Goal: Task Accomplishment & Management: Manage account settings

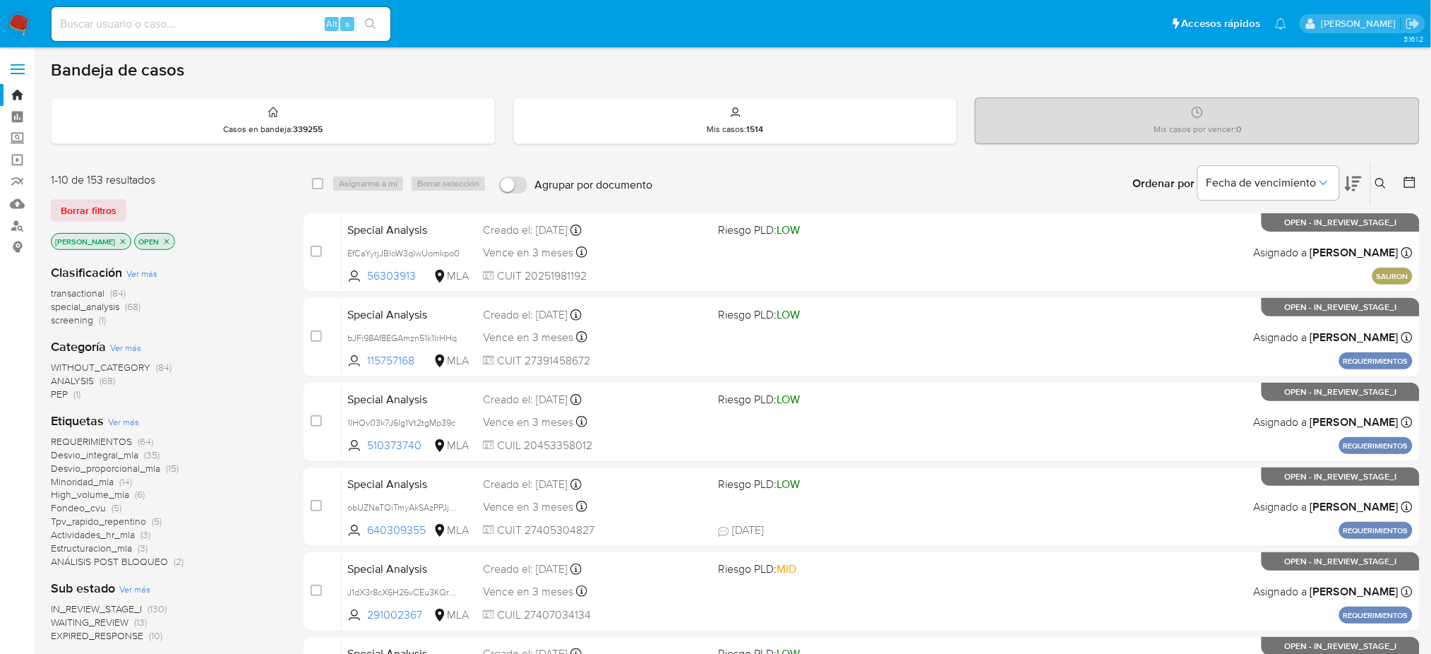
click at [234, 31] on input at bounding box center [221, 24] width 339 height 18
paste input "bNlmiNabG2Fknc0dNqetCDAC"
type input "bNlmiNabG2Fknc0dNqetCDAC"
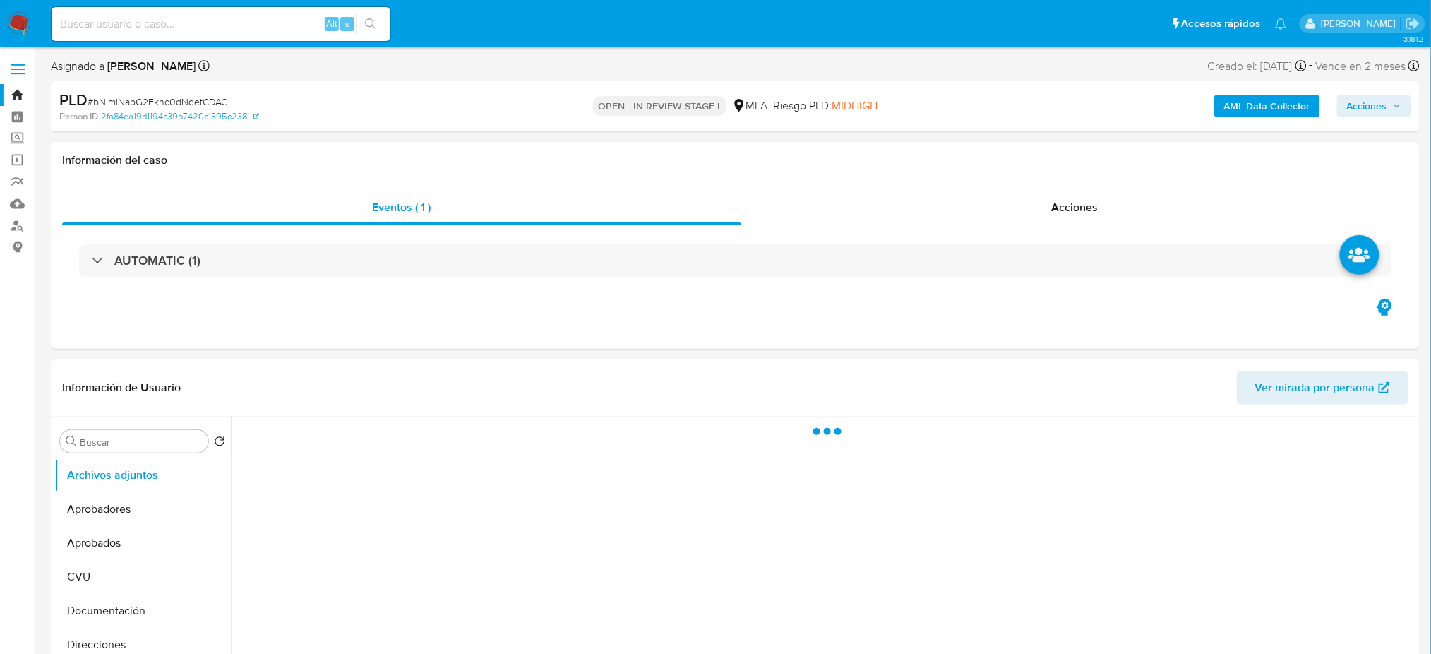
select select "10"
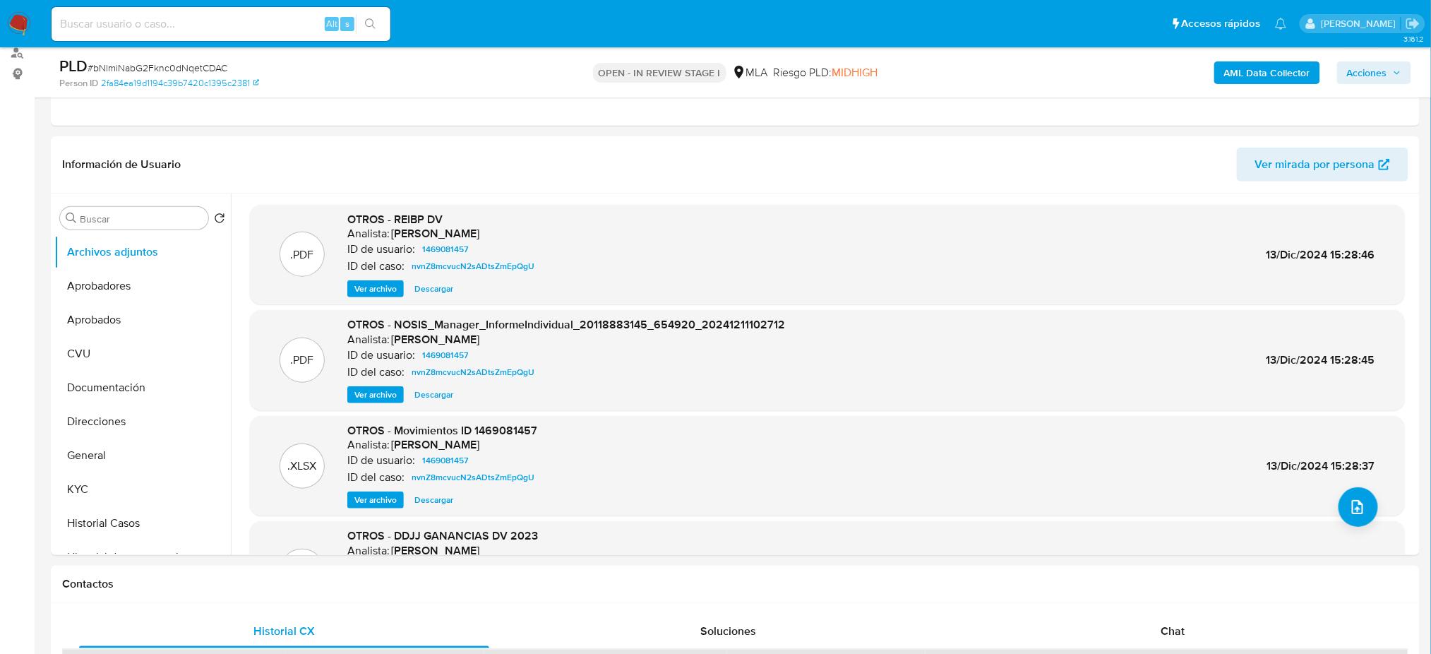
scroll to position [172, 0]
click at [108, 508] on button "Historial Casos" at bounding box center [136, 524] width 165 height 34
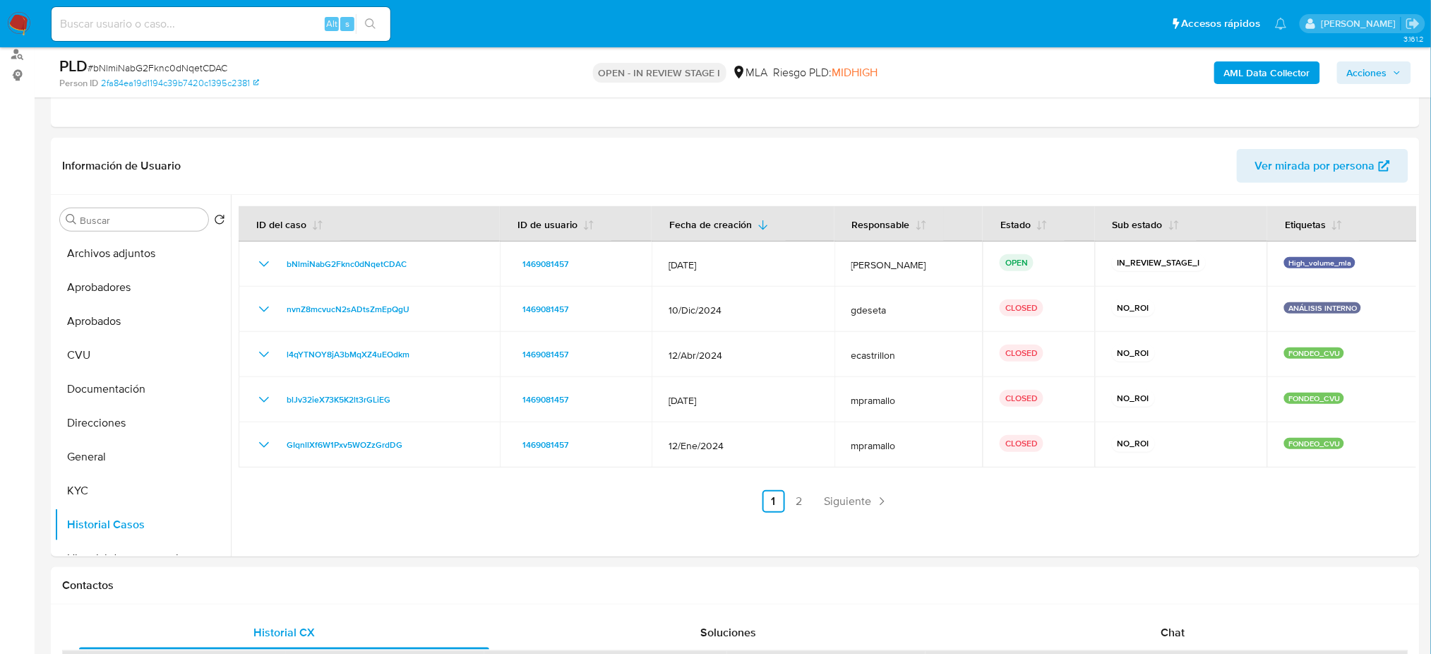
click at [209, 34] on div "Alt s" at bounding box center [221, 24] width 339 height 34
click at [177, 23] on input at bounding box center [221, 24] width 339 height 18
paste input "IMOpLtvVsSqSadz9tPC1cXEA"
type input "IMOpLtvVsSqSadz9tPC1cXEA"
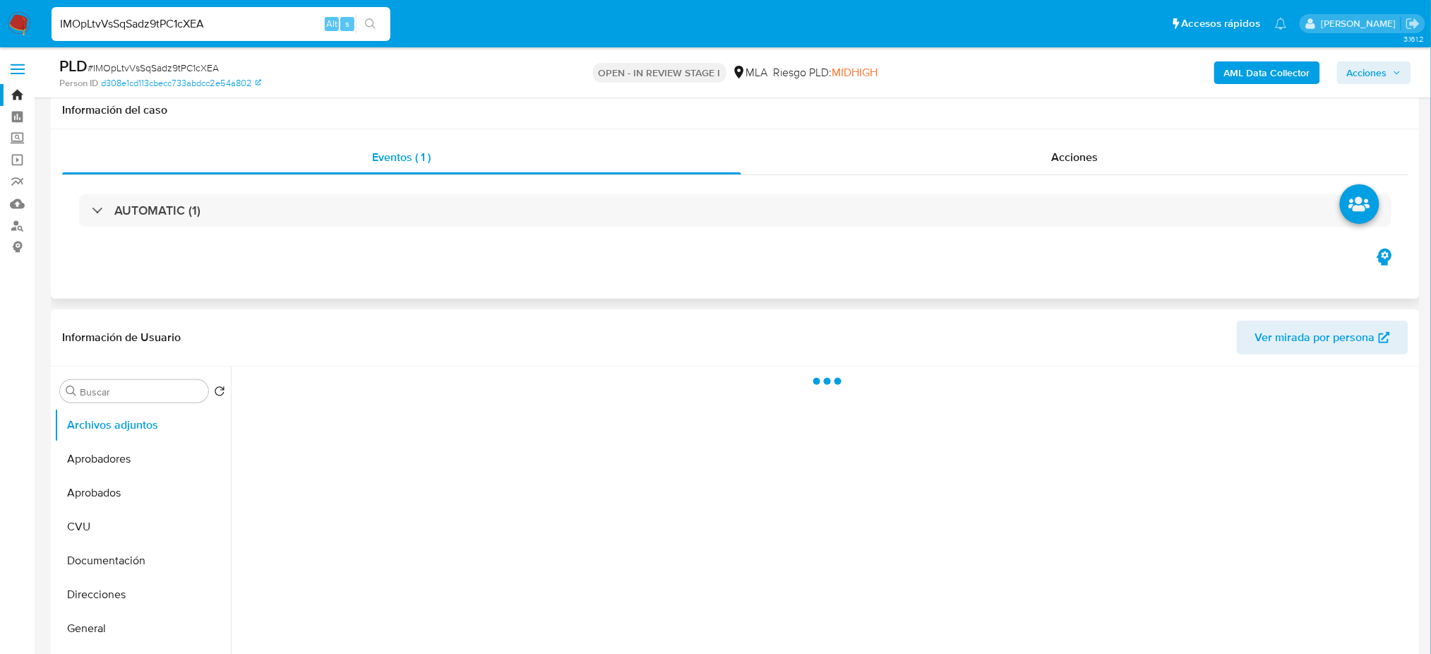
scroll to position [176, 0]
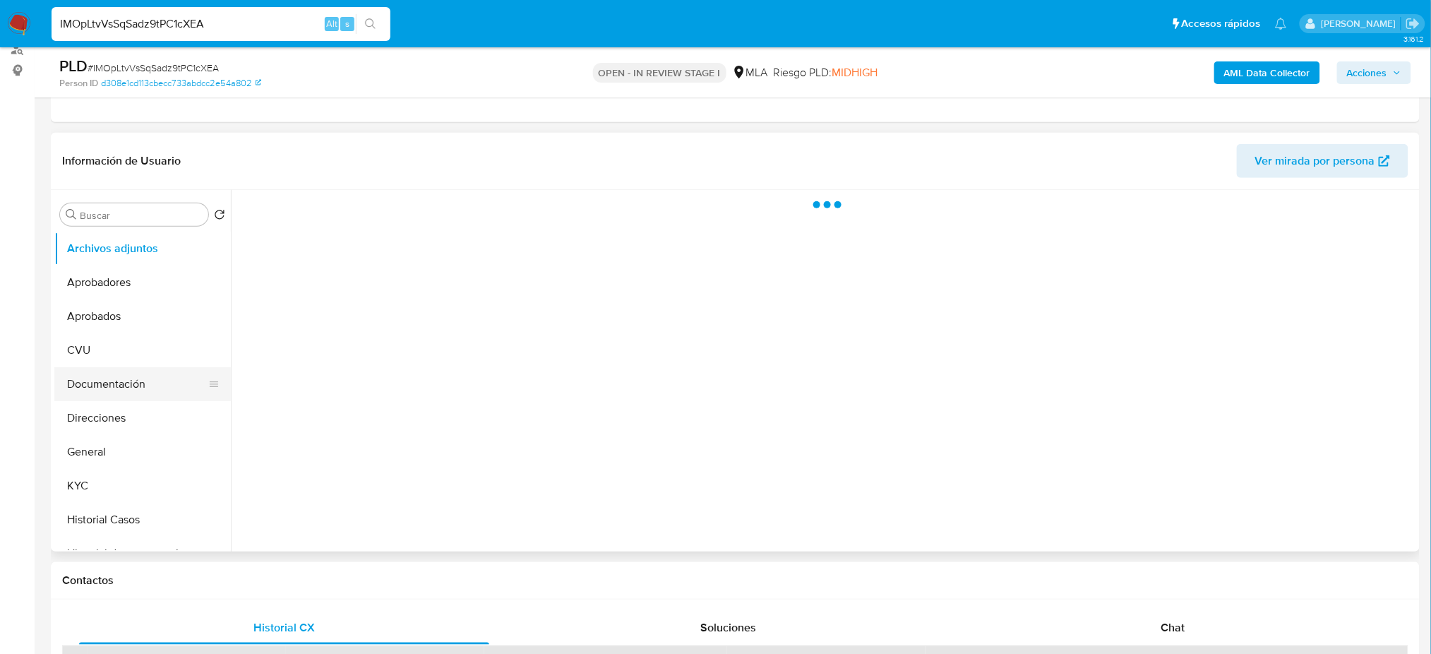
select select "10"
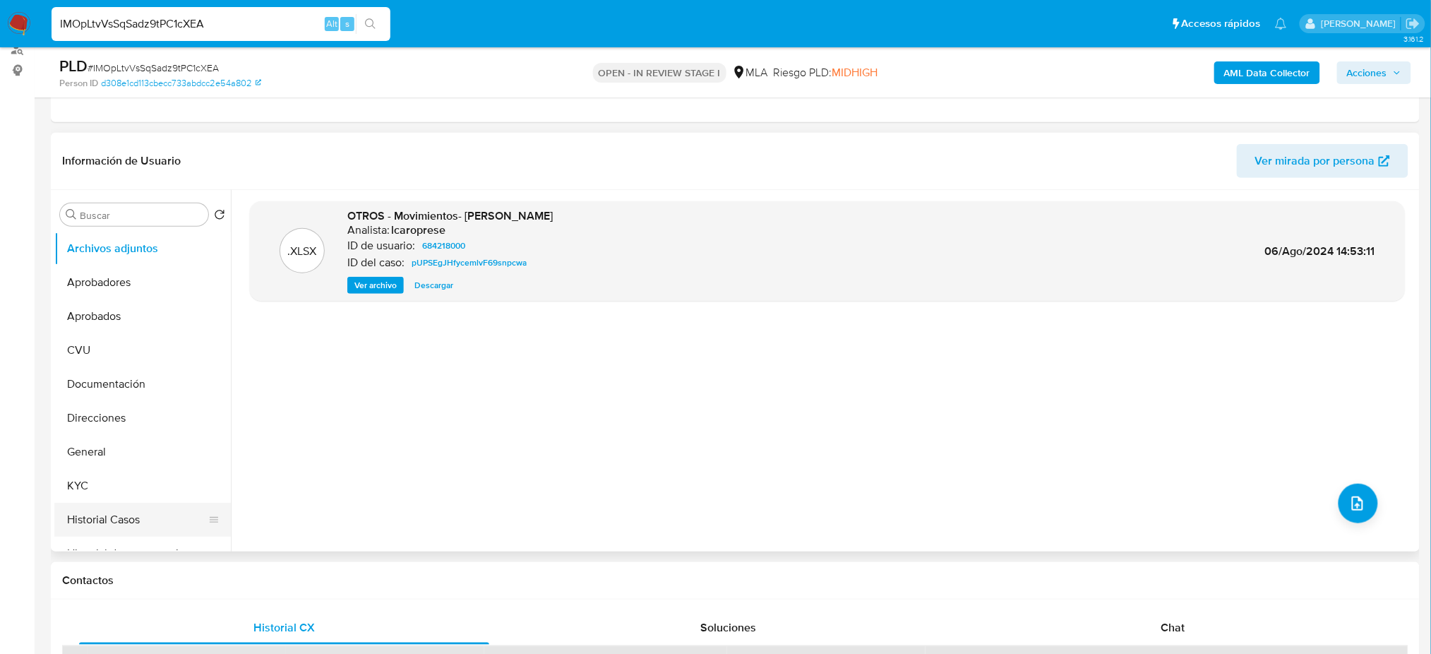
click at [118, 519] on button "Historial Casos" at bounding box center [136, 520] width 165 height 34
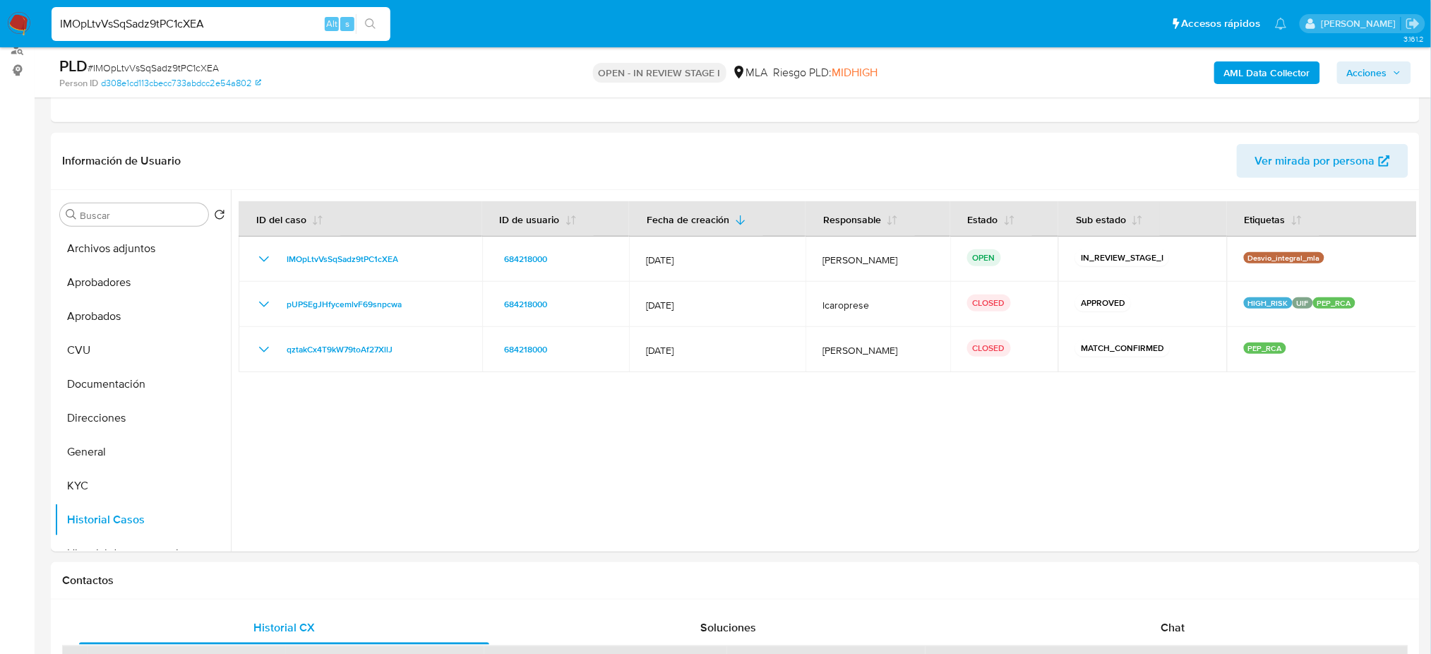
drag, startPoint x: 219, startPoint y: 18, endPoint x: 0, endPoint y: 30, distance: 219.1
click at [0, 30] on nav "Pausado Ver notificaciones IMOpLtvVsSqSadz9tPC1cXEA Alt s Accesos rápidos Presi…" at bounding box center [715, 23] width 1431 height 47
paste input "5MAVoE2HidY4GFVuSAER3vco"
type input "5MAVoE2HidY4GFVuSAER3vco"
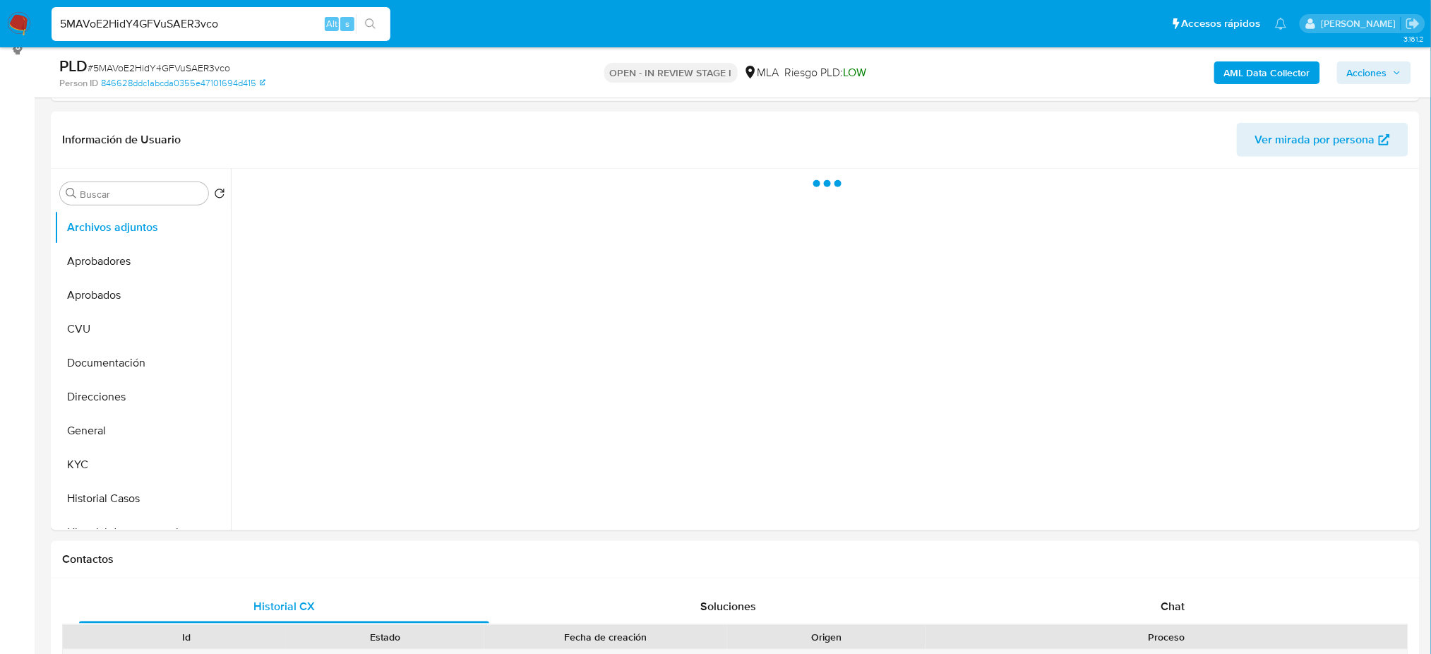
scroll to position [211, 0]
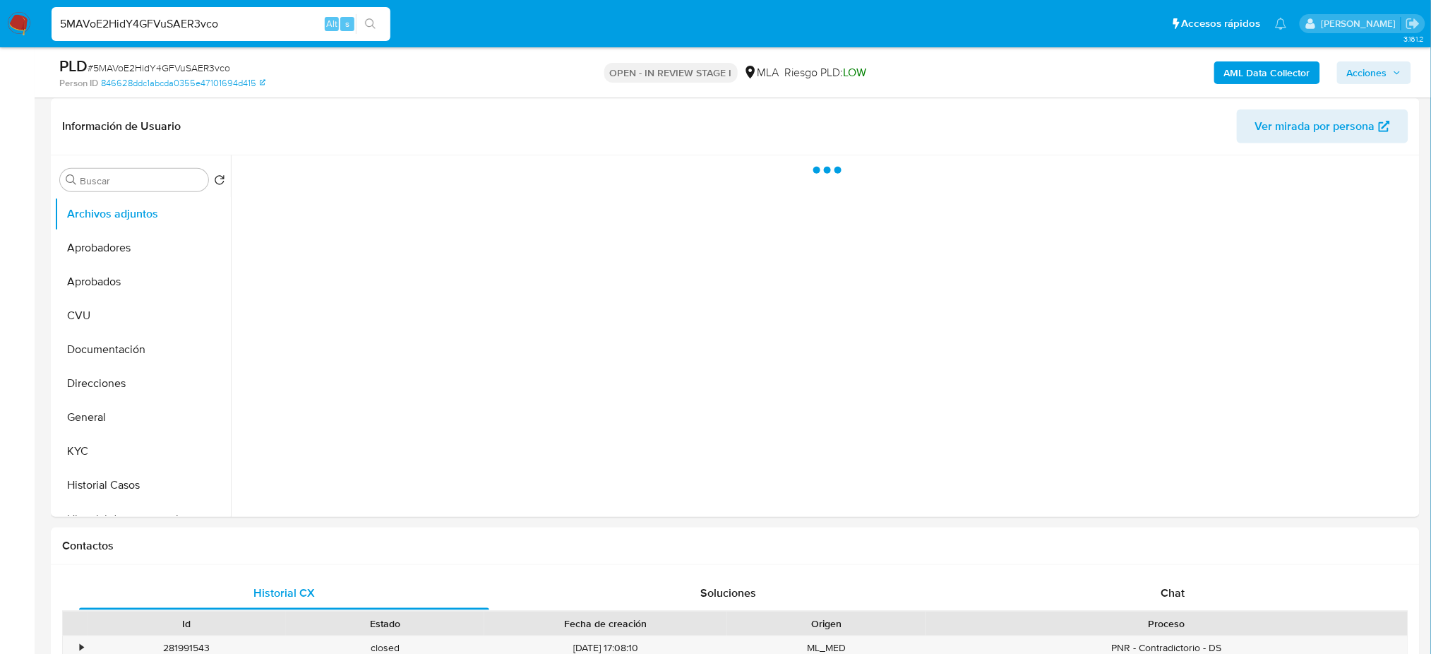
select select "10"
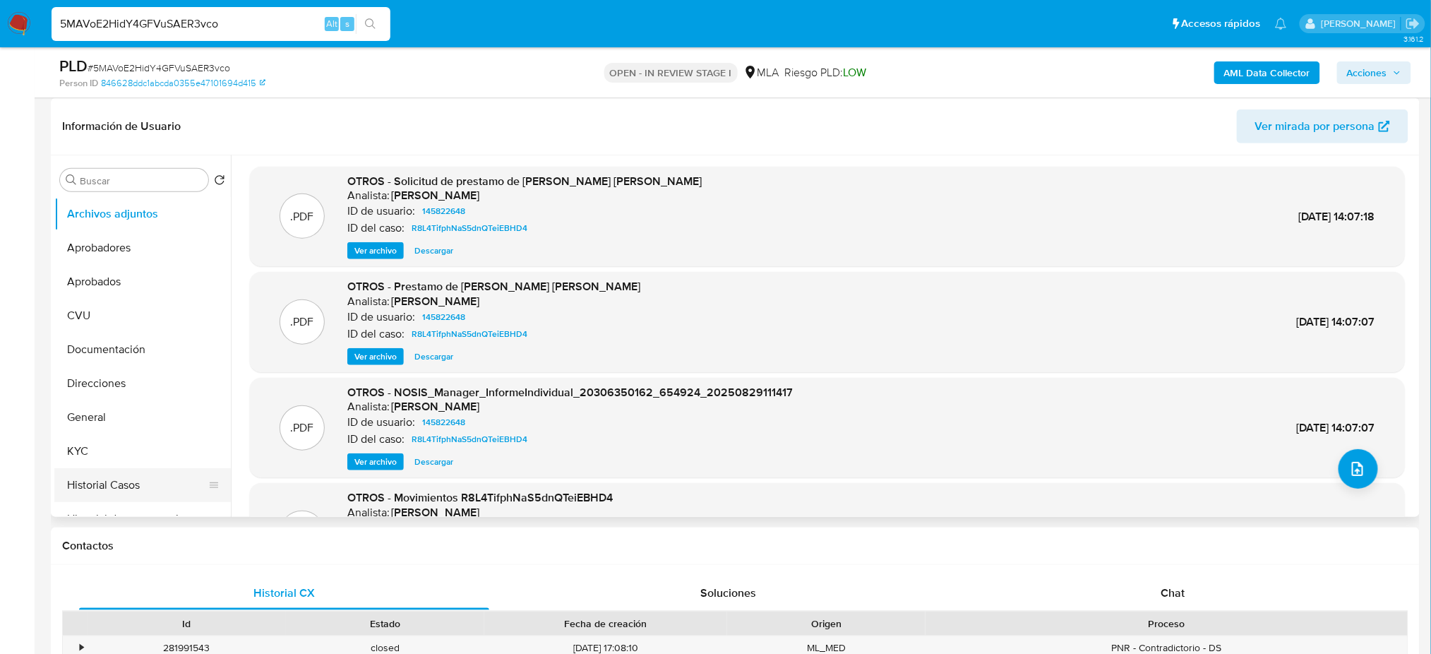
click at [114, 490] on button "Historial Casos" at bounding box center [136, 485] width 165 height 34
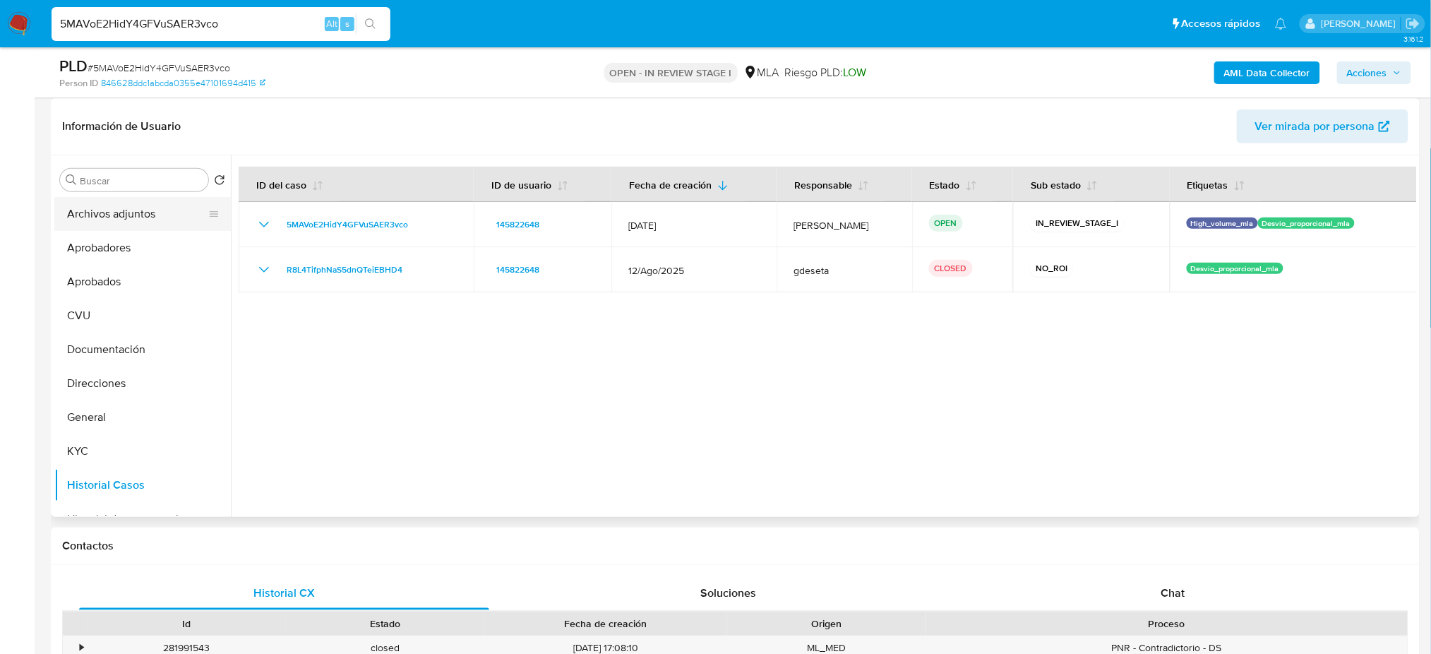
click at [124, 215] on button "Archivos adjuntos" at bounding box center [136, 214] width 165 height 34
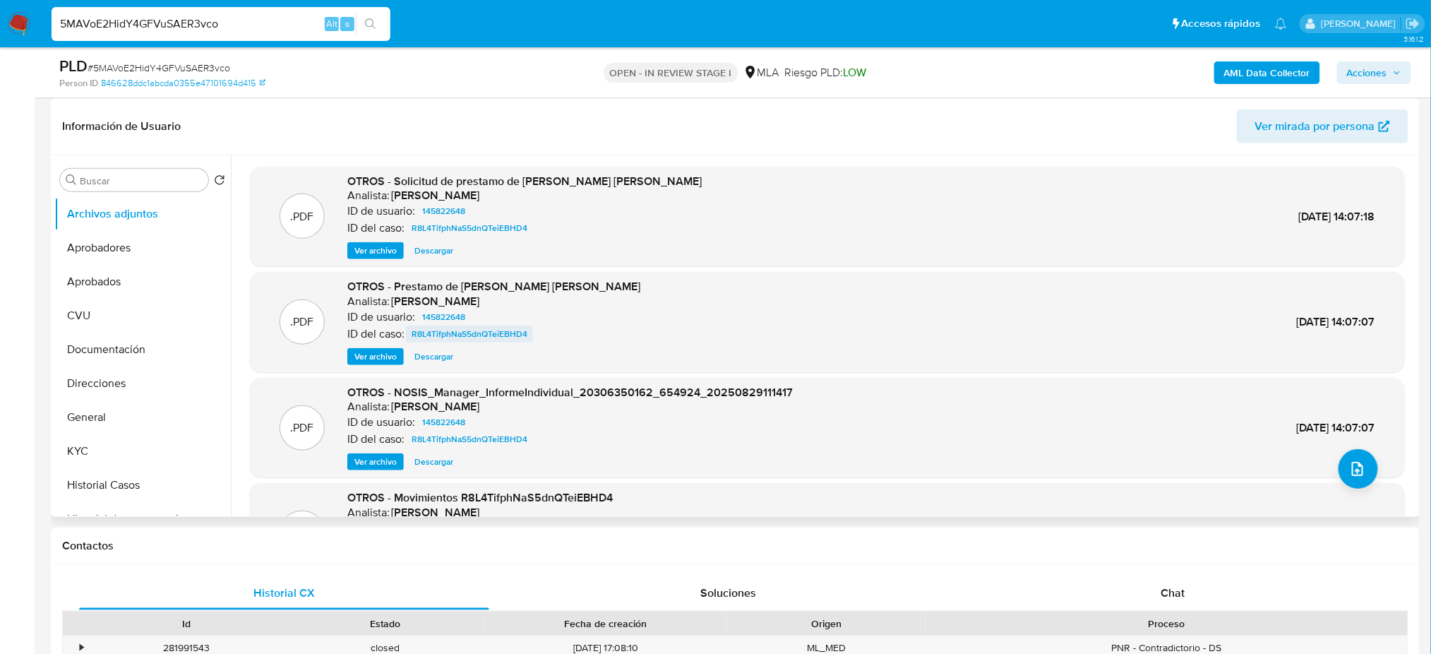
scroll to position [119, 0]
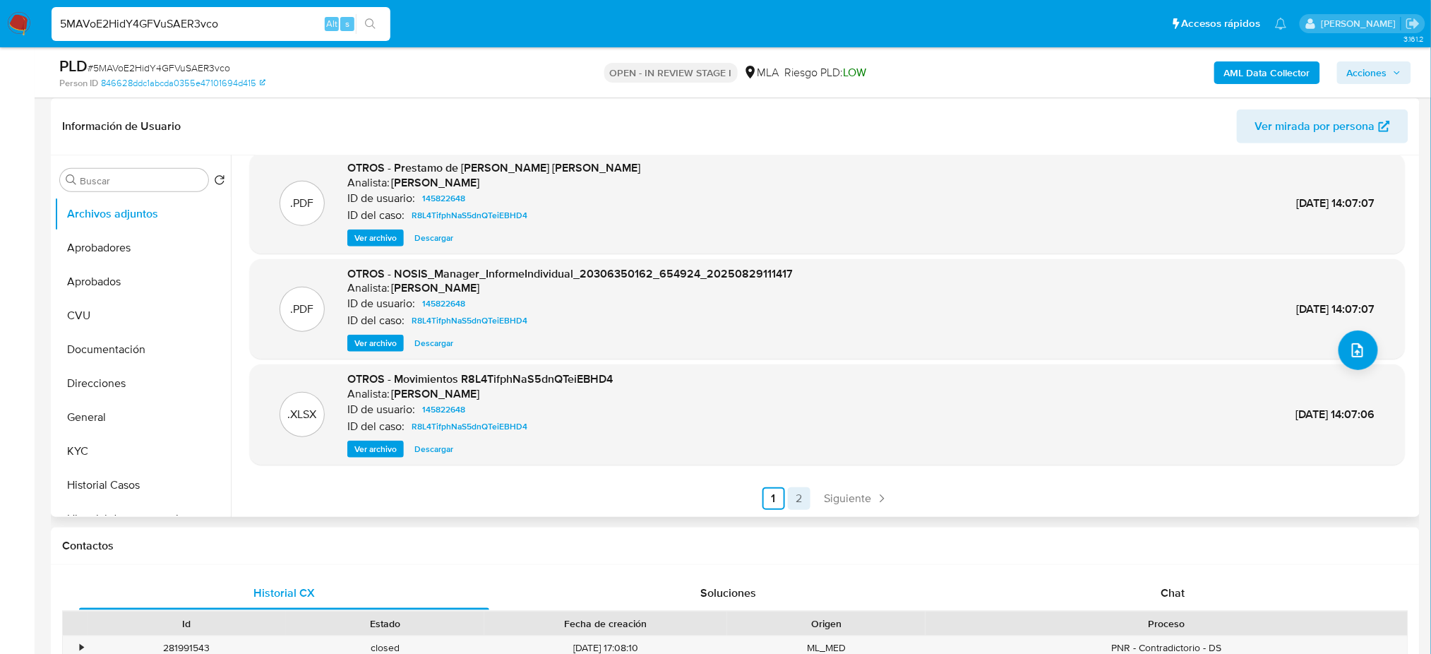
click at [788, 494] on link "2" at bounding box center [799, 498] width 23 height 23
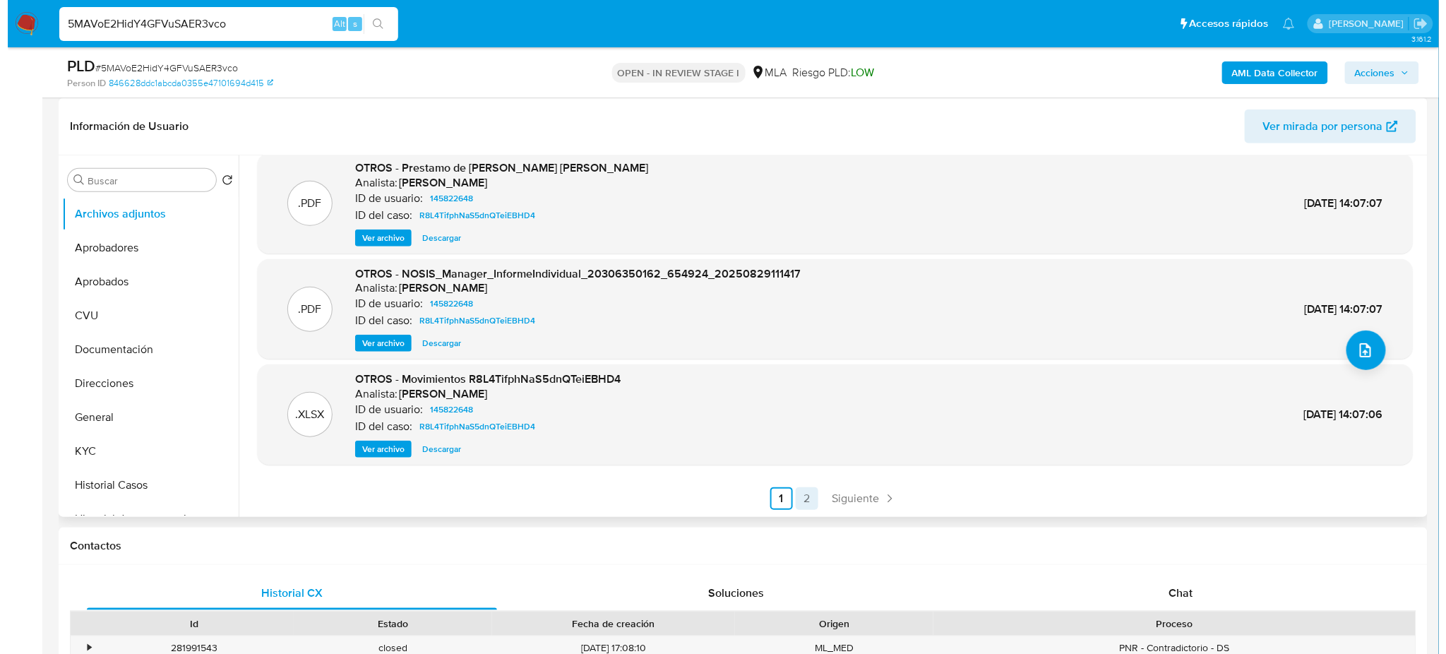
scroll to position [0, 0]
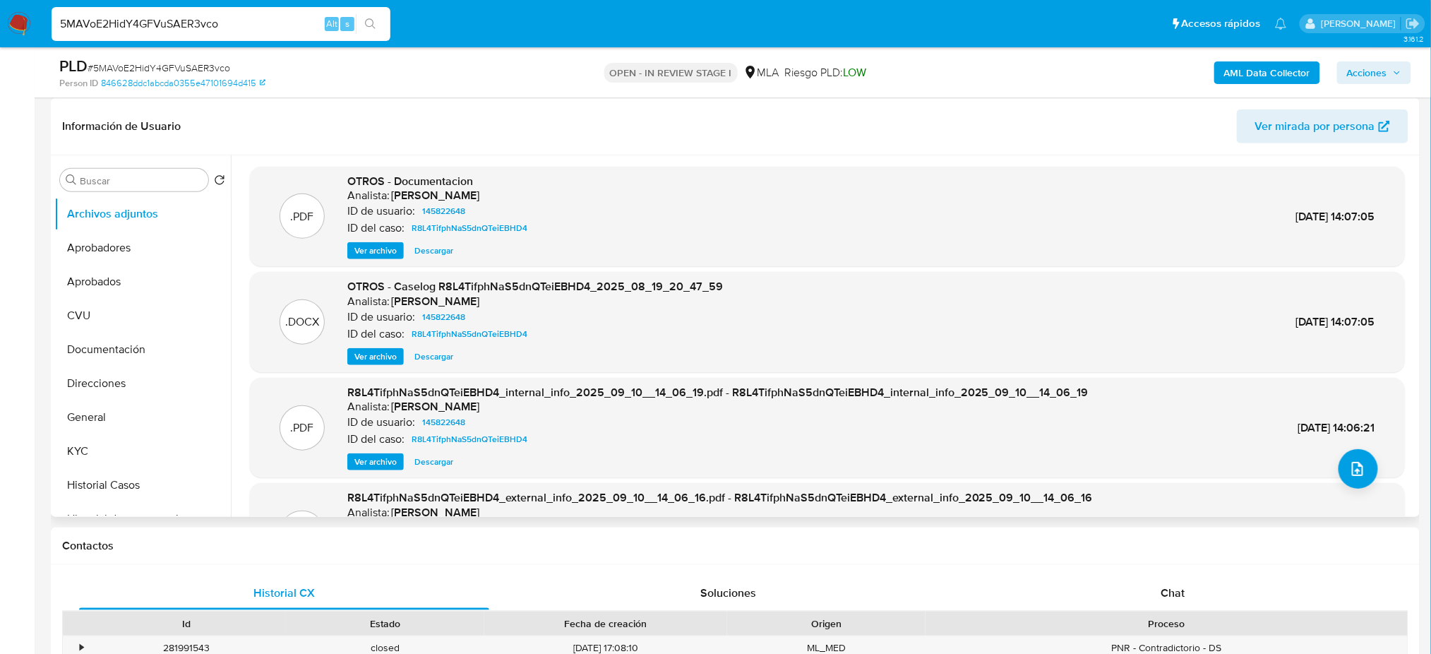
click at [374, 359] on span "Ver archivo" at bounding box center [375, 356] width 42 height 14
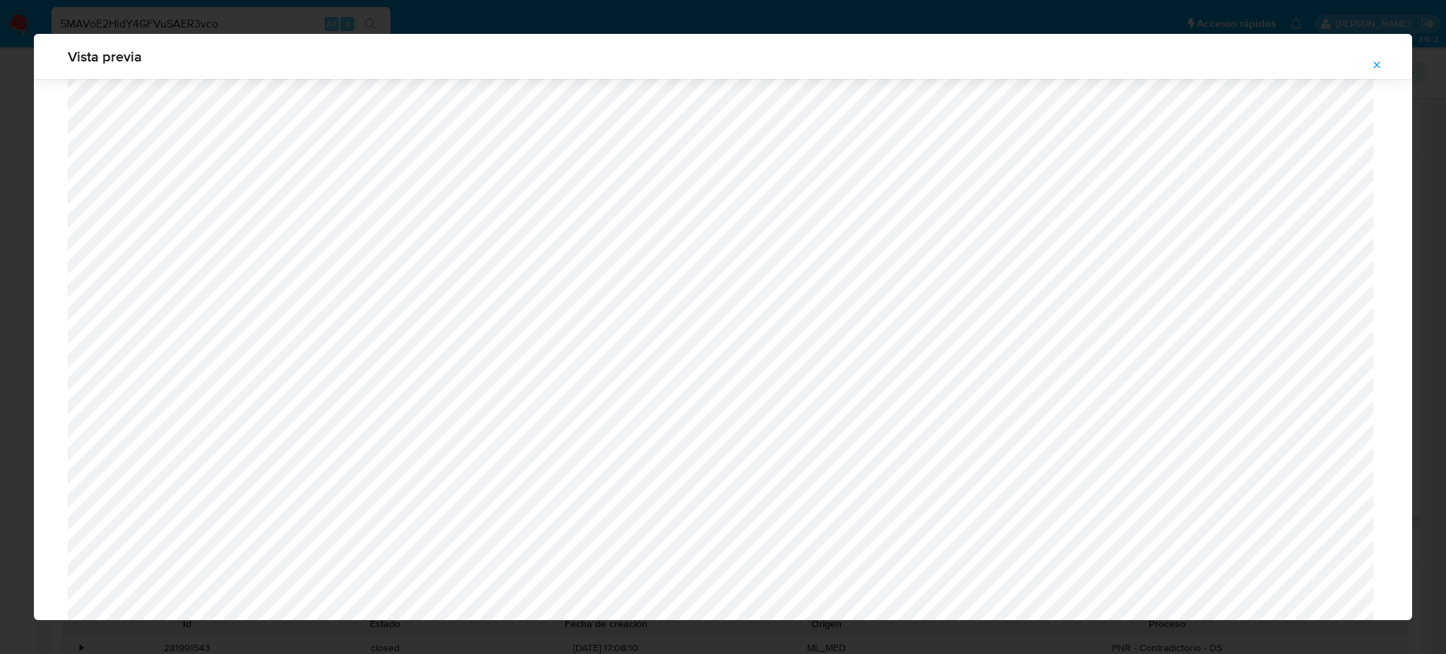
scroll to position [517, 0]
click at [1373, 65] on icon "Attachment preview" at bounding box center [1376, 64] width 11 height 11
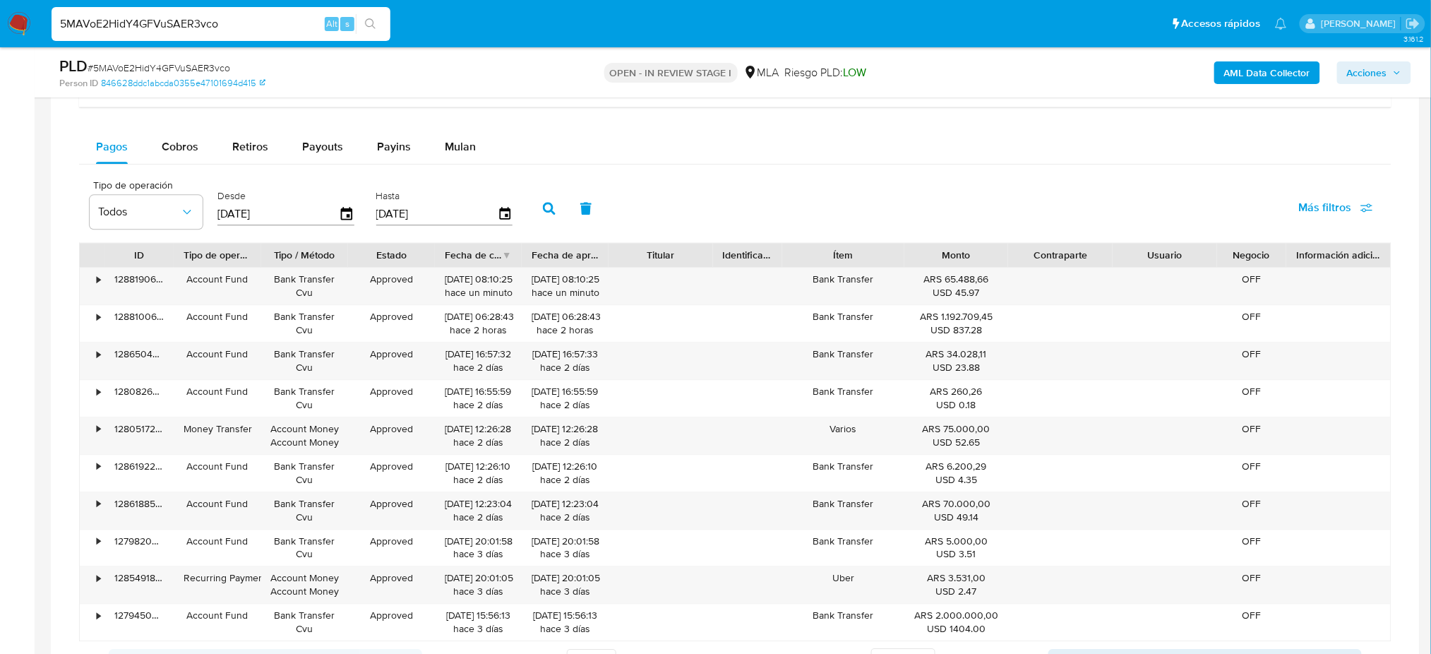
scroll to position [1074, 0]
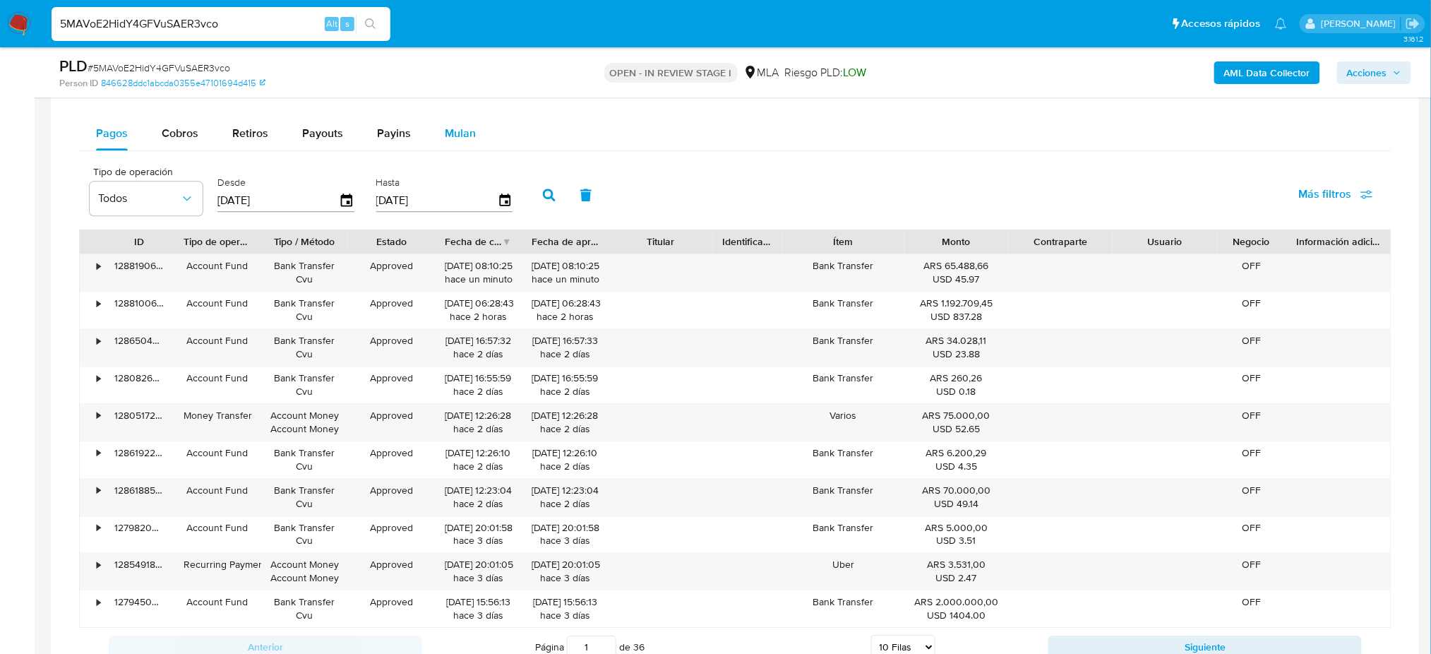
click at [471, 125] on span "Mulan" at bounding box center [460, 133] width 31 height 16
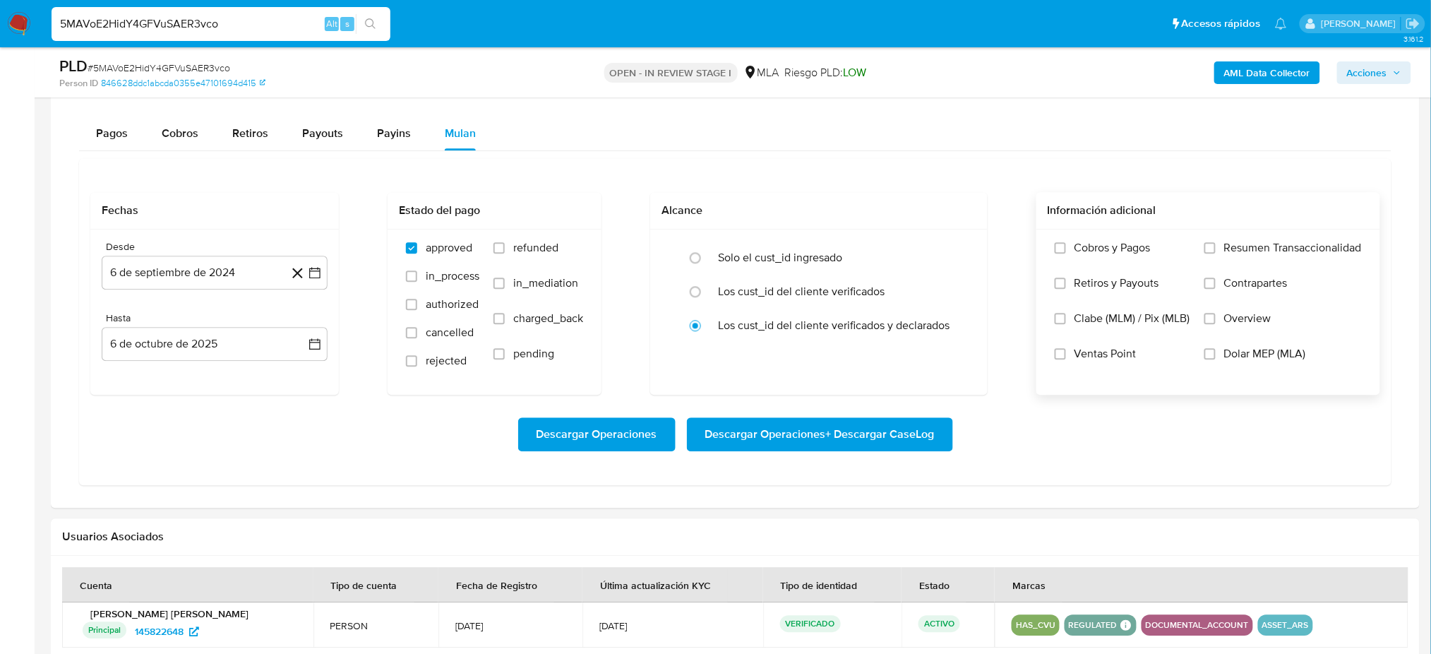
click at [1251, 361] on span "Dolar MEP (MLA)" at bounding box center [1265, 354] width 82 height 14
click at [1215, 359] on input "Dolar MEP (MLA)" at bounding box center [1209, 353] width 11 height 11
click at [174, 281] on button "6 de septiembre de 2024" at bounding box center [215, 273] width 226 height 34
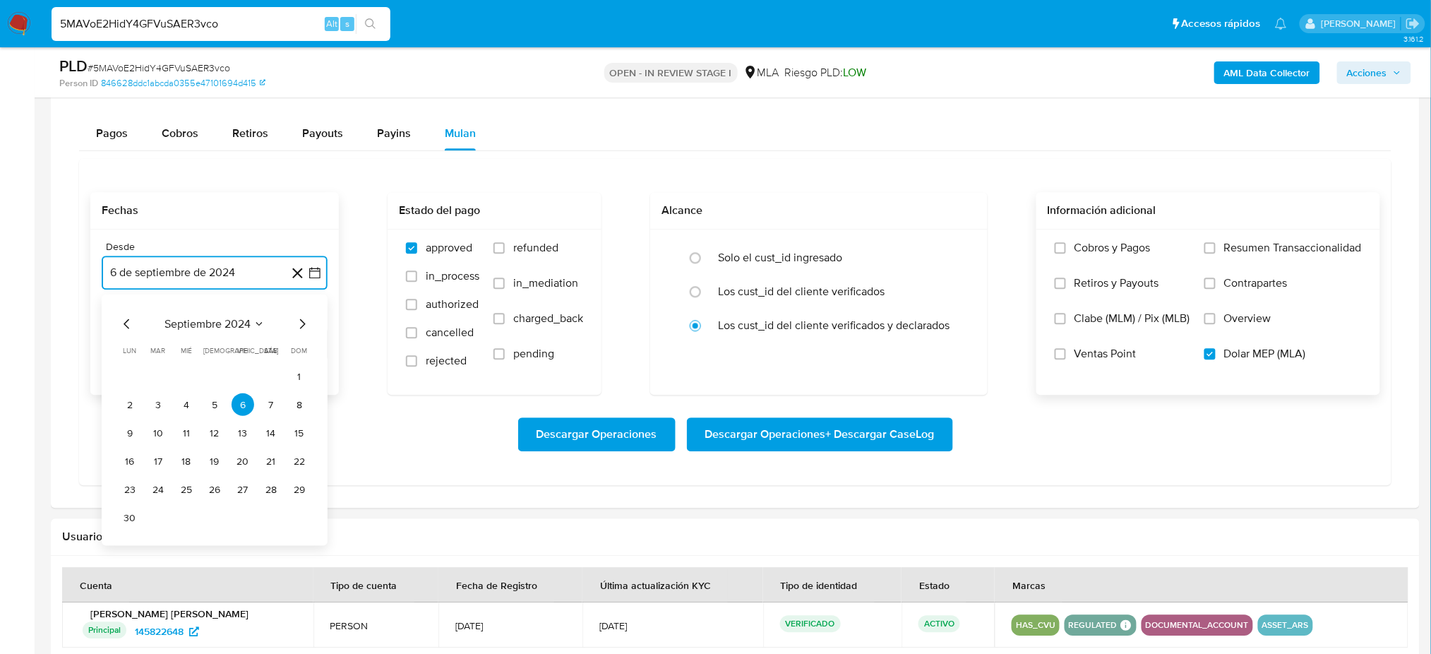
click at [301, 326] on icon "Mes siguiente" at bounding box center [302, 324] width 17 height 17
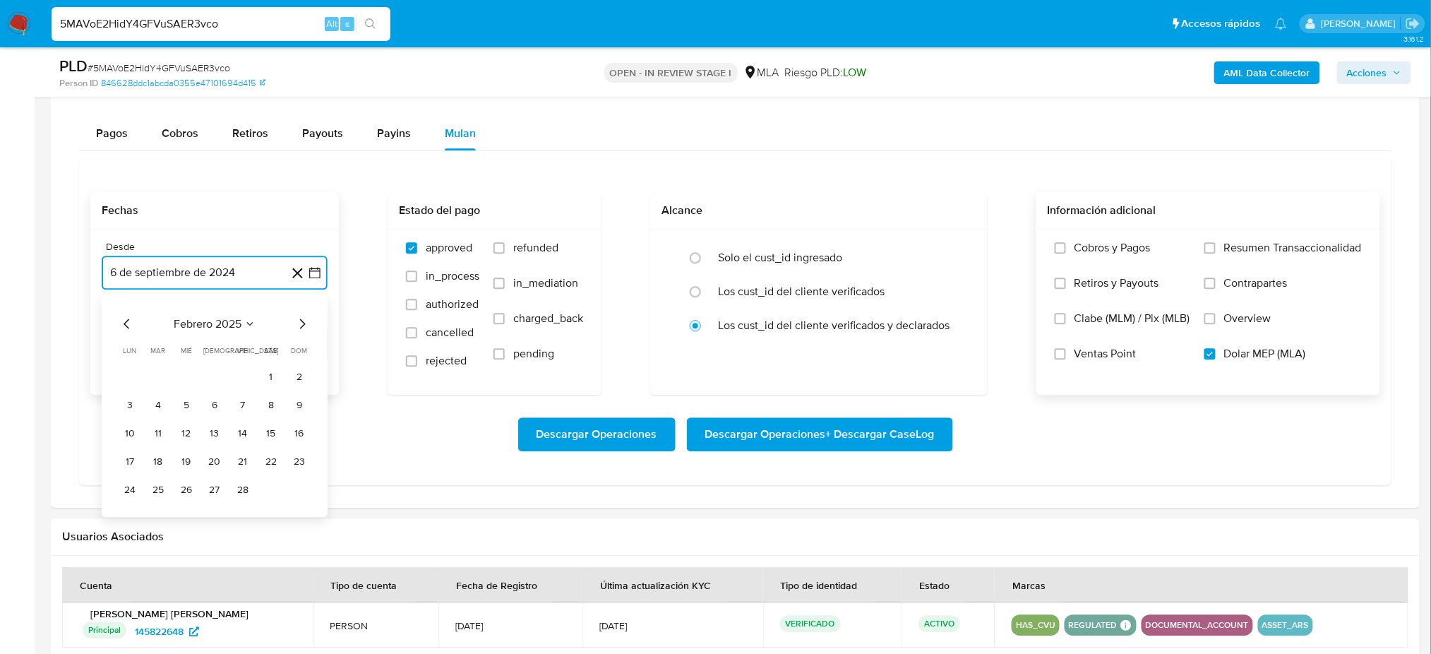
click at [301, 326] on icon "Mes siguiente" at bounding box center [302, 324] width 17 height 17
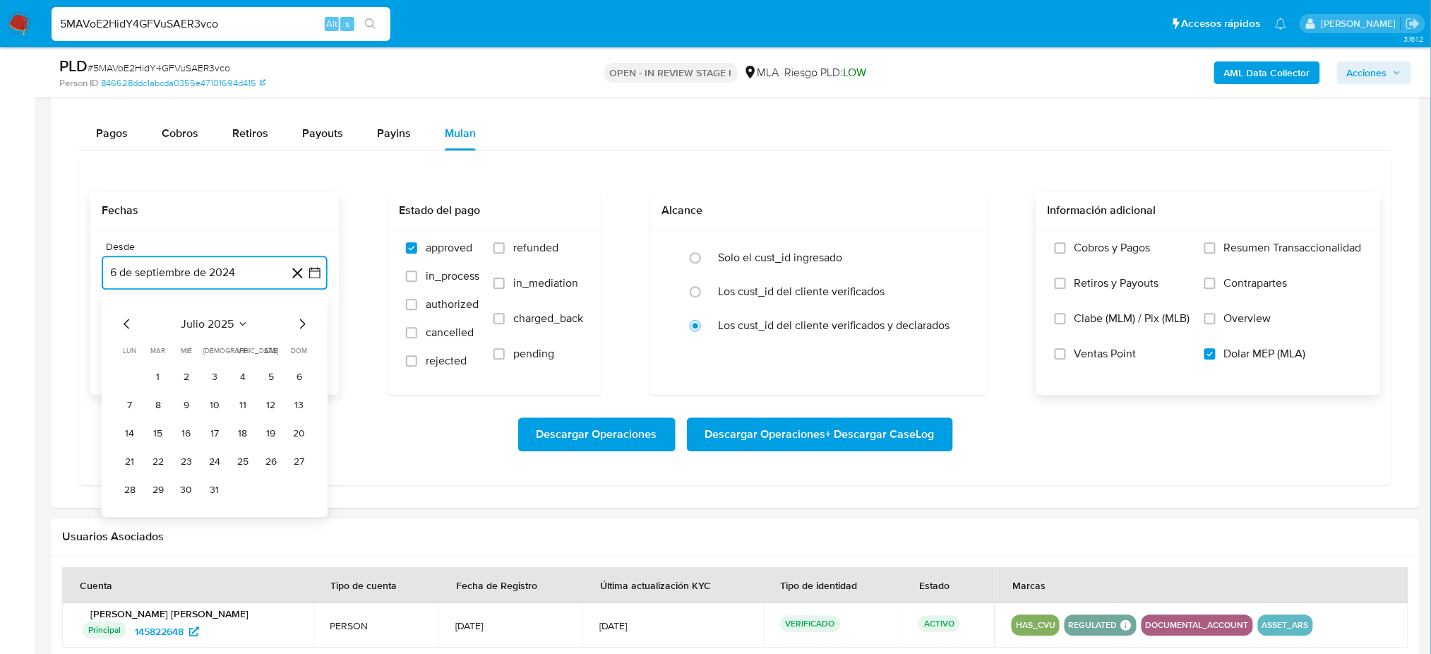
click at [301, 326] on icon "Mes siguiente" at bounding box center [302, 324] width 17 height 17
click at [239, 375] on button "1" at bounding box center [243, 376] width 23 height 23
click at [197, 330] on button "6 de octubre de 2025" at bounding box center [215, 344] width 226 height 34
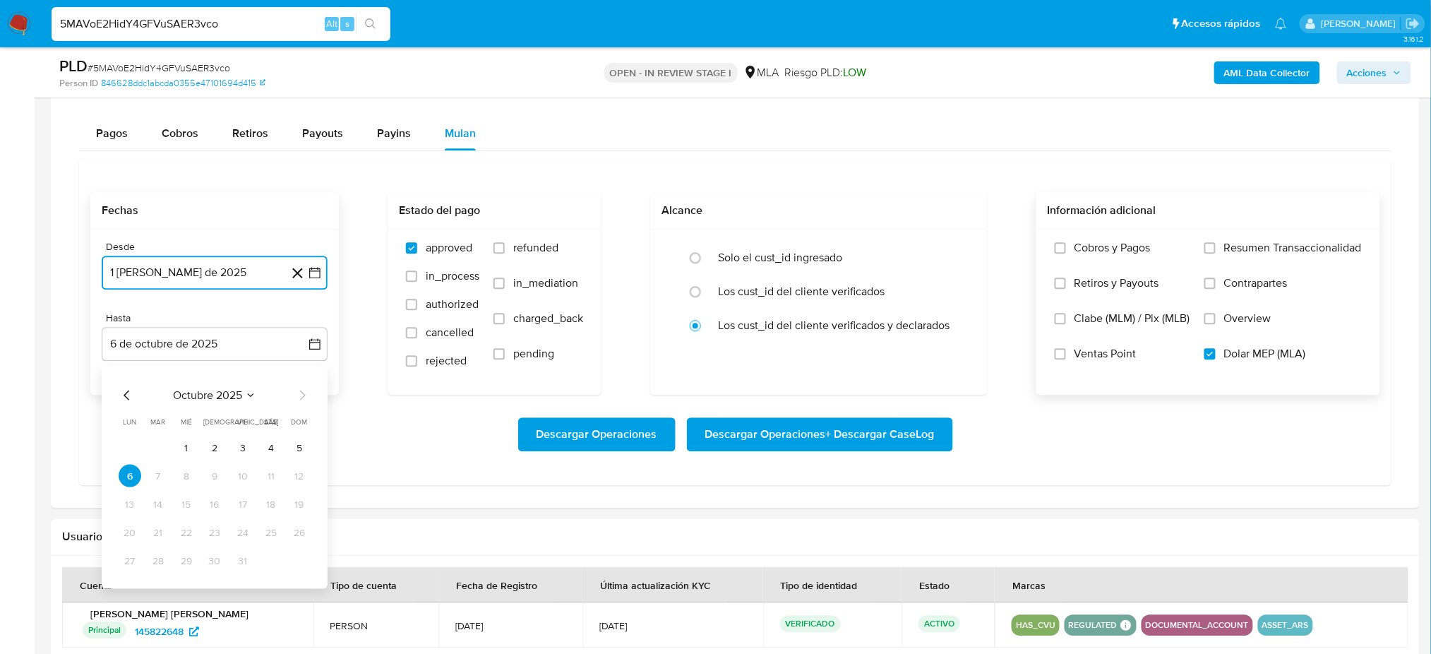
click at [128, 389] on icon "Mes anterior" at bounding box center [127, 395] width 17 height 17
click at [161, 567] on button "30" at bounding box center [158, 560] width 23 height 23
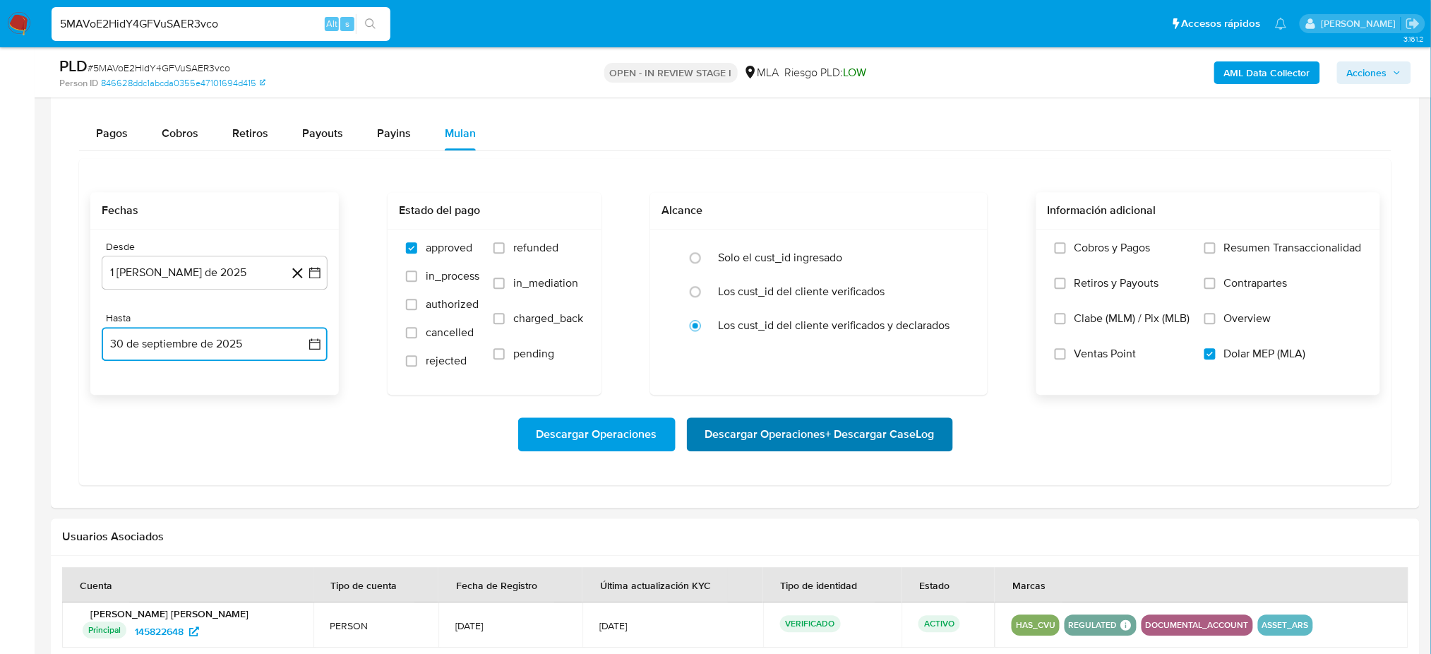
click at [853, 438] on span "Descargar Operaciones + Descargar CaseLog" at bounding box center [819, 434] width 229 height 31
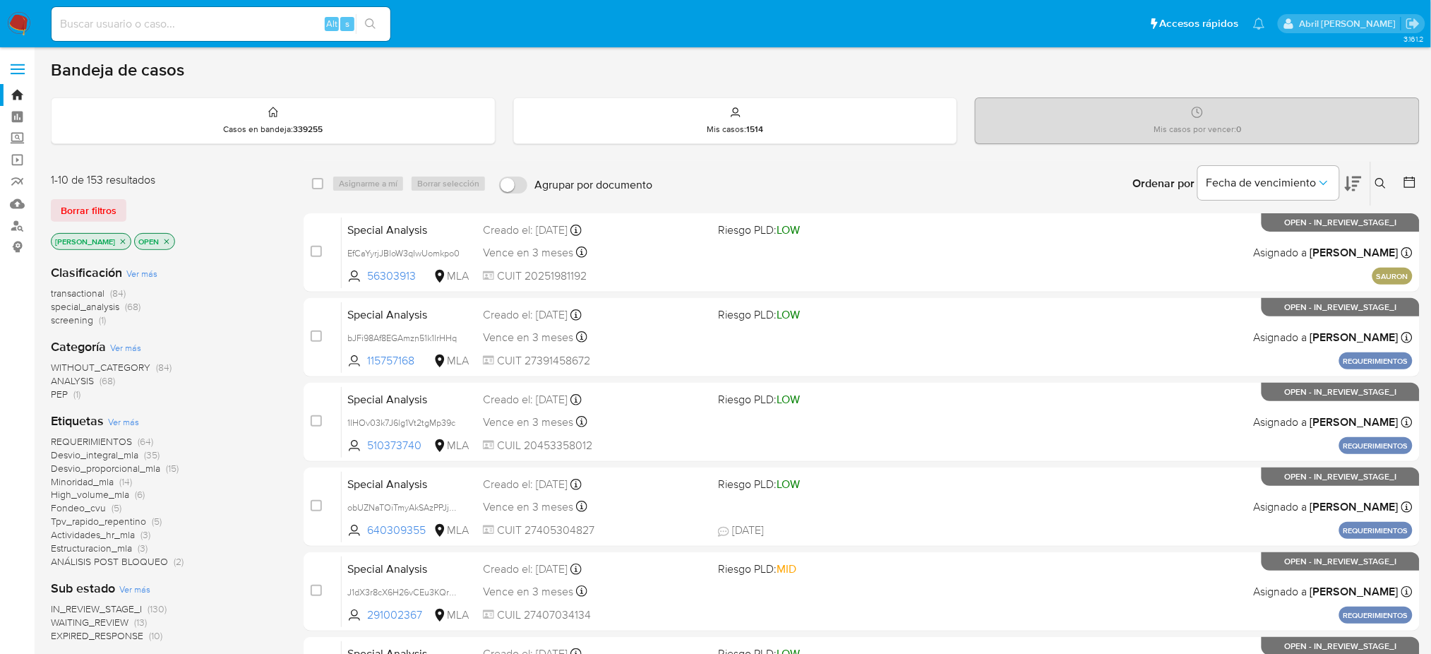
click at [174, 21] on input at bounding box center [221, 24] width 339 height 18
paste input "aLT7gdmG9t463nhb9LFfQKYg"
type input "aLT7gdmG9t463nhb9LFfQKYg"
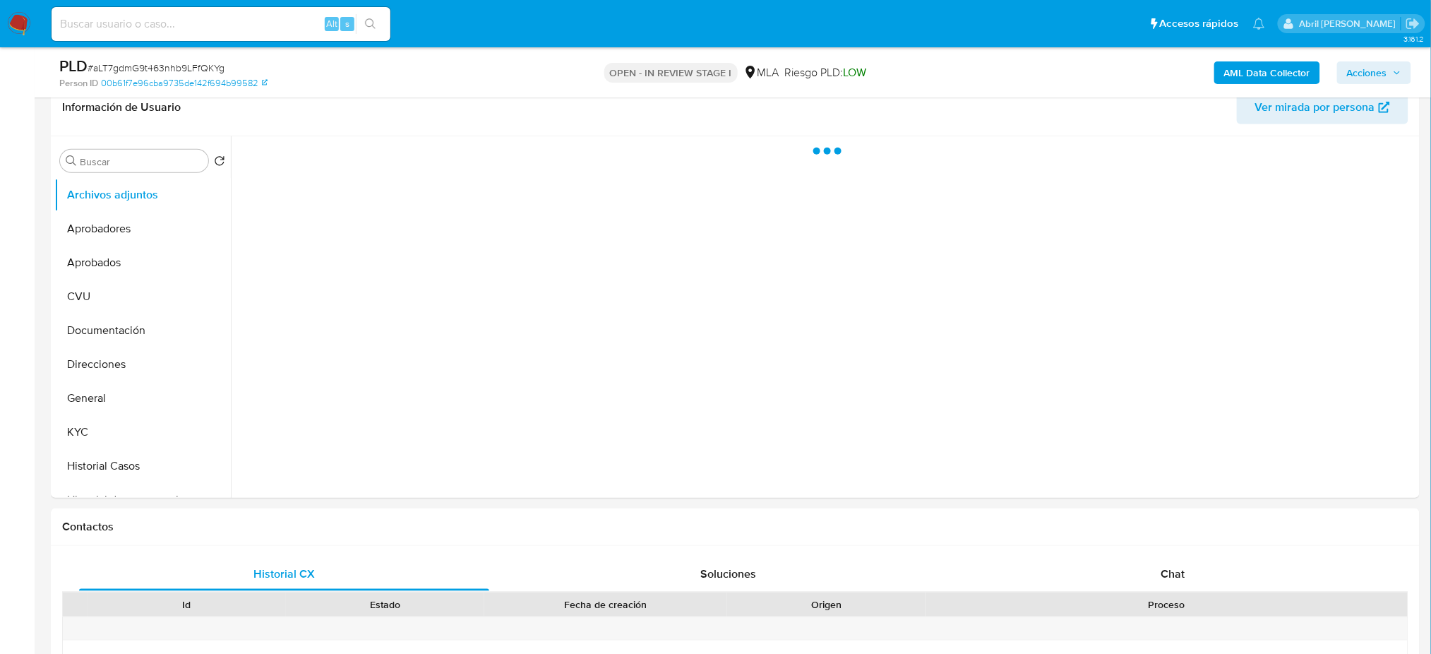
select select "10"
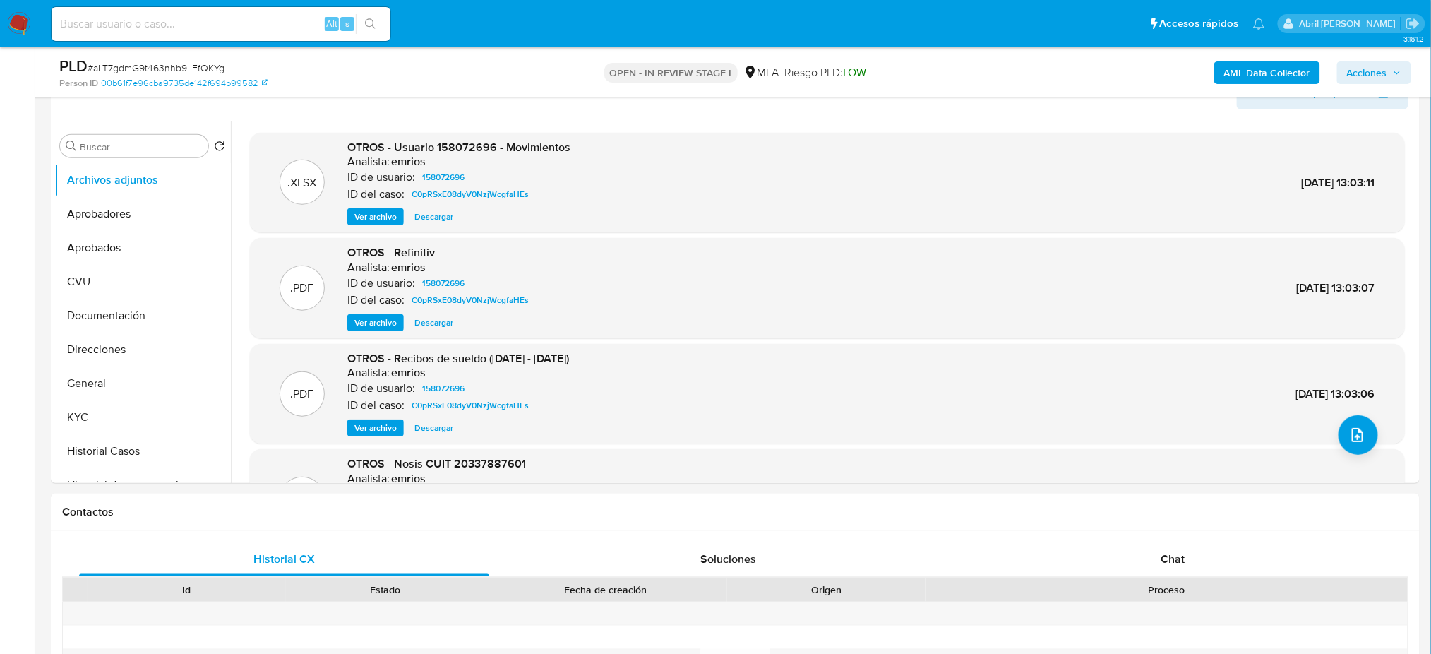
click at [152, 28] on input at bounding box center [221, 24] width 339 height 18
paste input "wycnFvz1QKyGgdAzslGz6HCX"
type input "wycnFvz1QKyGgdAzslGz6HCX"
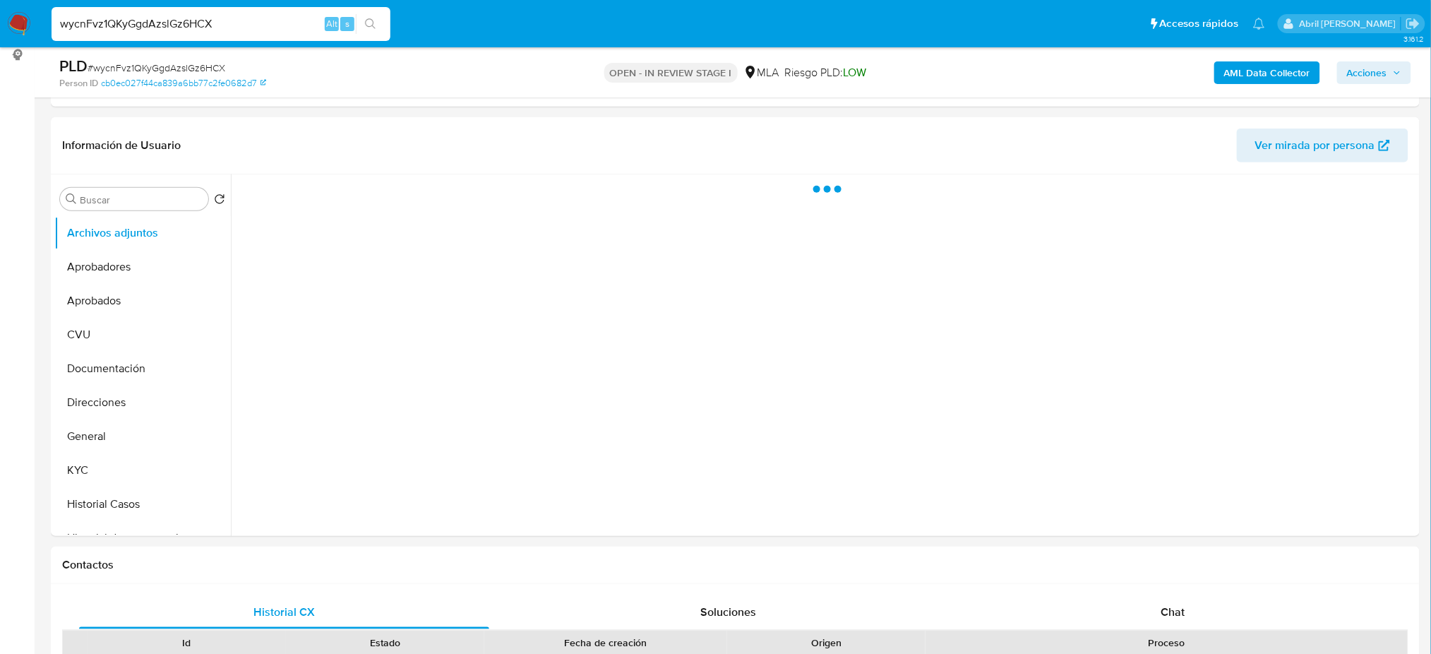
select select "10"
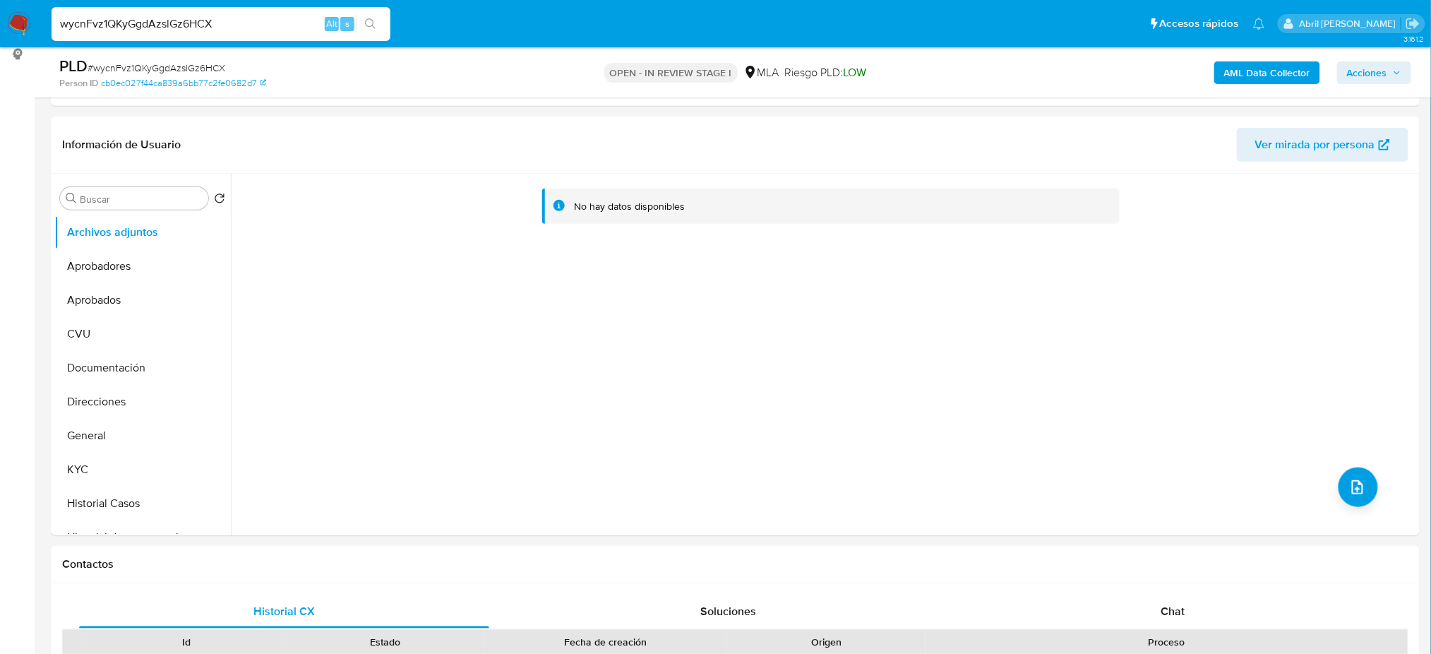
scroll to position [194, 0]
drag, startPoint x: 242, startPoint y: 23, endPoint x: 0, endPoint y: 44, distance: 243.1
click at [0, 44] on nav "Pausado Ver notificaciones wycnFvz1QKyGgdAzslGz6HCX Alt s Accesos rápidos Presi…" at bounding box center [715, 23] width 1431 height 47
paste input "Fn51fUucx6Gd6u0QvjkYwAhd"
type input "Fn51fUucx6Gd6u0QvjkYwAhd"
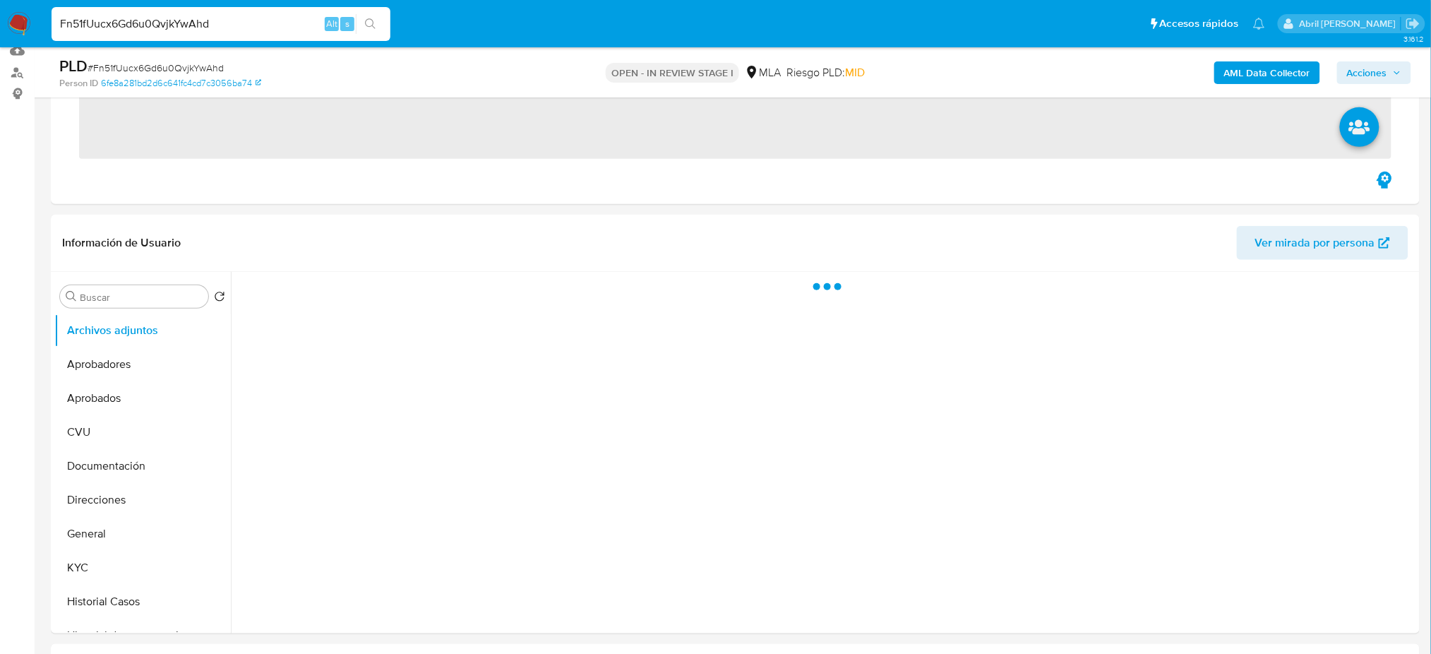
scroll to position [155, 0]
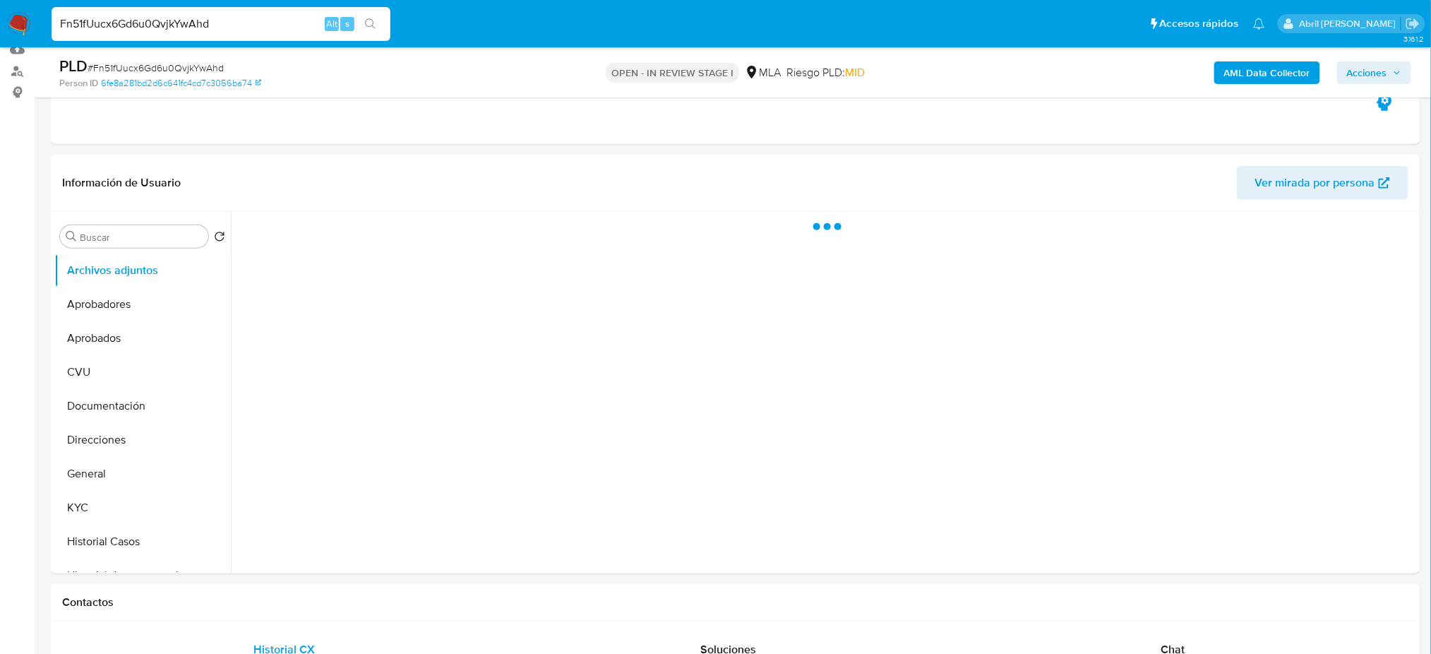
select select "10"
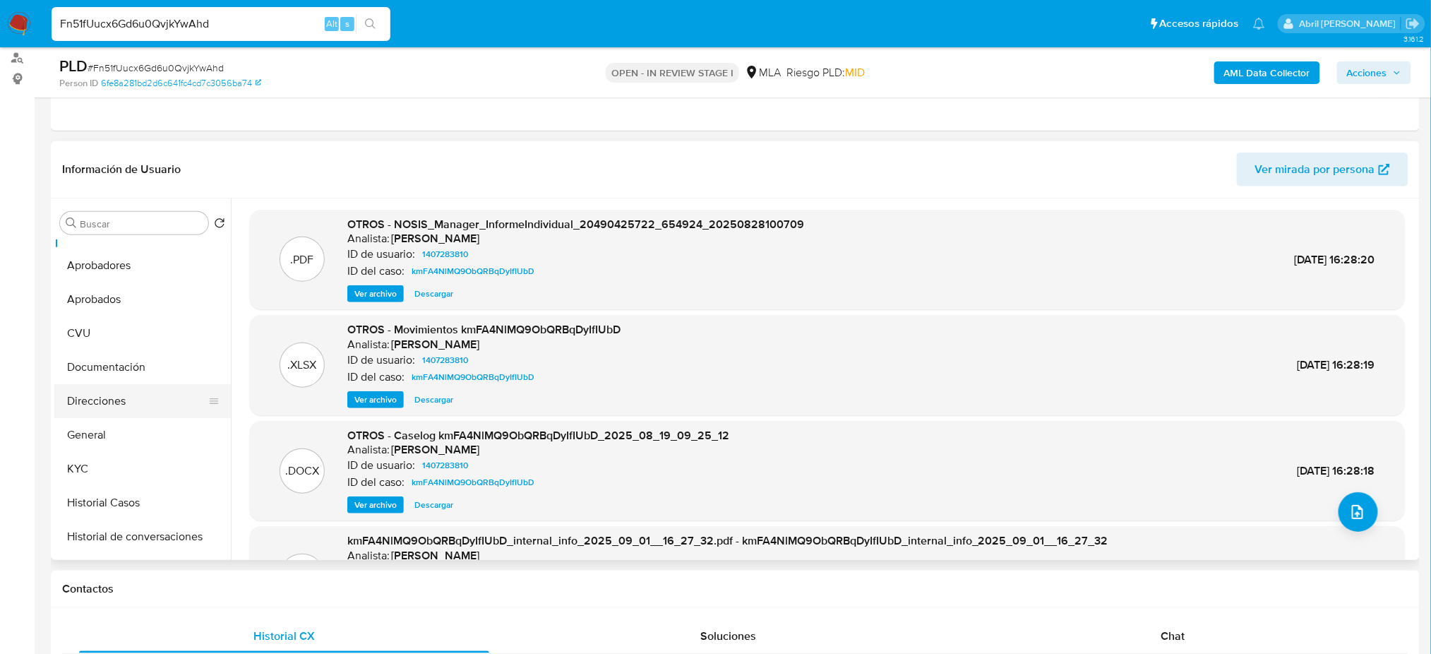
scroll to position [26, 0]
click at [140, 500] on button "Historial Casos" at bounding box center [136, 502] width 165 height 34
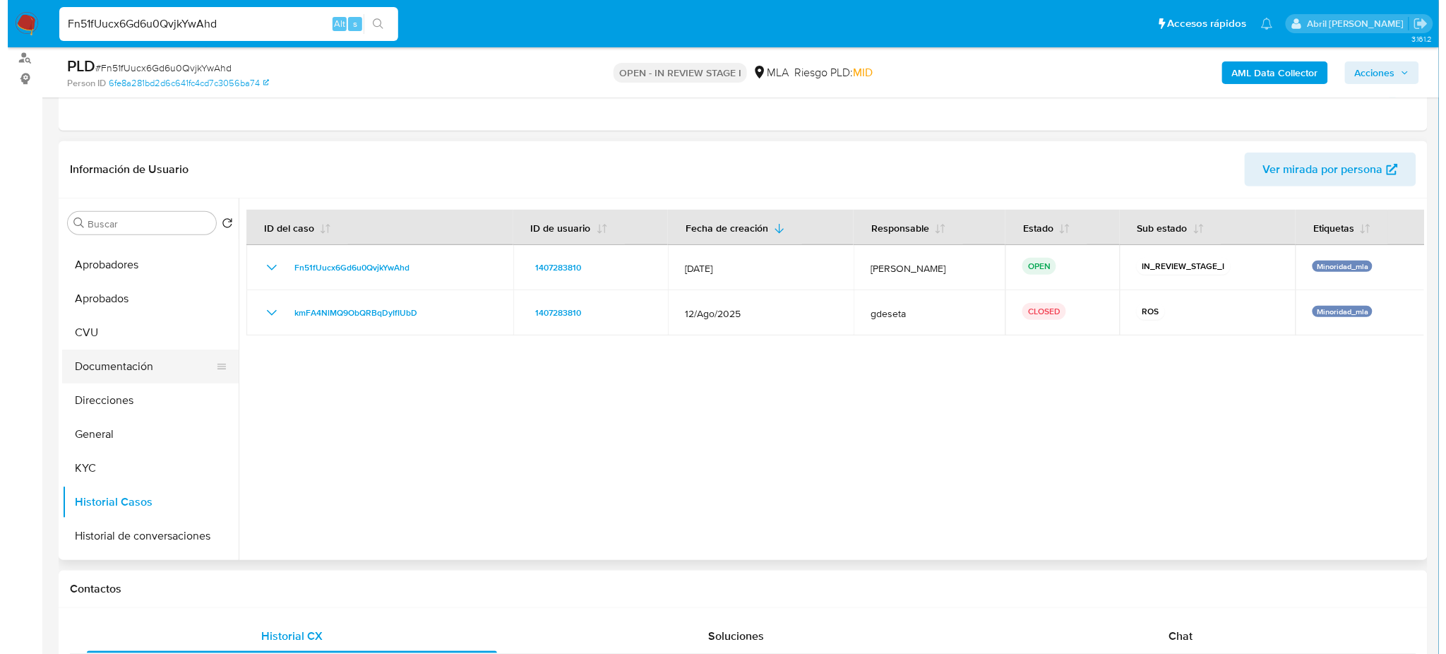
scroll to position [0, 0]
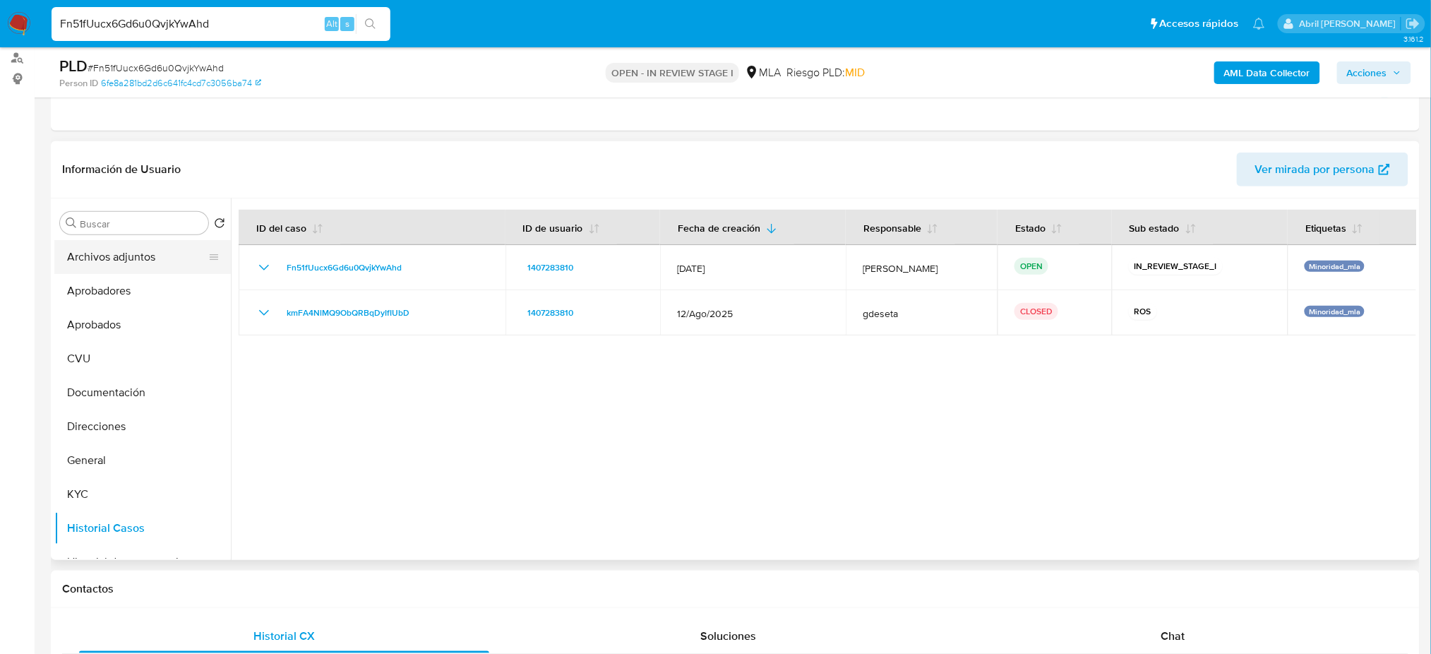
click at [113, 249] on button "Archivos adjuntos" at bounding box center [136, 257] width 165 height 34
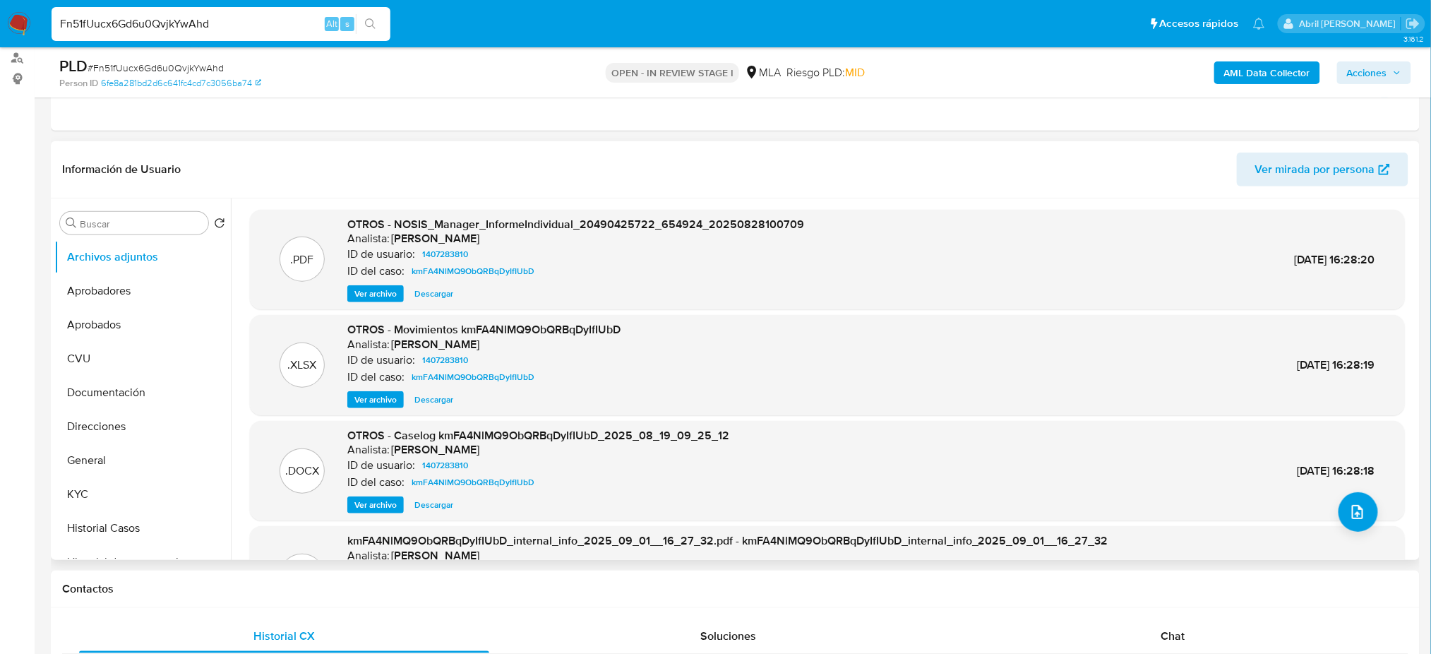
click at [363, 503] on span "Ver archivo" at bounding box center [375, 505] width 42 height 14
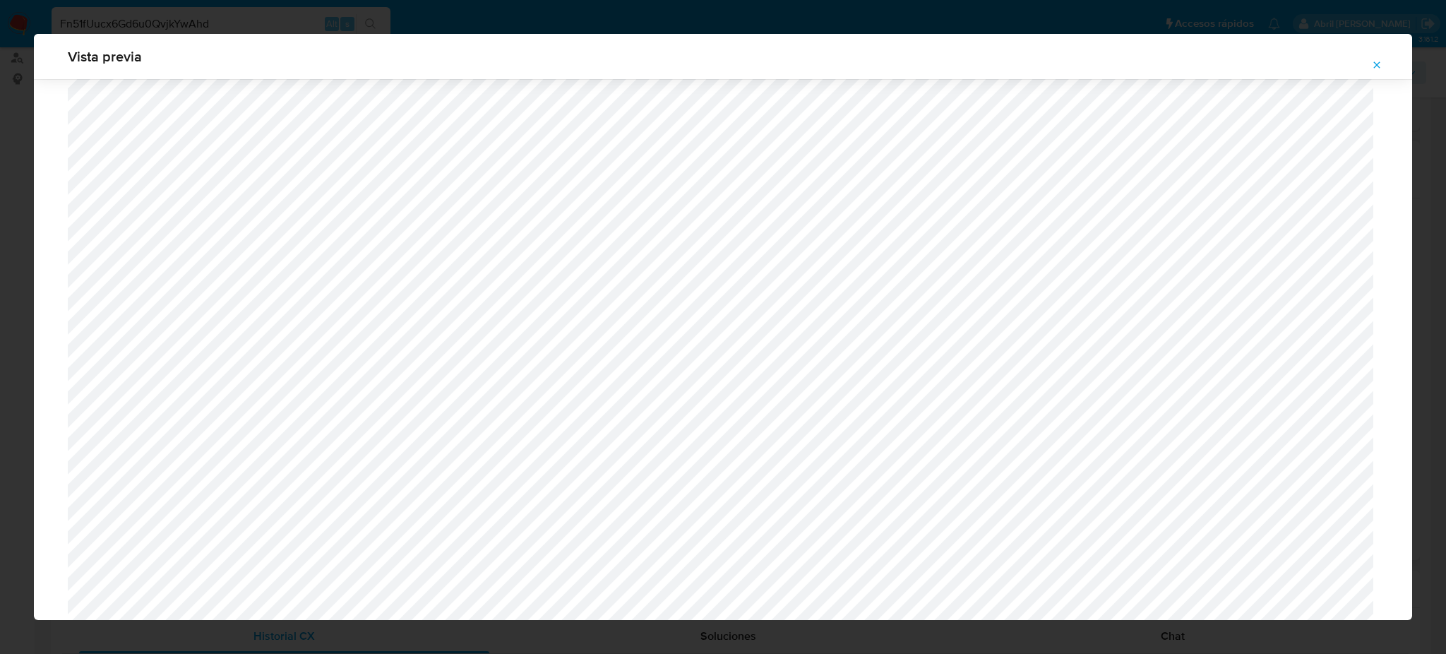
scroll to position [210, 0]
click at [1370, 64] on button "Attachment preview" at bounding box center [1376, 65] width 31 height 23
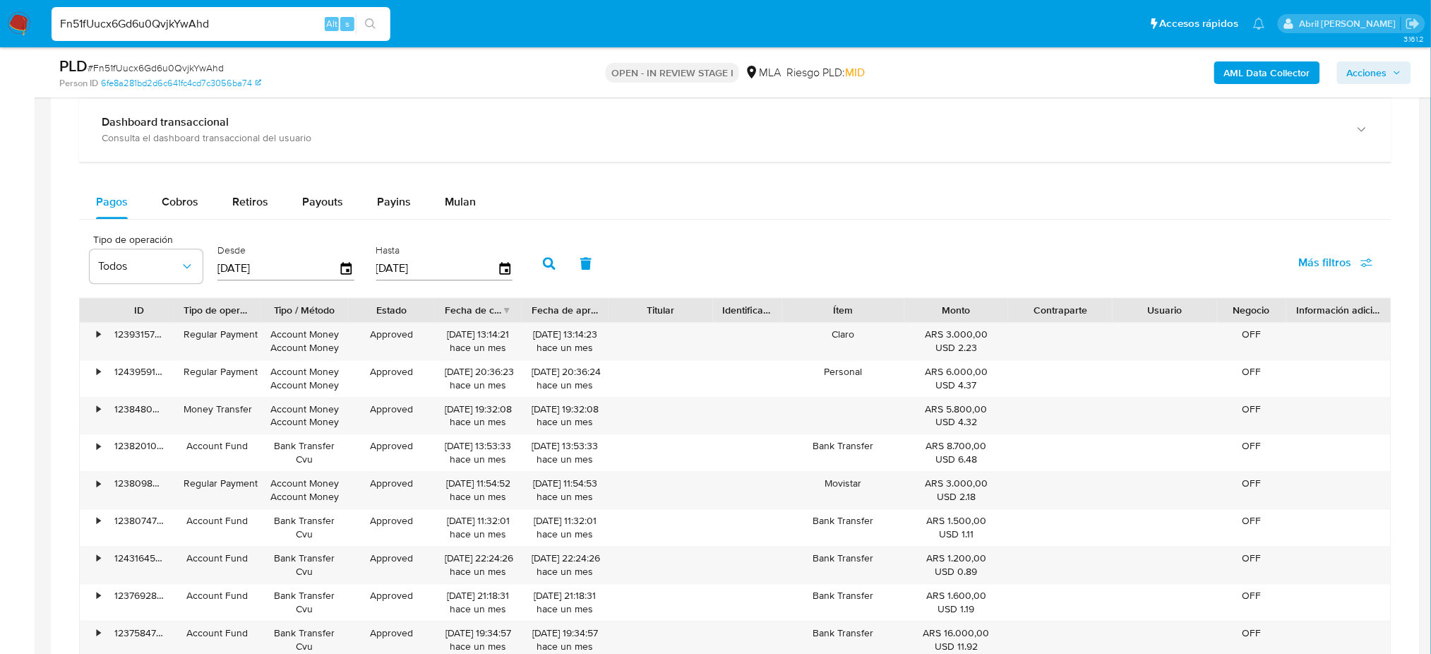
scroll to position [1127, 0]
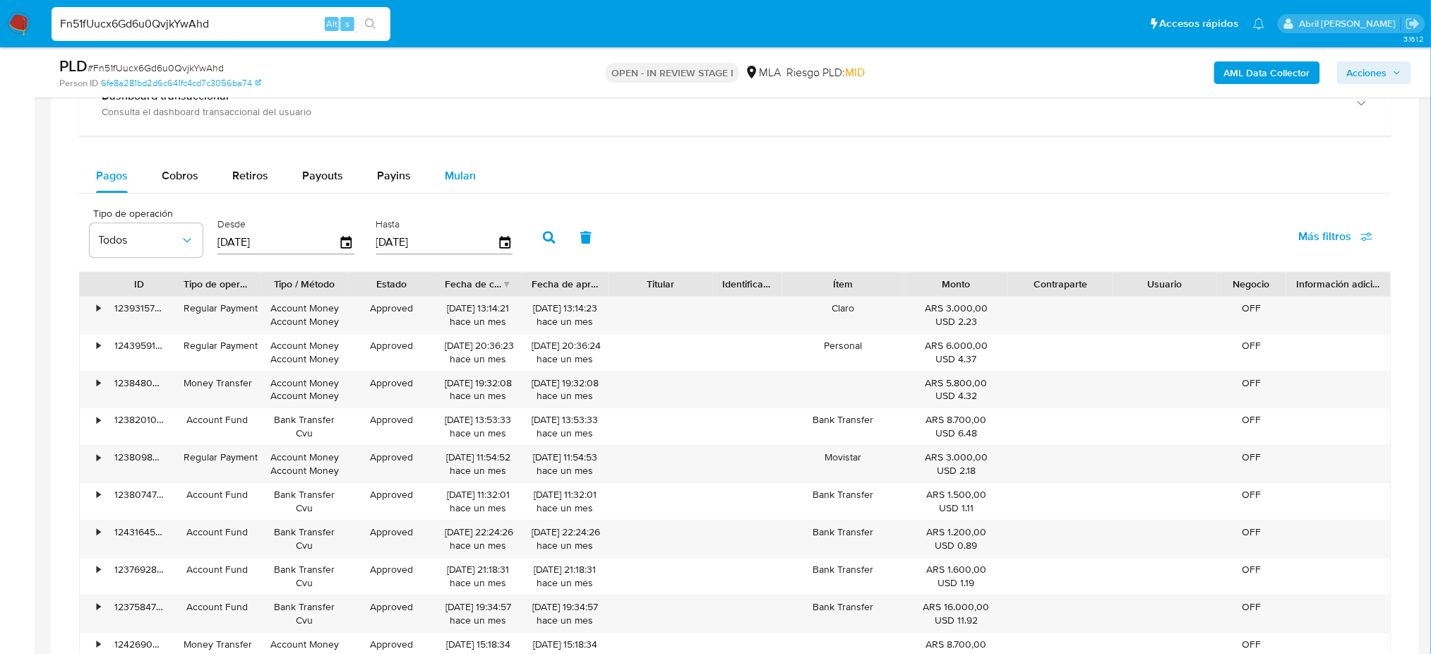
click at [461, 175] on span "Mulan" at bounding box center [460, 175] width 31 height 16
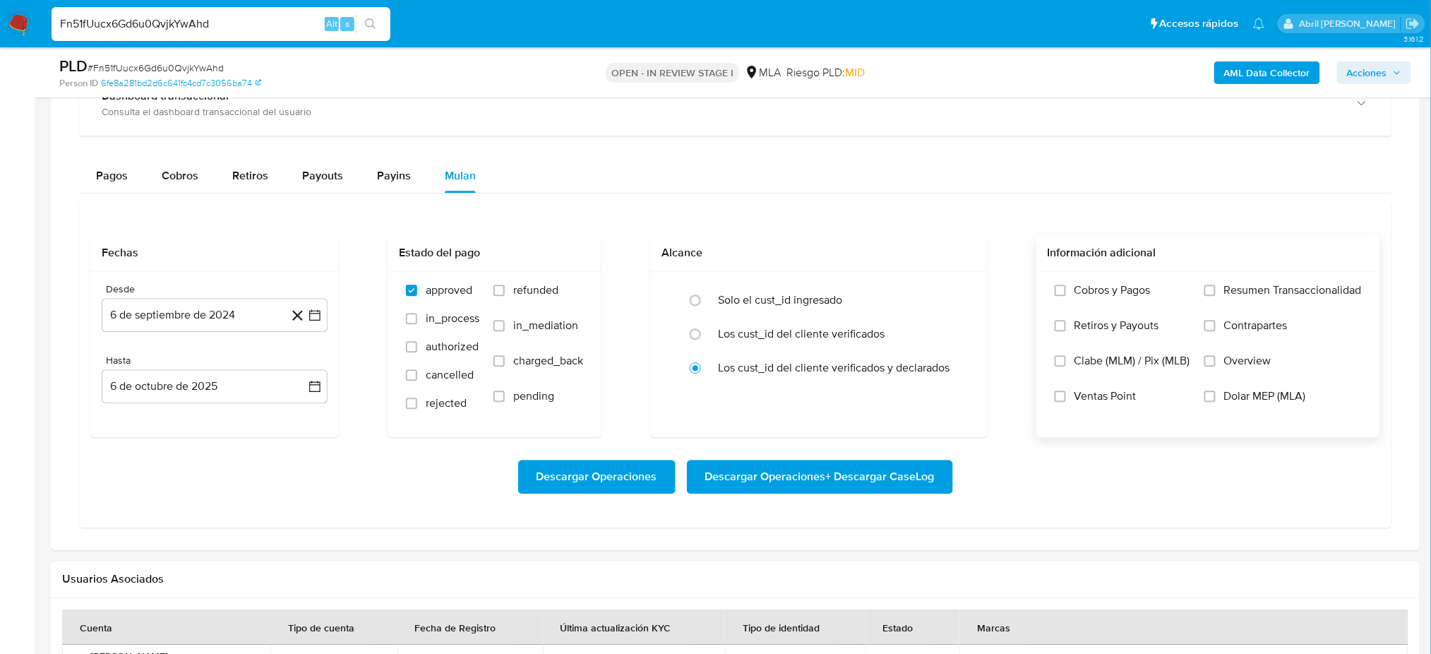
click at [1222, 392] on label "Dolar MEP (MLA)" at bounding box center [1282, 406] width 157 height 35
click at [1215, 392] on input "Dolar MEP (MLA)" at bounding box center [1209, 395] width 11 height 11
click at [145, 323] on button "6 de septiembre de 2024" at bounding box center [215, 315] width 226 height 34
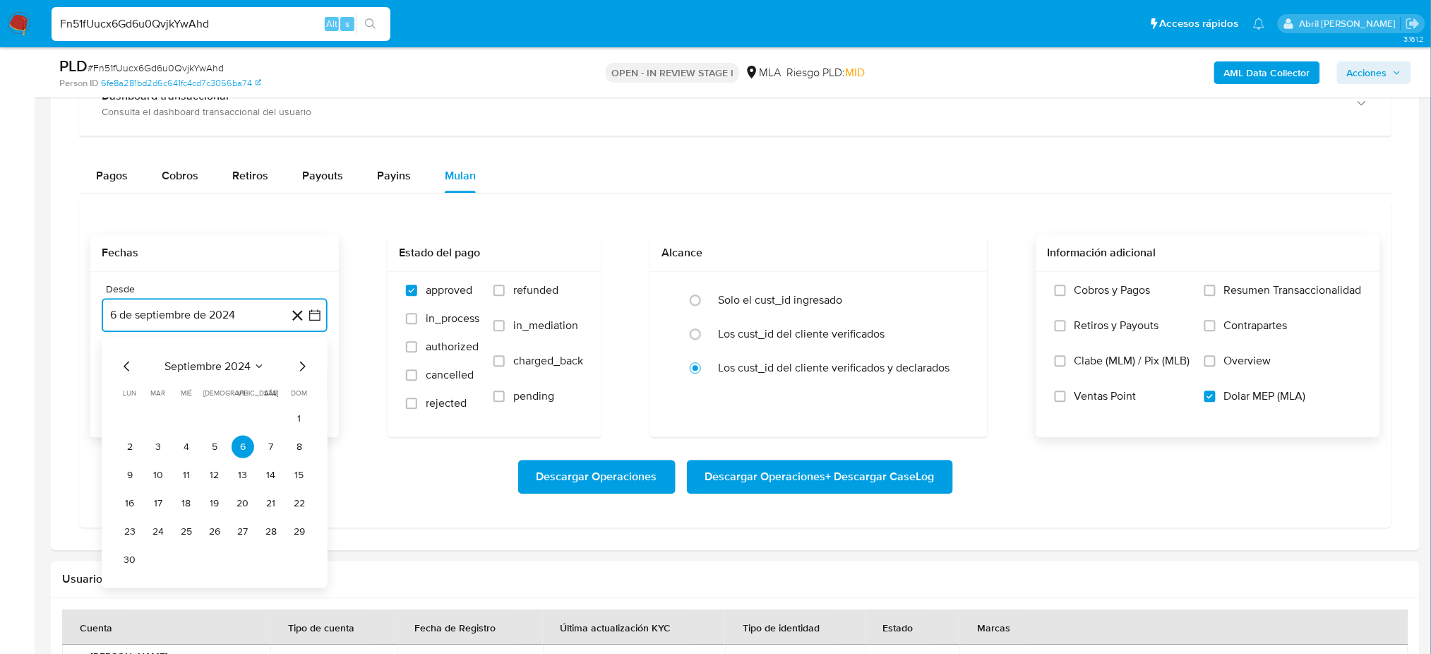
click at [299, 365] on icon "Mes siguiente" at bounding box center [302, 365] width 17 height 17
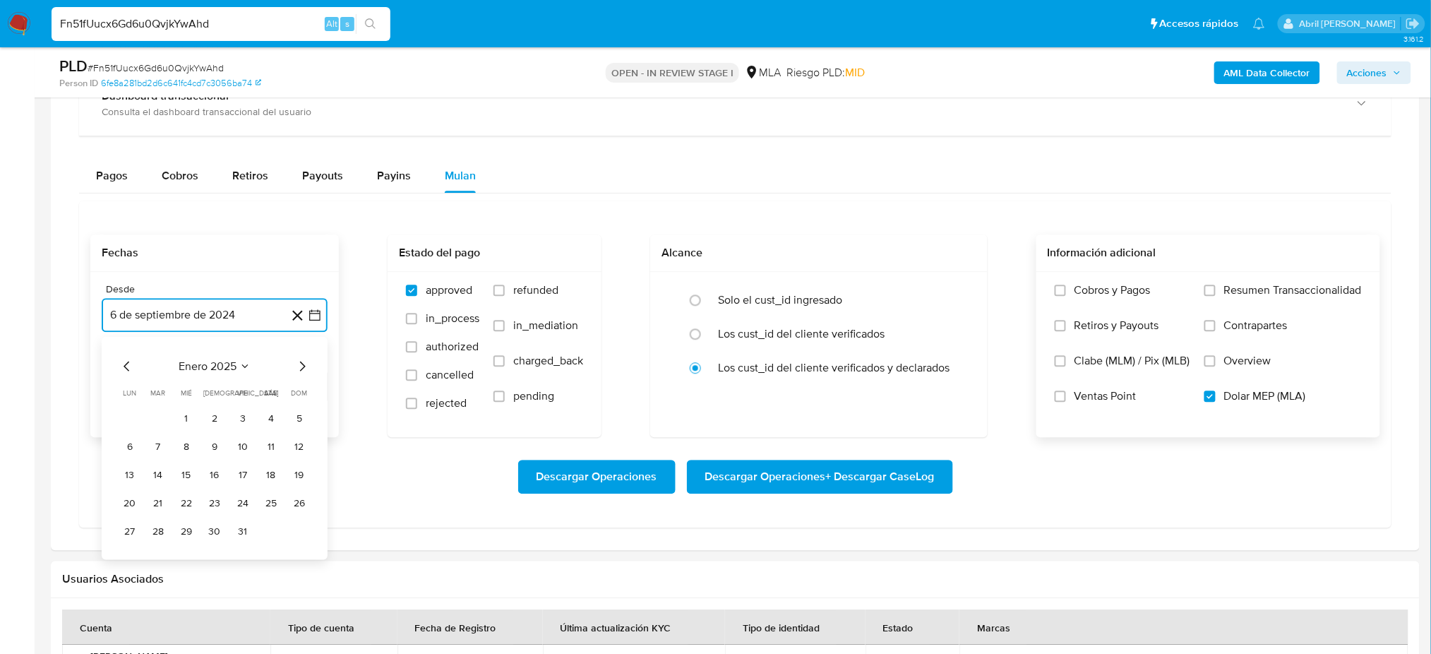
click at [299, 365] on icon "Mes siguiente" at bounding box center [302, 365] width 17 height 17
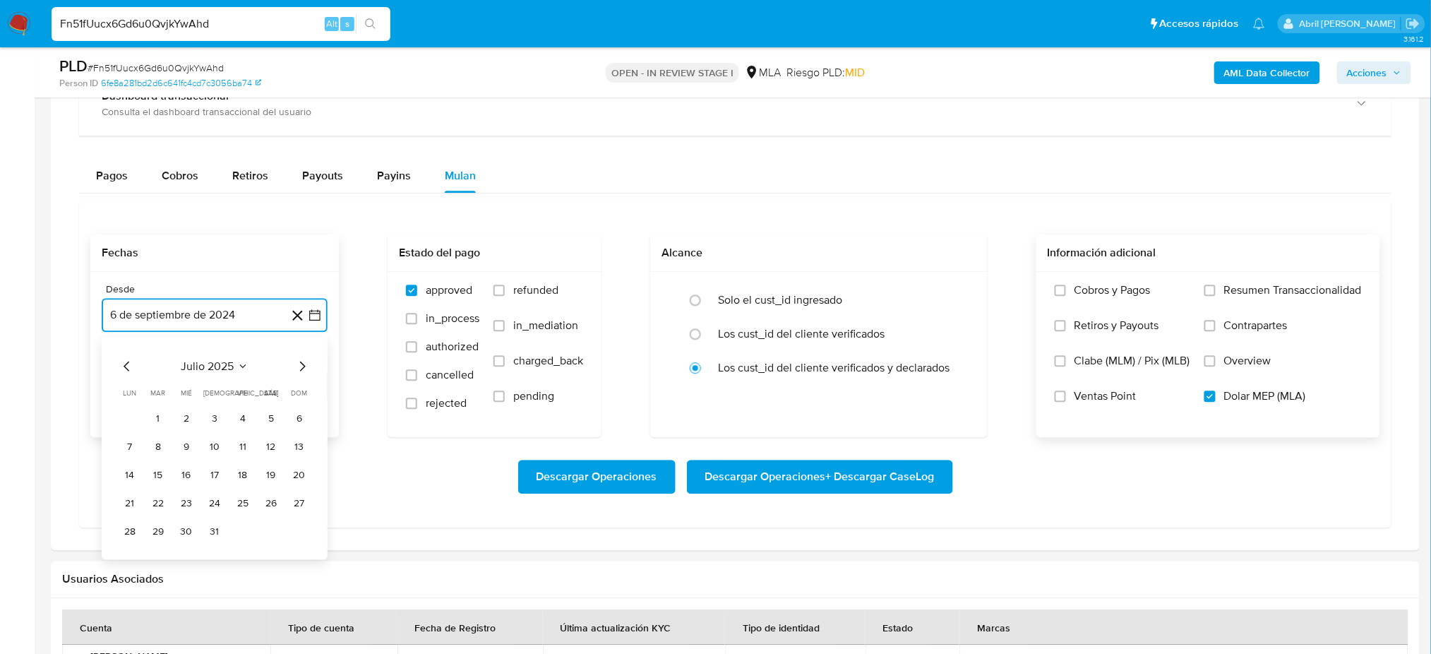
click at [299, 365] on icon "Mes siguiente" at bounding box center [302, 365] width 17 height 17
click at [244, 421] on button "1" at bounding box center [243, 418] width 23 height 23
click at [193, 399] on button "6 de octubre de 2025" at bounding box center [215, 386] width 226 height 34
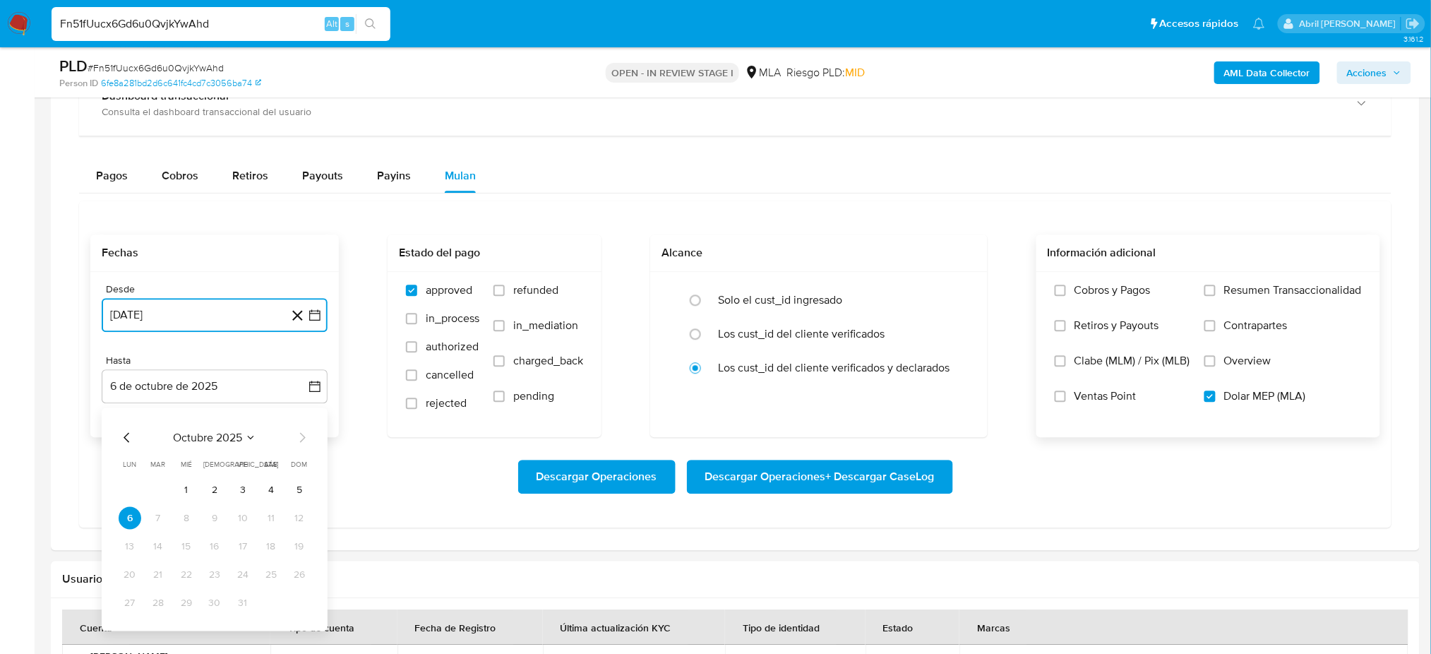
click at [126, 438] on icon "Mes anterior" at bounding box center [127, 436] width 17 height 17
click at [160, 603] on button "30" at bounding box center [158, 602] width 23 height 23
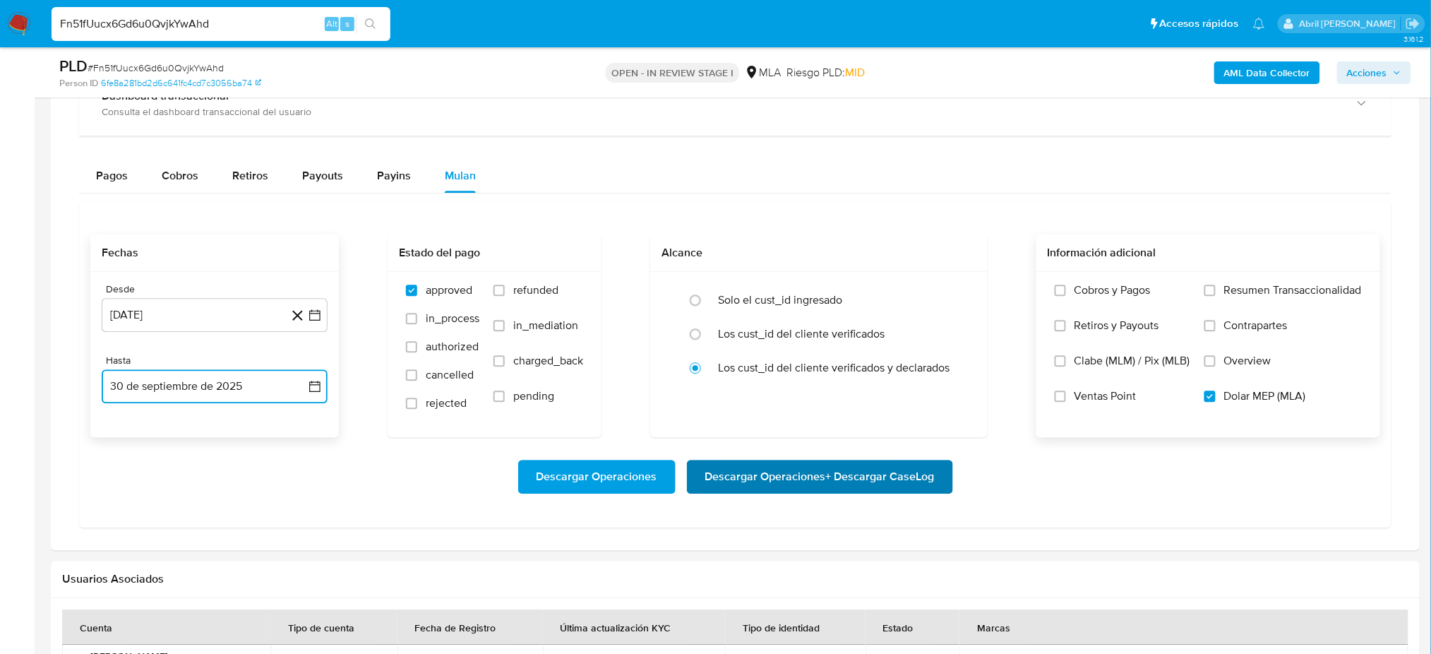
click at [861, 478] on span "Descargar Operaciones + Descargar CaseLog" at bounding box center [819, 476] width 229 height 31
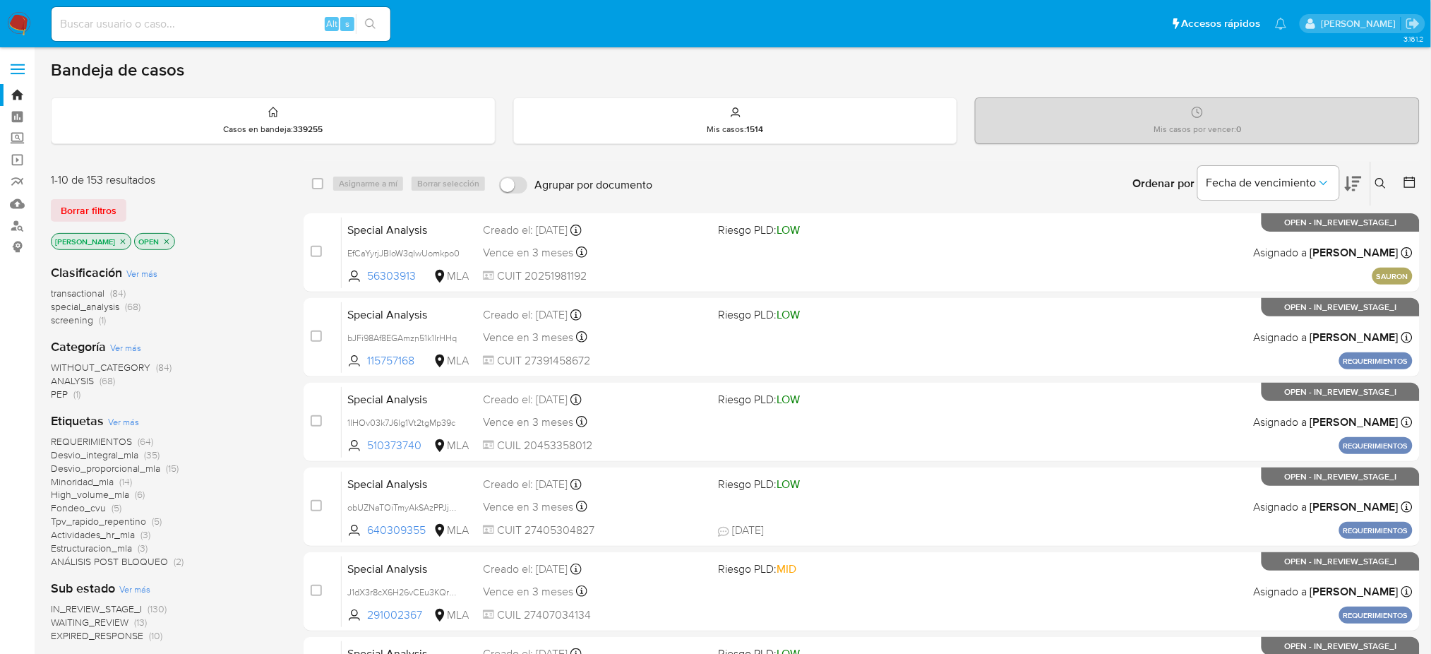
click at [277, 21] on input at bounding box center [221, 24] width 339 height 18
paste input "bNlmiNabG2Fknc0dNqetCDAC"
type input "bNlmiNabG2Fknc0dNqetCDAC"
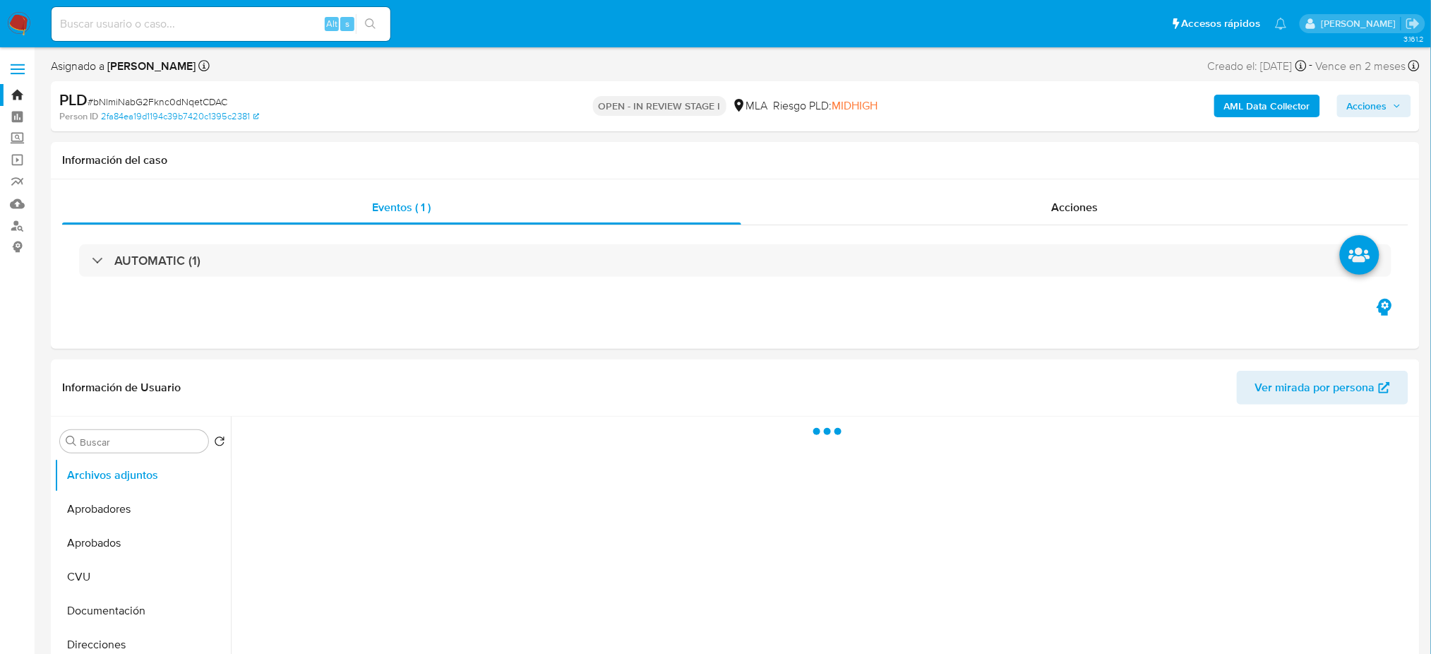
select select "10"
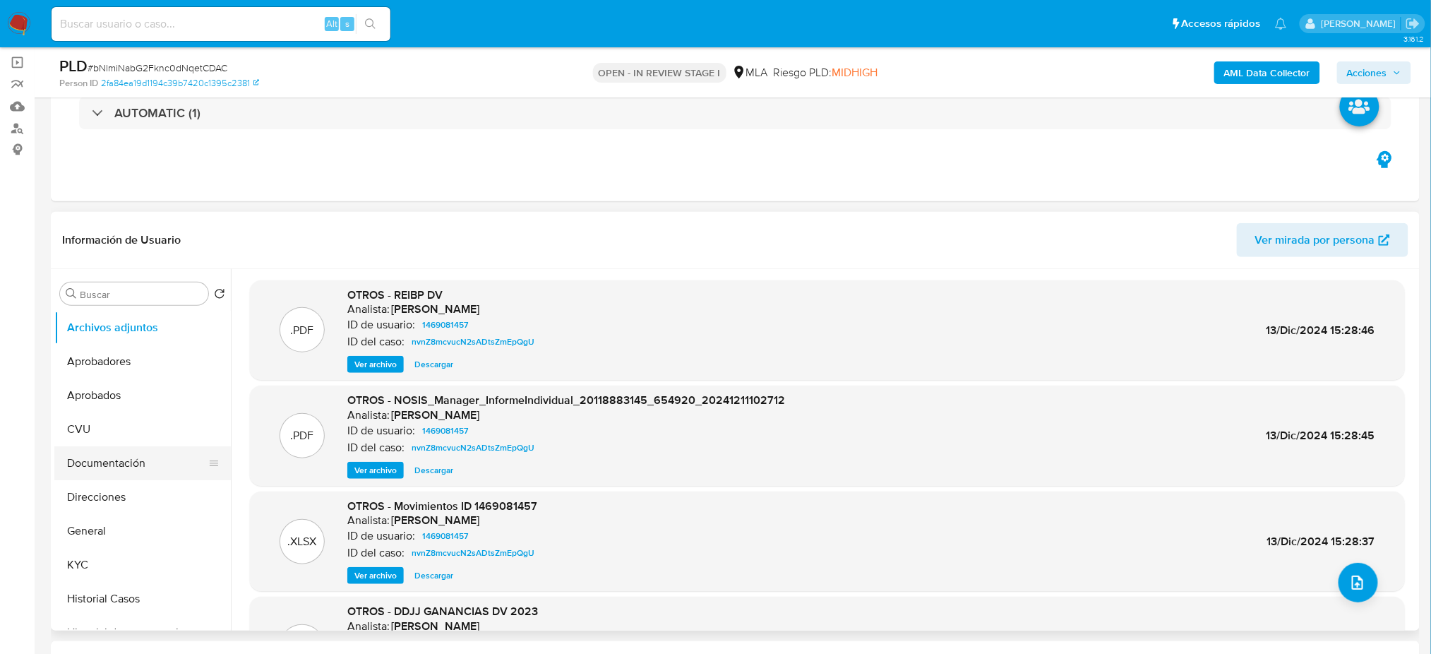
scroll to position [94, 0]
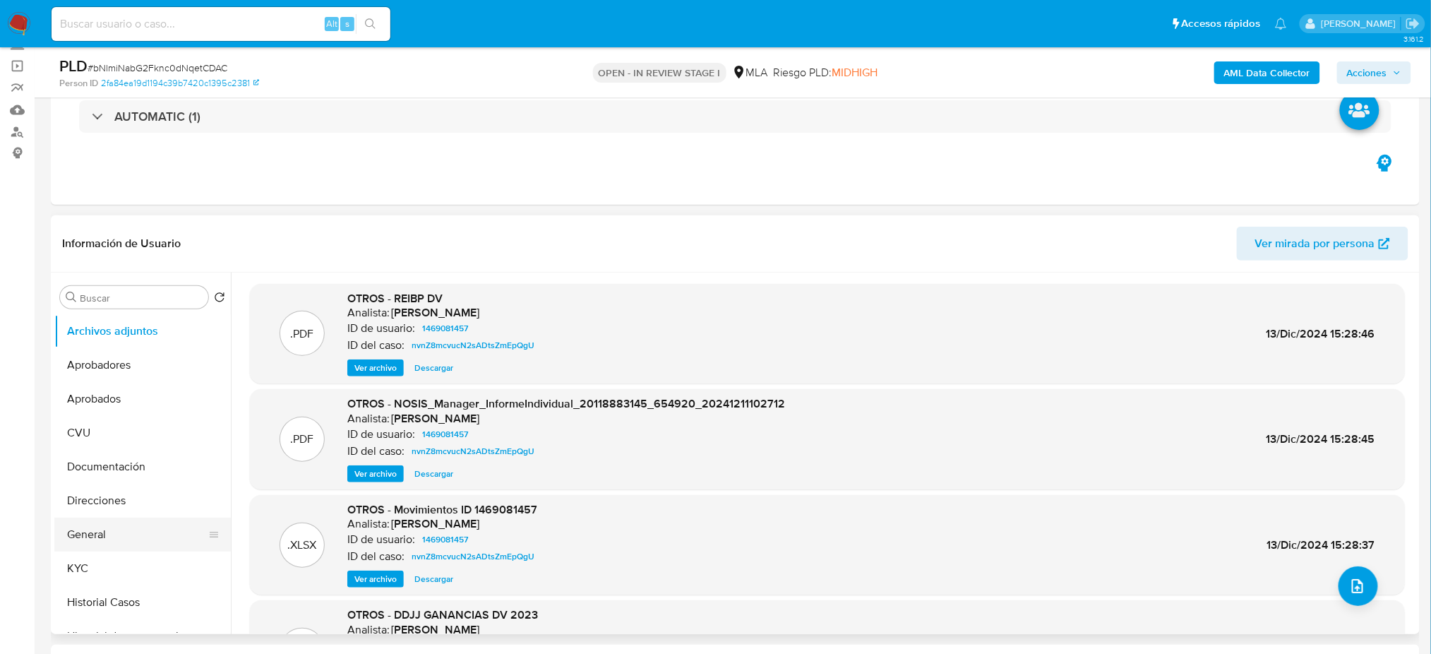
click at [133, 522] on button "General" at bounding box center [136, 534] width 165 height 34
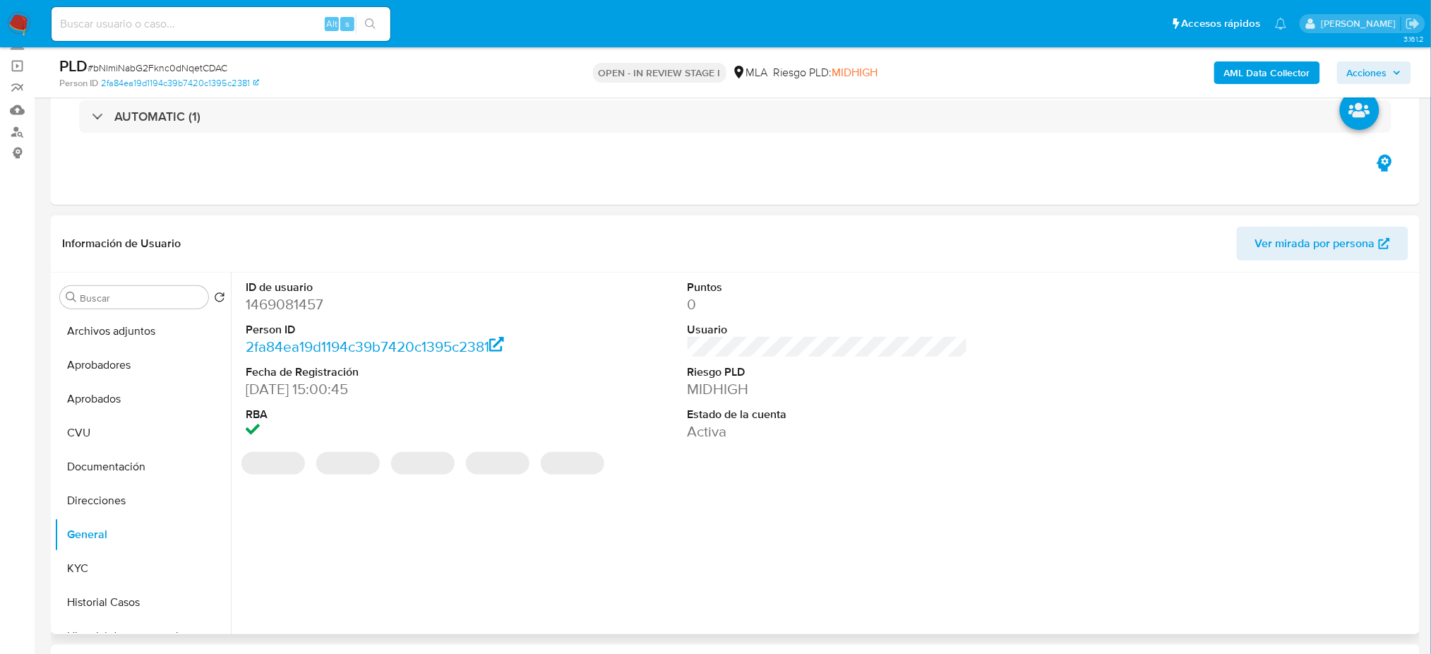
click at [275, 305] on dd "1469081457" at bounding box center [386, 304] width 280 height 20
copy dd "1469081457"
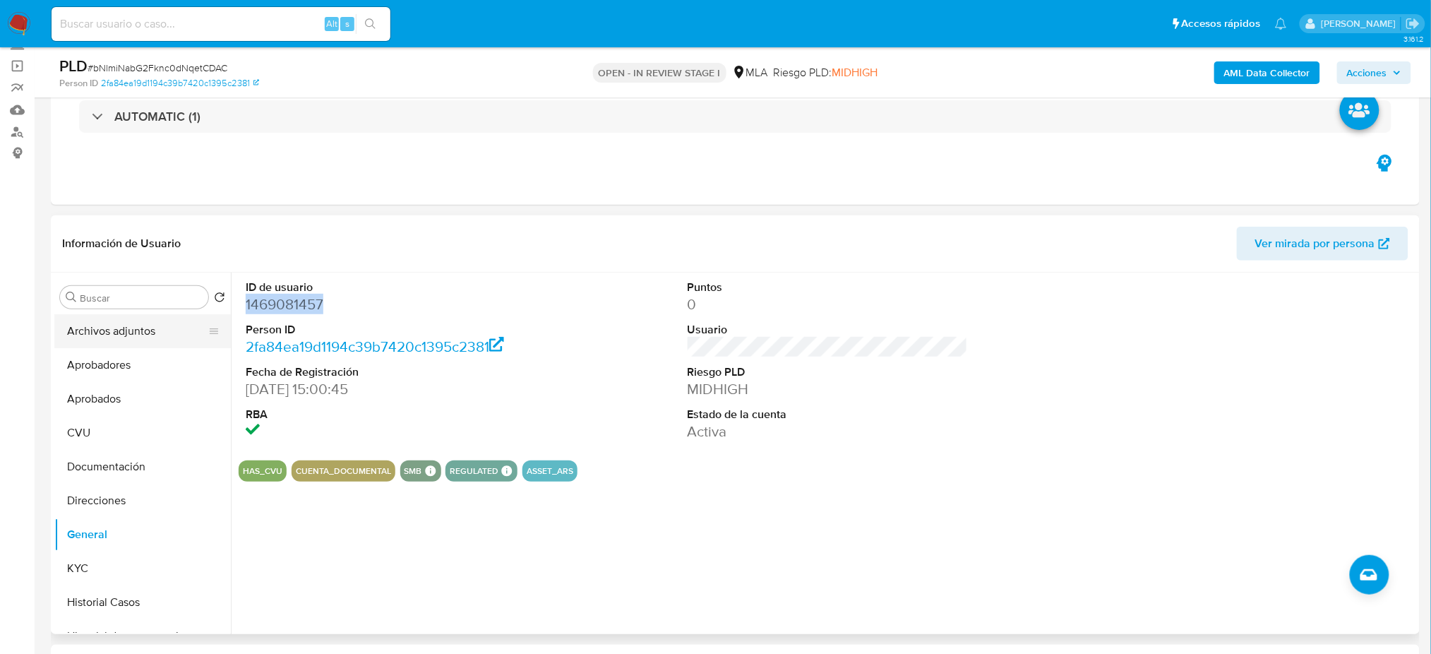
click at [107, 319] on button "Archivos adjuntos" at bounding box center [136, 331] width 165 height 34
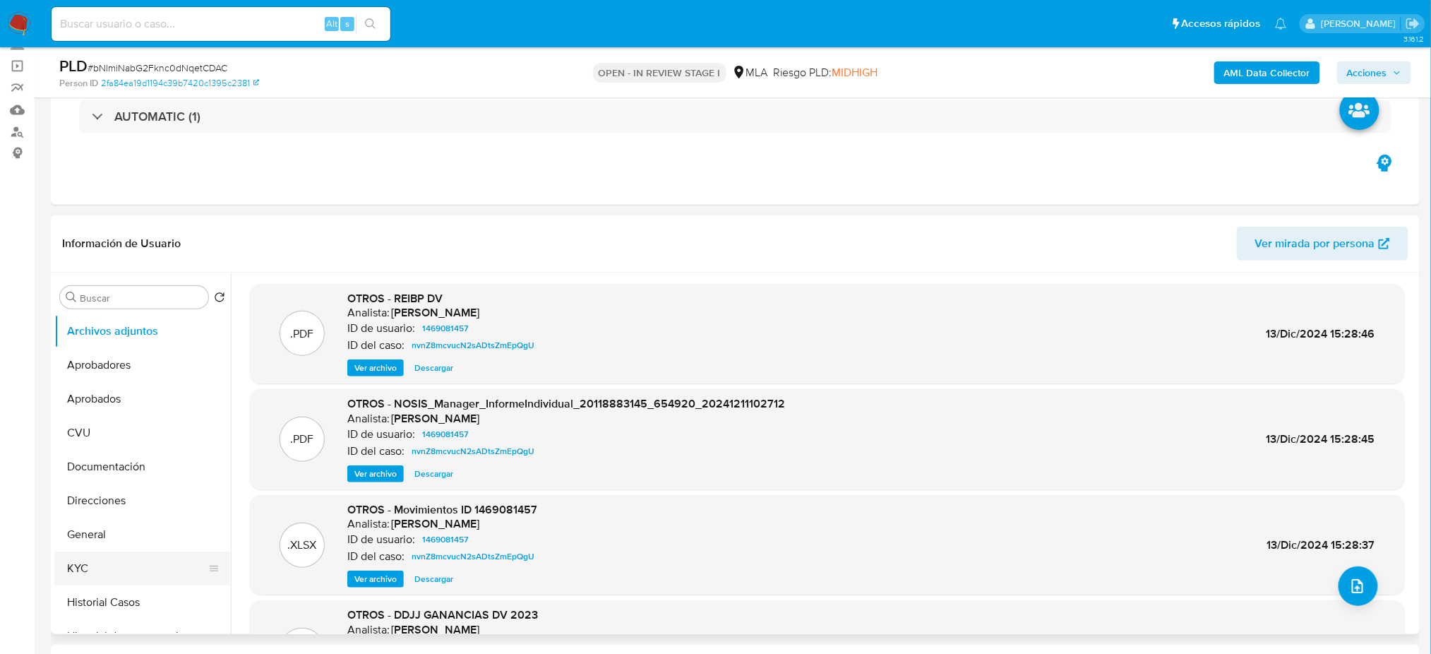
click at [104, 574] on button "KYC" at bounding box center [136, 568] width 165 height 34
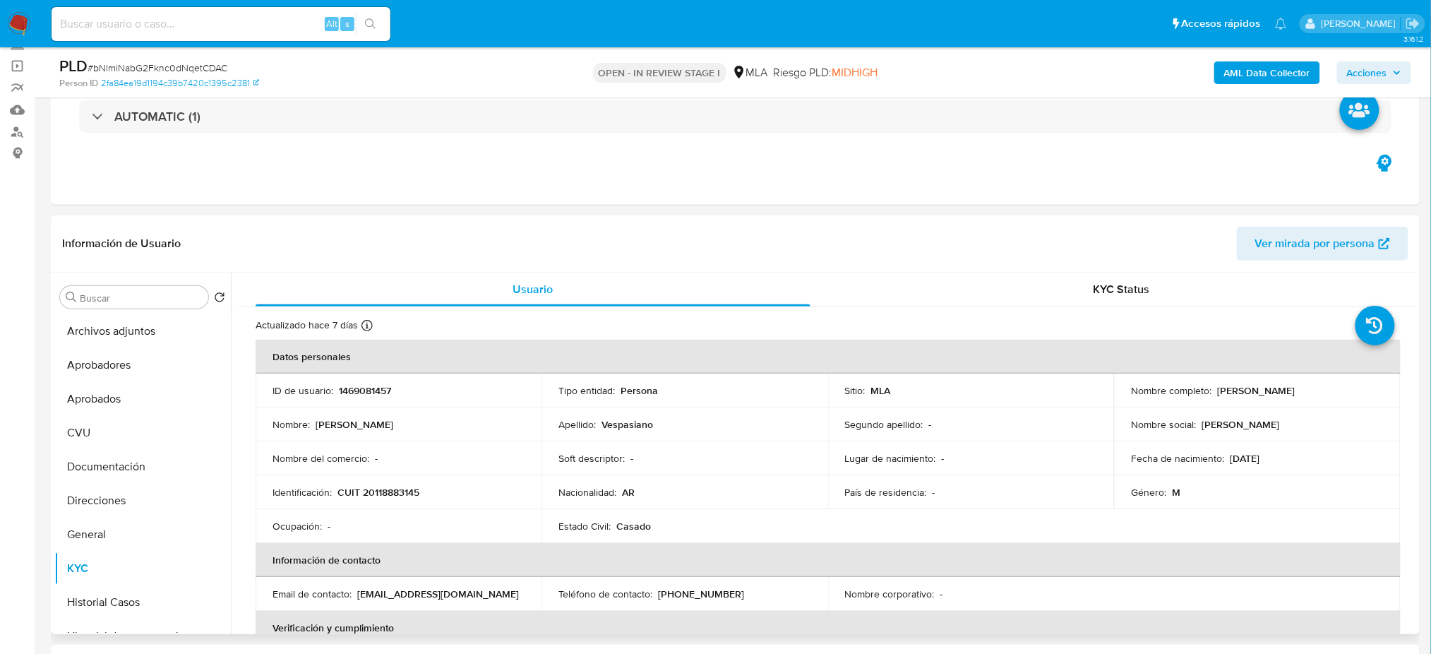
click at [380, 491] on p "CUIT 20118883145" at bounding box center [378, 492] width 82 height 13
copy p "20118883145"
click at [356, 452] on p "Nombre del comercio :" at bounding box center [320, 458] width 97 height 13
drag, startPoint x: 374, startPoint y: 492, endPoint x: 411, endPoint y: 493, distance: 37.4
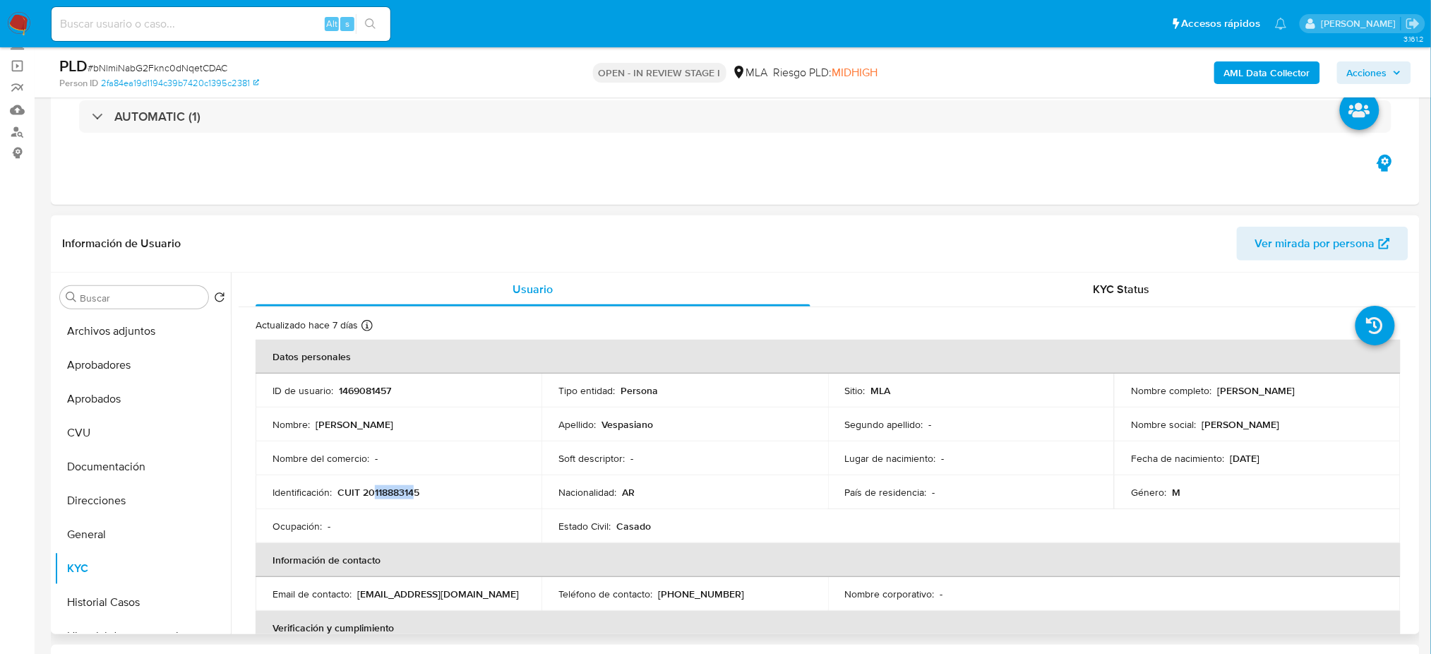
click at [411, 493] on p "CUIT 20118883145" at bounding box center [378, 492] width 82 height 13
copy p "11888314"
click at [186, 68] on span "# bNlmiNabG2Fknc0dNqetCDAC" at bounding box center [158, 68] width 140 height 14
drag, startPoint x: 186, startPoint y: 68, endPoint x: 284, endPoint y: 136, distance: 119.8
click at [186, 68] on span "# bNlmiNabG2Fknc0dNqetCDAC" at bounding box center [158, 68] width 140 height 14
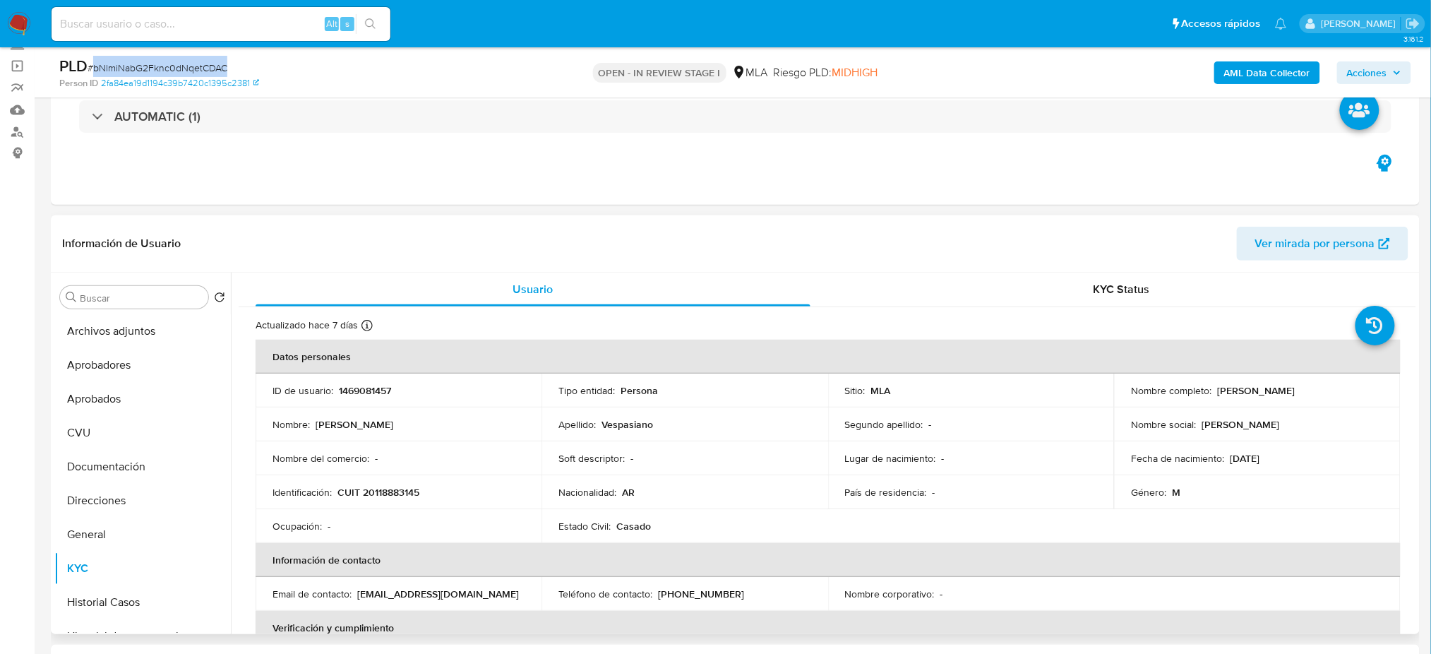
copy span "bNlmiNabG2Fknc0dNqetCDAC"
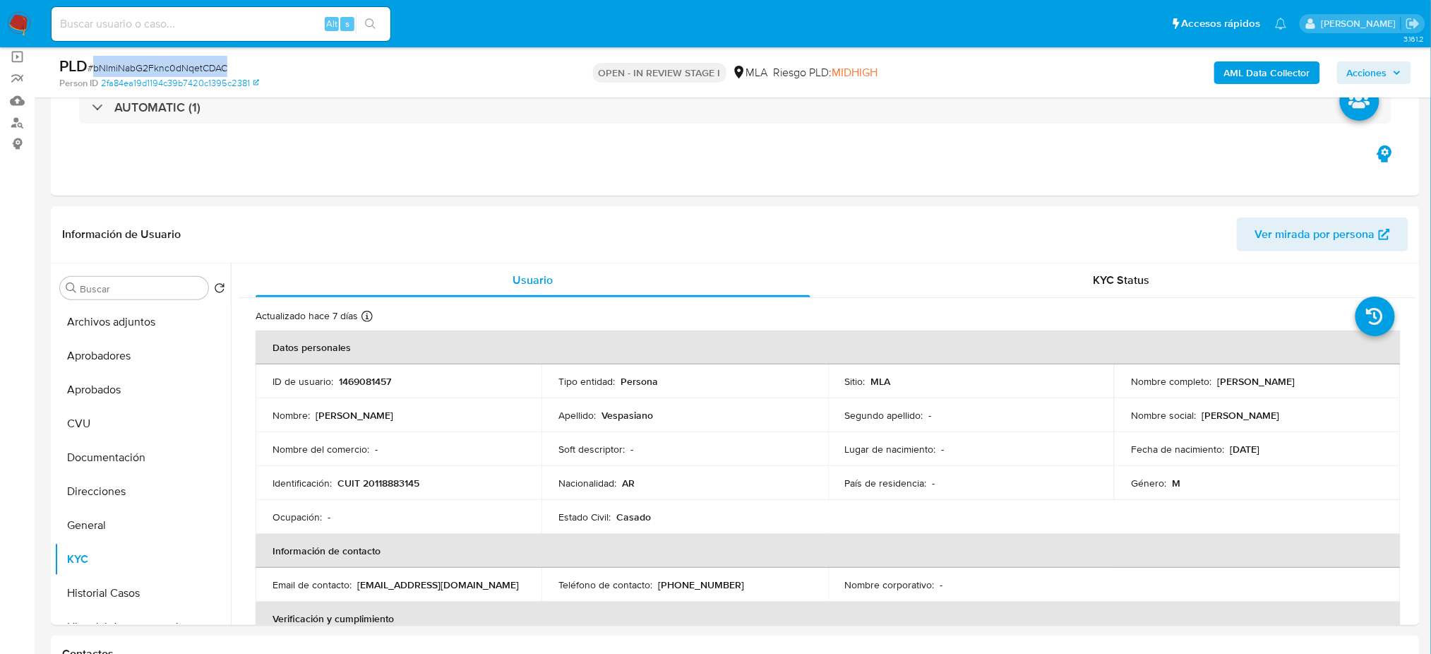
scroll to position [88, 0]
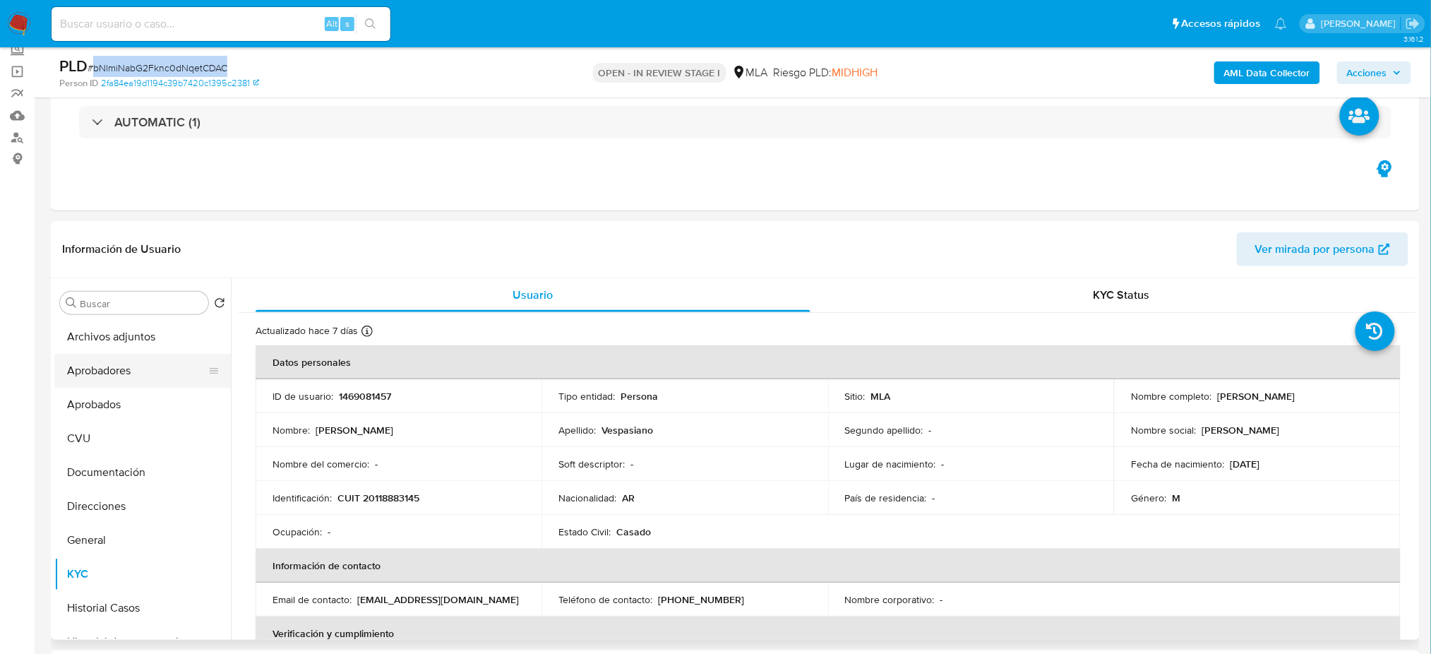
click at [99, 374] on button "Aprobadores" at bounding box center [136, 371] width 165 height 34
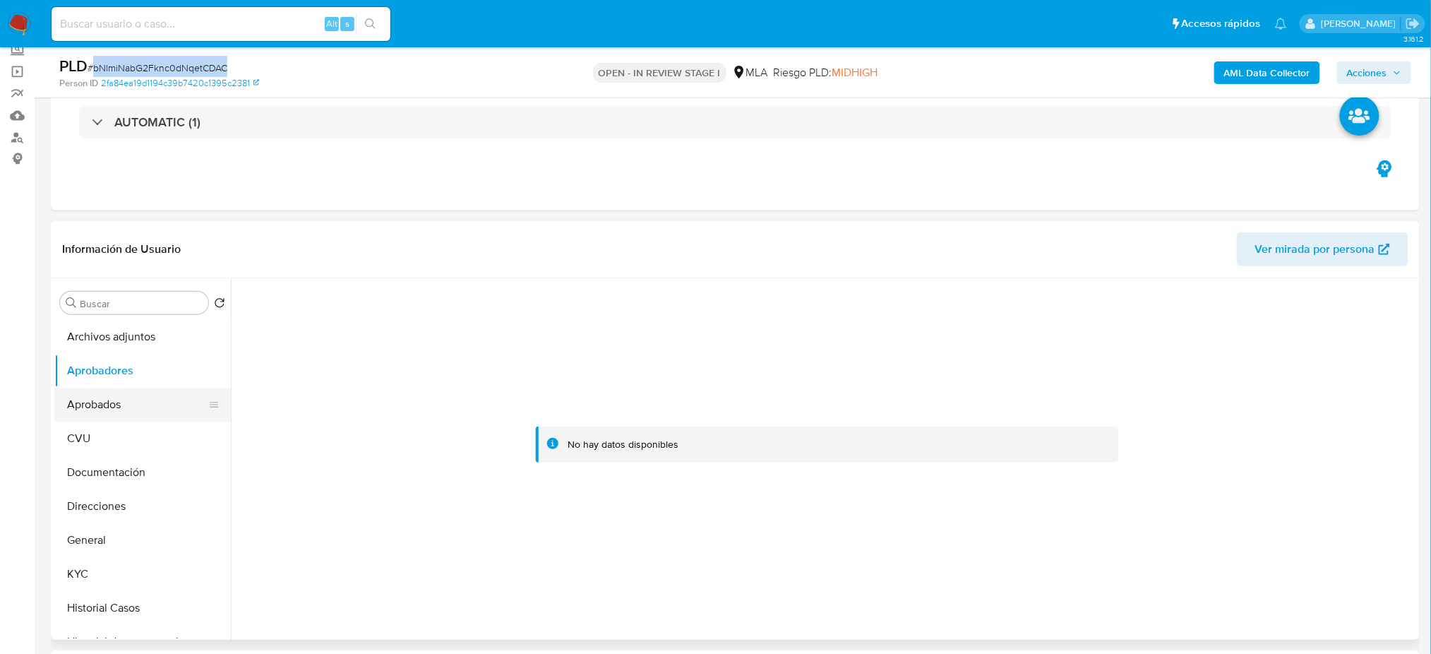
click at [107, 405] on button "Aprobados" at bounding box center [136, 404] width 165 height 34
click at [104, 443] on button "CVU" at bounding box center [136, 438] width 165 height 34
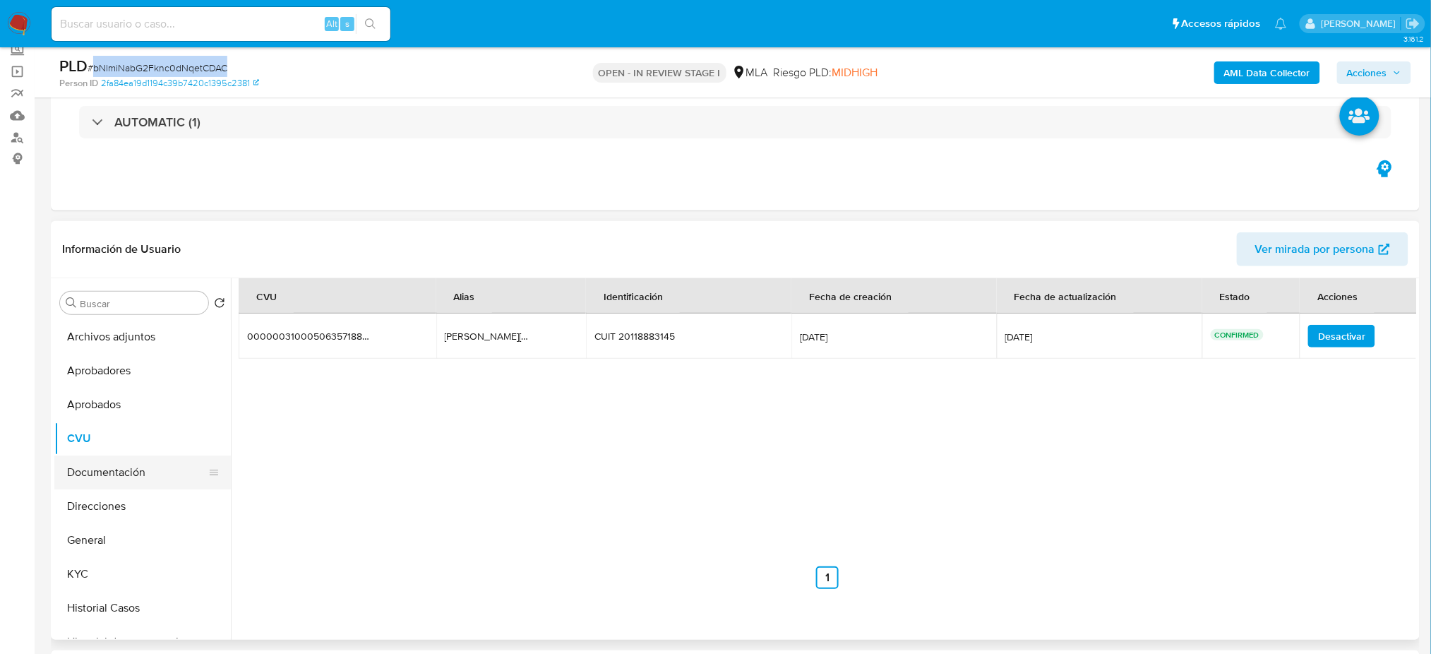
click at [100, 474] on button "Documentación" at bounding box center [136, 472] width 165 height 34
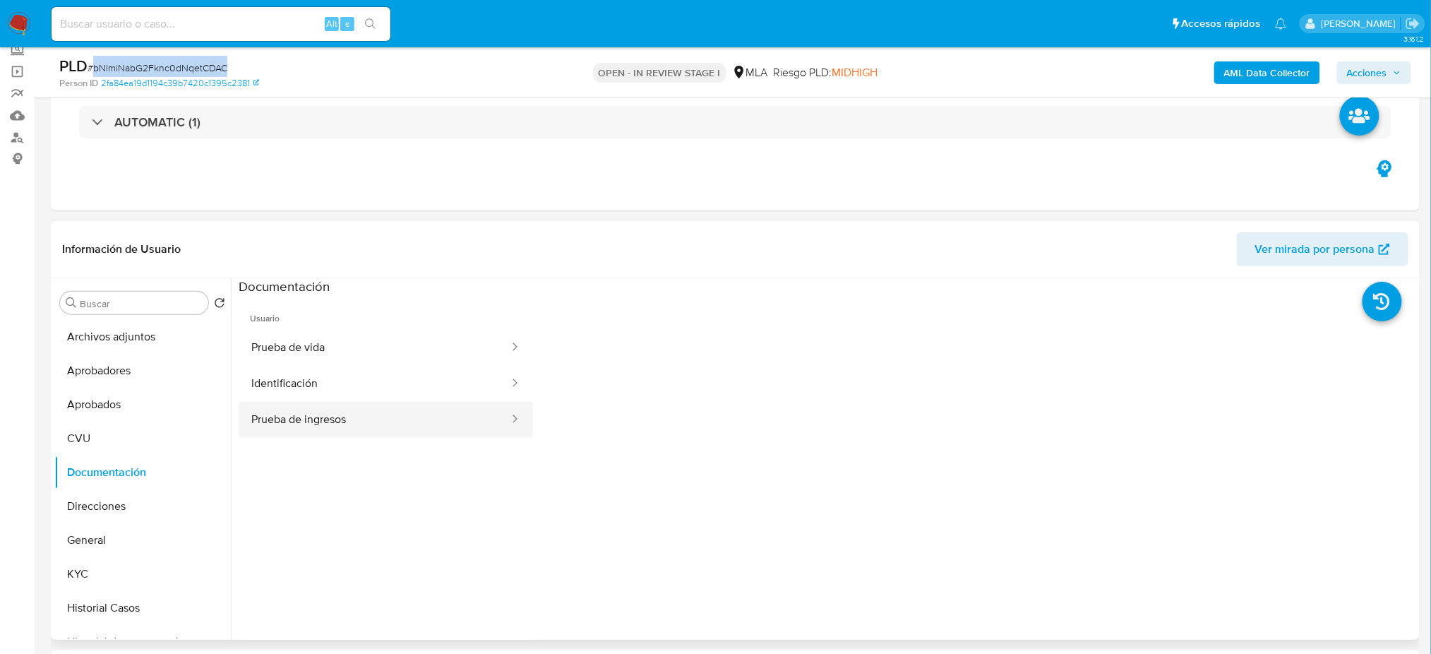
click at [354, 427] on button "Prueba de ingresos" at bounding box center [375, 420] width 272 height 36
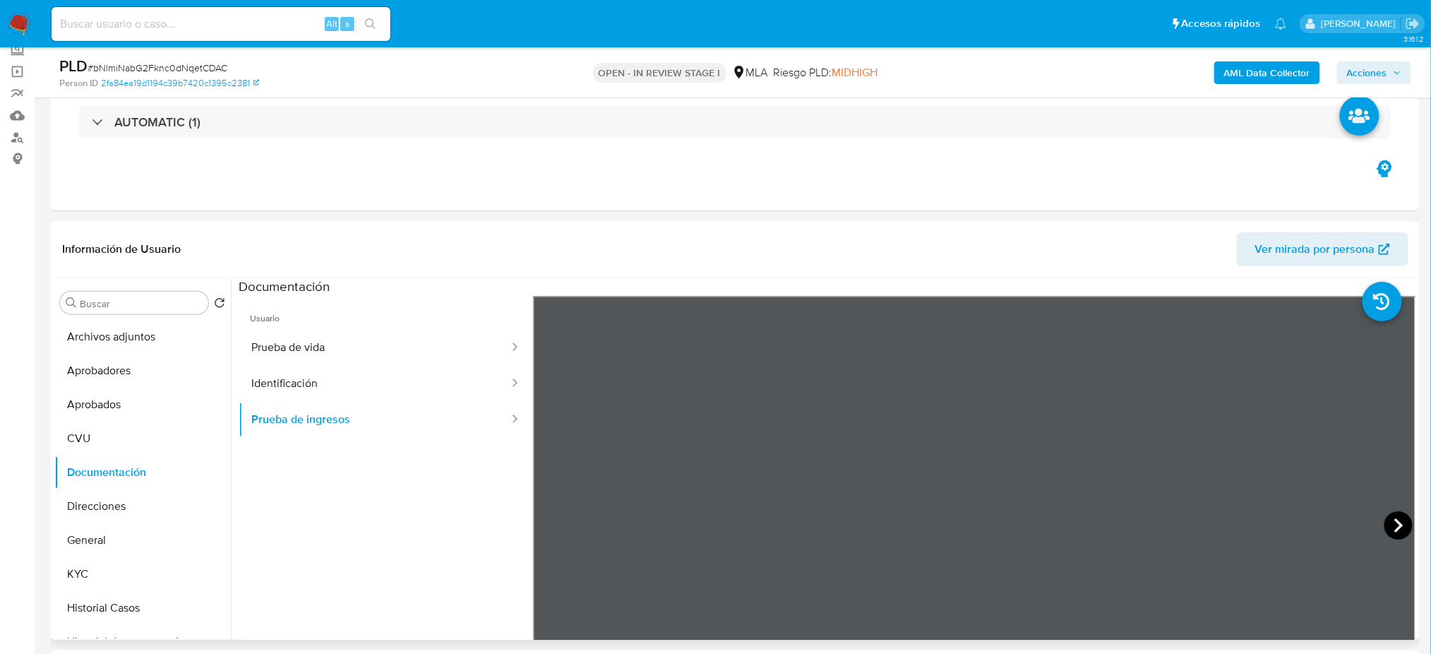
click at [1384, 518] on icon at bounding box center [1398, 525] width 28 height 28
click at [116, 541] on button "General" at bounding box center [136, 540] width 165 height 34
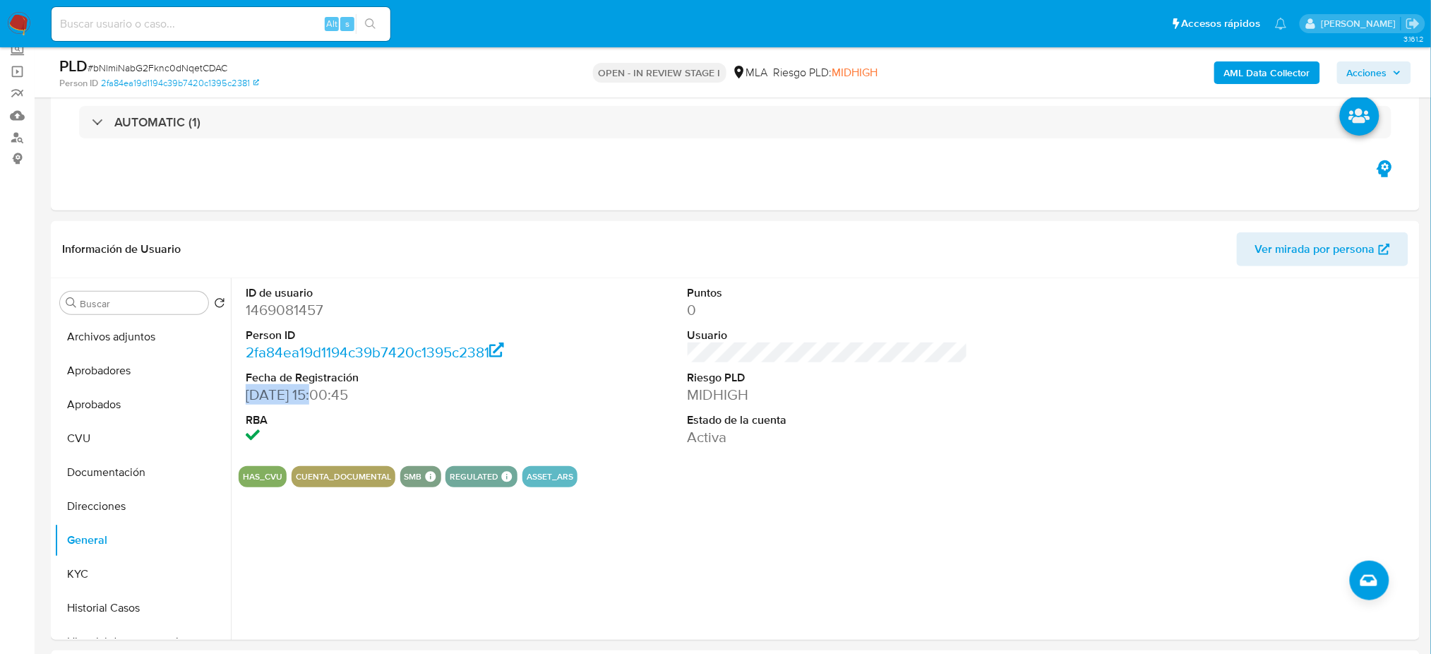
drag, startPoint x: 245, startPoint y: 394, endPoint x: 320, endPoint y: 392, distance: 74.8
click at [320, 392] on div "ID de usuario 1469081457 Person ID 2fa84ea19d1194c39b7420c1395c2381 Fecha de Re…" at bounding box center [386, 366] width 294 height 176
copy dd "04/09/2023"
click at [98, 573] on button "KYC" at bounding box center [136, 574] width 165 height 34
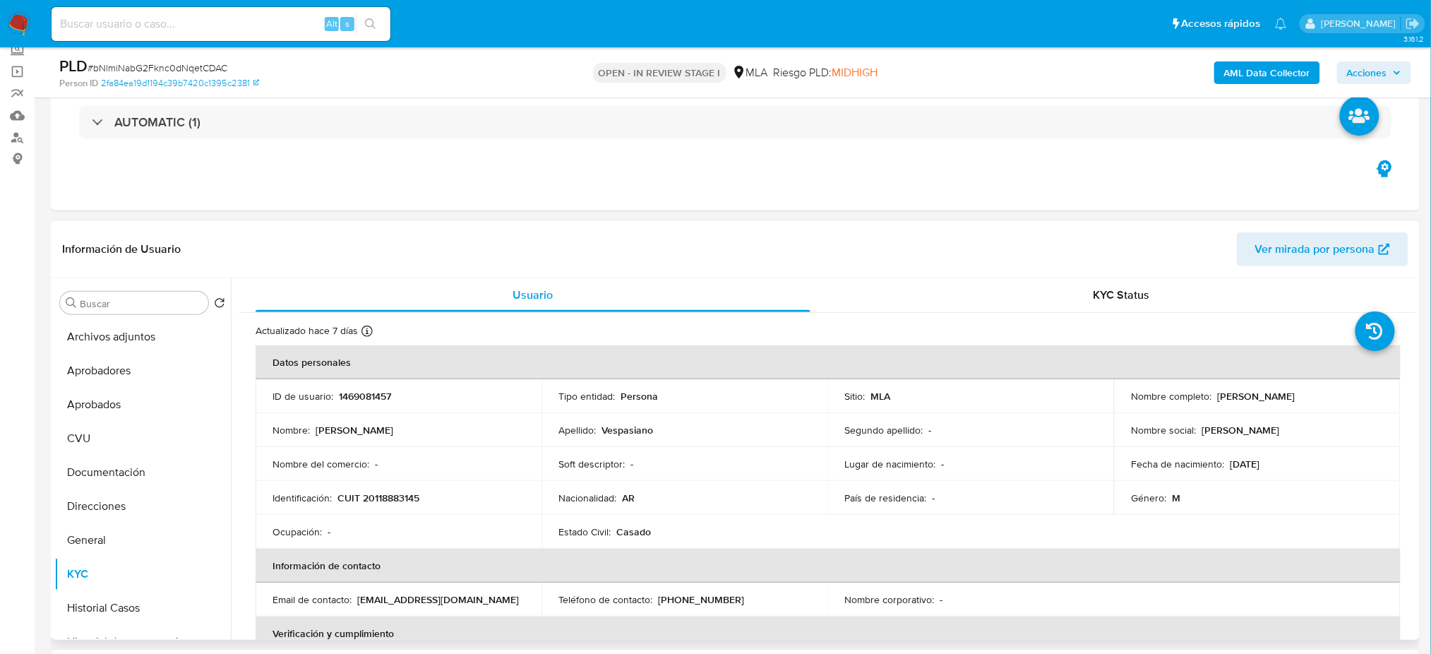
click at [399, 452] on td "Nombre del comercio : -" at bounding box center [399, 464] width 286 height 34
click at [394, 496] on p "CUIT 20118883145" at bounding box center [378, 497] width 82 height 13
copy p "20118883145"
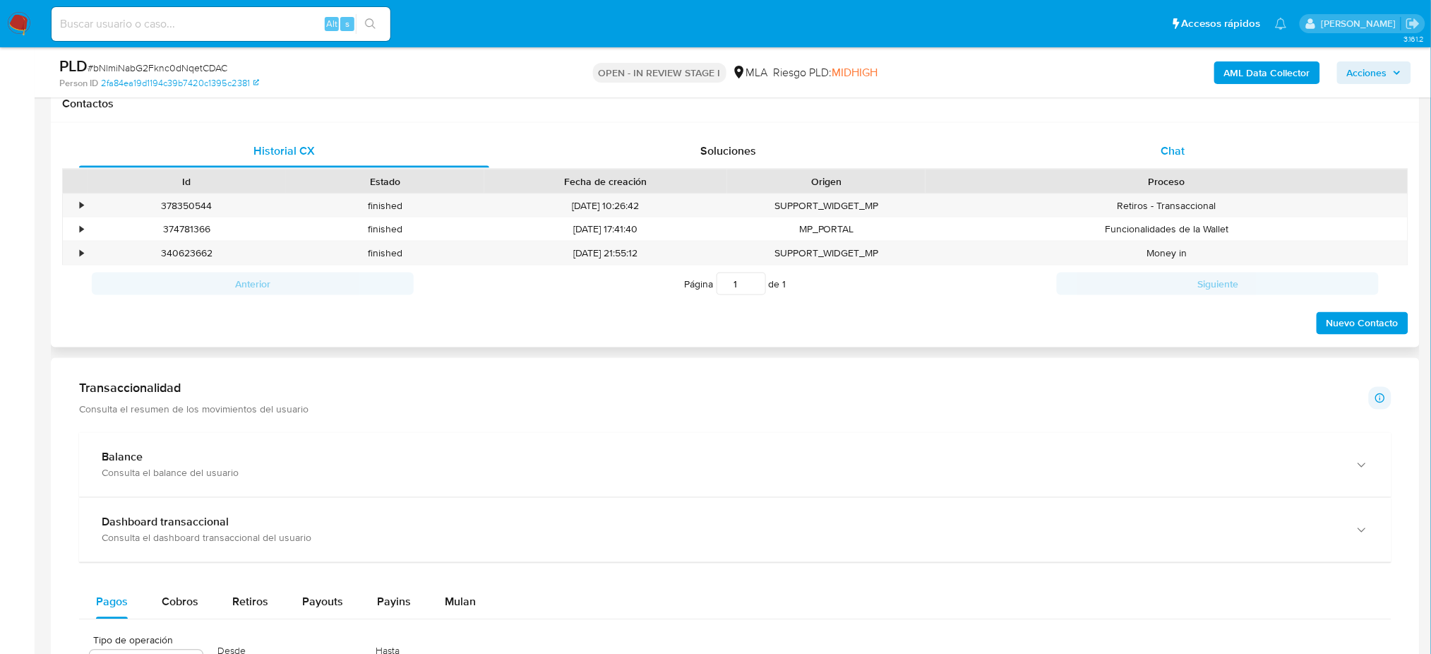
click at [1215, 143] on div "Chat" at bounding box center [1173, 151] width 410 height 34
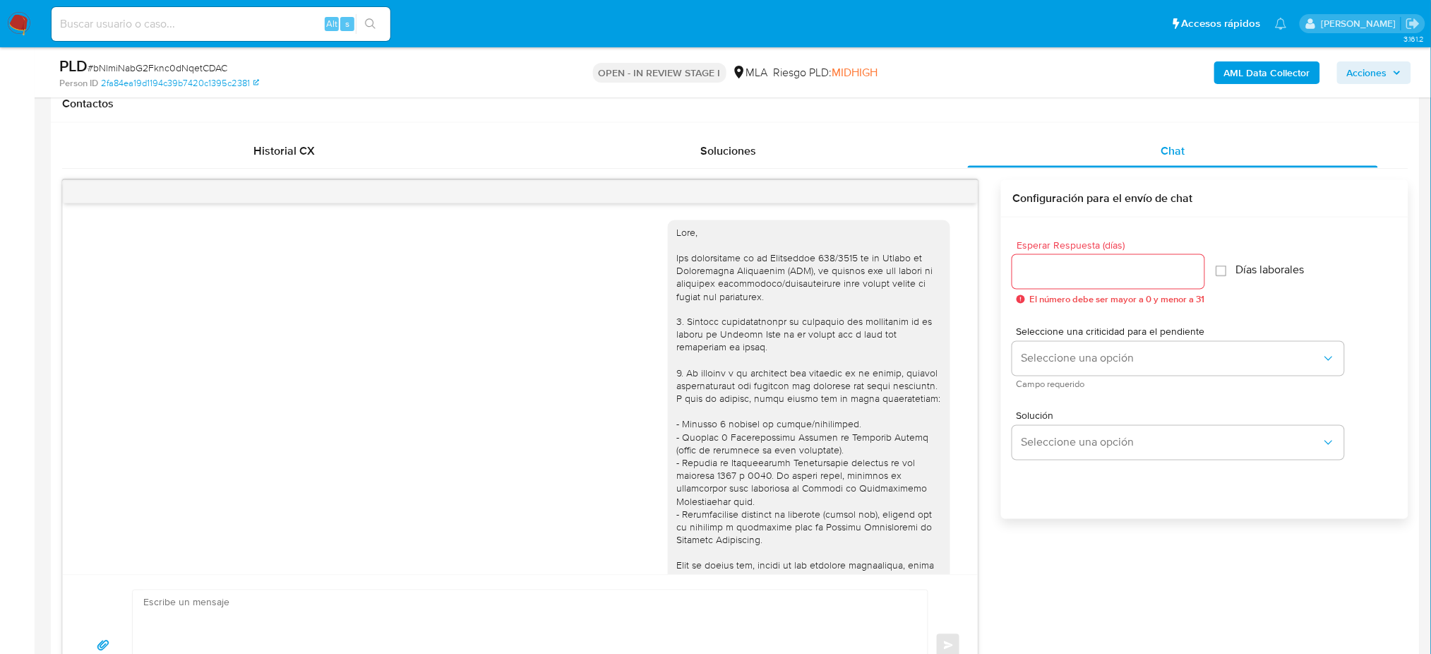
scroll to position [588, 0]
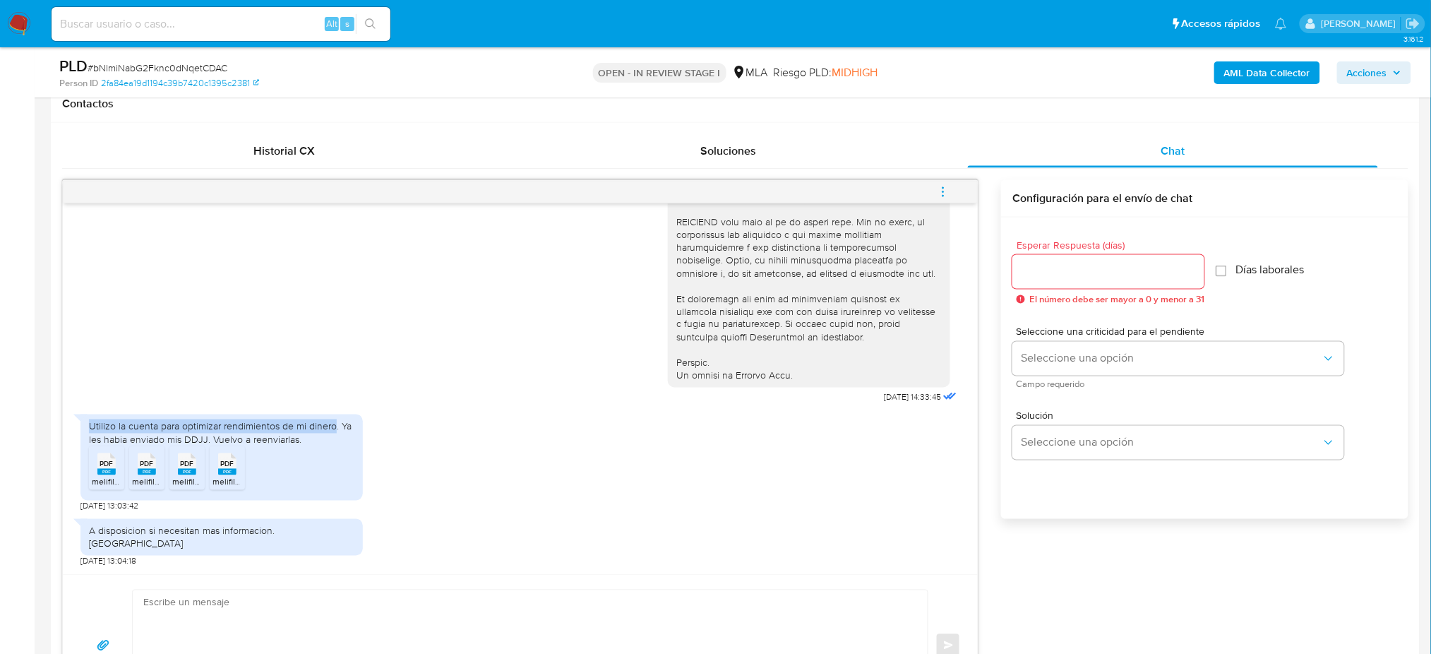
drag, startPoint x: 88, startPoint y: 440, endPoint x: 332, endPoint y: 438, distance: 243.5
click at [332, 438] on div "Utilizo la cuenta para optimizar rendimientos de mi dinero. Ya les habia enviad…" at bounding box center [221, 432] width 265 height 25
copy div "Utilizo la cuenta para optimizar rendimientos de mi dinero"
click at [109, 469] on span "PDF" at bounding box center [106, 463] width 13 height 9
click at [142, 475] on rect at bounding box center [147, 472] width 18 height 6
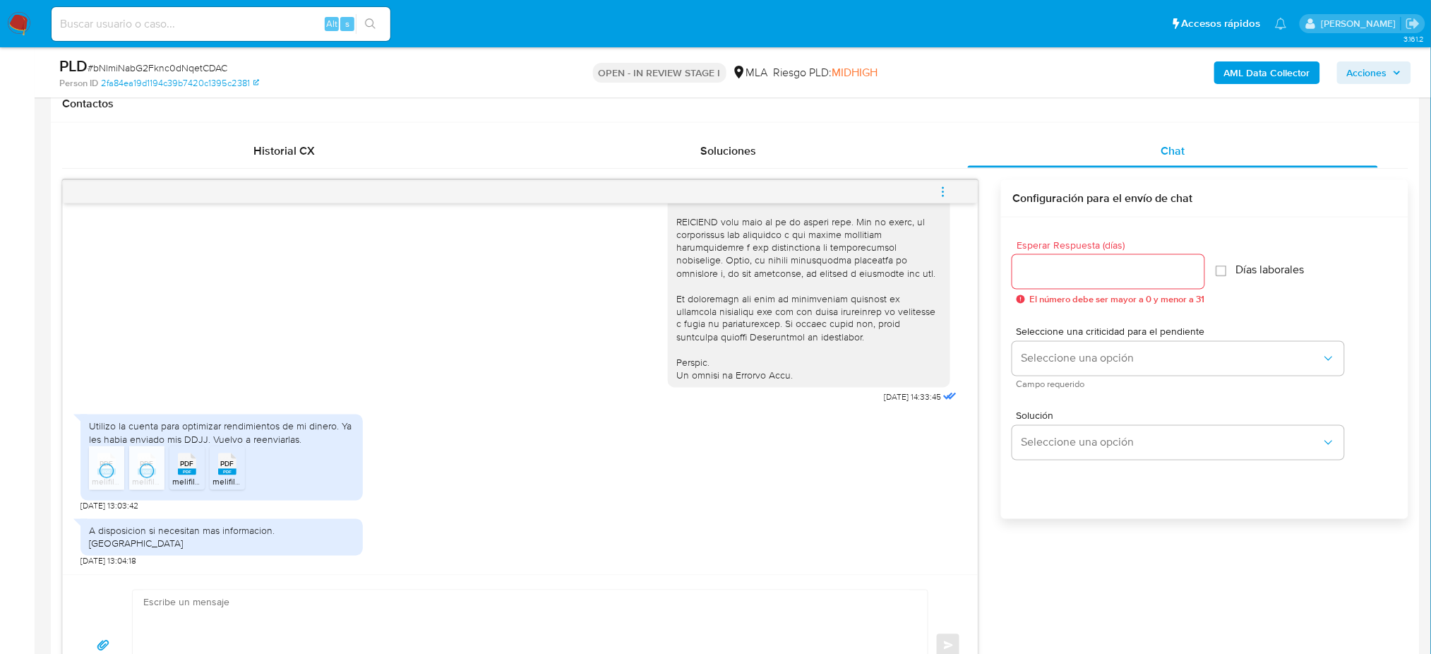
click at [191, 475] on rect at bounding box center [187, 472] width 18 height 6
drag, startPoint x: 229, startPoint y: 486, endPoint x: 45, endPoint y: 495, distance: 184.4
click at [229, 475] on rect at bounding box center [227, 472] width 18 height 6
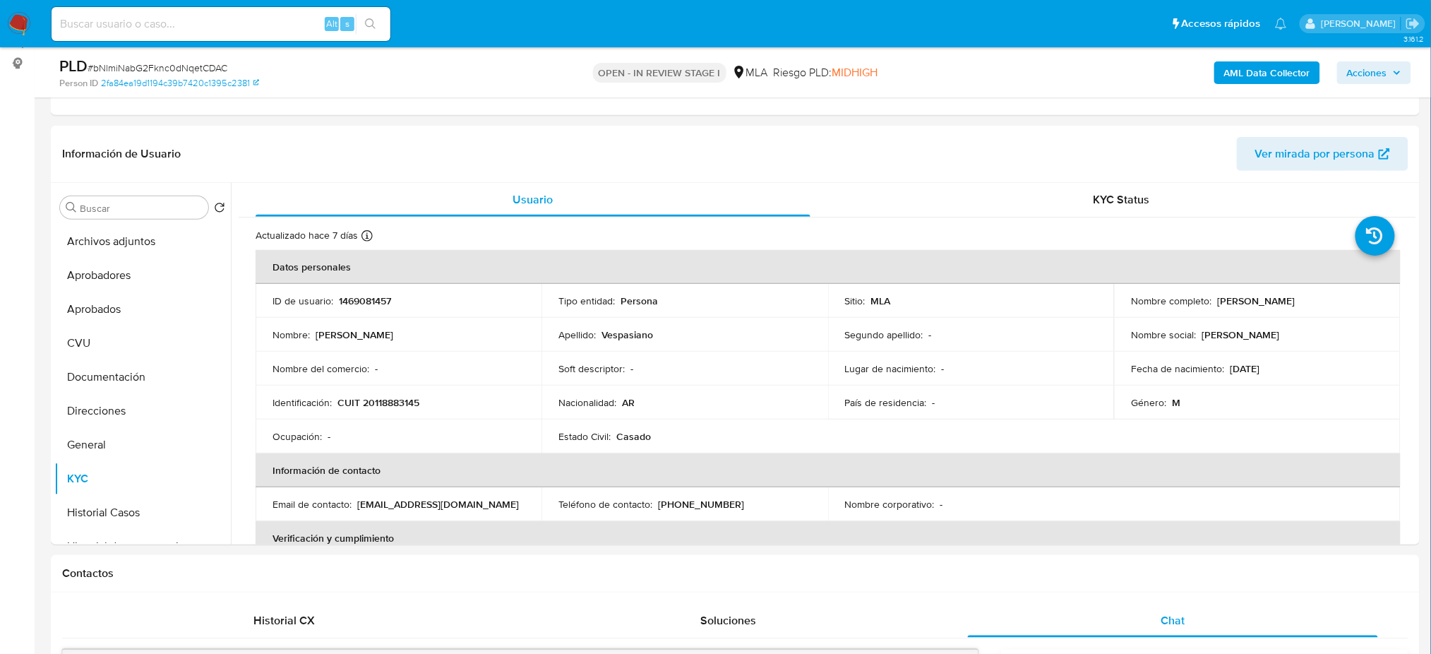
scroll to position [183, 0]
click at [112, 406] on button "Direcciones" at bounding box center [136, 412] width 165 height 34
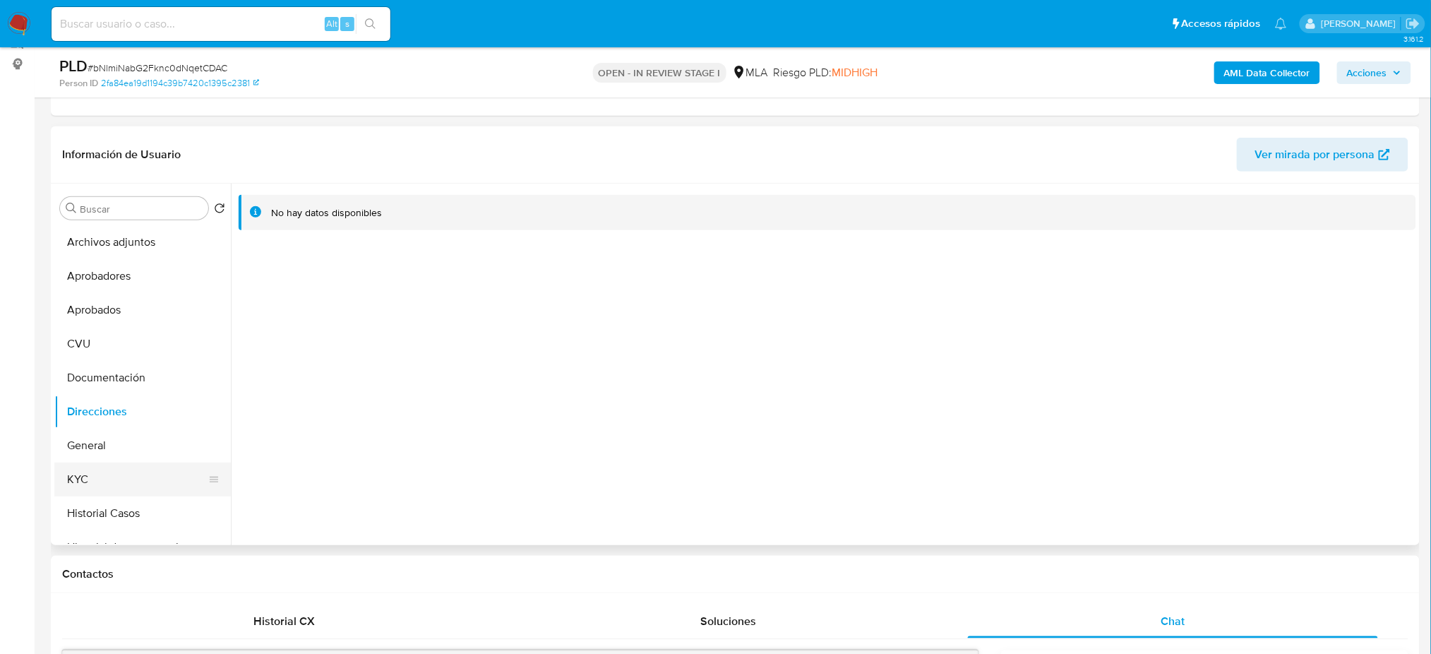
click at [176, 464] on button "KYC" at bounding box center [136, 479] width 165 height 34
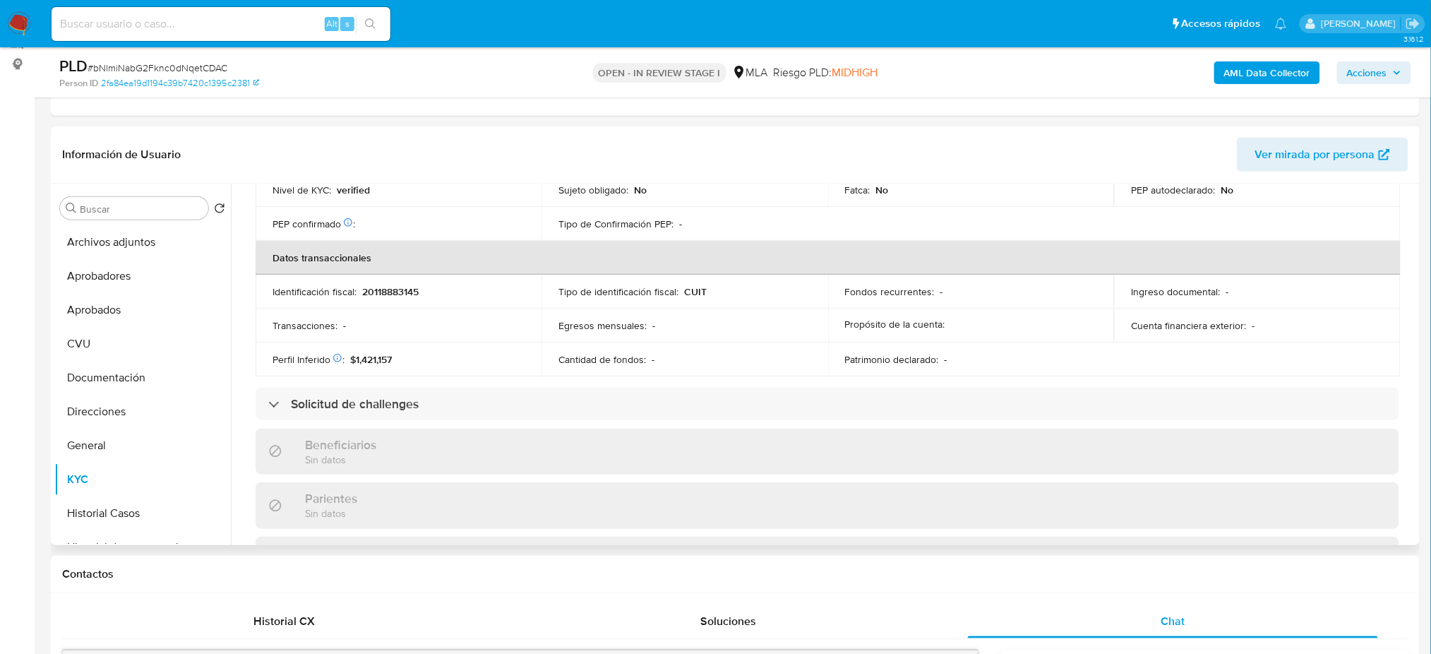
scroll to position [716, 0]
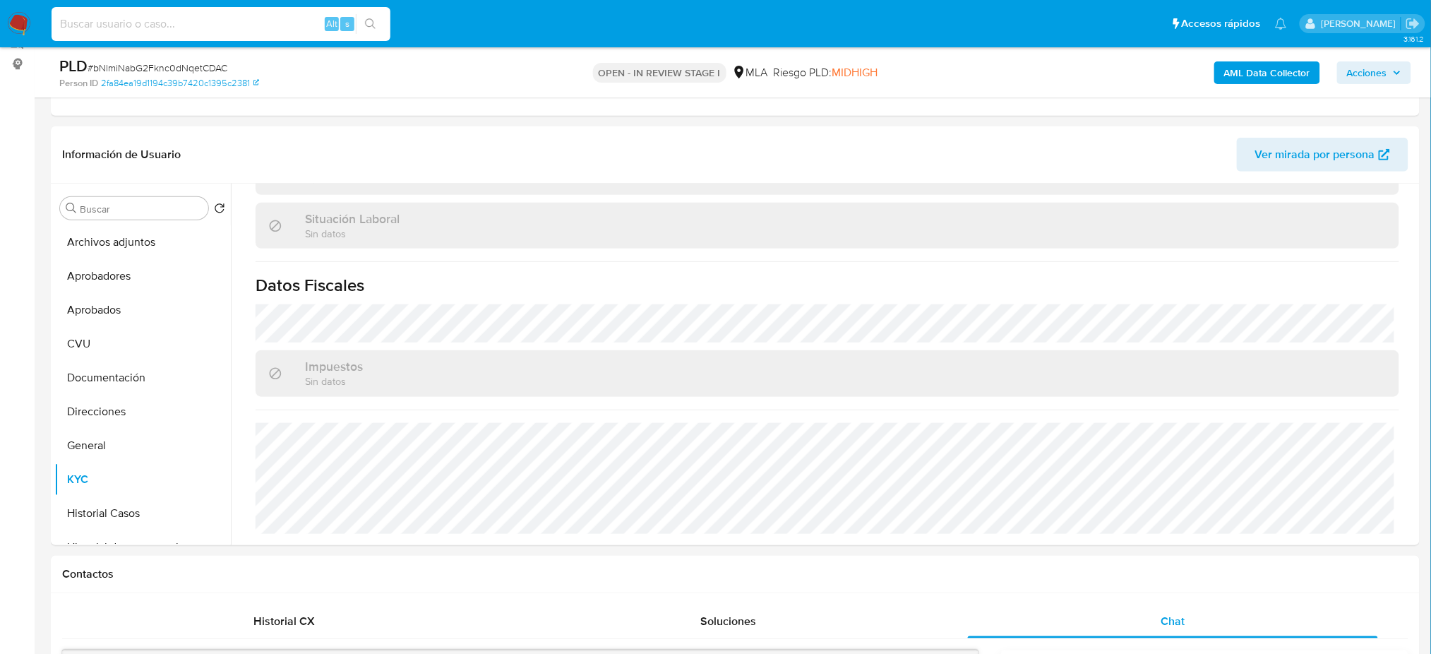
click at [251, 29] on input at bounding box center [221, 24] width 339 height 18
paste input "IMOpLtvVsSqSadz9tPC1cXEA"
type input "IMOpLtvVsSqSadz9tPC1cXEA"
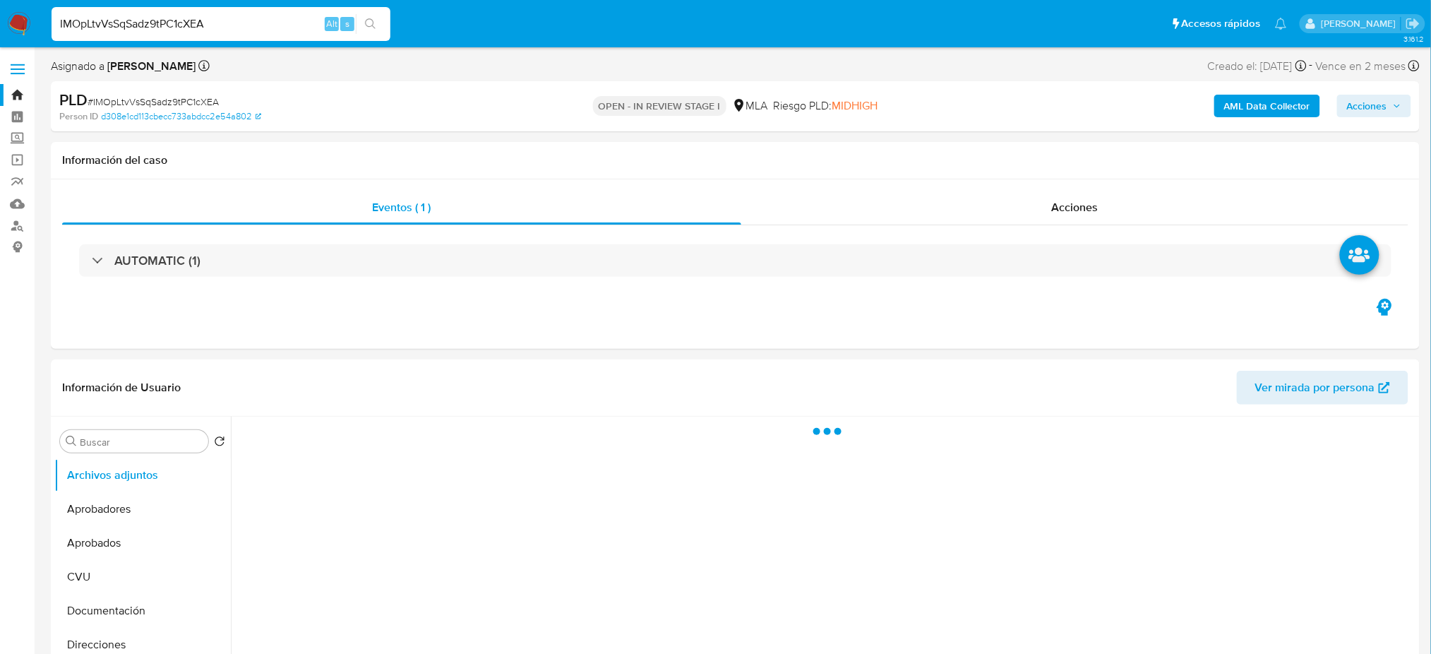
select select "10"
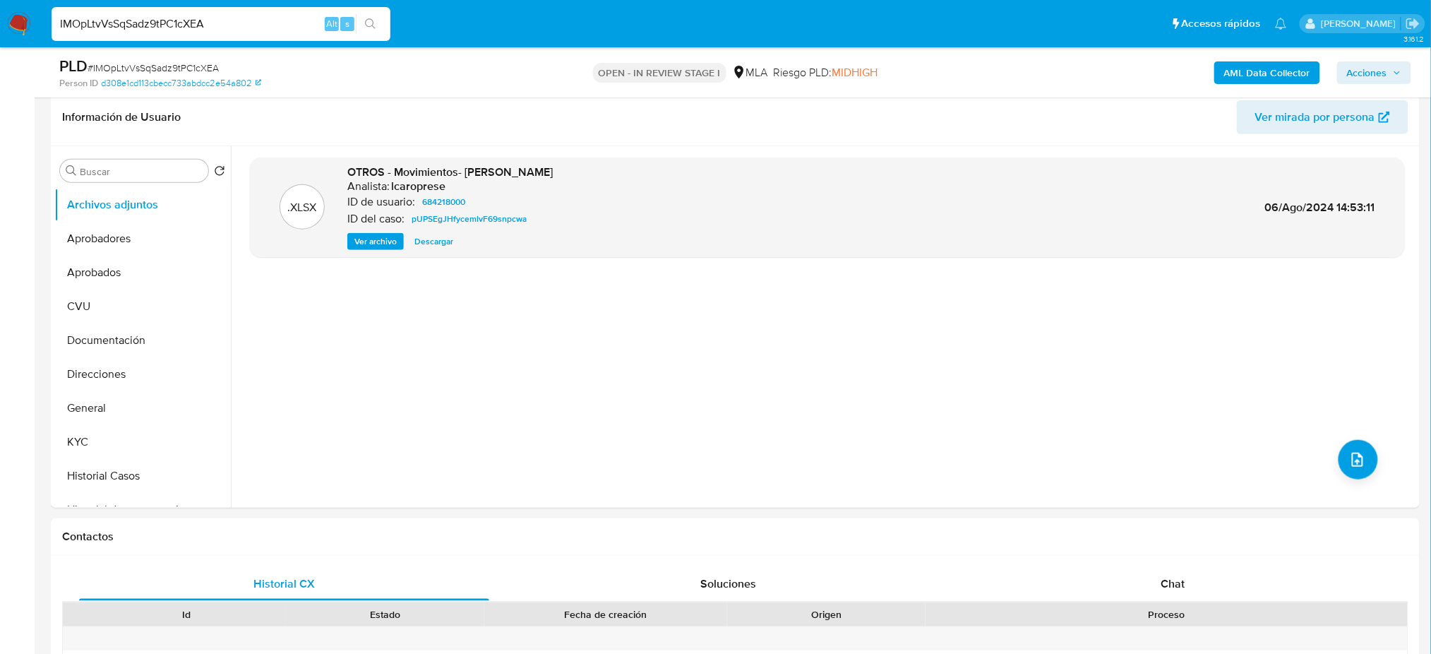
scroll to position [188, 0]
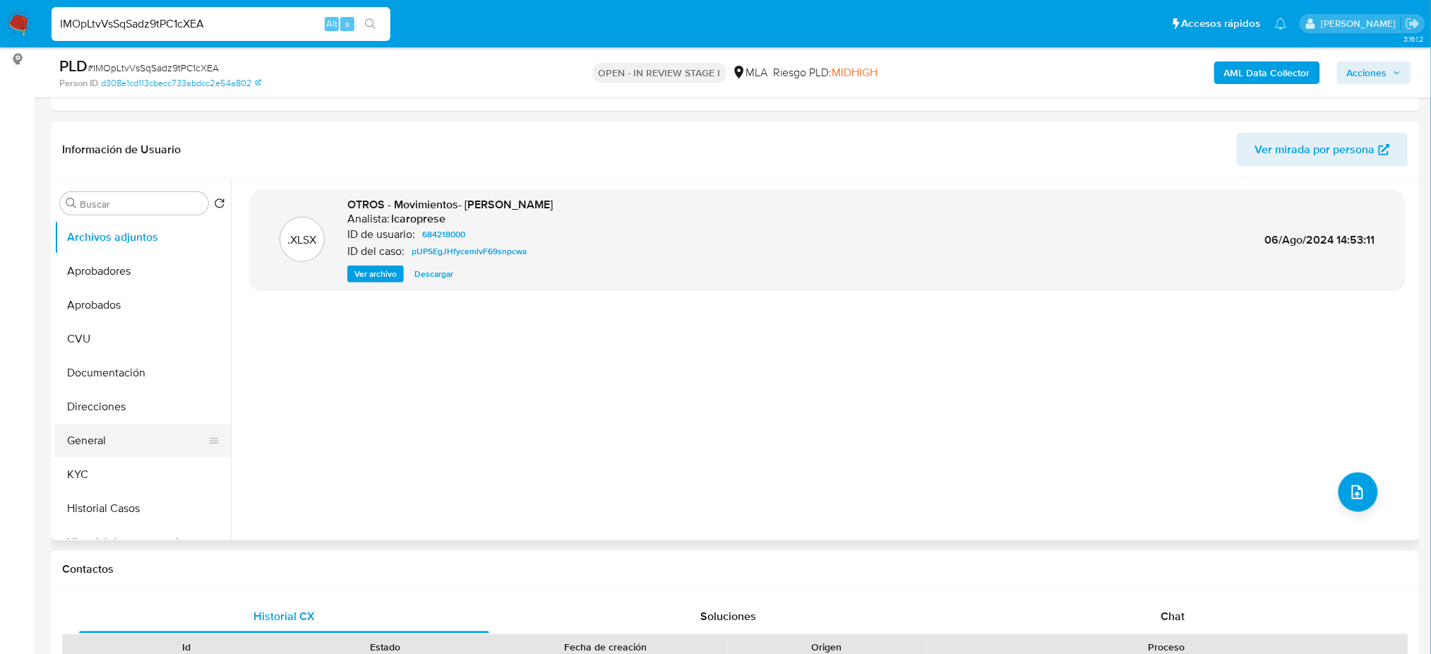
click at [120, 429] on button "General" at bounding box center [136, 440] width 165 height 34
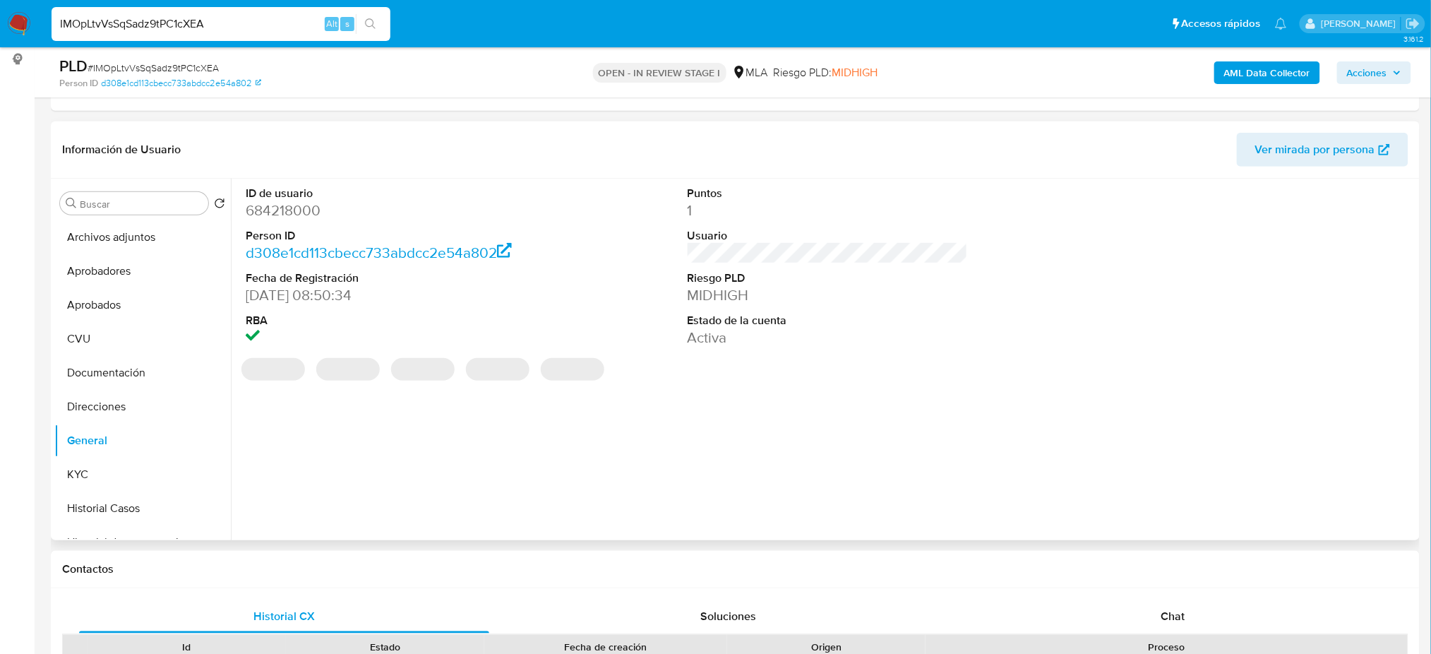
click at [302, 204] on dd "684218000" at bounding box center [386, 210] width 280 height 20
copy dd "684218000"
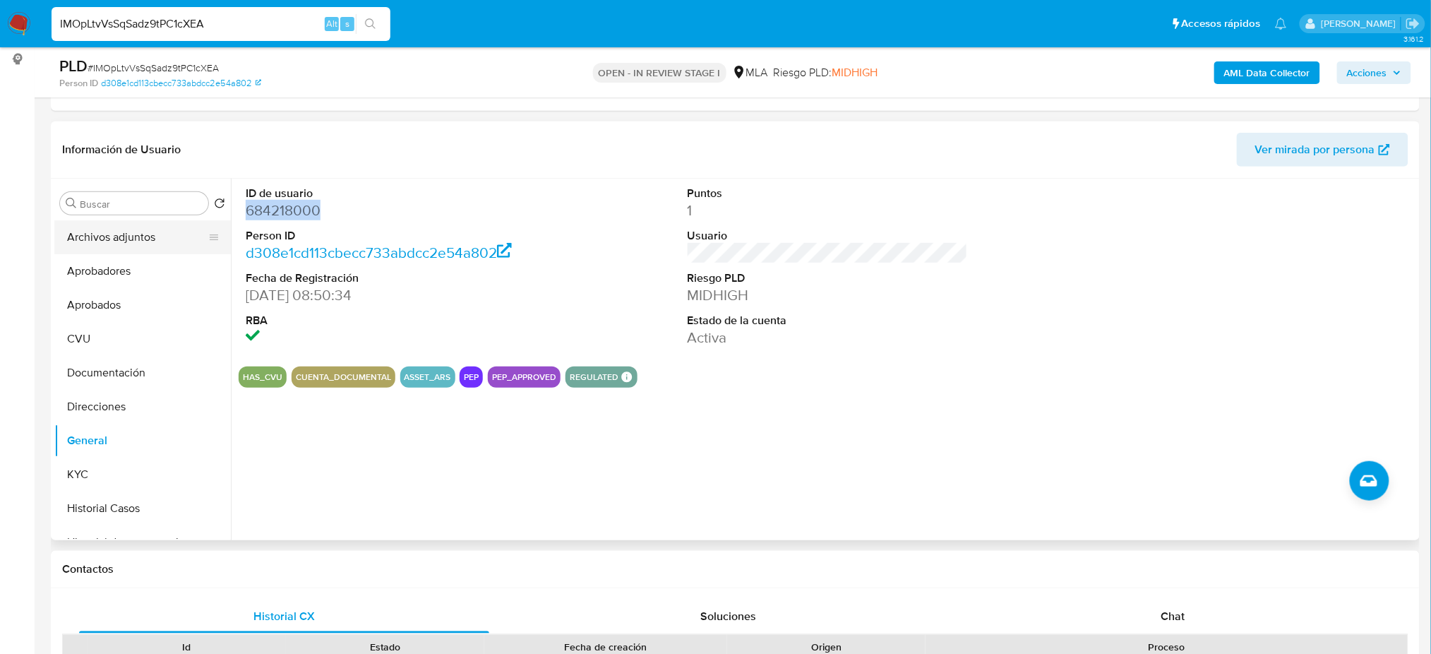
click at [112, 241] on button "Archivos adjuntos" at bounding box center [136, 237] width 165 height 34
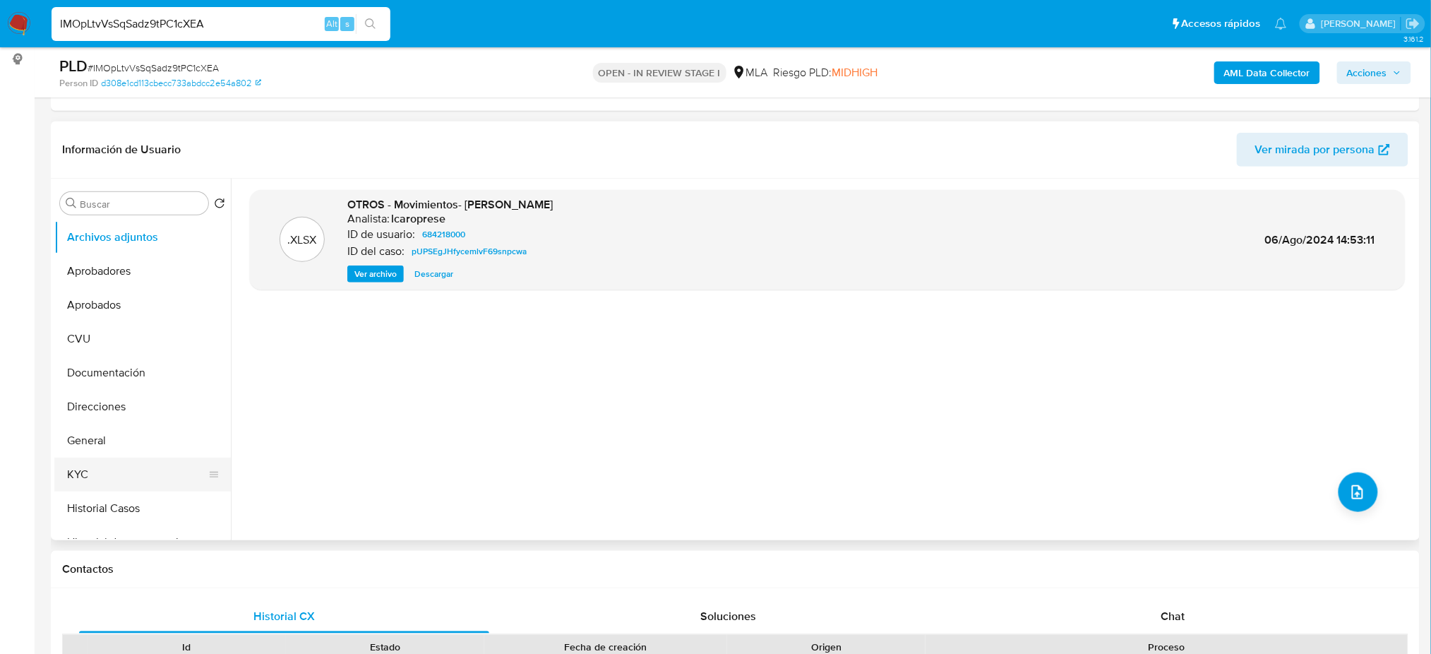
click at [104, 469] on button "KYC" at bounding box center [136, 474] width 165 height 34
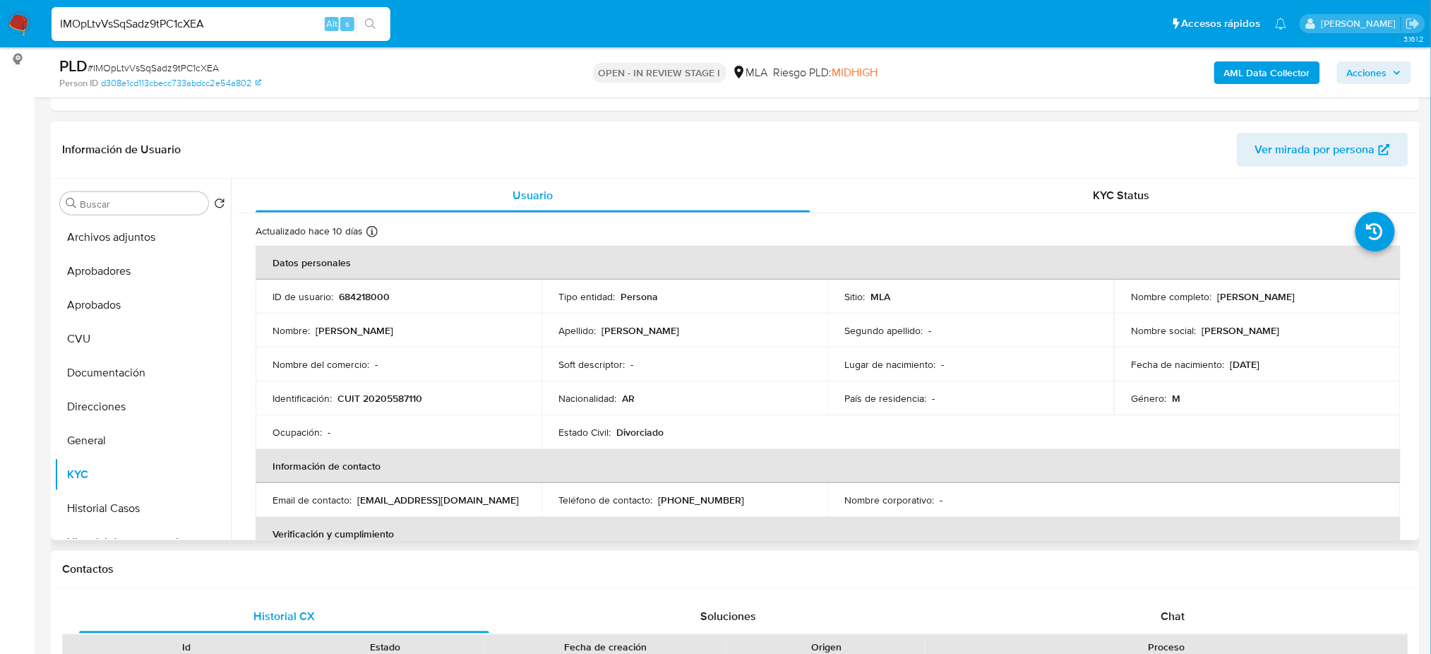
click at [384, 400] on p "CUIT 20205587110" at bounding box center [379, 398] width 85 height 13
copy p "20205587110"
click at [370, 424] on td "Ocupación : -" at bounding box center [399, 432] width 286 height 34
drag, startPoint x: 373, startPoint y: 393, endPoint x: 438, endPoint y: 366, distance: 70.9
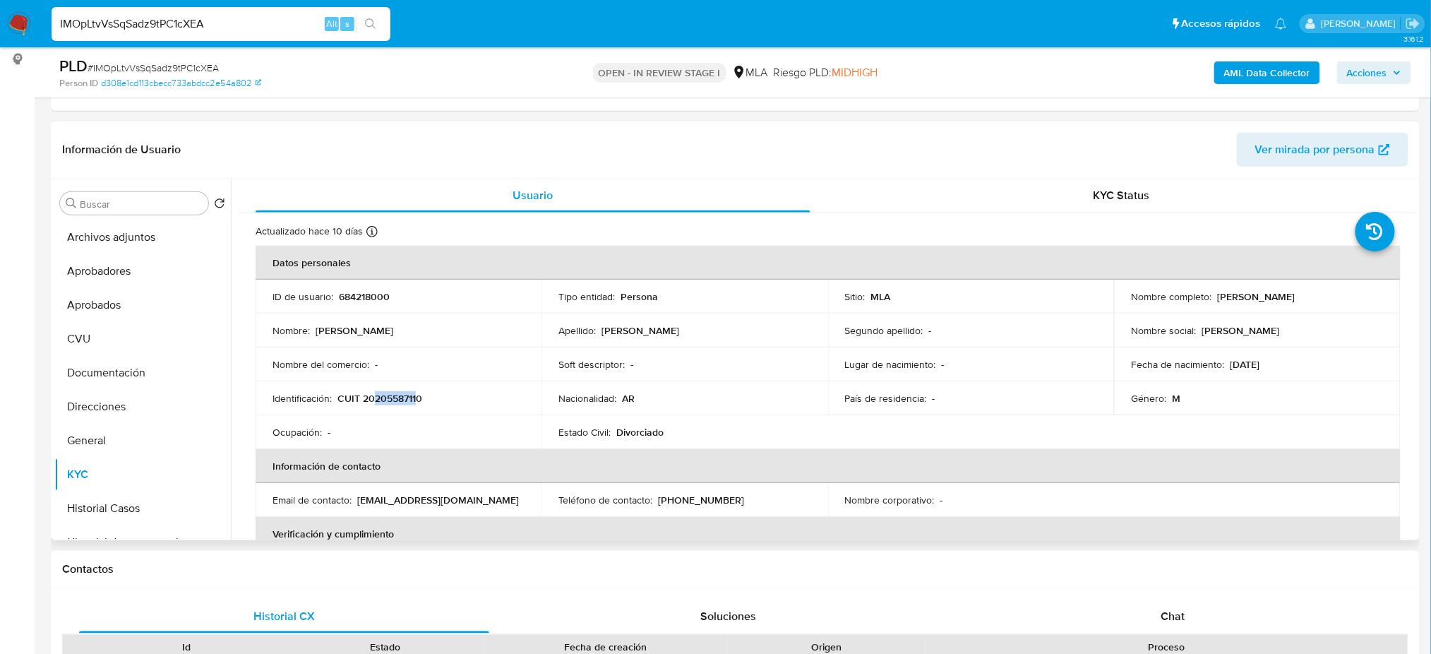
click at [415, 395] on p "CUIT 20205587110" at bounding box center [379, 398] width 85 height 13
copy p "20558711"
click at [172, 59] on div "PLD # IMOpLtvVsSqSadz9tPC1cXEA" at bounding box center [281, 66] width 445 height 21
click at [172, 58] on div "PLD # IMOpLtvVsSqSadz9tPC1cXEA" at bounding box center [281, 66] width 445 height 21
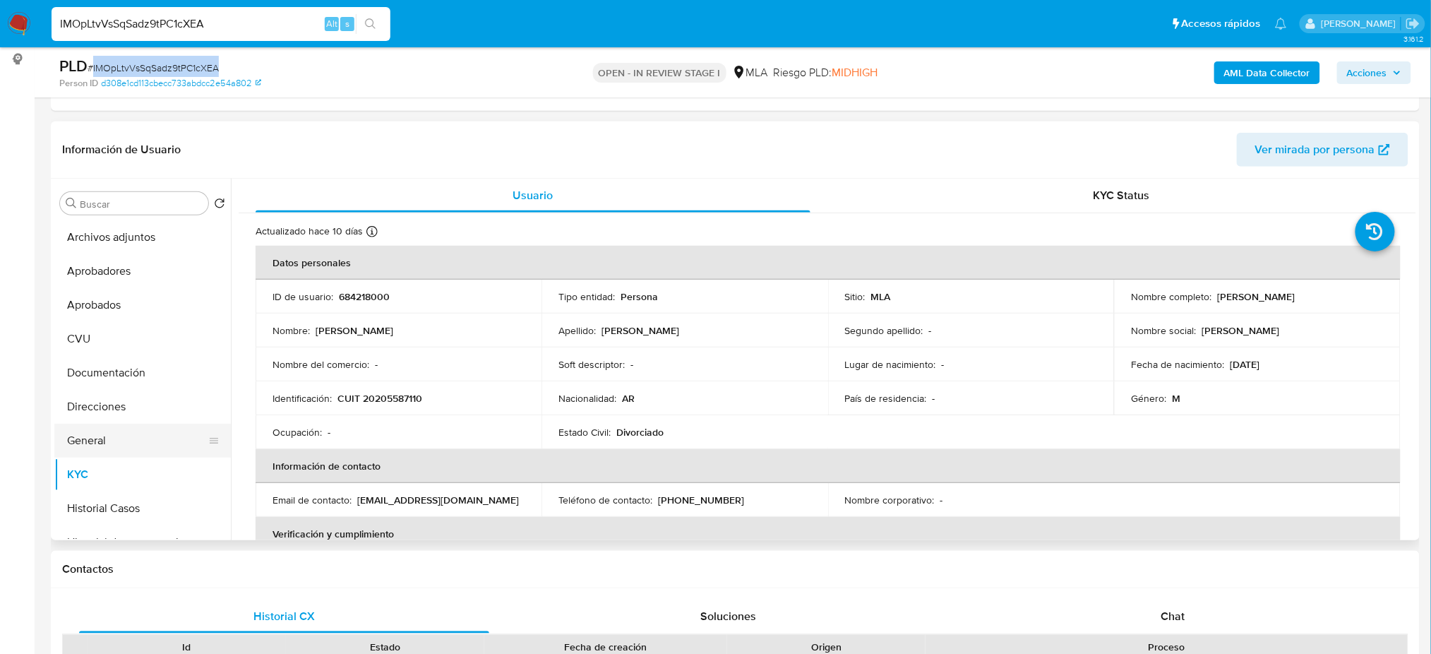
click at [109, 433] on button "General" at bounding box center [136, 440] width 165 height 34
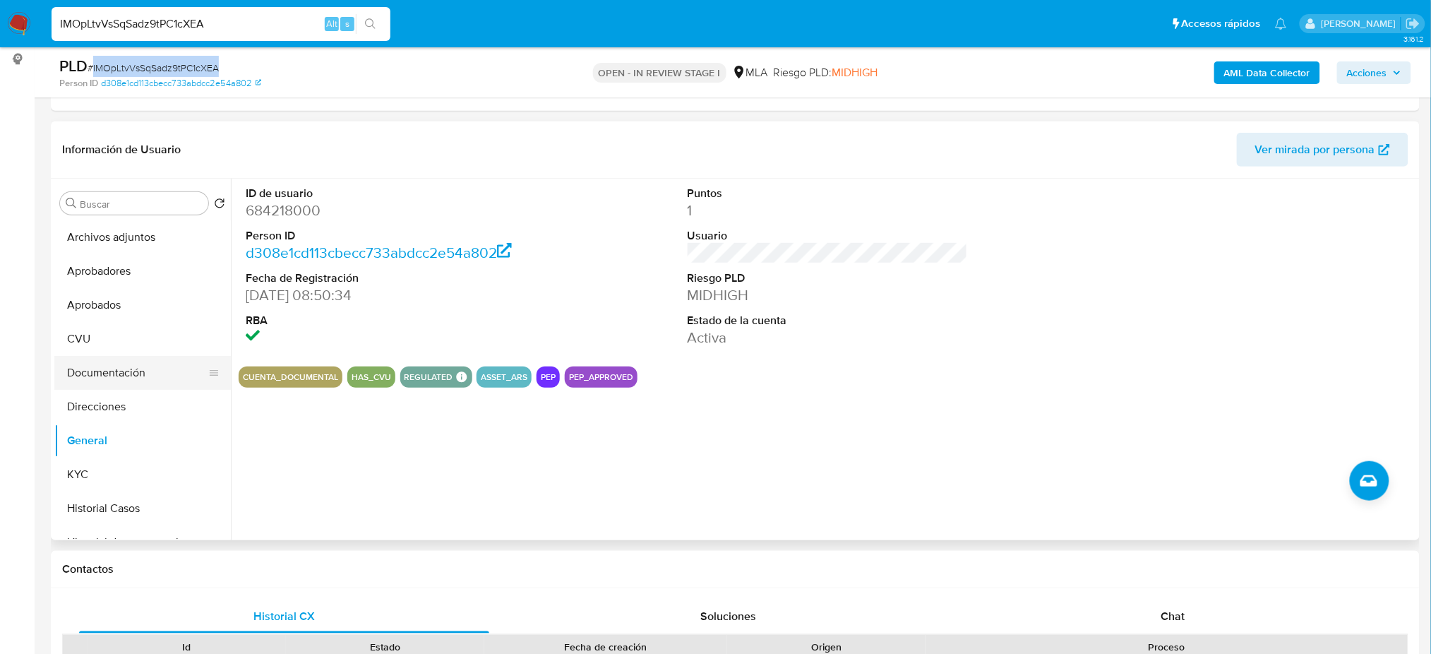
click at [100, 378] on button "Documentación" at bounding box center [136, 373] width 165 height 34
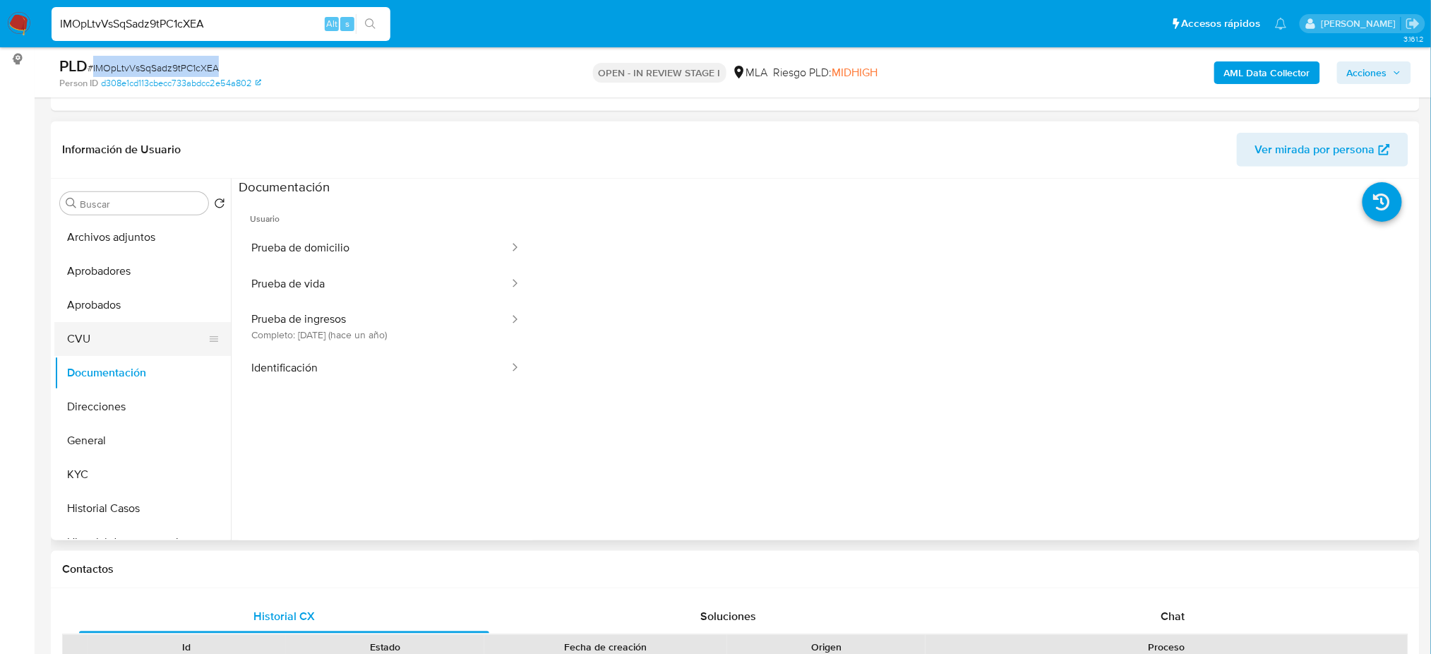
click at [85, 335] on button "CVU" at bounding box center [136, 339] width 165 height 34
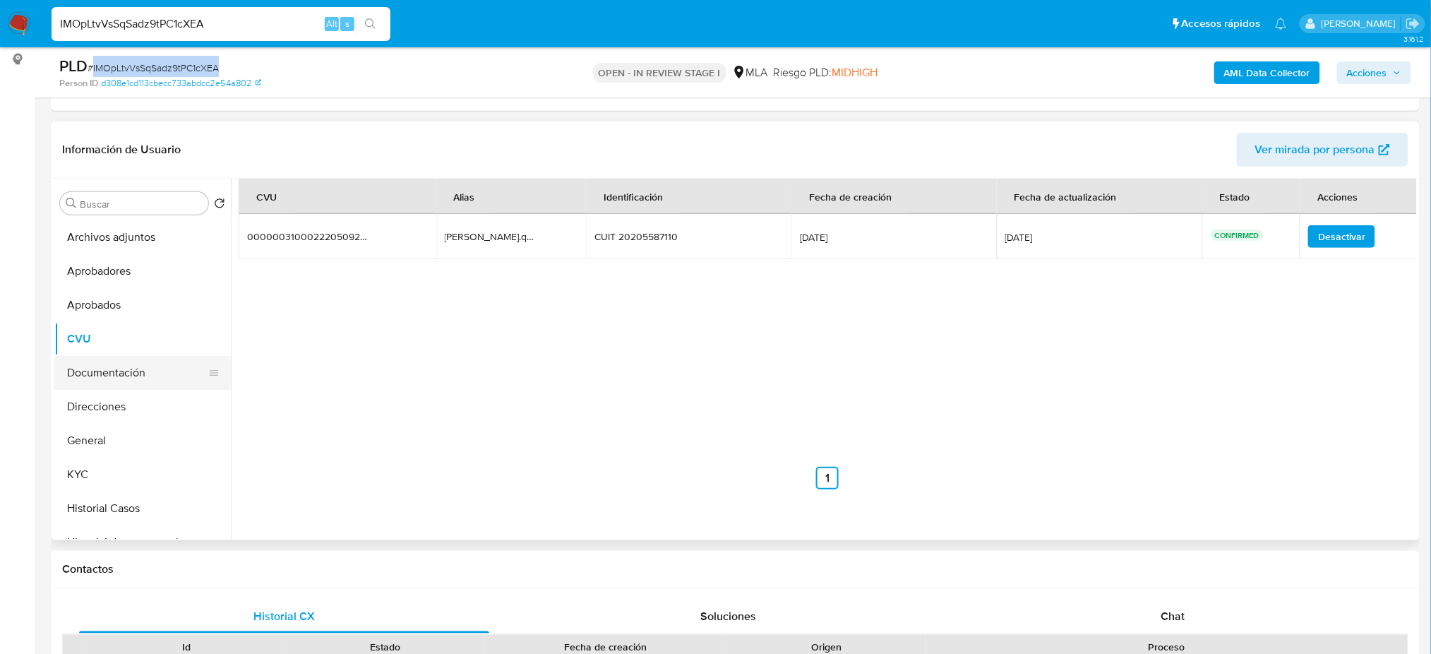
click at [102, 366] on button "Documentación" at bounding box center [136, 373] width 165 height 34
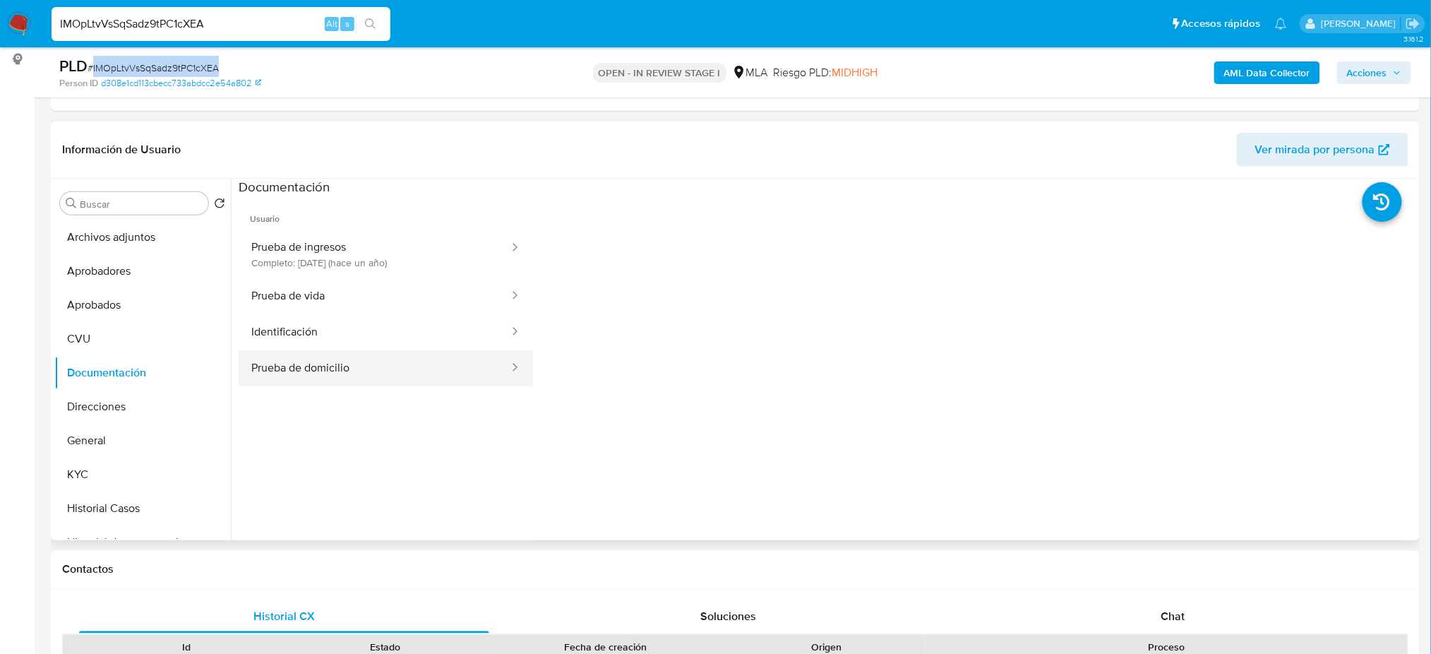
click at [337, 358] on button "Prueba de domicilio" at bounding box center [375, 368] width 272 height 36
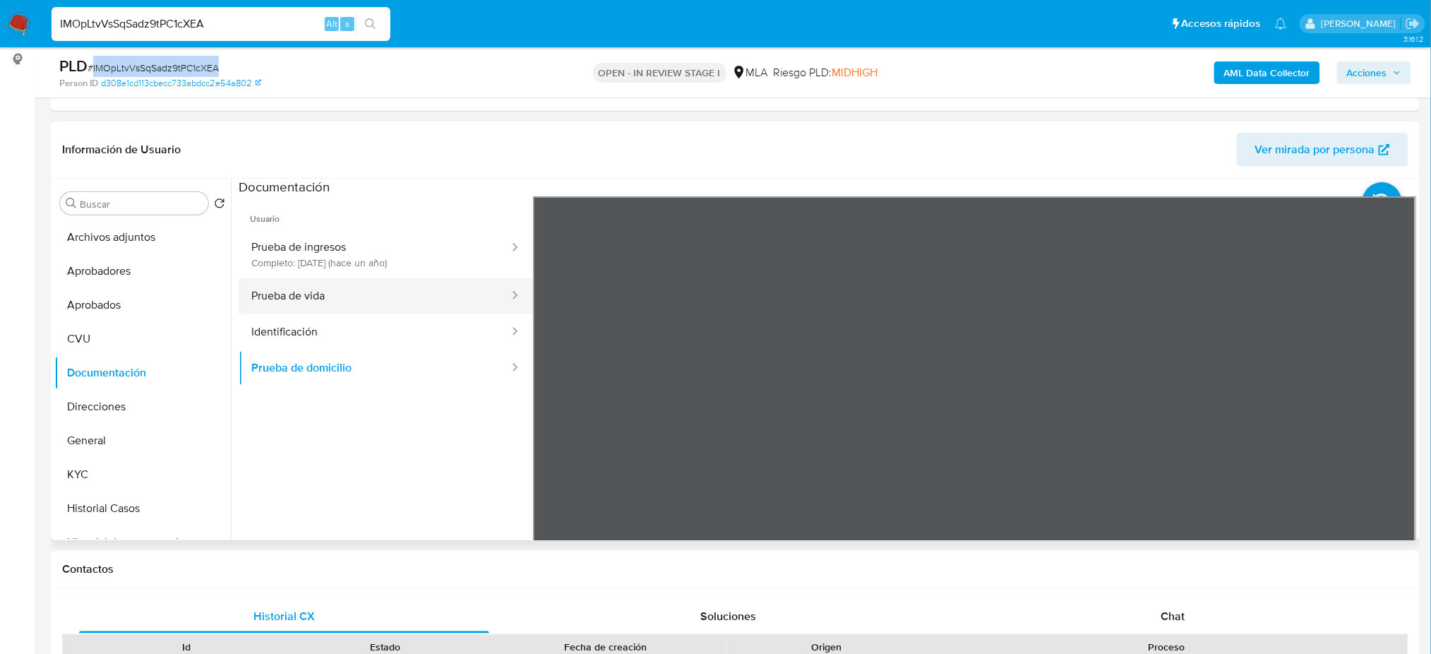
click at [354, 279] on button "Prueba de vida" at bounding box center [375, 296] width 272 height 36
drag, startPoint x: 478, startPoint y: 255, endPoint x: 519, endPoint y: 258, distance: 41.8
click at [478, 254] on button "Prueba de ingresos Completo: 26/07/2024 (hace un año)" at bounding box center [375, 254] width 272 height 48
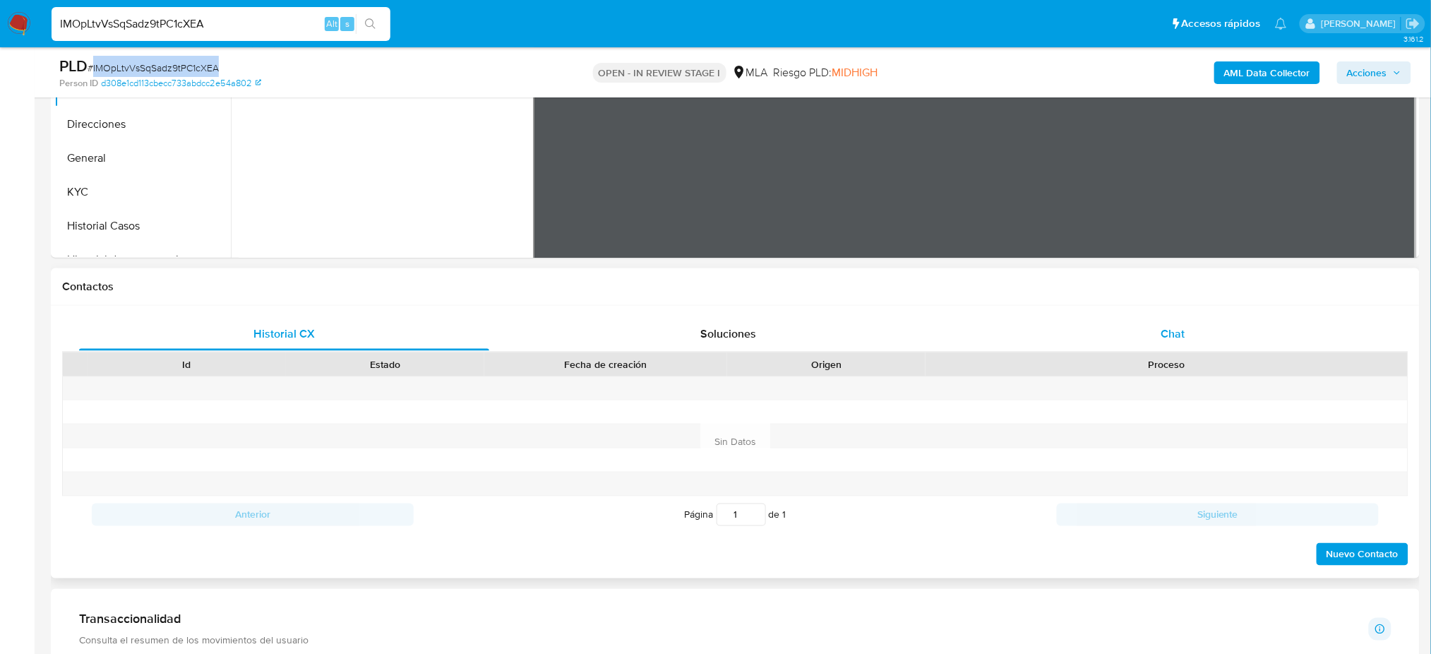
click at [1194, 335] on div "Chat" at bounding box center [1173, 334] width 410 height 34
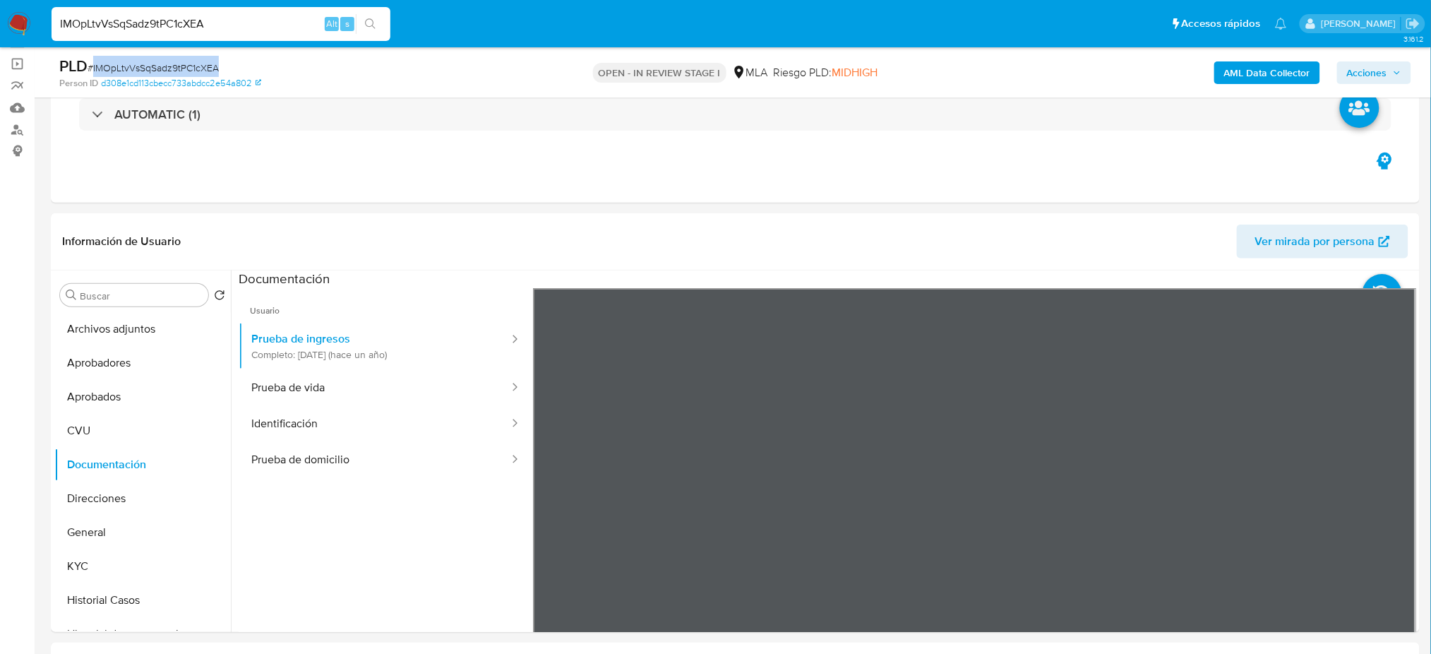
scroll to position [94, 0]
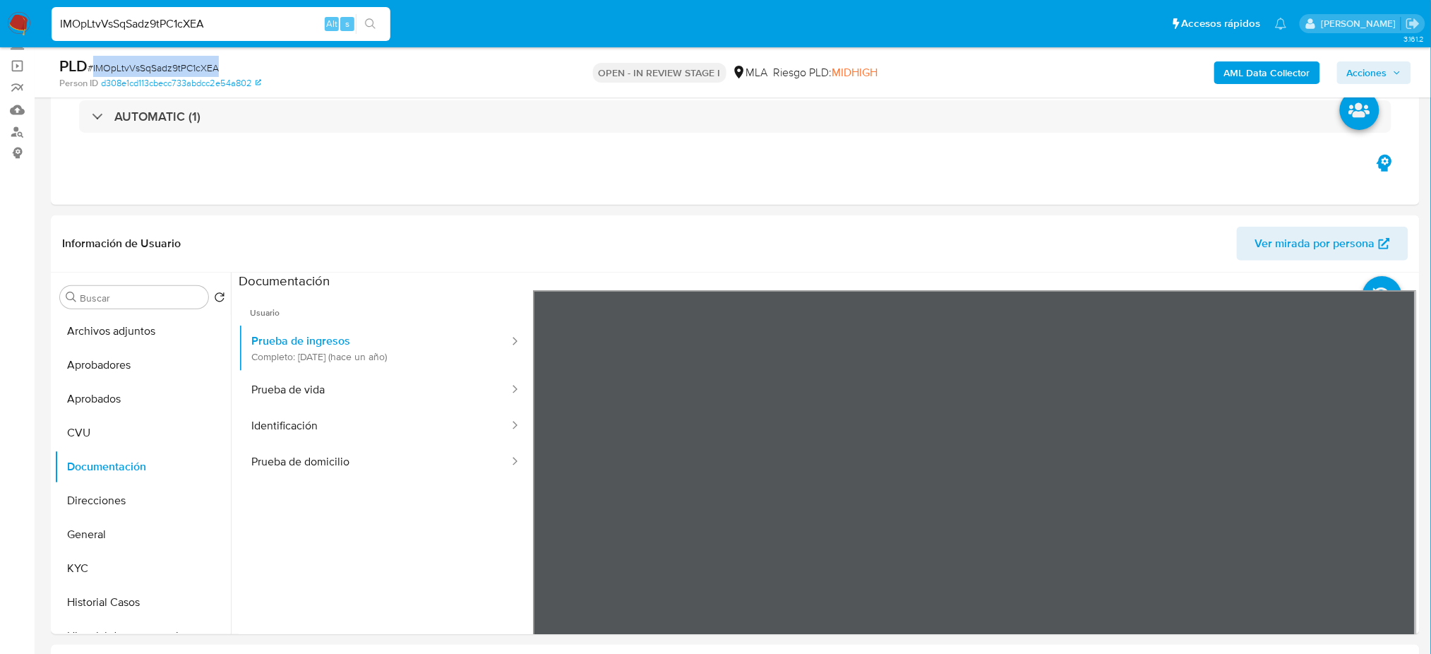
click at [100, 581] on button "KYC" at bounding box center [136, 568] width 165 height 34
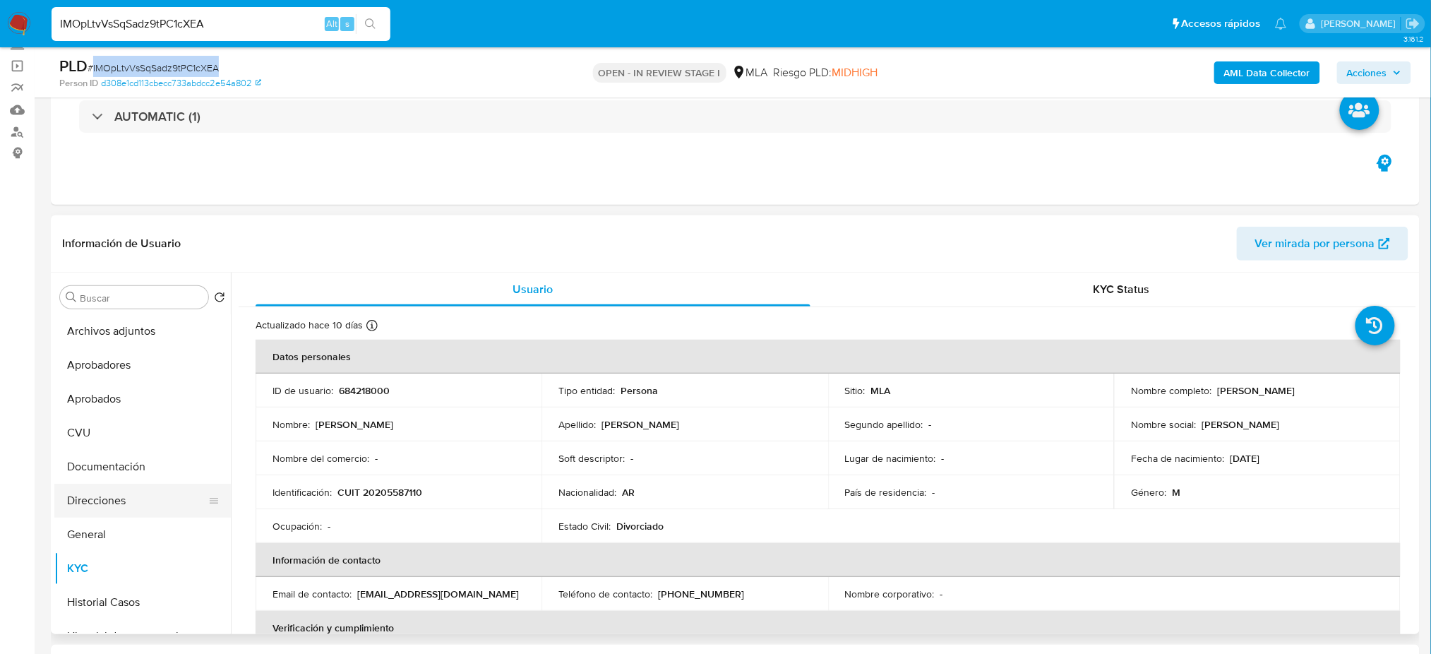
scroll to position [188, 0]
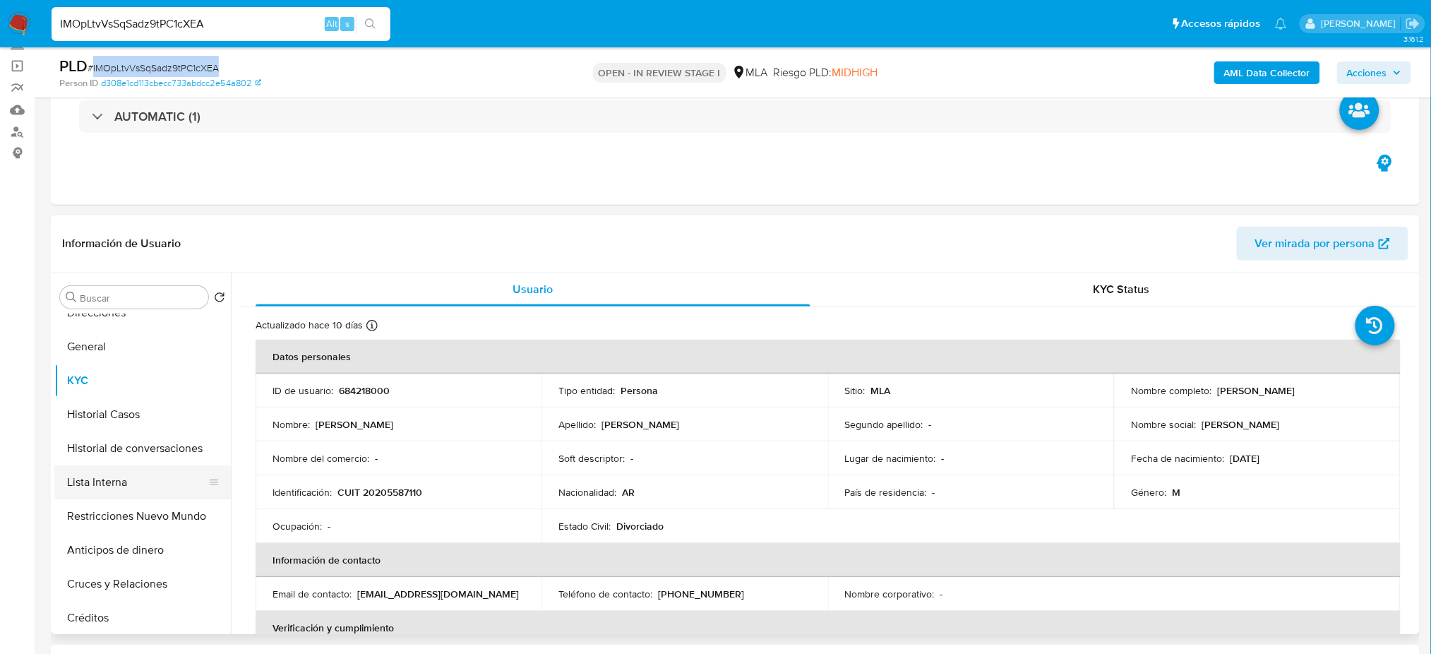
click at [130, 479] on button "Lista Interna" at bounding box center [136, 482] width 165 height 34
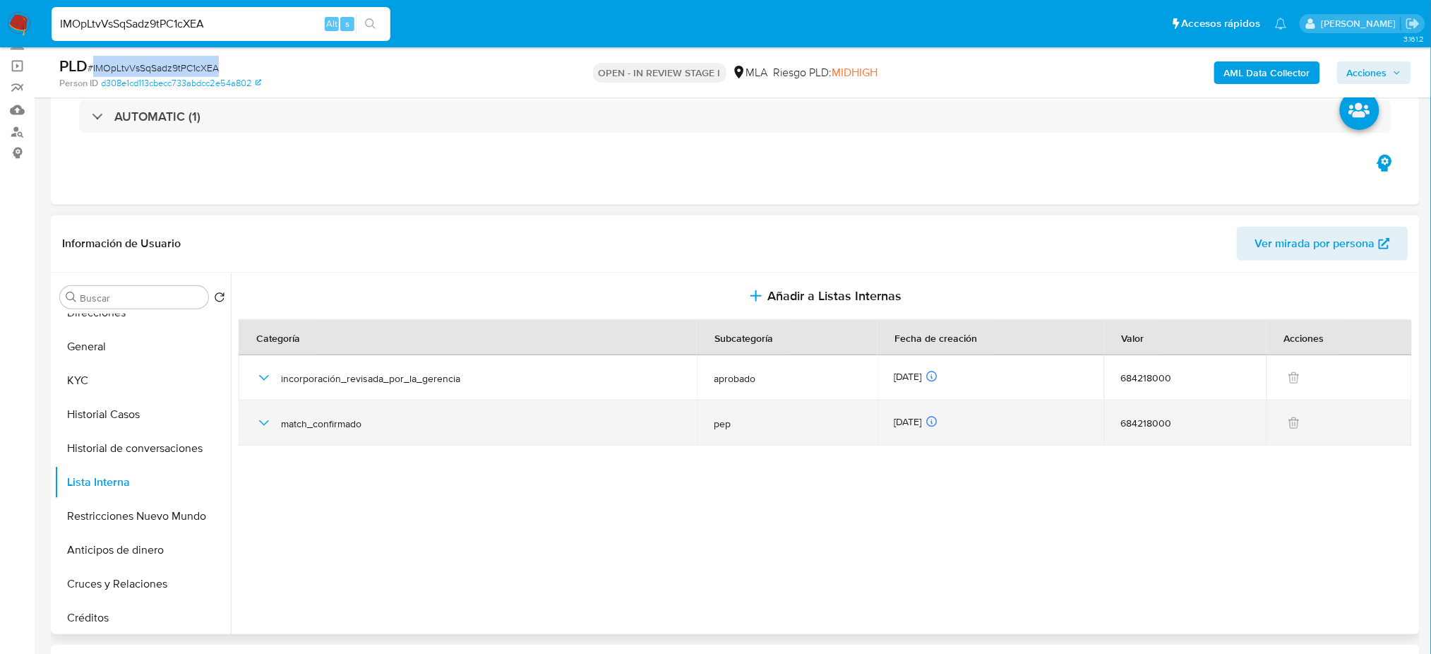
click at [257, 425] on icon "button" at bounding box center [264, 422] width 17 height 17
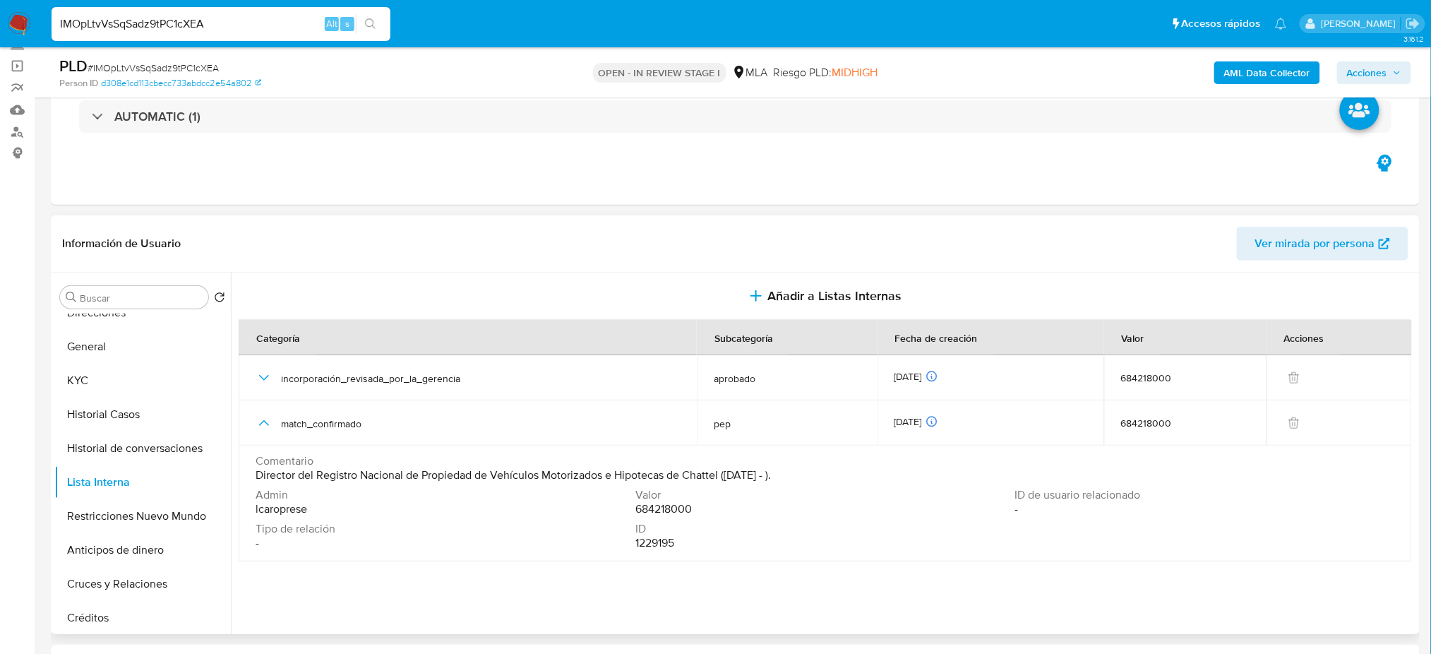
drag, startPoint x: 254, startPoint y: 473, endPoint x: 783, endPoint y: 472, distance: 528.7
click at [783, 472] on td "Comentario Director del Registro Nacional de Propiedad de Vehículos Motorizados…" at bounding box center [825, 503] width 1173 height 116
click at [577, 522] on span "Tipo de relación" at bounding box center [444, 529] width 377 height 14
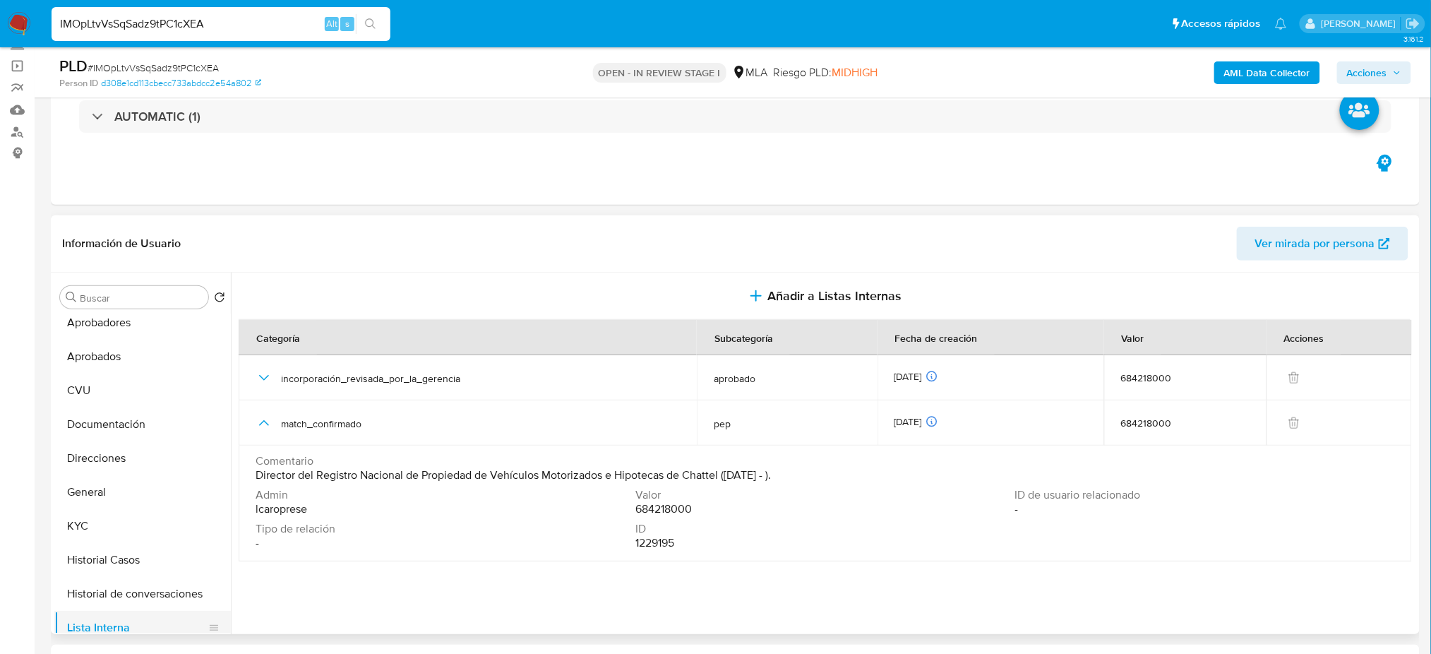
scroll to position [0, 0]
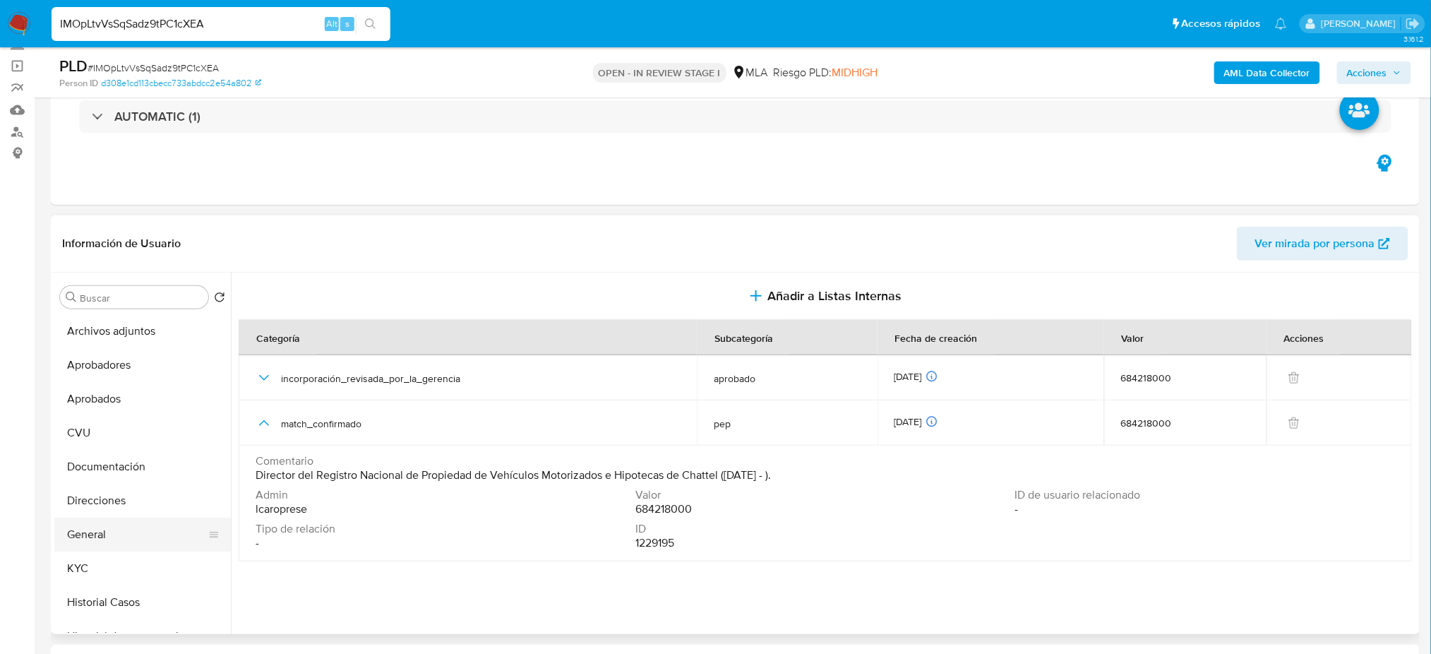
click at [115, 538] on button "General" at bounding box center [136, 534] width 165 height 34
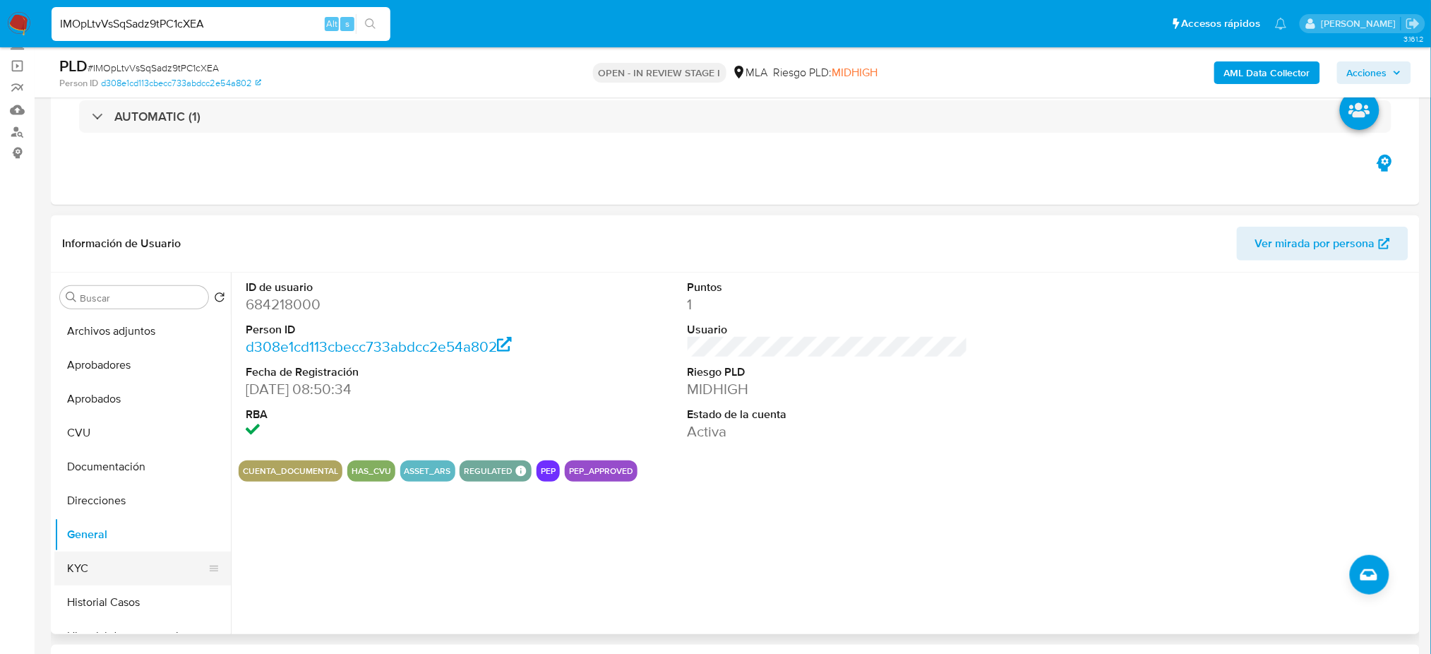
click at [95, 567] on button "KYC" at bounding box center [136, 568] width 165 height 34
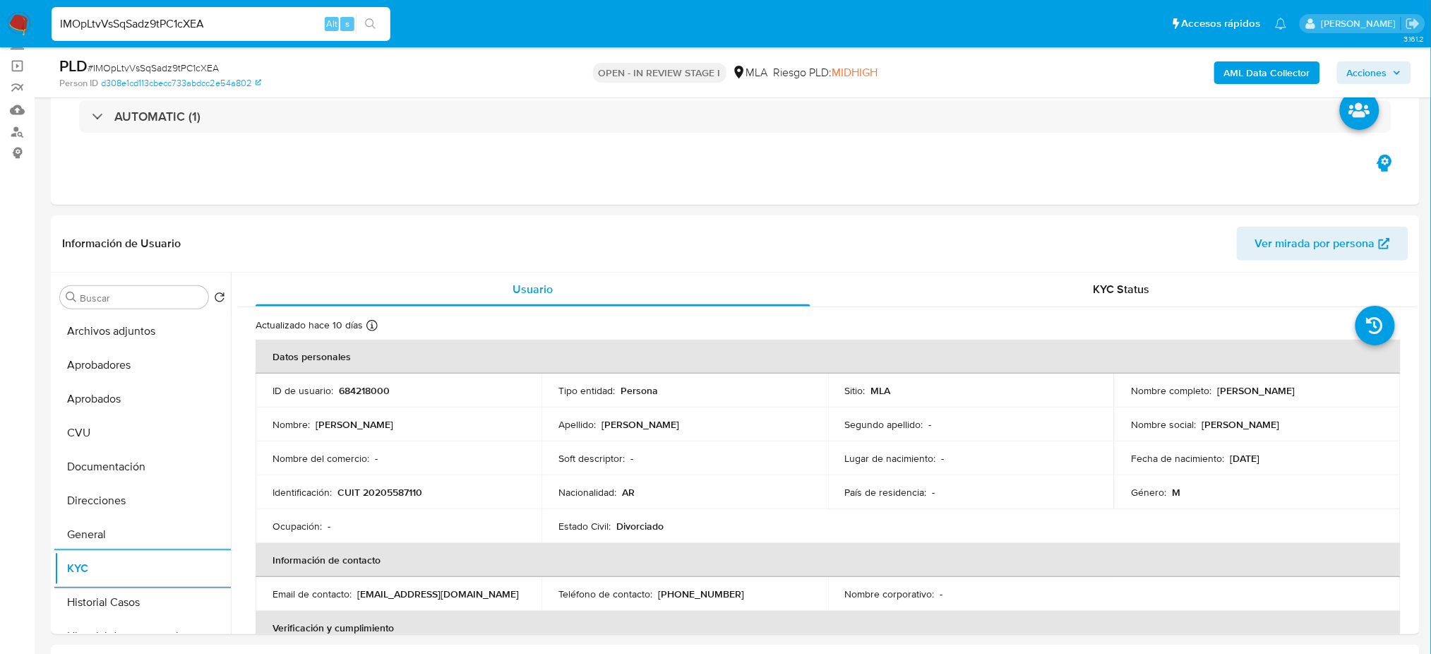
scroll to position [752, 0]
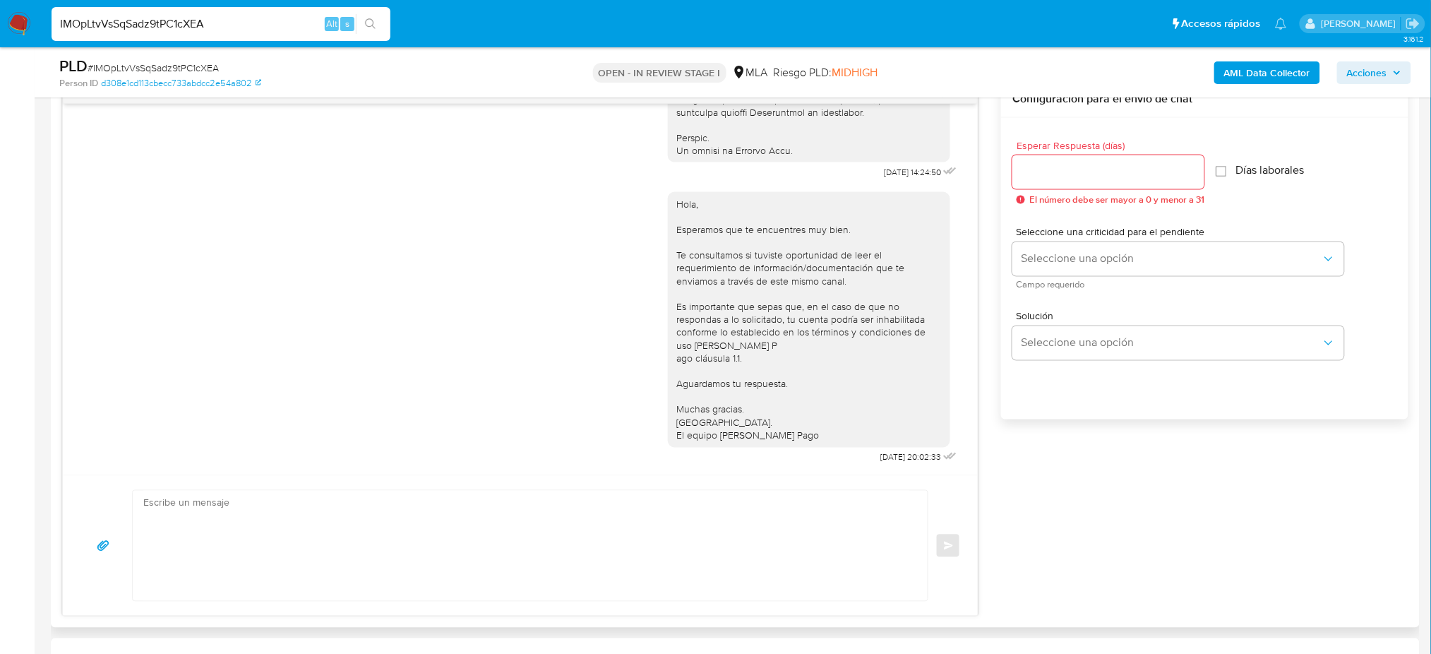
click at [218, 541] on textarea at bounding box center [526, 546] width 767 height 110
paste textarea "Hola, Esperamos que te encuentres muy bien. Te consultamos si tuviste oportunid…"
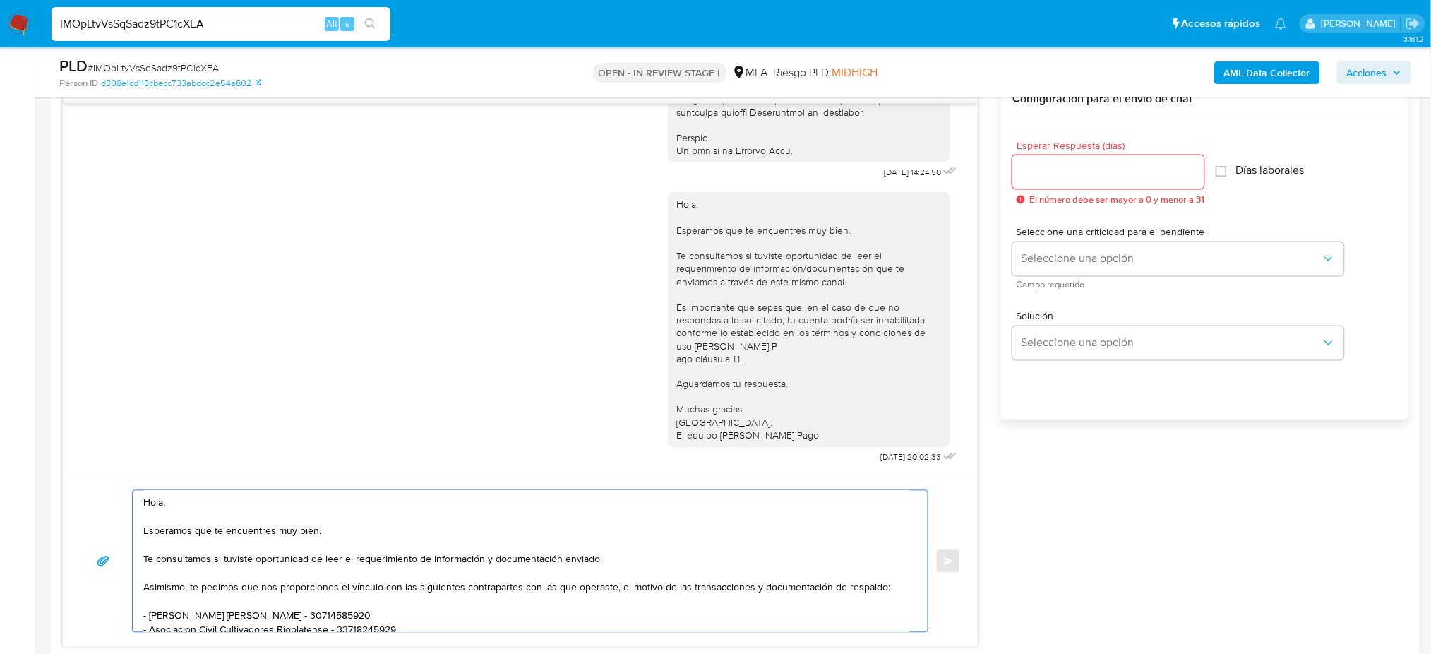
scroll to position [208, 0]
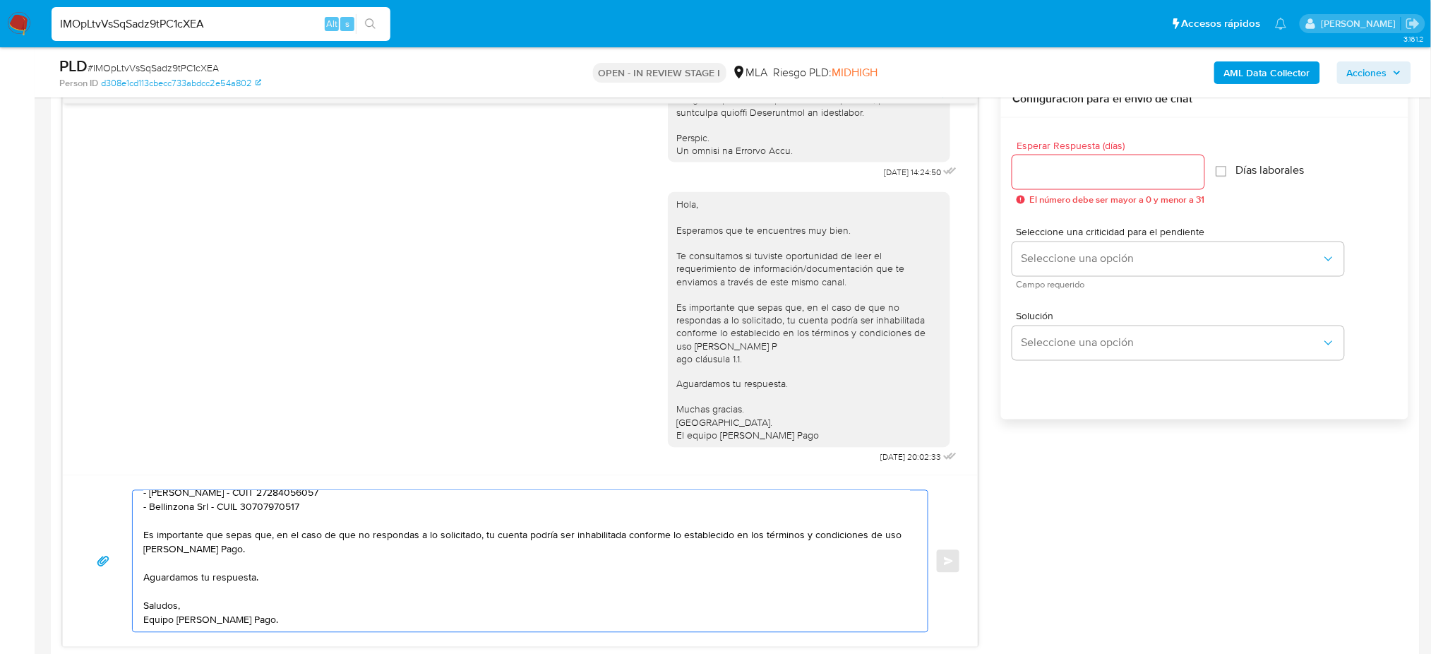
type textarea "Hola, Esperamos que te encuentres muy bien. Te consultamos si tuviste oportunid…"
click at [1041, 177] on input "Esperar Respuesta (días)" at bounding box center [1108, 172] width 192 height 18
type input "2"
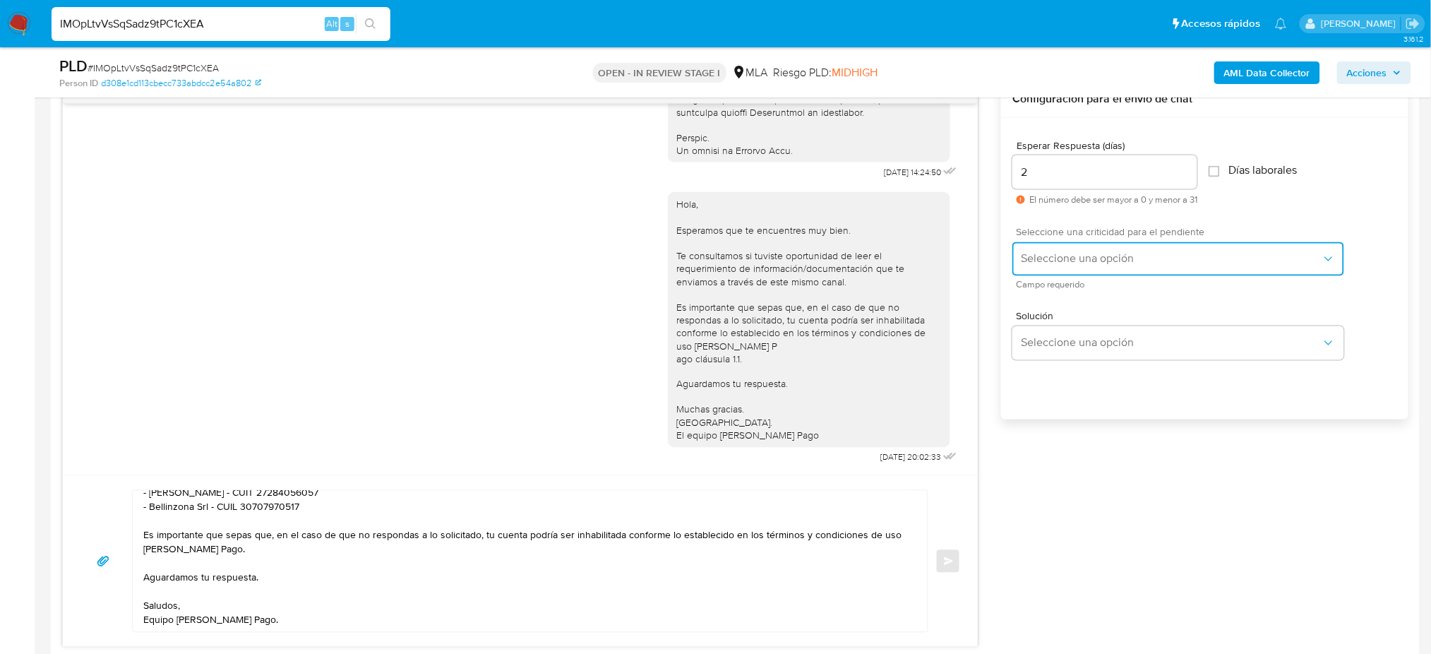
click at [1045, 258] on span "Seleccione una opción" at bounding box center [1171, 259] width 301 height 14
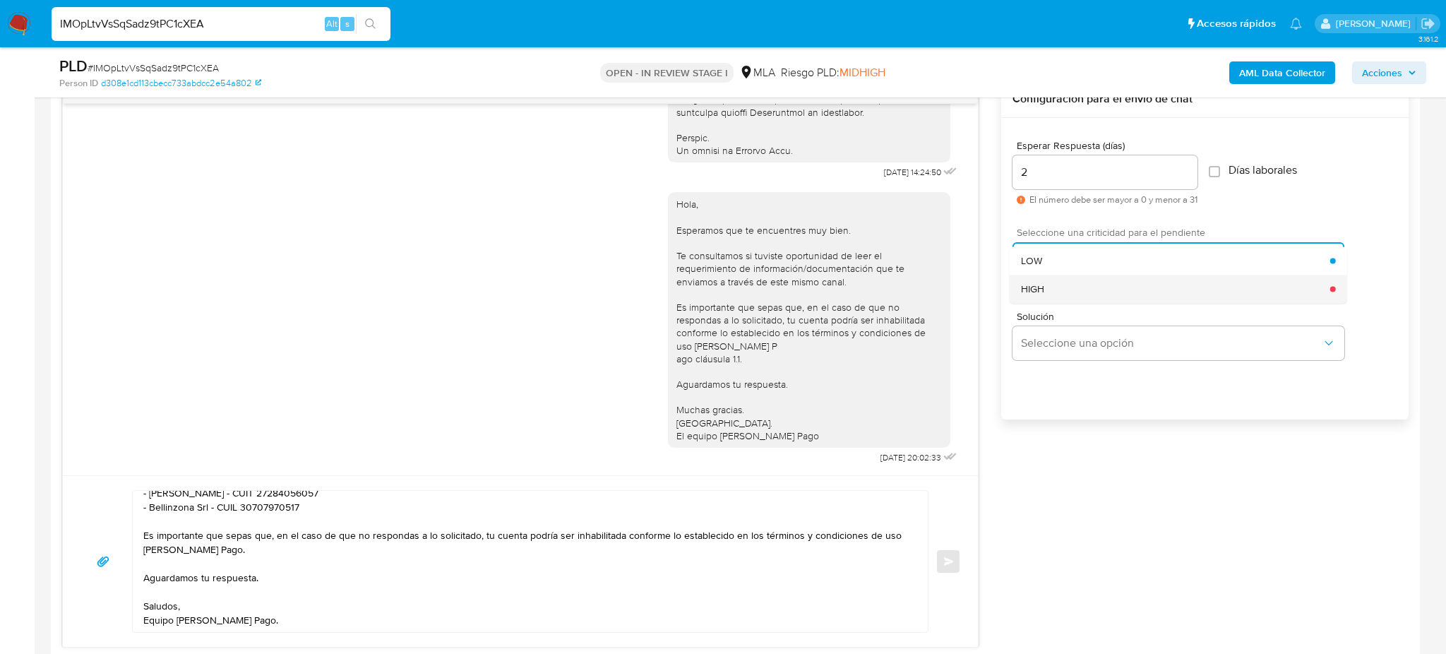
click at [1049, 282] on div "HIGH" at bounding box center [1175, 289] width 309 height 28
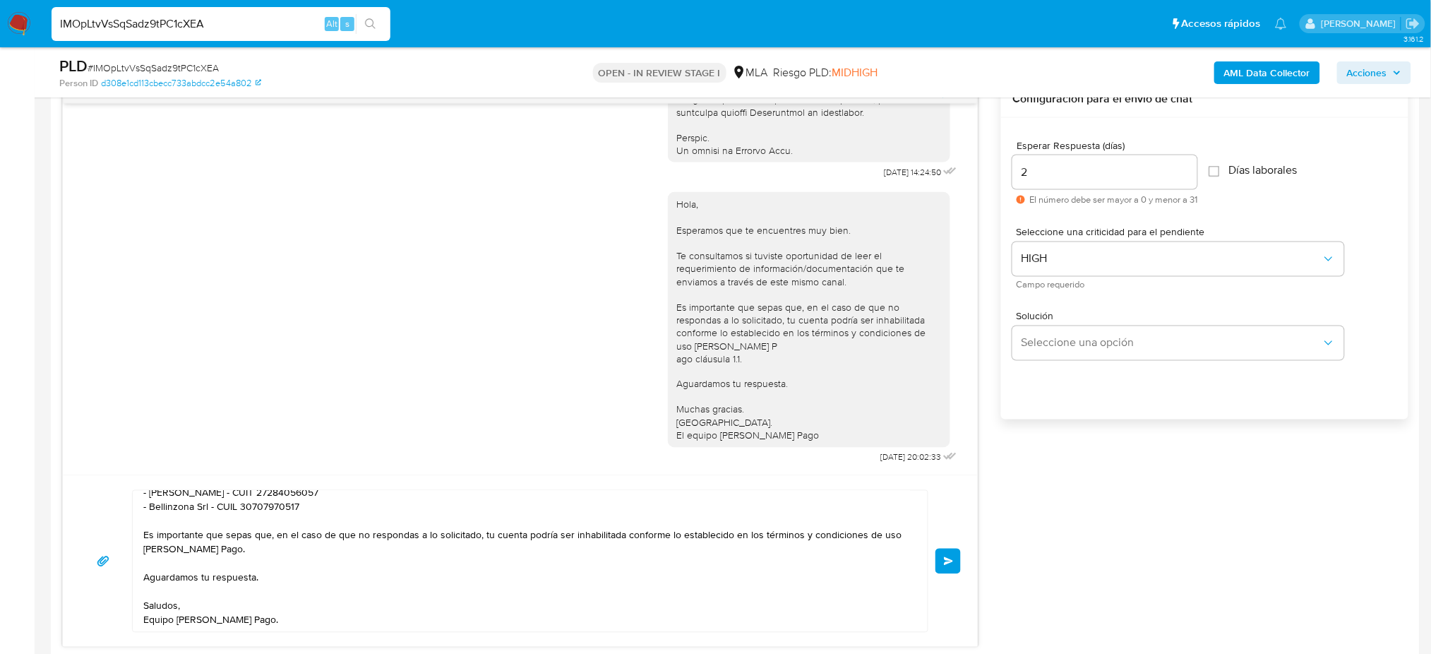
click at [951, 557] on span "Enviar" at bounding box center [949, 561] width 10 height 8
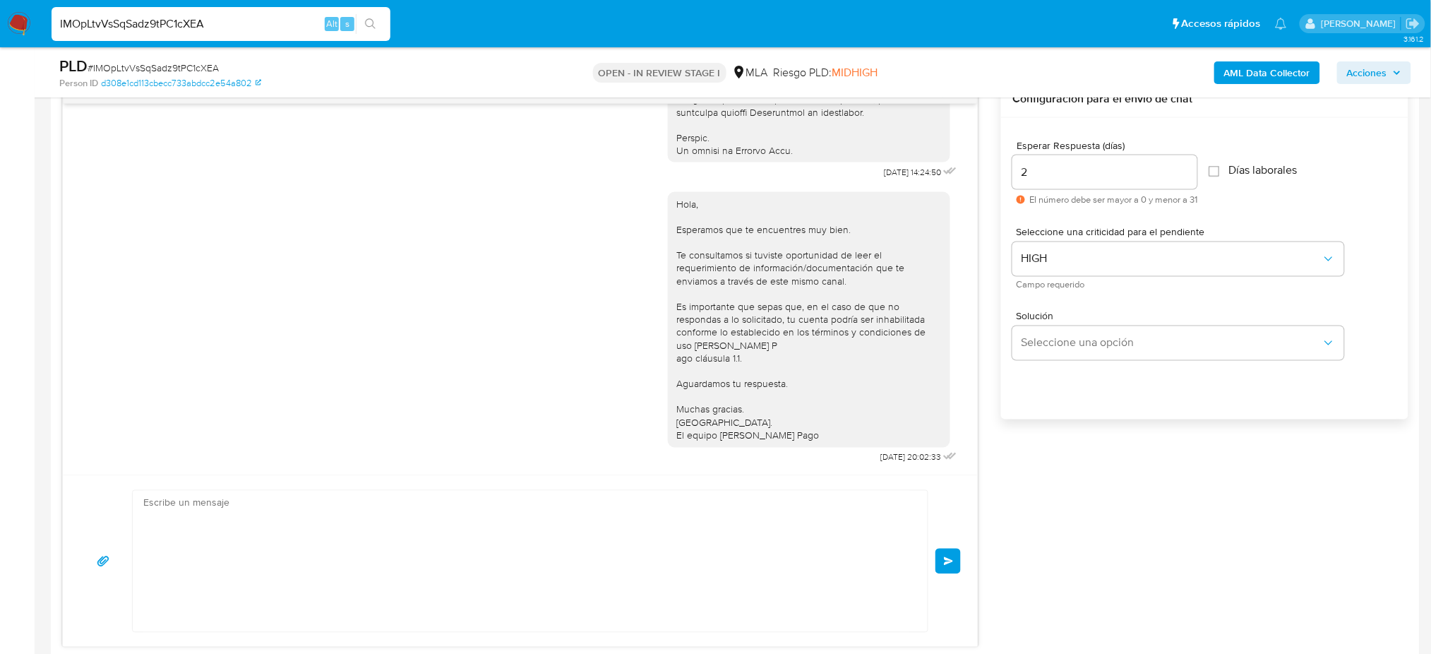
scroll to position [1141, 0]
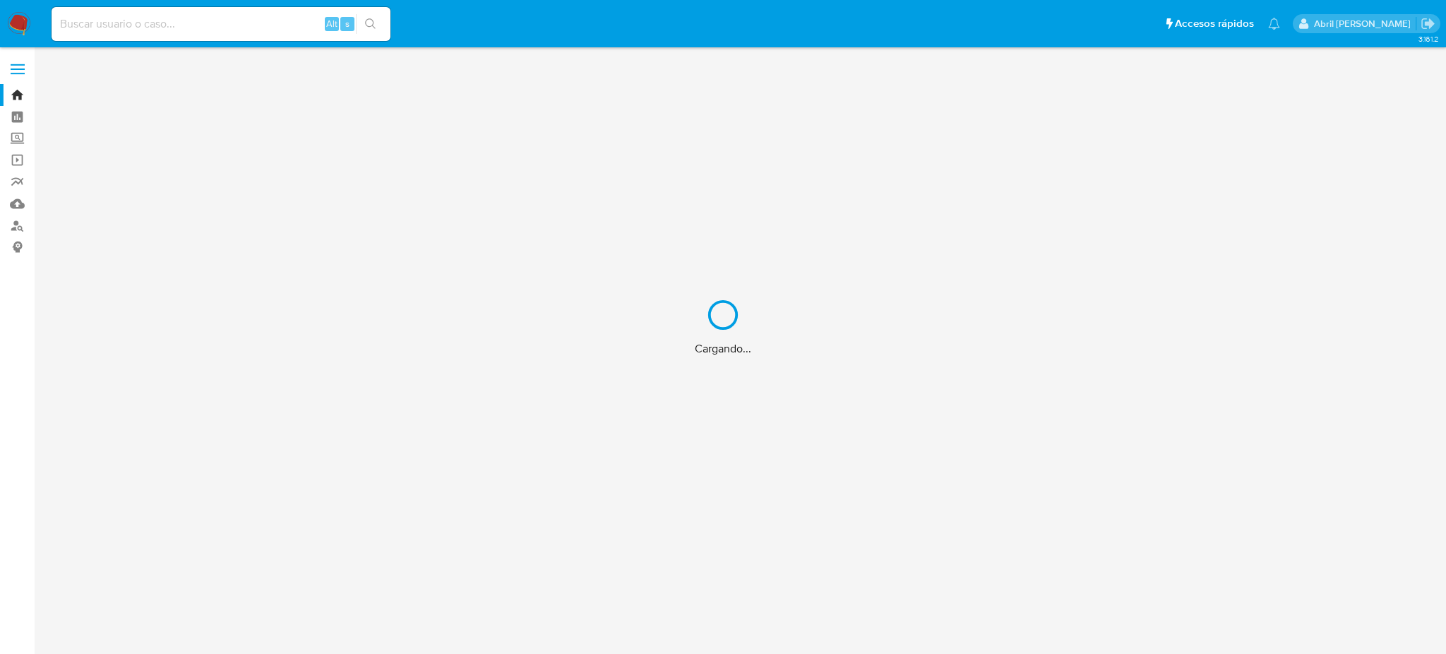
click at [197, 30] on div "Cargando..." at bounding box center [723, 327] width 1446 height 654
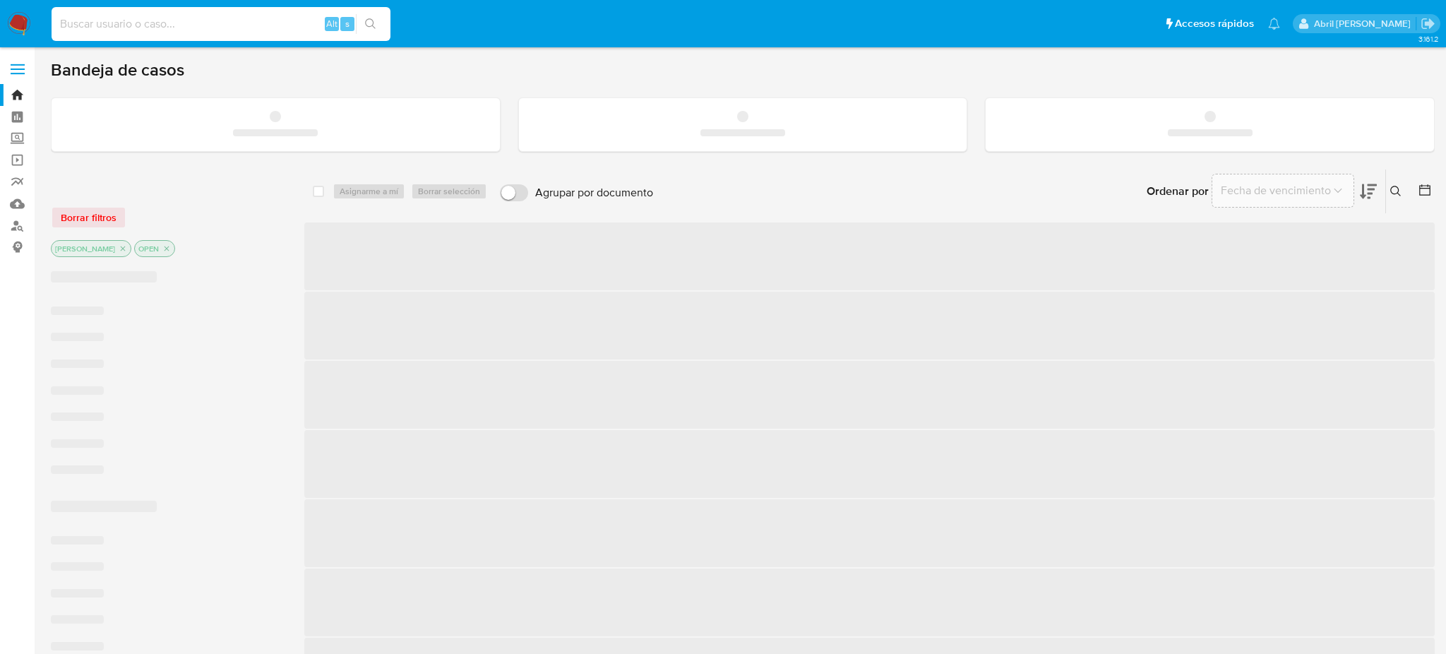
click at [172, 25] on input at bounding box center [221, 24] width 339 height 18
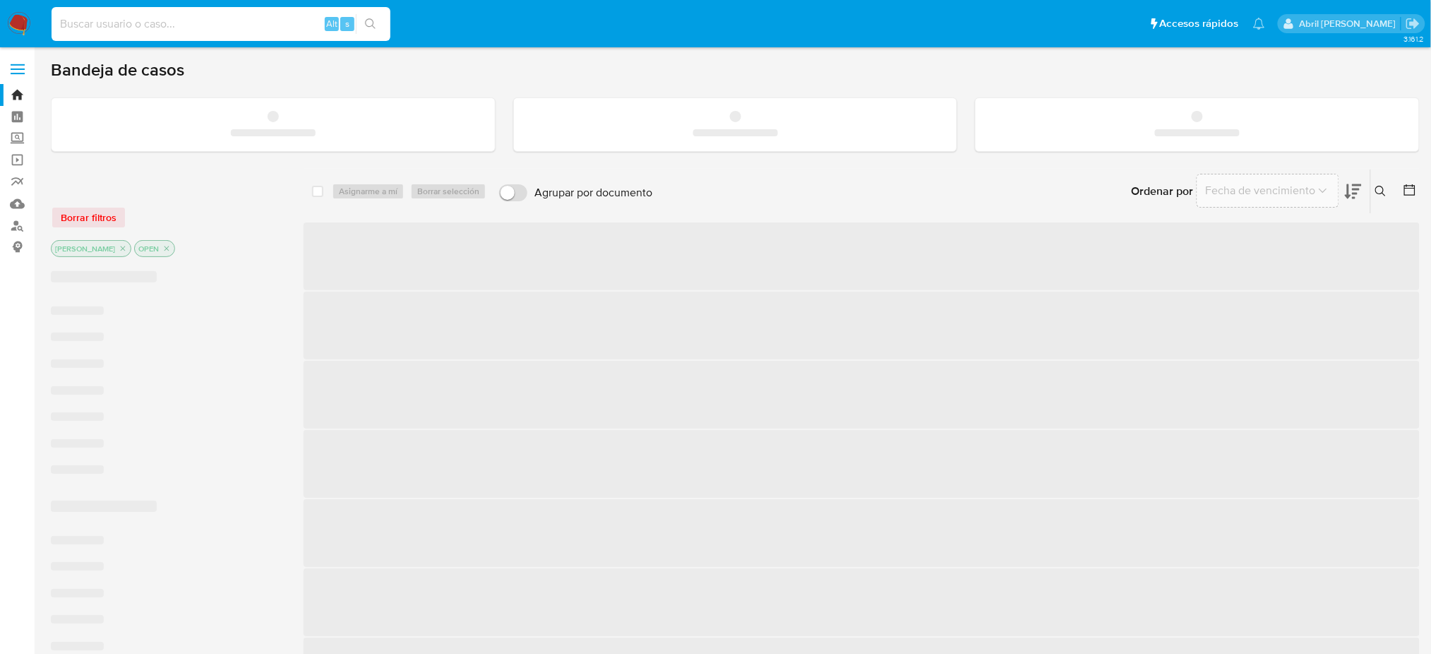
paste input "vQ9ZC0CX5b6lT4QcW3zvugAT"
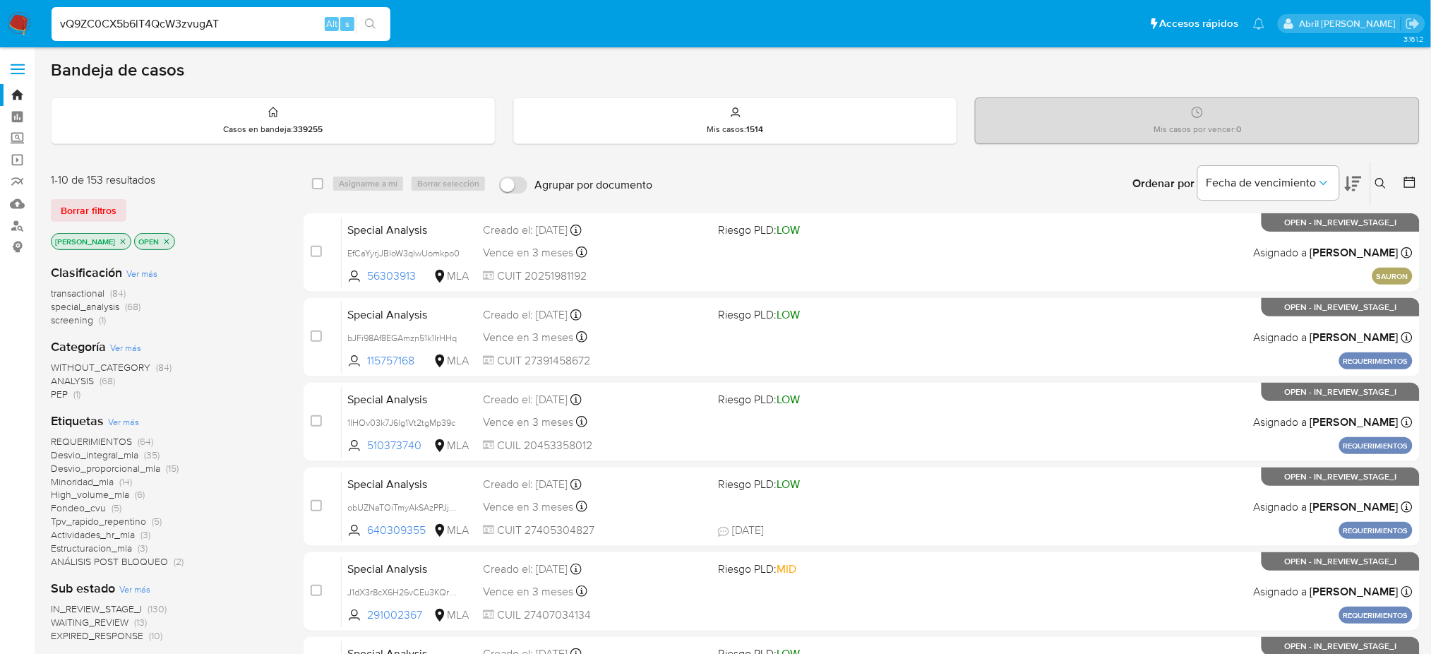
type input "vQ9ZC0CX5b6lT4QcW3zvugAT"
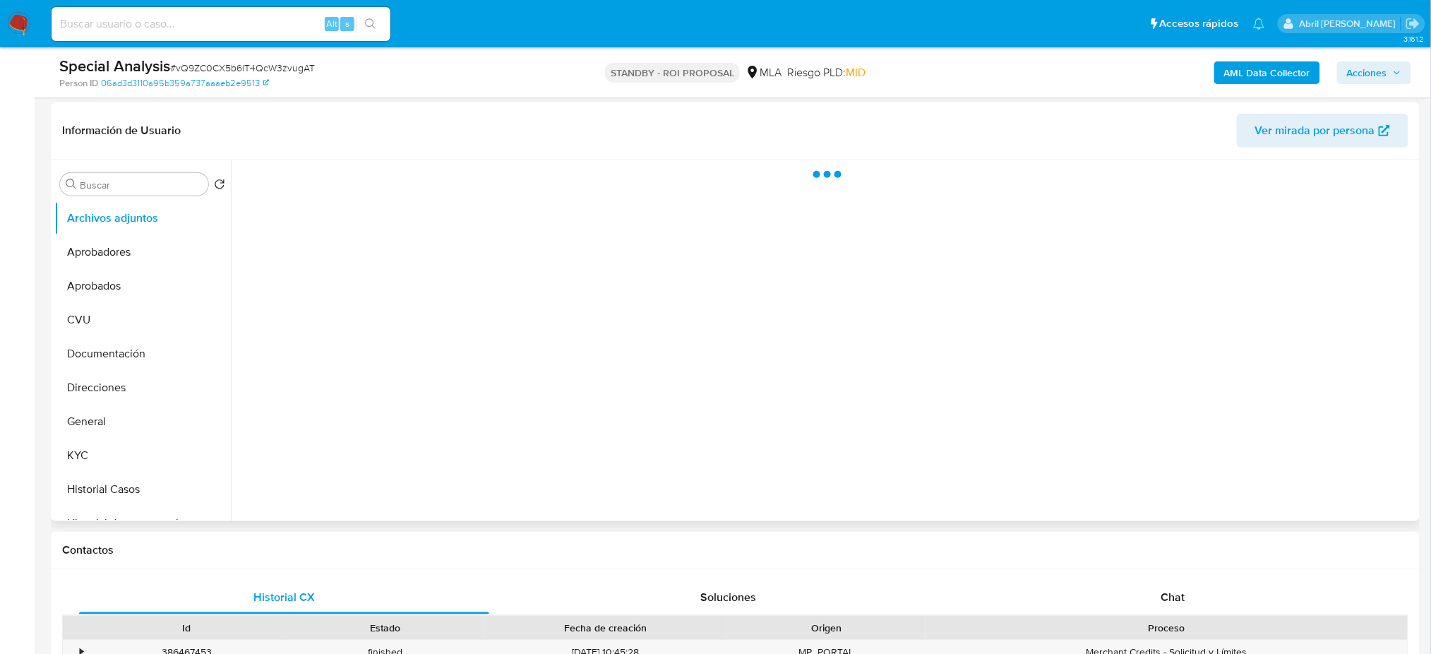
scroll to position [282, 0]
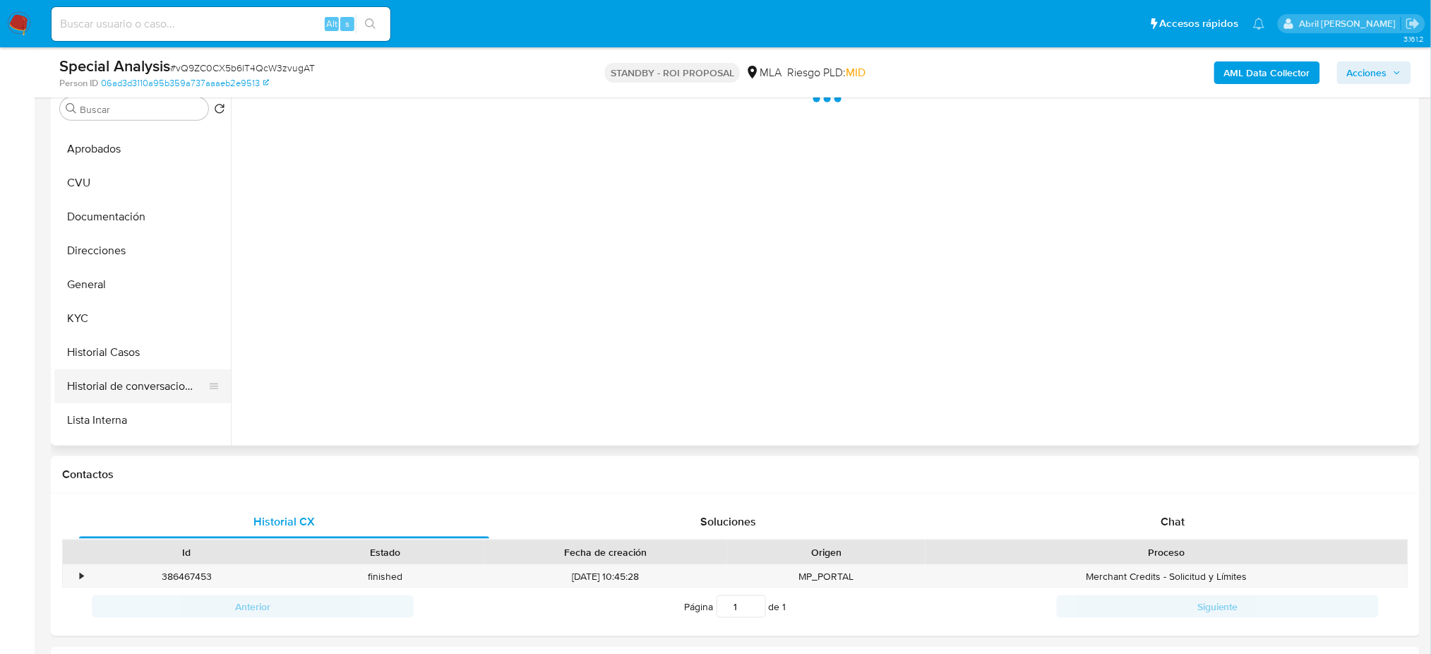
select select "10"
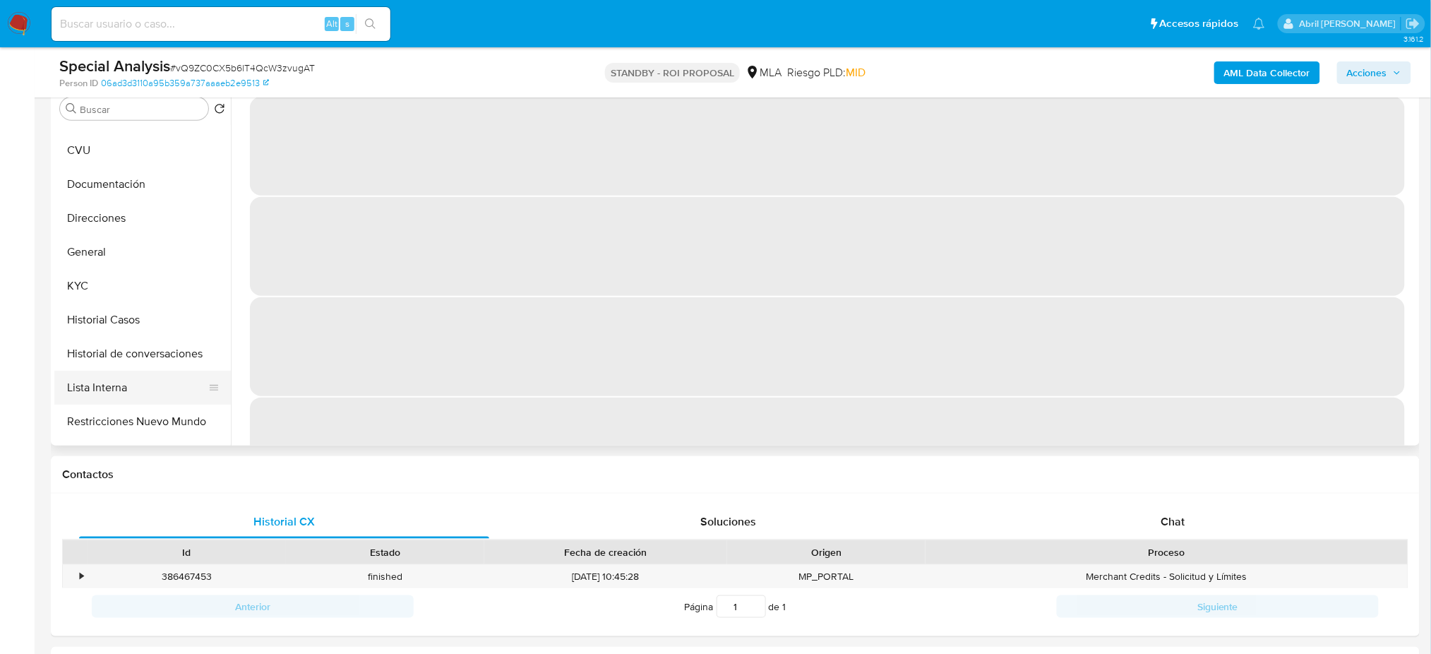
click at [109, 378] on button "Lista Interna" at bounding box center [136, 388] width 165 height 34
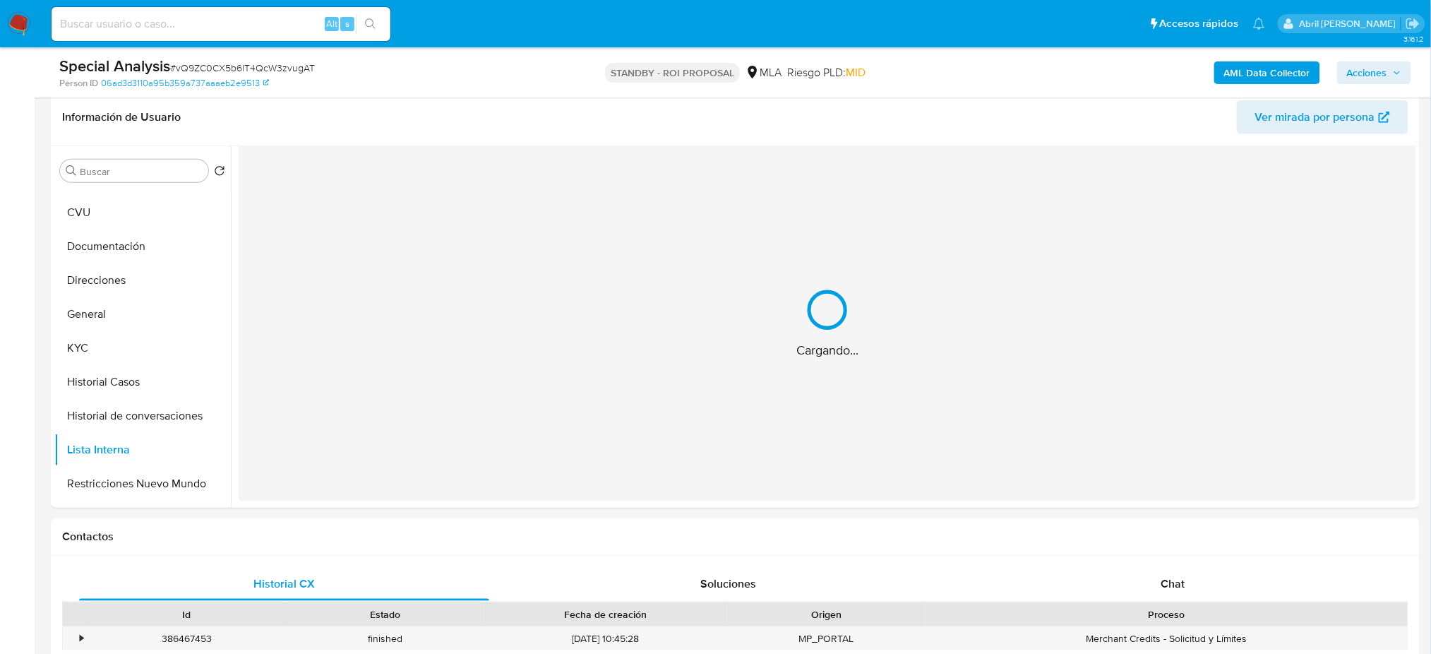
scroll to position [188, 0]
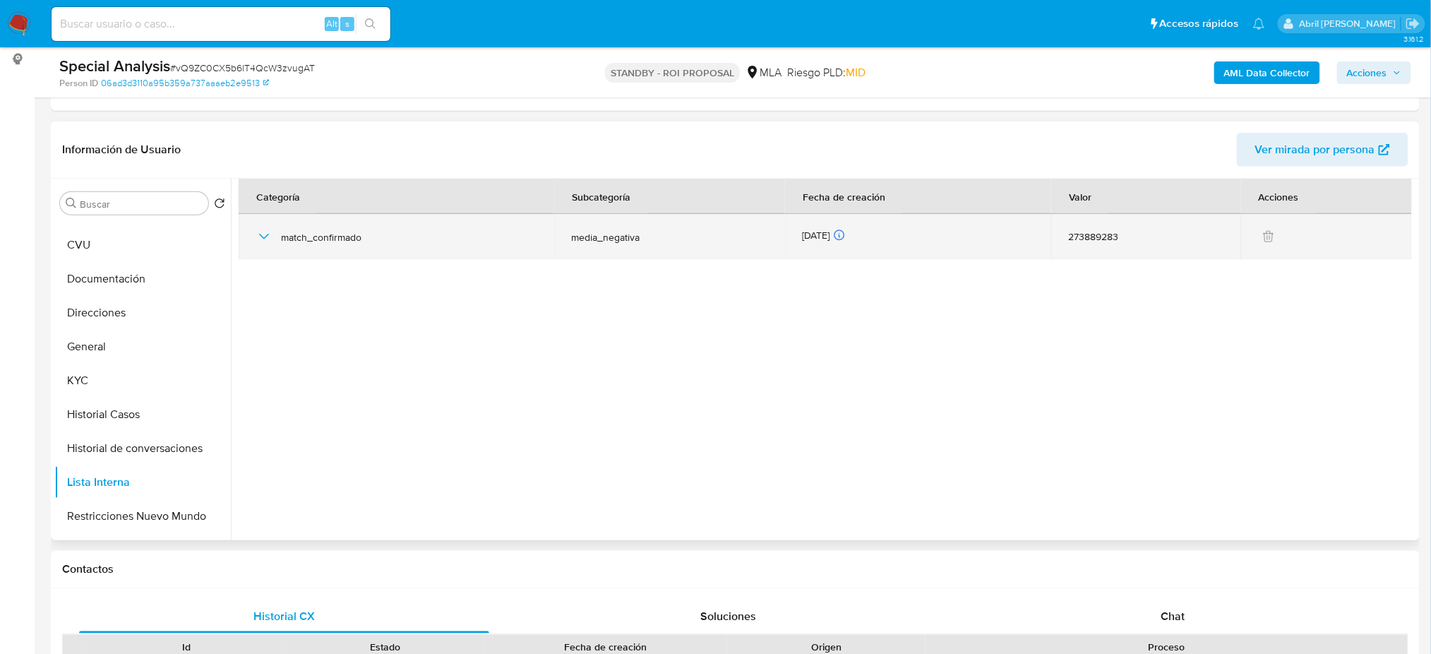
click at [256, 234] on icon "button" at bounding box center [264, 236] width 17 height 17
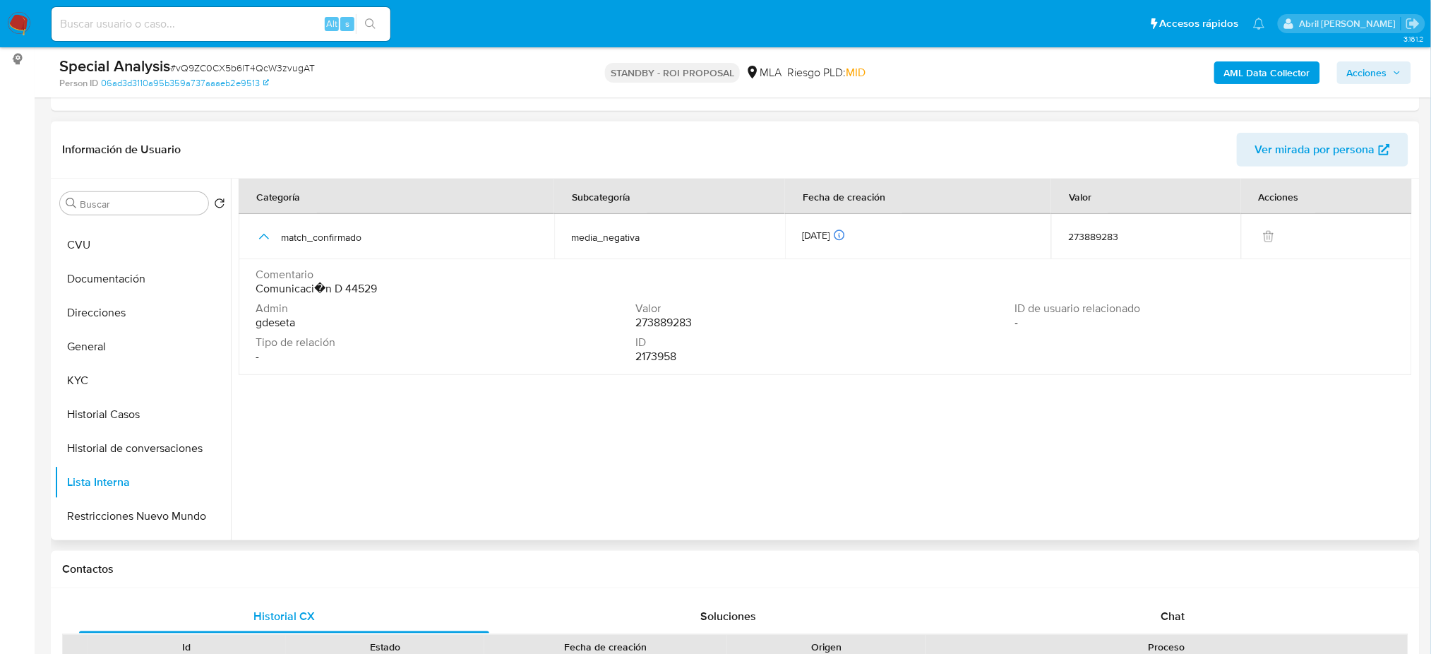
click at [266, 295] on div "Comentario Comunicaci�n D 44529" at bounding box center [825, 285] width 1139 height 34
click at [432, 449] on section at bounding box center [827, 356] width 1177 height 354
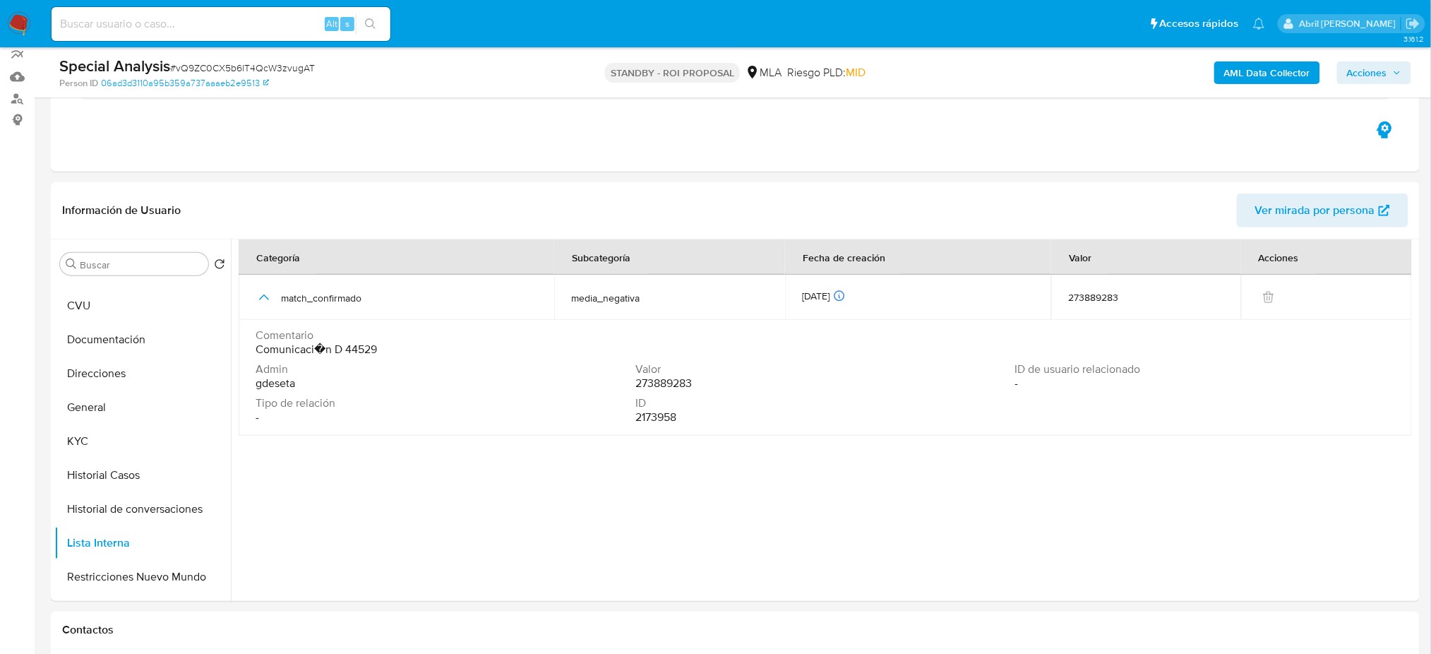
scroll to position [94, 0]
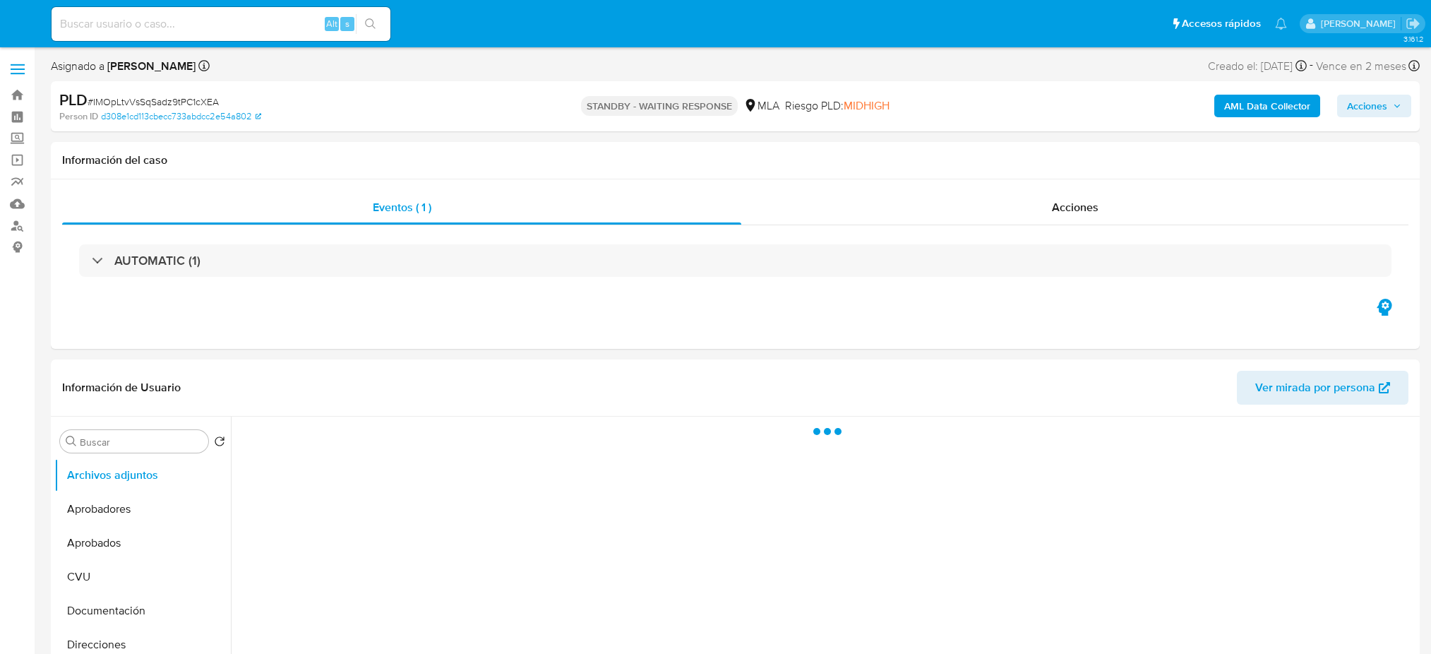
select select "10"
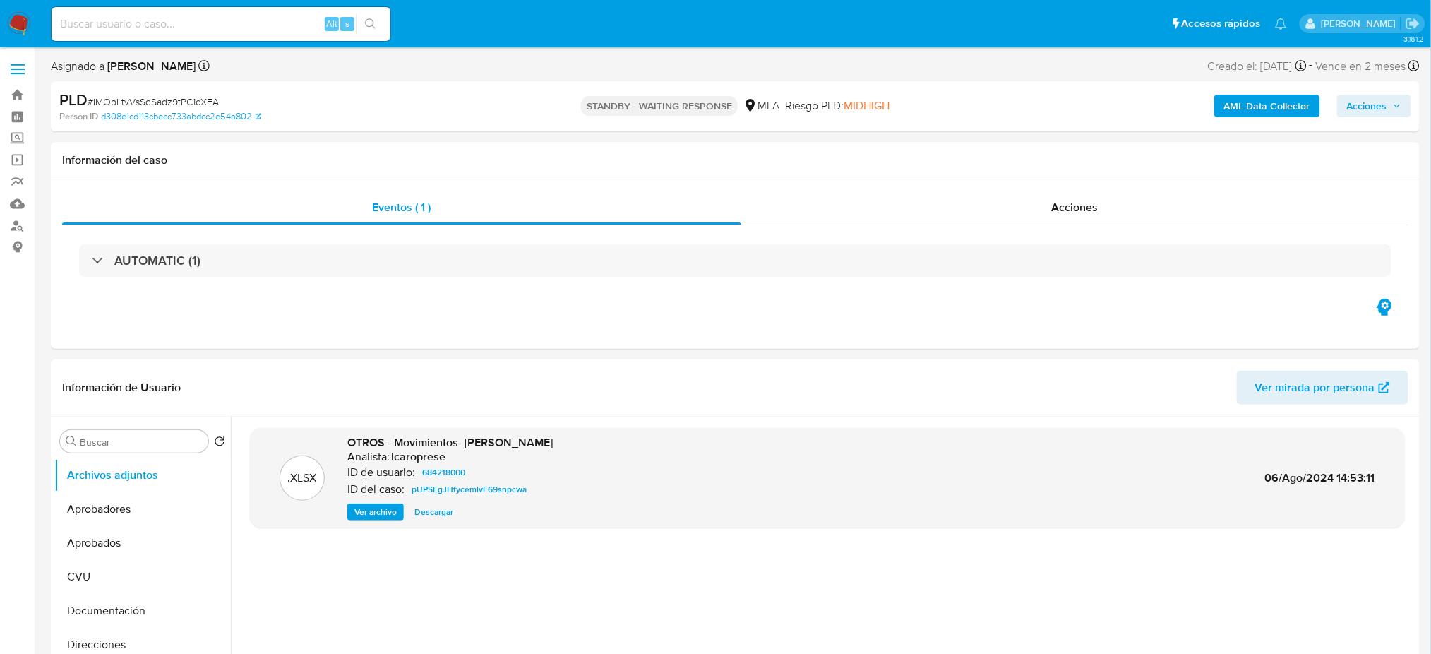
click at [13, 19] on img at bounding box center [19, 24] width 24 height 24
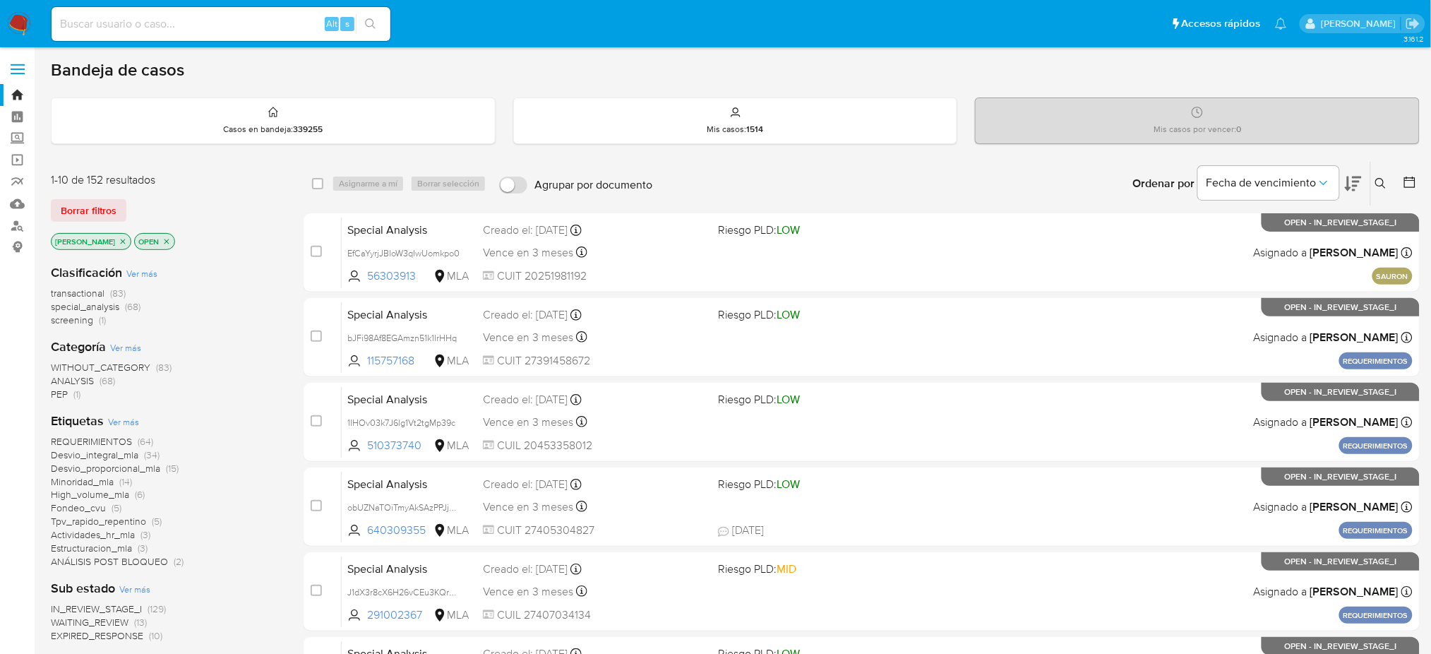
click at [294, 21] on input at bounding box center [221, 24] width 339 height 18
paste input "di5KOP7EJjixEyIGwNPThF2H"
type input "di5KOP7EJjixEyIGwNPThF2H"
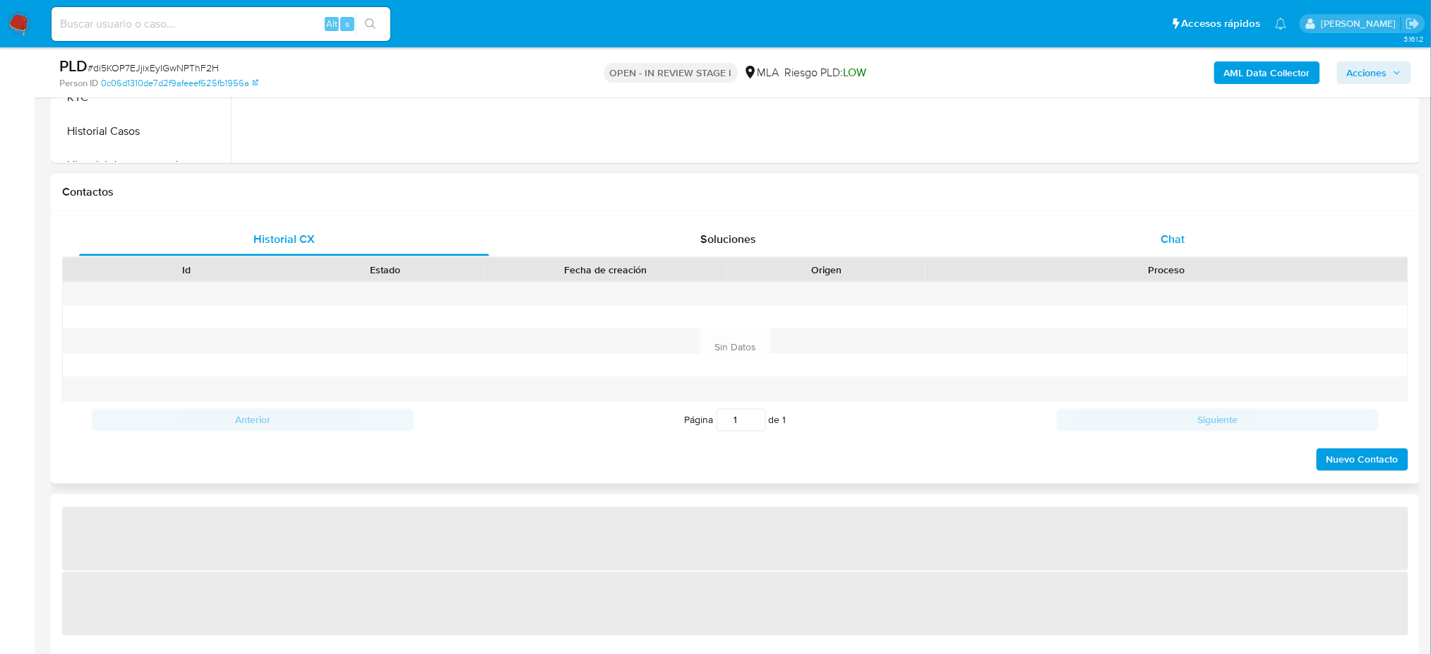
click at [1155, 241] on div "Chat" at bounding box center [1173, 239] width 410 height 34
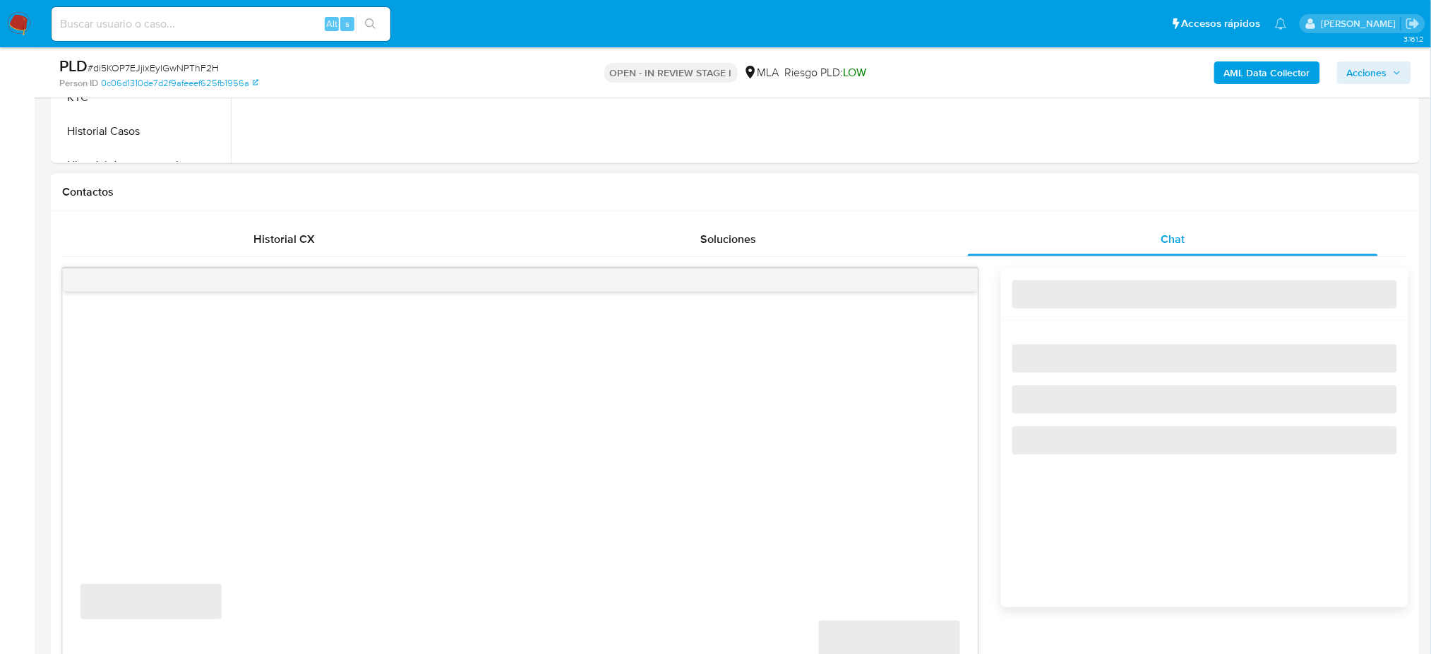
select select "10"
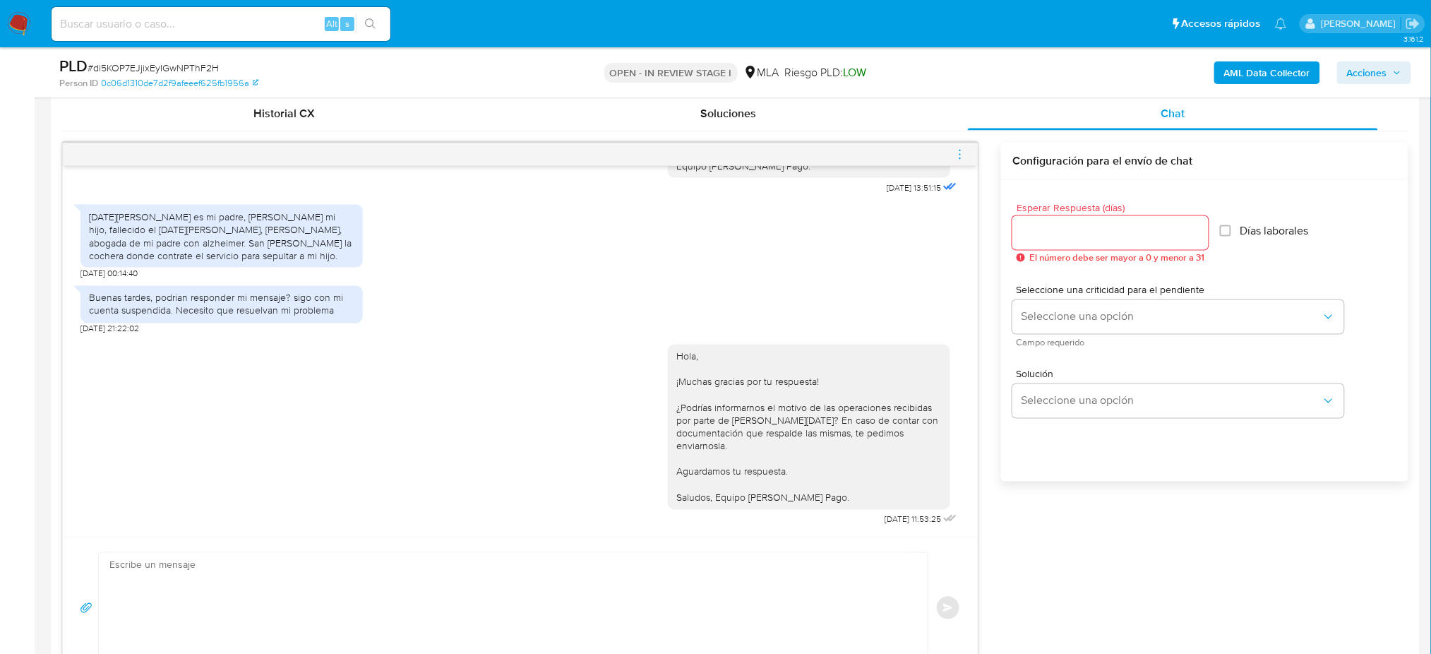
scroll to position [565, 0]
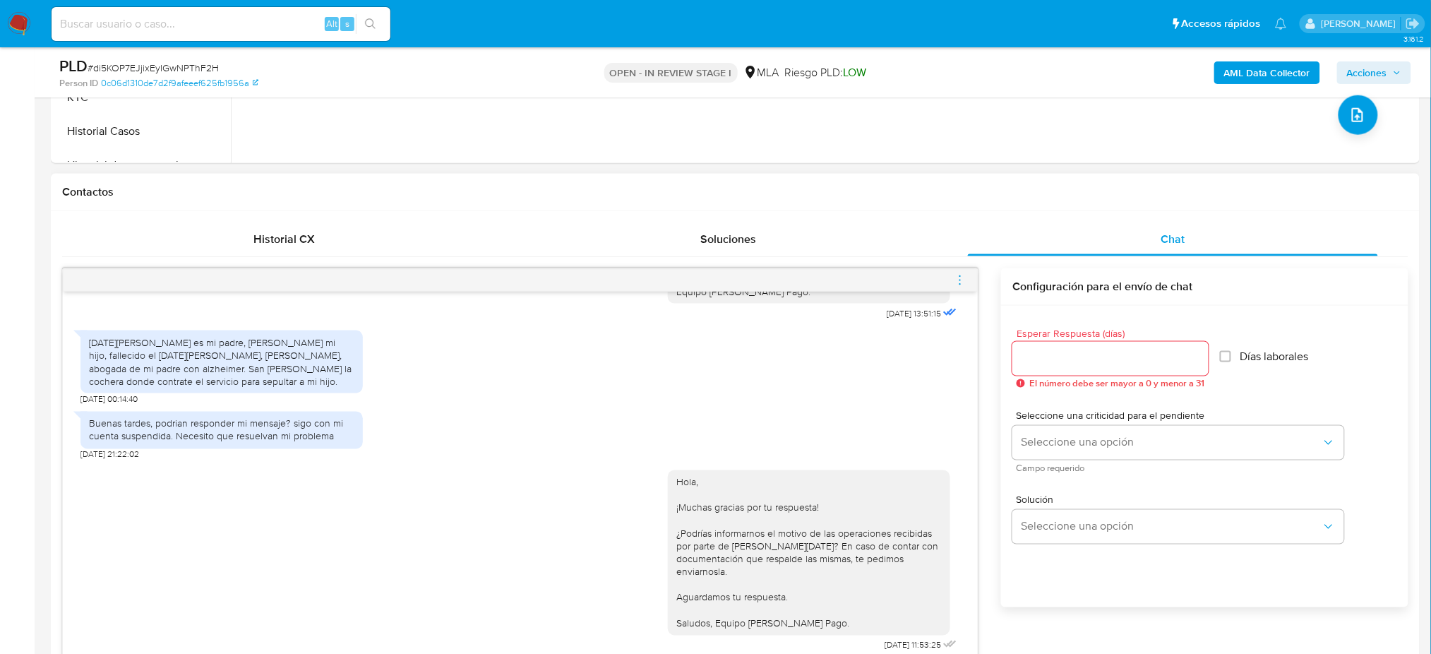
click at [185, 20] on input at bounding box center [221, 24] width 339 height 18
paste input "3oQPnUAEwzcJL4bU06XzUon6"
type input "3oQPnUAEwzcJL4bU06XzUon6"
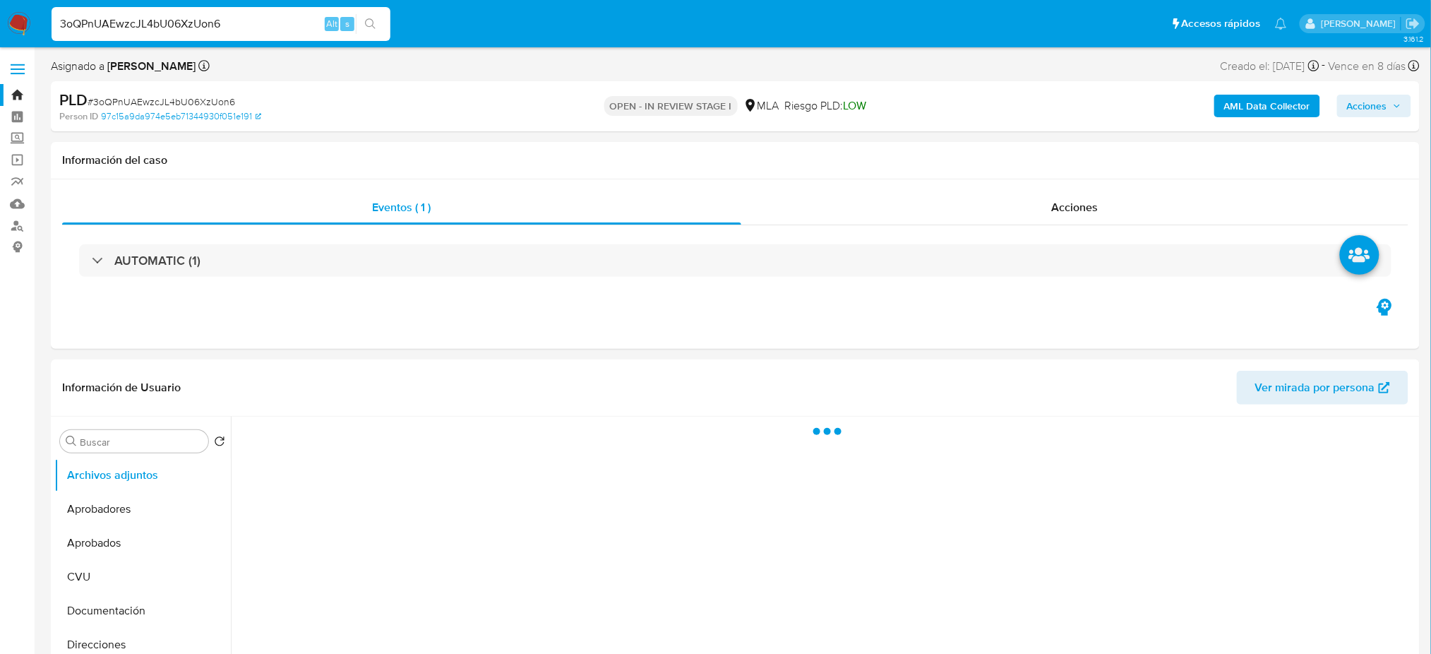
select select "10"
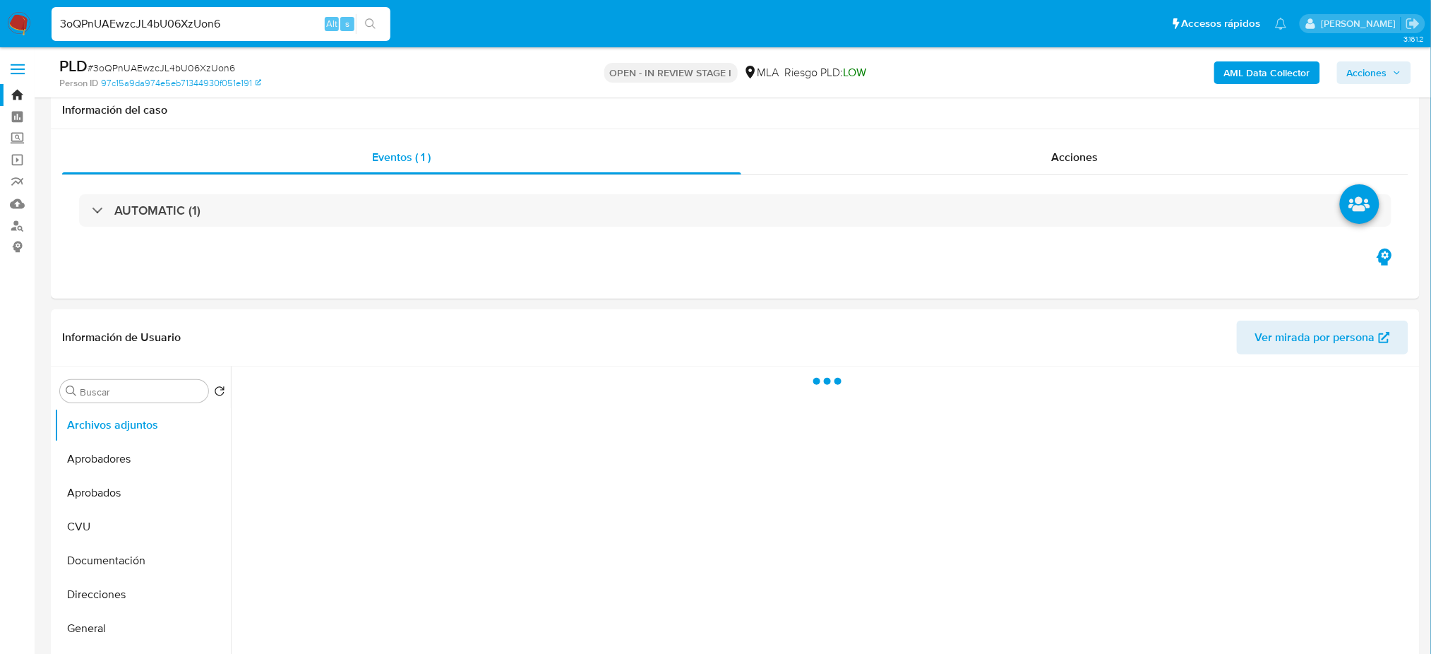
scroll to position [282, 0]
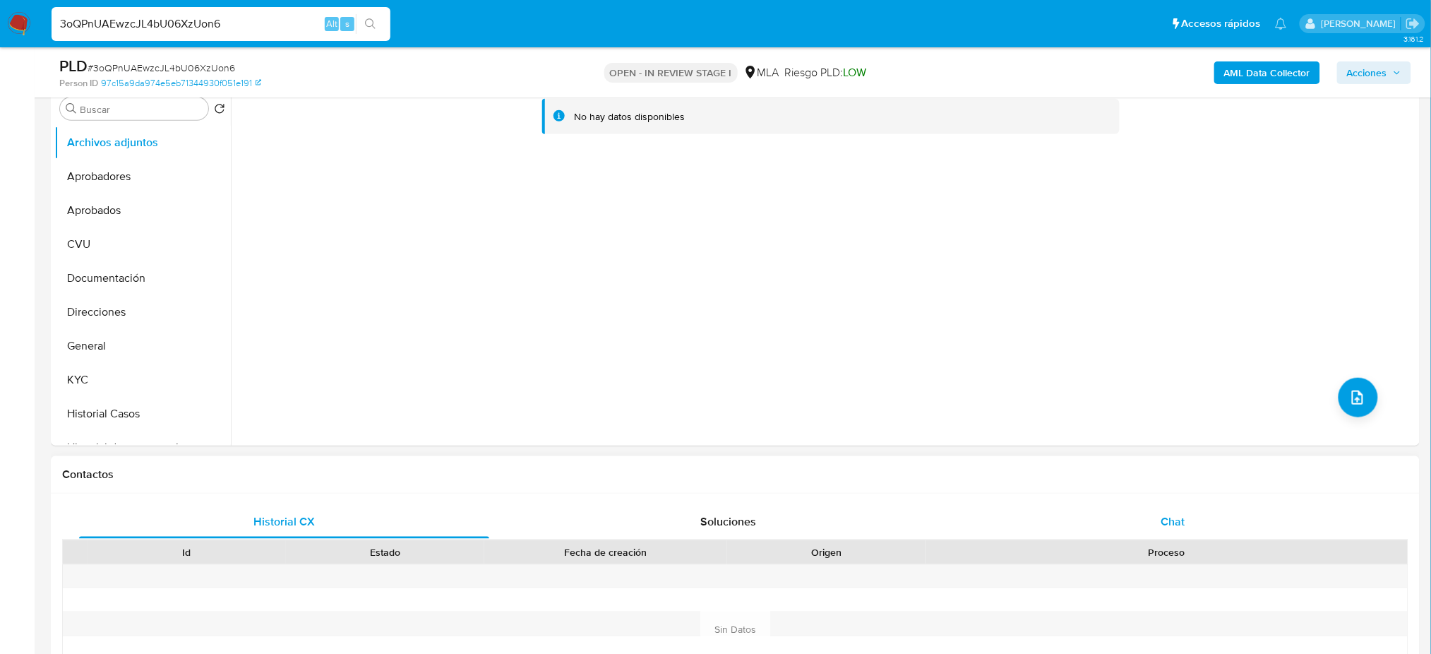
click at [1206, 517] on div "Chat" at bounding box center [1173, 522] width 410 height 34
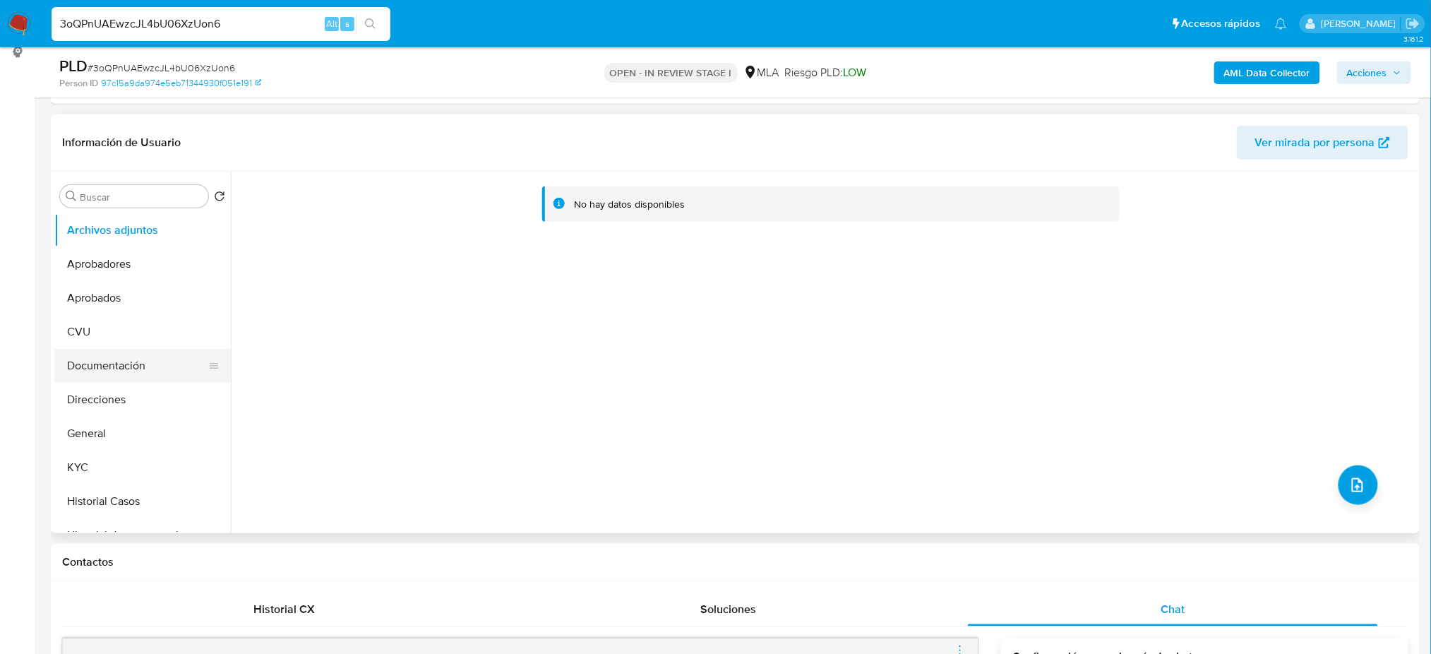
scroll to position [188, 0]
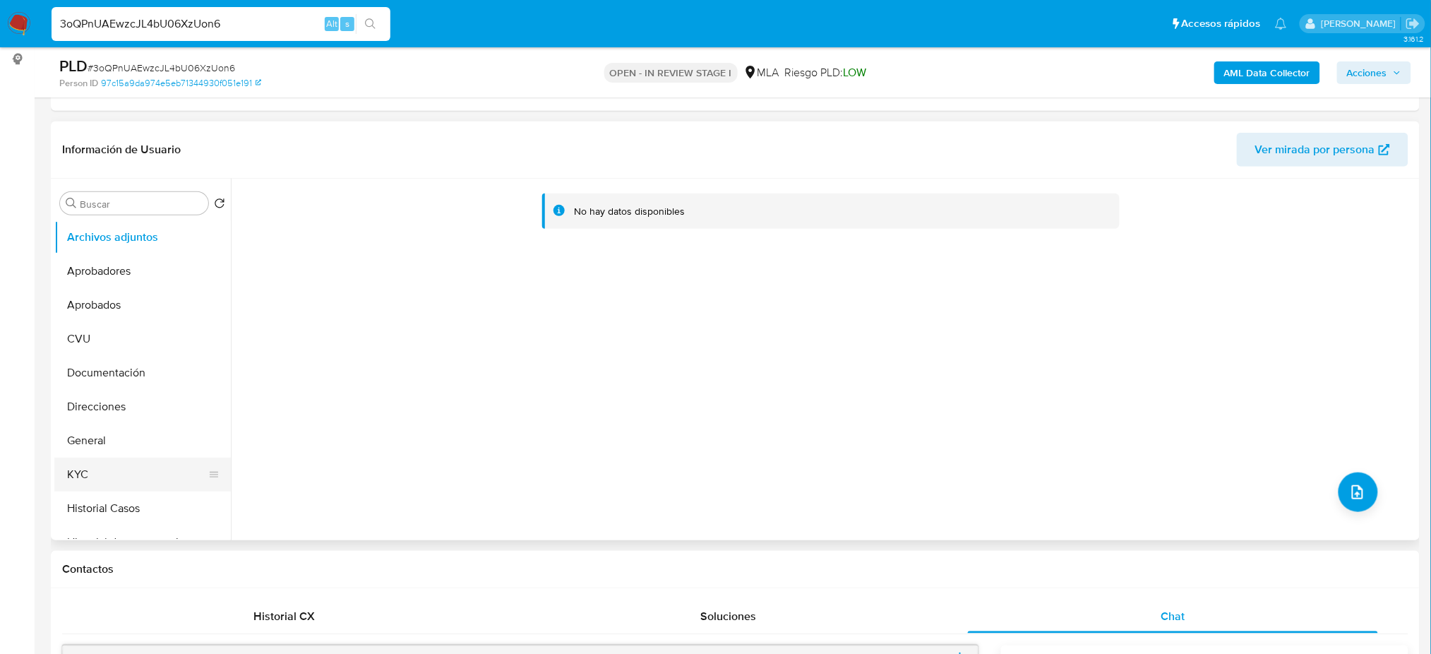
click at [148, 481] on button "KYC" at bounding box center [136, 474] width 165 height 34
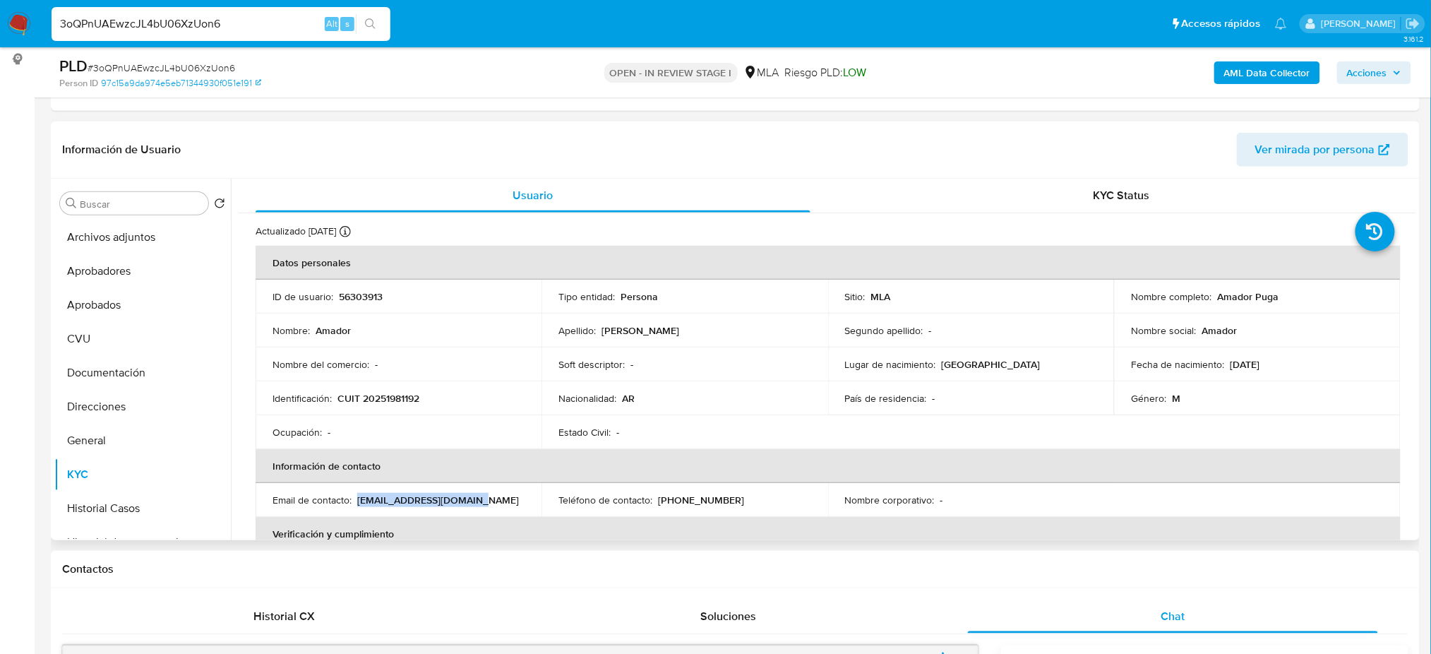
drag, startPoint x: 356, startPoint y: 498, endPoint x: 491, endPoint y: 498, distance: 134.8
click at [491, 498] on div "Email de contacto : [EMAIL_ADDRESS][DOMAIN_NAME]" at bounding box center [398, 499] width 252 height 13
copy p "[EMAIL_ADDRESS][DOMAIN_NAME]"
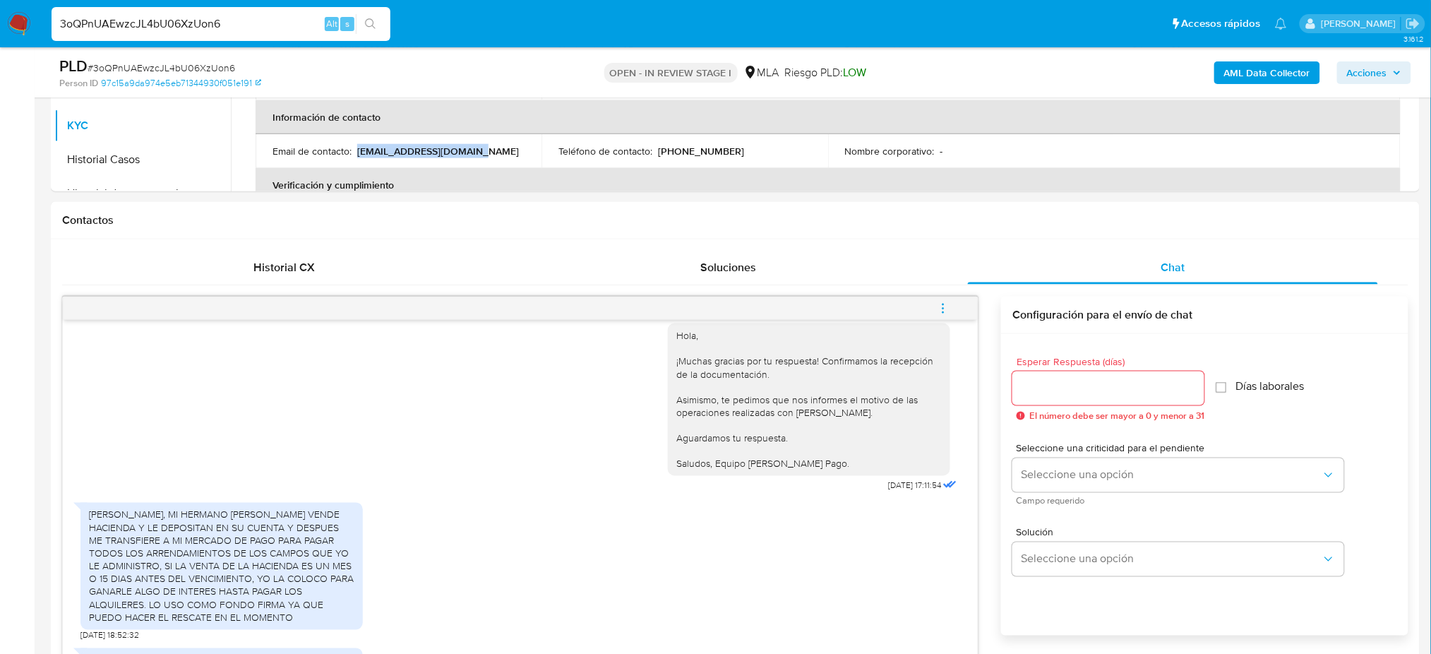
scroll to position [659, 0]
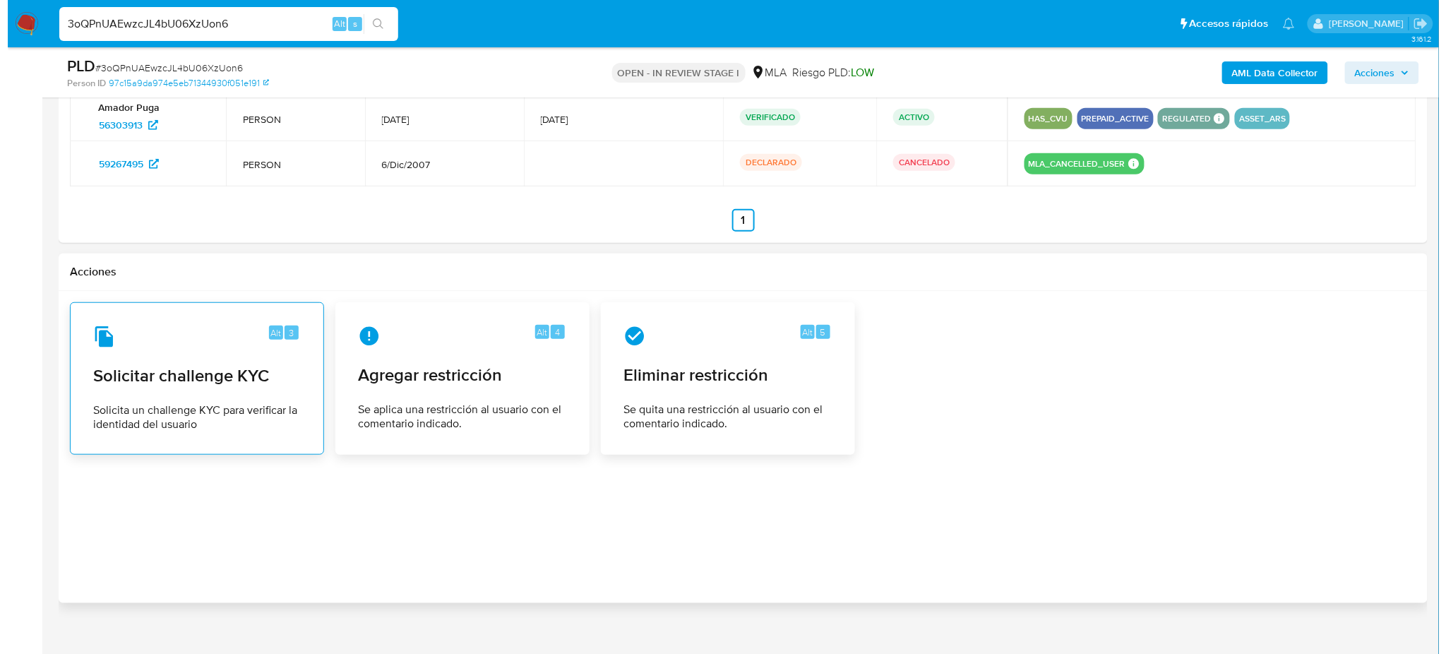
scroll to position [2207, 0]
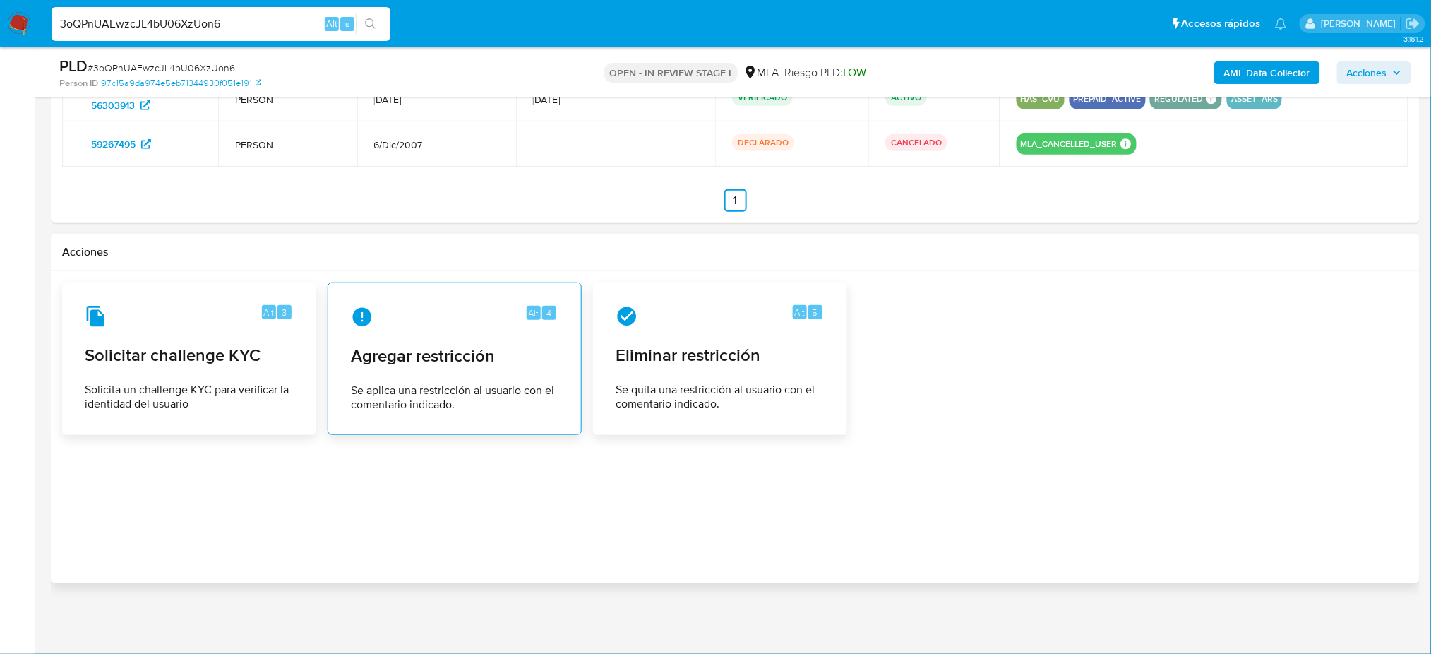
click at [482, 378] on div "Alt 4 Agregar restricción Se aplica una restricción al usuario con el comentari…" at bounding box center [455, 358] width 230 height 128
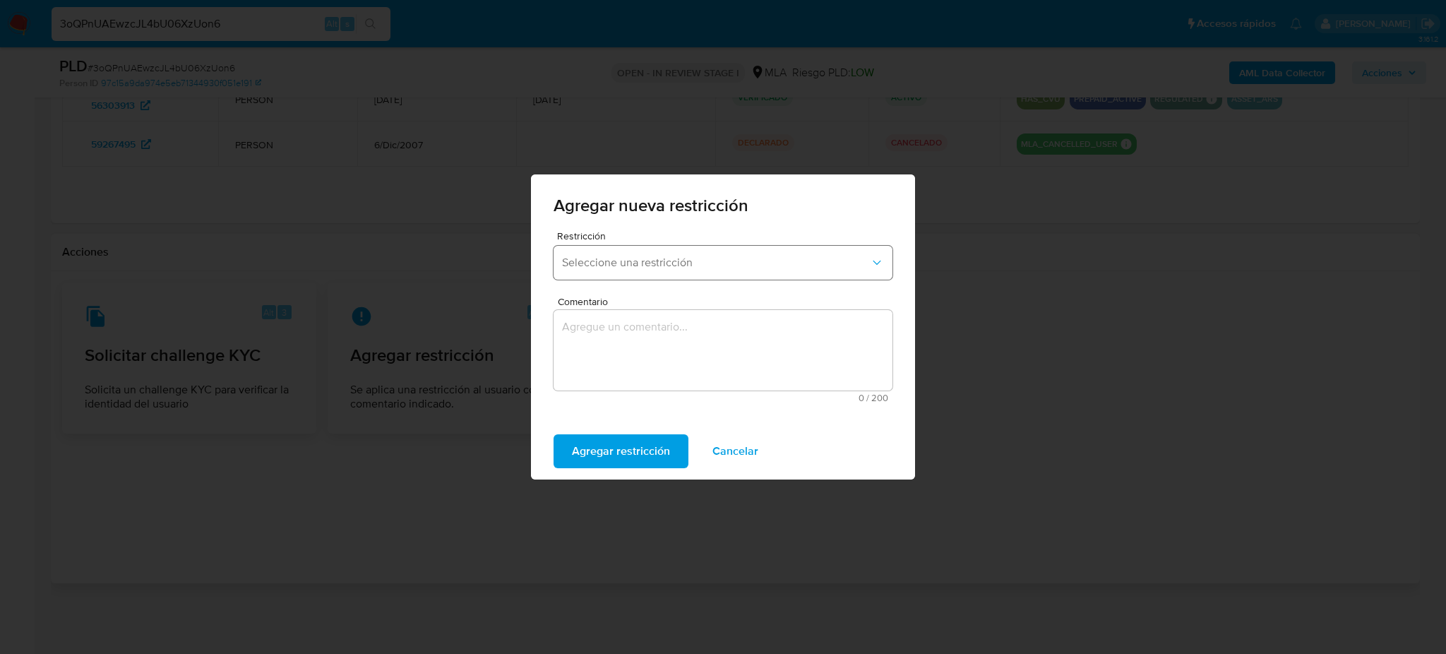
click at [627, 259] on span "Seleccione una restricción" at bounding box center [716, 263] width 308 height 14
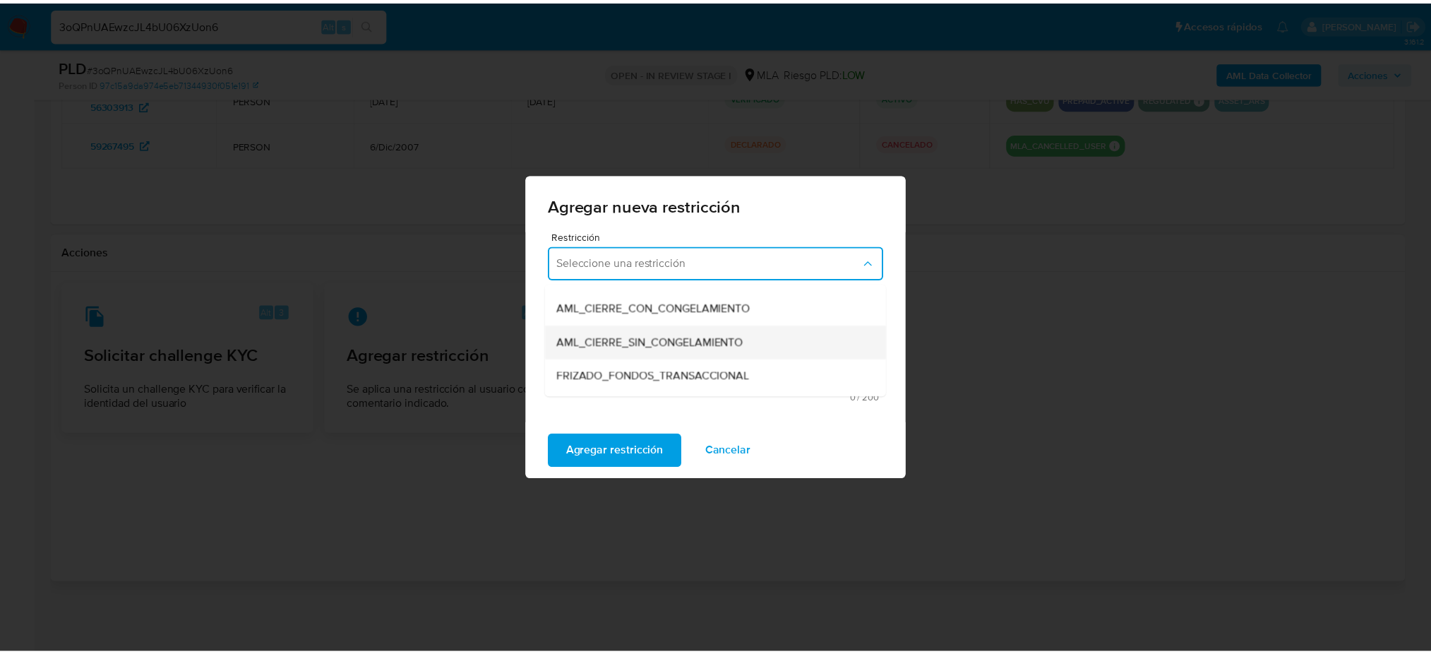
scroll to position [188, 0]
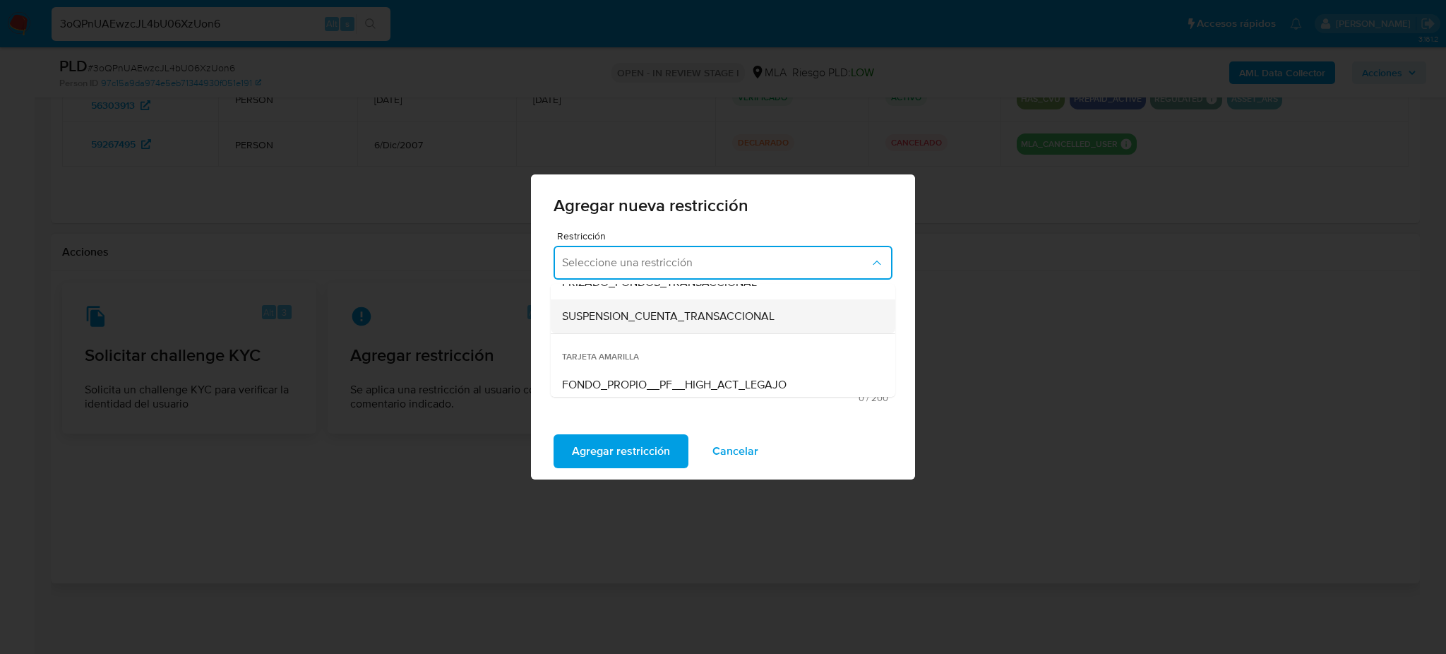
click at [618, 314] on span "SUSPENSION_CUENTA_TRANSACCIONAL" at bounding box center [668, 316] width 212 height 14
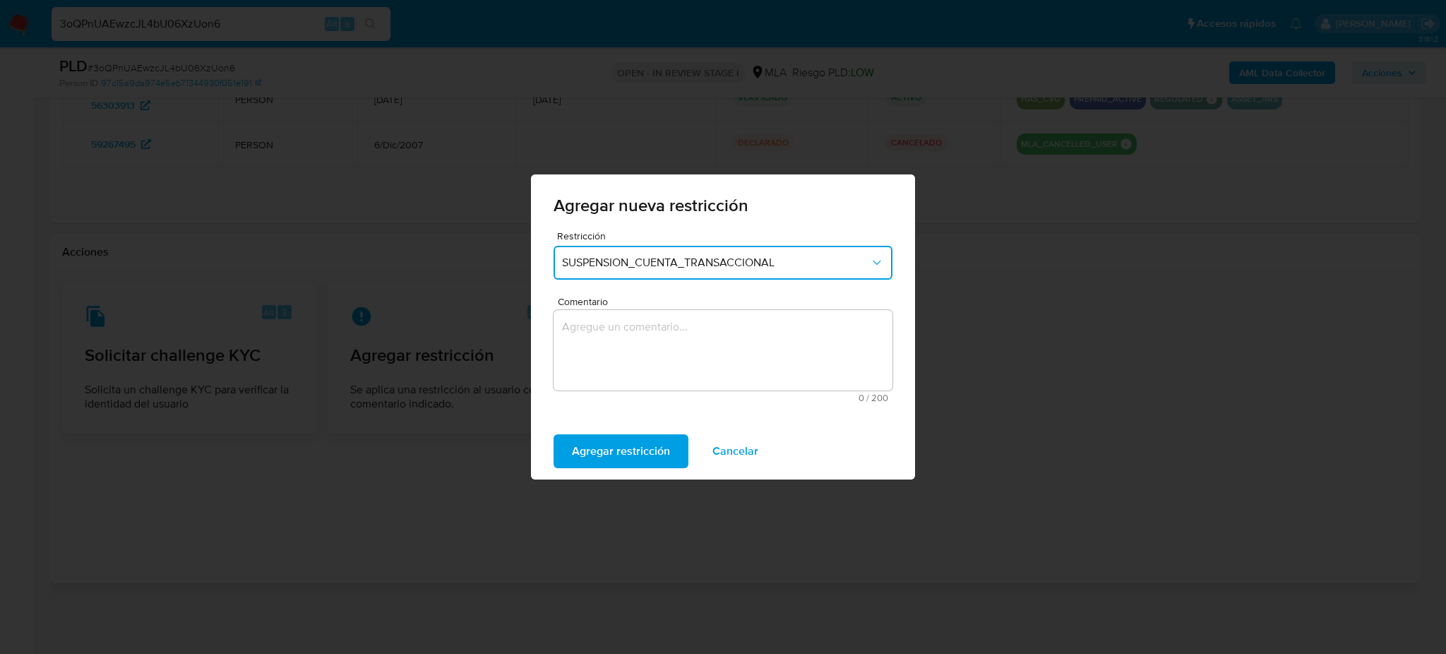
click at [626, 336] on textarea "Comentario" at bounding box center [722, 350] width 339 height 80
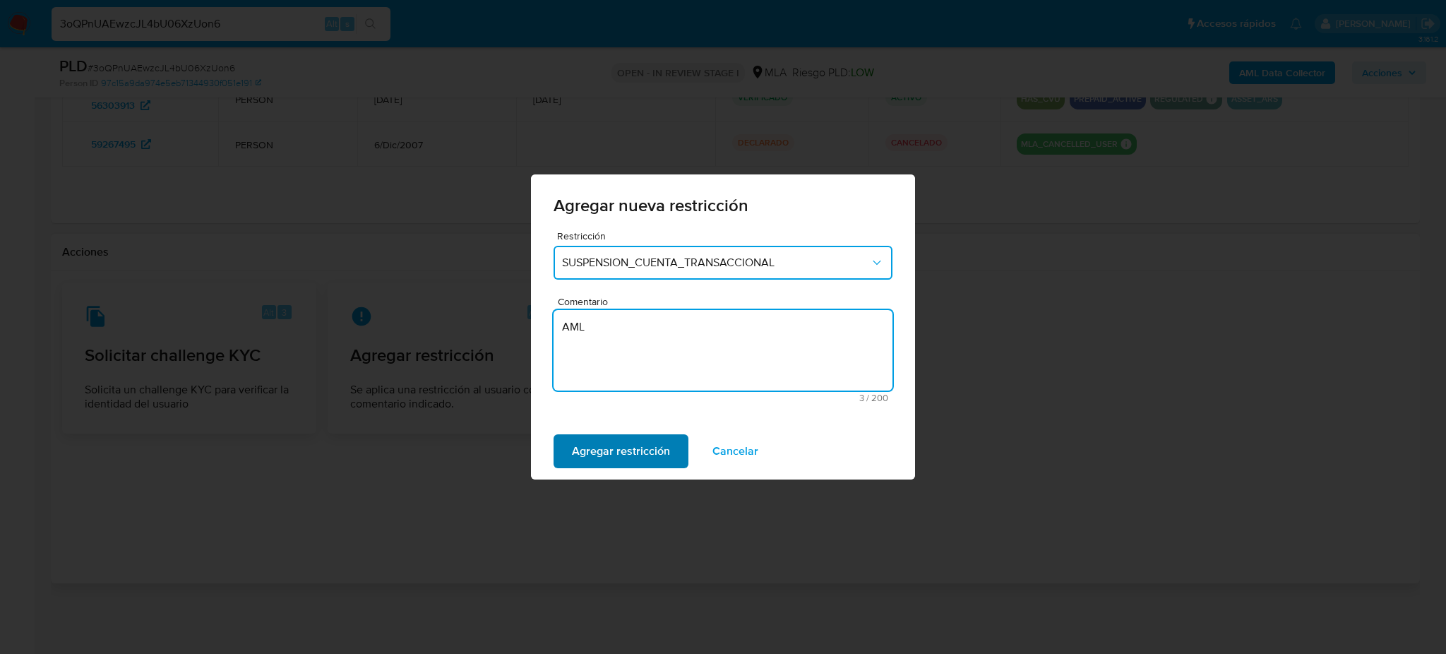
type textarea "AML"
click at [599, 435] on span "Agregar restricción" at bounding box center [621, 450] width 98 height 31
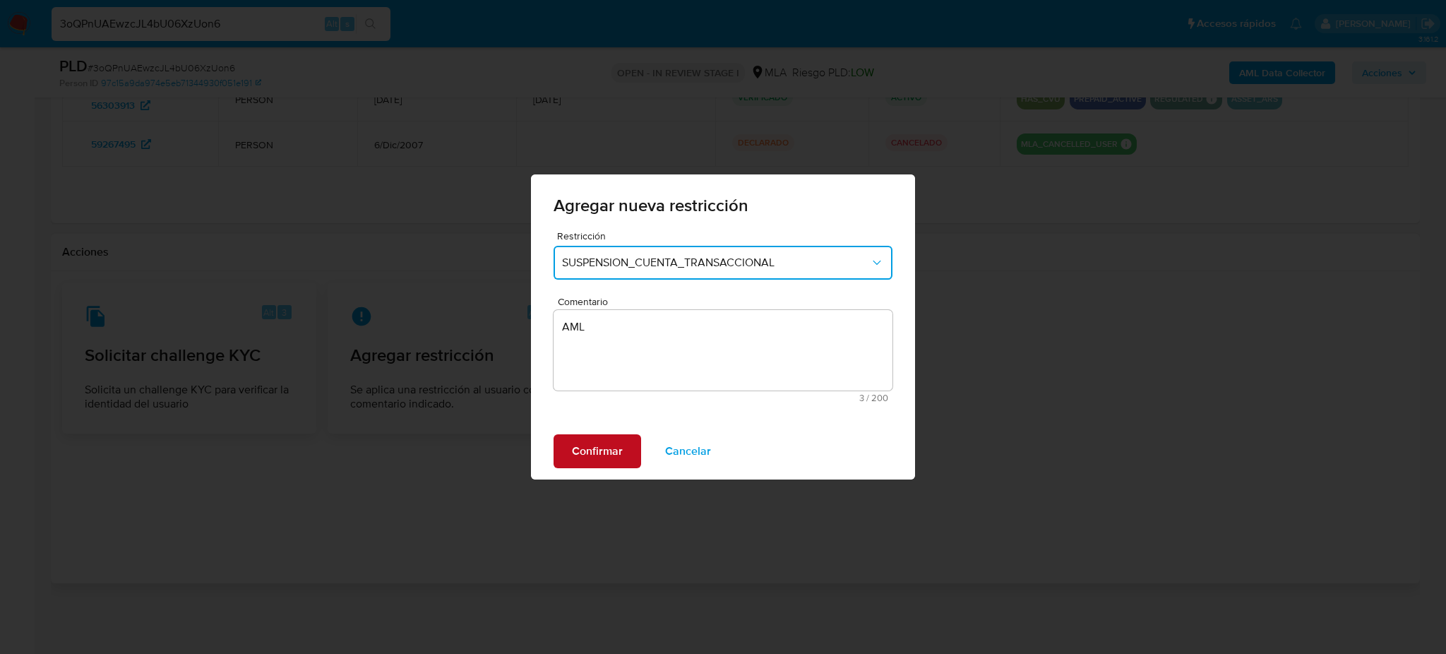
click at [599, 442] on span "Confirmar" at bounding box center [597, 450] width 51 height 31
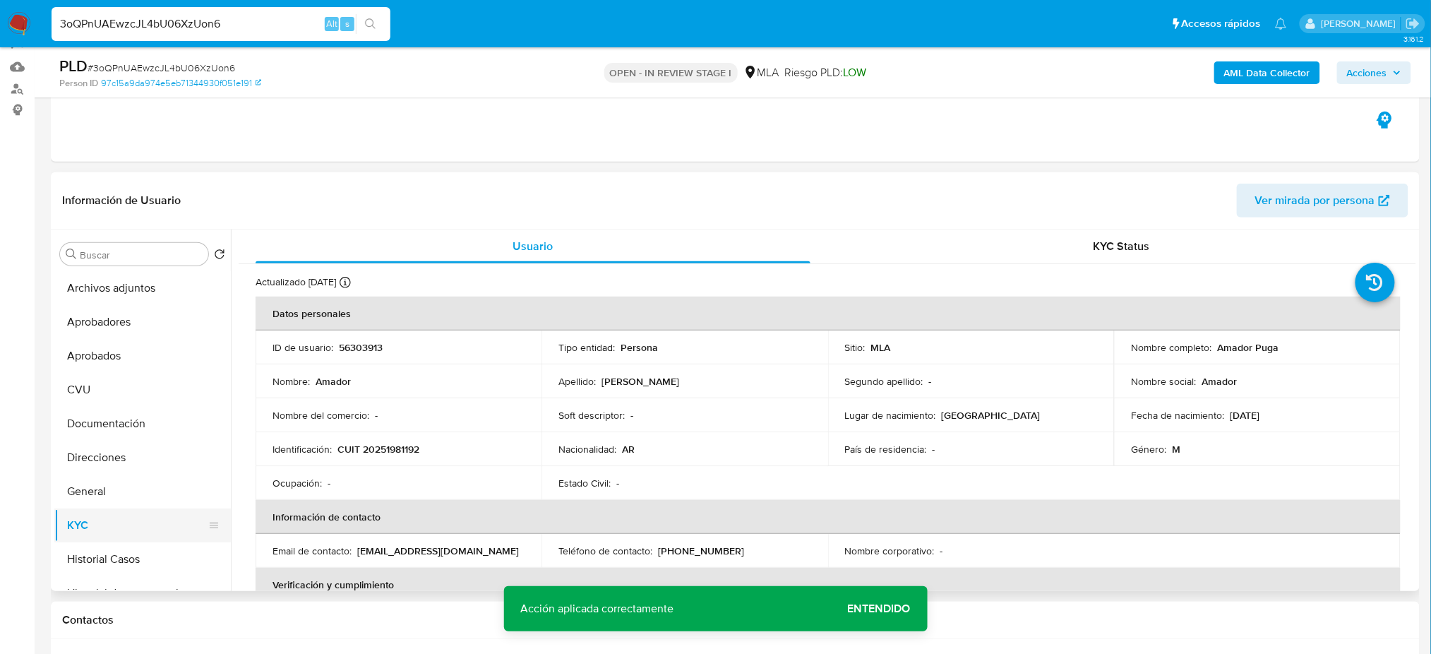
scroll to position [94, 0]
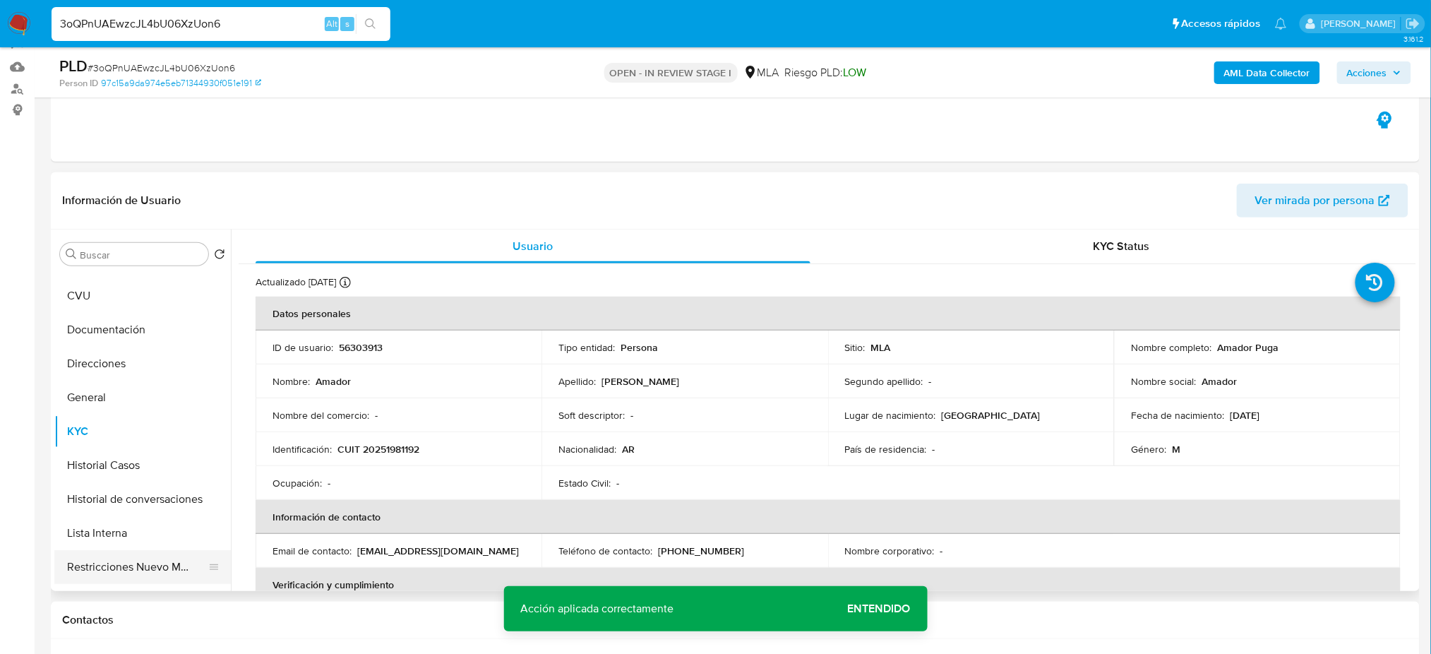
click at [113, 565] on button "Restricciones Nuevo Mundo" at bounding box center [136, 567] width 165 height 34
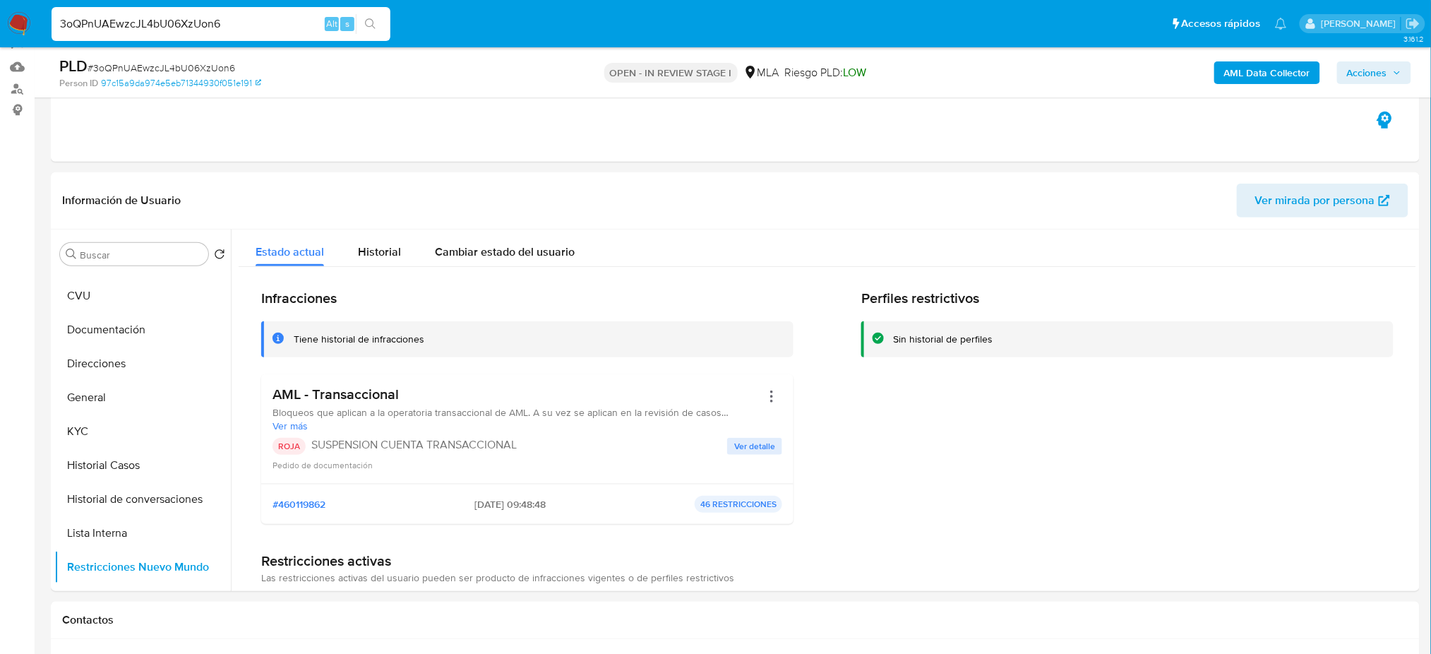
click at [16, 20] on img at bounding box center [19, 24] width 24 height 24
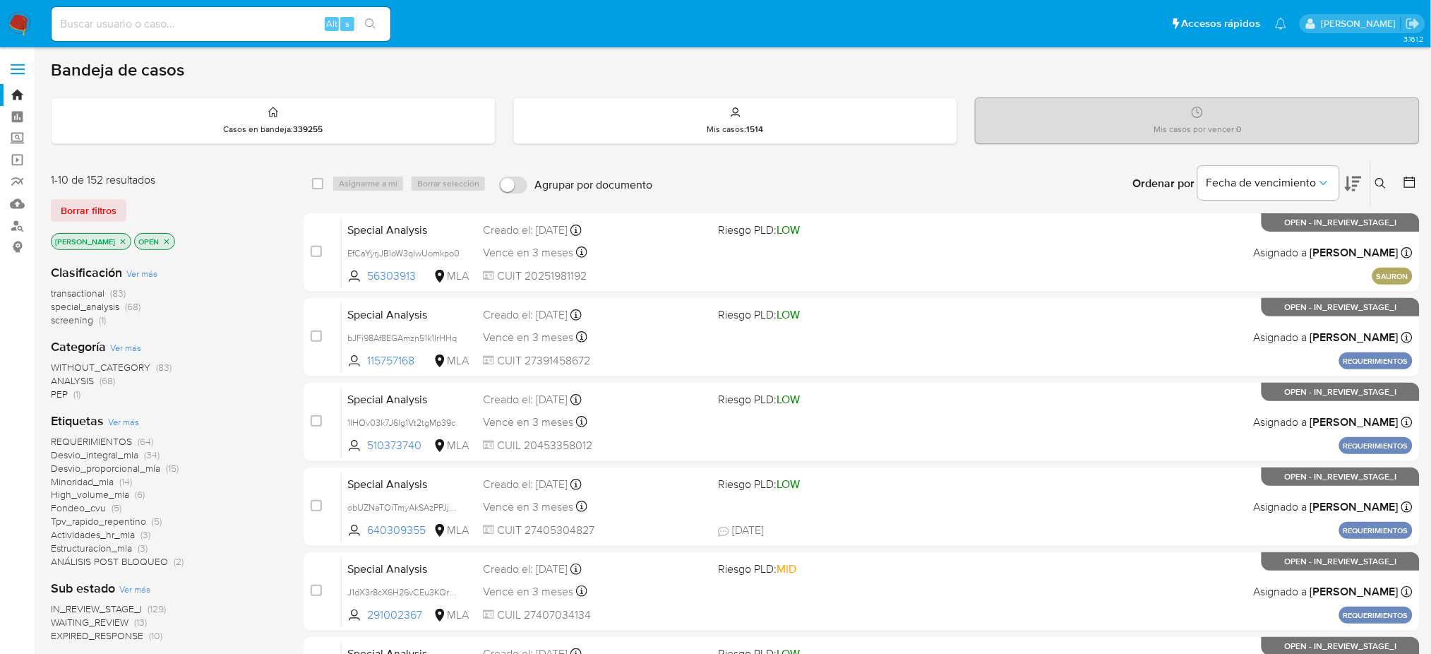
click at [128, 20] on input at bounding box center [221, 24] width 339 height 18
paste input "5MAVoE2HidY4GFVuSAER3vco"
type input "5MAVoE2HidY4GFVuSAER3vco"
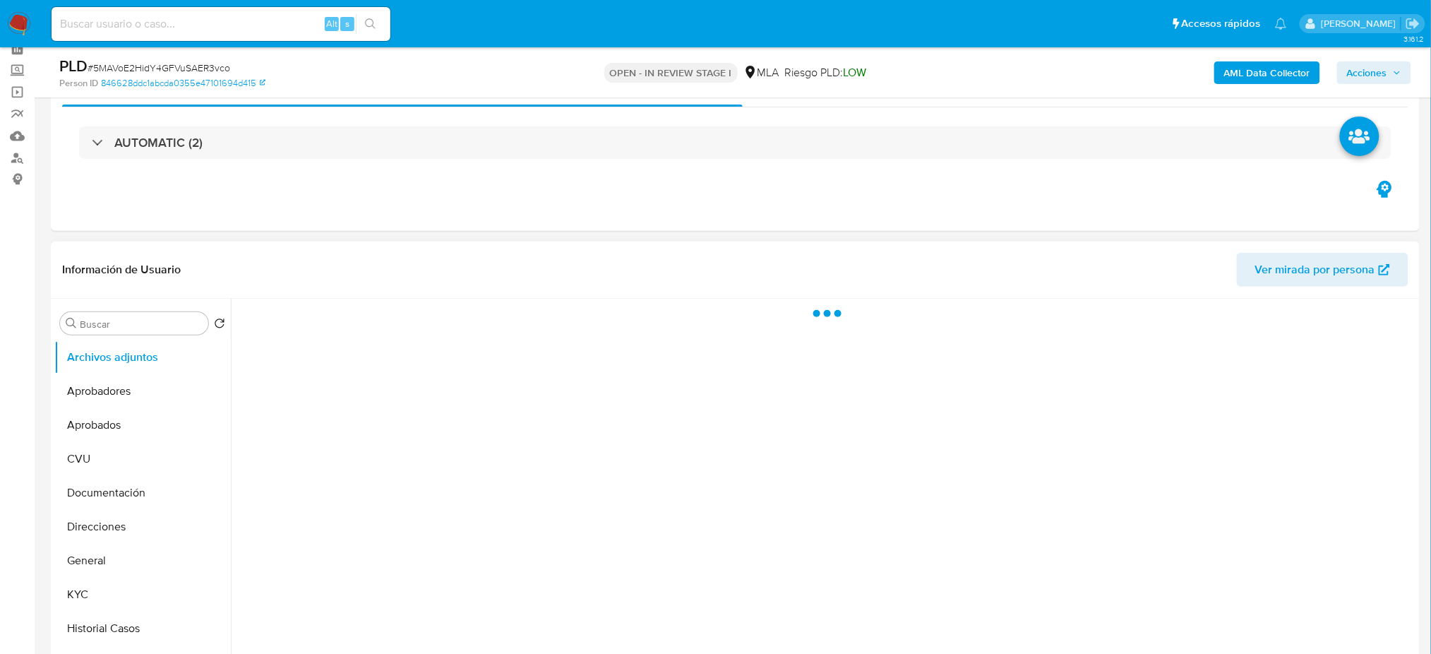
select select "10"
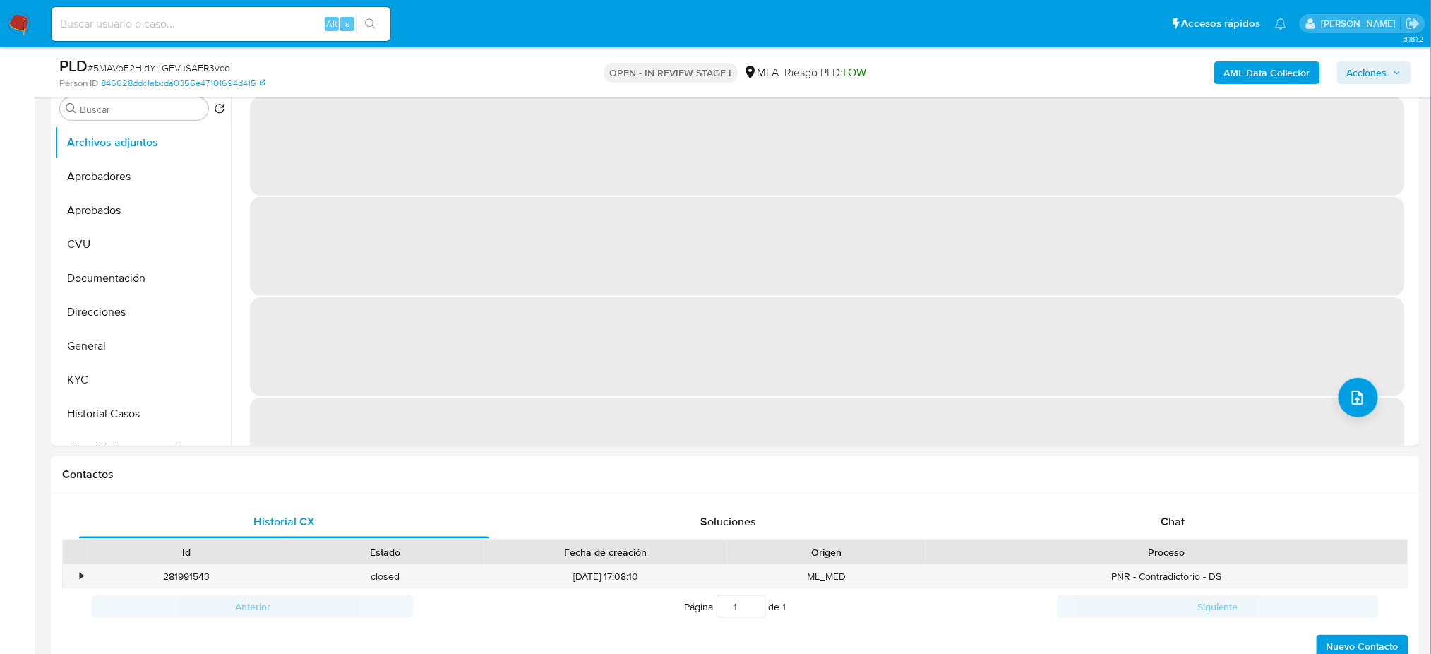
scroll to position [188, 0]
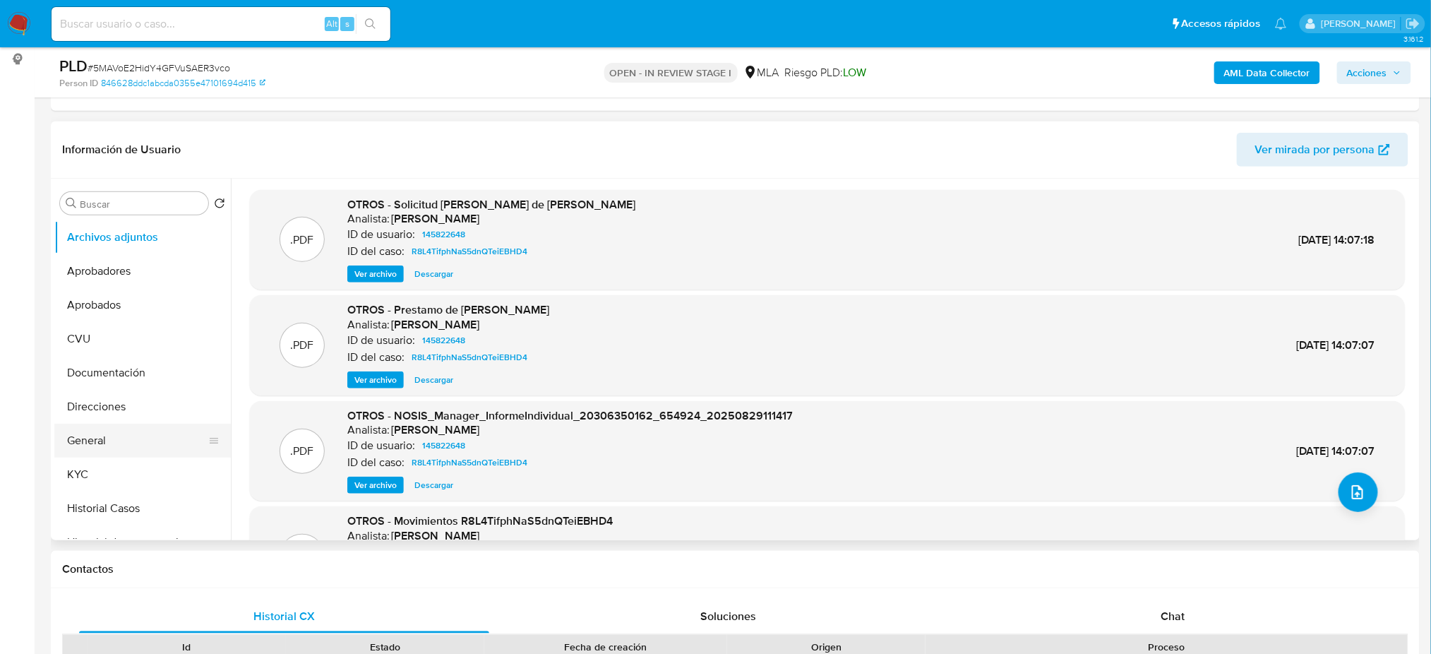
click at [119, 432] on button "General" at bounding box center [136, 440] width 165 height 34
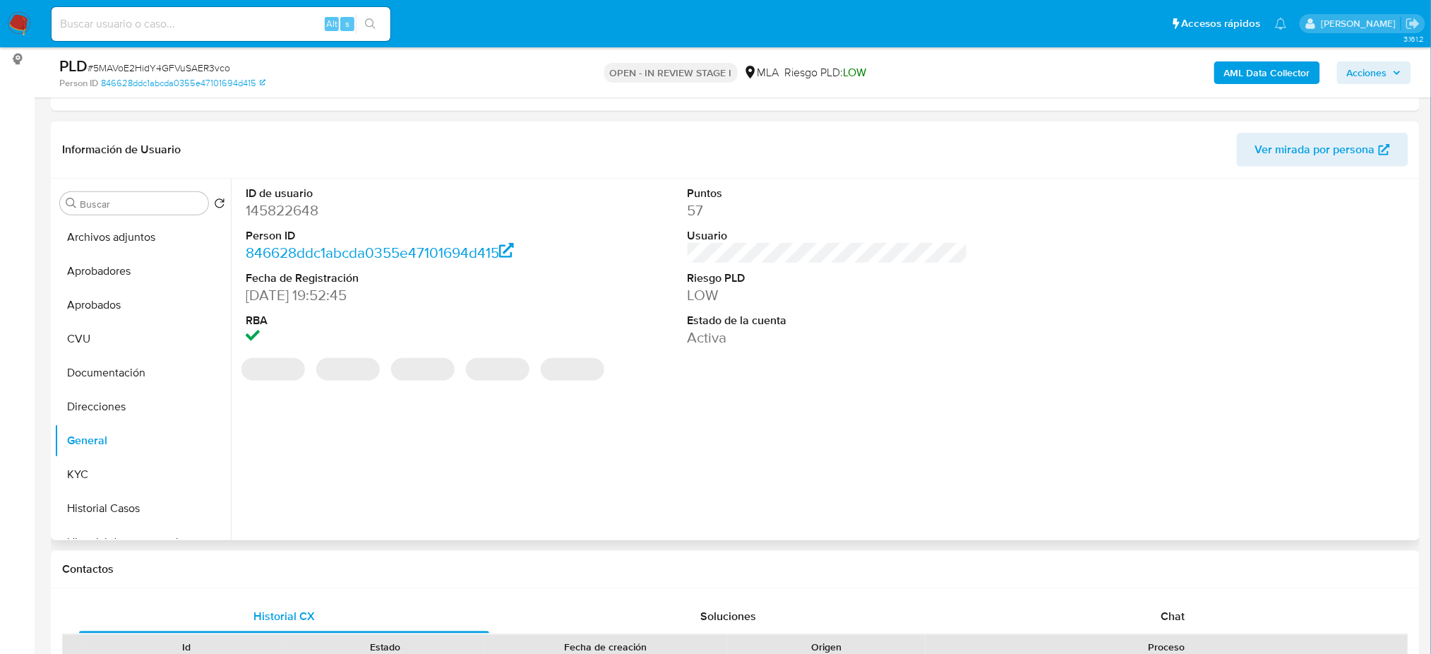
click at [284, 212] on dd "145822648" at bounding box center [386, 210] width 280 height 20
copy dd "145822648"
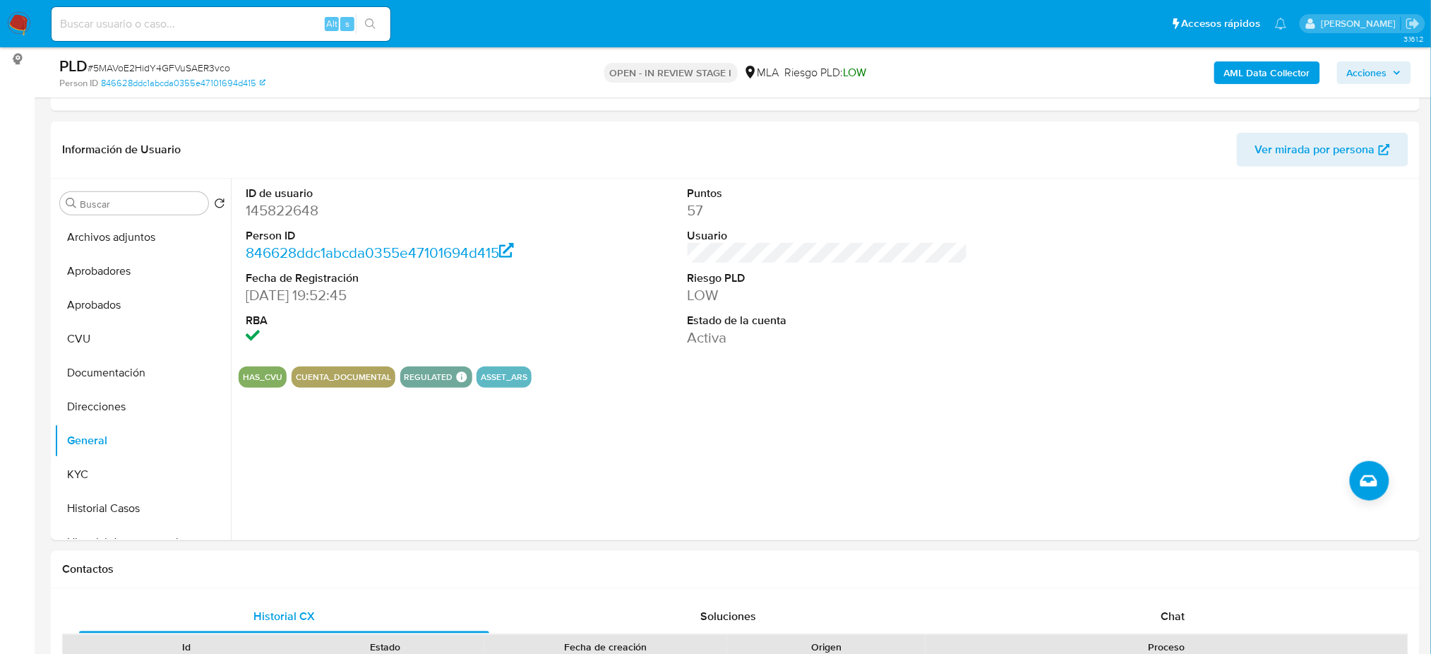
click at [138, 65] on span "# 5MAVoE2HidY4GFVuSAER3vco" at bounding box center [159, 68] width 143 height 14
click at [138, 64] on span "# 5MAVoE2HidY4GFVuSAER3vco" at bounding box center [159, 68] width 143 height 14
copy span "5MAVoE2HidY4GFVuSAER3vco"
click at [287, 216] on dd "145822648" at bounding box center [386, 210] width 280 height 20
click at [287, 215] on dd "145822648" at bounding box center [386, 210] width 280 height 20
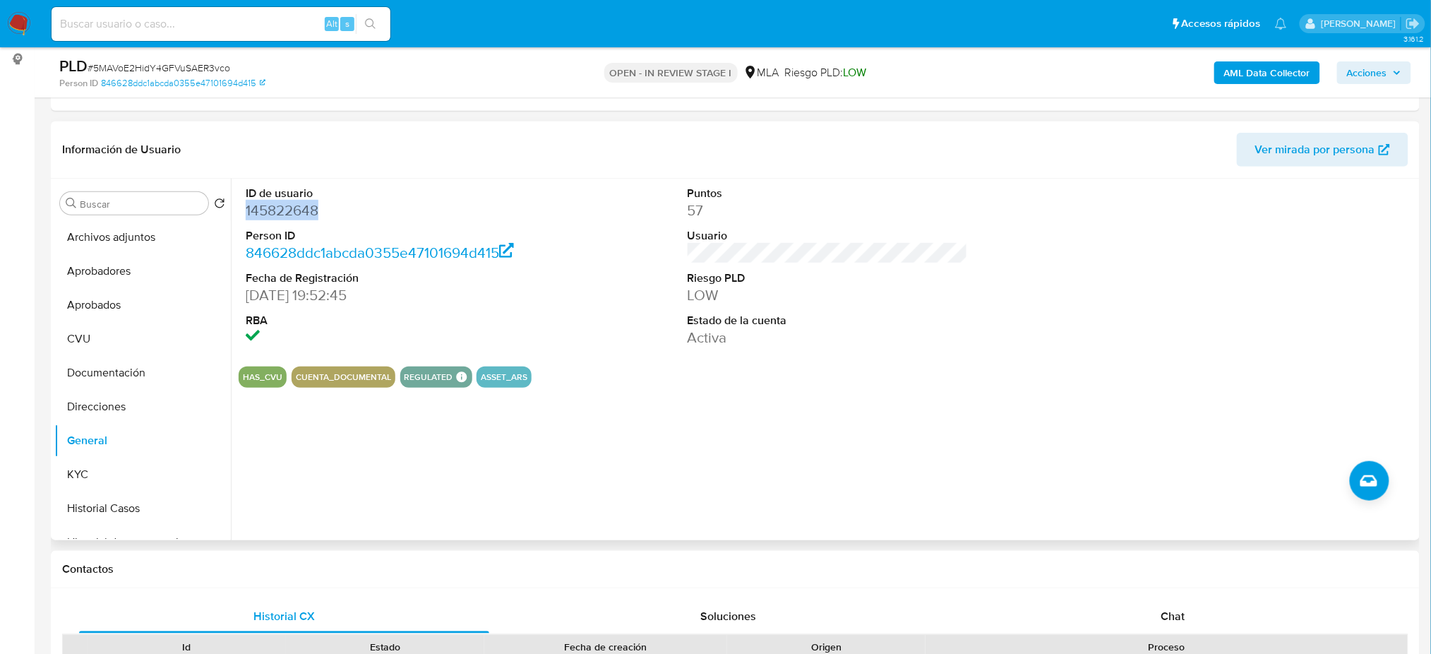
copy dd "145822648"
click at [94, 469] on button "KYC" at bounding box center [136, 474] width 165 height 34
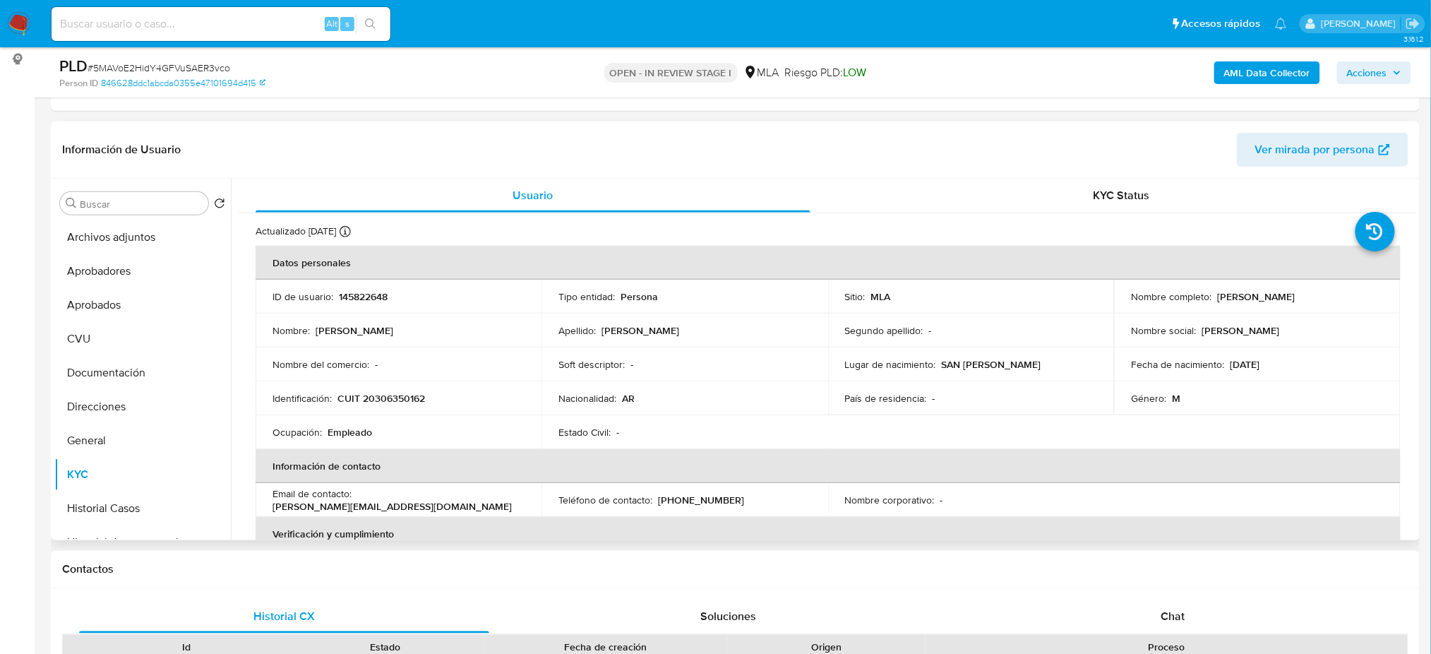
click at [402, 392] on p "CUIT 20306350162" at bounding box center [381, 398] width 88 height 13
click at [393, 402] on p "CUIT 20306350162" at bounding box center [381, 398] width 88 height 13
copy p "20306350162"
click at [374, 417] on td "Ocupación : Empleado" at bounding box center [399, 432] width 286 height 34
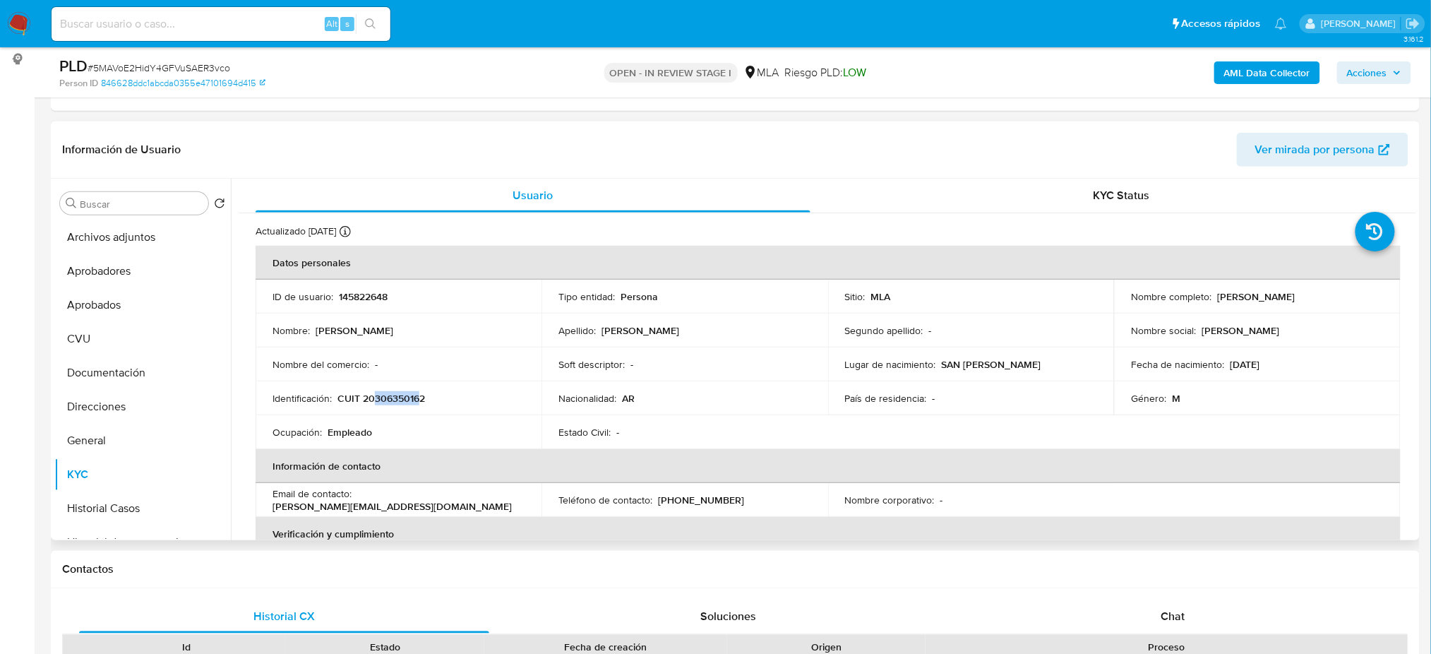
drag, startPoint x: 375, startPoint y: 397, endPoint x: 416, endPoint y: 399, distance: 40.3
click at [416, 399] on p "CUIT 20306350162" at bounding box center [381, 398] width 88 height 13
copy p "30635016"
click at [151, 65] on span "# 5MAVoE2HidY4GFVuSAER3vco" at bounding box center [159, 68] width 143 height 14
drag, startPoint x: 151, startPoint y: 65, endPoint x: 162, endPoint y: 73, distance: 13.6
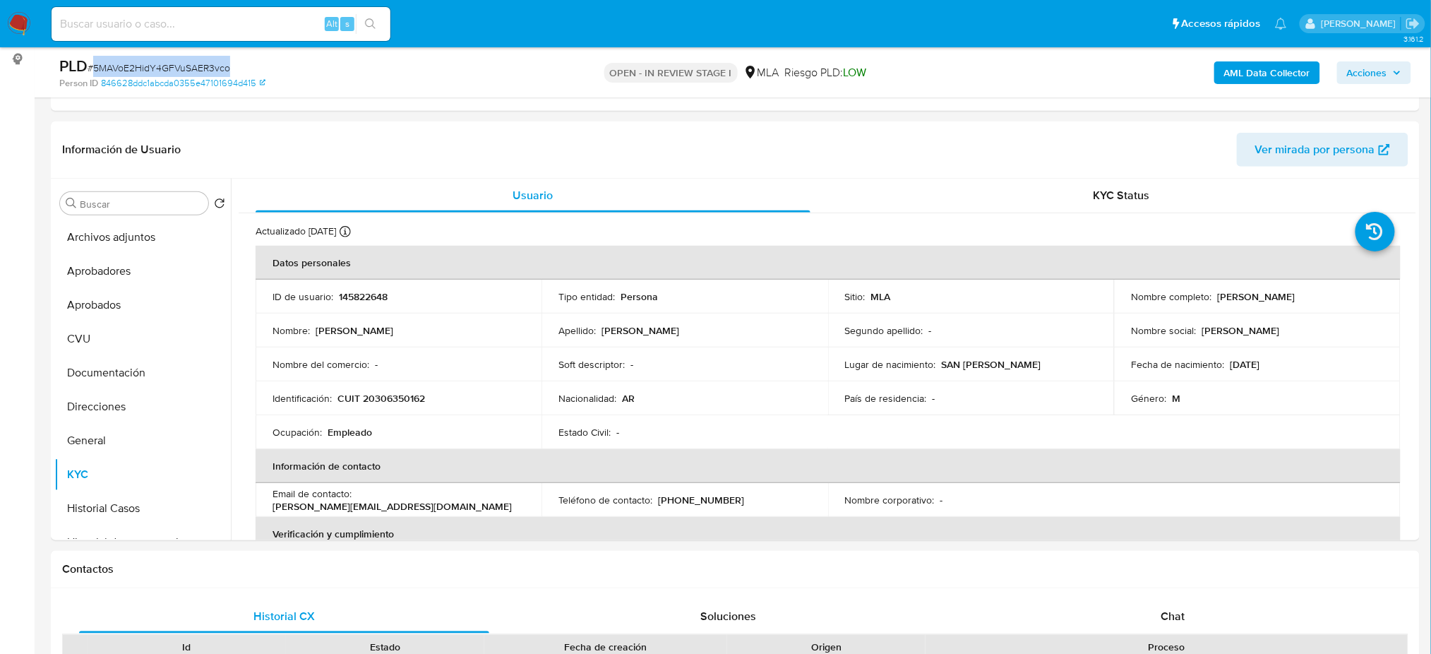
click at [151, 64] on span "# 5MAVoE2HidY4GFVuSAER3vco" at bounding box center [159, 68] width 143 height 14
copy span "5MAVoE2HidY4GFVuSAER3vco"
drag, startPoint x: 1214, startPoint y: 294, endPoint x: 1356, endPoint y: 299, distance: 142.0
click at [1356, 299] on div "Nombre completo : [PERSON_NAME]" at bounding box center [1257, 296] width 252 height 13
copy p "[PERSON_NAME]"
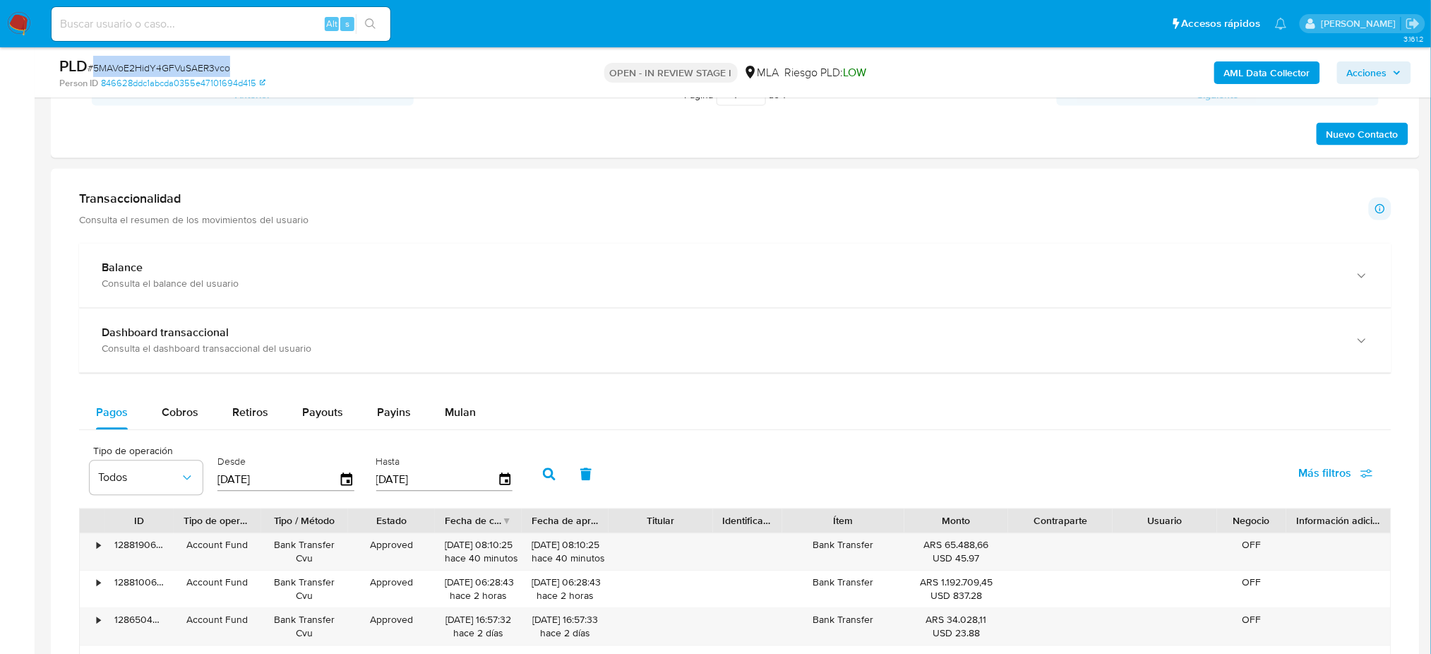
scroll to position [229, 0]
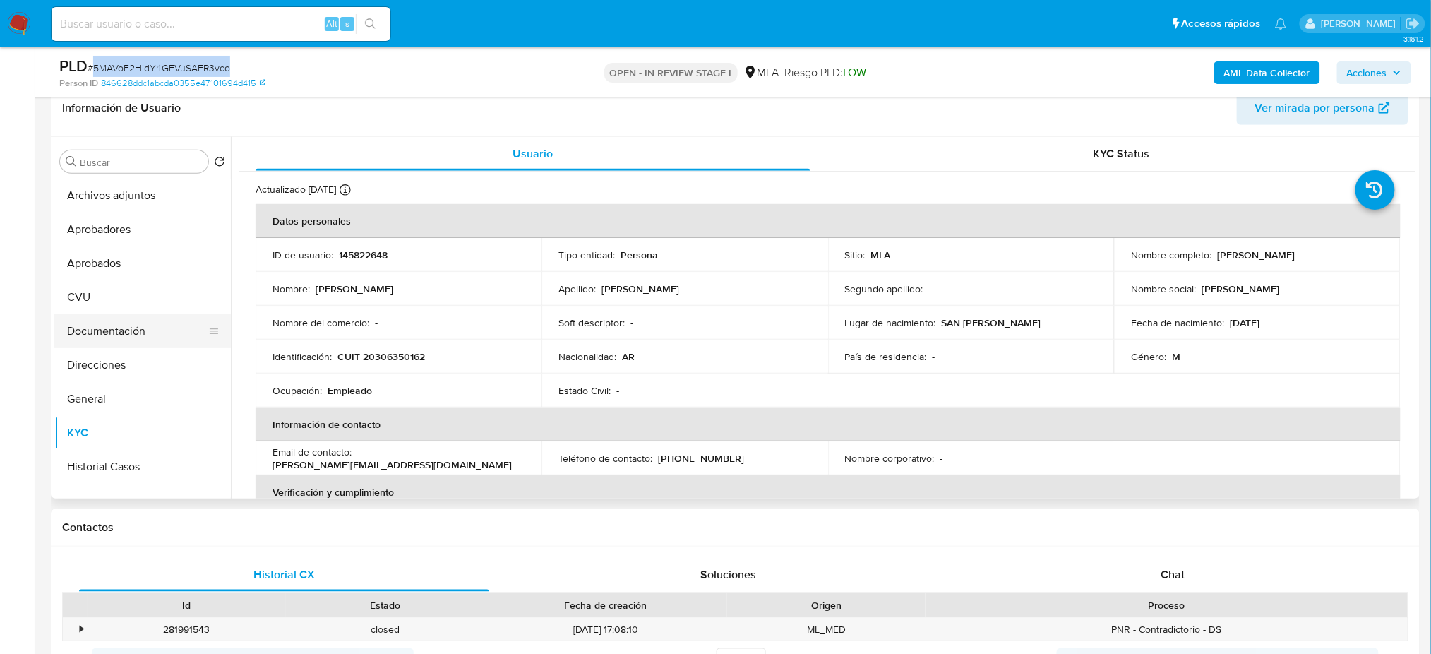
click at [106, 335] on button "Documentación" at bounding box center [136, 331] width 165 height 34
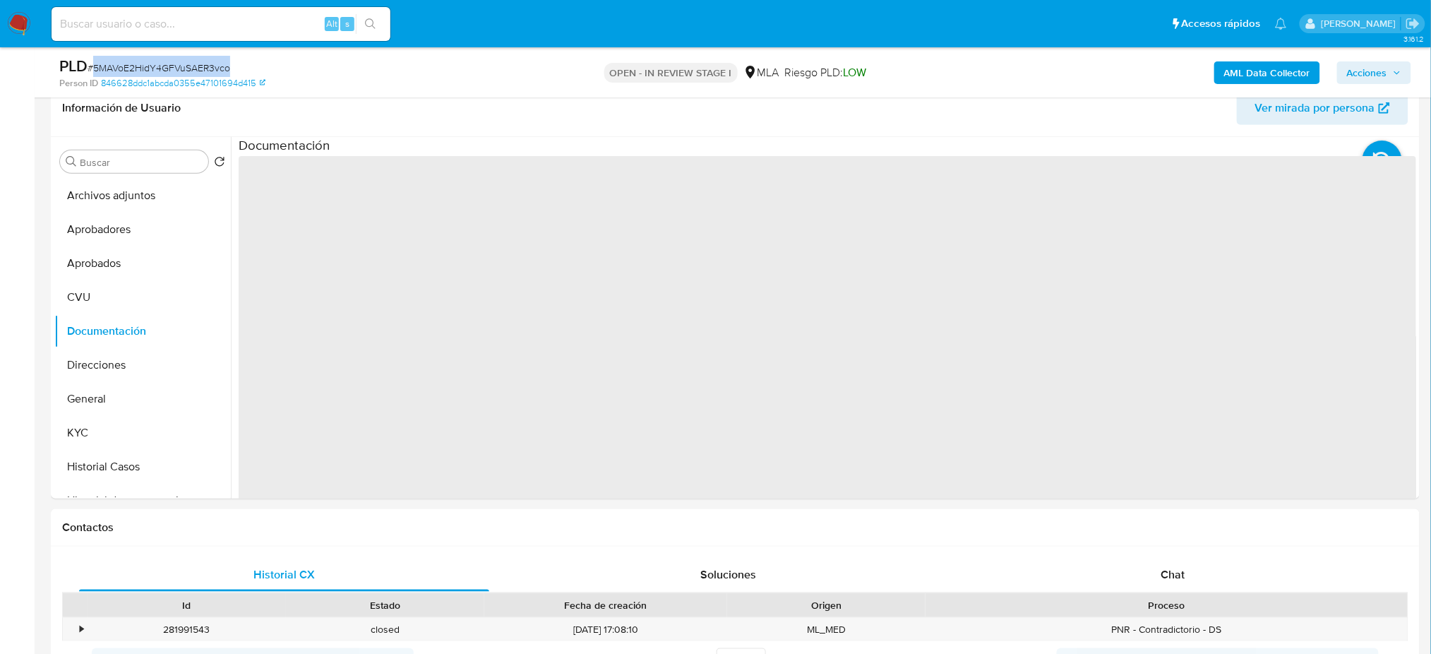
scroll to position [136, 0]
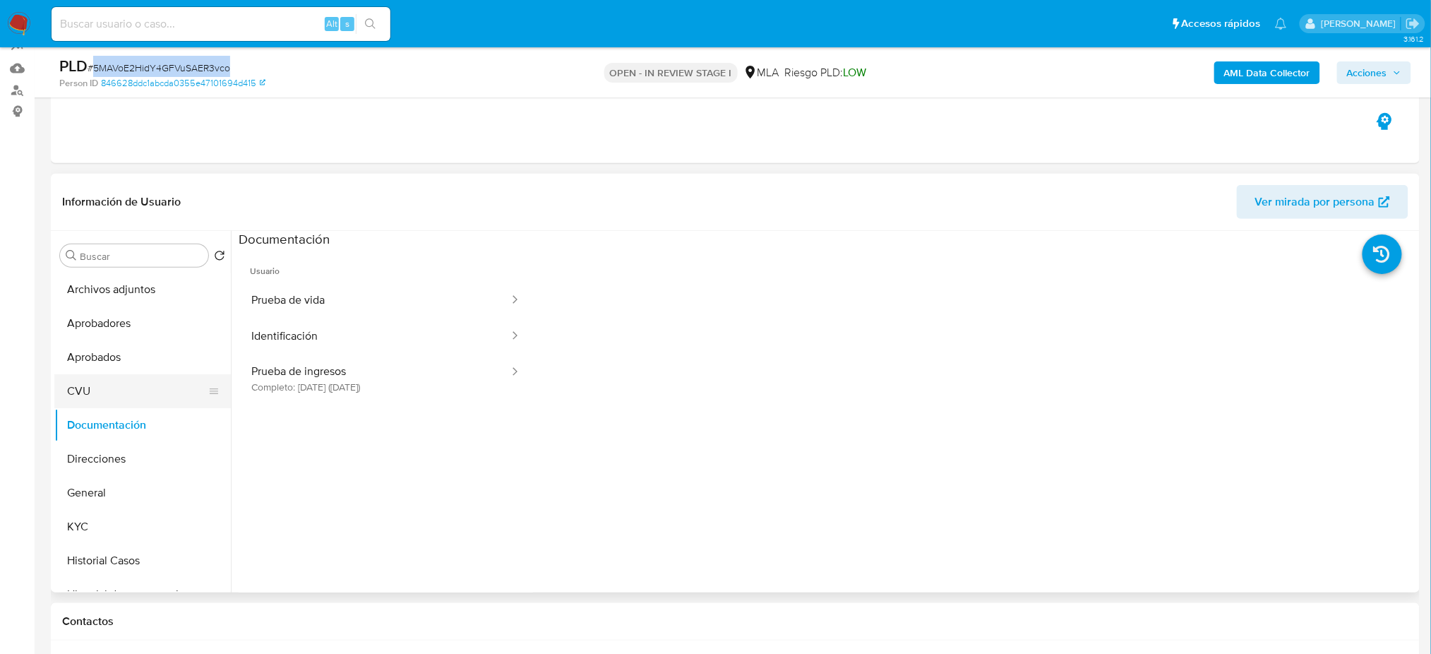
click at [83, 390] on button "CVU" at bounding box center [136, 391] width 165 height 34
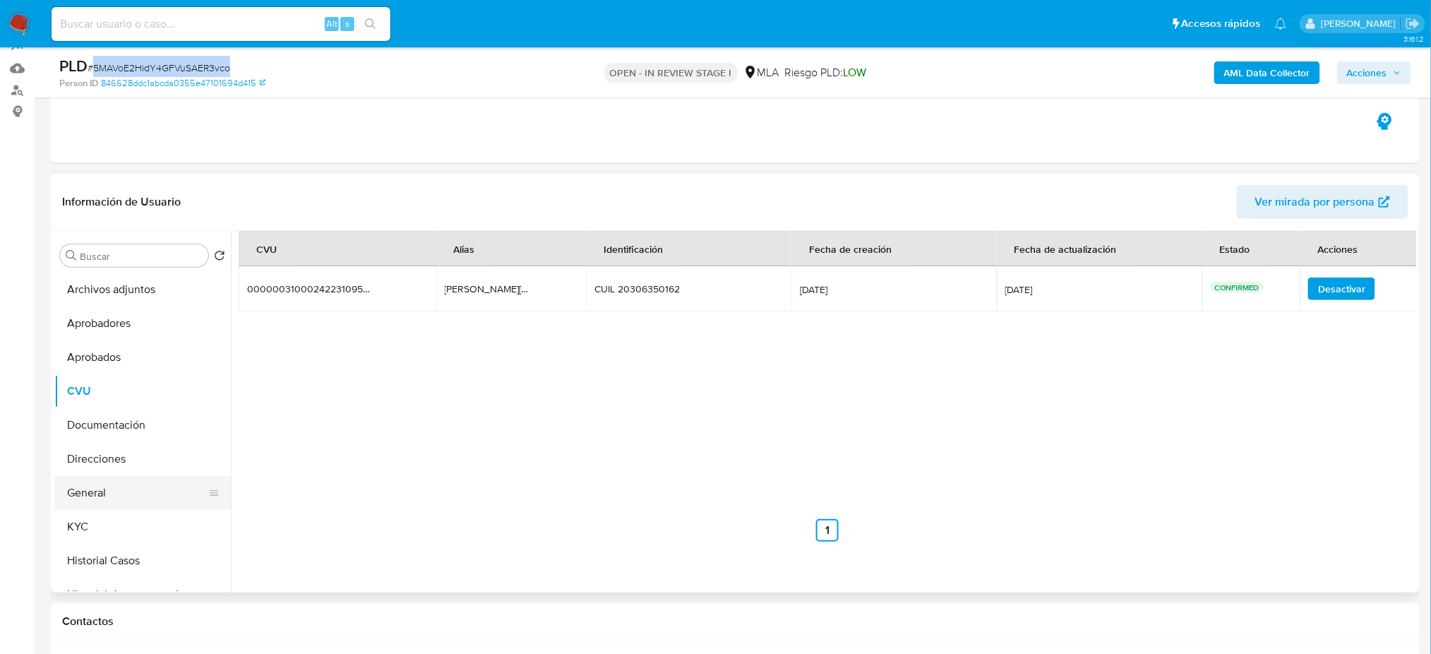
click at [116, 495] on button "General" at bounding box center [136, 493] width 165 height 34
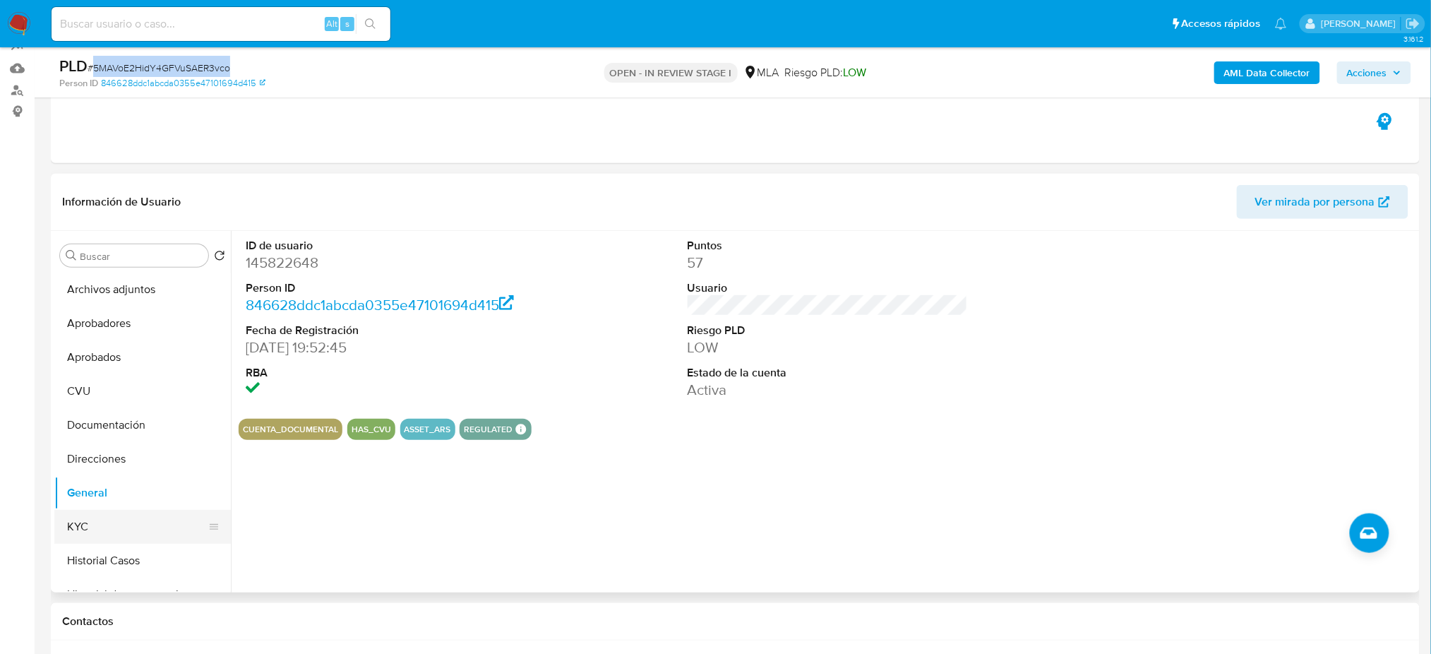
click at [126, 539] on button "KYC" at bounding box center [136, 527] width 165 height 34
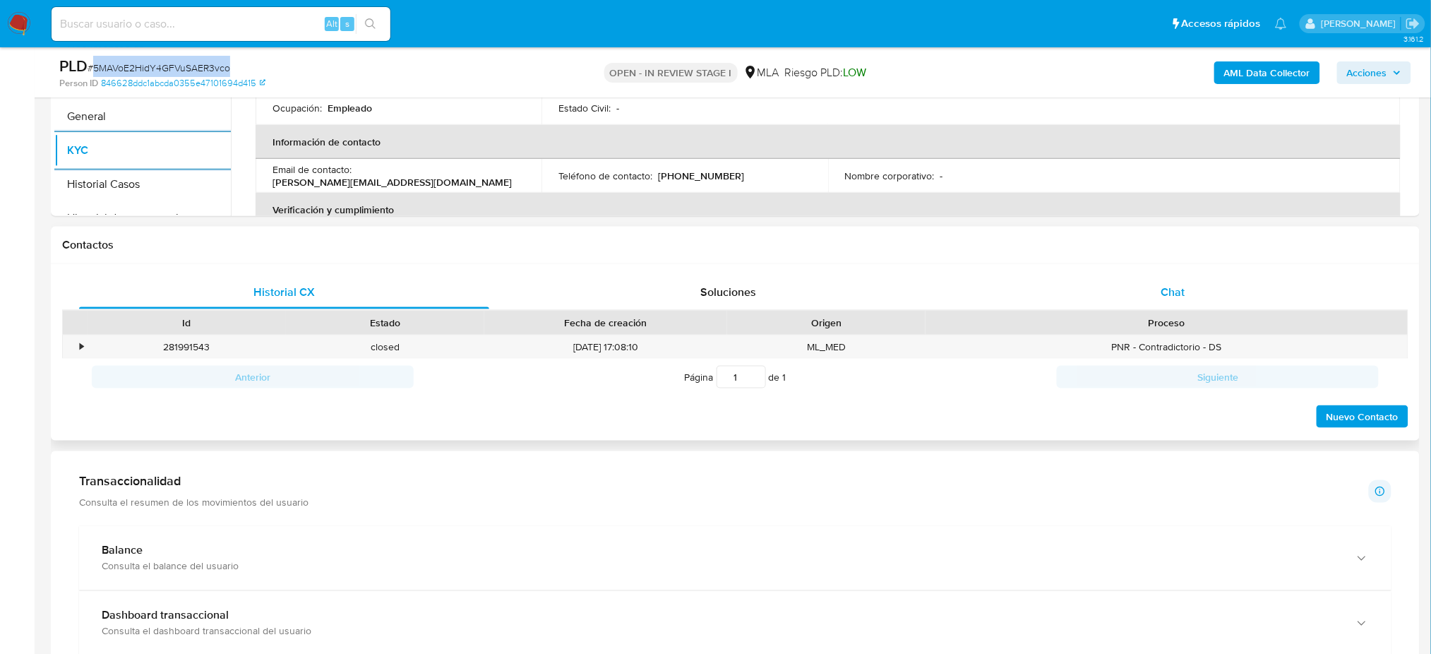
click at [1165, 295] on span "Chat" at bounding box center [1172, 292] width 24 height 16
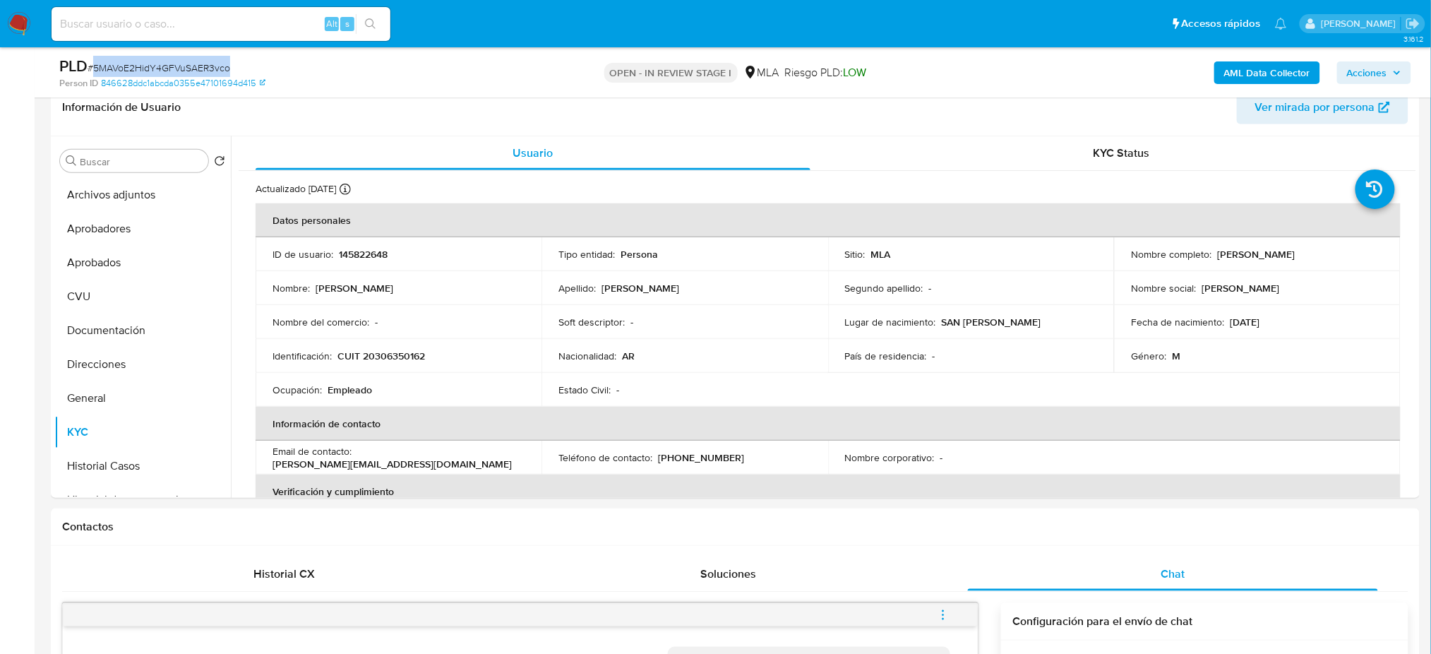
scroll to position [229, 0]
click at [116, 460] on button "Historial Casos" at bounding box center [136, 467] width 165 height 34
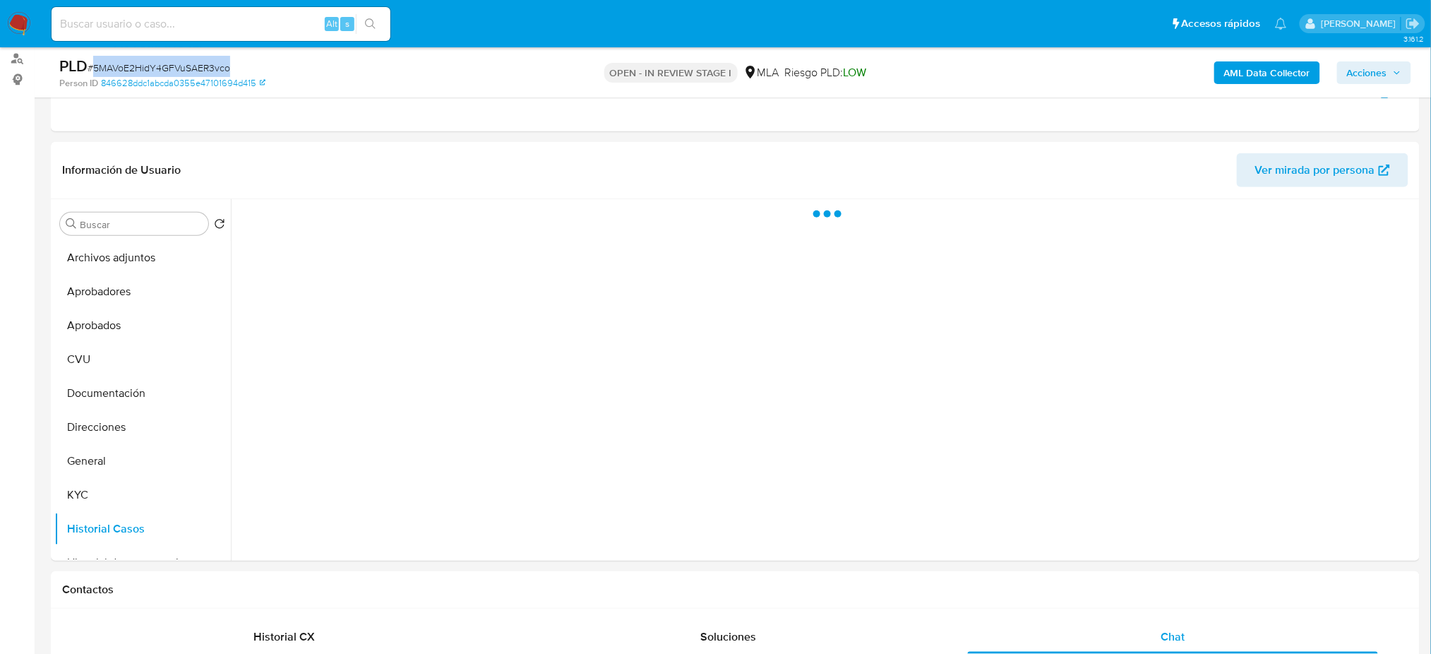
scroll to position [136, 0]
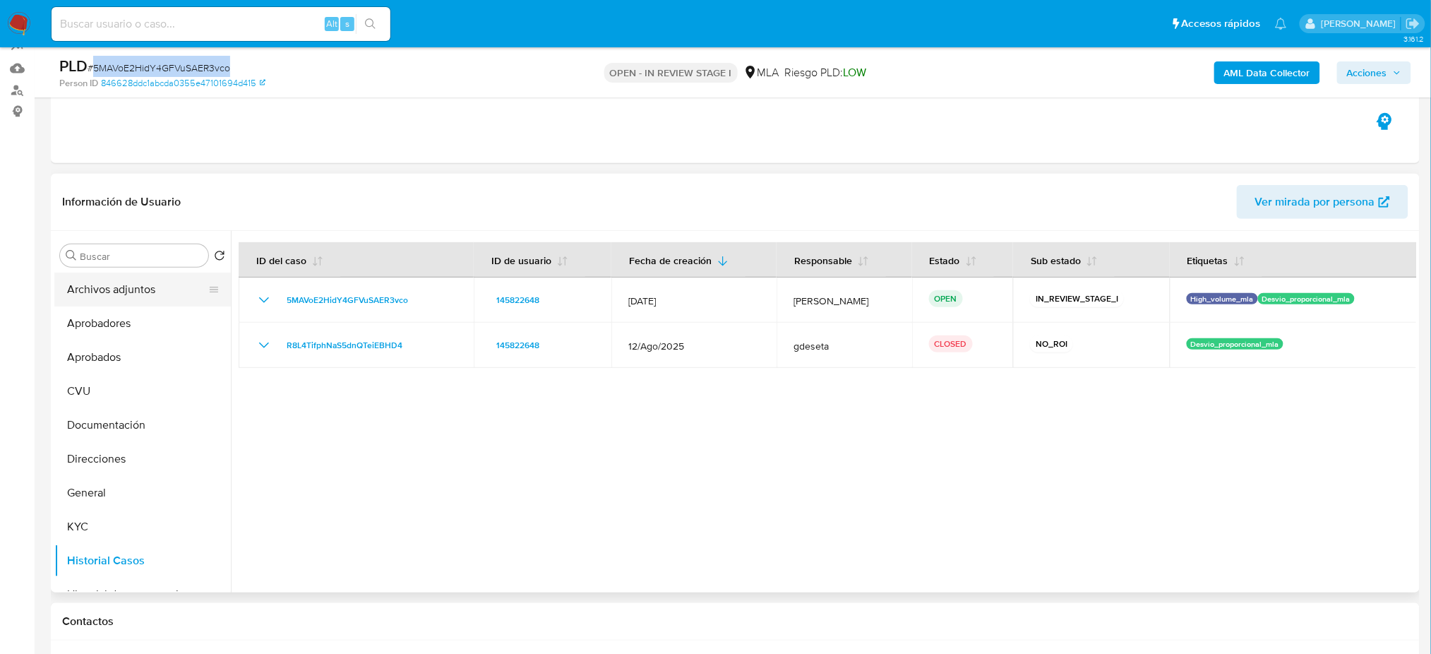
click at [160, 276] on button "Archivos adjuntos" at bounding box center [136, 289] width 165 height 34
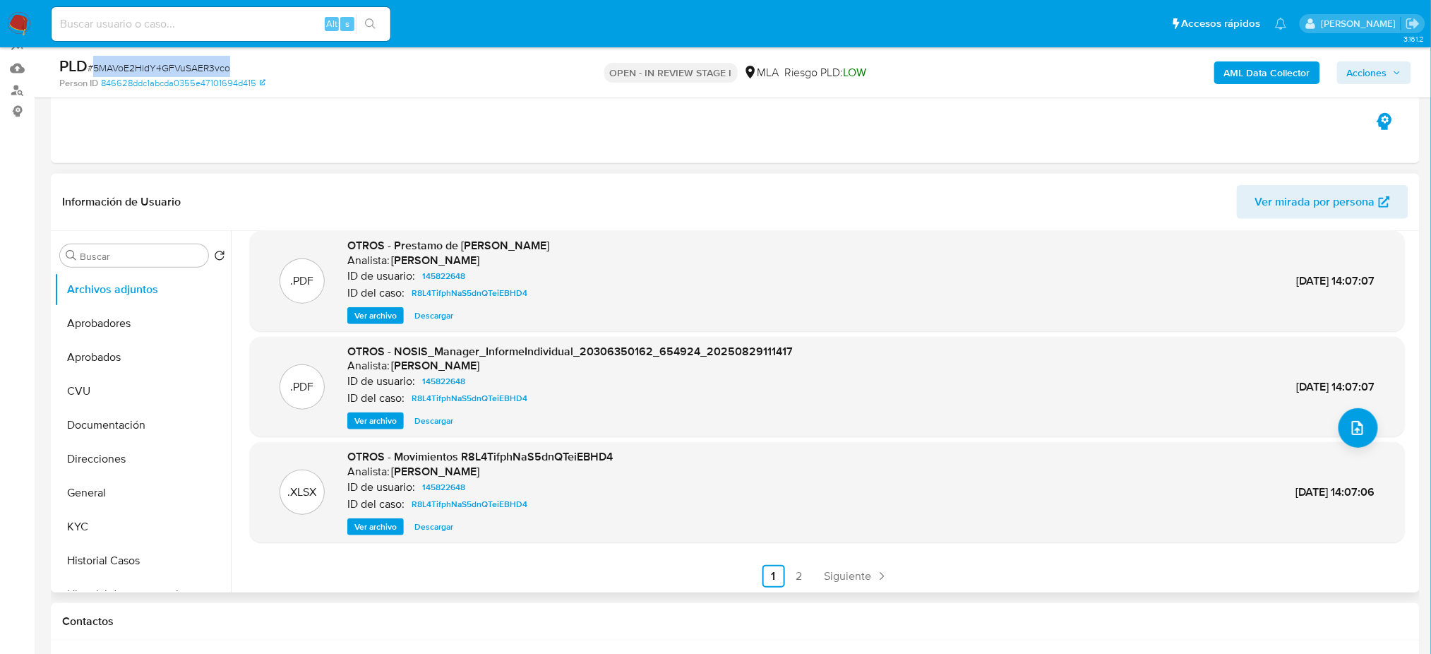
scroll to position [119, 0]
click at [788, 573] on link "2" at bounding box center [799, 574] width 23 height 23
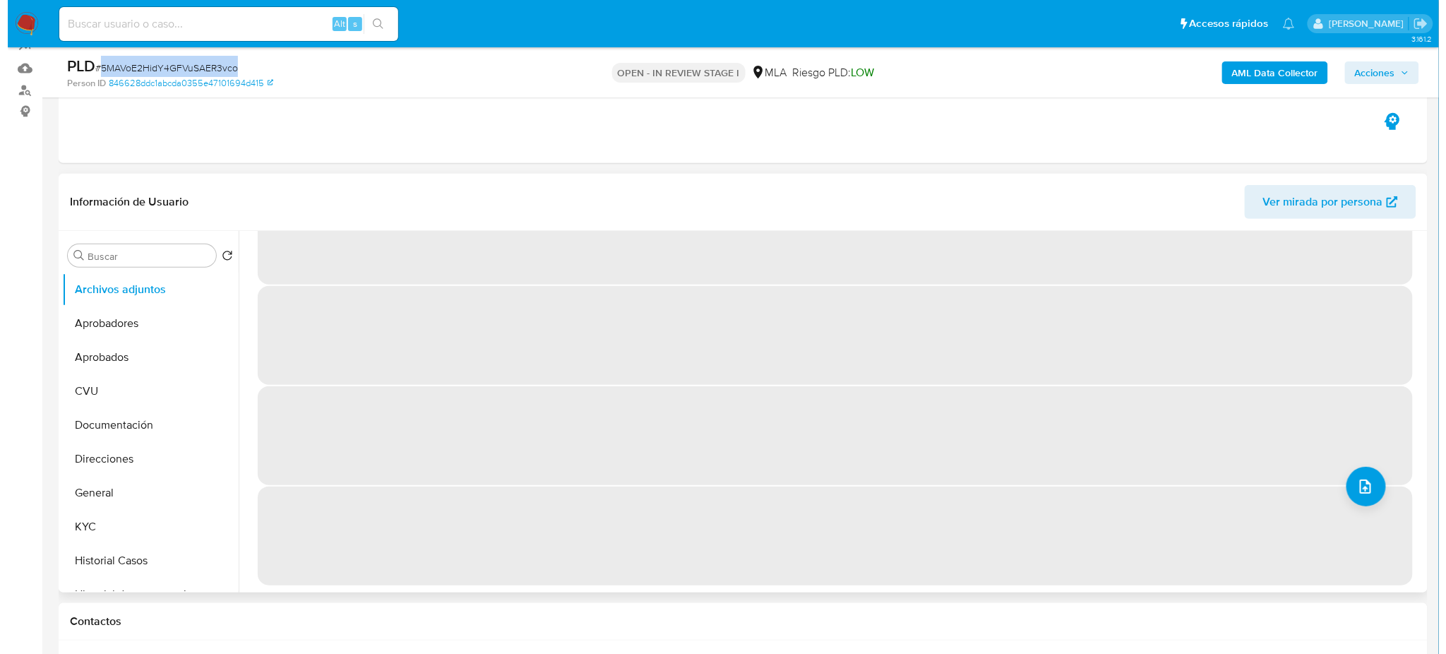
scroll to position [0, 0]
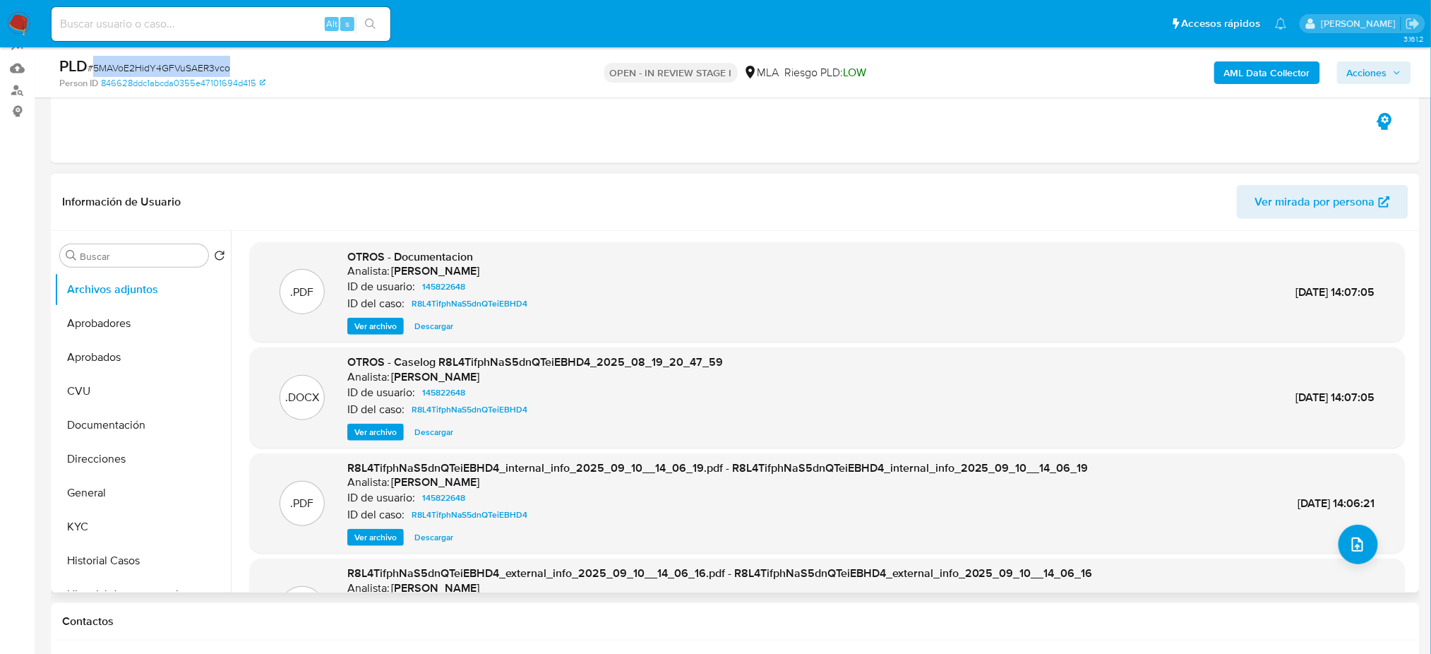
click at [370, 427] on span "Ver archivo" at bounding box center [375, 432] width 42 height 14
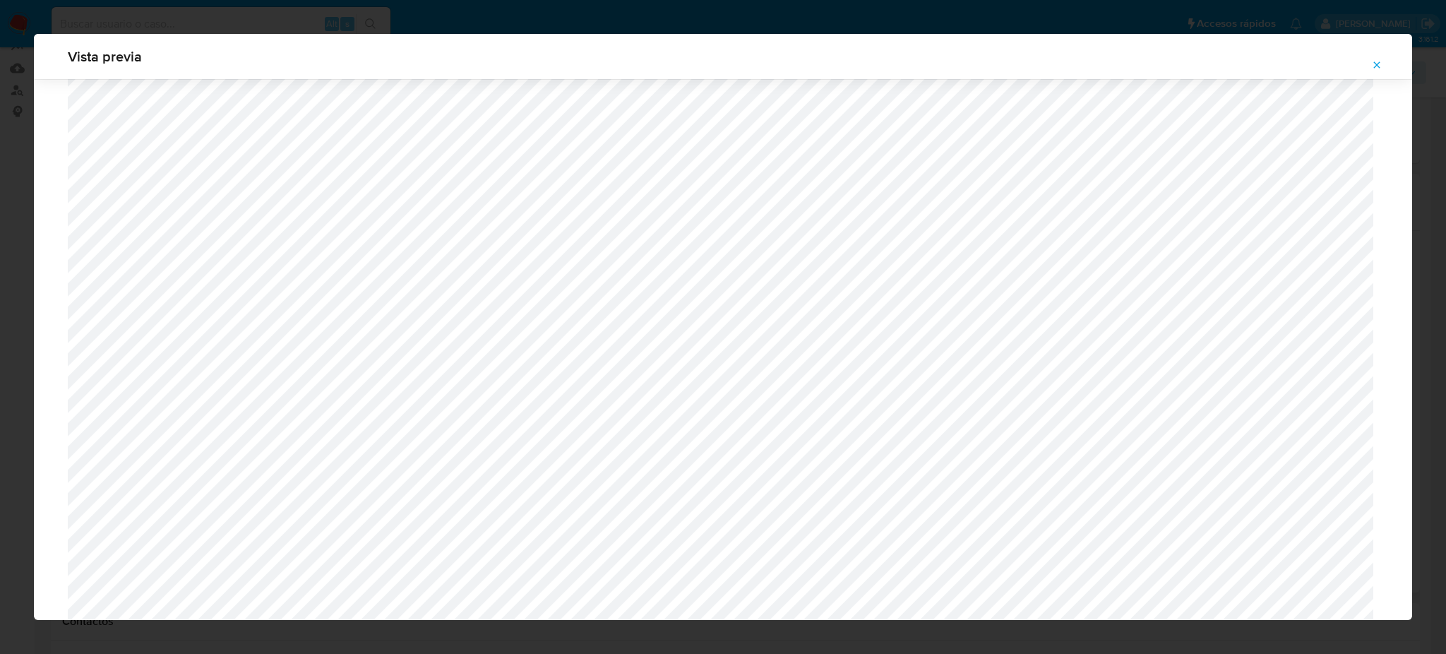
scroll to position [913, 0]
click at [1379, 68] on icon "Attachment preview" at bounding box center [1376, 64] width 11 height 11
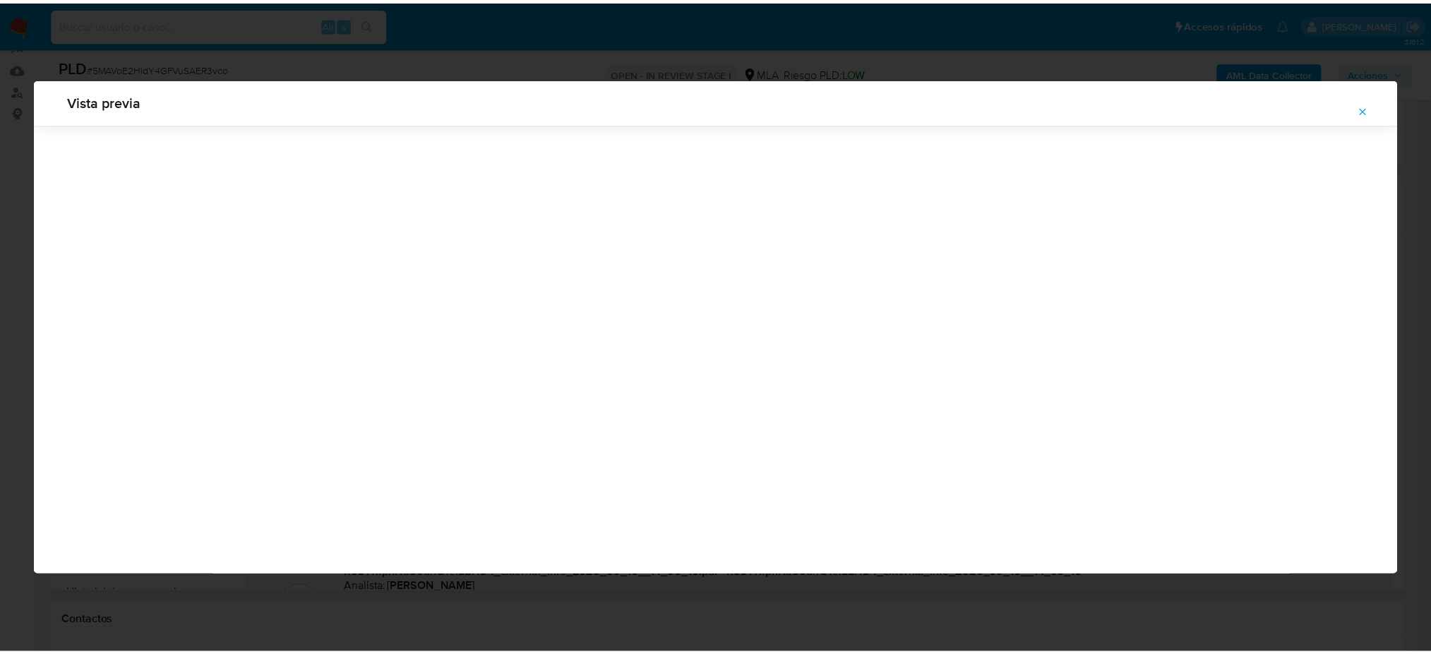
scroll to position [0, 0]
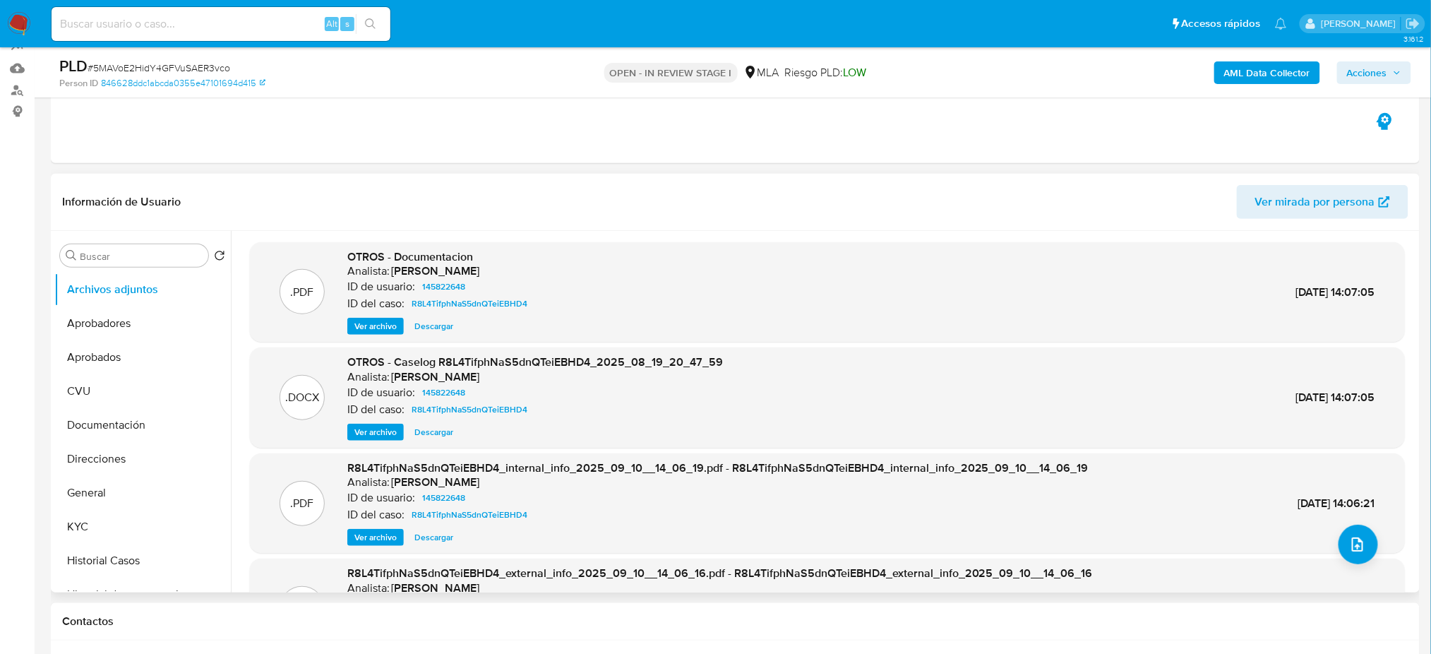
click at [206, 21] on input at bounding box center [221, 24] width 339 height 18
paste input "wycnFvz1QKyGgdAzslGz6HCX"
type input "wycnFvz1QKyGgdAzslGz6HCX"
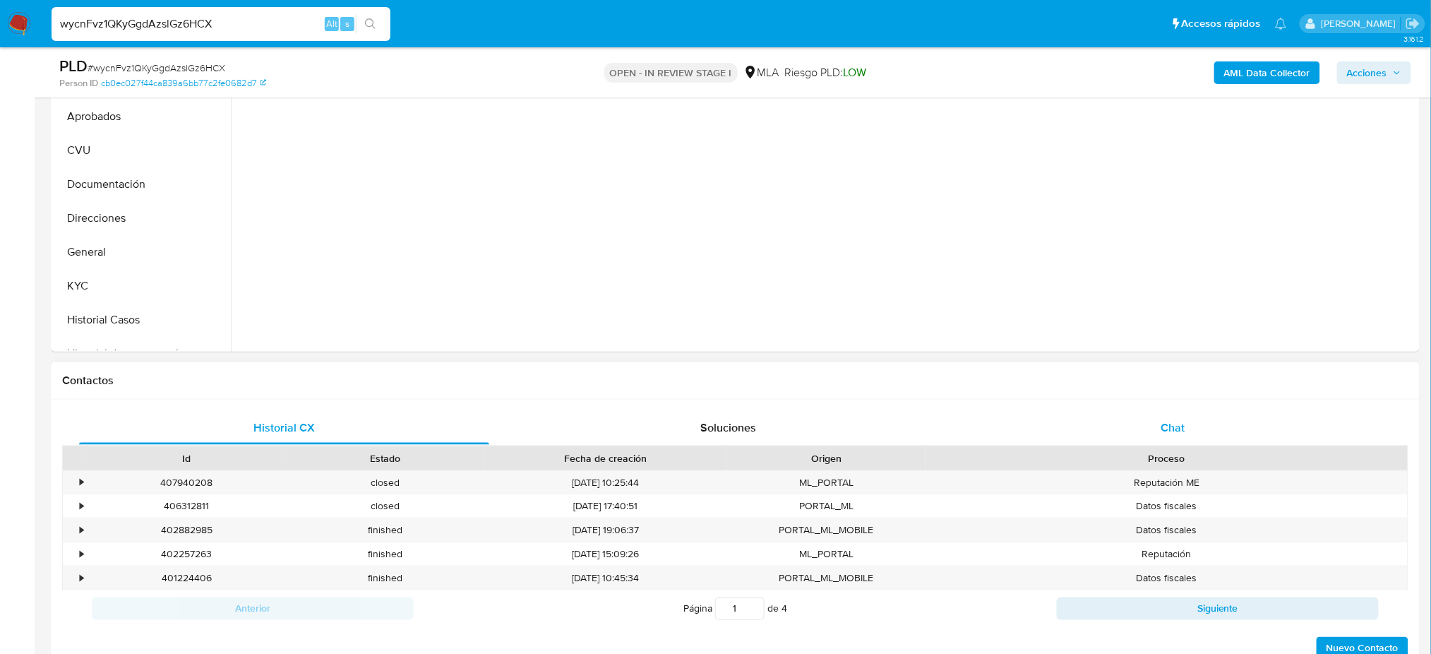
click at [1174, 435] on div "Chat" at bounding box center [1173, 428] width 410 height 34
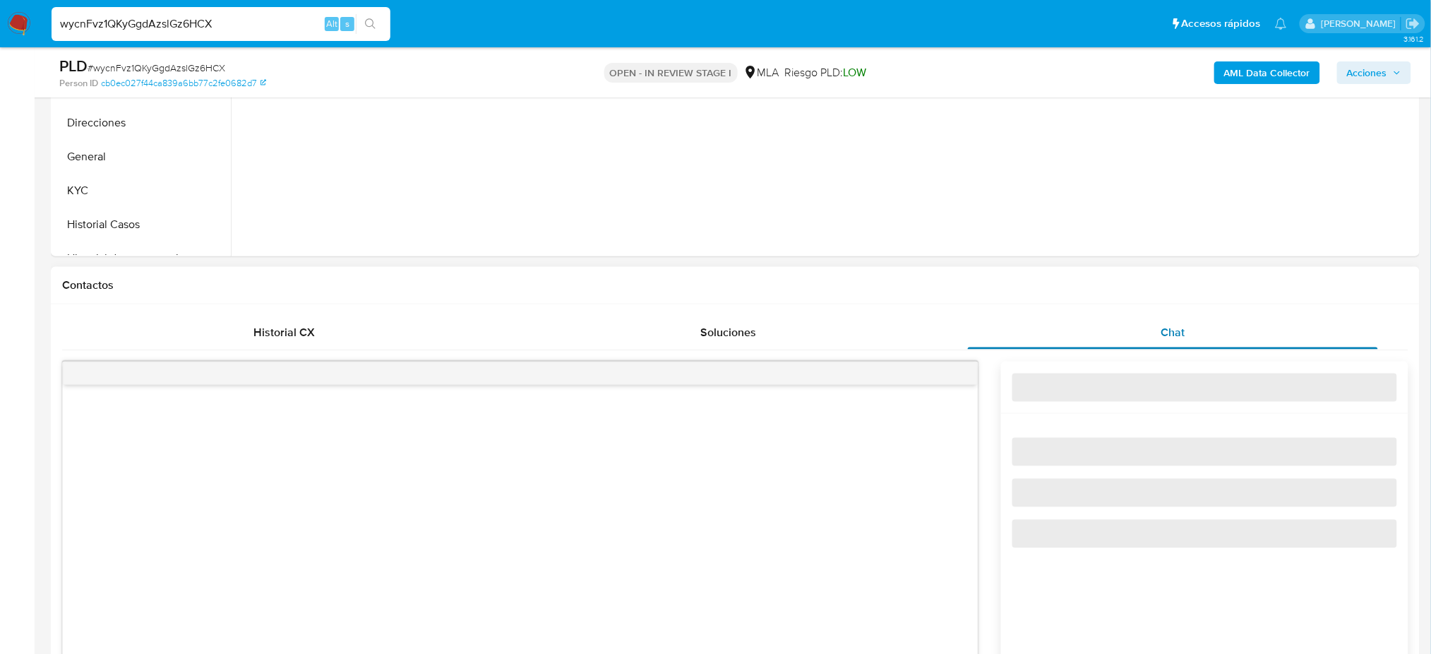
select select "10"
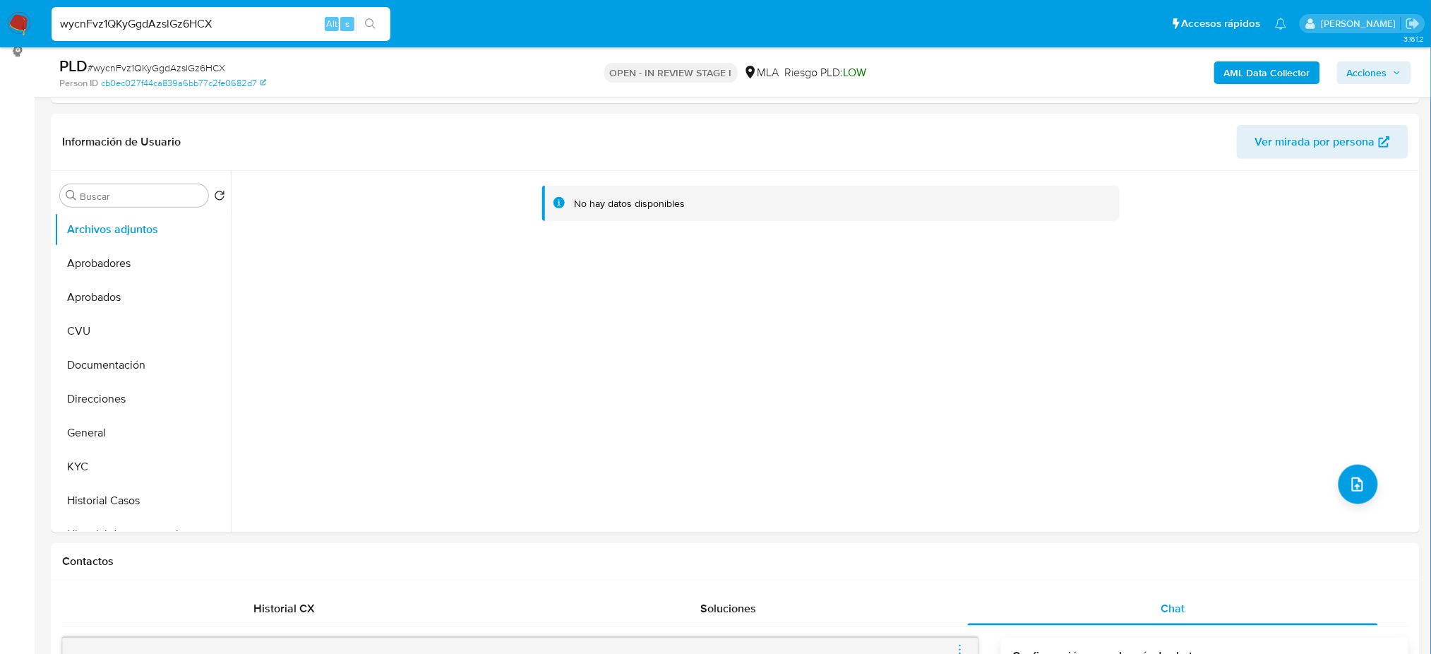
scroll to position [188, 0]
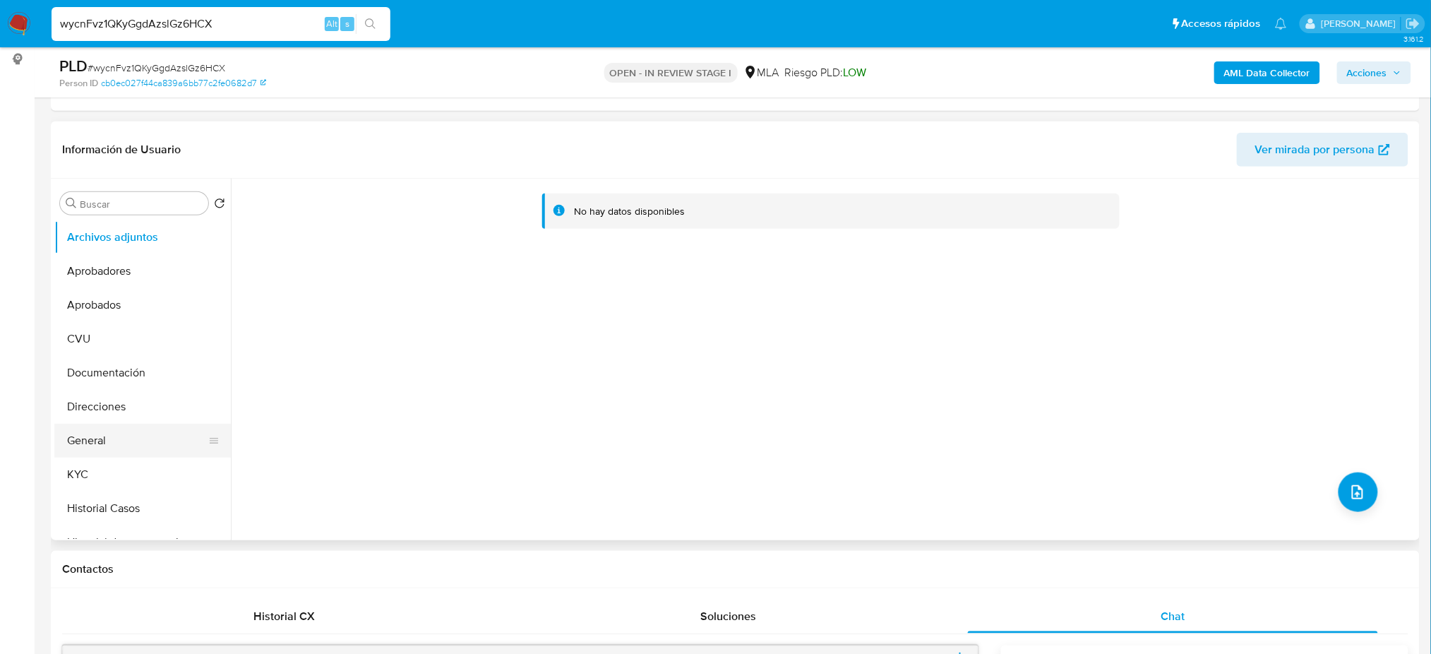
click at [136, 438] on button "General" at bounding box center [136, 440] width 165 height 34
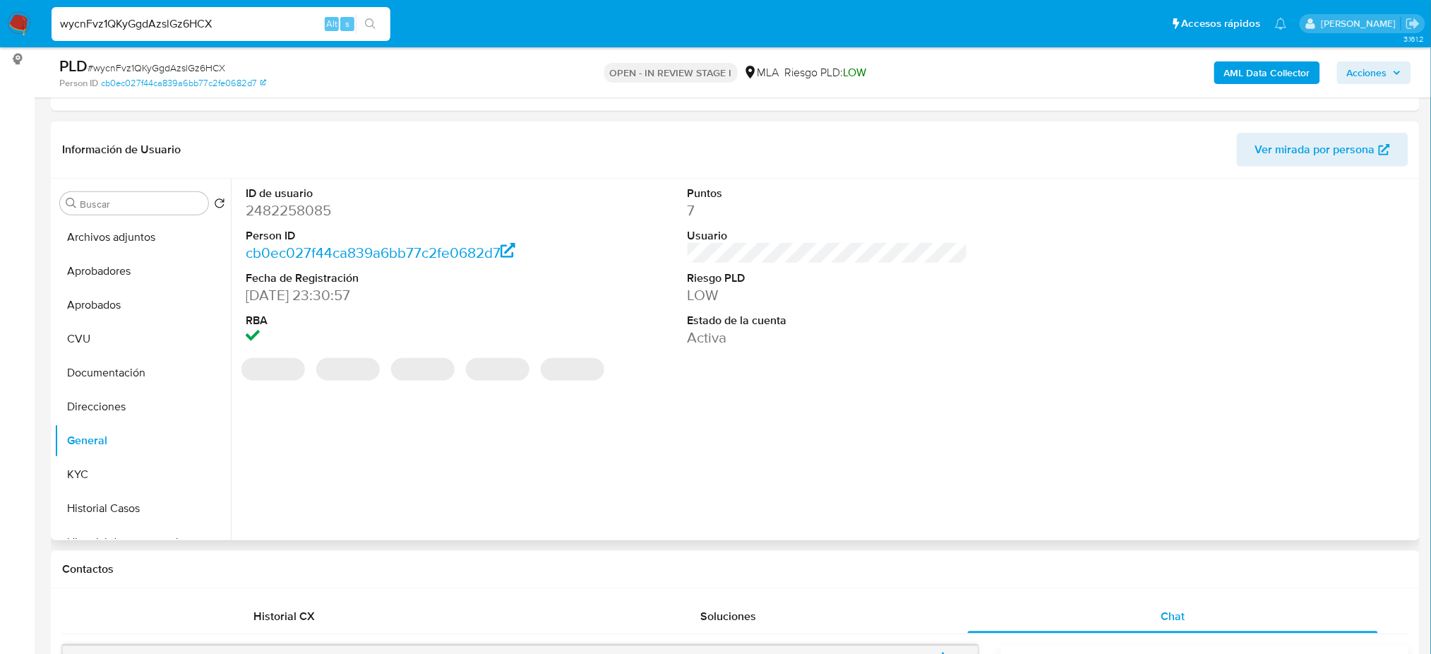
click at [269, 203] on dd "2482258085" at bounding box center [386, 210] width 280 height 20
copy dd "2482258085"
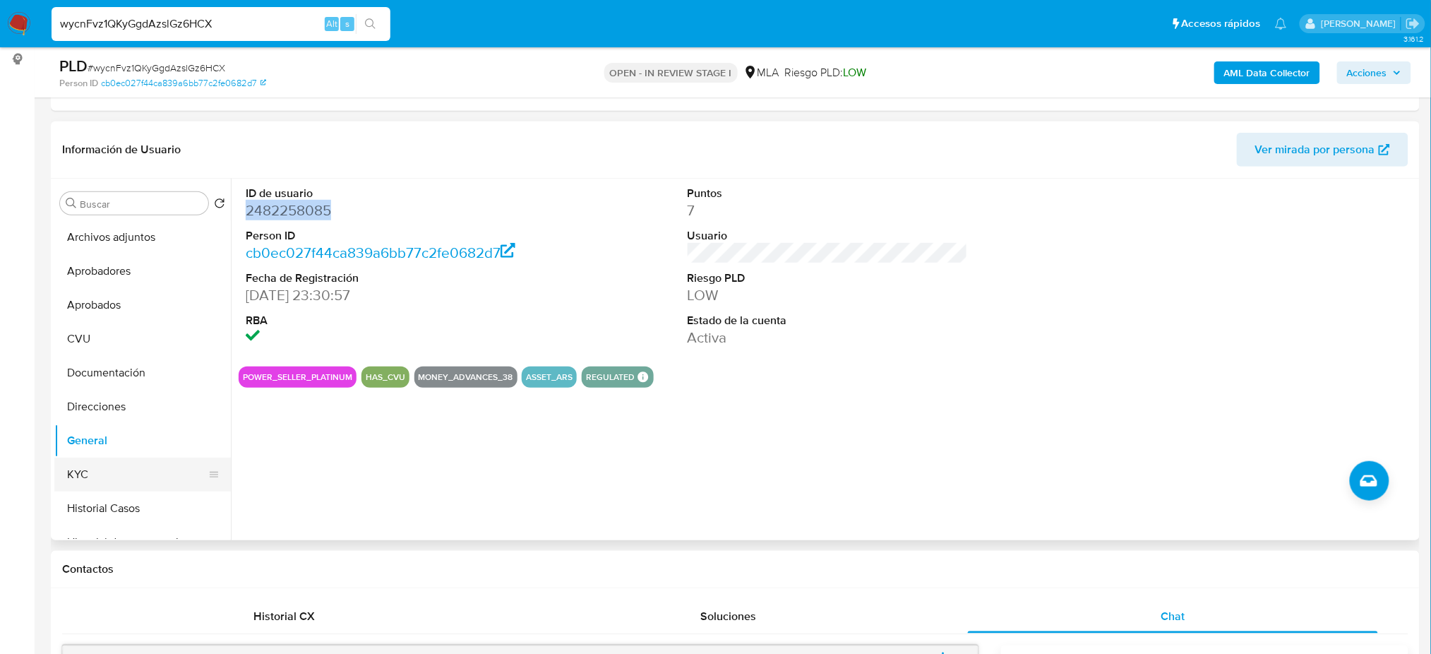
click at [138, 479] on button "KYC" at bounding box center [136, 474] width 165 height 34
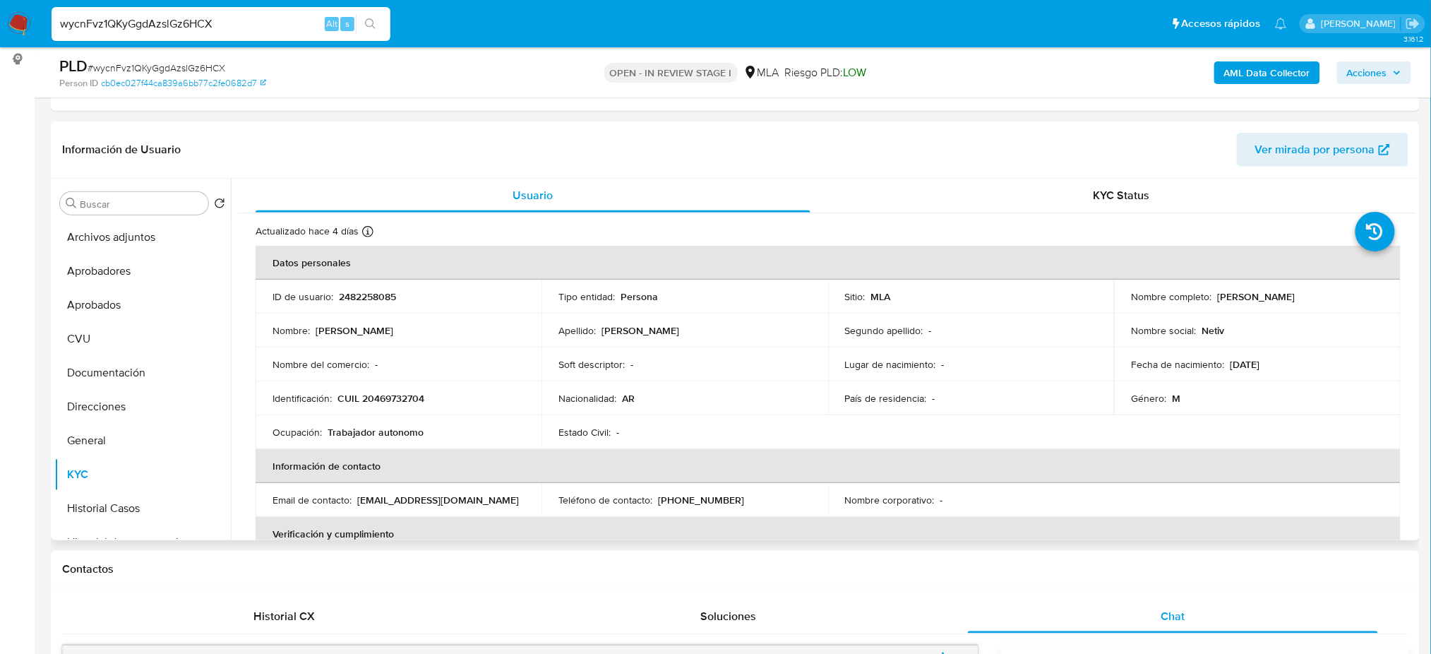
drag, startPoint x: 1227, startPoint y: 359, endPoint x: 1316, endPoint y: 364, distance: 89.1
click at [1316, 364] on div "Fecha de nacimiento : 06/08/2007" at bounding box center [1257, 364] width 252 height 13
click at [385, 406] on td "Identificación : CUIL 20469732704" at bounding box center [399, 398] width 286 height 34
click at [378, 399] on p "CUIL 20469732704" at bounding box center [380, 398] width 87 height 13
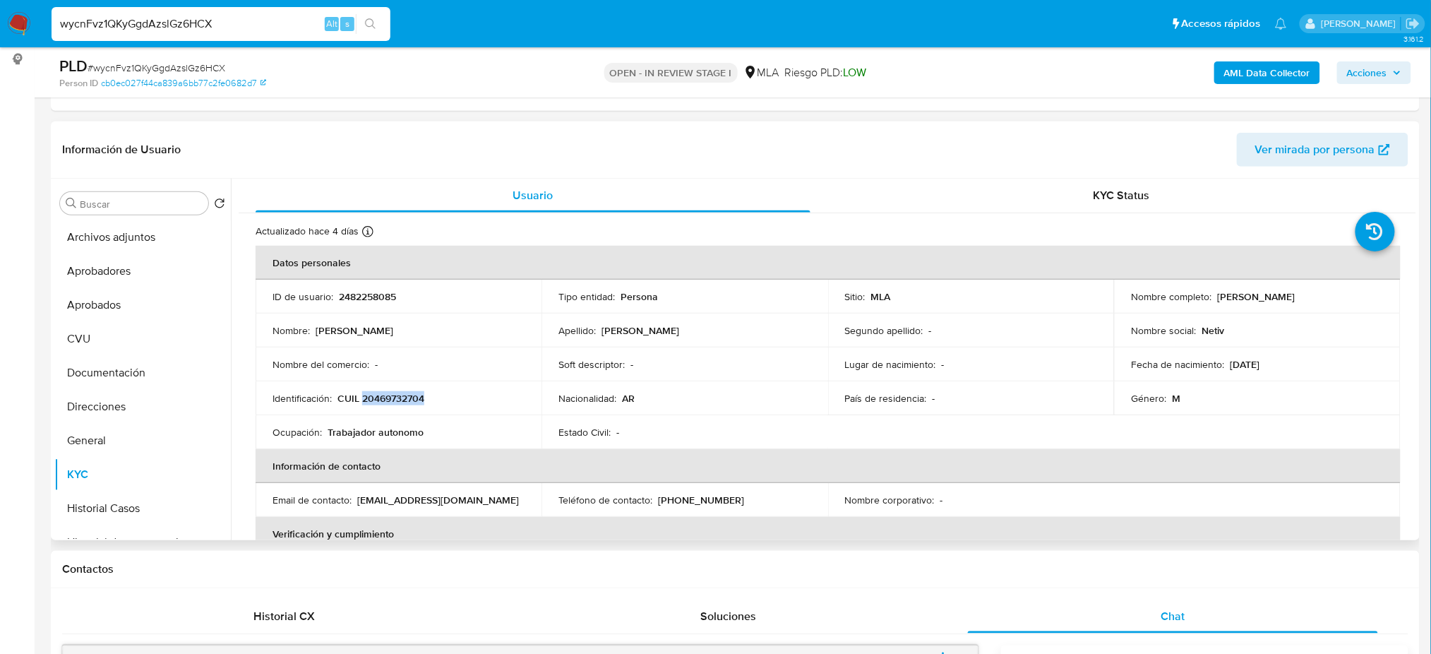
click at [378, 399] on p "CUIL 20469732704" at bounding box center [380, 398] width 87 height 13
copy p "20469732704"
click at [362, 392] on p "CUIL 20469732704" at bounding box center [380, 398] width 87 height 13
drag, startPoint x: 373, startPoint y: 399, endPoint x: 419, endPoint y: 396, distance: 46.0
click at [419, 396] on p "CUIL 20469732704" at bounding box center [380, 398] width 87 height 13
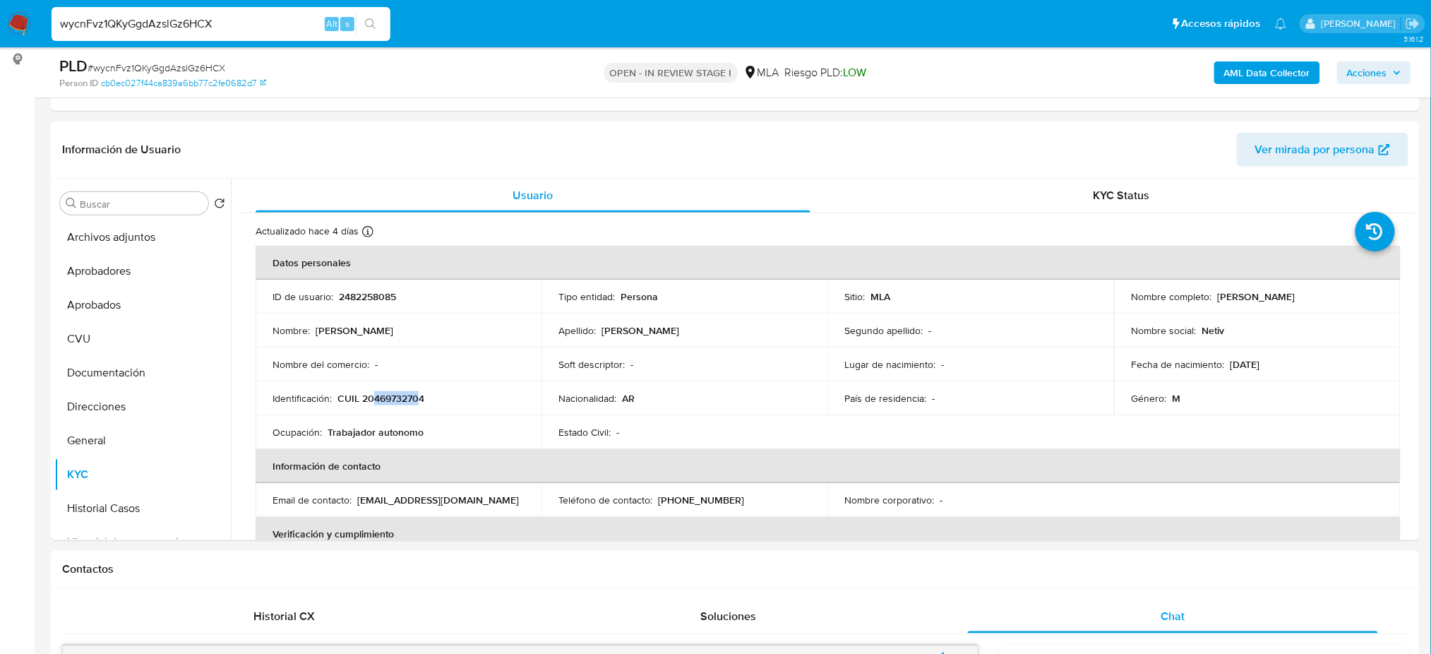
copy p "46973270"
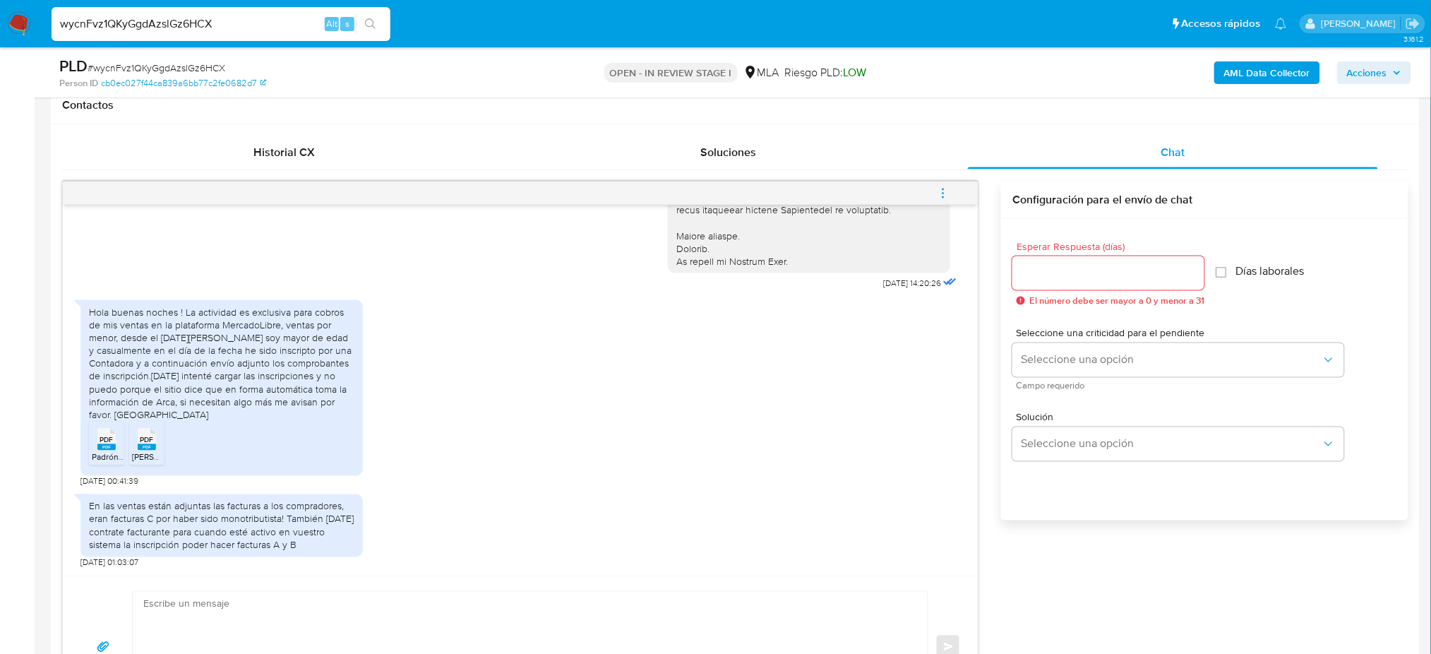
scroll to position [652, 0]
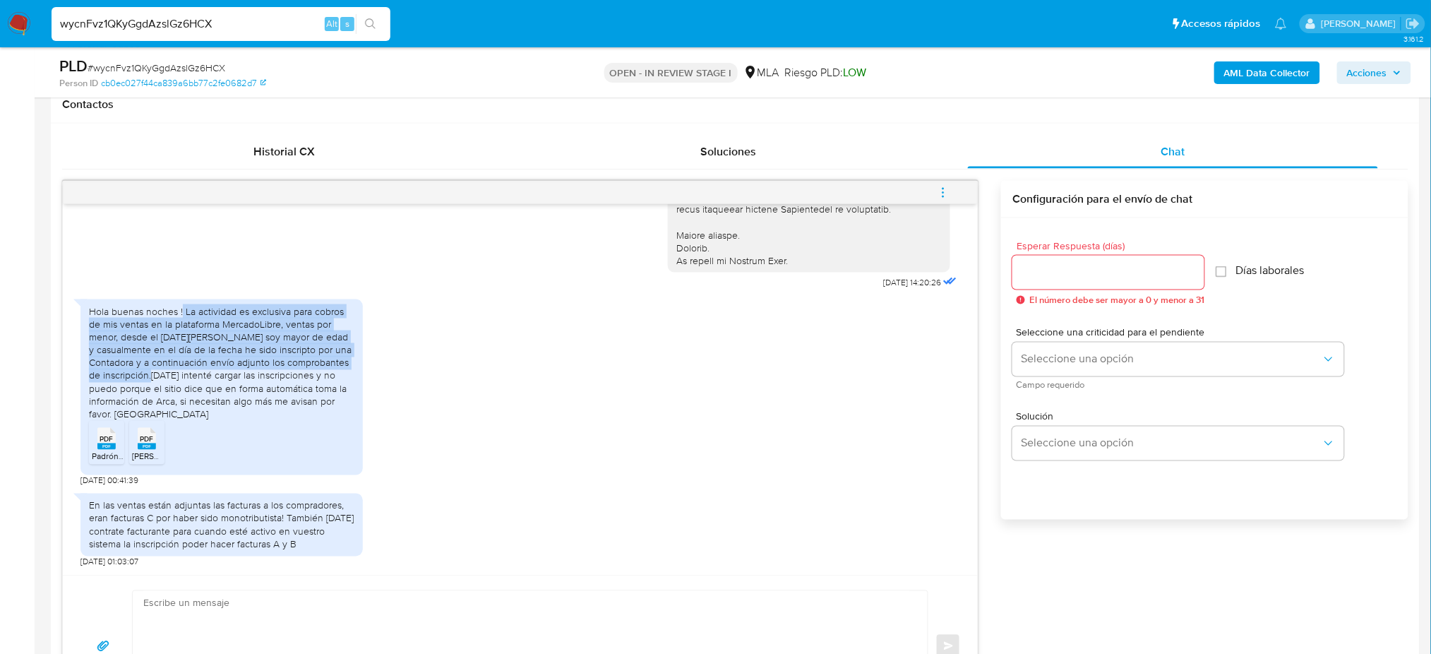
drag, startPoint x: 181, startPoint y: 313, endPoint x: 148, endPoint y: 379, distance: 73.9
click at [148, 379] on div "Hola buenas noches ! La actividad es exclusiva para cobros de mis ventas en la …" at bounding box center [221, 363] width 265 height 116
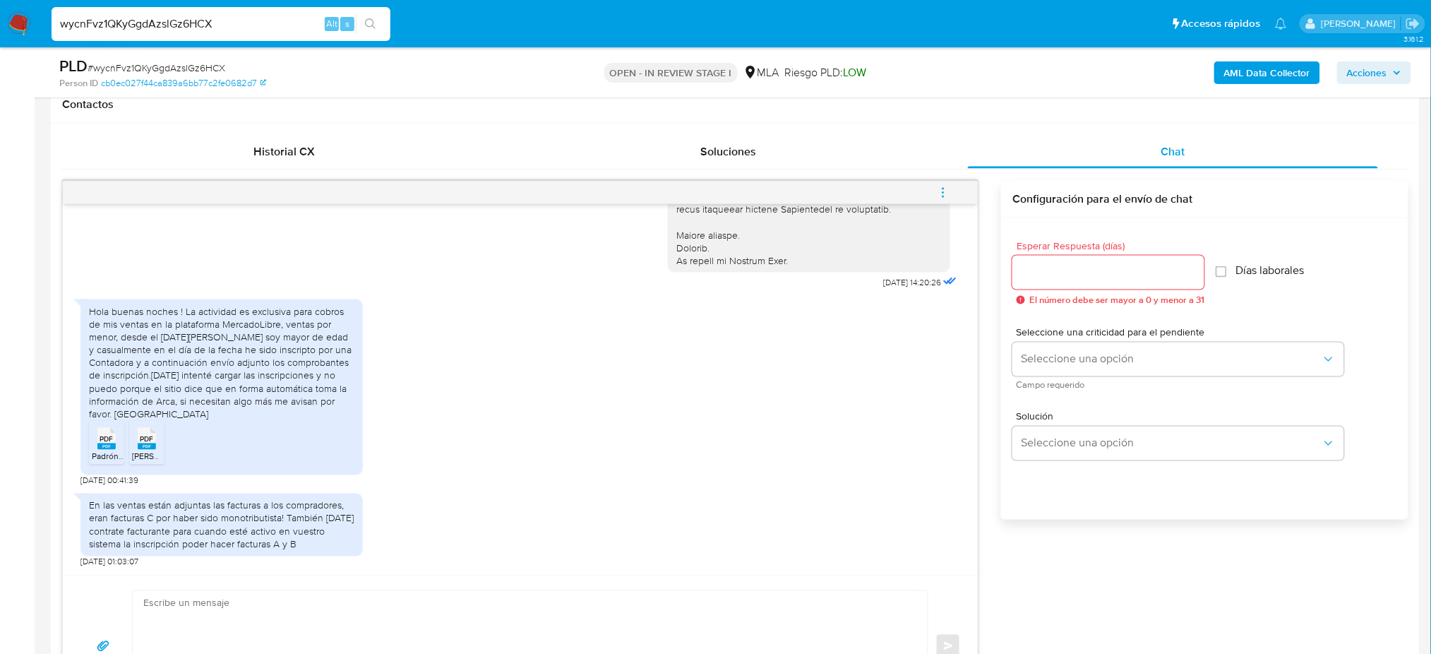
click at [107, 446] on rect at bounding box center [106, 446] width 18 height 6
click at [150, 447] on rect at bounding box center [147, 446] width 18 height 6
click at [200, 23] on input "wycnFvz1QKyGgdAzslGz6HCX" at bounding box center [221, 24] width 339 height 18
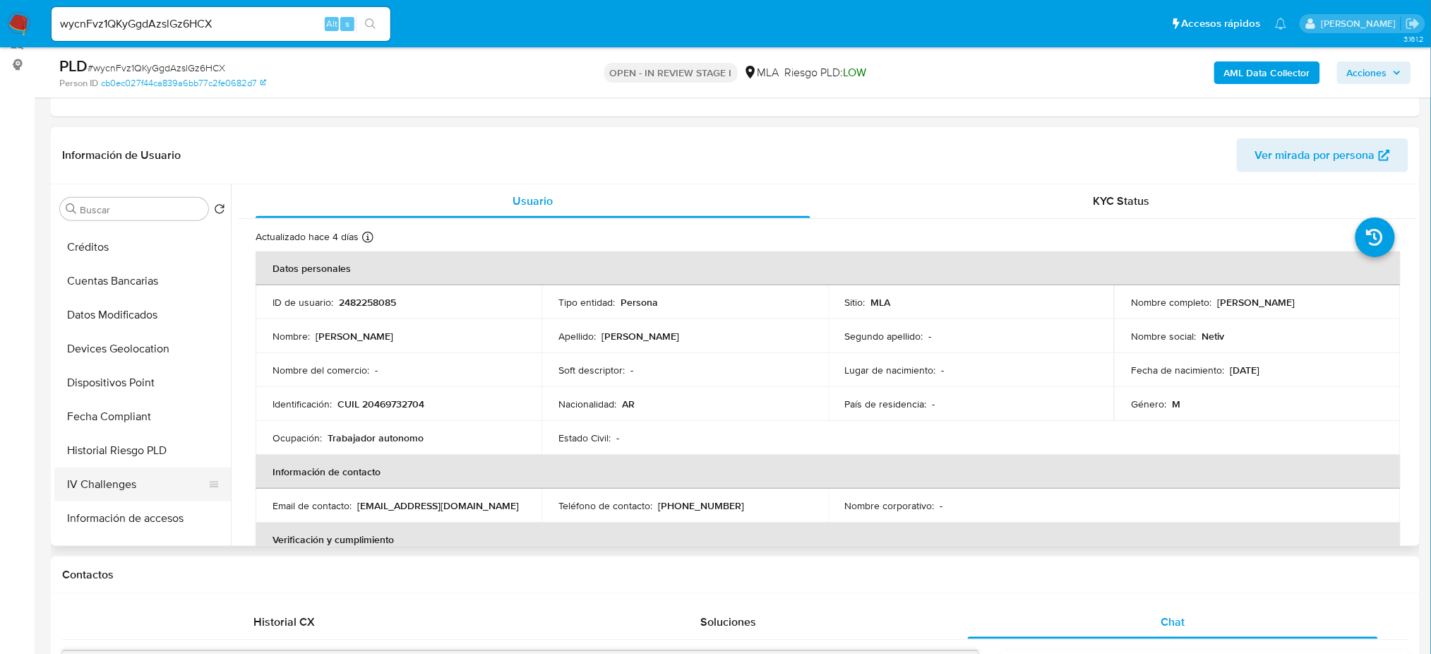
scroll to position [659, 0]
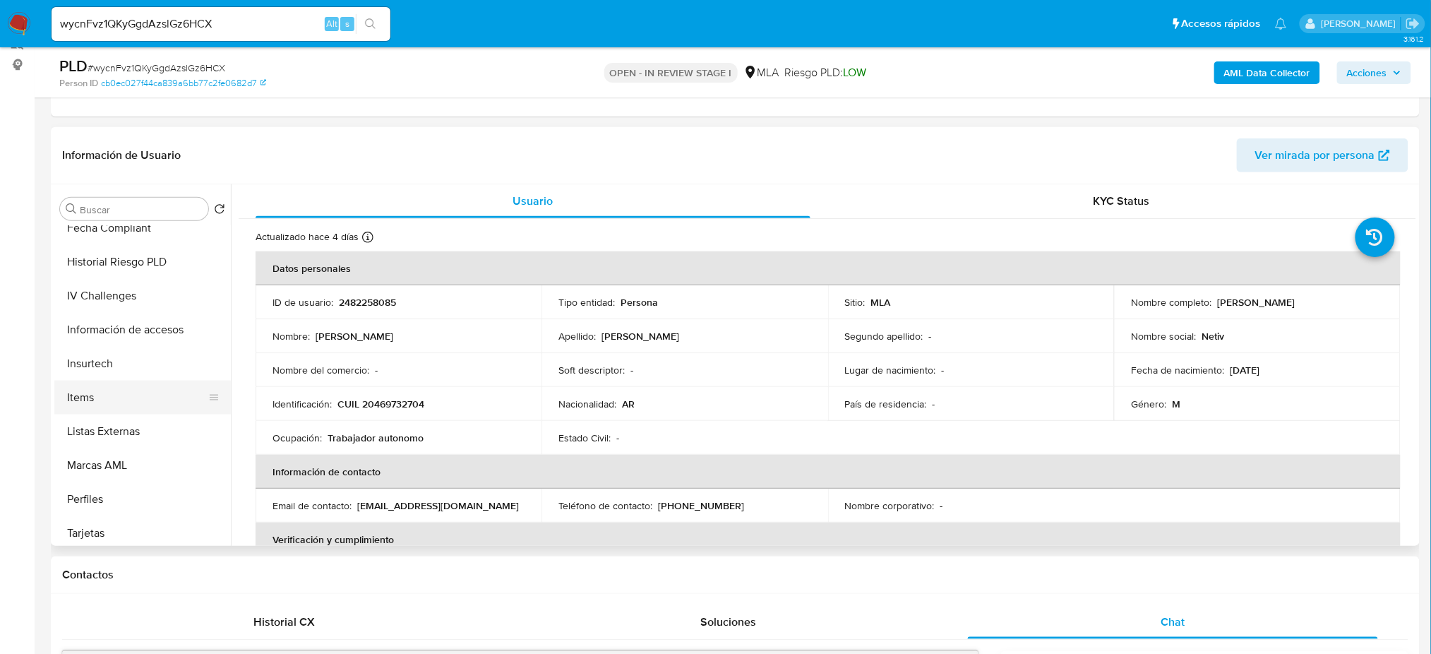
click at [107, 390] on button "Items" at bounding box center [136, 397] width 165 height 34
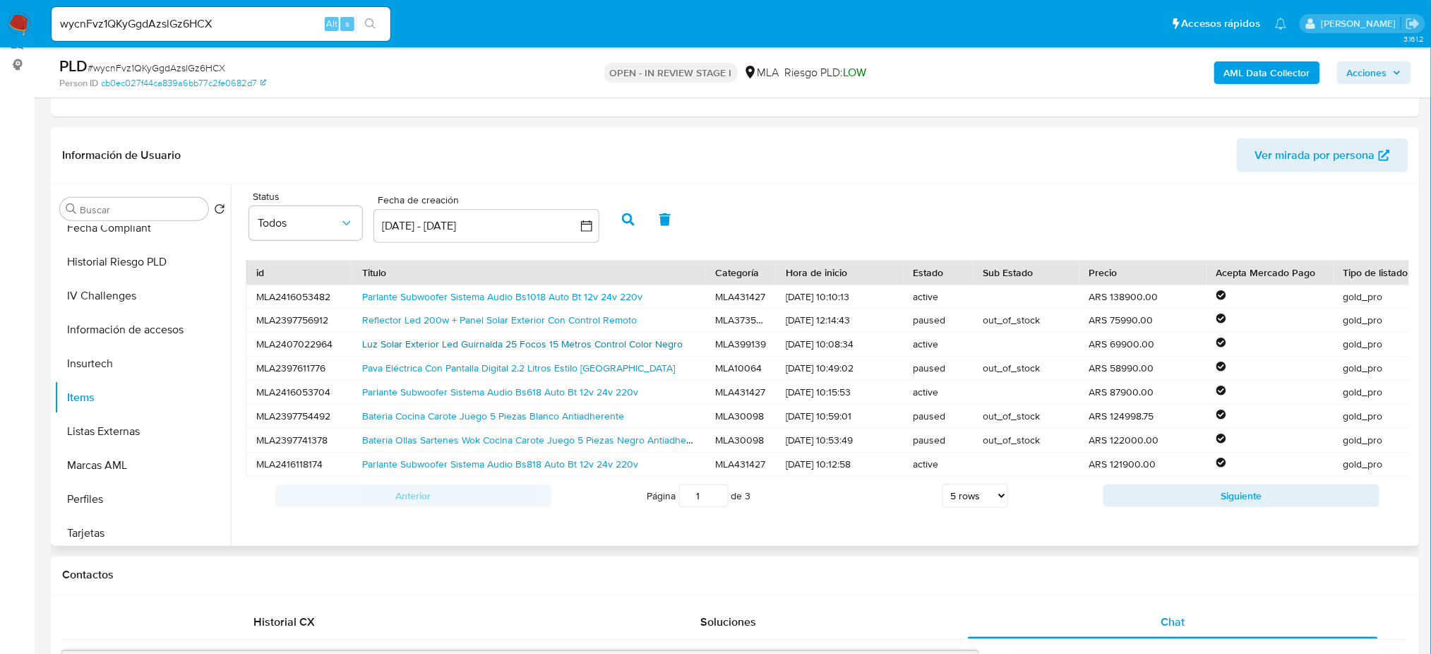
click at [434, 342] on link "Luz Solar Exterior Led Guirnalda 25 Focos 15 Metros Control Color Negro" at bounding box center [522, 344] width 320 height 14
click at [99, 259] on button "General" at bounding box center [136, 258] width 165 height 34
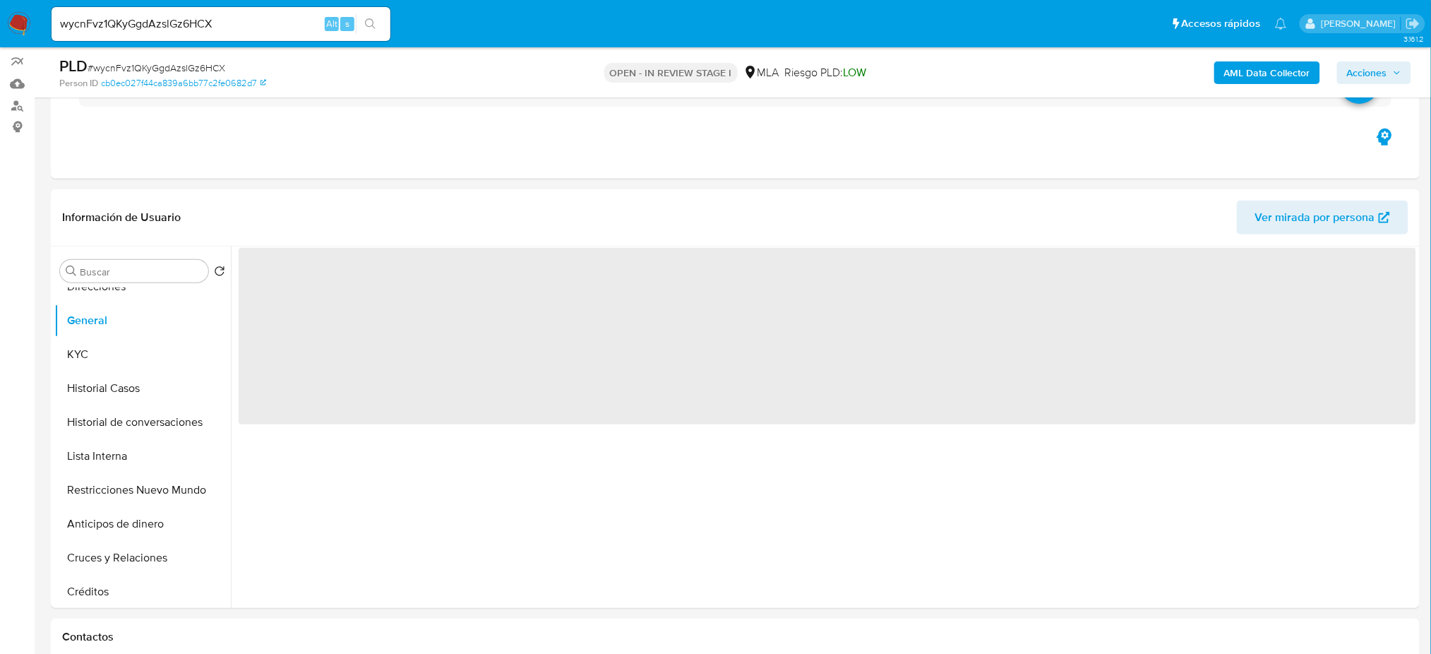
scroll to position [88, 0]
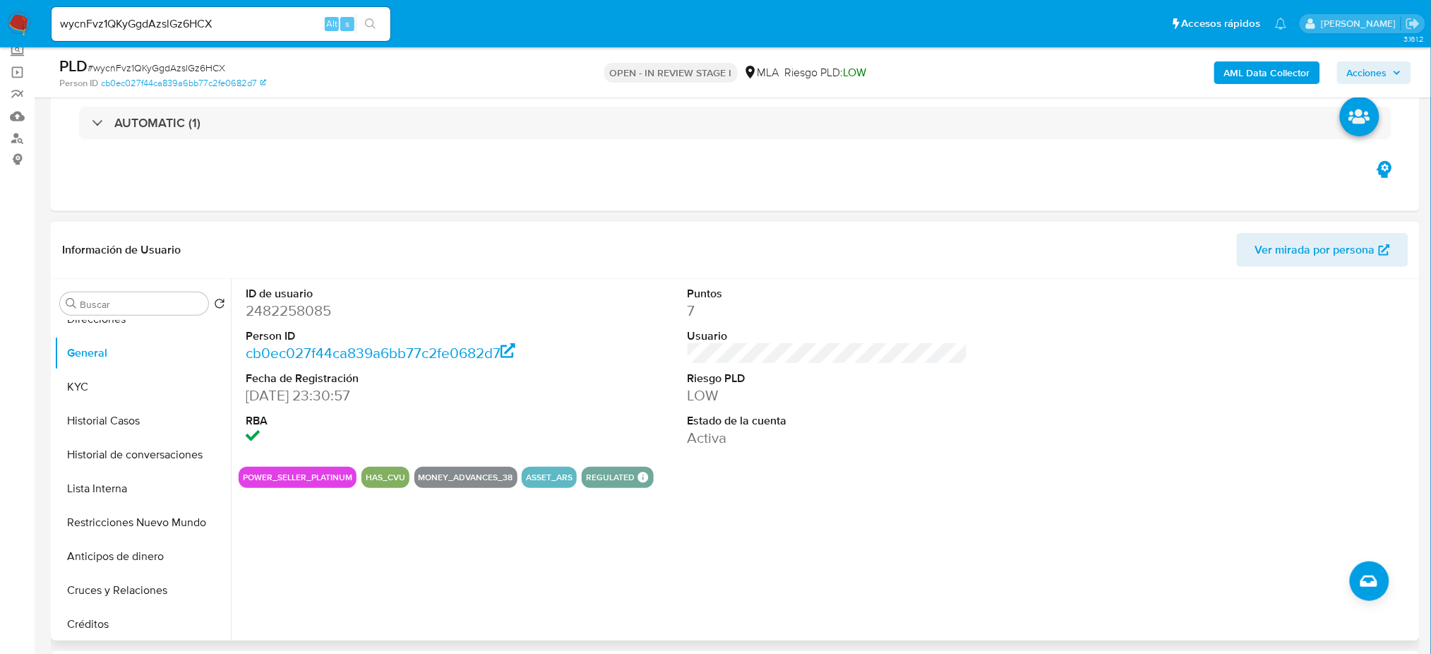
click at [870, 436] on dd "Activa" at bounding box center [827, 438] width 280 height 20
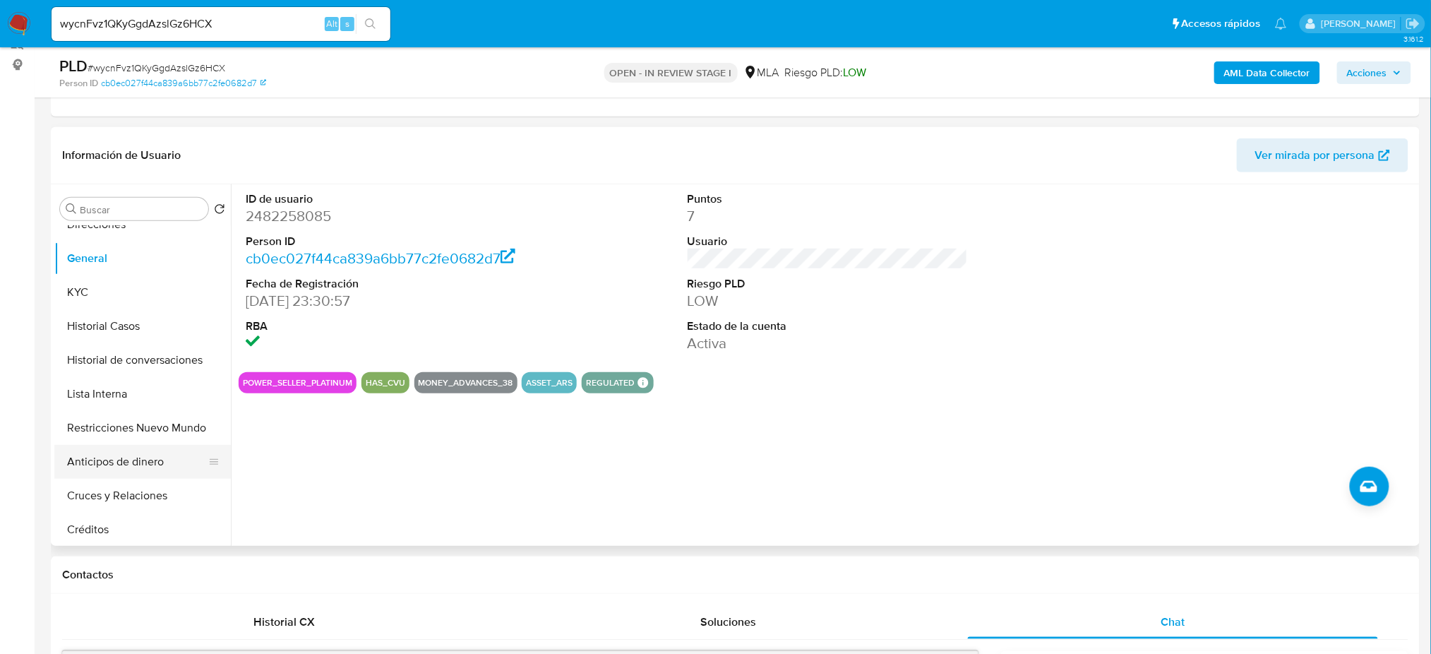
scroll to position [0, 0]
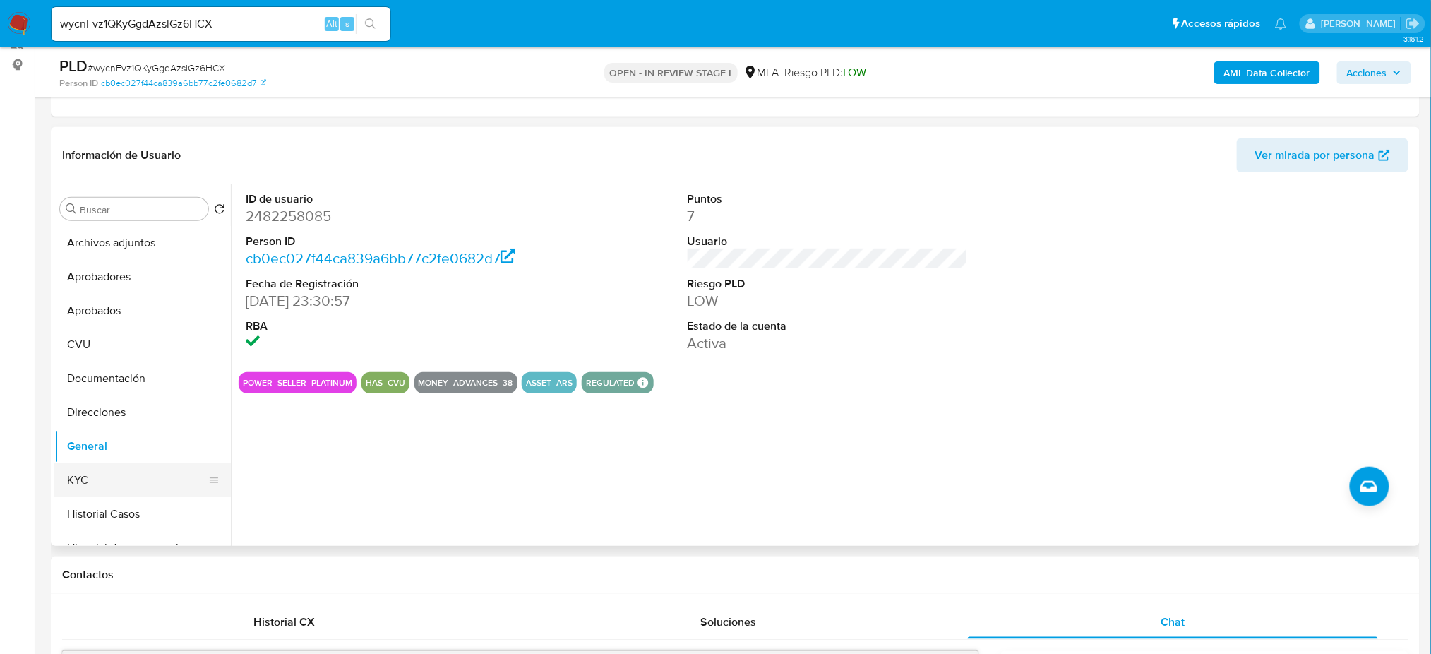
click at [128, 481] on button "KYC" at bounding box center [136, 480] width 165 height 34
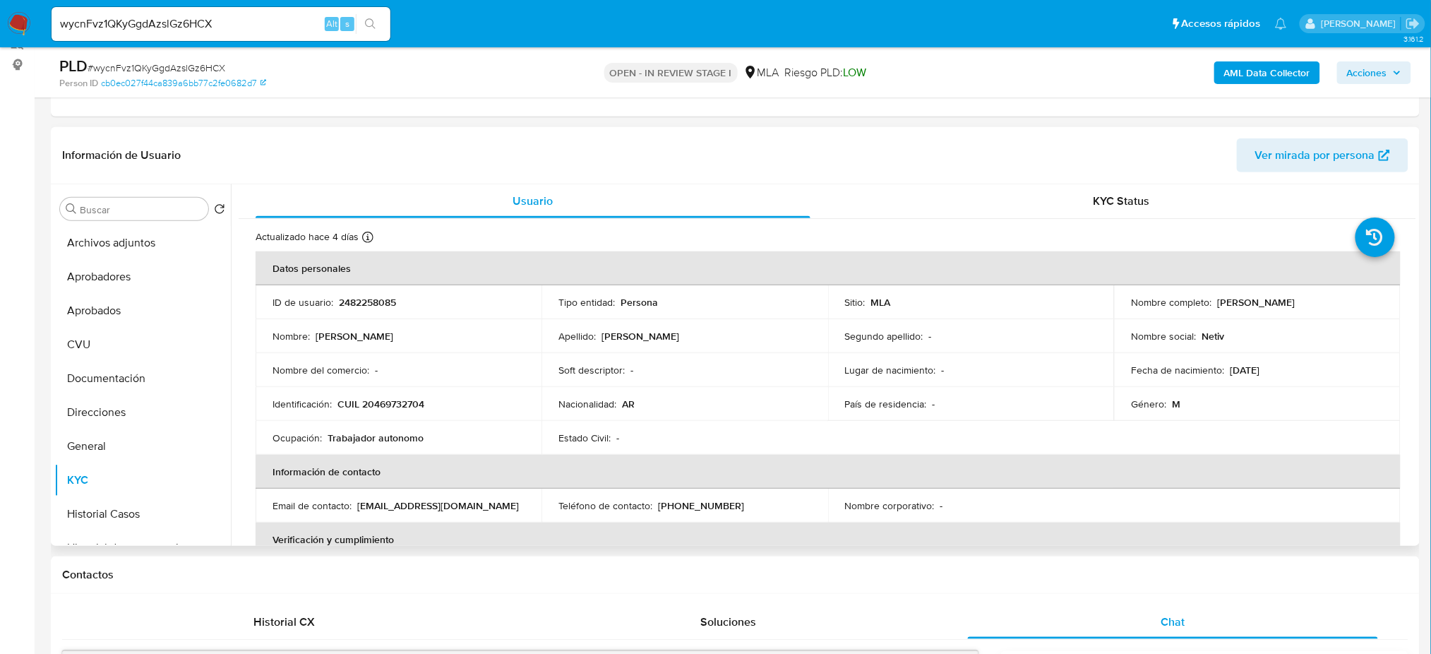
drag, startPoint x: 1266, startPoint y: 373, endPoint x: 1307, endPoint y: 373, distance: 40.9
click at [1307, 373] on div "Fecha de nacimiento : 06/08/2007" at bounding box center [1257, 369] width 252 height 13
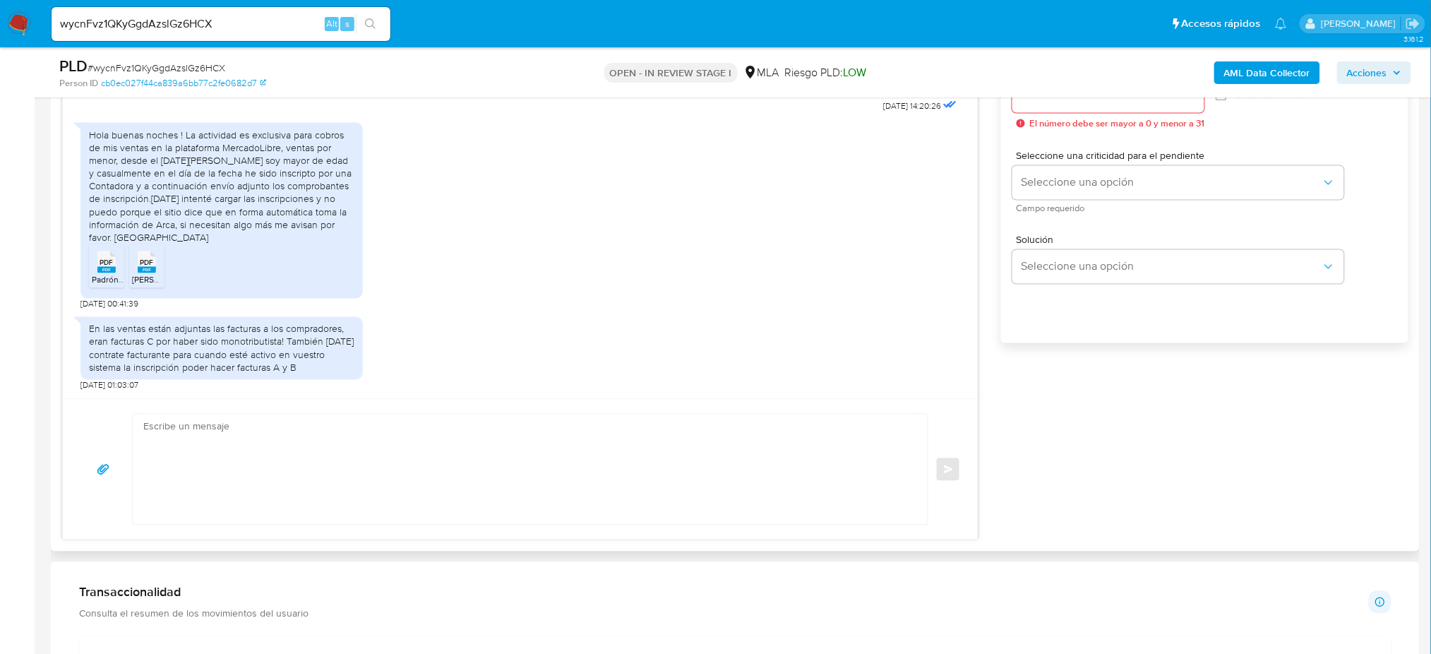
scroll to position [841, 0]
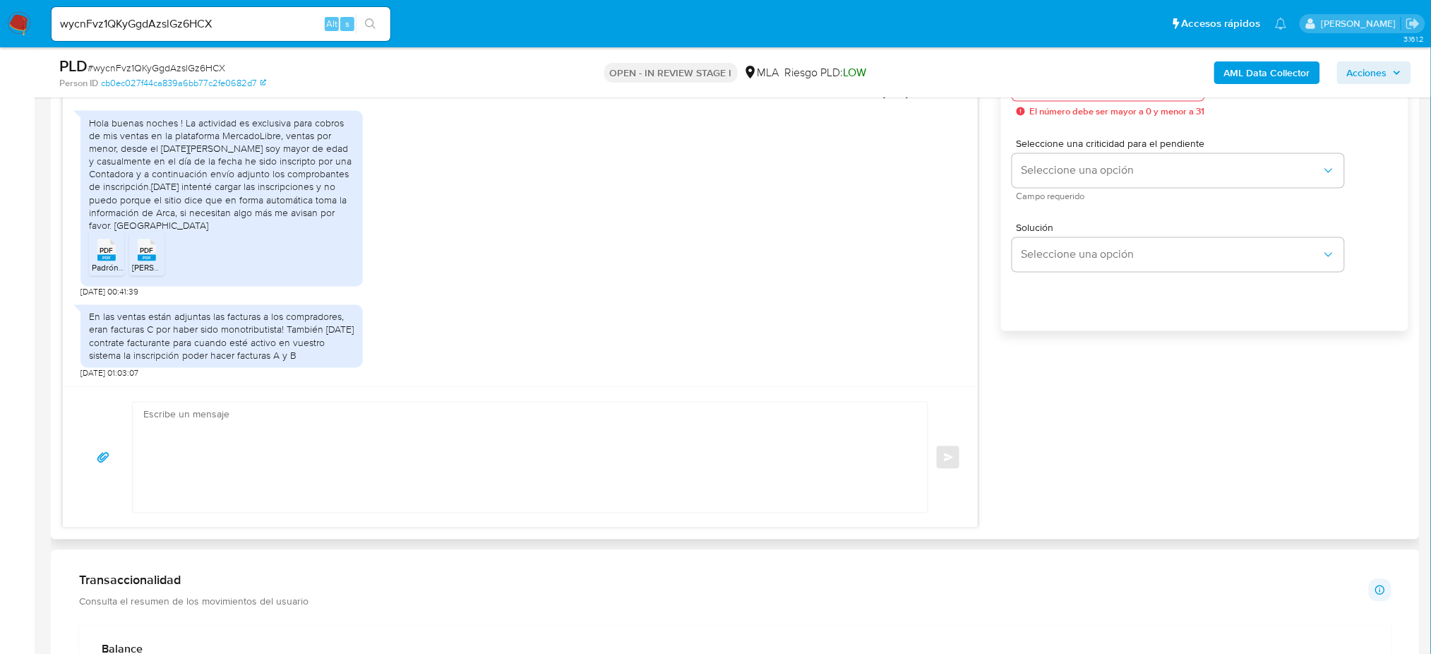
click at [187, 514] on div "Enviar" at bounding box center [520, 457] width 915 height 140
click at [188, 483] on textarea at bounding box center [526, 457] width 767 height 110
paste textarea "Hola, ¡Muchas gracias por tu respuesta! Confirmamos la recepción de la document…"
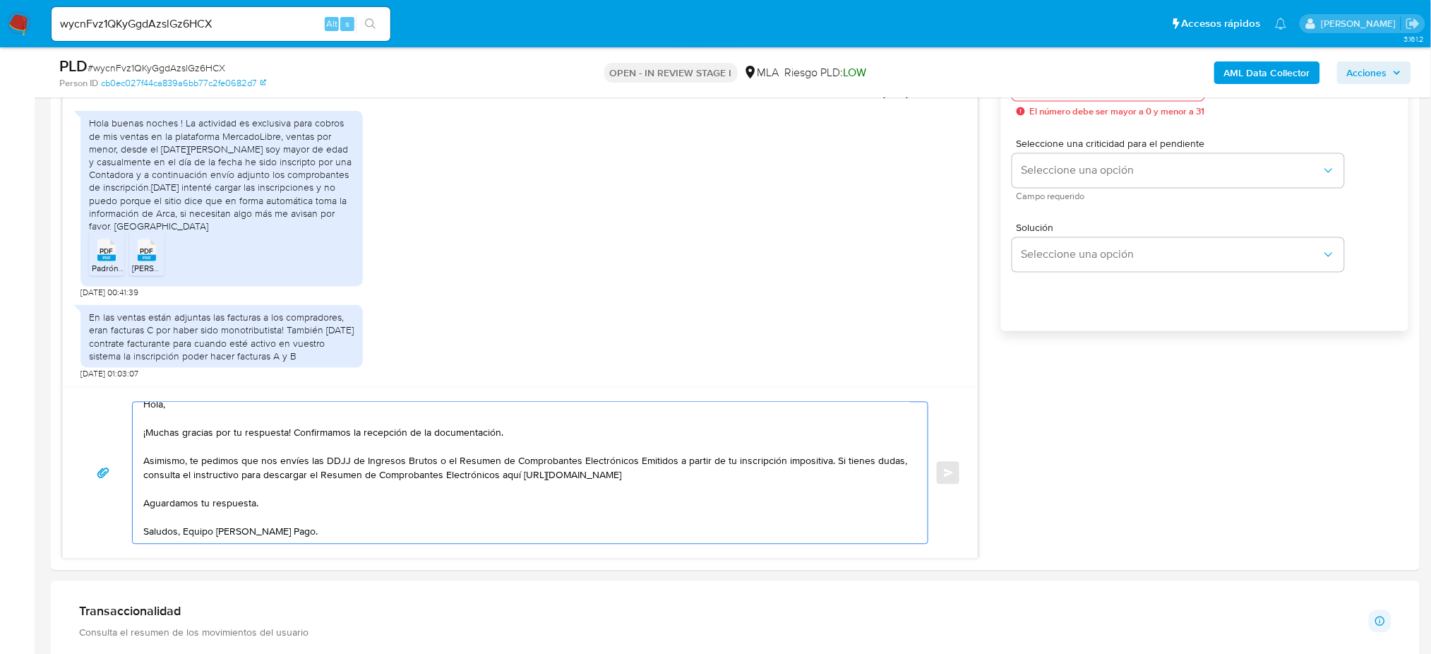
scroll to position [747, 0]
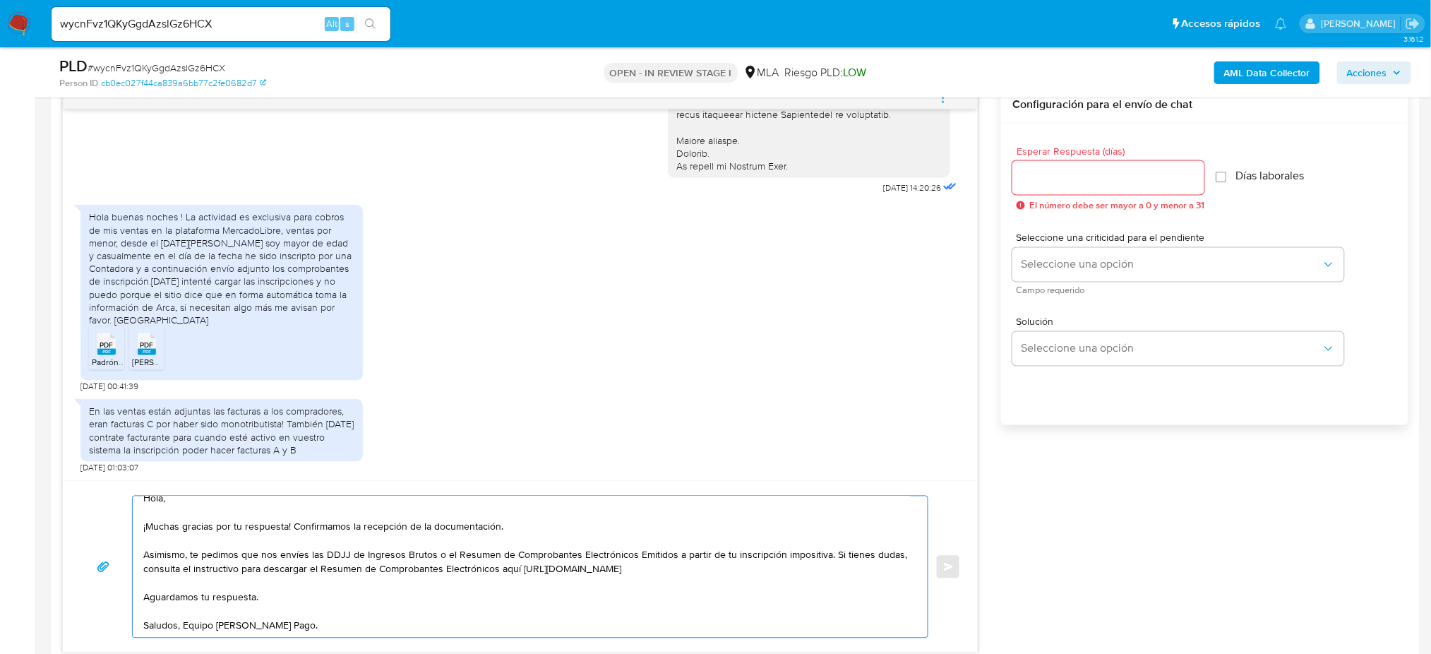
type textarea "Hola, ¡Muchas gracias por tu respuesta! Confirmamos la recepción de la document…"
click at [1035, 175] on input "Esperar Respuesta (días)" at bounding box center [1108, 178] width 192 height 18
type input "2"
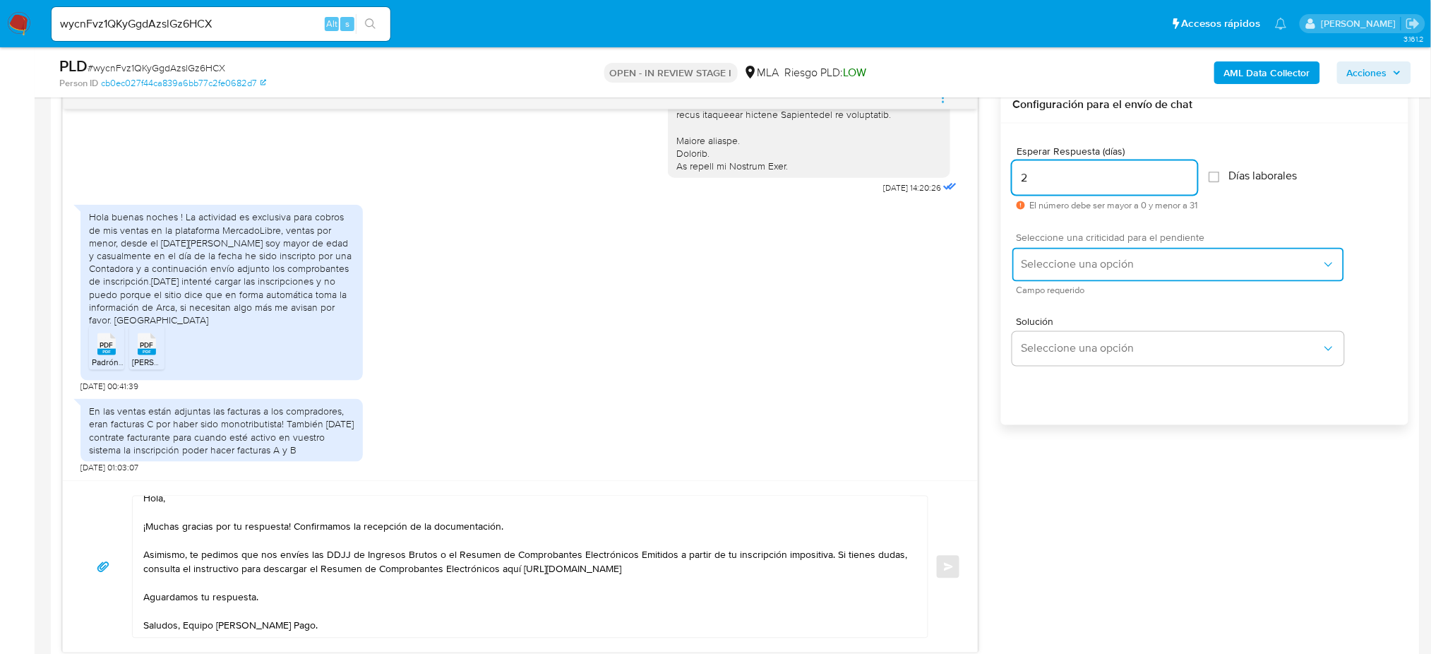
click at [1035, 261] on span "Seleccione una opción" at bounding box center [1171, 265] width 301 height 14
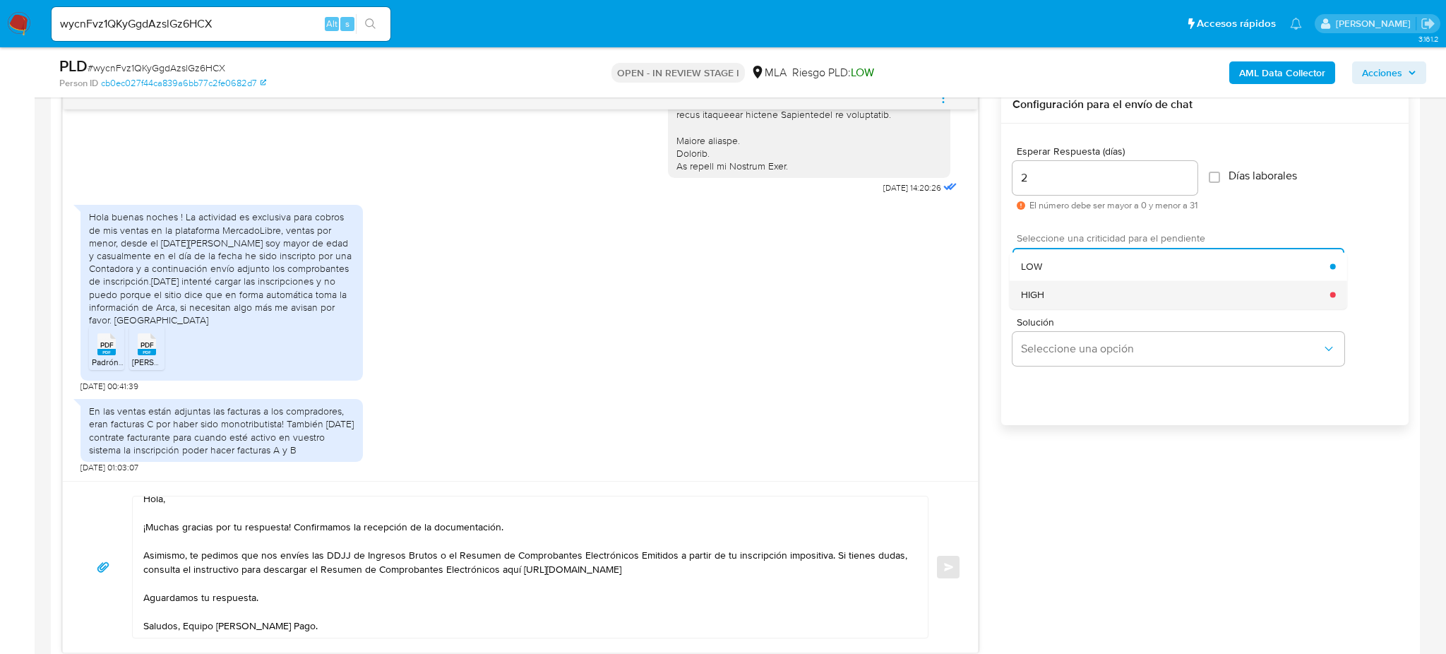
click at [1045, 286] on div "HIGH" at bounding box center [1175, 294] width 309 height 28
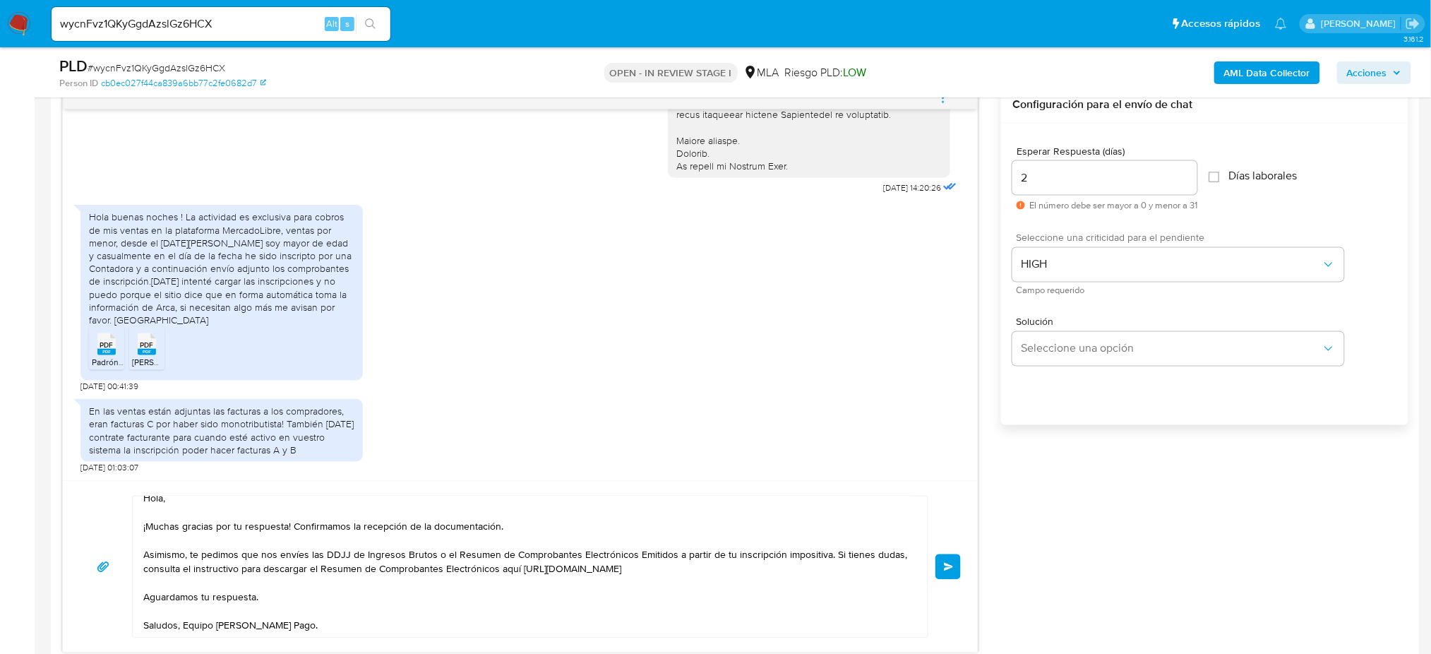
click at [953, 560] on button "Enviar" at bounding box center [947, 566] width 25 height 25
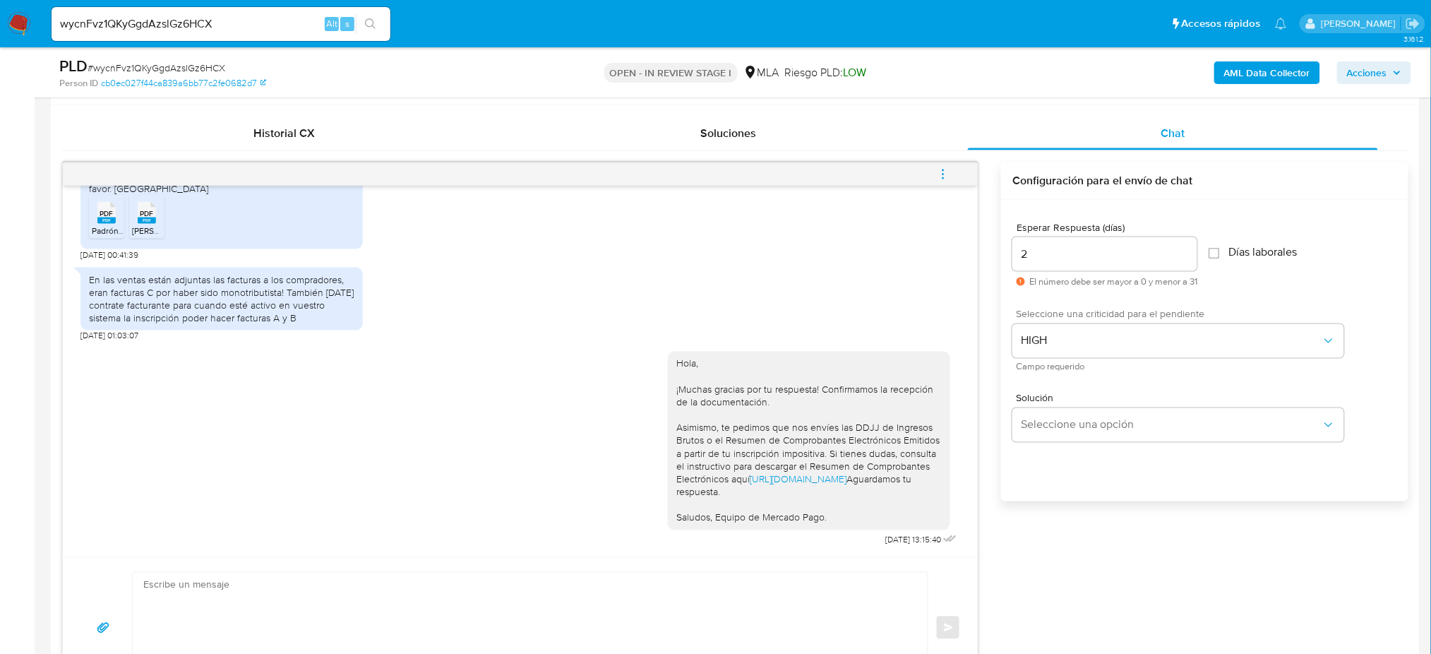
scroll to position [558, 0]
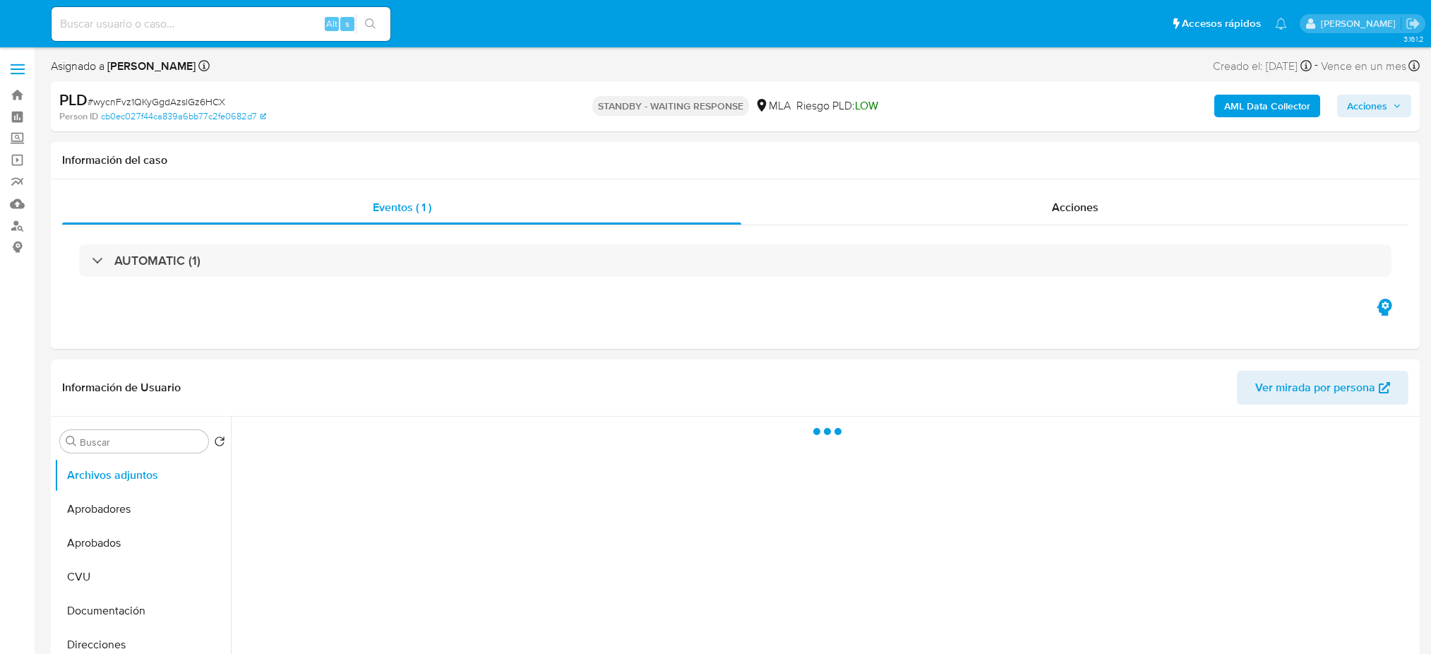
select select "10"
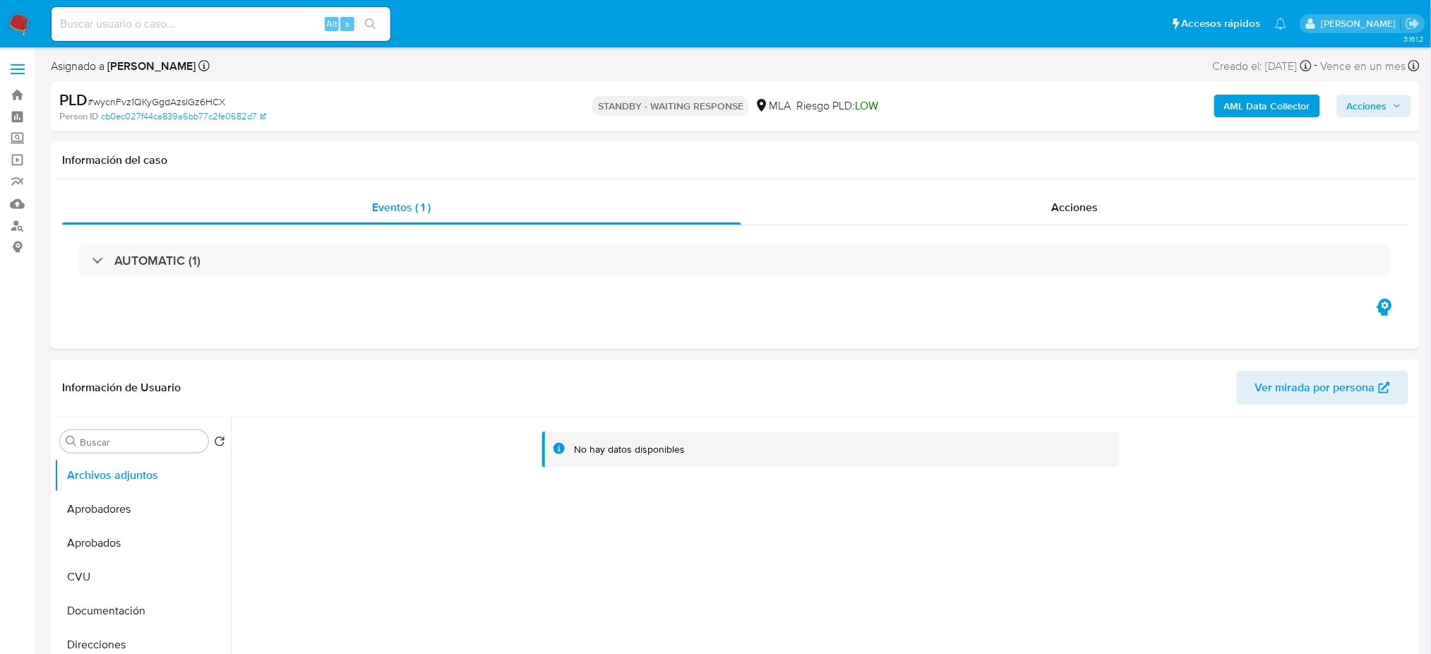
click at [196, 29] on input at bounding box center [221, 24] width 339 height 18
paste input "3oQPnUAEwzcJL4bU06XzUon6"
type input "3oQPnUAEwzcJL4bU06XzUon6"
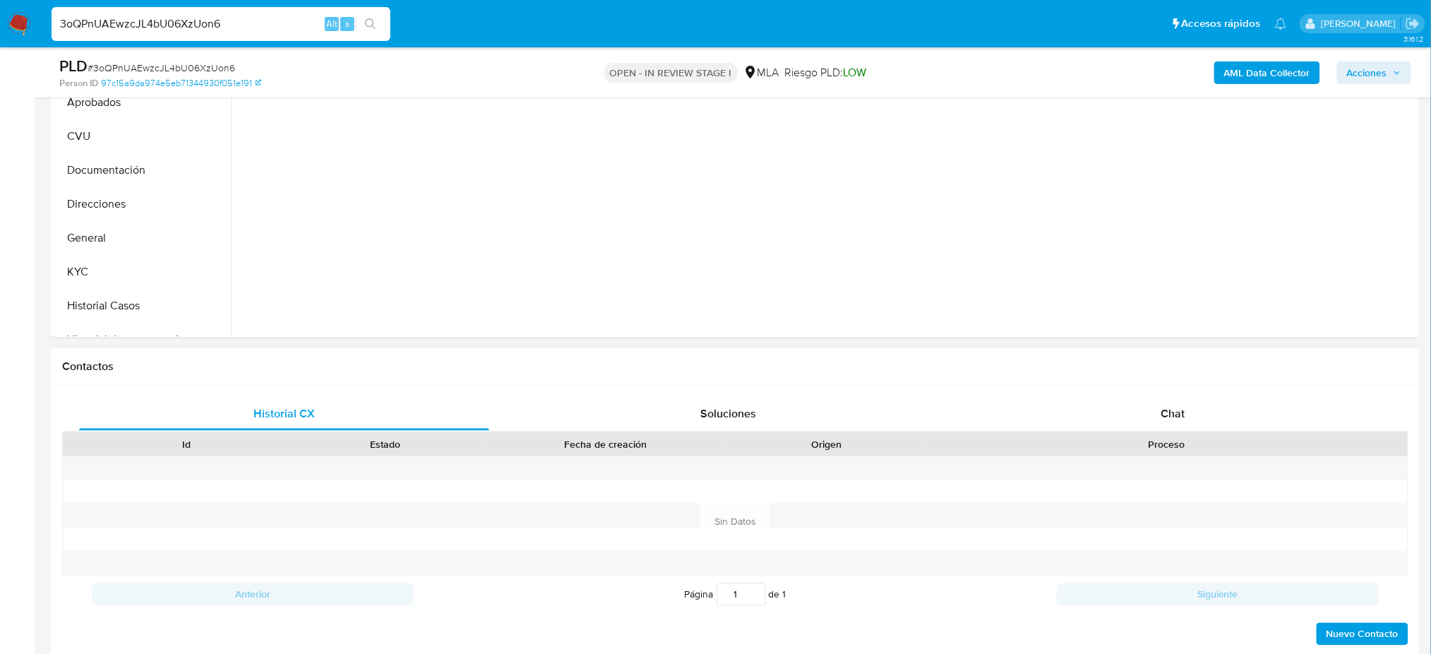
scroll to position [422, 0]
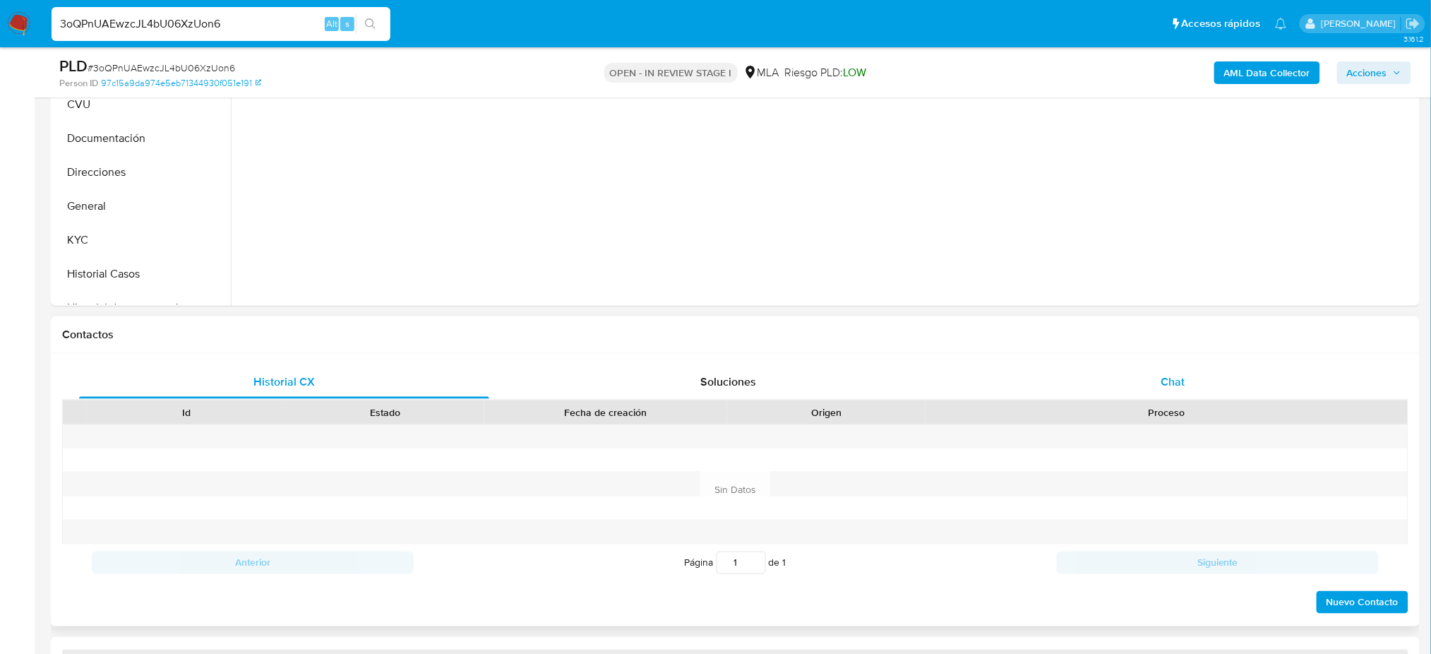
click at [1234, 371] on div "Chat" at bounding box center [1173, 382] width 410 height 34
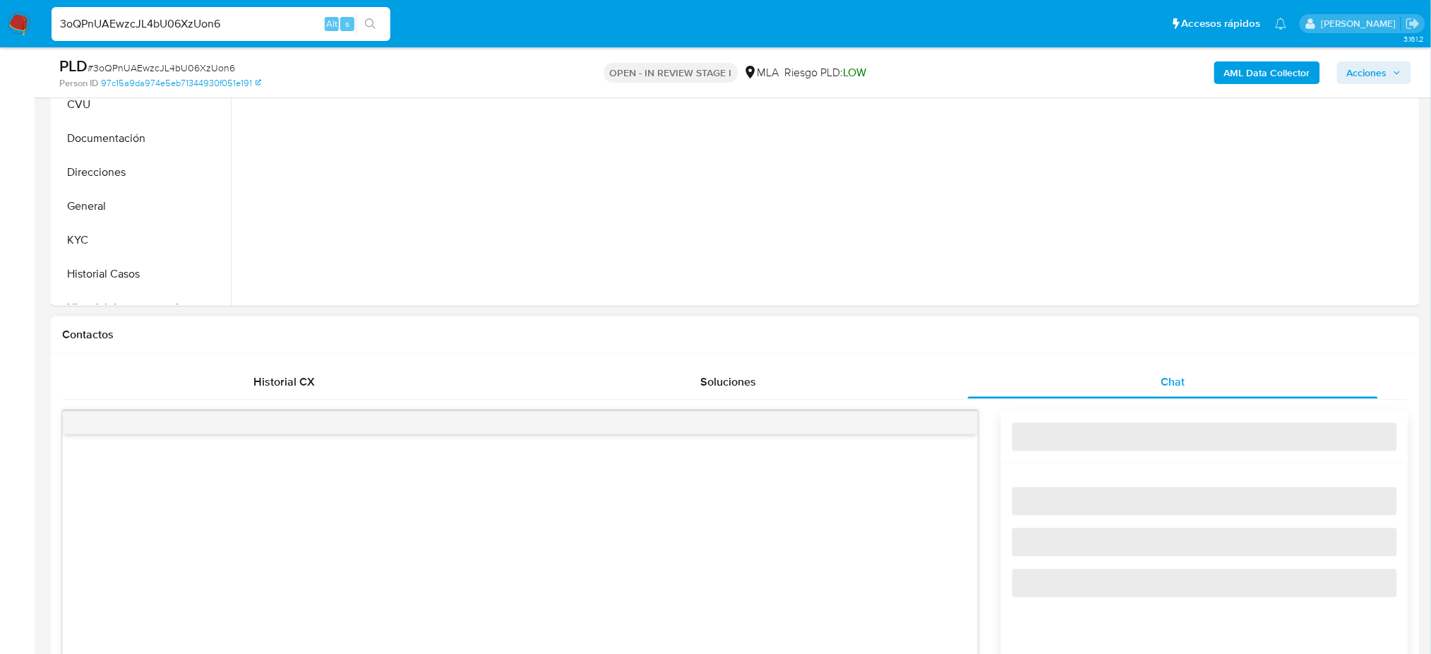
select select "10"
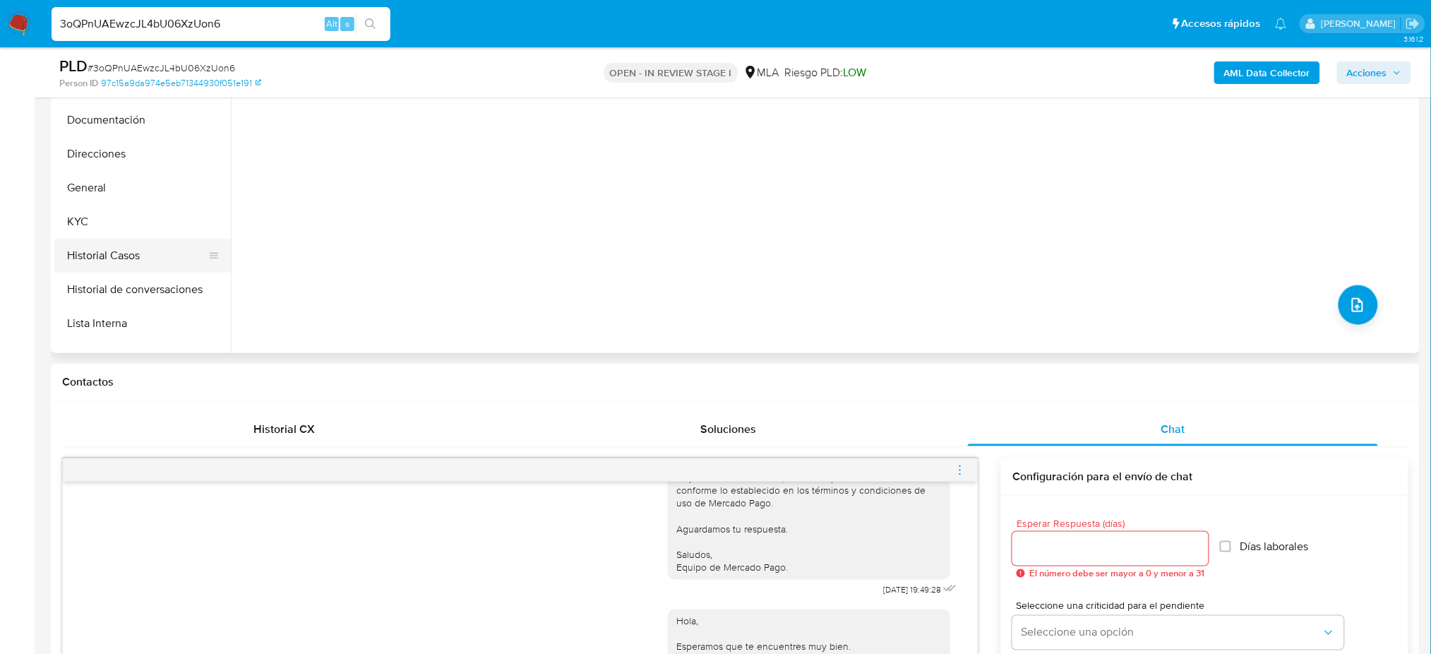
scroll to position [72, 0]
click at [128, 335] on button "Restricciones Nuevo Mundo" at bounding box center [136, 351] width 165 height 34
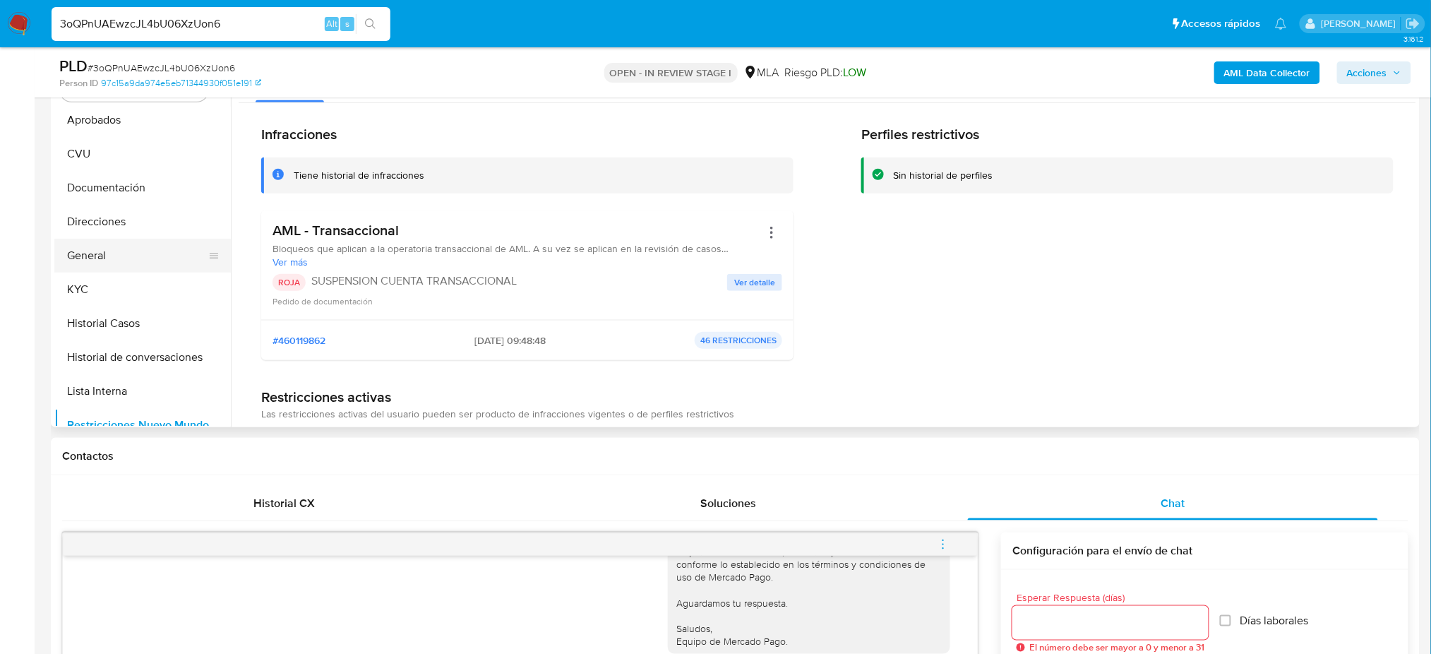
click at [129, 257] on button "General" at bounding box center [136, 256] width 165 height 34
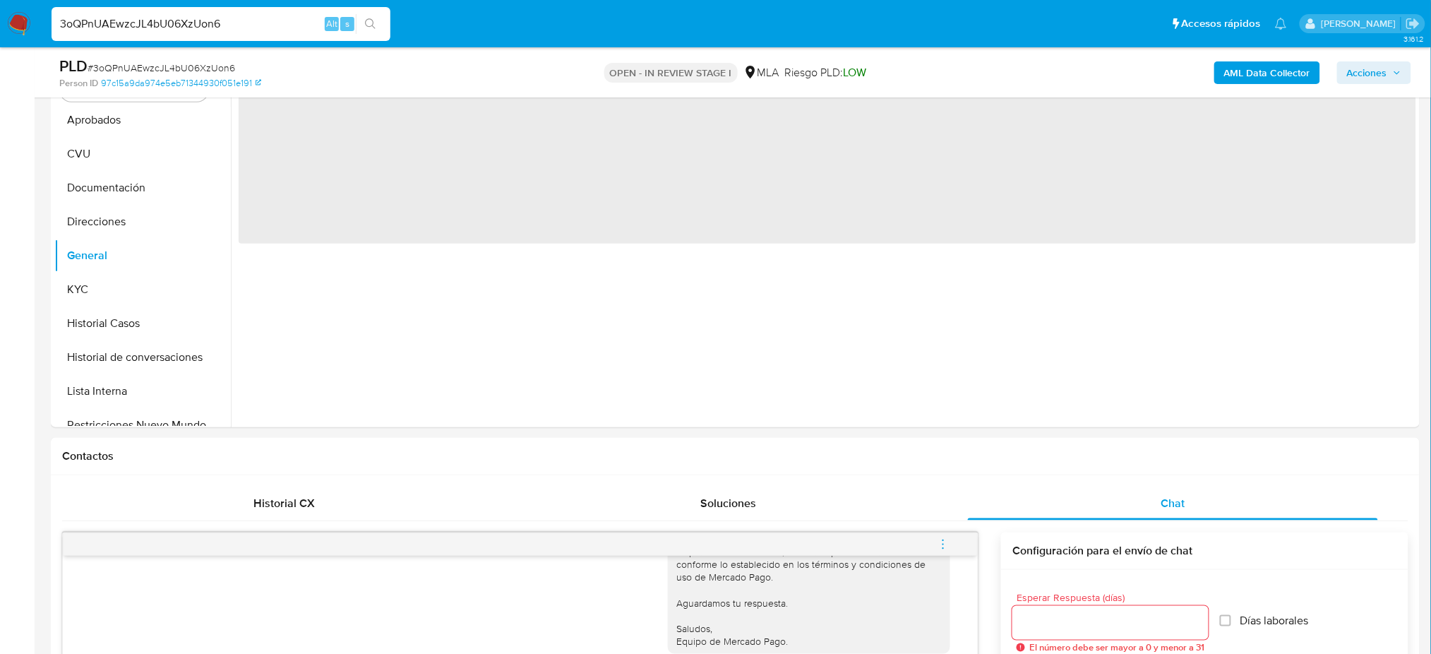
scroll to position [199, 0]
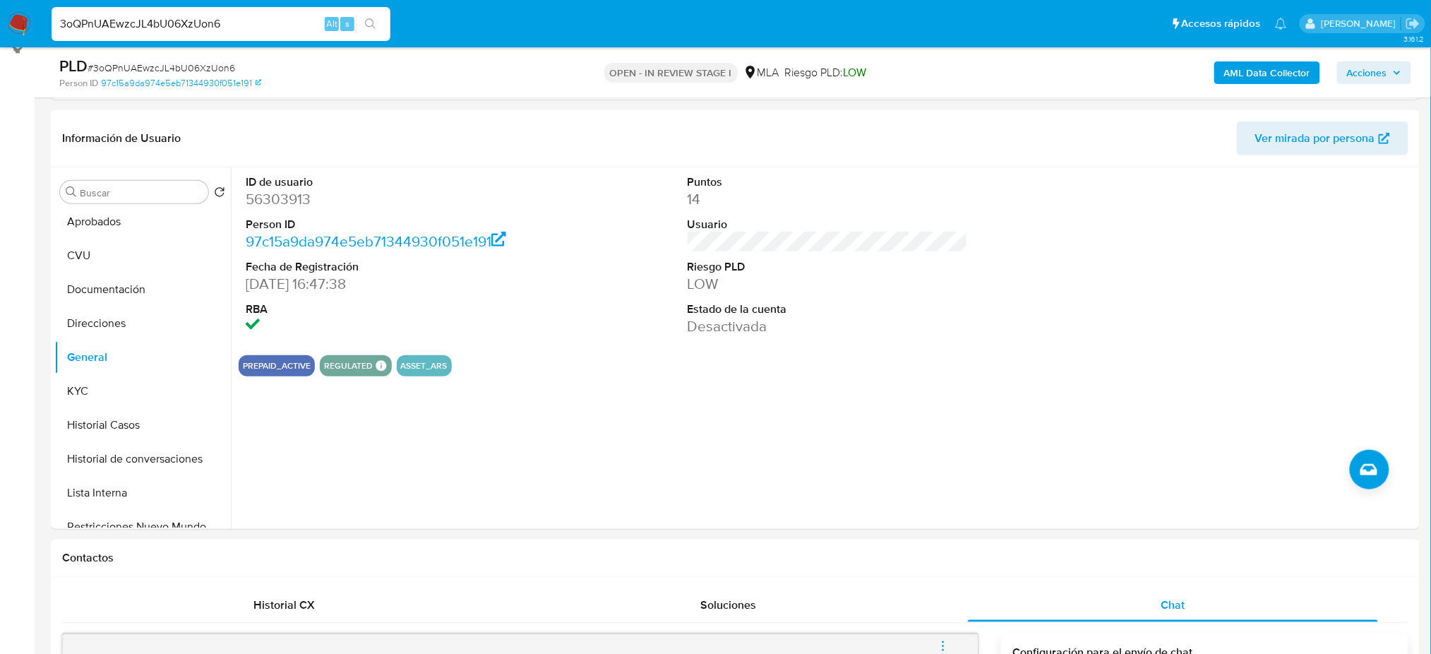
drag, startPoint x: 235, startPoint y: 27, endPoint x: 0, endPoint y: 43, distance: 235.6
click at [0, 43] on nav "Pausado Ver notificaciones 3oQPnUAEwzcJL4bU06XzUon6 Alt s Accesos rápidos Presi…" at bounding box center [715, 23] width 1431 height 47
paste input "Fn51fUucx6Gd6u0QvjkYwAhd"
type input "Fn51fUucx6Gd6u0QvjkYwAhd"
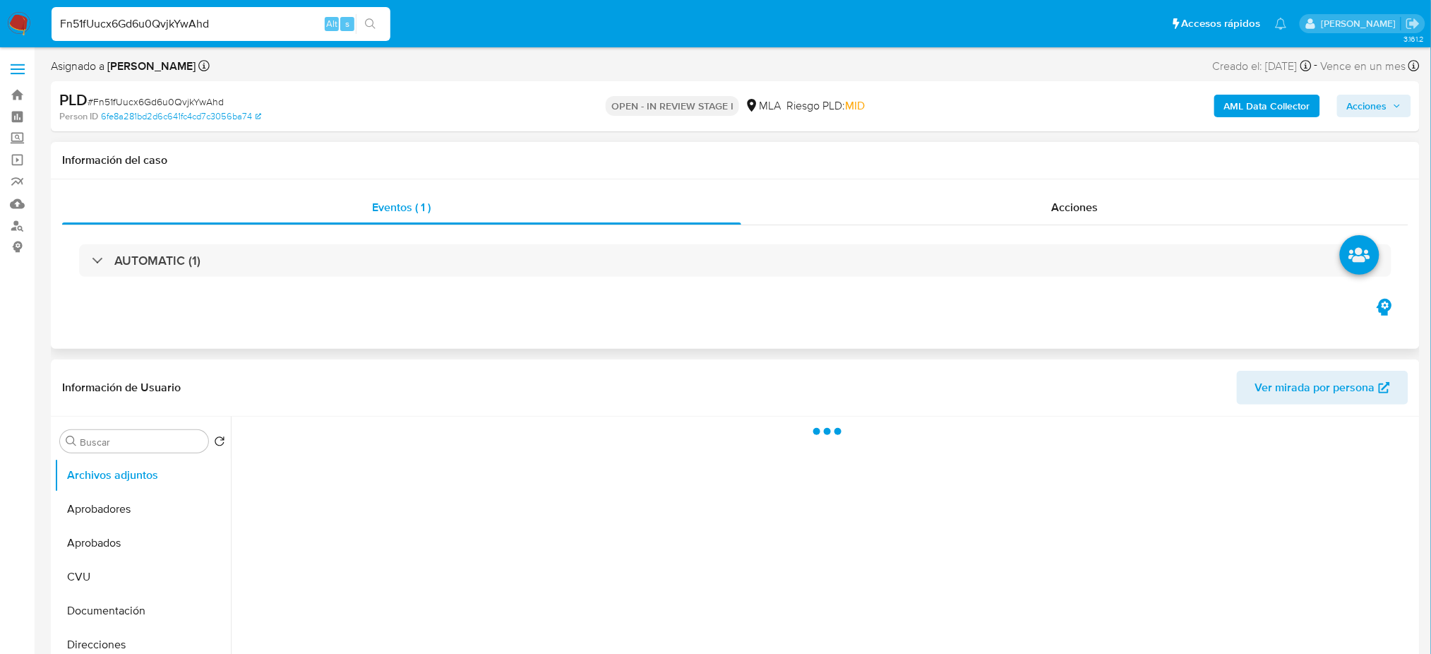
select select "10"
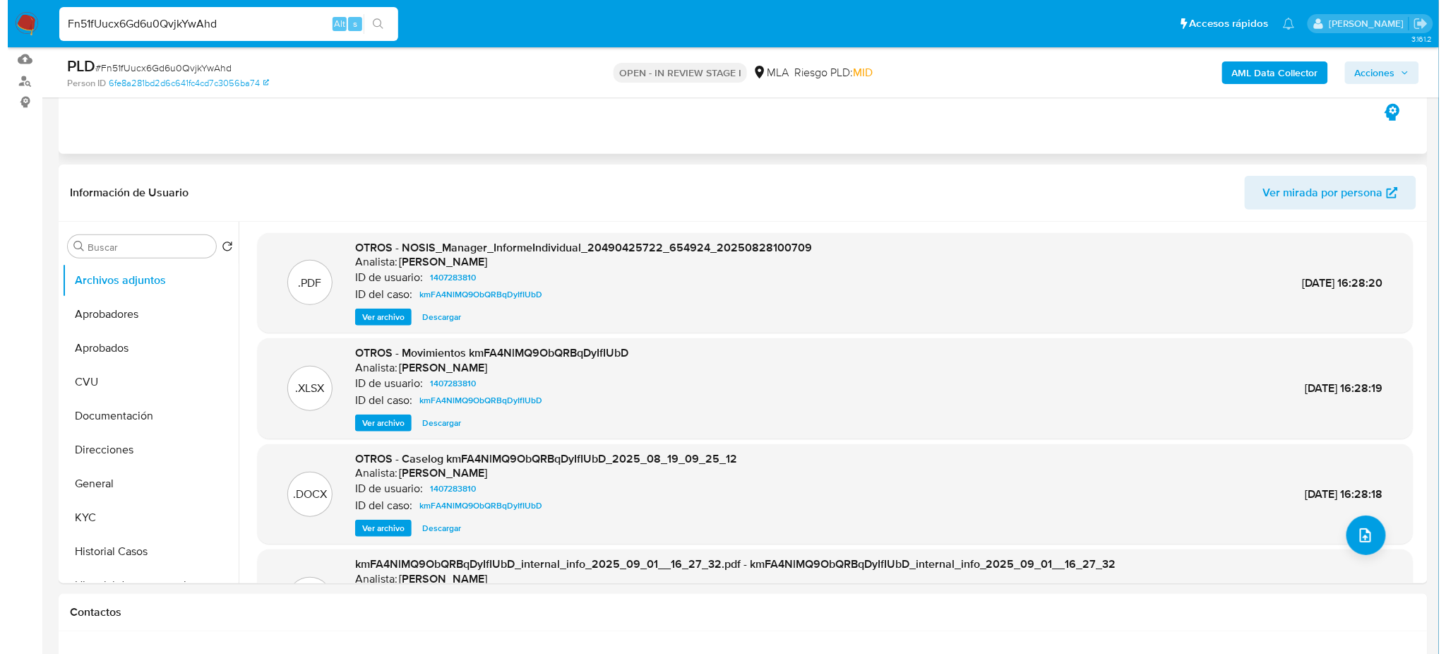
scroll to position [188, 0]
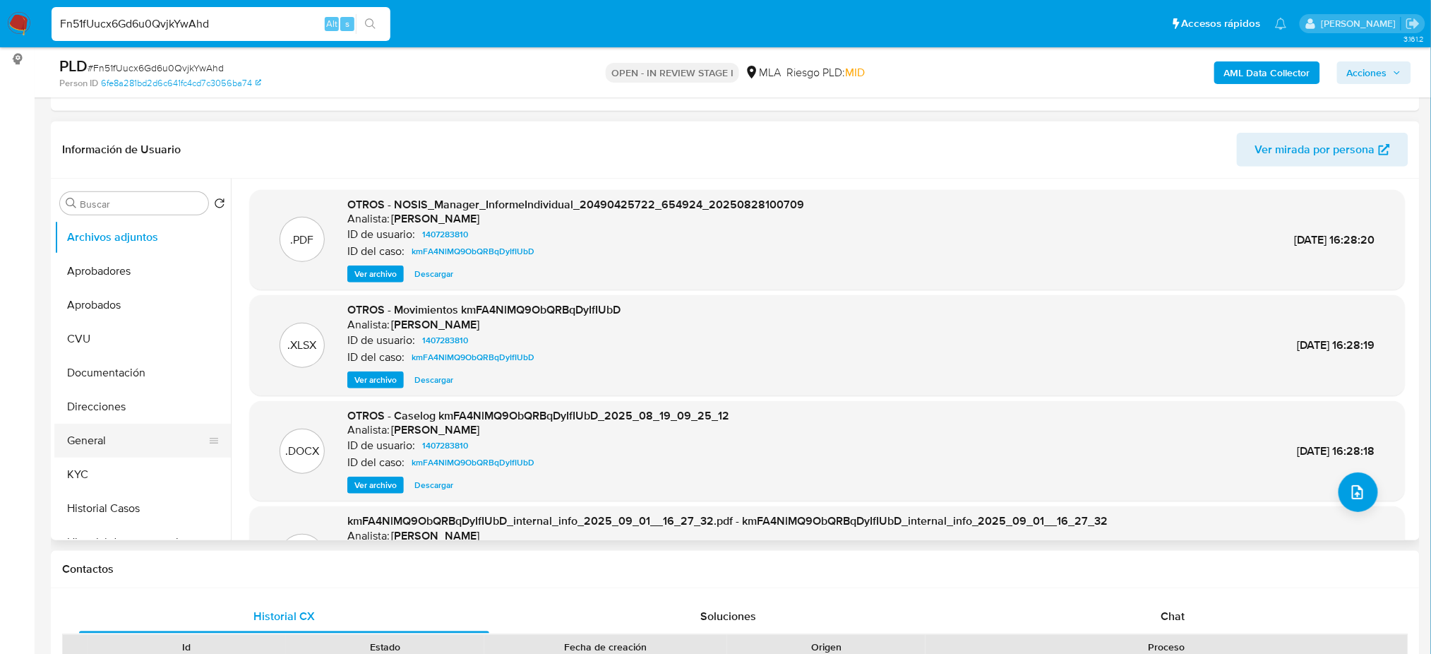
click at [80, 441] on button "General" at bounding box center [136, 440] width 165 height 34
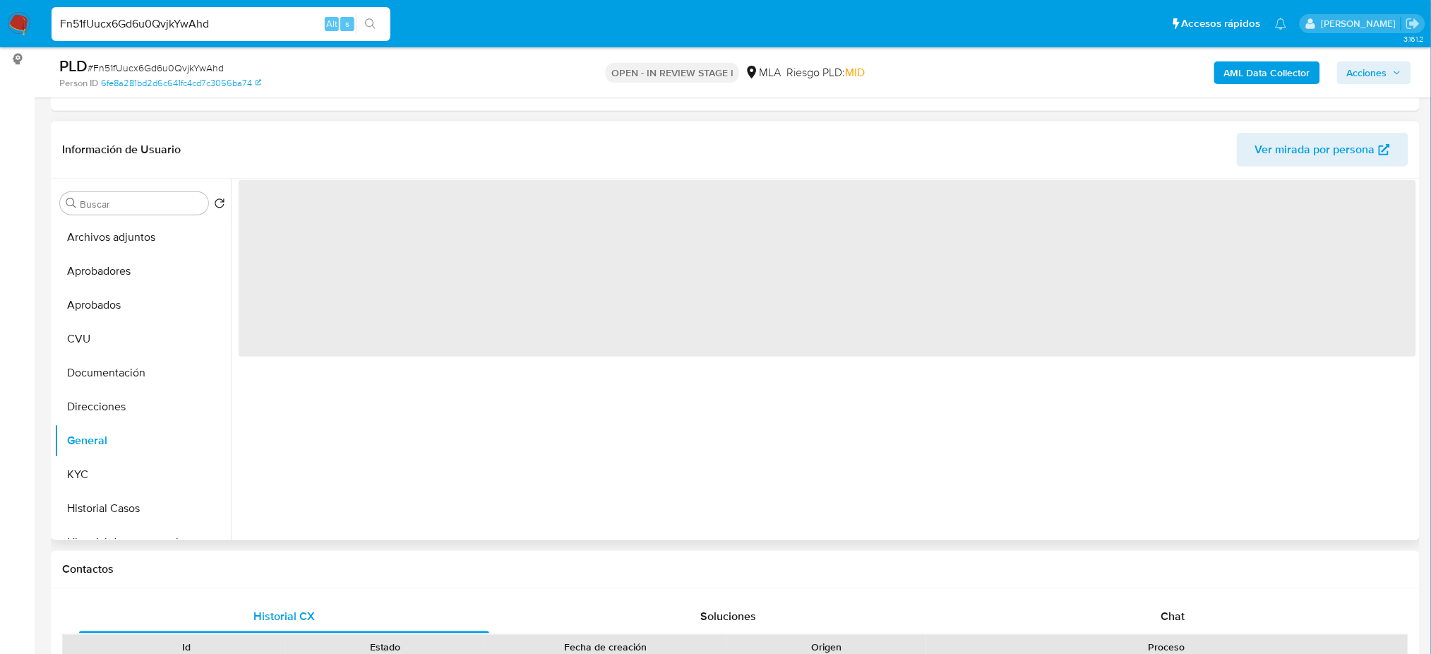
click at [272, 200] on span "‌" at bounding box center [827, 268] width 1177 height 176
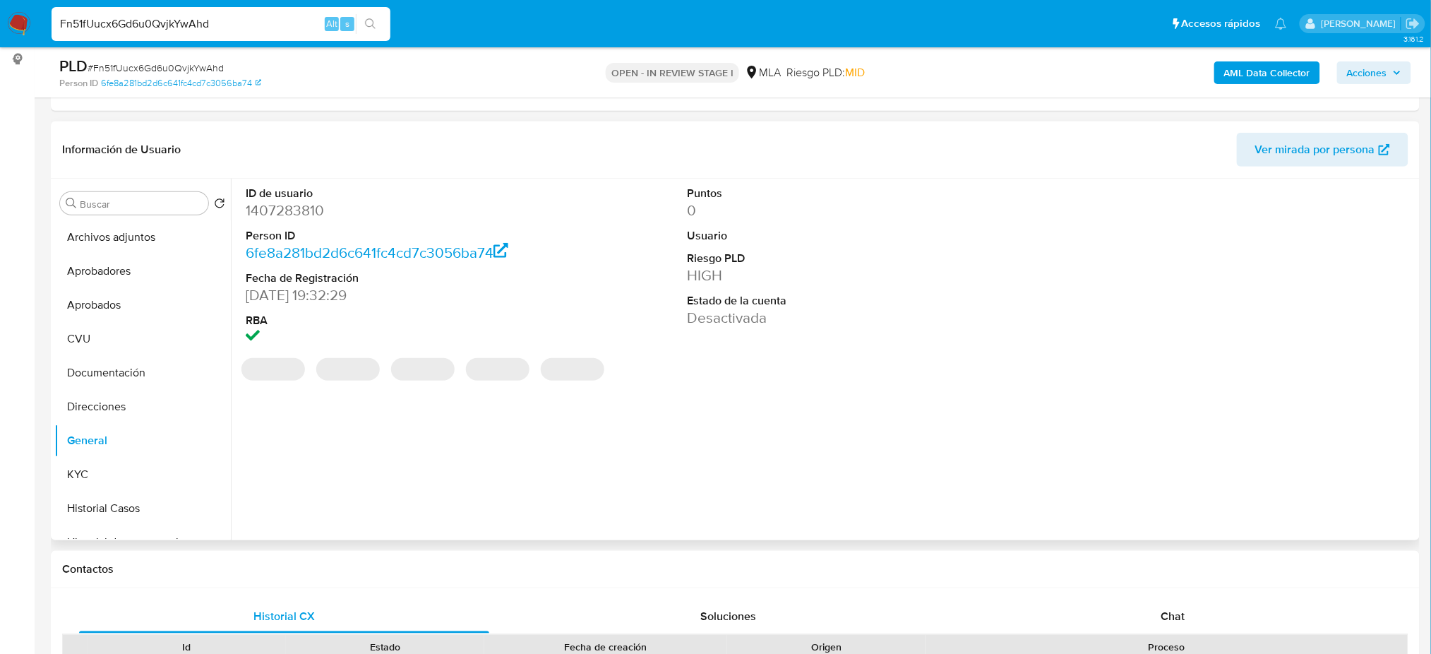
click at [272, 200] on dd "1407283810" at bounding box center [386, 210] width 280 height 20
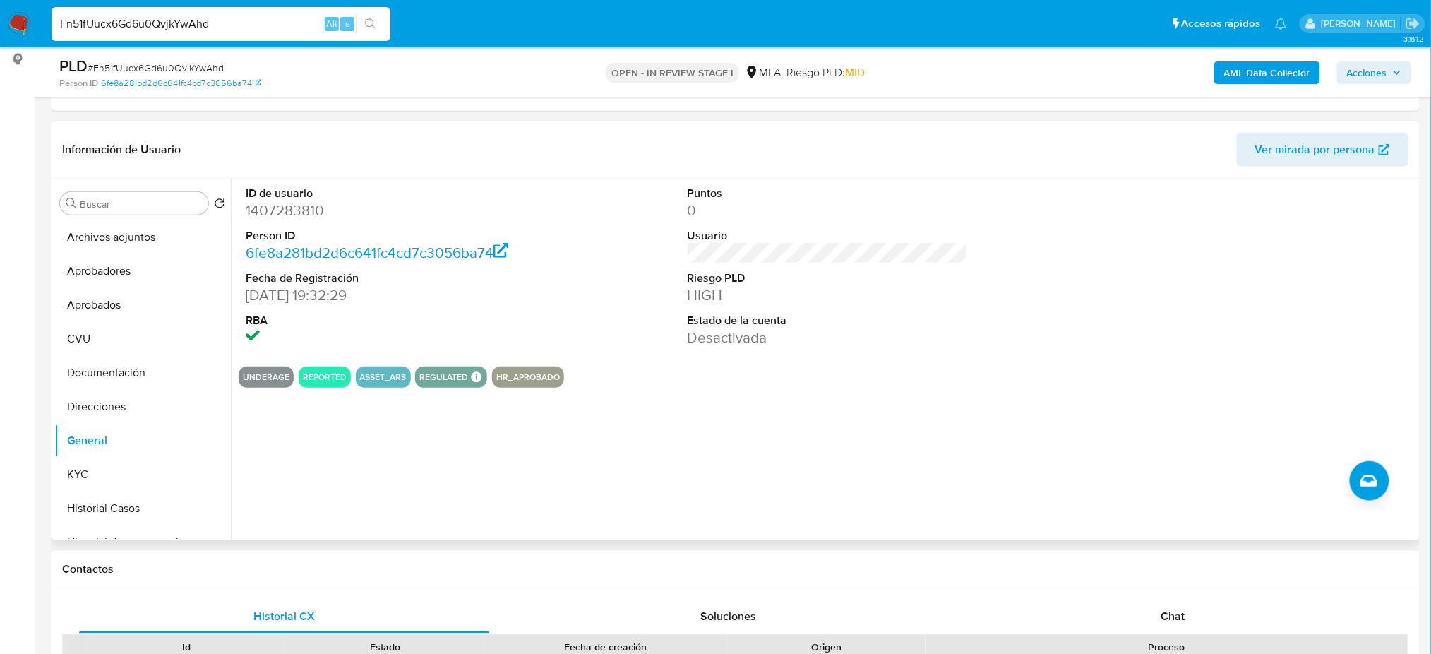
click at [163, 56] on div "PLD # Fn51fUucx6Gd6u0QvjkYwAhd" at bounding box center [281, 66] width 445 height 21
click at [174, 74] on span "# Fn51fUucx6Gd6u0QvjkYwAhd" at bounding box center [156, 68] width 136 height 14
copy span "Fn51fUucx6Gd6u0QvjkYwAhd"
click at [266, 206] on dd "1407283810" at bounding box center [386, 210] width 280 height 20
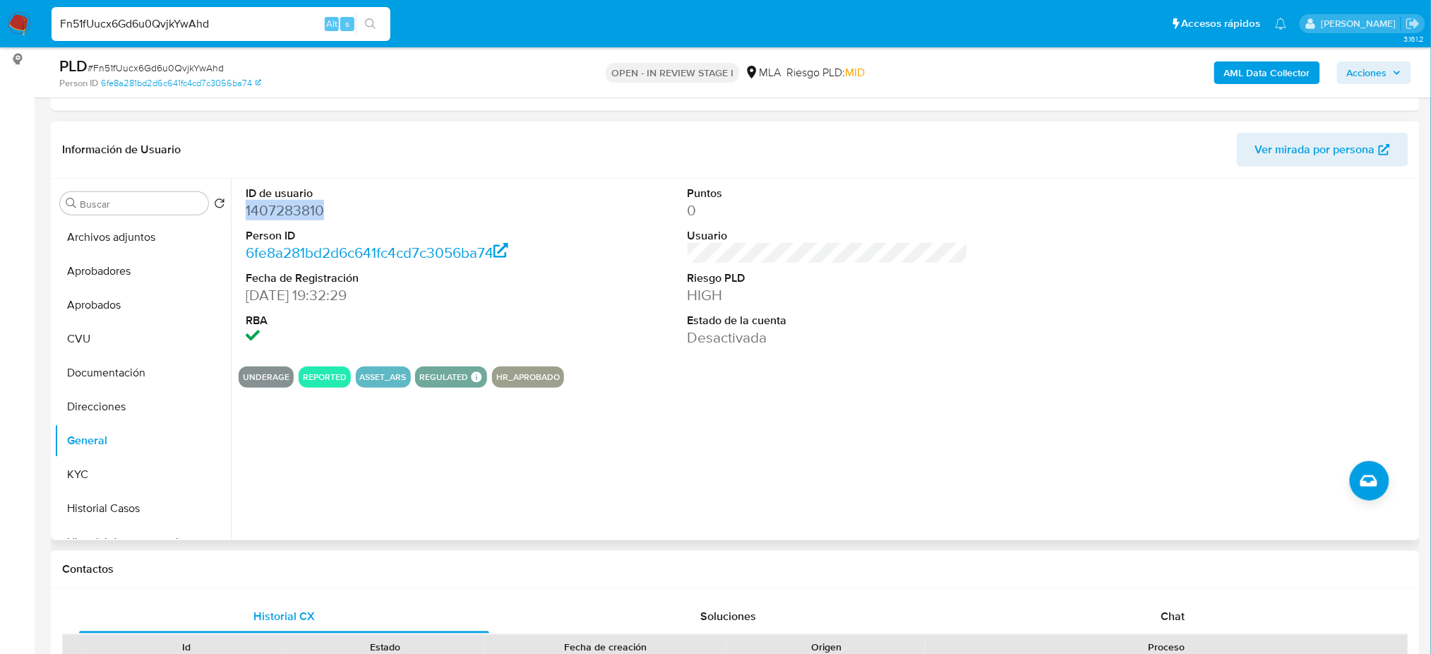
click at [266, 206] on dd "1407283810" at bounding box center [386, 210] width 280 height 20
copy dd "1407283810"
drag, startPoint x: 73, startPoint y: 469, endPoint x: 24, endPoint y: 472, distance: 49.5
click at [73, 469] on button "KYC" at bounding box center [142, 474] width 176 height 34
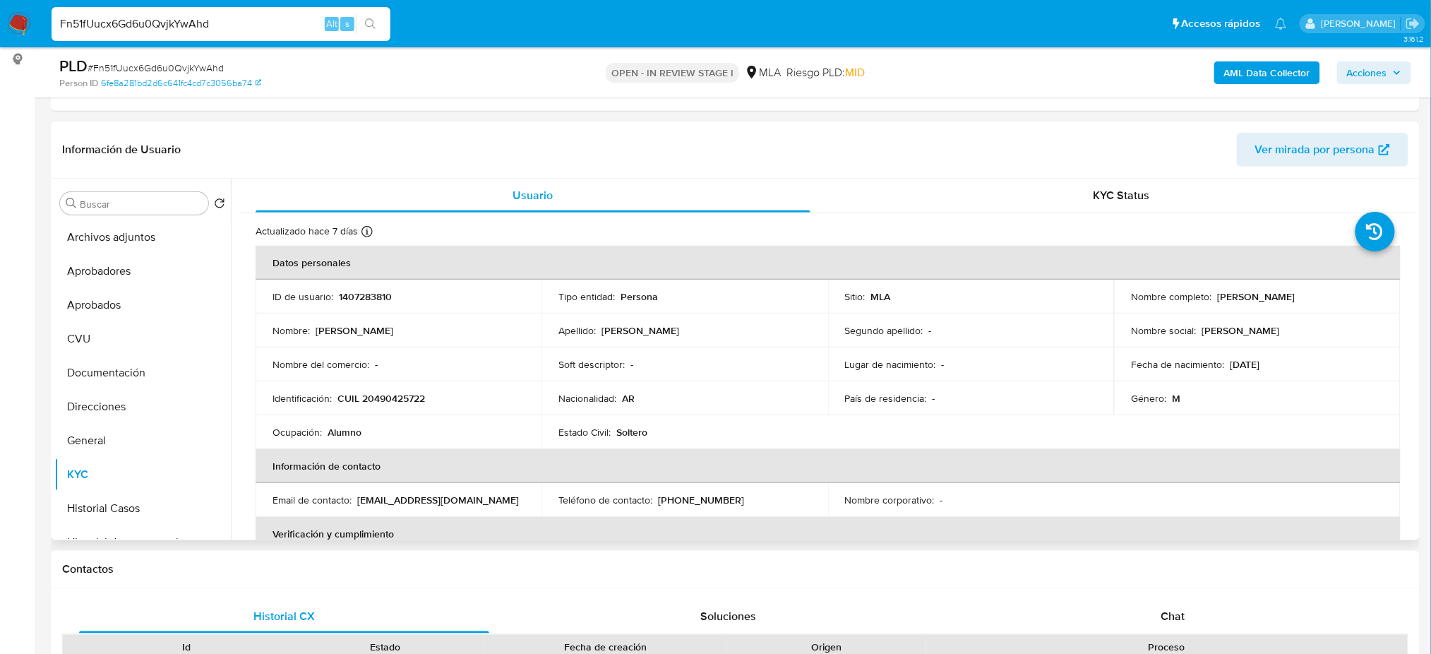
click at [392, 398] on p "CUIL 20490425722" at bounding box center [381, 398] width 88 height 13
copy p "20490425722"
click at [376, 342] on td "Nombre : Baltazar Raul" at bounding box center [399, 330] width 286 height 34
drag, startPoint x: 374, startPoint y: 399, endPoint x: 419, endPoint y: 399, distance: 44.5
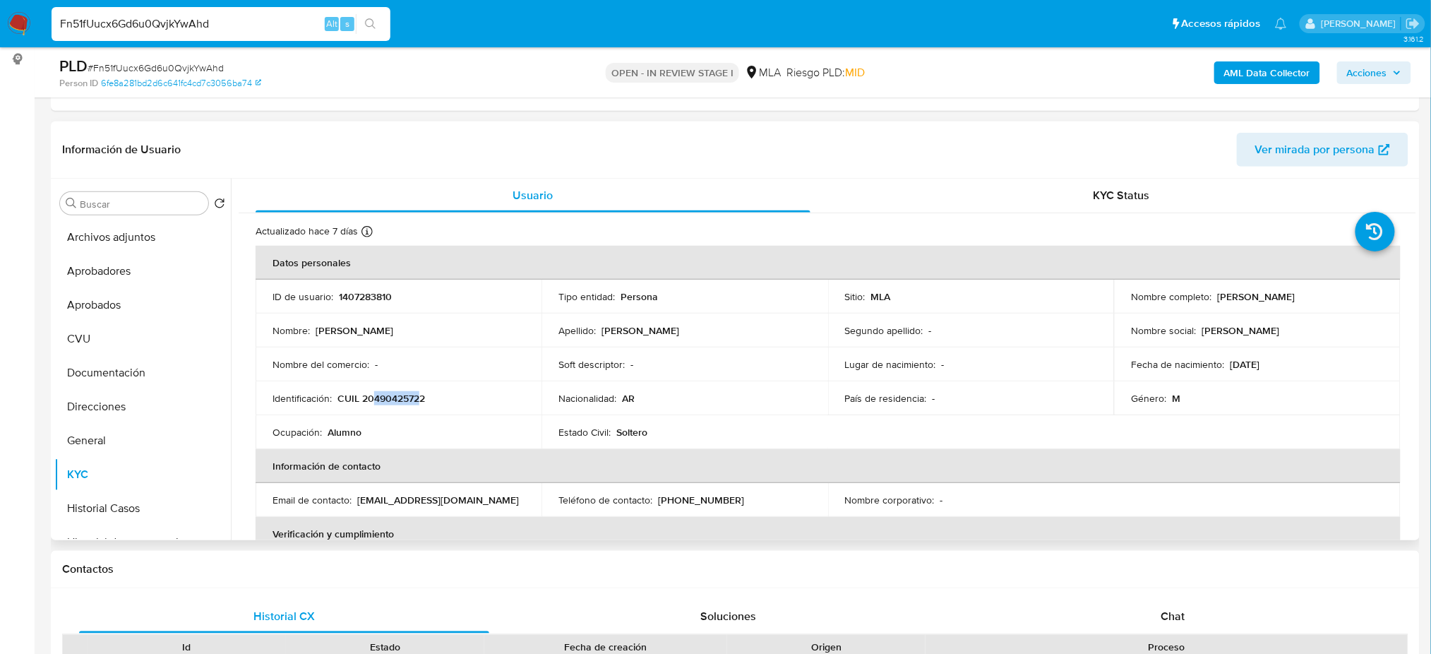
click at [419, 399] on p "CUIL 20490425722" at bounding box center [381, 398] width 88 height 13
copy p "49042572"
click at [150, 66] on span "# Fn51fUucx6Gd6u0QvjkYwAhd" at bounding box center [156, 68] width 136 height 14
copy span "Fn51fUucx6Gd6u0QvjkYwAhd"
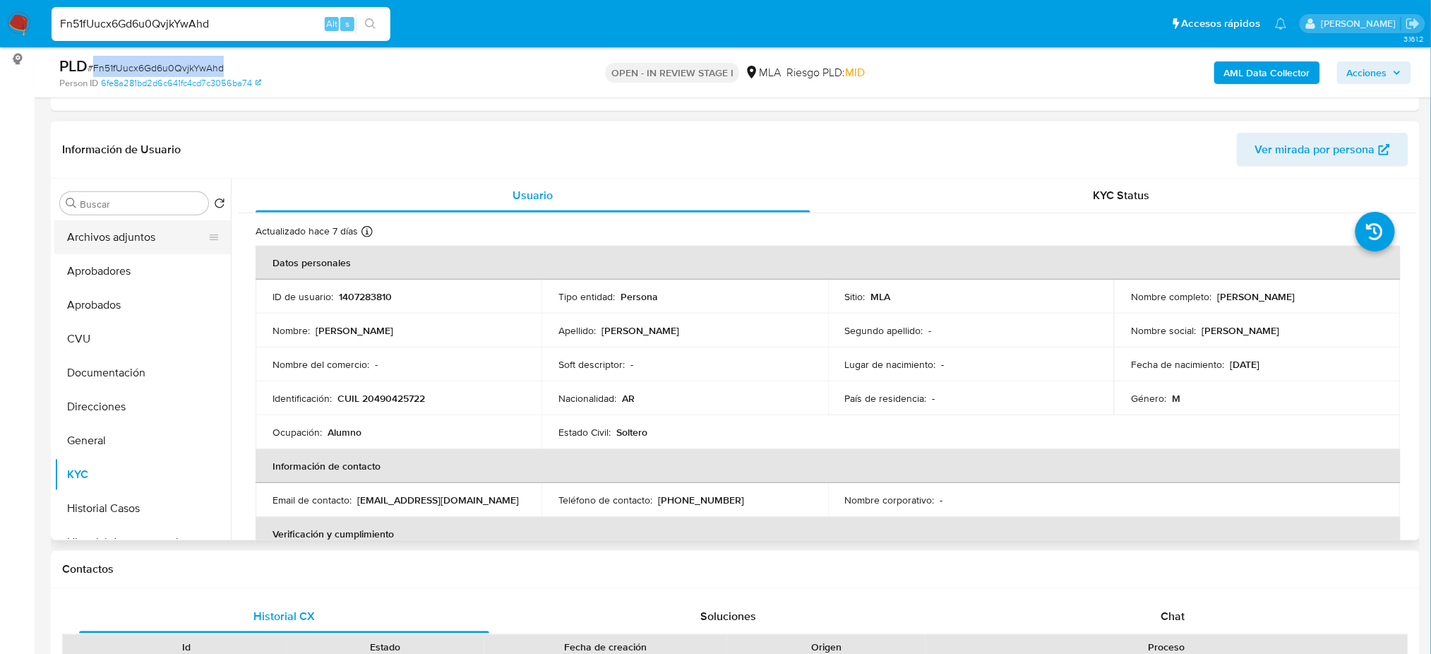
click at [119, 238] on button "Archivos adjuntos" at bounding box center [136, 237] width 165 height 34
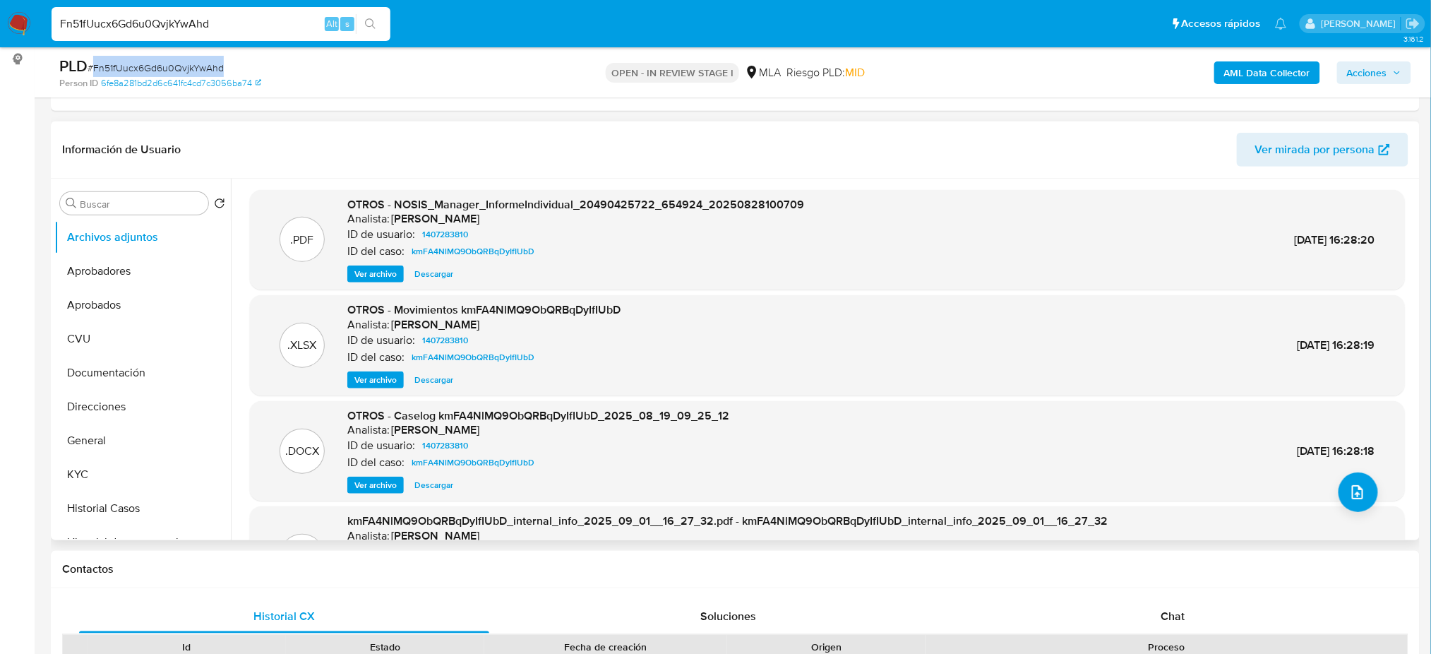
click at [380, 480] on span "Ver archivo" at bounding box center [375, 485] width 42 height 14
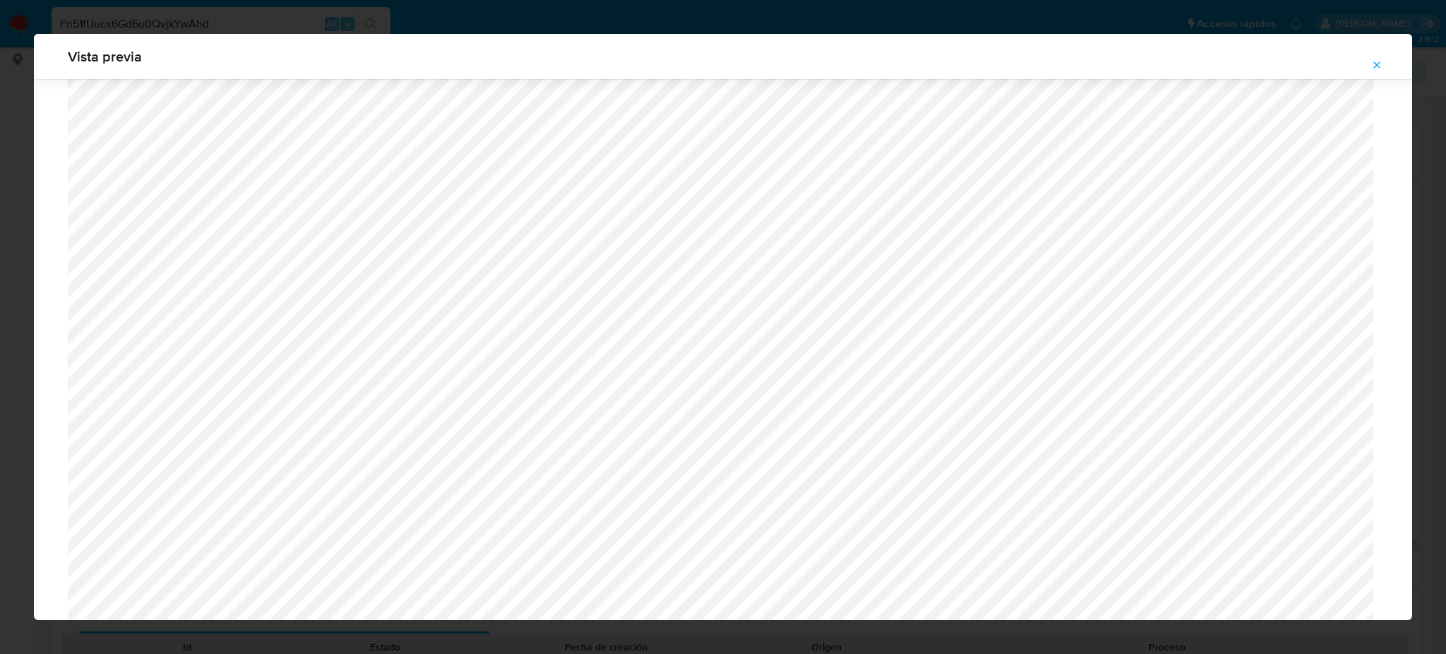
scroll to position [913, 0]
click at [1383, 61] on button "Attachment preview" at bounding box center [1376, 65] width 31 height 23
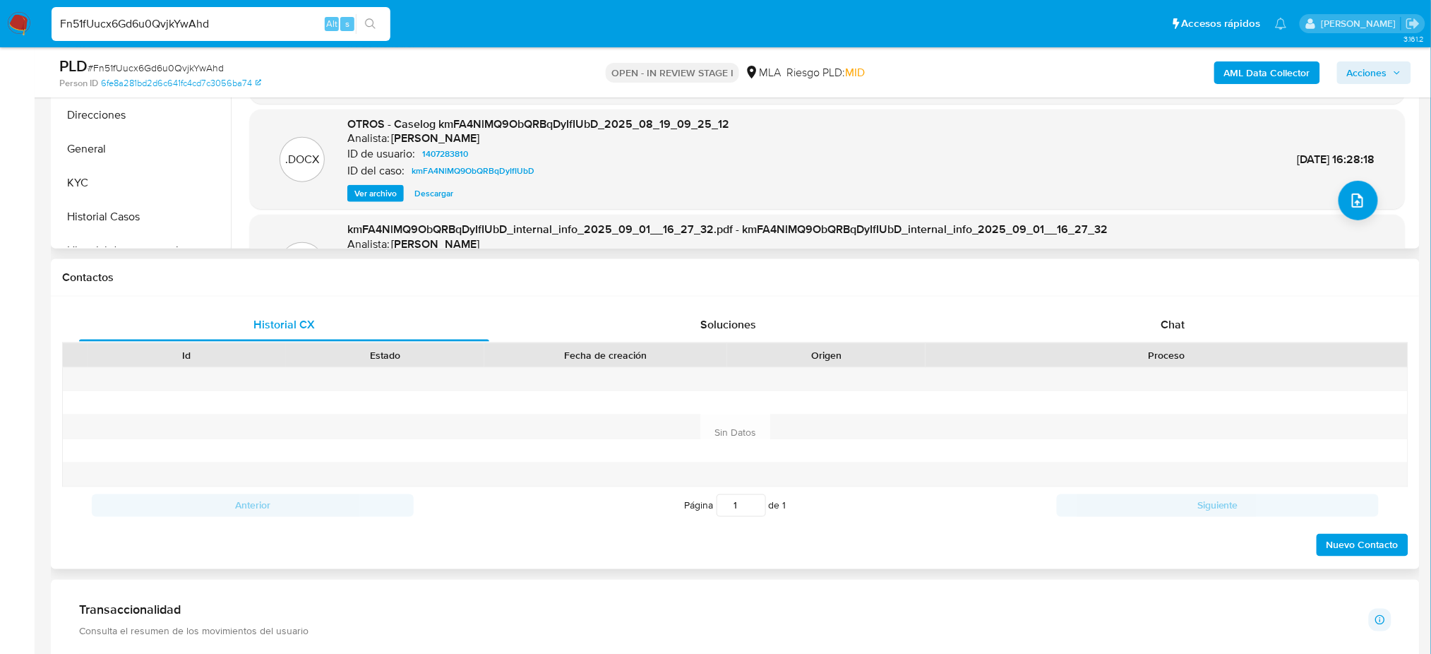
scroll to position [565, 0]
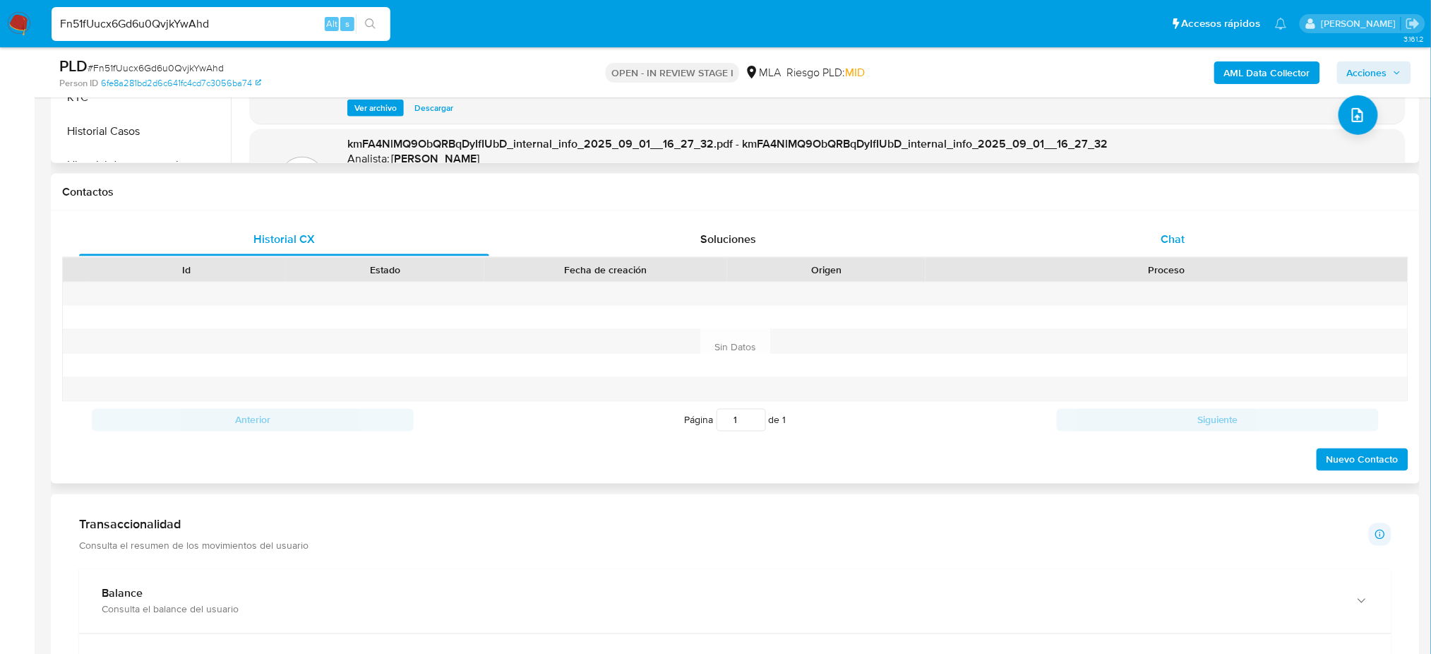
click at [1246, 256] on div "Chat" at bounding box center [1173, 239] width 410 height 34
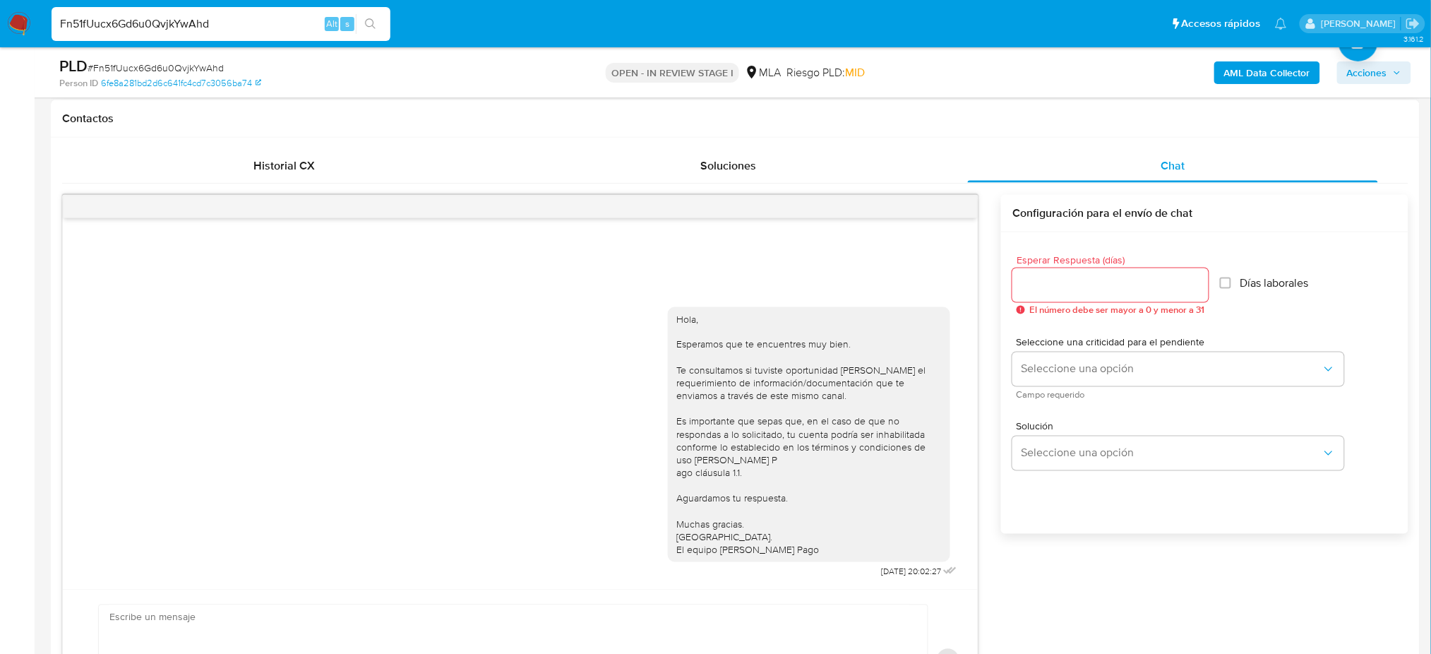
scroll to position [659, 0]
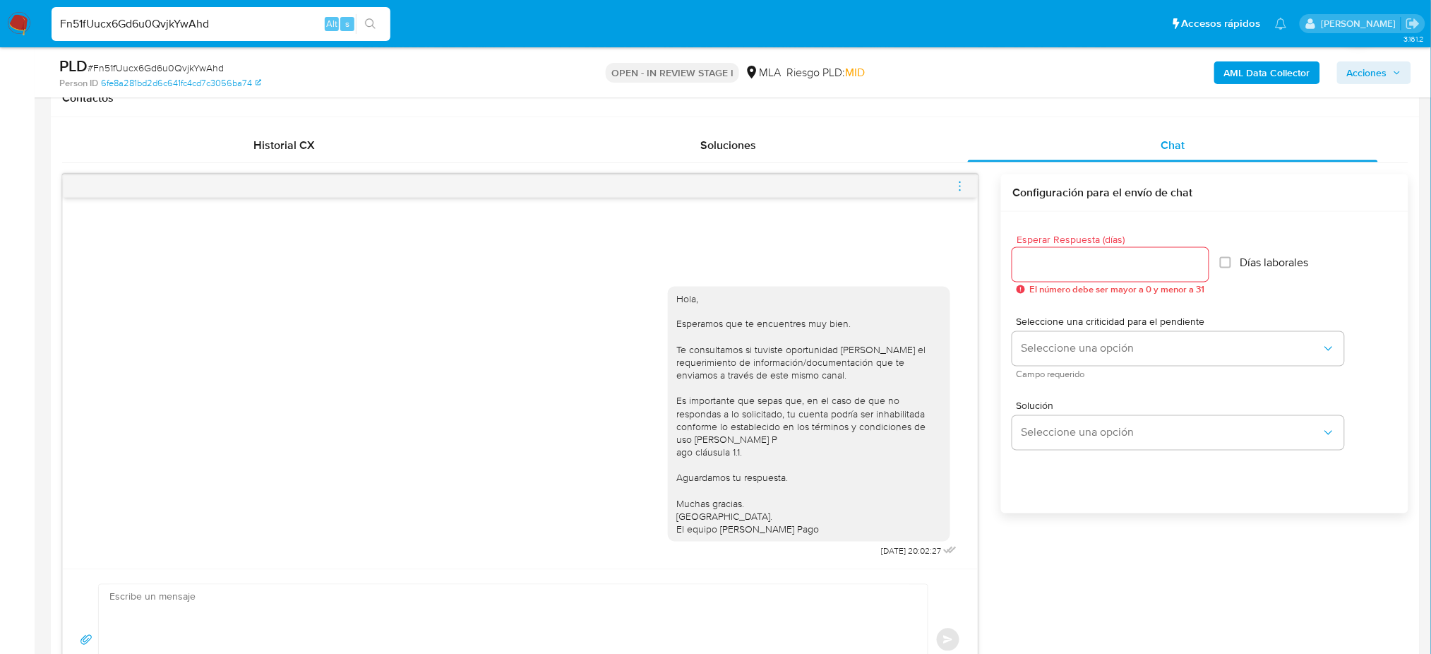
click at [954, 182] on icon "menu-action" at bounding box center [960, 186] width 13 height 13
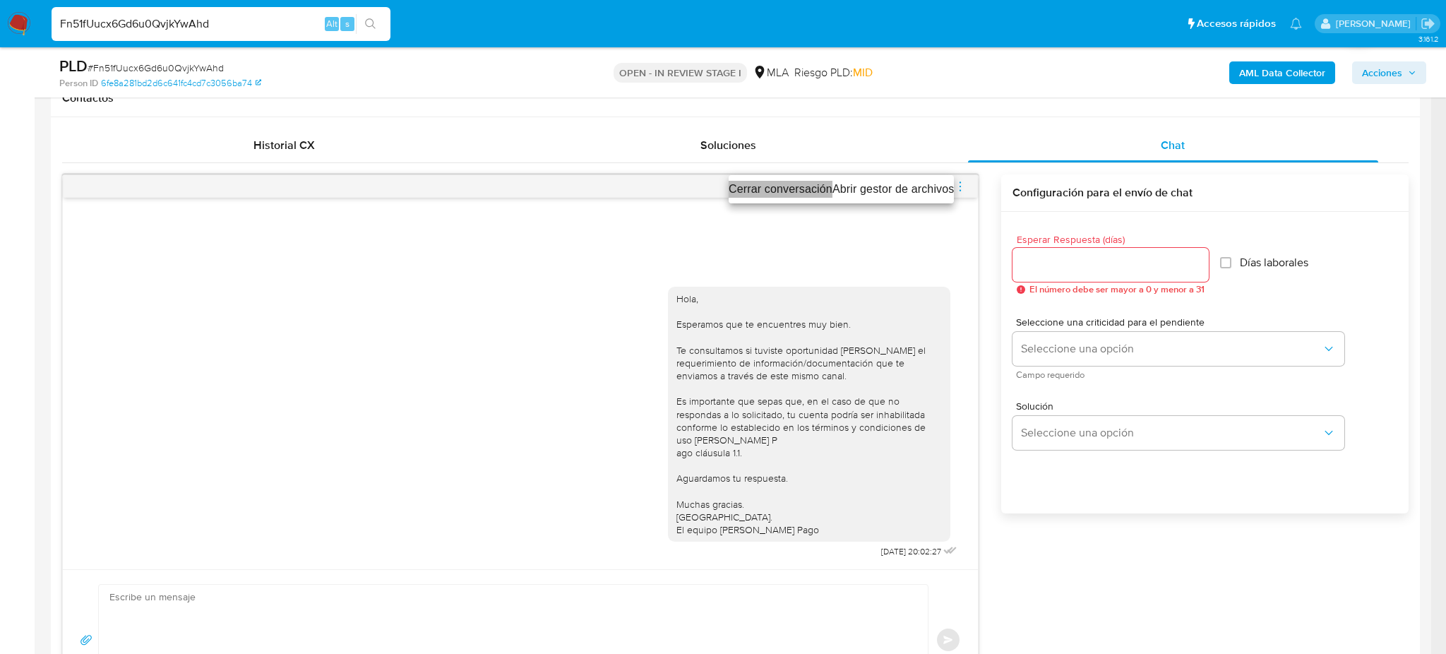
click at [792, 181] on li "Cerrar conversación" at bounding box center [780, 189] width 104 height 17
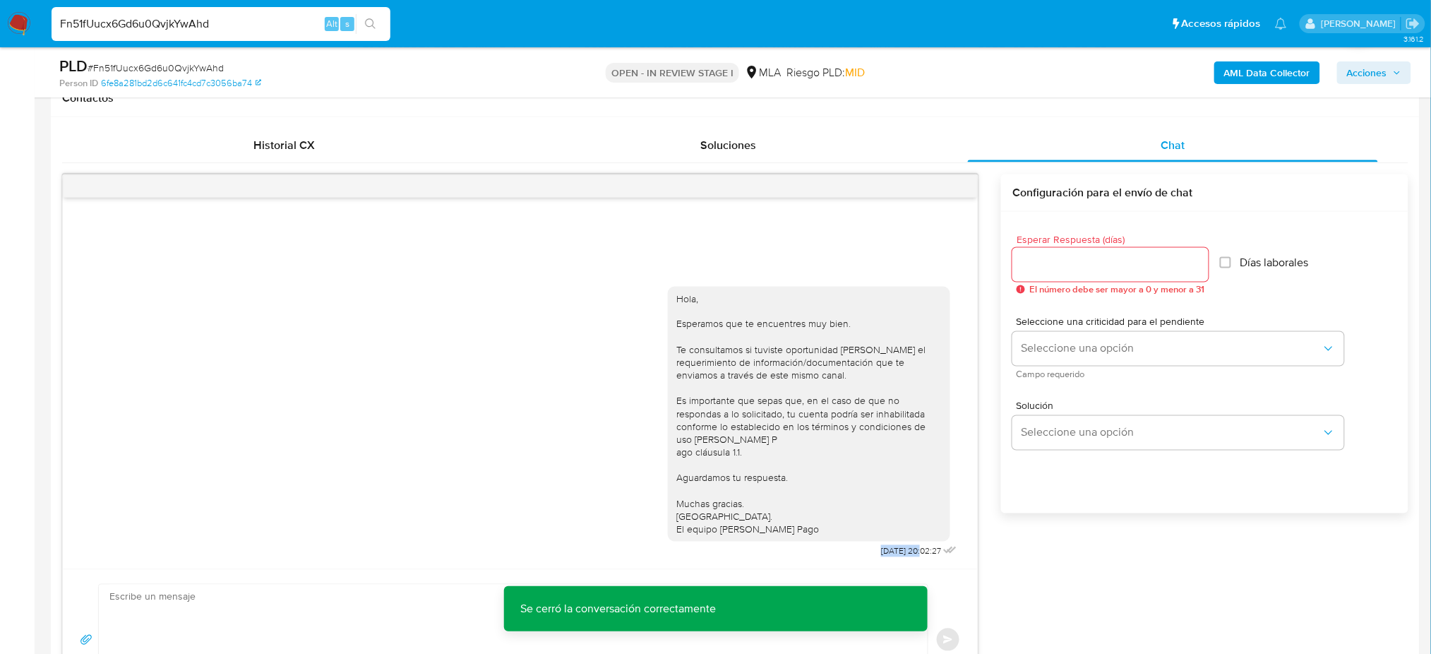
drag, startPoint x: 887, startPoint y: 556, endPoint x: 906, endPoint y: 553, distance: 19.3
click at [906, 553] on div "Hola, Esperamos que te encuentres muy bien. Te consultamos si tuviste oportunid…" at bounding box center [814, 419] width 292 height 285
copy span "22/09/2025"
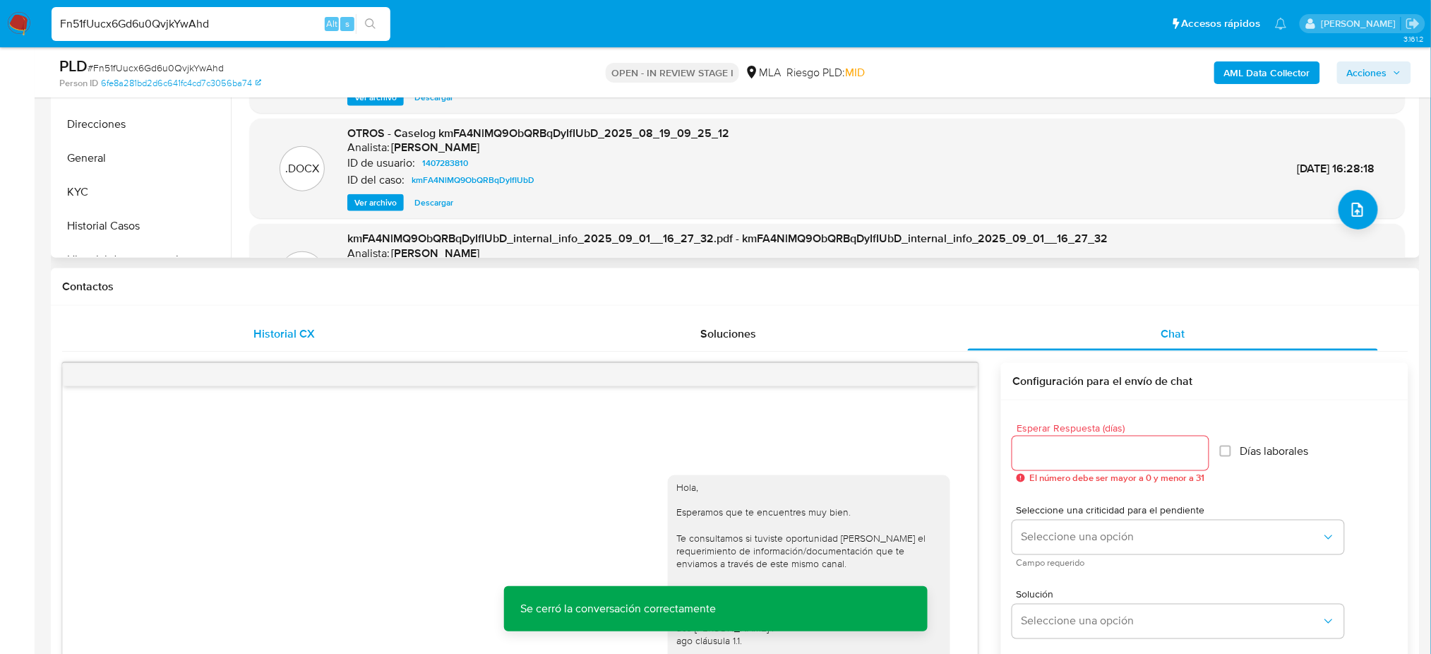
click at [301, 332] on span "Historial CX" at bounding box center [283, 333] width 61 height 16
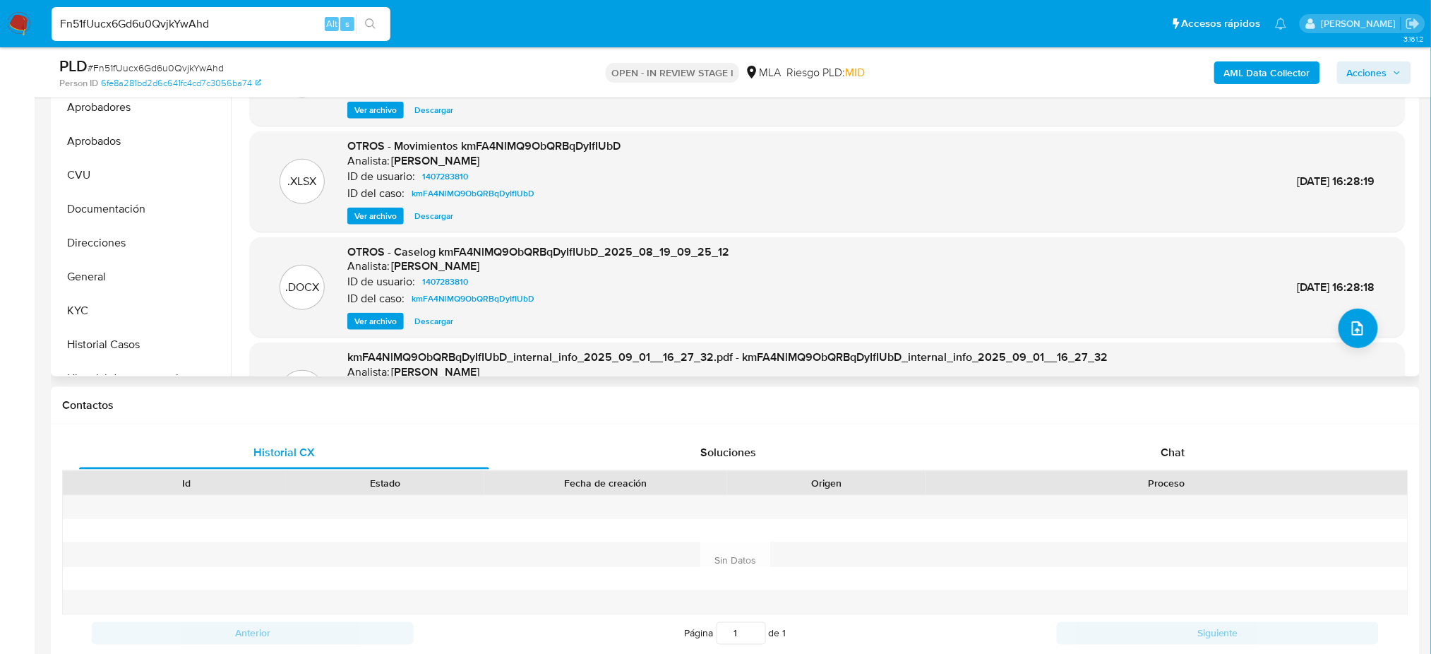
scroll to position [94, 0]
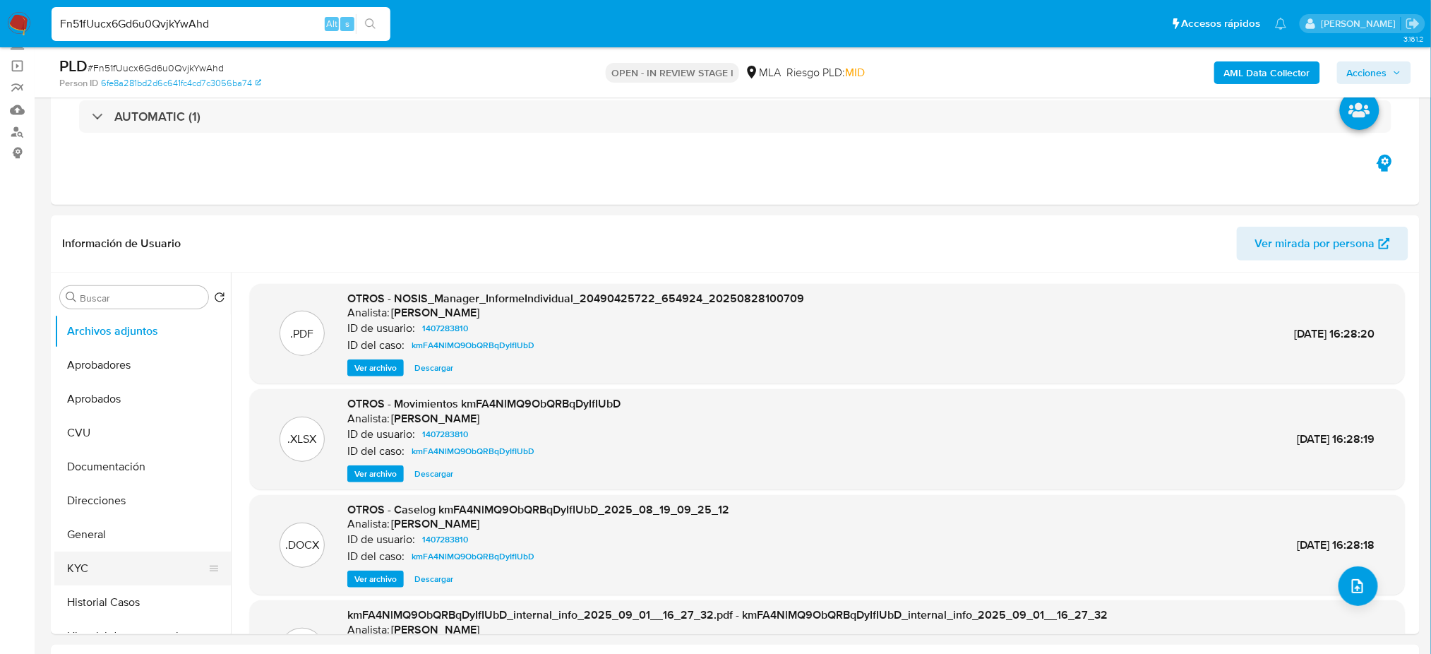
click at [88, 576] on button "KYC" at bounding box center [136, 568] width 165 height 34
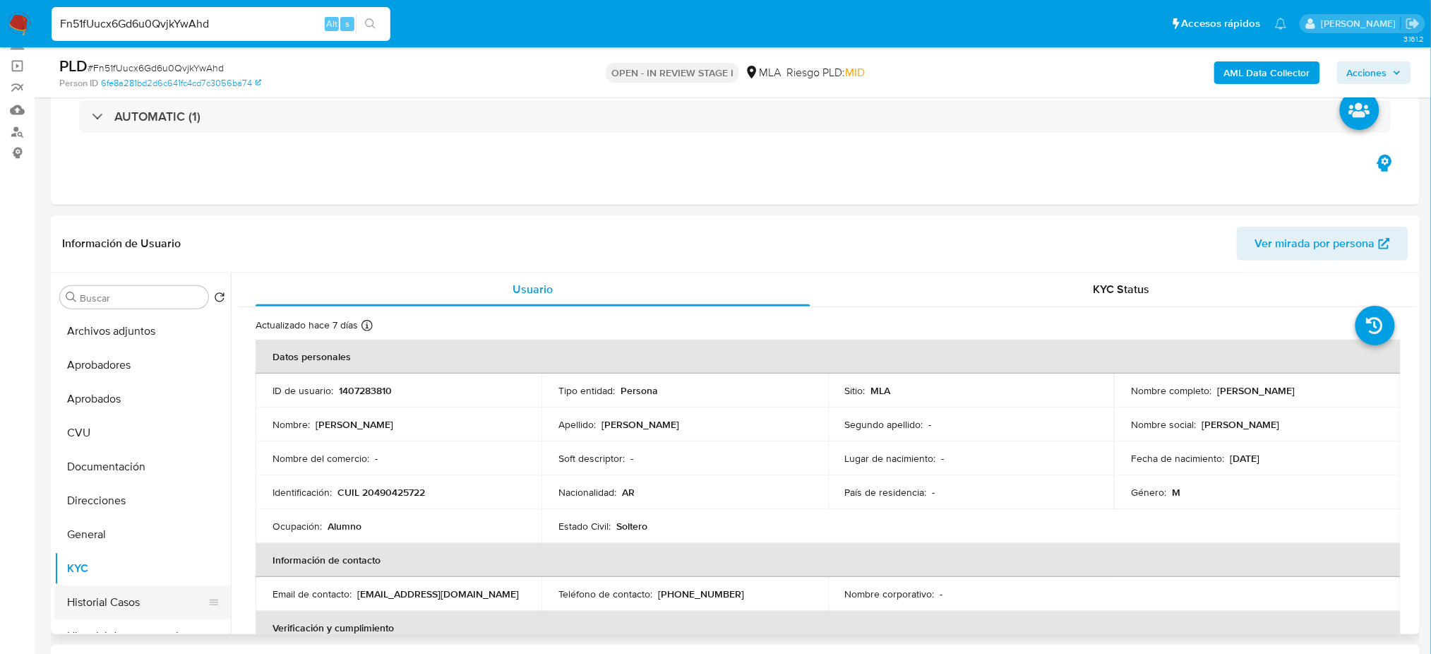
click at [82, 610] on button "Historial Casos" at bounding box center [136, 602] width 165 height 34
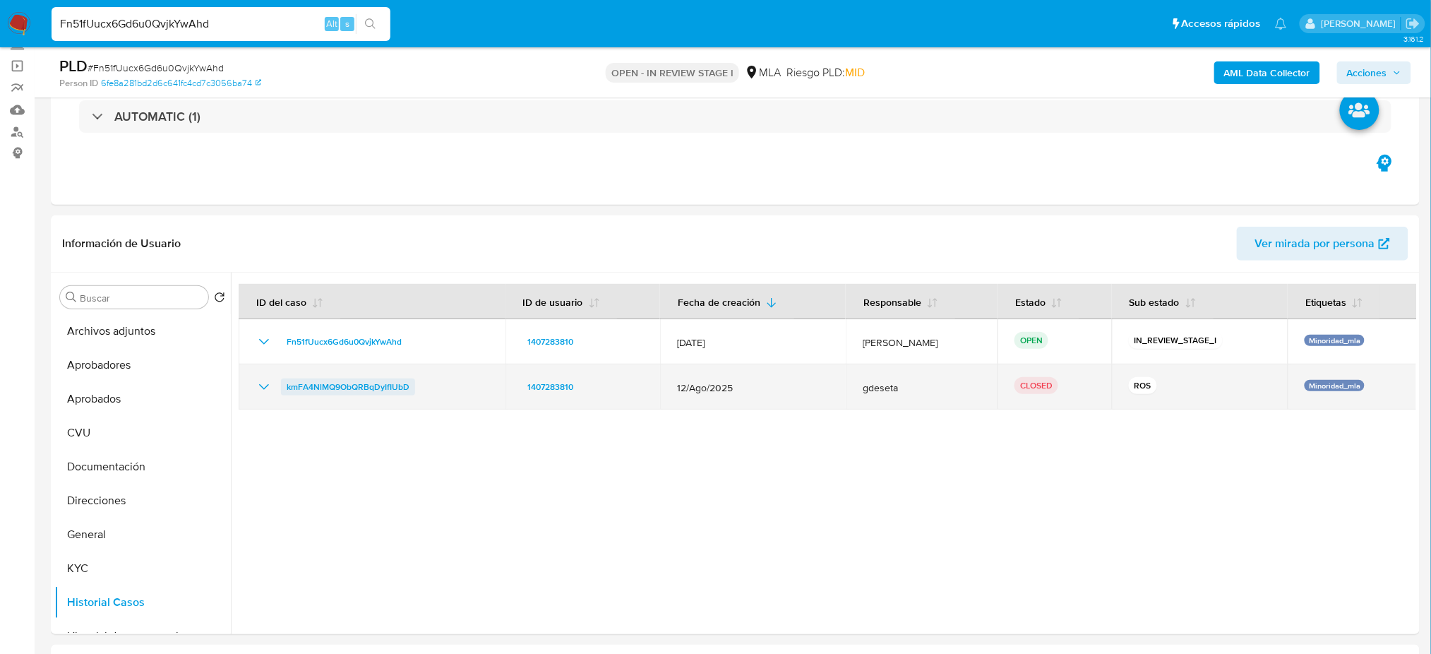
click at [397, 390] on span "kmFA4NlMQ9ObQRBqDyIfIUbD" at bounding box center [348, 386] width 123 height 17
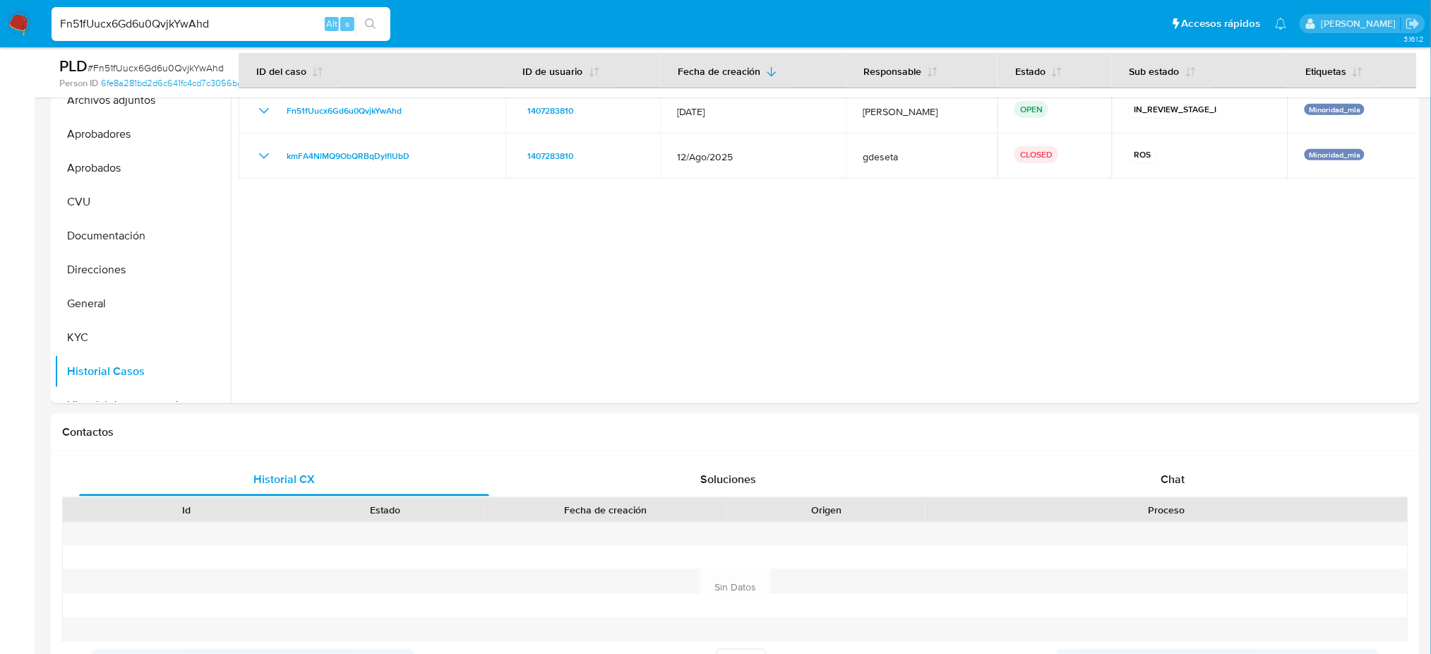
scroll to position [137, 0]
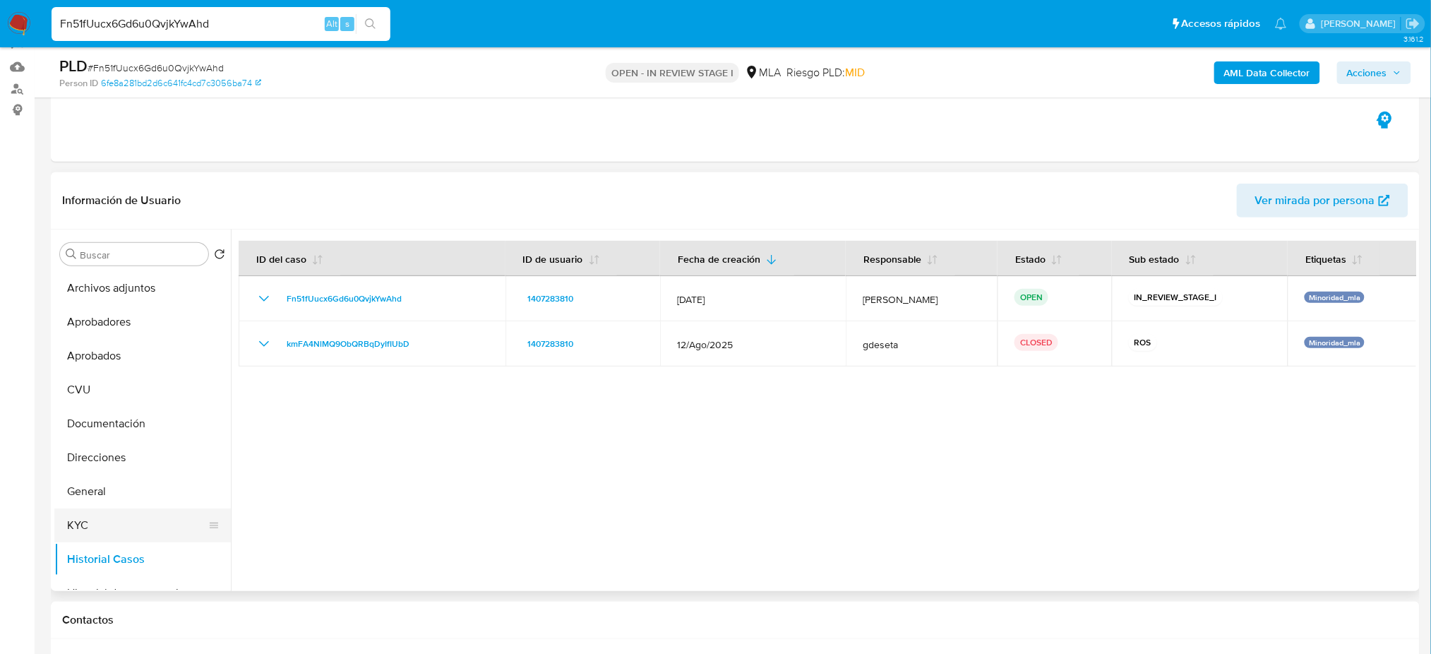
click at [123, 522] on button "KYC" at bounding box center [136, 525] width 165 height 34
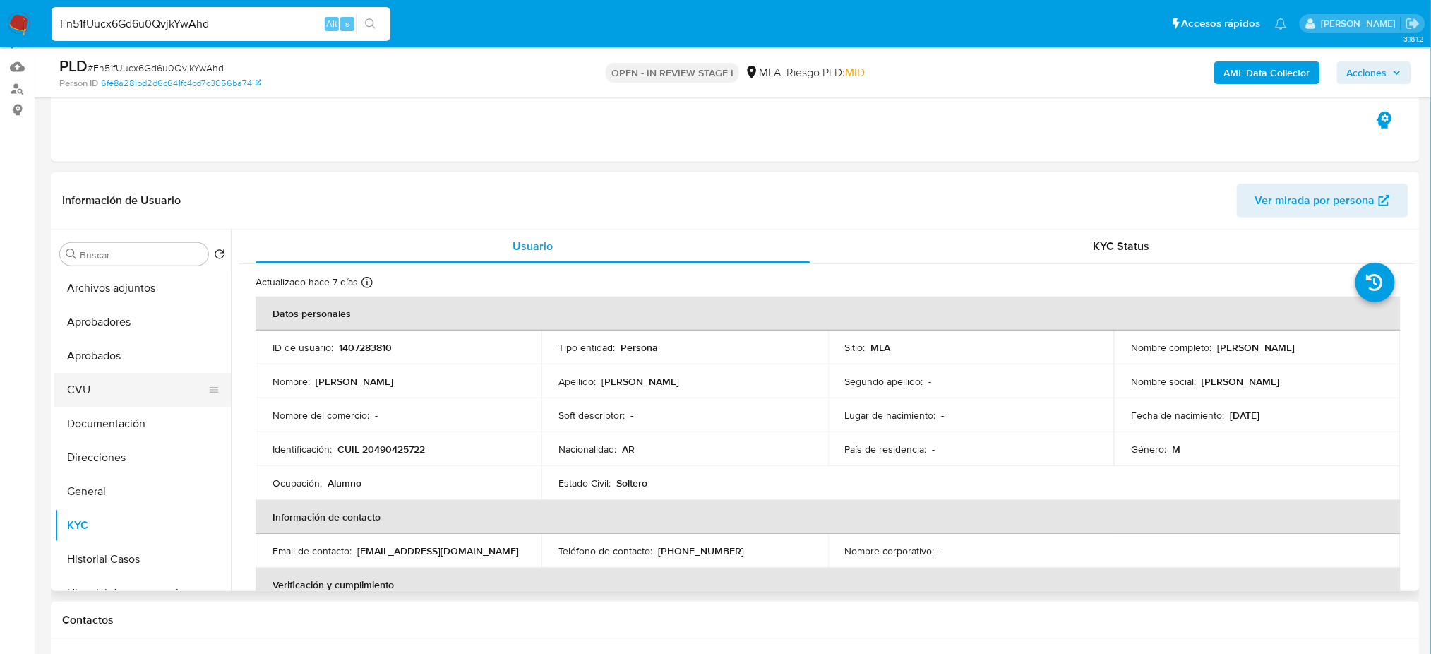
click at [114, 376] on button "CVU" at bounding box center [136, 390] width 165 height 34
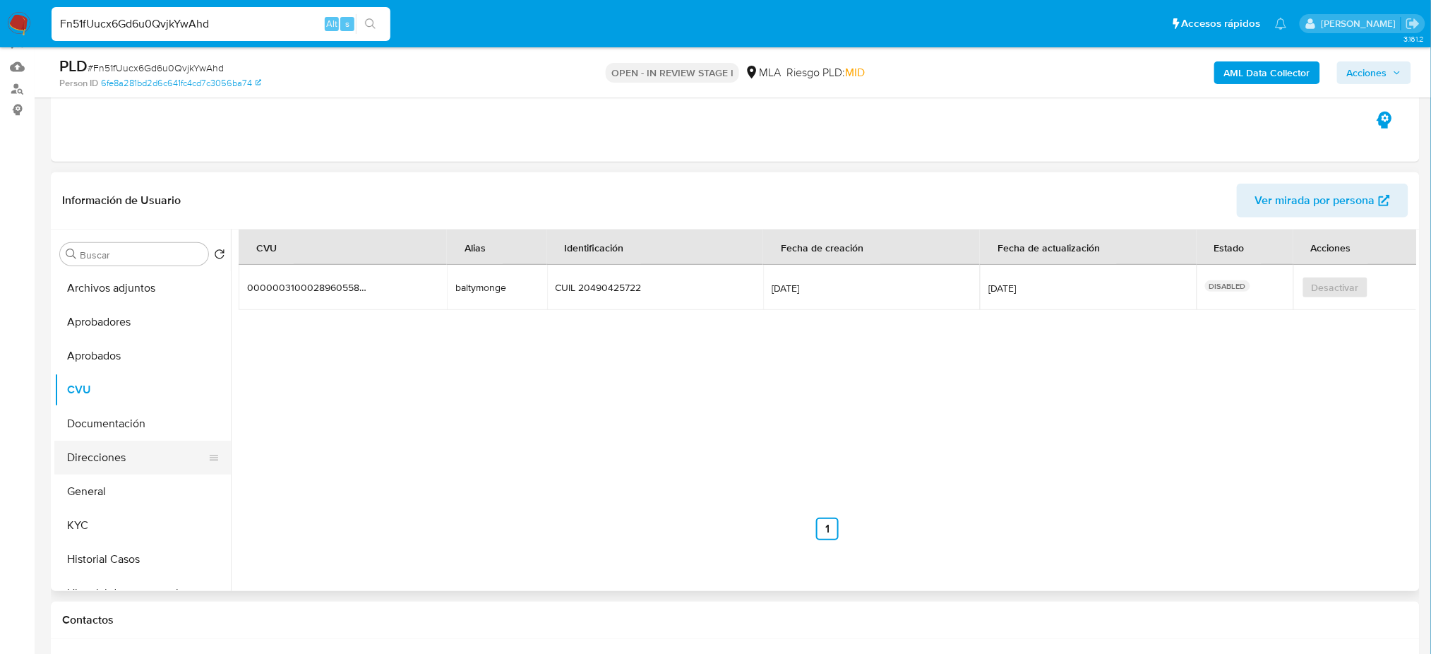
click at [114, 448] on button "Direcciones" at bounding box center [136, 457] width 165 height 34
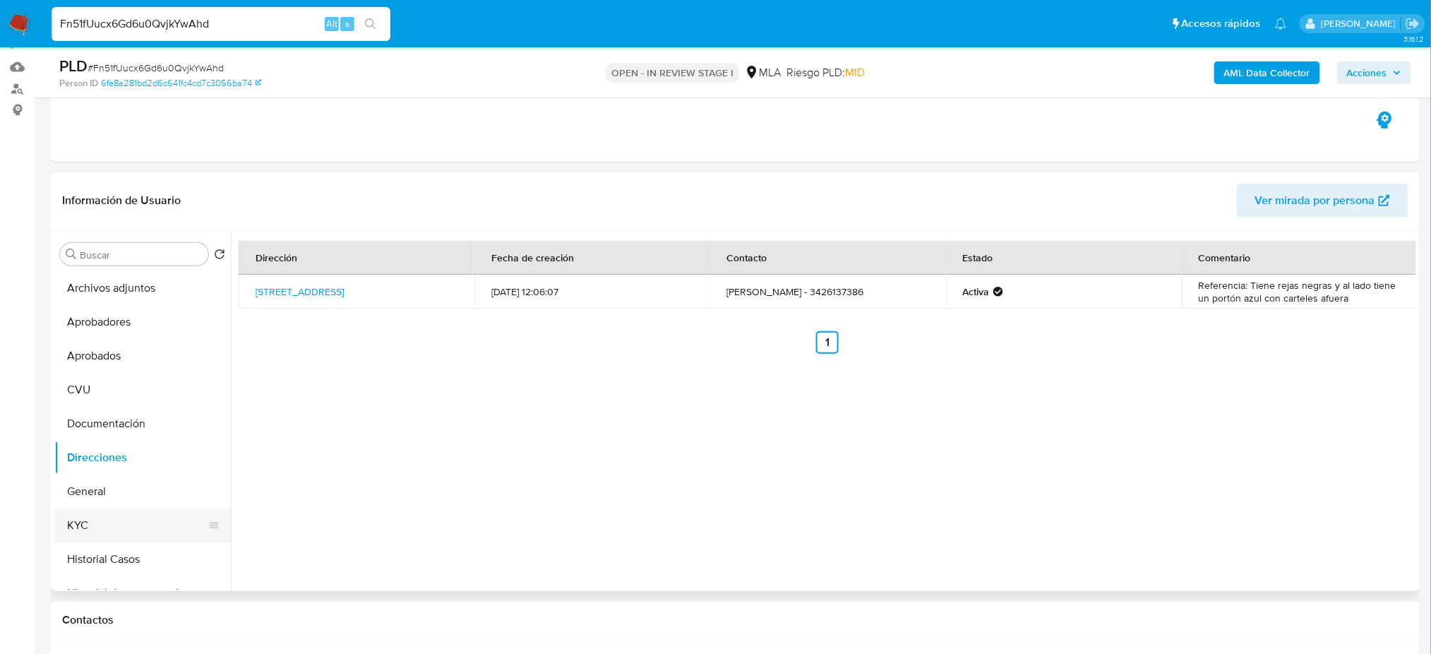
click at [136, 506] on button "General" at bounding box center [142, 491] width 176 height 34
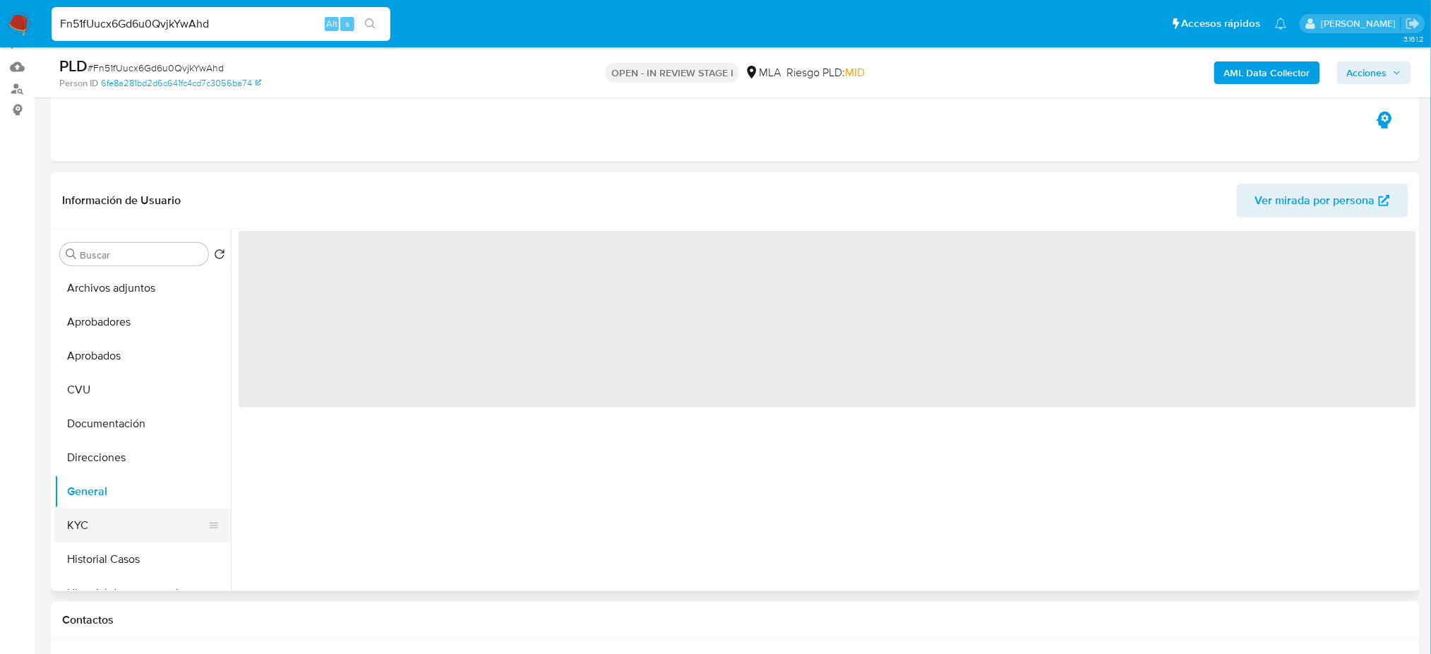
click at [139, 519] on button "KYC" at bounding box center [136, 525] width 165 height 34
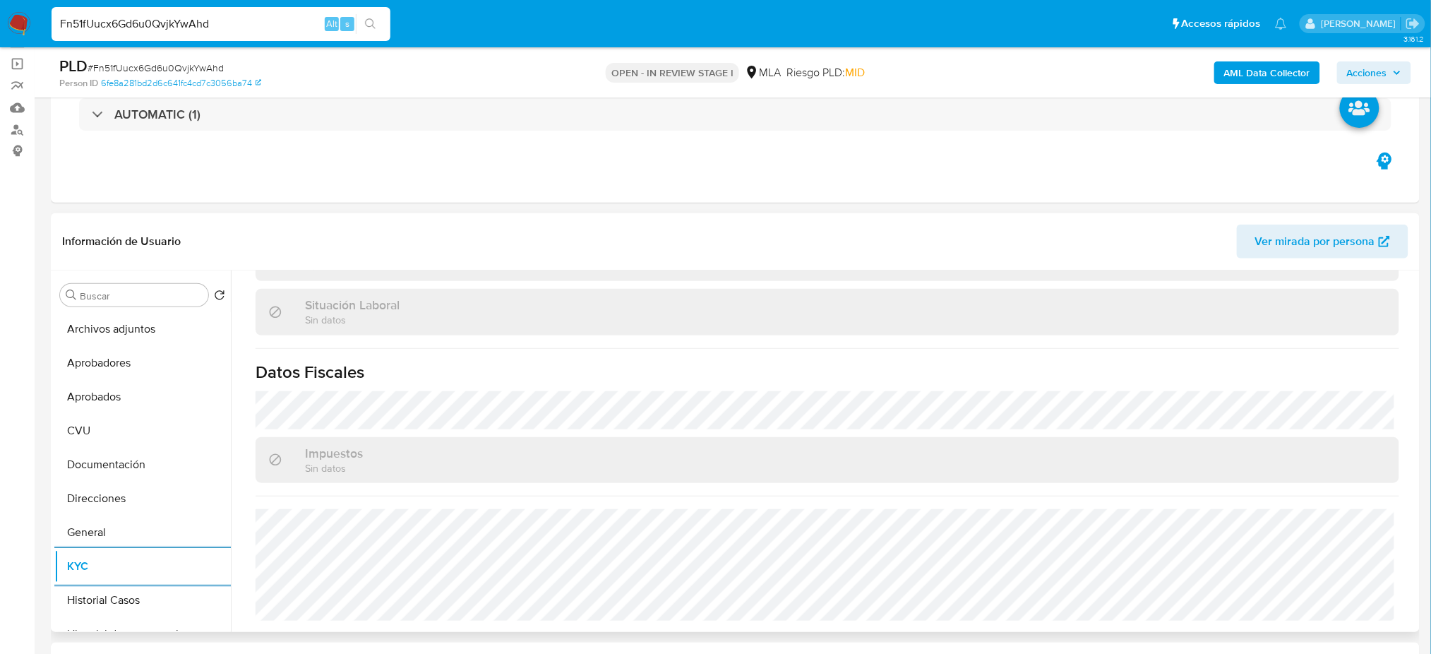
scroll to position [0, 0]
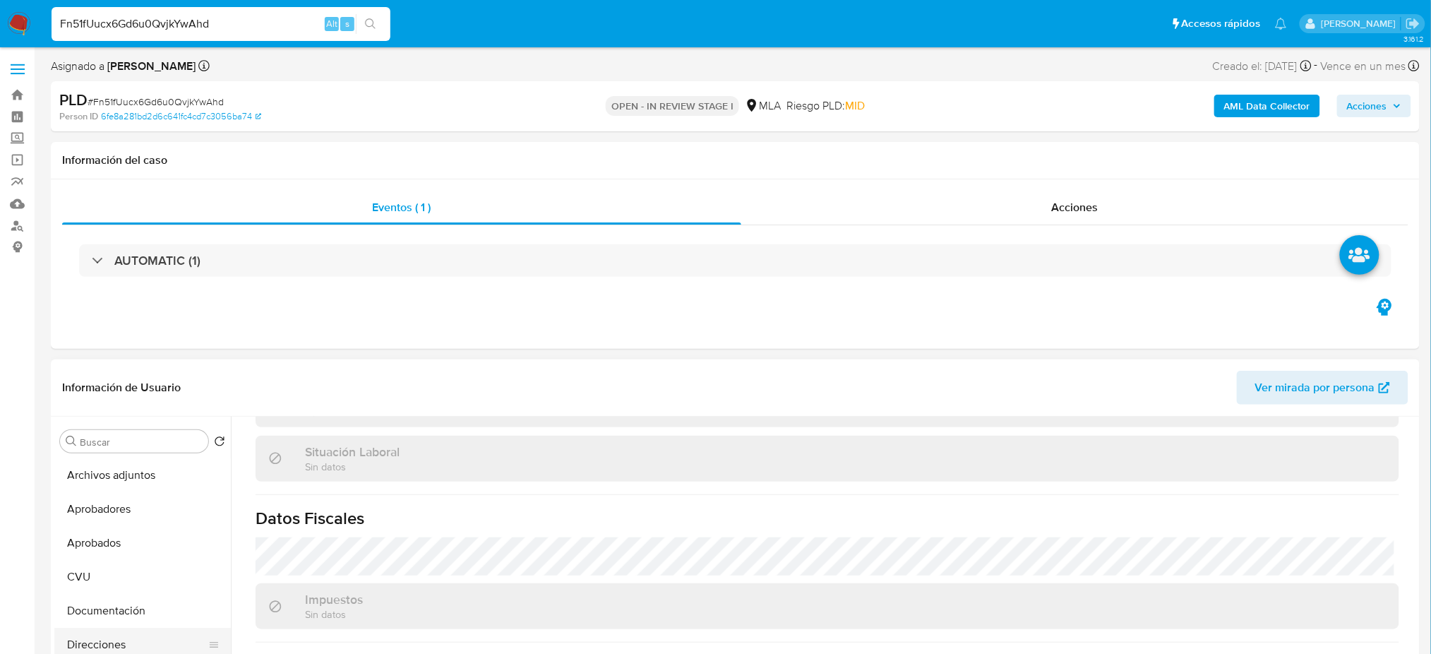
click at [111, 637] on button "Direcciones" at bounding box center [136, 644] width 165 height 34
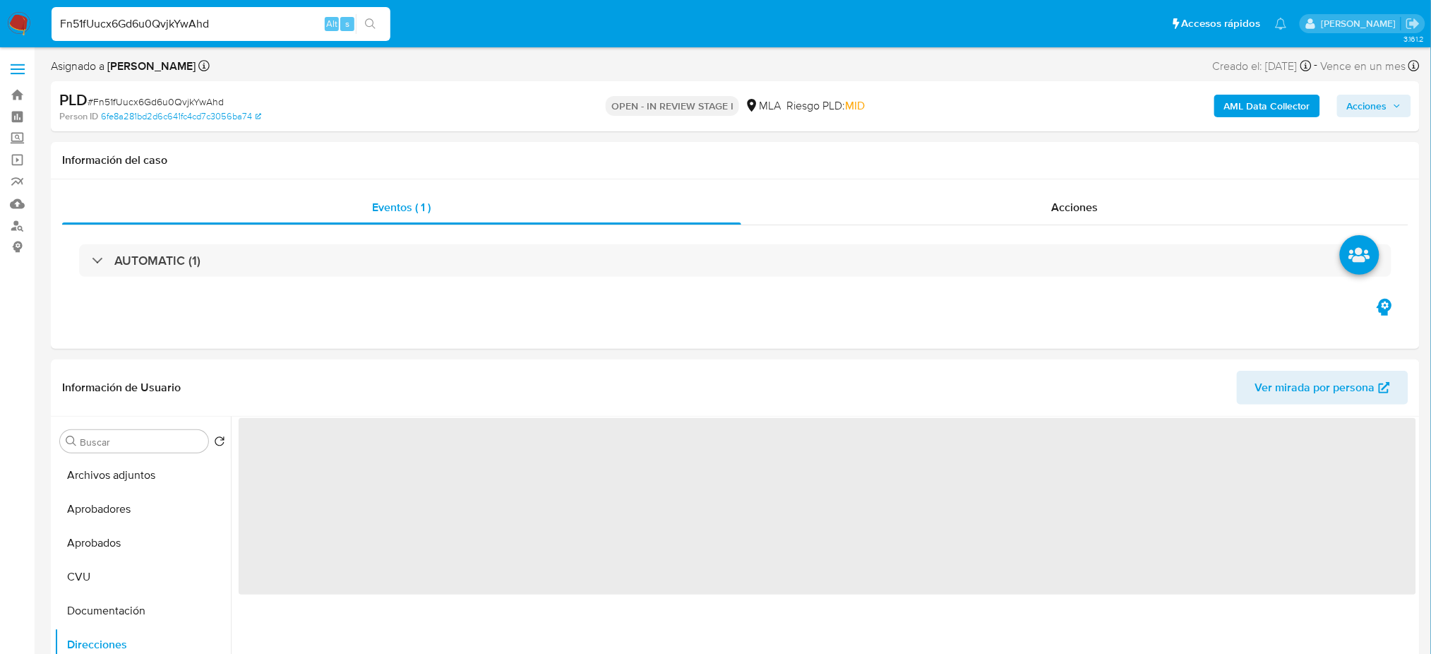
scroll to position [94, 0]
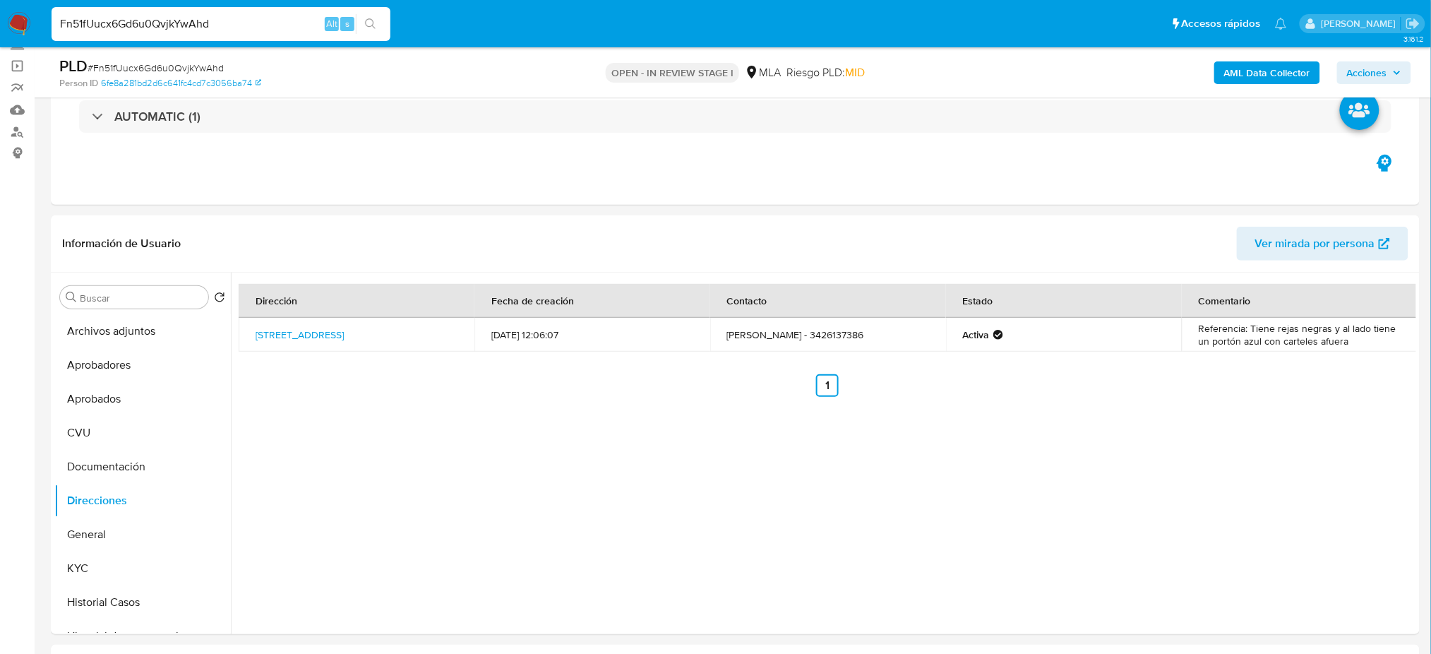
drag, startPoint x: 213, startPoint y: 21, endPoint x: 0, endPoint y: 21, distance: 213.2
click at [0, 21] on nav "Pausado Ver notificaciones Fn51fUucx6Gd6u0QvjkYwAhd Alt s Accesos rápidos Presi…" at bounding box center [715, 23] width 1431 height 47
paste input "3oQPnUAEwzcJL4bU06XzUon6"
type input "3oQPnUAEwzcJL4bU06XzUon6"
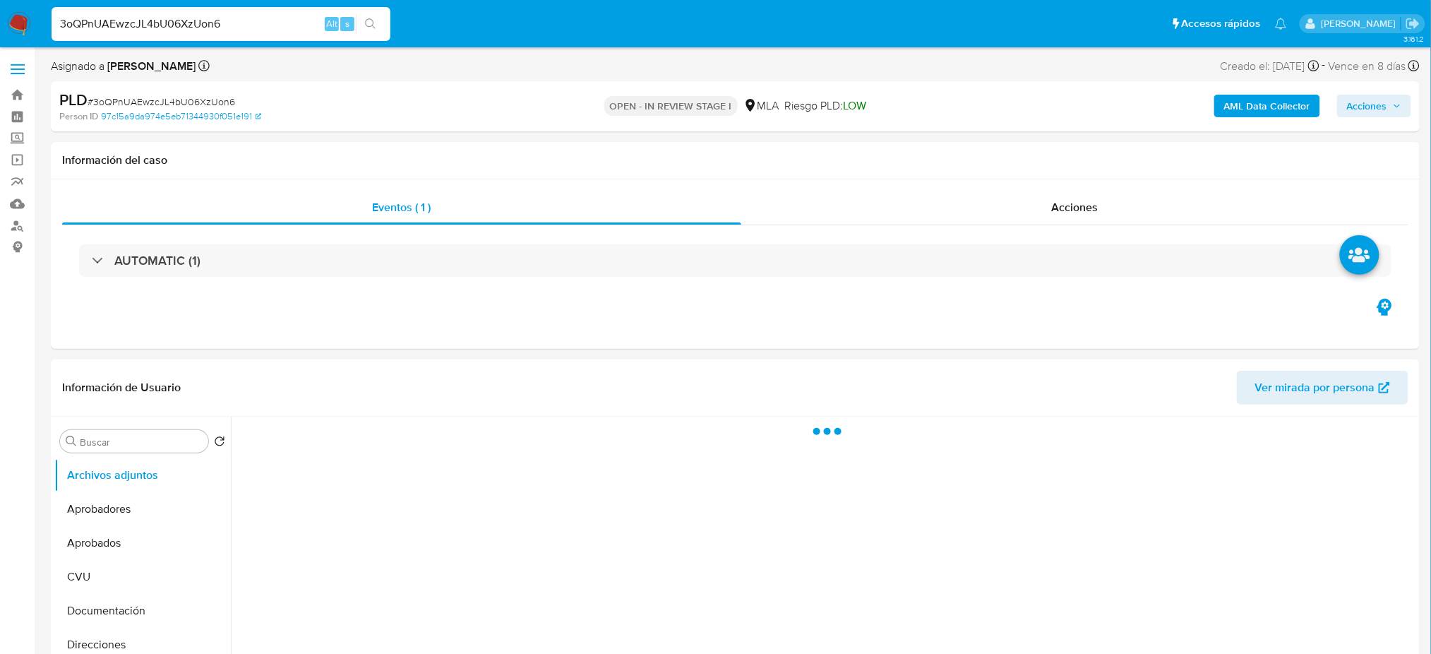
select select "10"
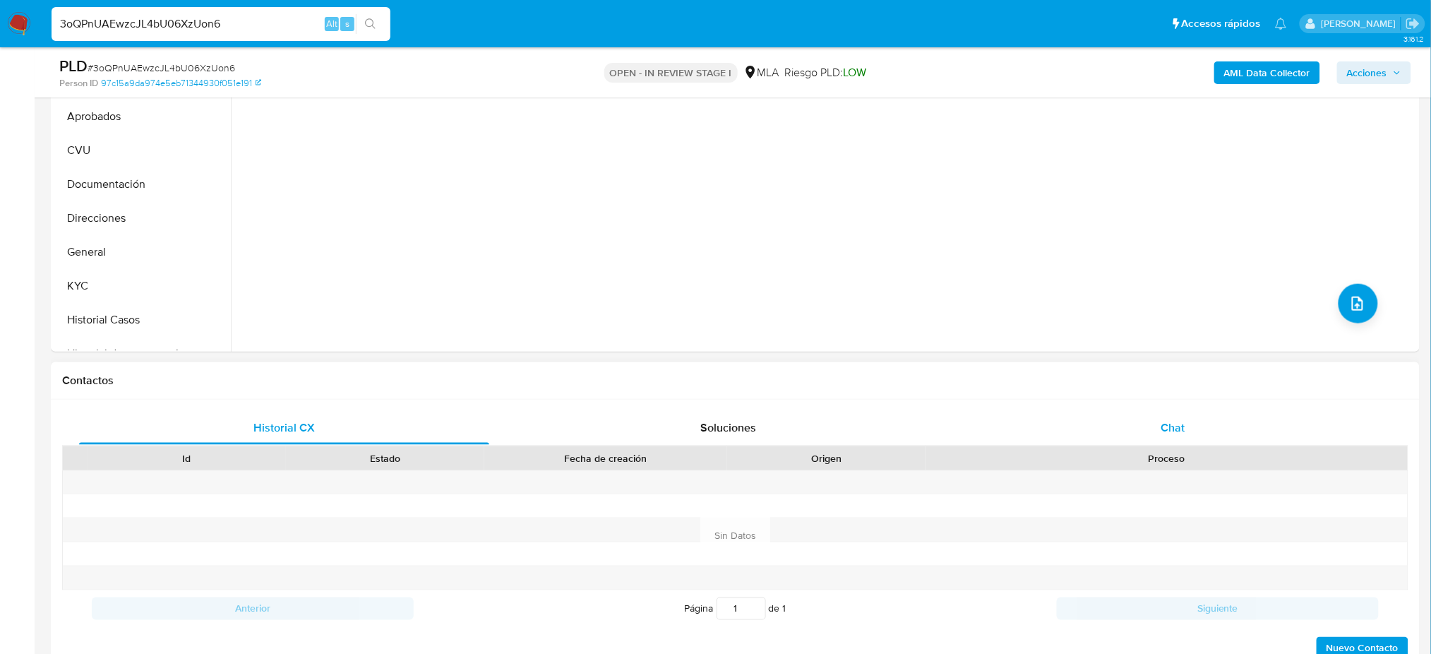
click at [1178, 424] on span "Chat" at bounding box center [1172, 427] width 24 height 16
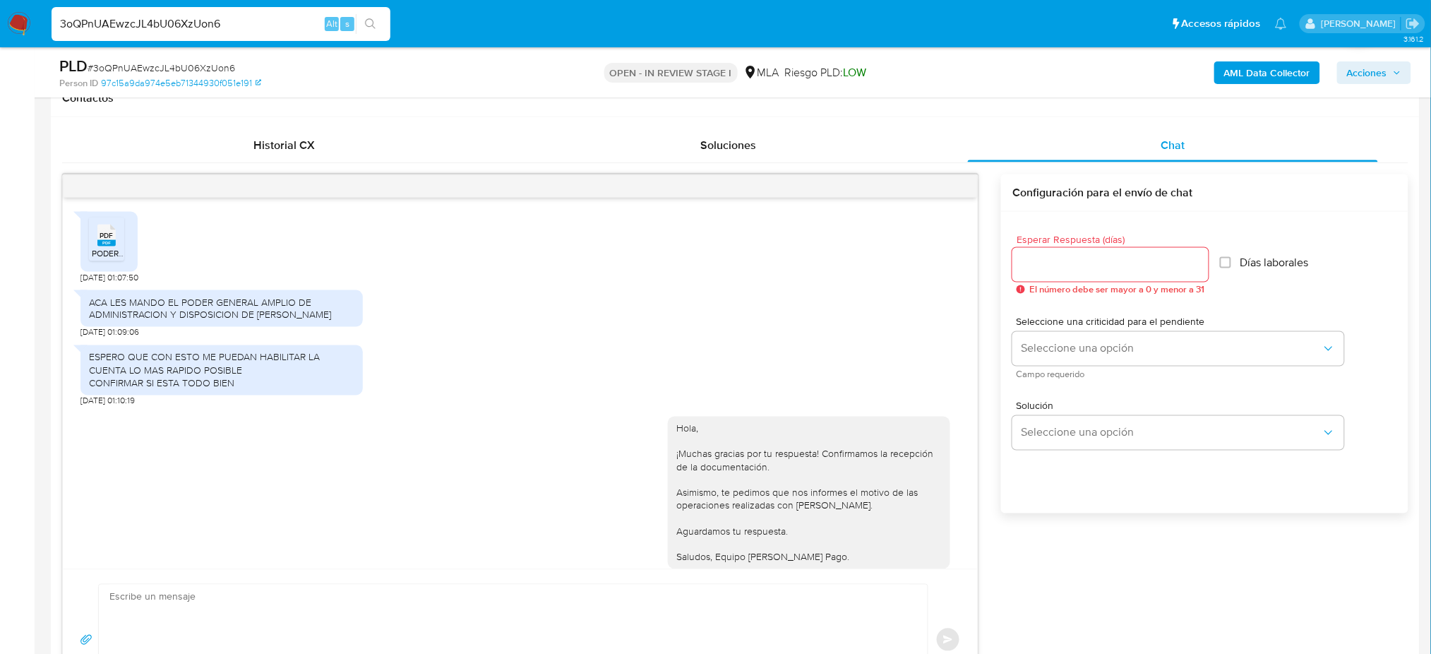
scroll to position [1062, 0]
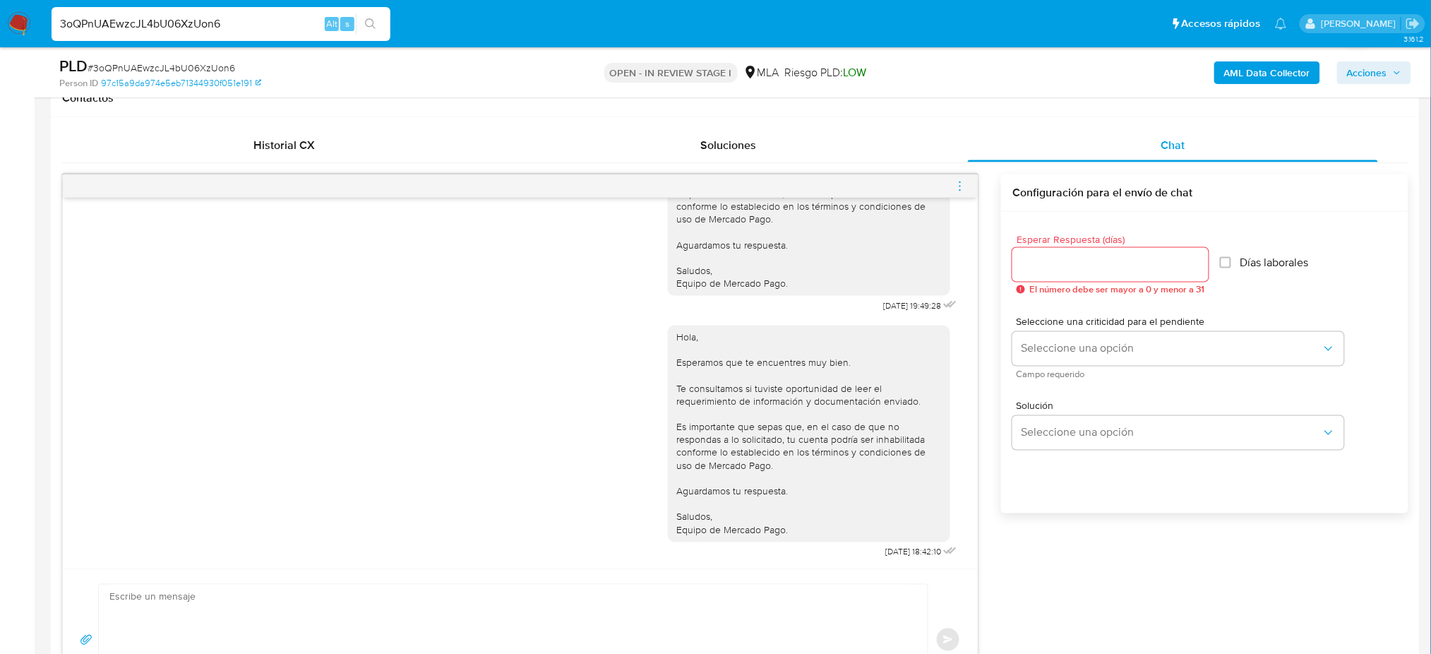
drag, startPoint x: 247, startPoint y: 23, endPoint x: 0, endPoint y: -1, distance: 248.3
paste input "di5KOP7EJjixEyIGwNPThF2H"
type input "di5KOP7EJjixEyIGwNPThF2H"
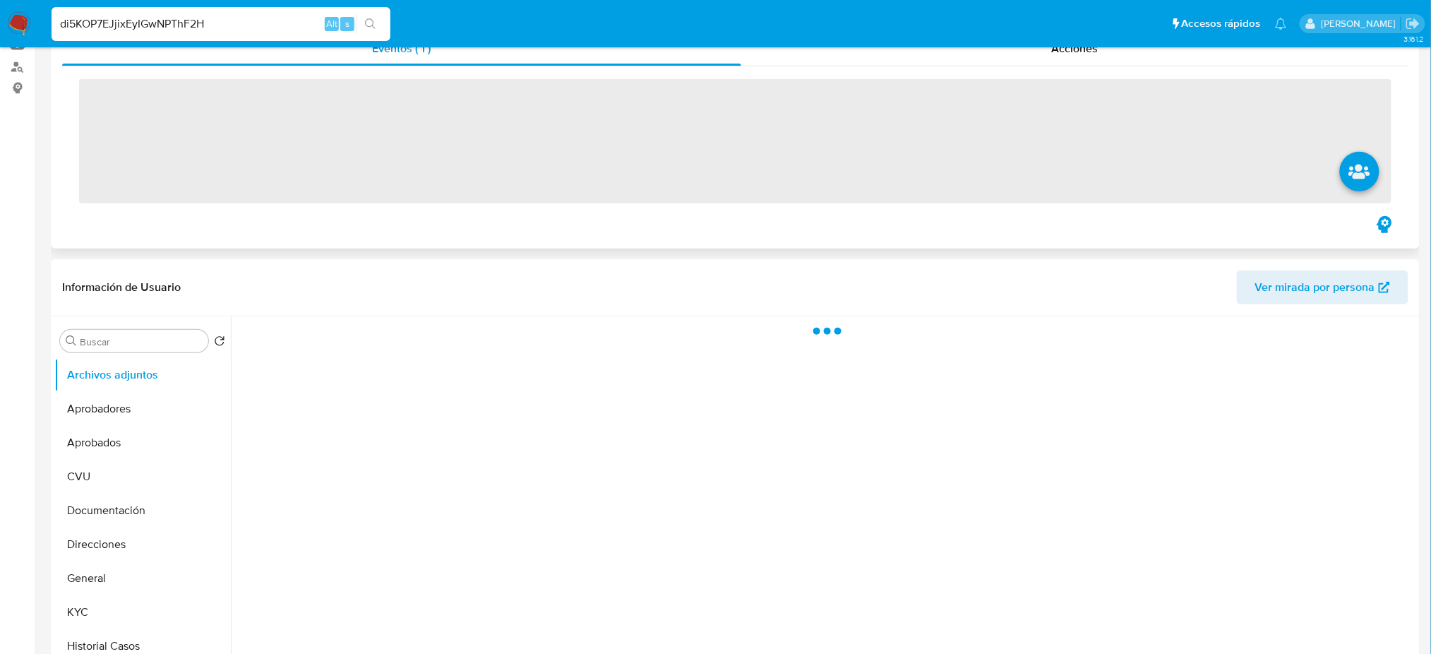
scroll to position [470, 0]
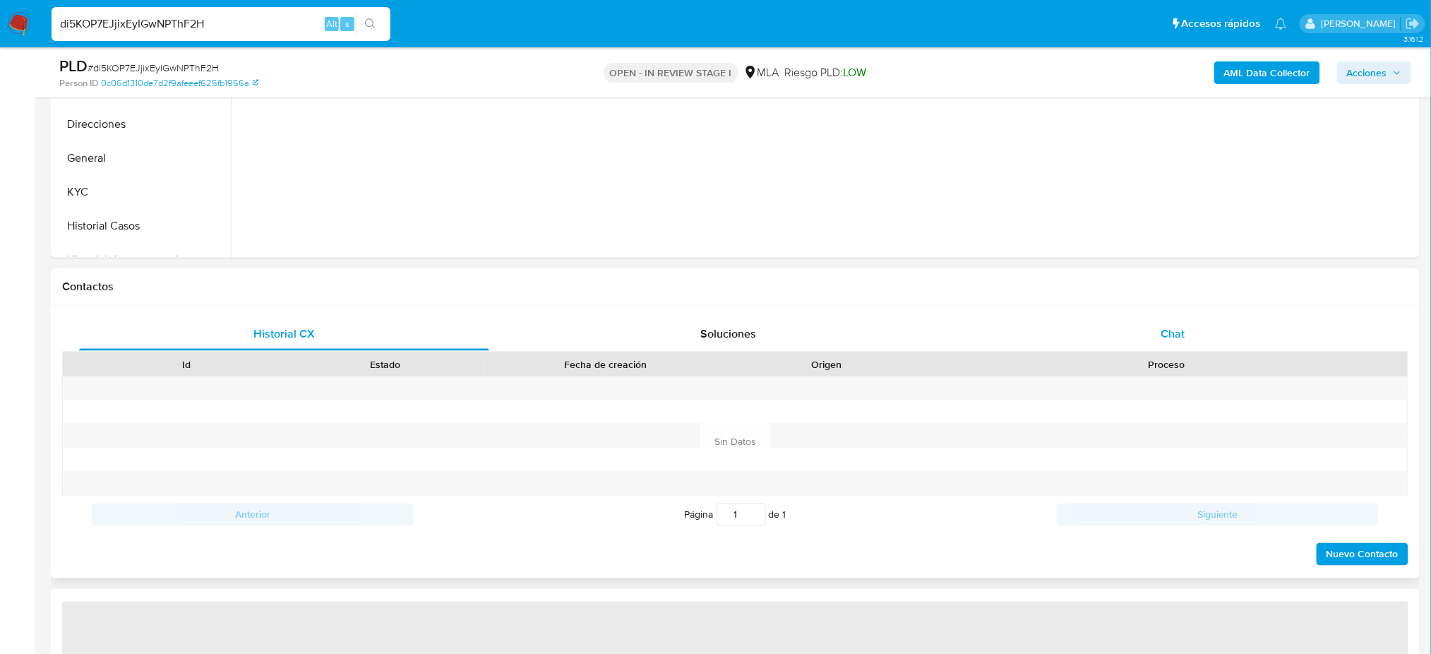
click at [1186, 324] on div "Chat" at bounding box center [1173, 334] width 410 height 34
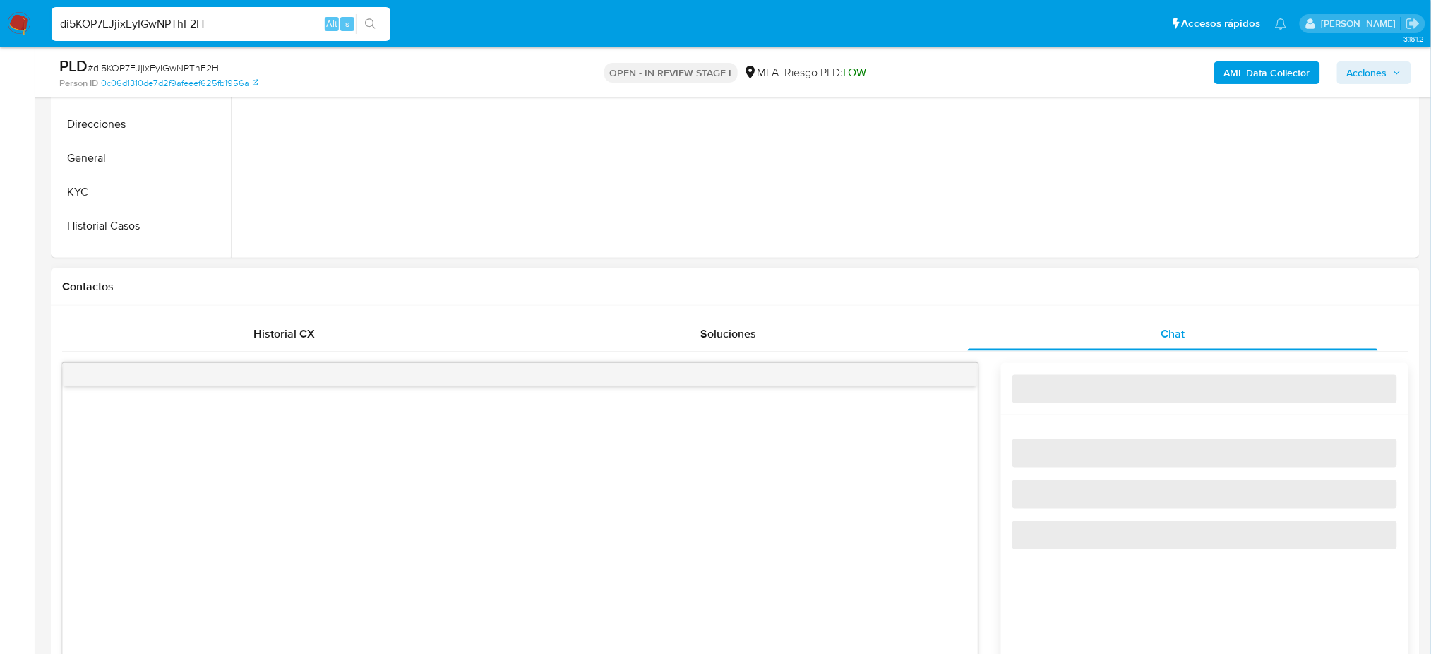
select select "10"
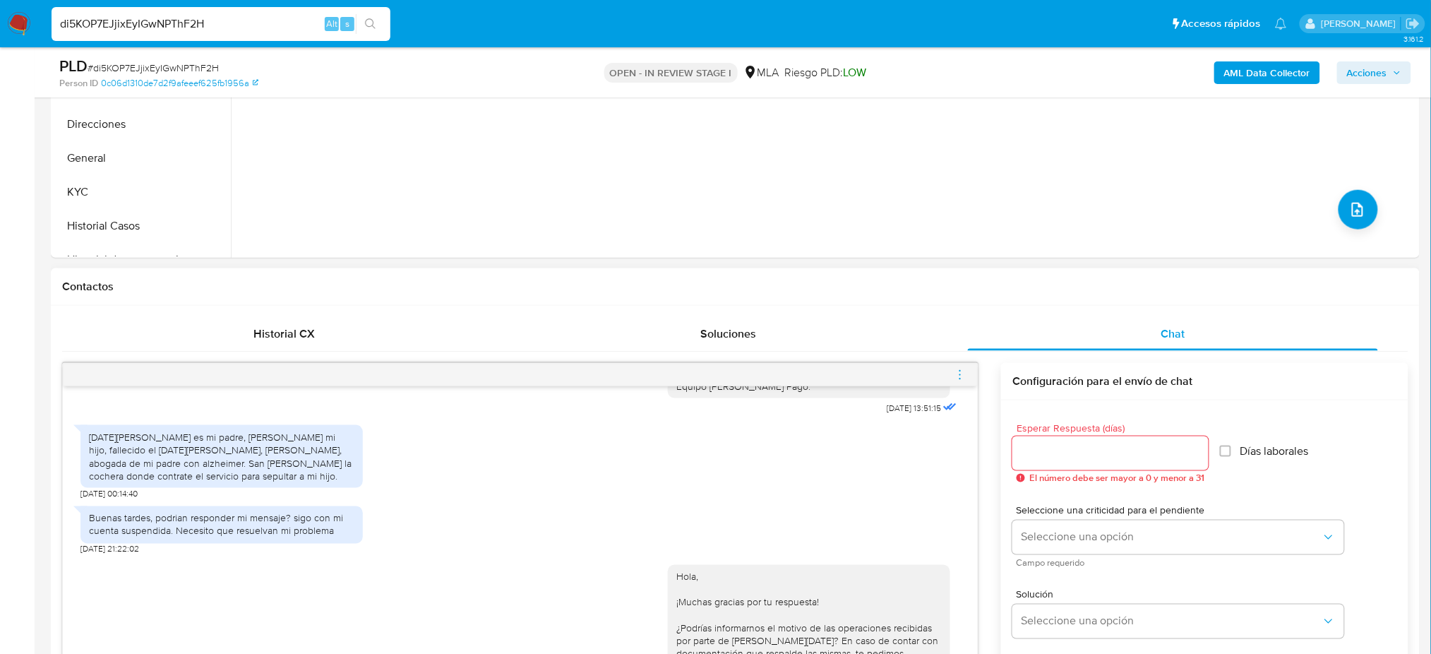
click at [23, 24] on img at bounding box center [19, 24] width 24 height 24
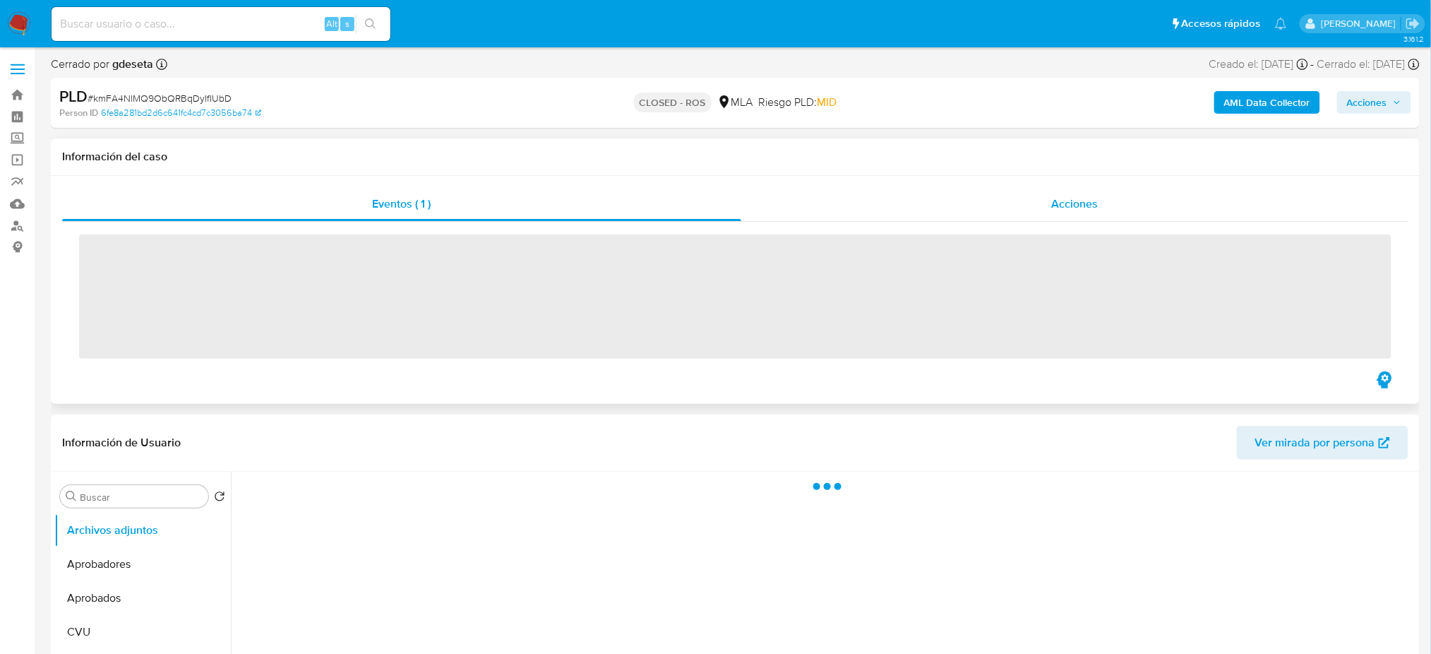
click at [1076, 207] on span "Acciones" at bounding box center [1075, 204] width 47 height 16
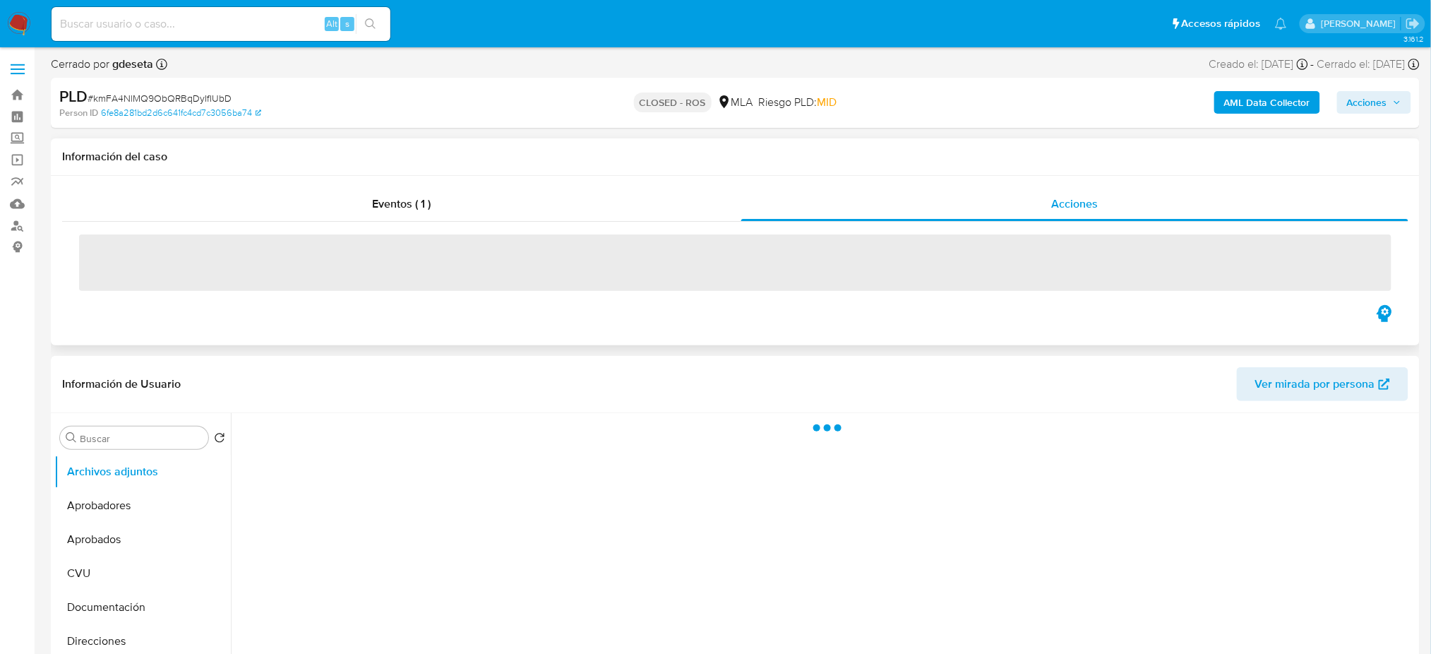
select select "10"
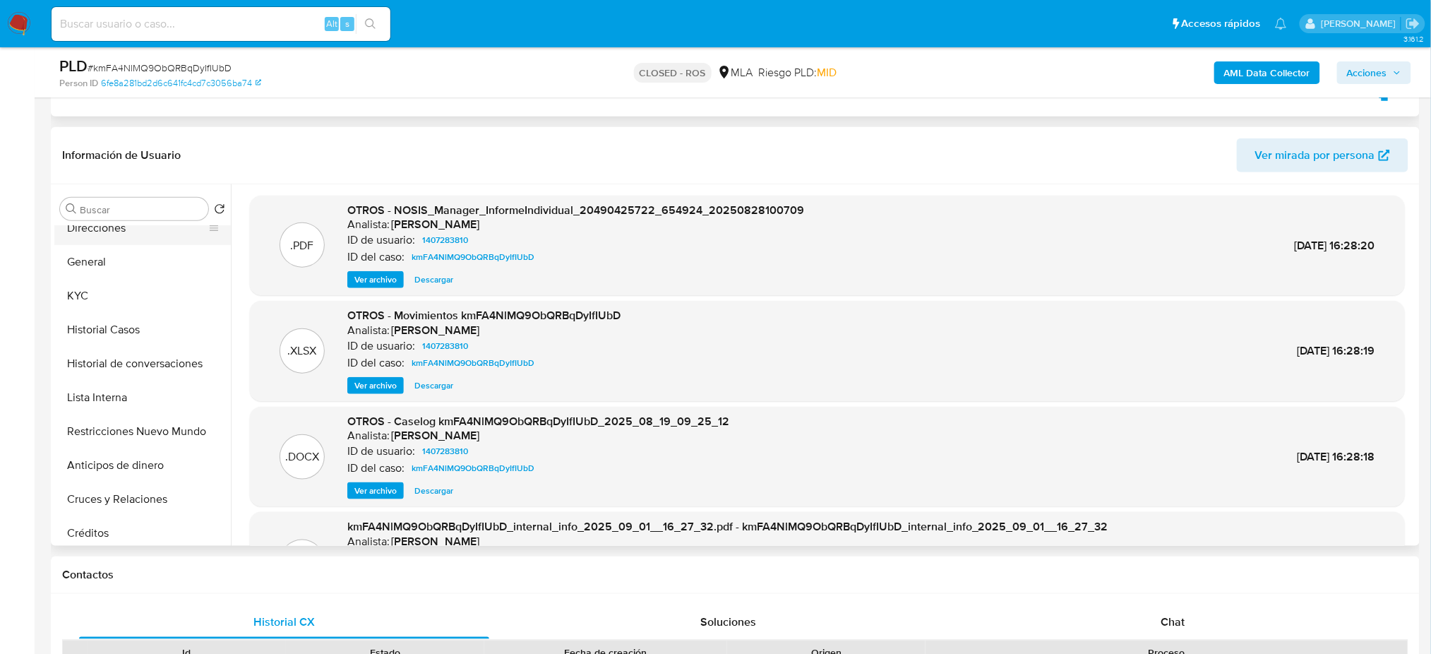
scroll to position [188, 0]
click at [136, 441] on button "Restricciones Nuevo Mundo" at bounding box center [136, 428] width 165 height 34
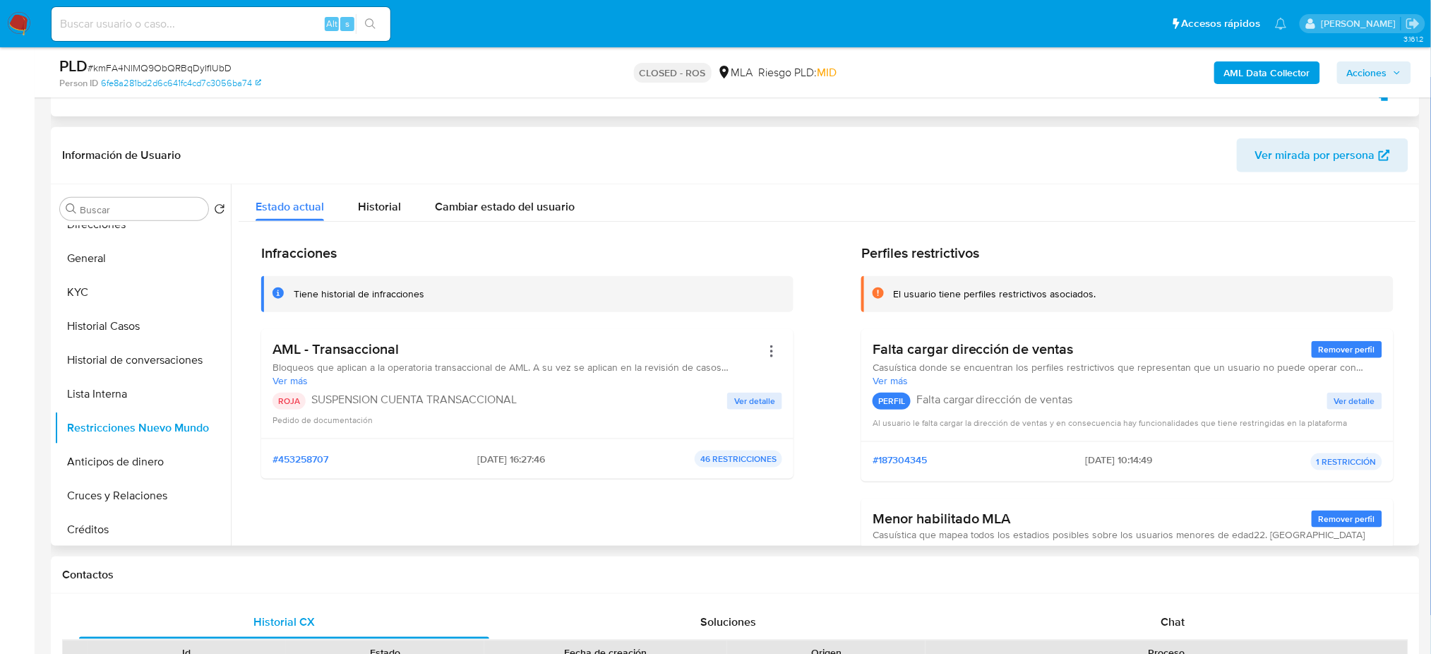
drag, startPoint x: 457, startPoint y: 462, endPoint x: 514, endPoint y: 467, distance: 57.3
click at [514, 467] on div "#453258707 [DATE] 16:27:46 46 RESTRICCIONES" at bounding box center [527, 458] width 510 height 17
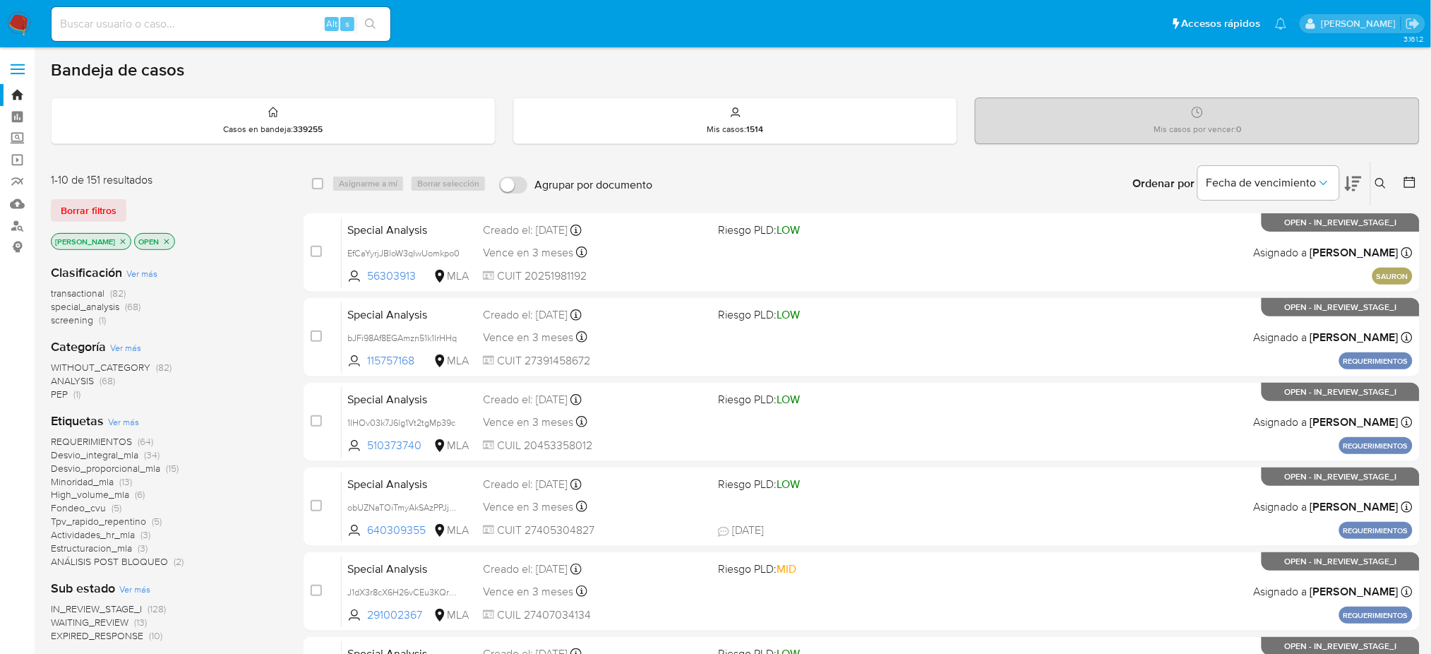
click at [175, 8] on div "Alt s" at bounding box center [221, 24] width 339 height 34
click at [181, 25] on input at bounding box center [221, 24] width 339 height 18
paste input "rbl9k5Cw7LV4bPXtDorn5Ice"
type input "rbl9k5Cw7LV4bPXtDorn5Ice"
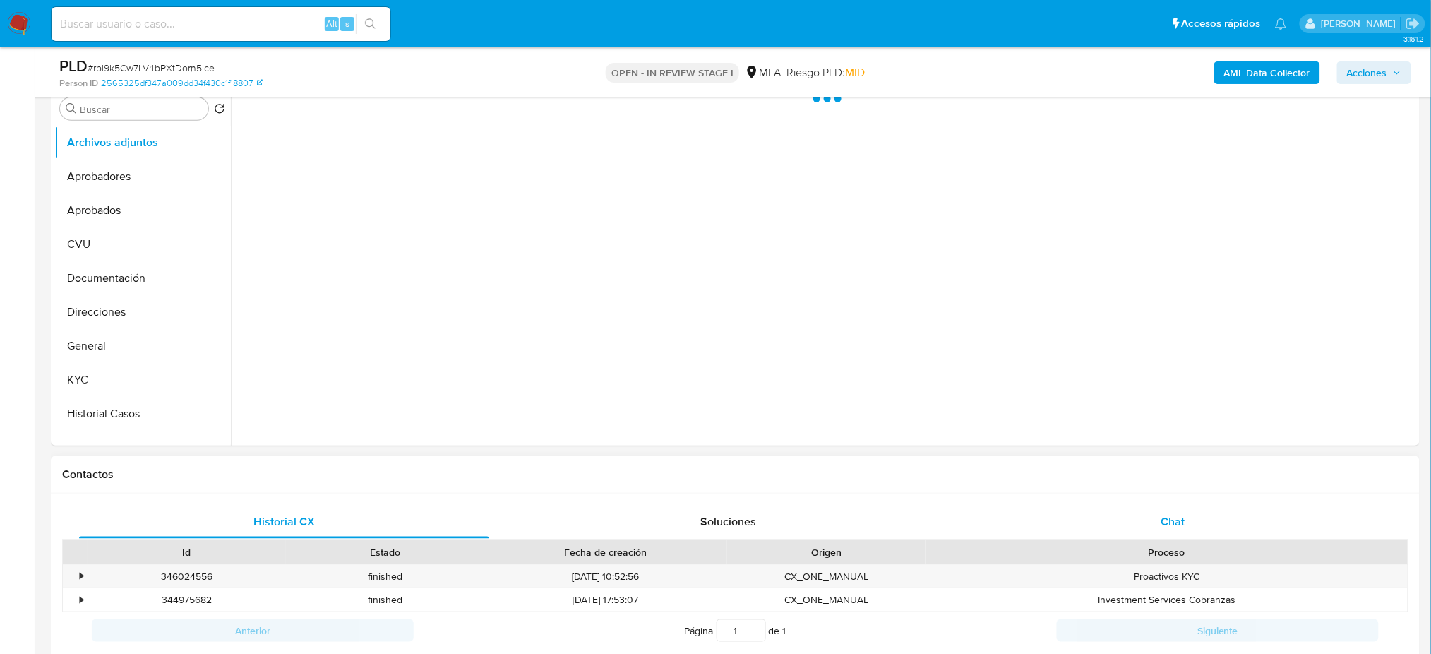
click at [1182, 527] on span "Chat" at bounding box center [1172, 521] width 24 height 16
select select "10"
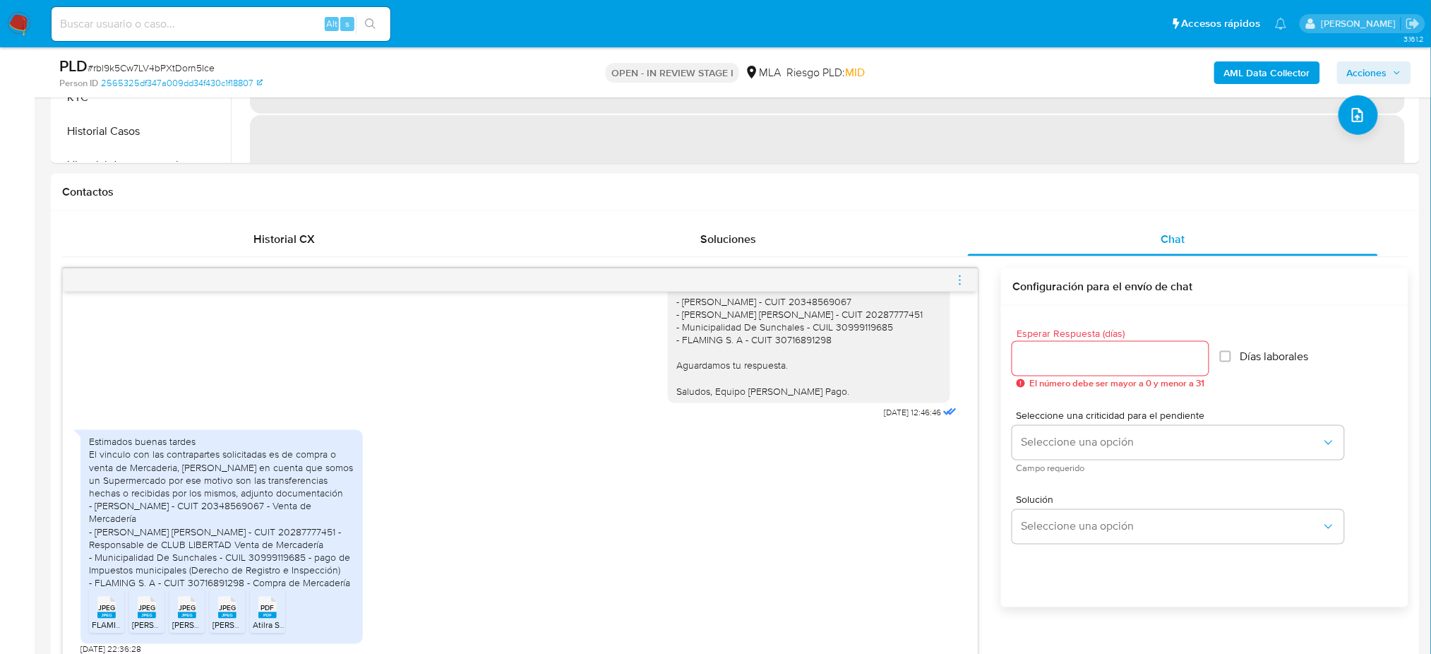
scroll to position [659, 0]
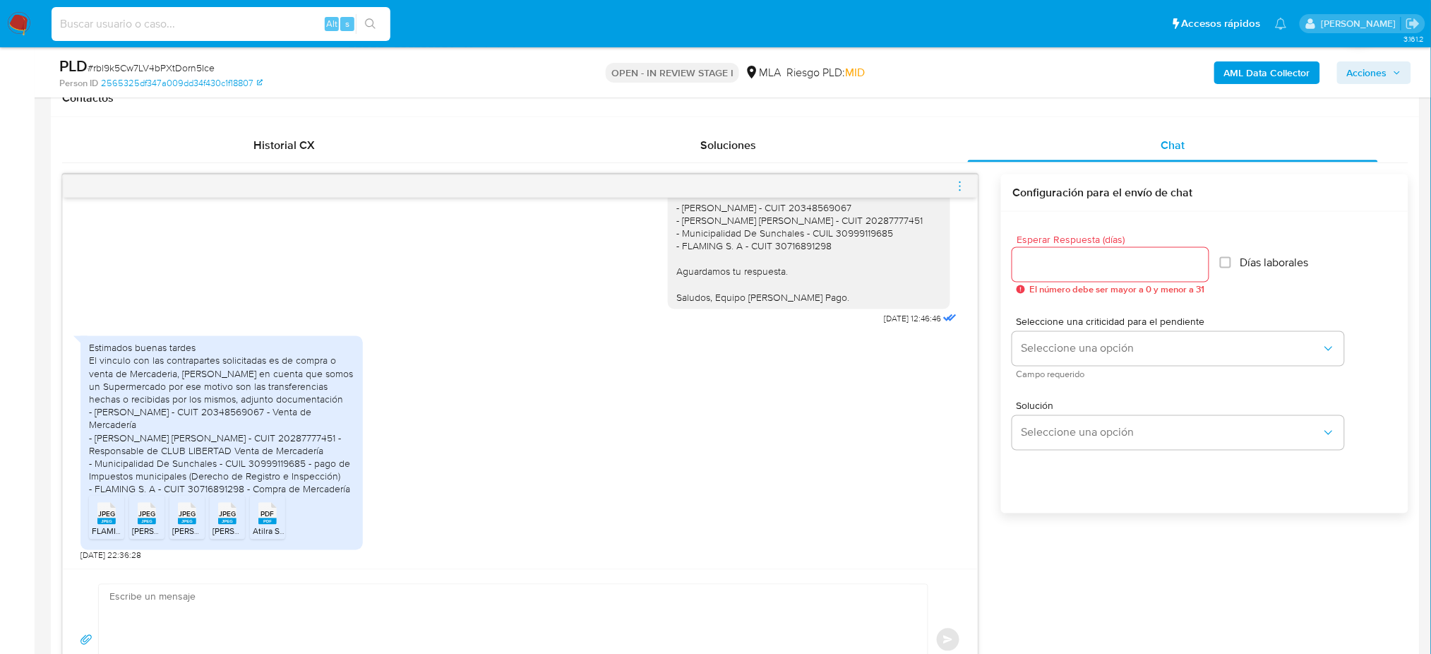
click at [179, 18] on input at bounding box center [221, 24] width 339 height 18
paste input "RSdZX2btbp7lqxjHRnel8Tv9"
type input "RSdZX2btbp7lqxjHRnel8Tv9"
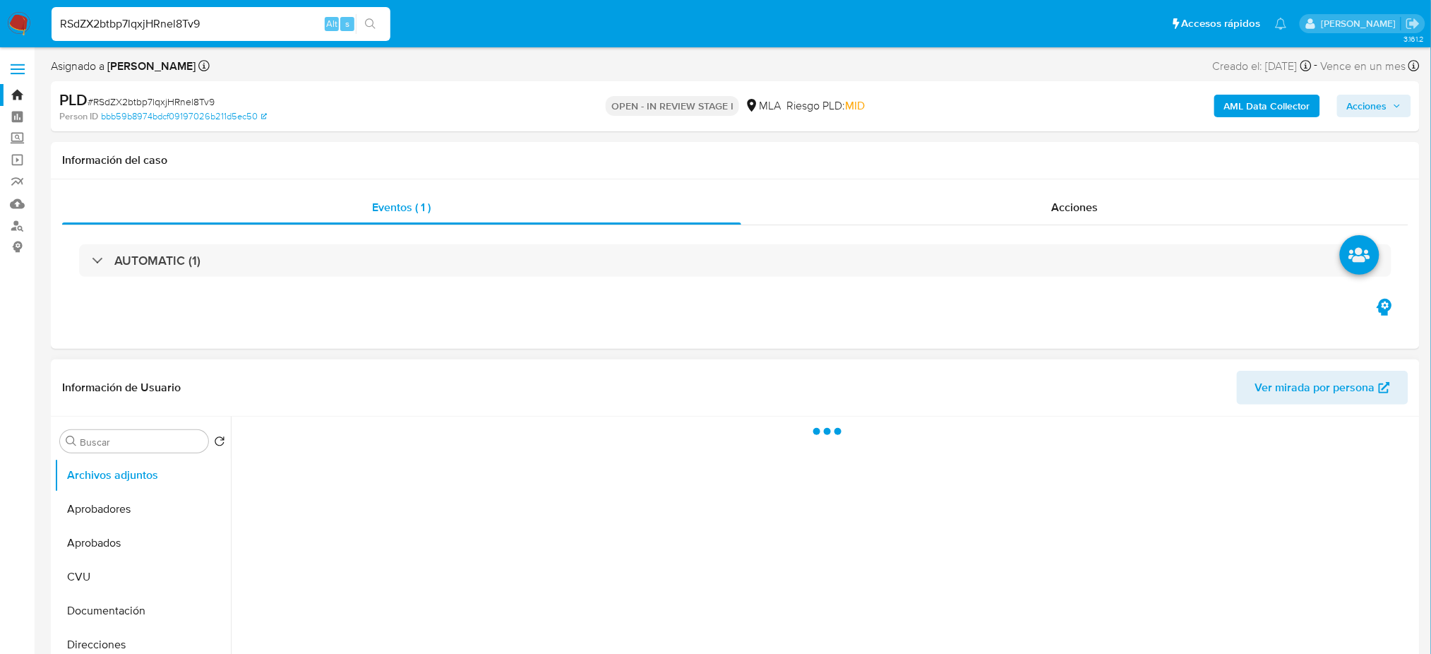
select select "10"
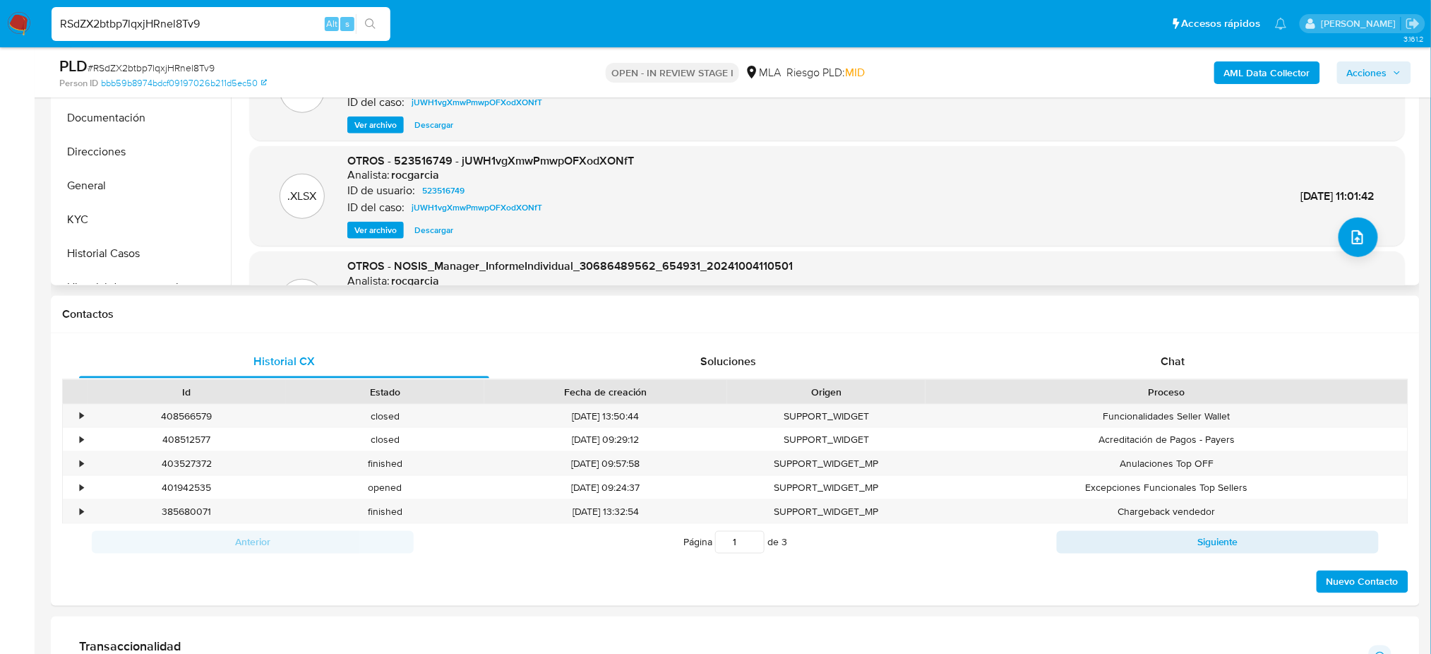
scroll to position [470, 0]
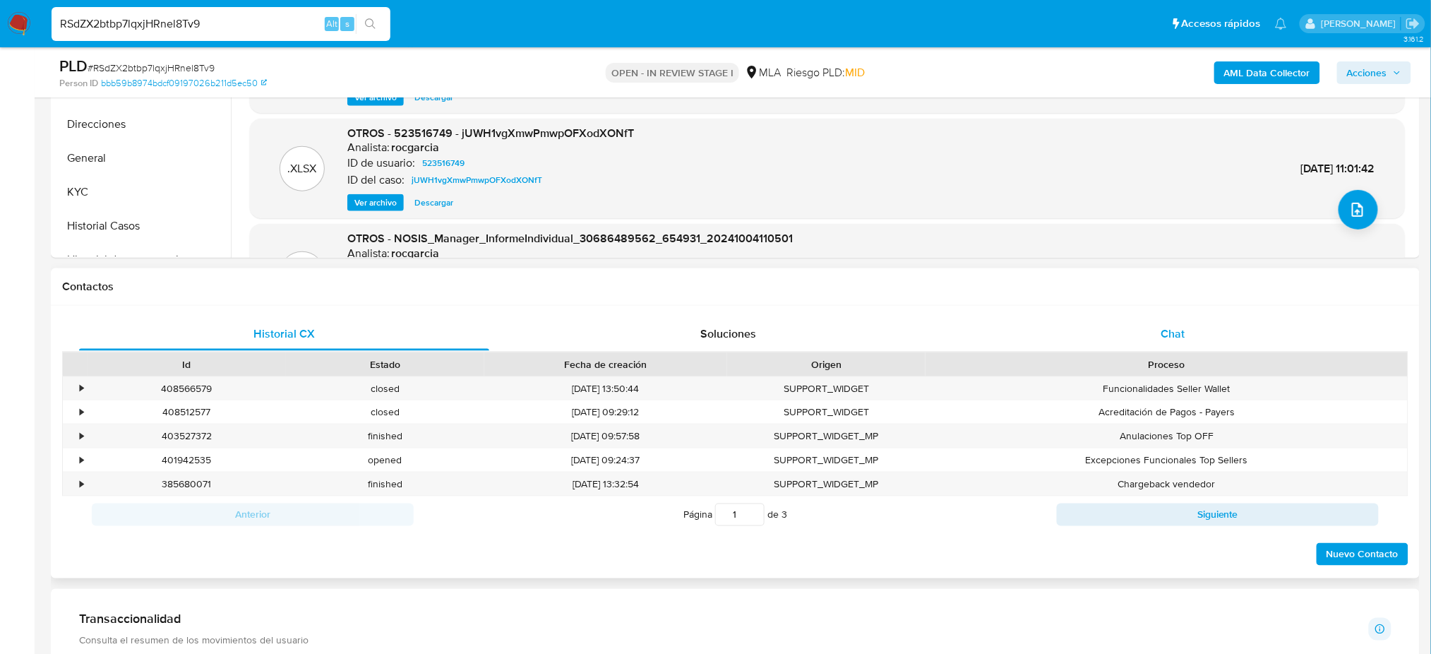
drag, startPoint x: 1071, startPoint y: 359, endPoint x: 1141, endPoint y: 325, distance: 77.0
click at [1081, 353] on div "Proceso" at bounding box center [1166, 364] width 482 height 24
click at [1141, 325] on div "Chat" at bounding box center [1173, 334] width 410 height 34
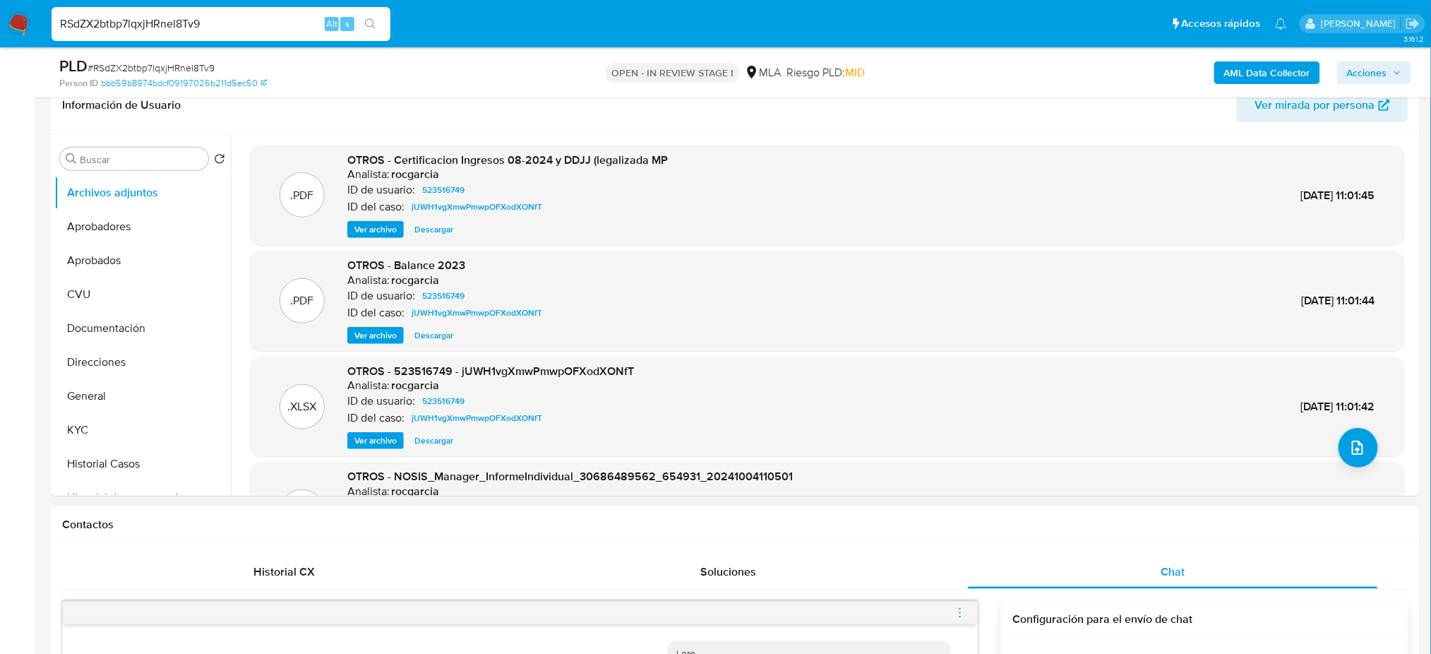
scroll to position [188, 0]
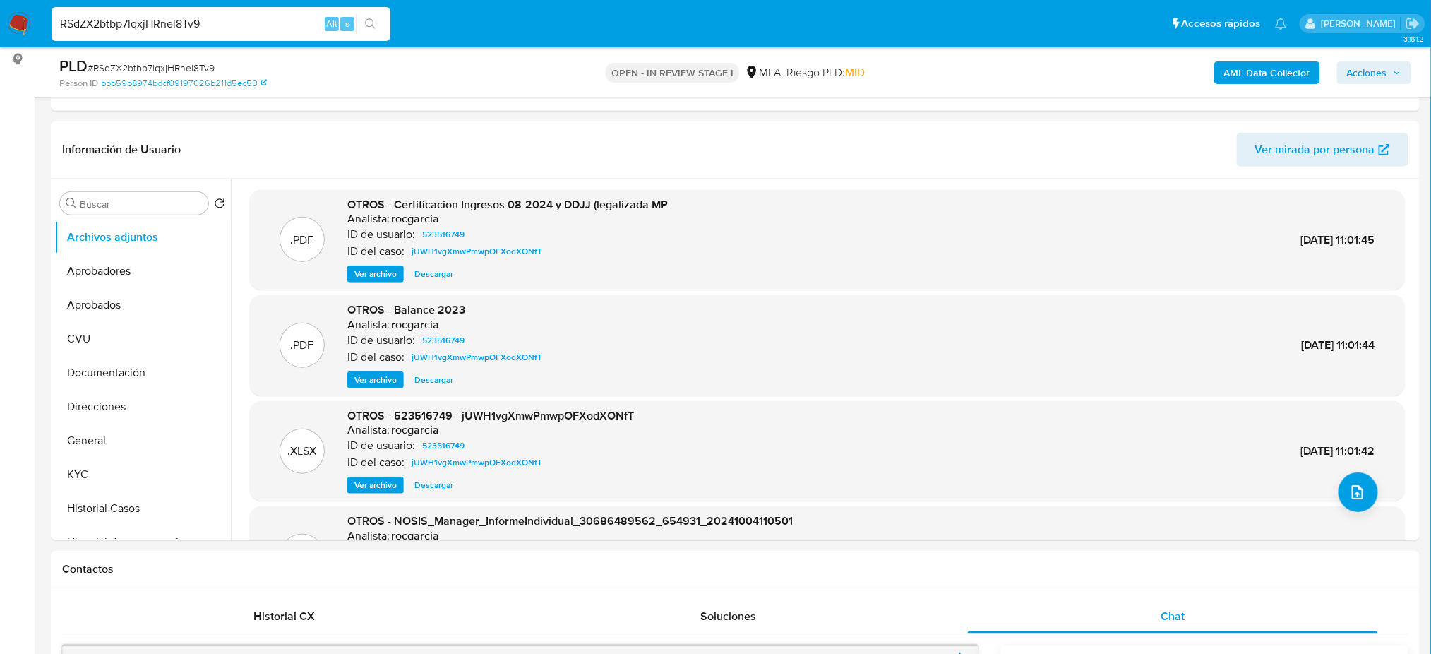
drag, startPoint x: 207, startPoint y: 26, endPoint x: 0, endPoint y: 37, distance: 207.1
click at [0, 37] on nav "Pausado Ver notificaciones RSdZX2btbp7lqxjHRnel8Tv9 Alt s Accesos rápidos Presi…" at bounding box center [715, 23] width 1431 height 47
paste input "t1aAok3Z1xiwBdm9F9im06p4"
type input "t1aAok3Z1xiwBdm9F9im06p4"
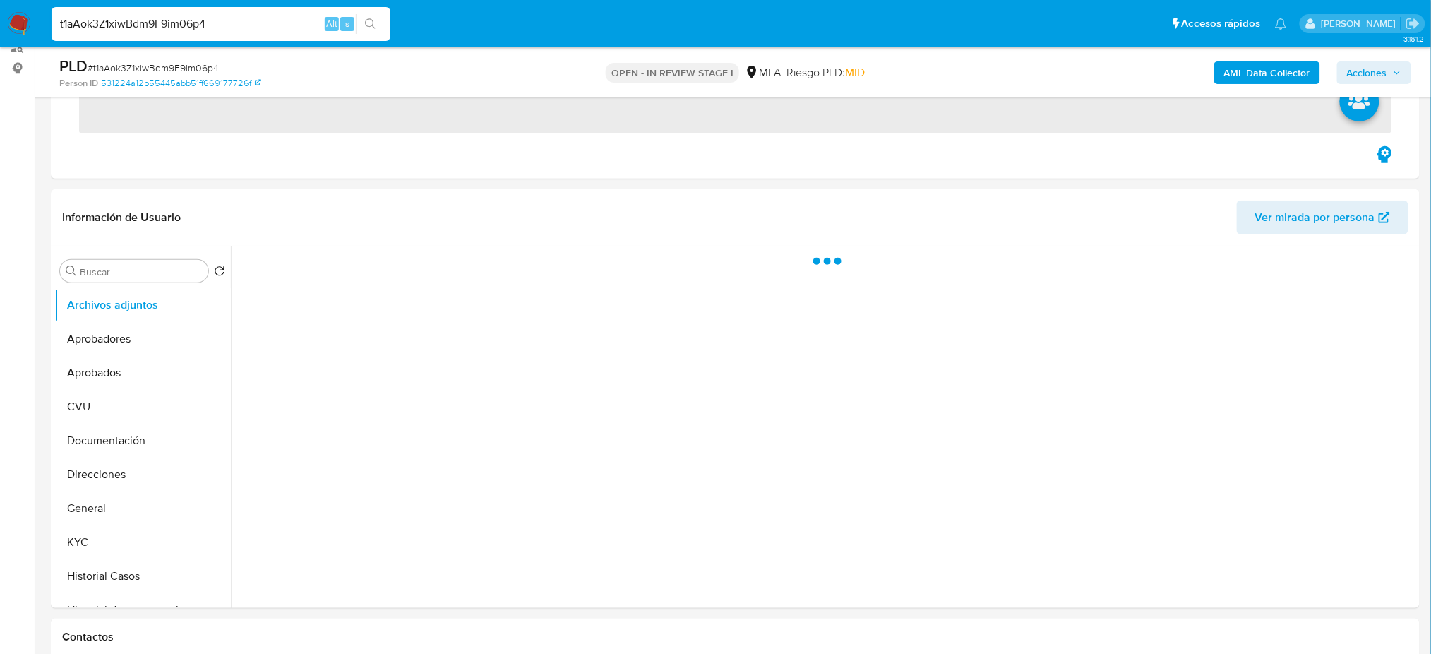
scroll to position [282, 0]
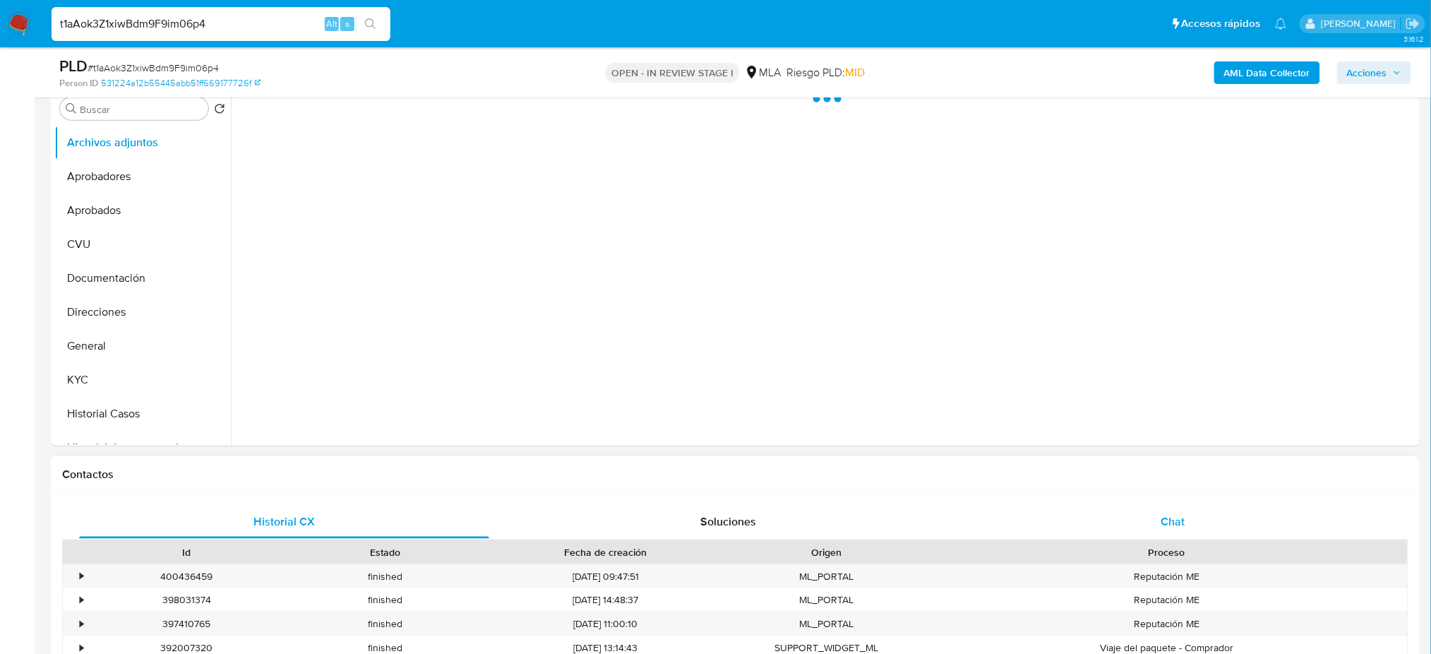
click at [1153, 506] on div "Chat" at bounding box center [1173, 522] width 410 height 34
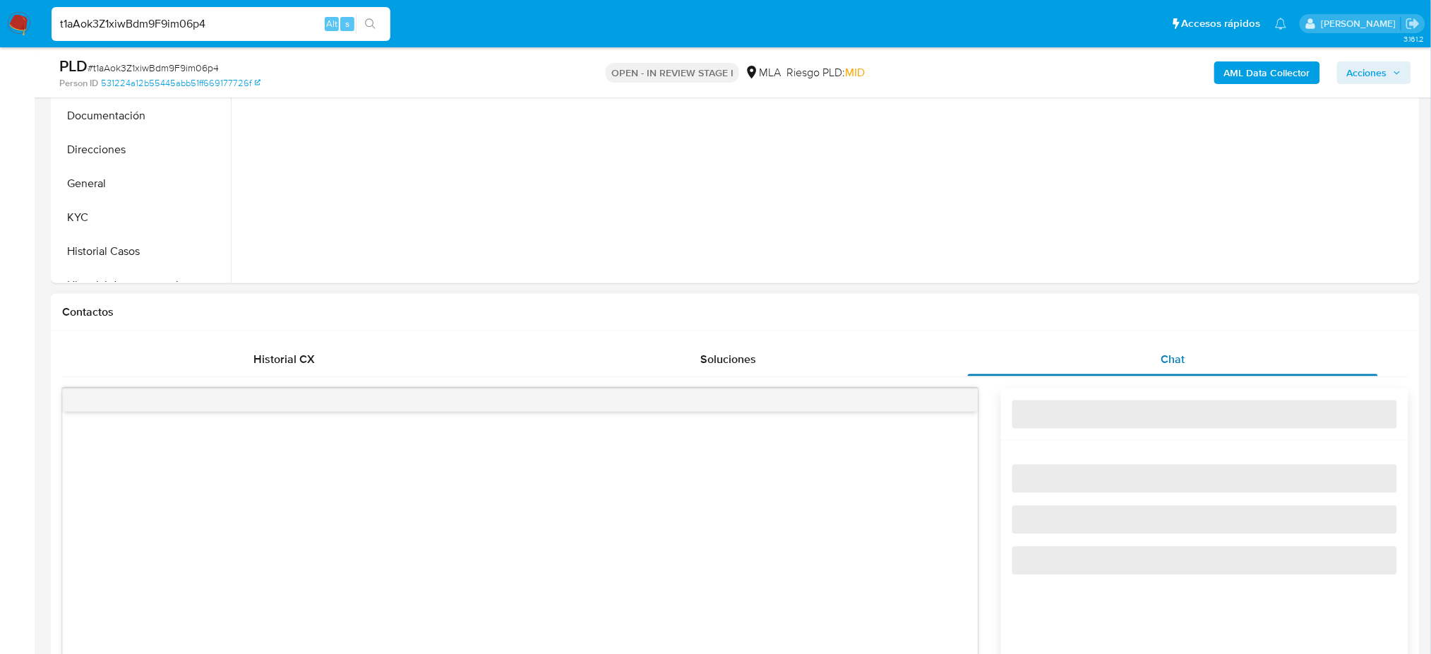
scroll to position [565, 0]
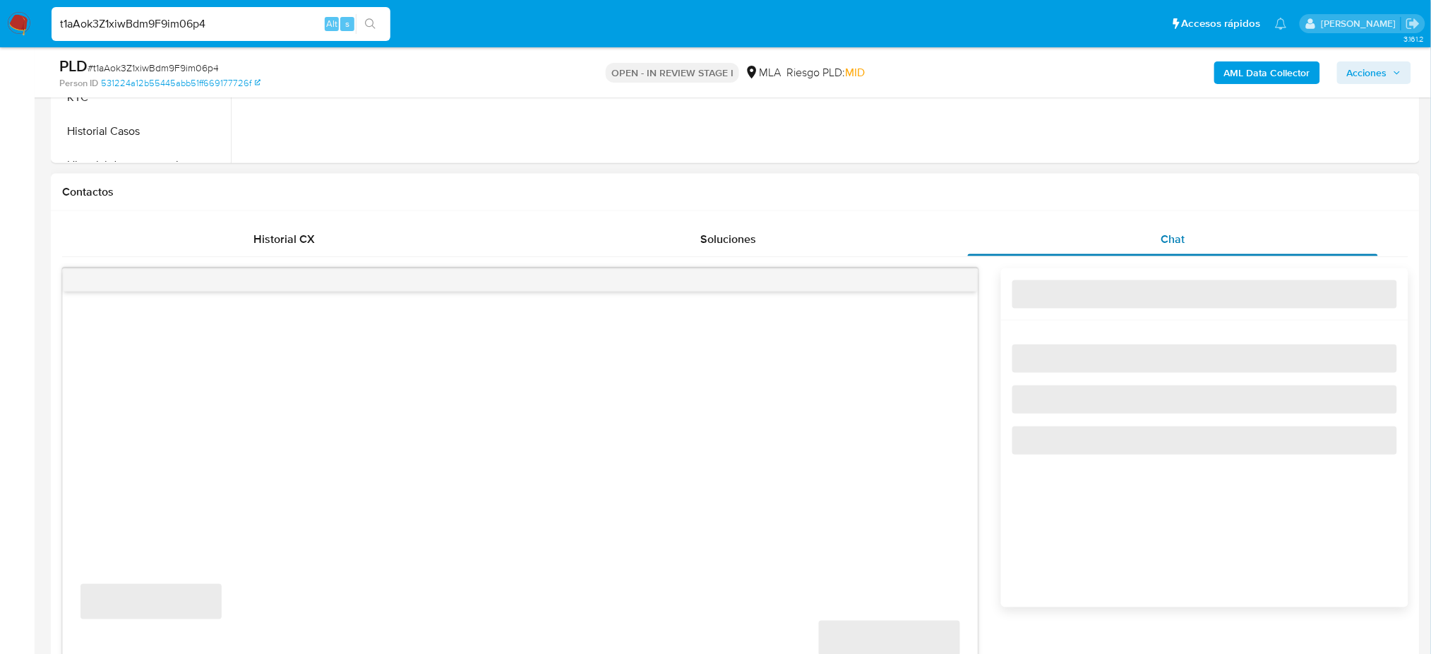
select select "10"
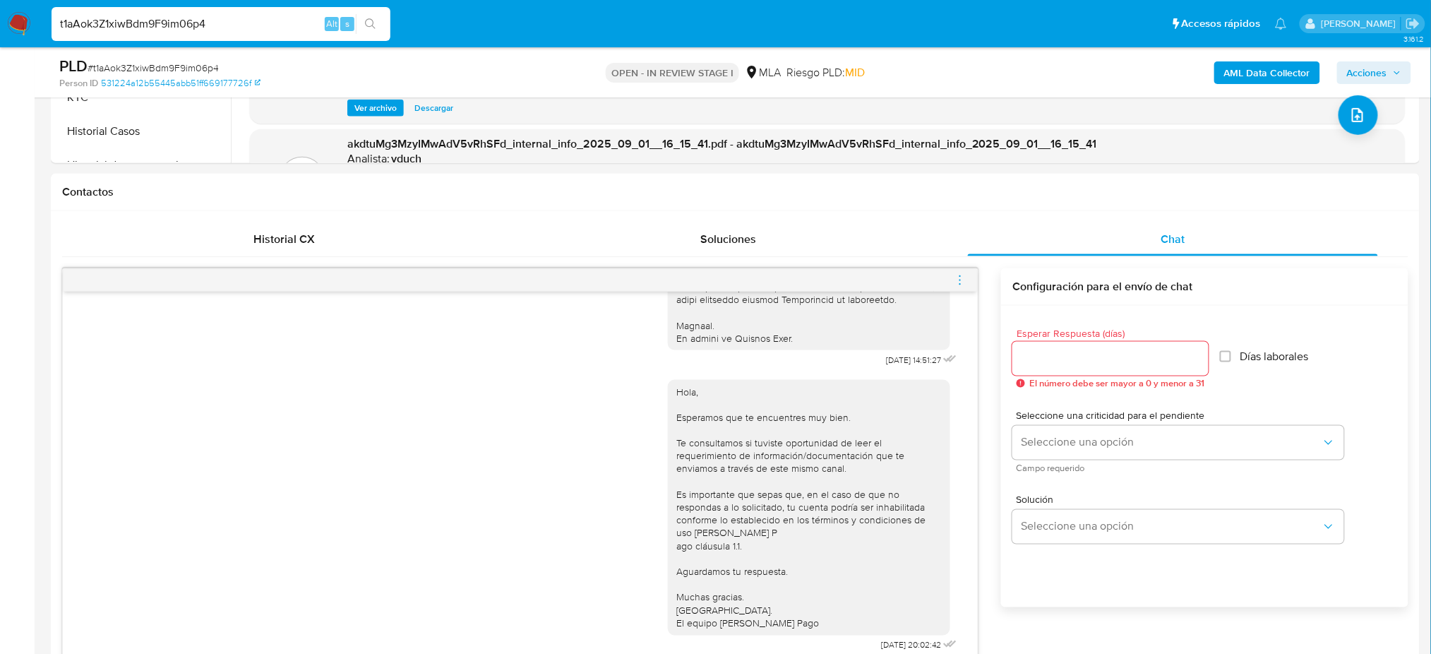
scroll to position [376, 0]
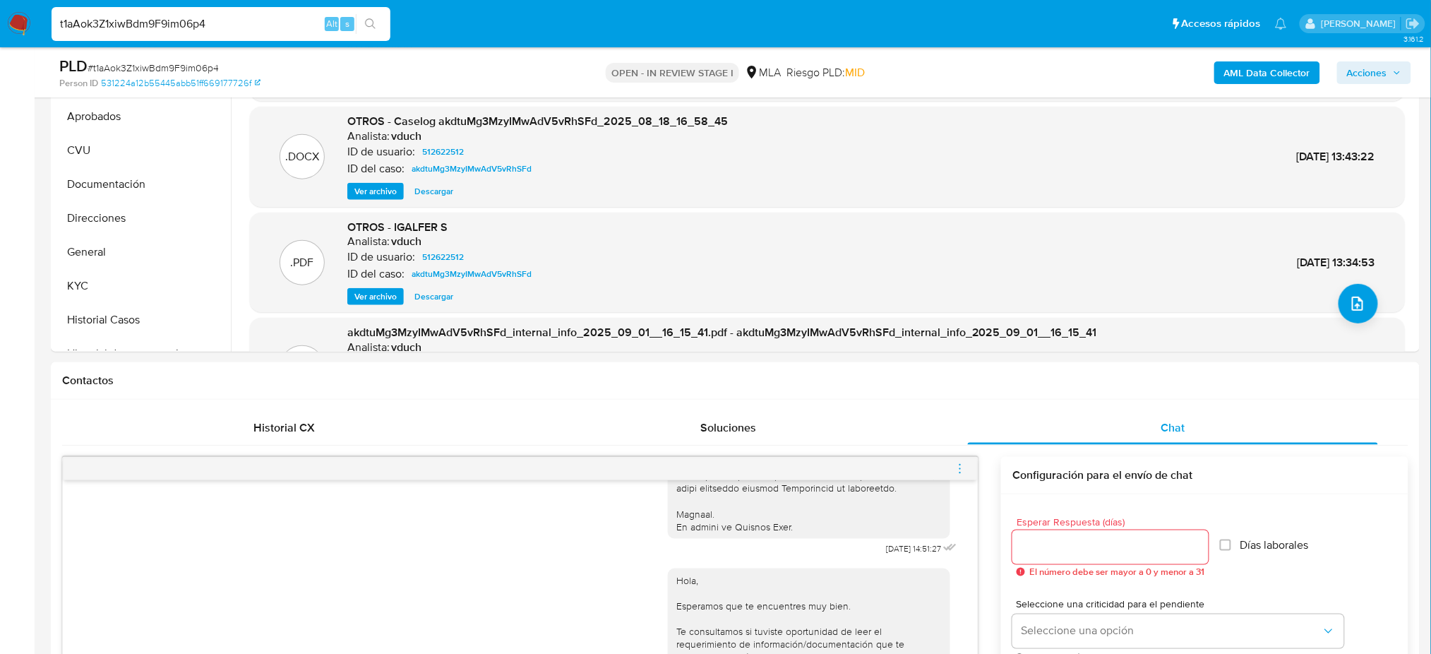
drag, startPoint x: 212, startPoint y: 23, endPoint x: 0, endPoint y: 22, distance: 211.7
click at [0, 22] on nav "Pausado Ver notificaciones t1aAok3Z1xiwBdm9F9im06p4 Alt s Accesos rápidos Presi…" at bounding box center [715, 23] width 1431 height 47
paste input "rlIdoPp67Gm7ov0BCHytczG"
type input "rlIdoPp67Gm7ov0BCHytczG4"
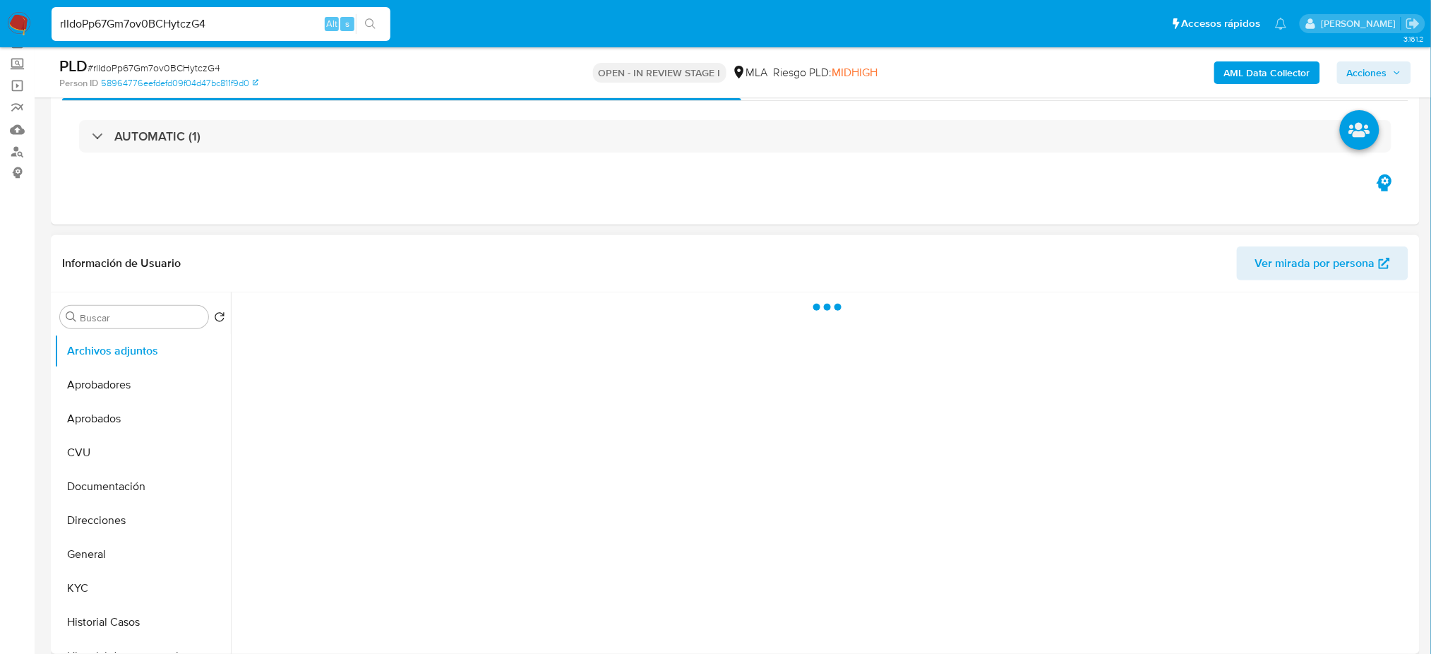
scroll to position [188, 0]
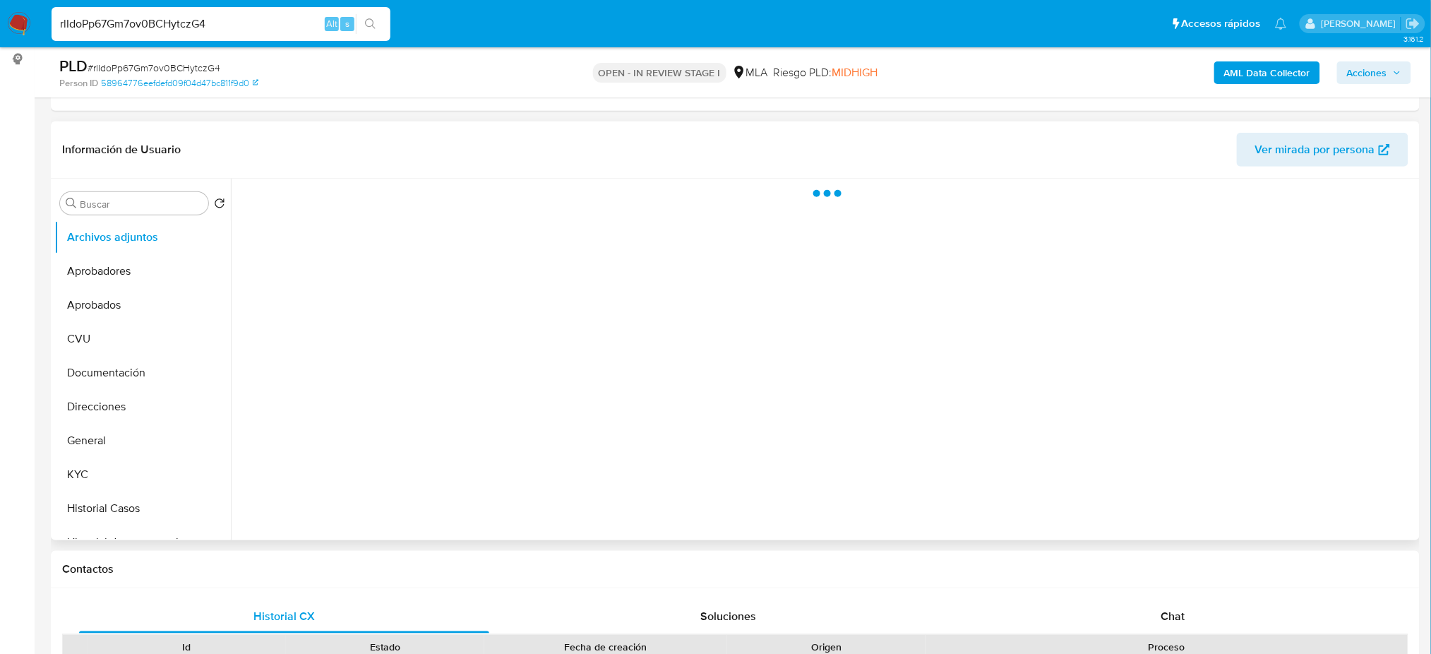
select select "10"
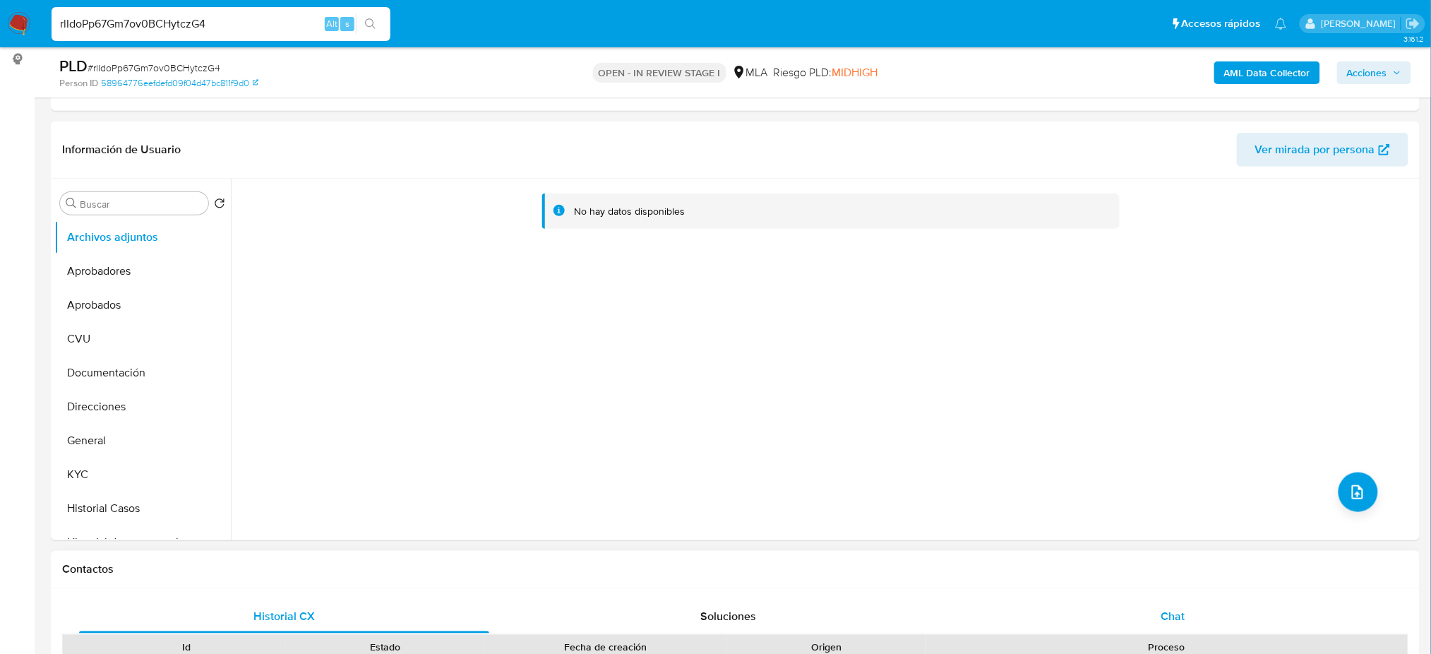
click at [1179, 599] on div "Chat" at bounding box center [1173, 616] width 410 height 34
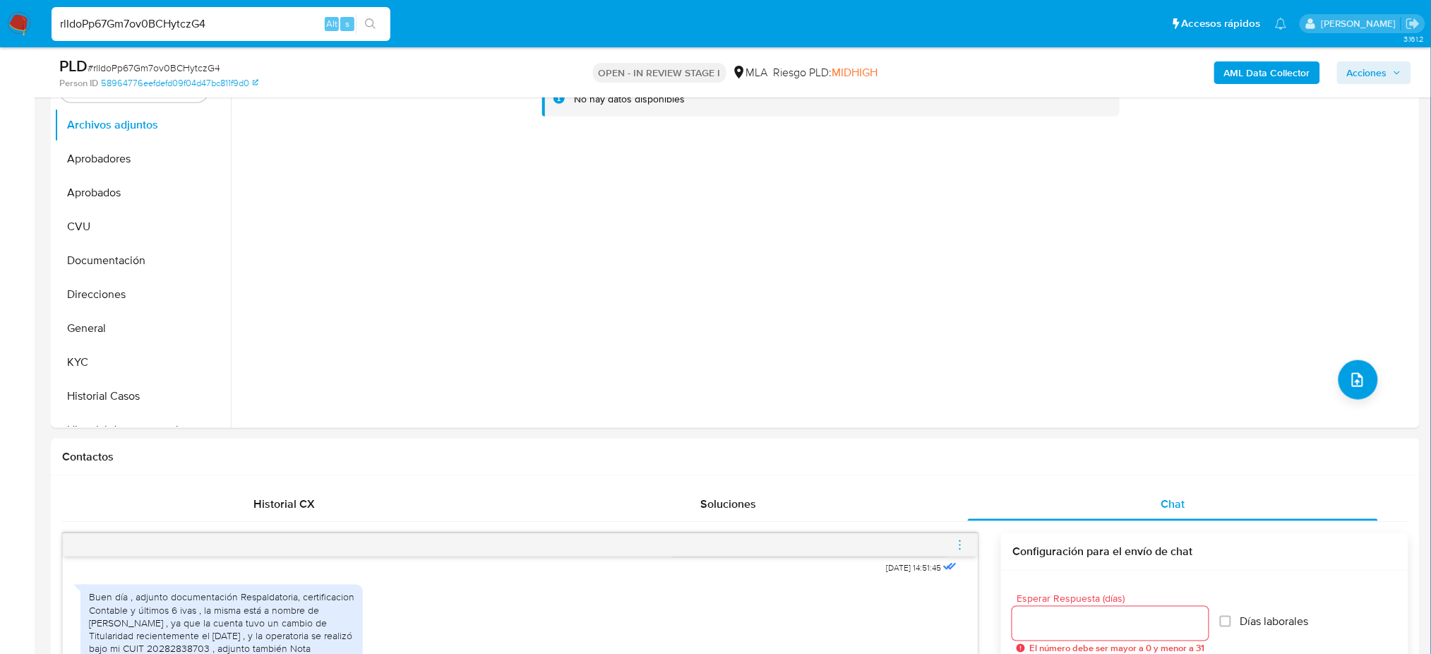
scroll to position [282, 0]
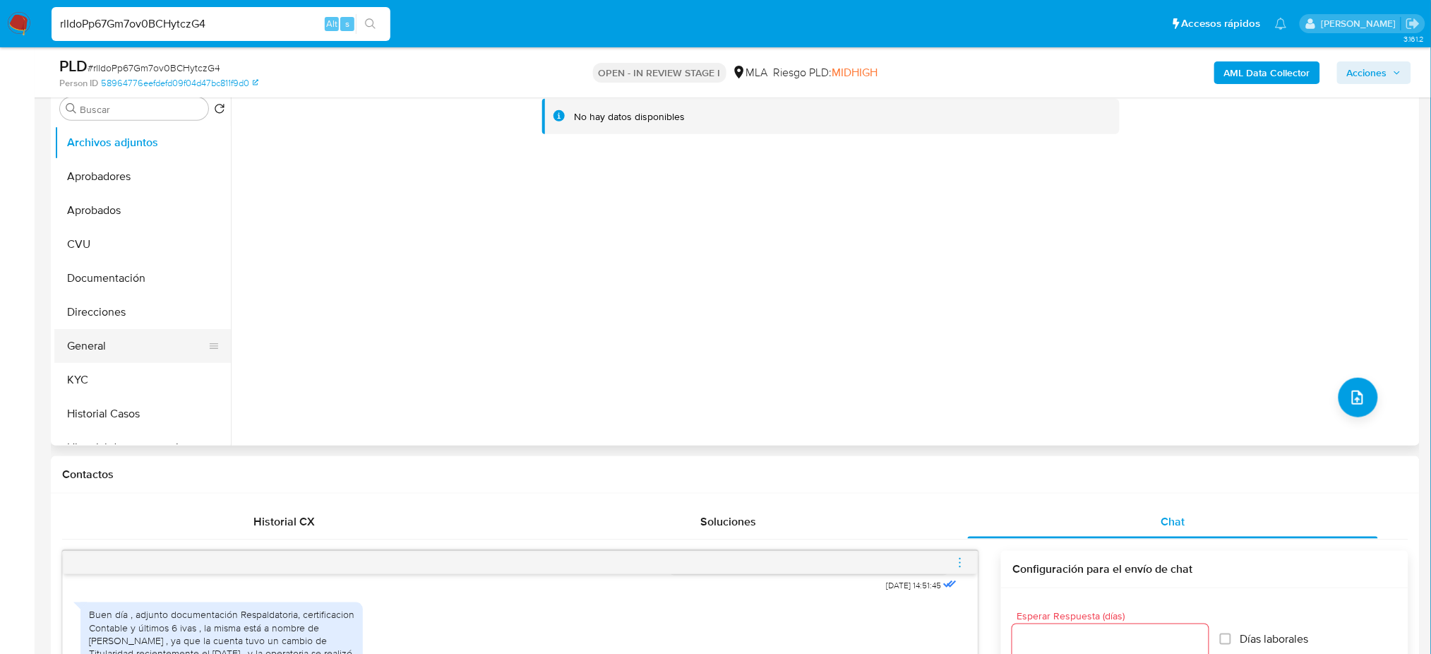
click at [138, 335] on button "General" at bounding box center [136, 346] width 165 height 34
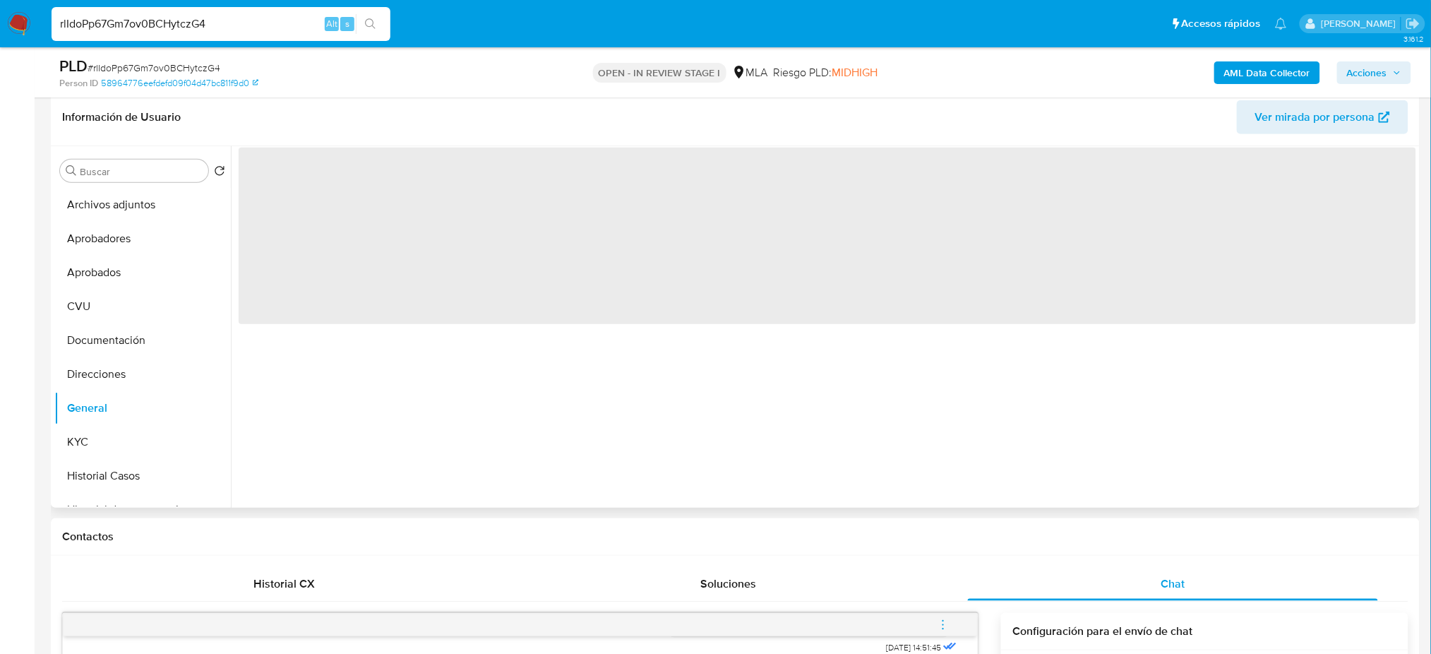
scroll to position [188, 0]
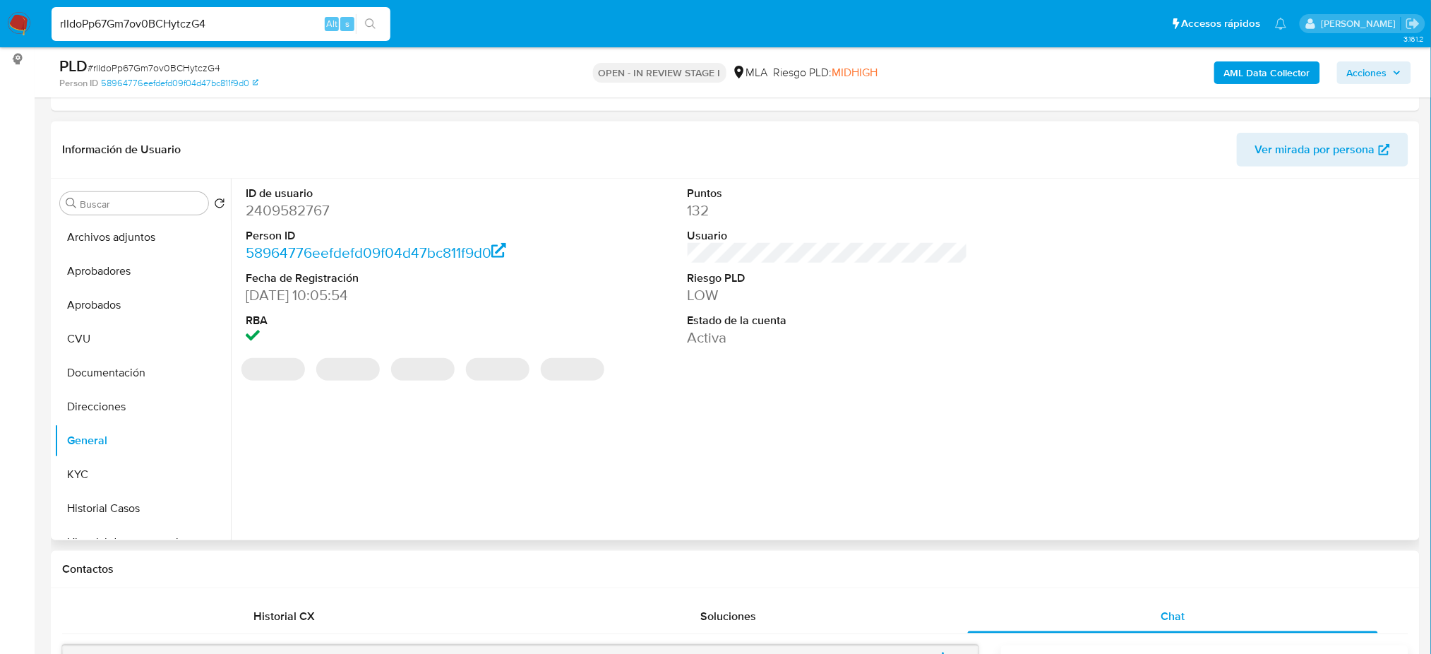
click at [270, 208] on dd "2409582767" at bounding box center [386, 210] width 280 height 20
copy dd "2409582767"
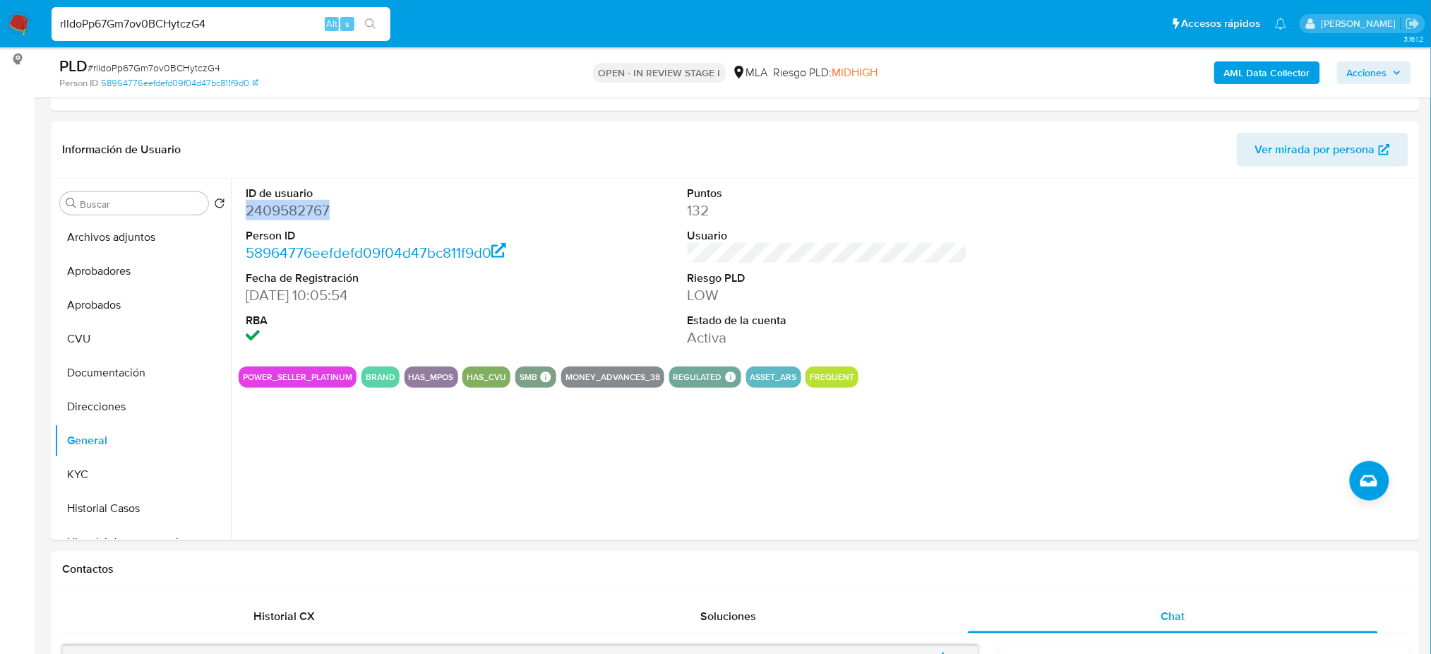
drag, startPoint x: 296, startPoint y: 207, endPoint x: 289, endPoint y: 220, distance: 14.9
drag, startPoint x: 289, startPoint y: 220, endPoint x: 360, endPoint y: 224, distance: 71.5
click at [360, 224] on dl "ID de usuario 2409582767 Person ID 58964776eefdefd09f04d47bc811f9d0 Fecha de Re…" at bounding box center [386, 267] width 280 height 162
click at [294, 214] on dd "2409582767" at bounding box center [386, 210] width 280 height 20
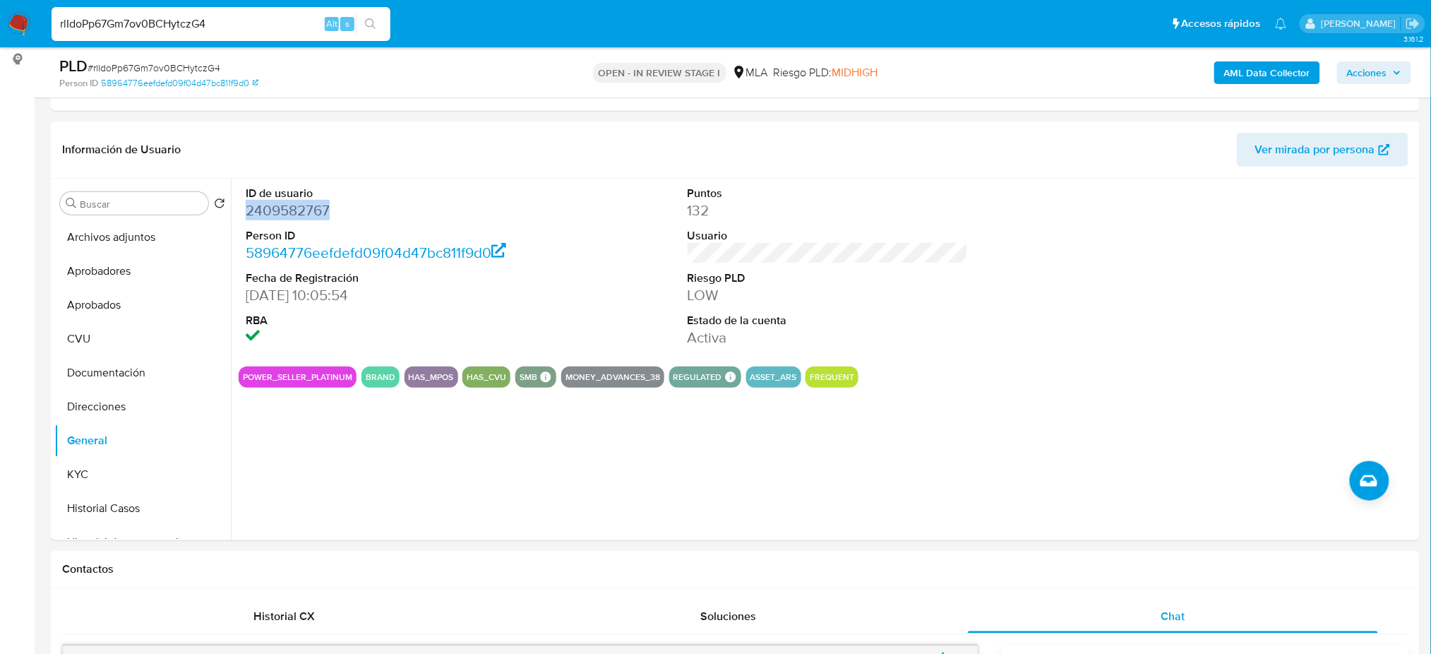
copy dd "2409582767"
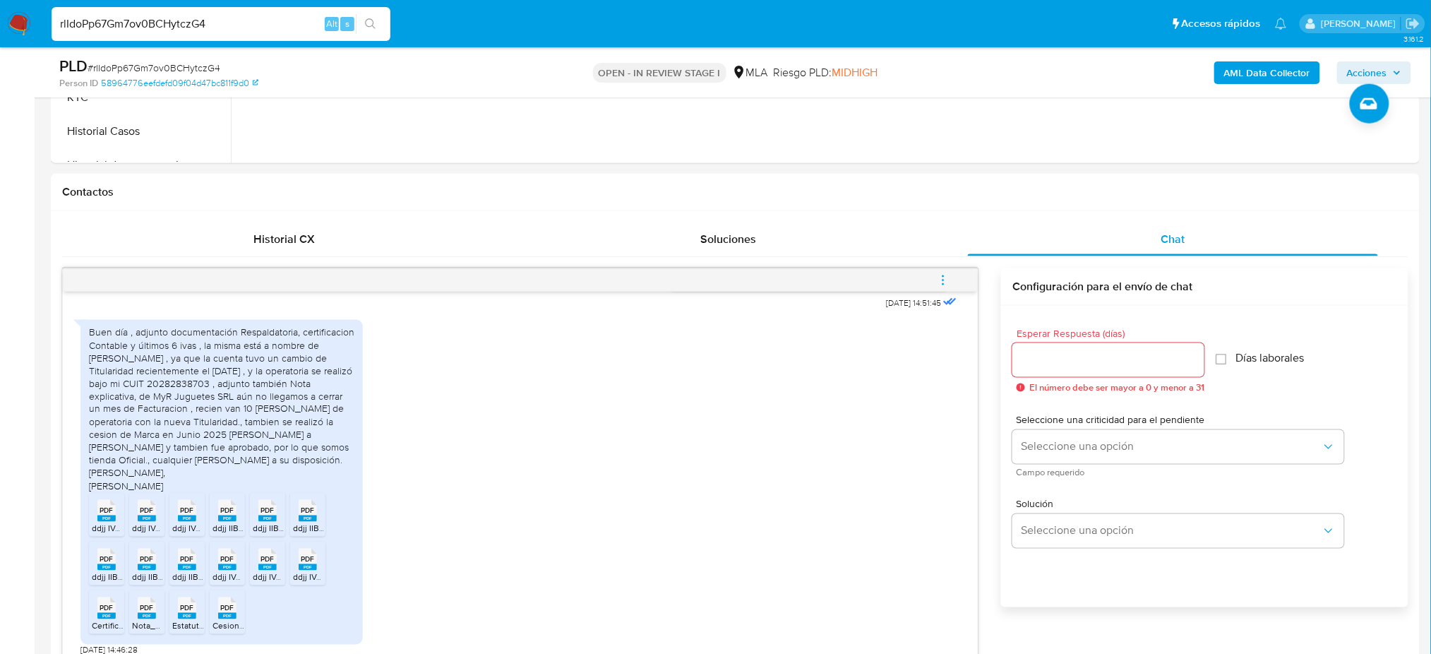
scroll to position [659, 0]
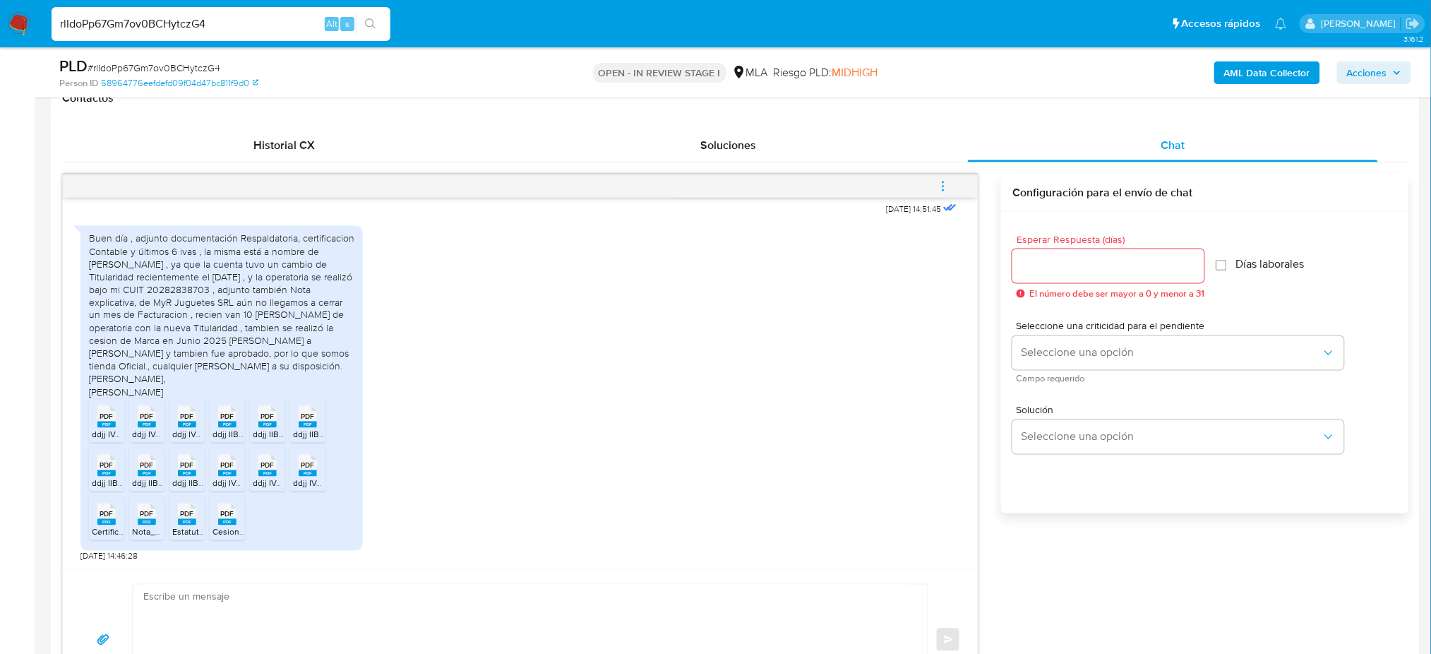
click at [100, 421] on span "PDF" at bounding box center [106, 416] width 13 height 9
click at [140, 429] on span "ddjj IVA 04-2025 - Gabriel.pdf" at bounding box center [207, 434] width 150 height 12
click at [181, 433] on span "ddjj IVA 03-2025 - Gabriel.pdf" at bounding box center [247, 434] width 150 height 12
click at [222, 486] on span "ddjj IVA 06-2025 - Gabriel.pdf" at bounding box center [287, 483] width 150 height 12
drag, startPoint x: 268, startPoint y: 477, endPoint x: 305, endPoint y: 472, distance: 37.0
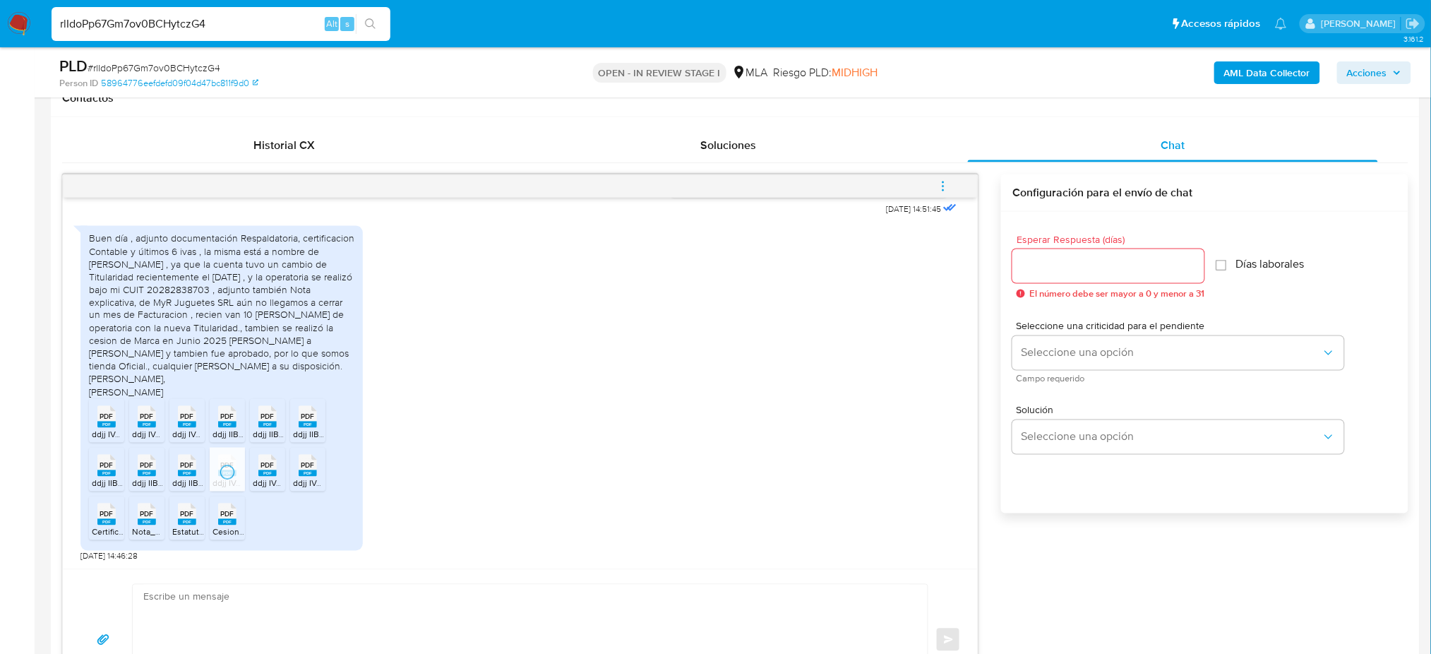
click at [268, 477] on icon "PDF" at bounding box center [267, 465] width 18 height 25
click at [308, 472] on rect at bounding box center [308, 473] width 18 height 6
click at [228, 431] on span "ddjj IIBB 08-2025 - GABRIEL.pdf" at bounding box center [288, 434] width 153 height 12
click at [262, 435] on span "ddjj IIBB 04-2025 - Gabriel.pdf" at bounding box center [329, 434] width 153 height 12
click at [306, 428] on icon "PDF" at bounding box center [308, 416] width 18 height 25
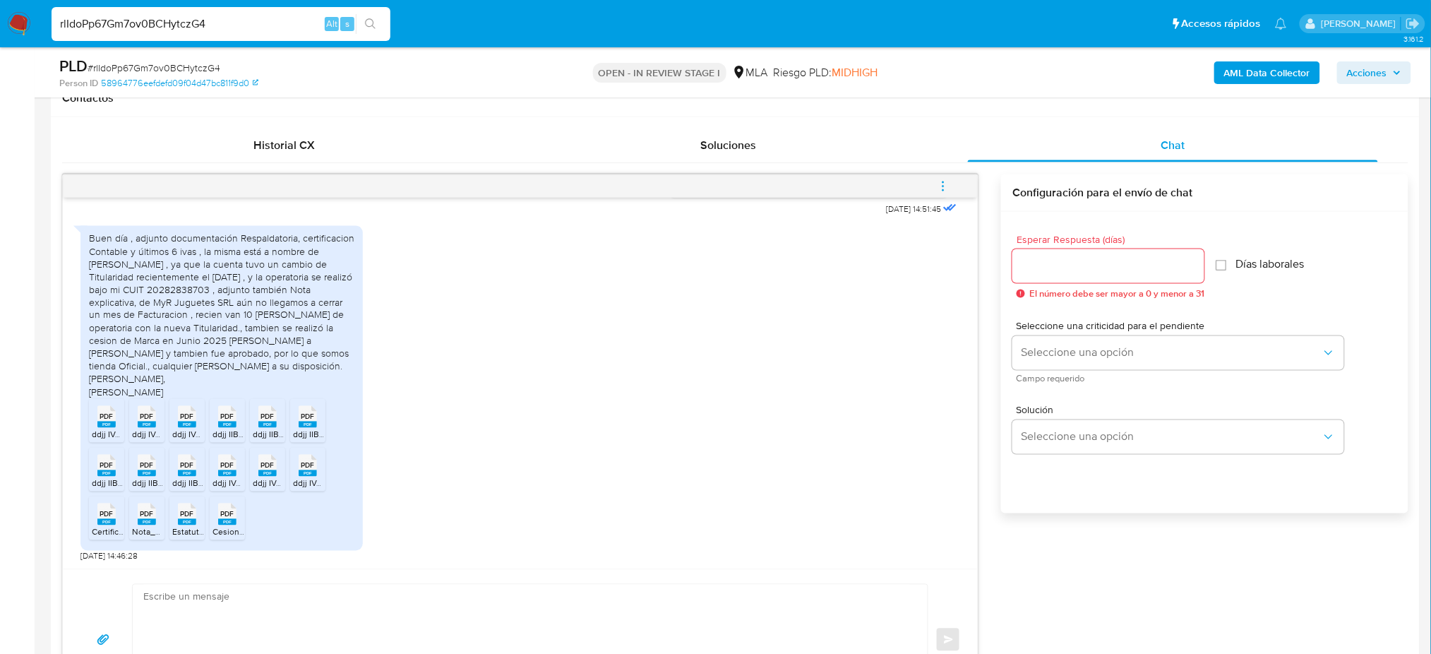
drag, startPoint x: 109, startPoint y: 474, endPoint x: 128, endPoint y: 477, distance: 19.4
click at [109, 474] on rect at bounding box center [106, 473] width 18 height 6
drag, startPoint x: 158, startPoint y: 479, endPoint x: 176, endPoint y: 477, distance: 18.4
click at [158, 479] on span "ddjj IIBB 06-2025 - Gabriel.pdf" at bounding box center [208, 483] width 153 height 12
click at [193, 477] on icon "PDF" at bounding box center [187, 465] width 18 height 25
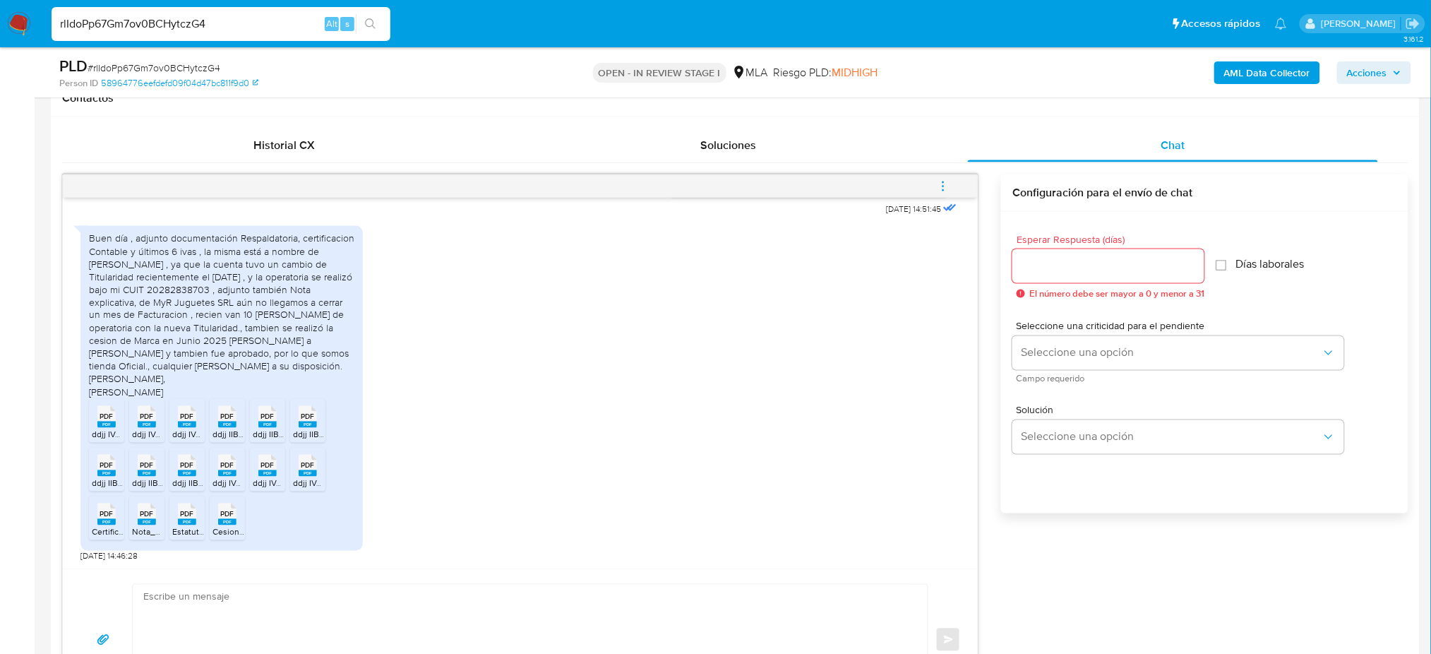
click at [102, 525] on rect at bounding box center [106, 522] width 18 height 6
drag, startPoint x: 144, startPoint y: 522, endPoint x: 178, endPoint y: 512, distance: 35.5
click at [145, 522] on rect at bounding box center [147, 522] width 18 height 6
click at [183, 512] on span "PDF" at bounding box center [187, 514] width 13 height 9
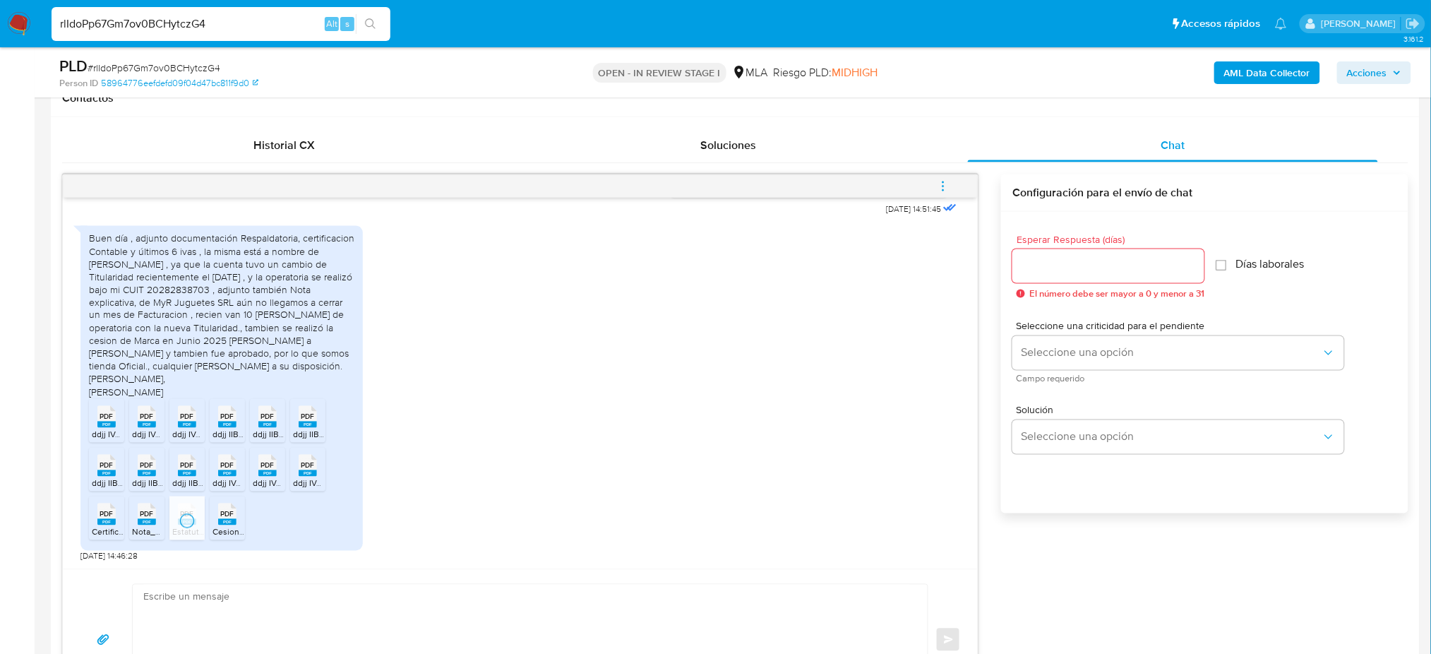
click at [228, 517] on span "PDF" at bounding box center [227, 514] width 13 height 9
drag, startPoint x: 260, startPoint y: 26, endPoint x: 0, endPoint y: 41, distance: 260.9
click at [0, 41] on nav "Pausado Ver notificaciones rlIdoPp67Gm7ov0BCHytczG4 Alt s Accesos rápidos Presi…" at bounding box center [715, 23] width 1431 height 47
paste input "bl9k5Cw7LV4bPXtDorn5Ice"
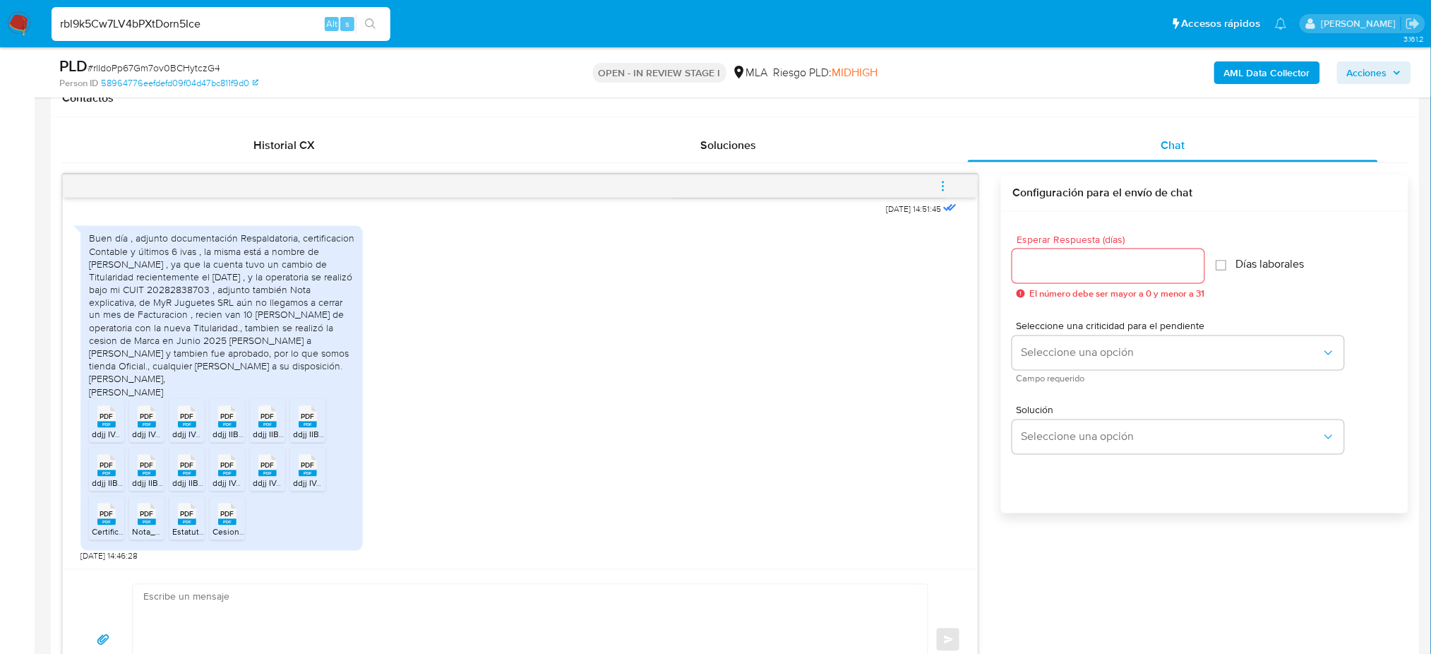
type input "rbl9k5Cw7LV4bPXtDorn5Ice"
drag, startPoint x: 18, startPoint y: 21, endPoint x: 18, endPoint y: 6, distance: 15.5
click at [18, 21] on img at bounding box center [19, 24] width 24 height 24
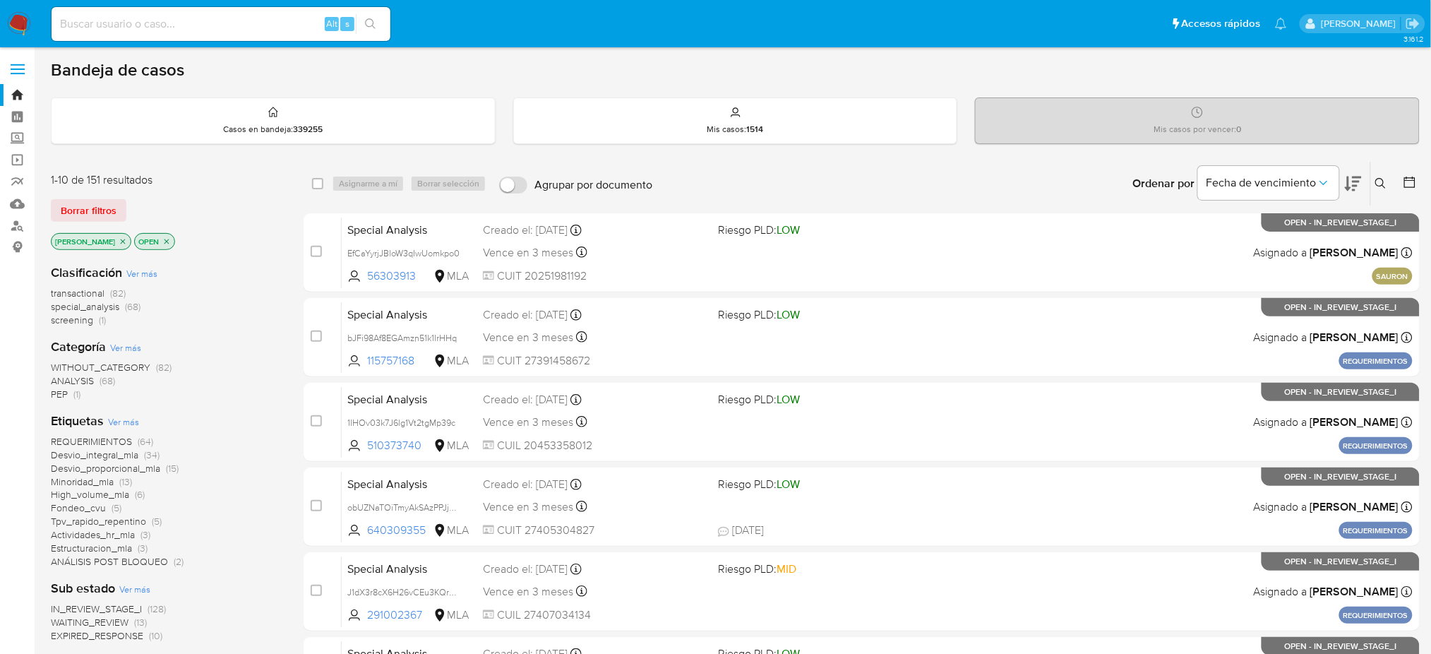
click at [212, 24] on input at bounding box center [221, 24] width 339 height 18
paste input "AFdw37HA0WksmBNWcXt0DiDZ"
type input "AFdw37HA0WksmBNWcXt0DiDZ"
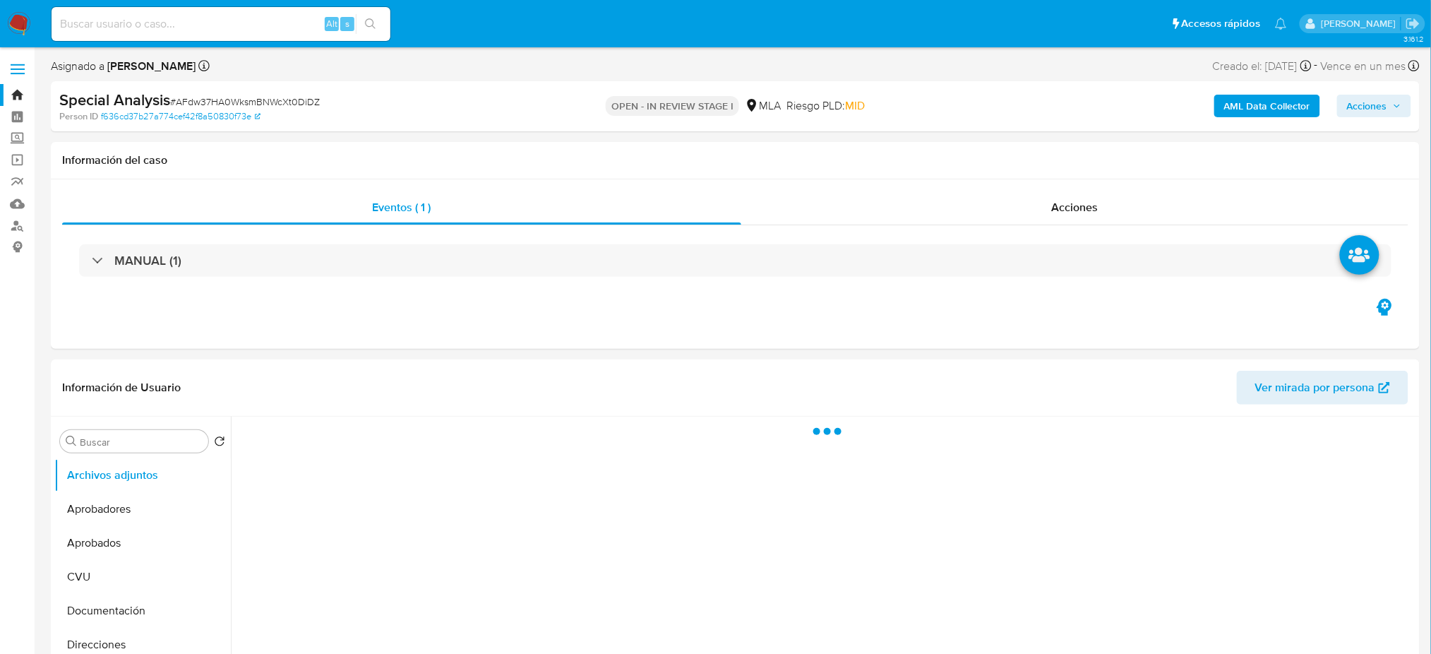
select select "10"
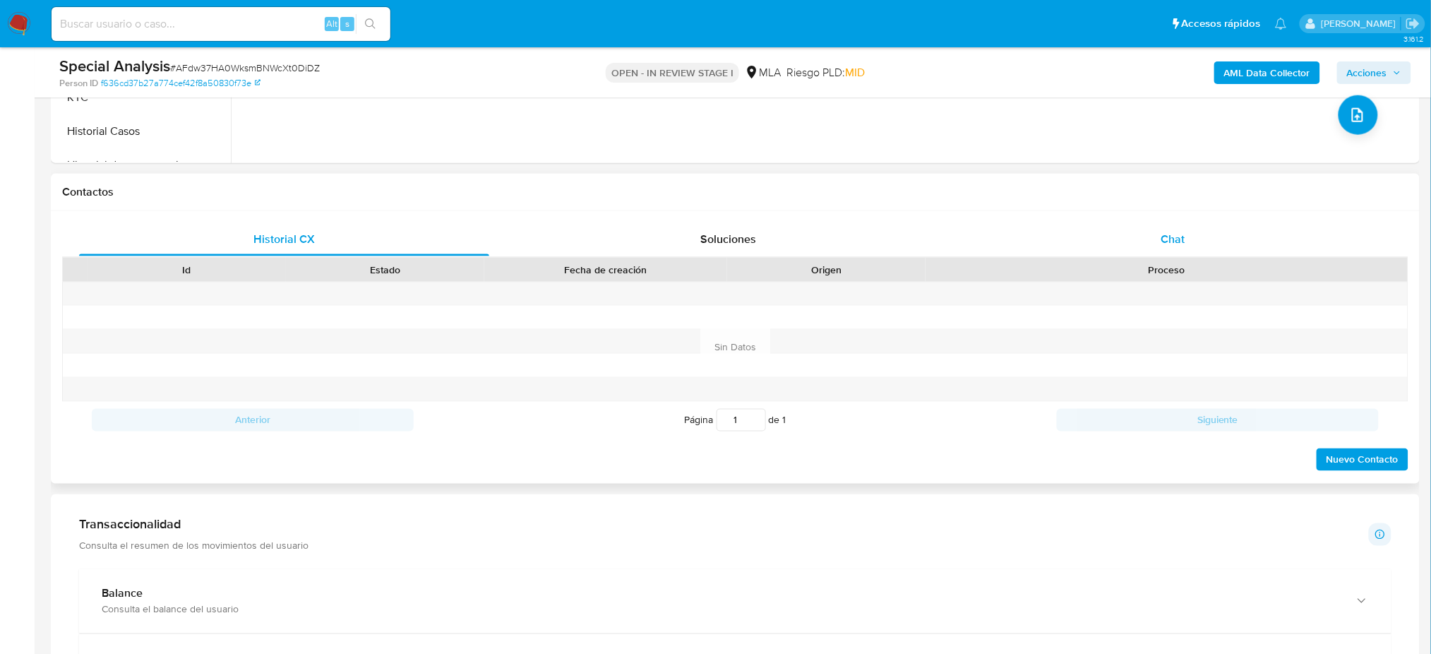
click at [1184, 247] on div "Chat" at bounding box center [1173, 239] width 410 height 34
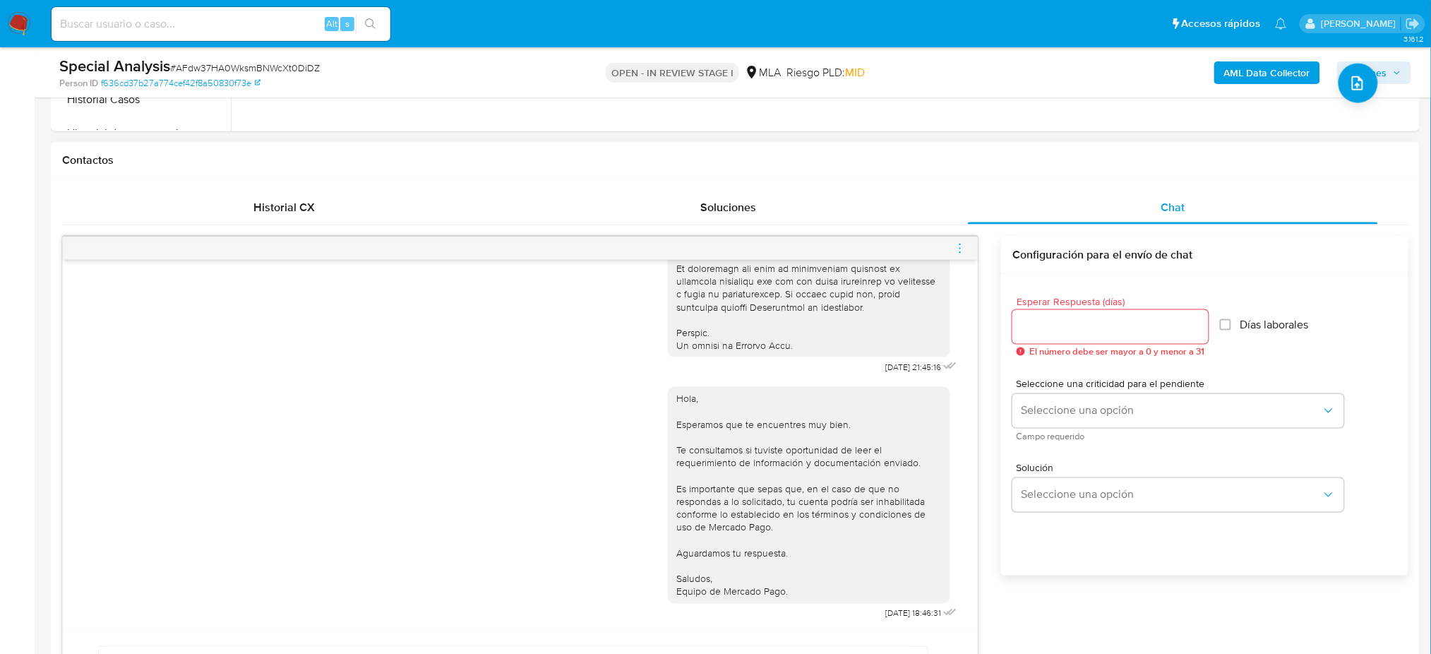
scroll to position [565, 0]
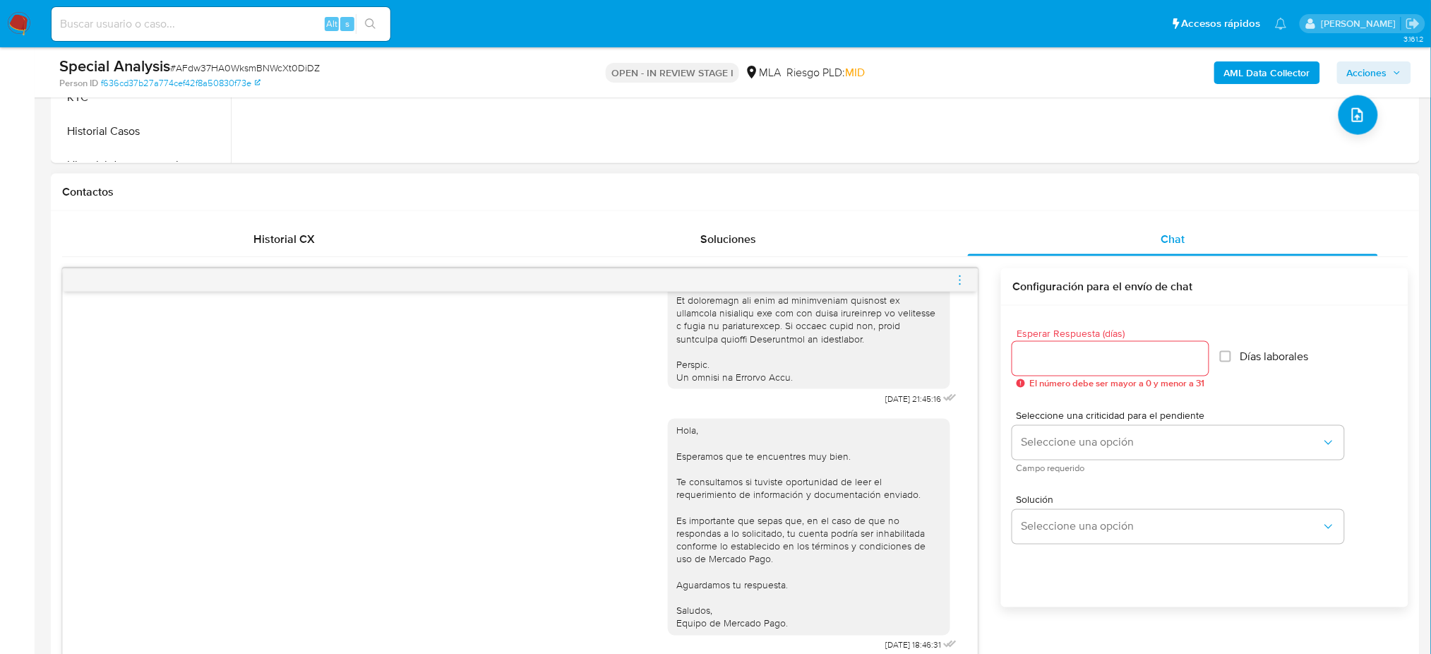
click at [960, 282] on icon "menu-action" at bounding box center [960, 280] width 13 height 13
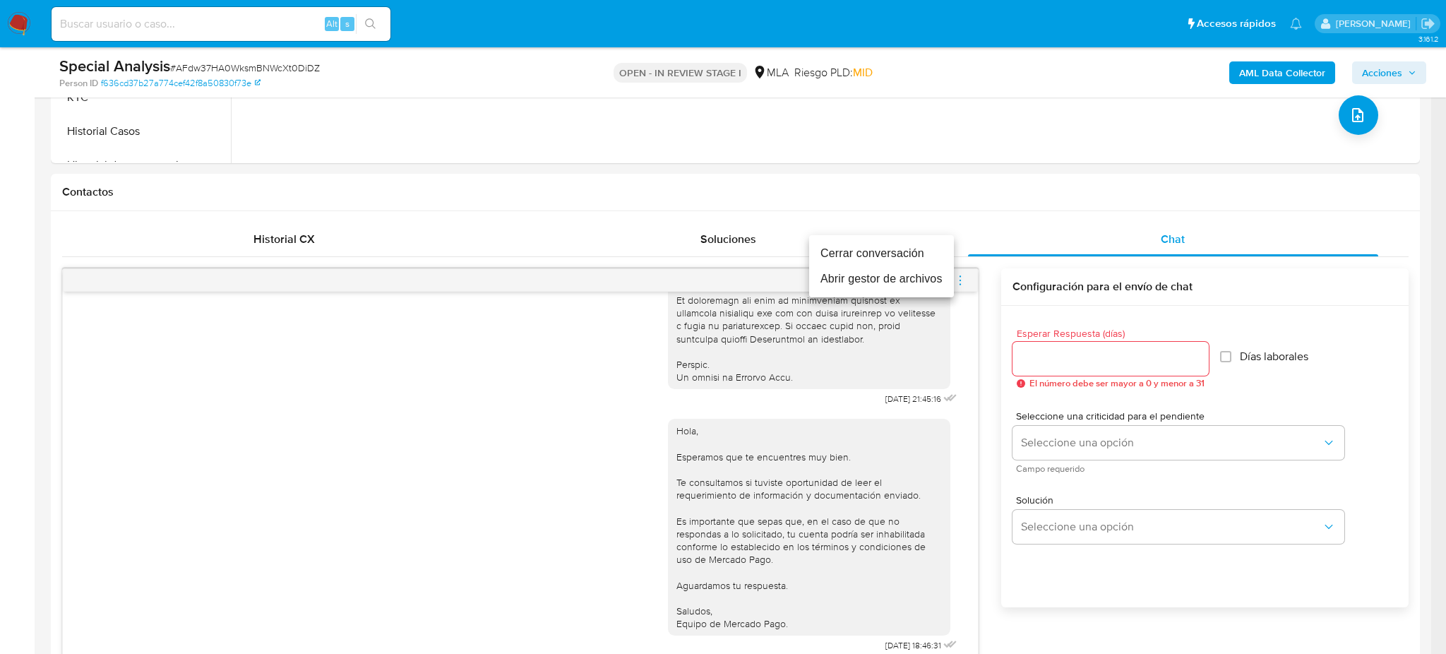
click at [836, 253] on li "Cerrar conversación" at bounding box center [881, 253] width 145 height 25
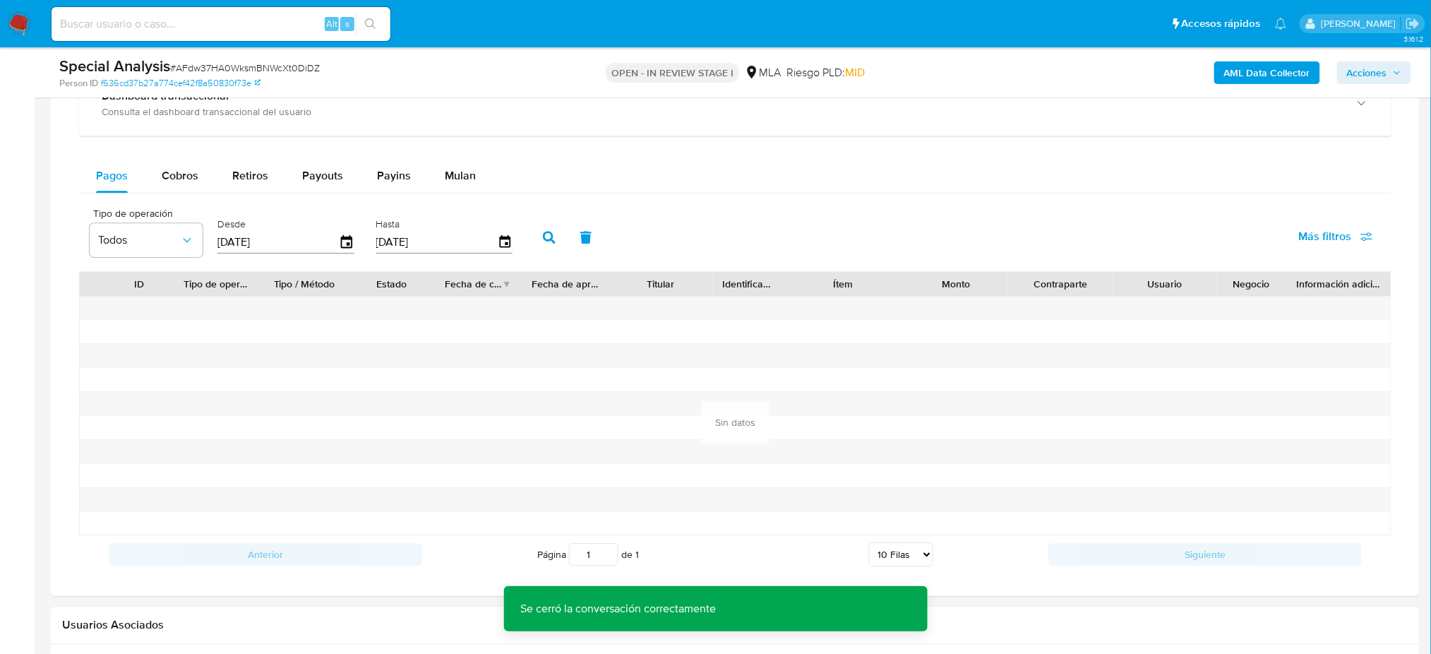
scroll to position [1412, 0]
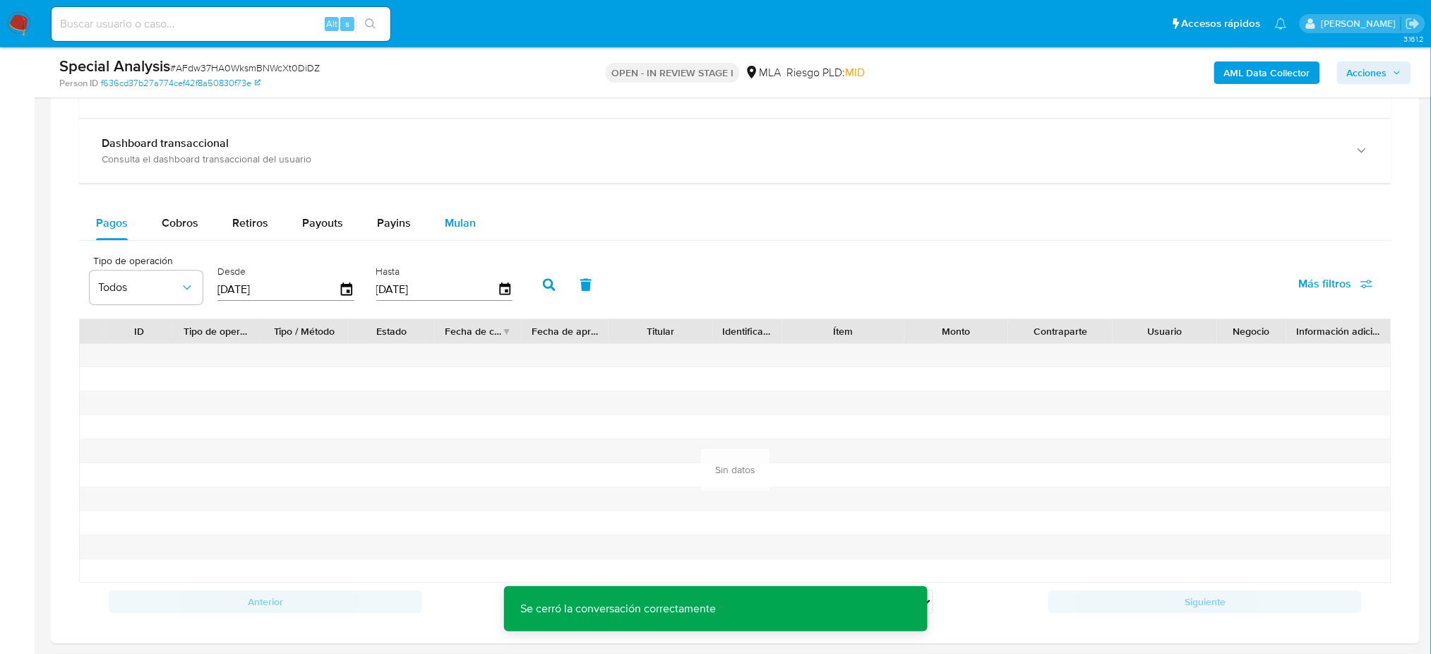
click at [447, 227] on span "Mulan" at bounding box center [460, 223] width 31 height 16
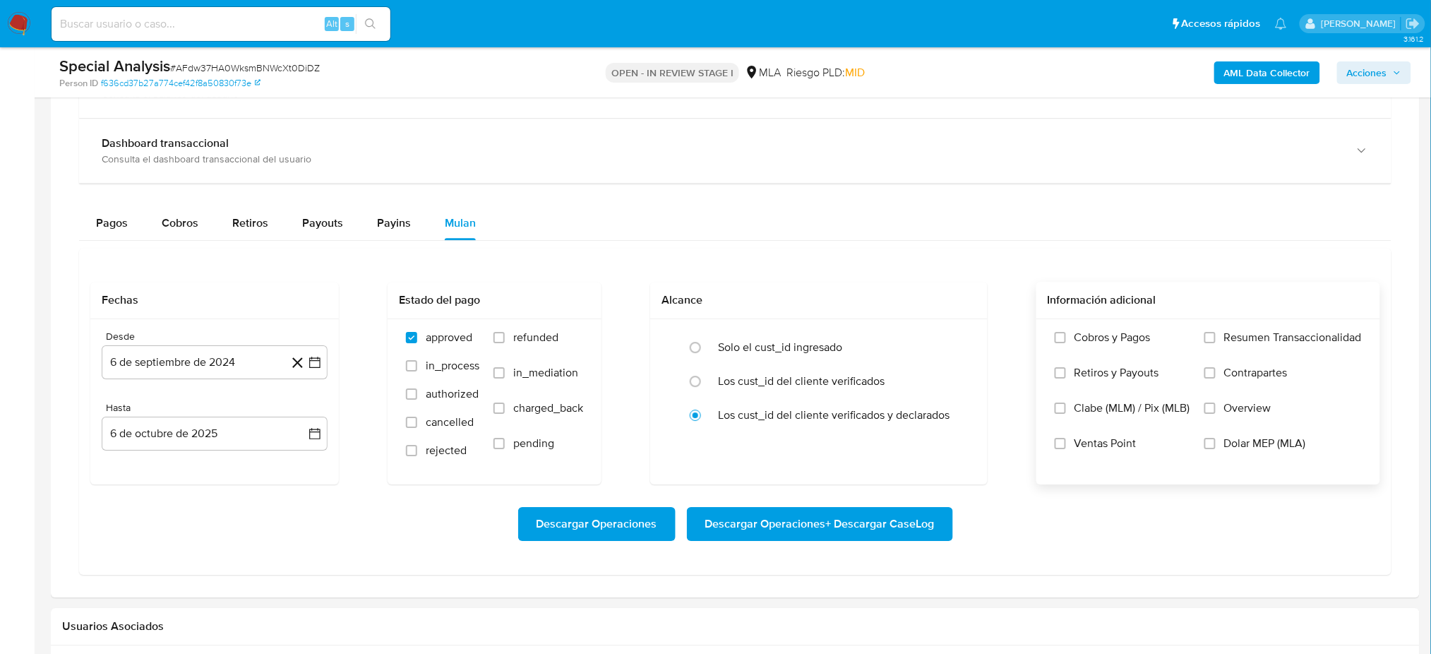
click at [1233, 448] on span "Dolar MEP (MLA)" at bounding box center [1265, 443] width 82 height 14
click at [1215, 448] on input "Dolar MEP (MLA)" at bounding box center [1209, 443] width 11 height 11
click at [207, 371] on button "6 de septiembre de 2024" at bounding box center [215, 362] width 226 height 34
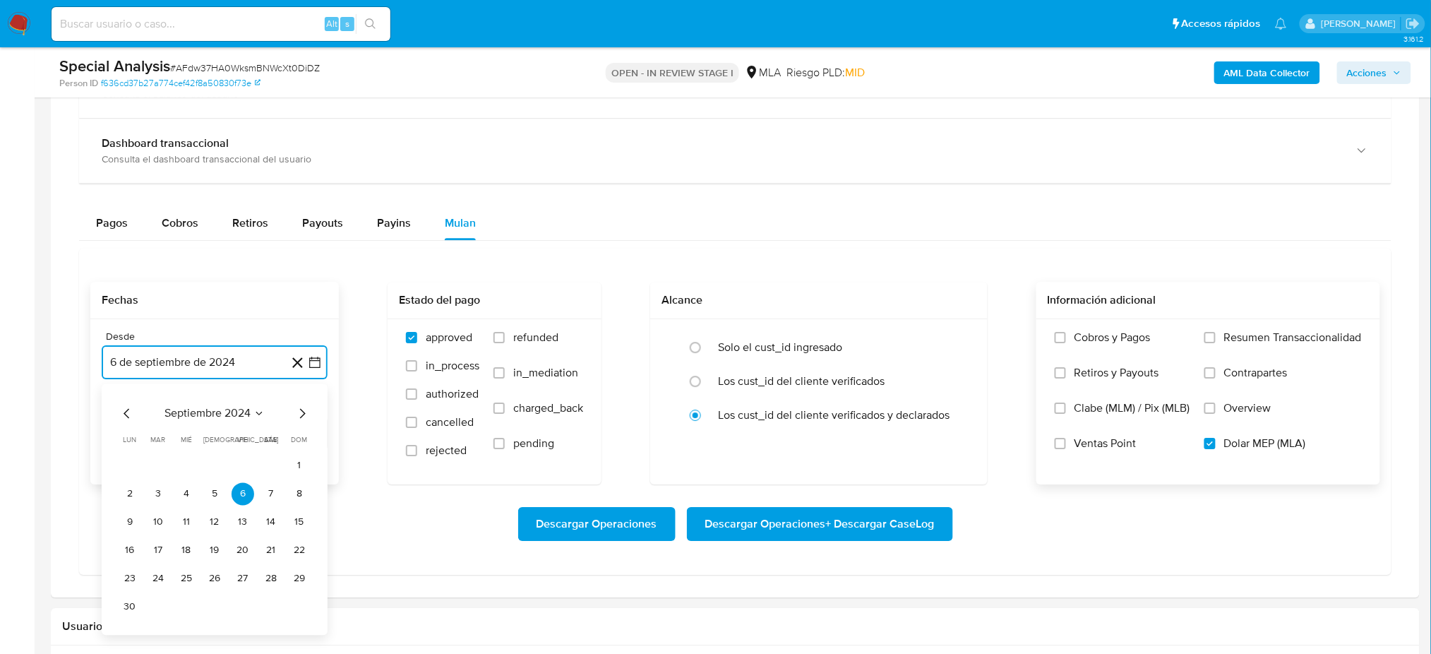
click at [299, 414] on icon "Mes siguiente" at bounding box center [302, 412] width 17 height 17
click at [152, 464] on button "1" at bounding box center [158, 465] width 23 height 23
click at [181, 434] on button "6 de octubre de 2025" at bounding box center [215, 433] width 226 height 34
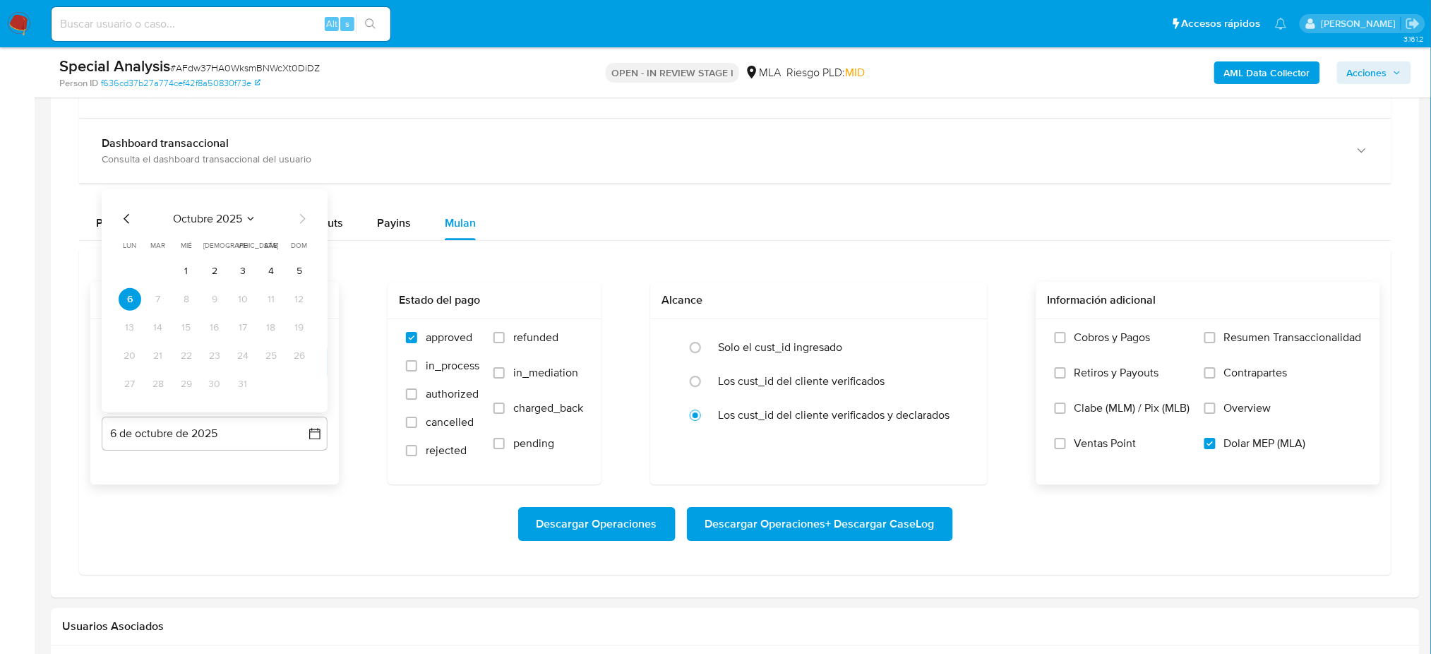
click at [130, 219] on icon "Mes anterior" at bounding box center [127, 218] width 17 height 17
click at [162, 382] on button "30" at bounding box center [158, 383] width 23 height 23
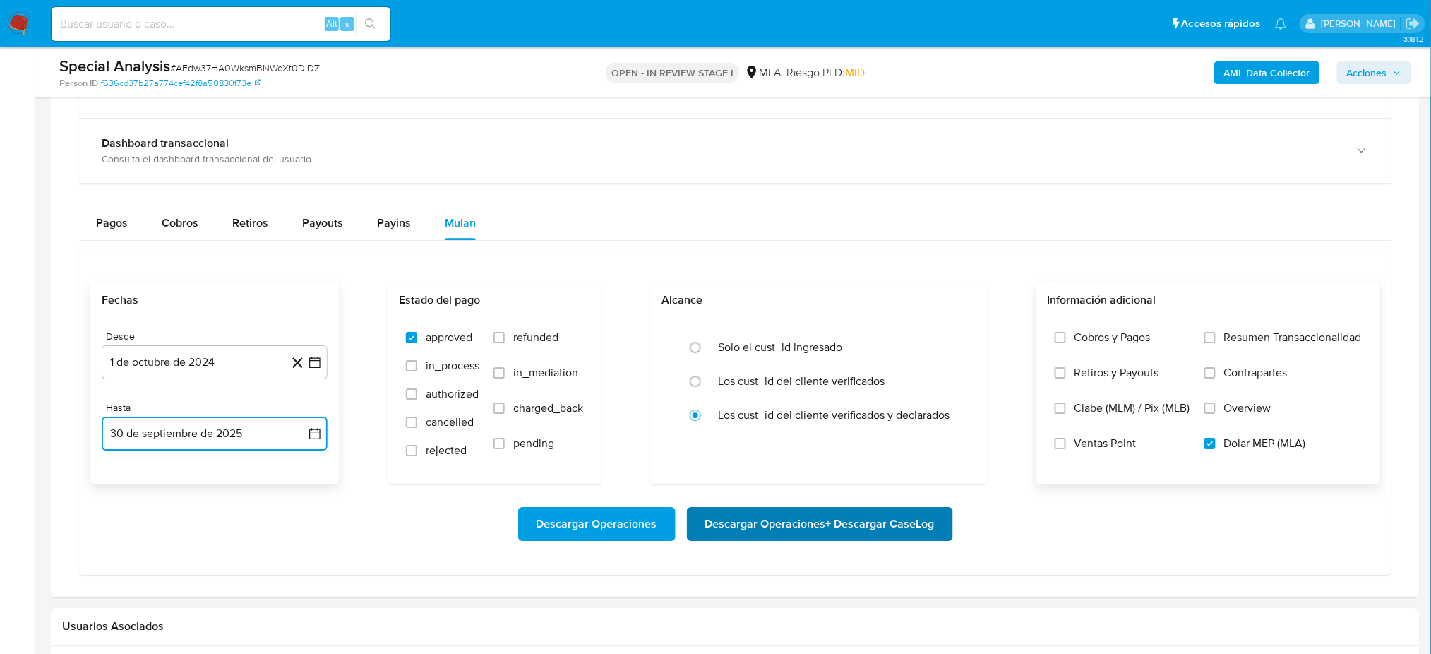
click at [920, 530] on span "Descargar Operaciones + Descargar CaseLog" at bounding box center [819, 523] width 229 height 31
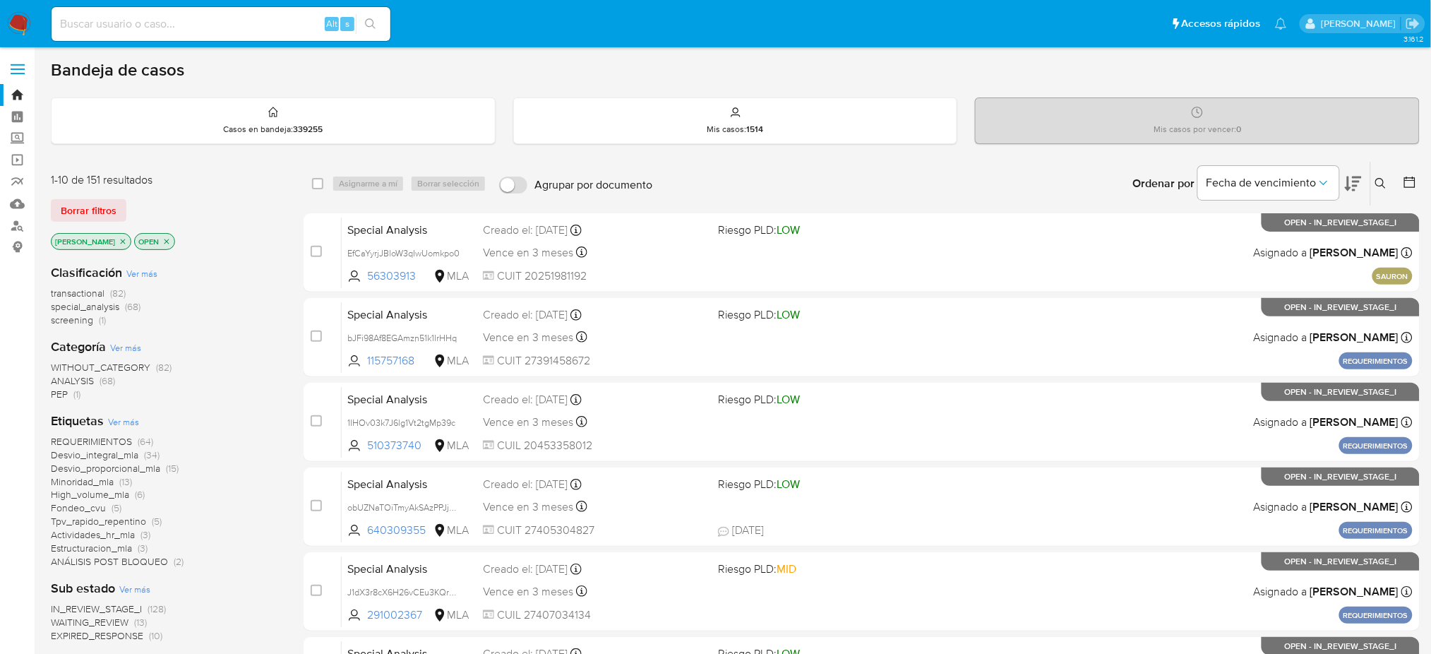
click at [165, 23] on input at bounding box center [221, 24] width 339 height 18
paste input "lpG9GtQQZzNq3EcLrbmdQL7W"
type input "lpG9GtQQZzNq3EcLrbmdQL7W"
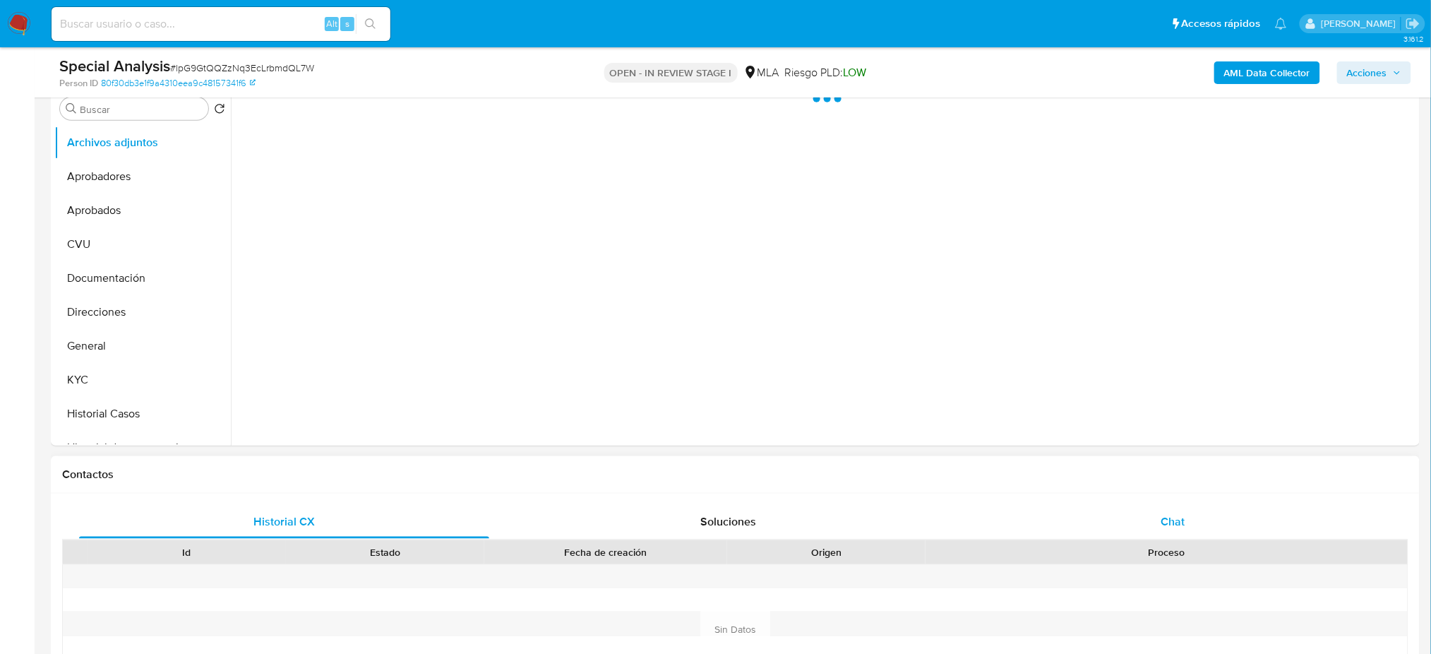
click at [1165, 534] on div "Chat" at bounding box center [1173, 522] width 410 height 34
select select "10"
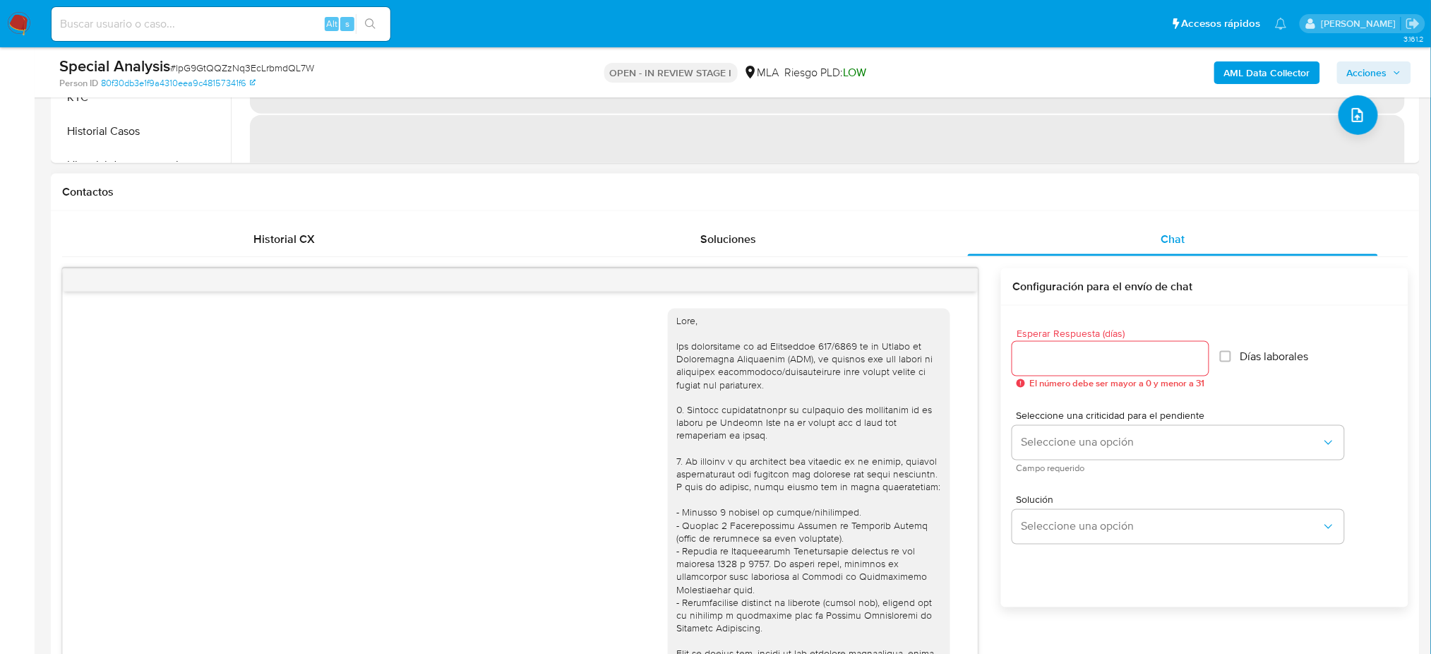
scroll to position [687, 0]
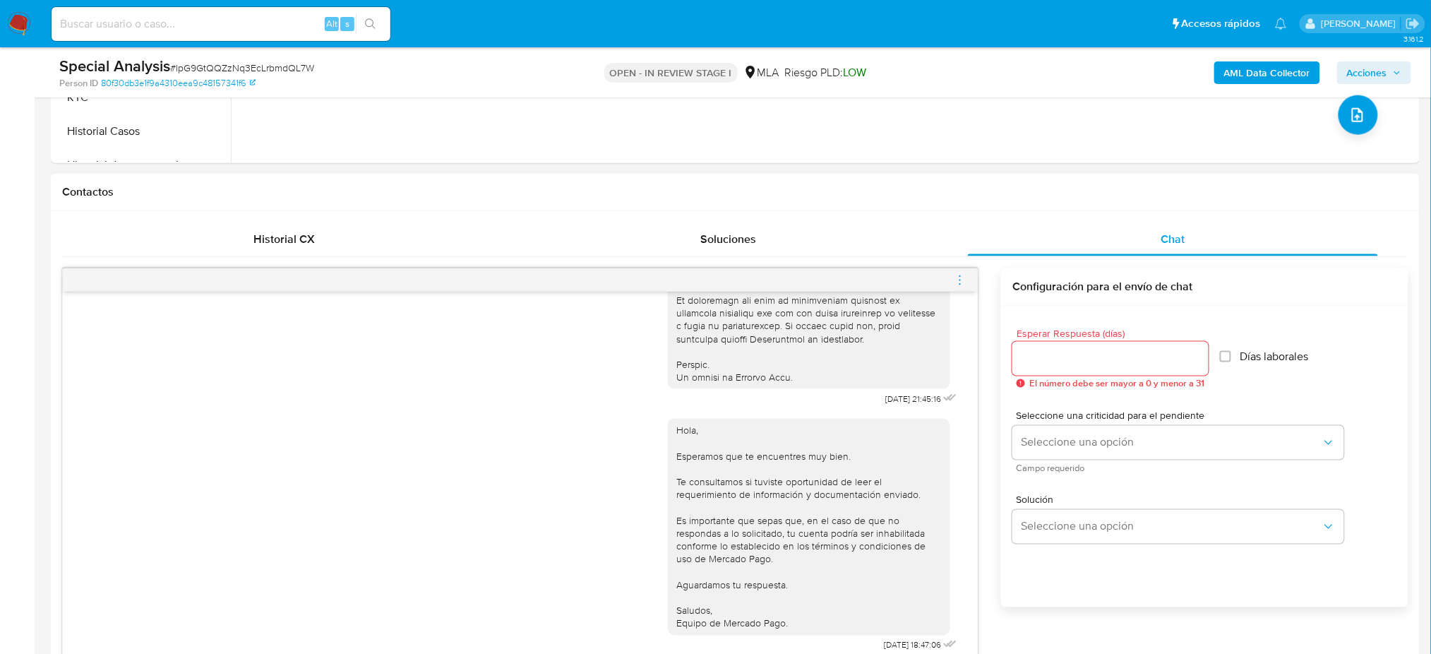
click at [957, 279] on icon "menu-action" at bounding box center [960, 280] width 13 height 13
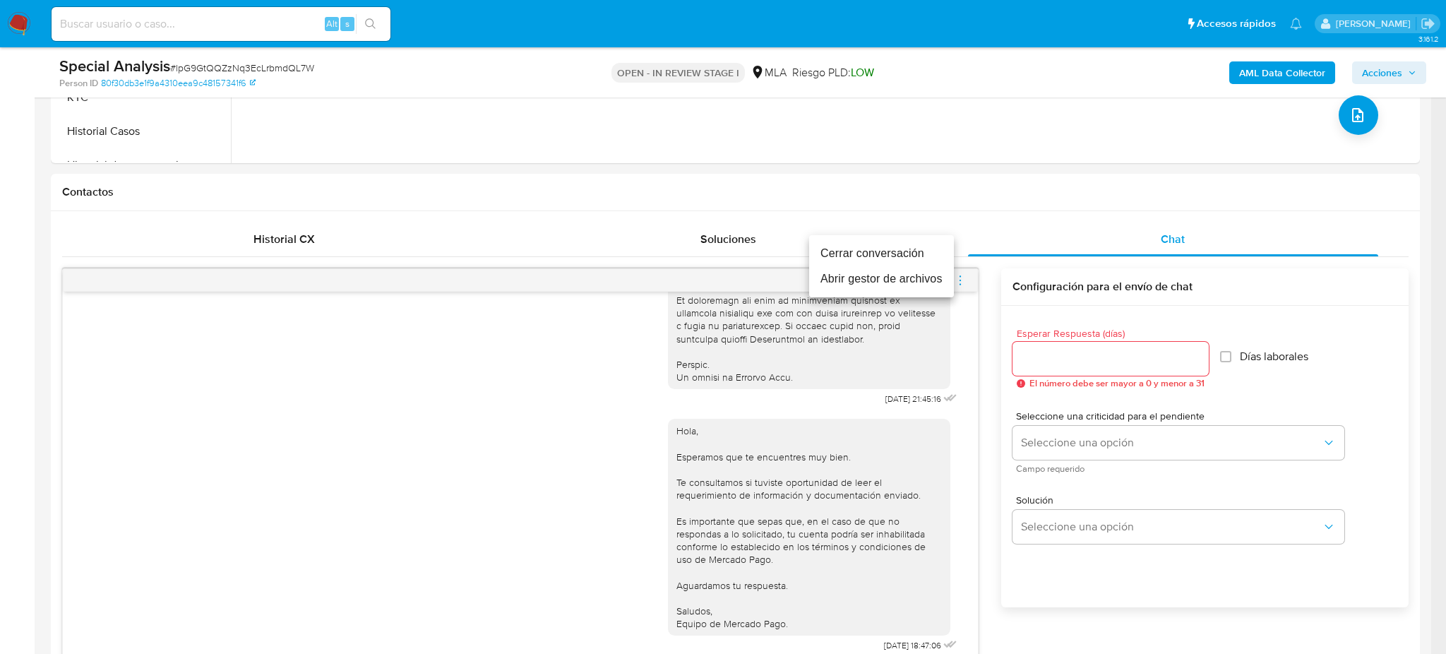
click at [885, 246] on li "Cerrar conversación" at bounding box center [881, 253] width 145 height 25
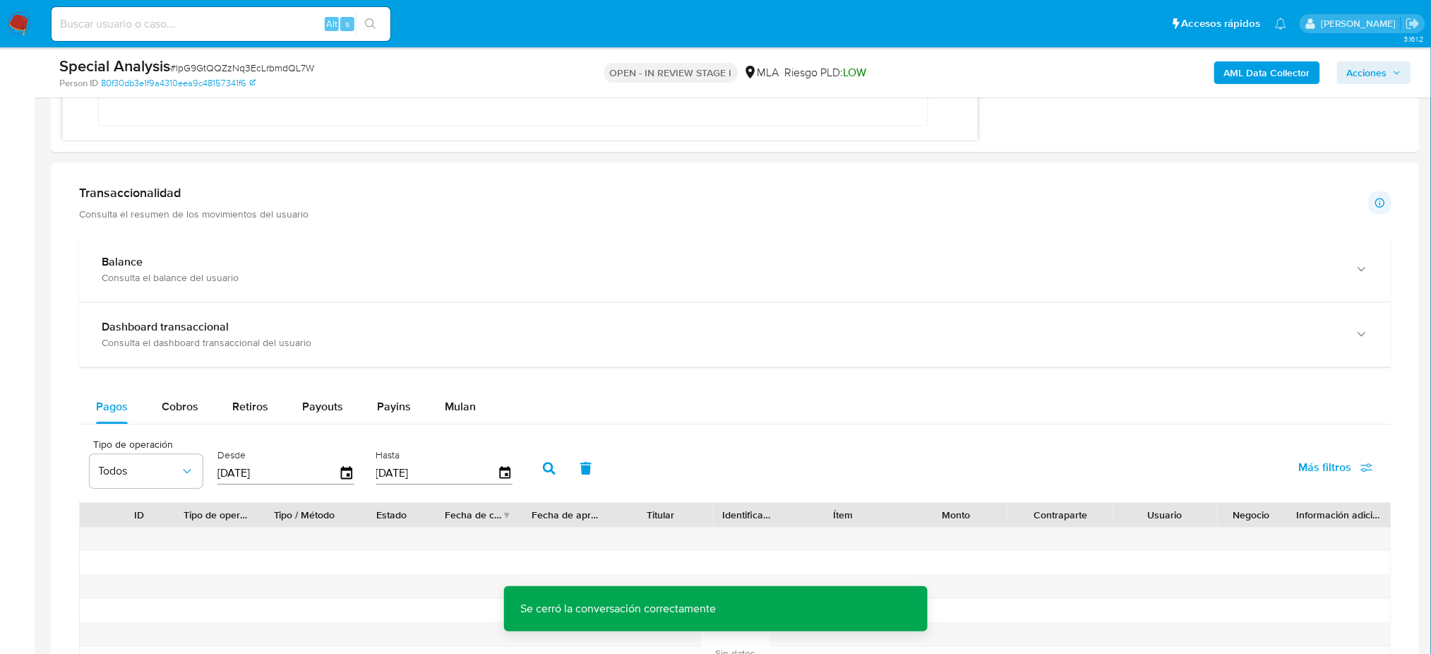
scroll to position [1317, 0]
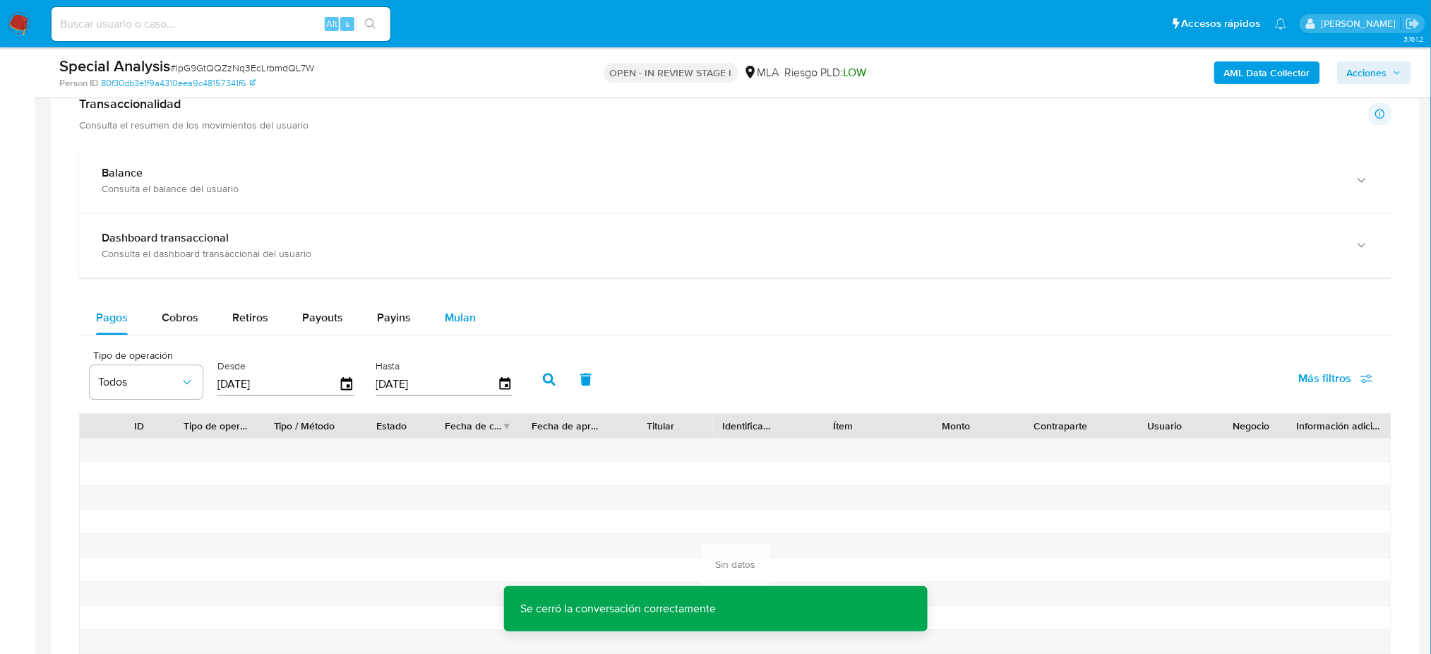
click at [447, 319] on span "Mulan" at bounding box center [460, 317] width 31 height 16
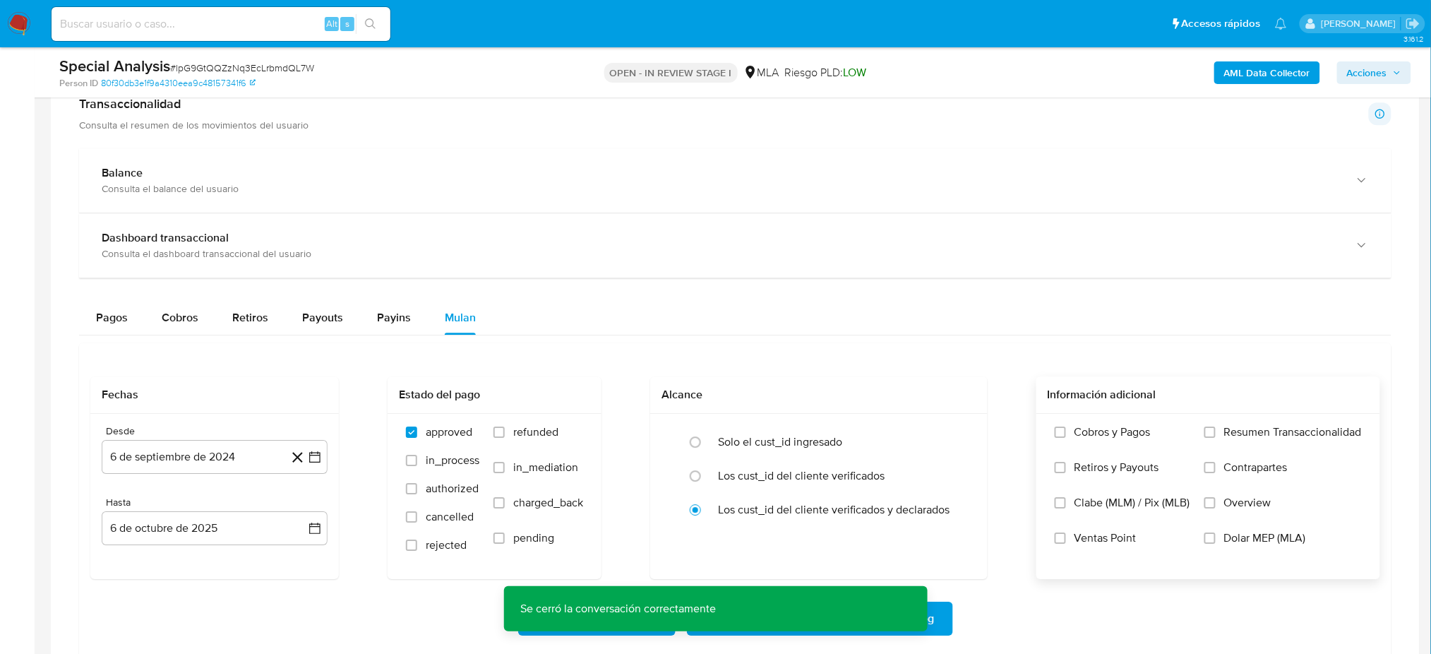
scroll to position [1506, 0]
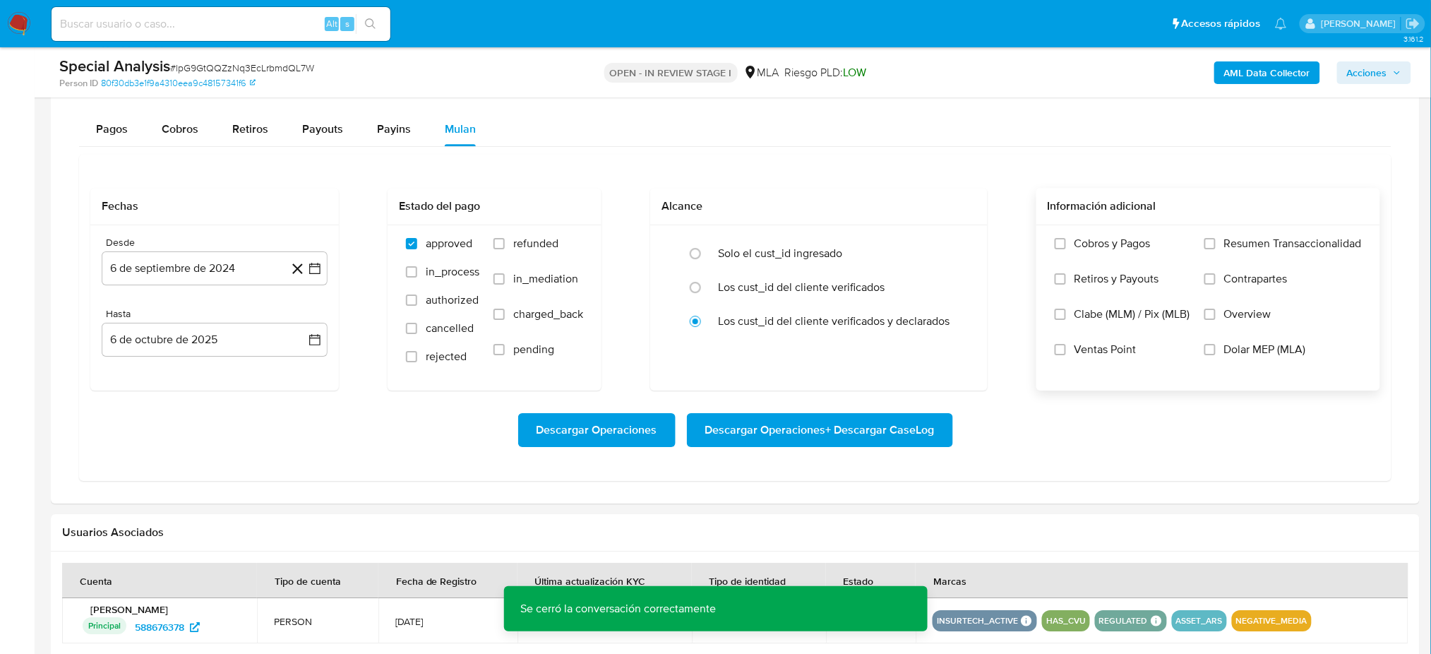
click at [1223, 346] on label "Dolar MEP (MLA)" at bounding box center [1282, 359] width 157 height 35
click at [1215, 346] on input "Dolar MEP (MLA)" at bounding box center [1209, 349] width 11 height 11
click at [121, 274] on button "6 de septiembre de 2024" at bounding box center [215, 268] width 226 height 34
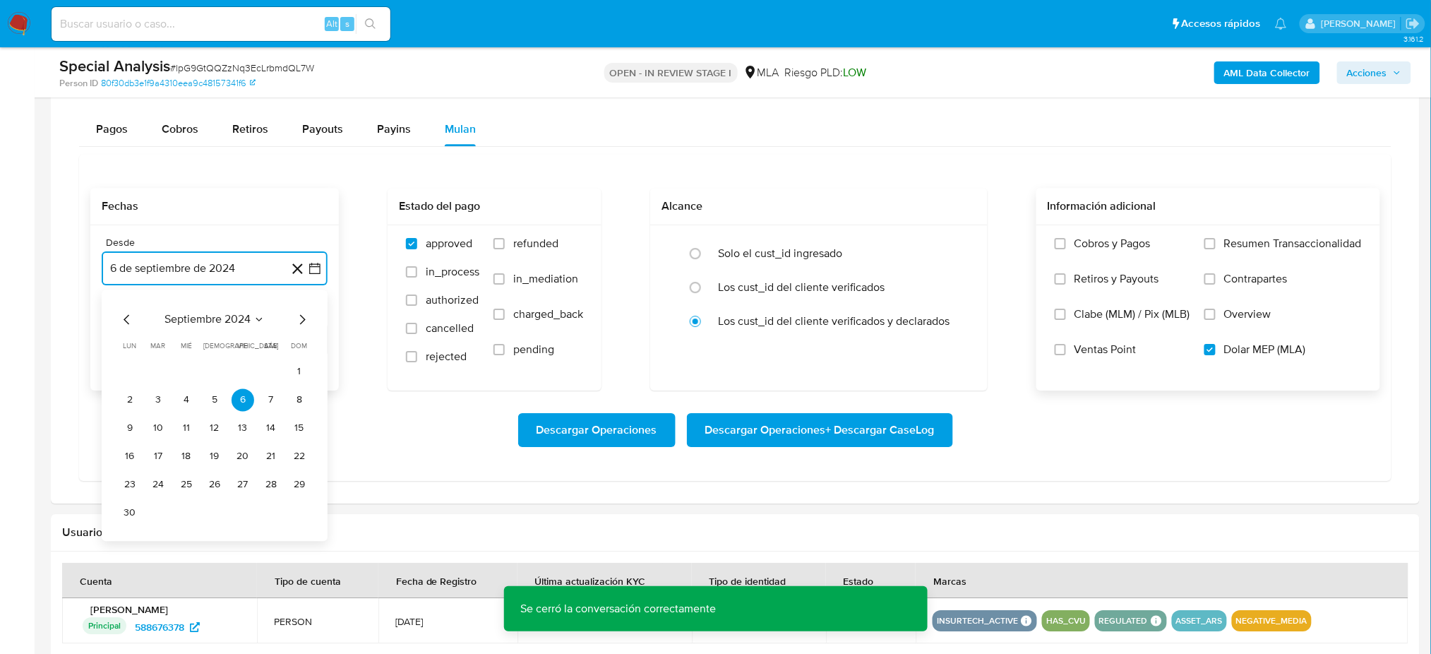
click at [307, 320] on icon "Mes siguiente" at bounding box center [302, 319] width 17 height 17
click at [161, 371] on button "1" at bounding box center [158, 371] width 23 height 23
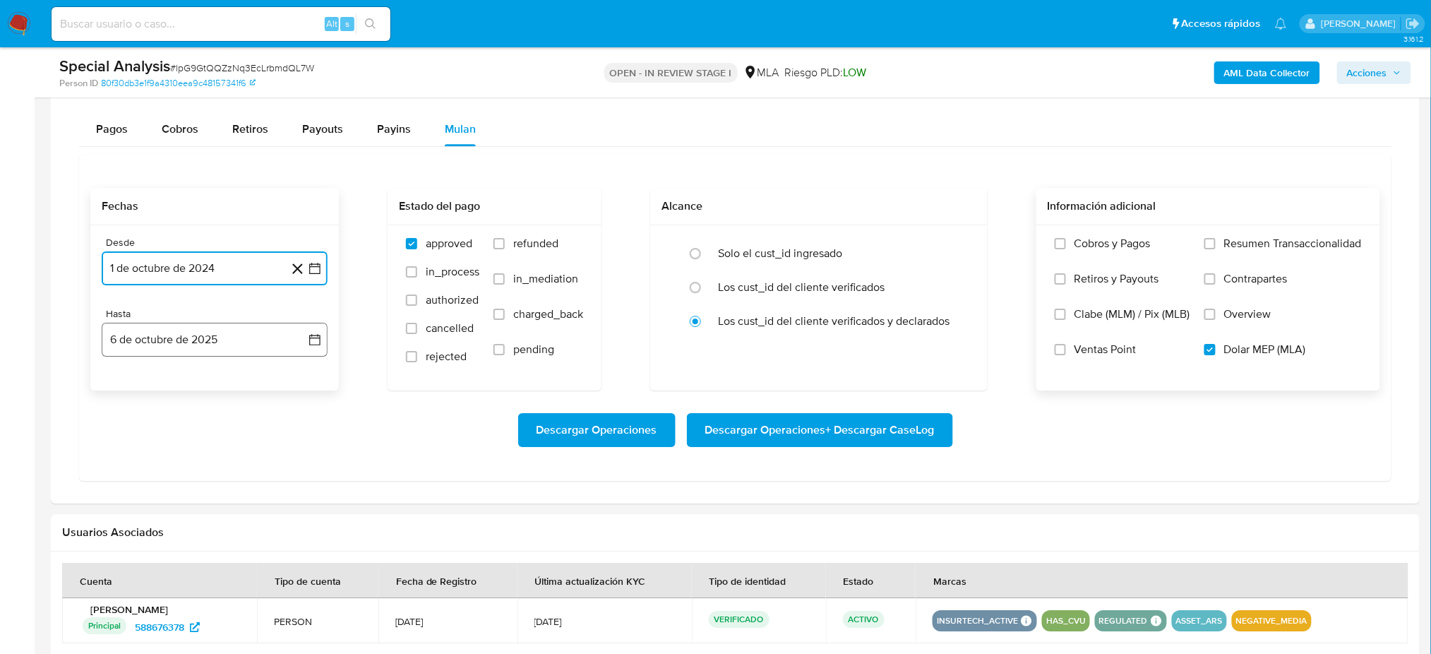
click at [160, 340] on button "6 de octubre de 2025" at bounding box center [215, 340] width 226 height 34
click at [122, 387] on icon "Mes anterior" at bounding box center [127, 390] width 17 height 17
click at [168, 553] on button "30" at bounding box center [158, 555] width 23 height 23
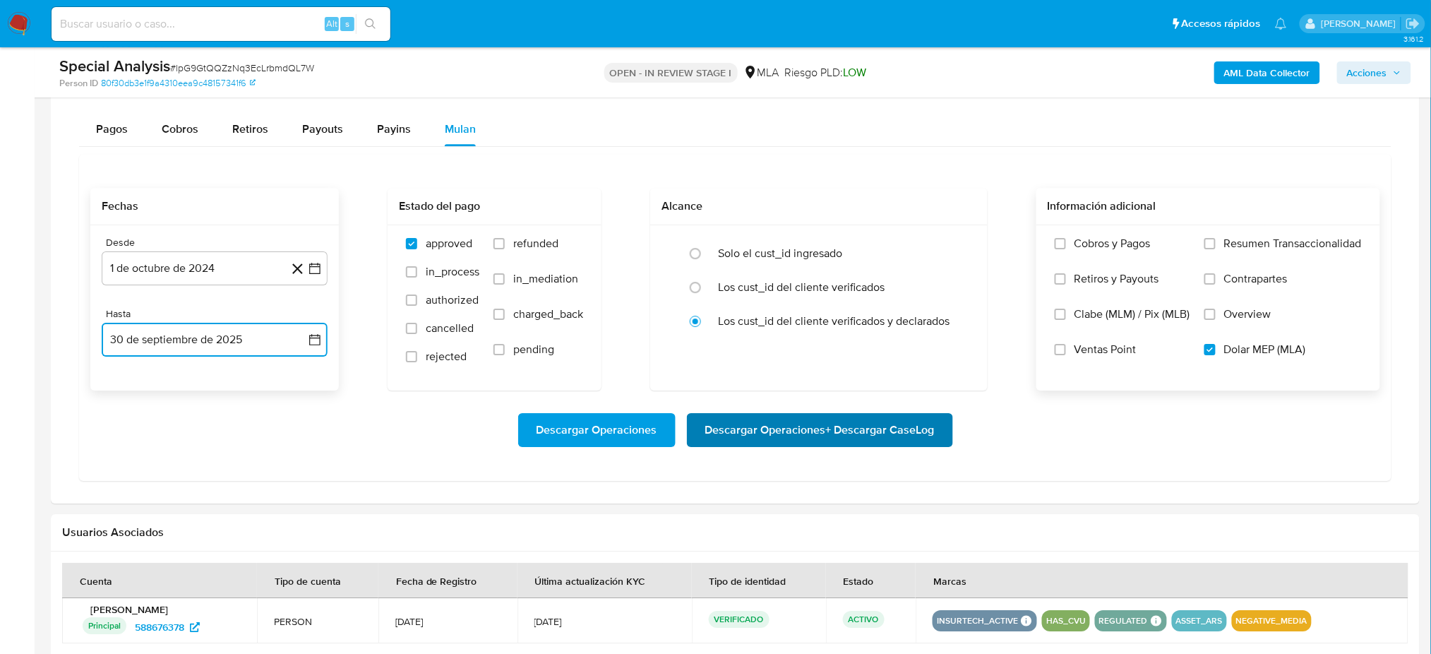
click at [853, 438] on span "Descargar Operaciones + Descargar CaseLog" at bounding box center [819, 429] width 229 height 31
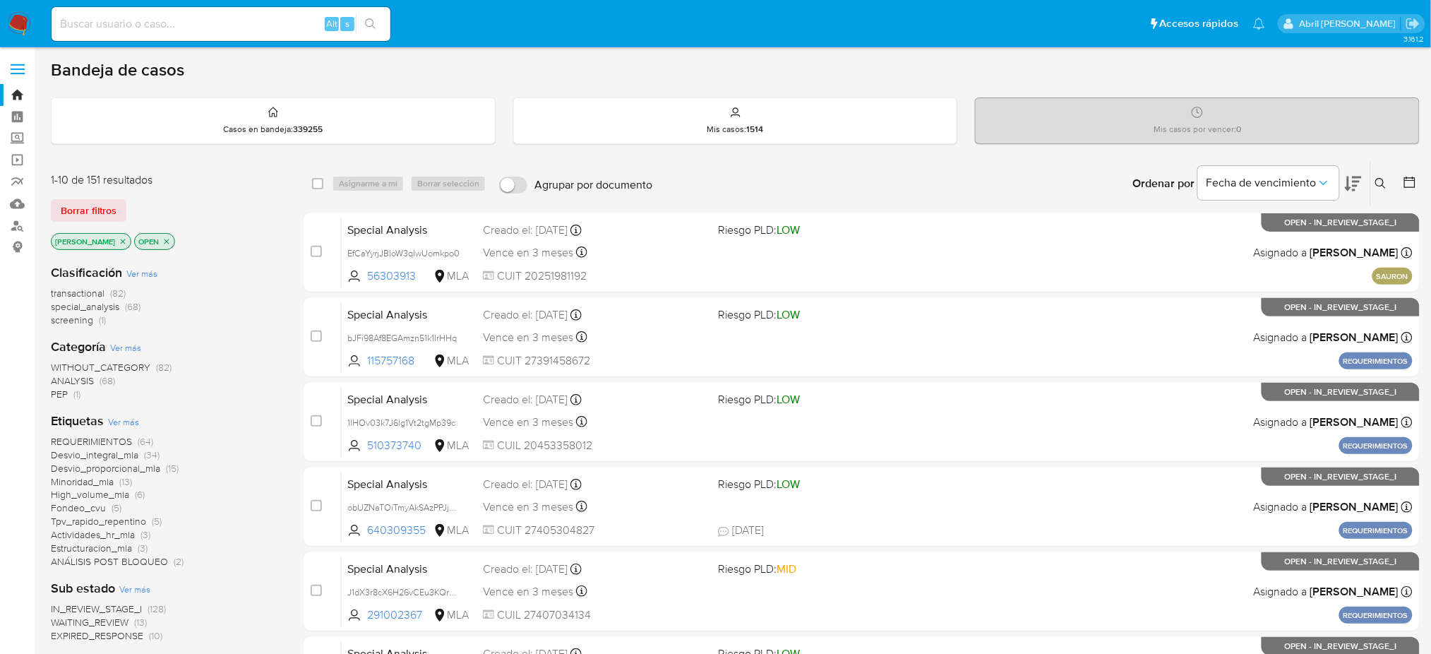
click at [275, 20] on input at bounding box center [221, 24] width 339 height 18
paste input "q1OvhCpqHE8RLRBjhVeiQHl6"
type input "q1OvhCpqHE8RLRBjhVeiQHl6"
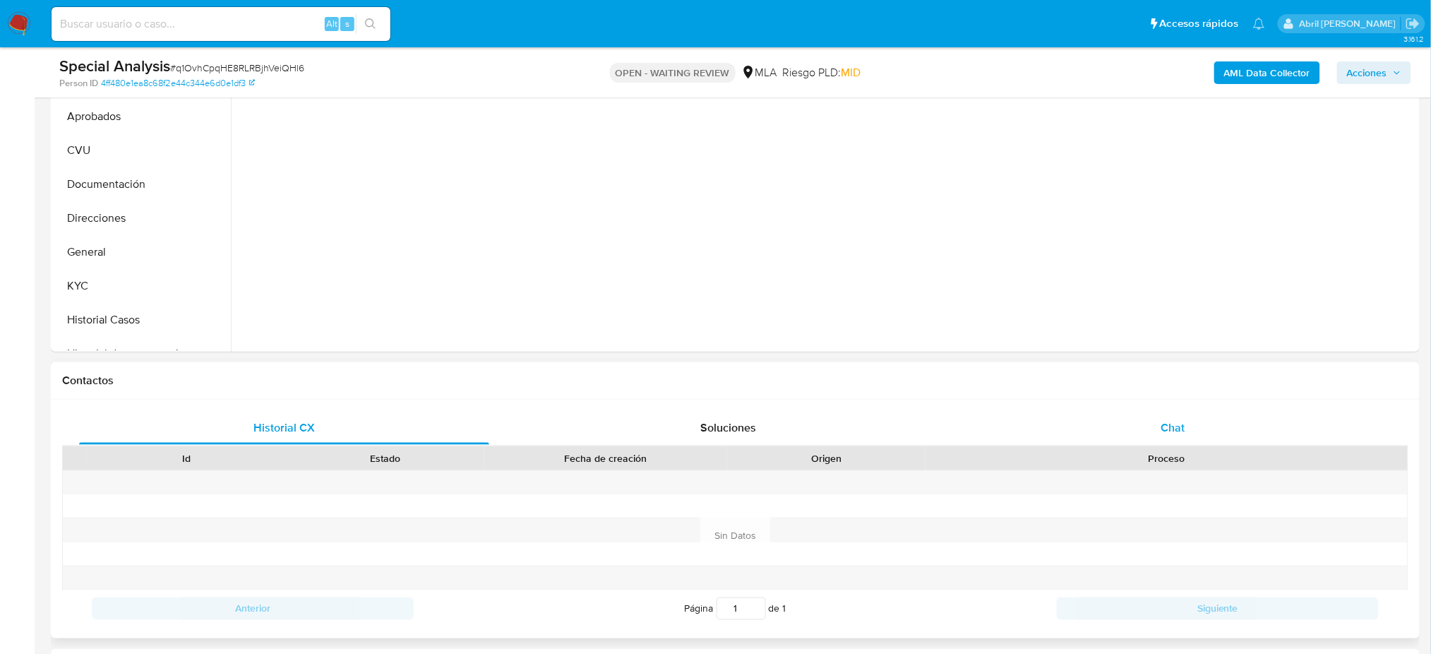
click at [1168, 436] on div "Chat" at bounding box center [1173, 428] width 410 height 34
select select "10"
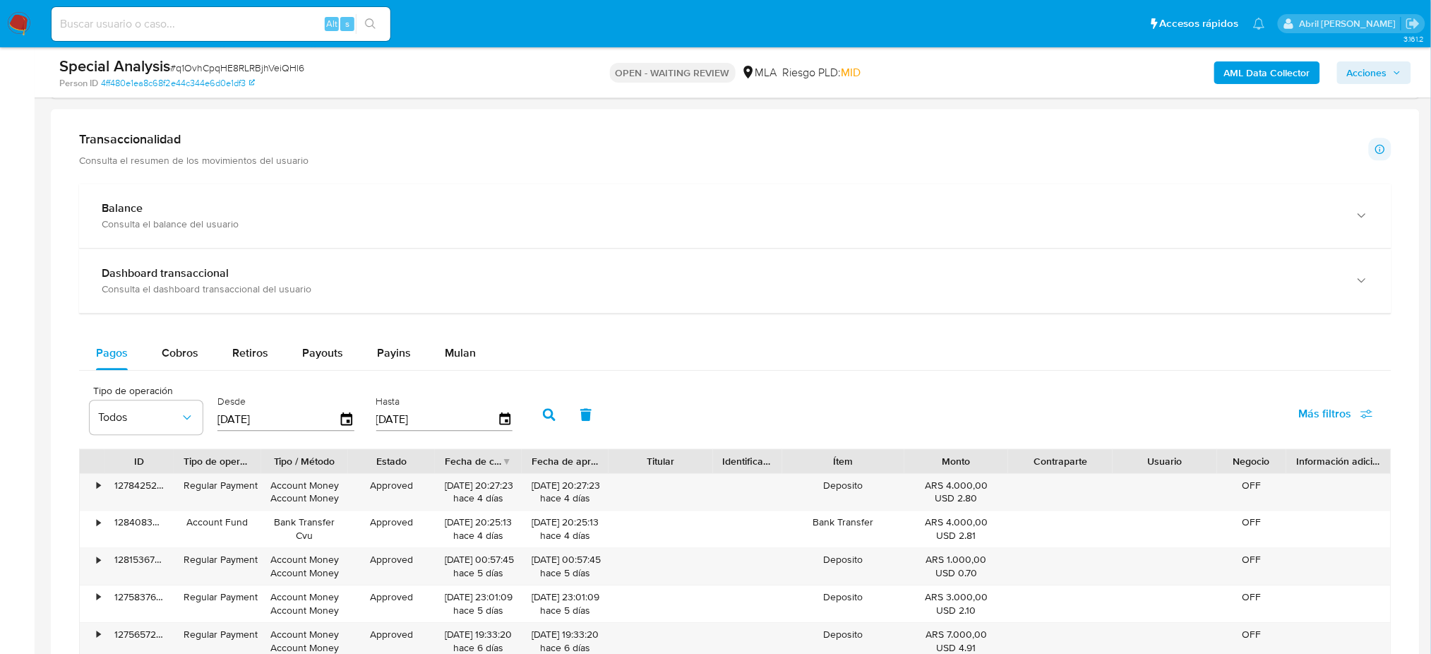
scroll to position [1223, 0]
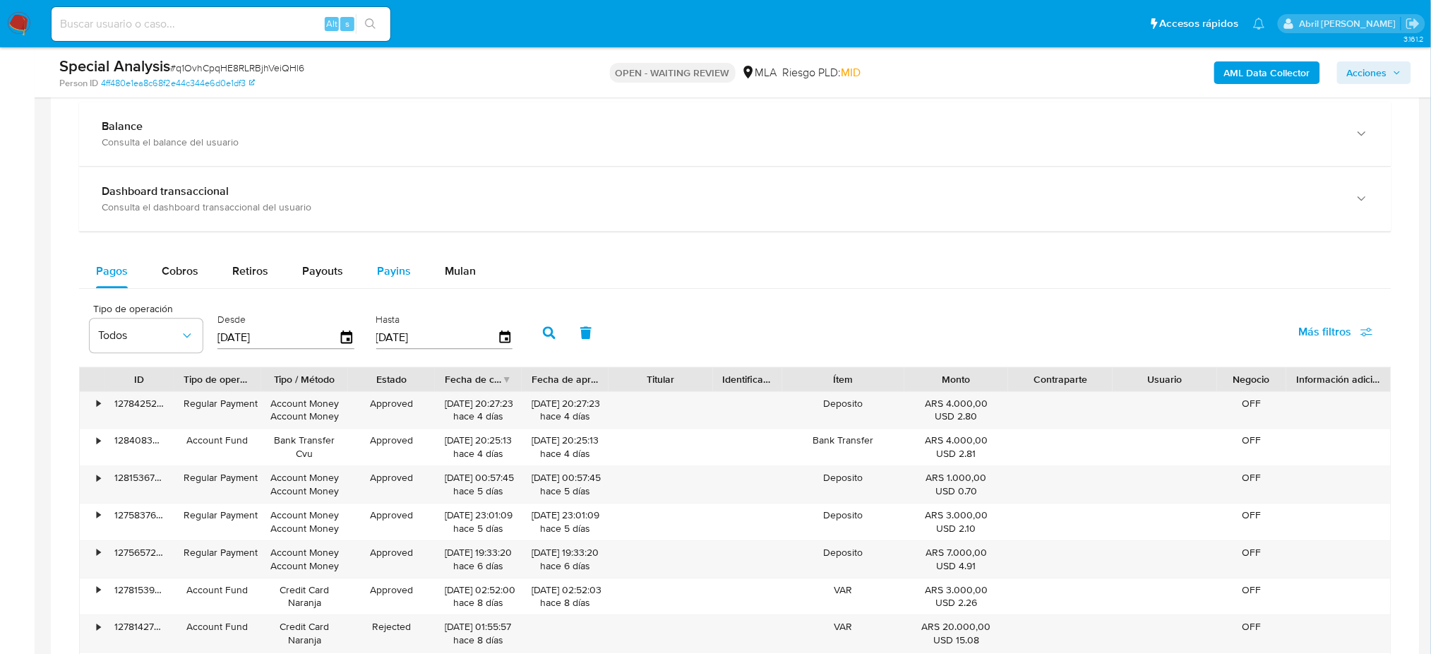
click at [445, 266] on span "Mulan" at bounding box center [460, 271] width 31 height 16
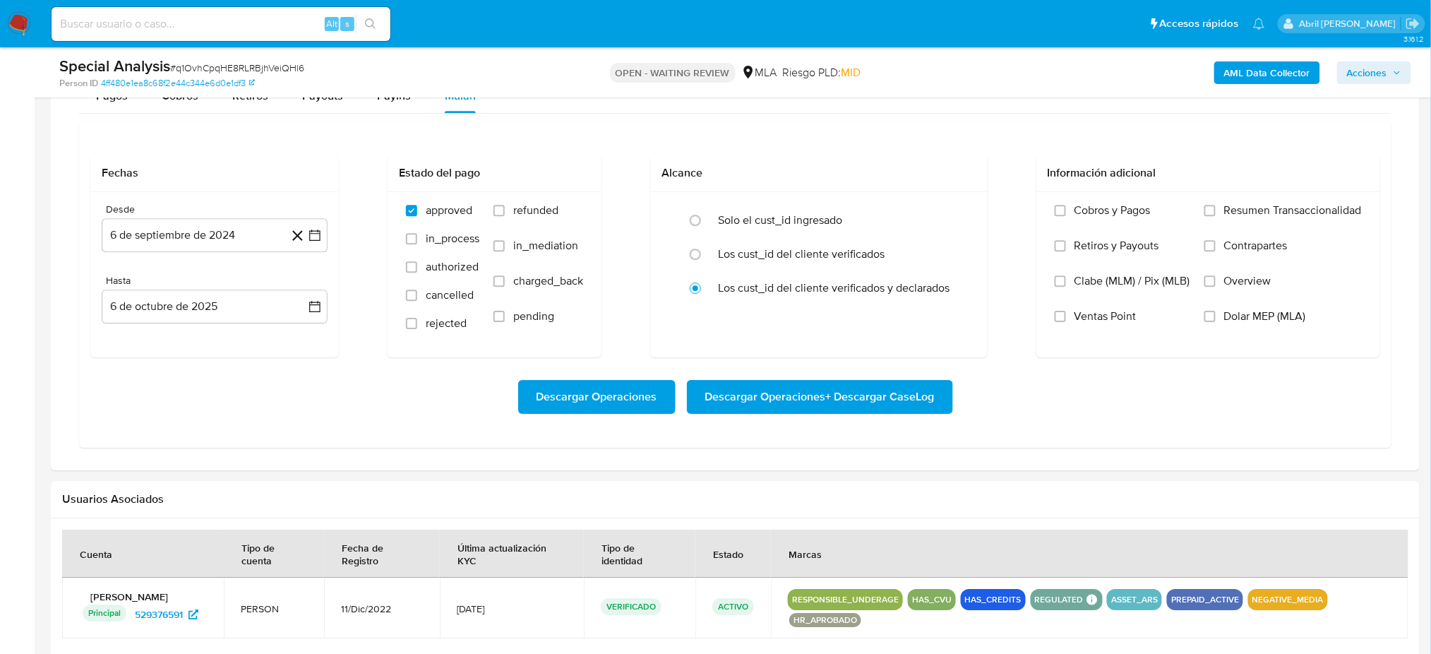
scroll to position [1412, 0]
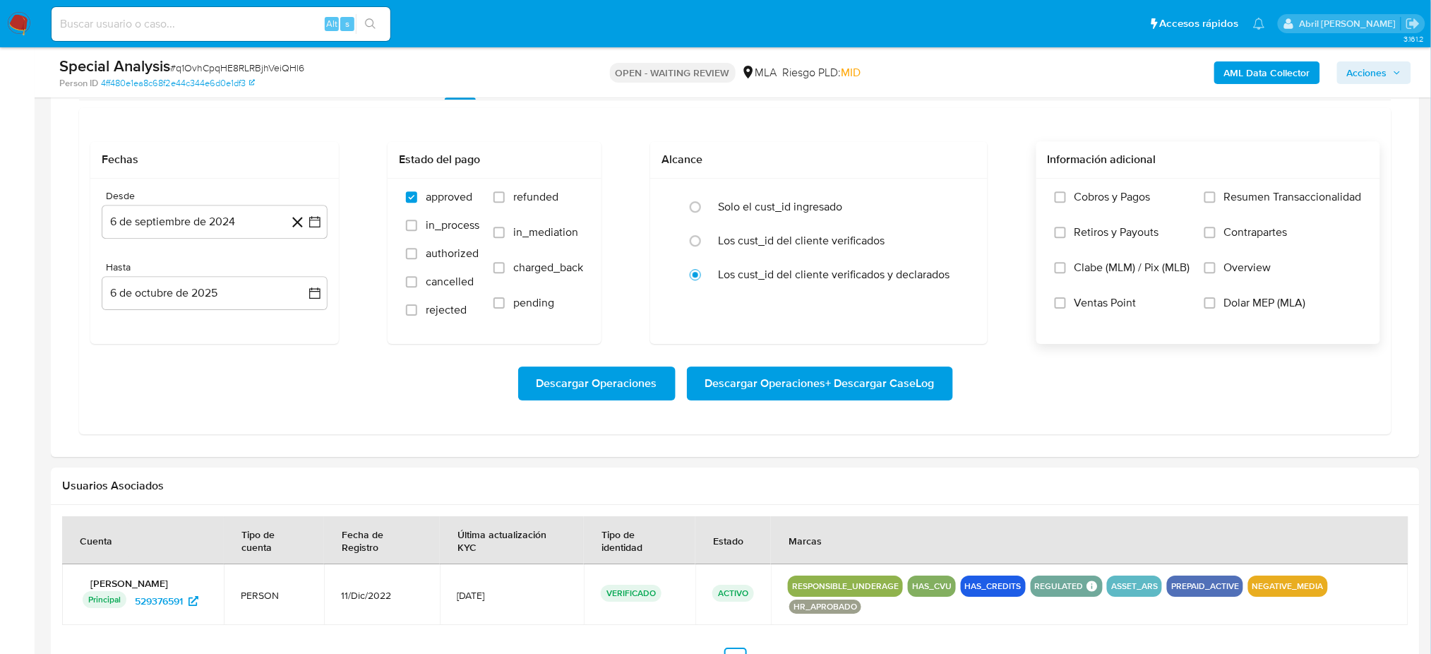
click at [1222, 297] on label "Dolar MEP (MLA)" at bounding box center [1282, 313] width 157 height 35
click at [1215, 297] on input "Dolar MEP (MLA)" at bounding box center [1209, 302] width 11 height 11
click at [177, 223] on button "6 de septiembre de 2024" at bounding box center [215, 222] width 226 height 34
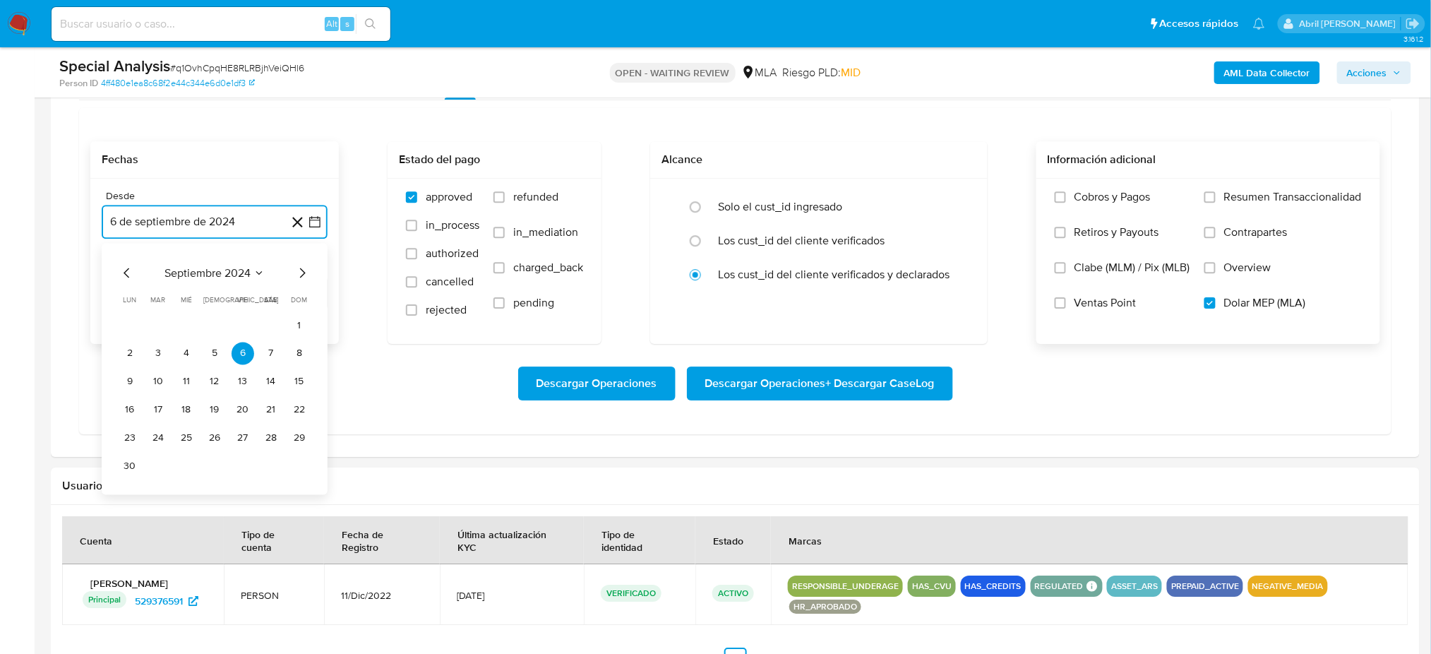
click at [298, 276] on icon "Mes siguiente" at bounding box center [302, 272] width 17 height 17
click at [152, 332] on button "1" at bounding box center [158, 324] width 23 height 23
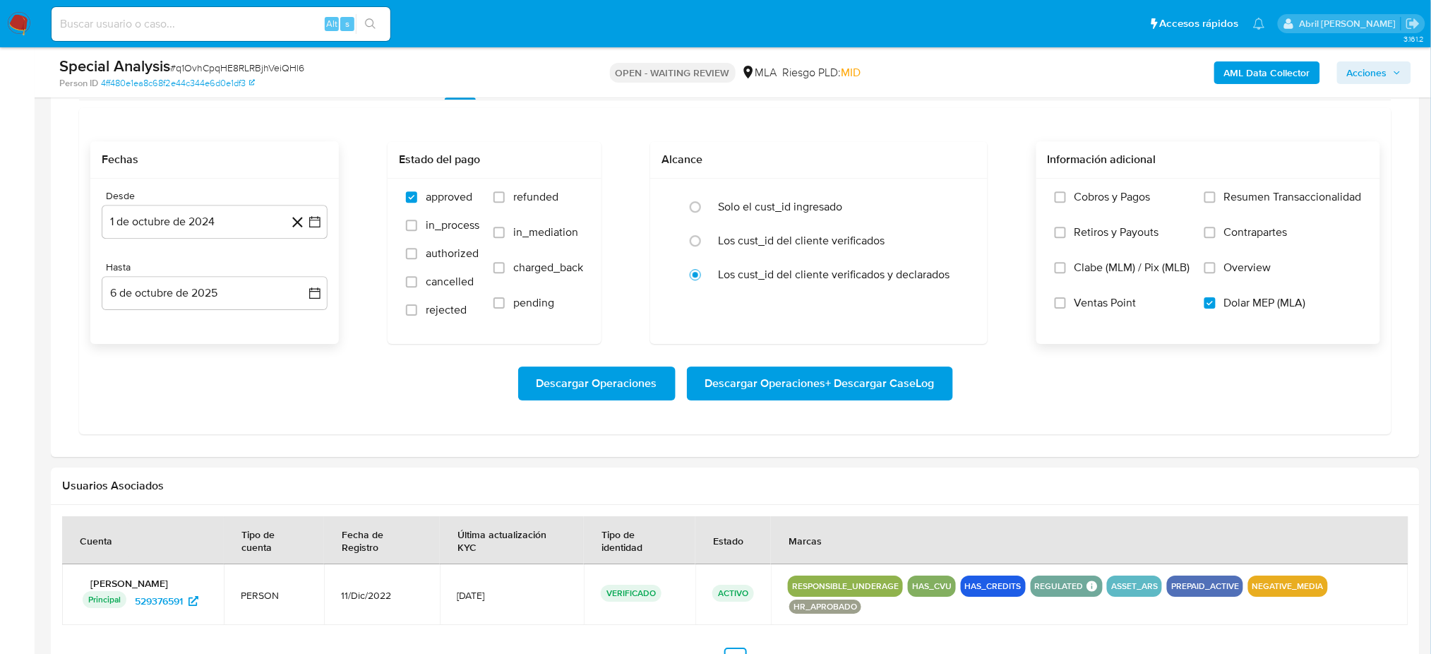
click at [172, 320] on div "Desde [DATE] [DATE] Hasta [DATE] [DATE]" at bounding box center [214, 261] width 248 height 165
click at [172, 301] on button "6 de octubre de 2025" at bounding box center [215, 293] width 226 height 34
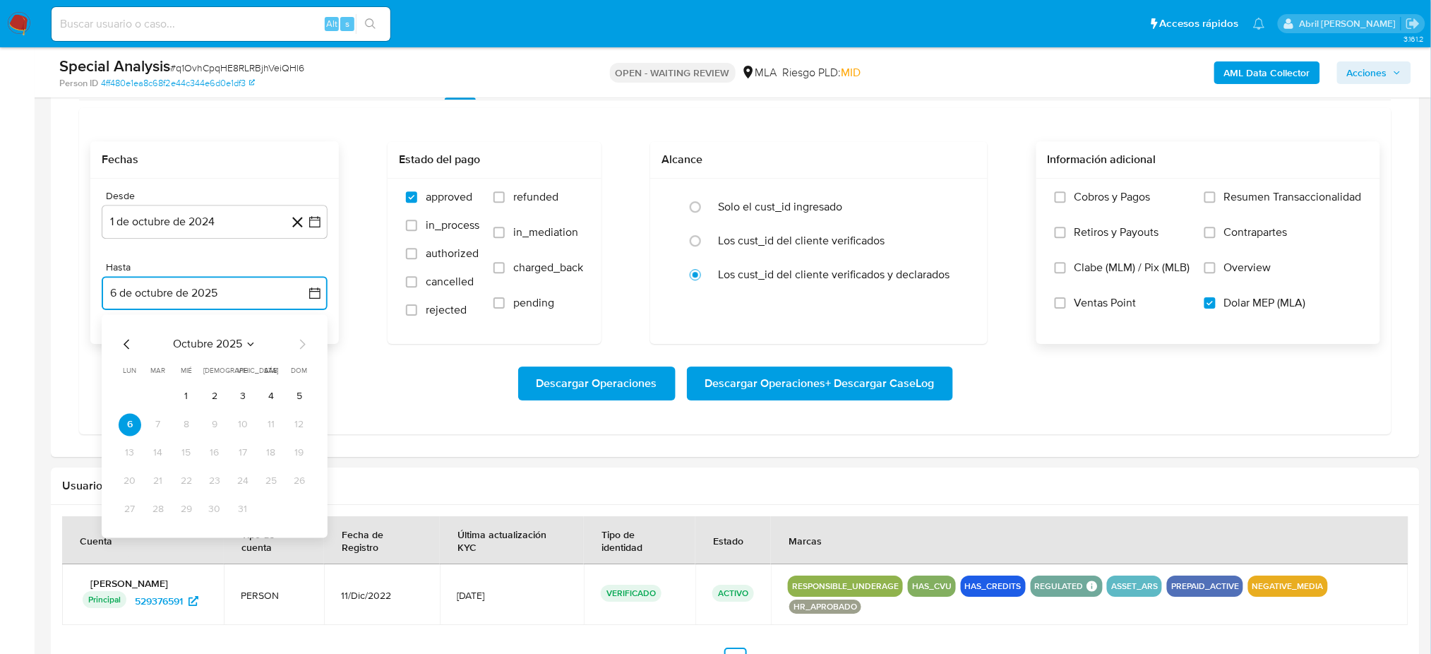
click at [121, 344] on icon "Mes anterior" at bounding box center [127, 343] width 17 height 17
click at [162, 505] on button "30" at bounding box center [158, 509] width 23 height 23
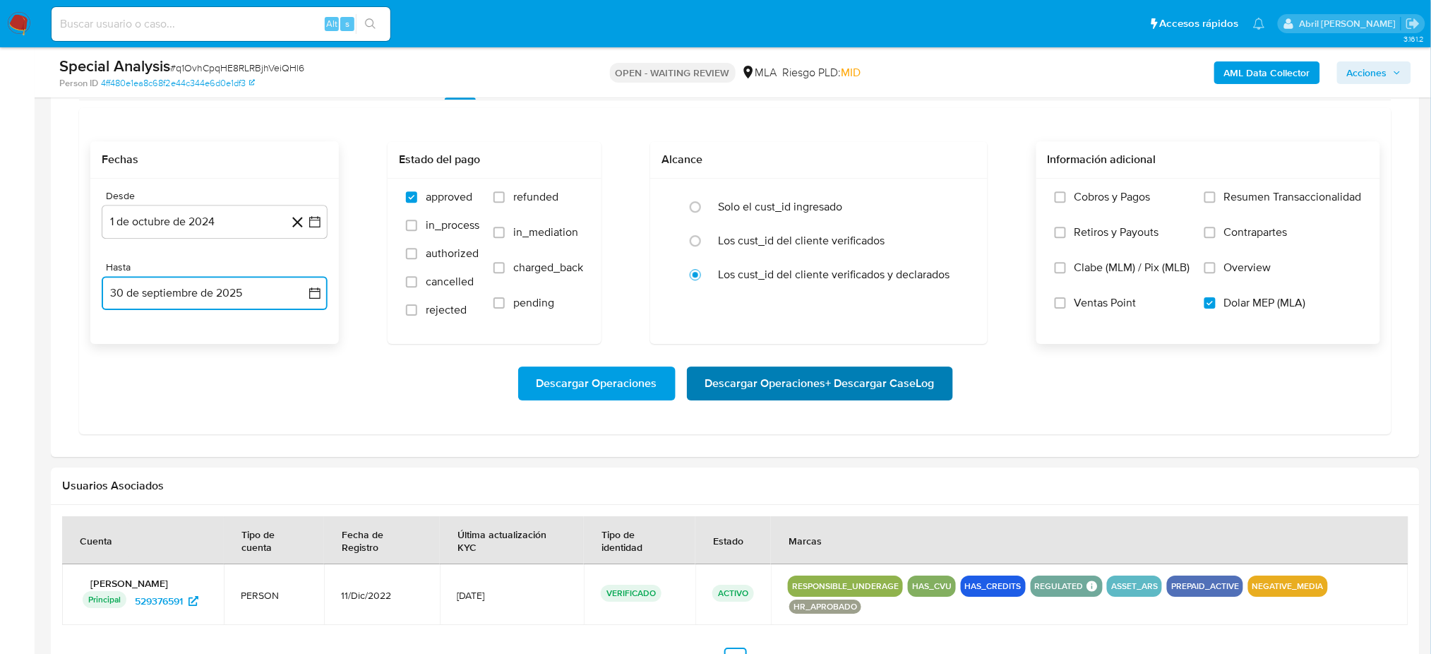
click at [834, 383] on span "Descargar Operaciones + Descargar CaseLog" at bounding box center [819, 383] width 229 height 31
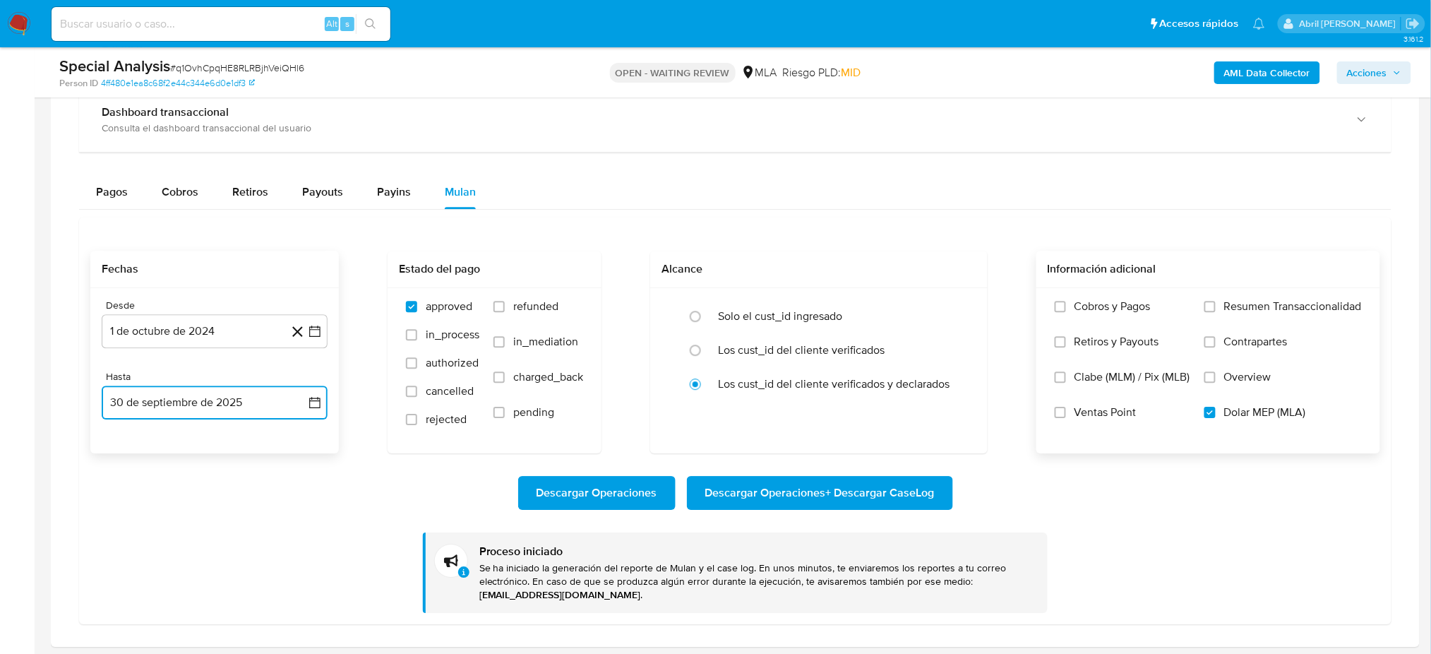
scroll to position [1035, 0]
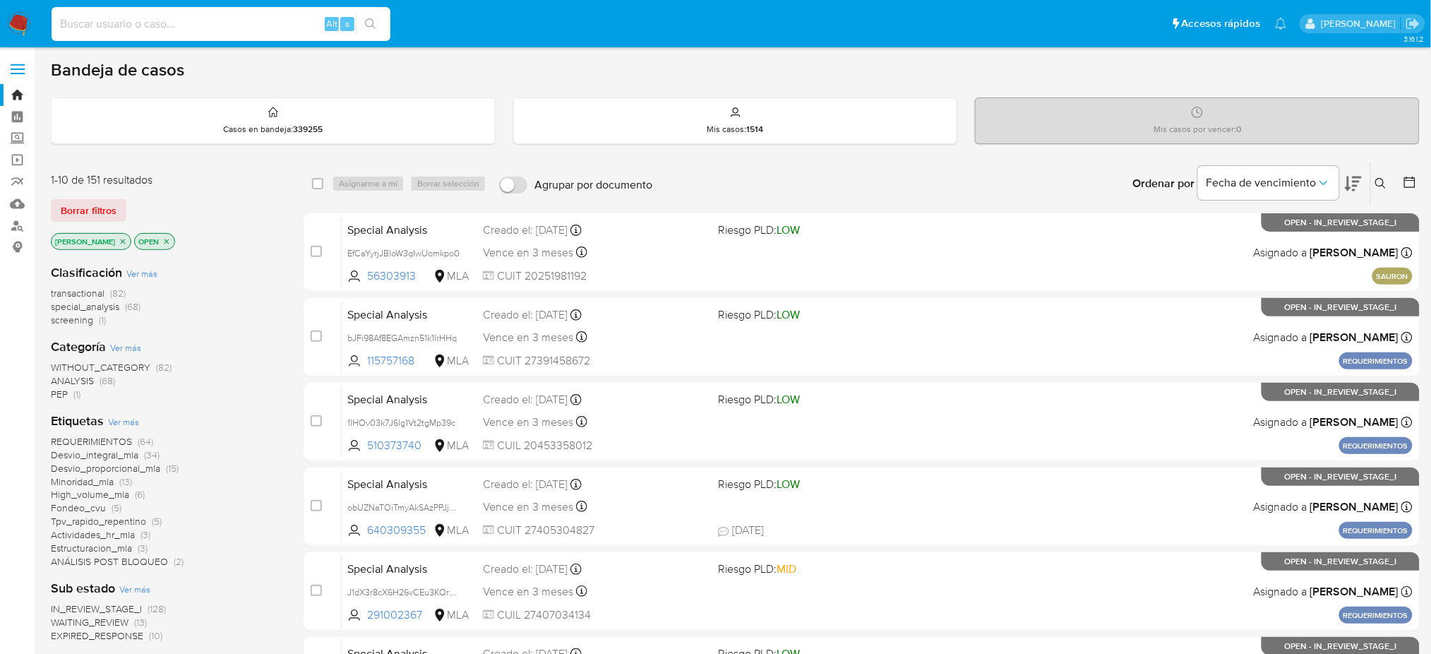
click at [273, 27] on input at bounding box center [221, 24] width 339 height 18
paste input "mCn8P1nGCuQaZnyeiSrlY6LX"
type input "mCn8P1nGCuQaZnyeiSrlY6LX"
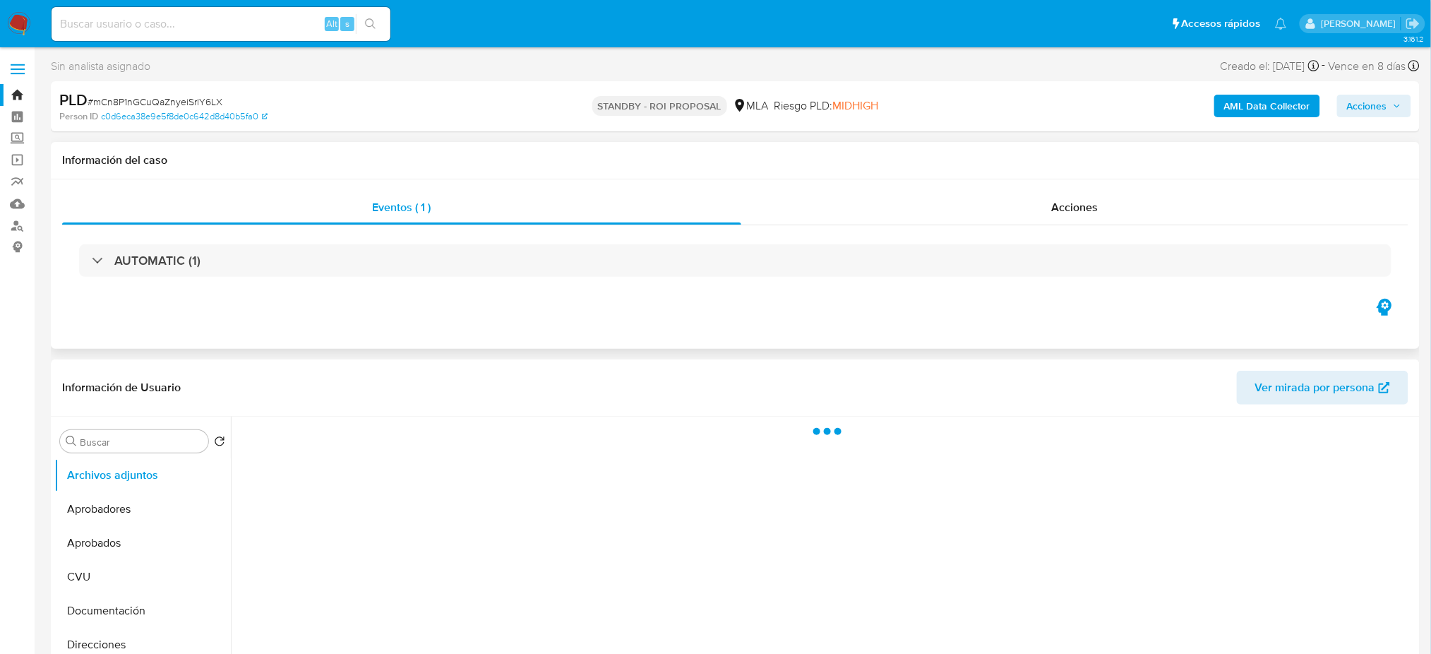
select select "10"
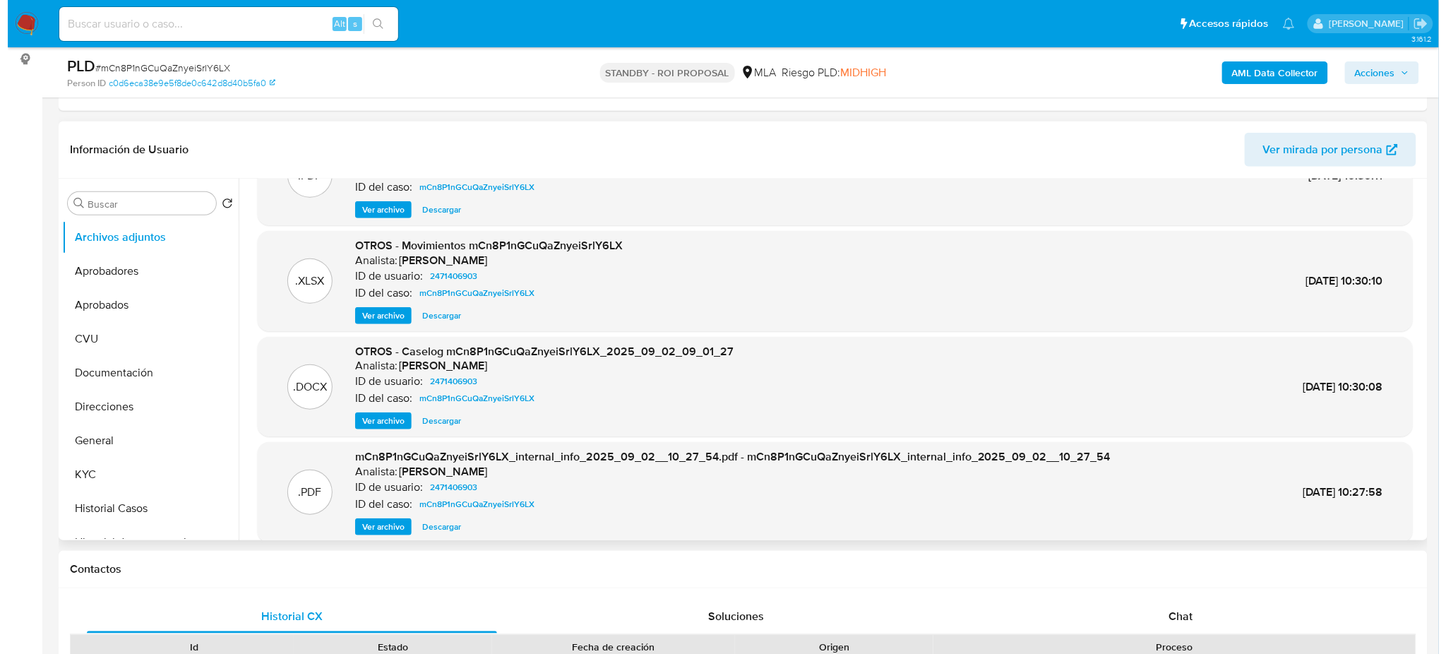
scroll to position [94, 0]
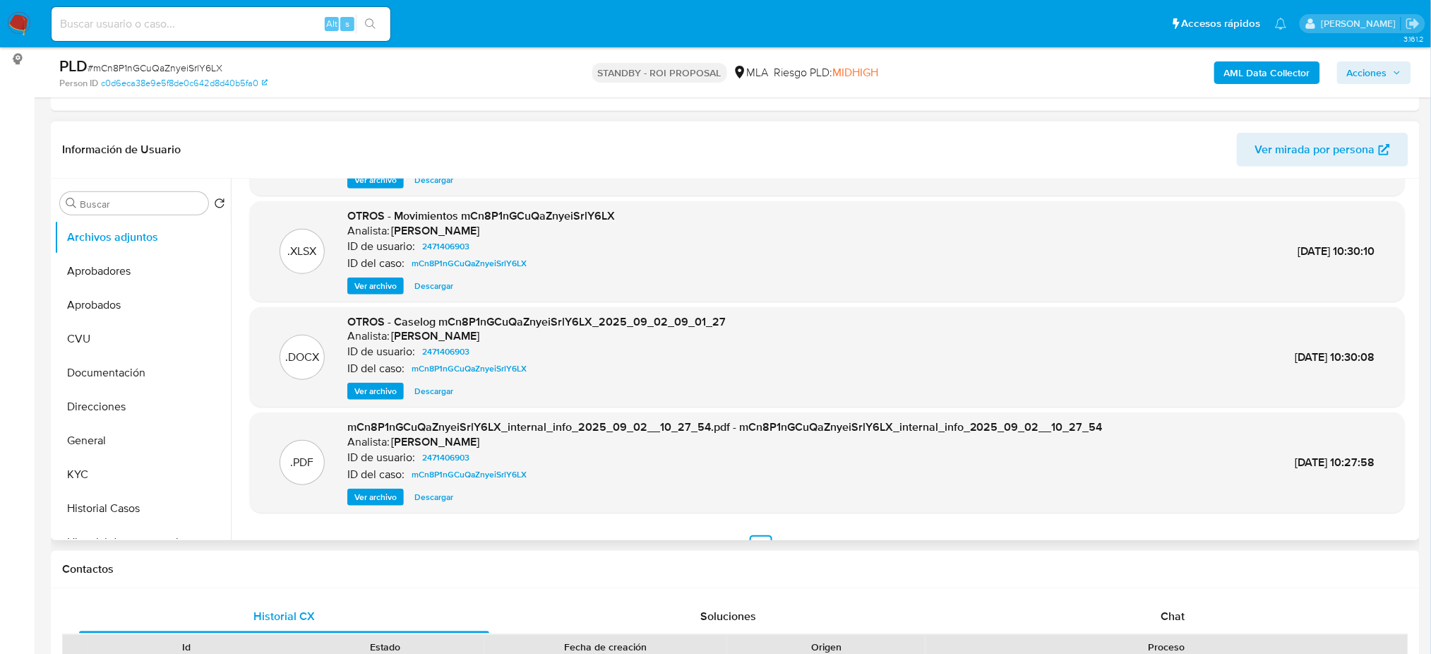
click at [367, 388] on span "Ver archivo" at bounding box center [375, 391] width 42 height 14
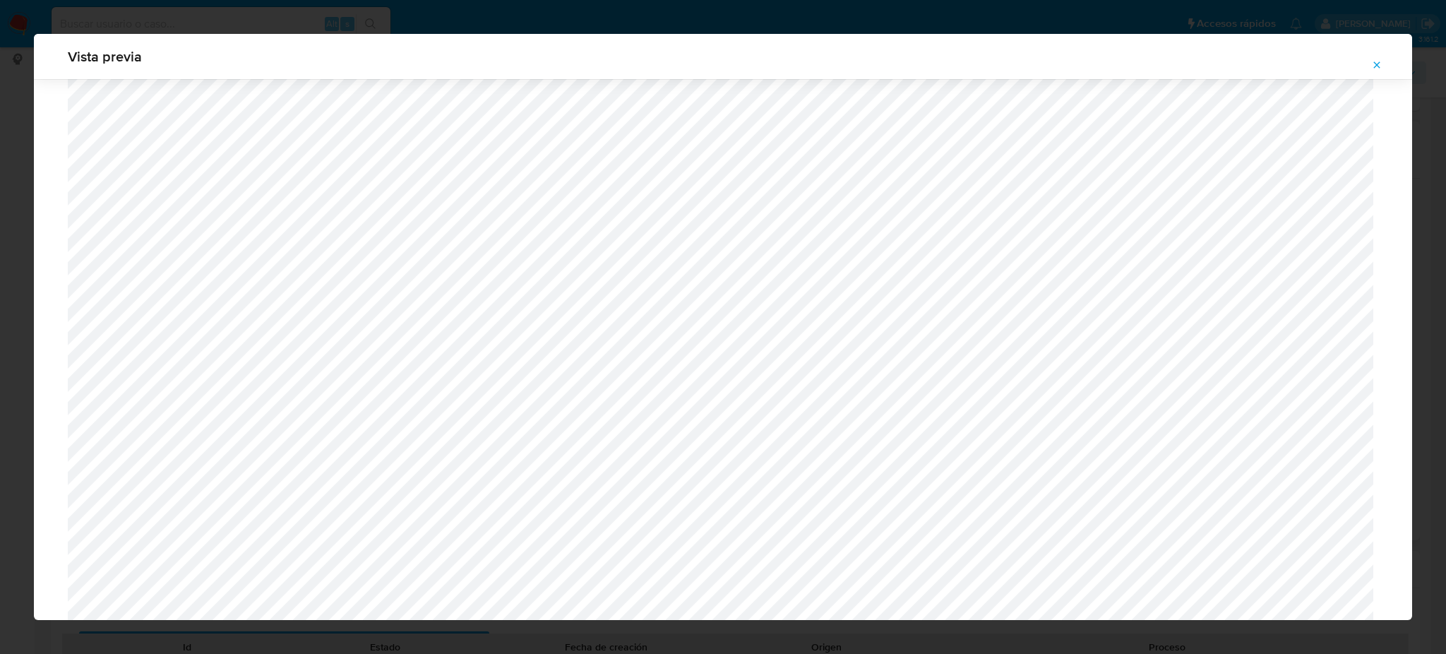
scroll to position [536, 0]
click at [1374, 68] on icon "Attachment preview" at bounding box center [1376, 64] width 11 height 11
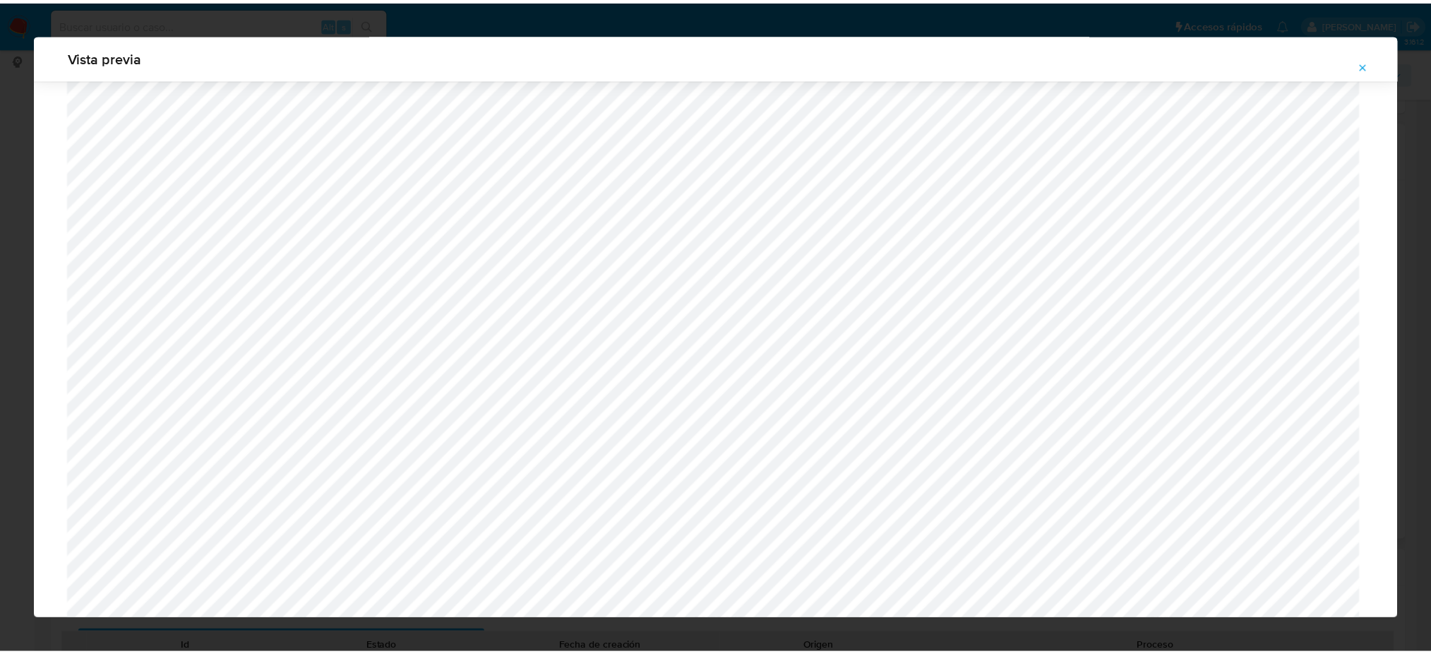
scroll to position [0, 0]
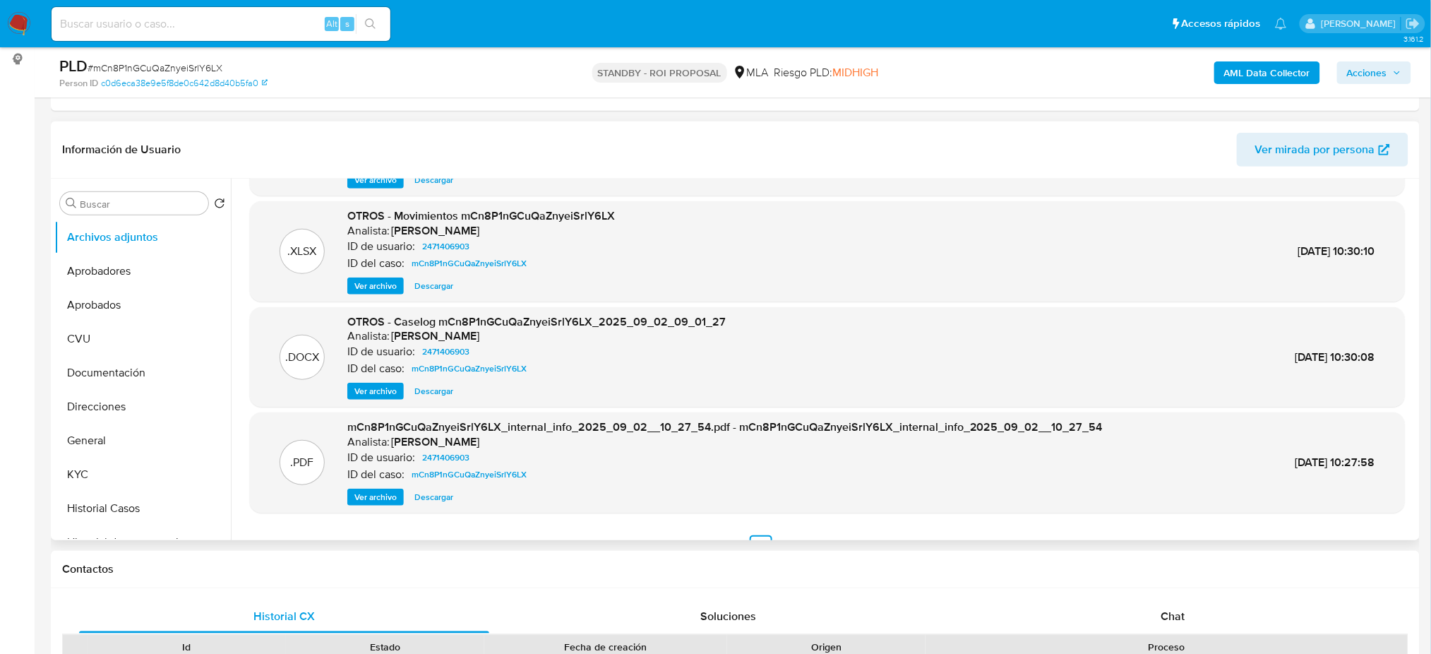
click at [184, 27] on input at bounding box center [221, 24] width 339 height 18
paste input "SrarPqJMTq8NvtQsDbsZfNYp"
type input "SrarPqJMTq8NvtQsDbsZfNYp"
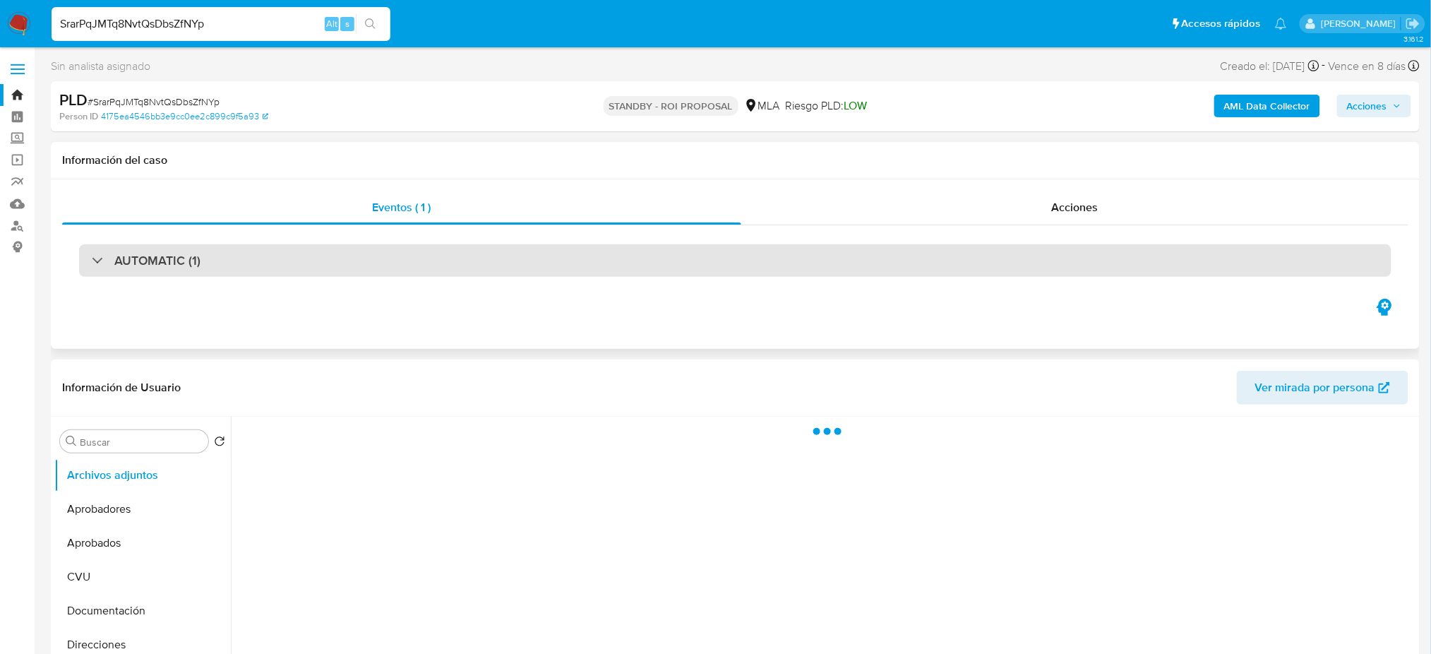
select select "10"
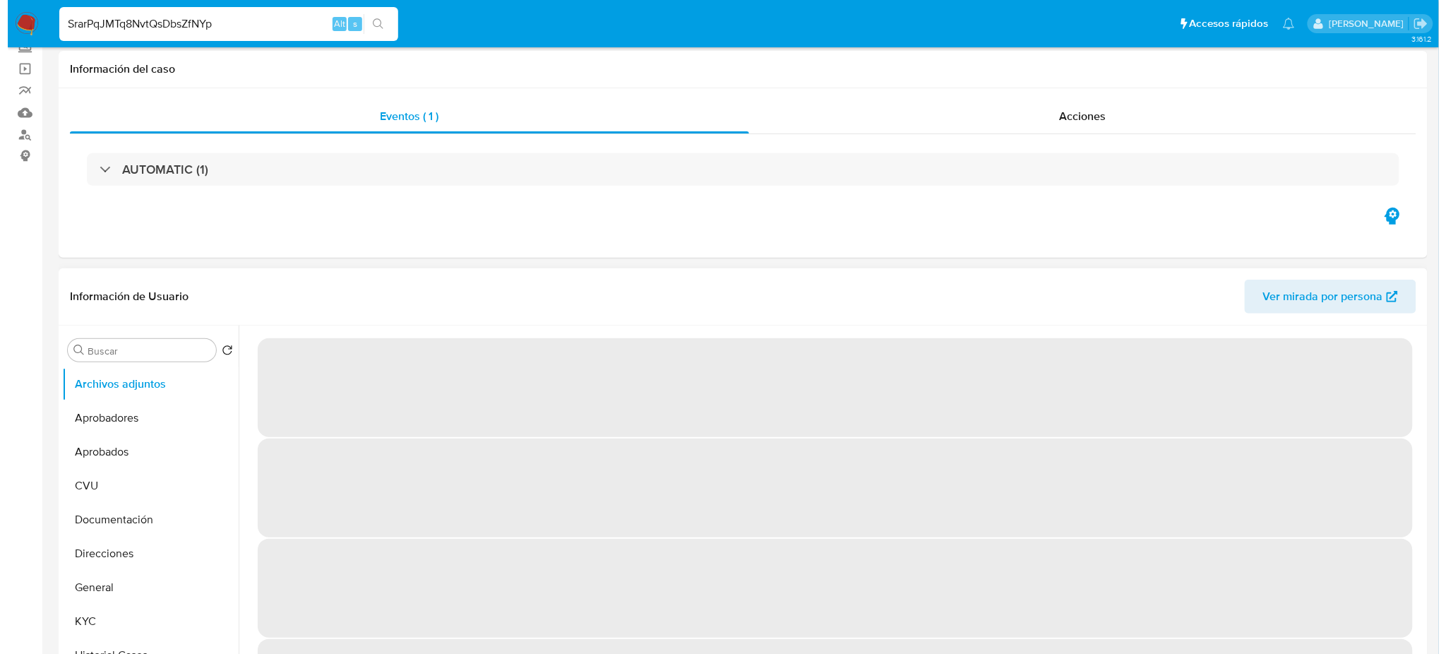
scroll to position [188, 0]
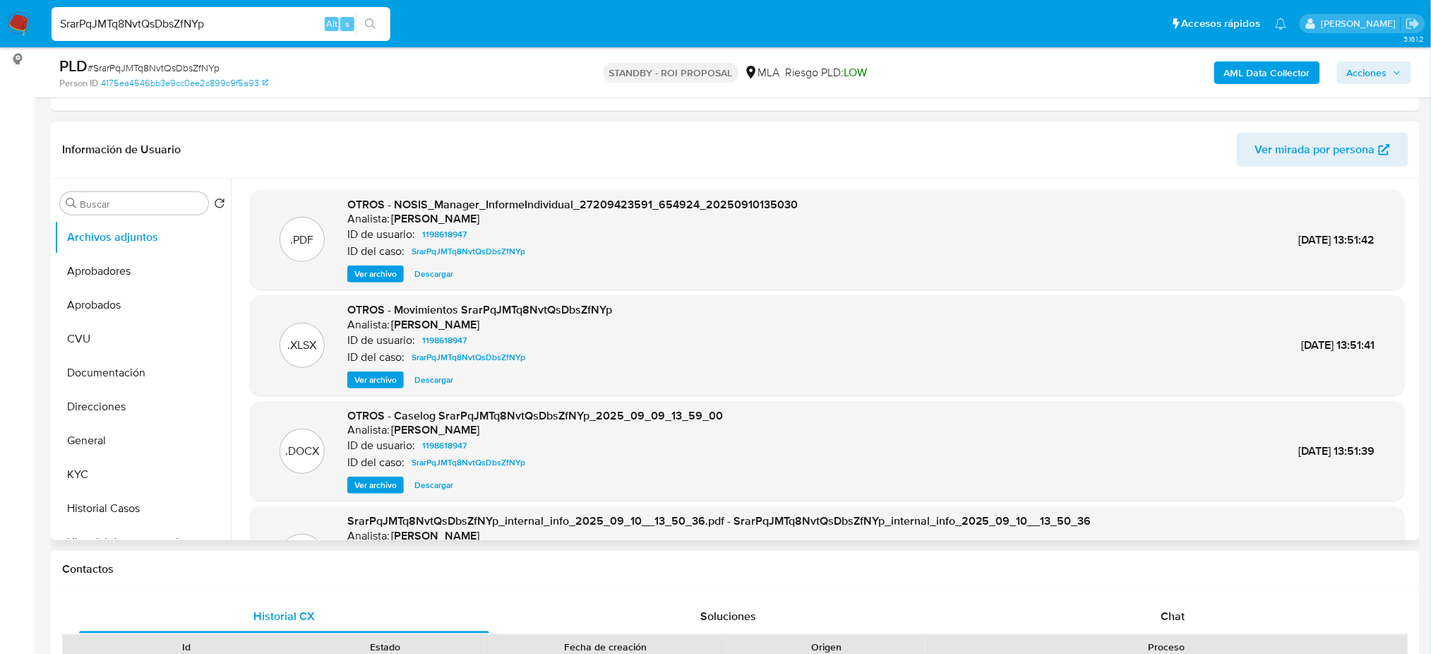
click at [354, 479] on span "Ver archivo" at bounding box center [375, 485] width 42 height 14
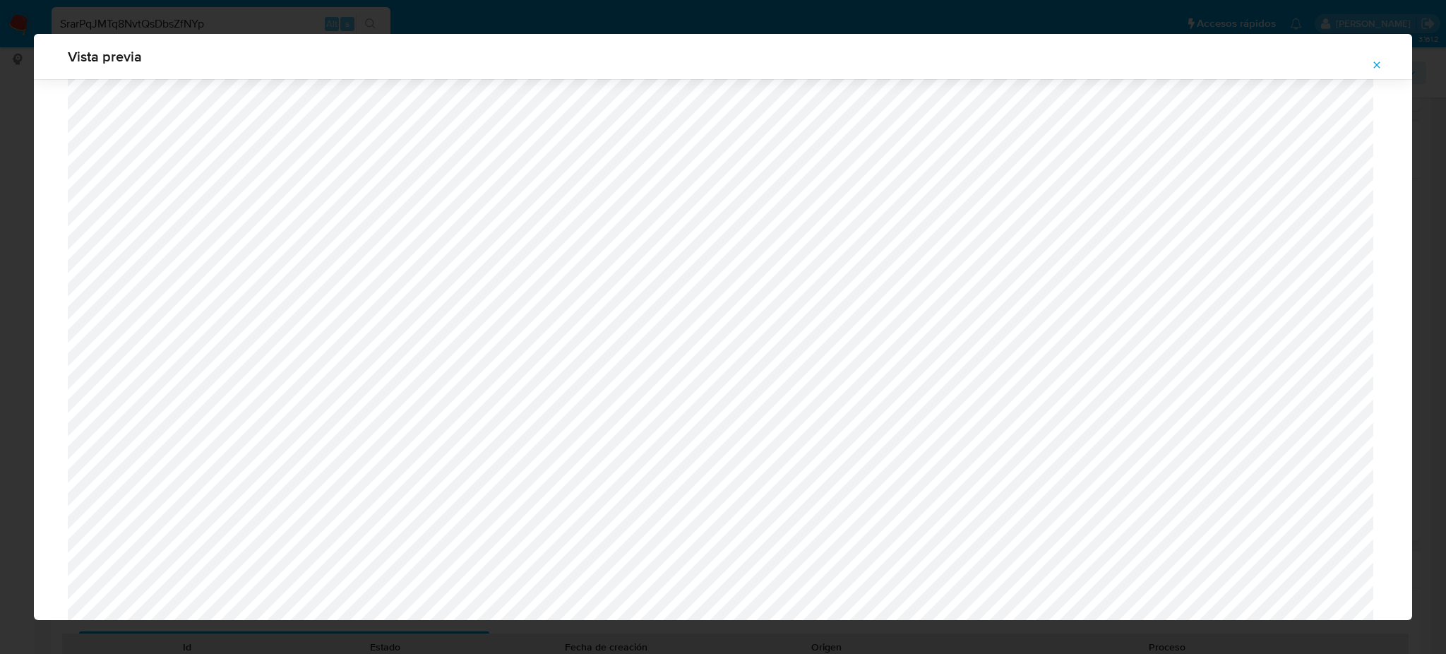
scroll to position [536, 0]
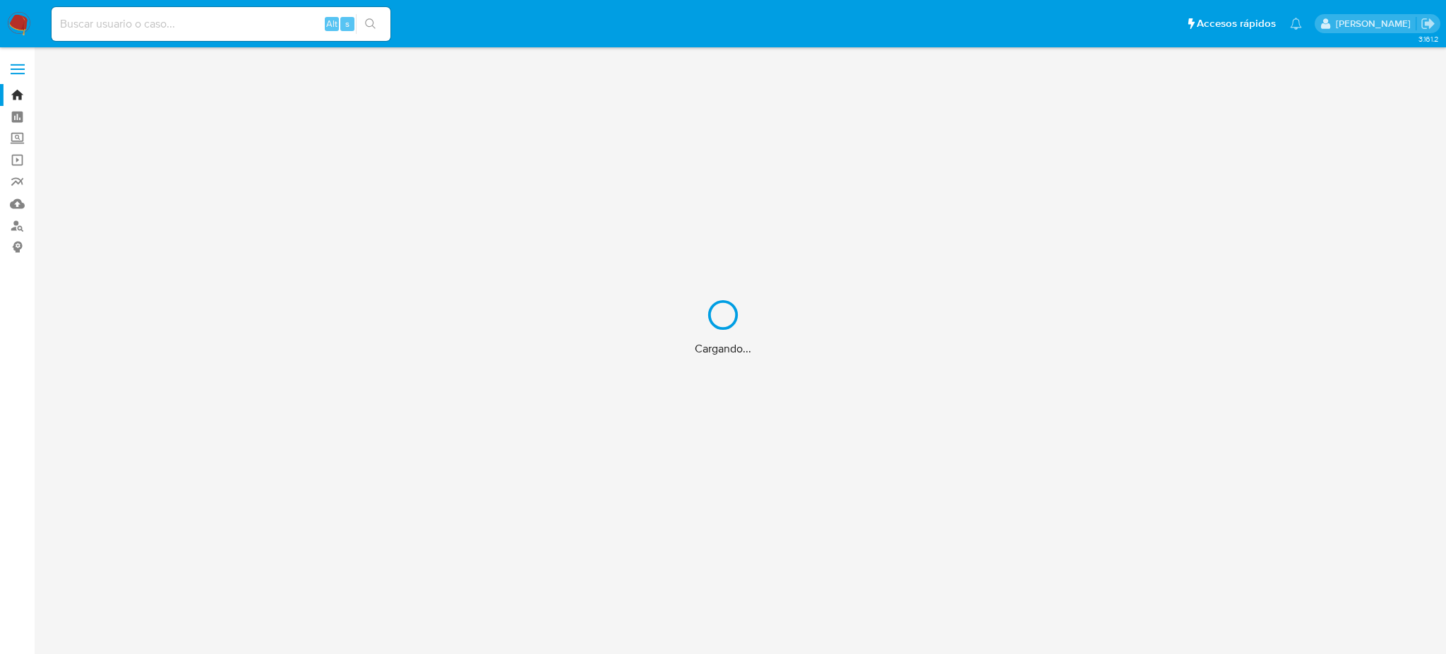
click at [261, 18] on div "Cargando..." at bounding box center [723, 327] width 1446 height 654
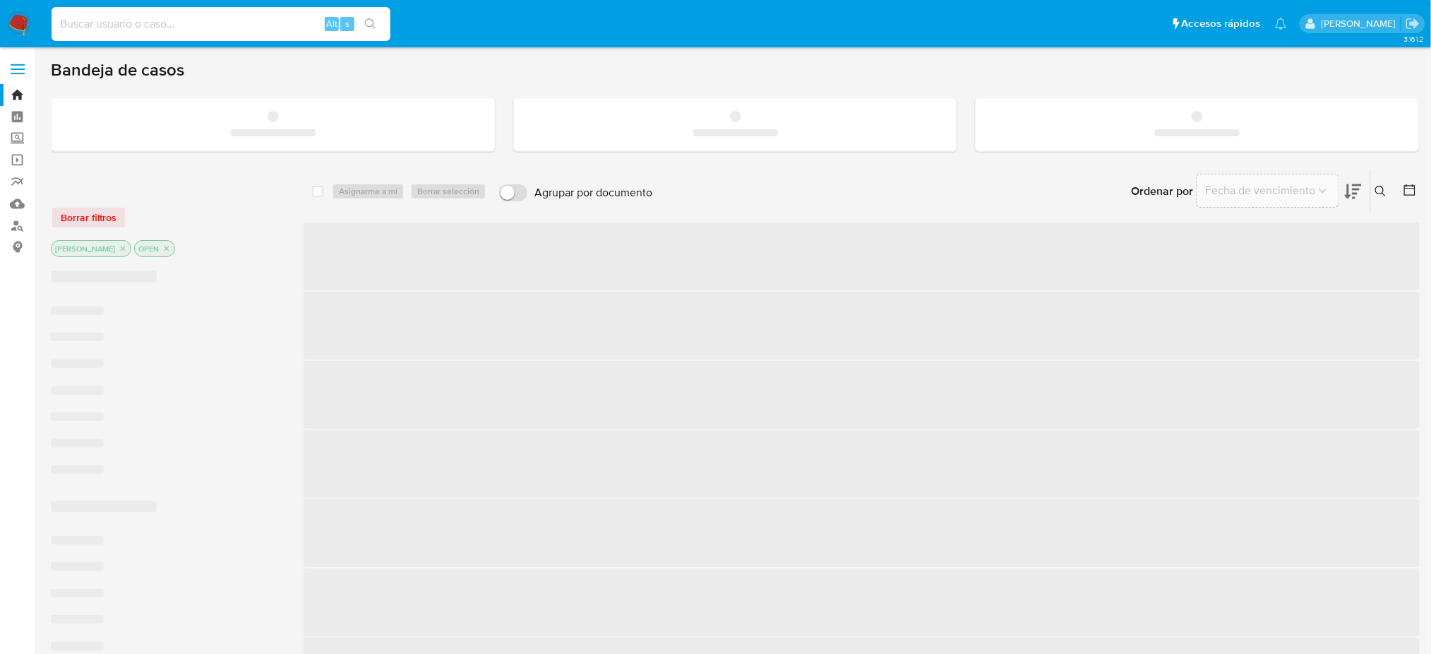
click at [255, 27] on input at bounding box center [221, 24] width 339 height 18
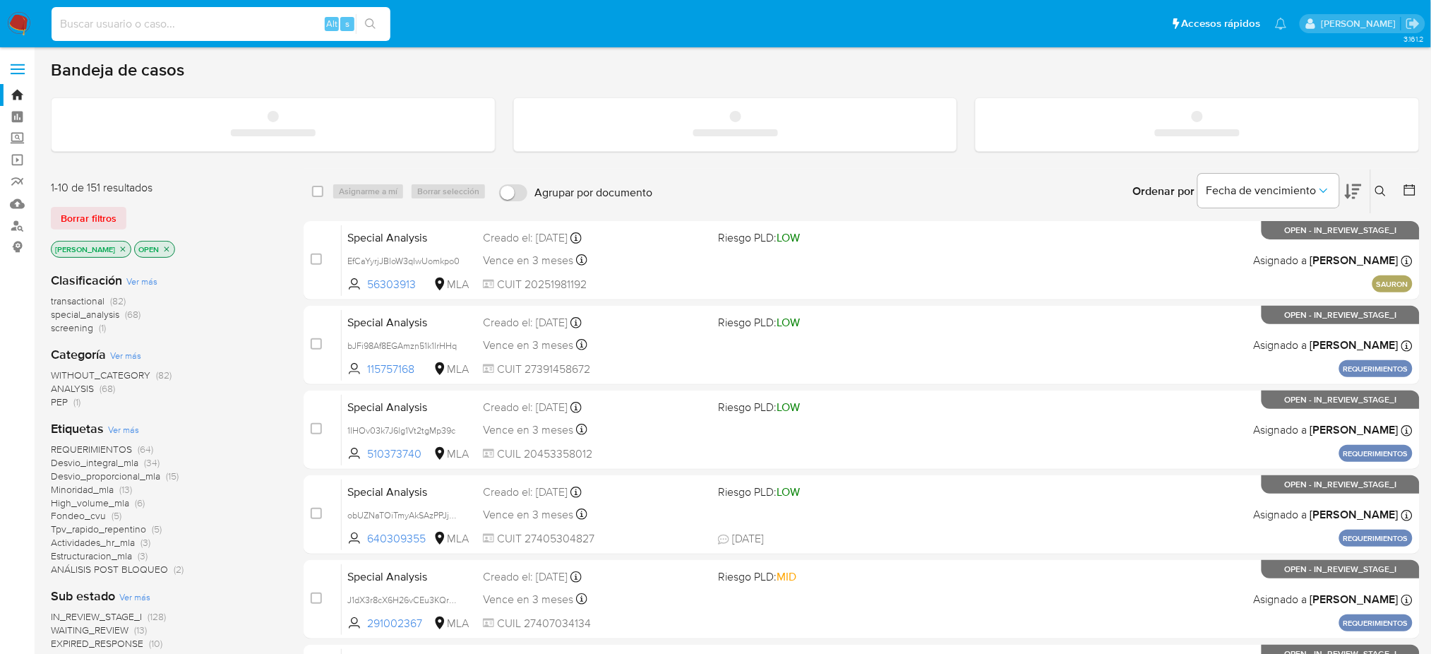
paste input "WfVOoI1K91n6nOxaCtG9SYS3"
type input "WfVOoI1K91n6nOxaCtG9SYS3"
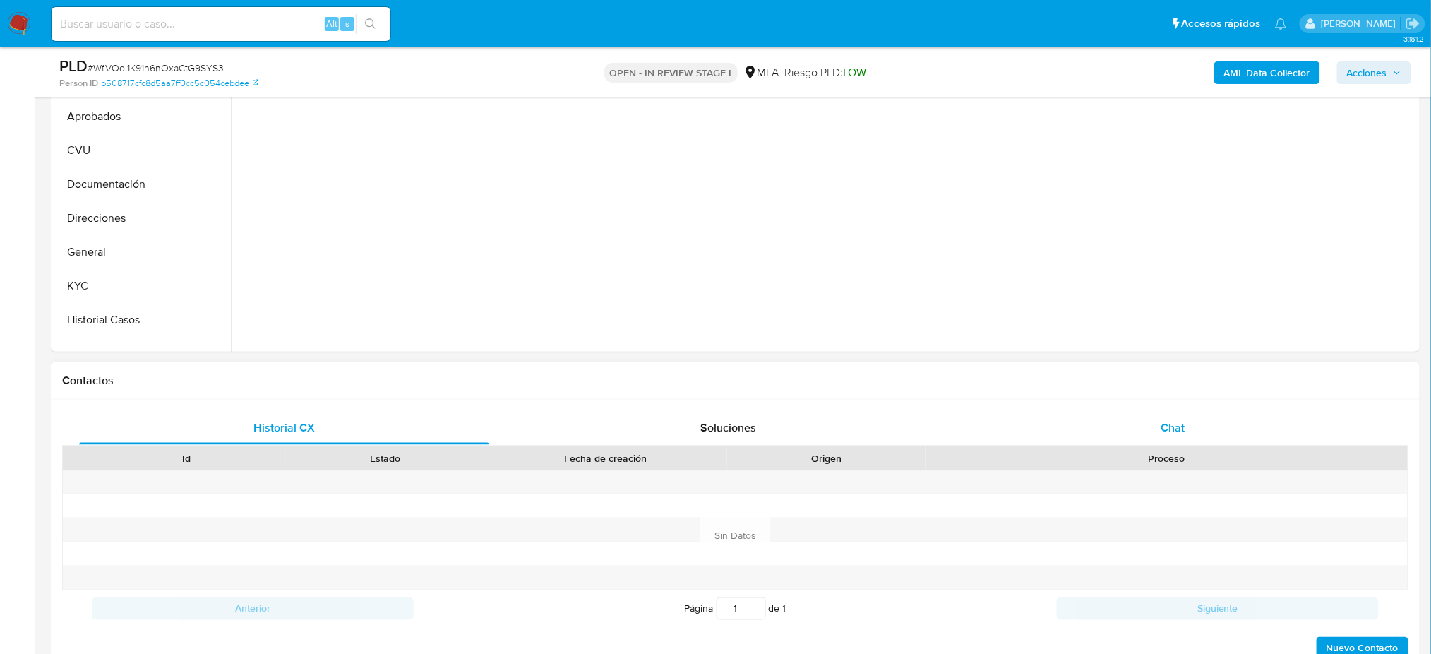
select select "10"
click at [1184, 432] on span "Chat" at bounding box center [1172, 427] width 24 height 16
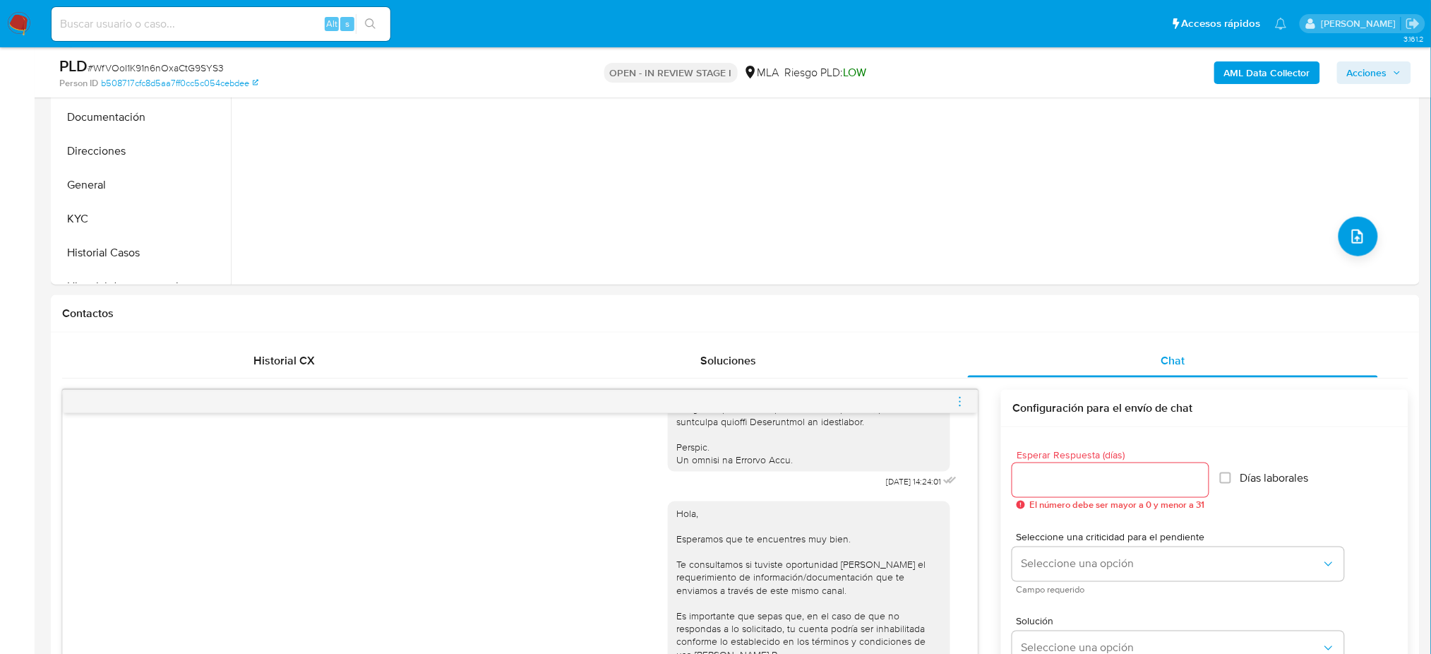
scroll to position [188, 0]
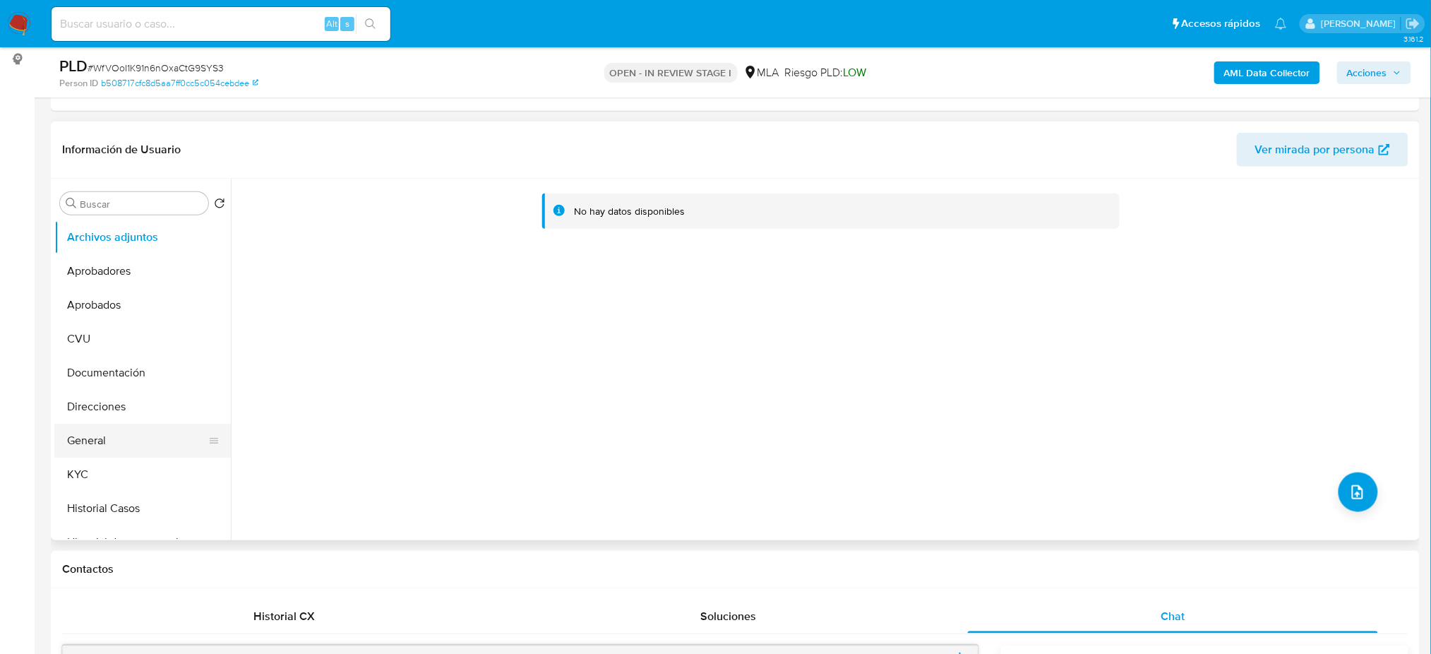
click at [134, 437] on button "General" at bounding box center [136, 440] width 165 height 34
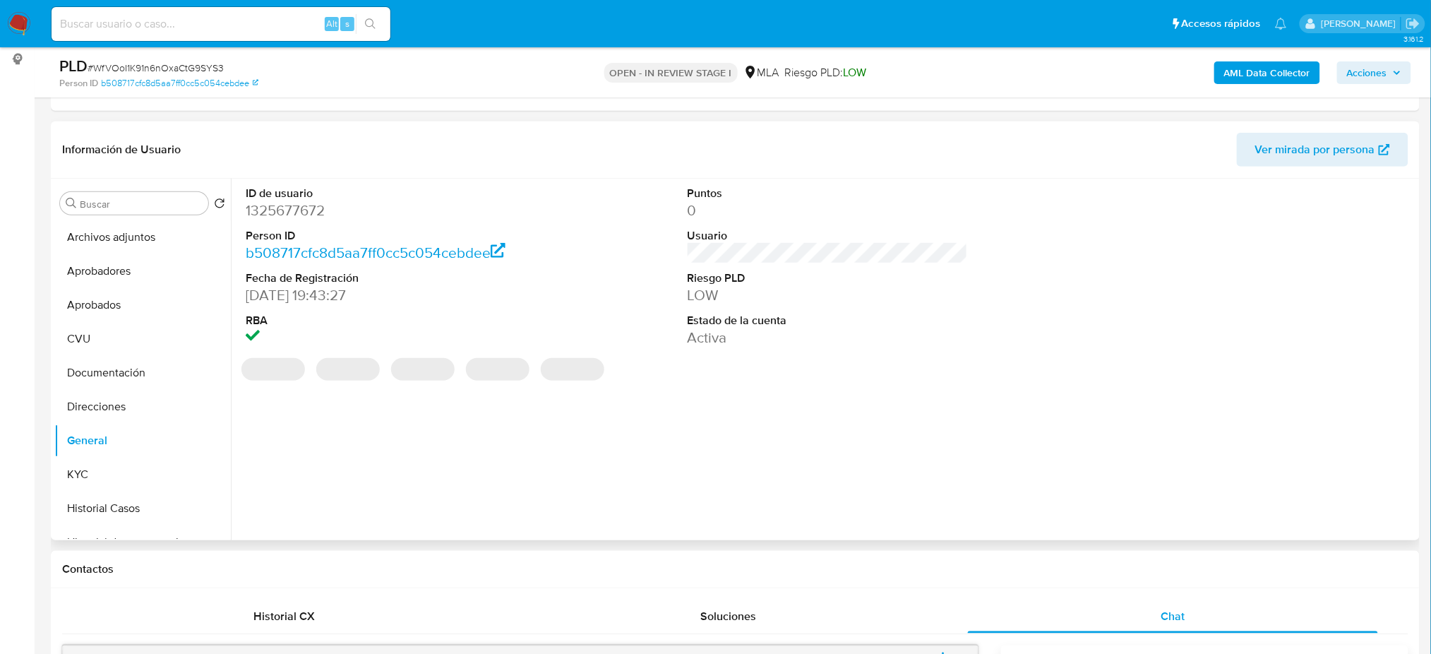
click at [290, 208] on dd "1325677672" at bounding box center [386, 210] width 280 height 20
copy dd "1325677672"
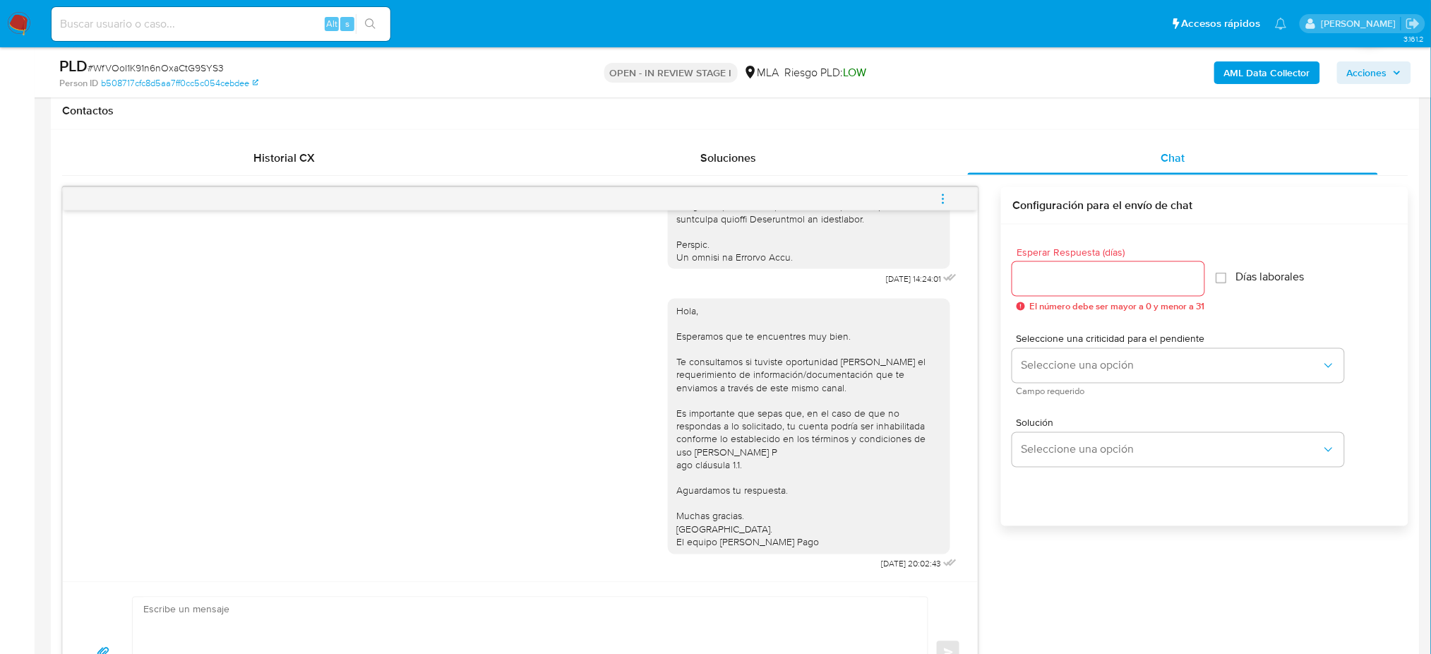
scroll to position [565, 0]
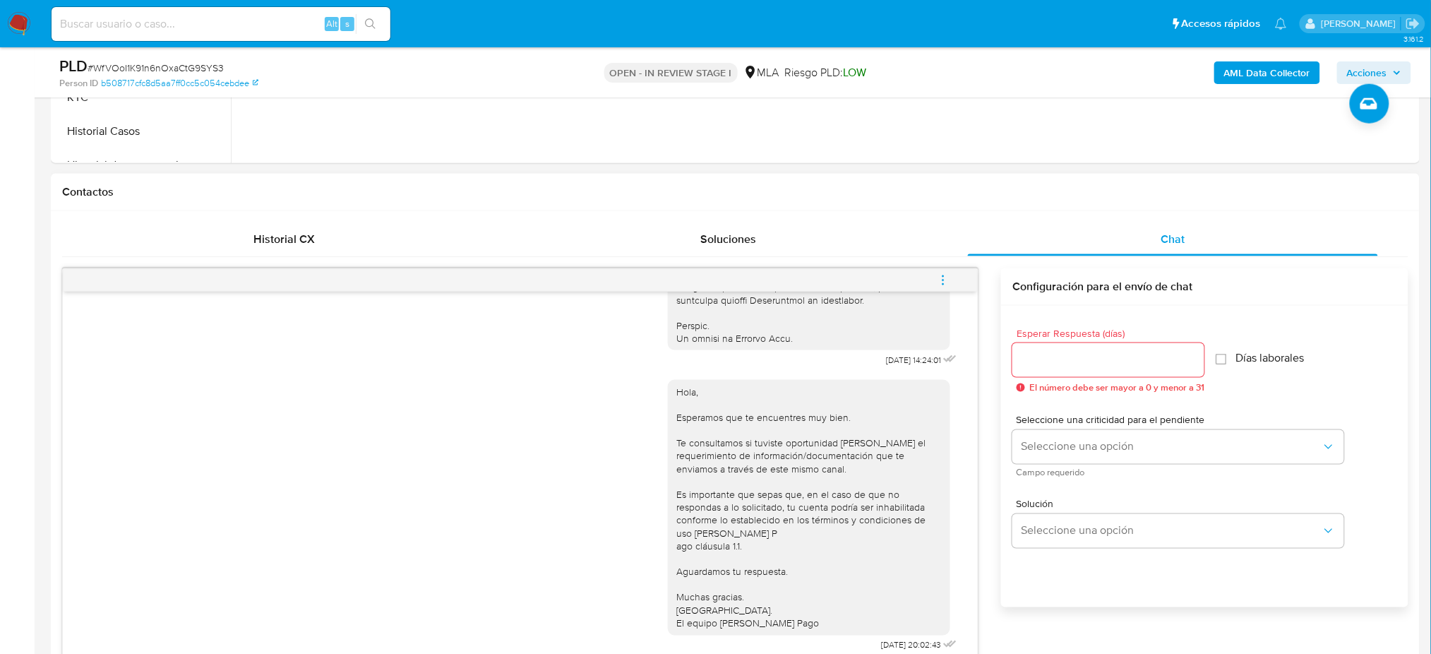
click at [944, 275] on icon "menu-action" at bounding box center [943, 280] width 13 height 13
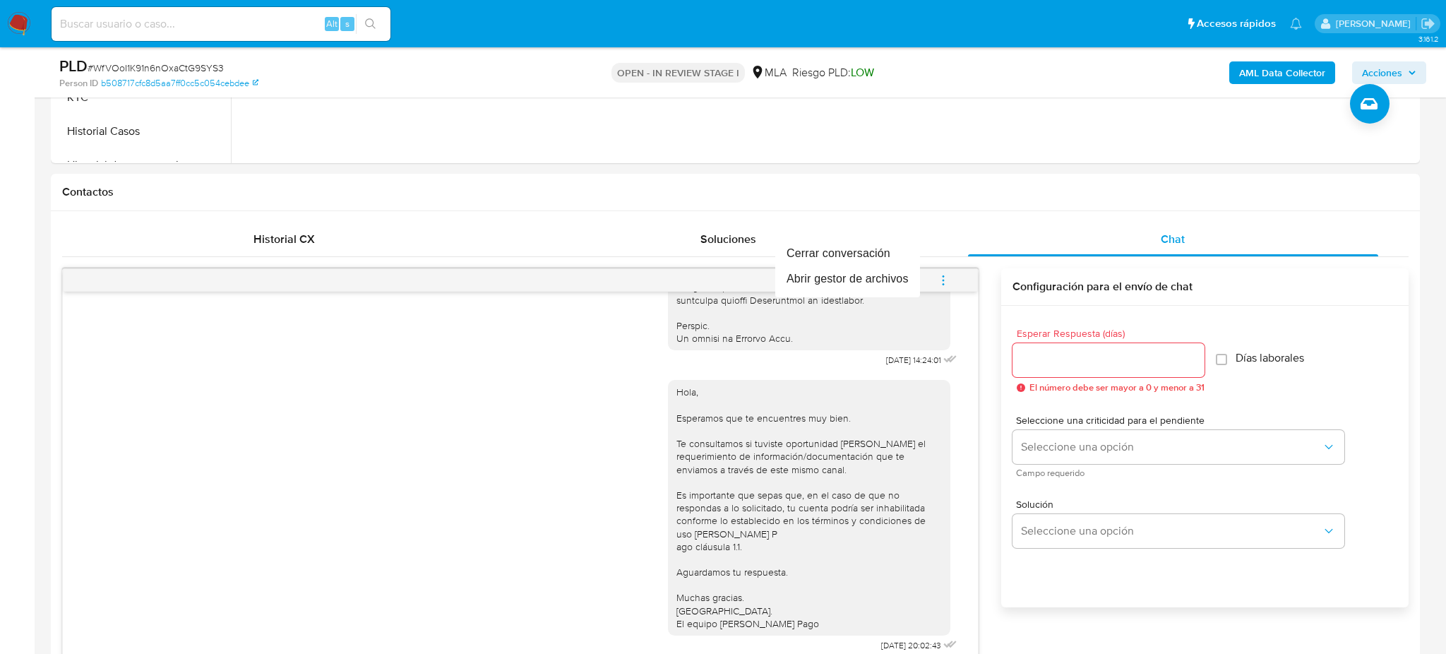
click at [0, 304] on div at bounding box center [723, 327] width 1446 height 654
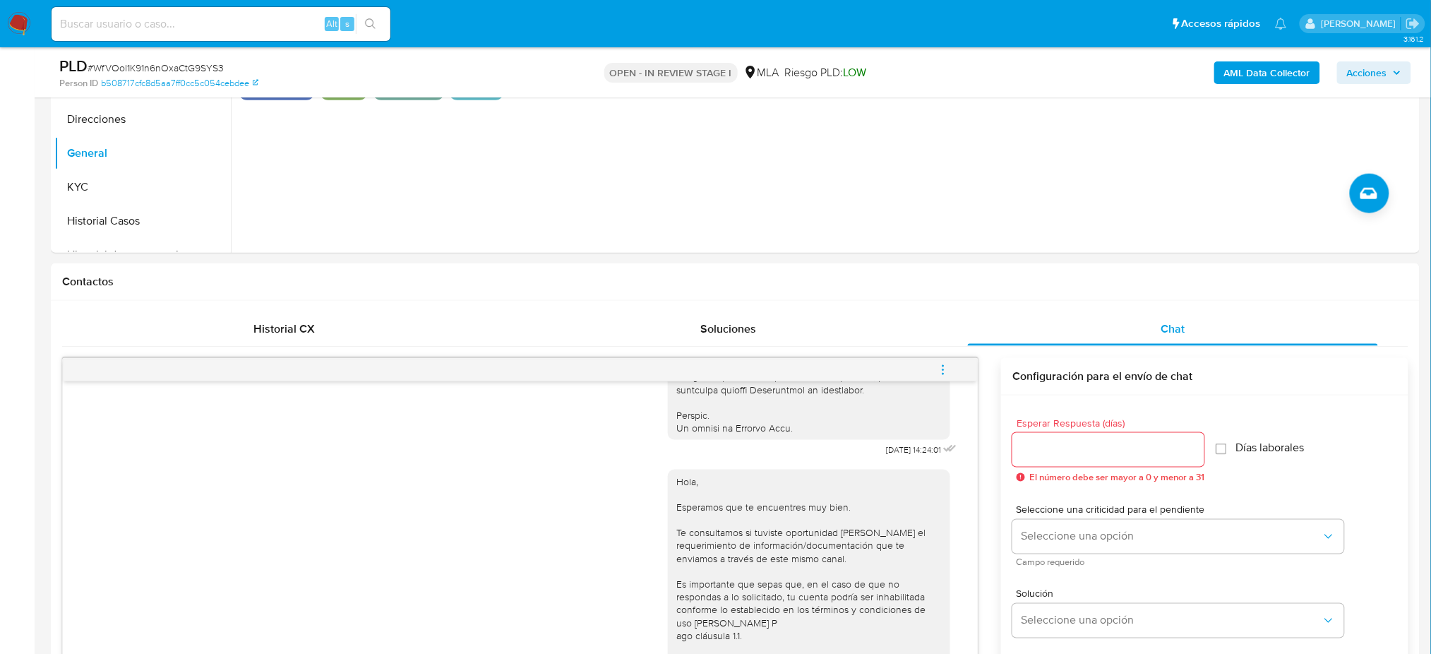
scroll to position [470, 0]
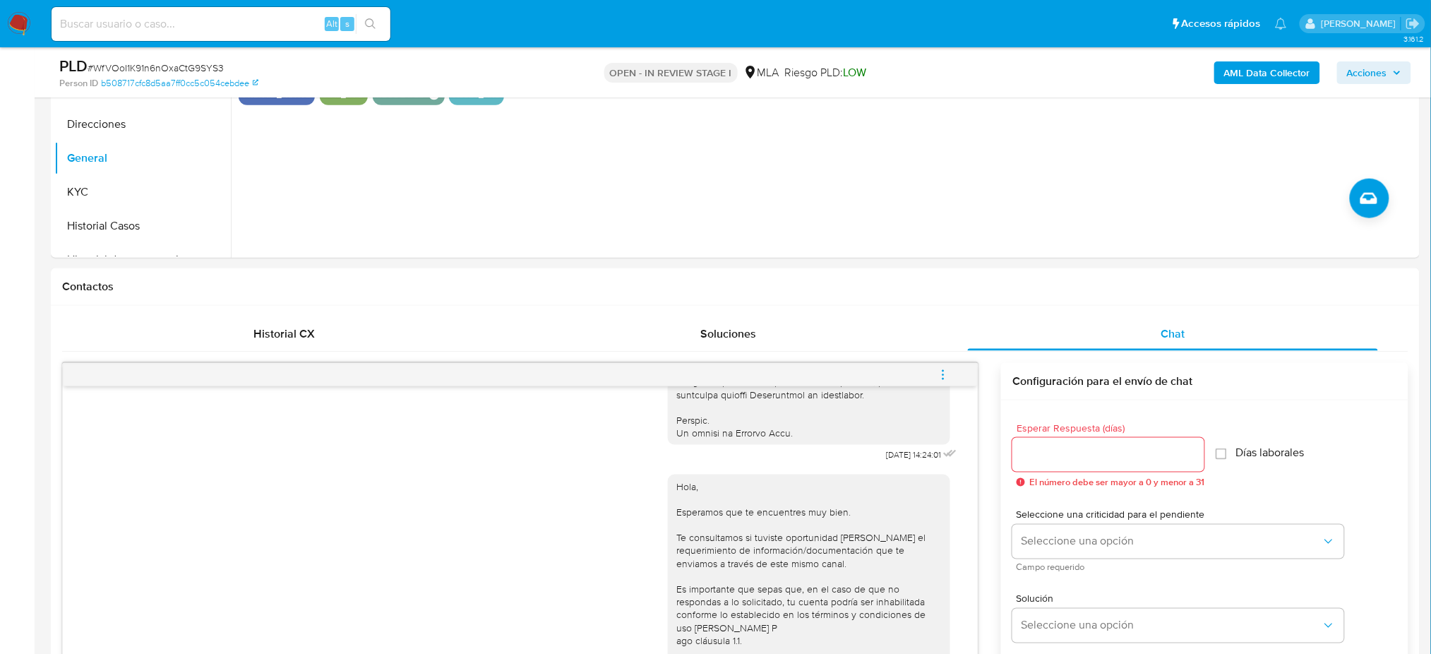
click at [257, 22] on input at bounding box center [221, 24] width 339 height 18
paste input "IQfCLuyStZ5cEwK1rsKm5Gtn"
type input "IQfCLuyStZ5cEwK1rsKm5Gtn"
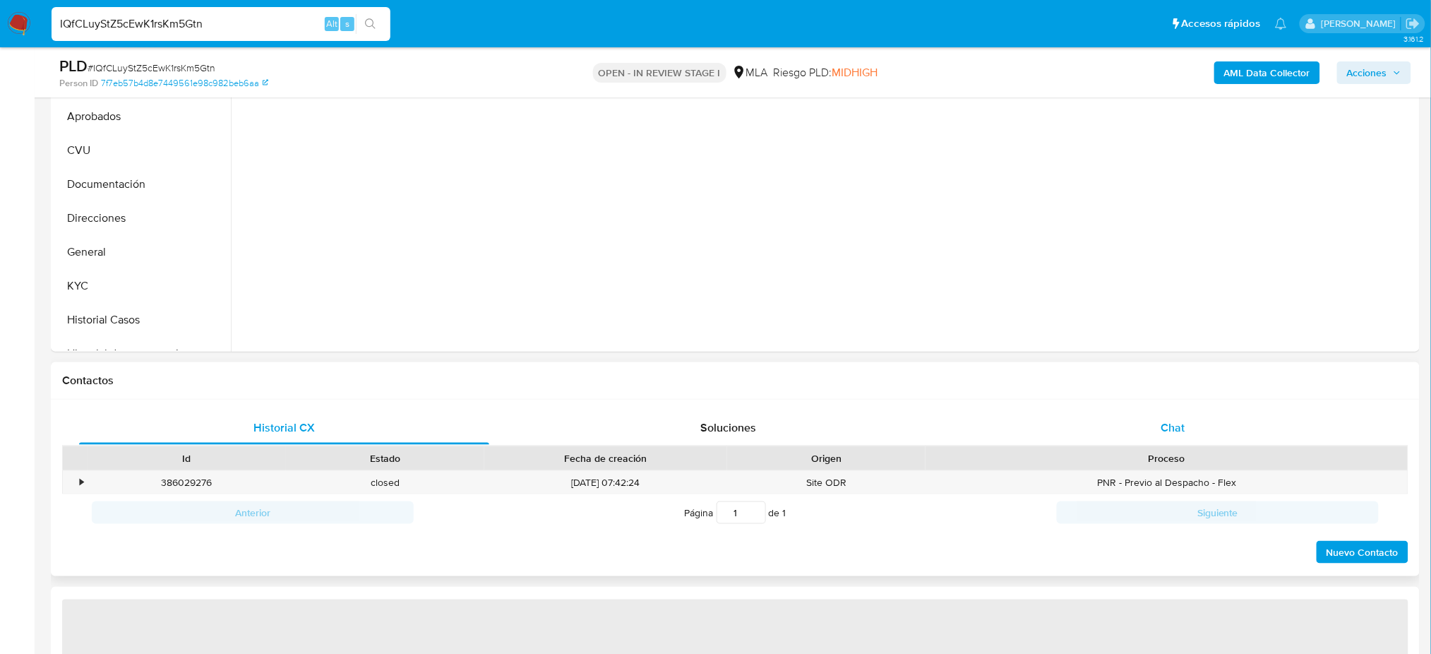
click at [1186, 433] on div "Chat" at bounding box center [1173, 428] width 410 height 34
select select "10"
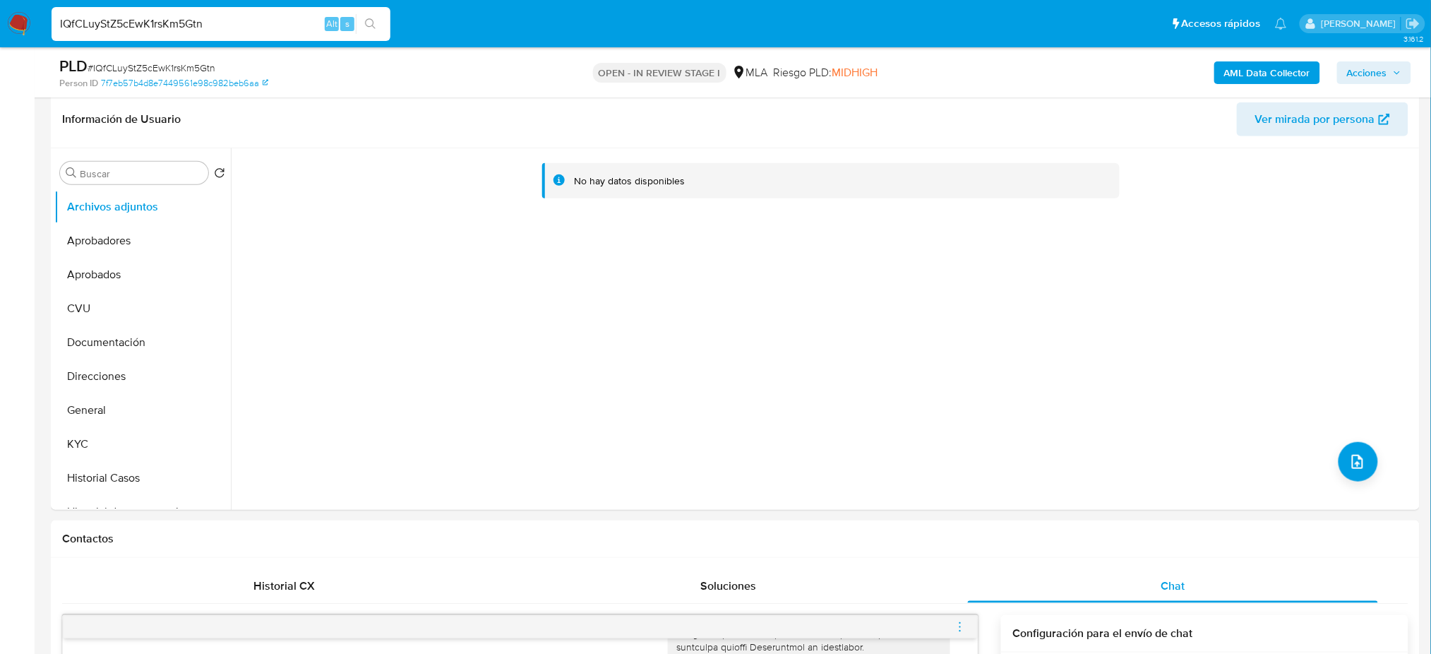
scroll to position [188, 0]
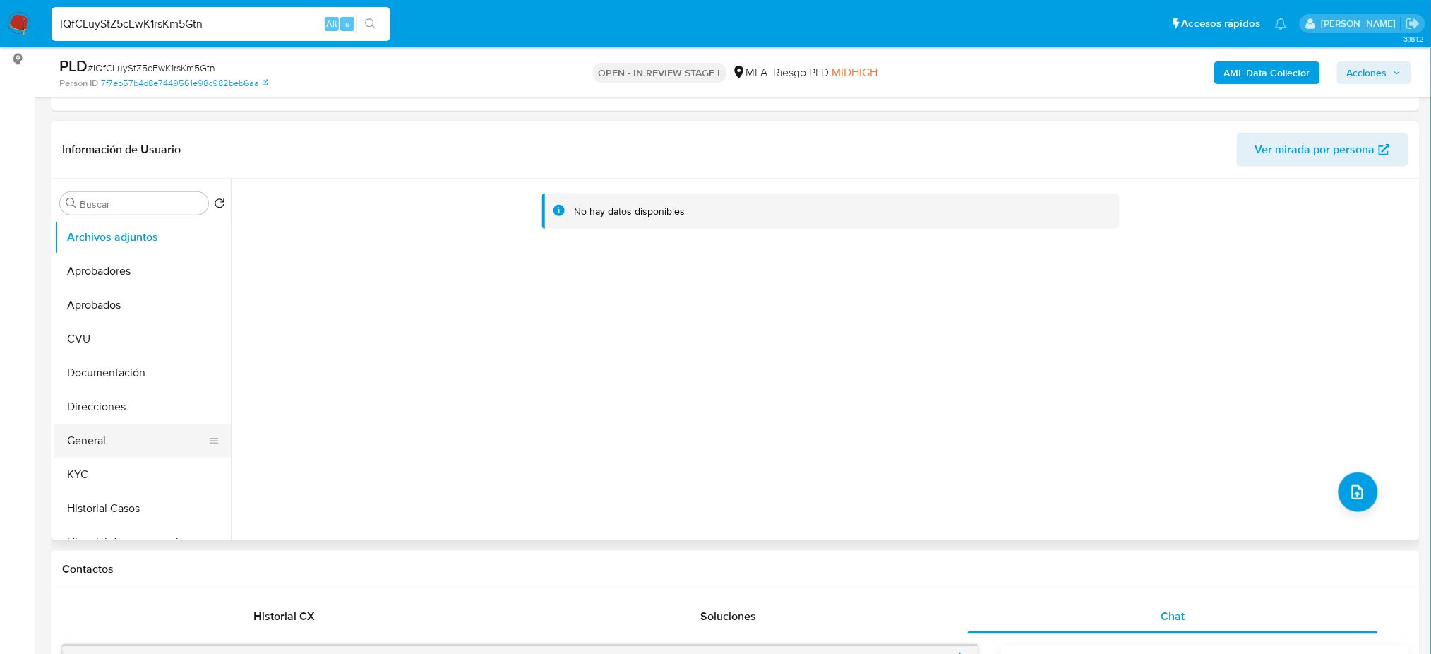
click at [113, 433] on button "General" at bounding box center [136, 440] width 165 height 34
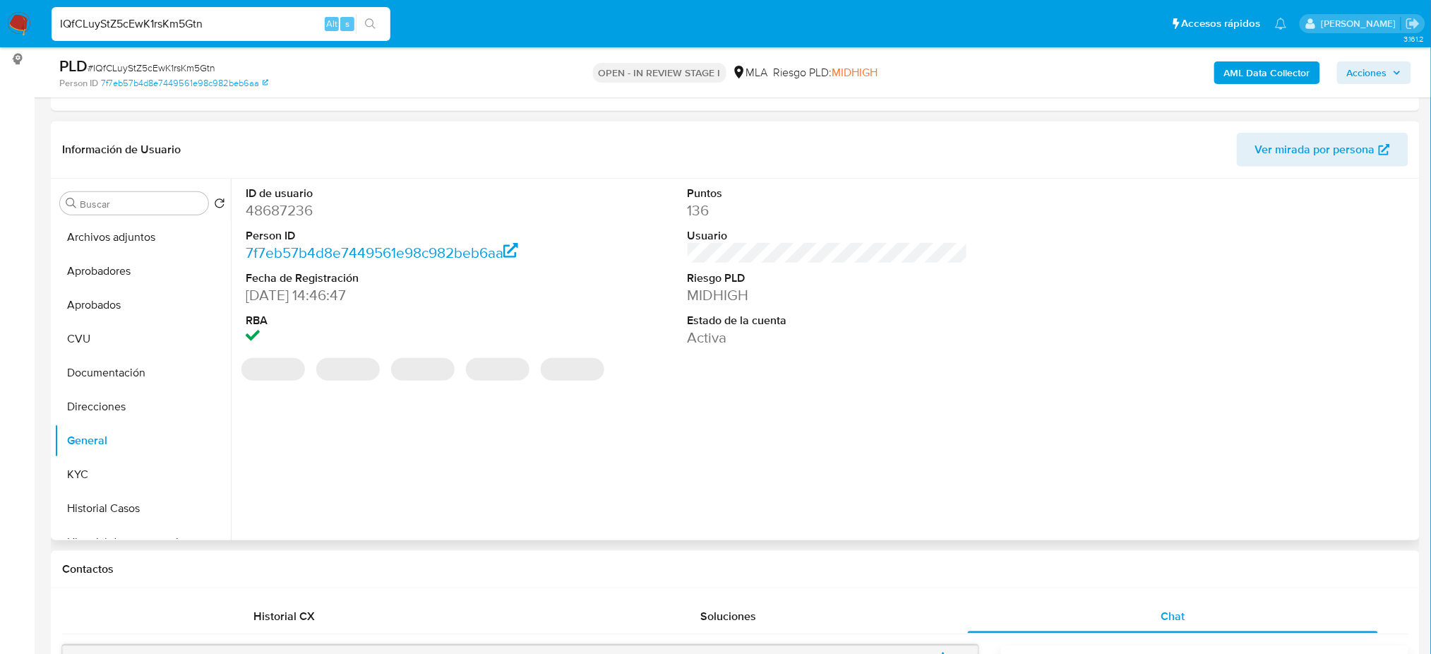
click at [258, 212] on dd "48687236" at bounding box center [386, 210] width 280 height 20
copy dd "48687236"
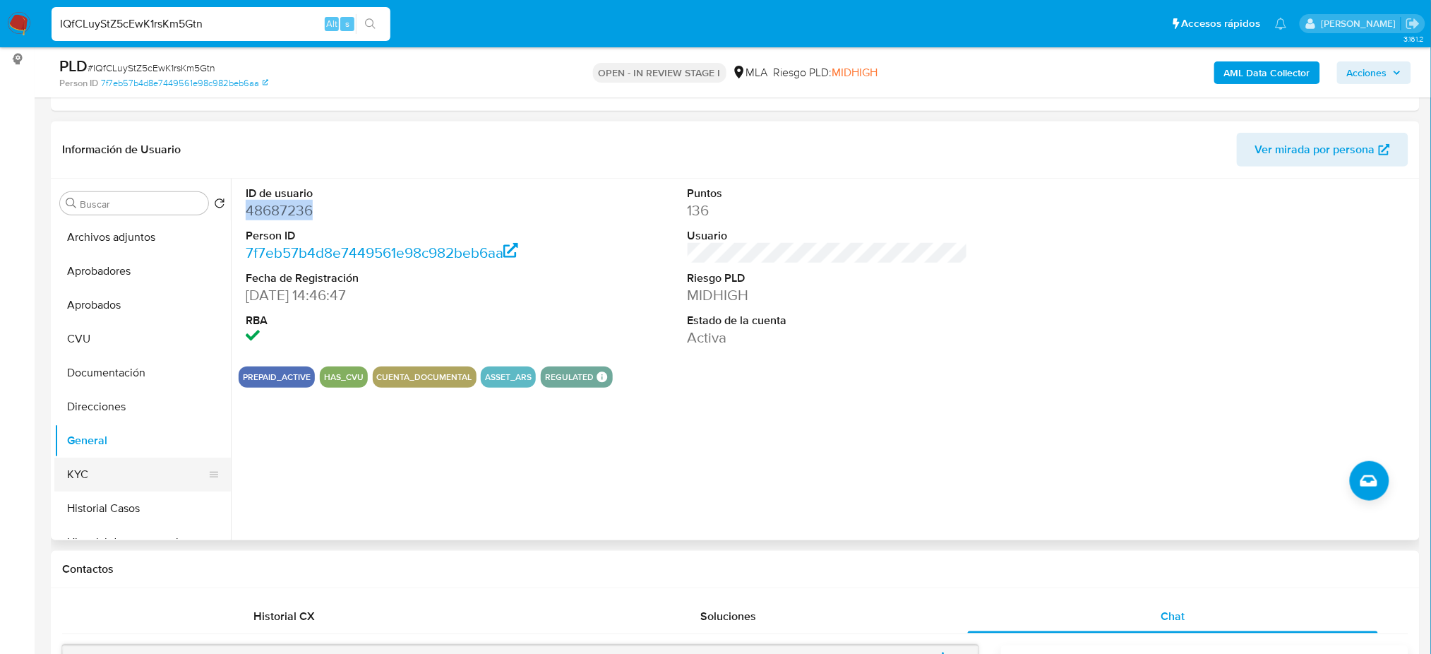
click at [119, 480] on button "KYC" at bounding box center [136, 474] width 165 height 34
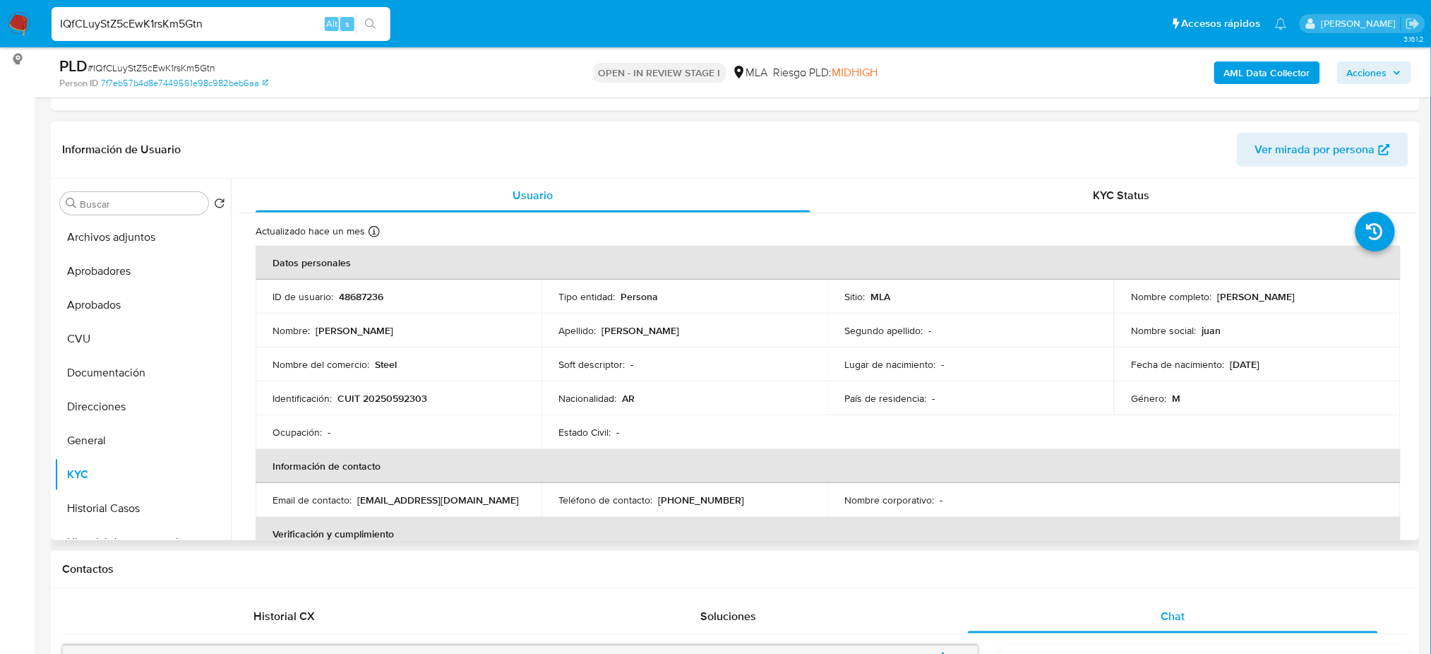
click at [391, 395] on p "CUIT 20250592303" at bounding box center [382, 398] width 90 height 13
click at [391, 394] on p "CUIT 20250592303" at bounding box center [382, 398] width 90 height 13
copy p "20250592303"
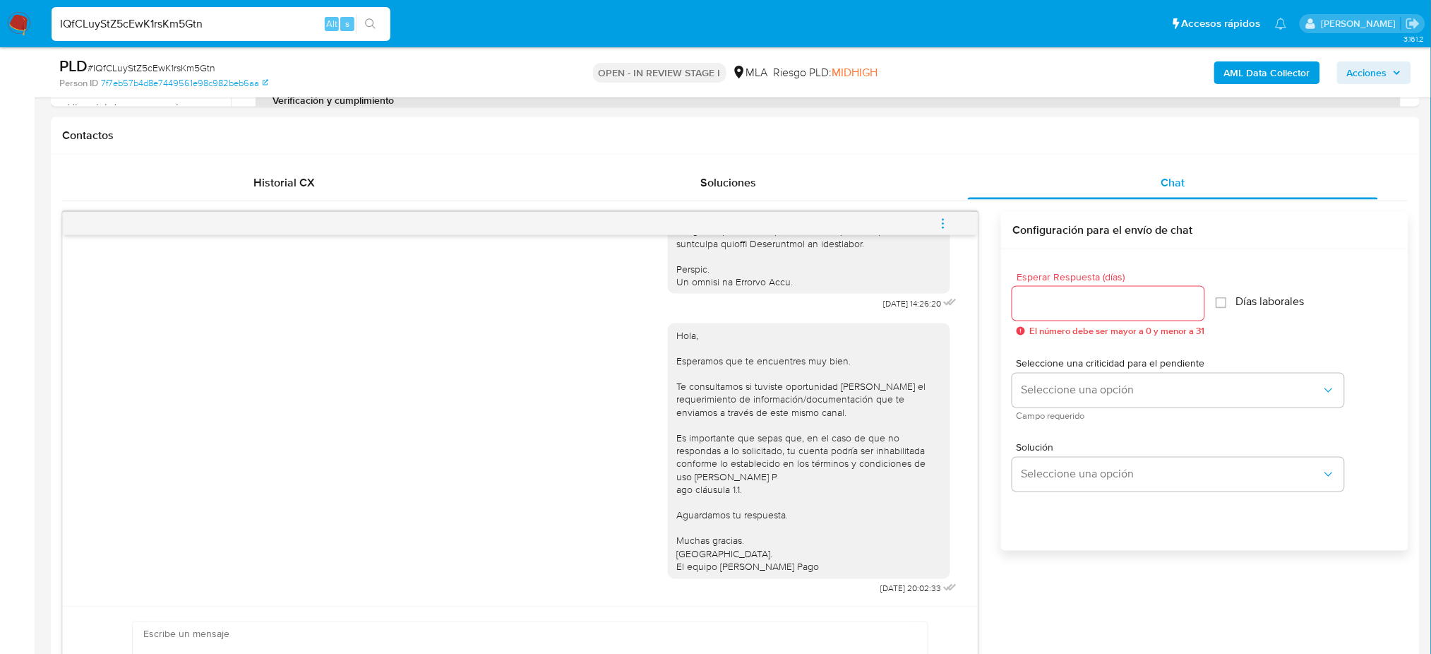
scroll to position [659, 0]
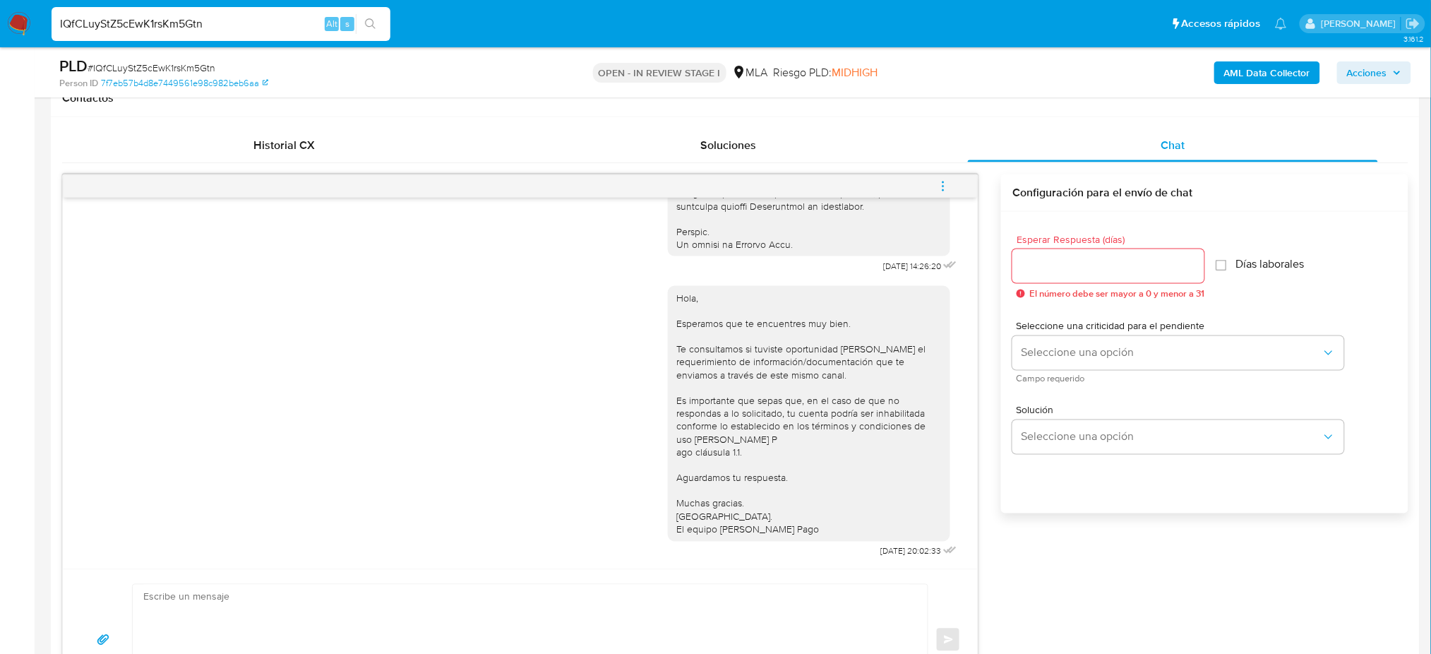
click at [943, 181] on icon "menu-action" at bounding box center [942, 181] width 1 height 1
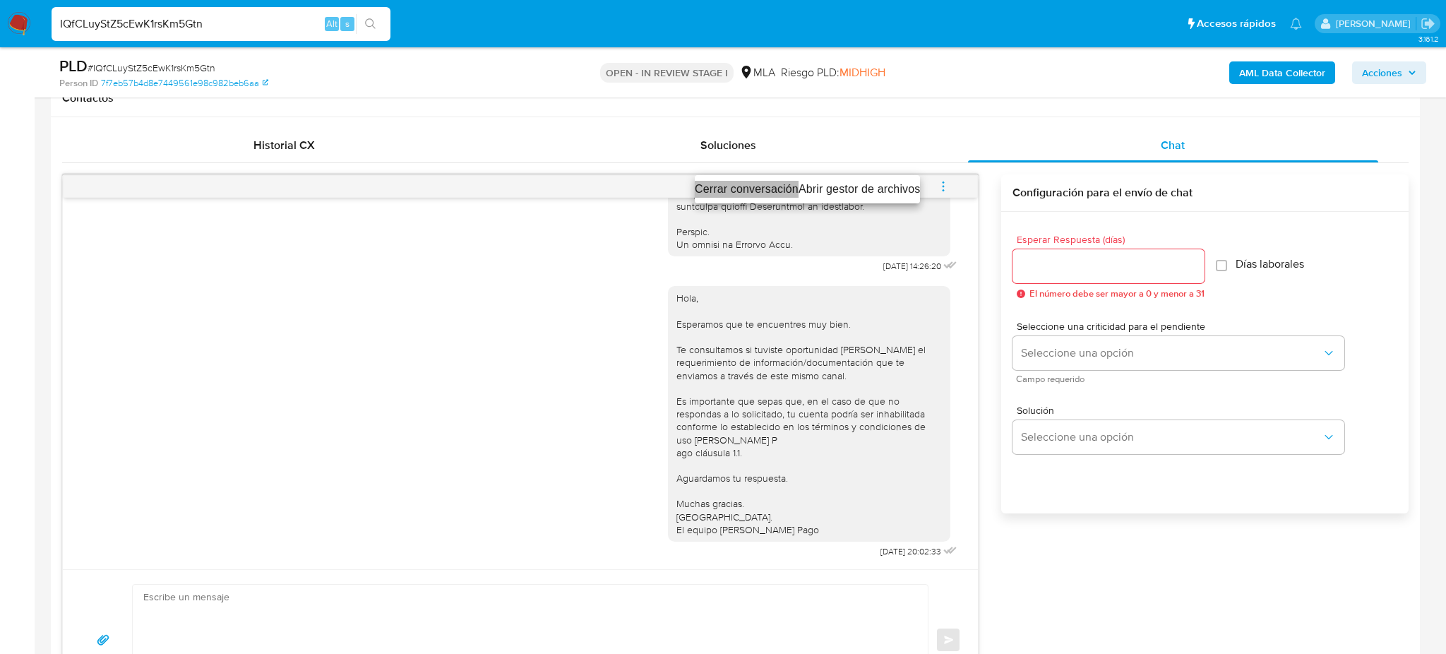
click at [721, 186] on li "Cerrar conversación" at bounding box center [747, 189] width 104 height 17
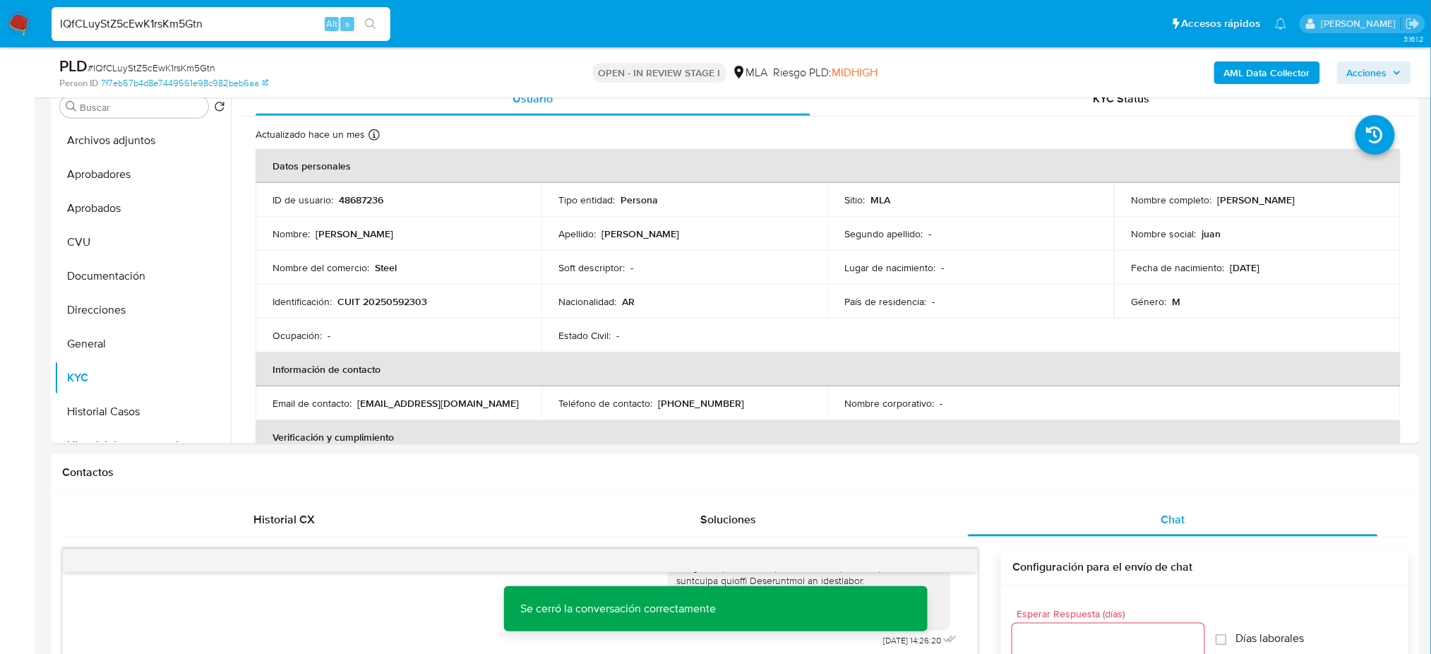
scroll to position [0, 0]
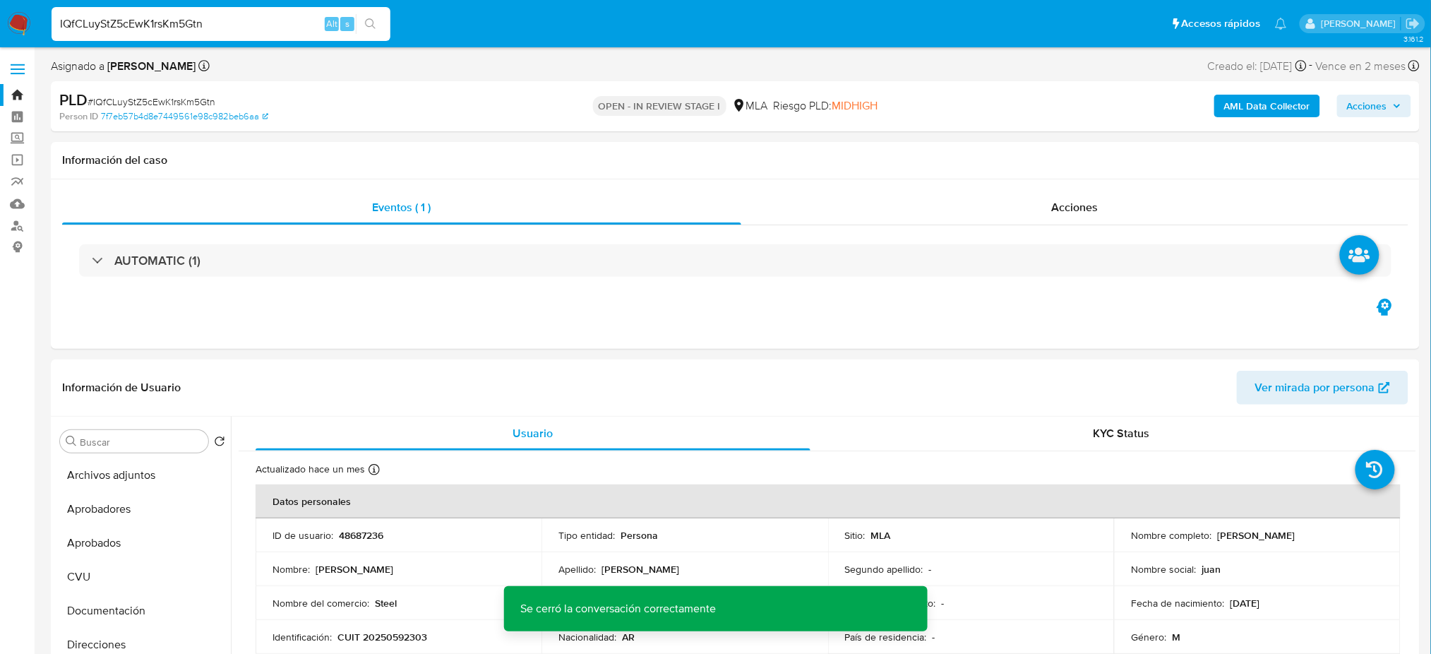
click at [1222, 109] on button "AML Data Collector" at bounding box center [1267, 106] width 106 height 23
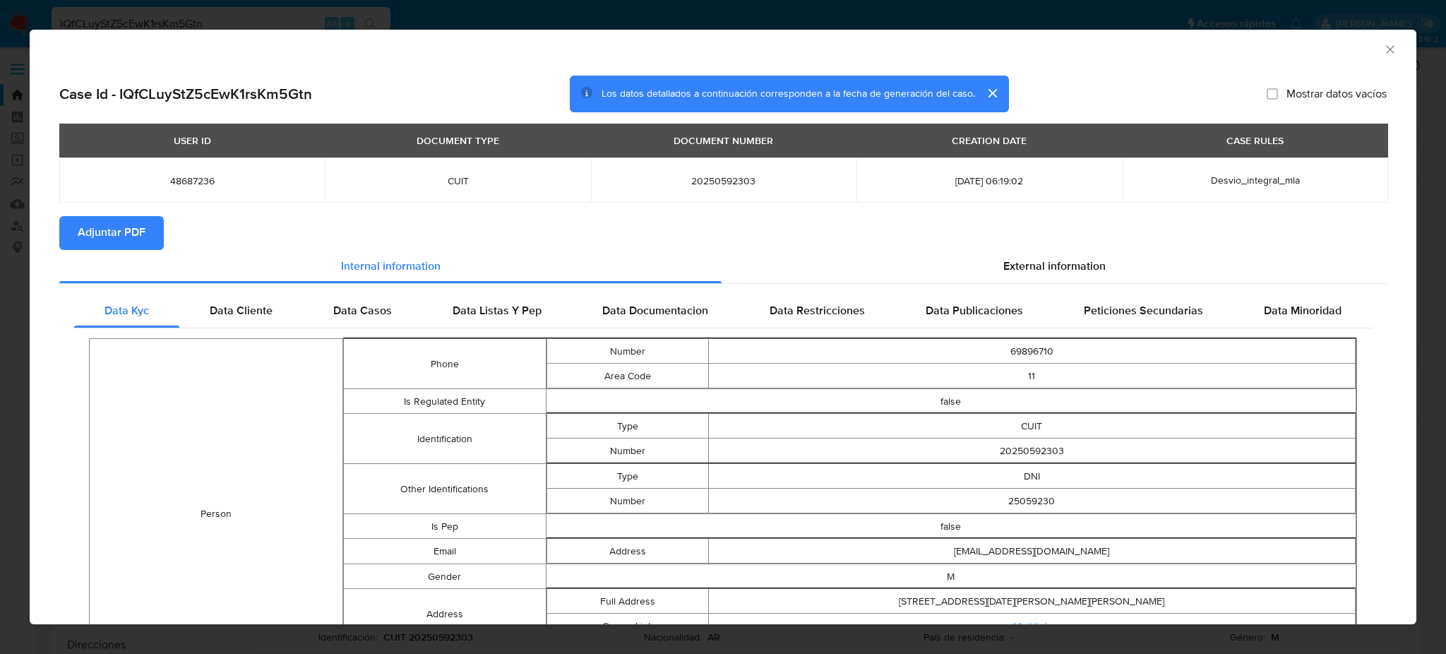
click at [116, 226] on span "Adjuntar PDF" at bounding box center [112, 232] width 68 height 31
click at [1383, 45] on icon "Cerrar ventana" at bounding box center [1390, 49] width 14 height 14
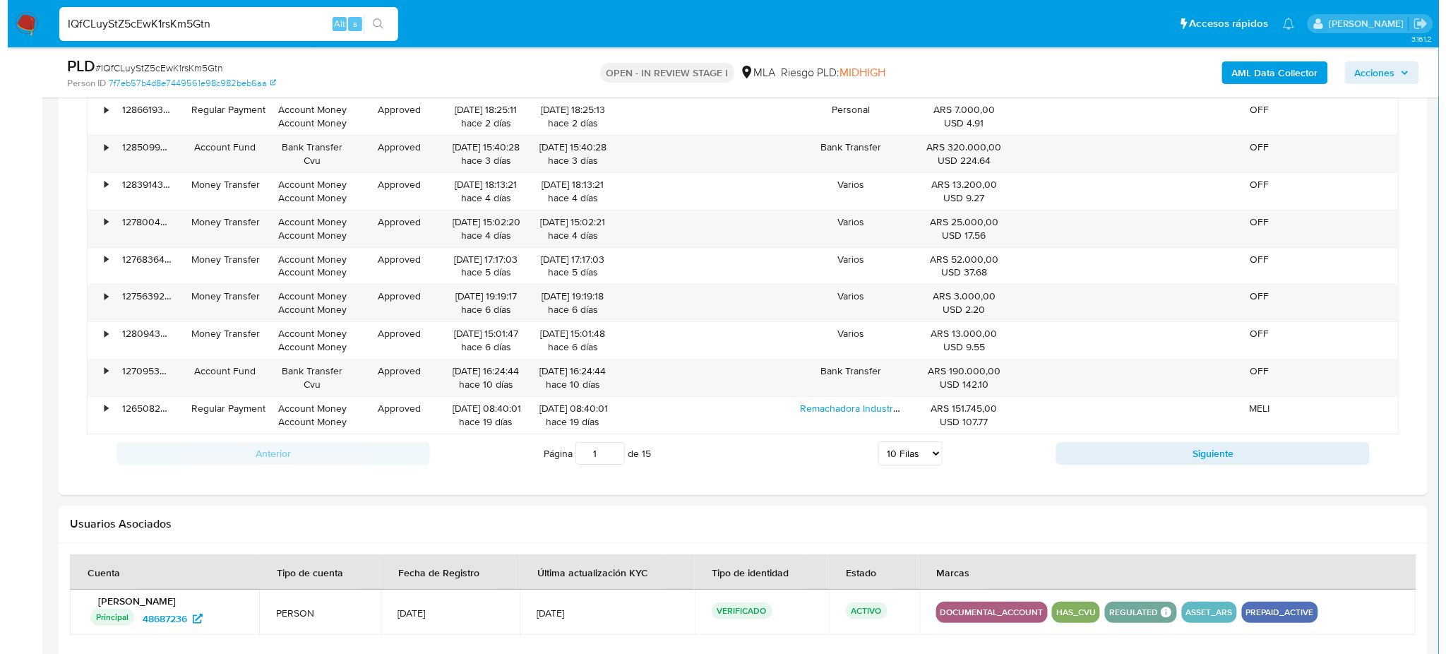
scroll to position [2162, 0]
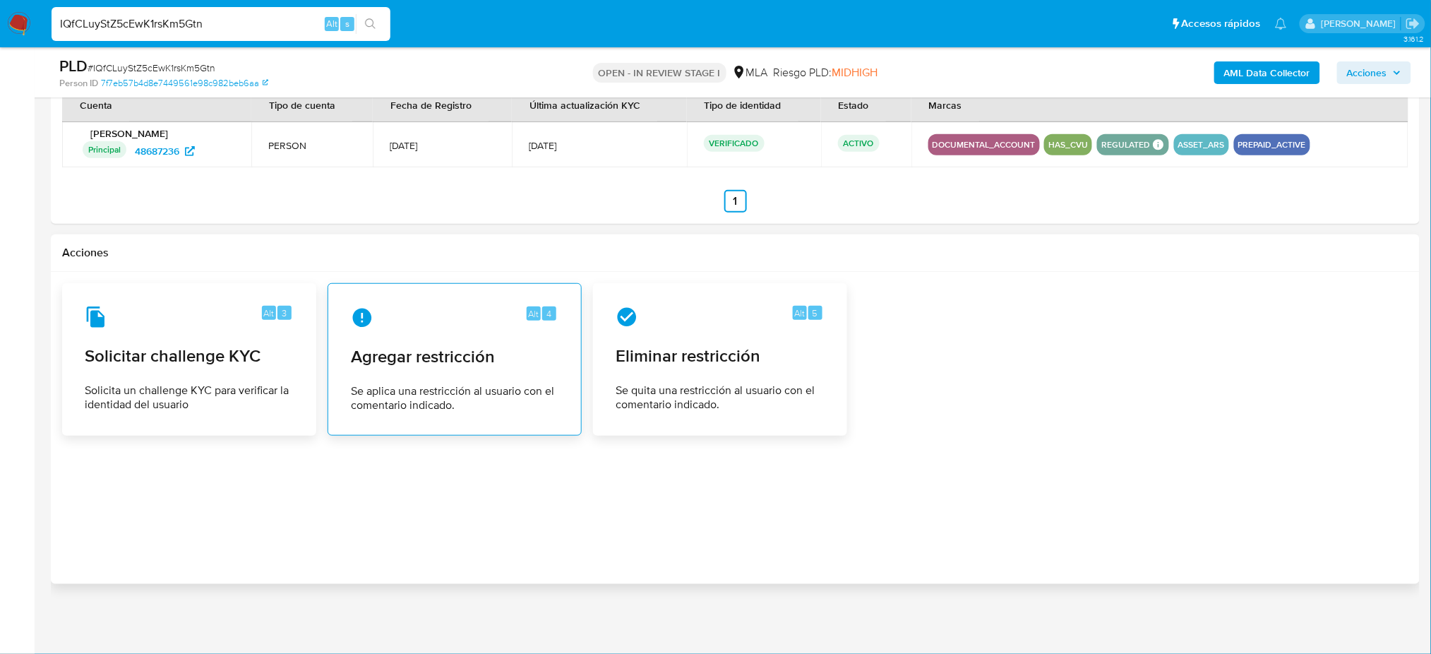
click at [435, 380] on div "Alt 4 Agregar restricción Se aplica una restricción al usuario con el comentari…" at bounding box center [455, 359] width 230 height 128
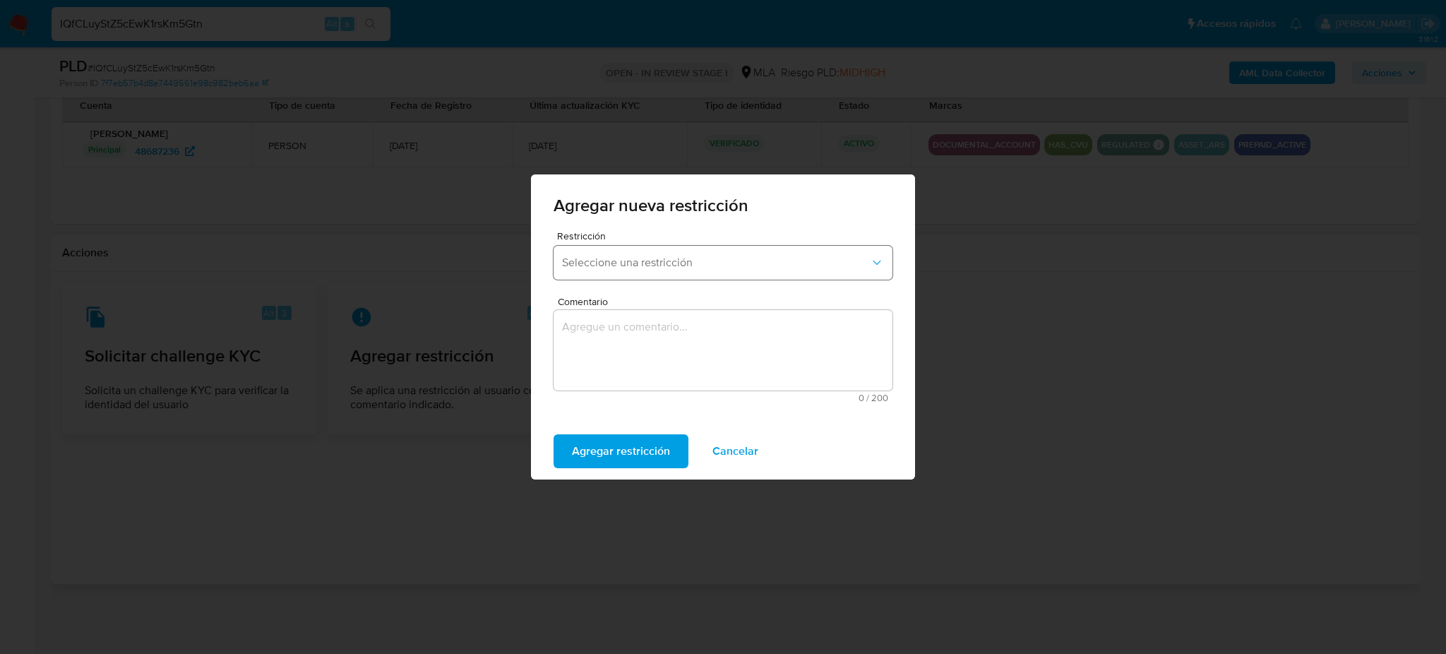
click at [631, 272] on button "Seleccione una restricción" at bounding box center [722, 263] width 339 height 34
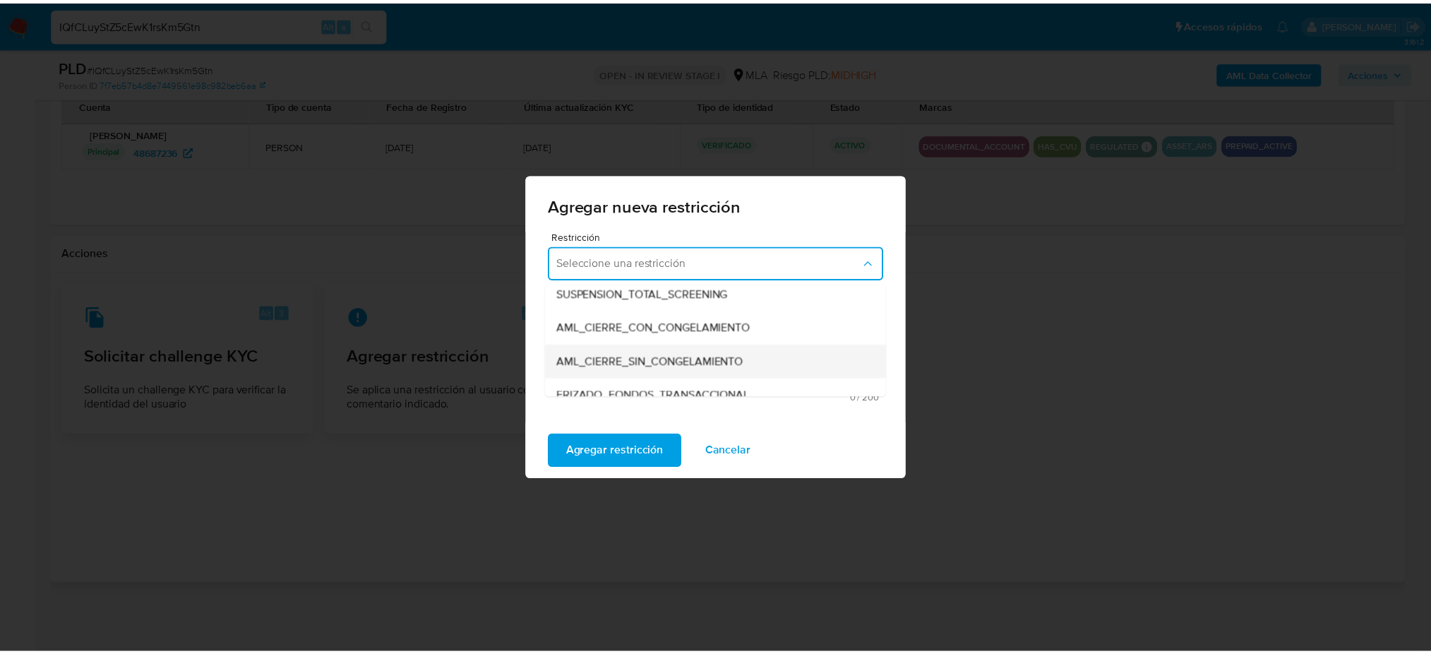
scroll to position [188, 0]
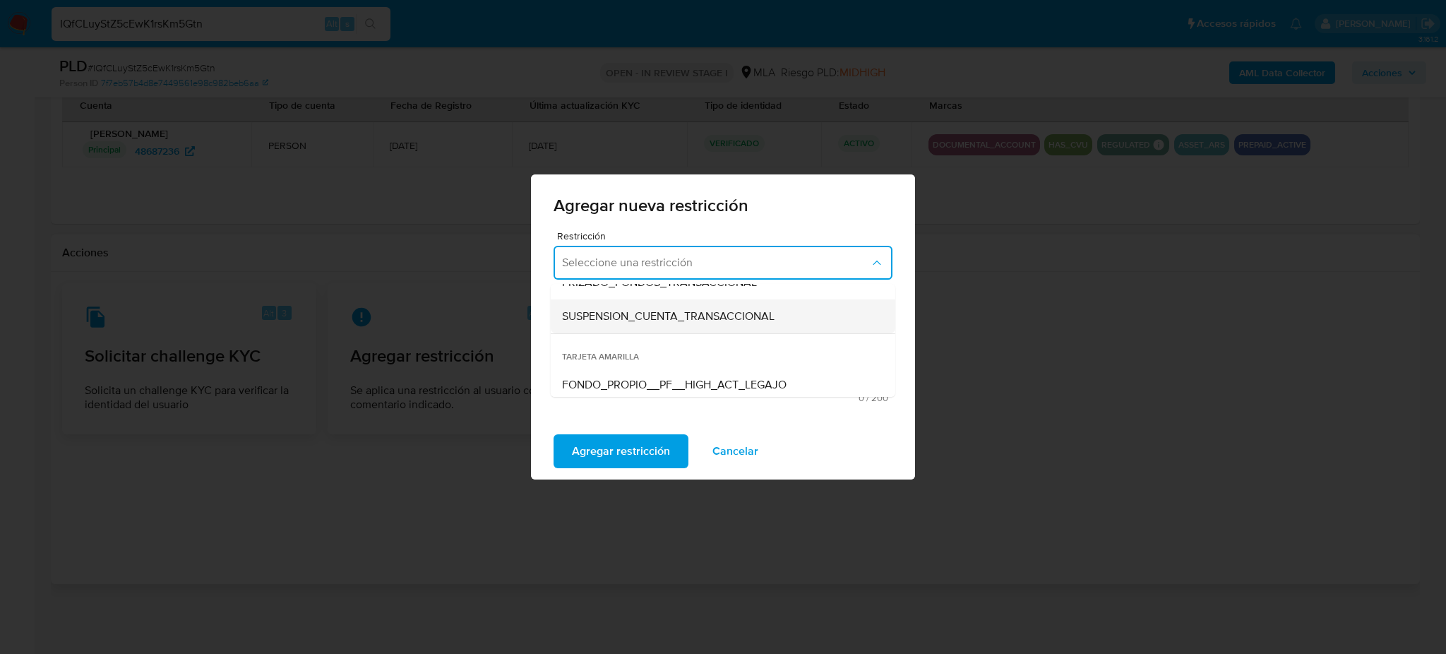
click at [624, 318] on span "SUSPENSION_CUENTA_TRANSACCIONAL" at bounding box center [668, 316] width 212 height 14
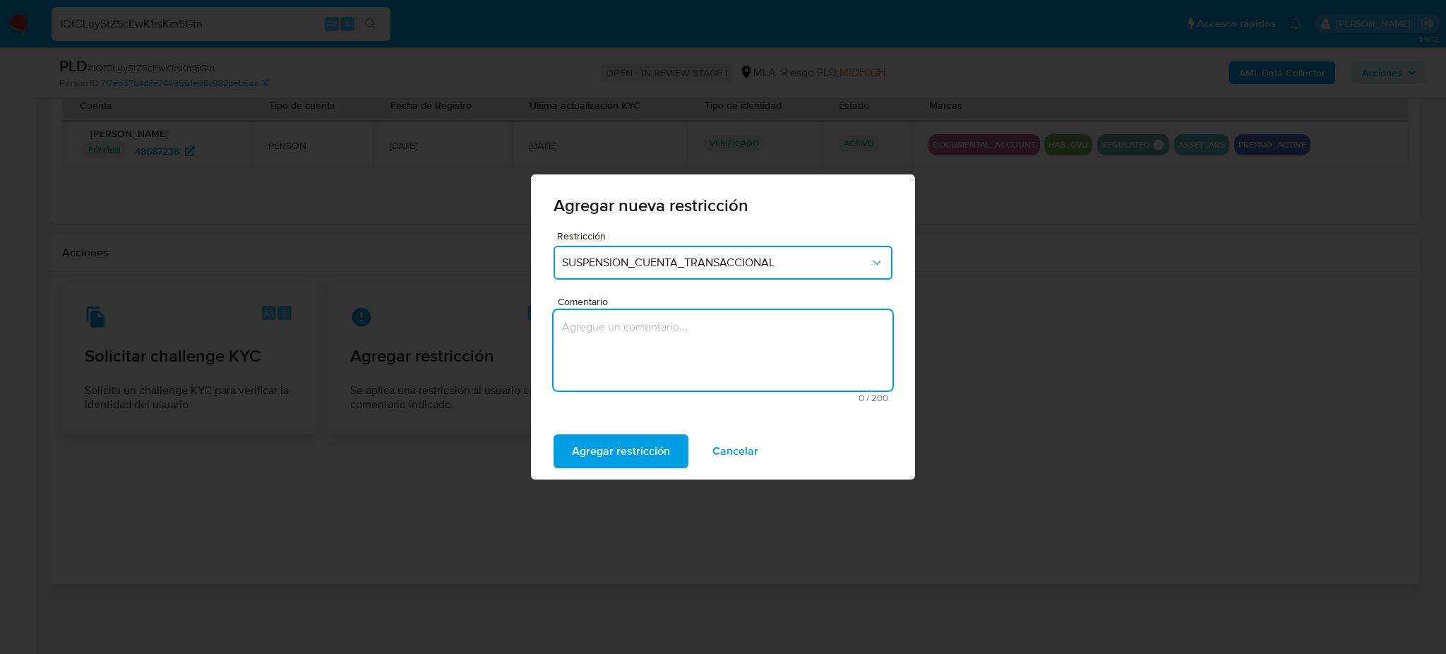
click at [644, 350] on textarea "Comentario" at bounding box center [722, 350] width 339 height 80
type textarea "AML"
click at [622, 445] on span "Agregar restricción" at bounding box center [621, 450] width 98 height 31
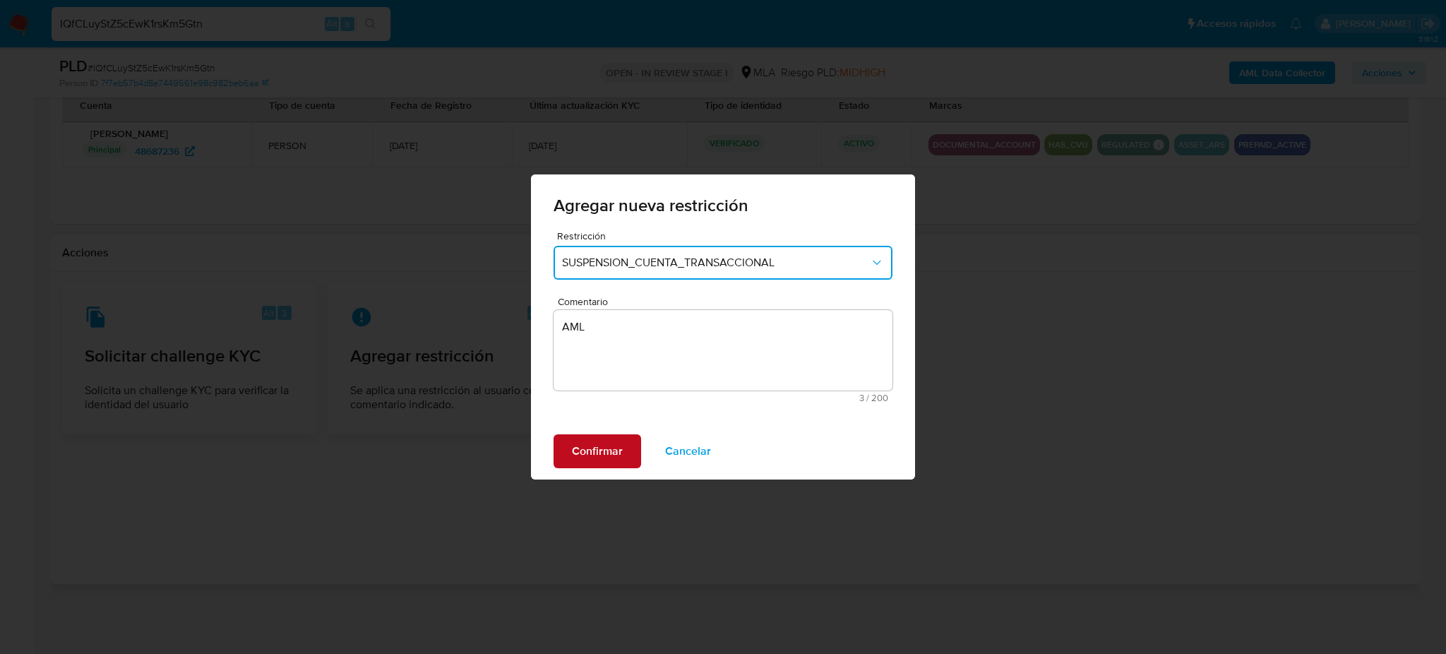
click at [594, 447] on span "Confirmar" at bounding box center [597, 450] width 51 height 31
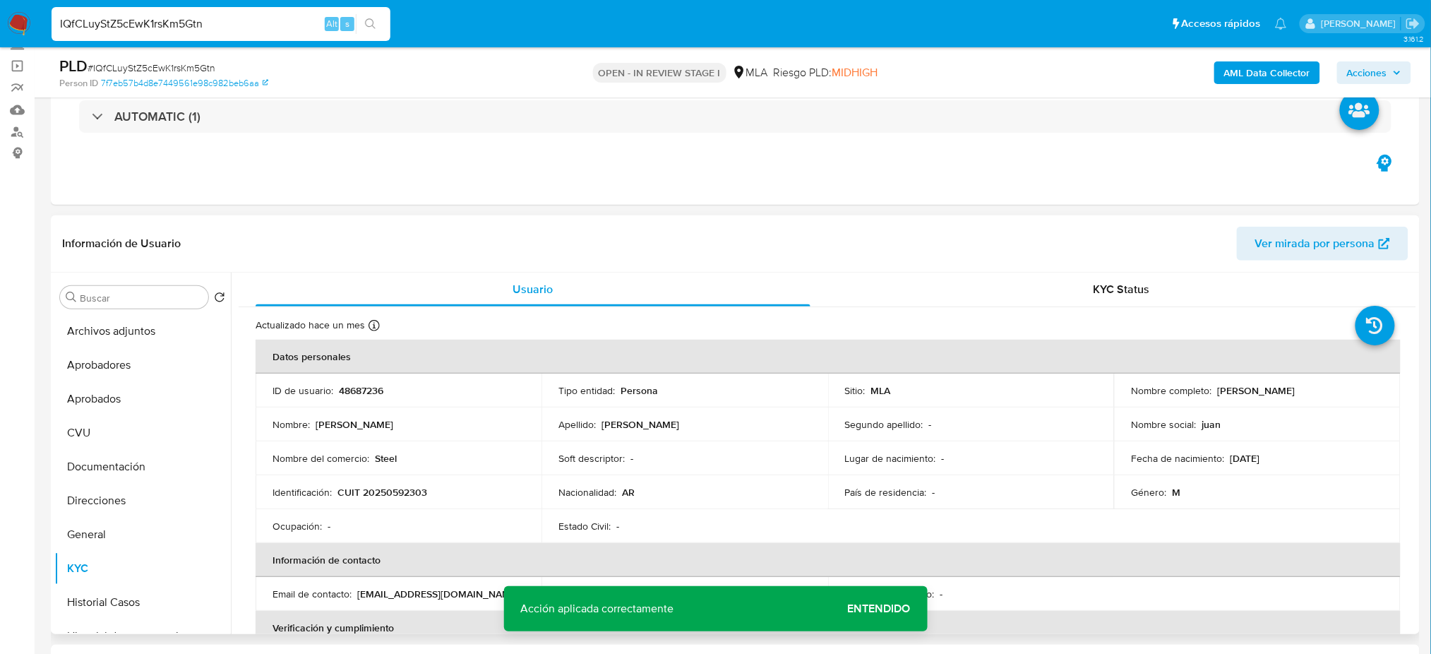
scroll to position [92, 0]
click at [361, 395] on p "48687236" at bounding box center [361, 392] width 44 height 13
copy p "48687236"
click at [128, 328] on button "Archivos adjuntos" at bounding box center [136, 333] width 165 height 34
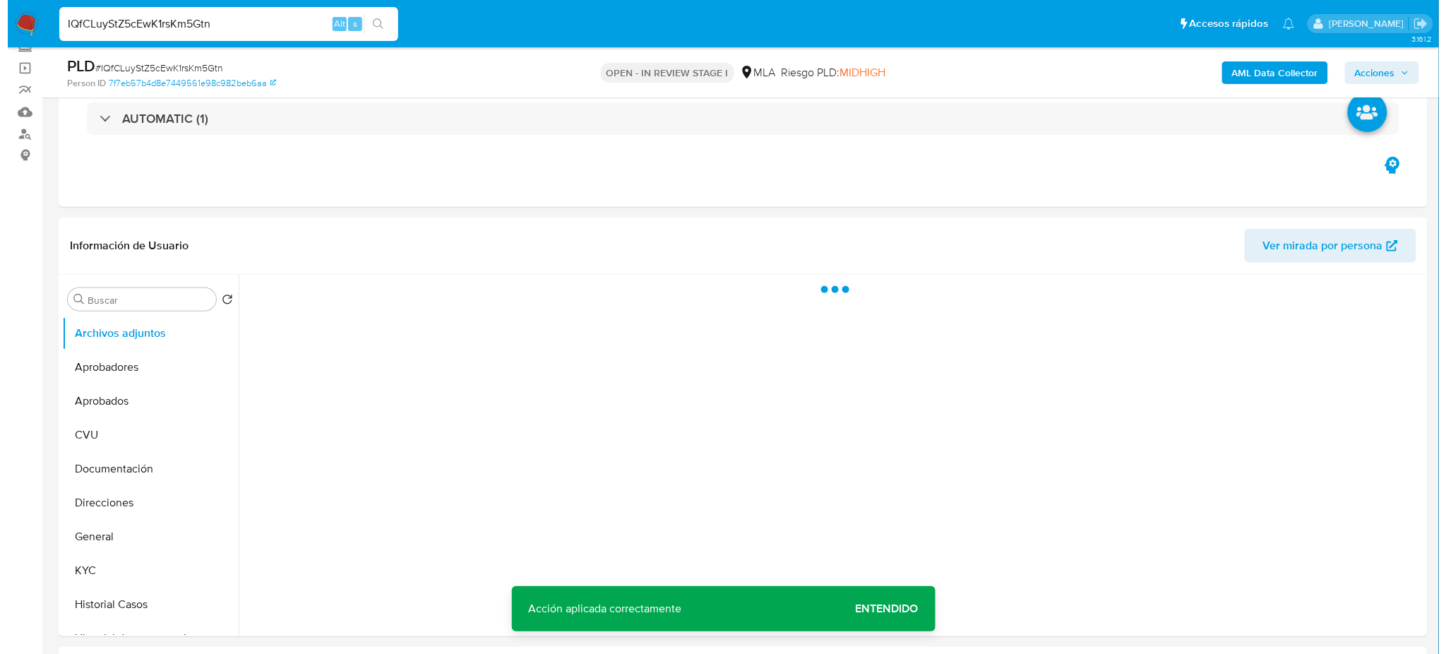
scroll to position [186, 0]
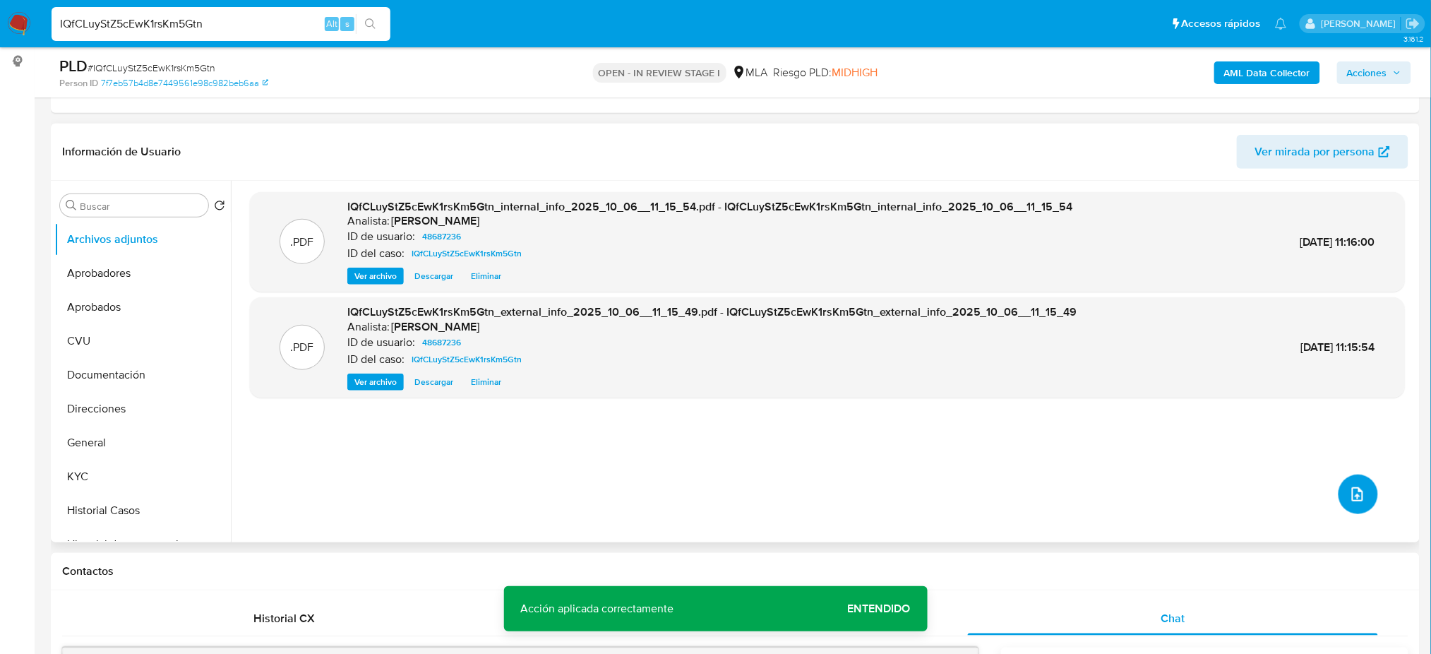
click at [1362, 495] on button "upload-file" at bounding box center [1358, 494] width 40 height 40
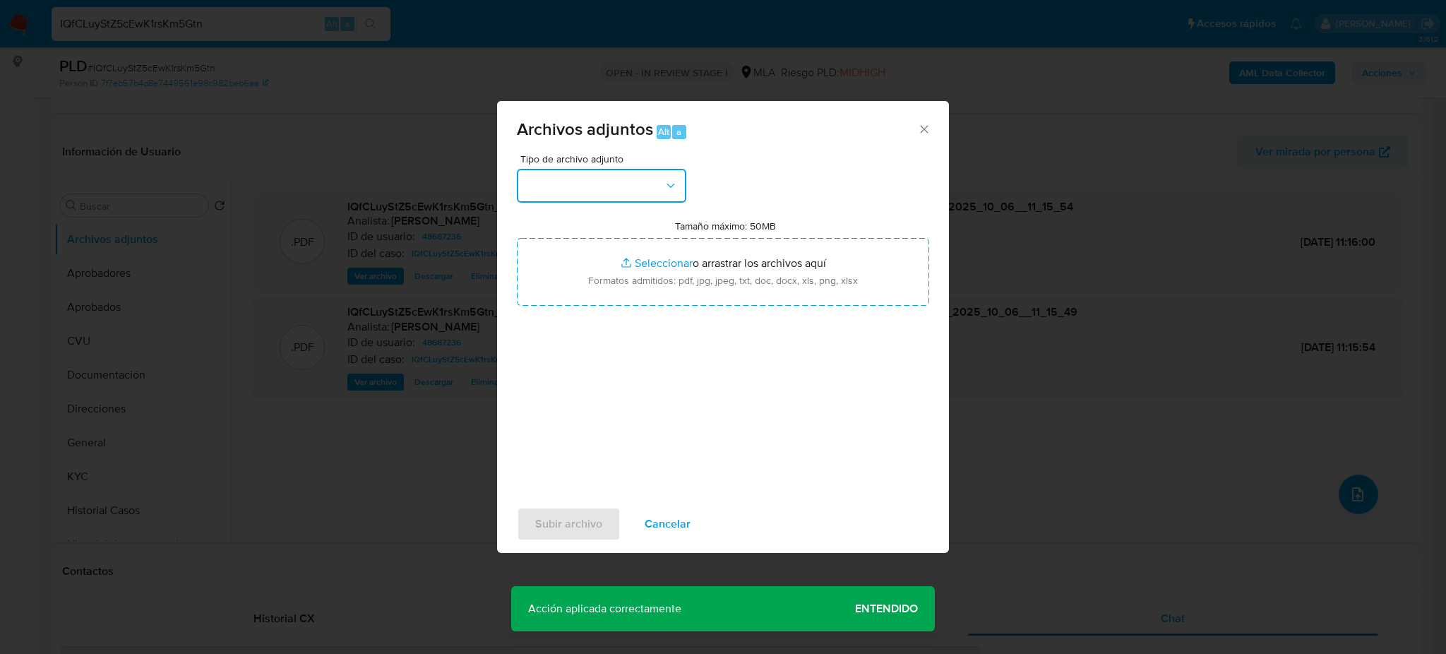
click at [615, 190] on button "button" at bounding box center [601, 186] width 169 height 34
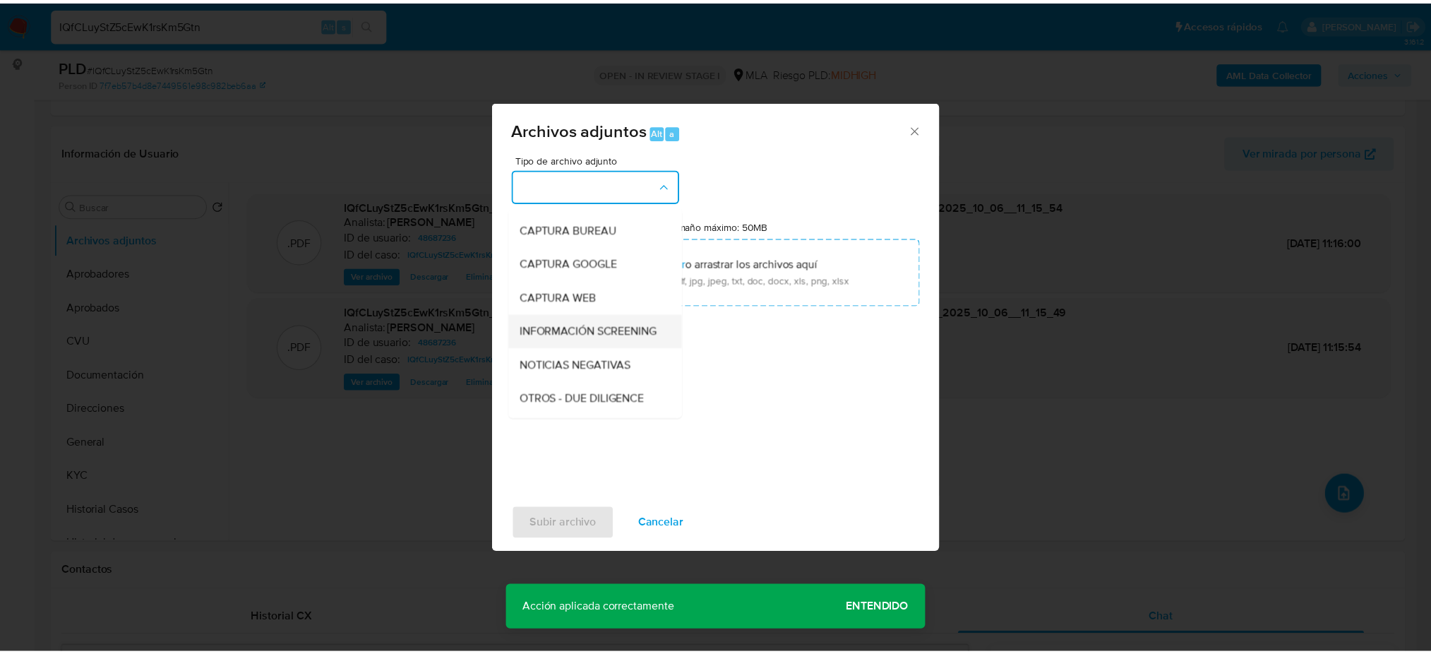
scroll to position [94, 0]
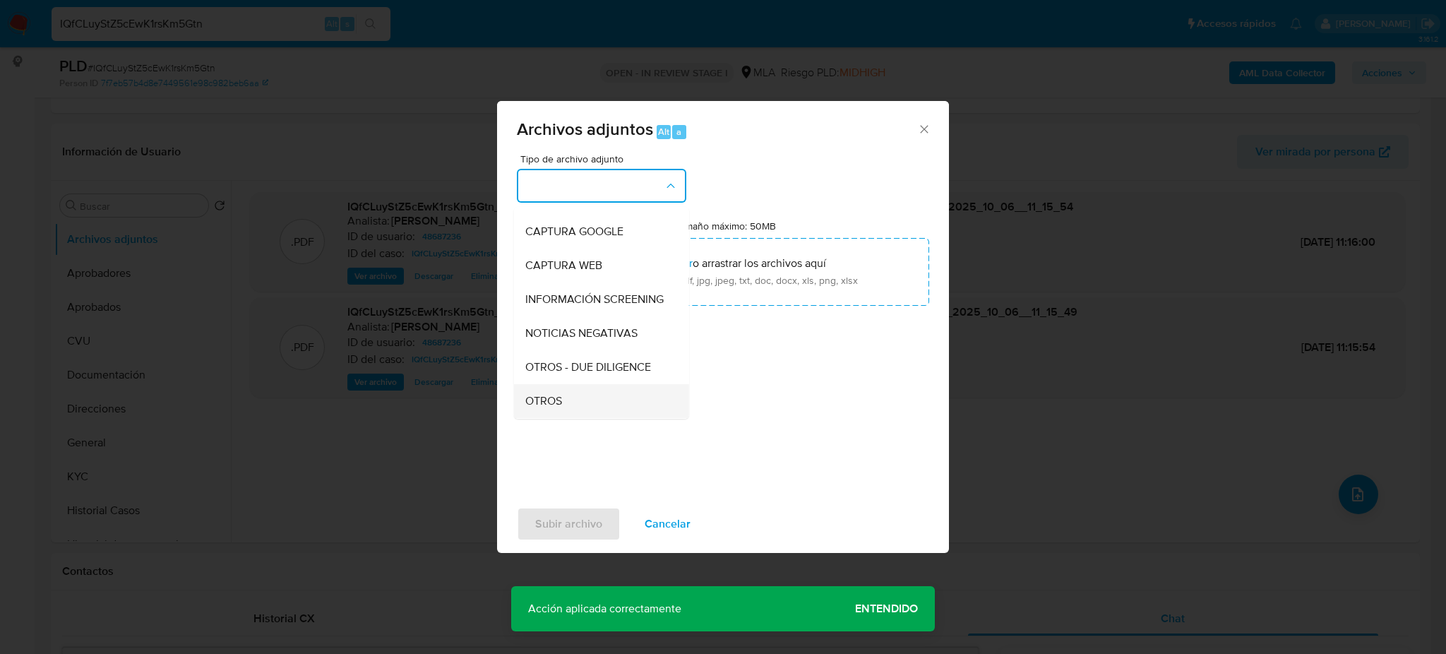
click at [563, 403] on div "OTROS" at bounding box center [597, 401] width 144 height 34
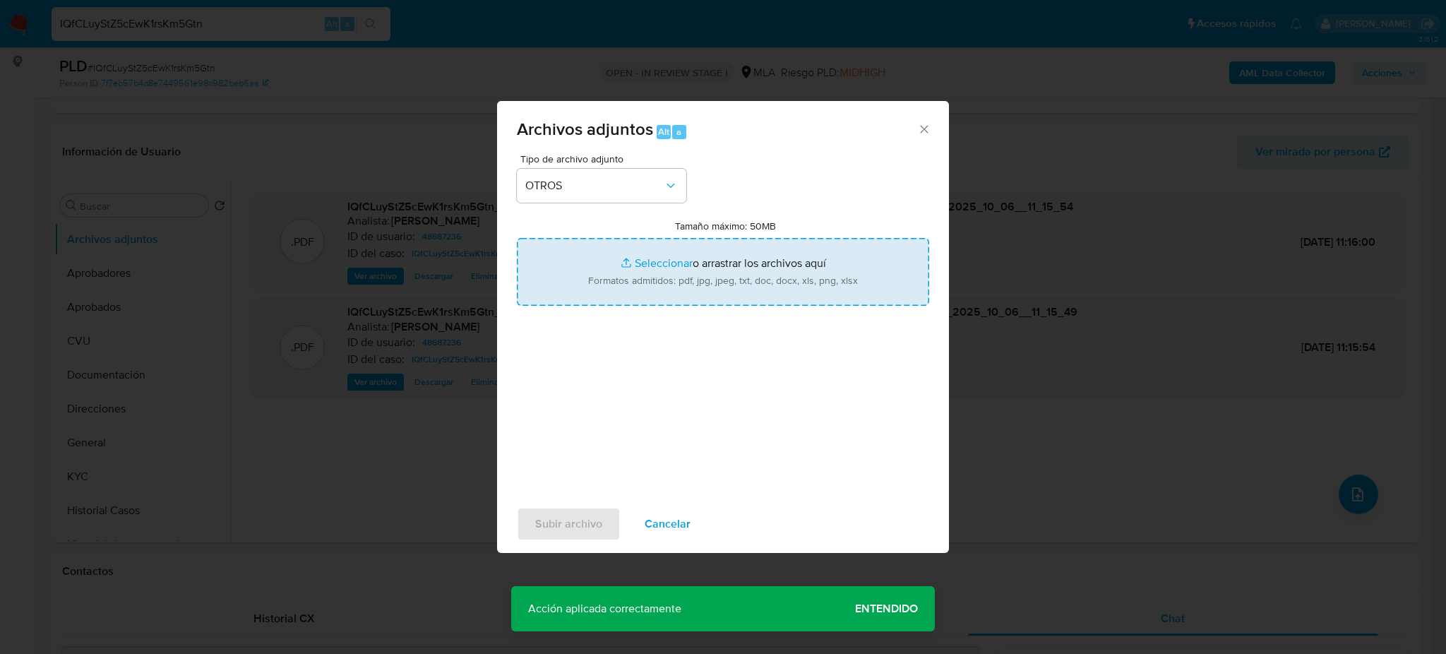
click at [659, 272] on input "Tamaño máximo: 50MB Seleccionar archivos" at bounding box center [723, 272] width 412 height 68
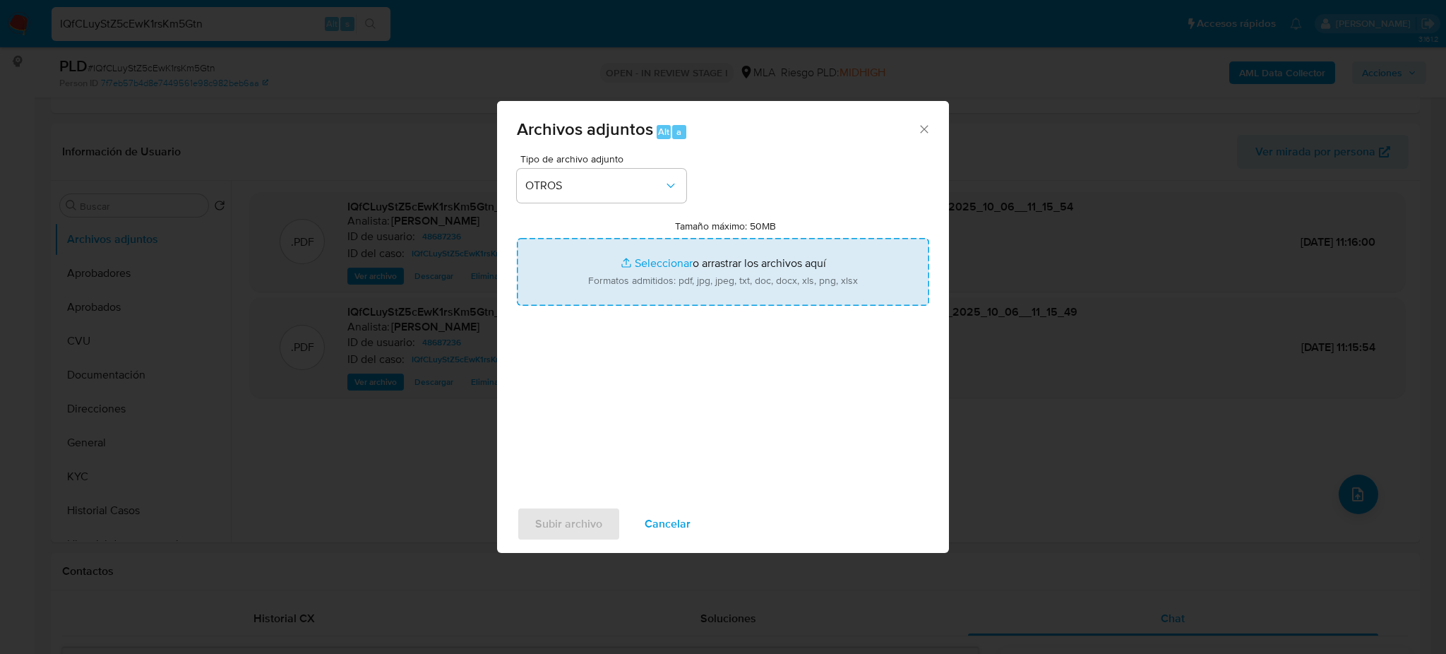
type input "C:\fakepath\Caselog IQfCLuyStZ5cEwK1rsKm5Gtn_2025_09_18_05_55_54.docx"
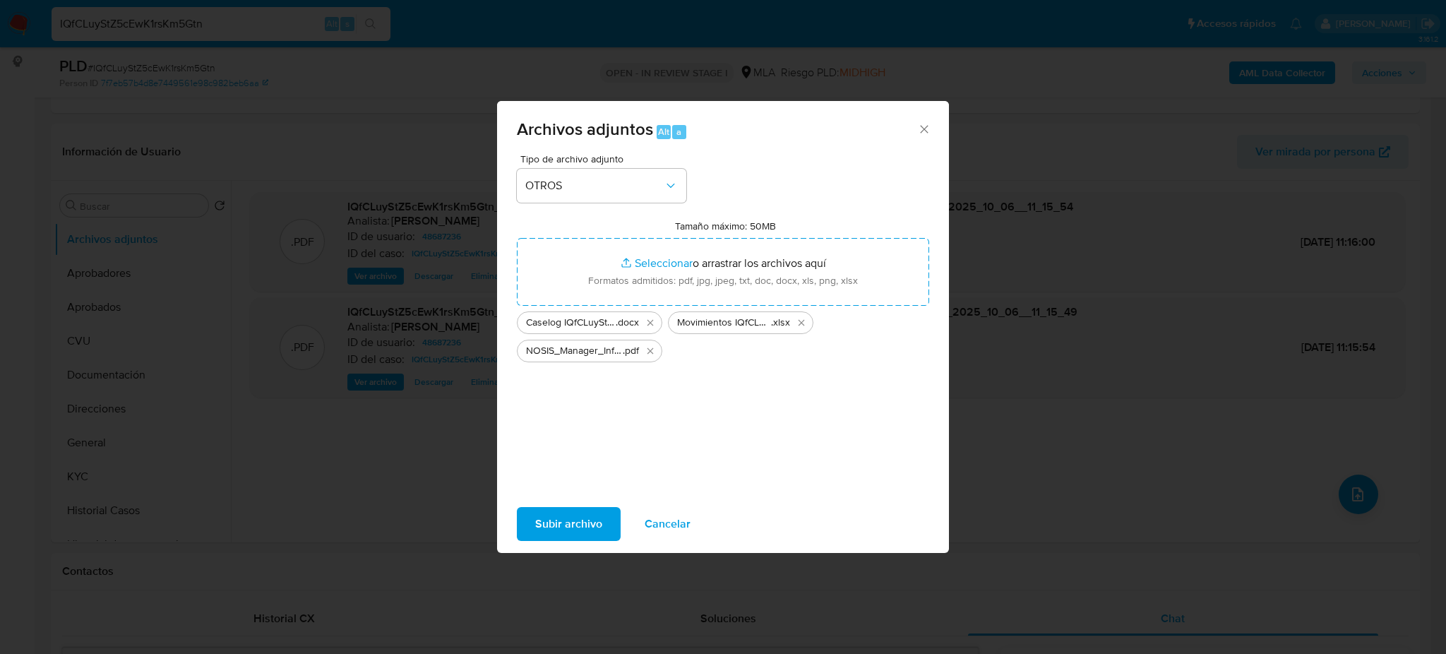
click at [552, 517] on span "Subir archivo" at bounding box center [568, 523] width 67 height 31
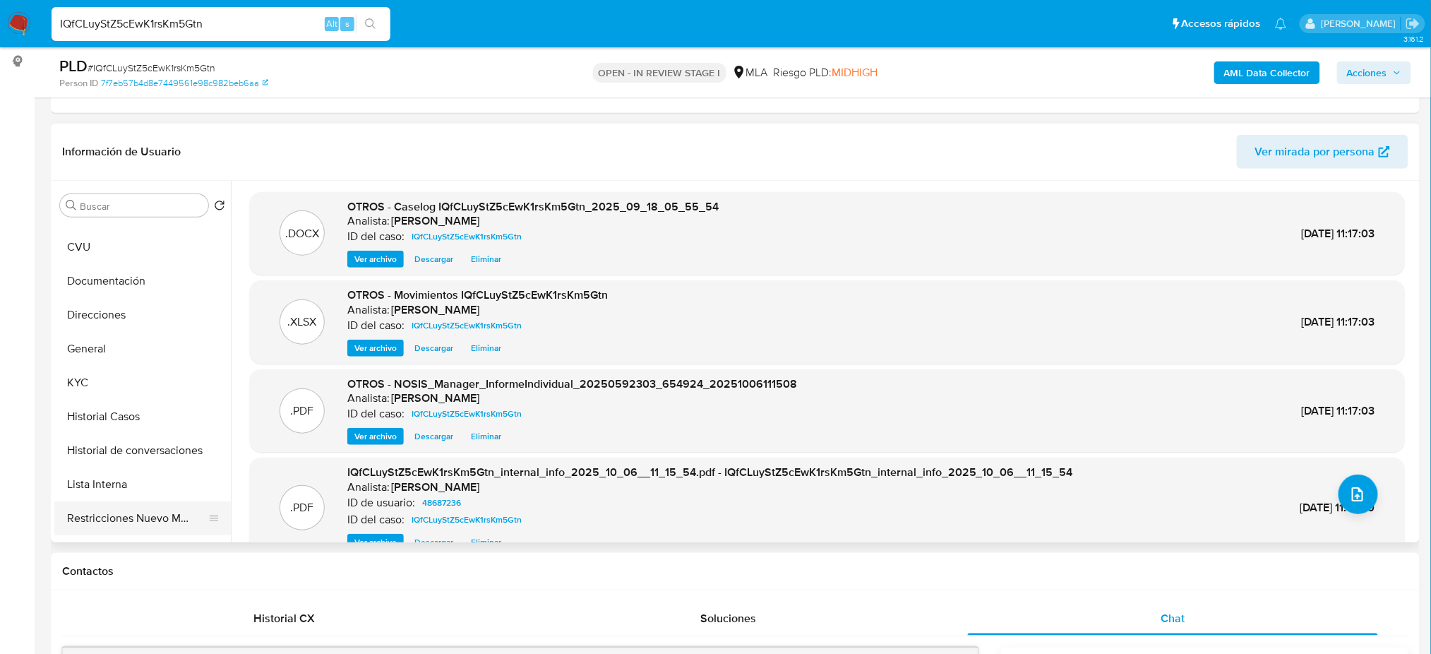
click at [108, 514] on button "Restricciones Nuevo Mundo" at bounding box center [136, 518] width 165 height 34
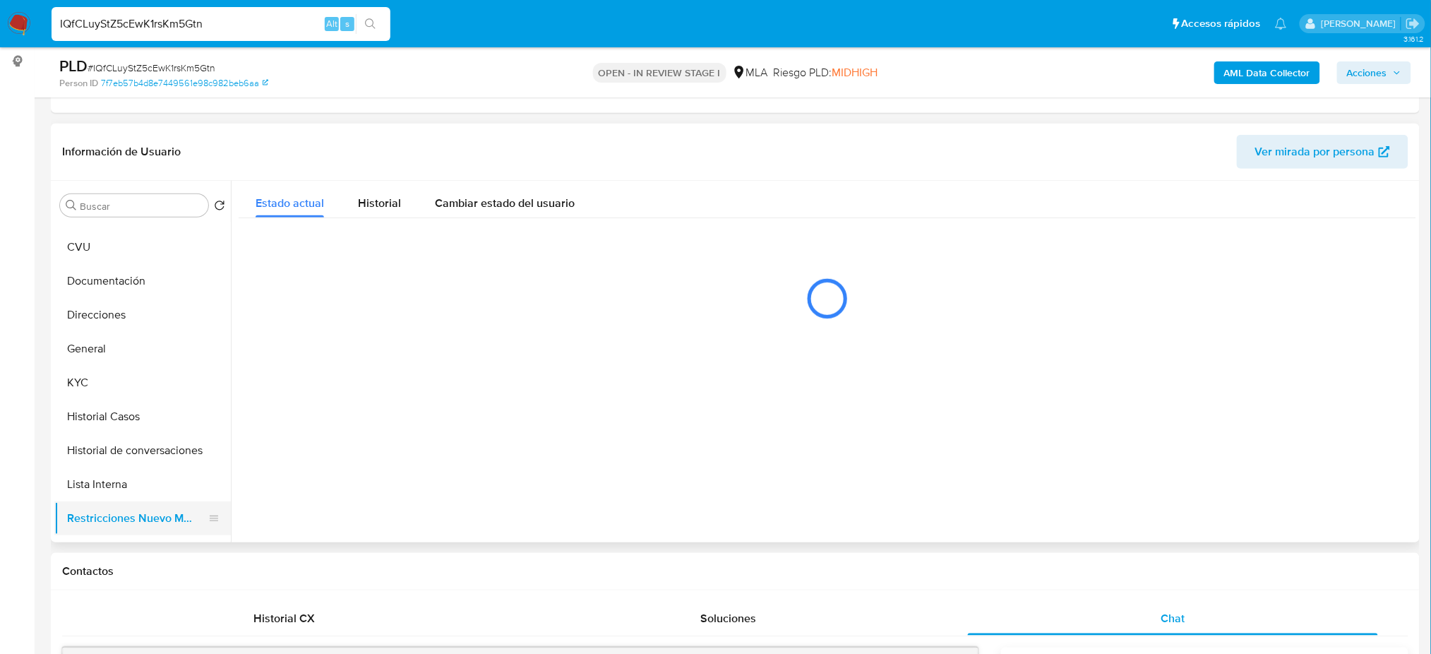
scroll to position [0, 0]
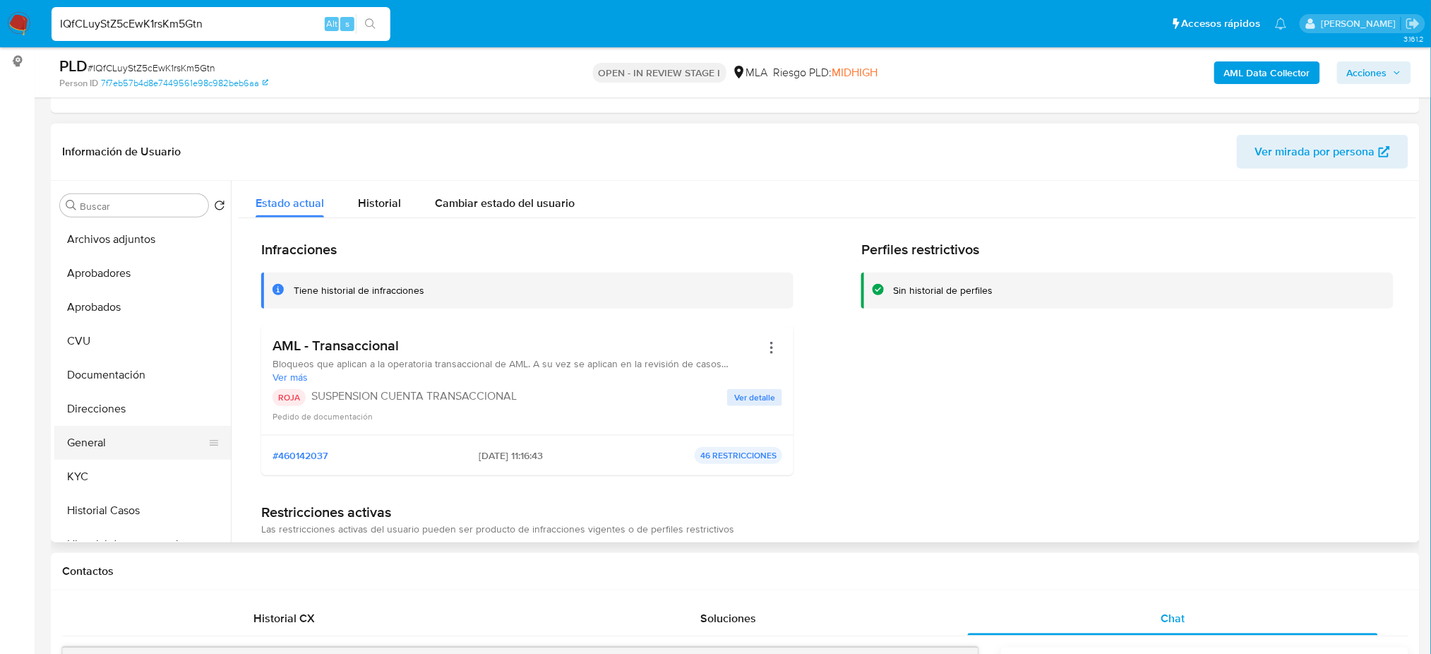
click at [82, 439] on button "General" at bounding box center [136, 443] width 165 height 34
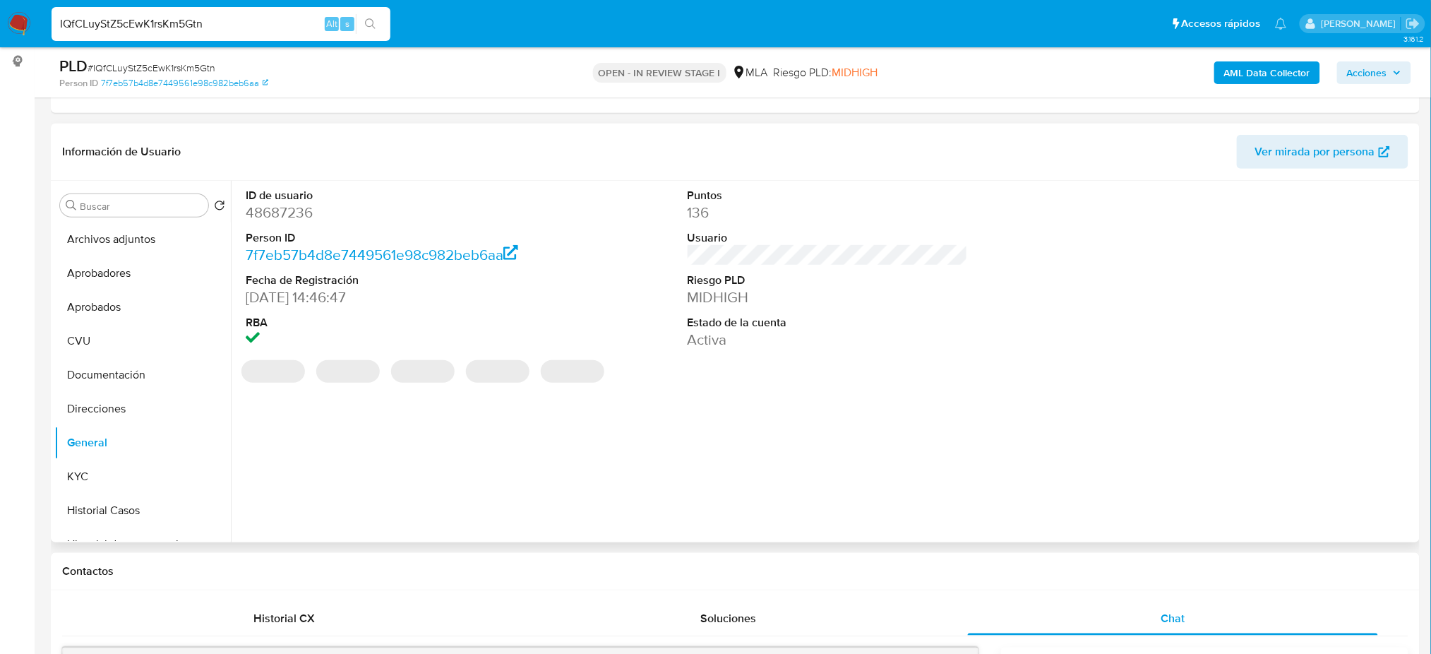
click at [261, 210] on dd "48687236" at bounding box center [386, 213] width 280 height 20
copy dd "48687236"
click at [1388, 66] on span "Acciones" at bounding box center [1374, 73] width 54 height 20
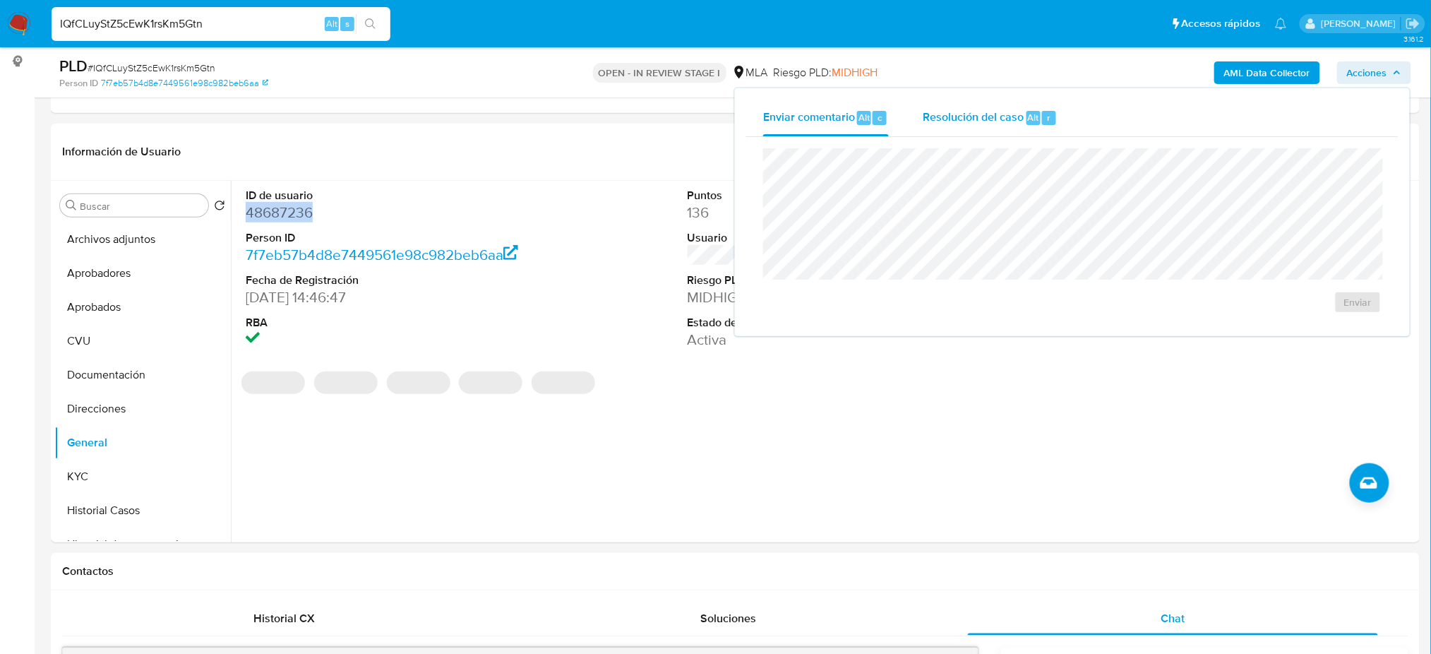
click at [988, 105] on div "Resolución del caso Alt r" at bounding box center [990, 118] width 135 height 37
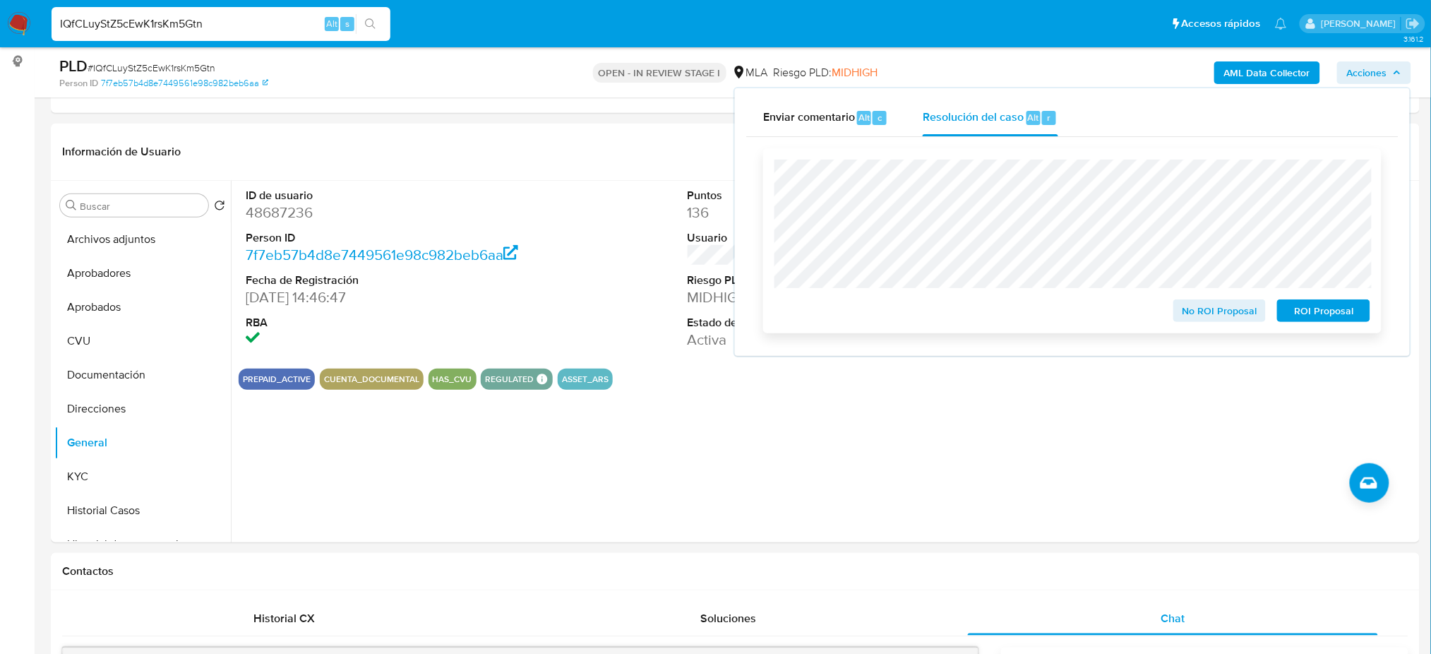
click at [1352, 318] on span "ROI Proposal" at bounding box center [1323, 311] width 73 height 20
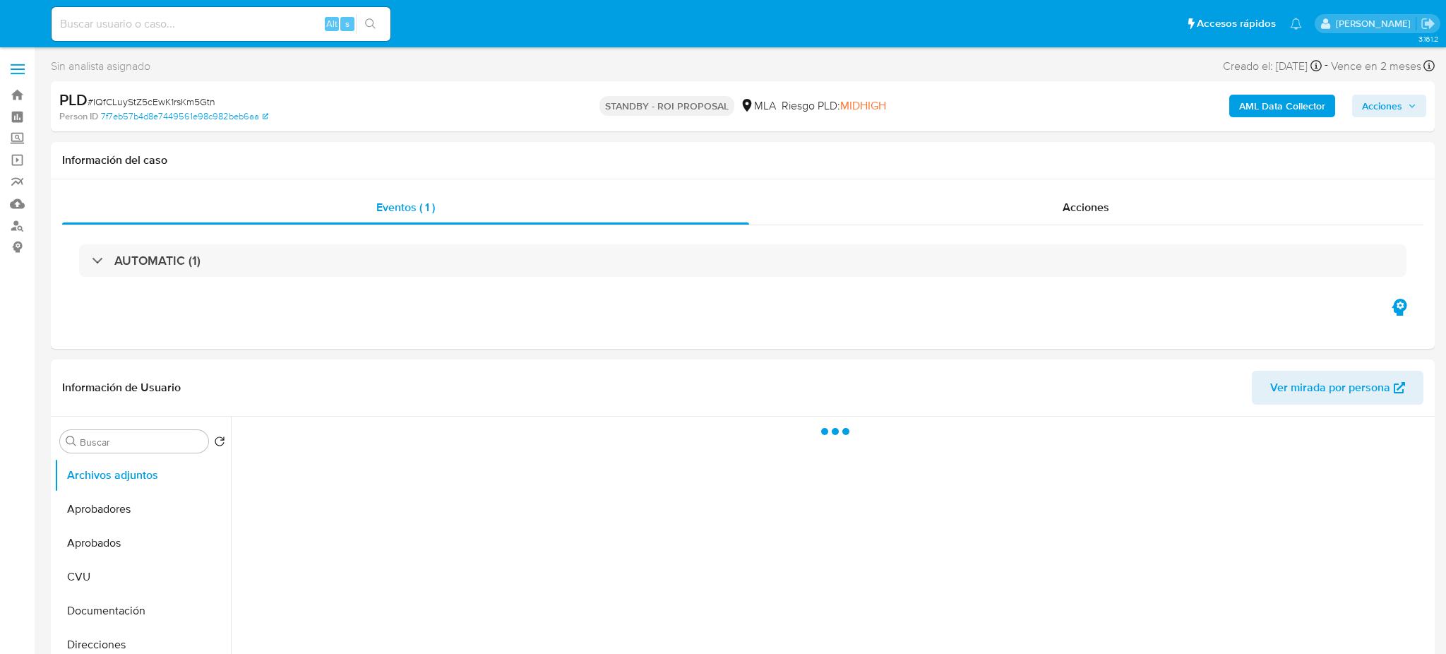
select select "10"
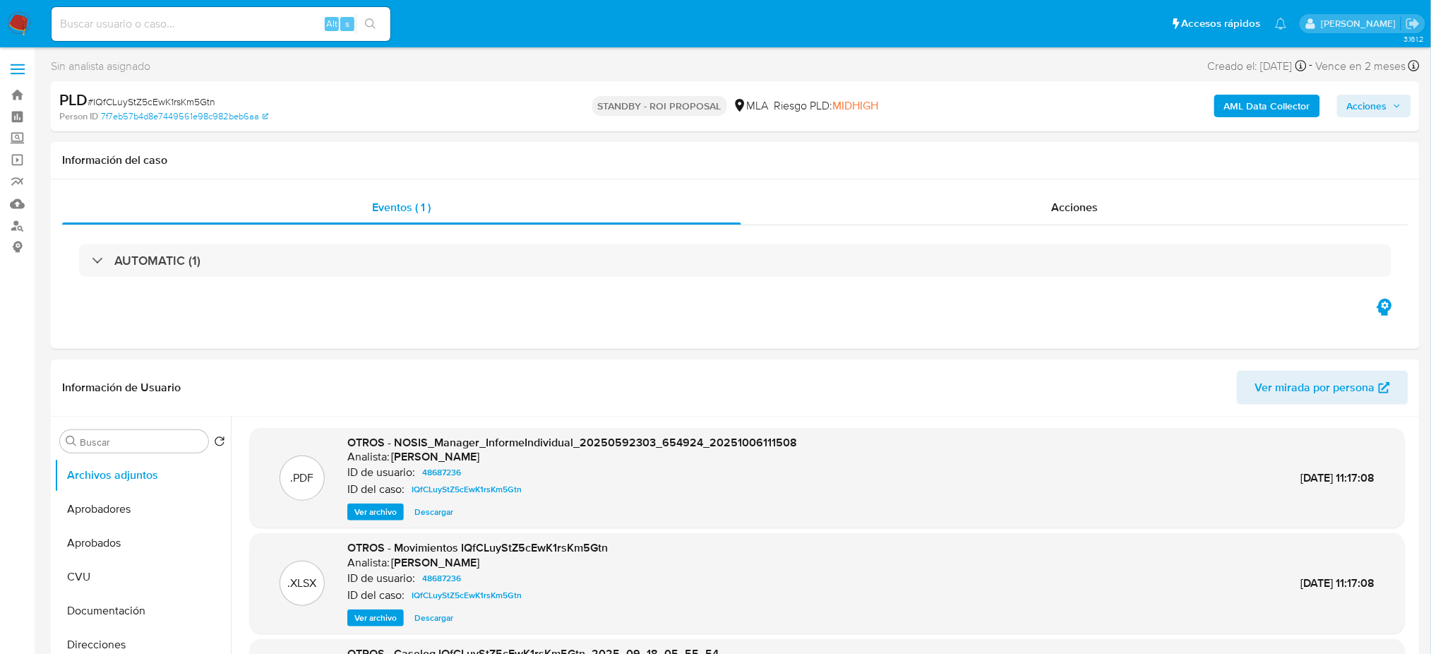
click at [149, 20] on input at bounding box center [221, 24] width 339 height 18
paste input "PUPC43zpeamZgOXc1yA3Ebya"
type input "PUPC43zpeamZgOXc1yA3Ebya"
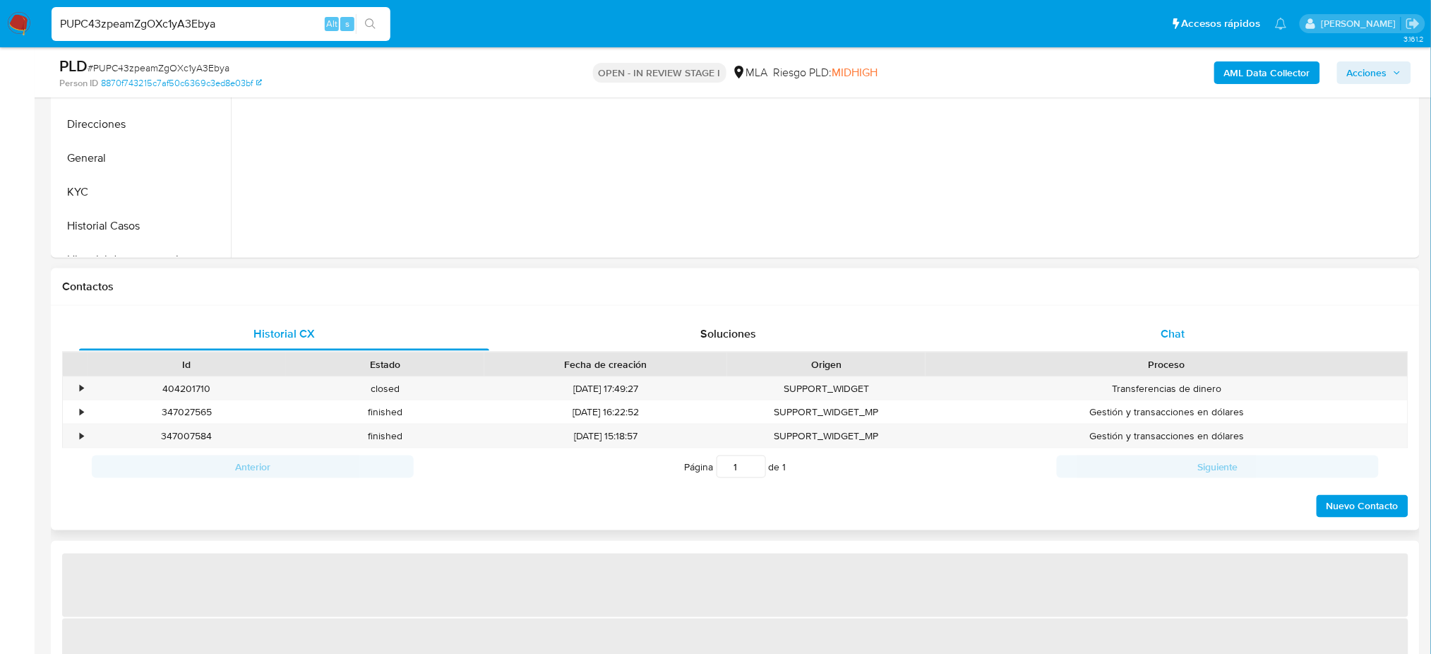
select select "10"
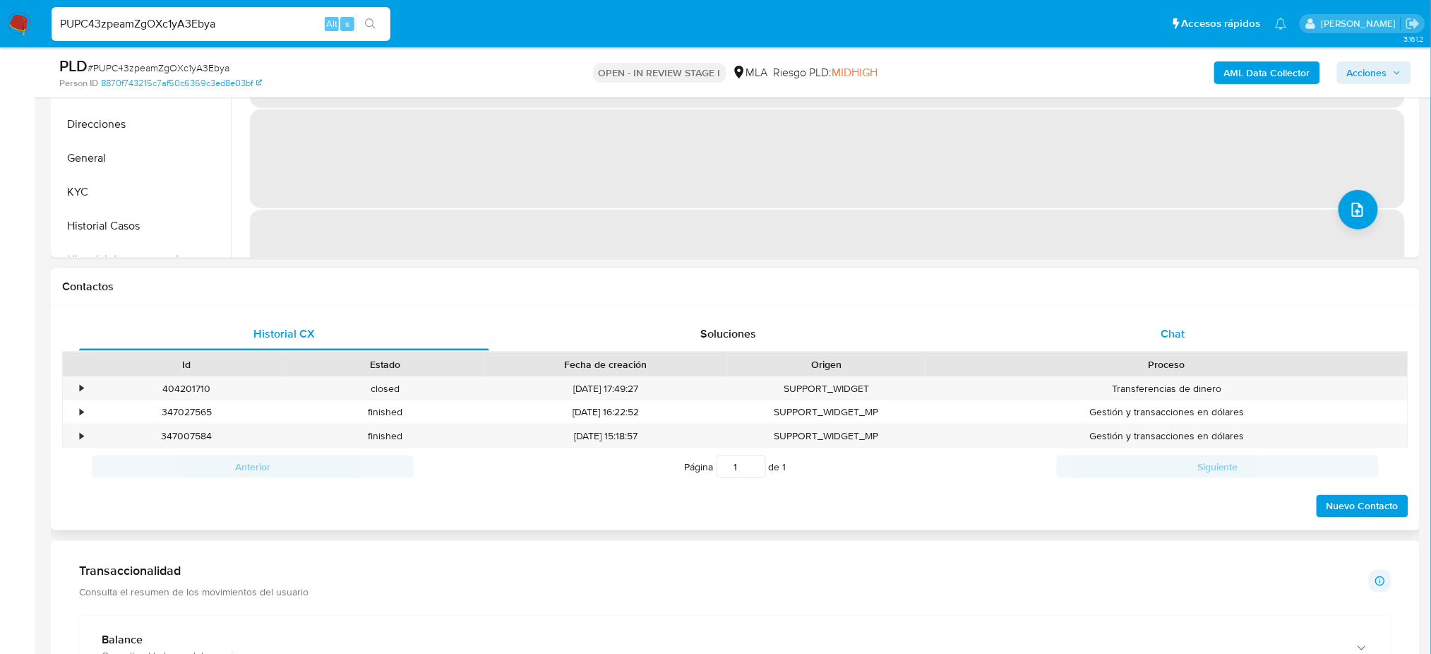
click at [1178, 340] on span "Chat" at bounding box center [1172, 333] width 24 height 16
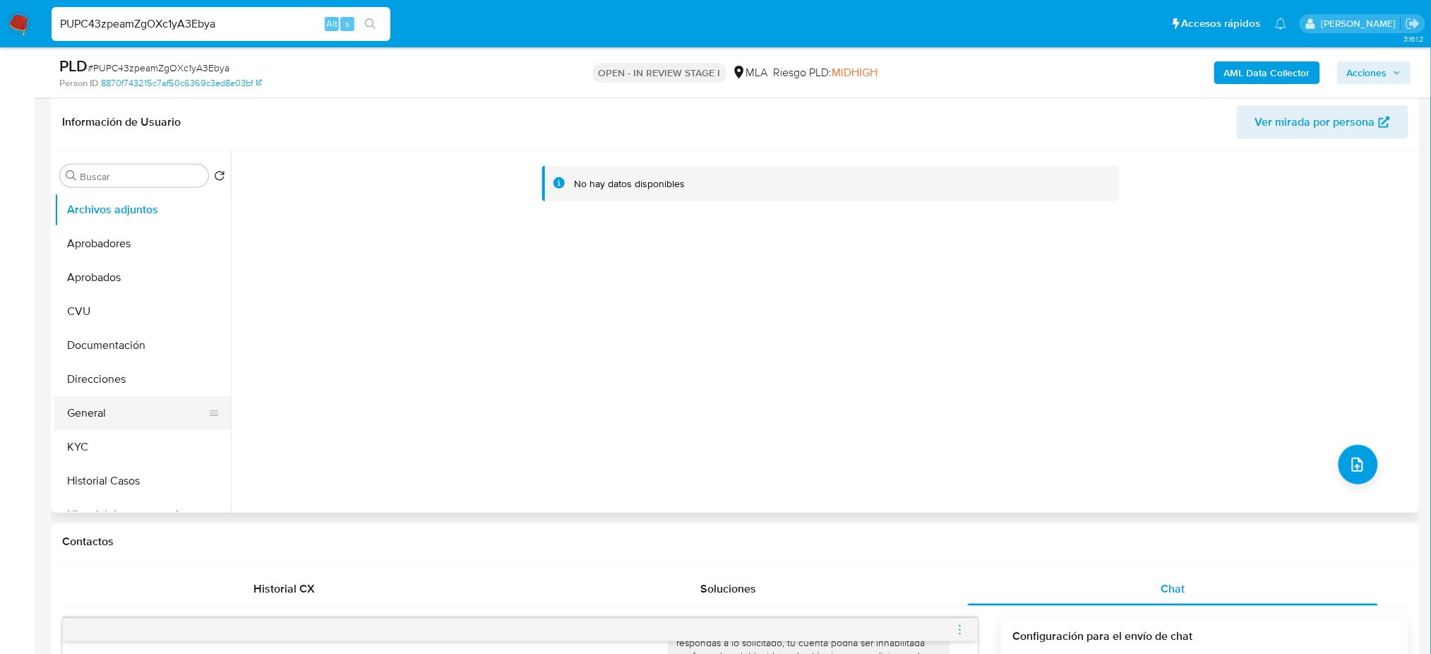
scroll to position [188, 0]
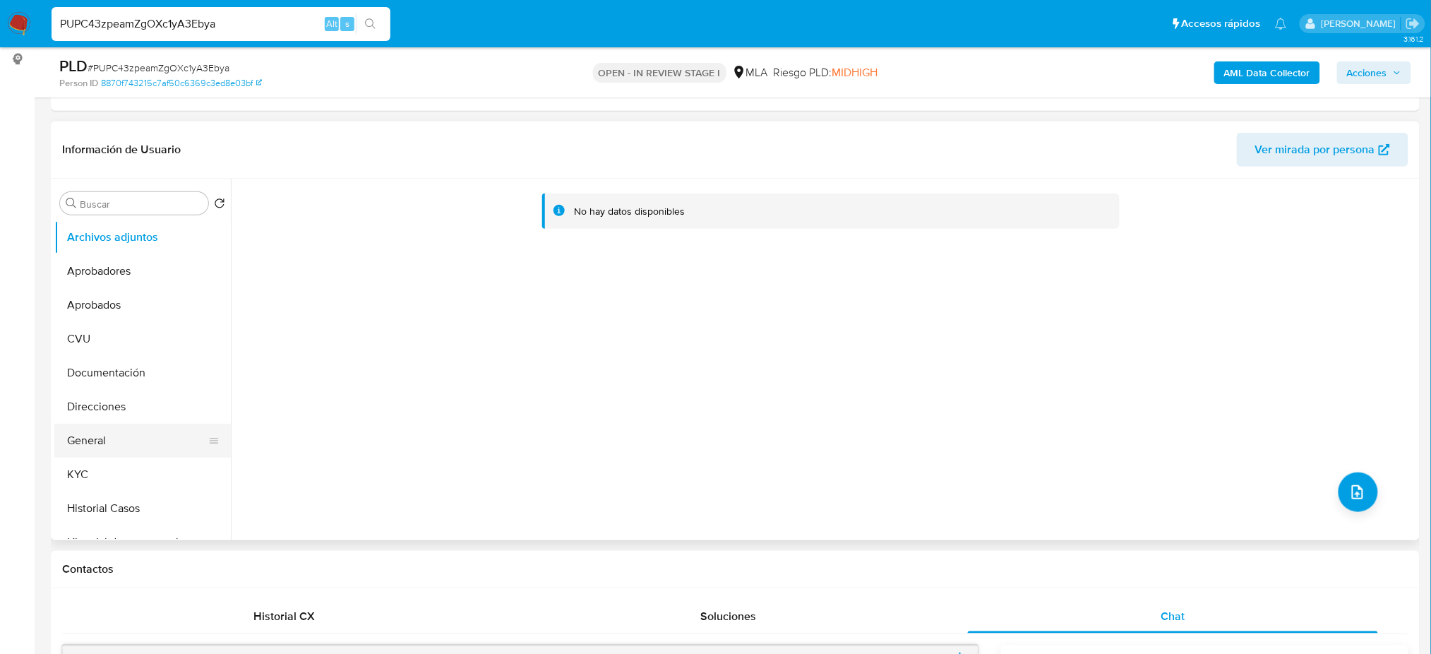
click at [83, 436] on button "General" at bounding box center [136, 440] width 165 height 34
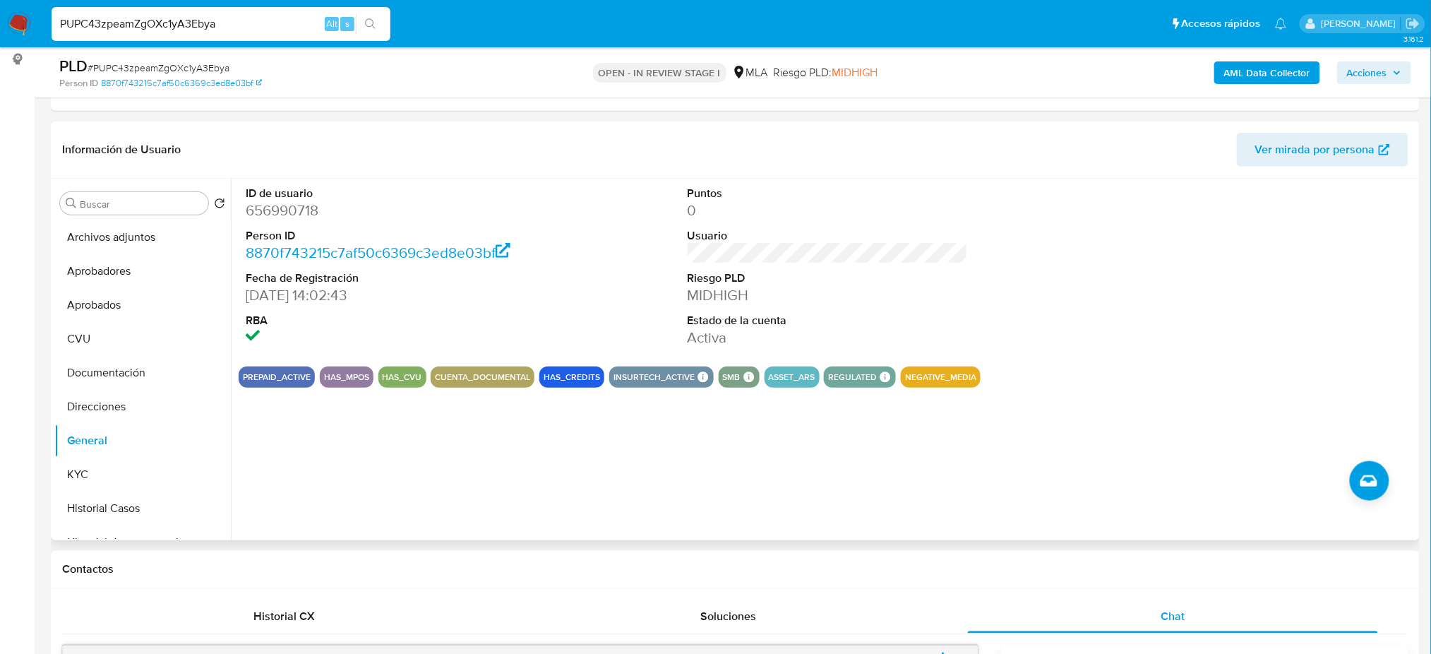
click at [277, 208] on dd "656990718" at bounding box center [386, 210] width 280 height 20
drag, startPoint x: 277, startPoint y: 208, endPoint x: 404, endPoint y: 301, distance: 158.1
click at [277, 207] on dd "656990718" at bounding box center [386, 210] width 280 height 20
copy dd "656990718"
drag, startPoint x: 258, startPoint y: 25, endPoint x: 0, endPoint y: 32, distance: 258.4
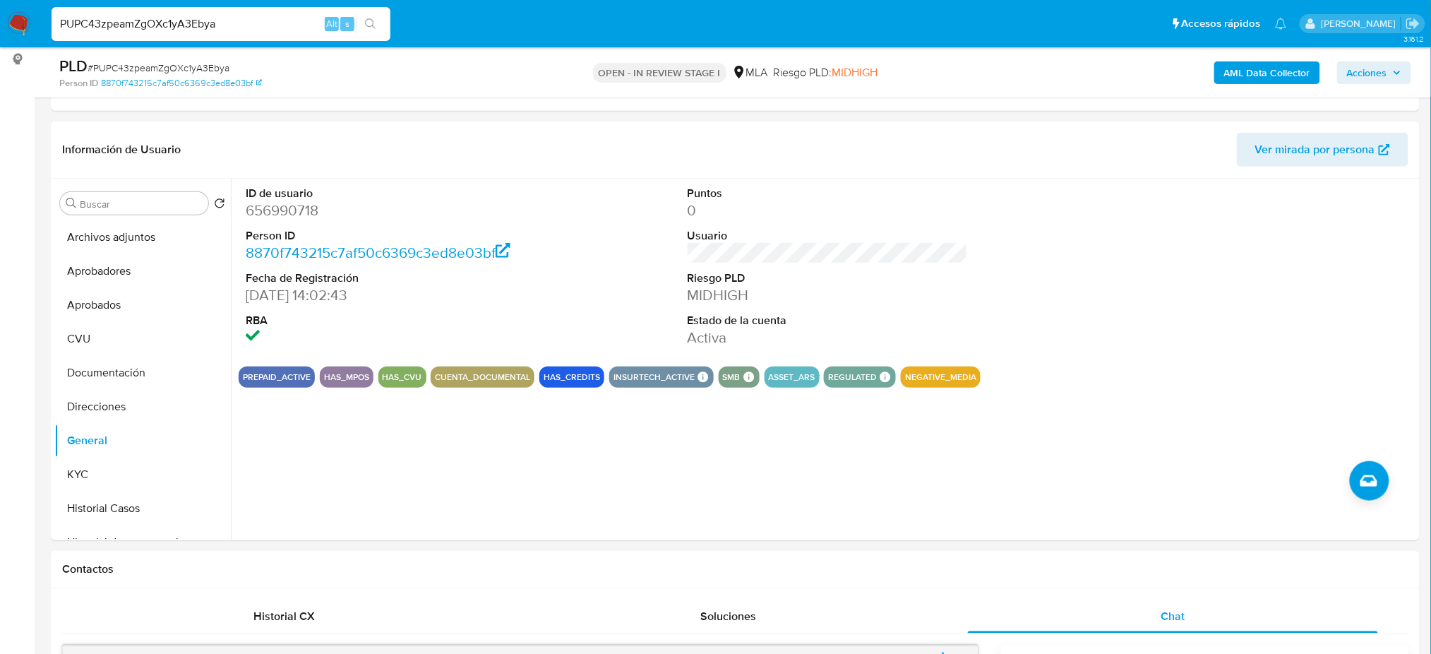
click at [0, 32] on nav "Pausado Ver notificaciones PUPC43zpeamZgOXc1yA3Ebya Alt s Accesos rápidos Presi…" at bounding box center [715, 23] width 1431 height 47
paste input "2dCZGfpiML30GKxlv2pAfXWu"
type input "2dCZGfpiML30GKxlv2pAfXWu"
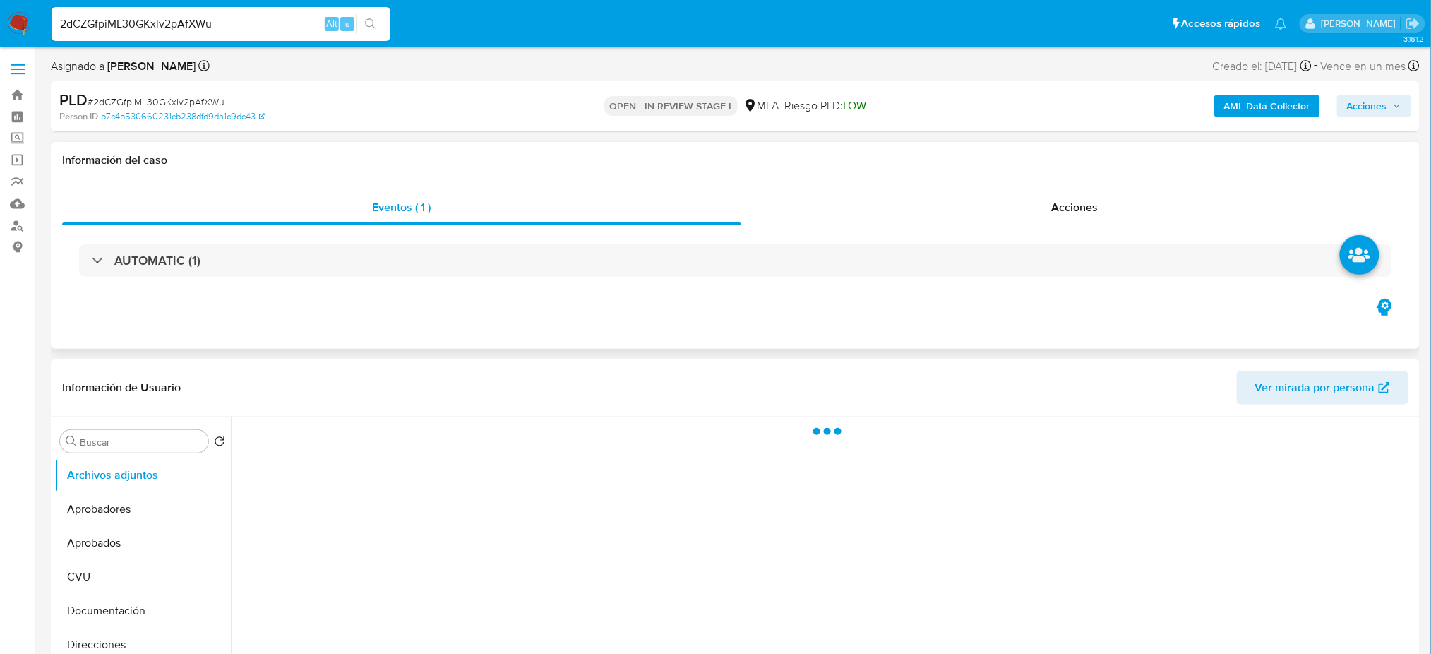
select select "10"
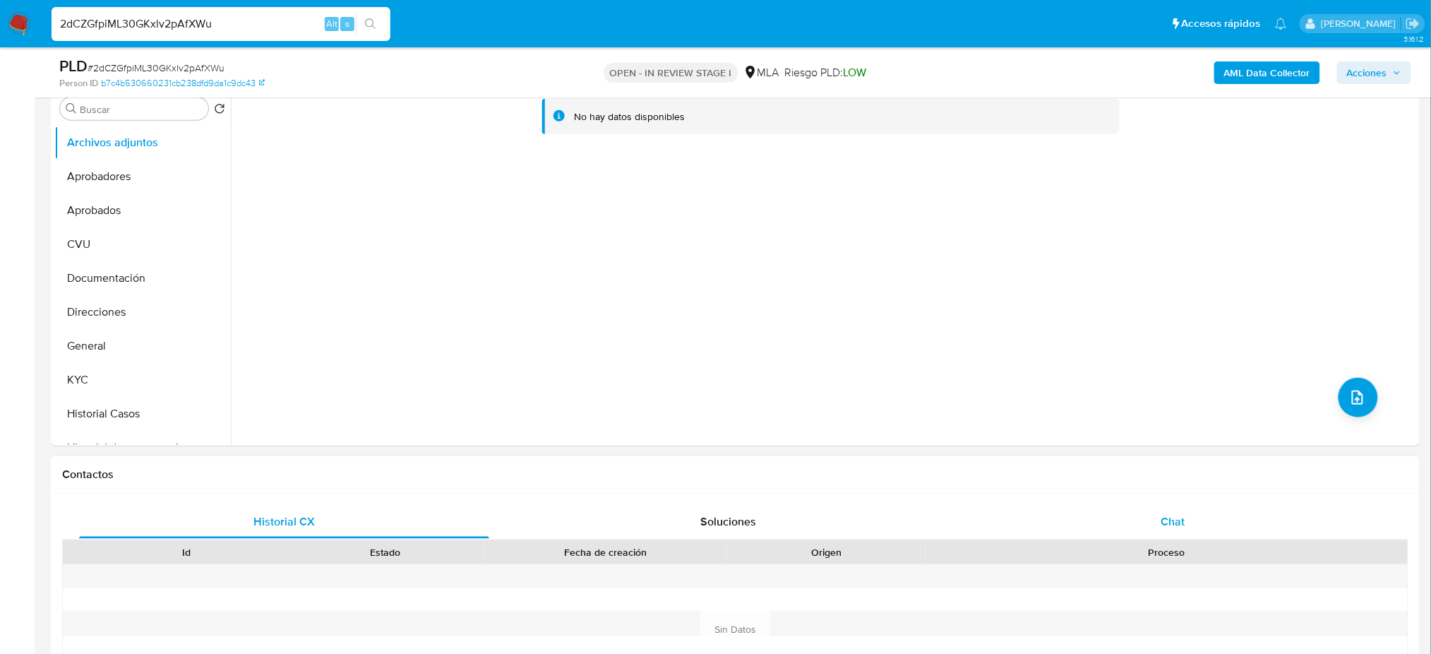
click at [1184, 521] on span "Chat" at bounding box center [1172, 521] width 24 height 16
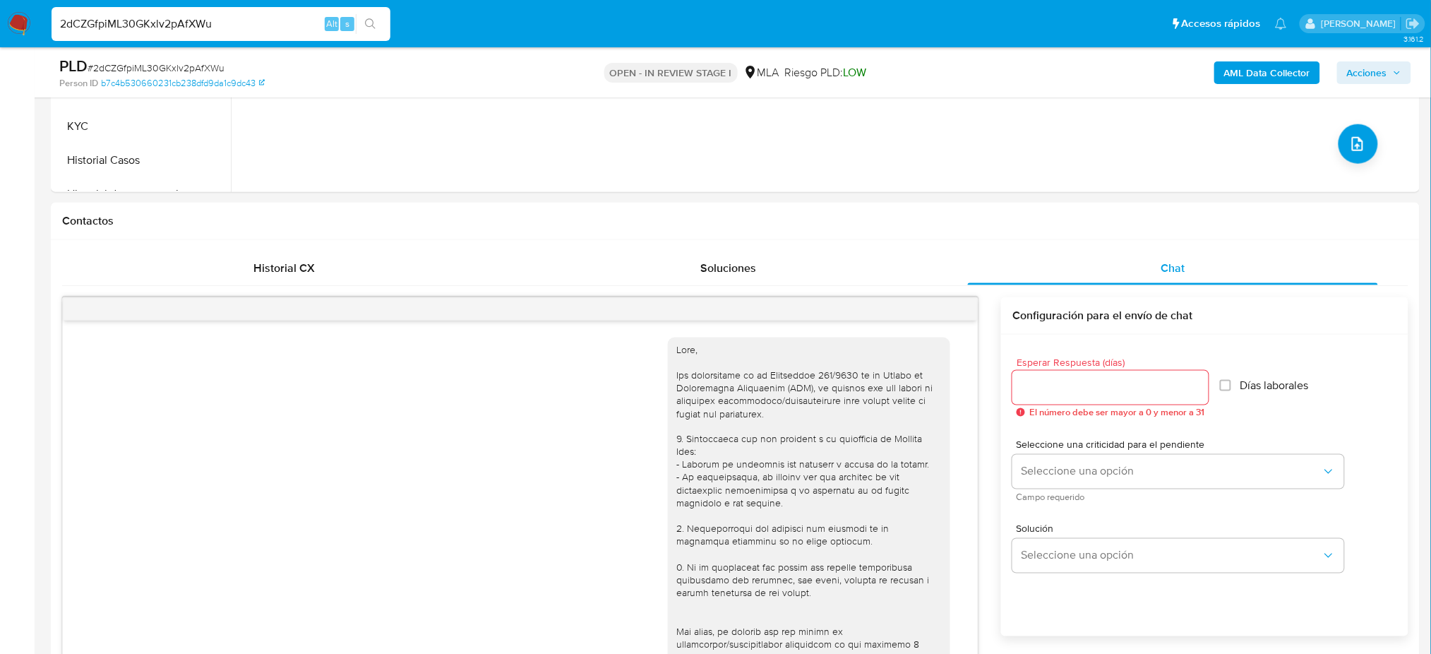
scroll to position [188, 0]
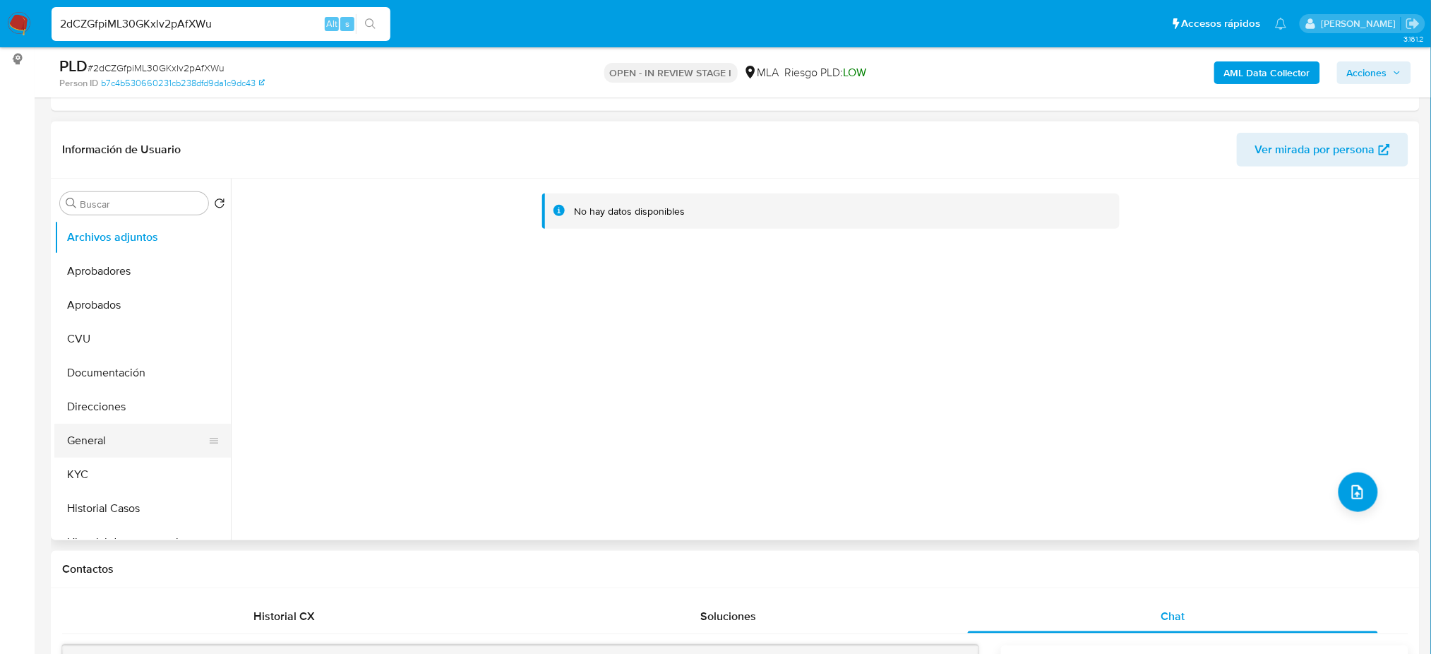
click at [142, 450] on button "General" at bounding box center [136, 440] width 165 height 34
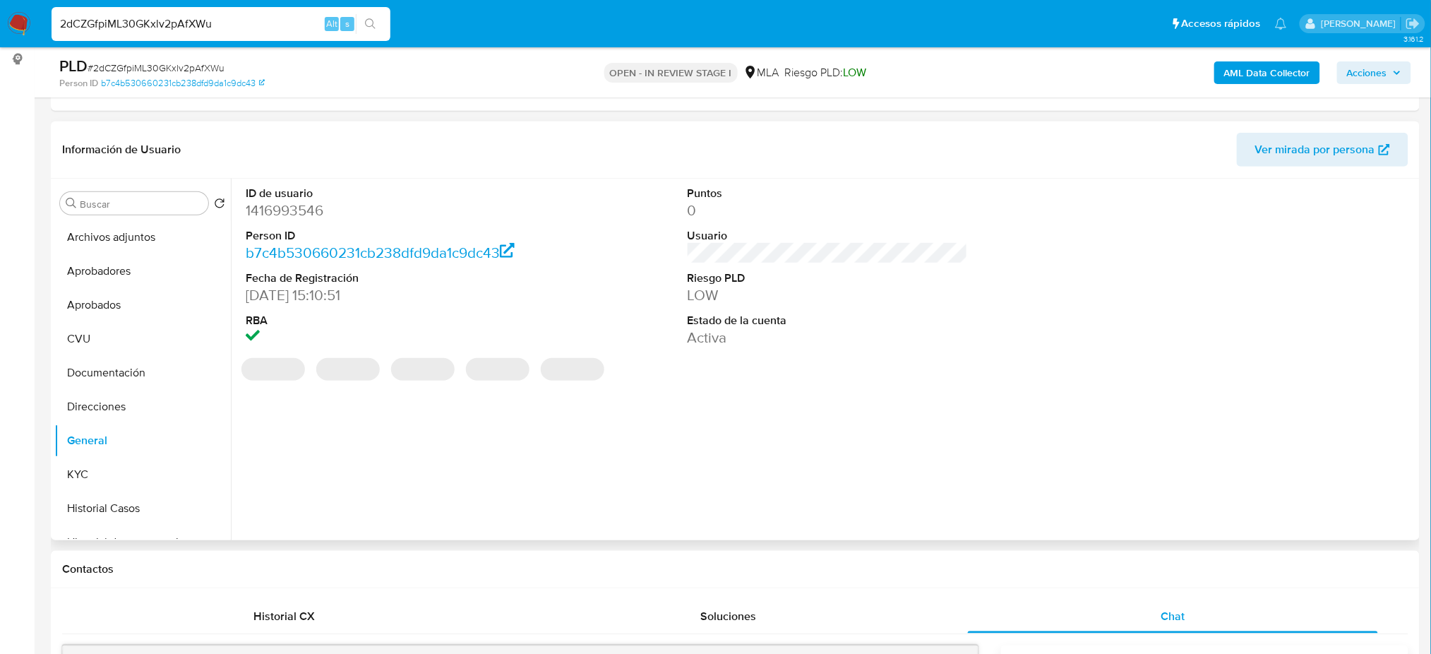
click at [277, 213] on dd "1416993546" at bounding box center [386, 210] width 280 height 20
copy dd "1416993546"
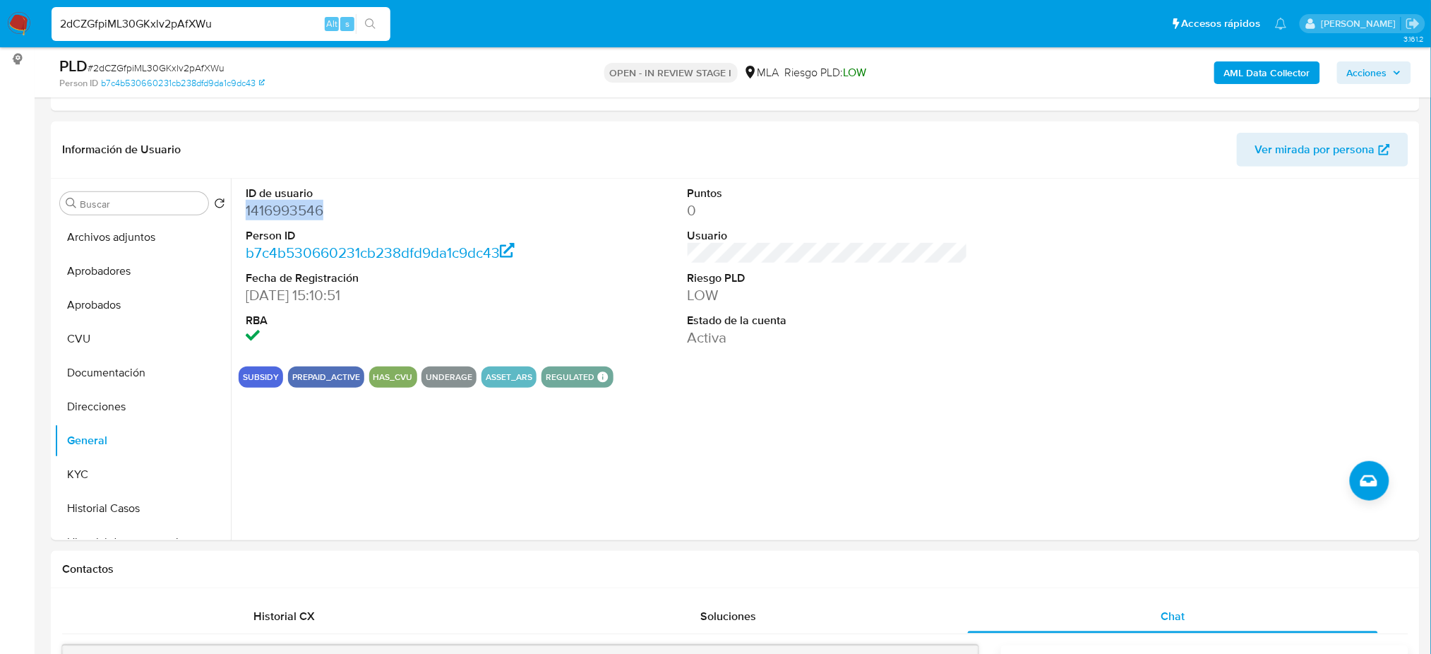
click at [1251, 68] on b "AML Data Collector" at bounding box center [1267, 72] width 86 height 23
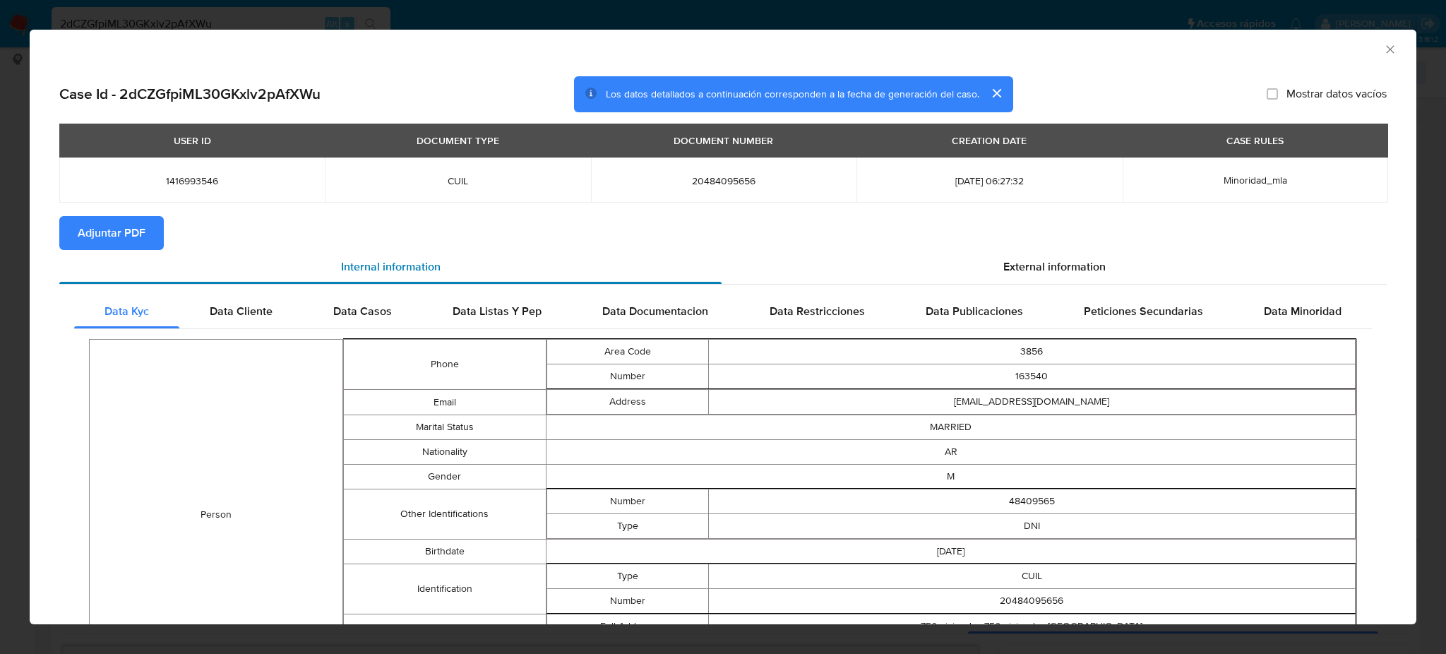
click at [114, 232] on span "Adjuntar PDF" at bounding box center [112, 232] width 68 height 31
drag, startPoint x: 1379, startPoint y: 49, endPoint x: 1260, endPoint y: 87, distance: 125.0
click at [1383, 49] on icon "Cerrar ventana" at bounding box center [1390, 49] width 14 height 14
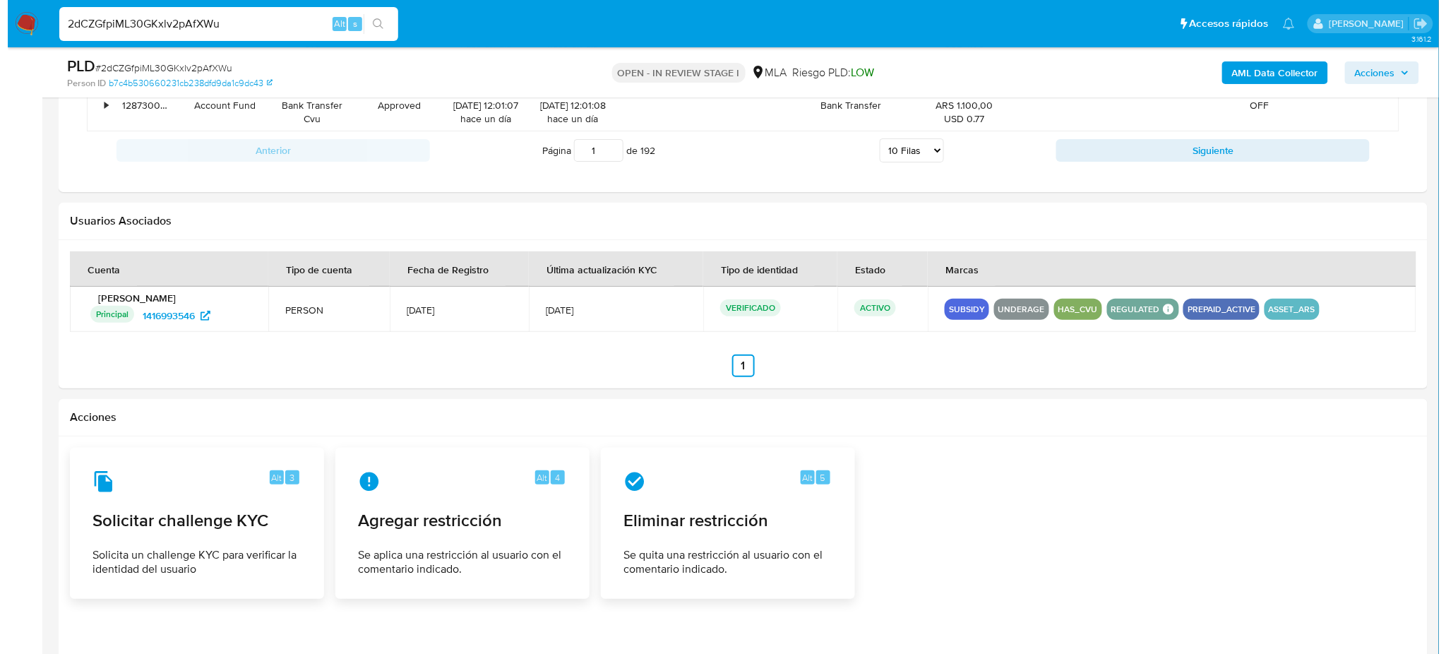
scroll to position [2162, 0]
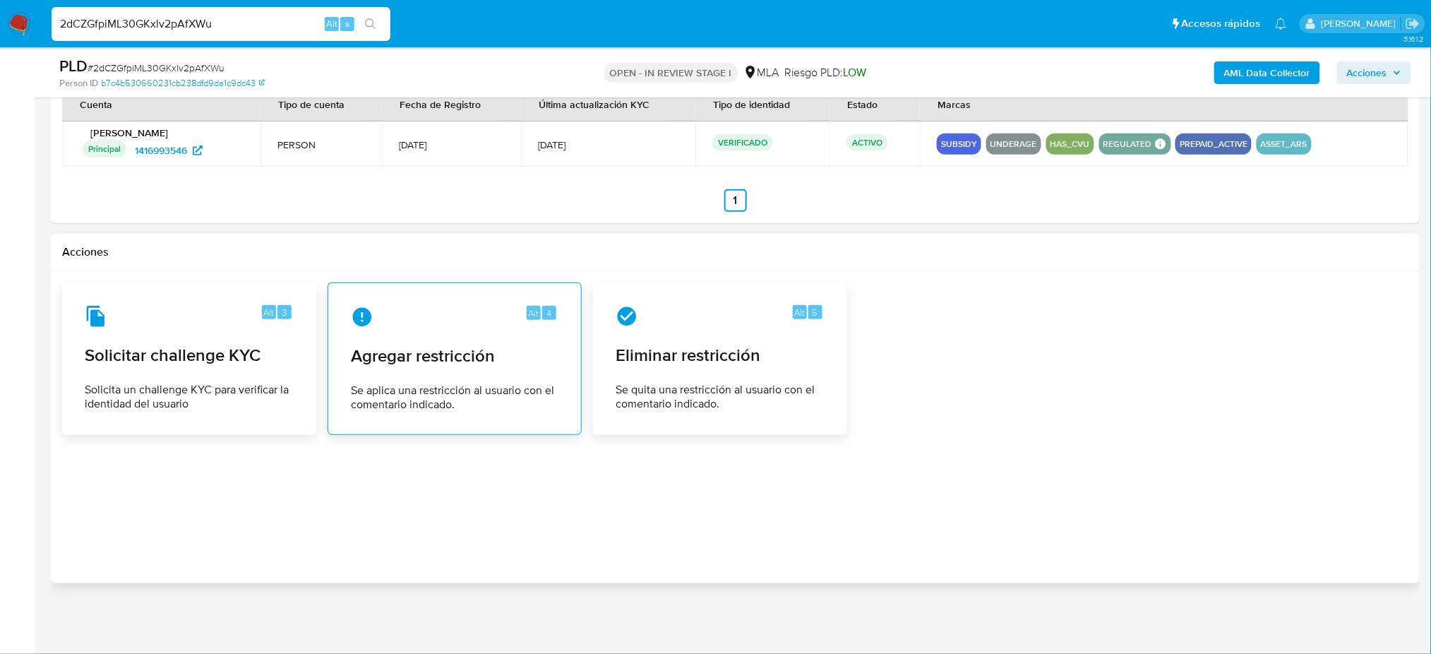
click at [371, 365] on span "Agregar restricción" at bounding box center [455, 355] width 208 height 21
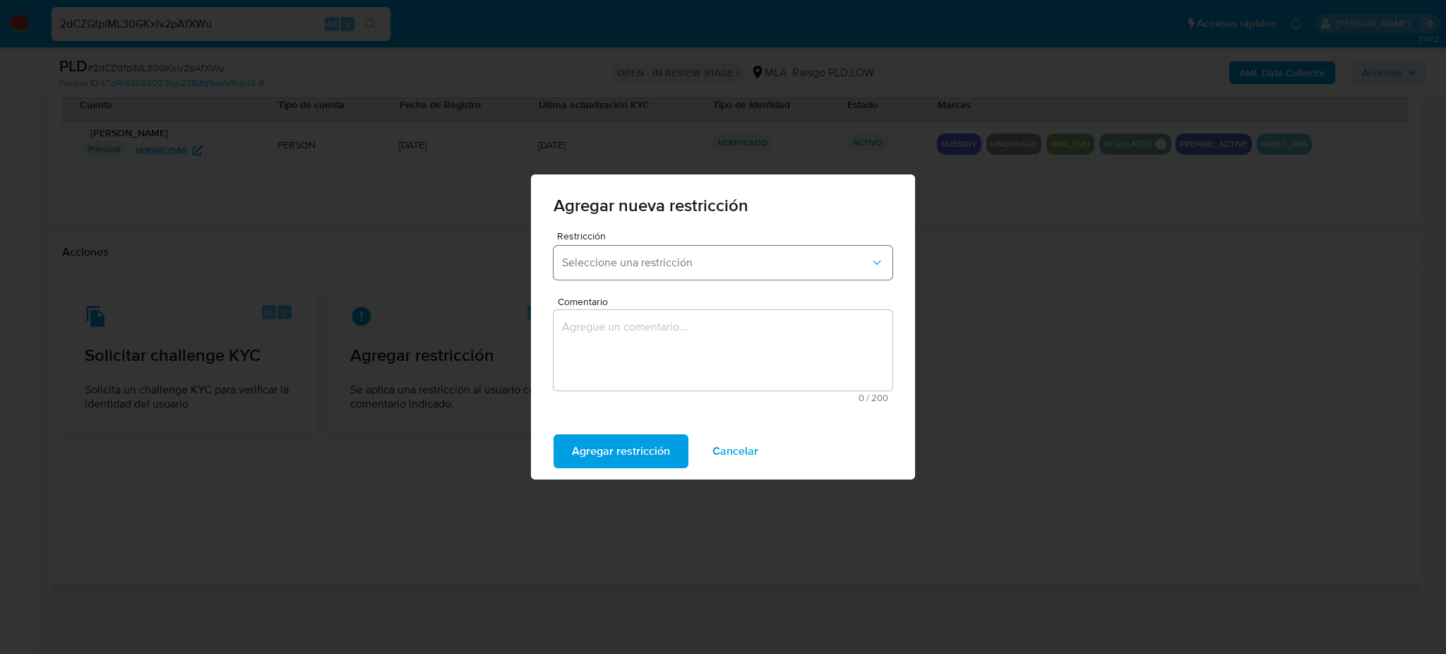
click at [615, 253] on button "Seleccione una restricción" at bounding box center [722, 263] width 339 height 34
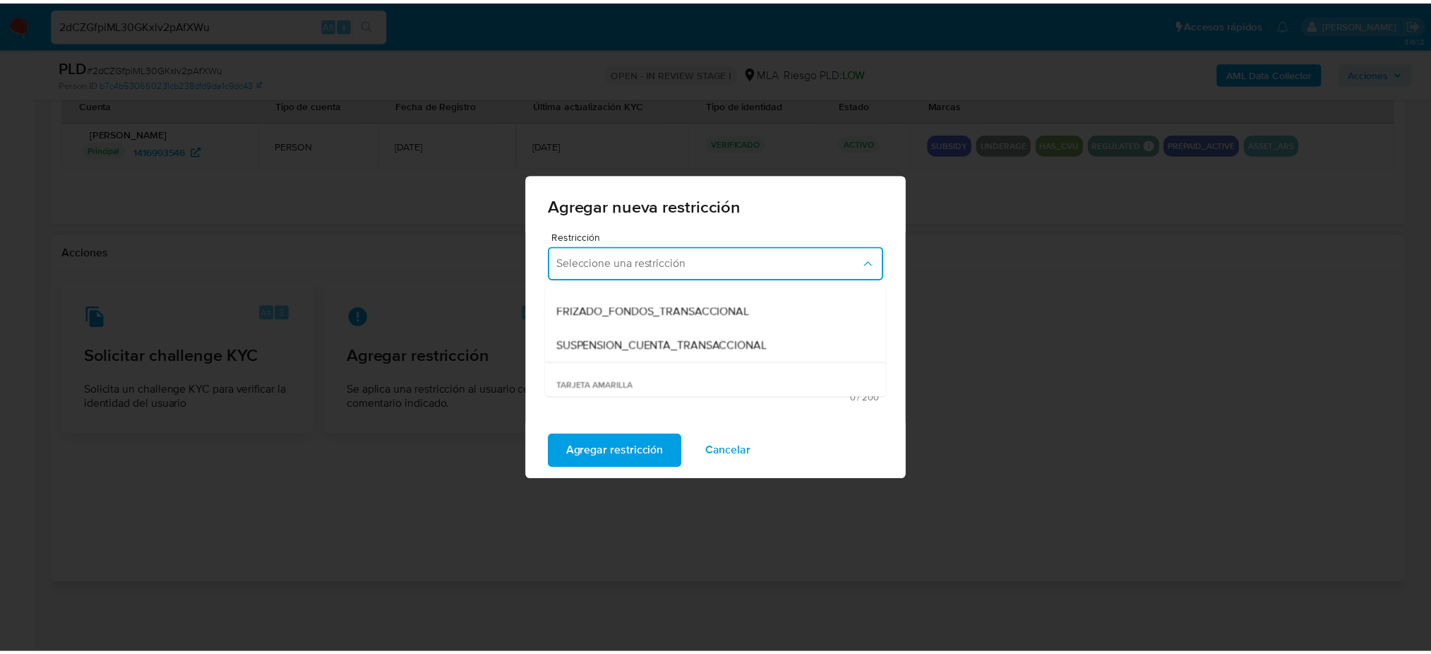
scroll to position [188, 0]
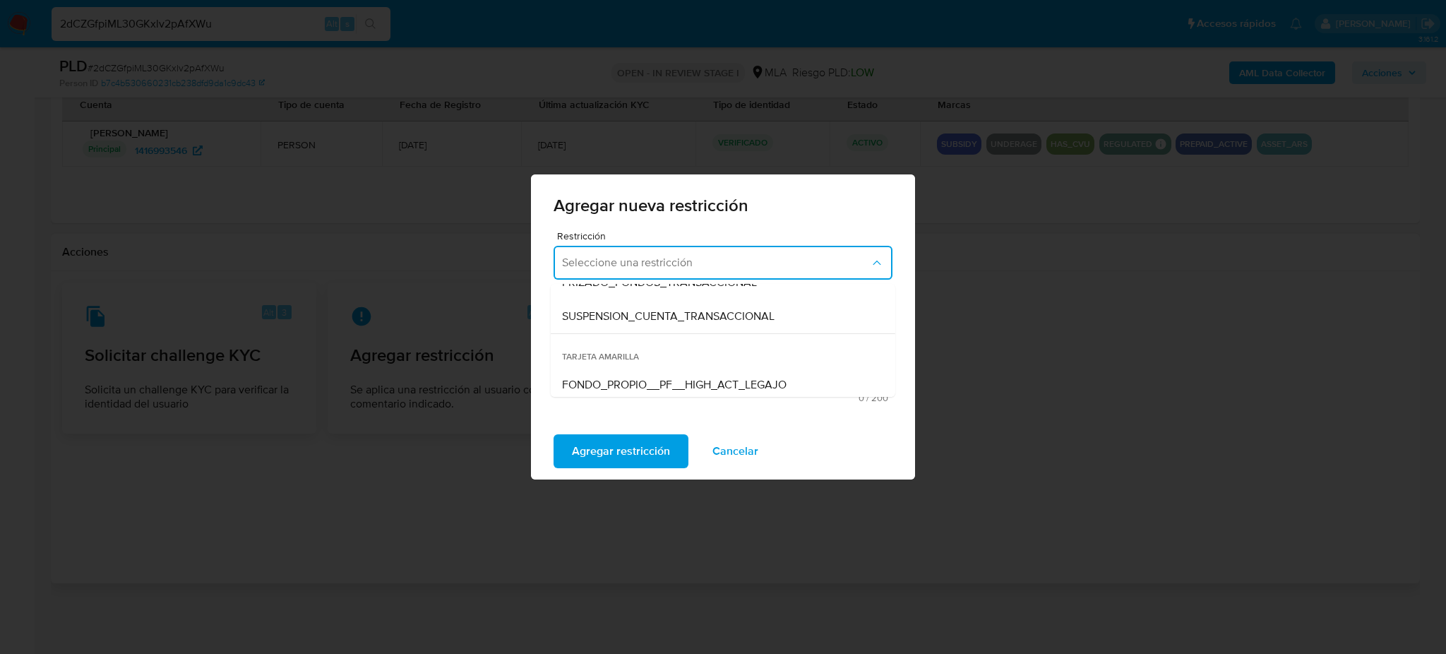
click at [625, 314] on span "SUSPENSION_CUENTA_TRANSACCIONAL" at bounding box center [668, 316] width 212 height 14
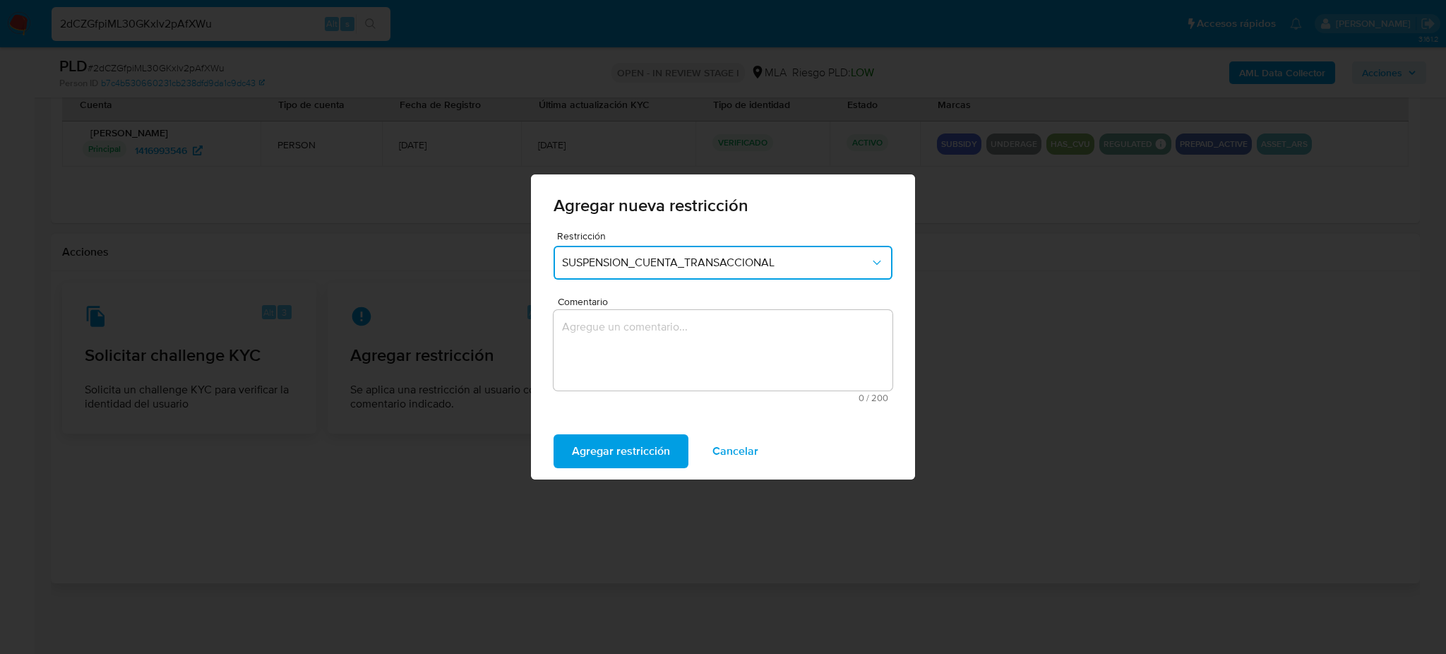
click at [630, 330] on textarea "Comentario" at bounding box center [722, 350] width 339 height 80
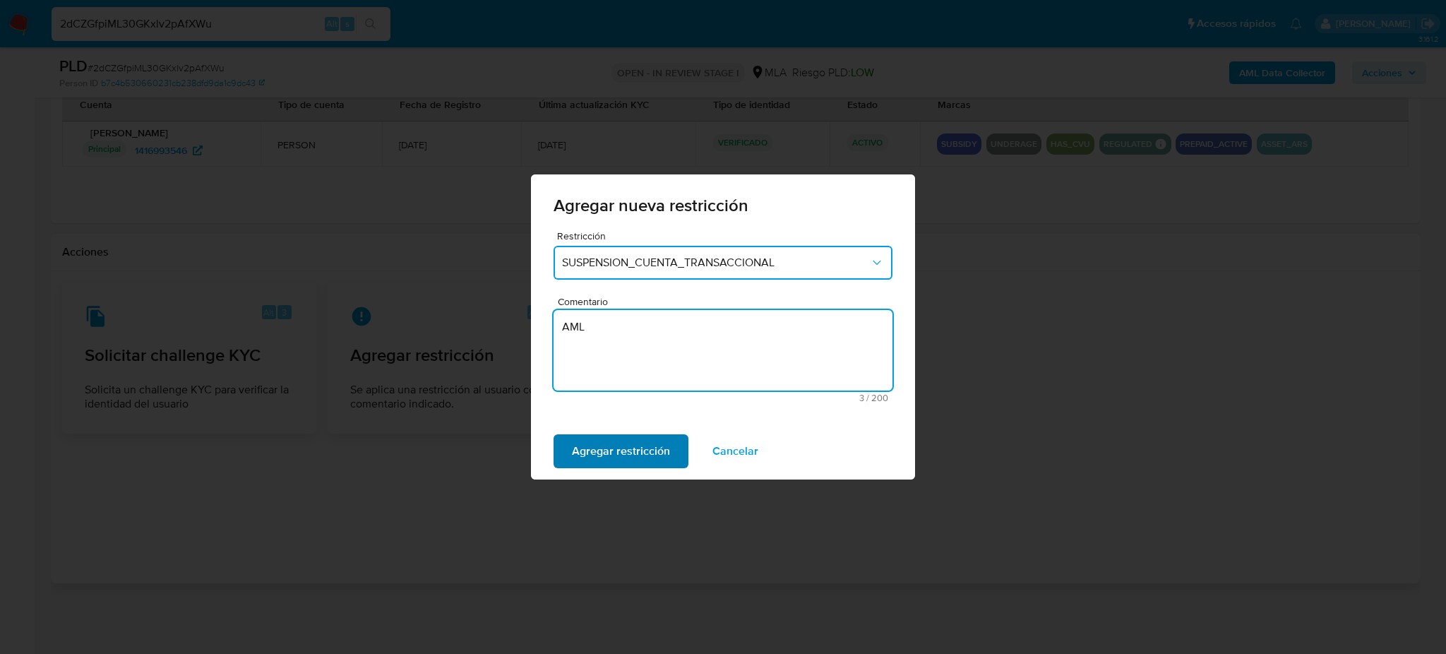
type textarea "AML"
click at [591, 455] on span "Agregar restricción" at bounding box center [621, 450] width 98 height 31
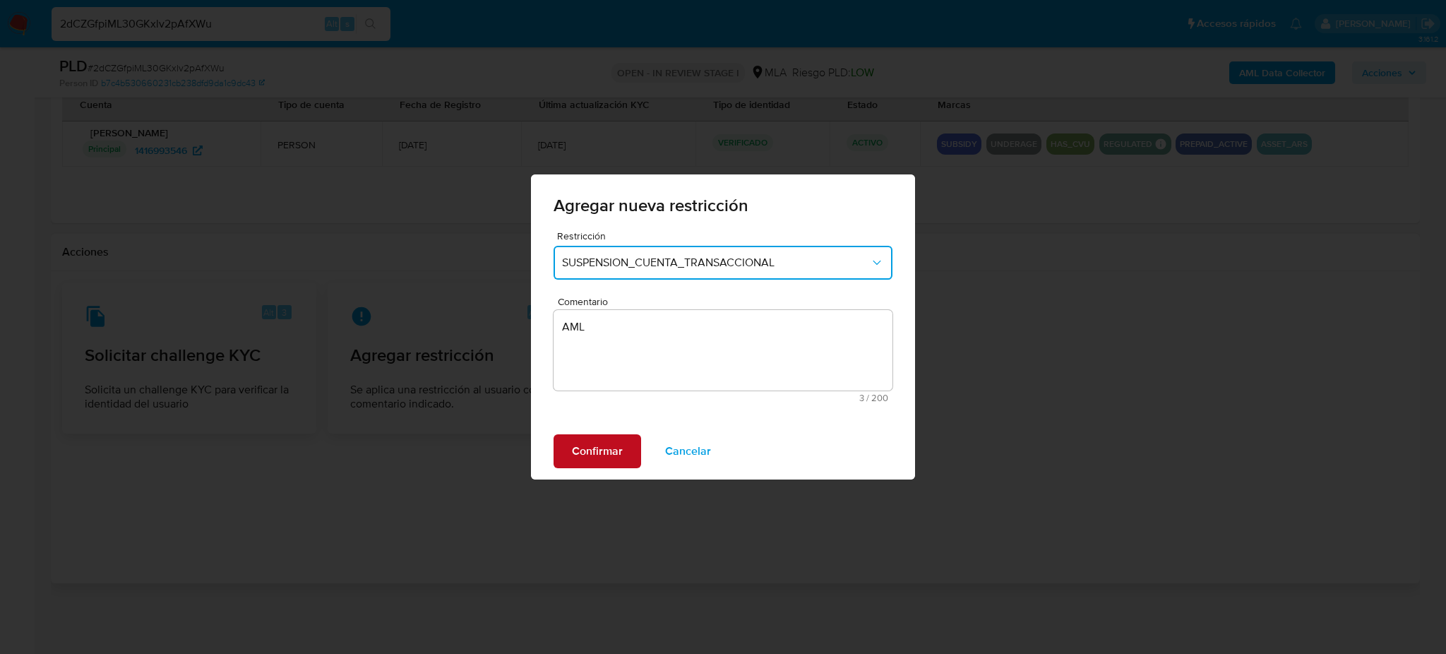
click at [595, 455] on span "Confirmar" at bounding box center [597, 450] width 51 height 31
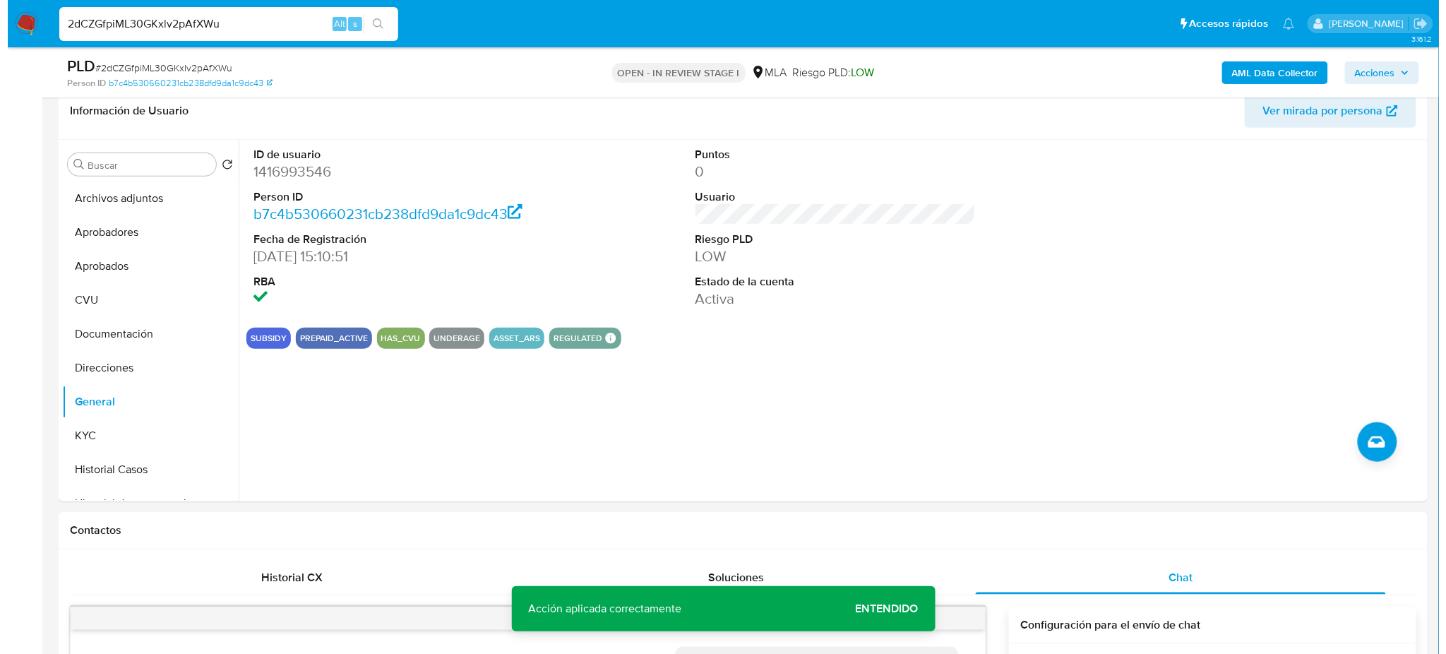
scroll to position [186, 0]
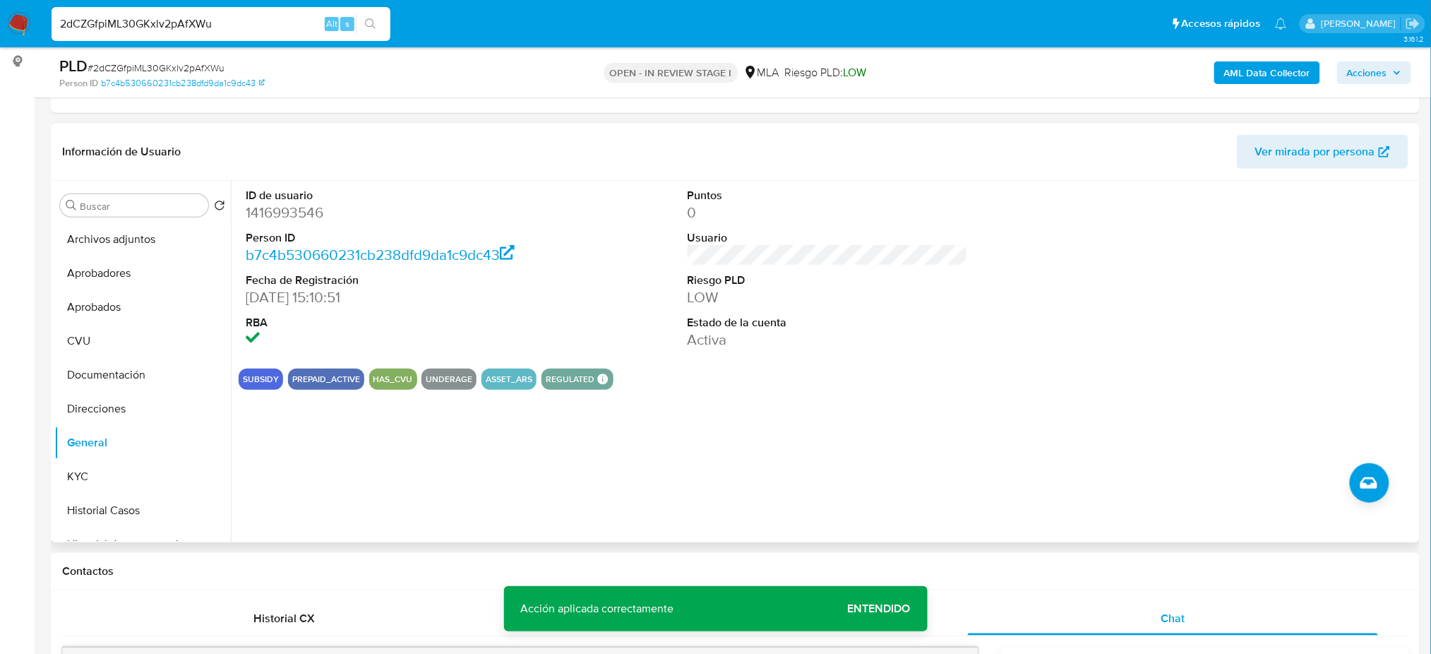
click at [280, 212] on dd "1416993546" at bounding box center [386, 213] width 280 height 20
copy dd "1416993546"
click at [134, 237] on button "Archivos adjuntos" at bounding box center [136, 239] width 165 height 34
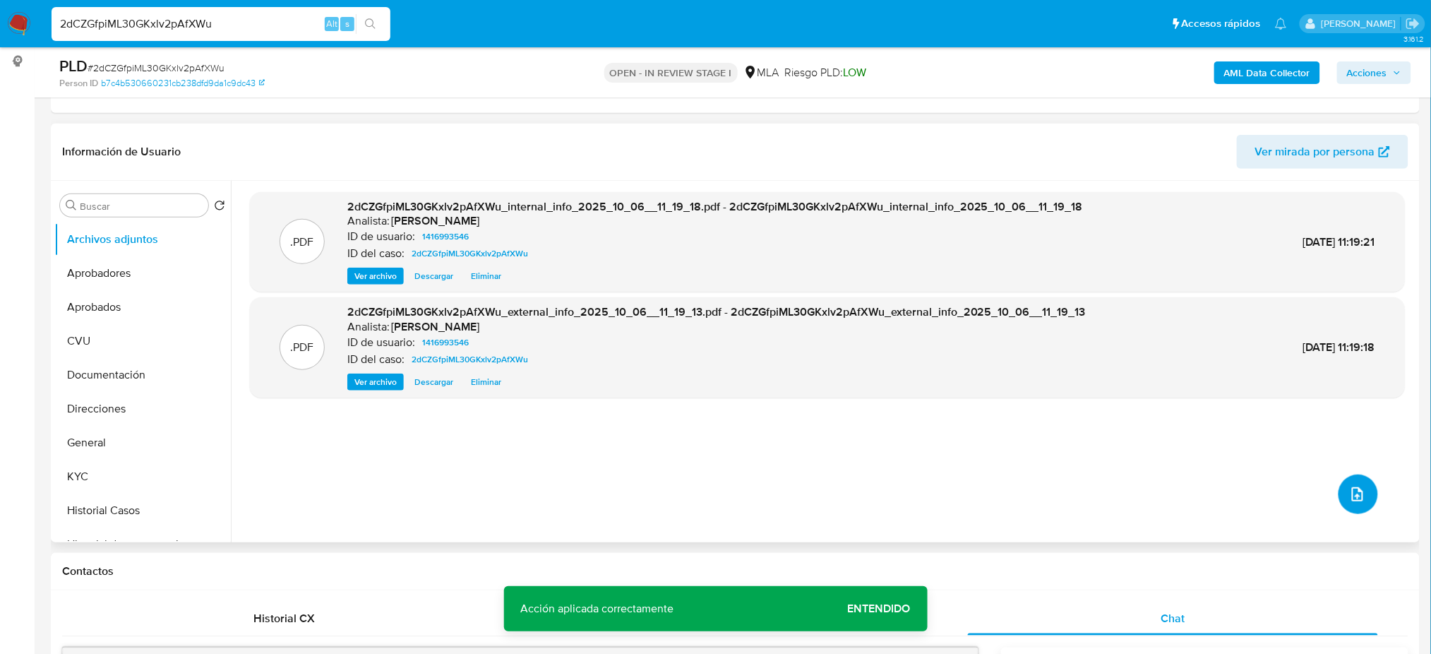
click at [1341, 495] on button "upload-file" at bounding box center [1358, 494] width 40 height 40
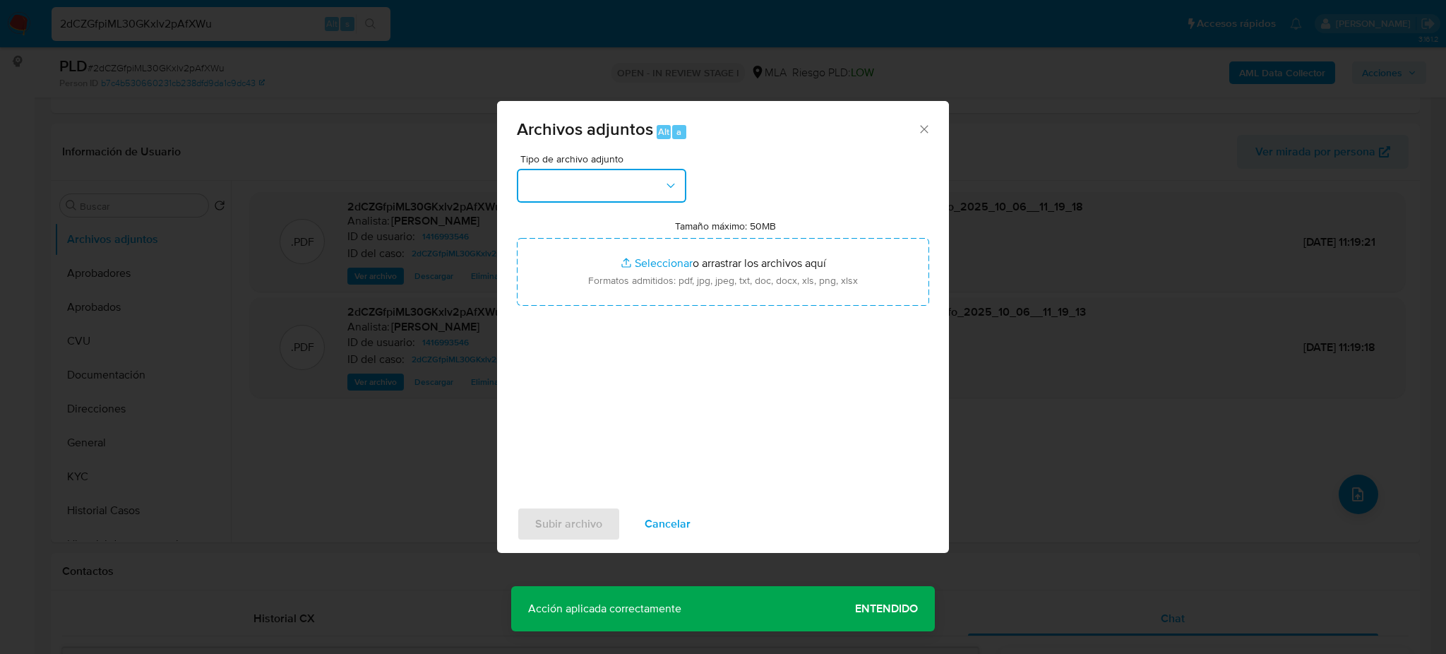
click at [560, 196] on button "button" at bounding box center [601, 186] width 169 height 34
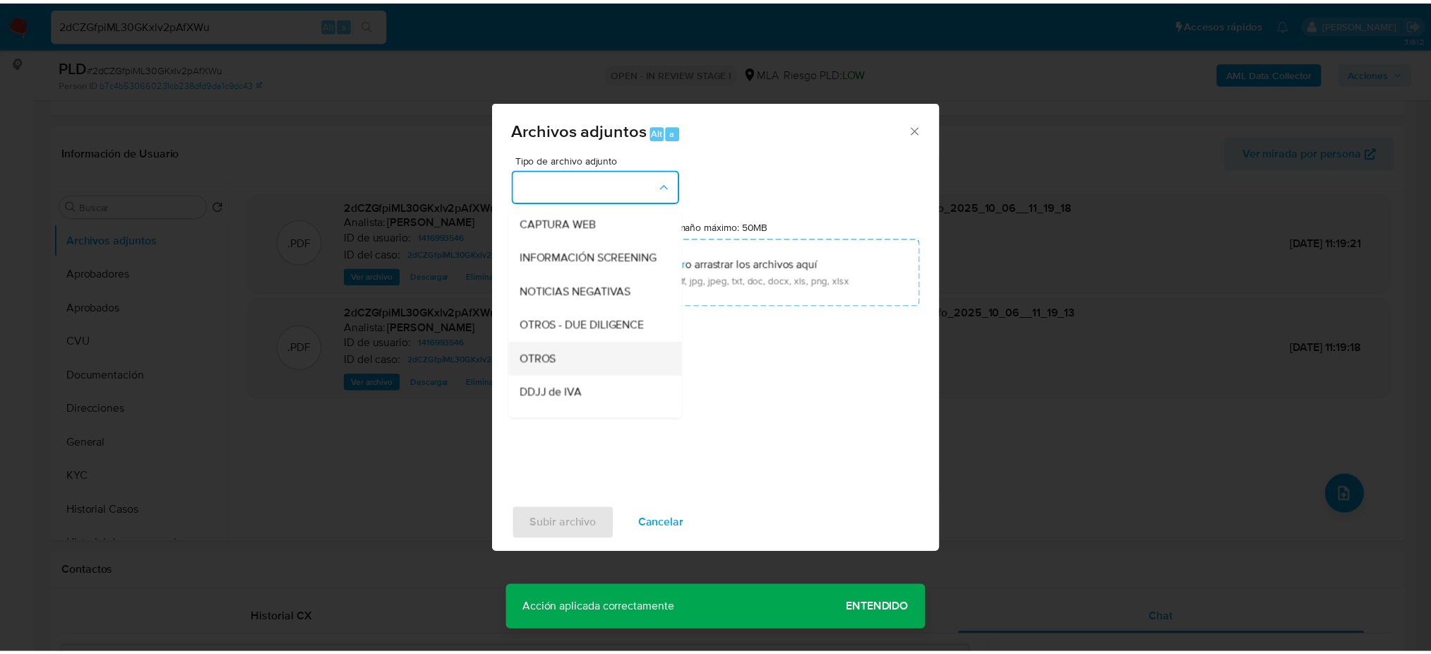
scroll to position [188, 0]
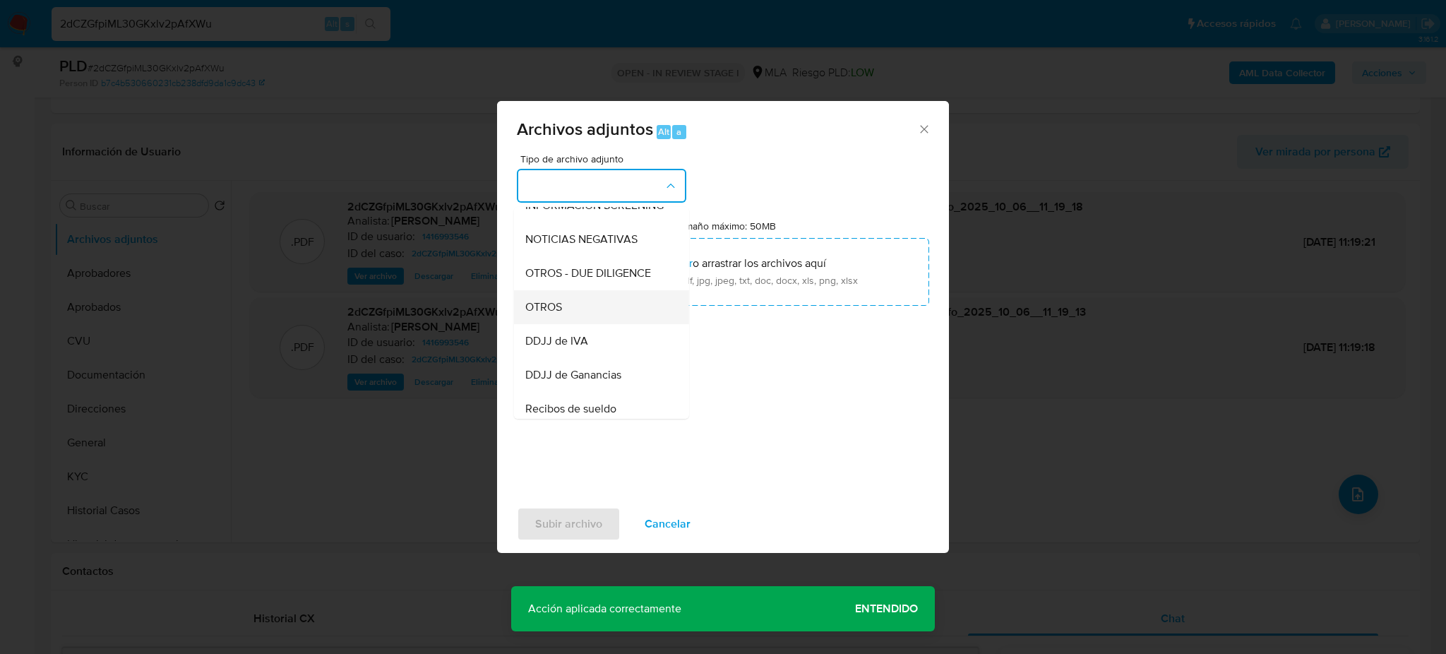
click at [570, 324] on div "OTROS" at bounding box center [597, 307] width 144 height 34
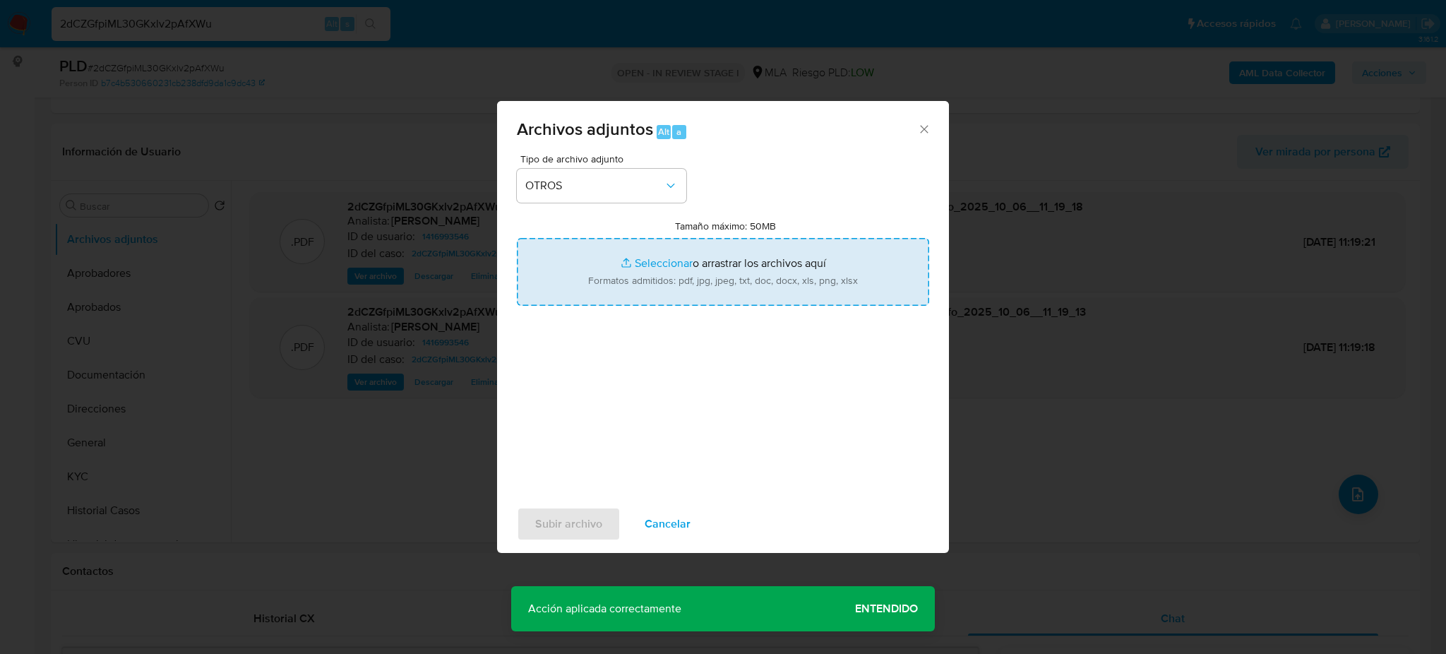
click at [602, 297] on input "Tamaño máximo: 50MB Seleccionar archivos" at bounding box center [723, 272] width 412 height 68
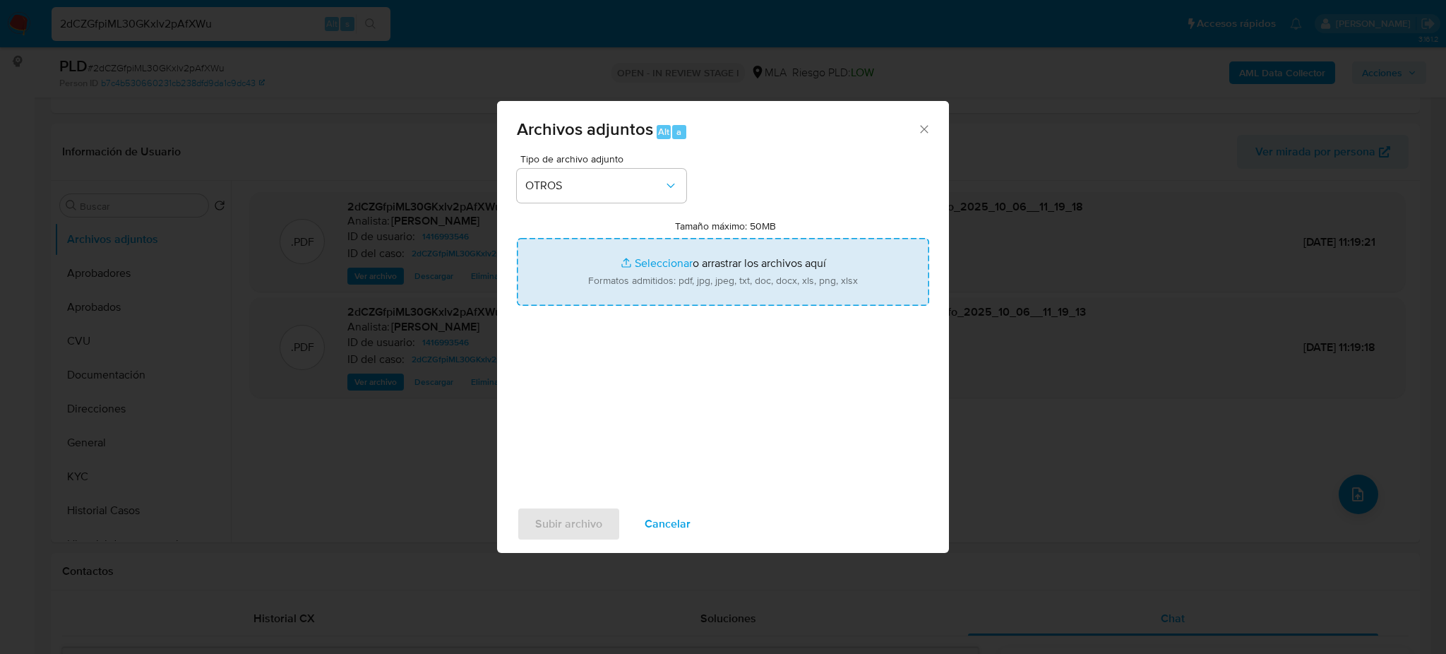
type input "C:\fakepath\Caselog 2dCZGfpiML30GKxlv2pAfXWu_2025_09_17_23_51_03.docx"
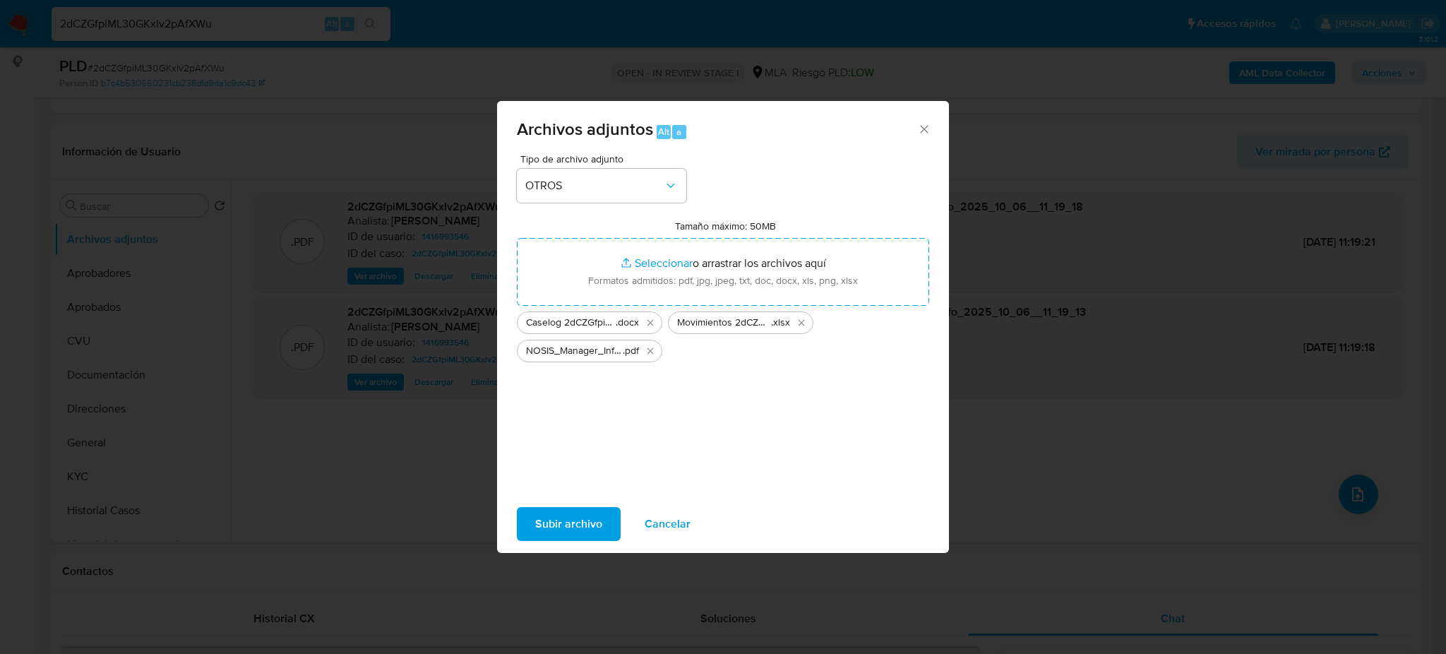
click at [555, 523] on span "Subir archivo" at bounding box center [568, 523] width 67 height 31
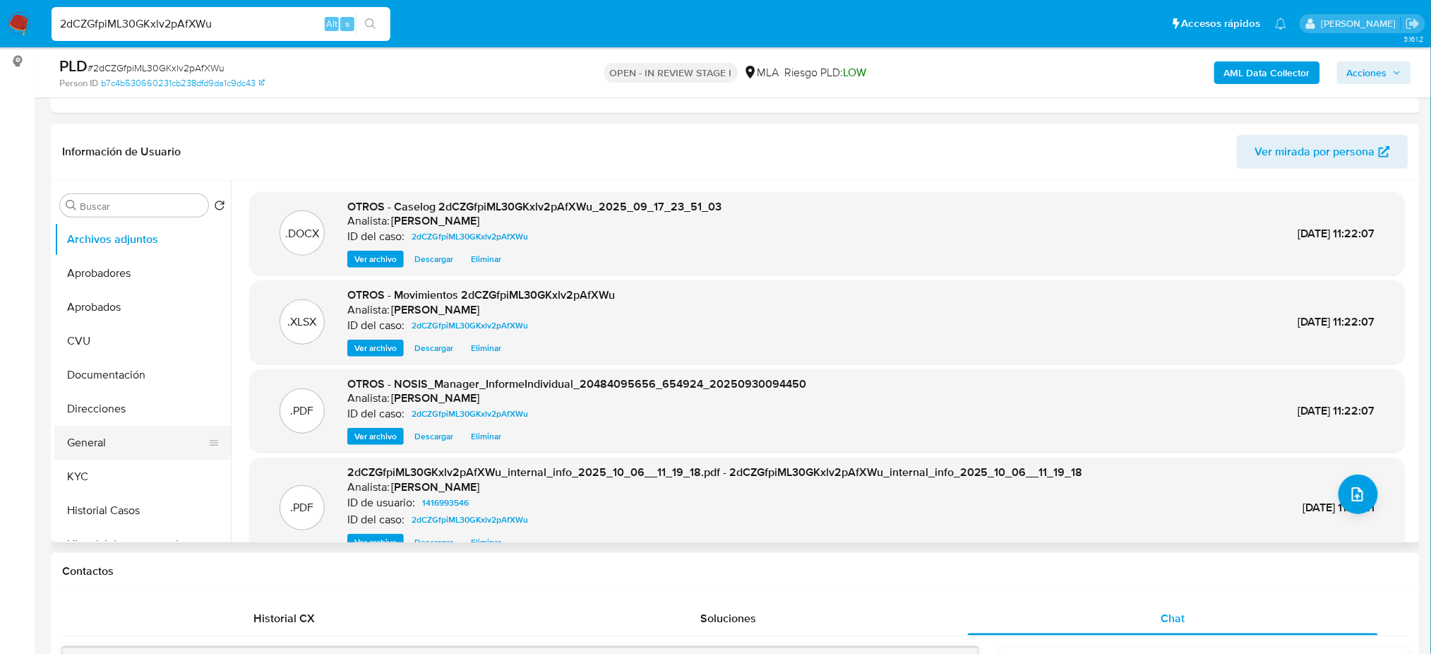
click at [80, 435] on button "General" at bounding box center [136, 443] width 165 height 34
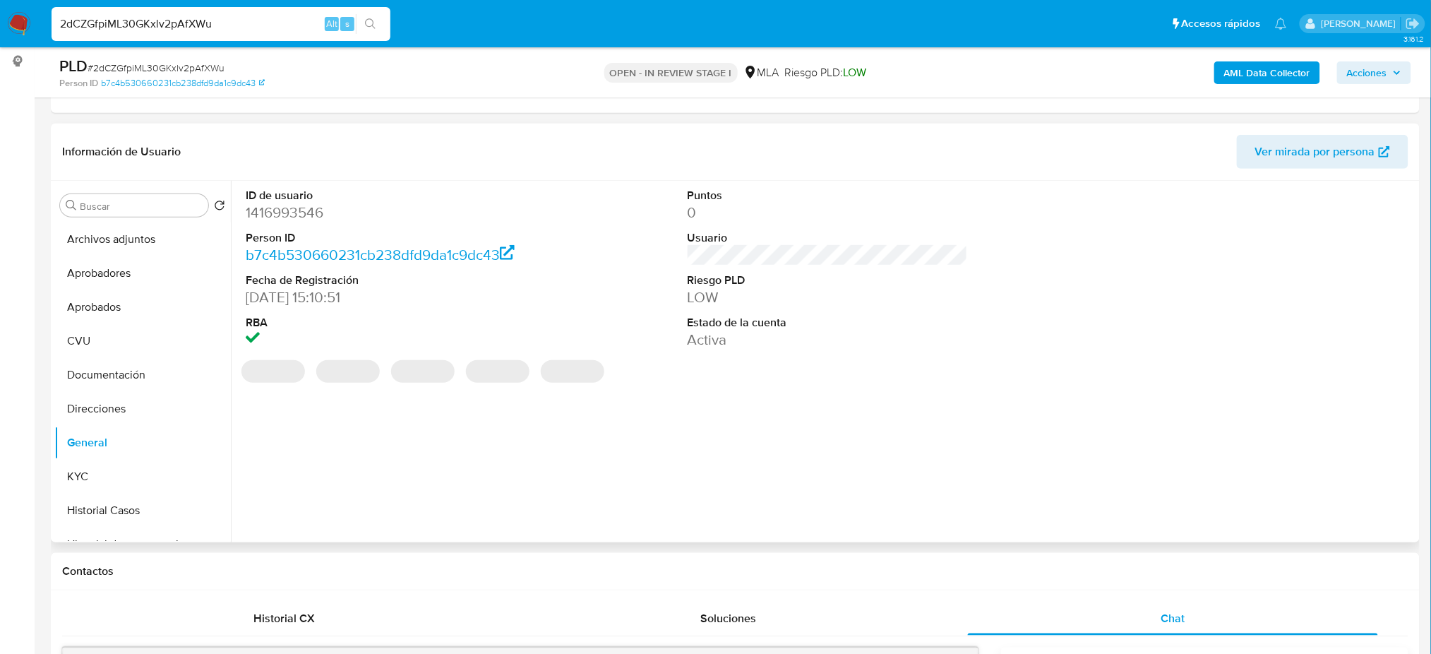
click at [257, 212] on dd "1416993546" at bounding box center [386, 213] width 280 height 20
copy dd "1416993546"
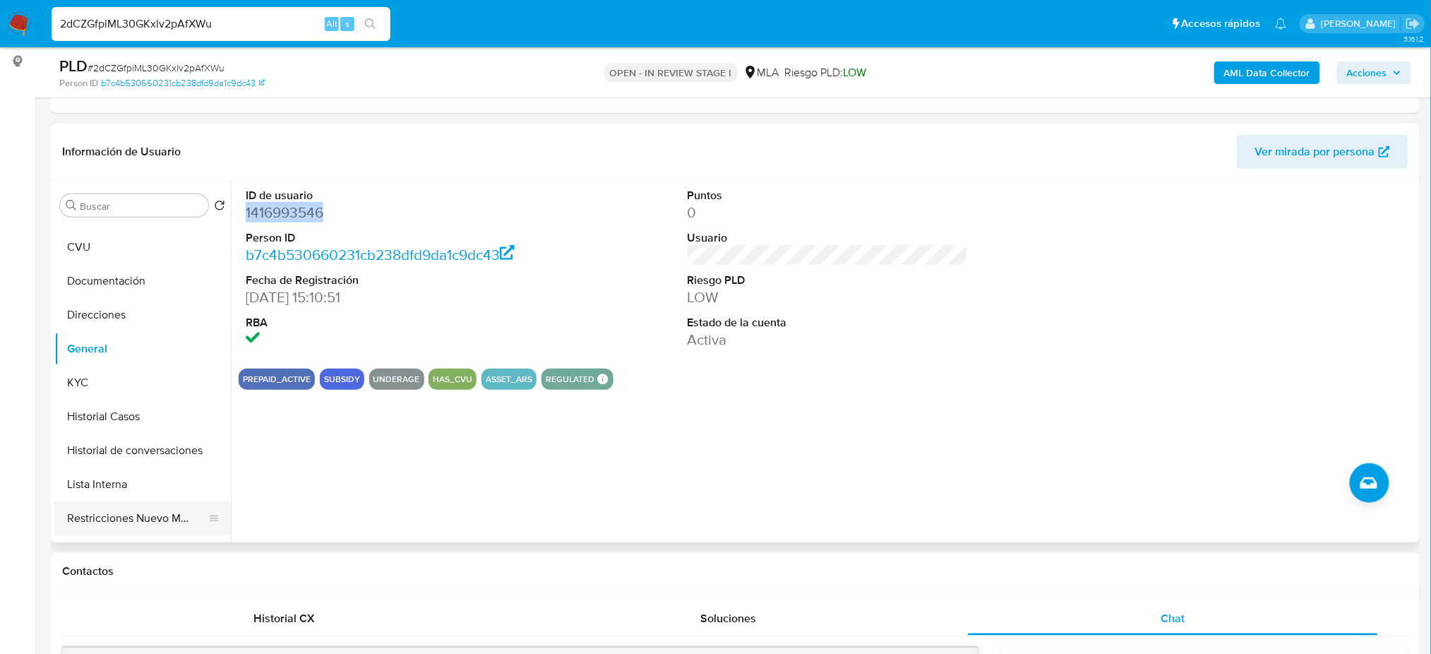
click at [126, 512] on button "Restricciones Nuevo Mundo" at bounding box center [136, 518] width 165 height 34
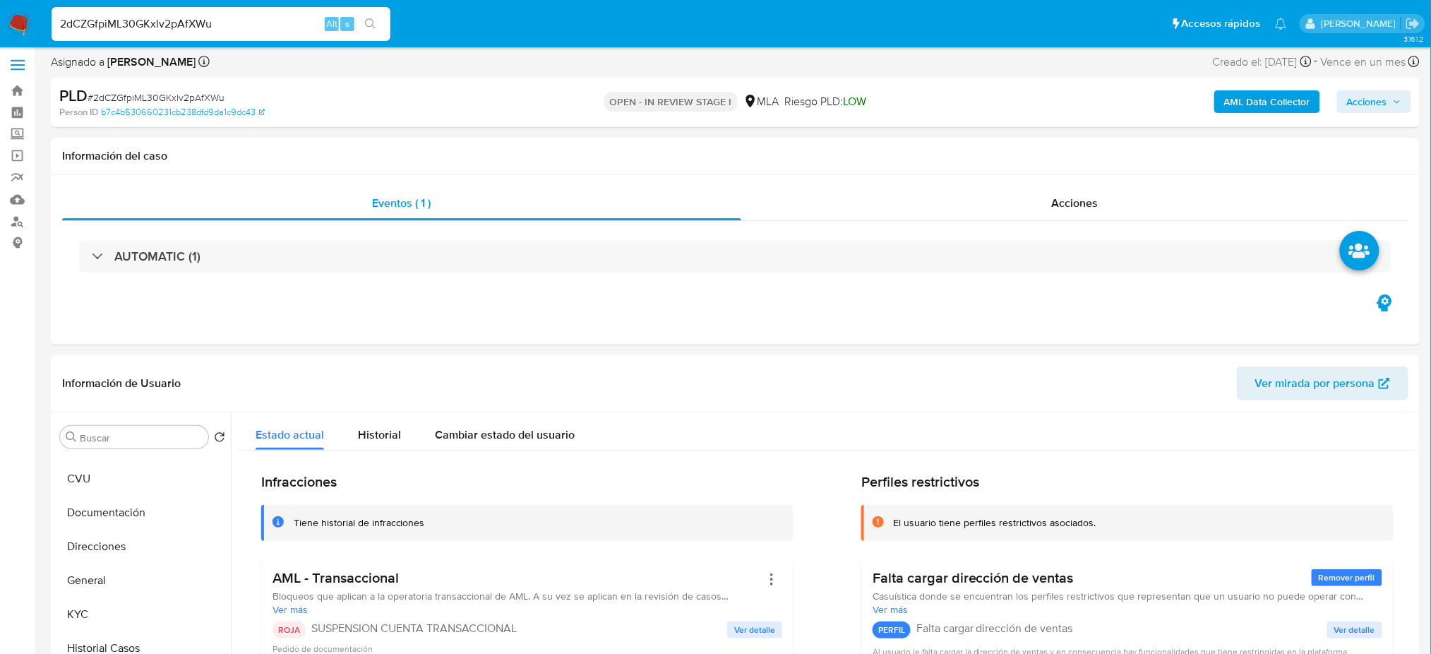
scroll to position [0, 0]
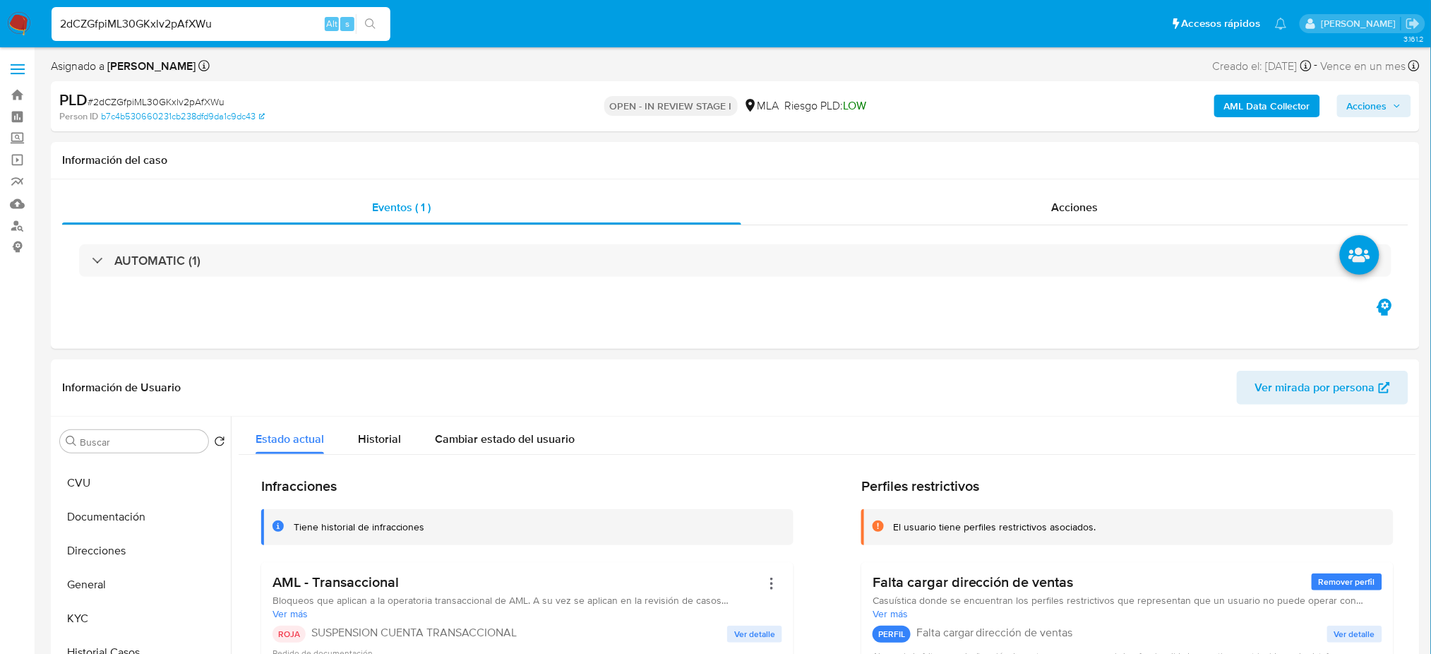
click at [1360, 100] on span "Acciones" at bounding box center [1367, 106] width 40 height 23
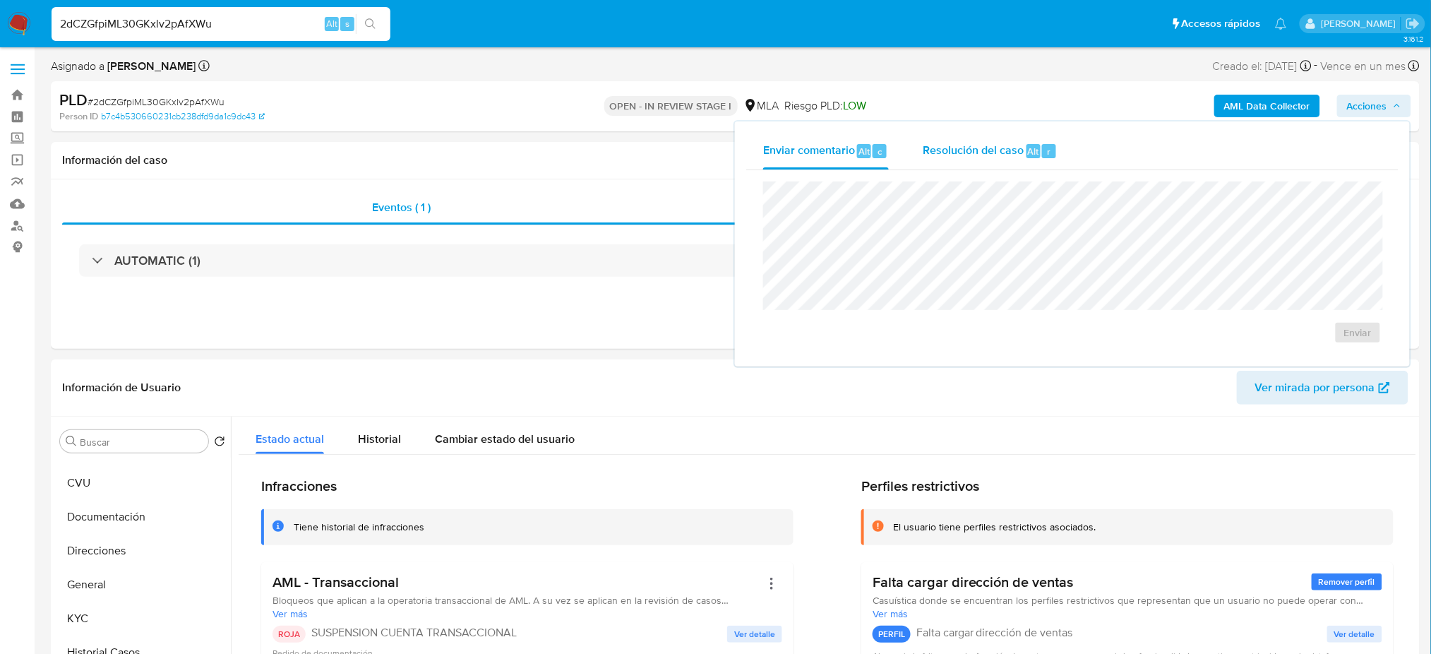
click at [995, 136] on div "Resolución del caso Alt r" at bounding box center [990, 151] width 135 height 37
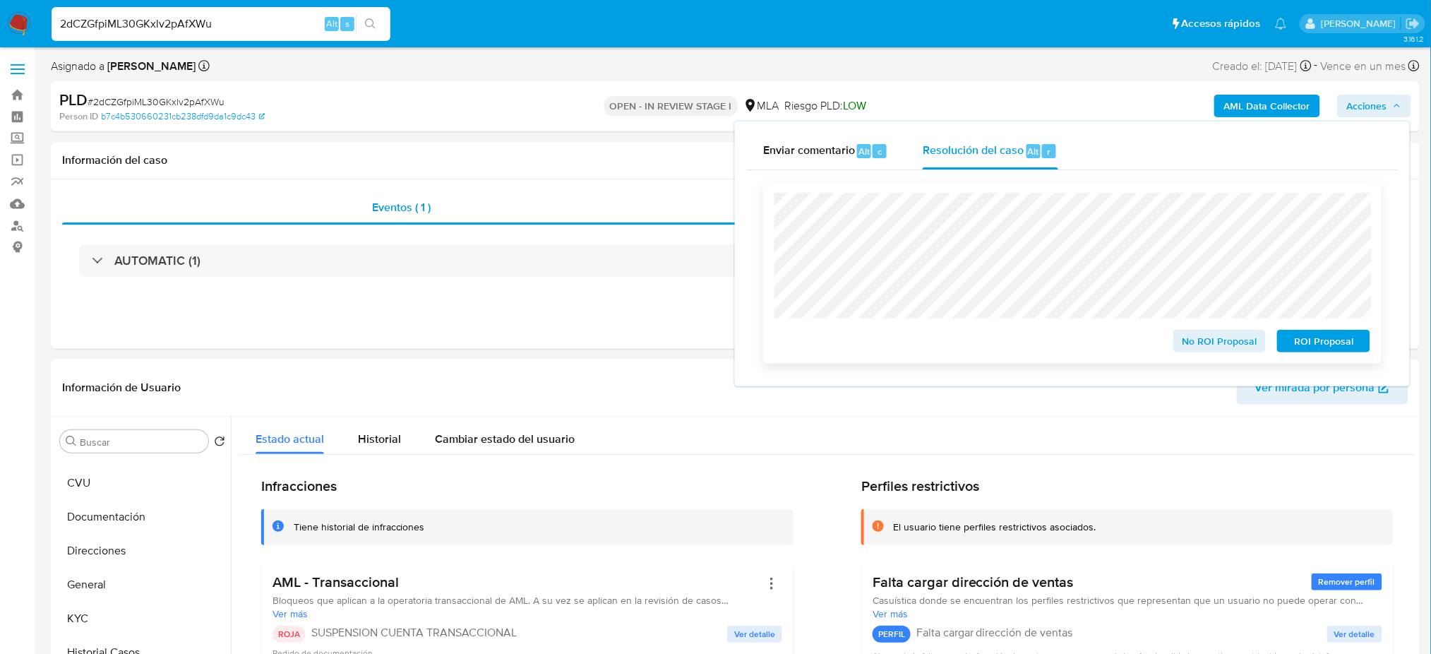
click at [1349, 350] on span "ROI Proposal" at bounding box center [1323, 341] width 73 height 20
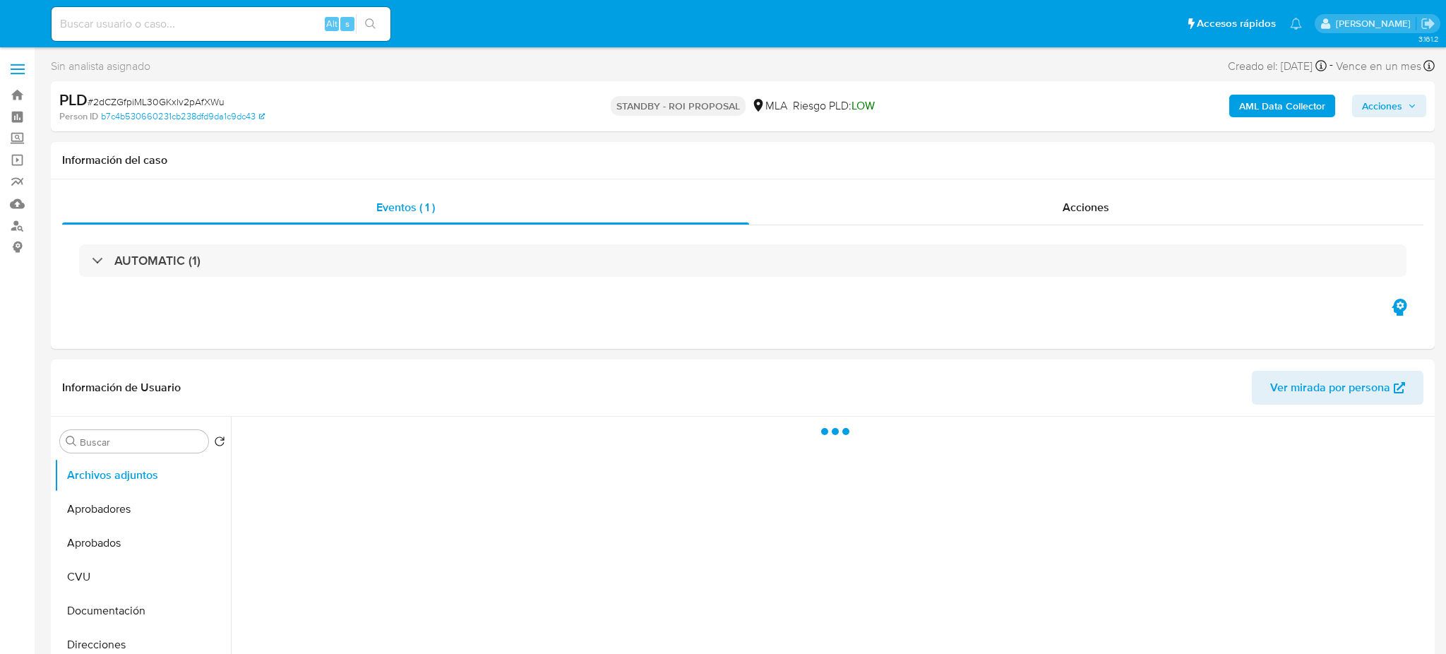
select select "10"
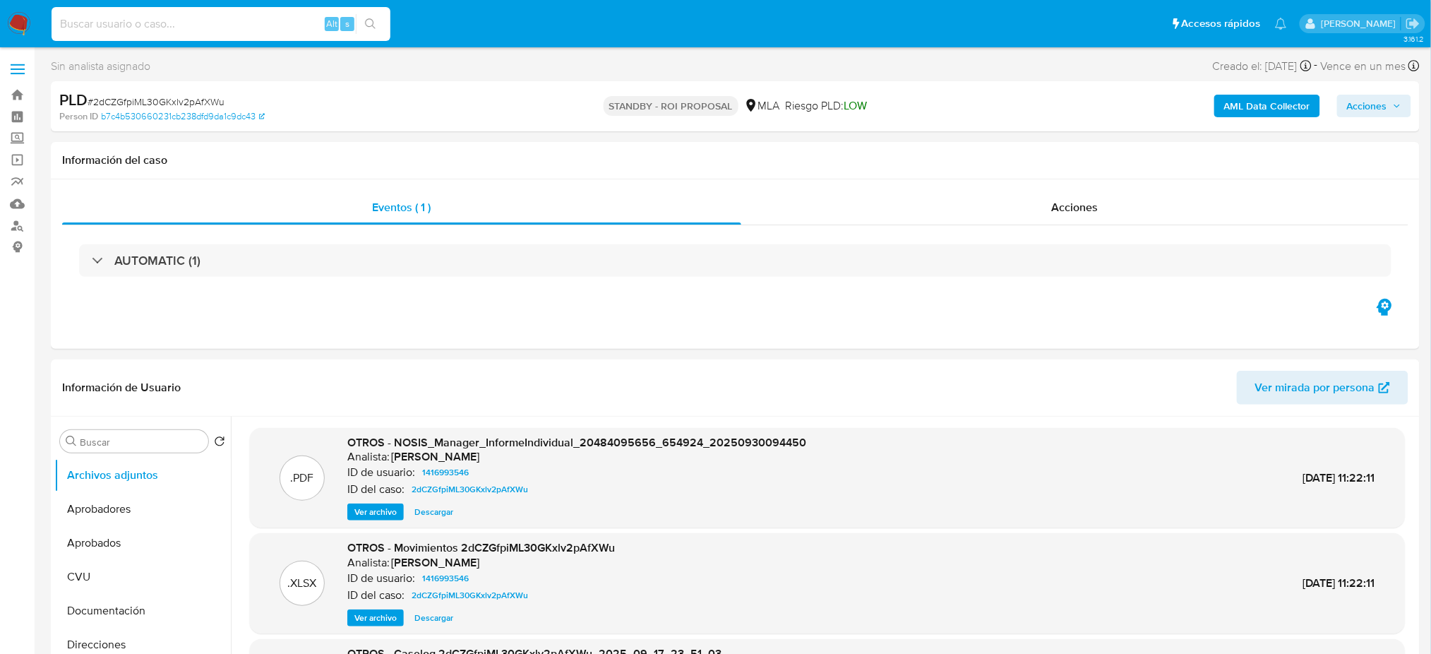
click at [184, 20] on input at bounding box center [221, 24] width 339 height 18
paste input "IQfCLuyStZ5cEwK1rsKm5Gtn"
type input "IQfCLuyStZ5cEwK1rsKm5Gtn"
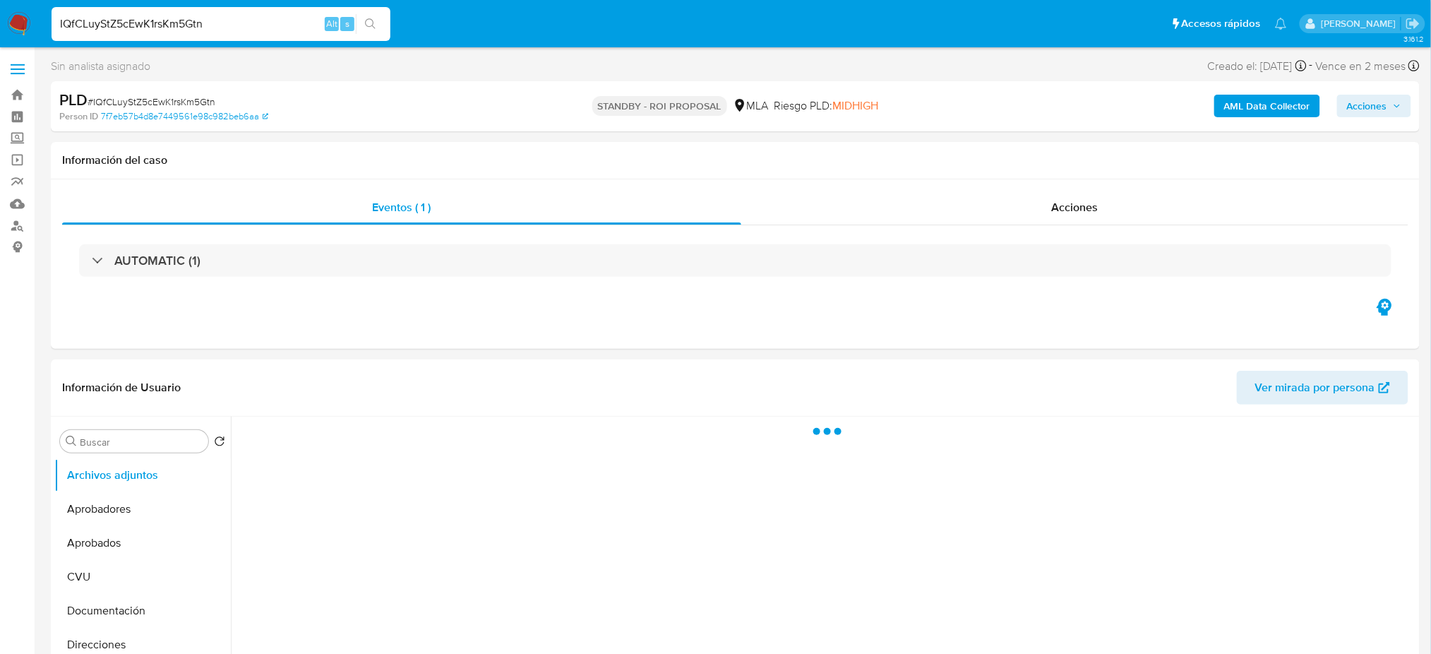
select select "10"
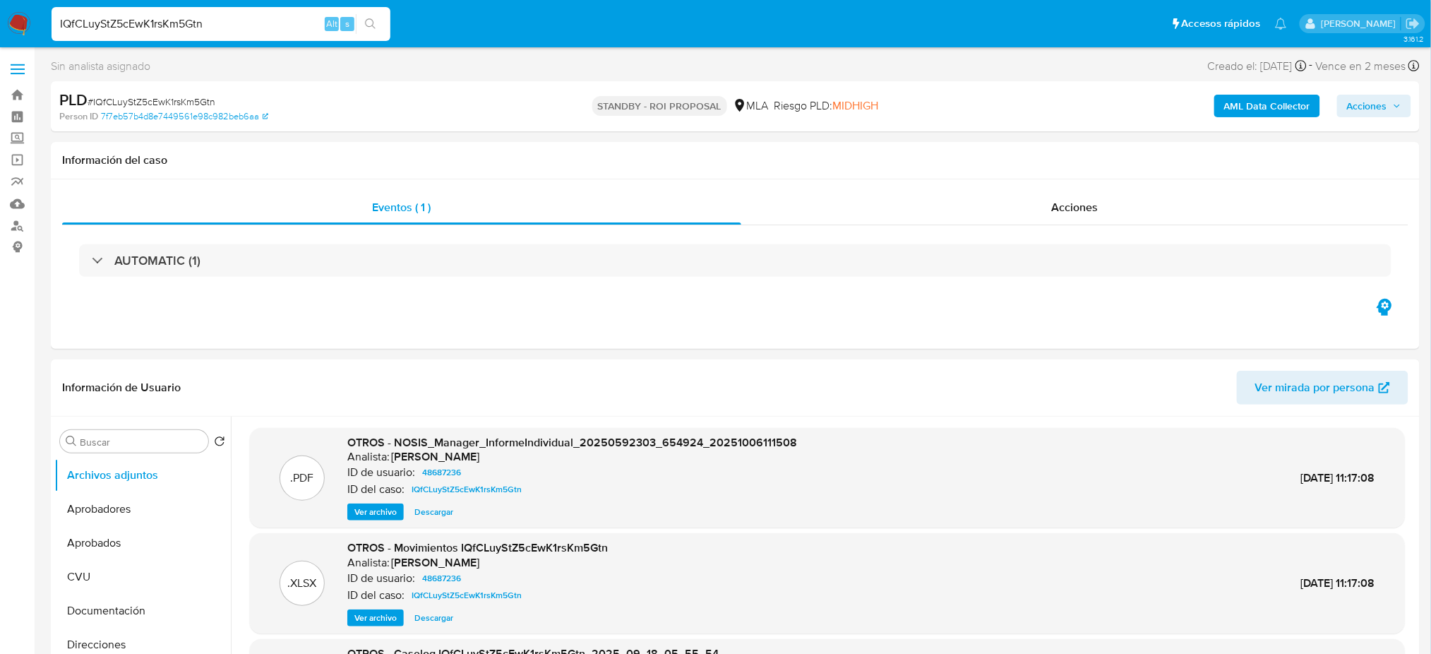
drag, startPoint x: 234, startPoint y: 26, endPoint x: 0, endPoint y: 60, distance: 236.1
paste input "8MvuZTqZpEJfW9052Rq4VPH7"
type input "8MvuZTqZpEJfW9052Rq4VPH7"
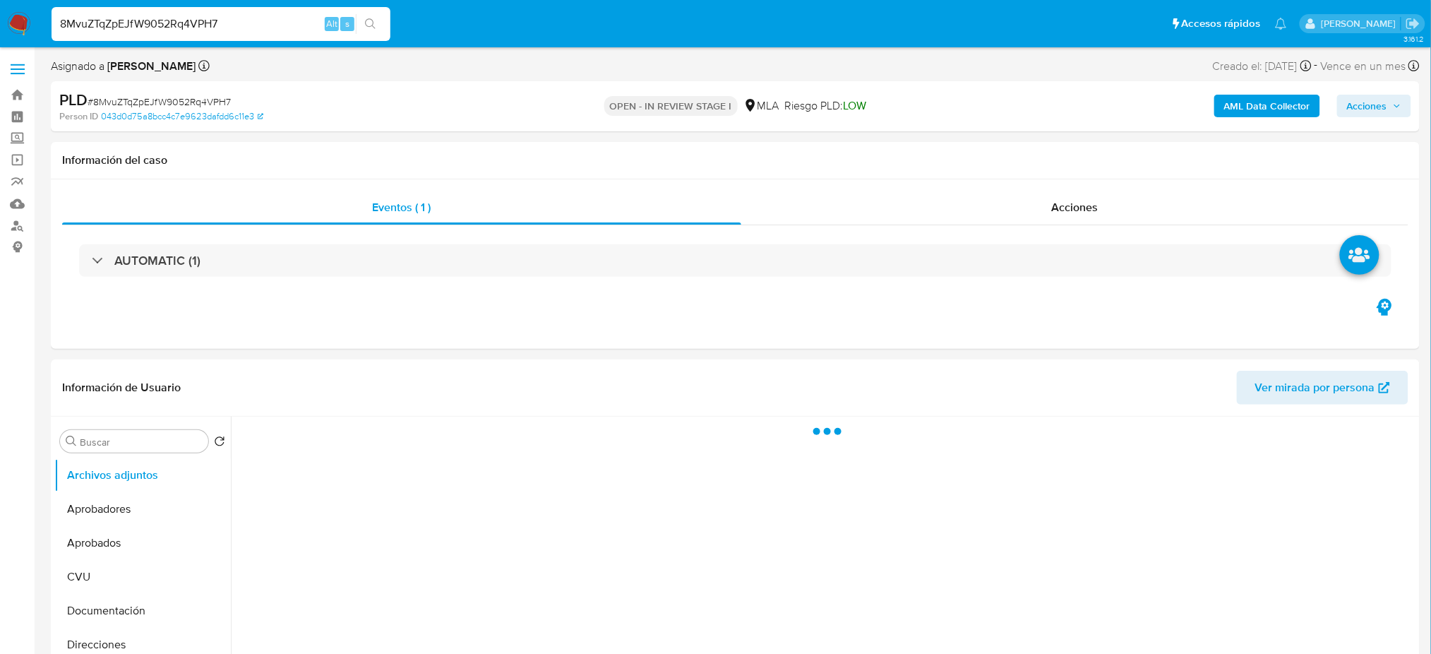
select select "10"
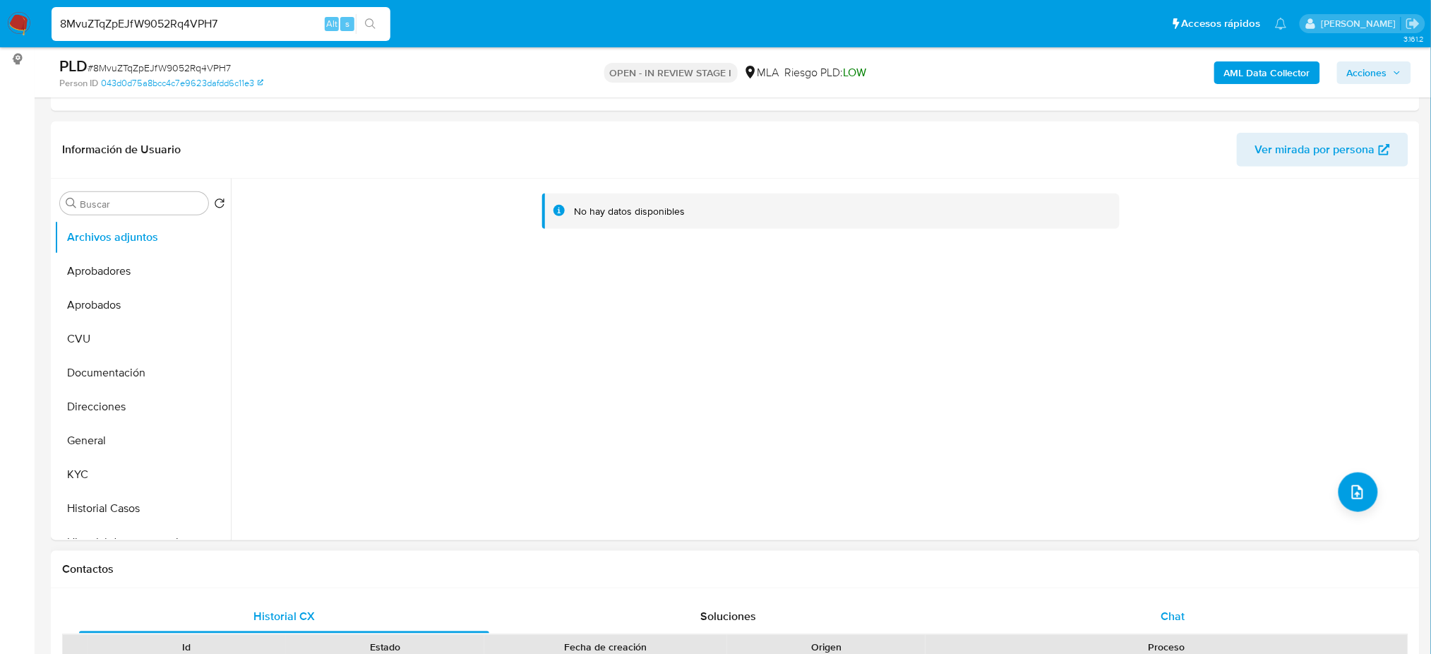
click at [1144, 599] on div "Chat" at bounding box center [1173, 616] width 410 height 34
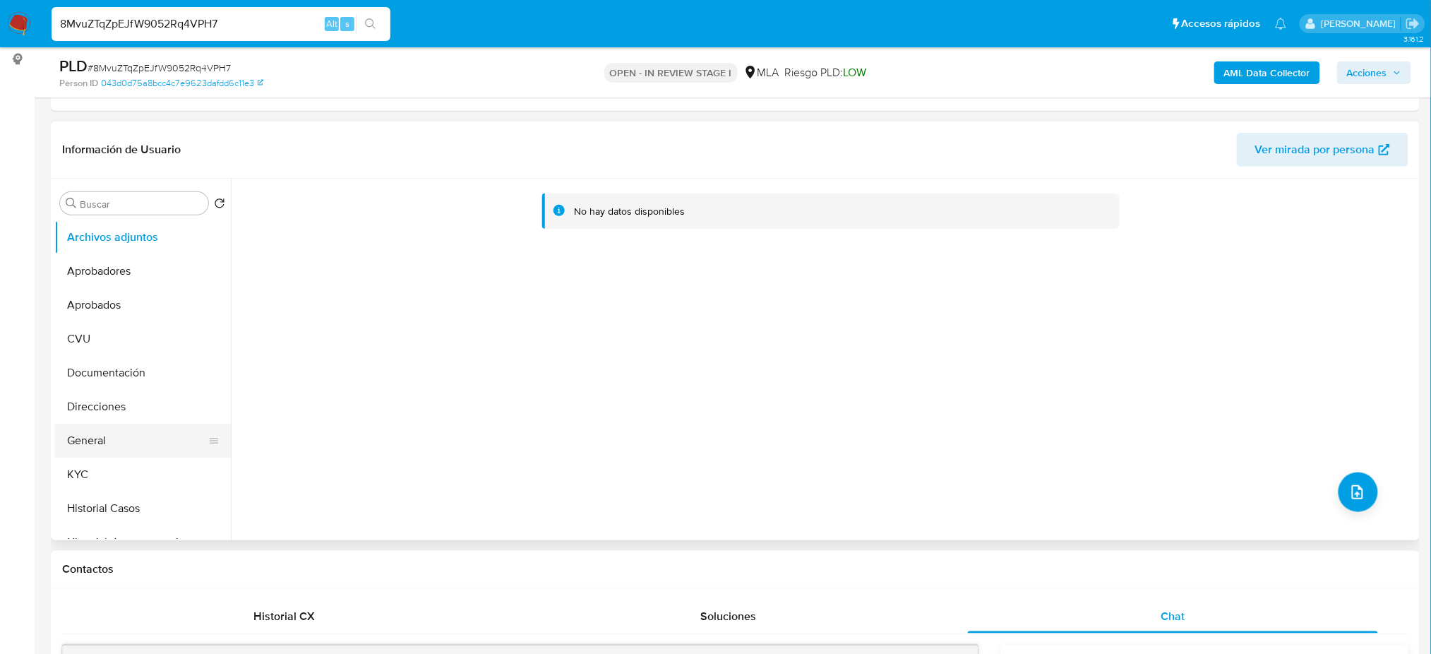
scroll to position [94, 0]
click at [114, 446] on button "Historial de conversaciones" at bounding box center [136, 448] width 165 height 34
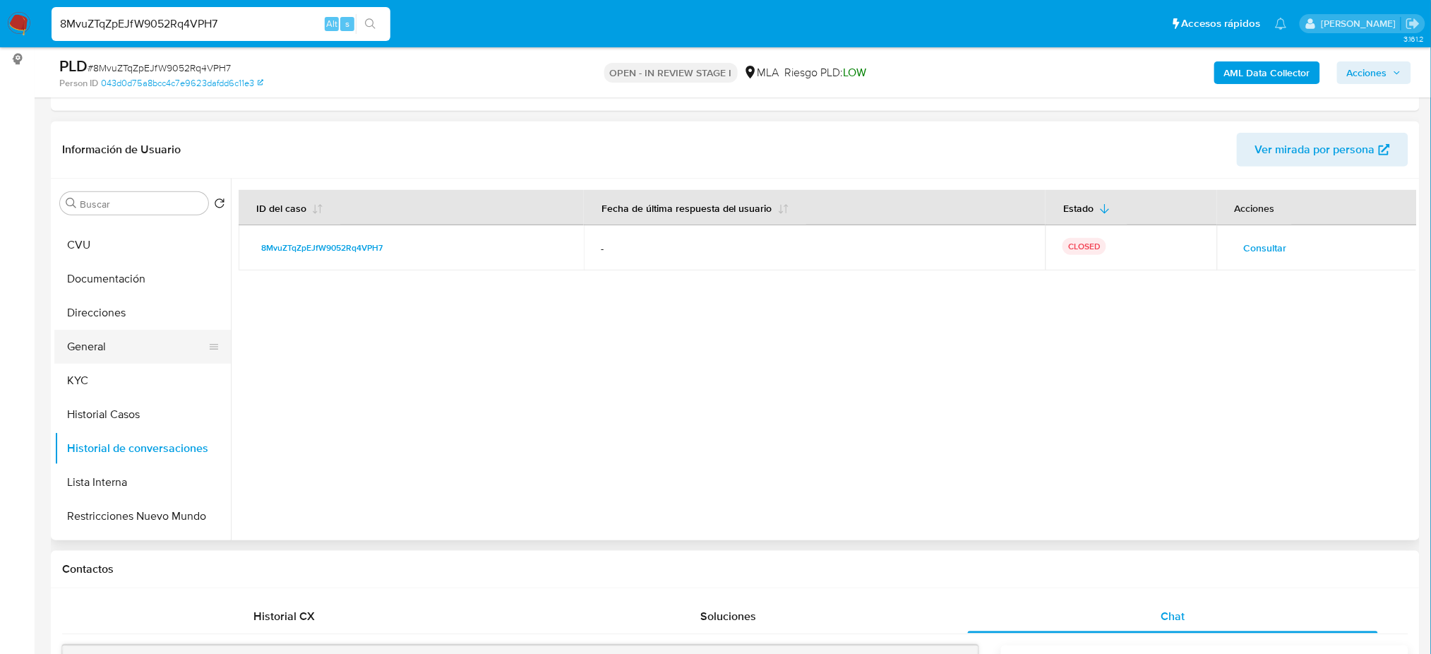
click at [105, 349] on button "General" at bounding box center [136, 347] width 165 height 34
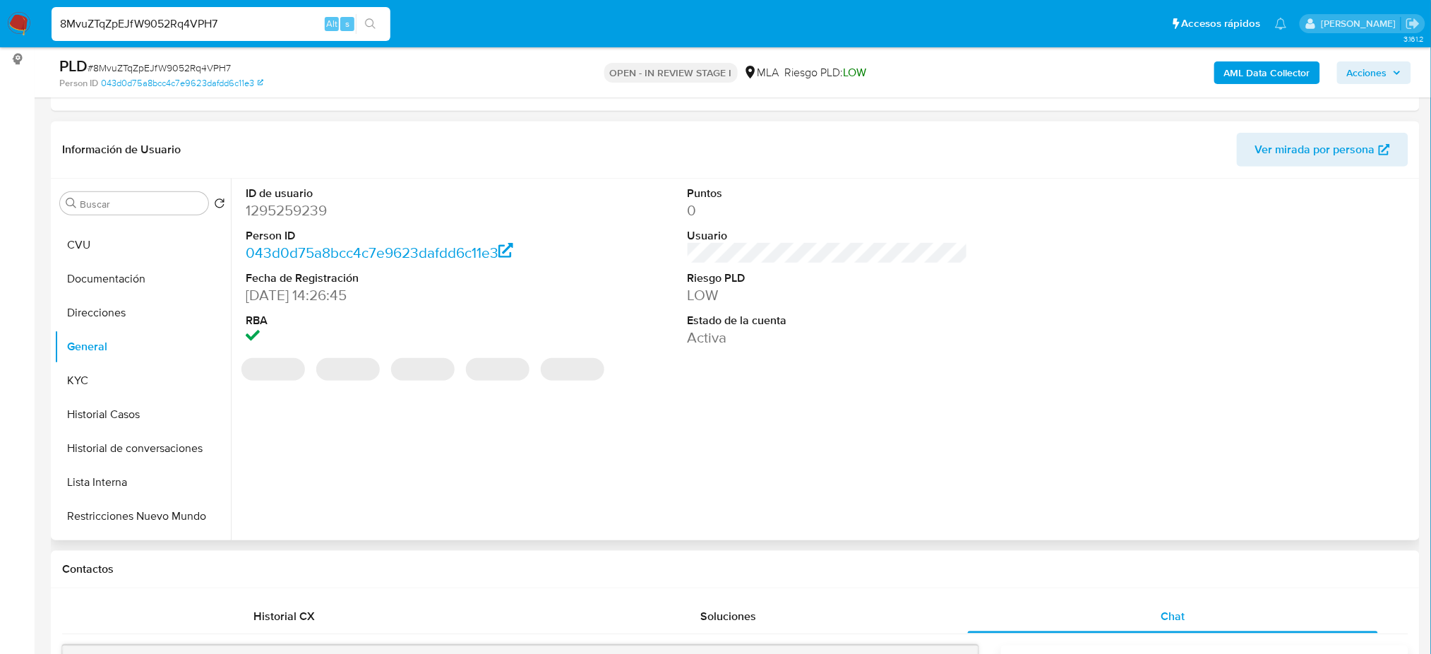
click at [268, 211] on dd "1295259239" at bounding box center [386, 210] width 280 height 20
copy dd "1295259239"
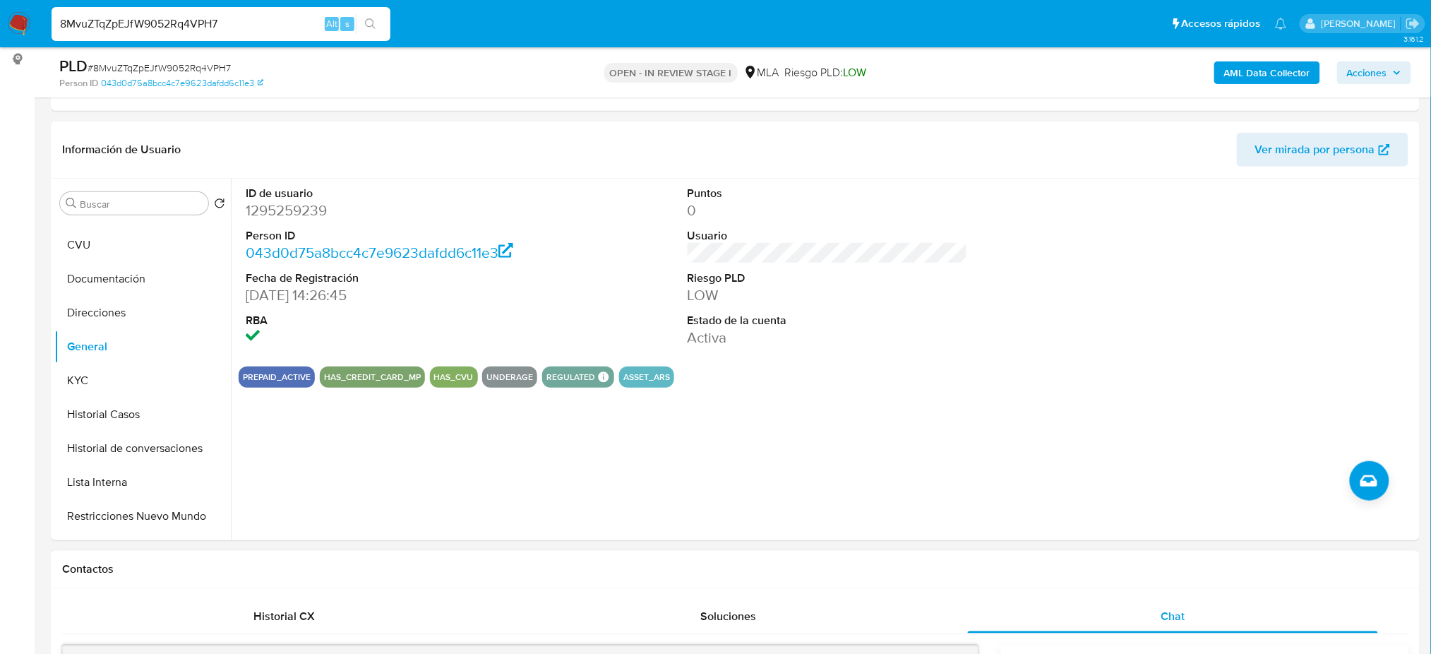
click at [1248, 88] on div "AML Data Collector Acciones" at bounding box center [1187, 72] width 447 height 33
click at [1235, 74] on b "AML Data Collector" at bounding box center [1267, 72] width 86 height 23
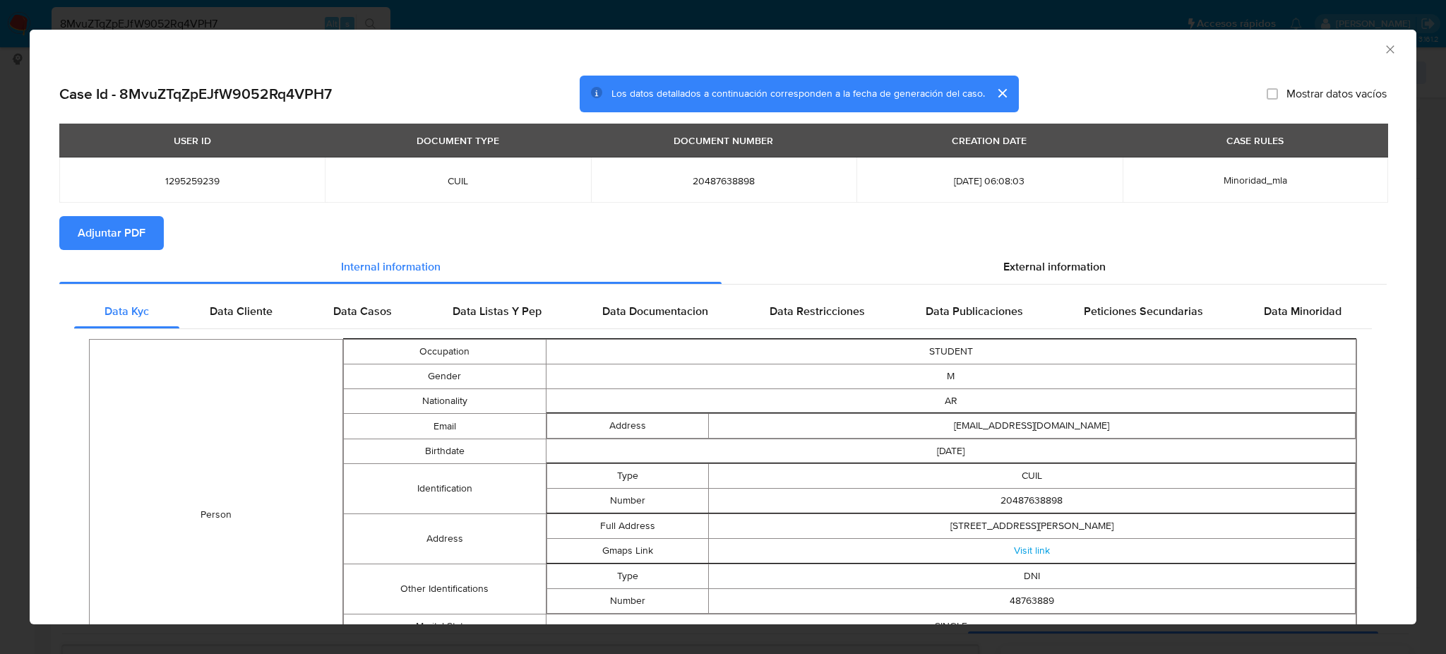
click at [83, 235] on span "Adjuntar PDF" at bounding box center [112, 232] width 68 height 31
click at [1383, 53] on icon "Cerrar ventana" at bounding box center [1390, 49] width 14 height 14
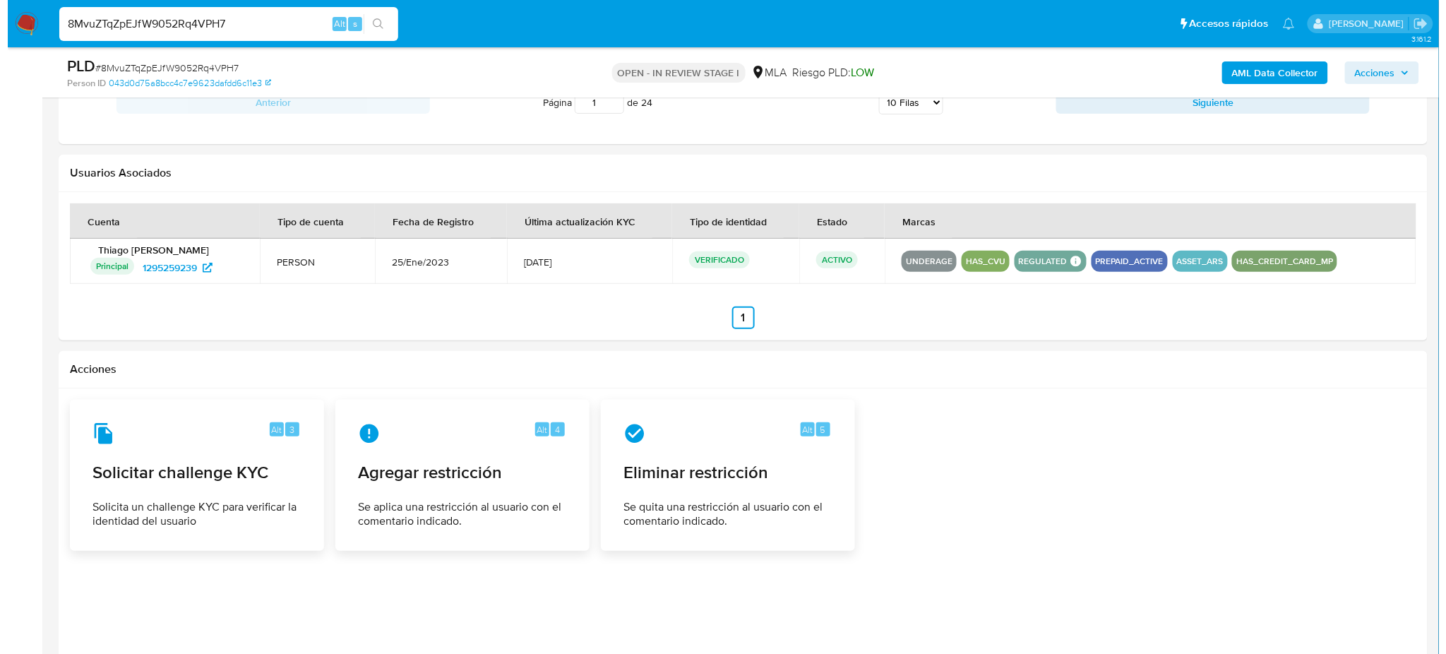
scroll to position [2162, 0]
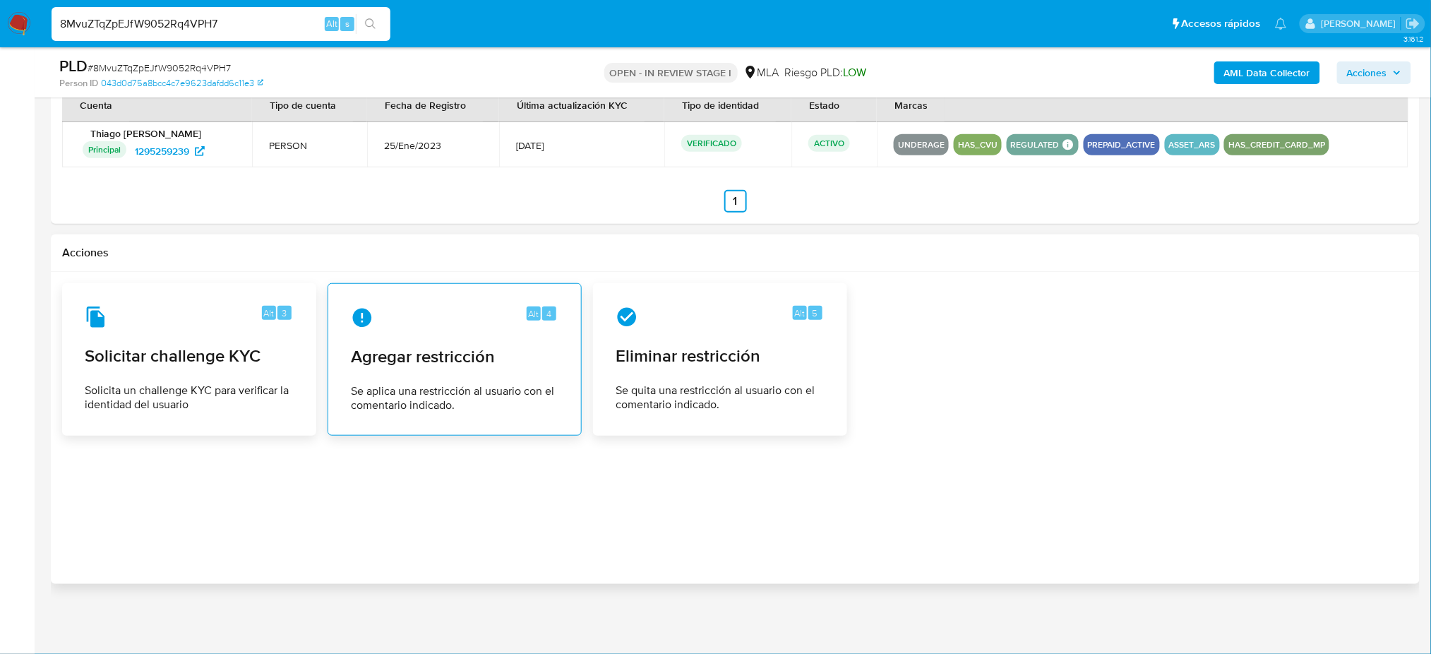
click at [449, 366] on span "Agregar restricción" at bounding box center [455, 356] width 208 height 21
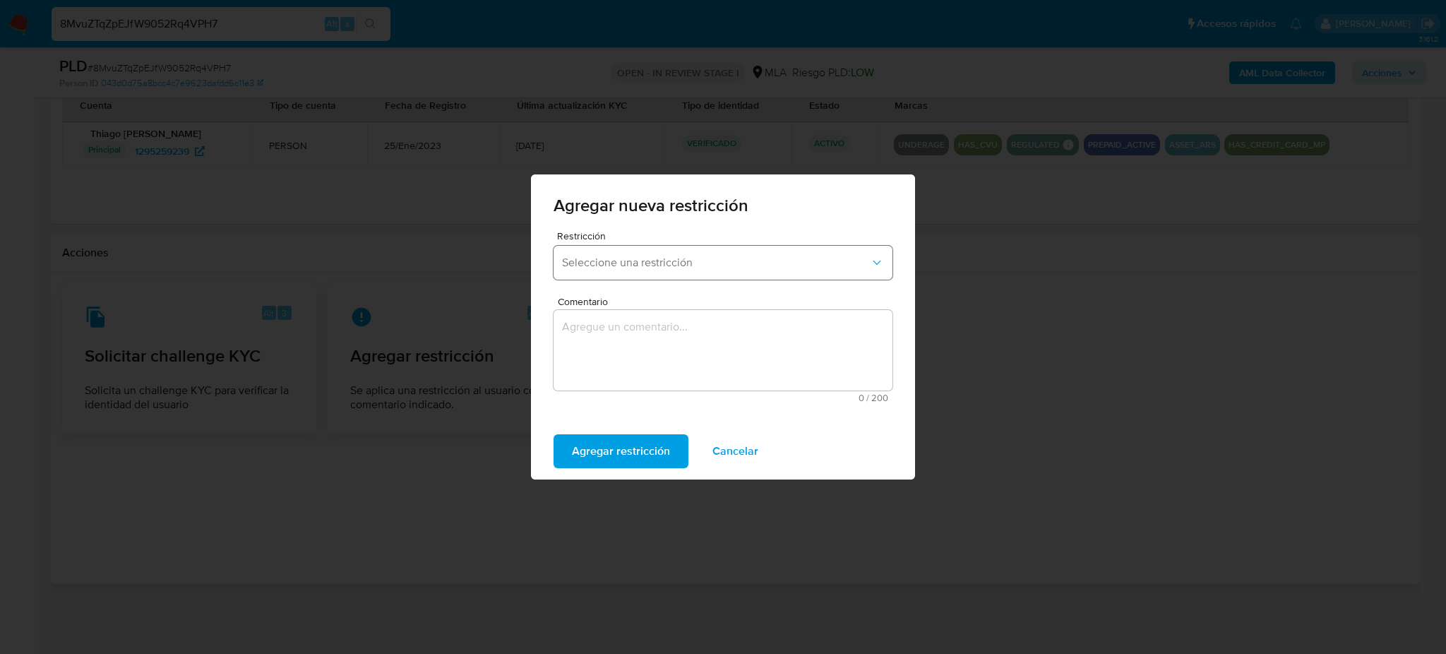
click at [636, 272] on button "Seleccione una restricción" at bounding box center [722, 263] width 339 height 34
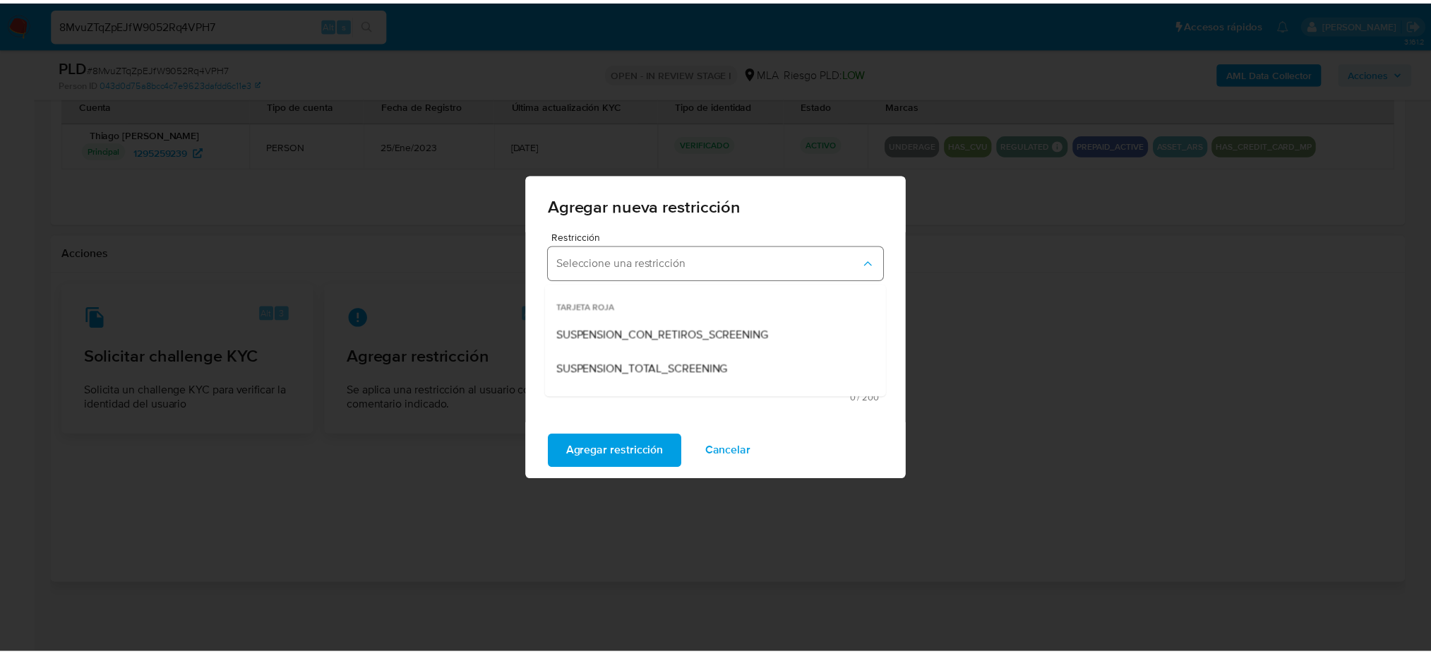
scroll to position [188, 0]
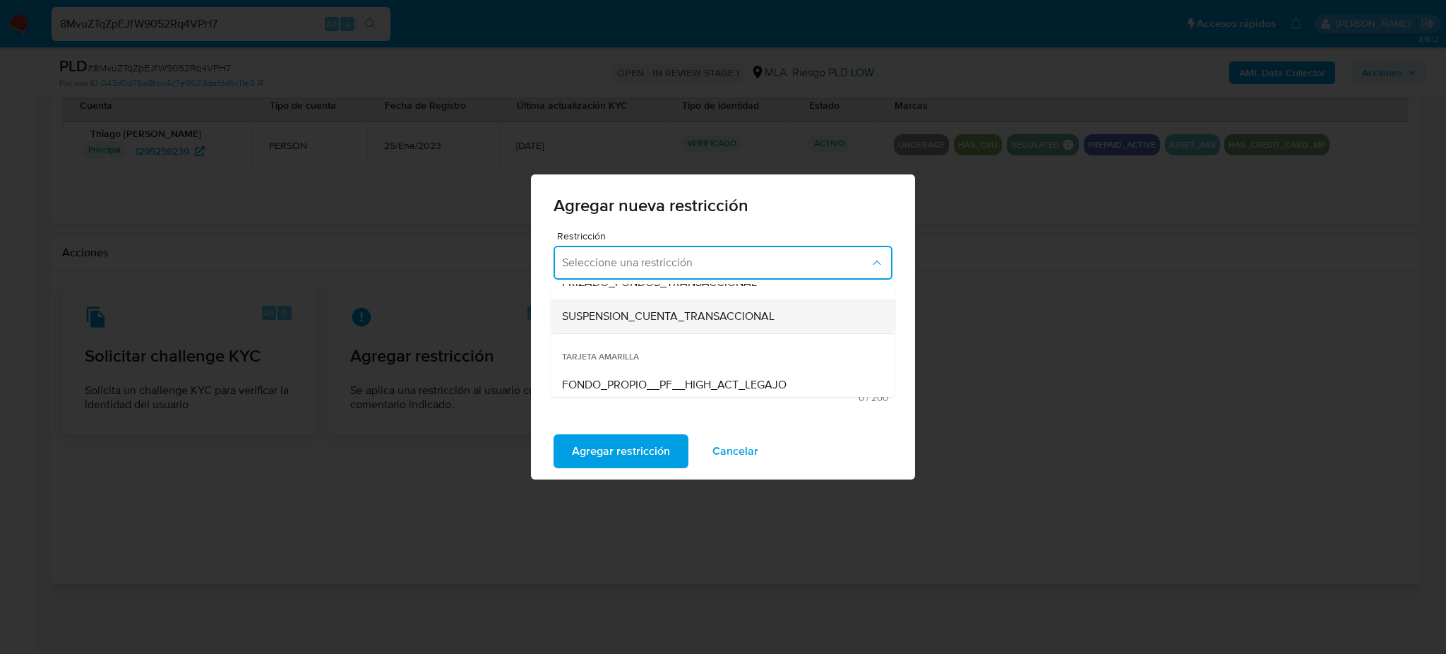
click at [628, 320] on span "SUSPENSION_CUENTA_TRANSACCIONAL" at bounding box center [668, 316] width 212 height 14
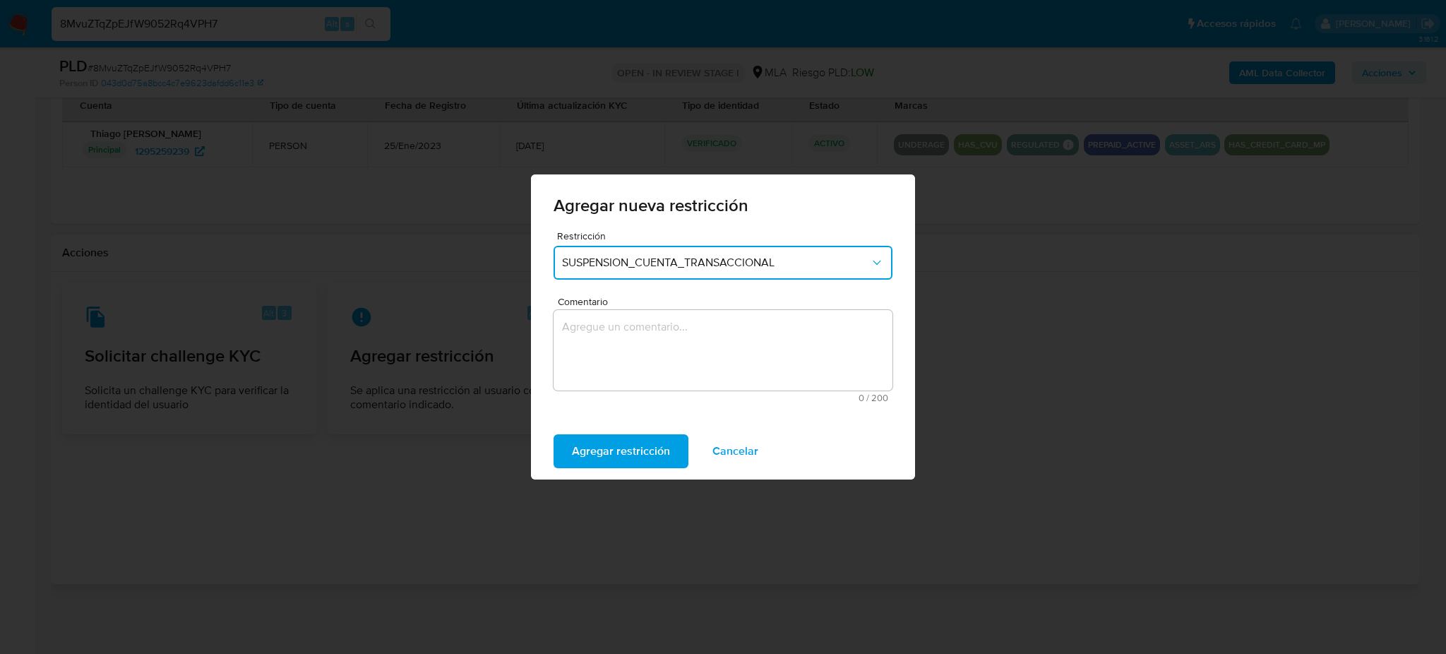
click at [629, 338] on textarea "Comentario" at bounding box center [722, 350] width 339 height 80
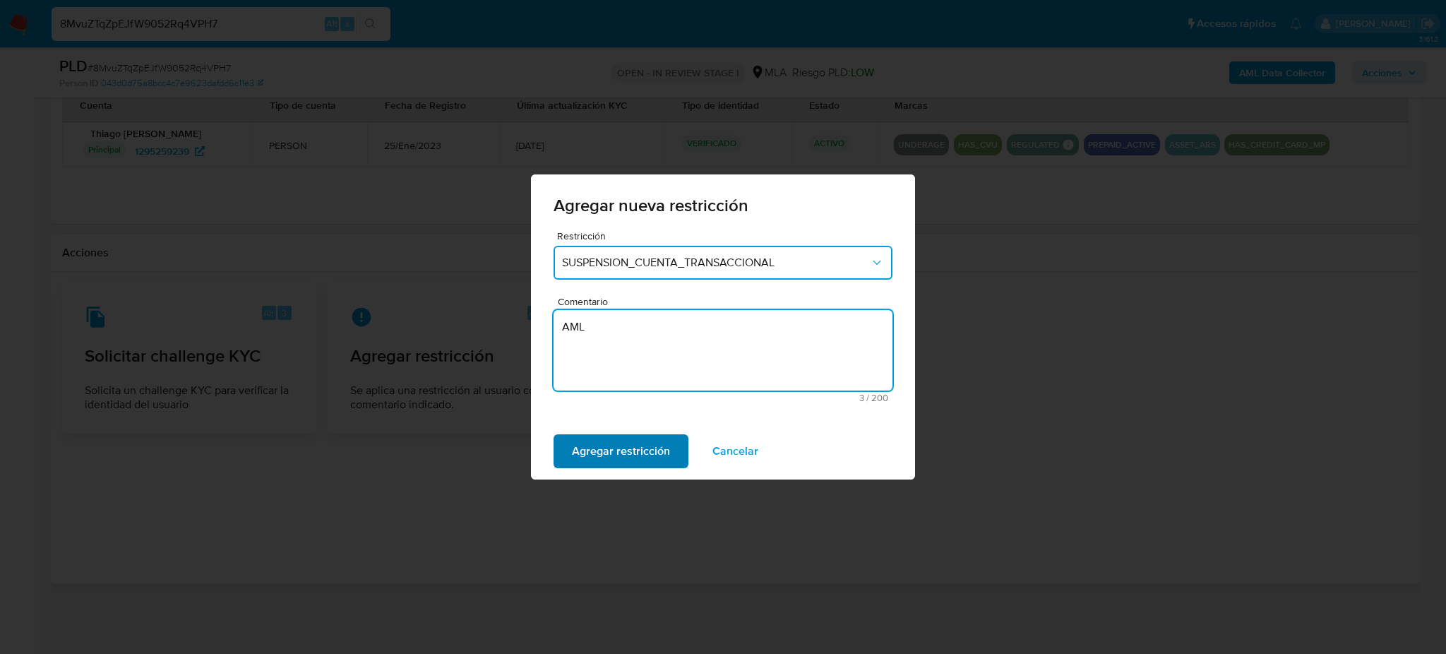
type textarea "AML"
click at [614, 443] on span "Agregar restricción" at bounding box center [621, 450] width 98 height 31
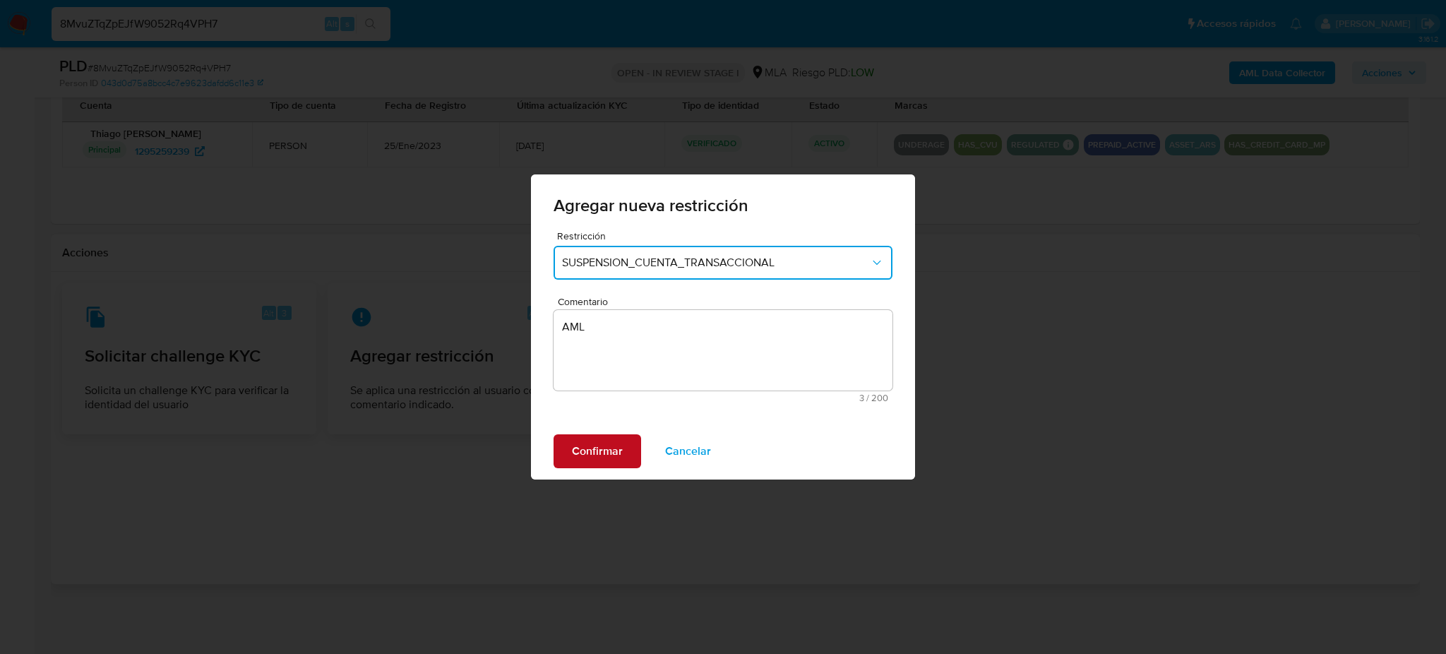
click at [614, 443] on span "Confirmar" at bounding box center [597, 450] width 51 height 31
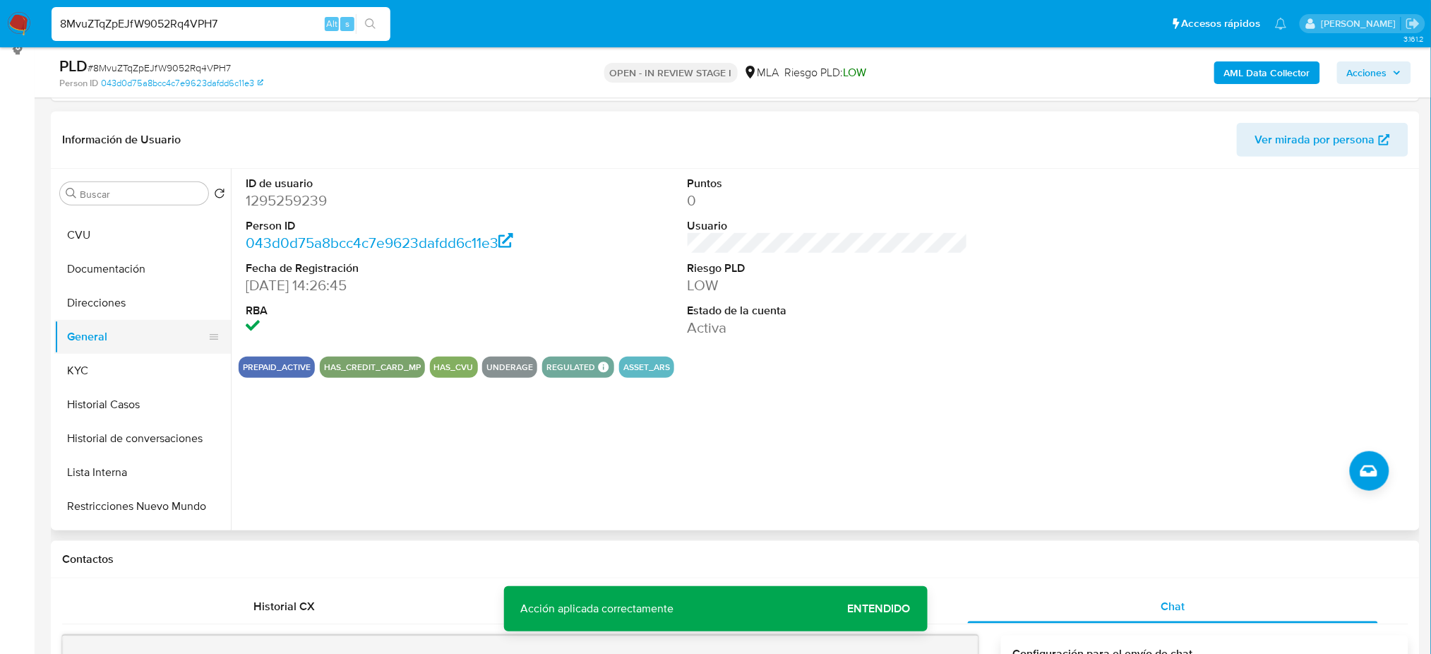
scroll to position [186, 0]
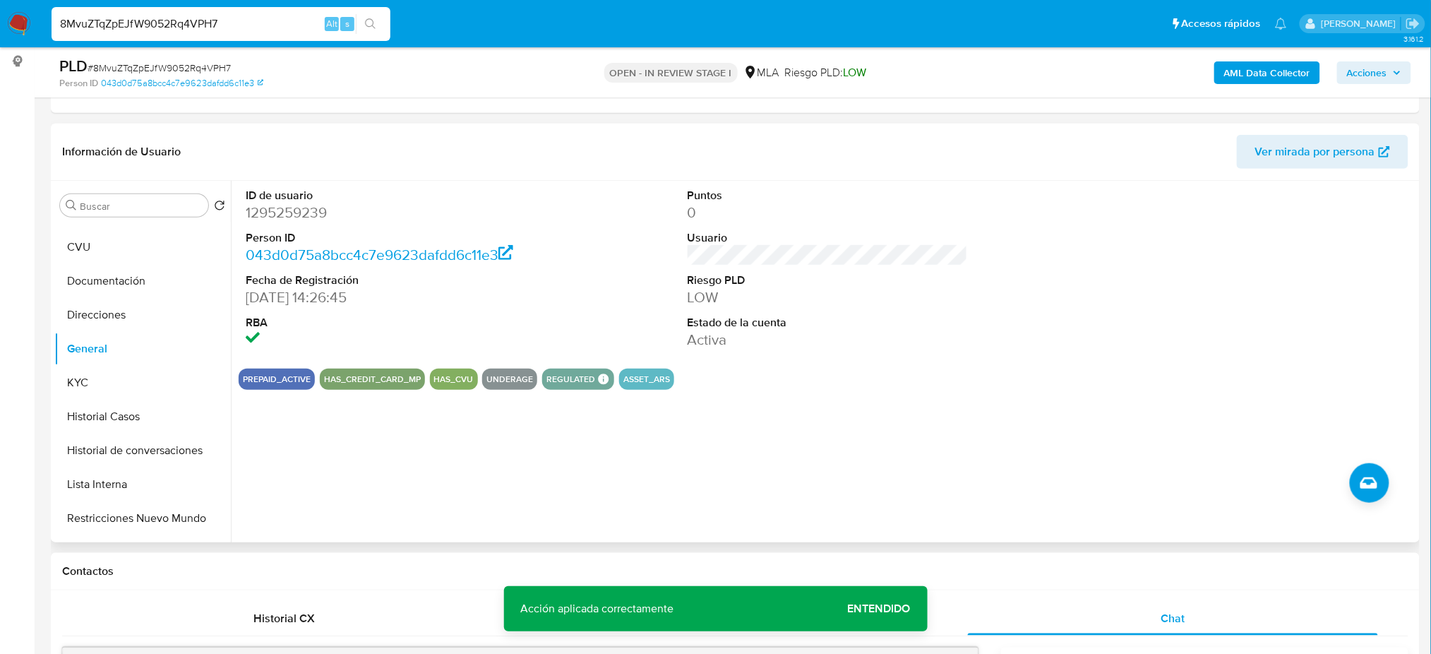
click at [277, 216] on dd "1295259239" at bounding box center [386, 213] width 280 height 20
copy dd "1295259239"
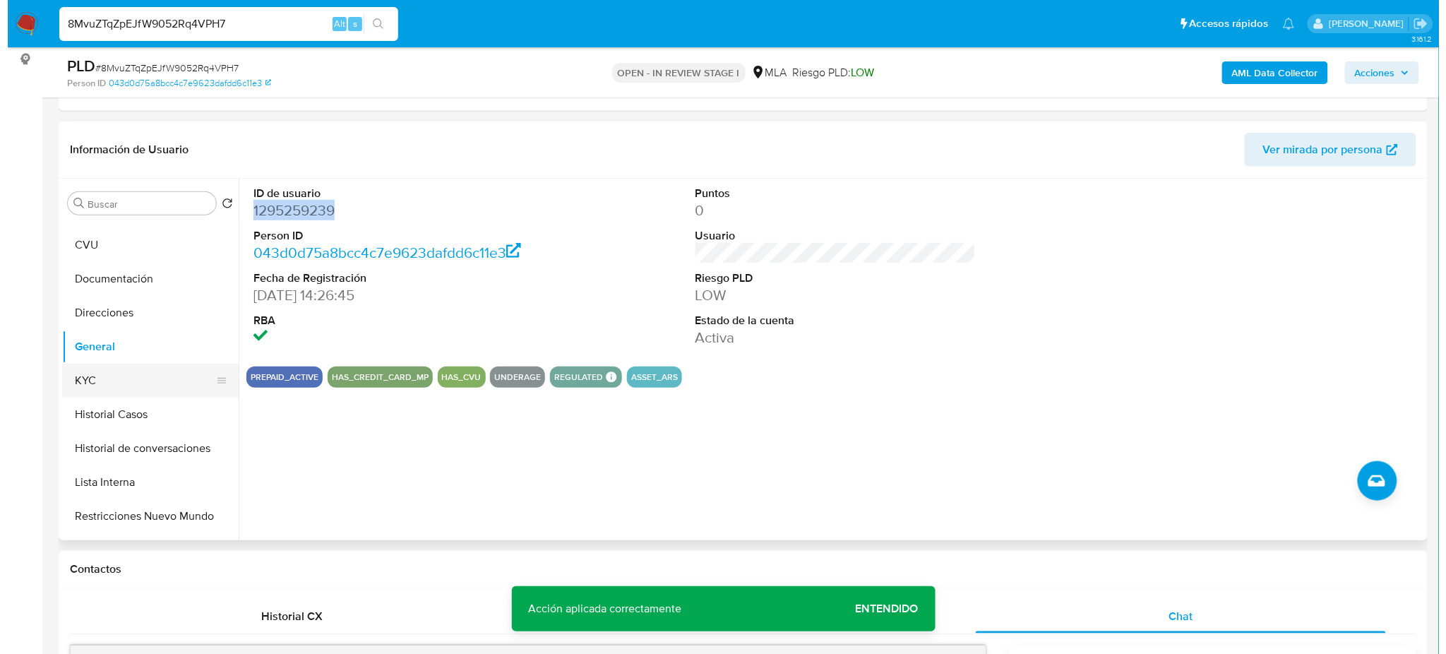
scroll to position [0, 0]
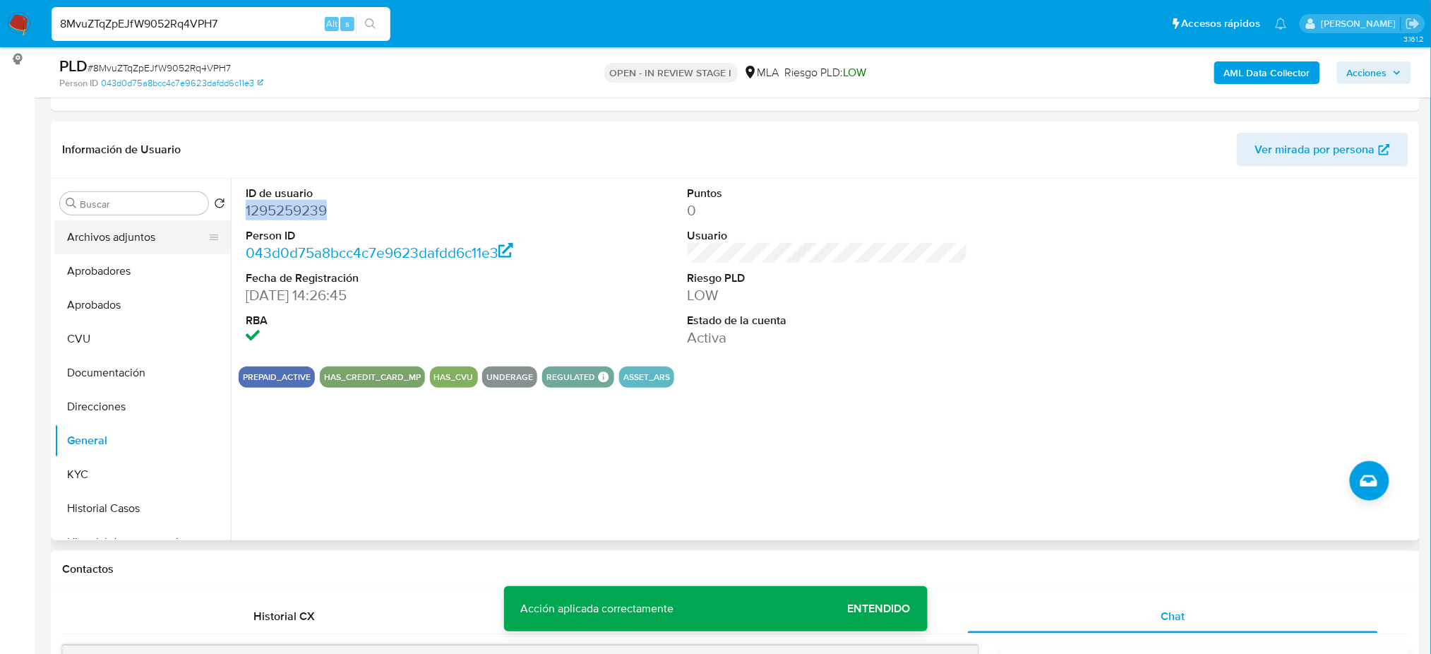
click at [141, 242] on button "Archivos adjuntos" at bounding box center [136, 237] width 165 height 34
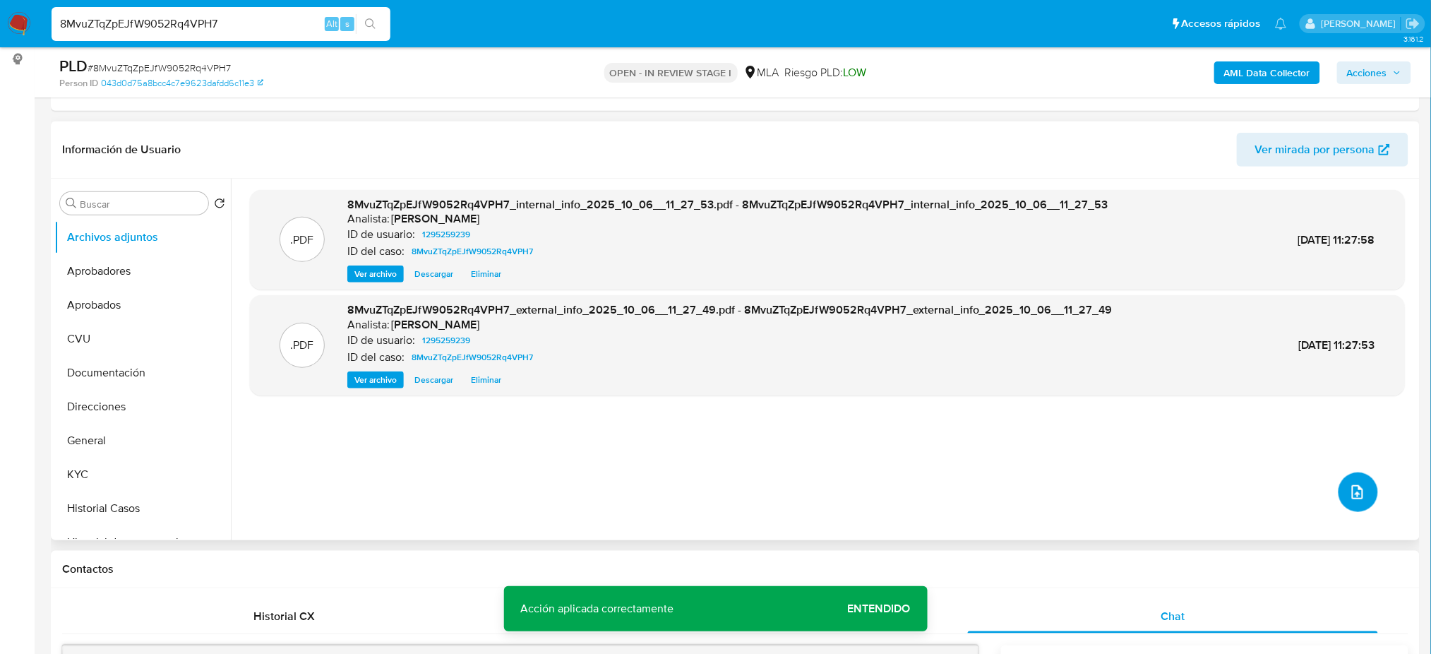
click at [1356, 486] on icon "upload-file" at bounding box center [1357, 492] width 11 height 14
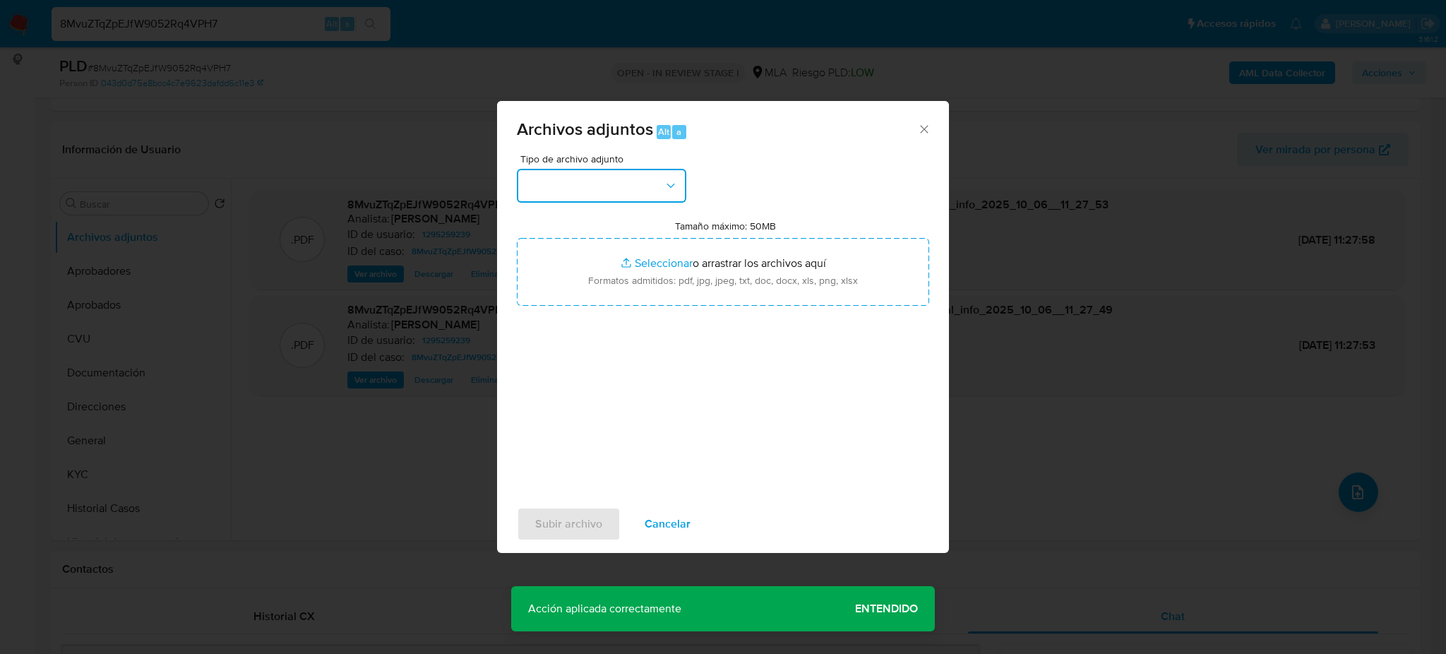
click at [584, 182] on button "button" at bounding box center [601, 186] width 169 height 34
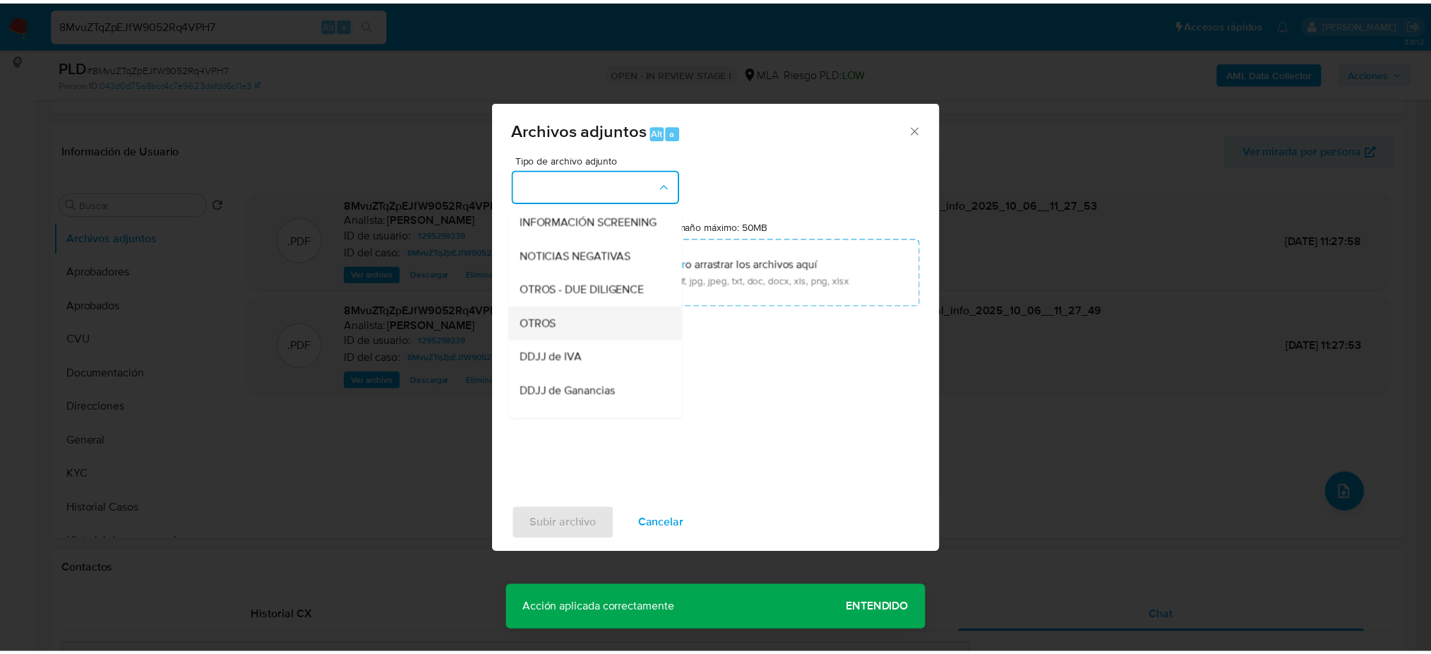
scroll to position [188, 0]
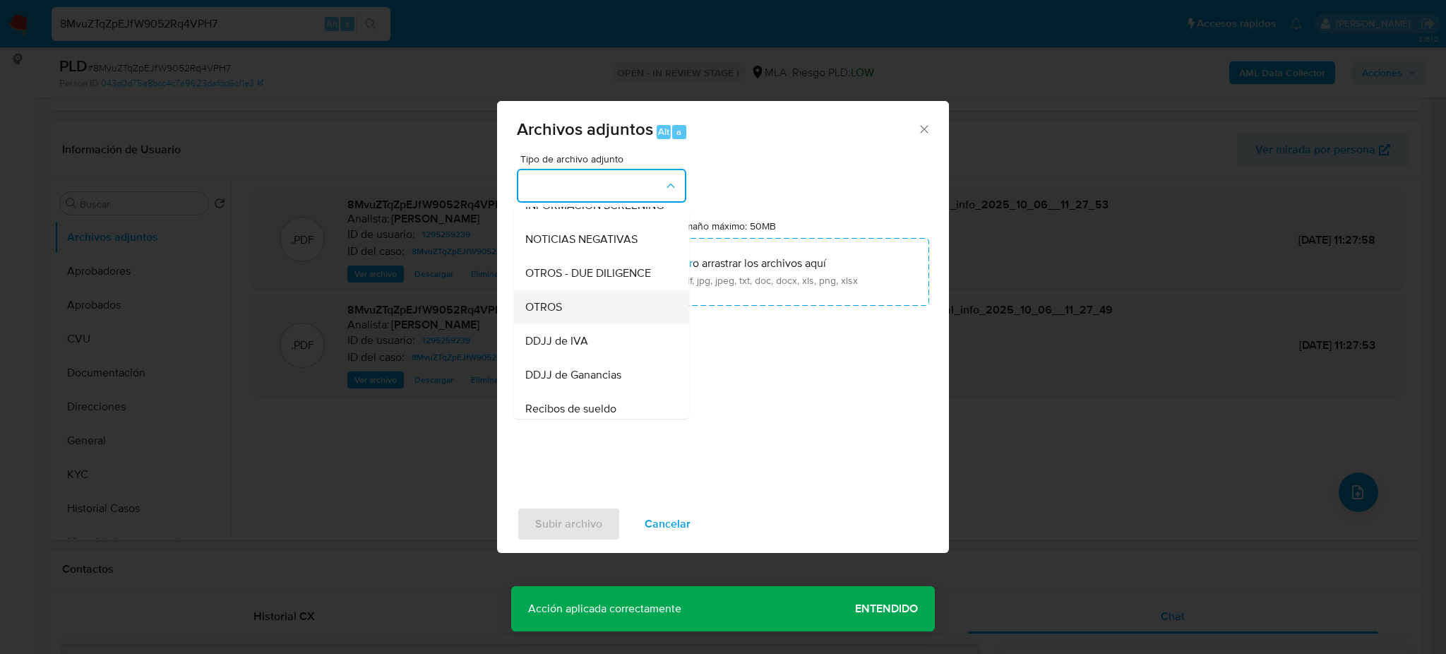
click at [577, 318] on div "OTROS" at bounding box center [597, 307] width 144 height 34
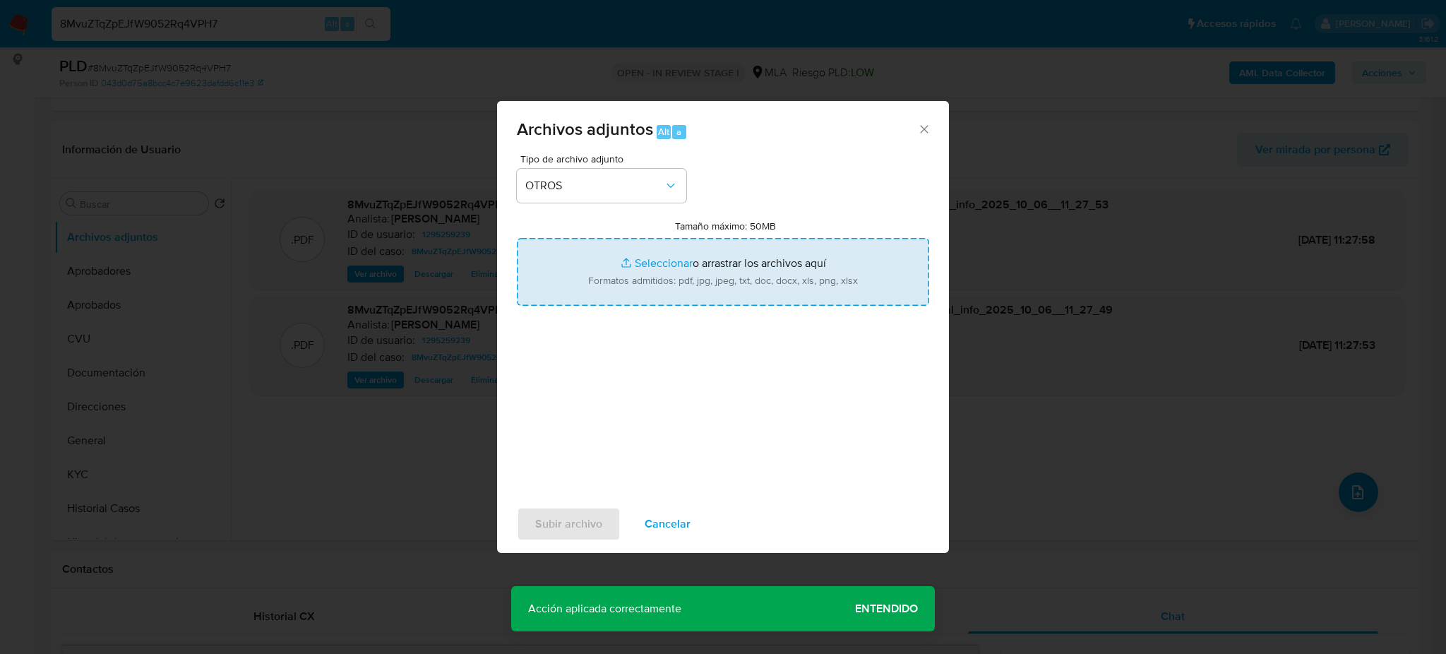
click at [628, 293] on input "Tamaño máximo: 50MB Seleccionar archivos" at bounding box center [723, 272] width 412 height 68
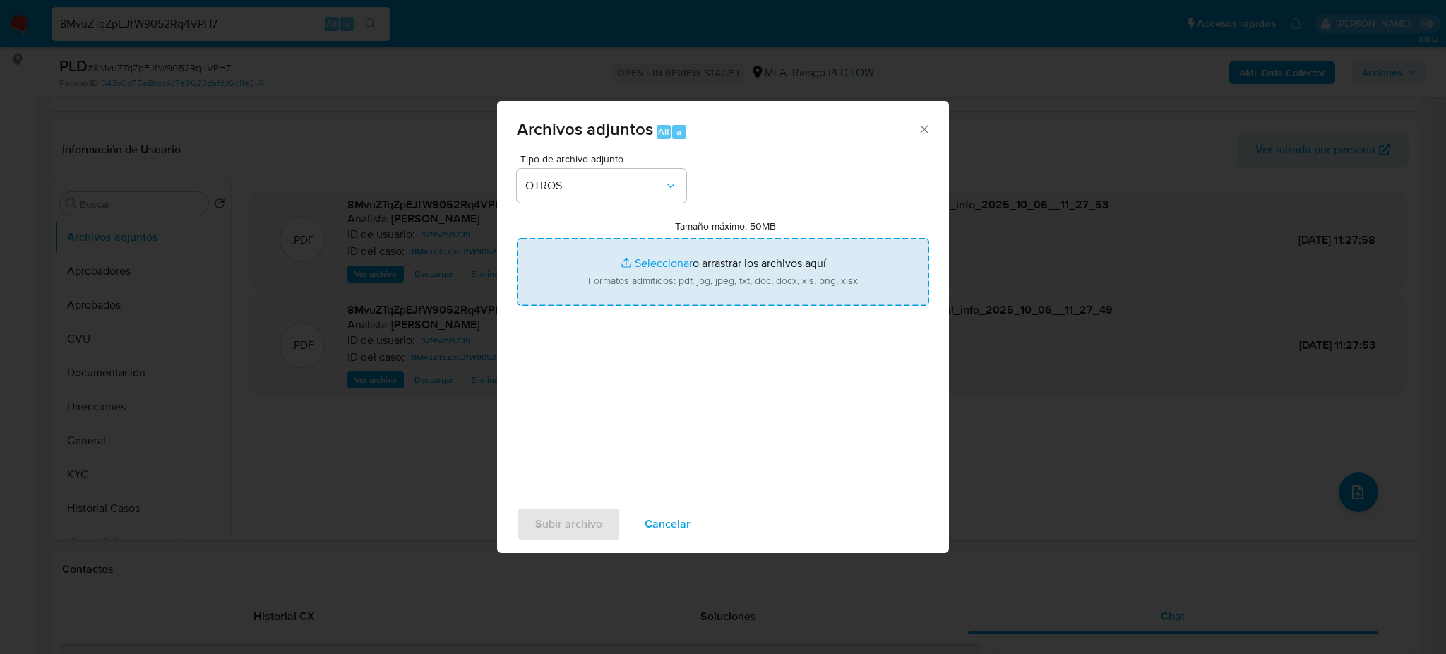
type input "C:\fakepath\Caselog 8MvuZTqZpEJfW9052Rq4VPH7_2025_09_18_04_07_21.docx"
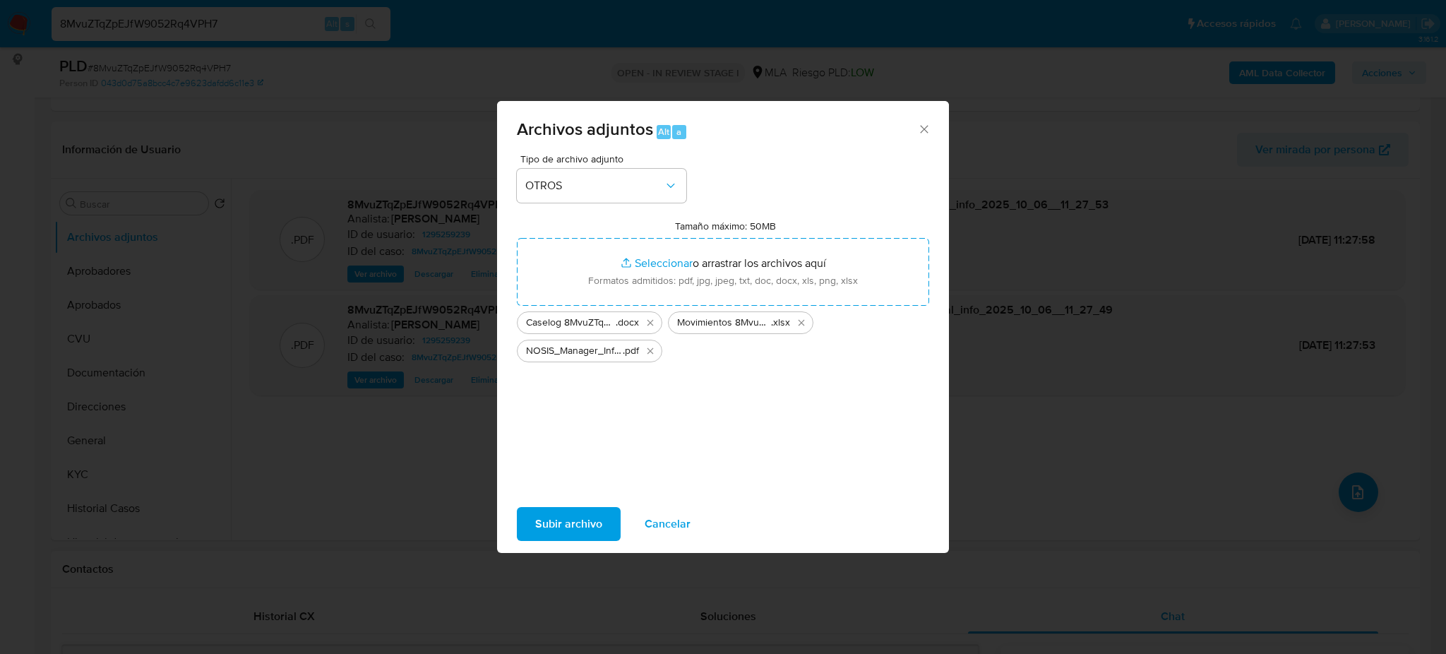
drag, startPoint x: 628, startPoint y: 293, endPoint x: 580, endPoint y: 527, distance: 238.5
click at [580, 527] on span "Subir archivo" at bounding box center [568, 523] width 67 height 31
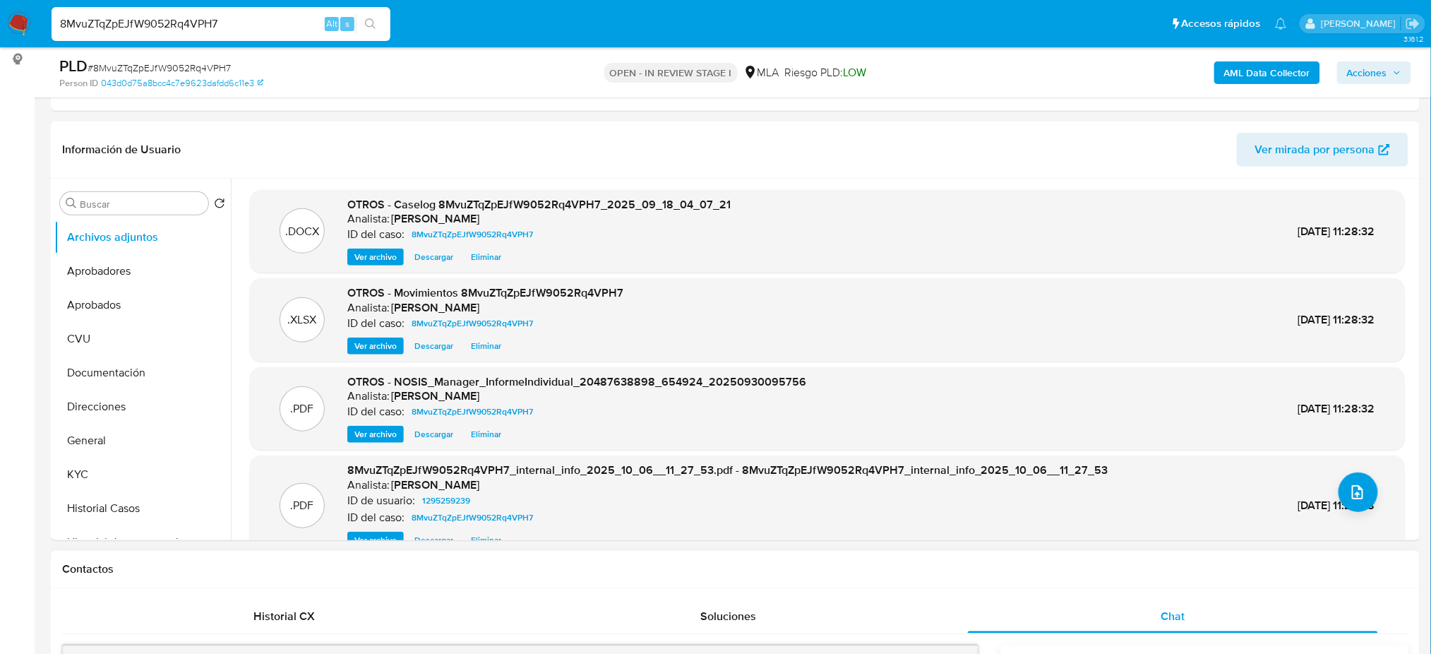
click at [95, 443] on button "General" at bounding box center [142, 440] width 176 height 34
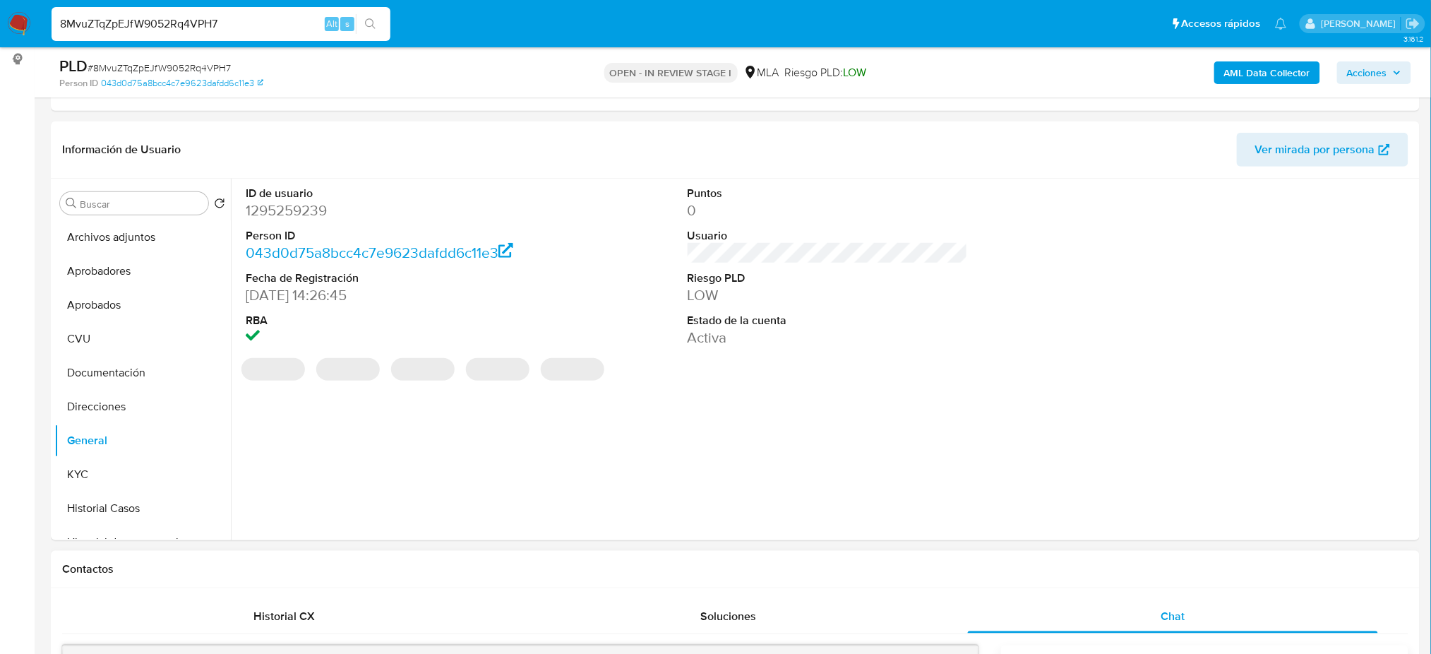
click at [275, 208] on dd "1295259239" at bounding box center [386, 210] width 280 height 20
copy dd "1295259239"
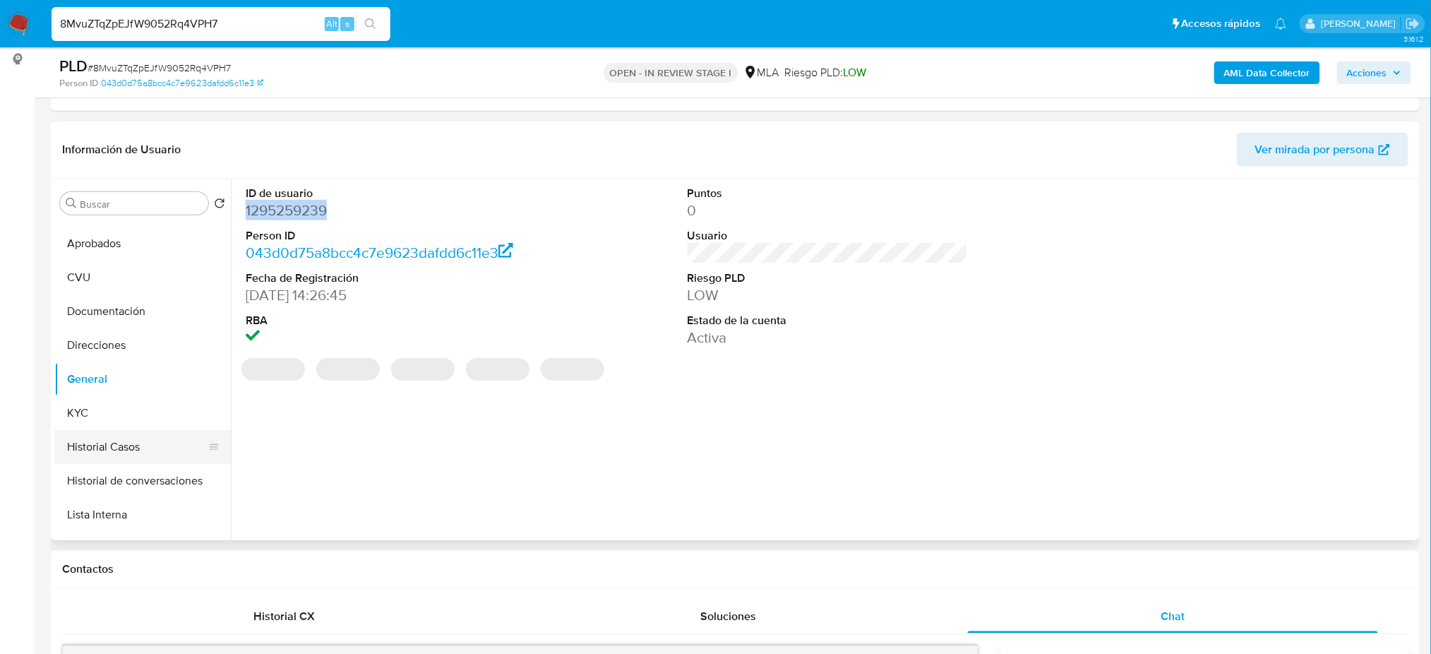
scroll to position [94, 0]
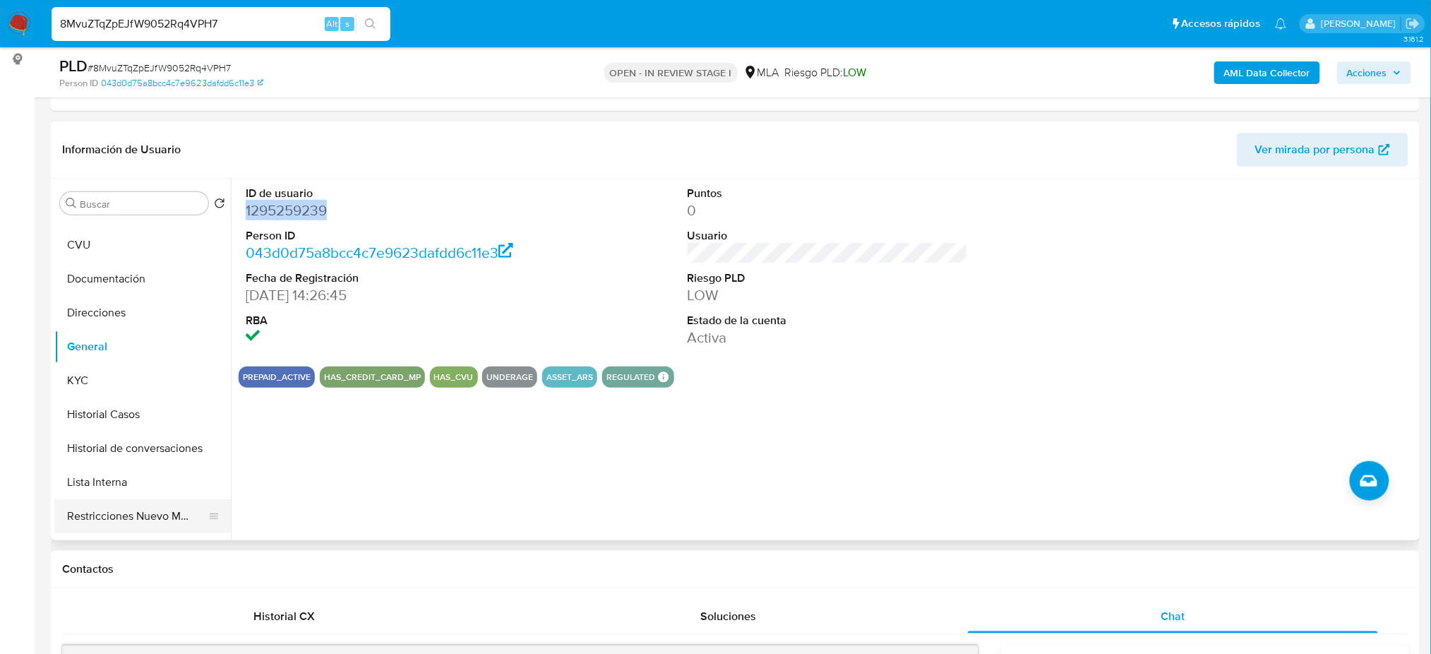
click at [133, 515] on button "Restricciones Nuevo Mundo" at bounding box center [136, 516] width 165 height 34
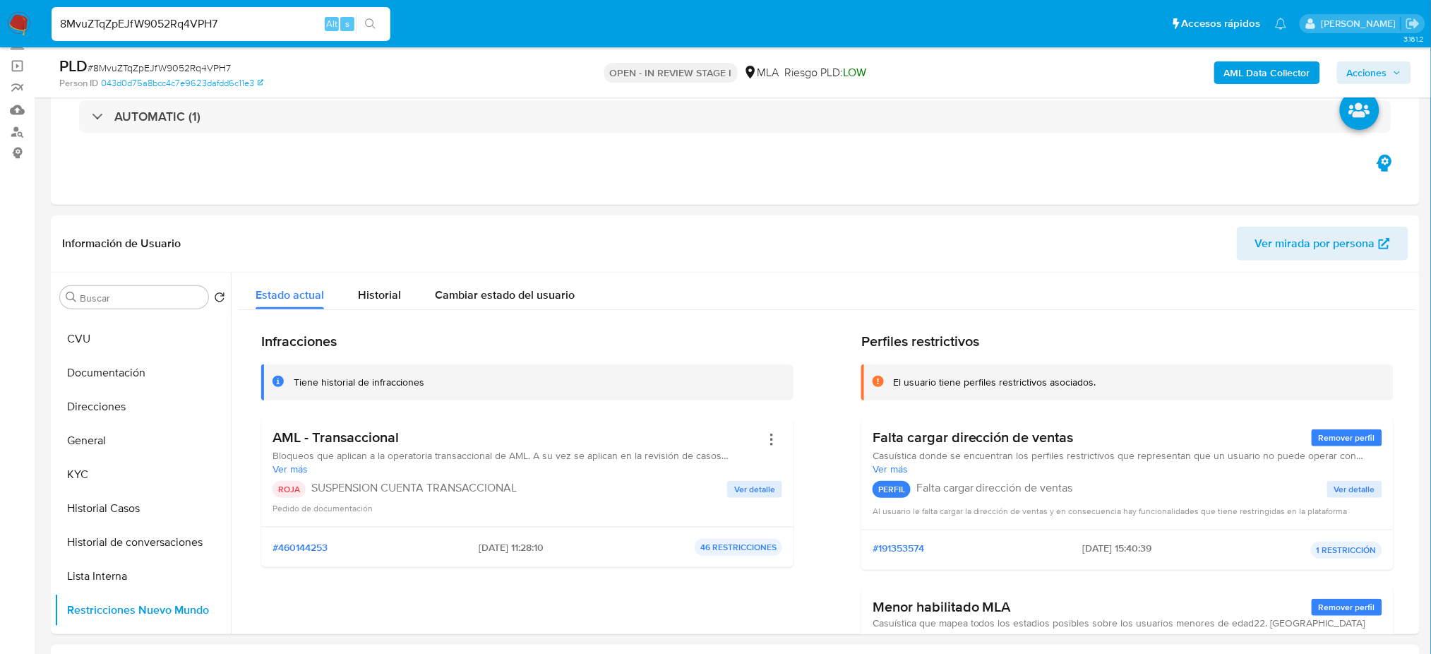
click at [1371, 73] on span "Acciones" at bounding box center [1367, 72] width 40 height 23
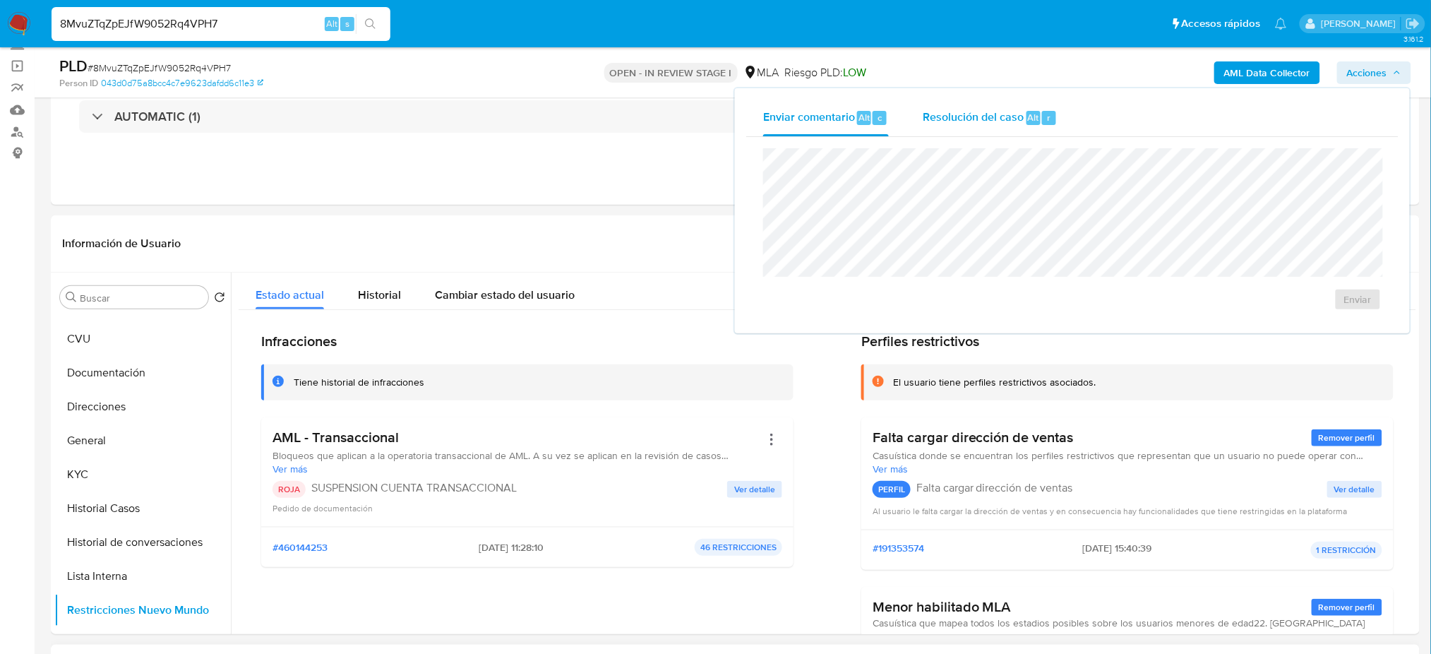
click at [1032, 111] on span "Alt" at bounding box center [1033, 117] width 11 height 13
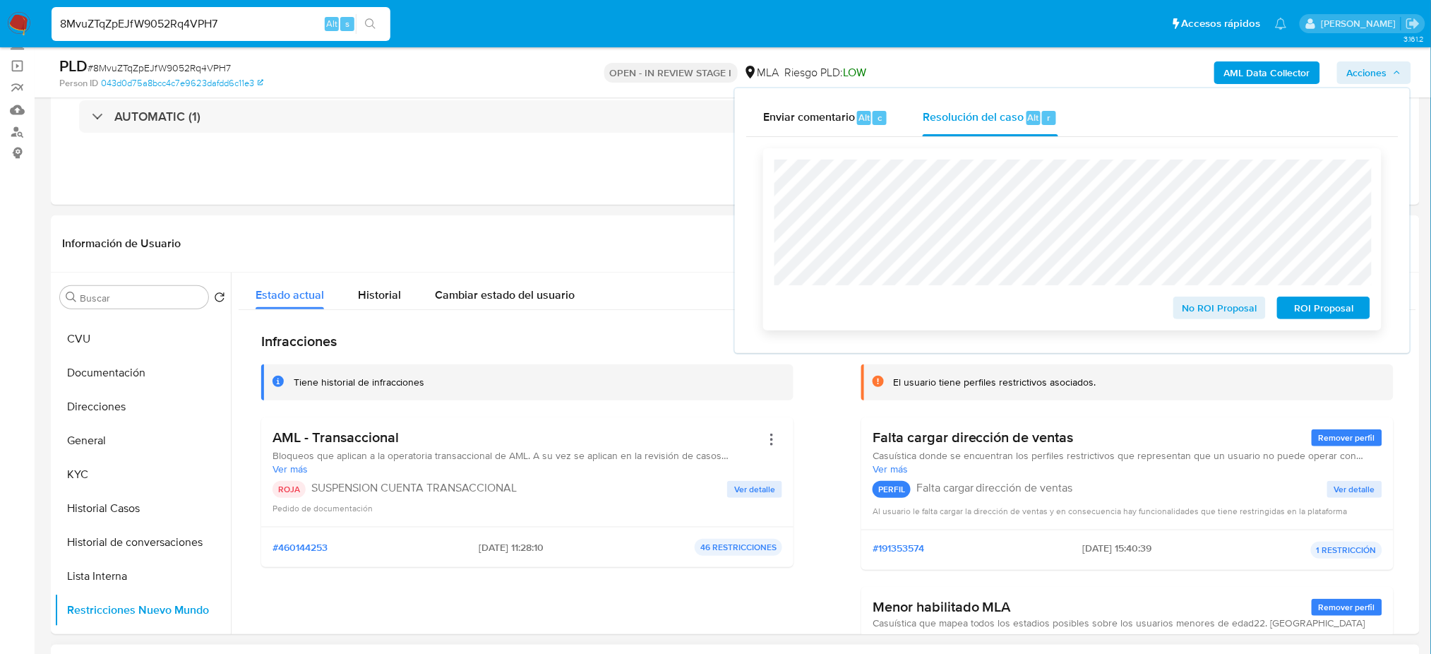
click at [1360, 304] on span "ROI Proposal" at bounding box center [1323, 308] width 73 height 20
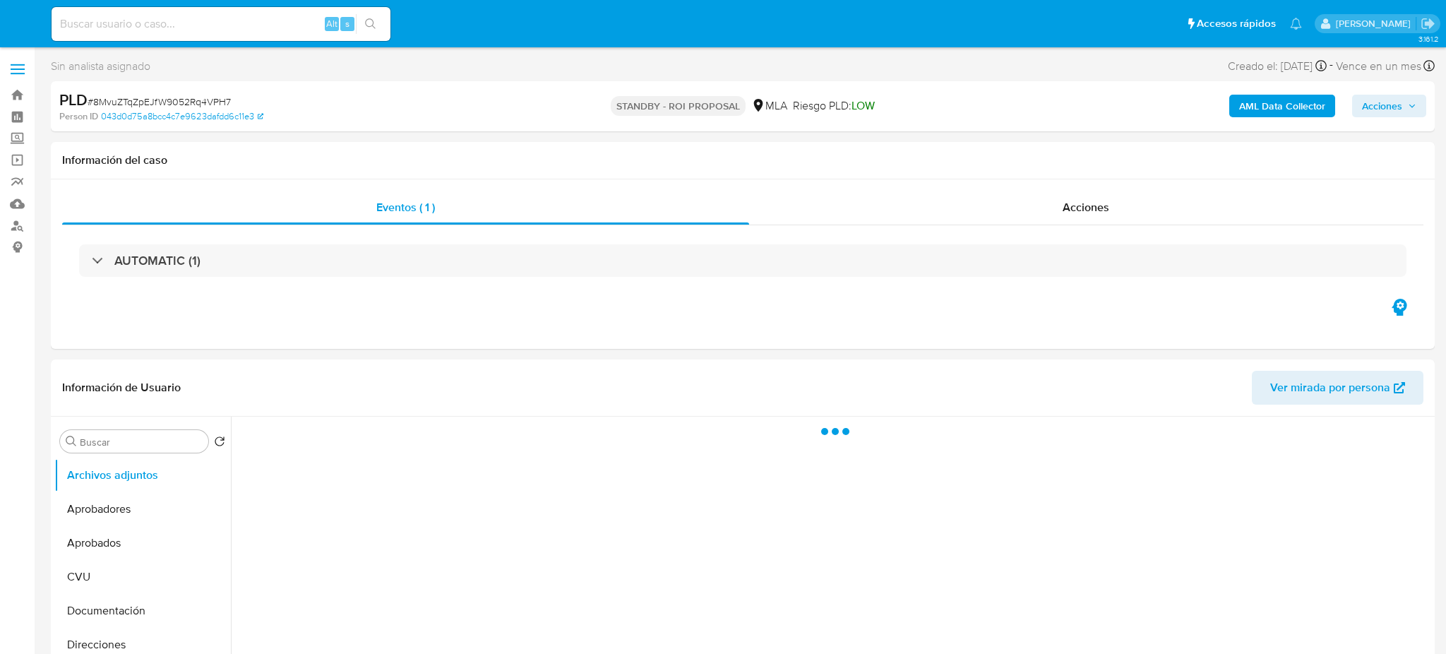
select select "10"
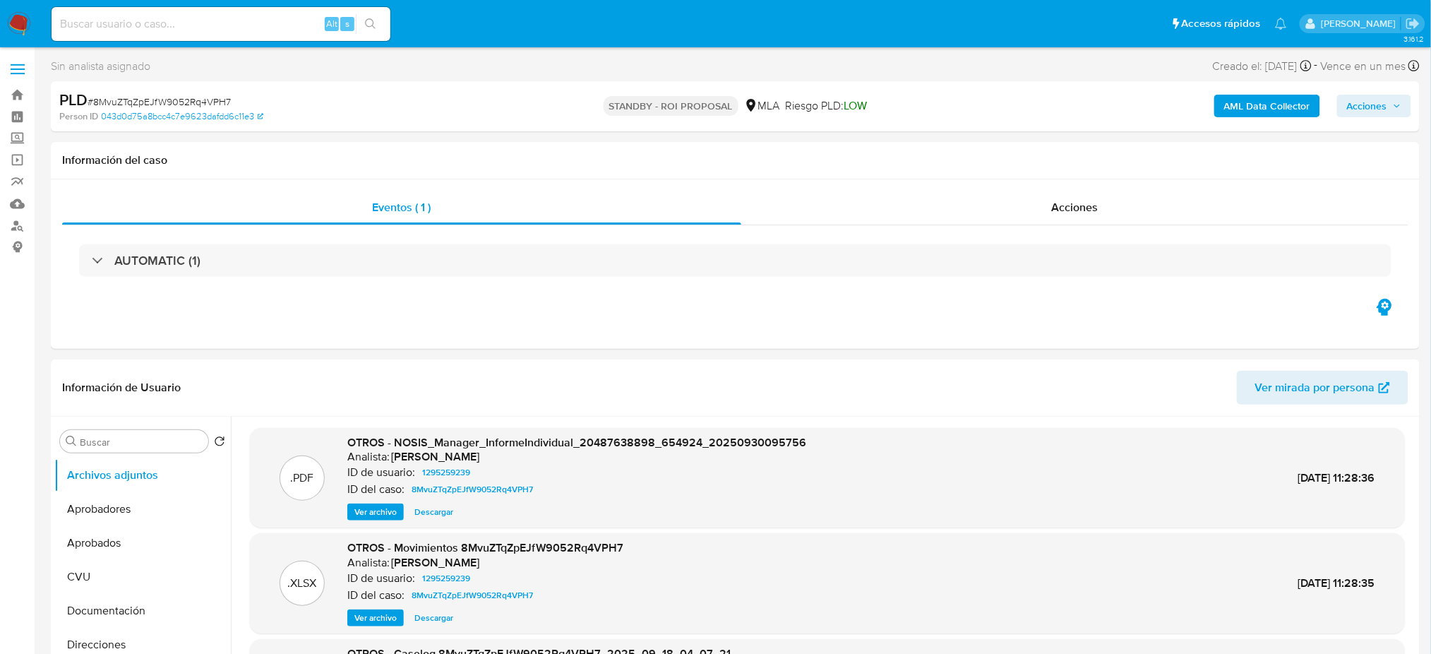
click at [23, 18] on img at bounding box center [19, 24] width 24 height 24
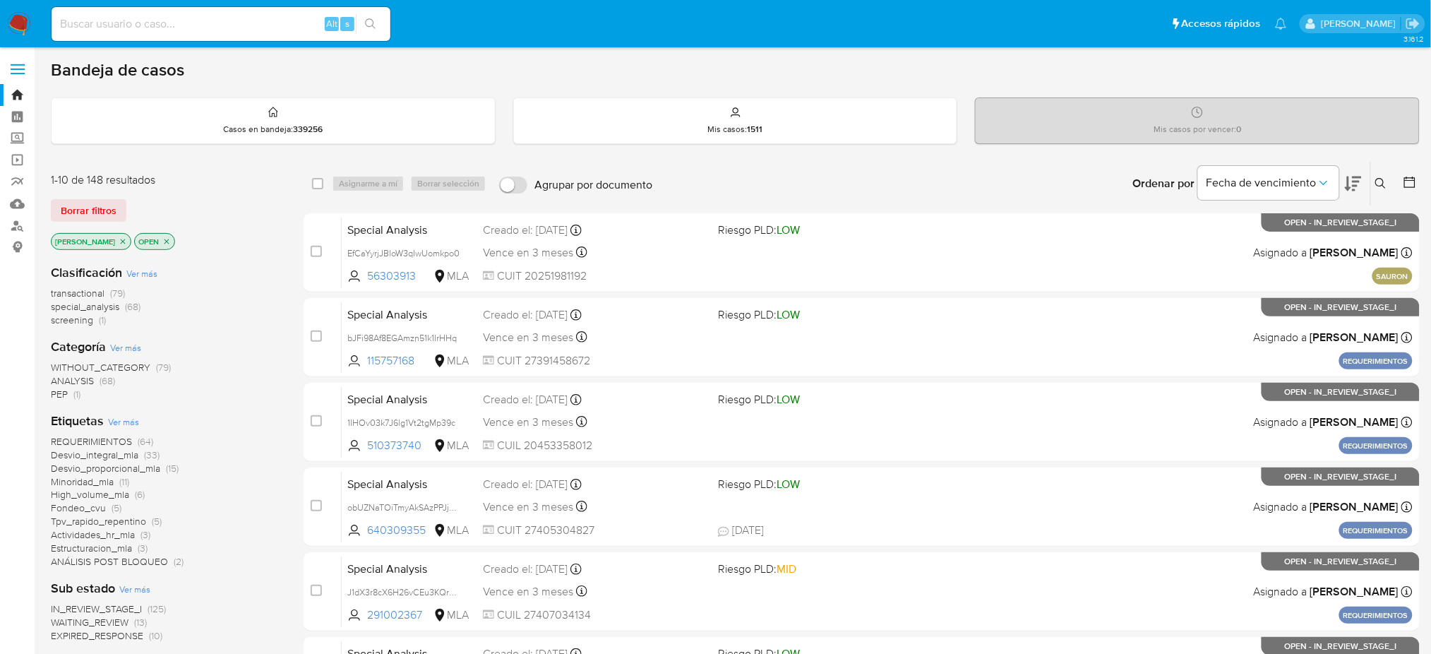
click at [258, 28] on input at bounding box center [221, 24] width 339 height 18
paste input "yvHAEWPBZcezmv173Qb2Jk55"
type input "yvHAEWPBZcezmv173Qb2Jk55"
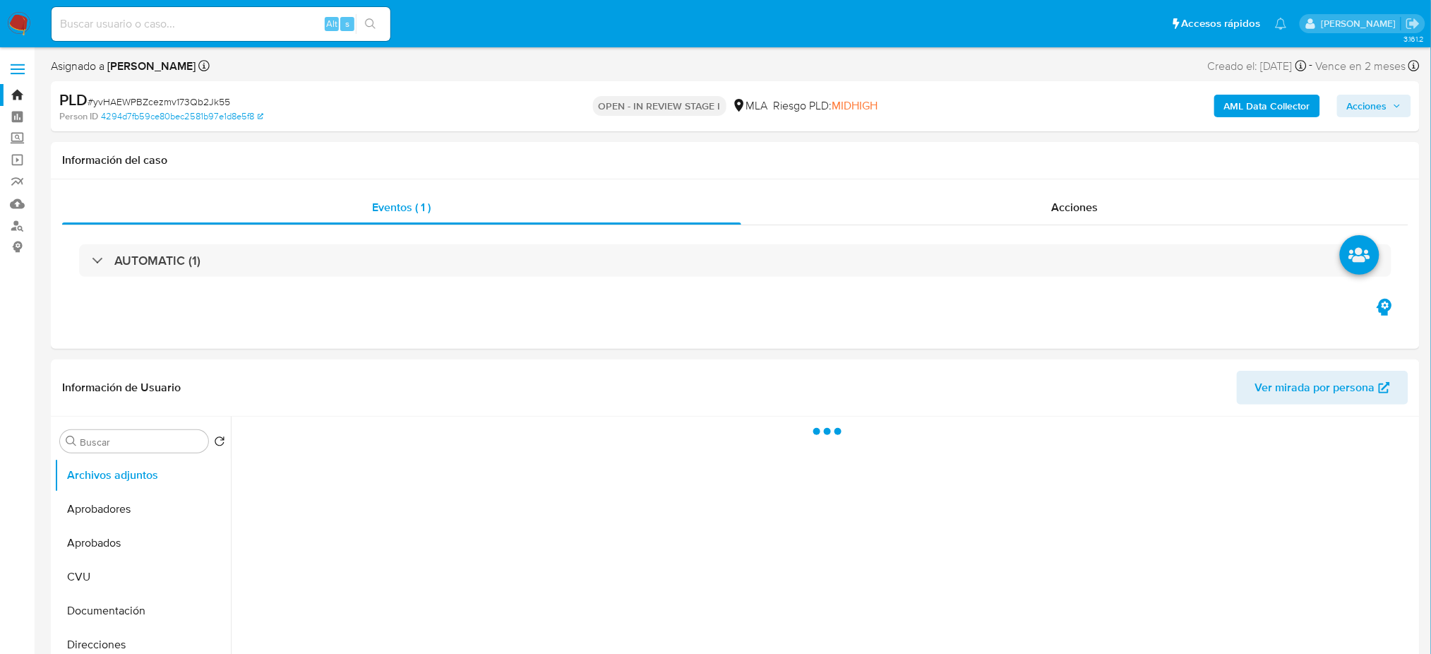
select select "10"
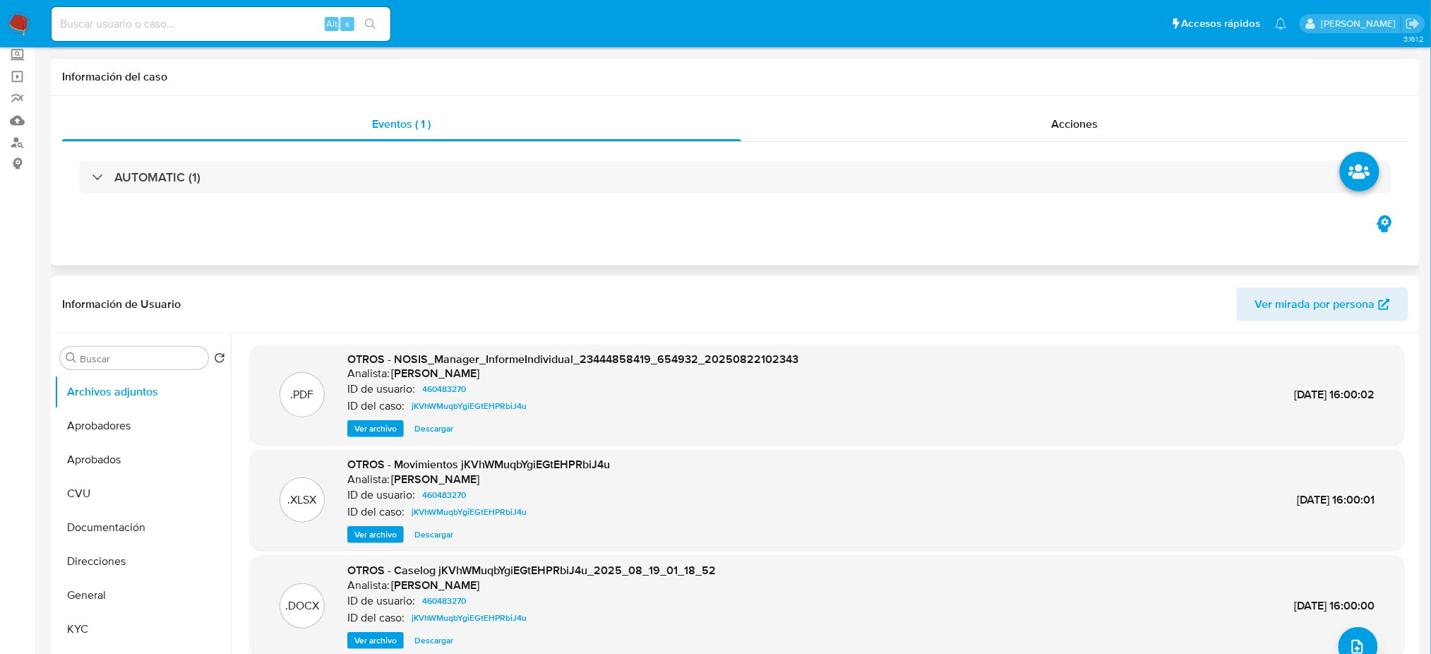
scroll to position [470, 0]
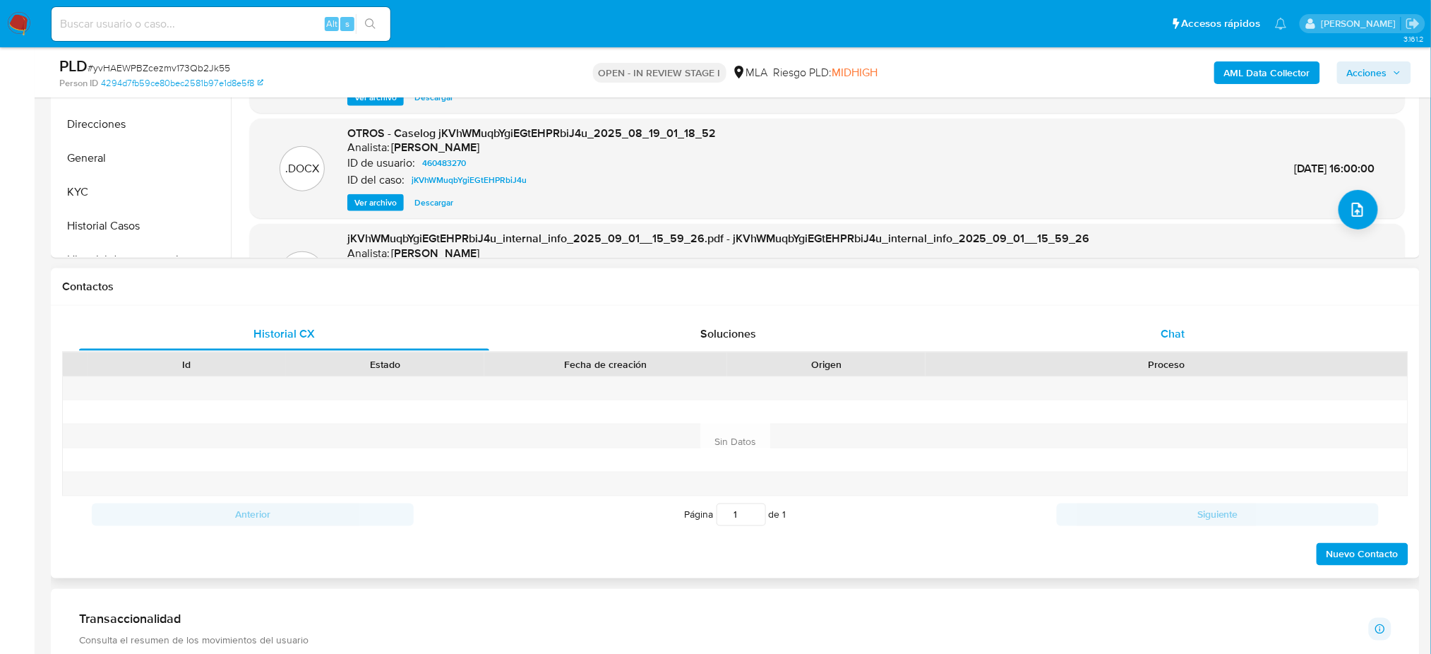
click at [1141, 344] on div "Chat" at bounding box center [1173, 334] width 410 height 34
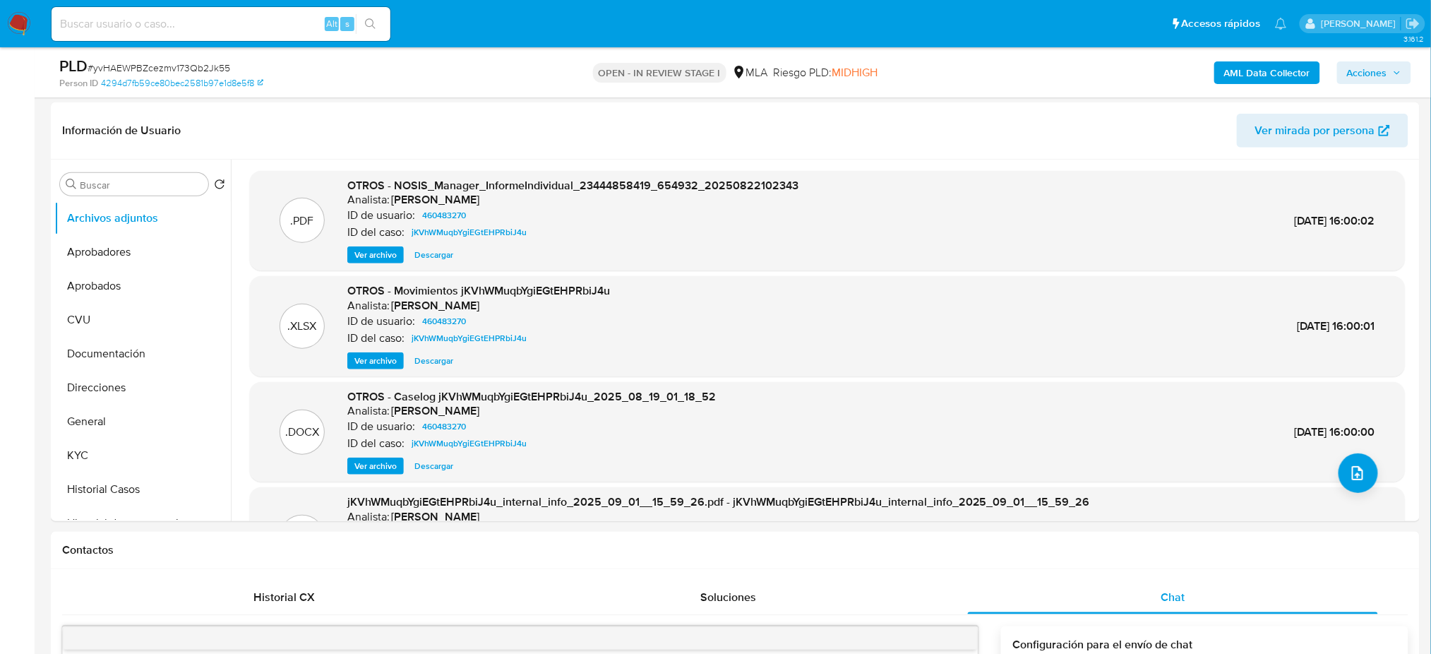
scroll to position [188, 0]
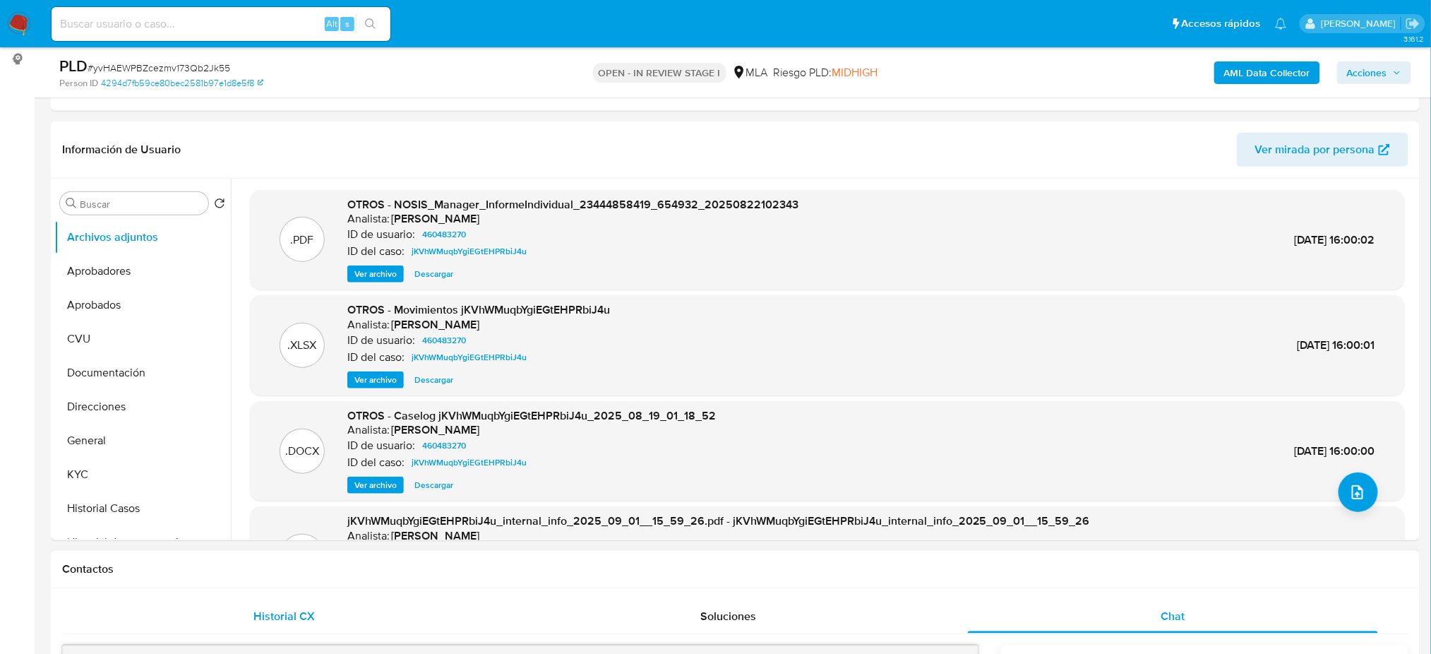
click at [244, 627] on div "Historial CX" at bounding box center [284, 616] width 410 height 34
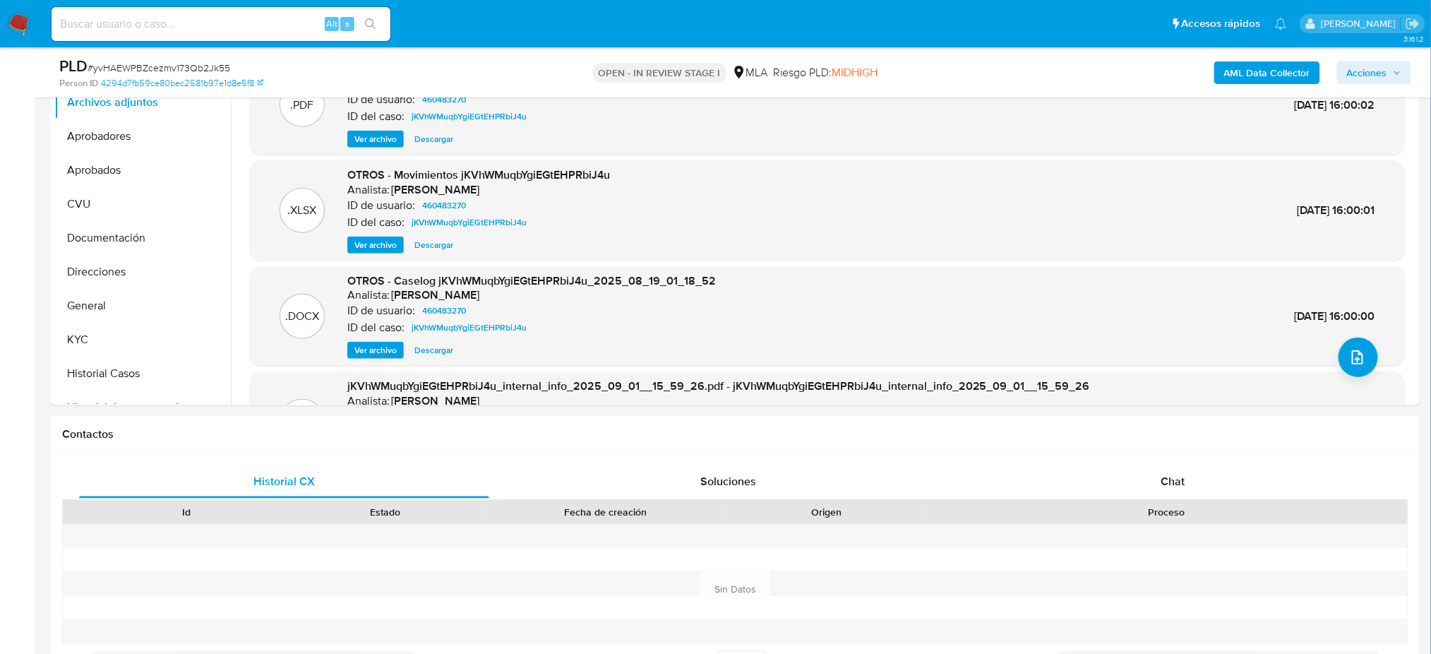
scroll to position [94, 0]
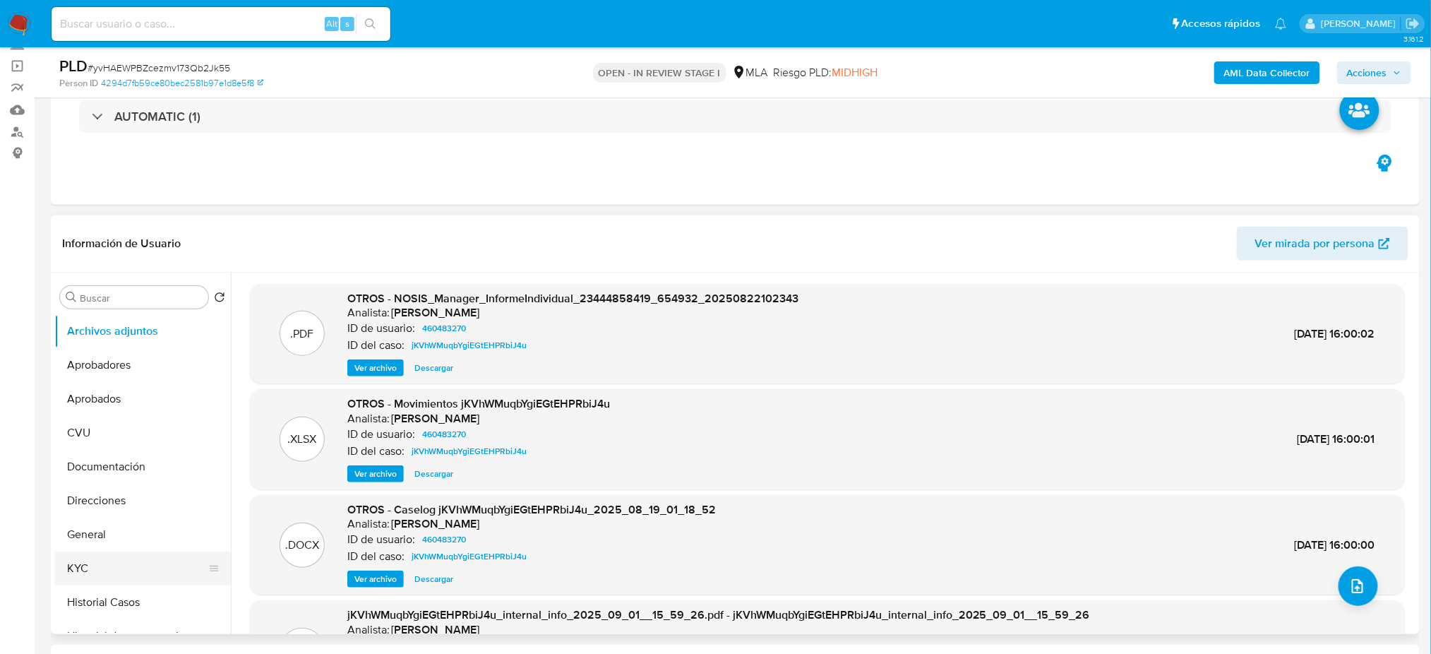
click at [111, 553] on button "KYC" at bounding box center [136, 568] width 165 height 34
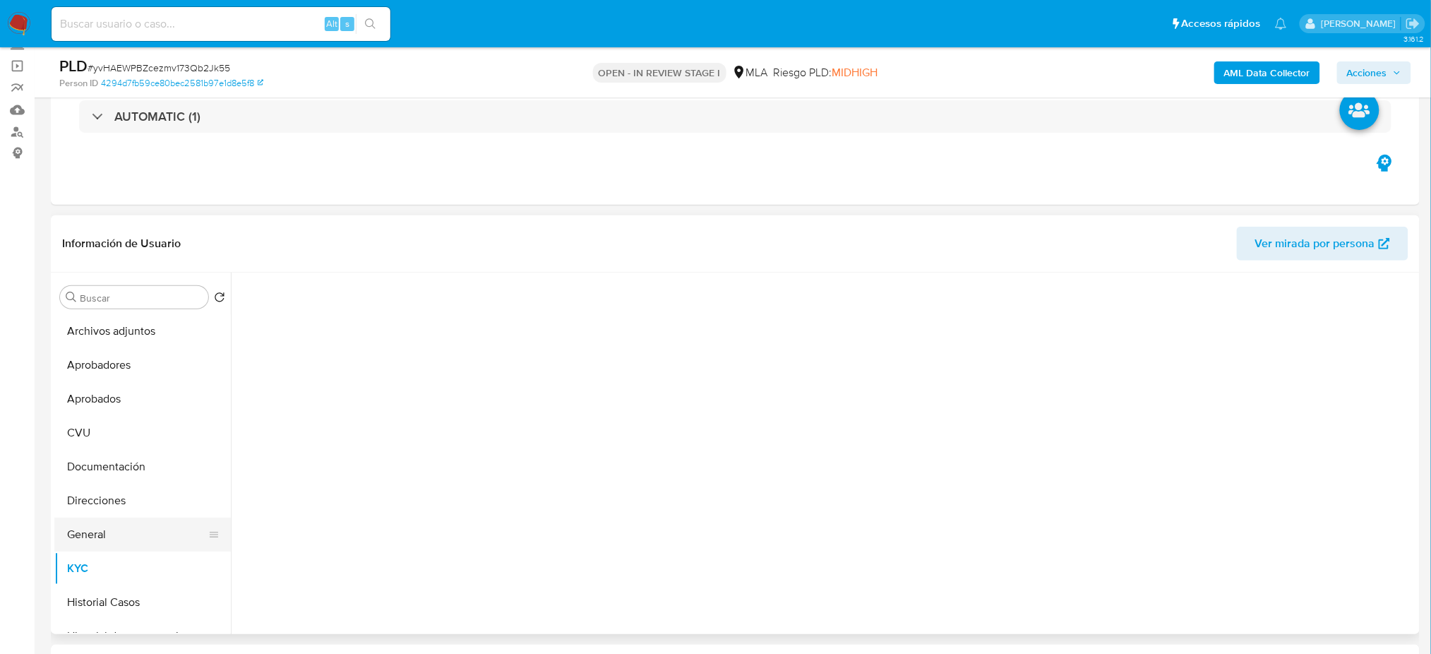
click at [111, 536] on button "General" at bounding box center [136, 534] width 165 height 34
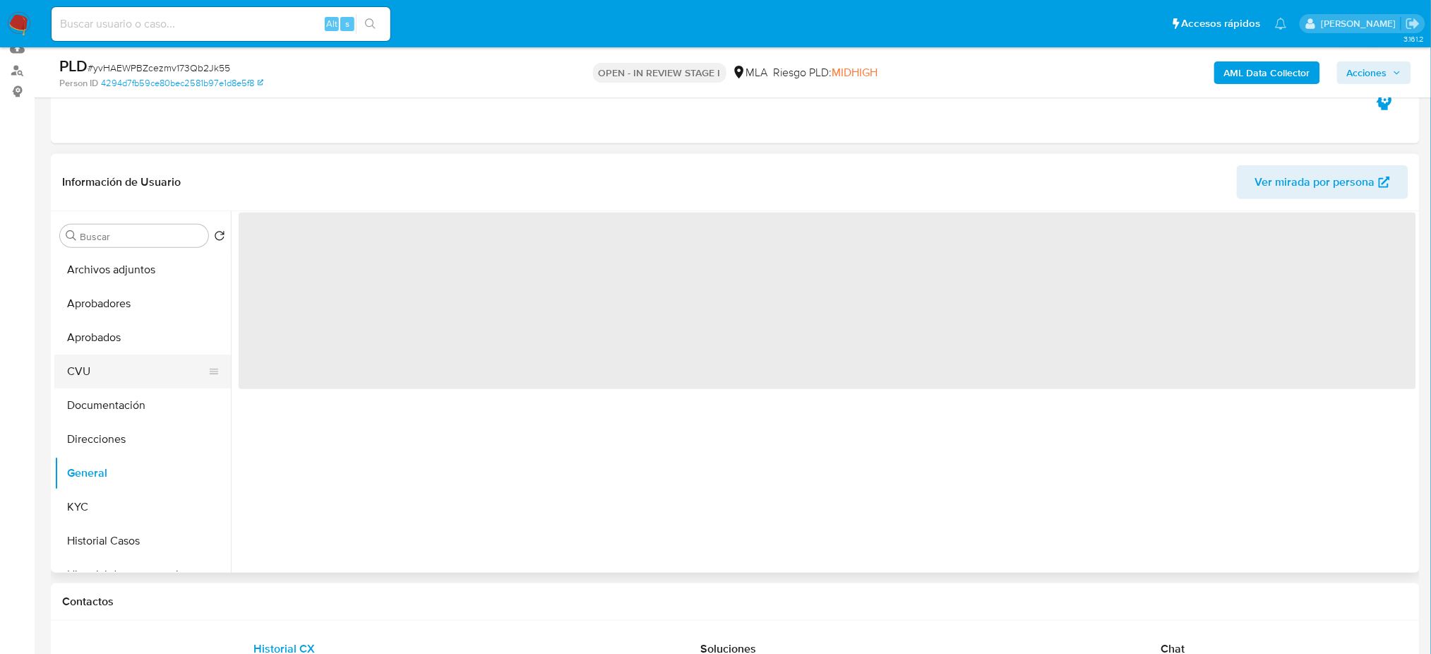
scroll to position [188, 0]
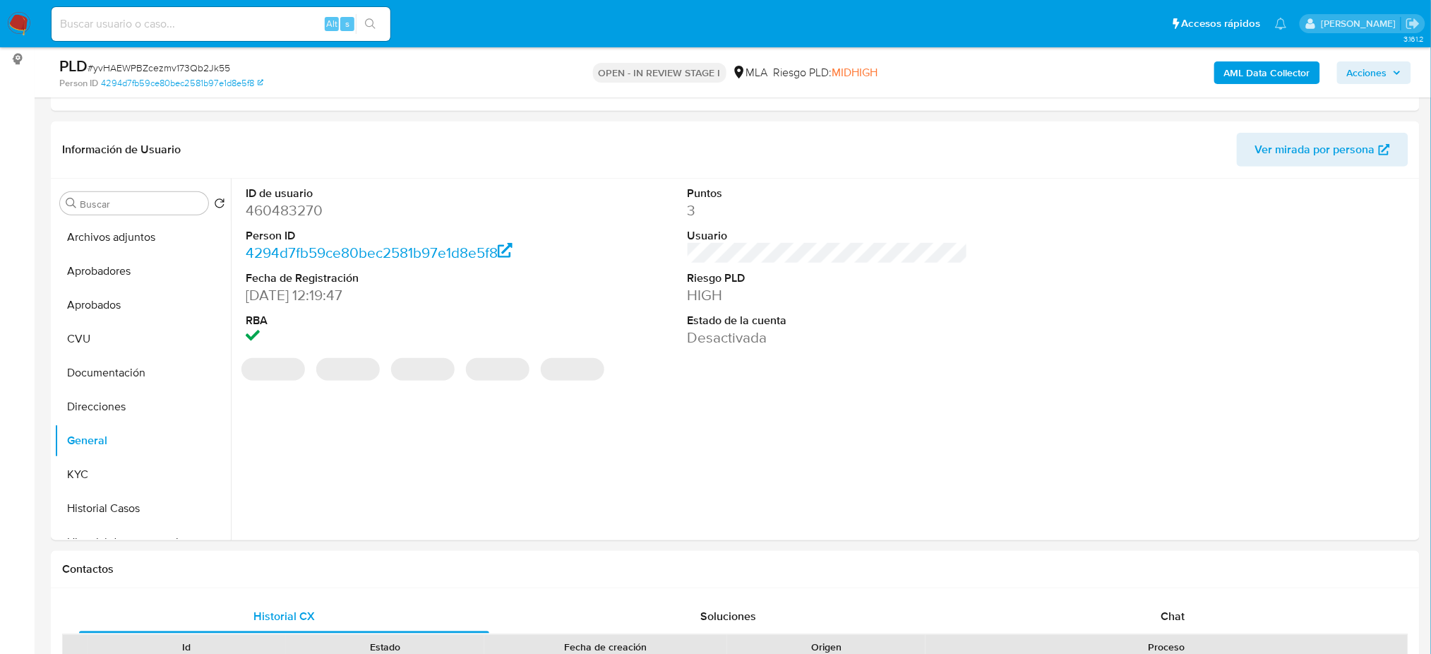
click at [275, 210] on dd "460483270" at bounding box center [386, 210] width 280 height 20
copy dd "460483270"
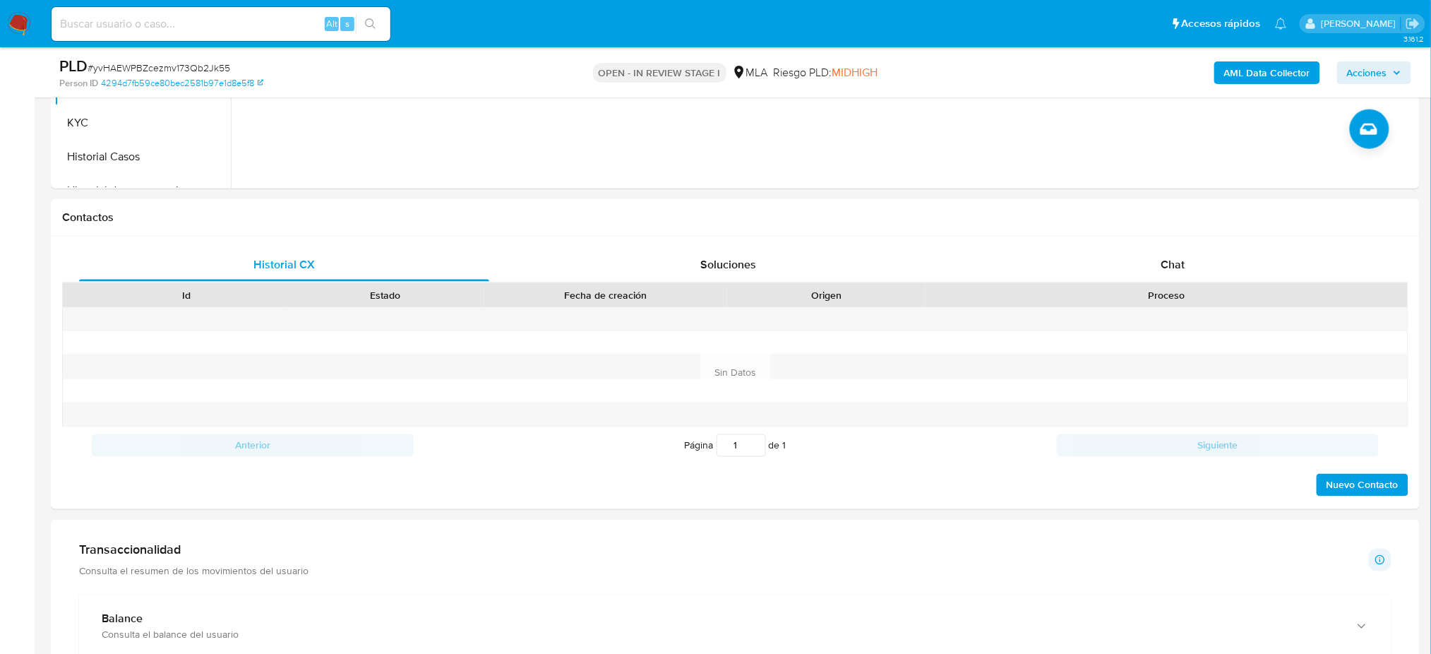
scroll to position [565, 0]
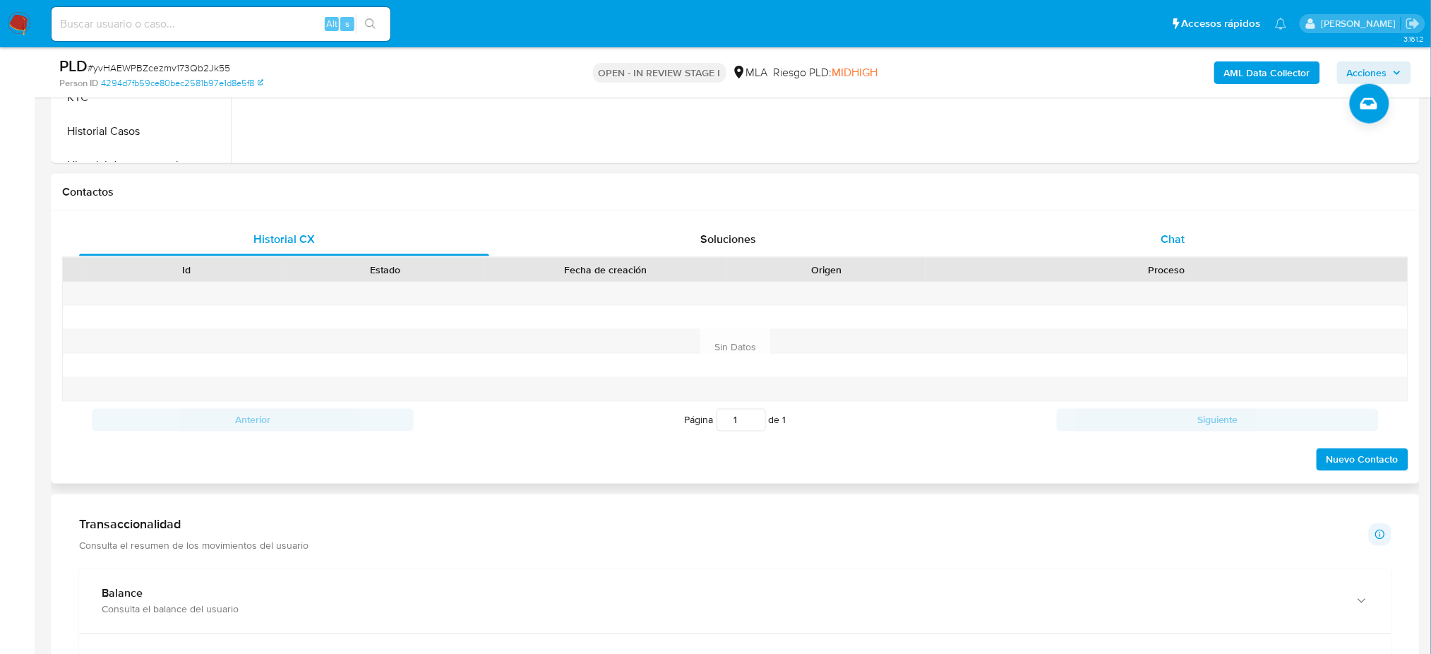
click at [1250, 239] on div "Chat" at bounding box center [1173, 239] width 410 height 34
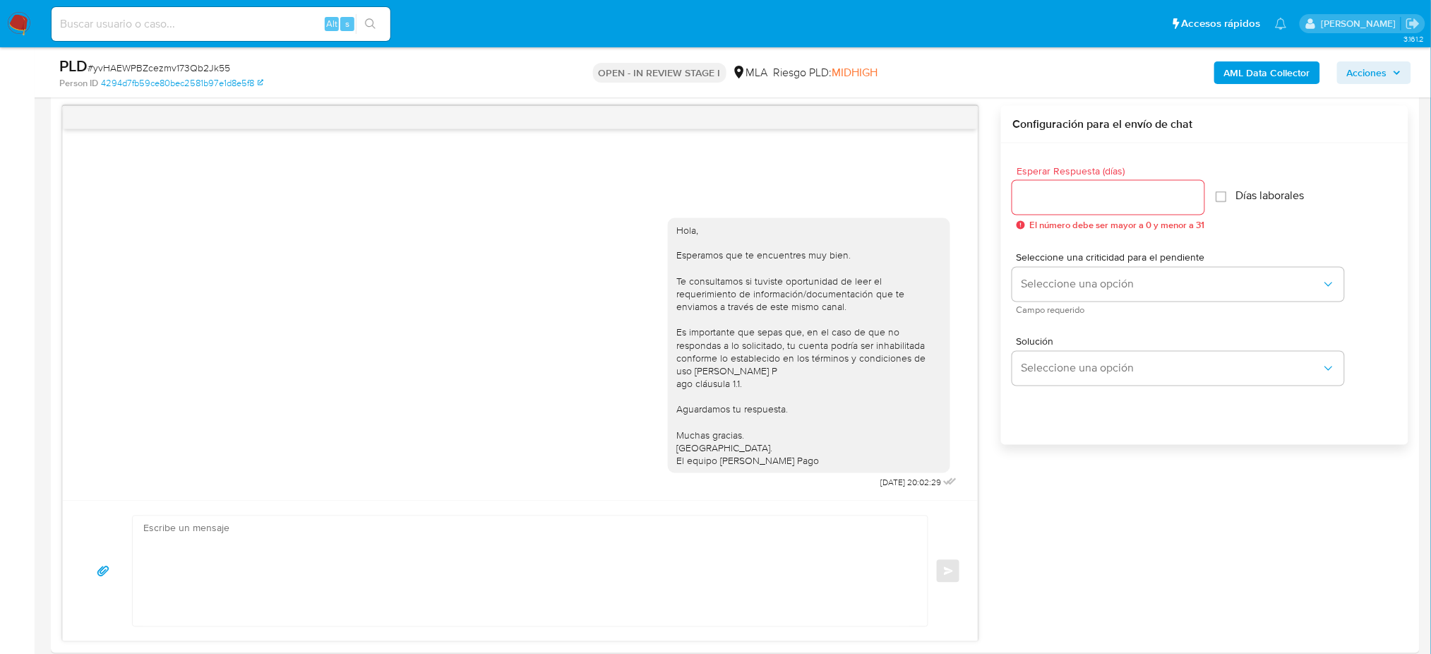
scroll to position [752, 0]
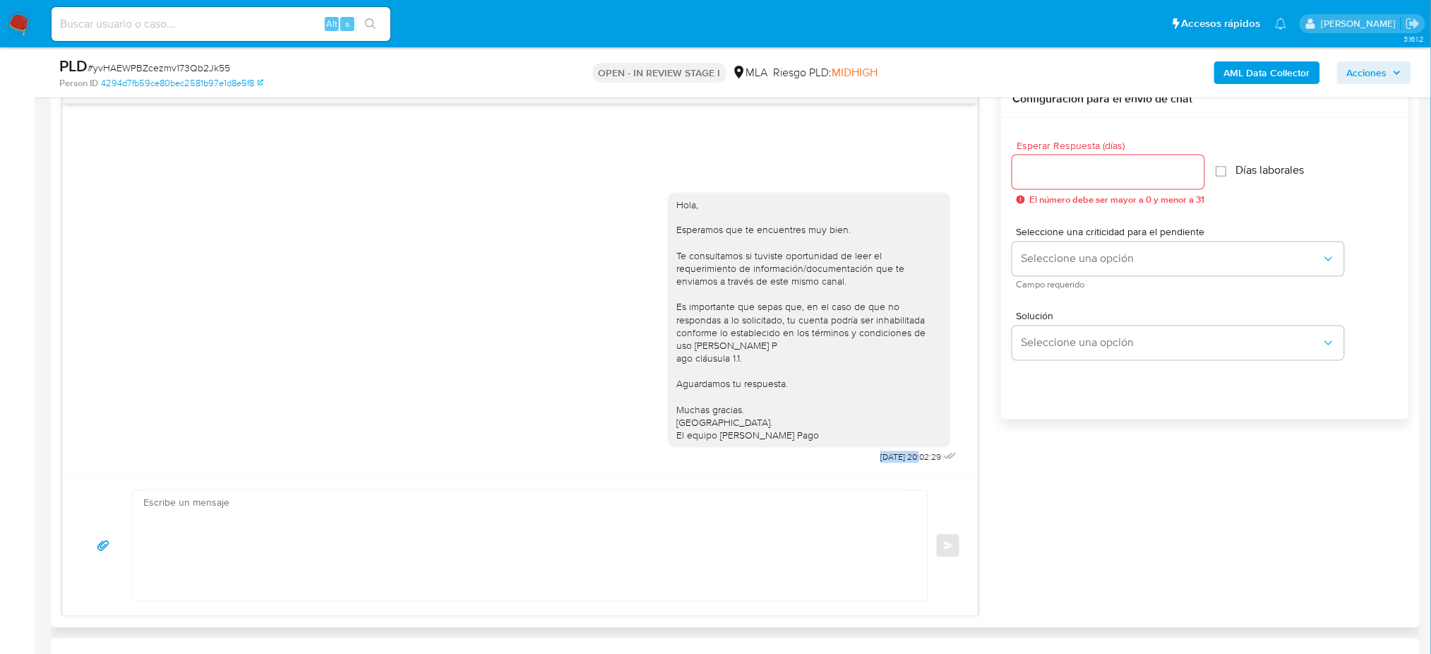
drag, startPoint x: 860, startPoint y: 462, endPoint x: 906, endPoint y: 463, distance: 45.2
click at [906, 463] on span "[DATE] 20:02:29" at bounding box center [910, 457] width 61 height 11
copy span "[DATE]"
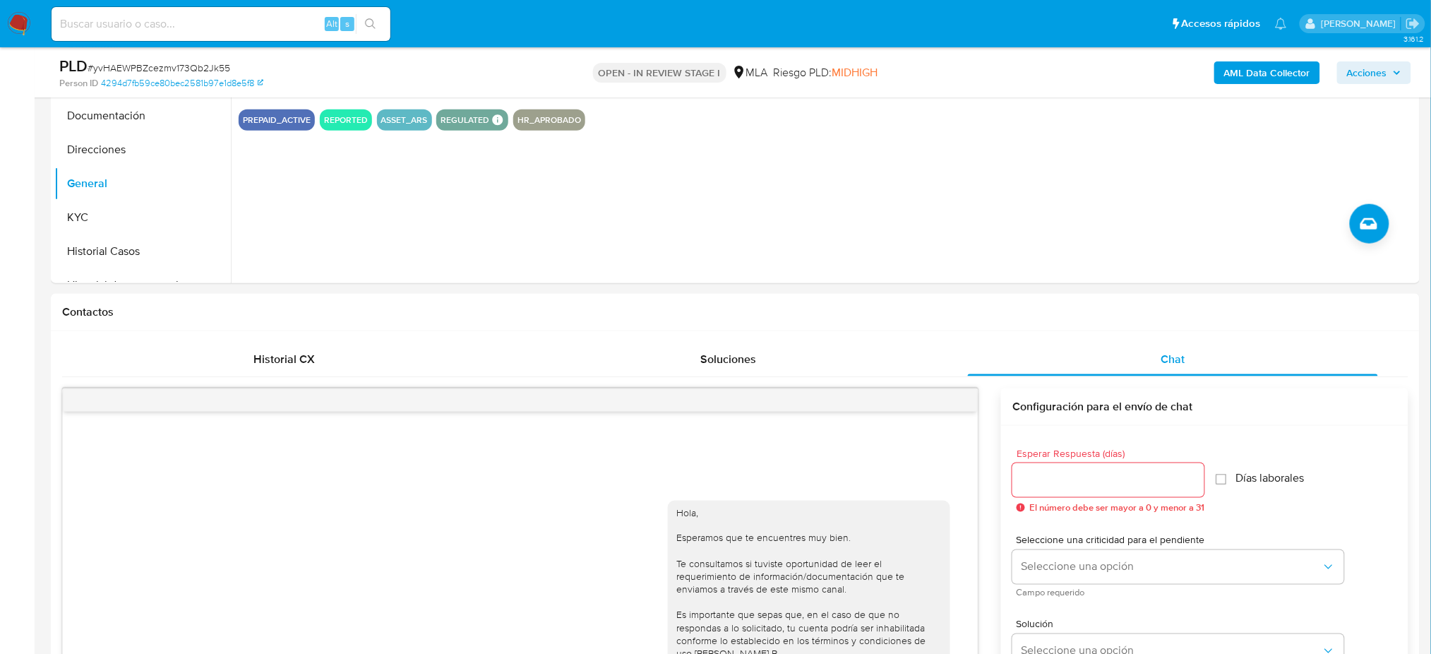
scroll to position [94, 0]
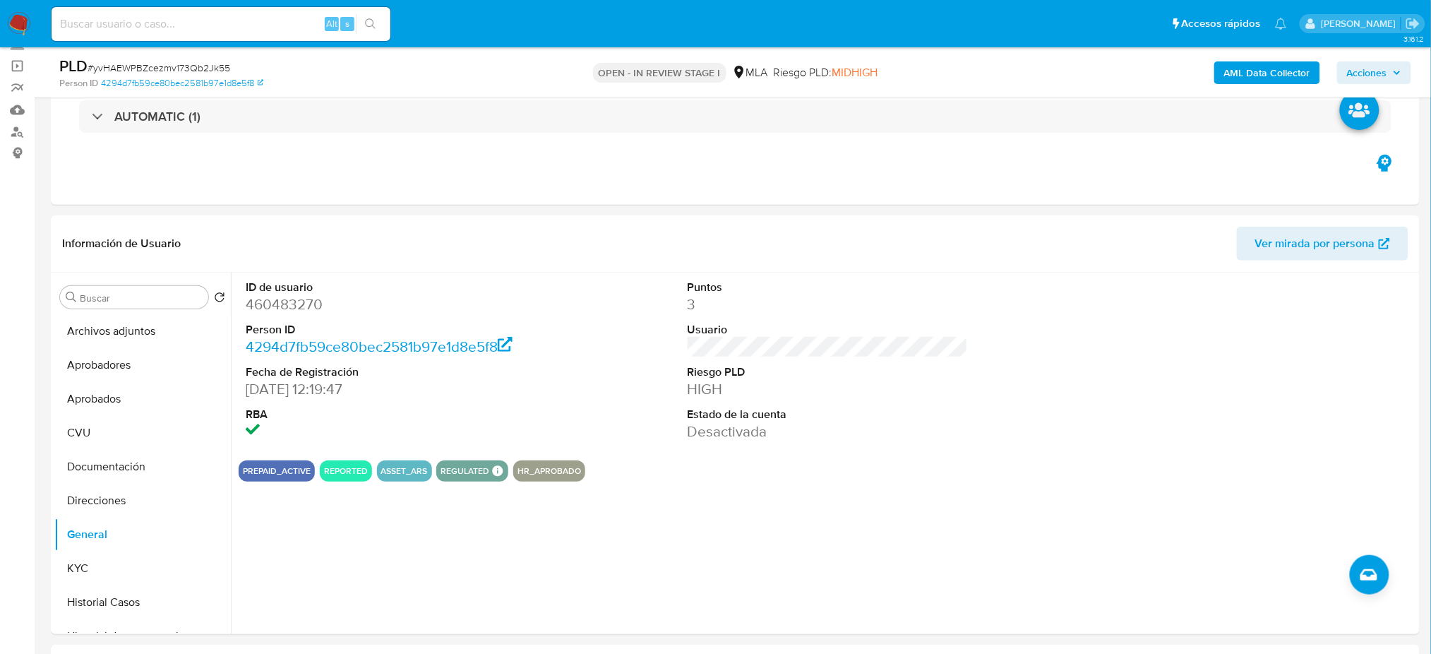
click at [1239, 76] on b "AML Data Collector" at bounding box center [1267, 72] width 86 height 23
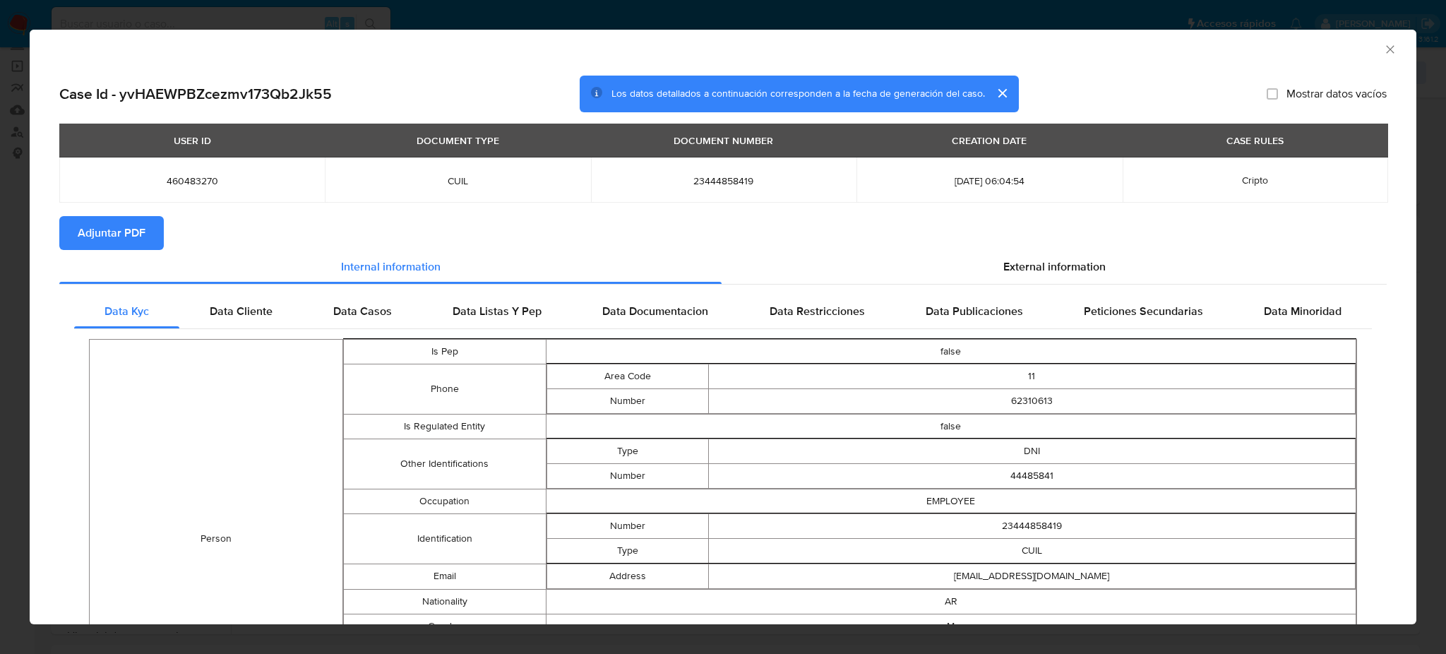
click at [104, 241] on span "Adjuntar PDF" at bounding box center [112, 232] width 68 height 31
click at [1383, 49] on icon "Cerrar ventana" at bounding box center [1390, 49] width 14 height 14
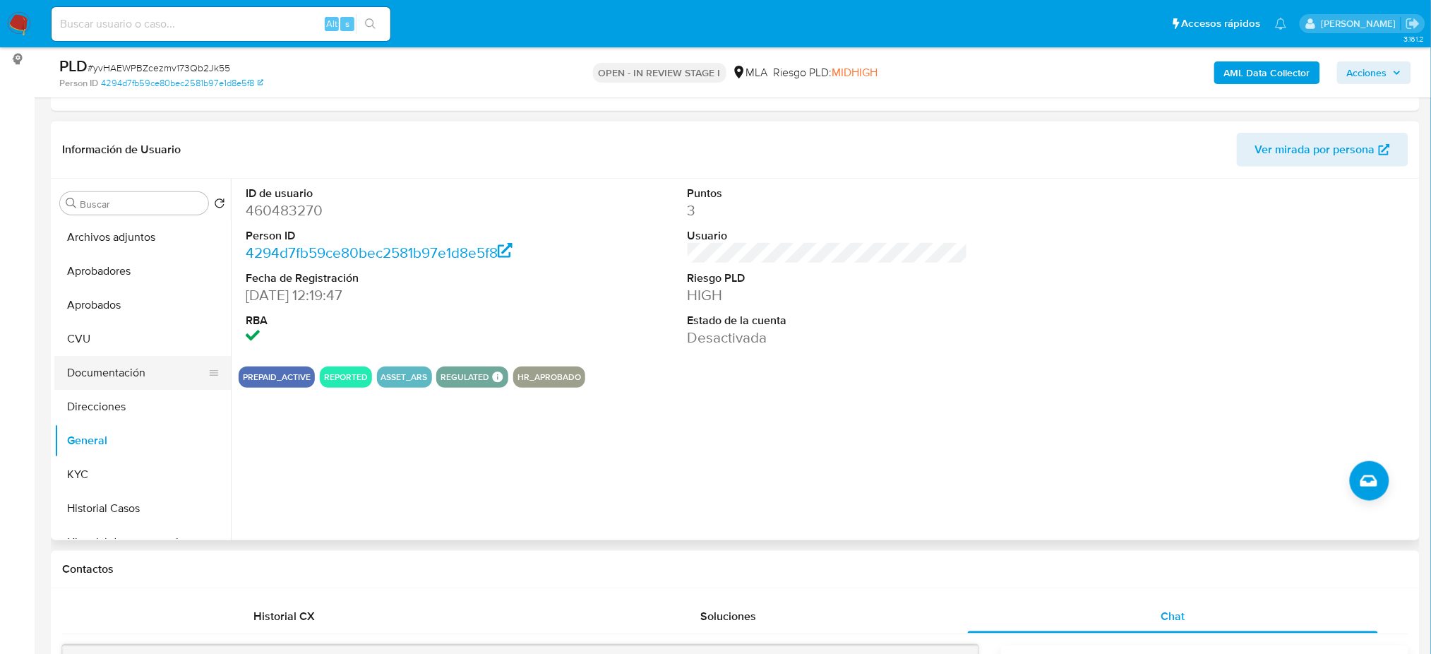
scroll to position [188, 0]
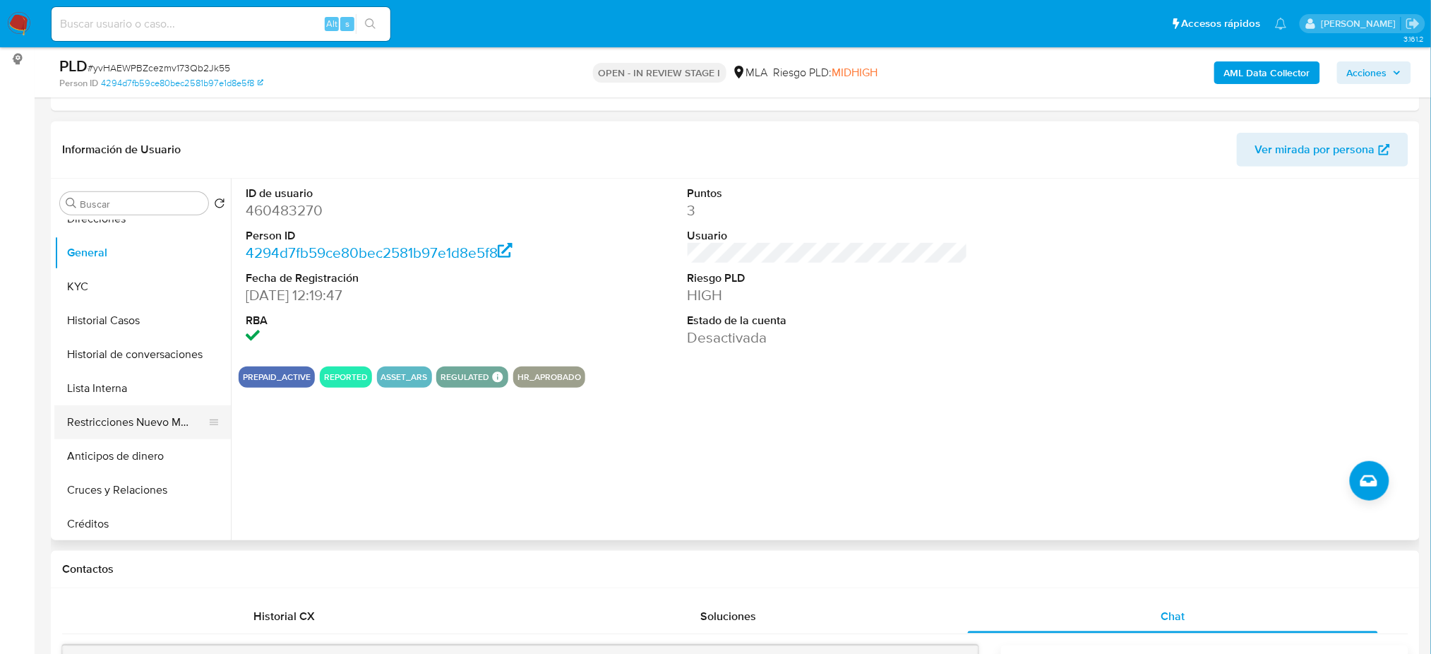
click at [118, 428] on button "Restricciones Nuevo Mundo" at bounding box center [136, 422] width 165 height 34
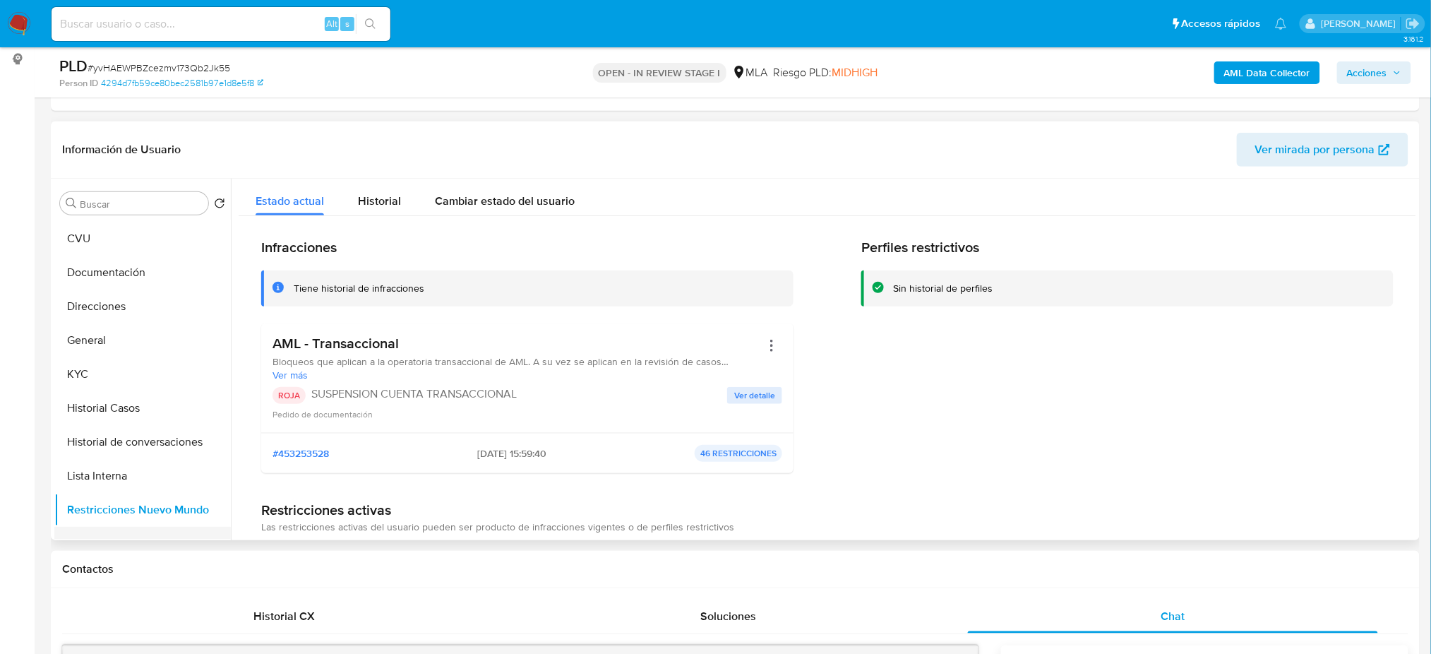
scroll to position [0, 0]
click at [123, 427] on button "General" at bounding box center [136, 440] width 165 height 34
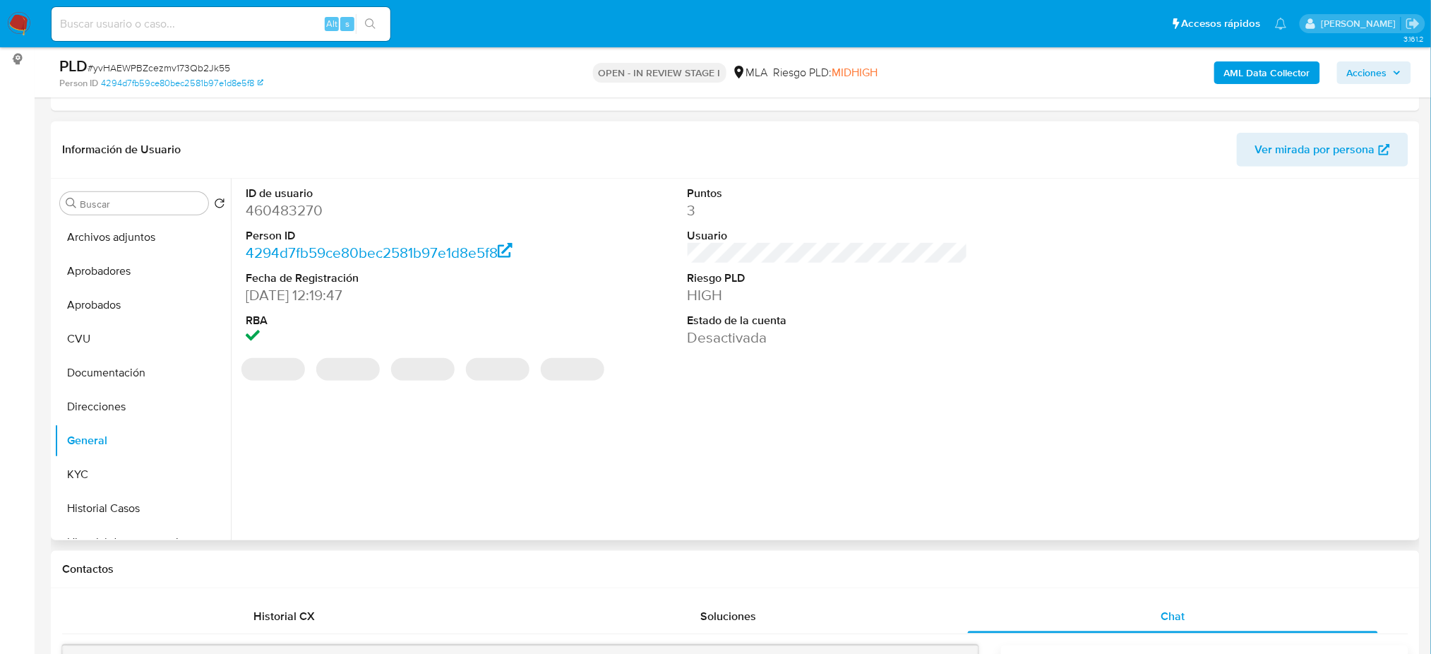
click at [294, 207] on dd "460483270" at bounding box center [386, 210] width 280 height 20
copy dd "460483270"
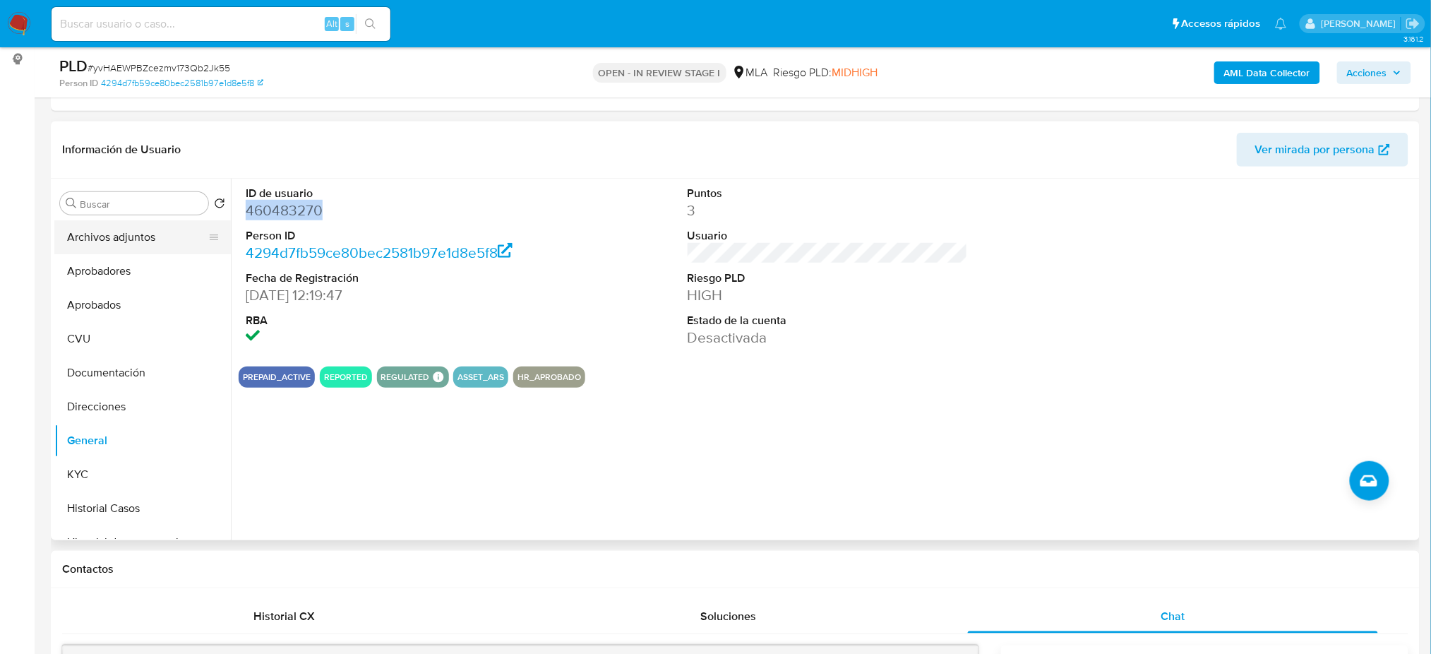
click at [130, 241] on button "Archivos adjuntos" at bounding box center [136, 237] width 165 height 34
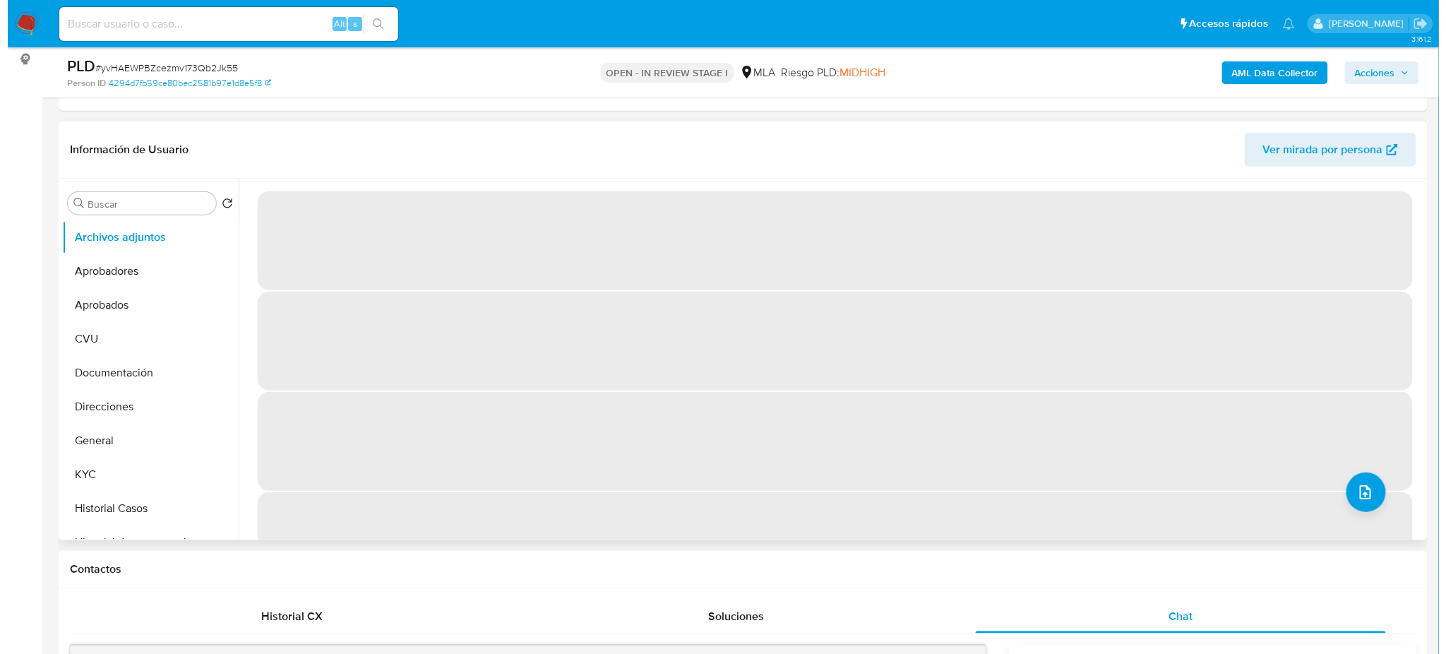
scroll to position [94, 0]
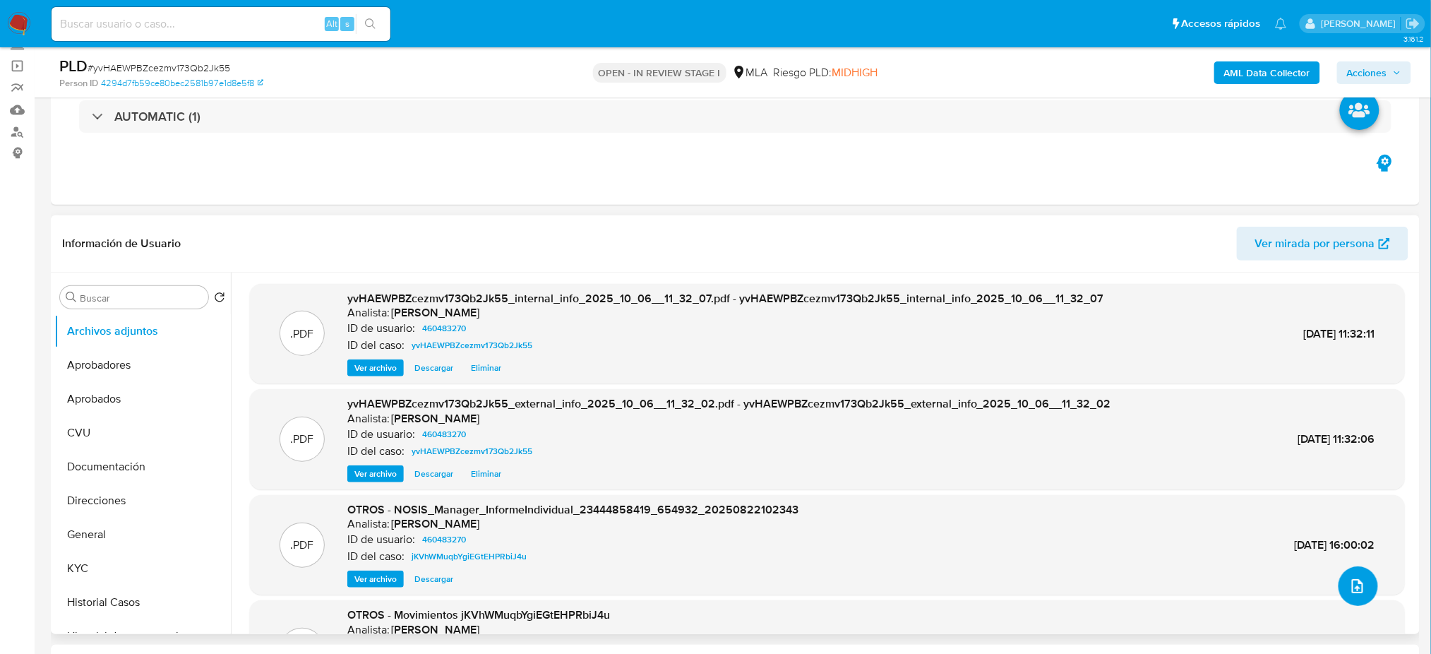
click at [1352, 581] on icon "upload-file" at bounding box center [1357, 586] width 11 height 14
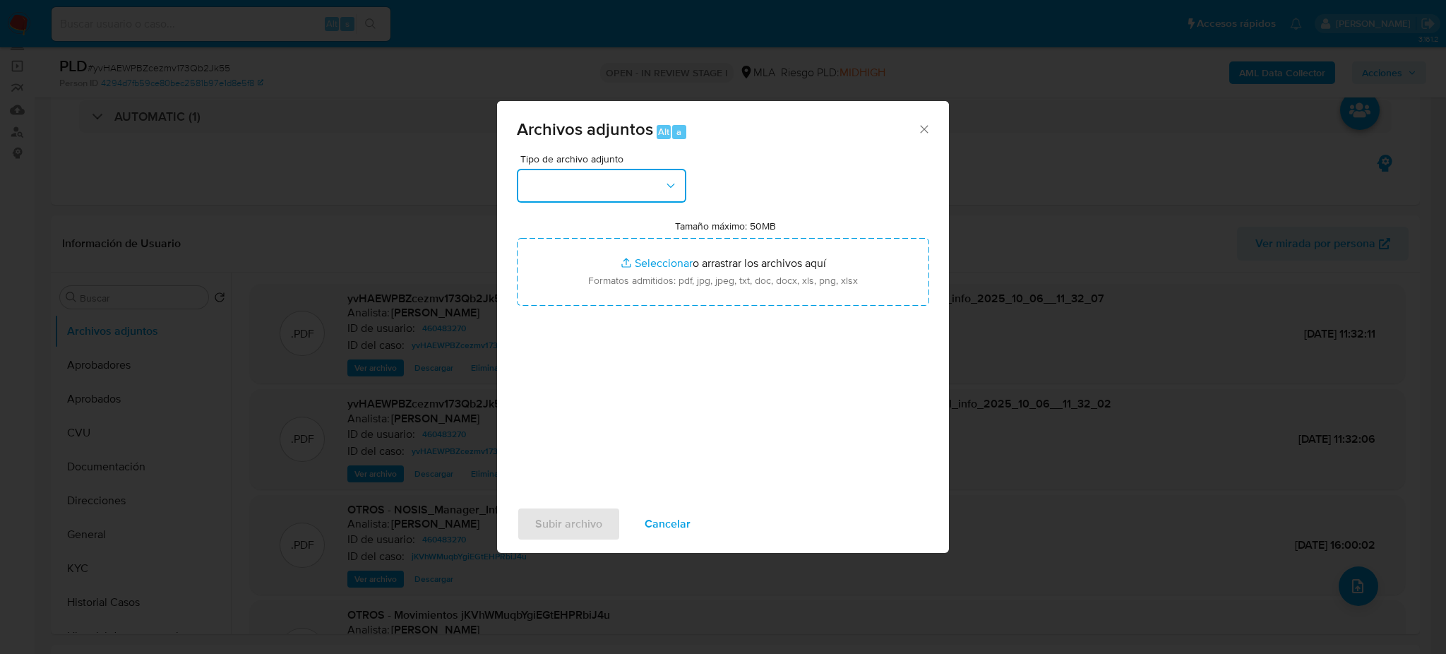
drag, startPoint x: 596, startPoint y: 171, endPoint x: 596, endPoint y: 180, distance: 9.2
click at [596, 170] on button "button" at bounding box center [601, 186] width 169 height 34
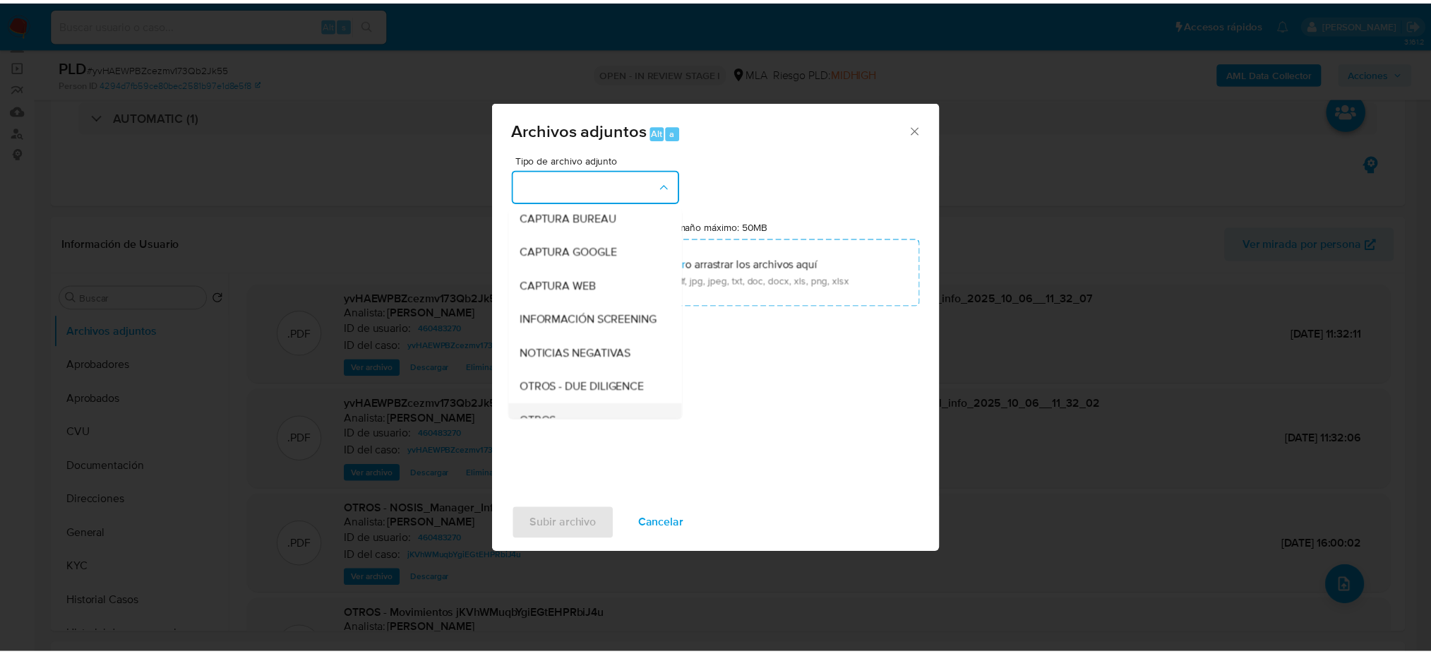
scroll to position [188, 0]
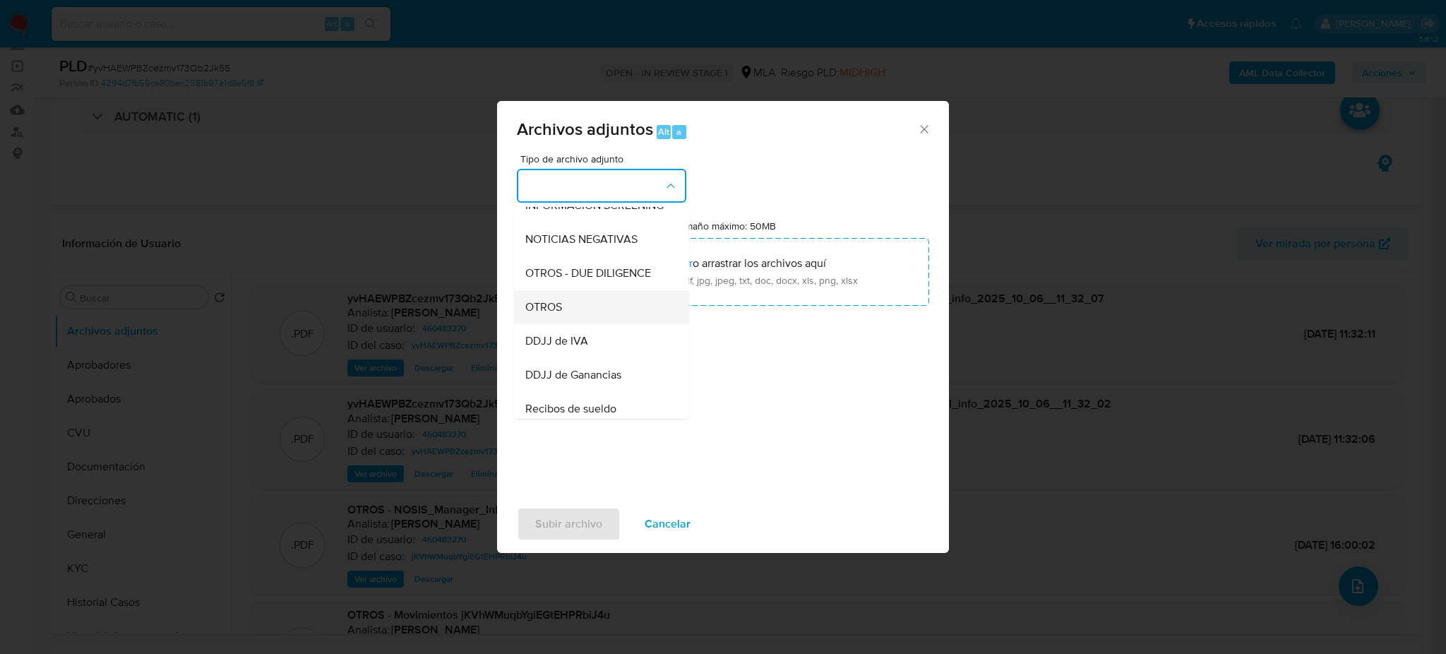
click at [589, 308] on div "OTROS" at bounding box center [597, 307] width 144 height 34
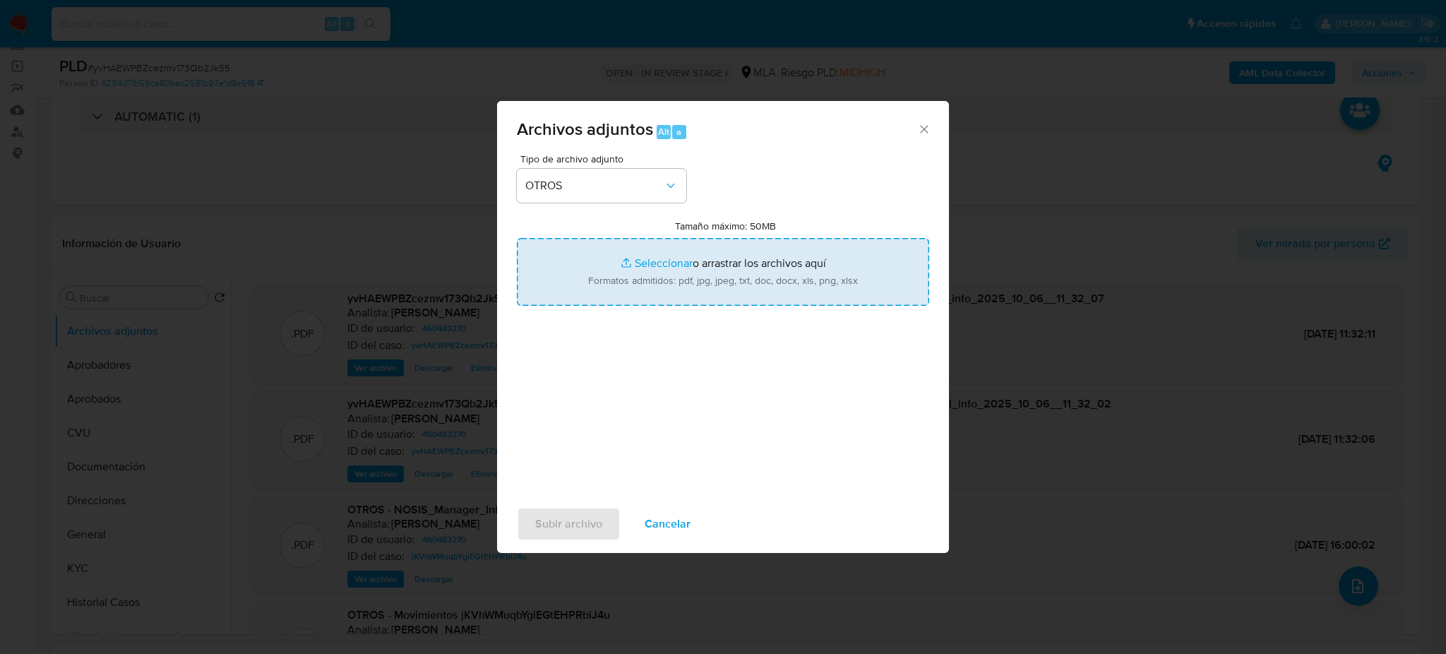
click at [608, 286] on input "Tamaño máximo: 50MB Seleccionar archivos" at bounding box center [723, 272] width 412 height 68
type input "C:\fakepath\Caselog yvHAEWPBZcezmv173Qb2Jk55_2025_10_03_08_10_37.docx"
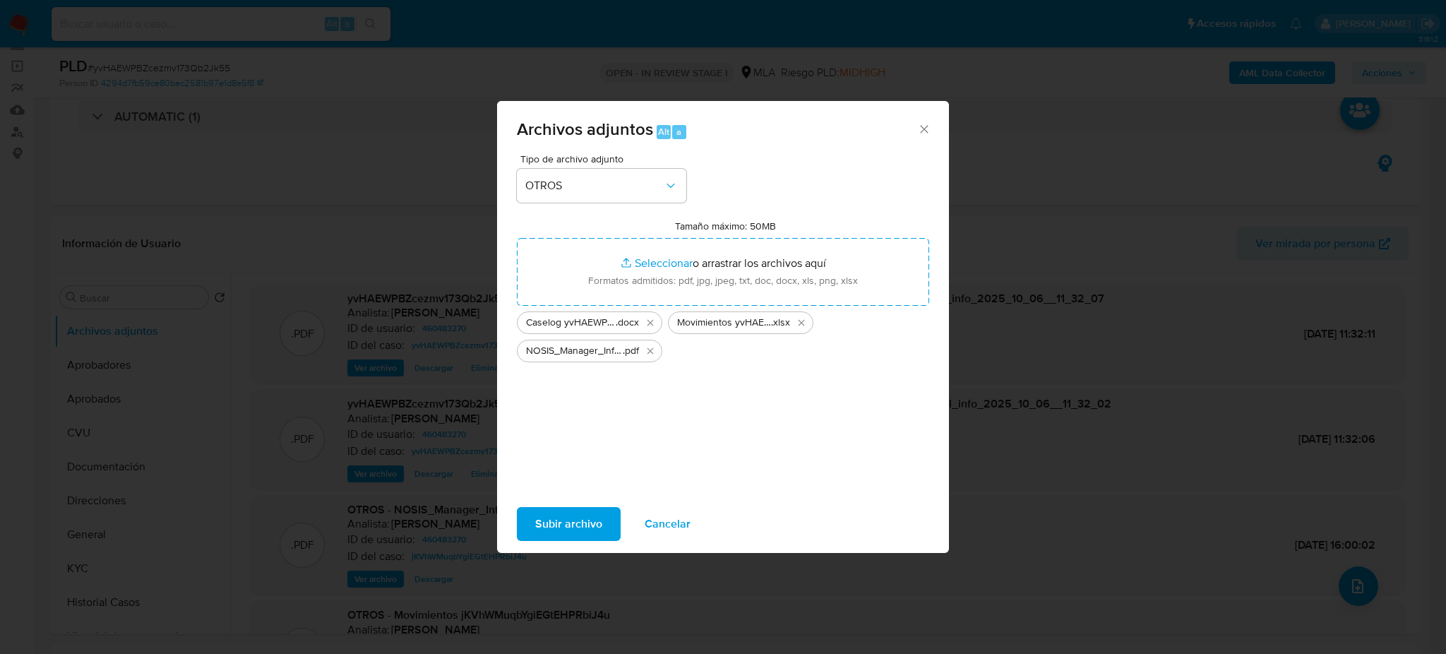
click at [551, 534] on span "Subir archivo" at bounding box center [568, 523] width 67 height 31
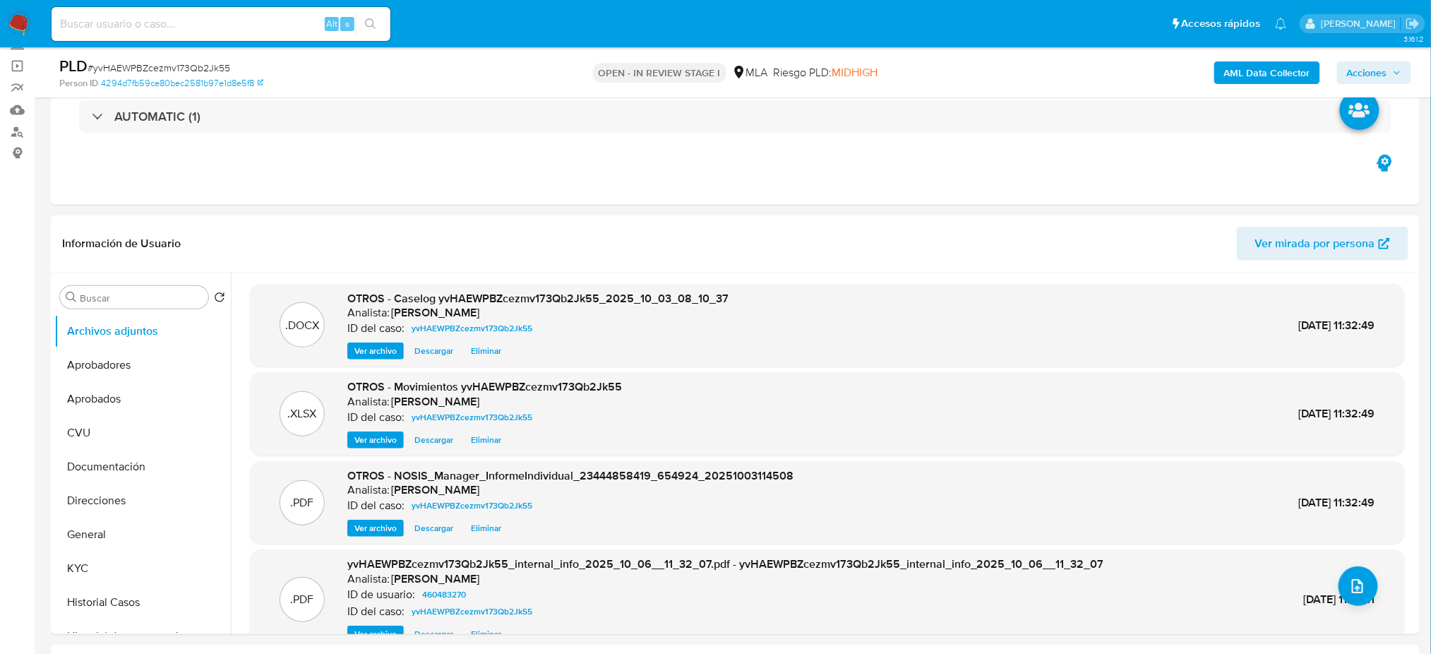
click at [78, 524] on button "General" at bounding box center [136, 534] width 165 height 34
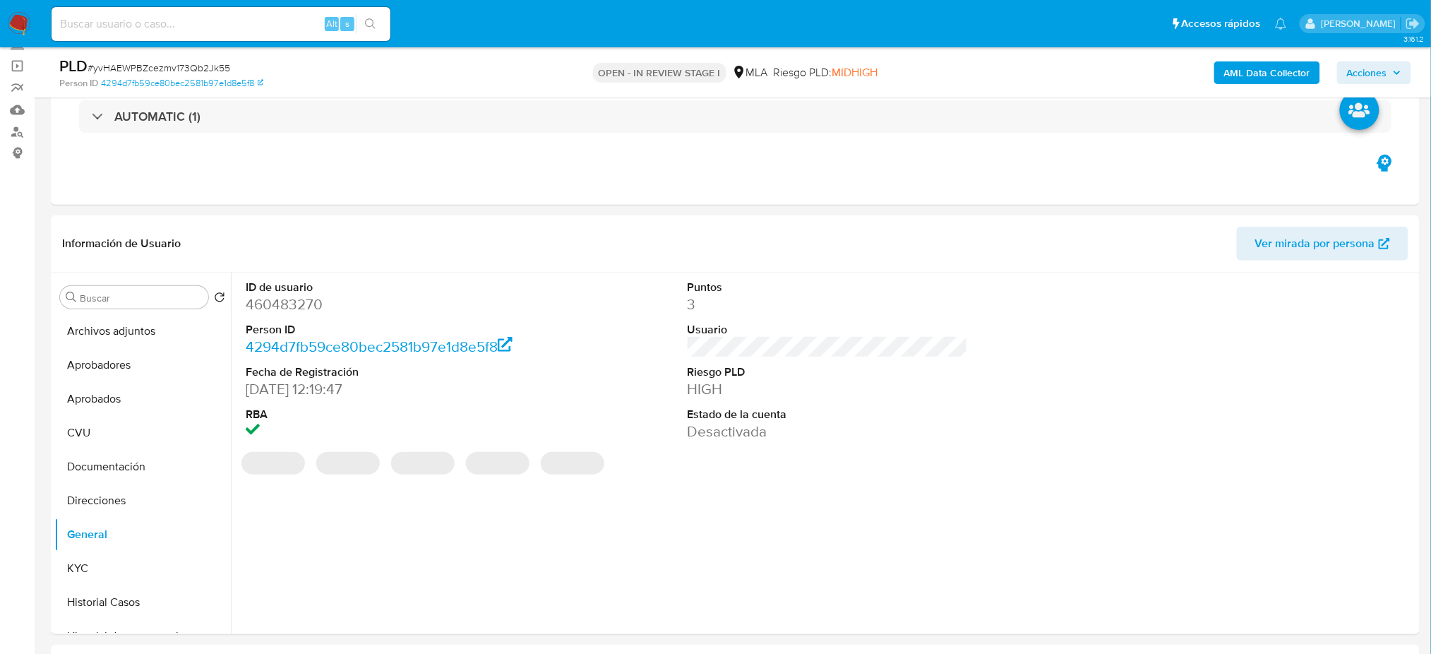
click at [283, 309] on dd "460483270" at bounding box center [386, 304] width 280 height 20
copy dd "460483270"
drag, startPoint x: 1369, startPoint y: 67, endPoint x: 1362, endPoint y: 72, distance: 9.2
click at [1369, 66] on span "Acciones" at bounding box center [1367, 72] width 40 height 23
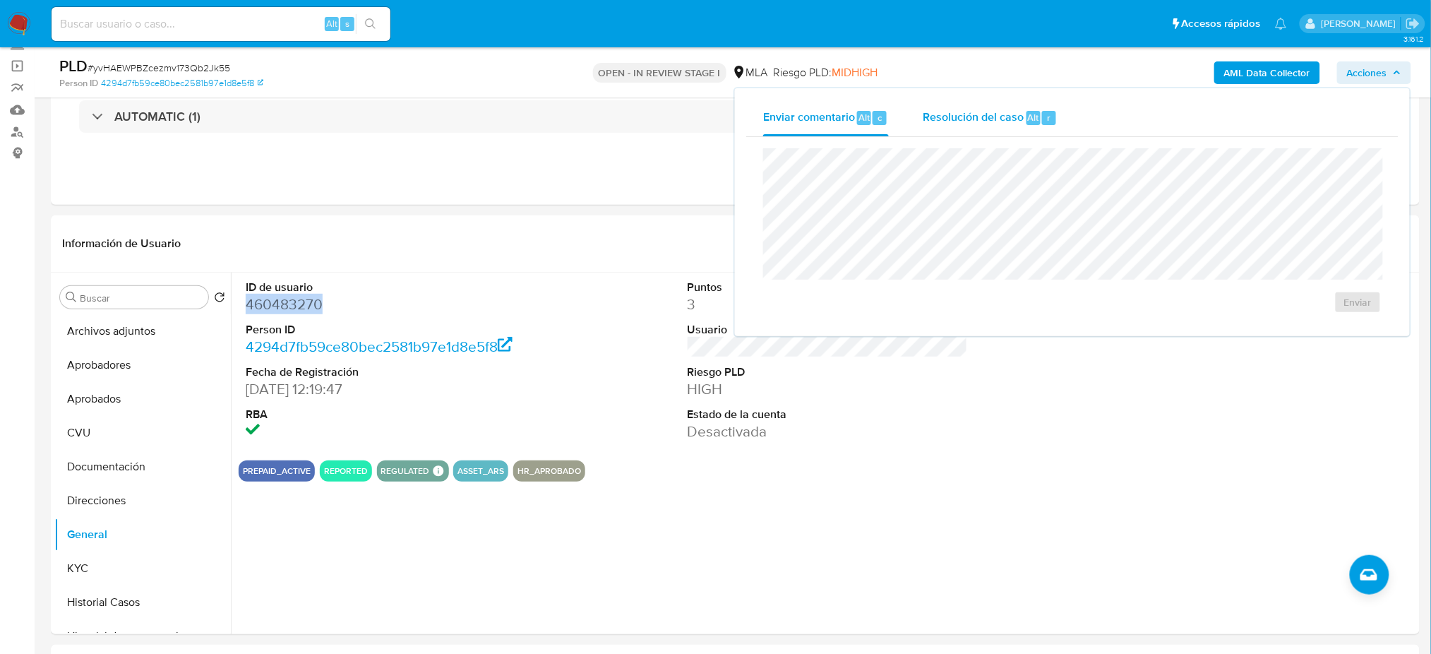
click at [1002, 121] on span "Resolución del caso" at bounding box center [973, 117] width 101 height 16
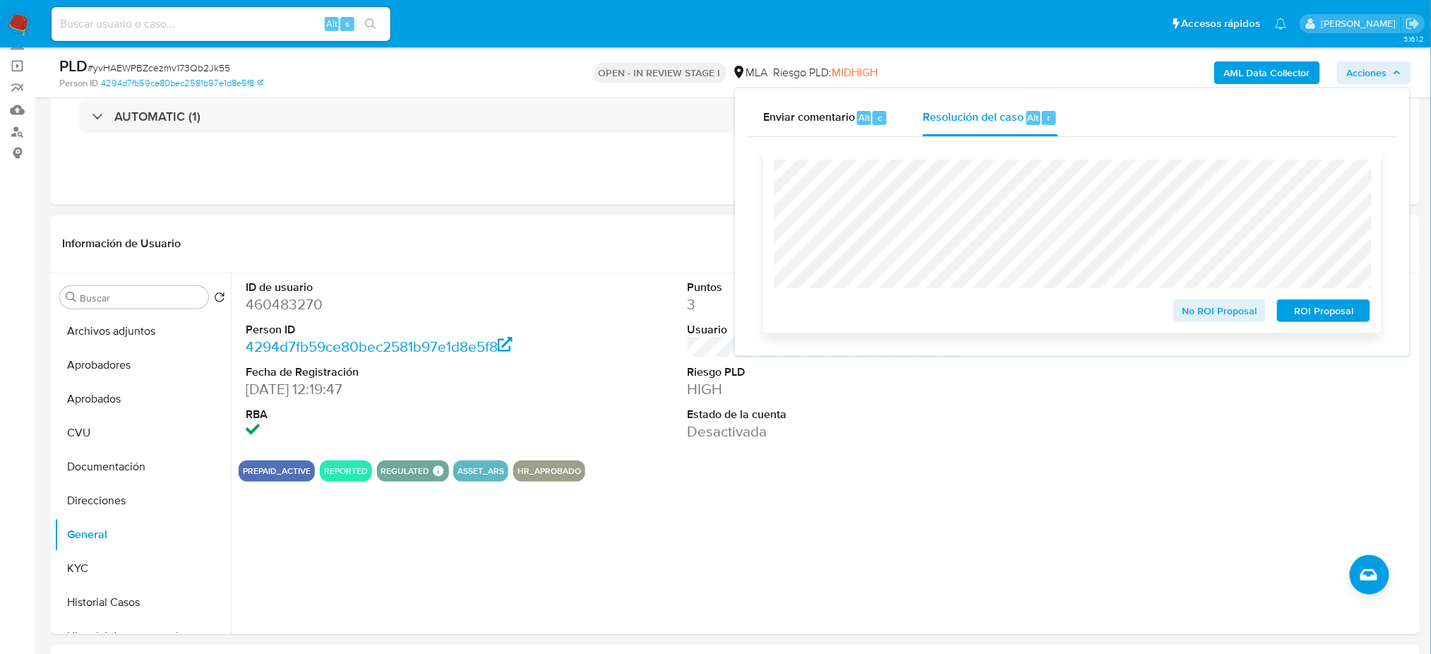
click at [1360, 306] on span "ROI Proposal" at bounding box center [1323, 311] width 73 height 20
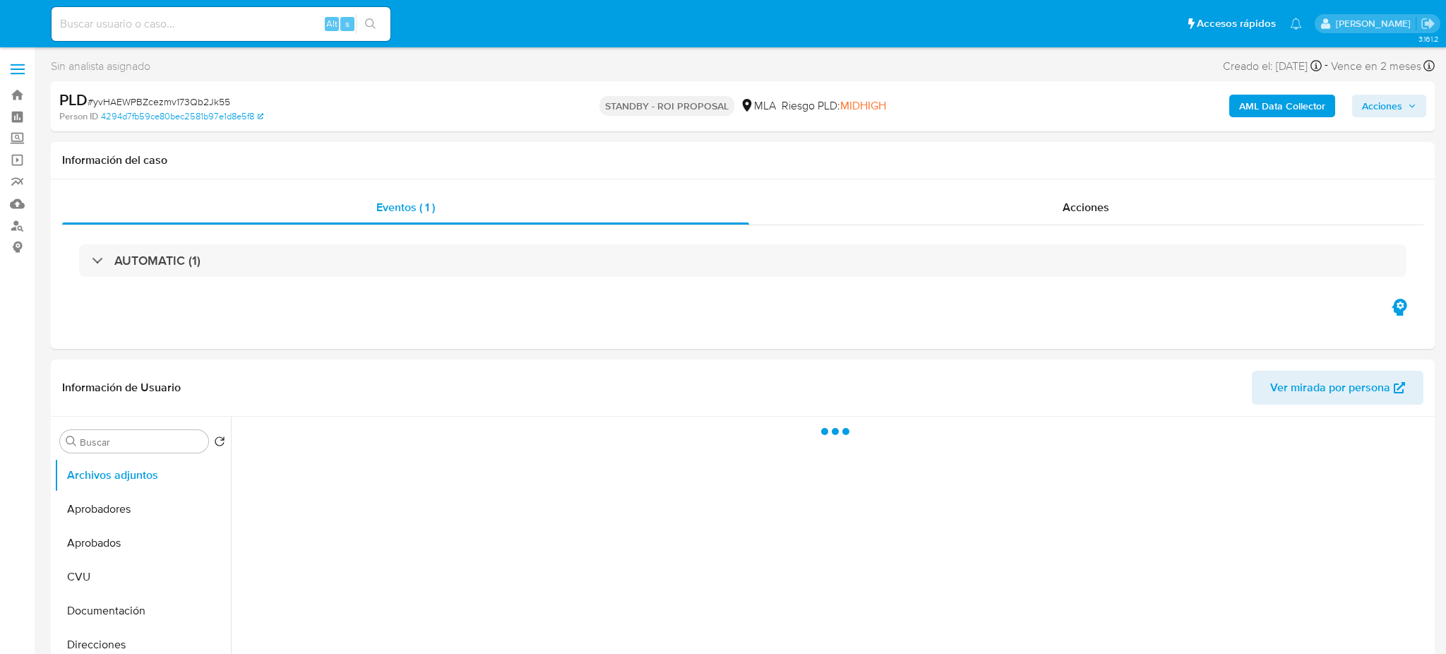
select select "10"
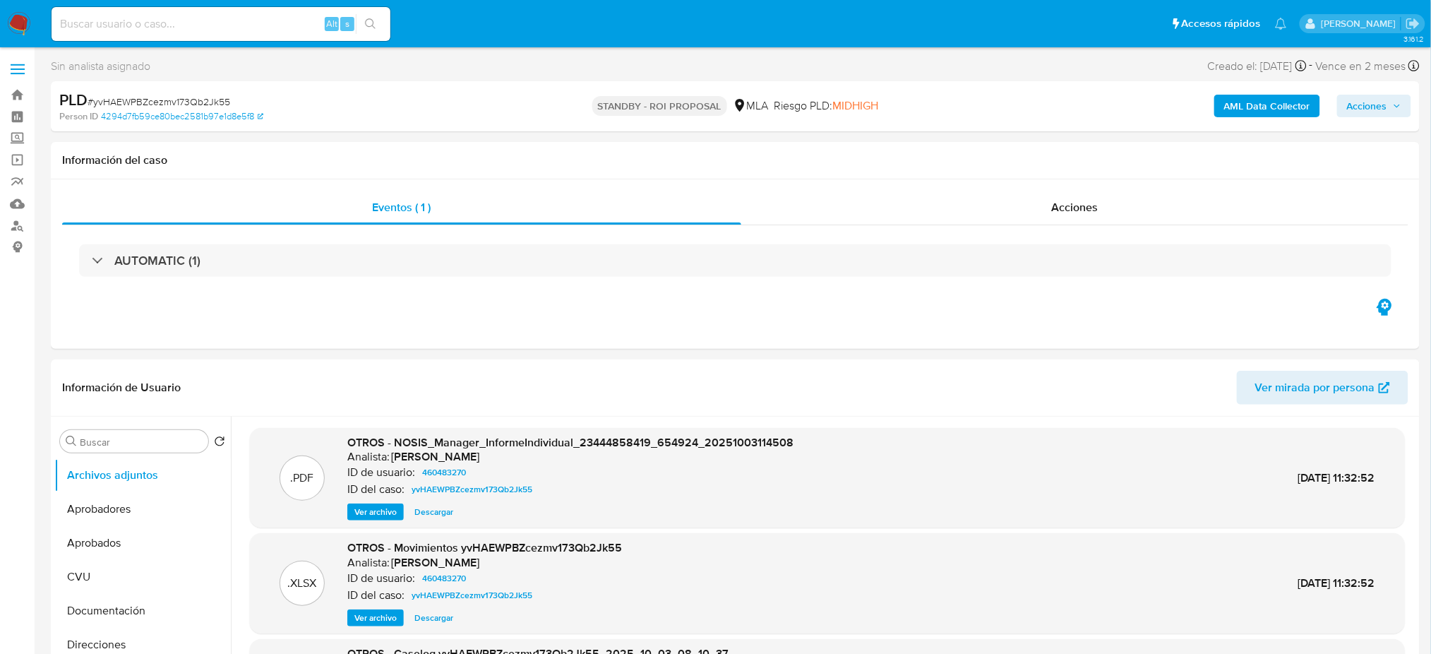
click at [186, 26] on input at bounding box center [221, 24] width 339 height 18
paste input "sM71beJ3RRhfxl5E9tKeRhWr"
type input "sM71beJ3RRhfxl5E9tKeRhWr"
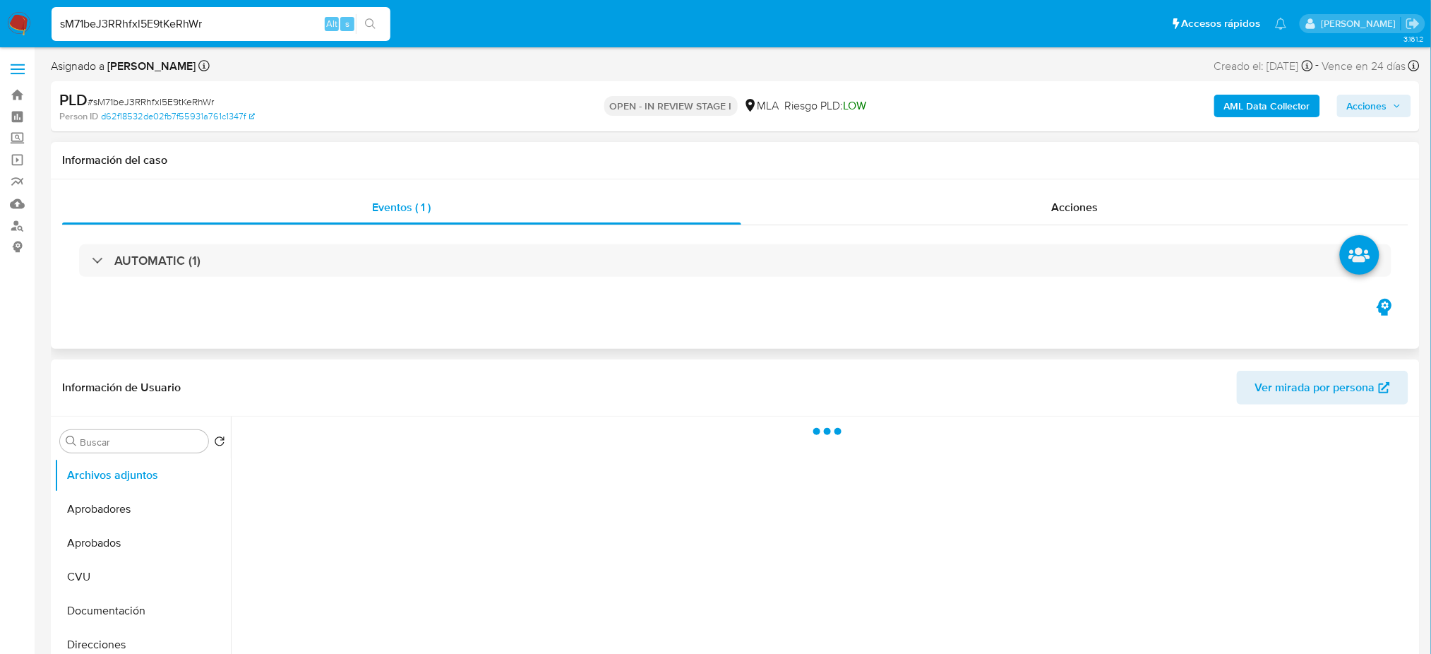
select select "10"
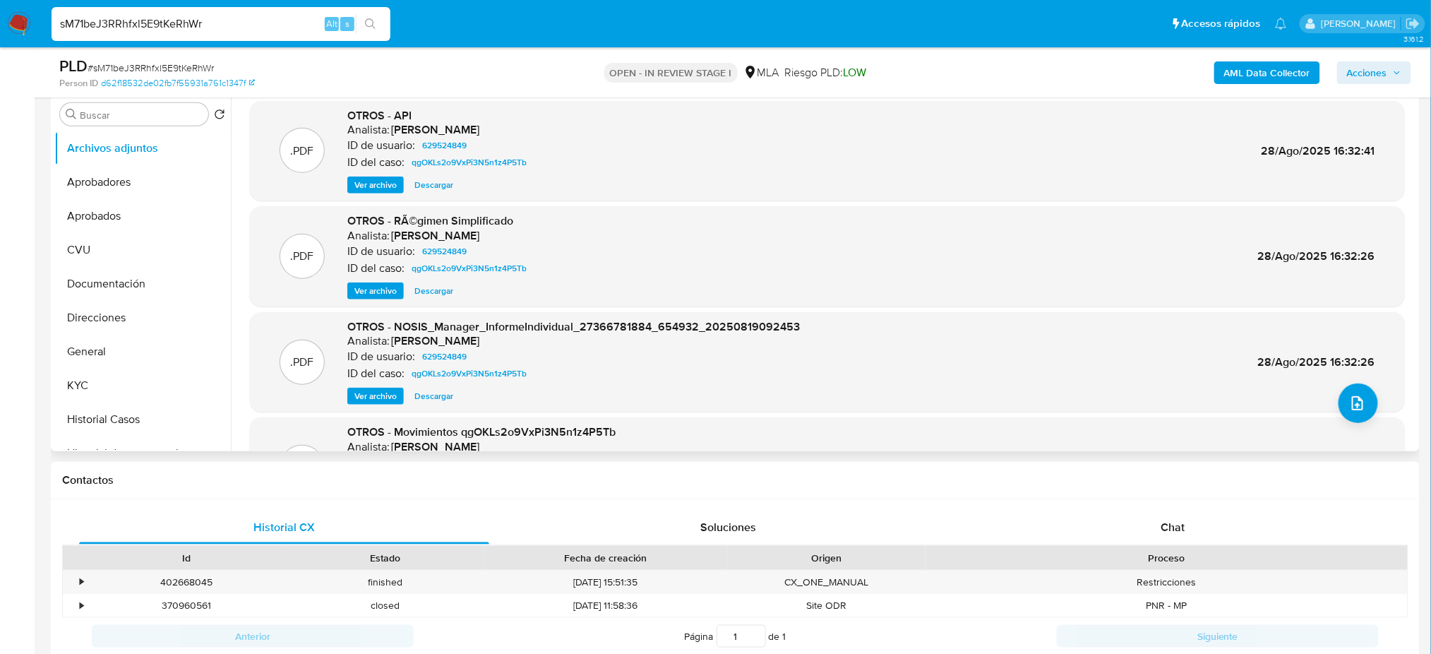
scroll to position [282, 0]
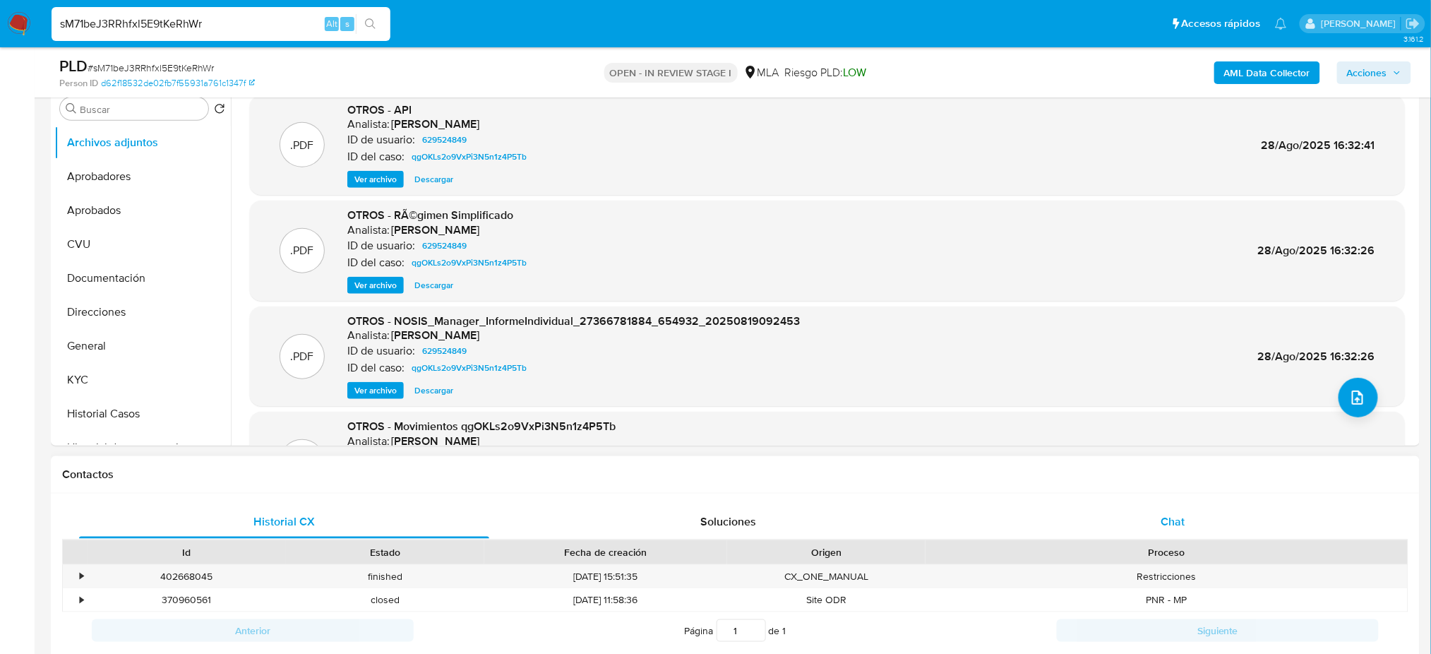
click at [1158, 515] on div "Chat" at bounding box center [1173, 522] width 410 height 34
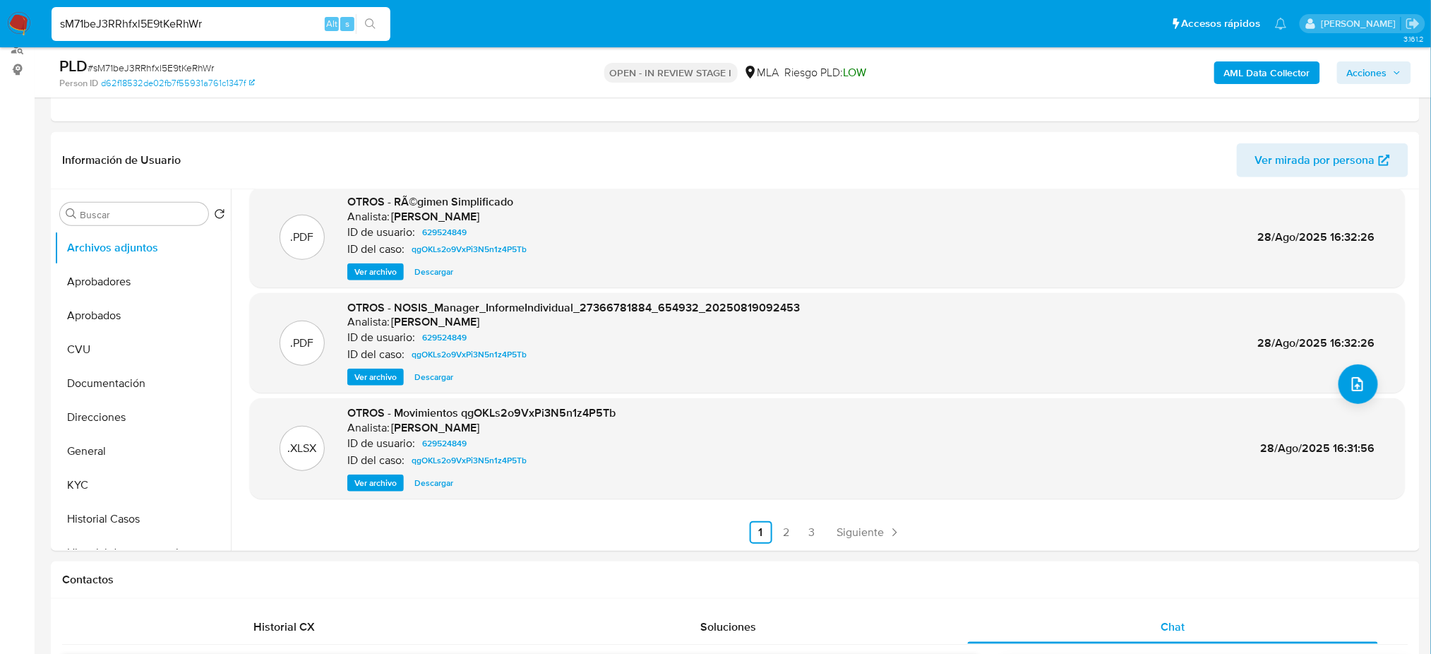
scroll to position [94, 0]
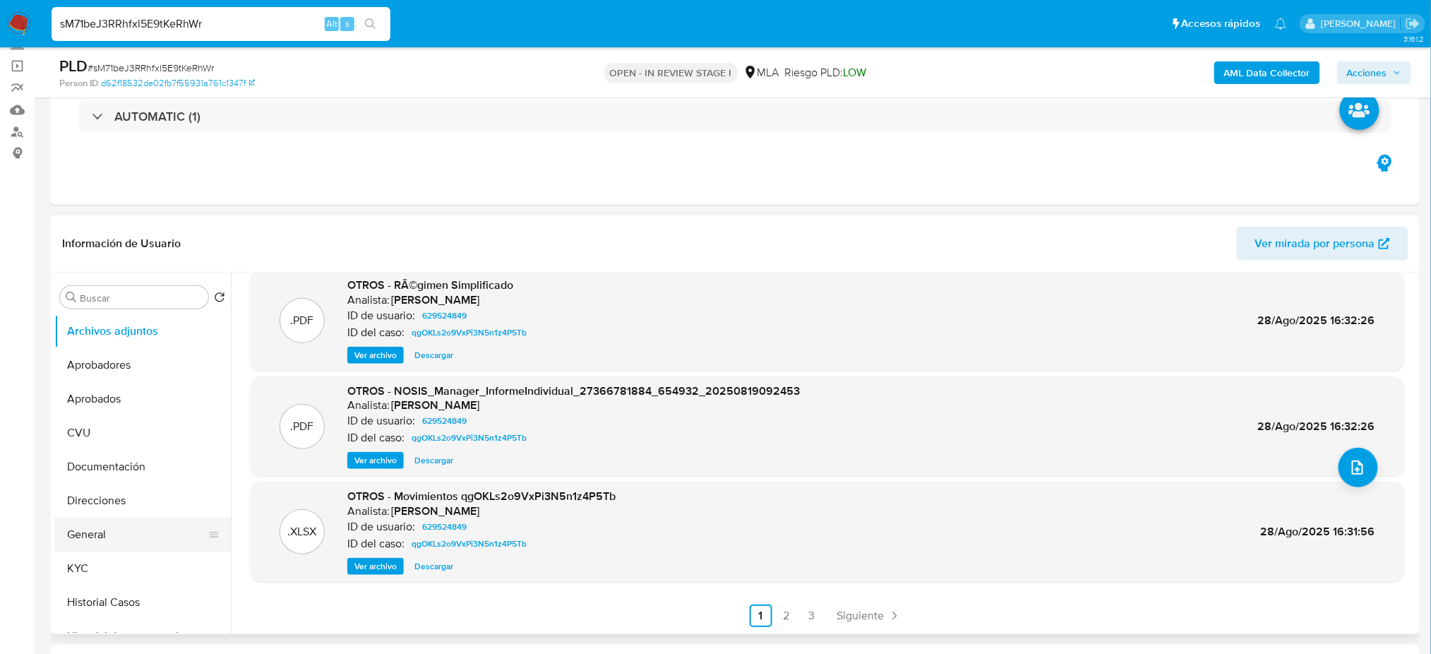
click at [127, 539] on button "General" at bounding box center [136, 534] width 165 height 34
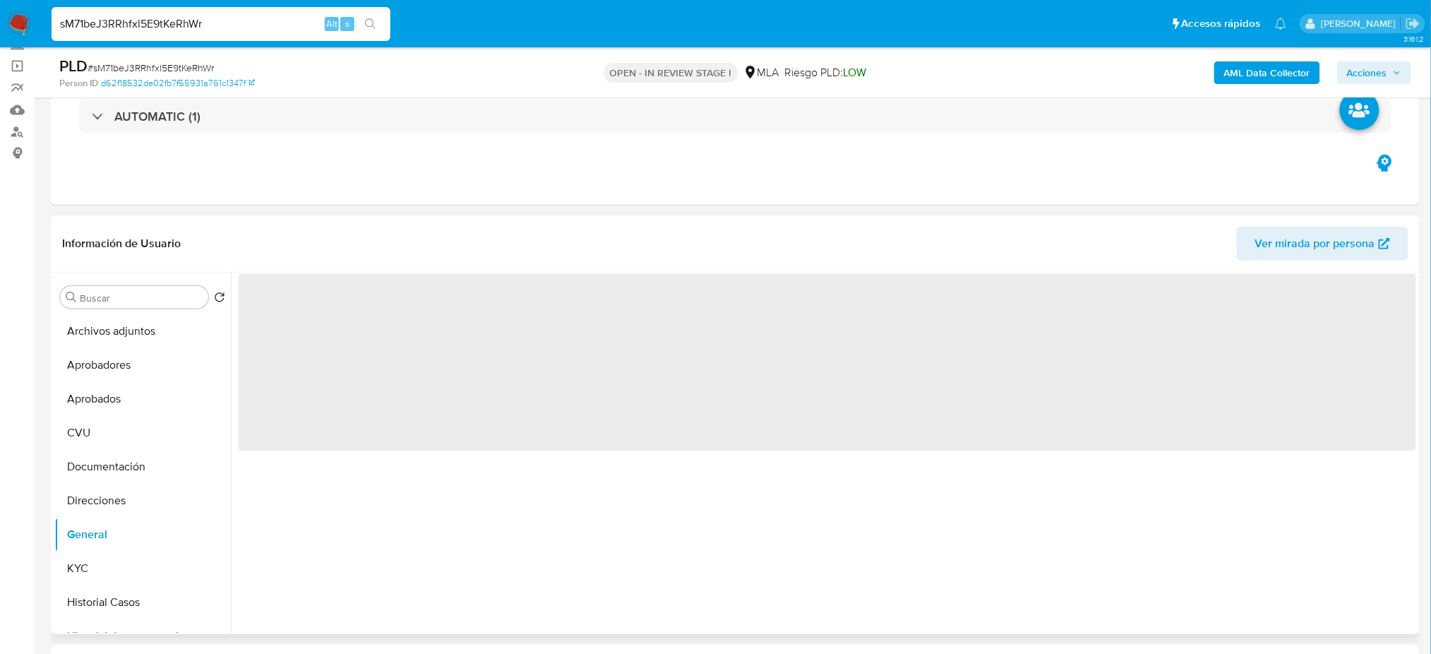
scroll to position [0, 0]
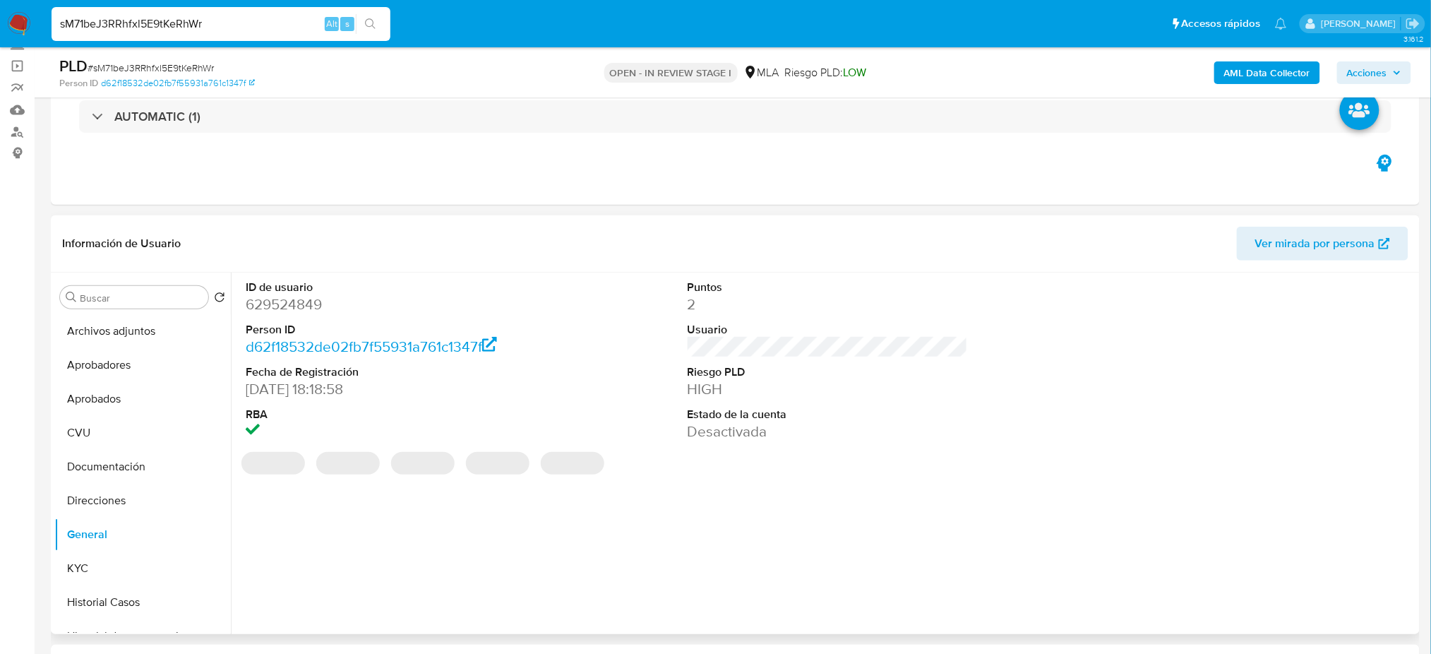
click at [277, 301] on dd "629524849" at bounding box center [386, 304] width 280 height 20
copy dd "629524849"
click at [1244, 73] on b "AML Data Collector" at bounding box center [1267, 72] width 86 height 23
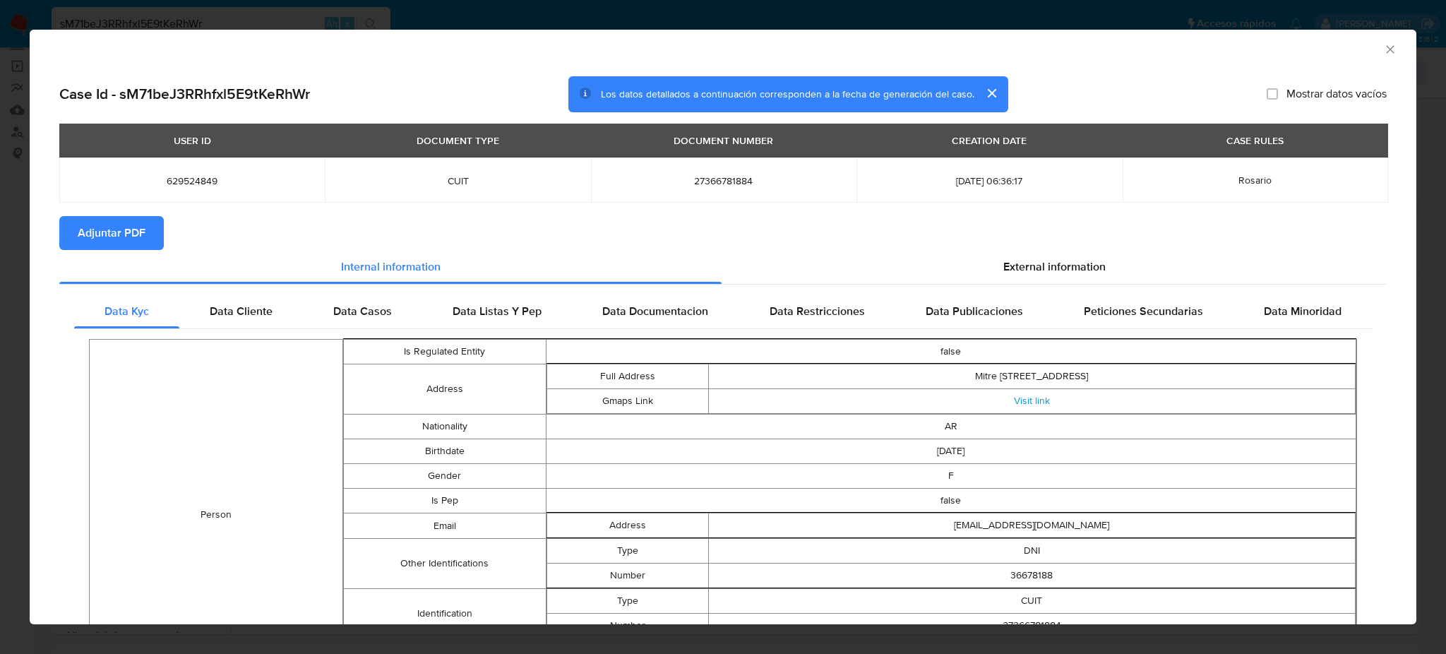
click at [76, 229] on button "Adjuntar PDF" at bounding box center [111, 233] width 104 height 34
click at [1383, 49] on icon "Cerrar ventana" at bounding box center [1390, 49] width 14 height 14
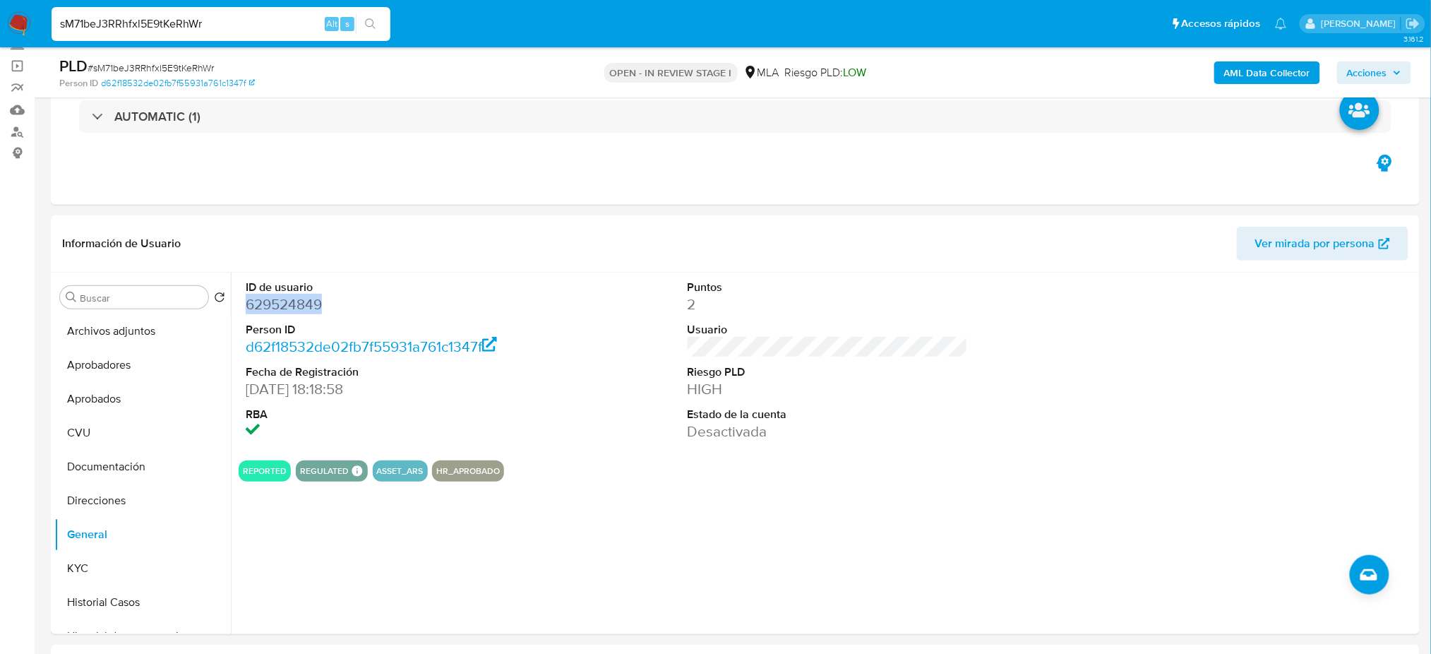
drag, startPoint x: 83, startPoint y: 328, endPoint x: 10, endPoint y: 342, distance: 73.9
click at [83, 328] on button "Archivos adjuntos" at bounding box center [142, 331] width 176 height 34
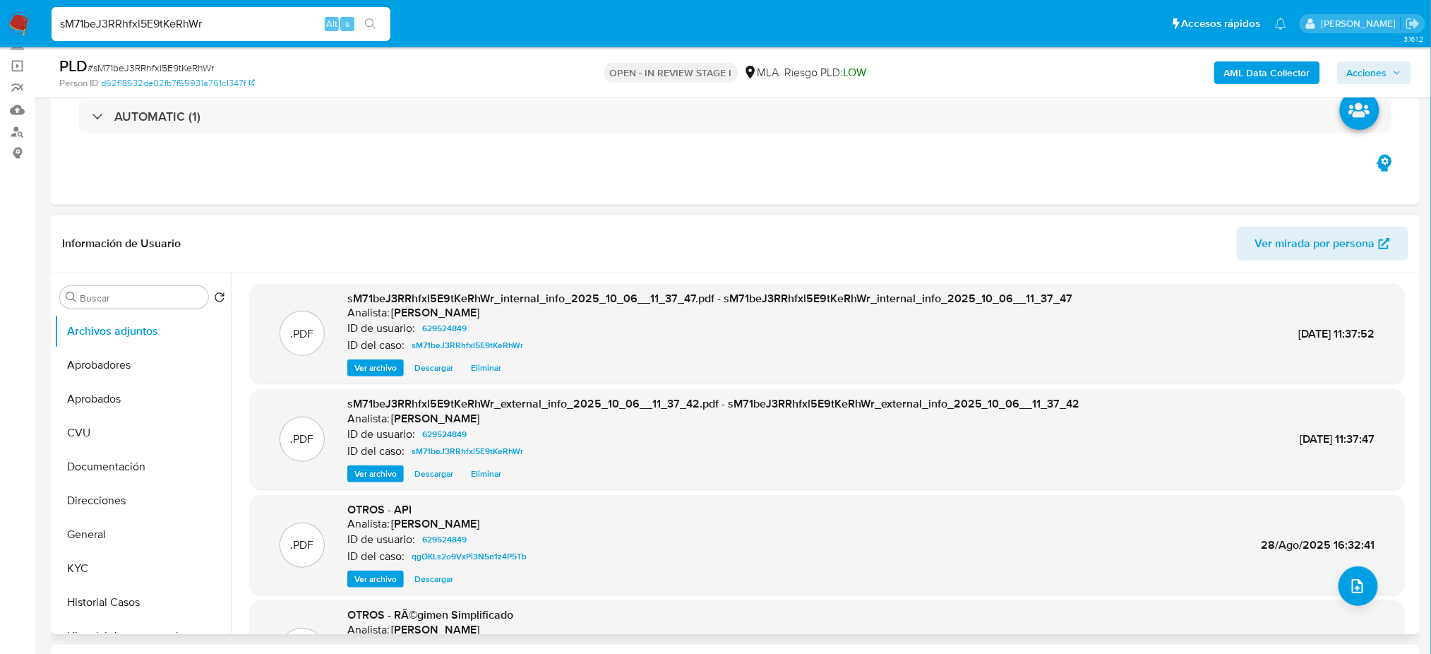
scroll to position [119, 0]
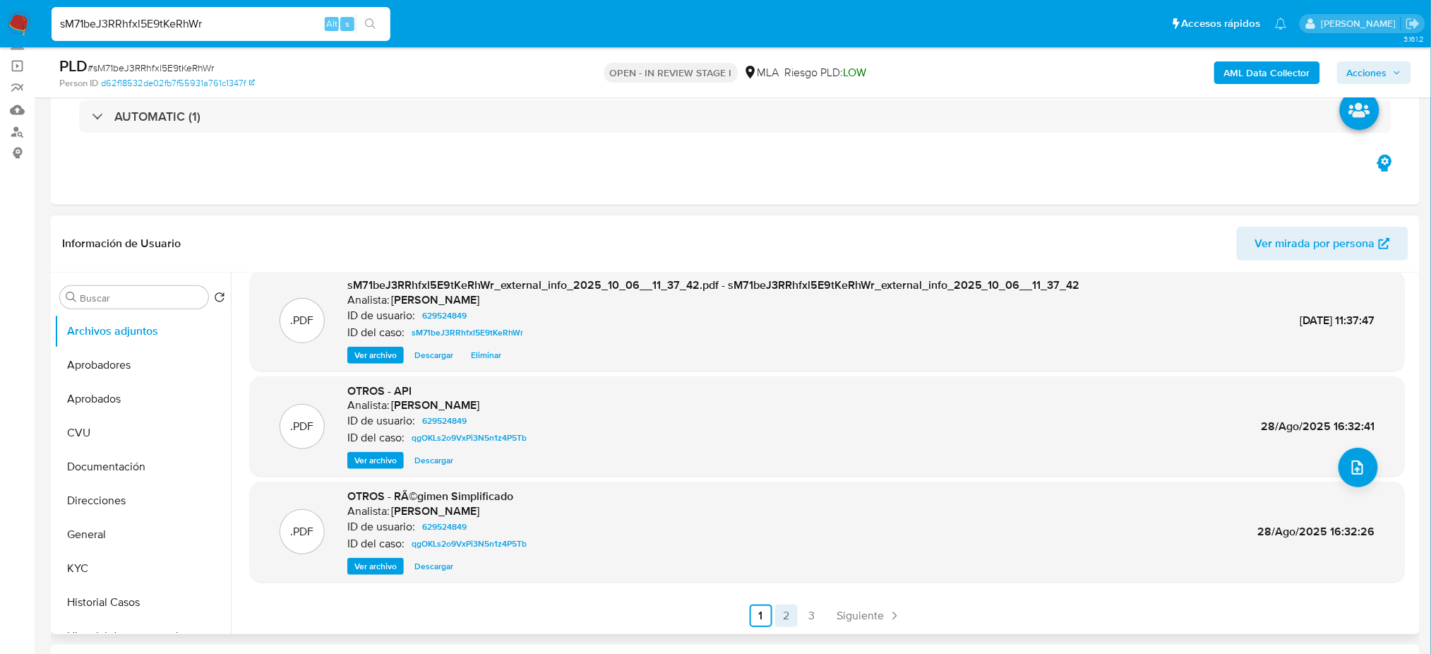
click at [786, 606] on link "2" at bounding box center [786, 615] width 23 height 23
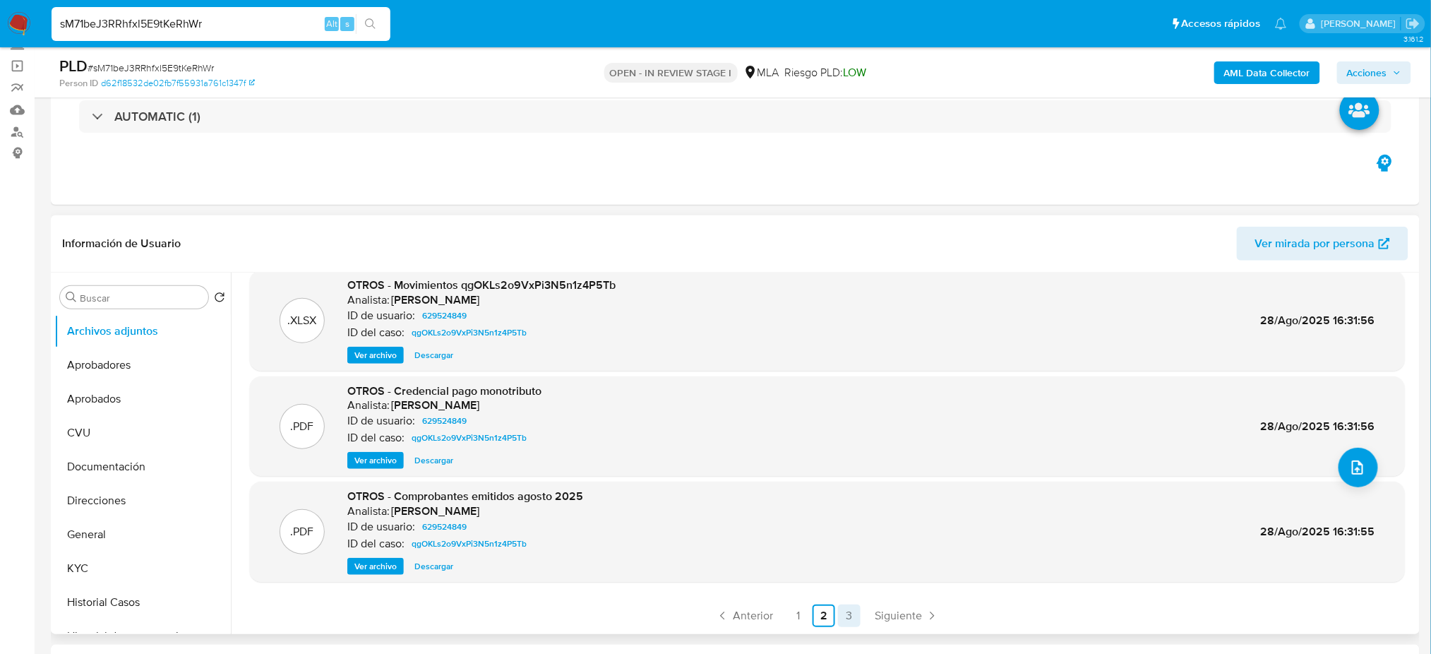
click at [851, 613] on link "3" at bounding box center [849, 615] width 23 height 23
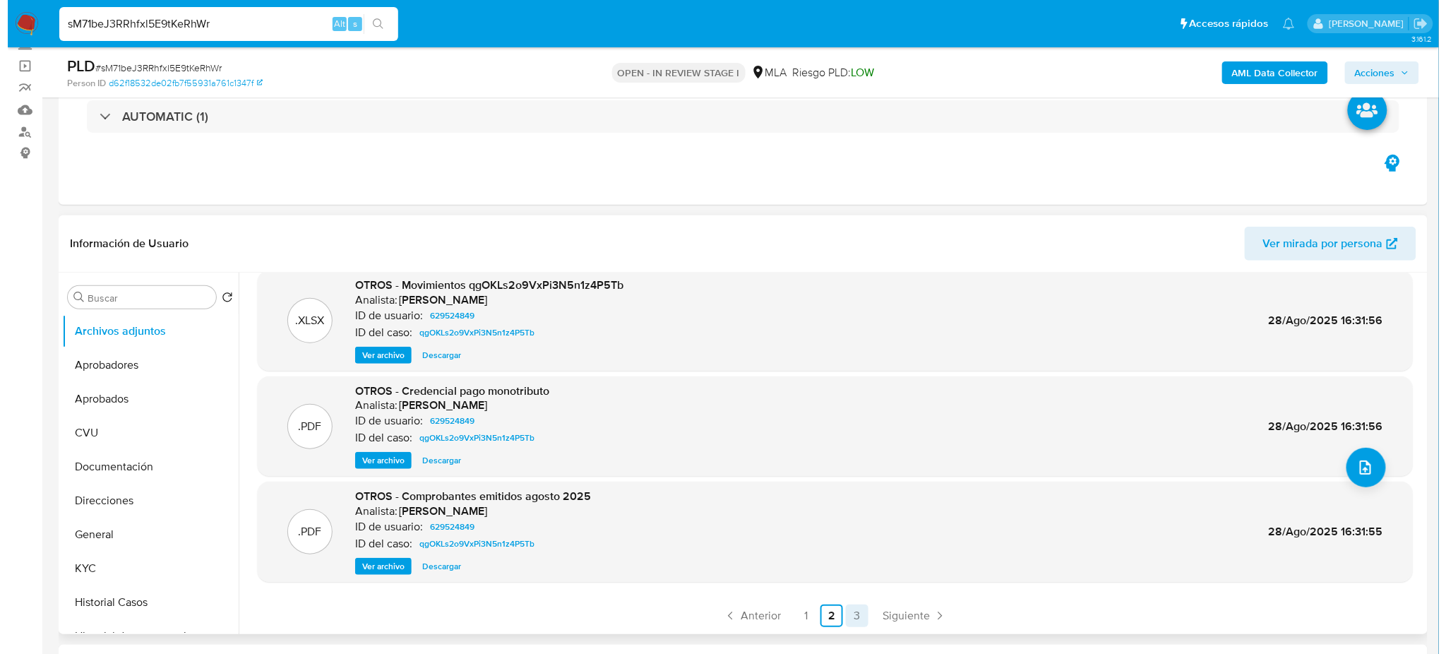
scroll to position [0, 0]
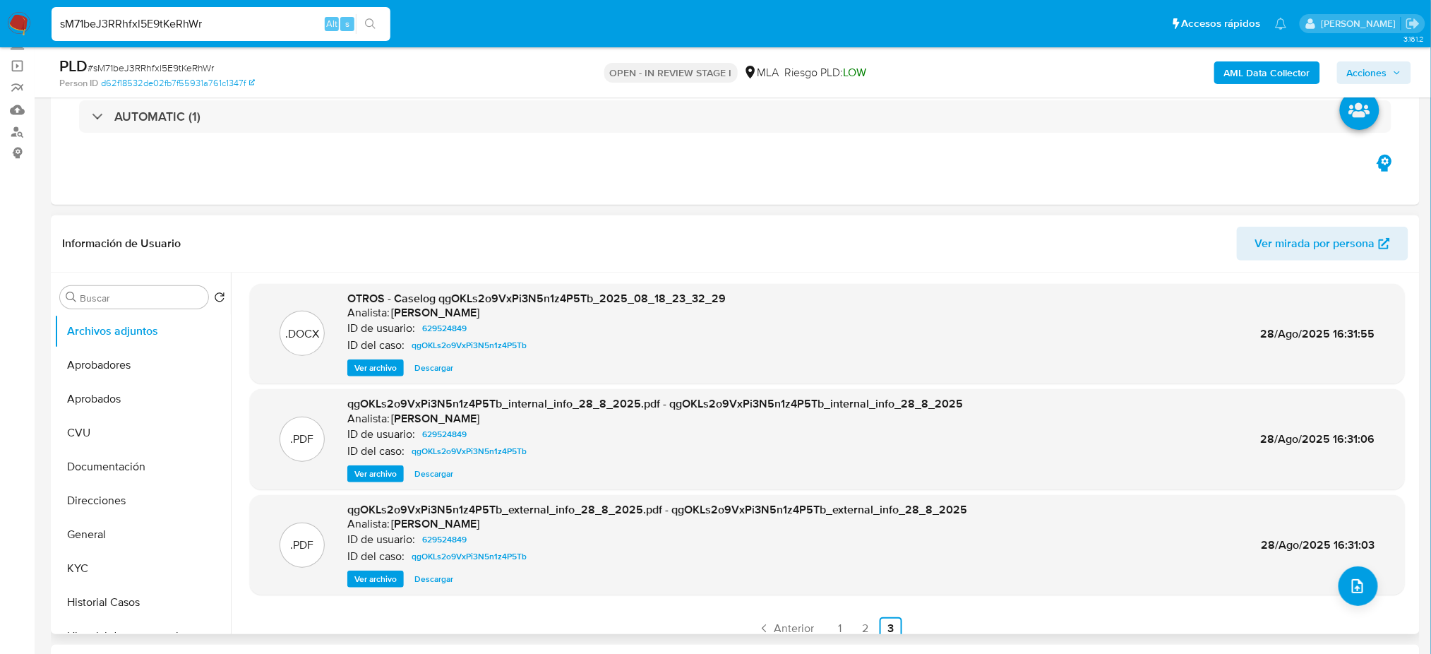
click at [356, 372] on span "Ver archivo" at bounding box center [375, 368] width 42 height 14
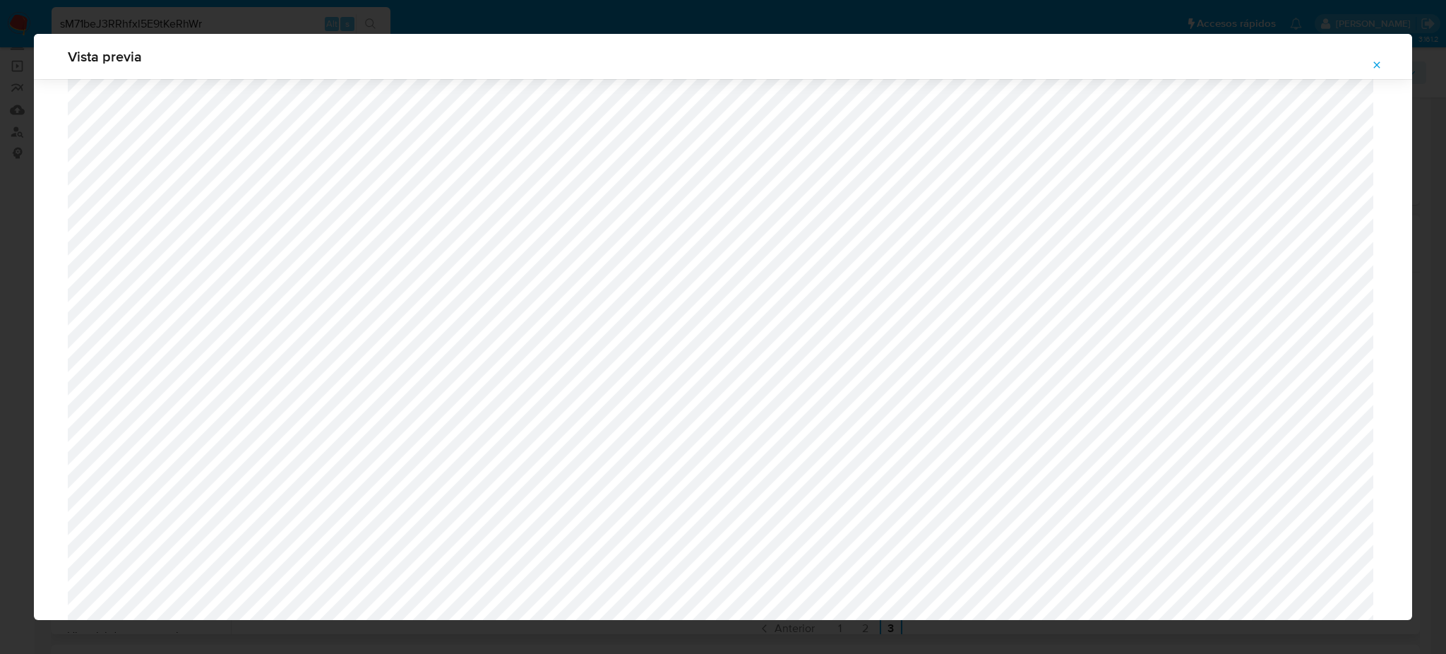
scroll to position [1195, 0]
click at [1374, 68] on icon "Attachment preview" at bounding box center [1376, 64] width 11 height 11
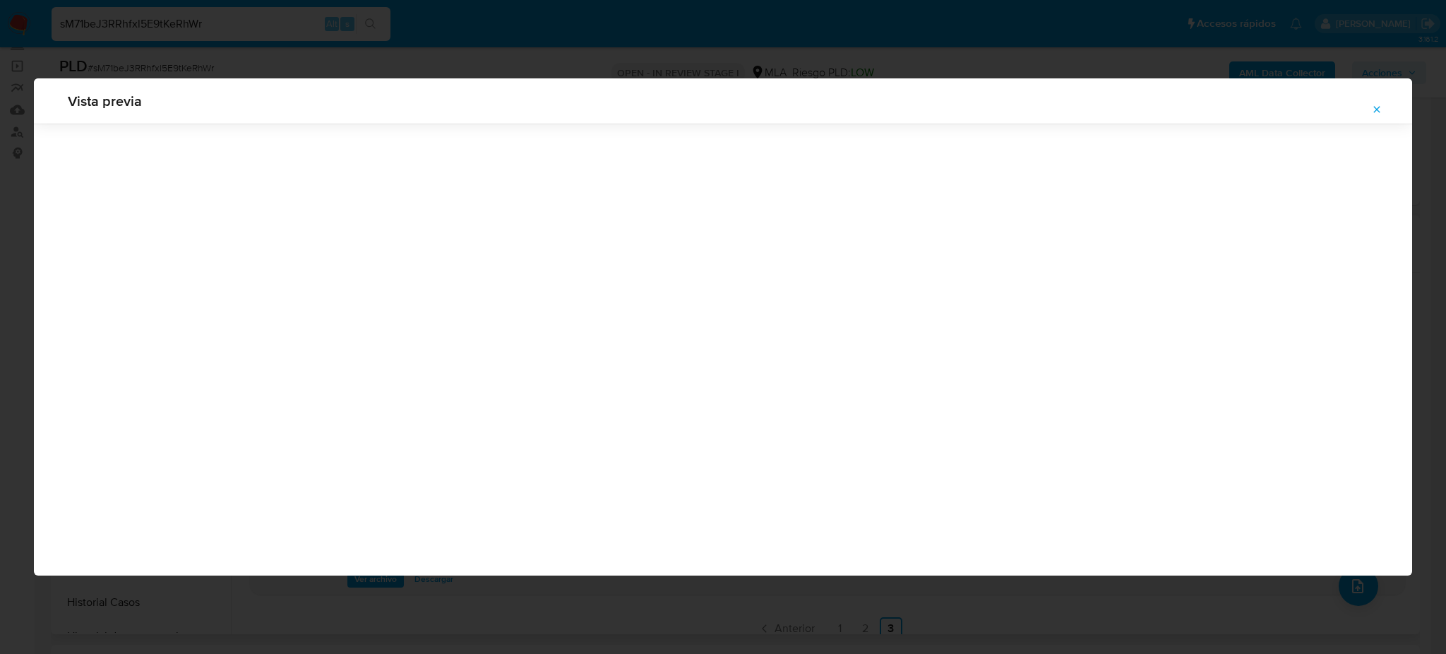
scroll to position [0, 0]
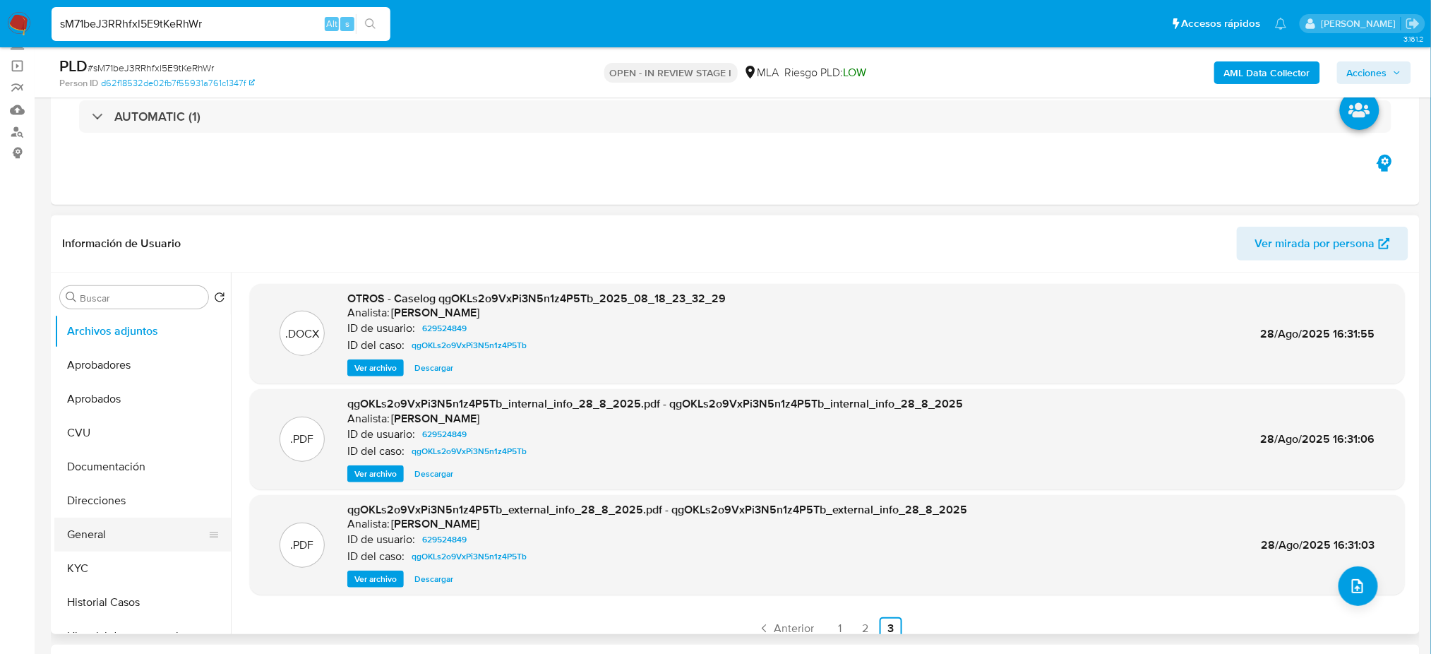
click at [133, 532] on button "General" at bounding box center [136, 534] width 165 height 34
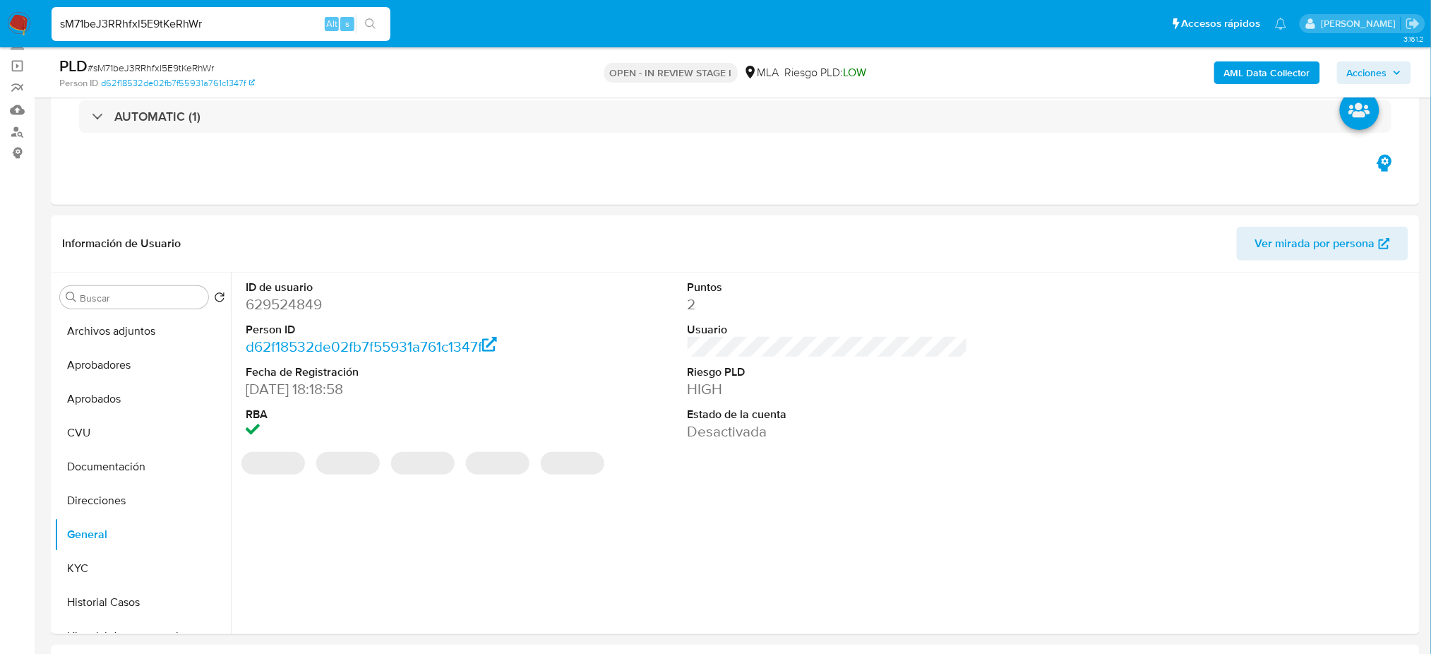
click at [278, 300] on dd "629524849" at bounding box center [386, 304] width 280 height 20
copy dd "629524849"
click at [138, 326] on button "Archivos adjuntos" at bounding box center [136, 331] width 165 height 34
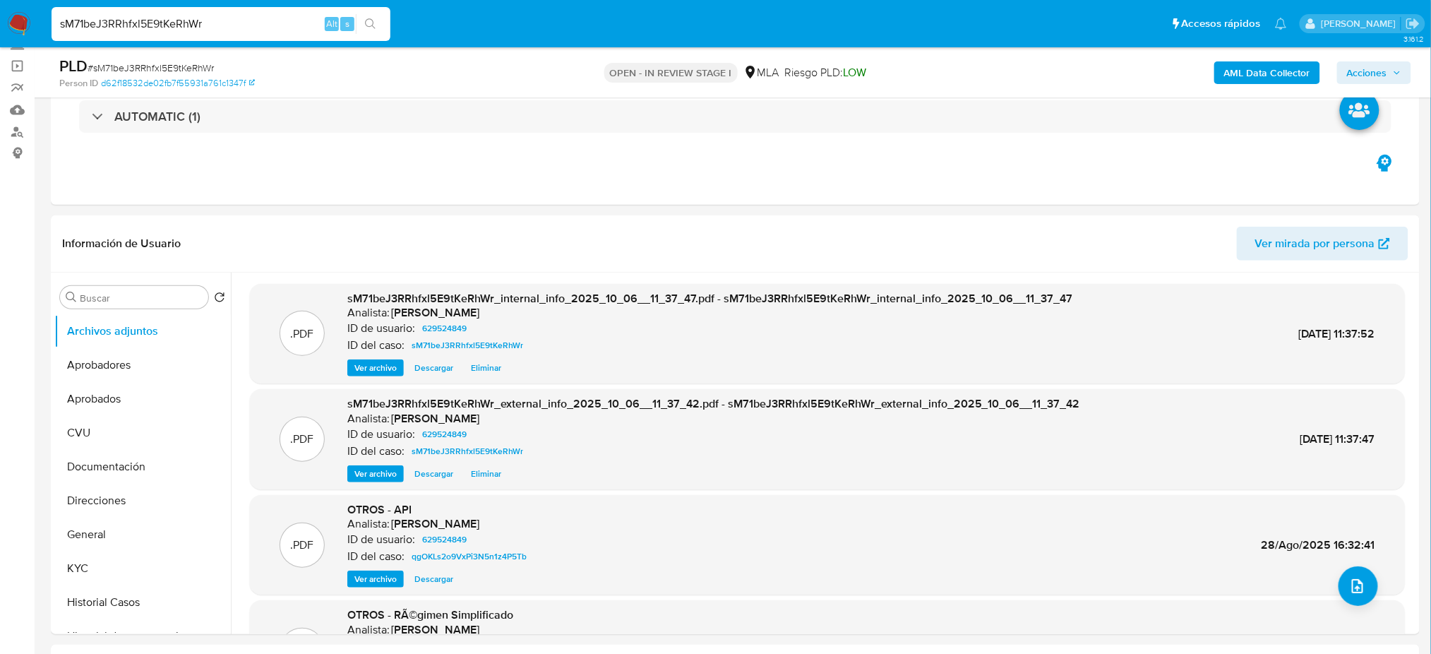
click at [1376, 593] on div ".PDF OTROS - API Analista: amedzovich ID de usuario: 629524849 ID del caso: qgO…" at bounding box center [827, 545] width 1155 height 100
click at [1362, 592] on button "upload-file" at bounding box center [1358, 586] width 40 height 40
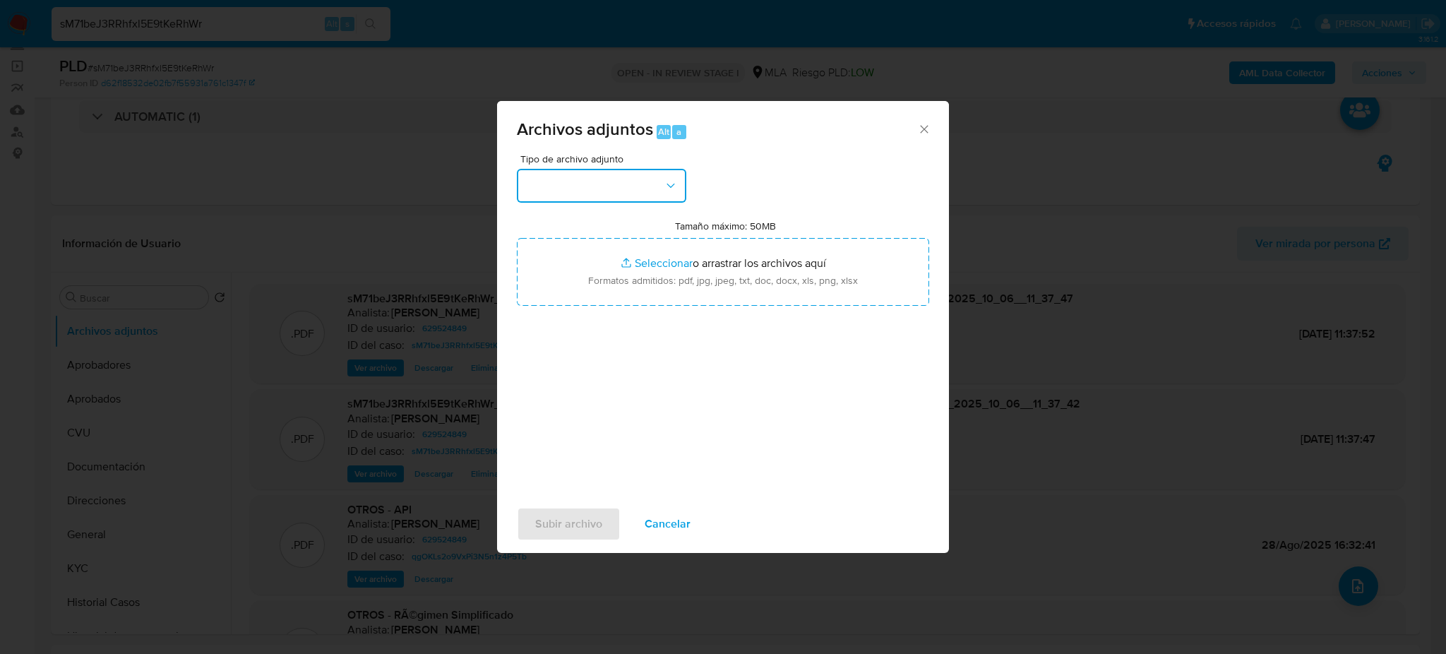
click at [616, 181] on button "button" at bounding box center [601, 186] width 169 height 34
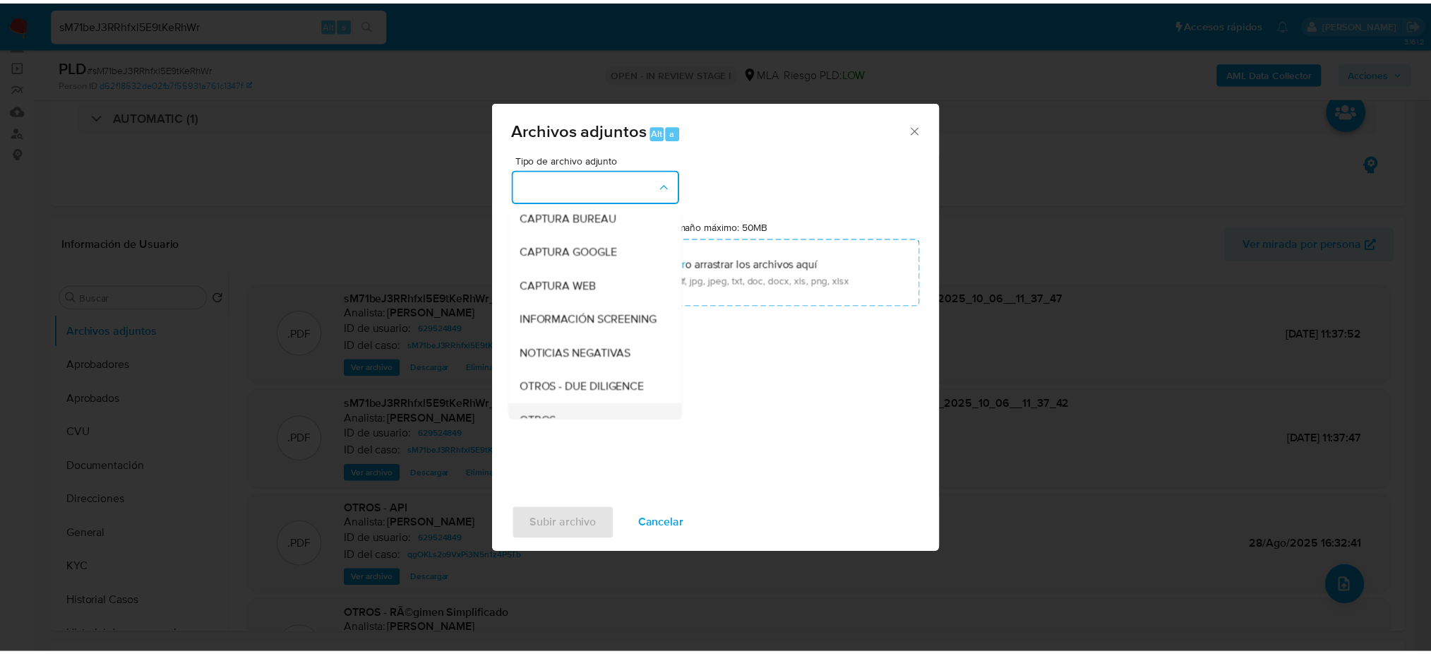
scroll to position [188, 0]
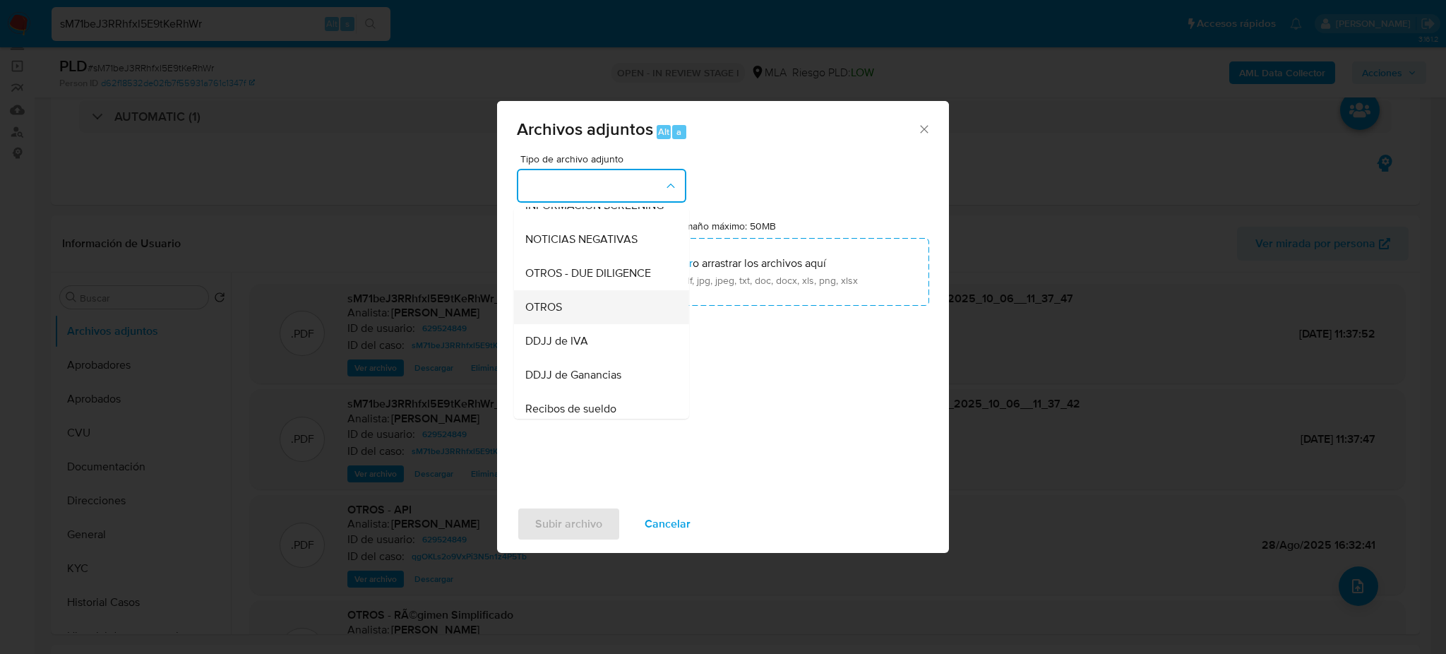
click at [583, 324] on div "OTROS" at bounding box center [597, 307] width 144 height 34
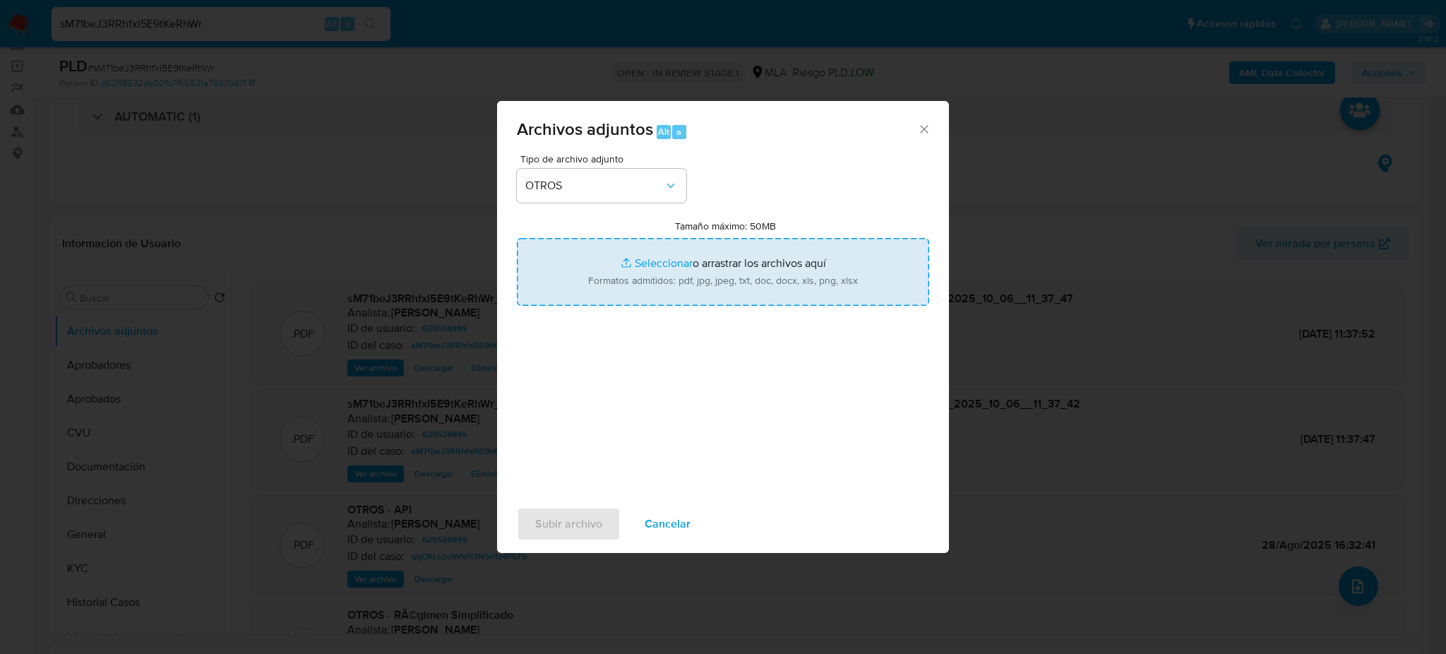
click at [613, 279] on input "Tamaño máximo: 50MB Seleccionar archivos" at bounding box center [723, 272] width 412 height 68
type input "C:\fakepath\Caselog sM71beJ3RRhfxl5E9tKeRhWr_2025_10_03_08_08_50.docx"
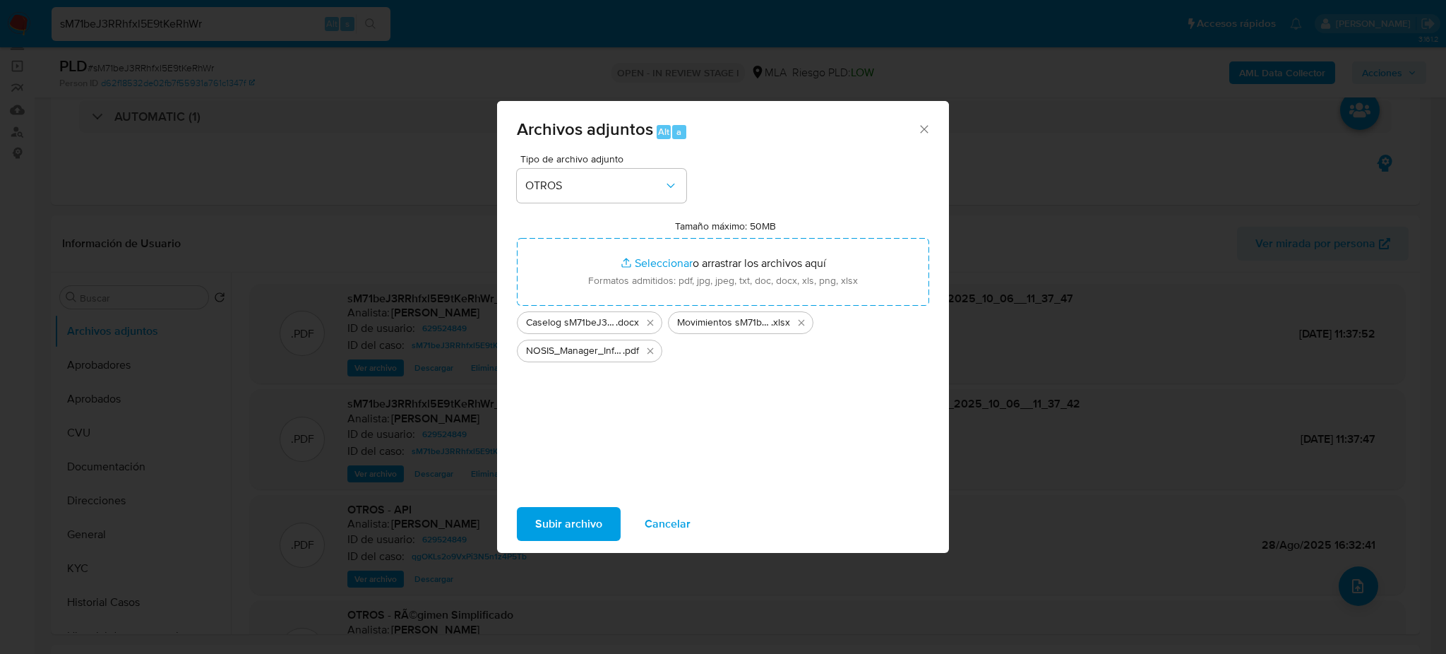
click at [541, 521] on span "Subir archivo" at bounding box center [568, 523] width 67 height 31
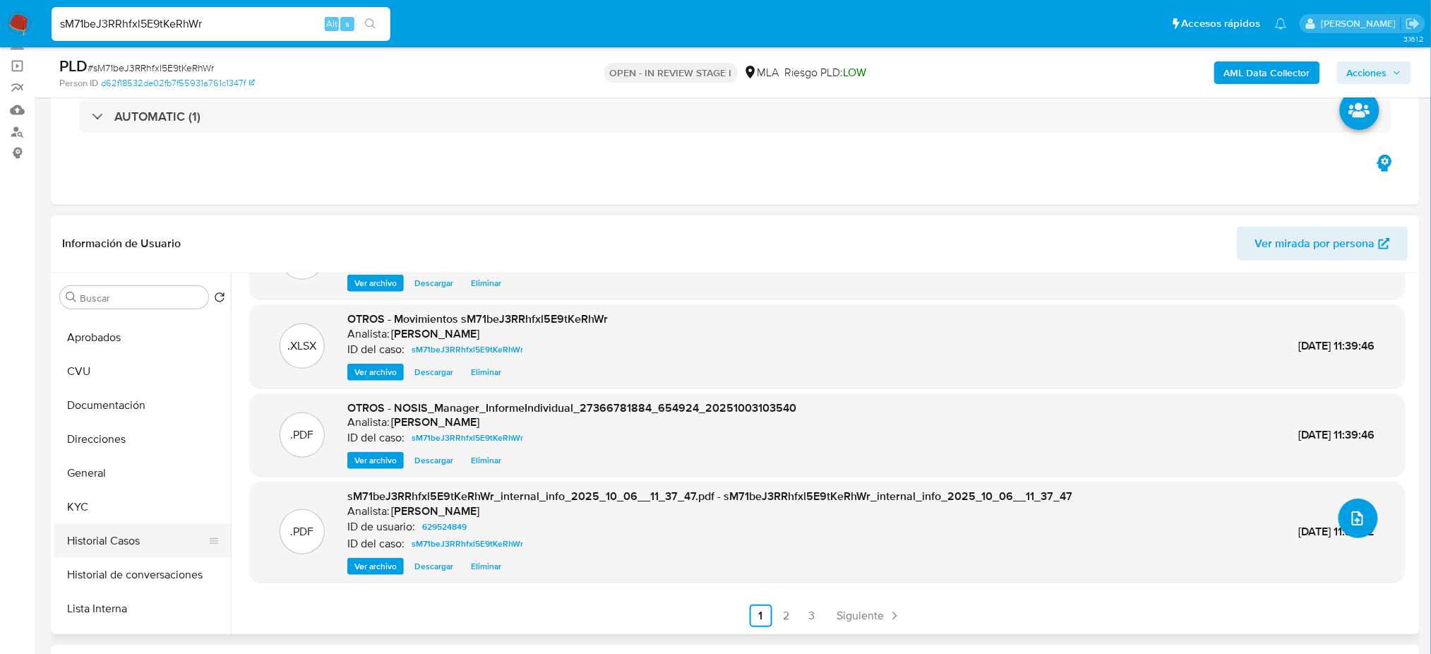
scroll to position [94, 0]
click at [126, 606] on button "Restricciones Nuevo Mundo" at bounding box center [136, 610] width 165 height 34
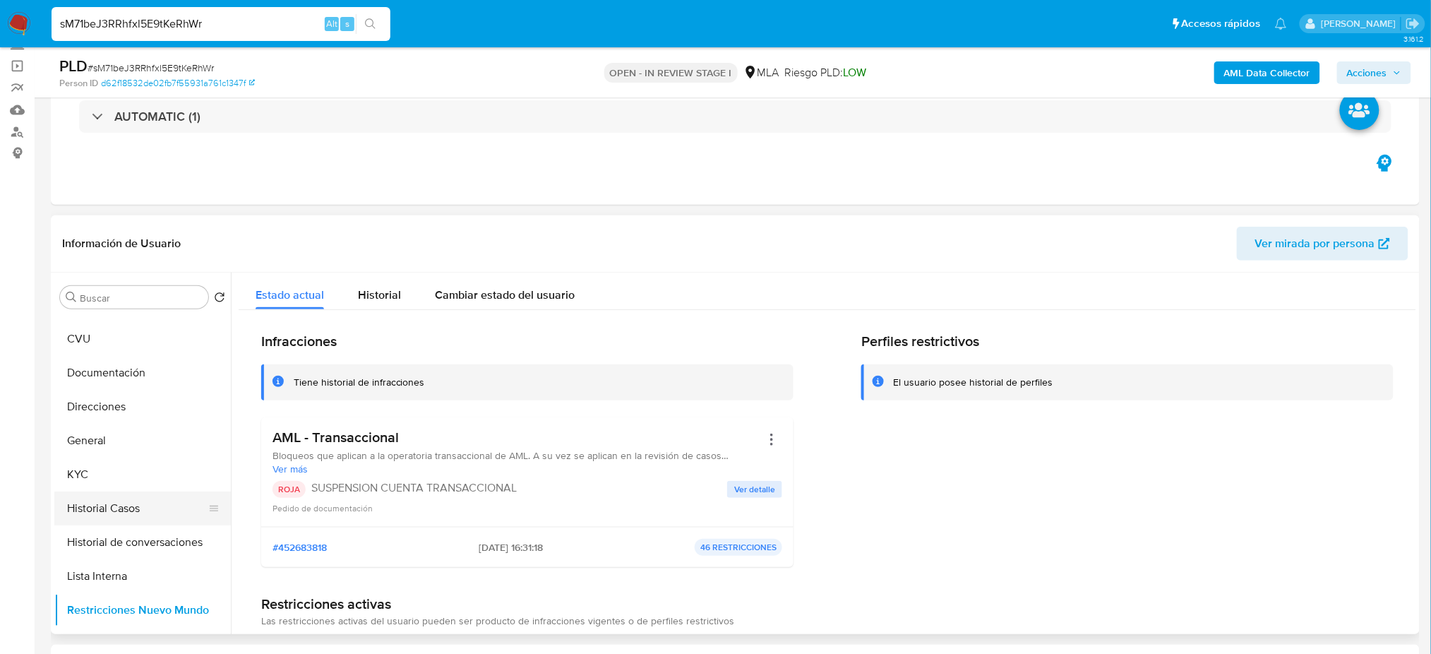
scroll to position [0, 0]
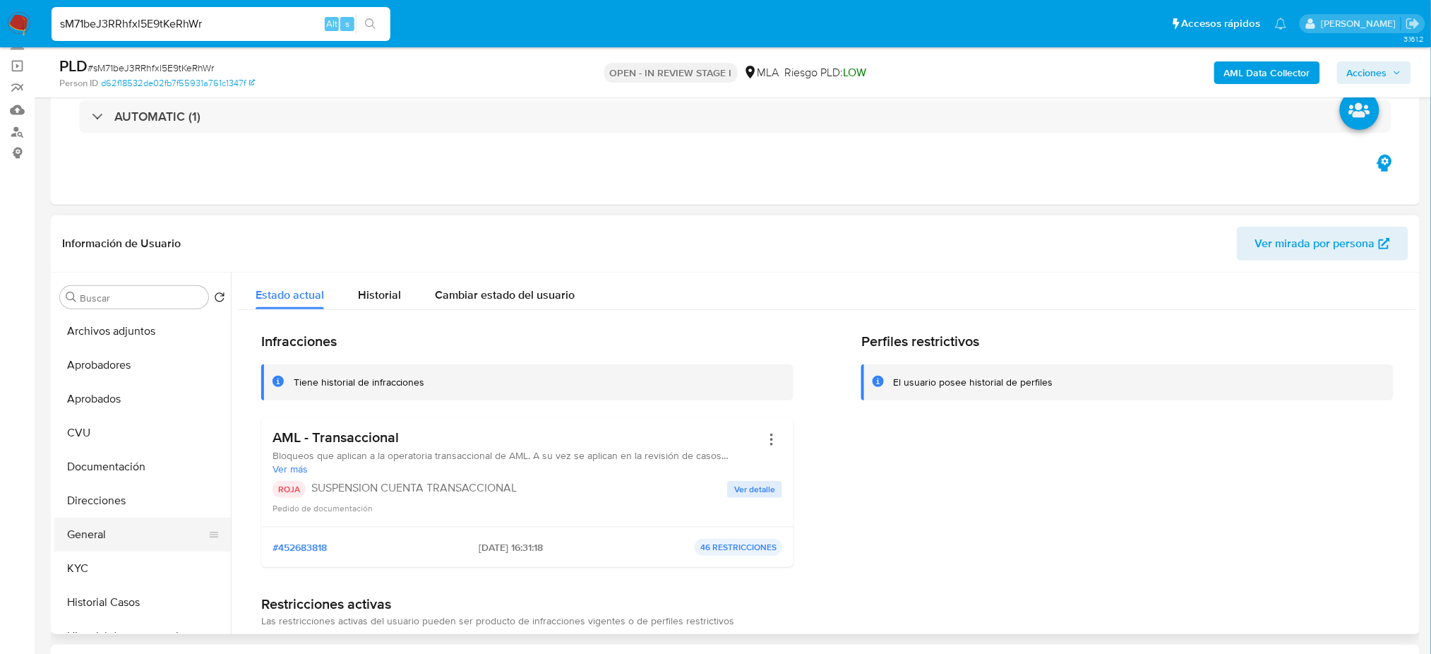
click at [109, 526] on button "General" at bounding box center [136, 534] width 165 height 34
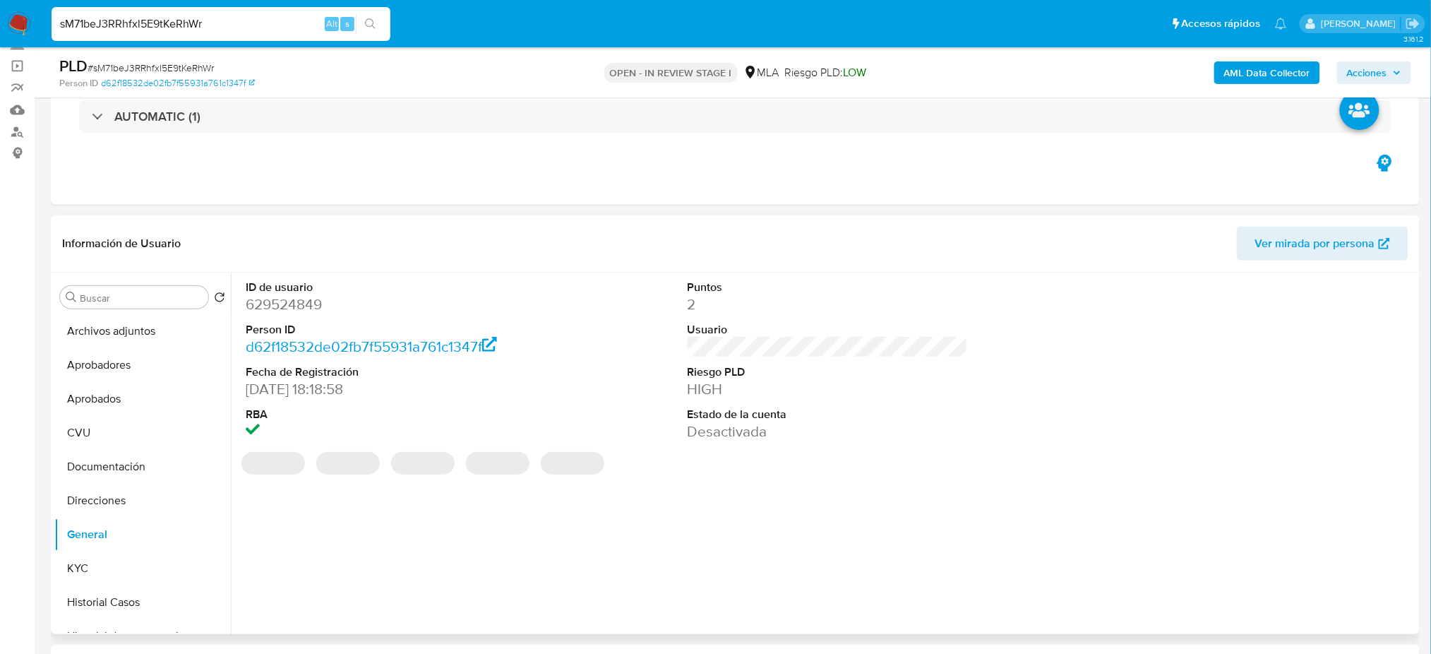
click at [285, 299] on dd "629524849" at bounding box center [386, 304] width 280 height 20
copy dd "629524849"
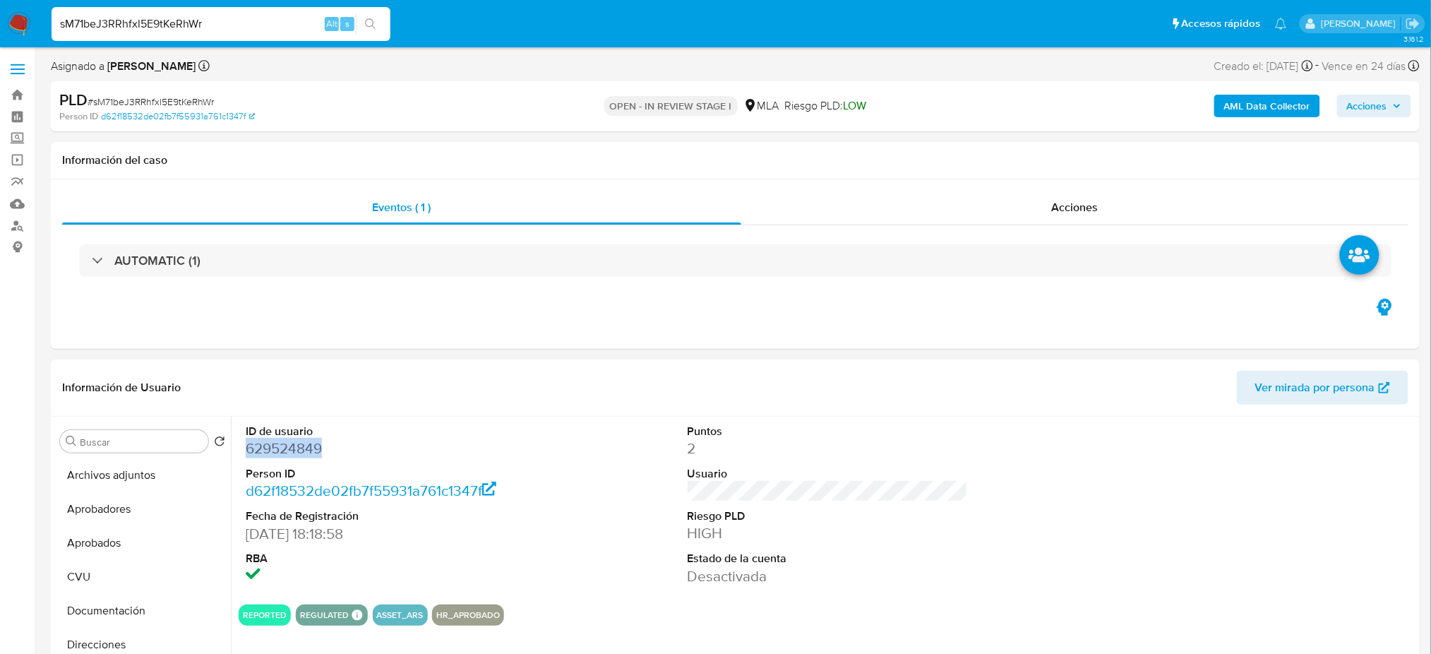
click at [1375, 96] on span "Acciones" at bounding box center [1367, 106] width 40 height 23
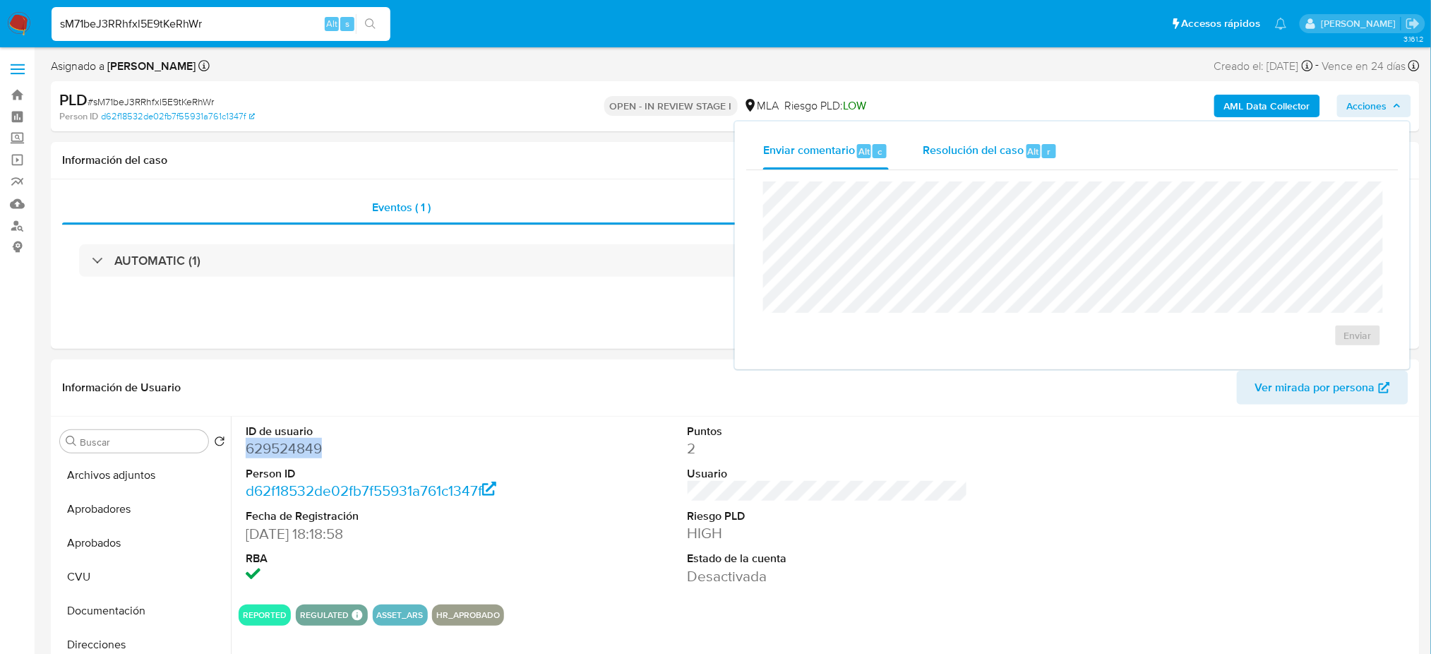
click at [973, 143] on span "Resolución del caso" at bounding box center [973, 151] width 101 height 16
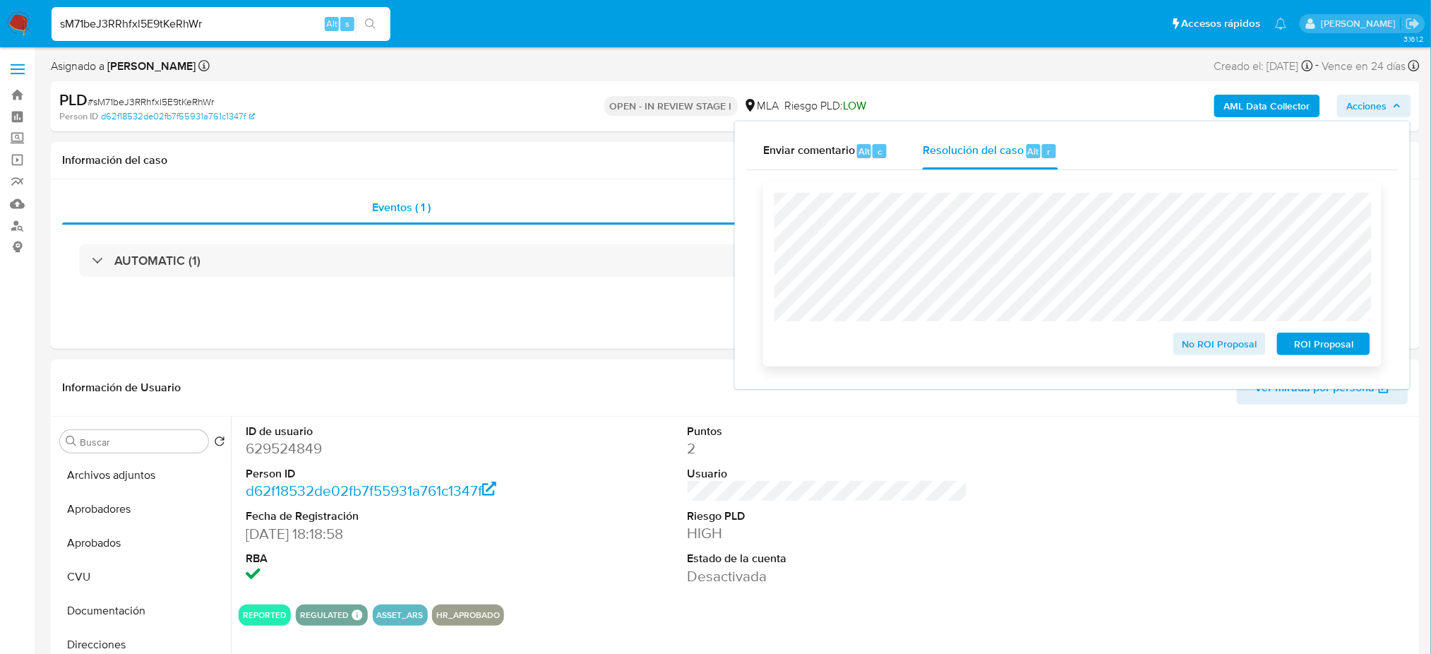
click at [1333, 340] on span "ROI Proposal" at bounding box center [1323, 344] width 73 height 20
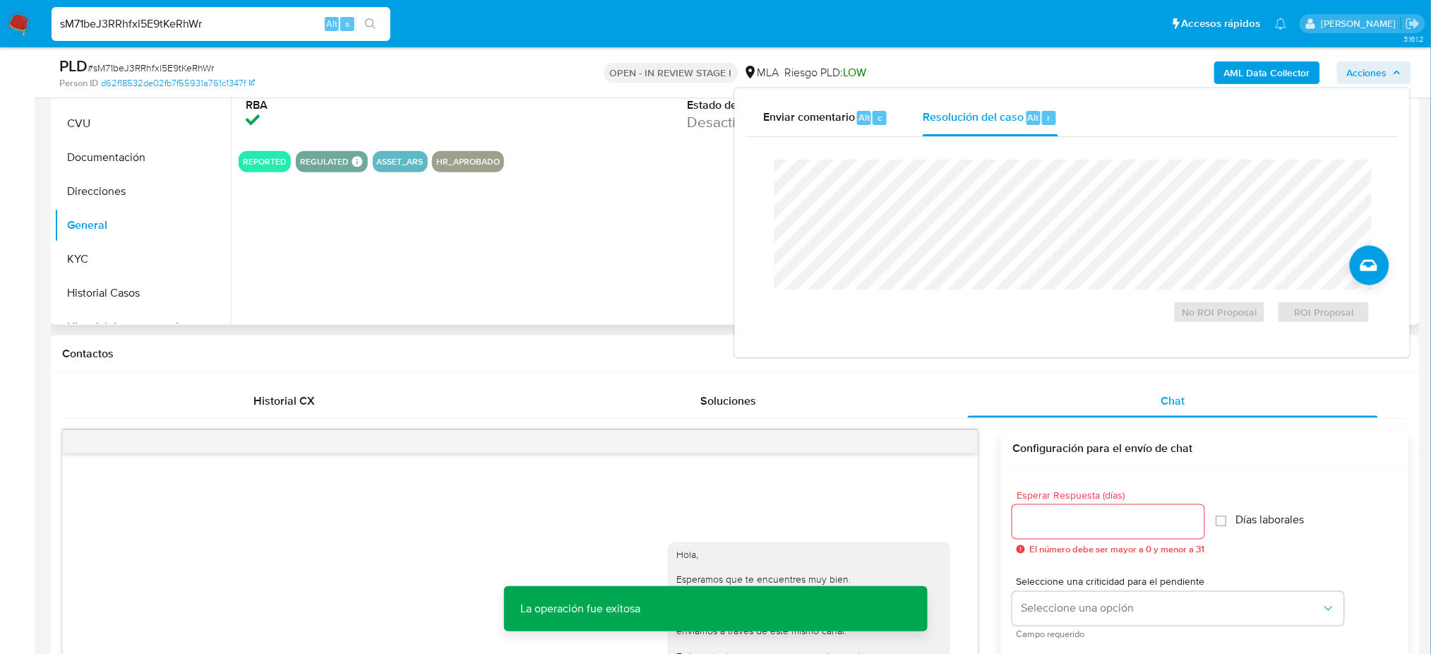
scroll to position [470, 0]
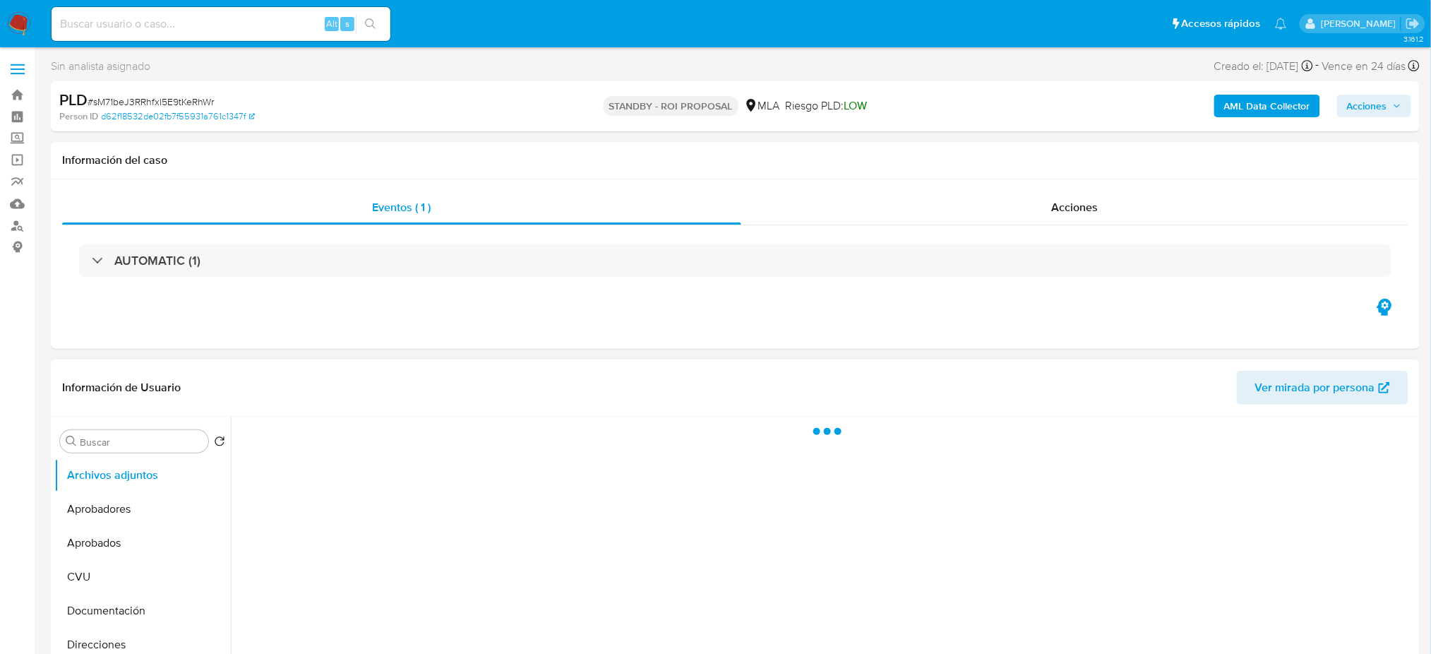
select select "10"
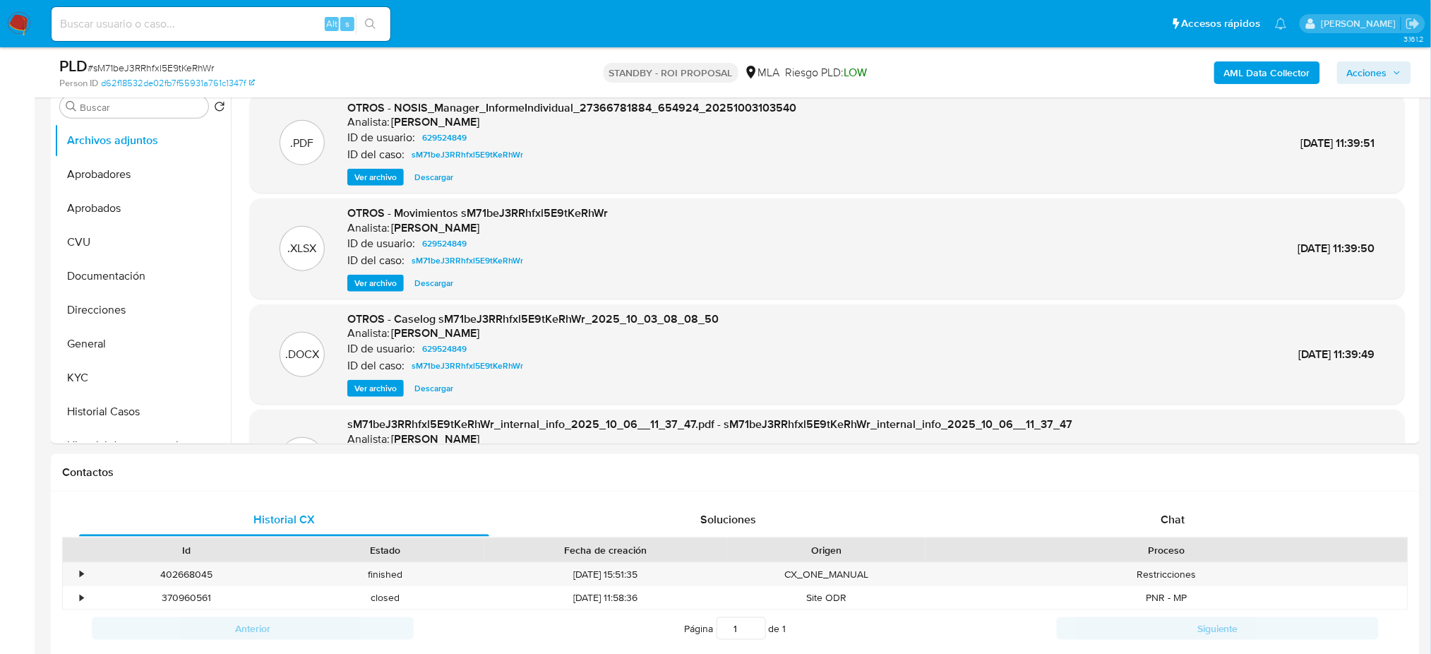
scroll to position [188, 0]
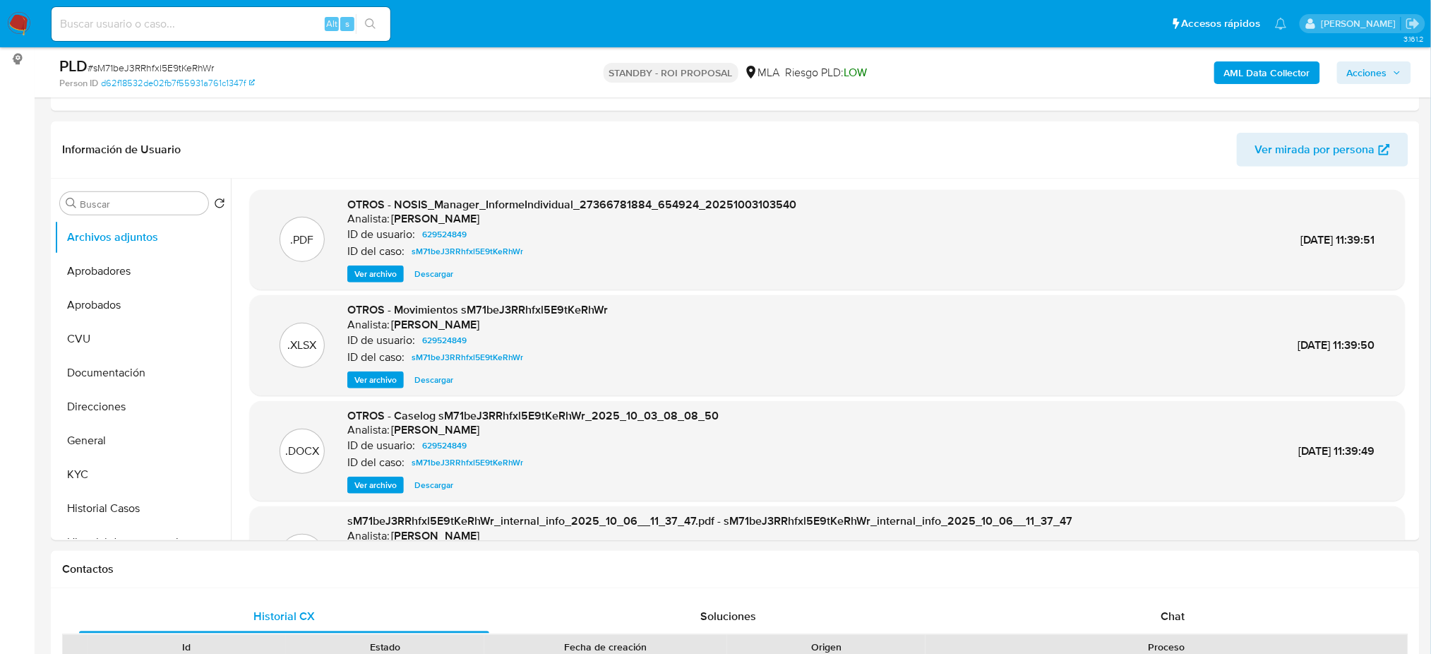
click at [249, 26] on input at bounding box center [221, 24] width 339 height 18
paste input "yuN41qOhujYsFqOtG0ltXB56"
type input "yuN41qOhujYsFqOtG0ltXB56"
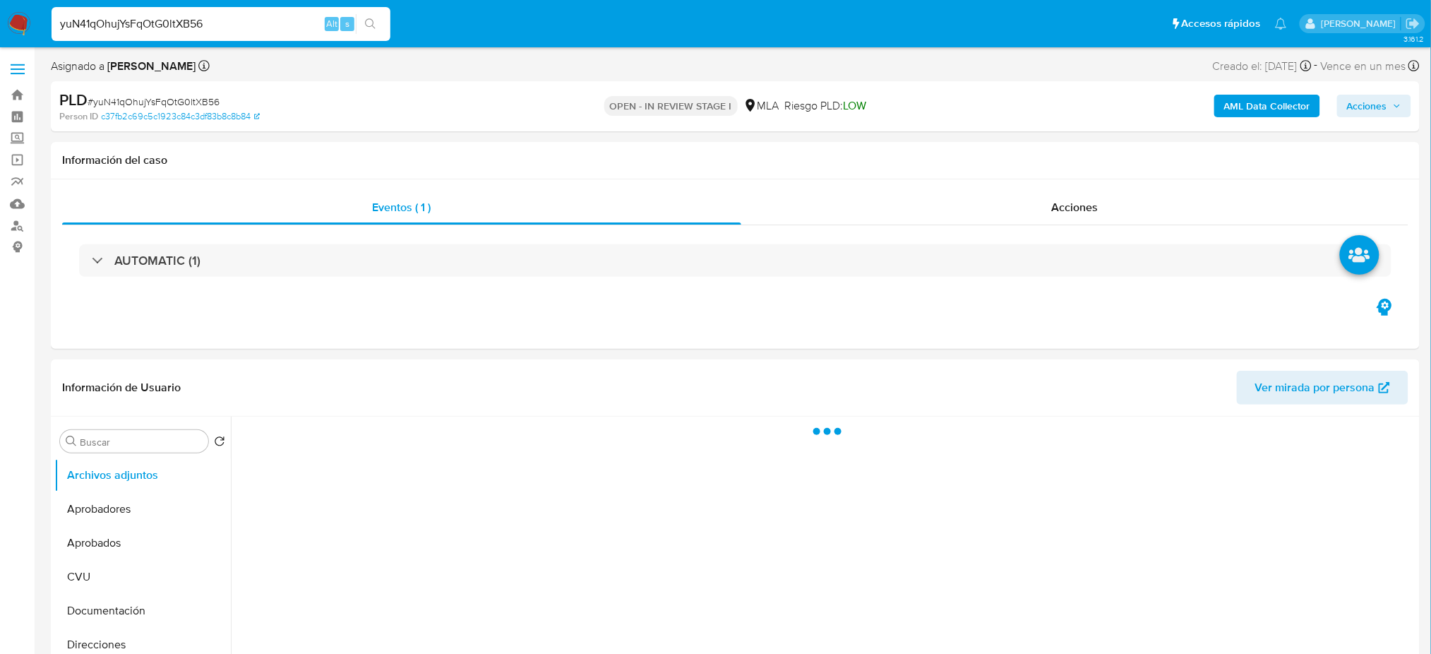
select select "10"
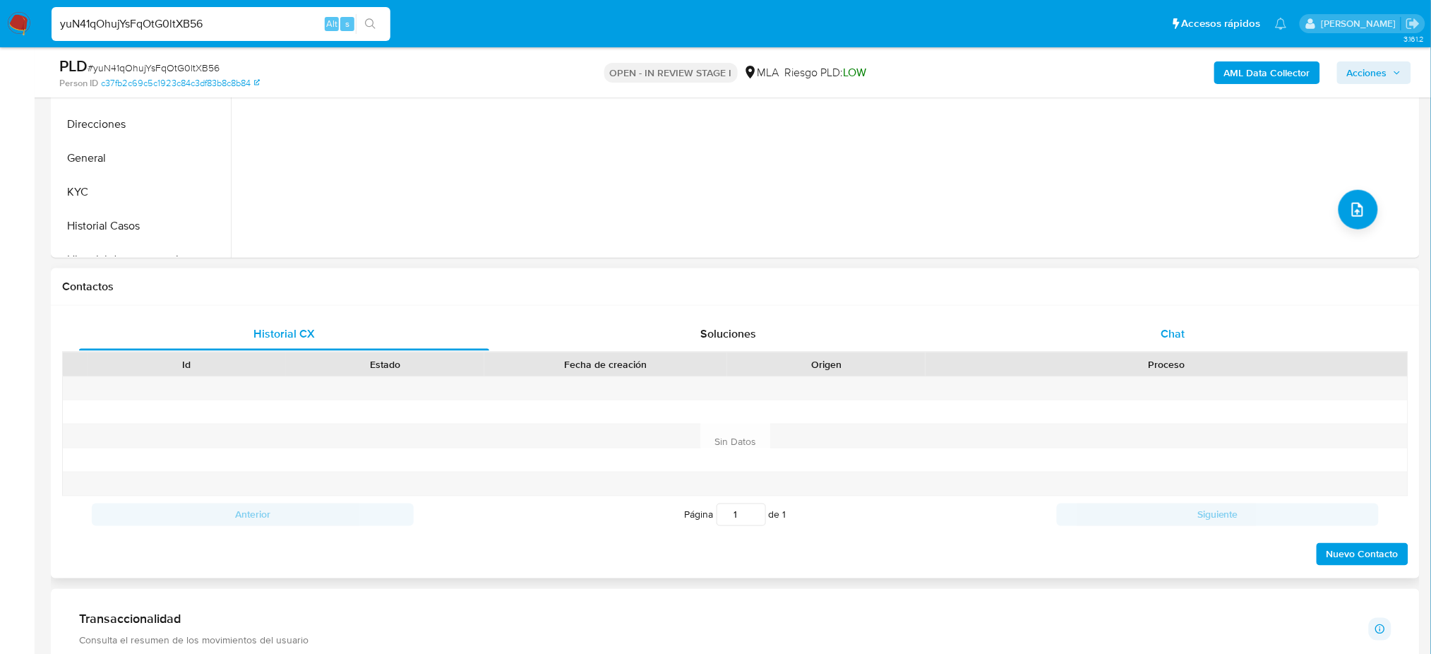
click at [1160, 338] on div "Chat" at bounding box center [1173, 334] width 410 height 34
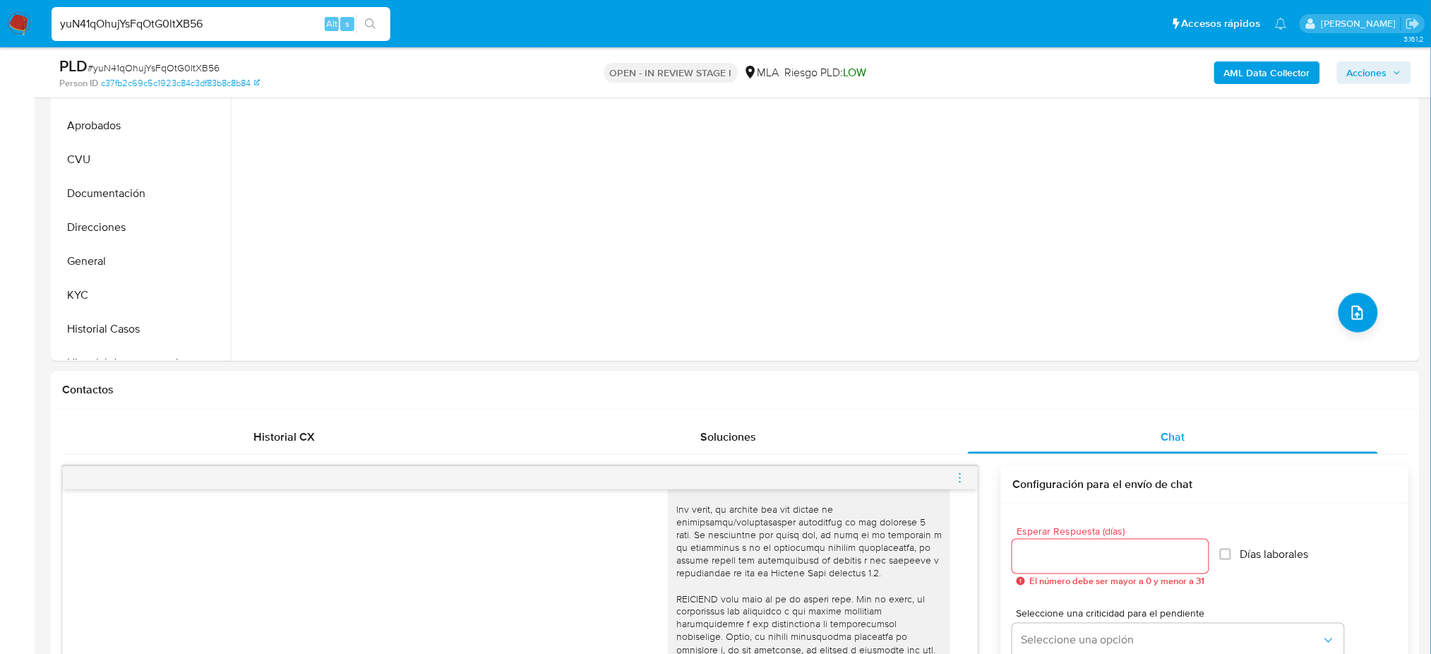
scroll to position [282, 0]
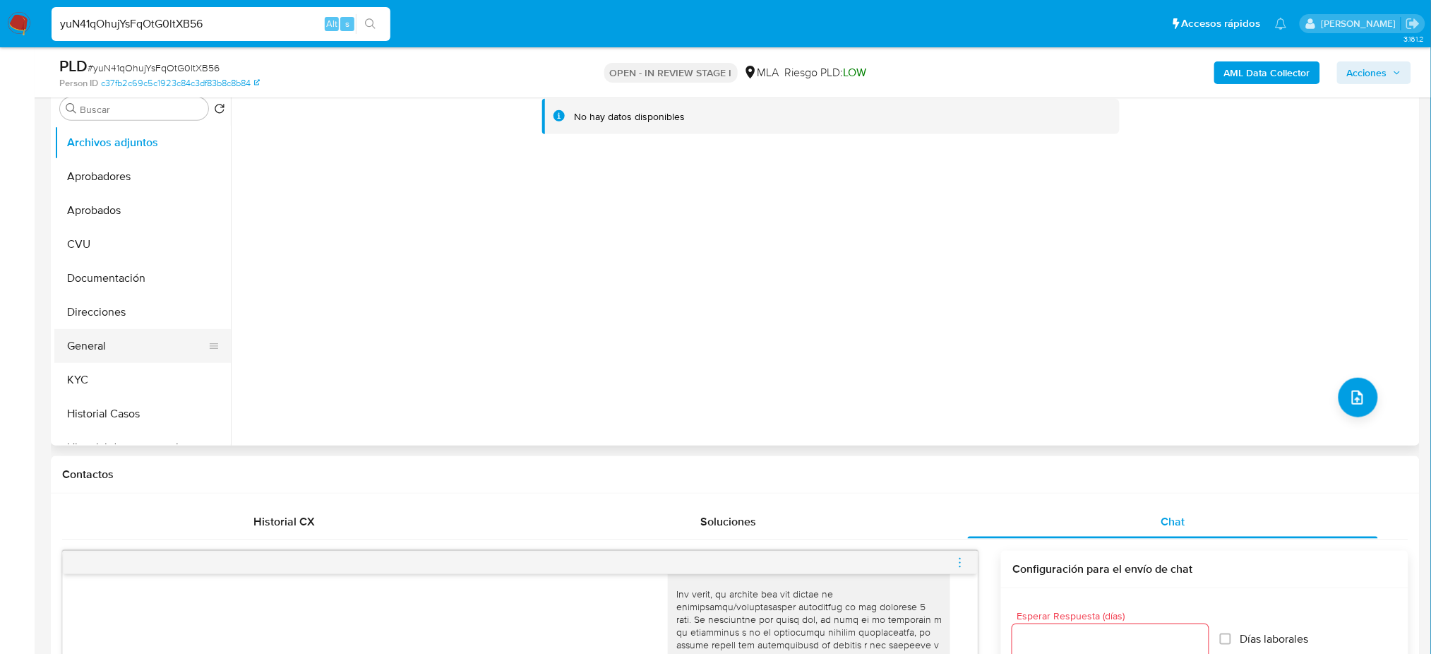
click at [126, 357] on button "General" at bounding box center [136, 346] width 165 height 34
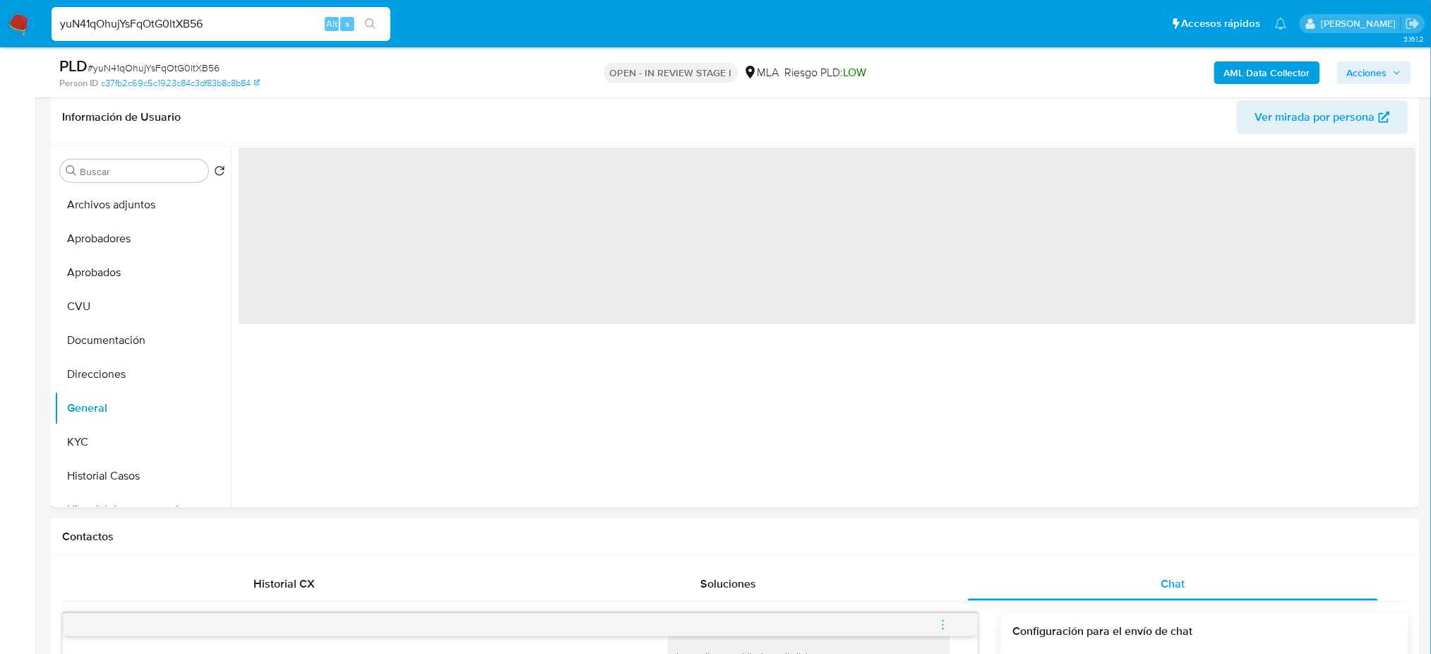
scroll to position [188, 0]
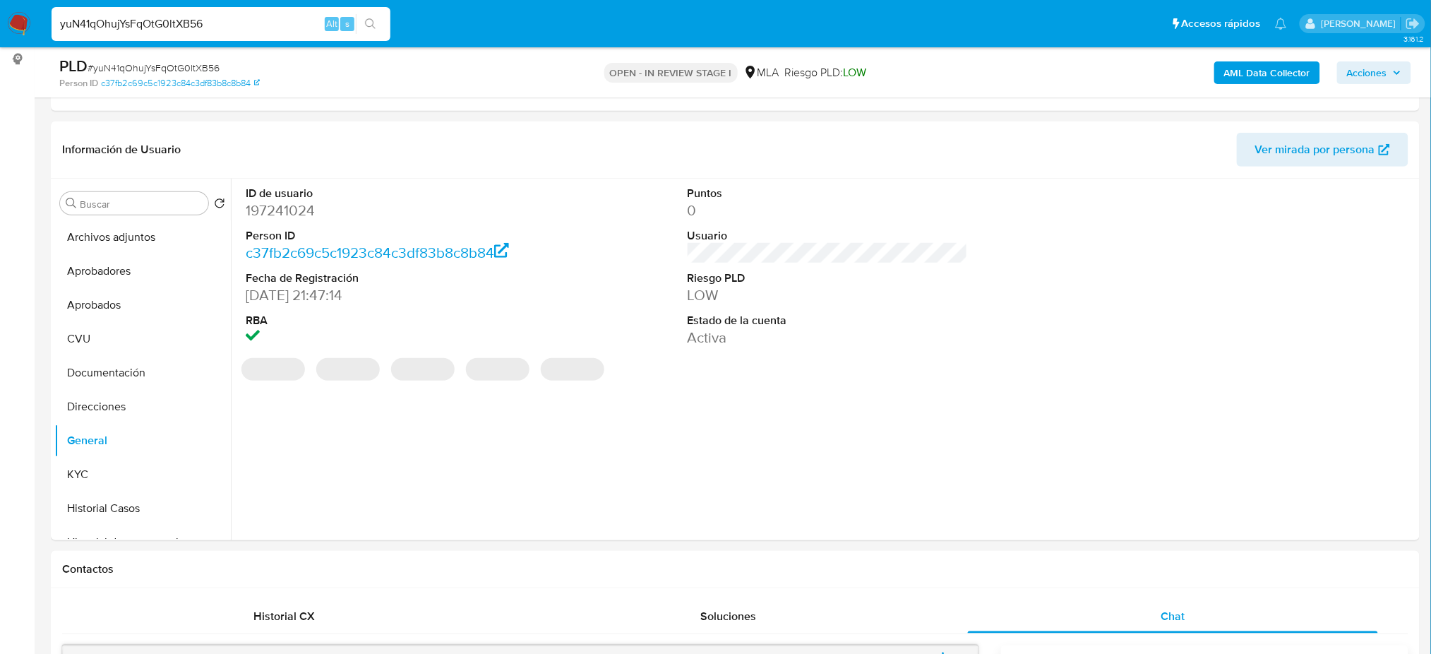
click at [287, 208] on dd "197241024" at bounding box center [386, 210] width 280 height 20
copy dd "197241024"
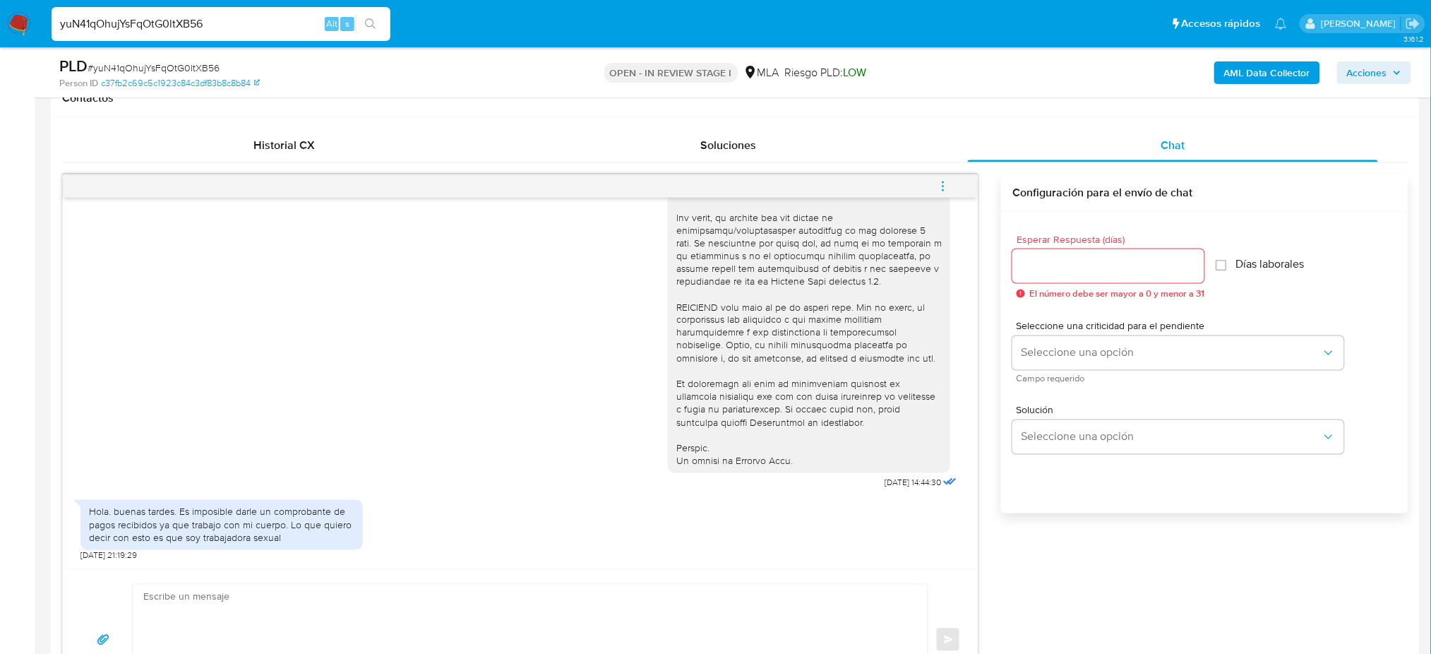
scroll to position [847, 0]
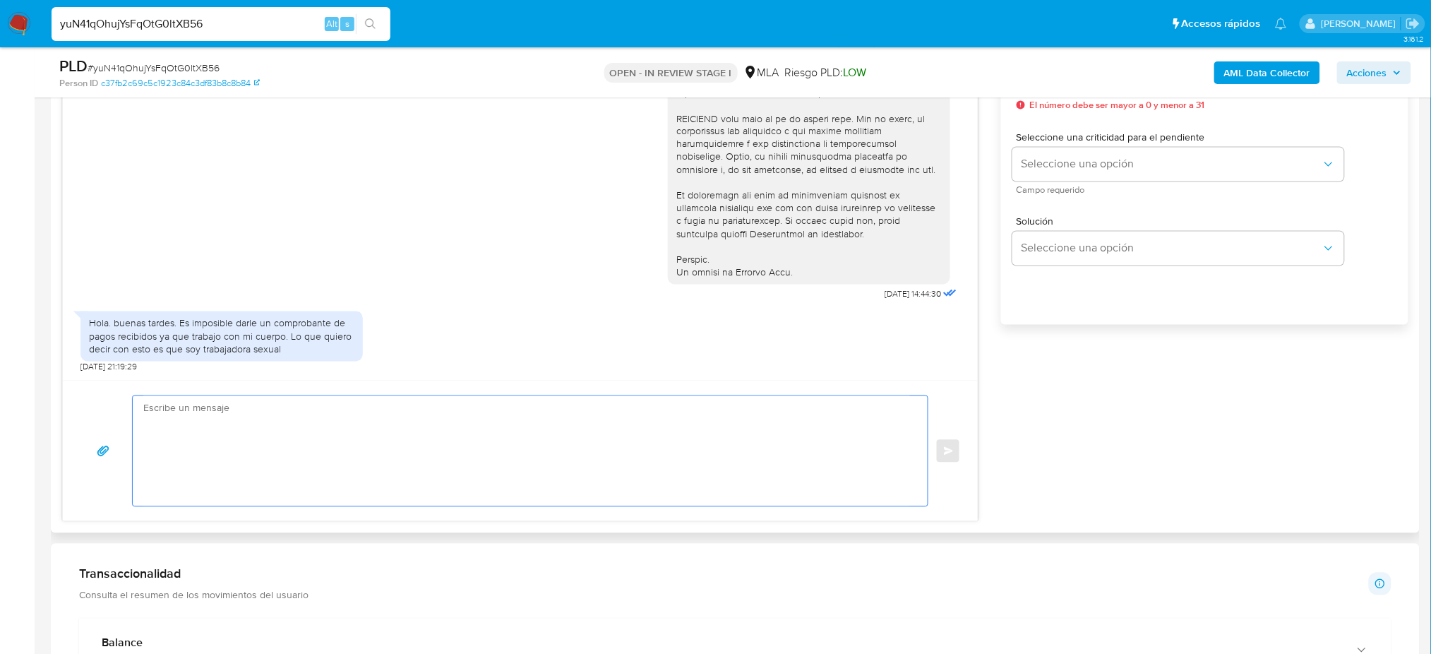
click at [174, 450] on textarea at bounding box center [526, 451] width 767 height 110
paste textarea "Hola XXX, Muchas gracias por tu respuesta. Analizamos tu caso y verificamos que…"
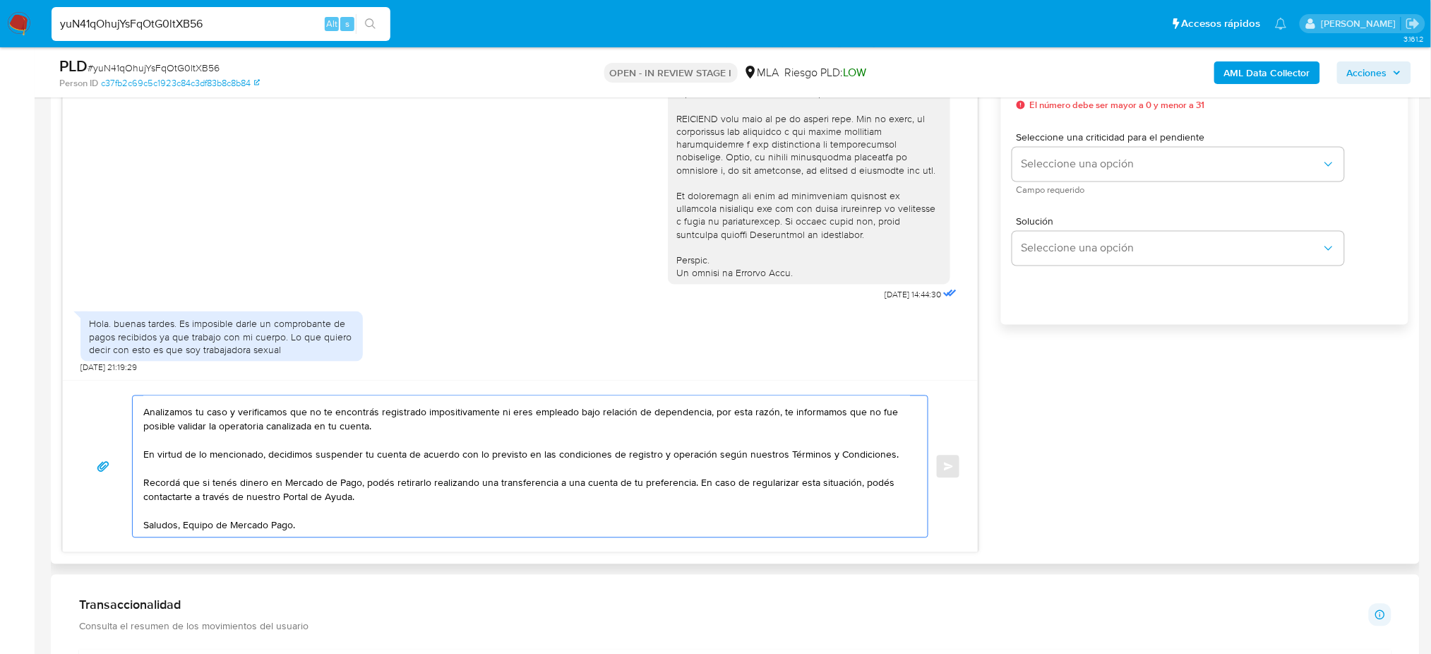
scroll to position [0, 0]
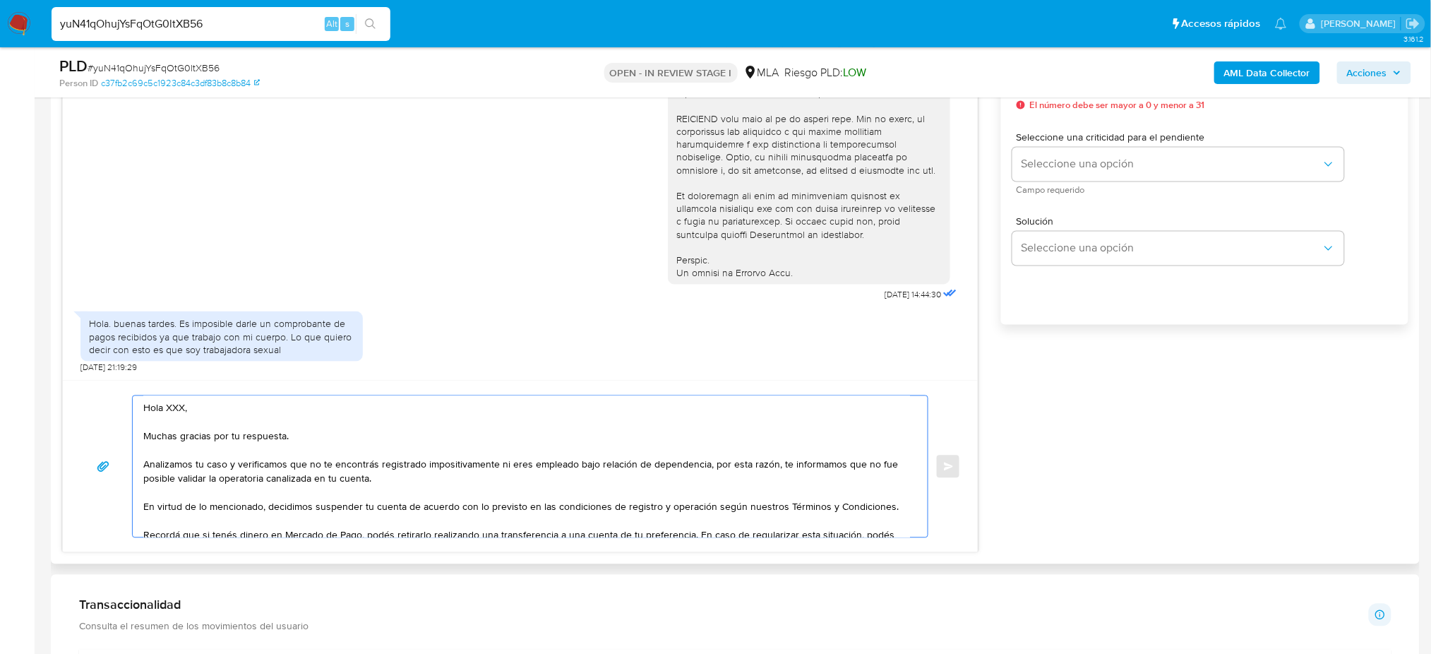
drag, startPoint x: 186, startPoint y: 407, endPoint x: 165, endPoint y: 407, distance: 21.2
click at [165, 407] on textarea "Hola XXX, Muchas gracias por tu respuesta. Analizamos tu caso y verificamos que…" at bounding box center [526, 466] width 767 height 141
type textarea "Hola, Muchas gracias por tu respuesta. Analizamos tu caso y verificamos que no …"
click at [184, 68] on span "# yuN41qOhujYsFqOtG0ltXB56" at bounding box center [154, 68] width 132 height 14
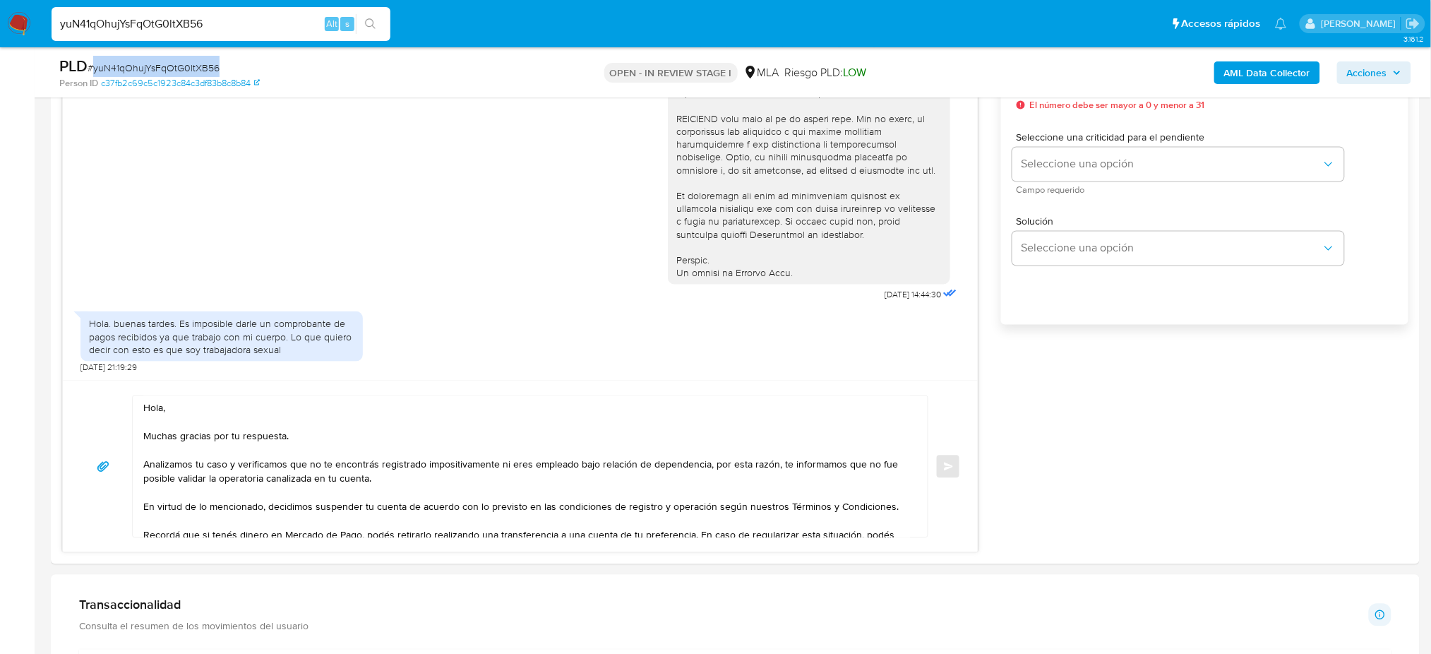
copy span "yuN41qOhujYsFqOtG0ltXB56"
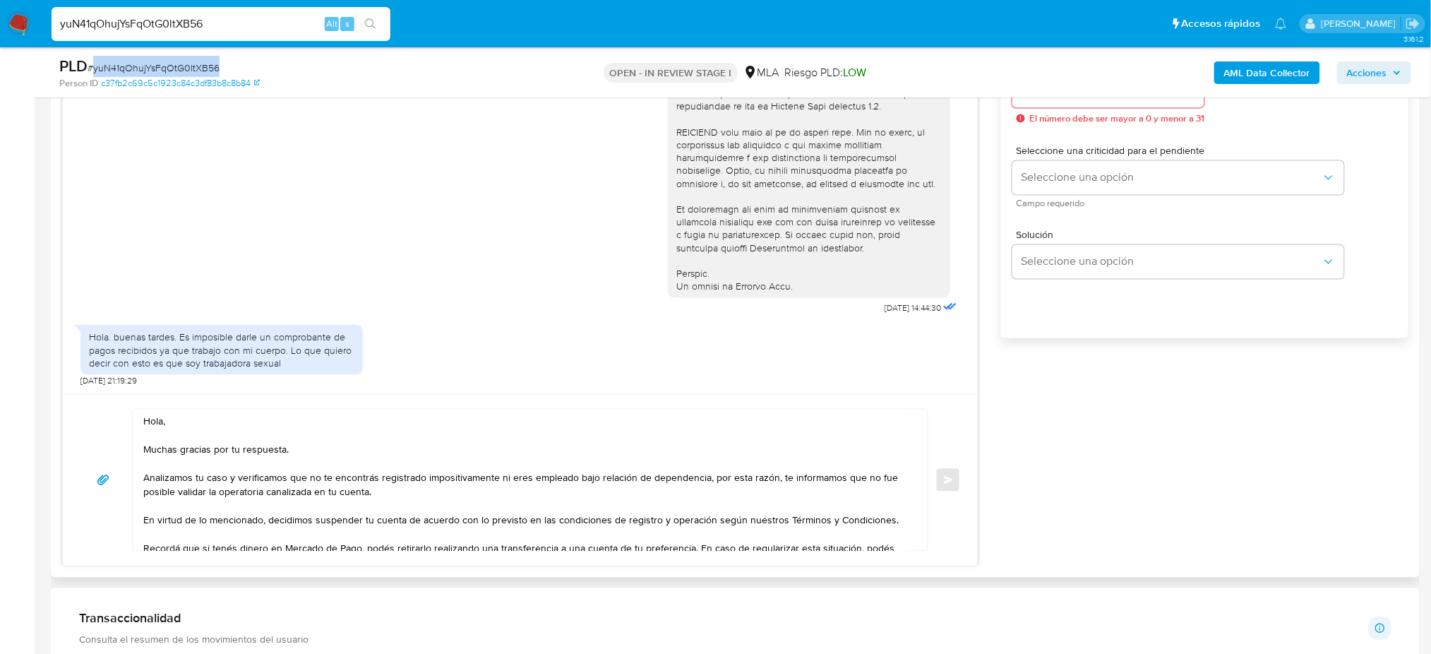
scroll to position [752, 0]
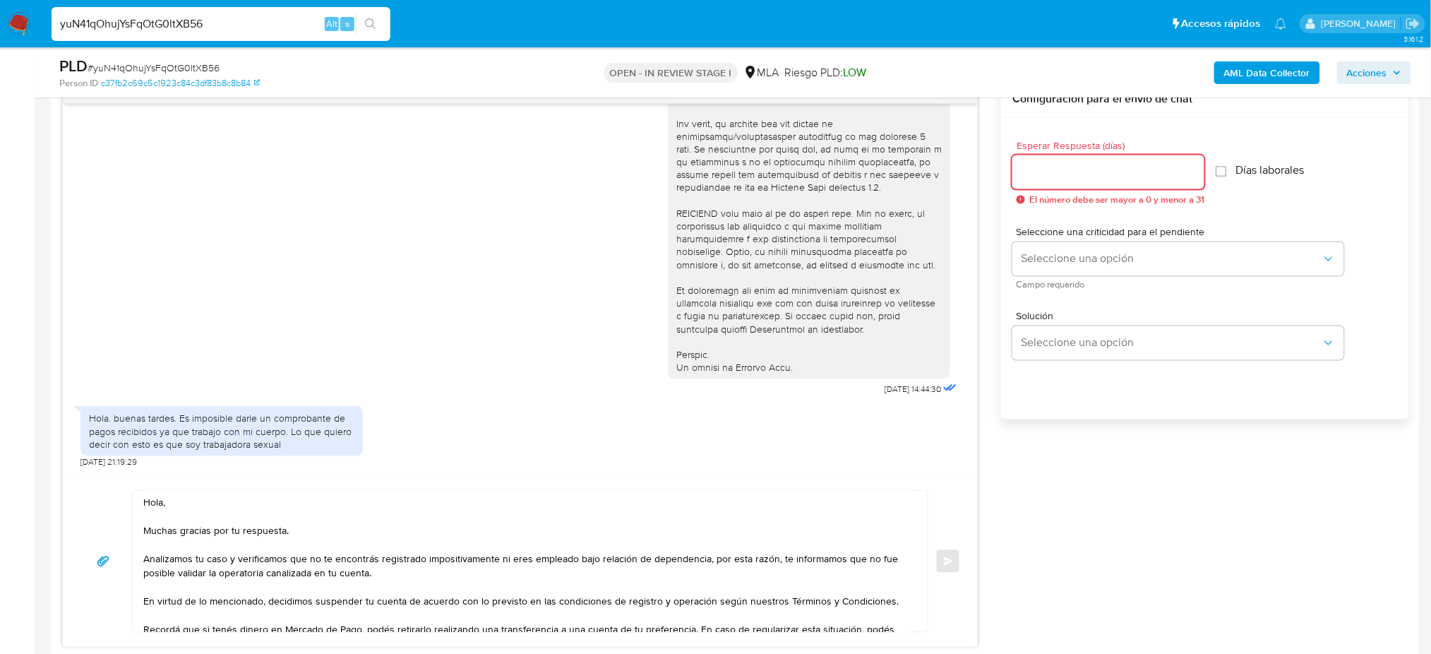
click at [1030, 177] on input "Esperar Respuesta (días)" at bounding box center [1108, 172] width 192 height 18
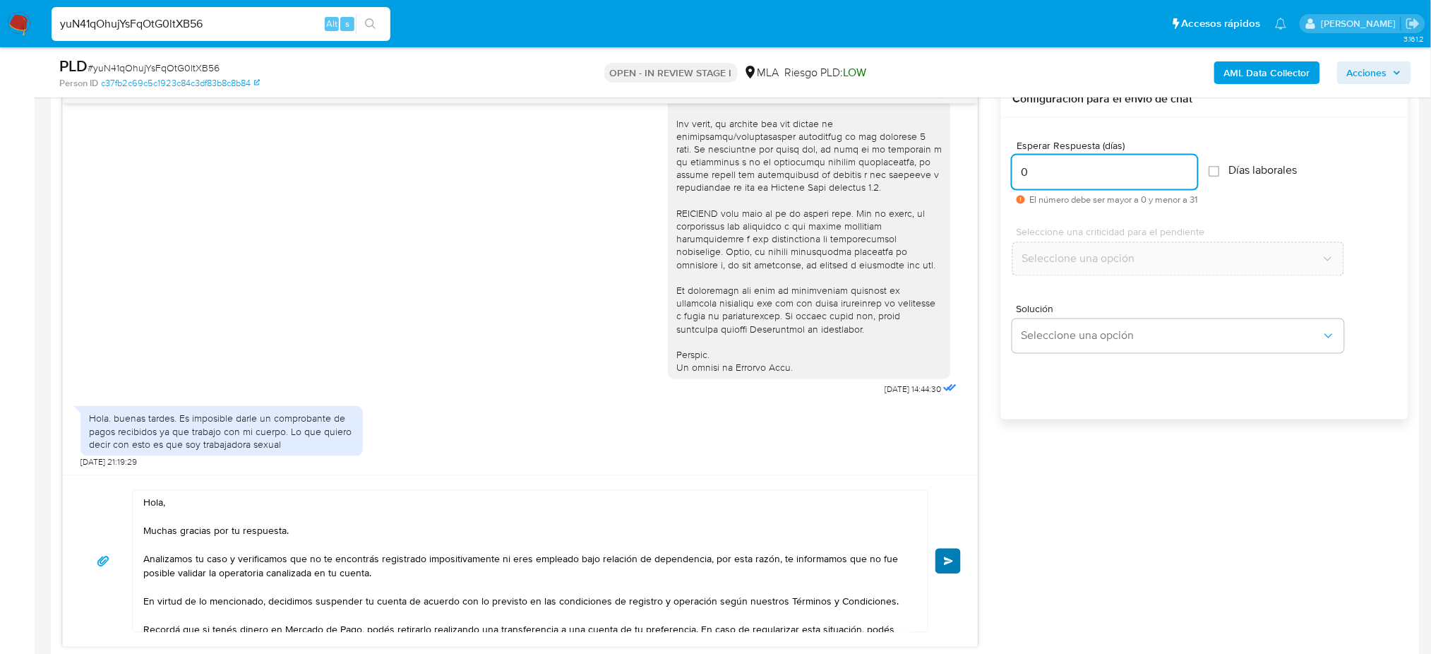
type input "0"
click at [957, 562] on button "Enviar" at bounding box center [947, 560] width 25 height 25
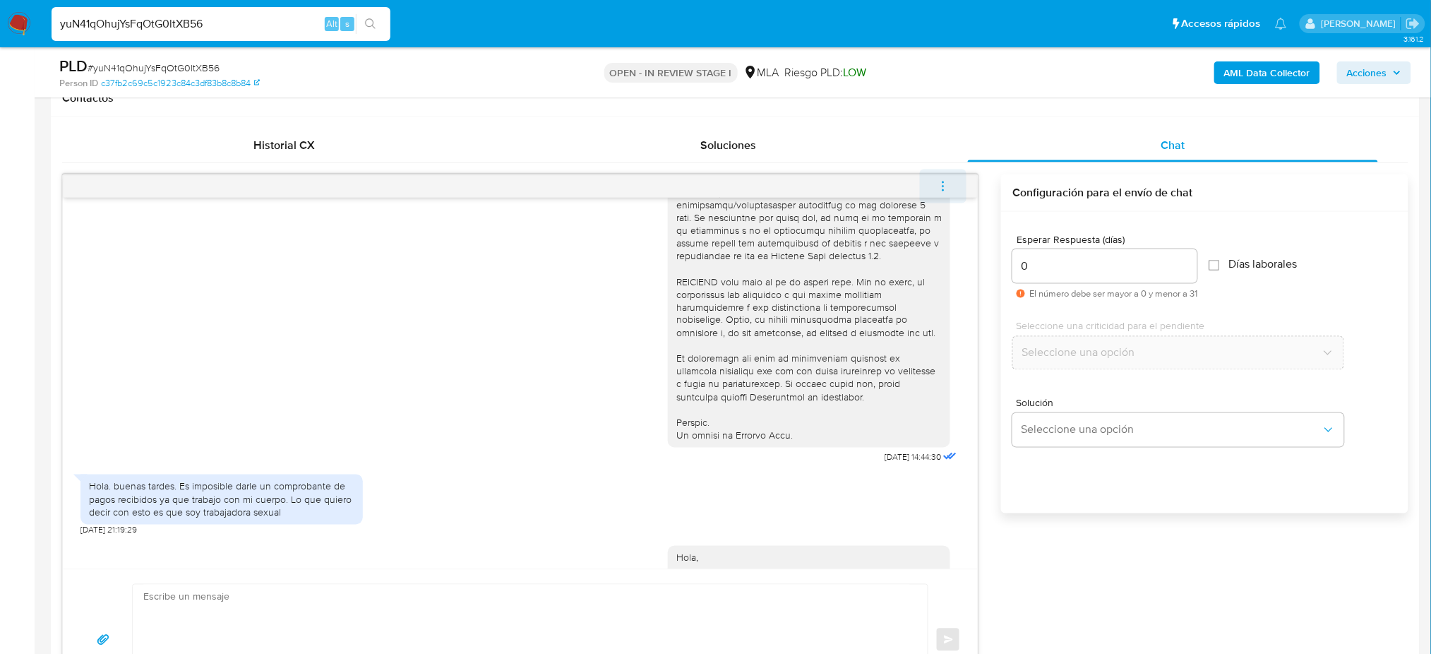
scroll to position [795, 0]
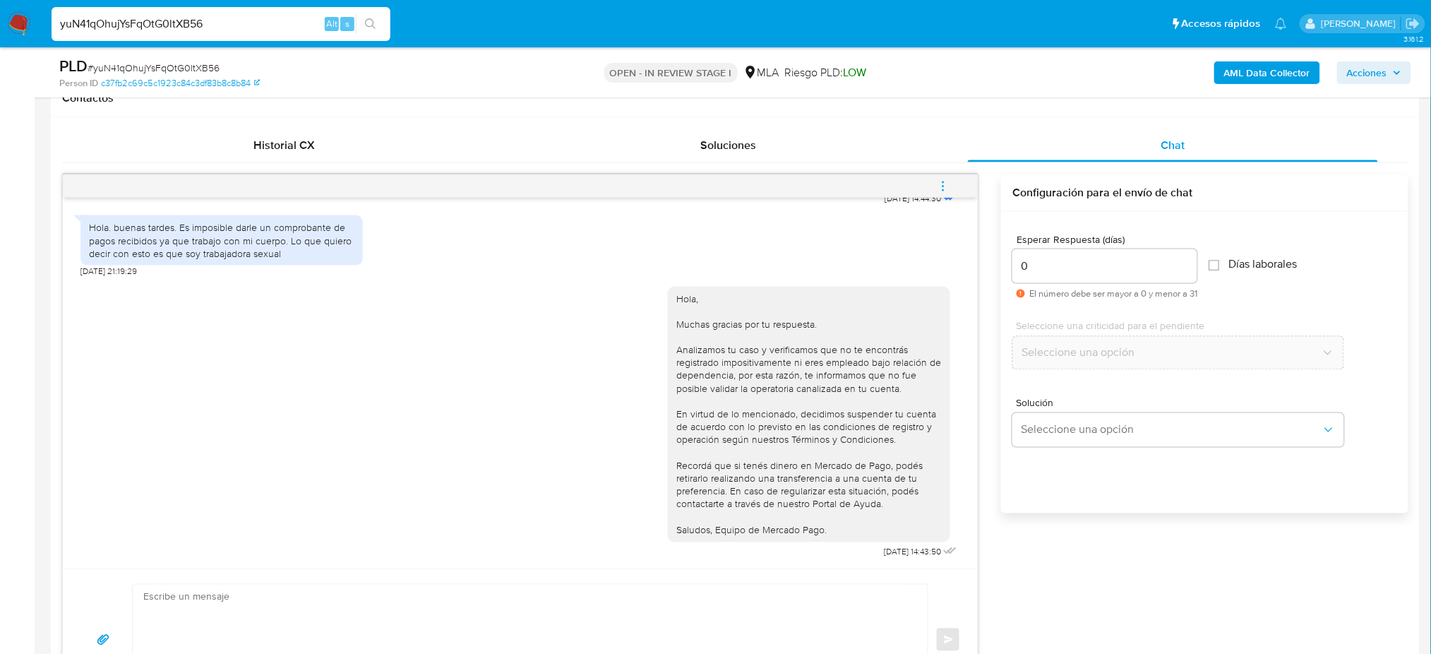
click at [945, 180] on icon "menu-action" at bounding box center [943, 186] width 13 height 13
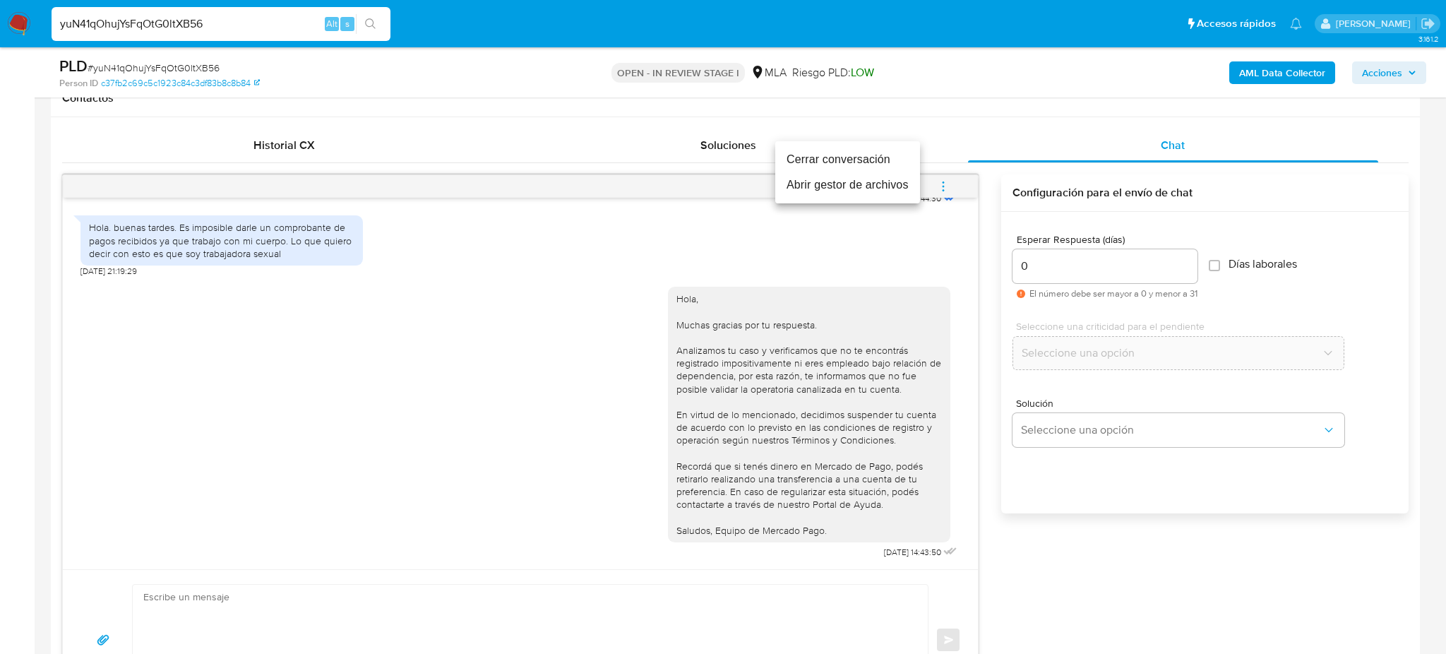
click at [839, 164] on li "Cerrar conversación" at bounding box center [847, 159] width 145 height 25
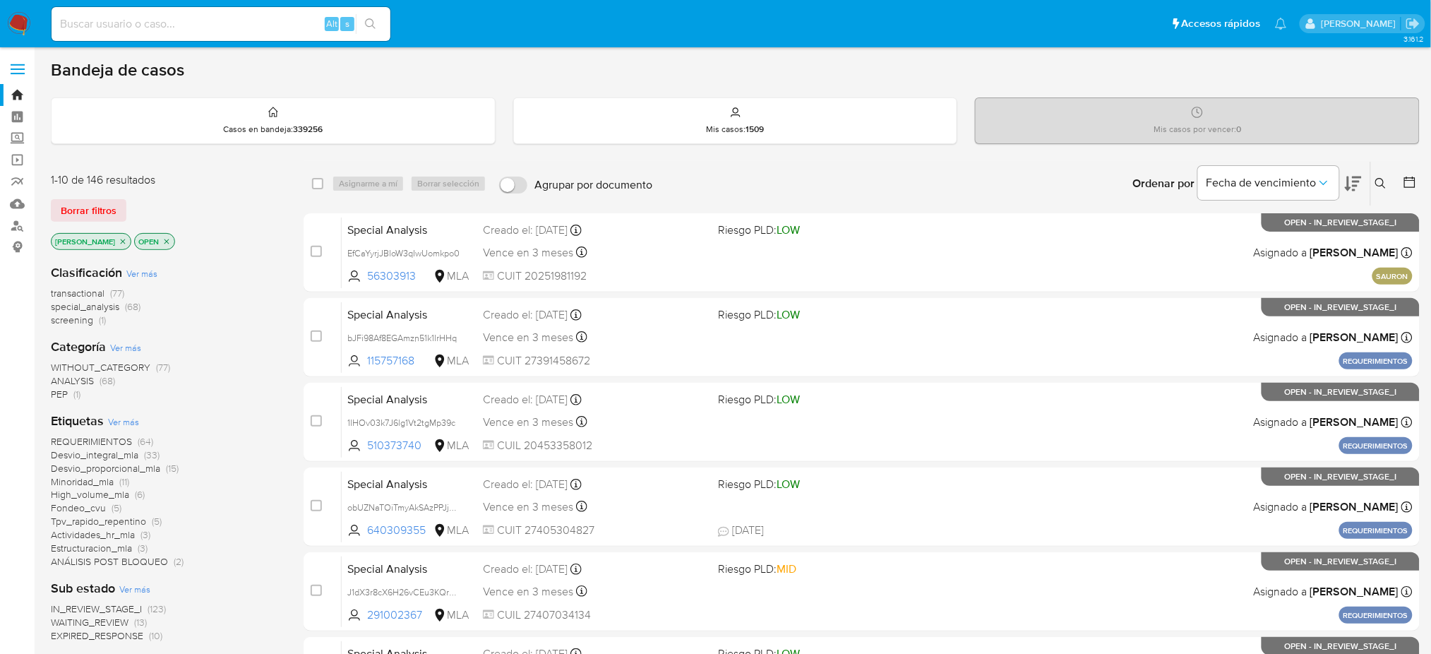
click at [1381, 181] on icon at bounding box center [1380, 183] width 11 height 11
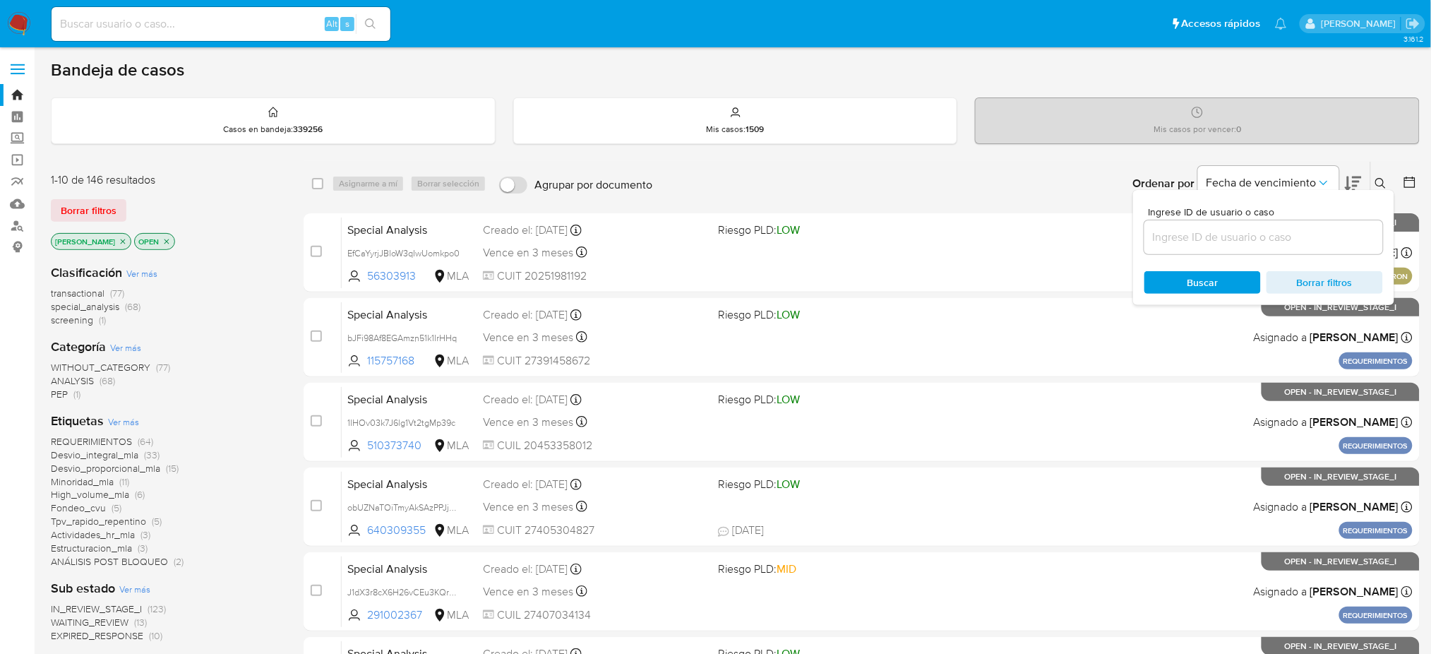
click at [1256, 222] on div at bounding box center [1263, 237] width 239 height 34
click at [1252, 238] on input at bounding box center [1263, 237] width 239 height 18
paste input "yuN41qOhujYsFqOtG0ltXB56"
type input "yuN41qOhujYsFqOtG0ltXB56"
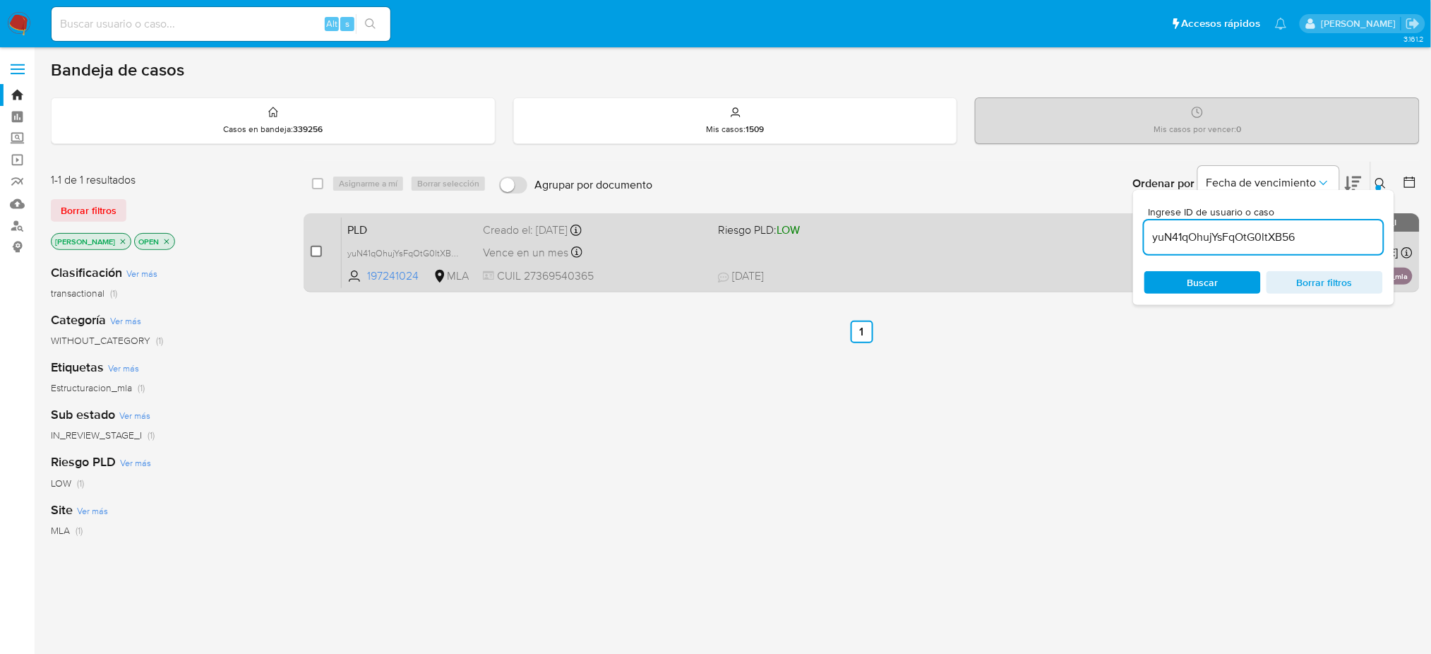
click at [318, 250] on input "checkbox" at bounding box center [316, 251] width 11 height 11
checkbox input "true"
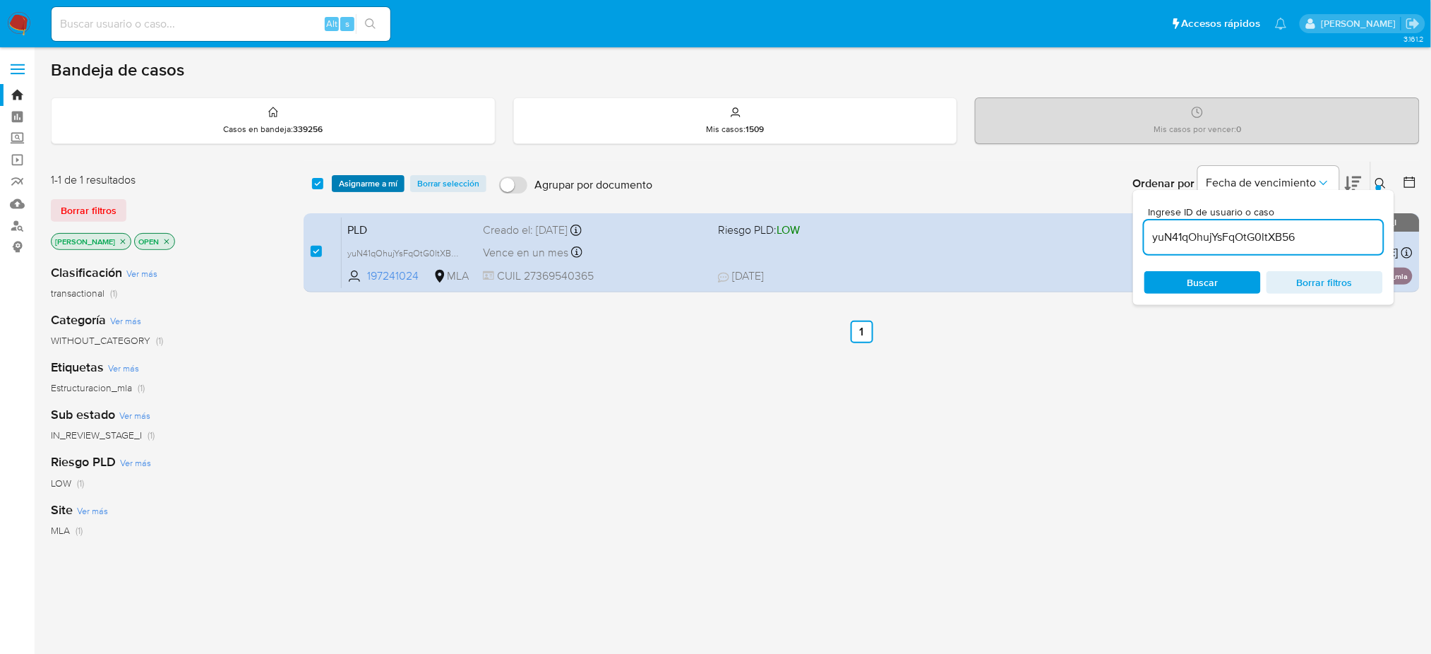
click at [365, 181] on span "Asignarme a mí" at bounding box center [368, 183] width 59 height 14
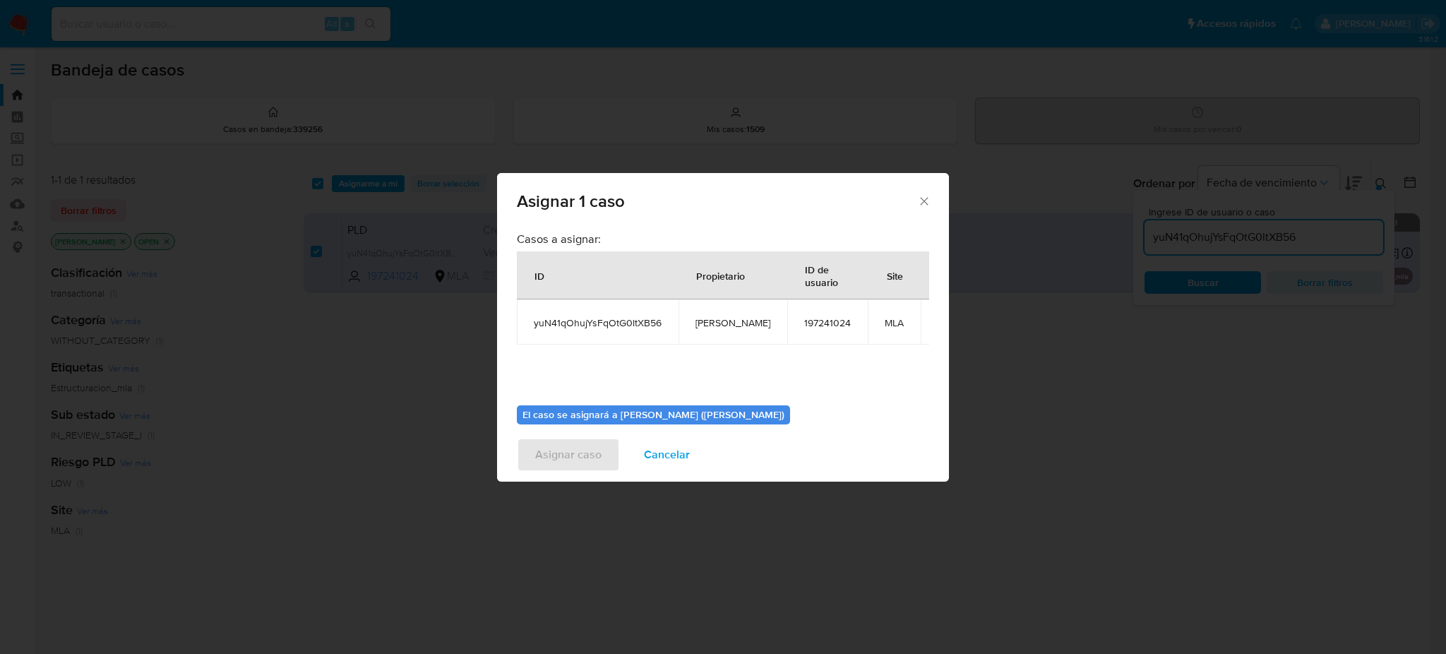
click at [729, 324] on span "[PERSON_NAME]" at bounding box center [732, 322] width 75 height 13
copy span "[PERSON_NAME]"
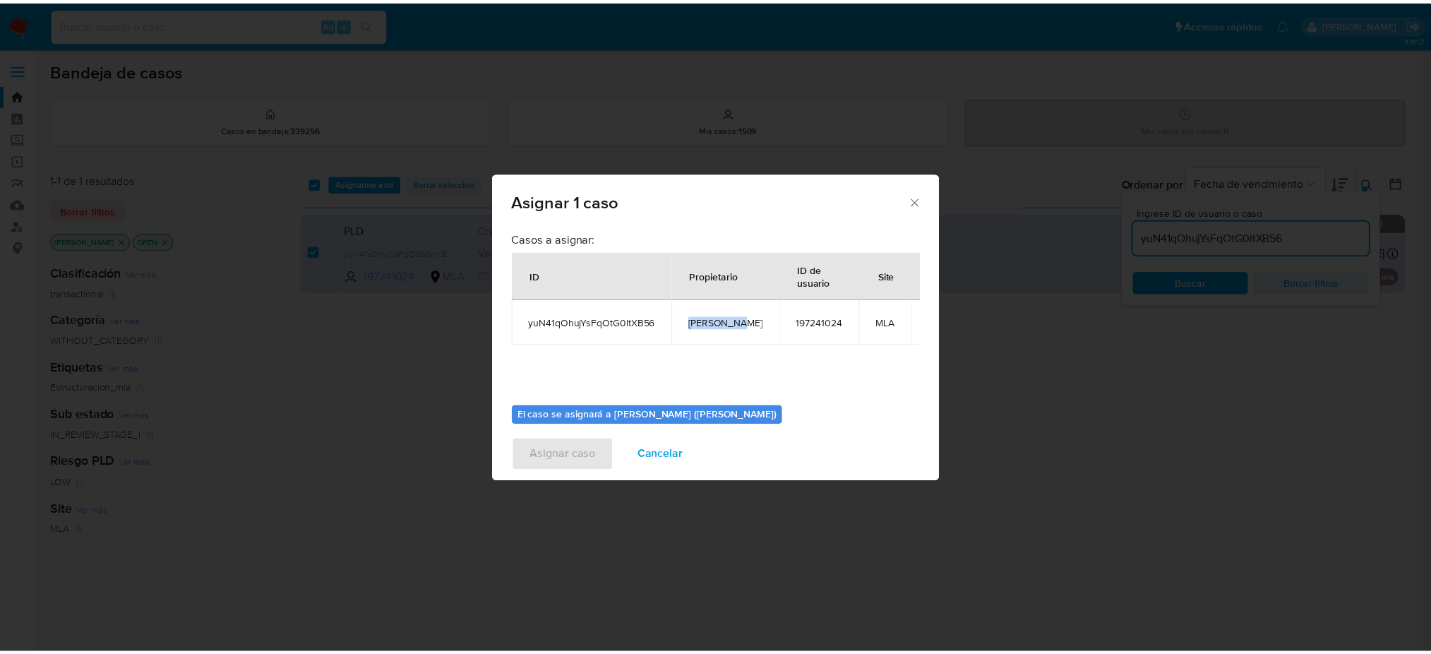
scroll to position [72, 0]
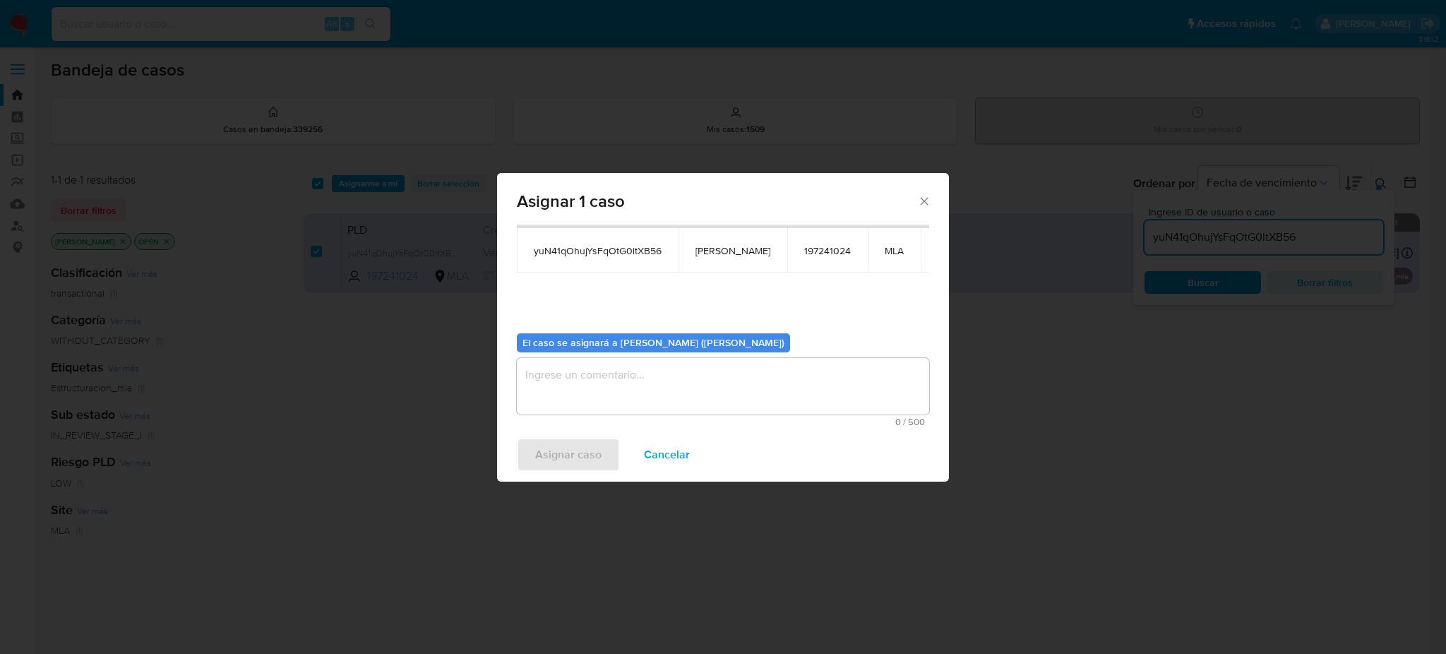
click at [630, 399] on textarea "assign-modal" at bounding box center [723, 386] width 412 height 56
paste textarea "[PERSON_NAME]"
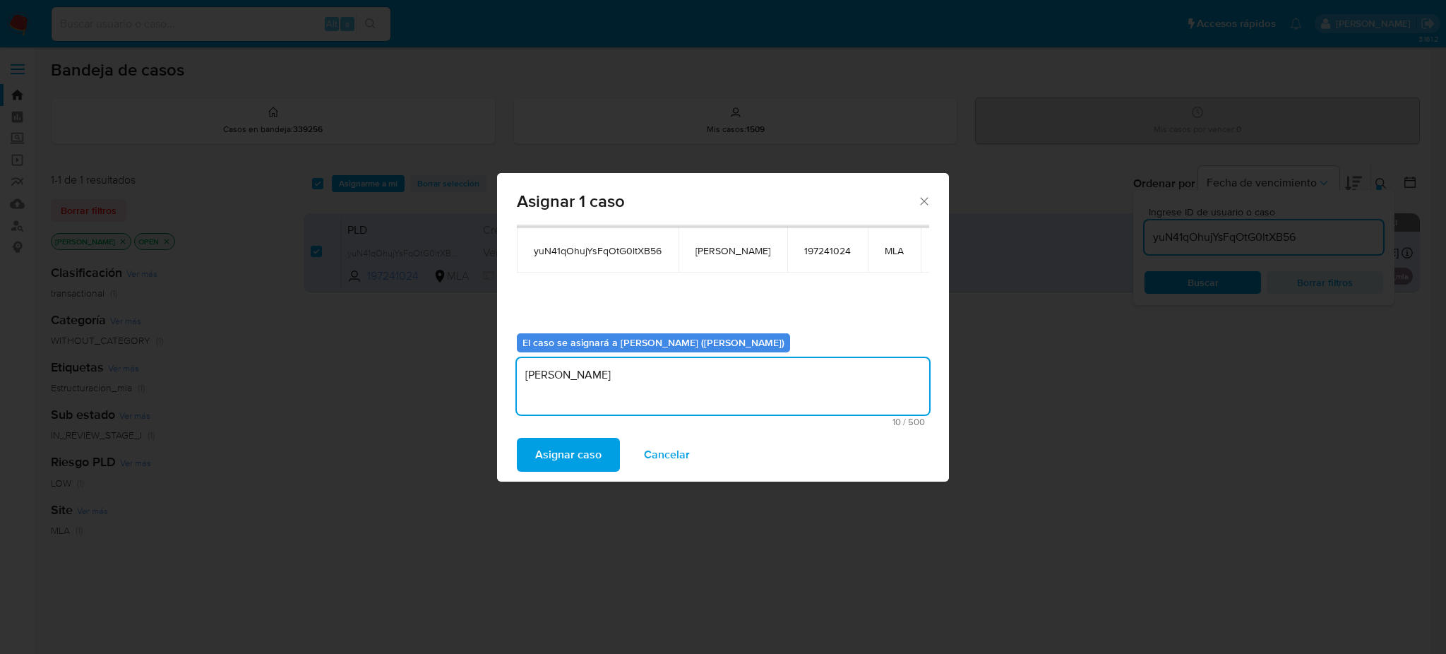
type textarea "[PERSON_NAME]"
click at [577, 445] on span "Asignar caso" at bounding box center [568, 454] width 66 height 31
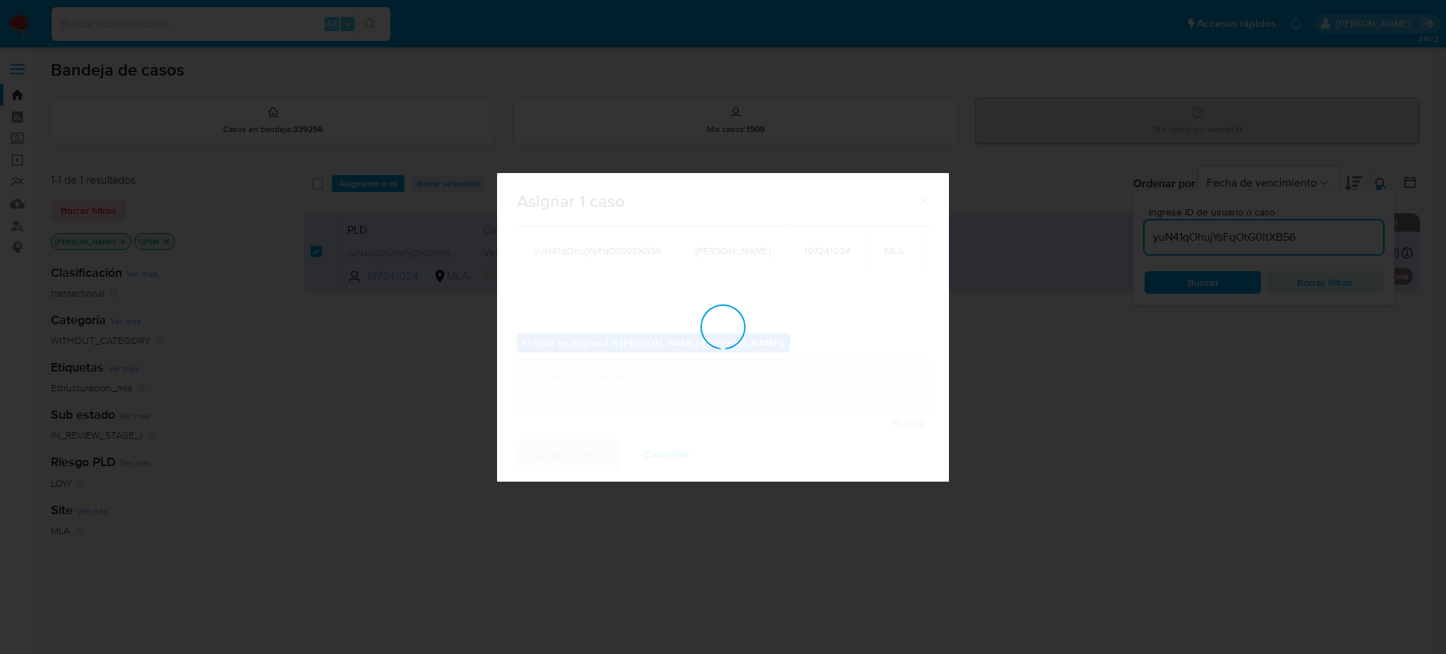
checkbox input "false"
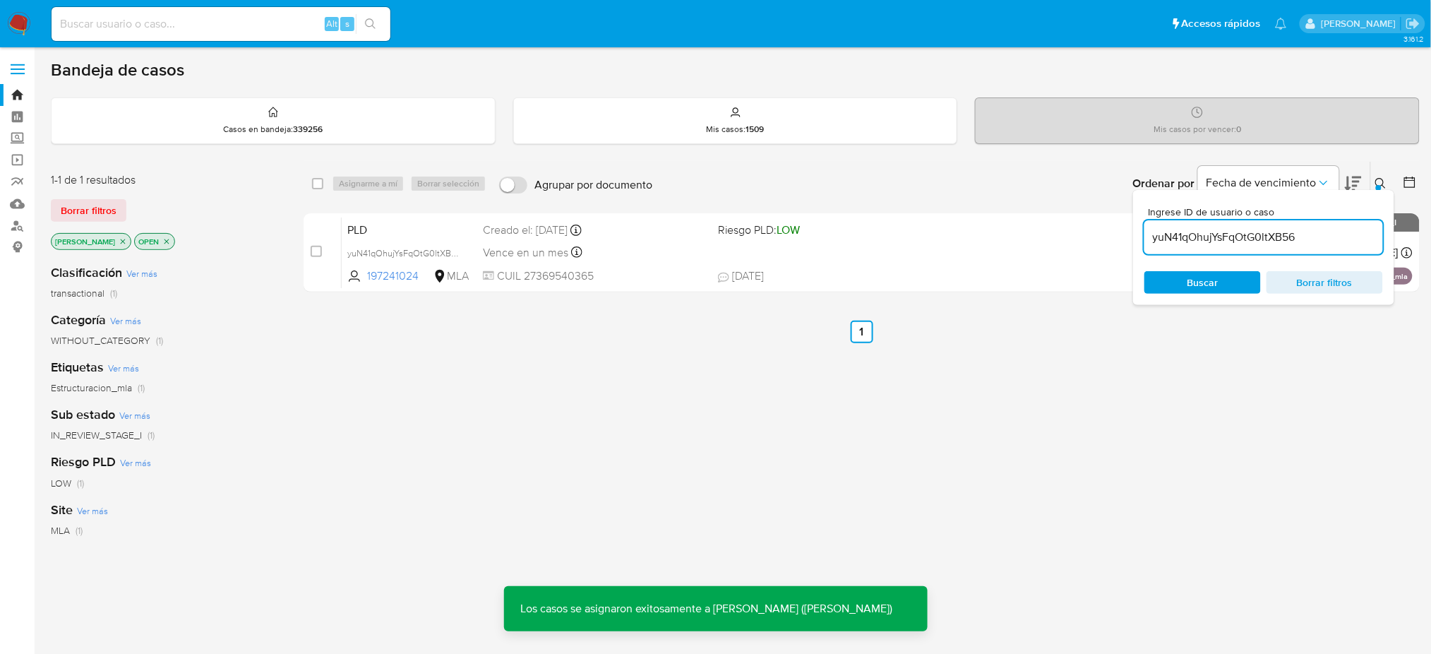
click at [425, 225] on span "PLD" at bounding box center [409, 229] width 124 height 18
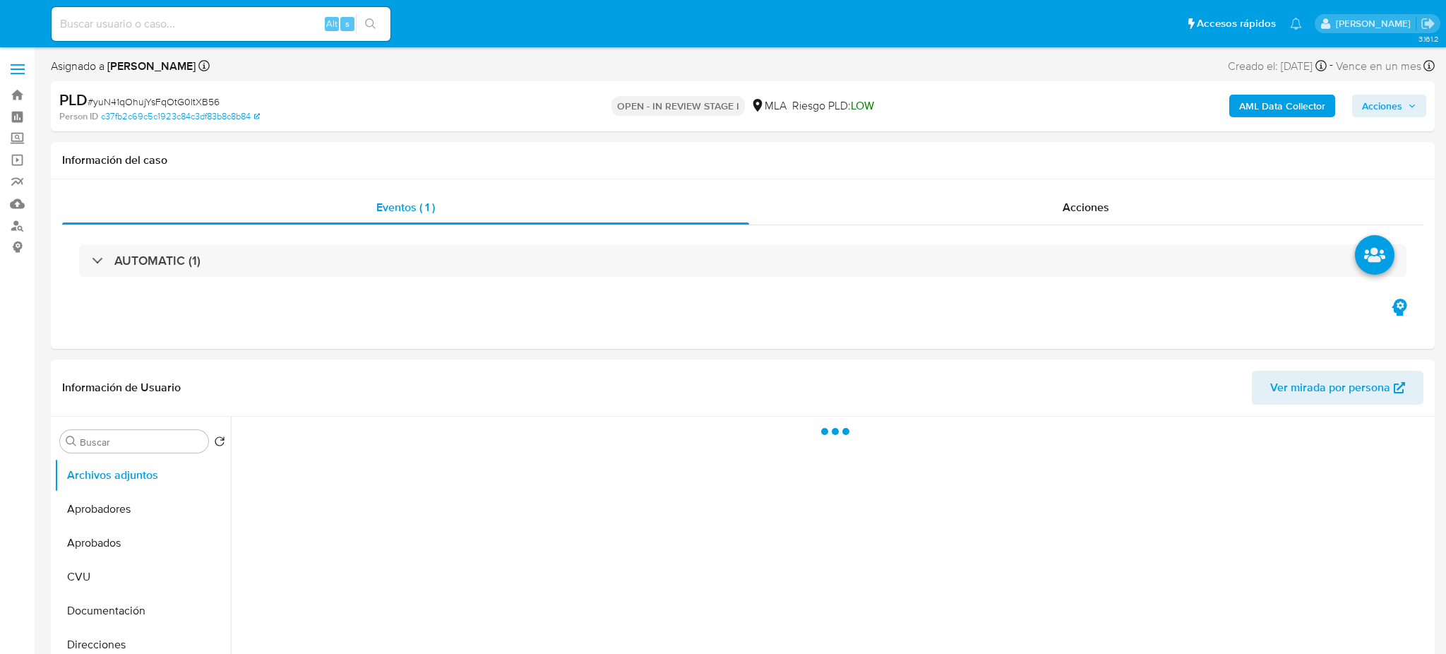
select select "10"
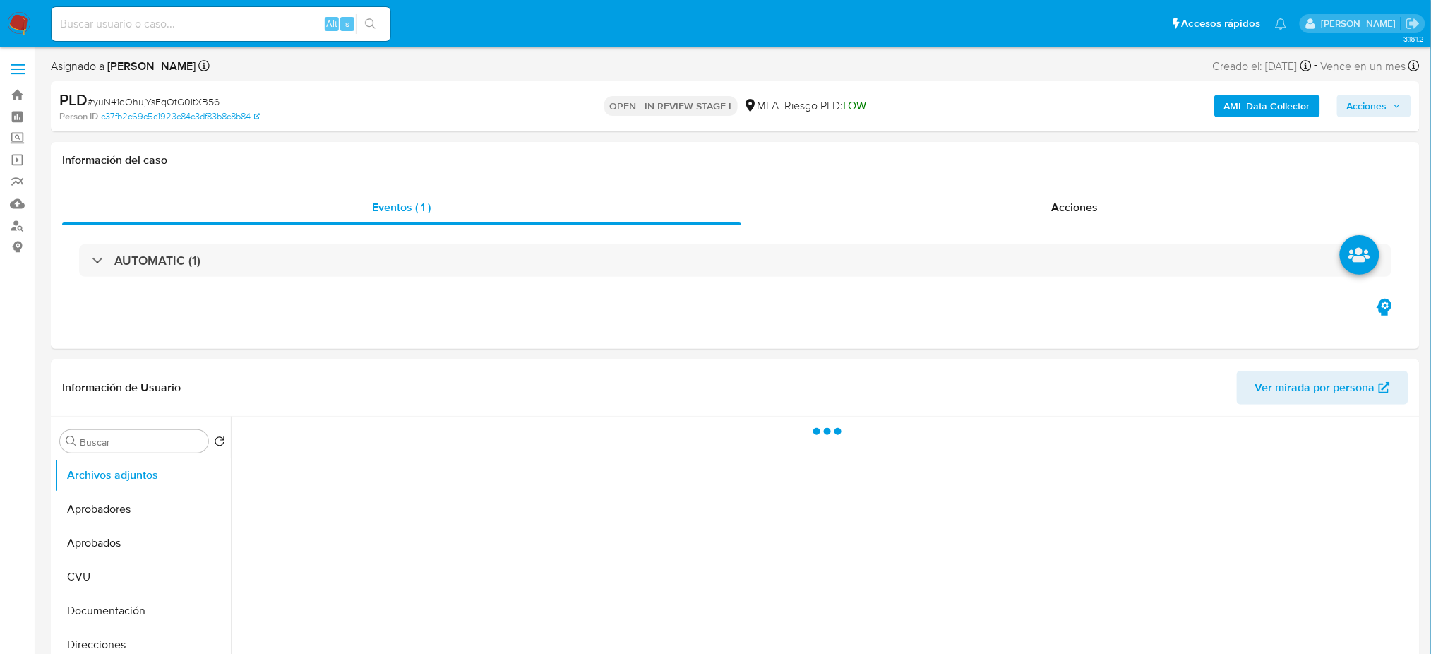
select select "10"
click at [1247, 107] on b "AML Data Collector" at bounding box center [1267, 106] width 86 height 23
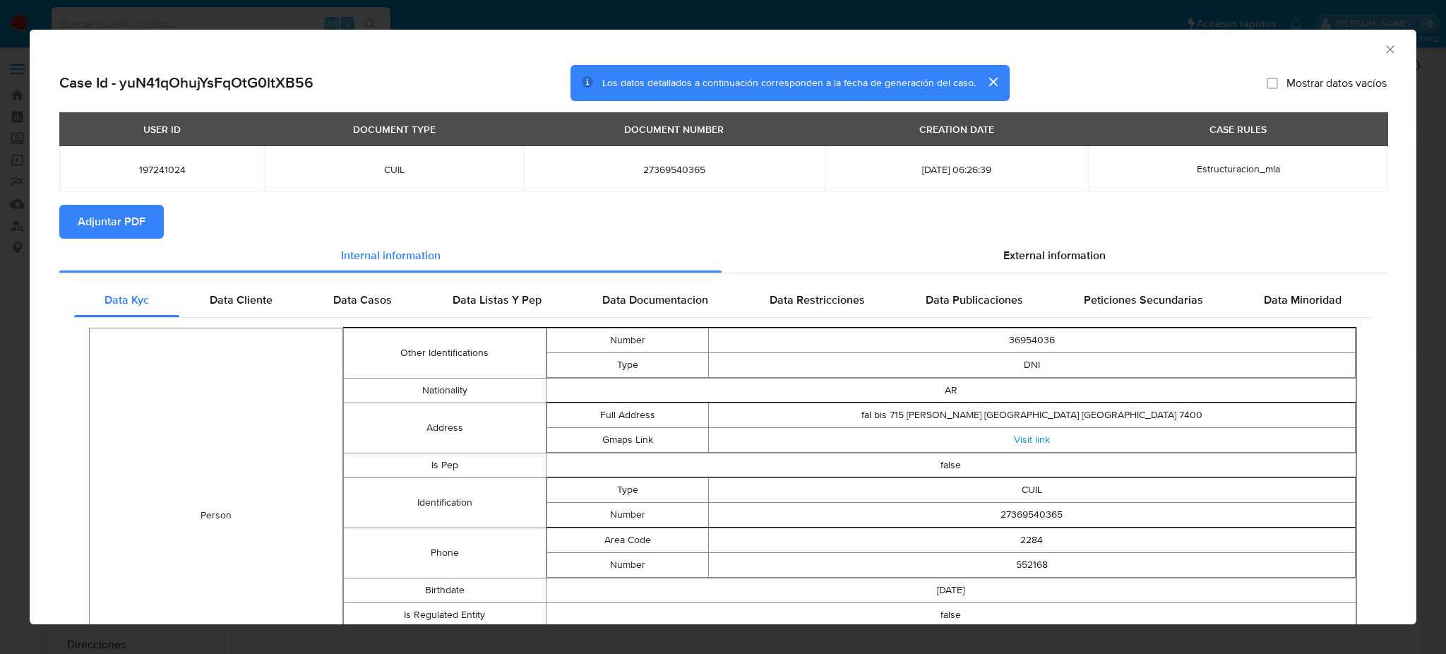
click at [119, 229] on span "Adjuntar PDF" at bounding box center [112, 221] width 68 height 31
click at [1383, 47] on icon "Cerrar ventana" at bounding box center [1390, 49] width 14 height 14
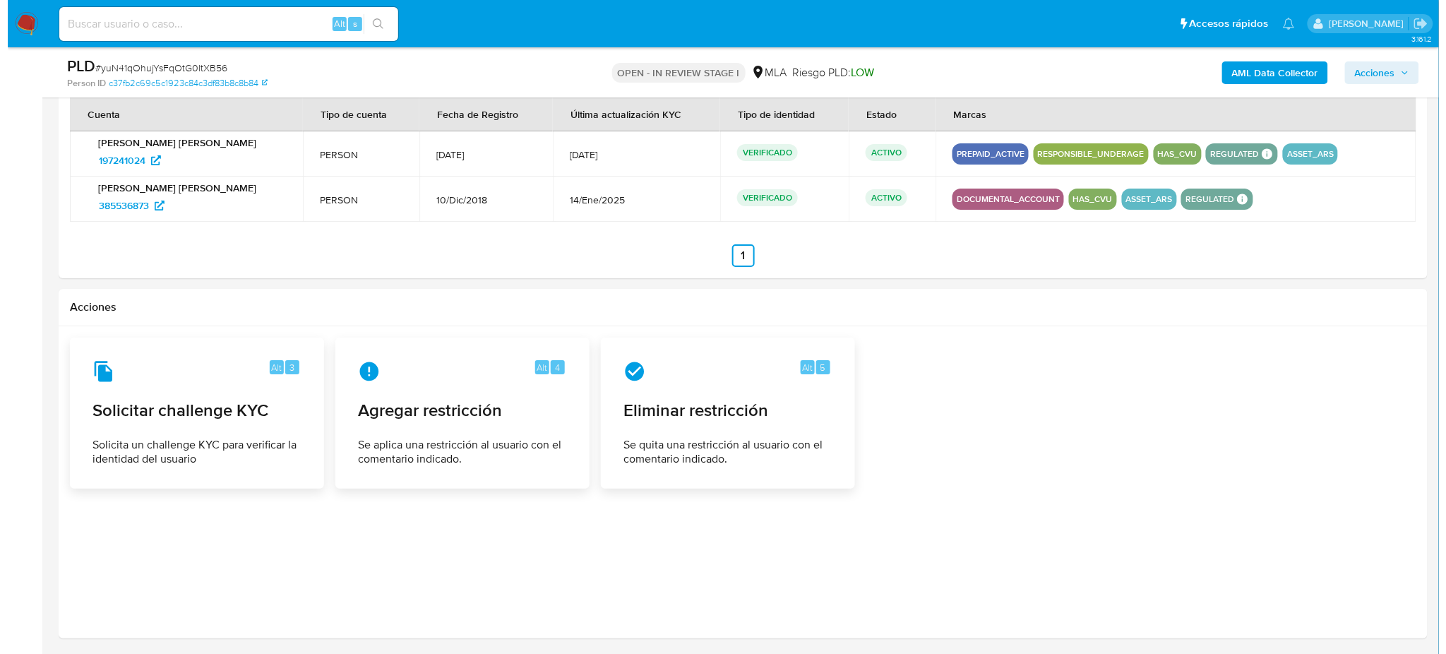
scroll to position [1876, 0]
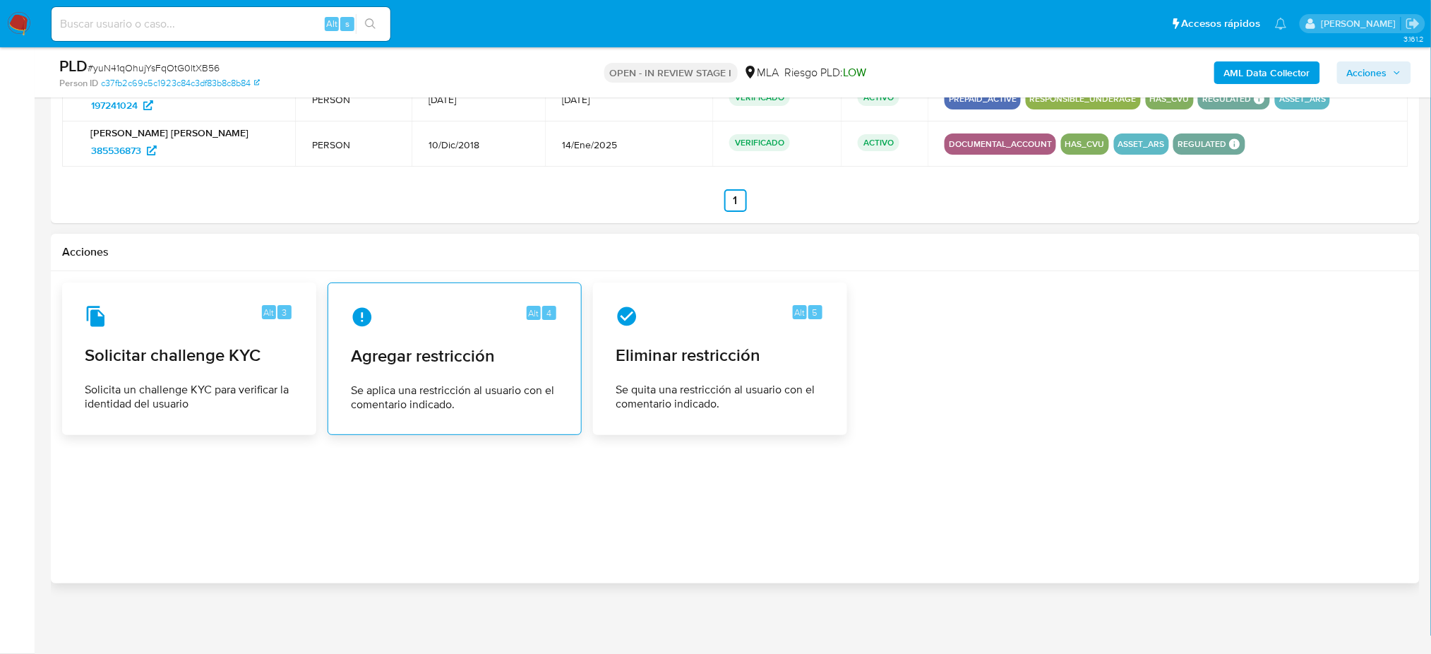
click at [495, 361] on span "Agregar restricción" at bounding box center [455, 355] width 208 height 21
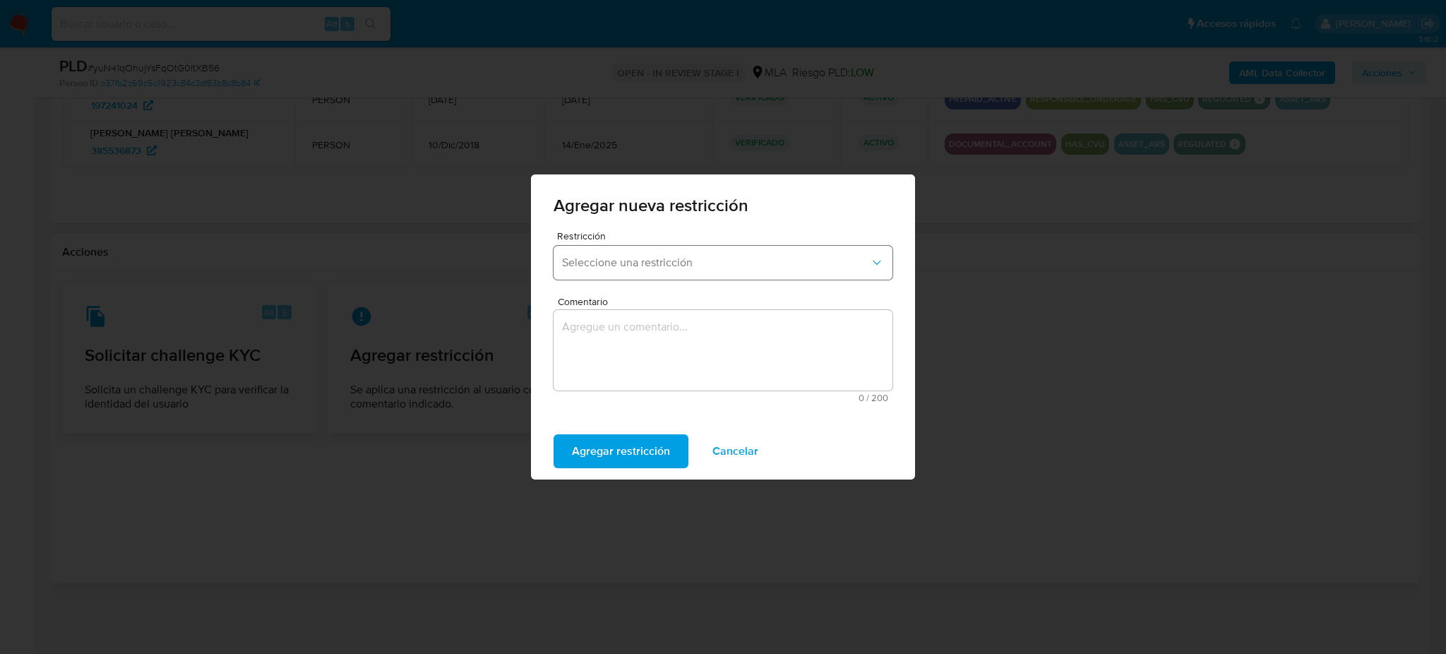
click at [620, 267] on span "Seleccione una restricción" at bounding box center [716, 263] width 308 height 14
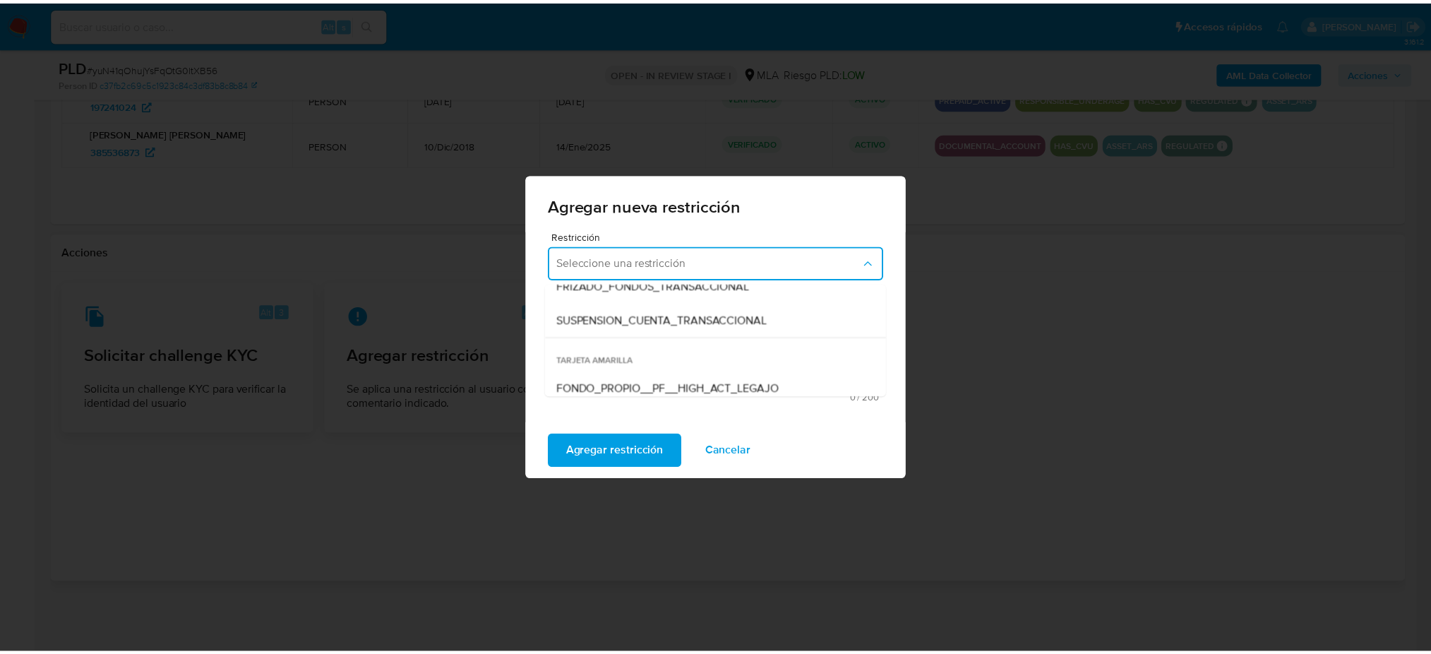
scroll to position [188, 0]
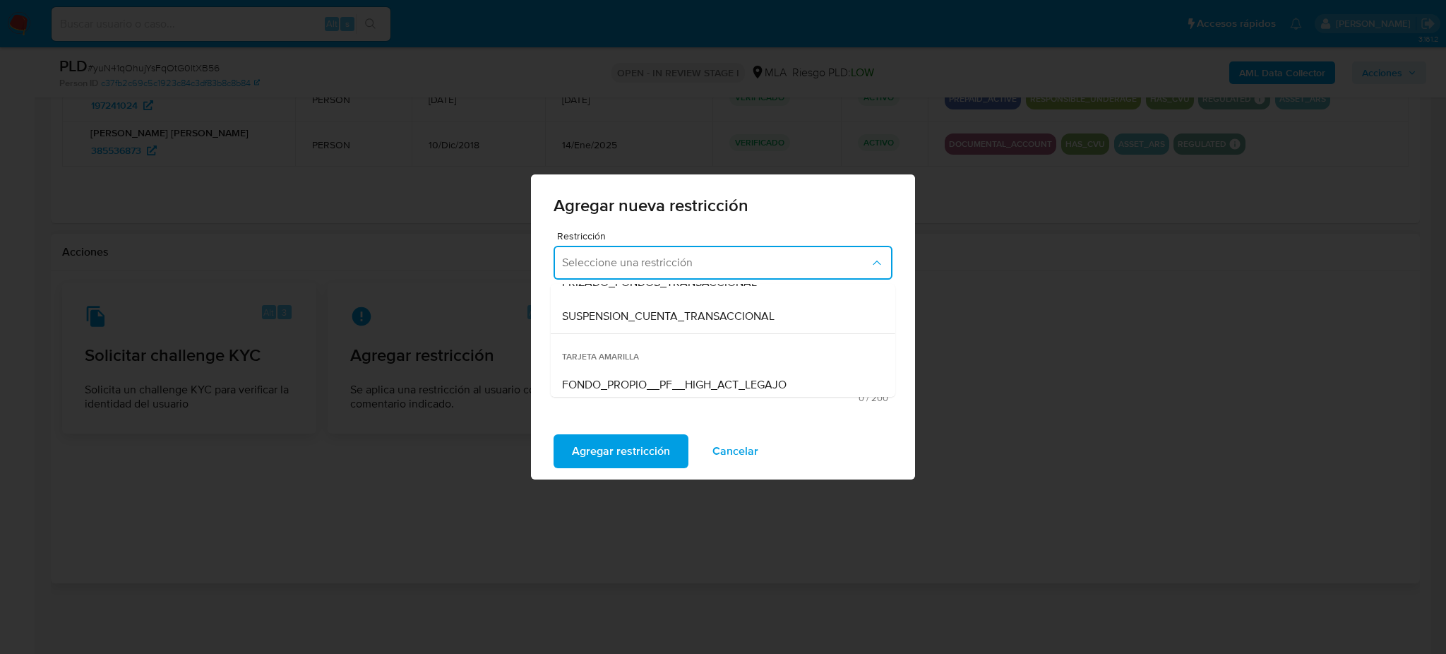
click at [615, 311] on span "SUSPENSION_CUENTA_TRANSACCIONAL" at bounding box center [668, 316] width 212 height 14
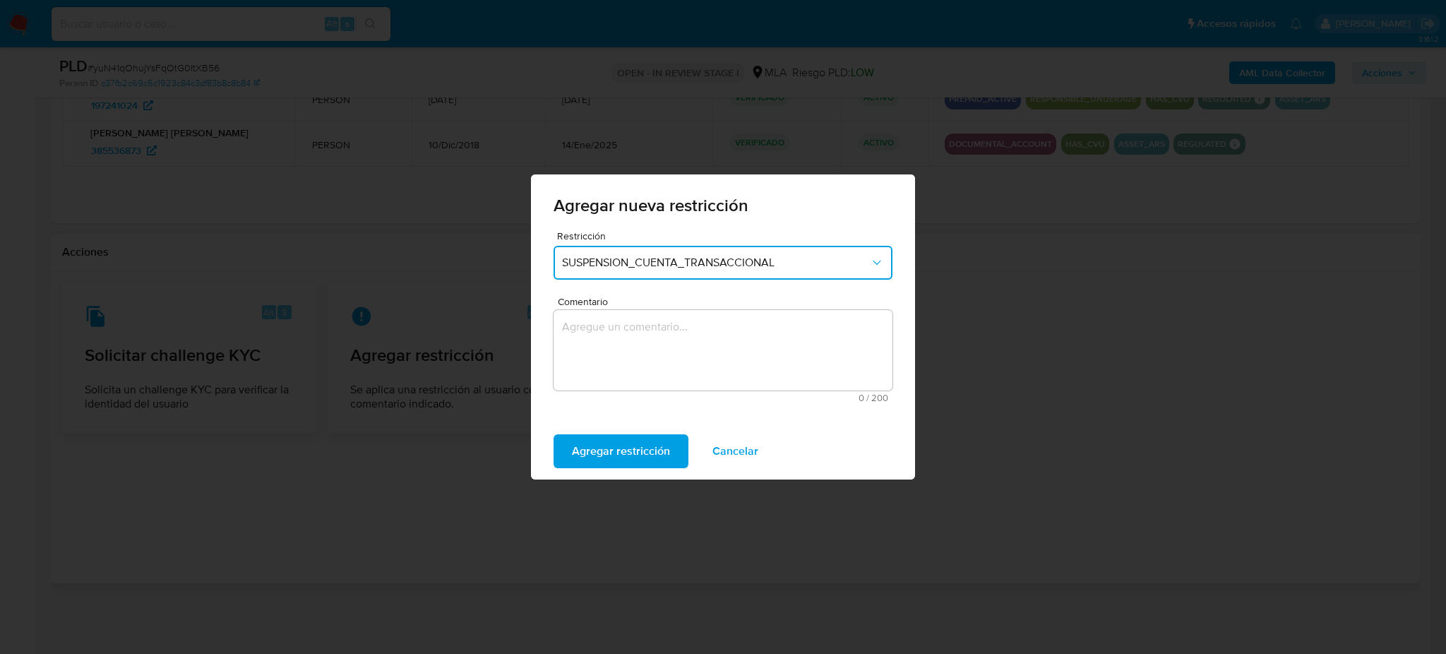
click at [637, 347] on textarea "Comentario" at bounding box center [722, 350] width 339 height 80
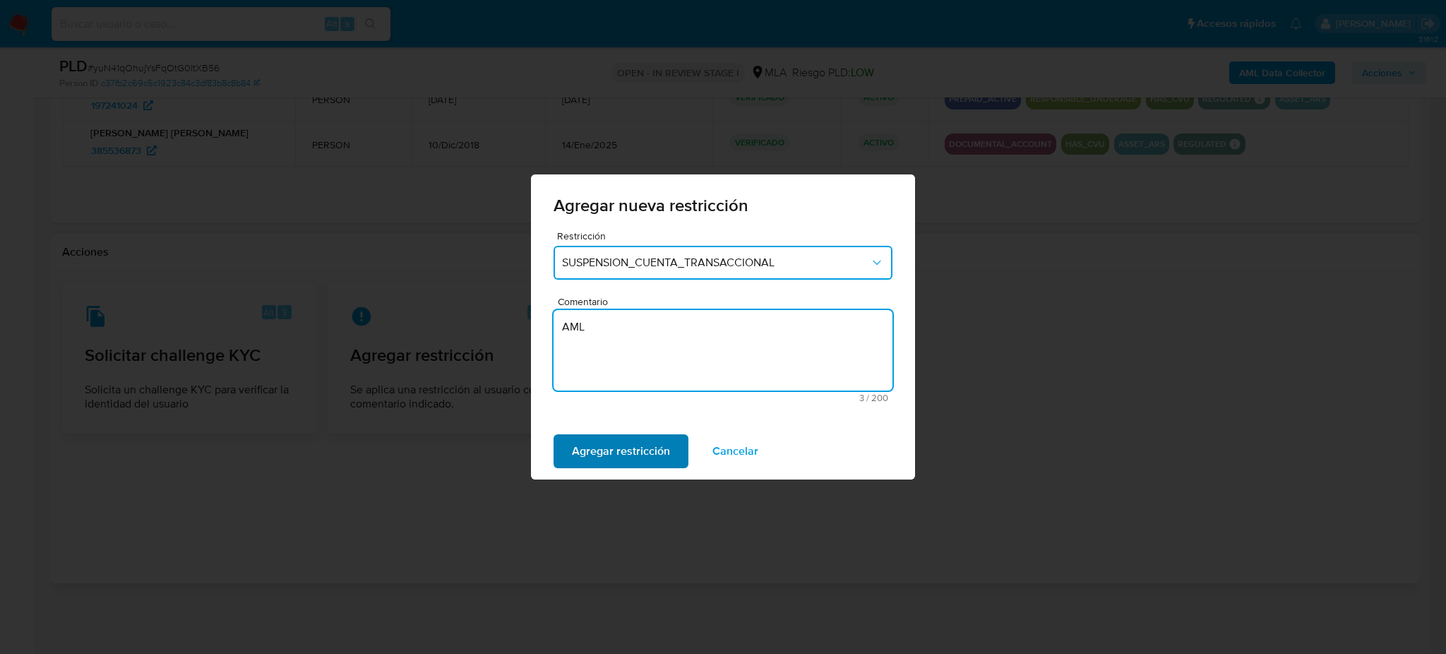
type textarea "AML"
click at [599, 440] on span "Agregar restricción" at bounding box center [621, 450] width 98 height 31
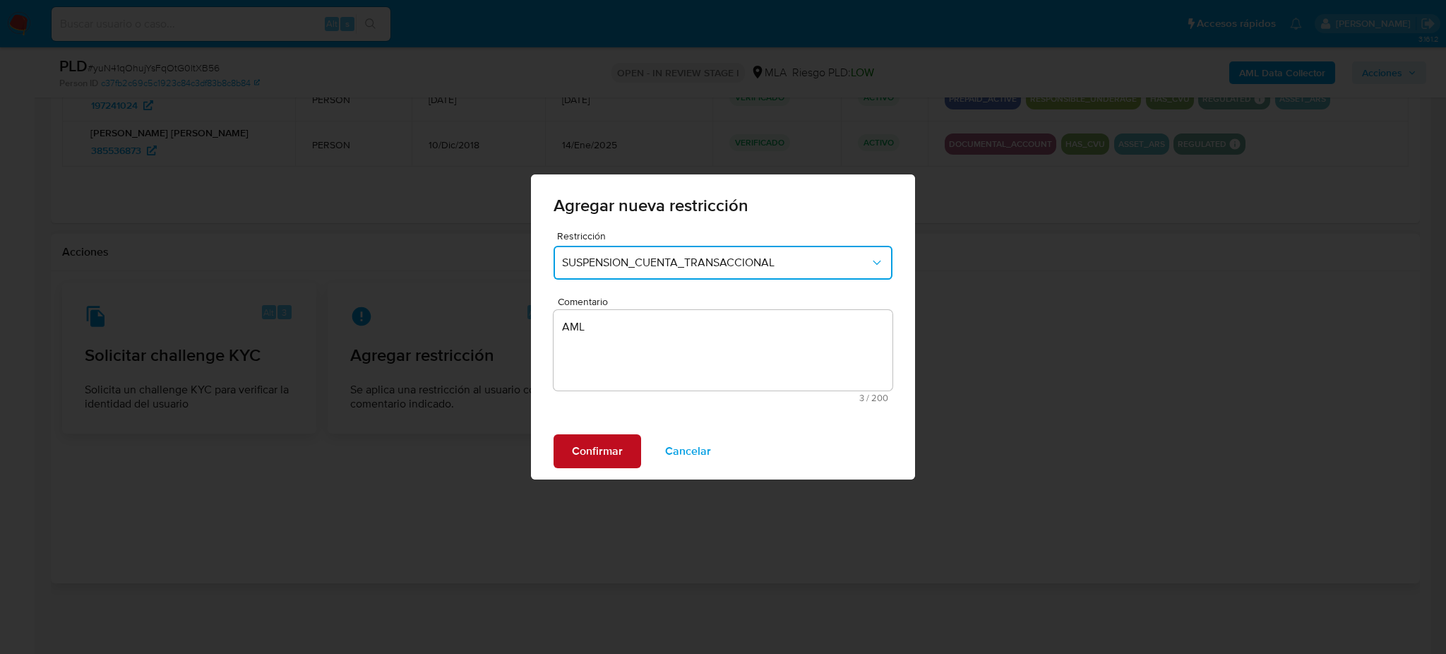
click at [599, 440] on span "Confirmar" at bounding box center [597, 450] width 51 height 31
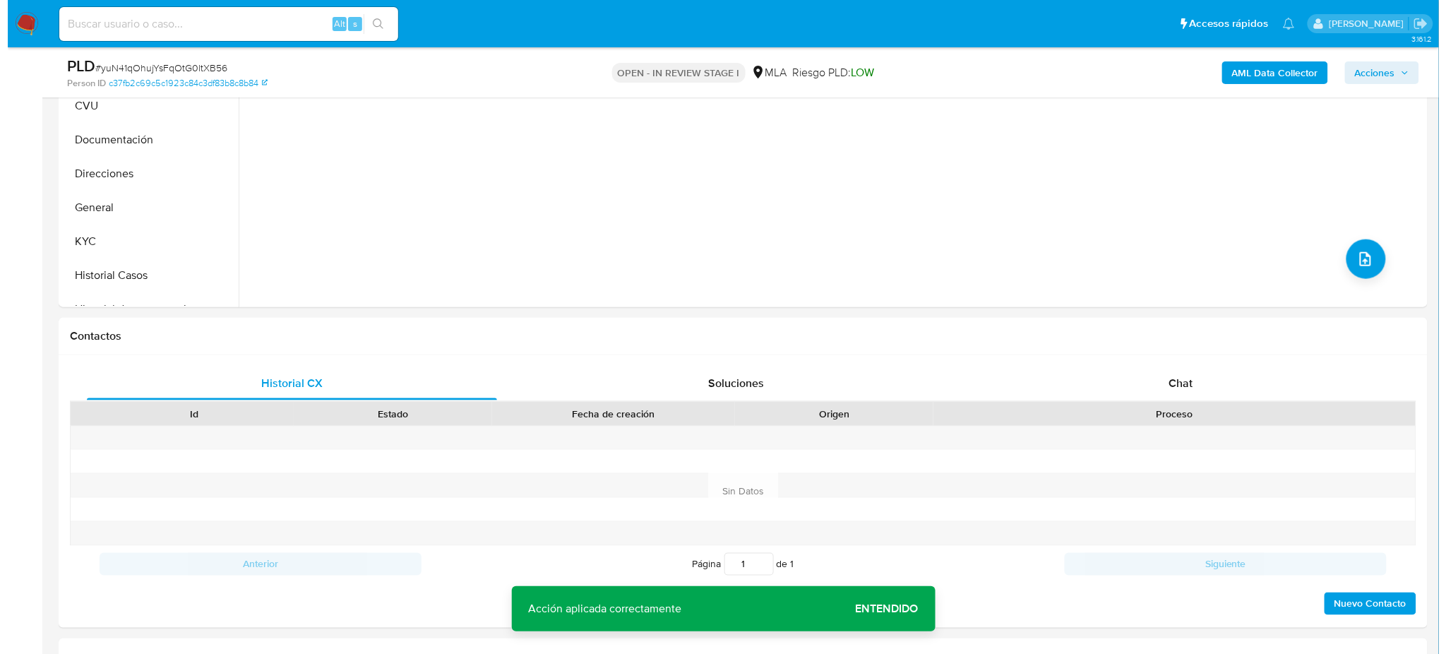
scroll to position [88, 0]
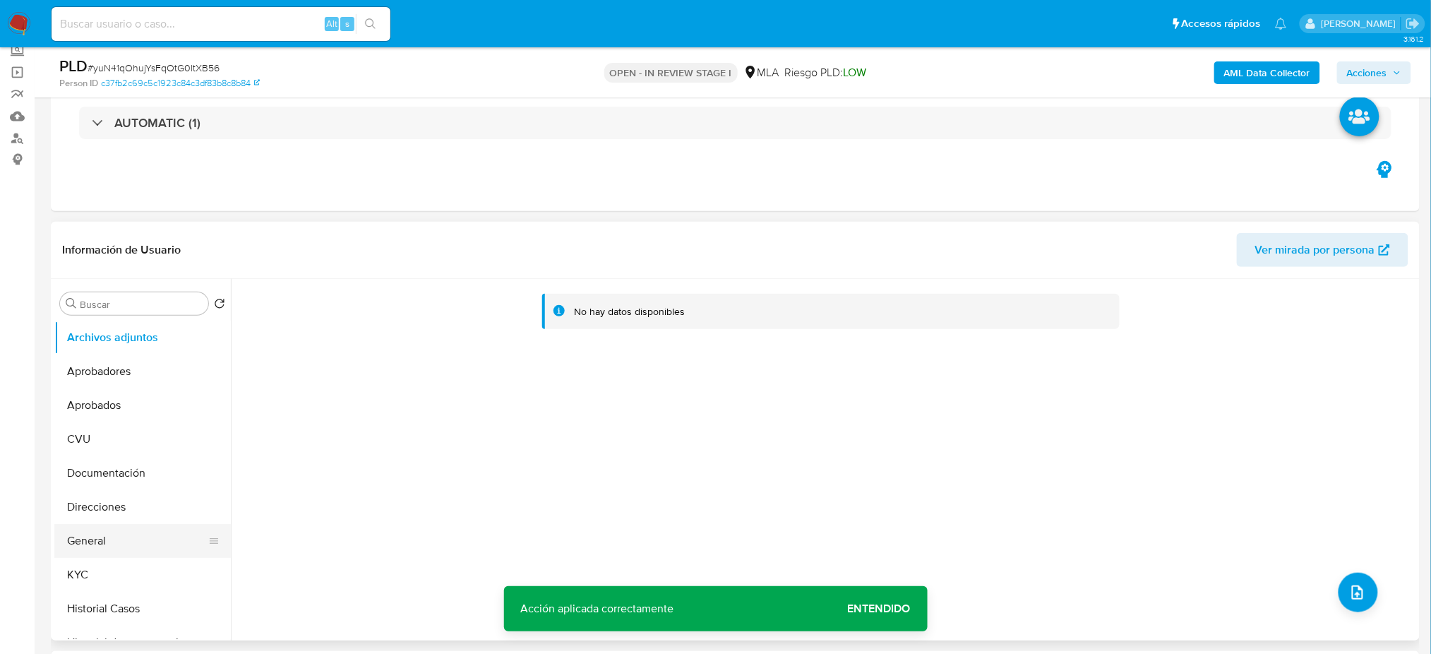
click at [117, 529] on button "General" at bounding box center [136, 541] width 165 height 34
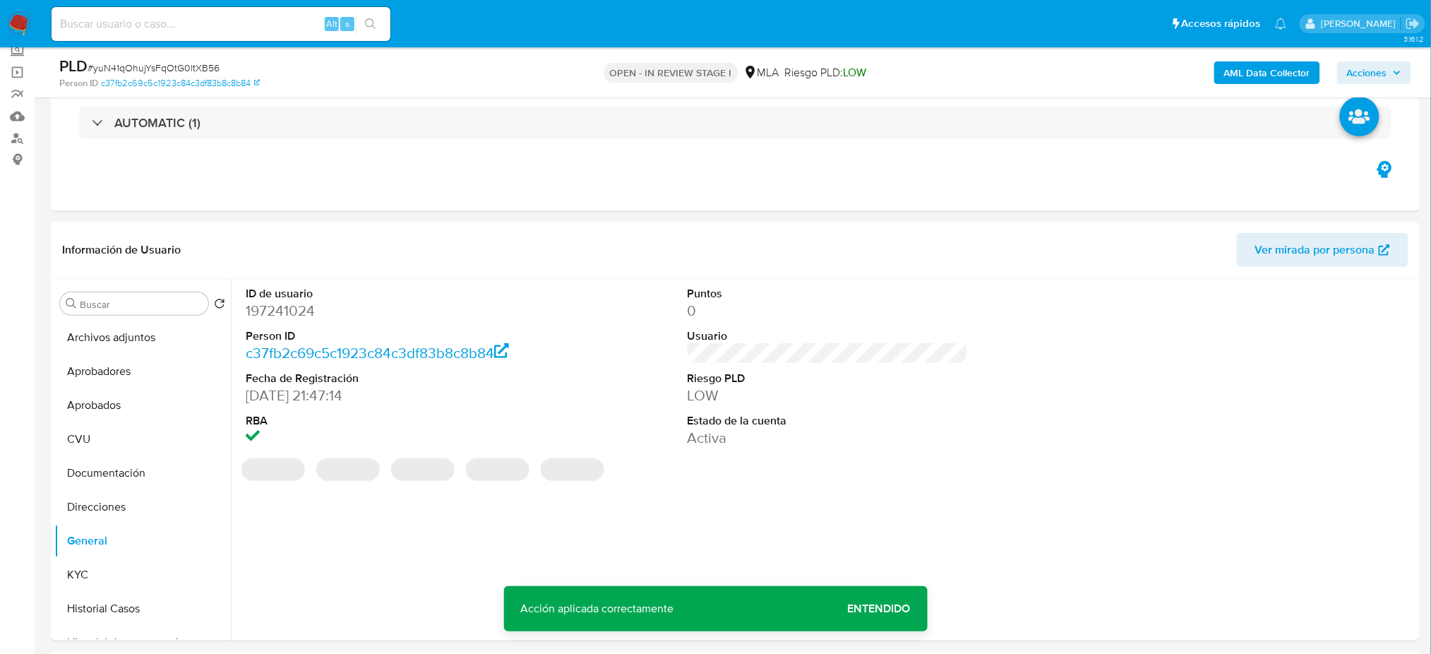
click at [279, 308] on dd "197241024" at bounding box center [386, 311] width 280 height 20
copy dd "197241024"
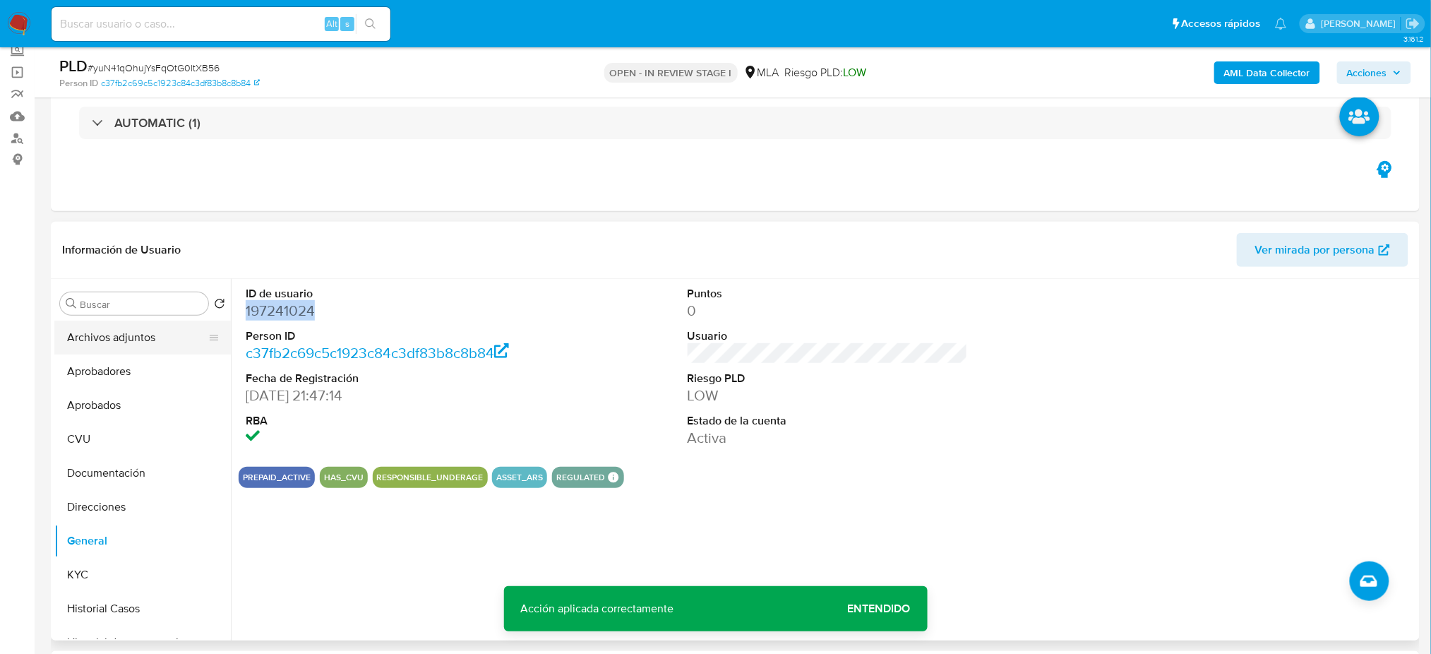
click at [100, 326] on button "Archivos adjuntos" at bounding box center [136, 337] width 165 height 34
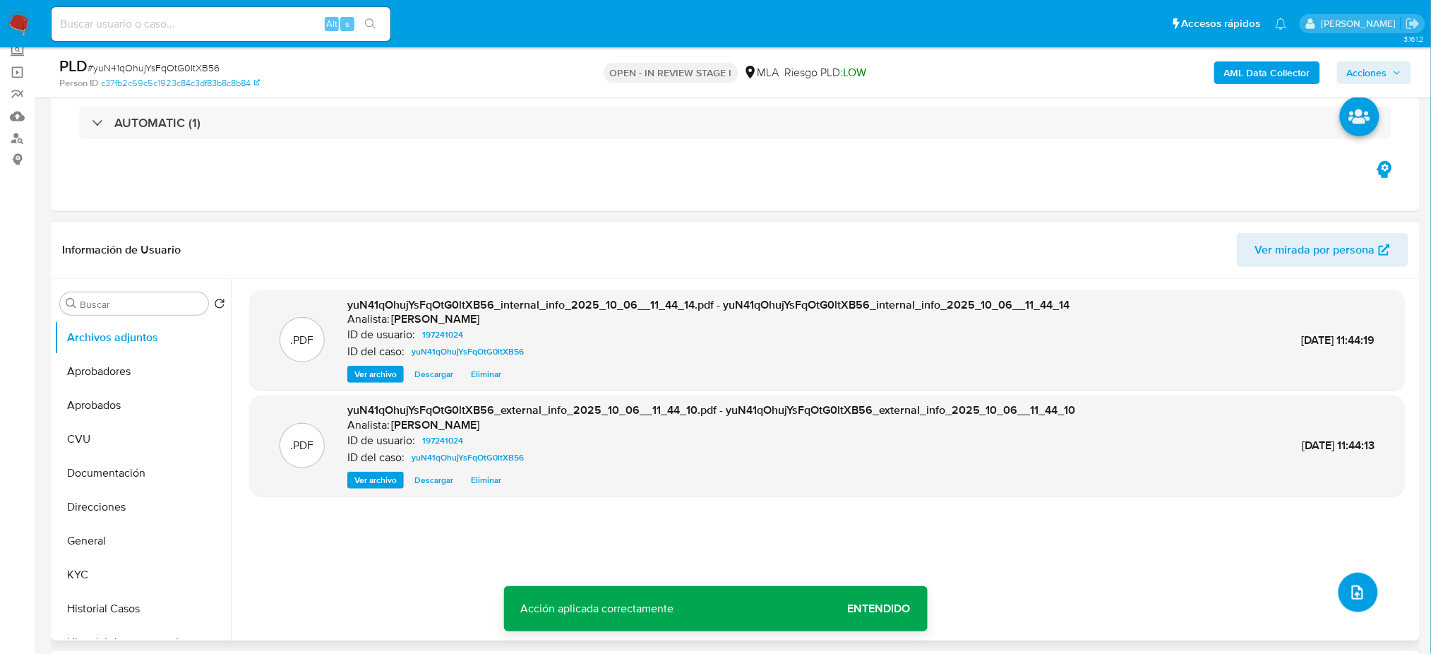
click at [1341, 591] on button "upload-file" at bounding box center [1358, 592] width 40 height 40
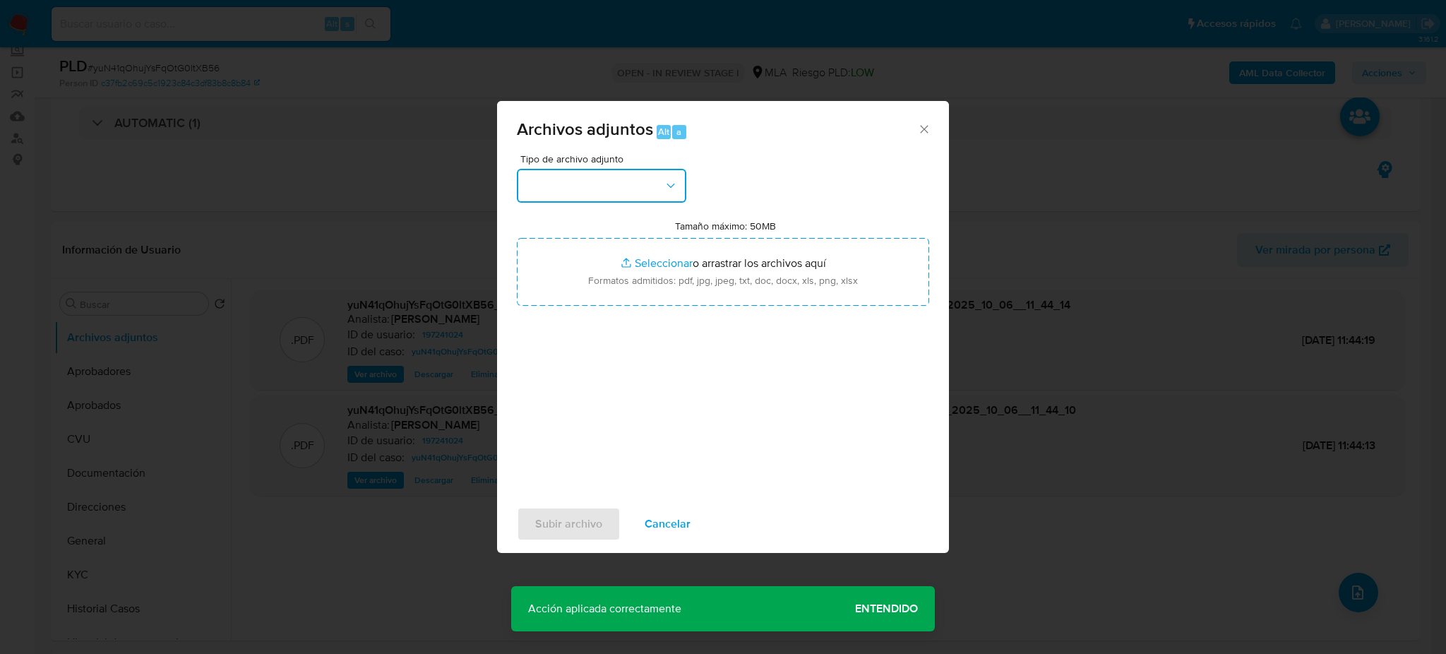
click at [574, 179] on button "button" at bounding box center [601, 186] width 169 height 34
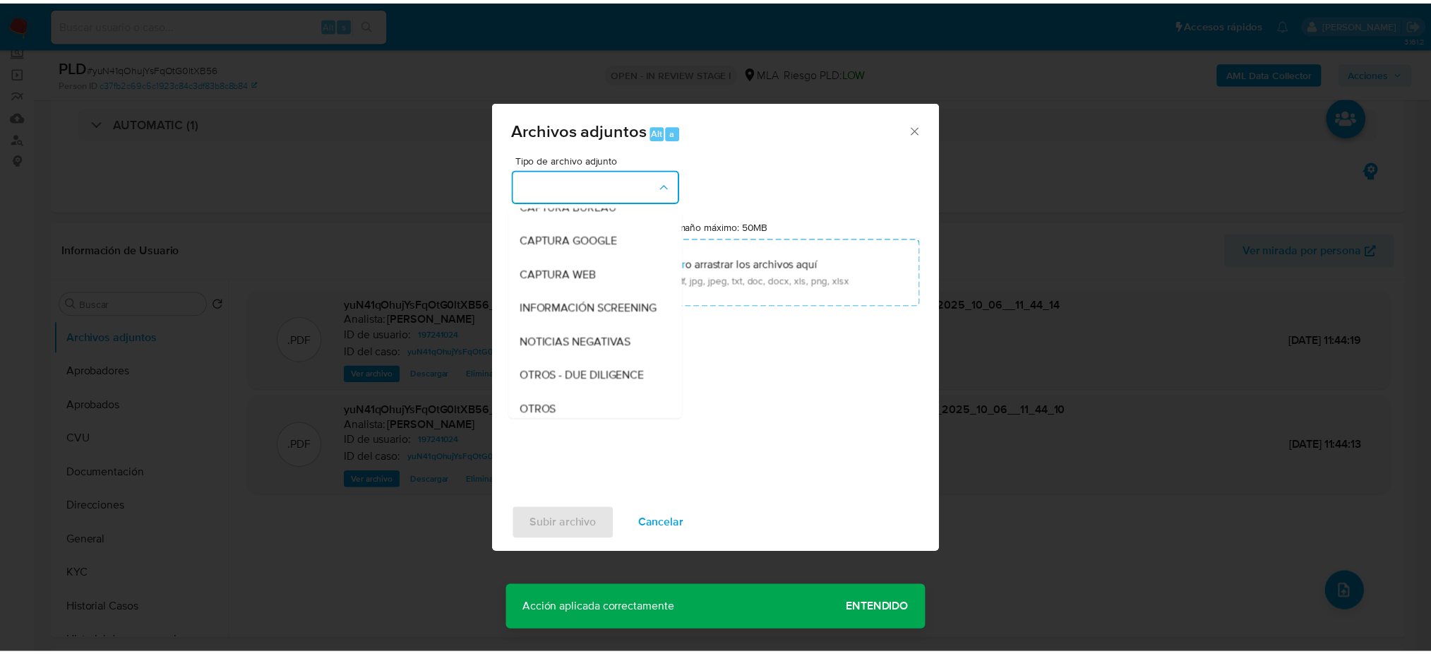
scroll to position [188, 0]
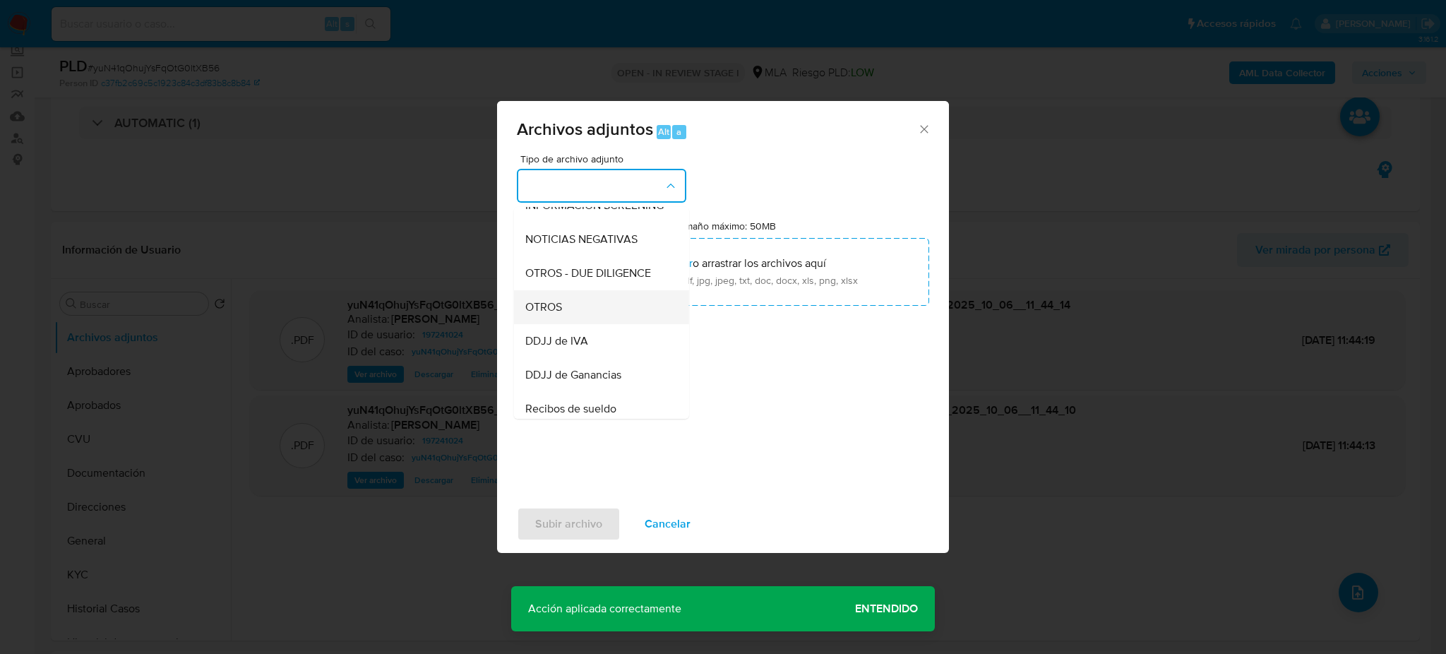
click at [566, 324] on div "OTROS" at bounding box center [597, 307] width 144 height 34
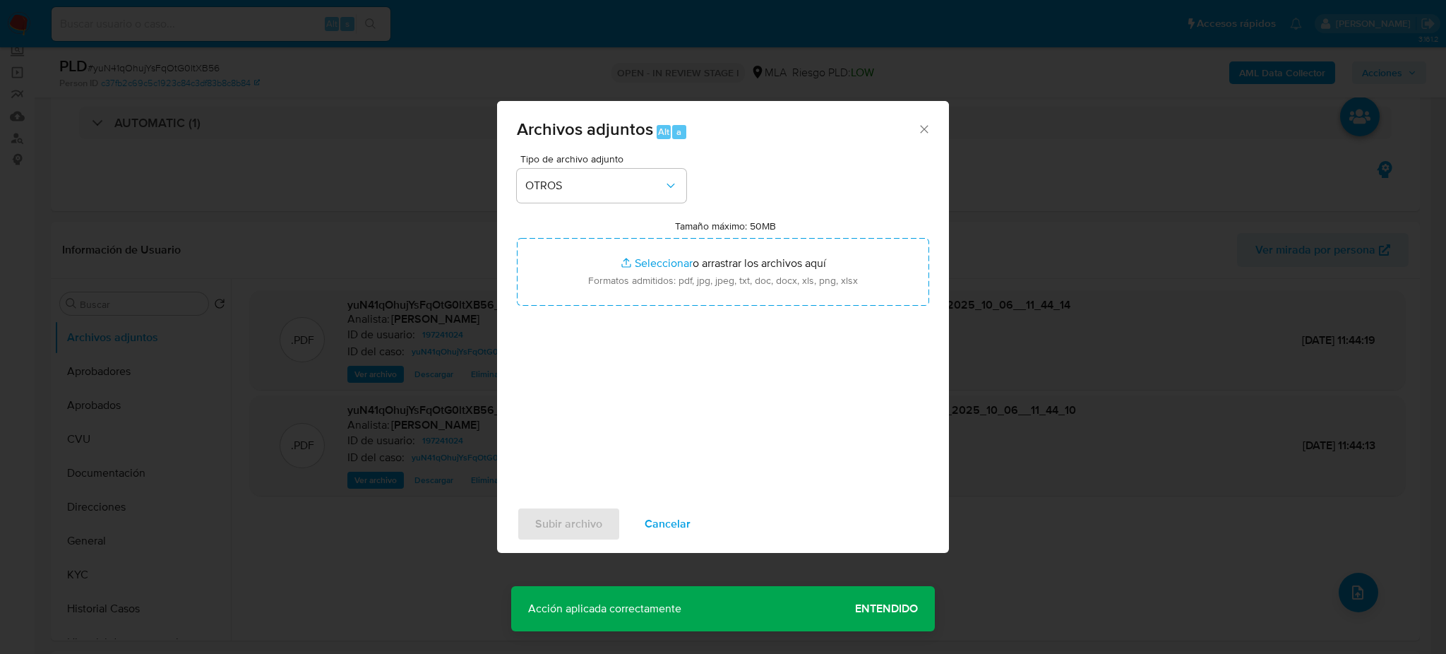
click at [574, 308] on div "Tipo de archivo adjunto OTROS Tamaño máximo: 50MB Seleccionar archivos Seleccio…" at bounding box center [723, 320] width 412 height 333
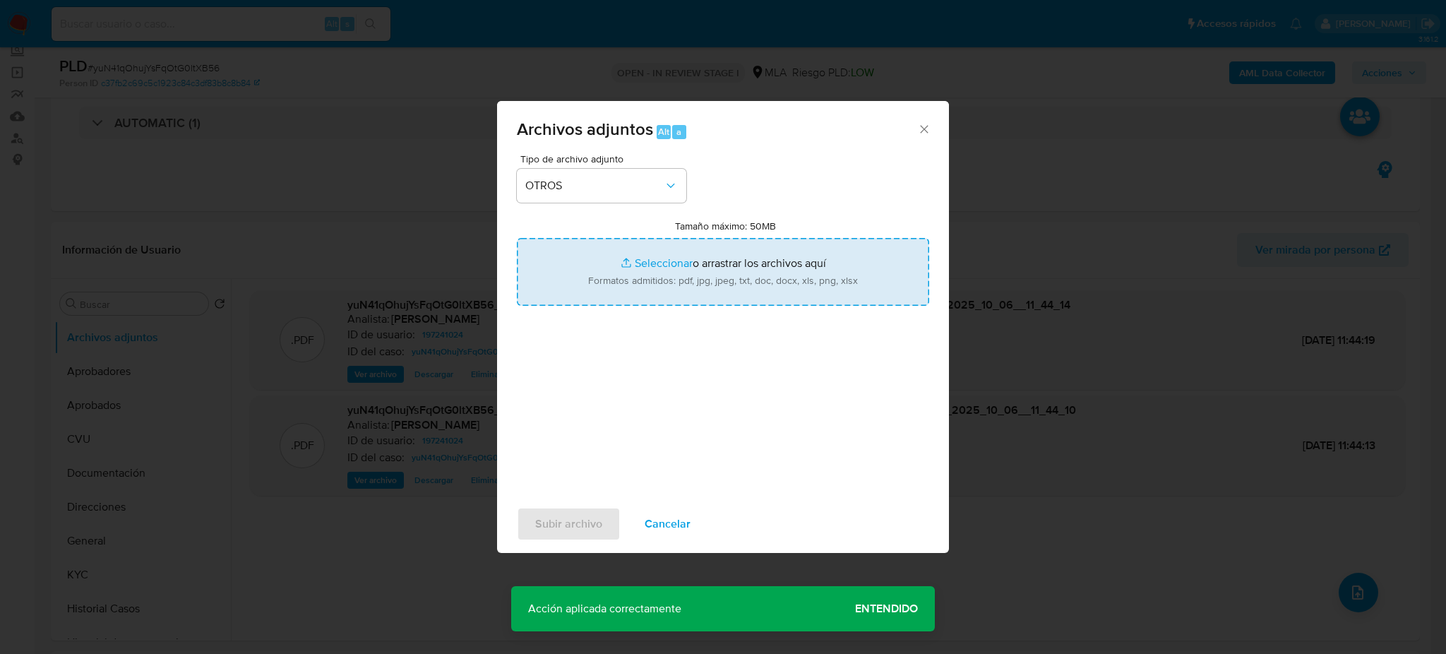
click at [580, 288] on input "Tamaño máximo: 50MB Seleccionar archivos" at bounding box center [723, 272] width 412 height 68
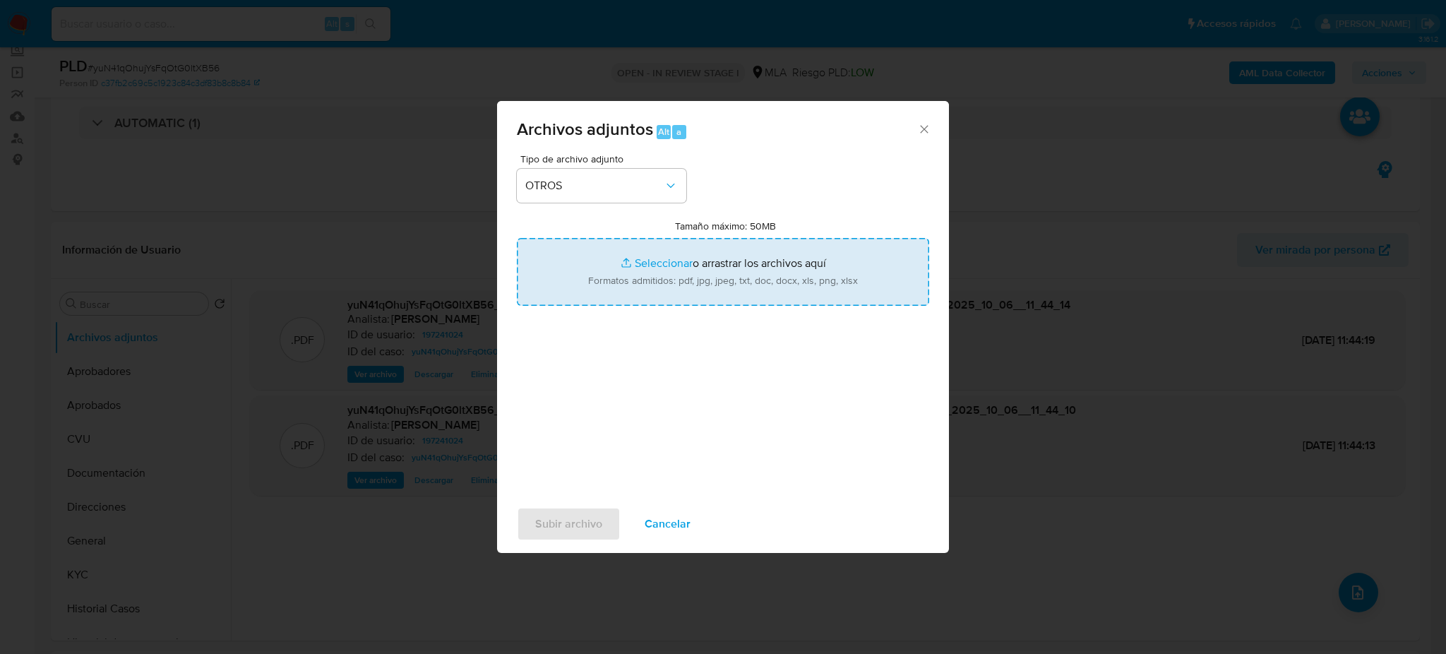
type input "C:\fakepath\Caselog yuN41qOhujYsFqOtG0ltXB56_2025_09_18_00_21_24.docx"
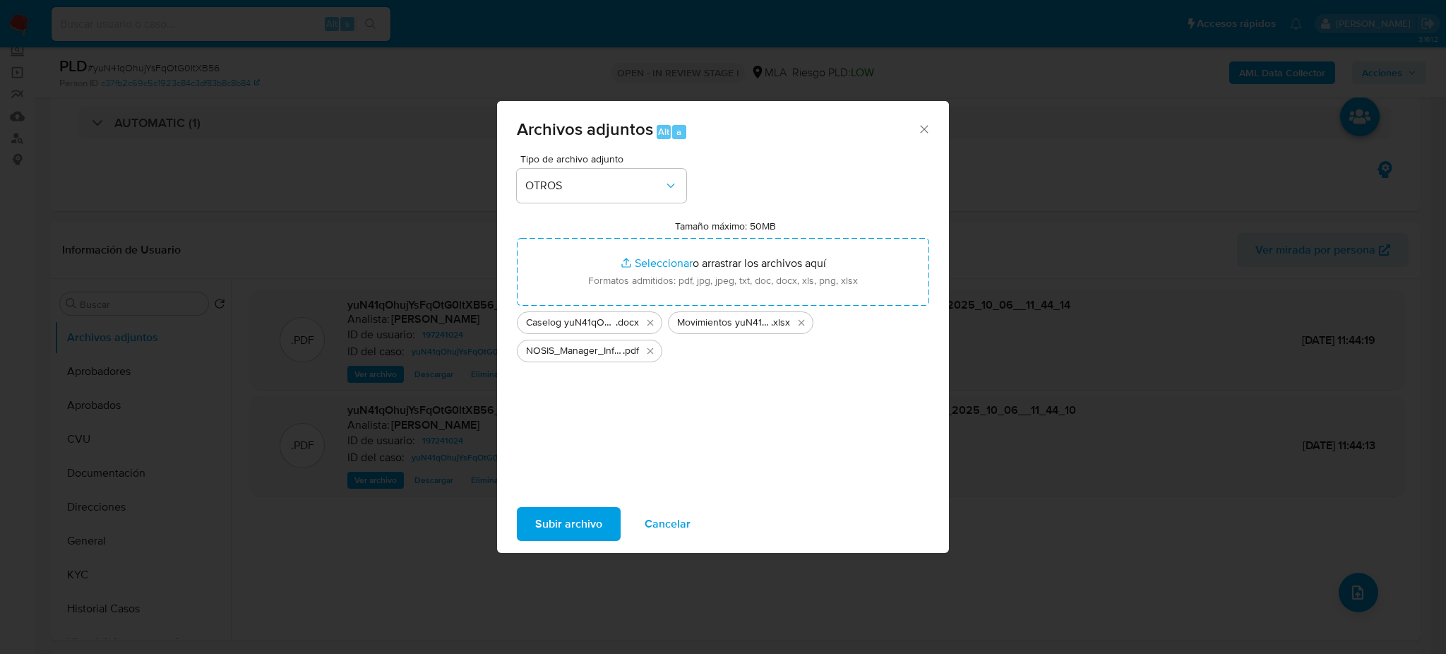
click at [578, 517] on span "Subir archivo" at bounding box center [568, 523] width 67 height 31
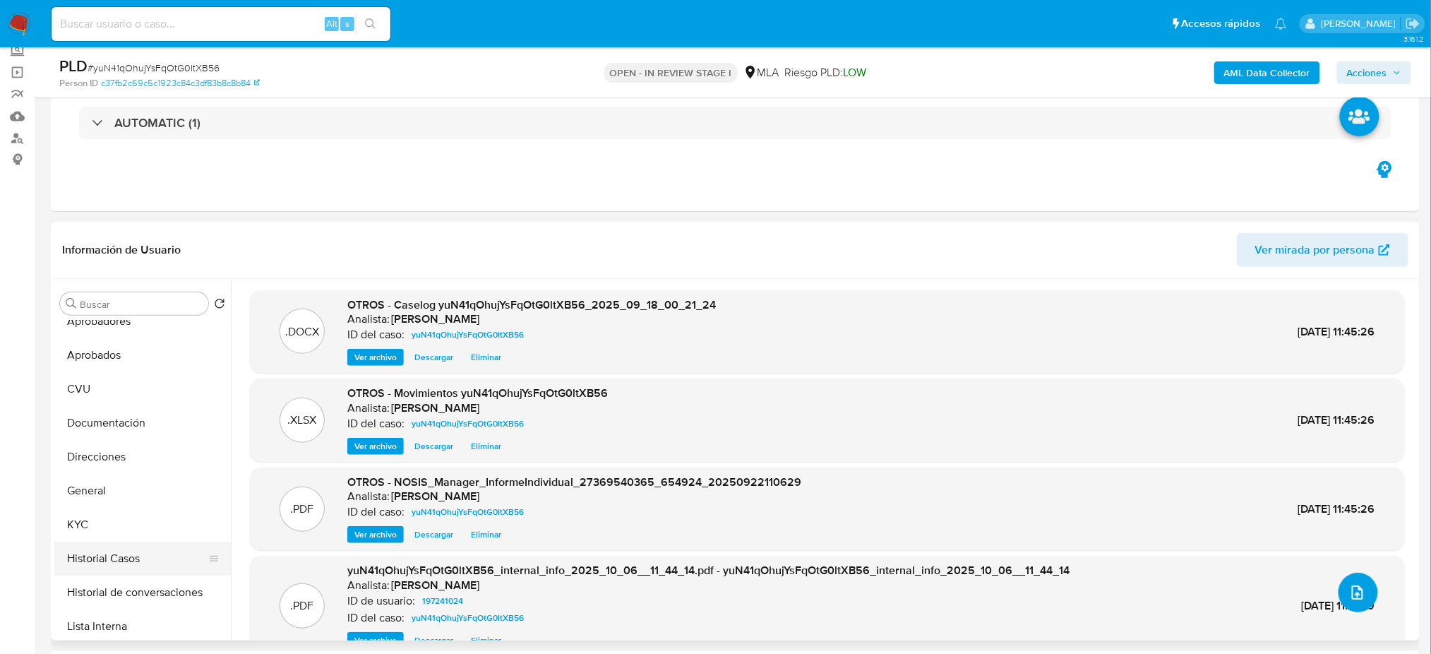
scroll to position [94, 0]
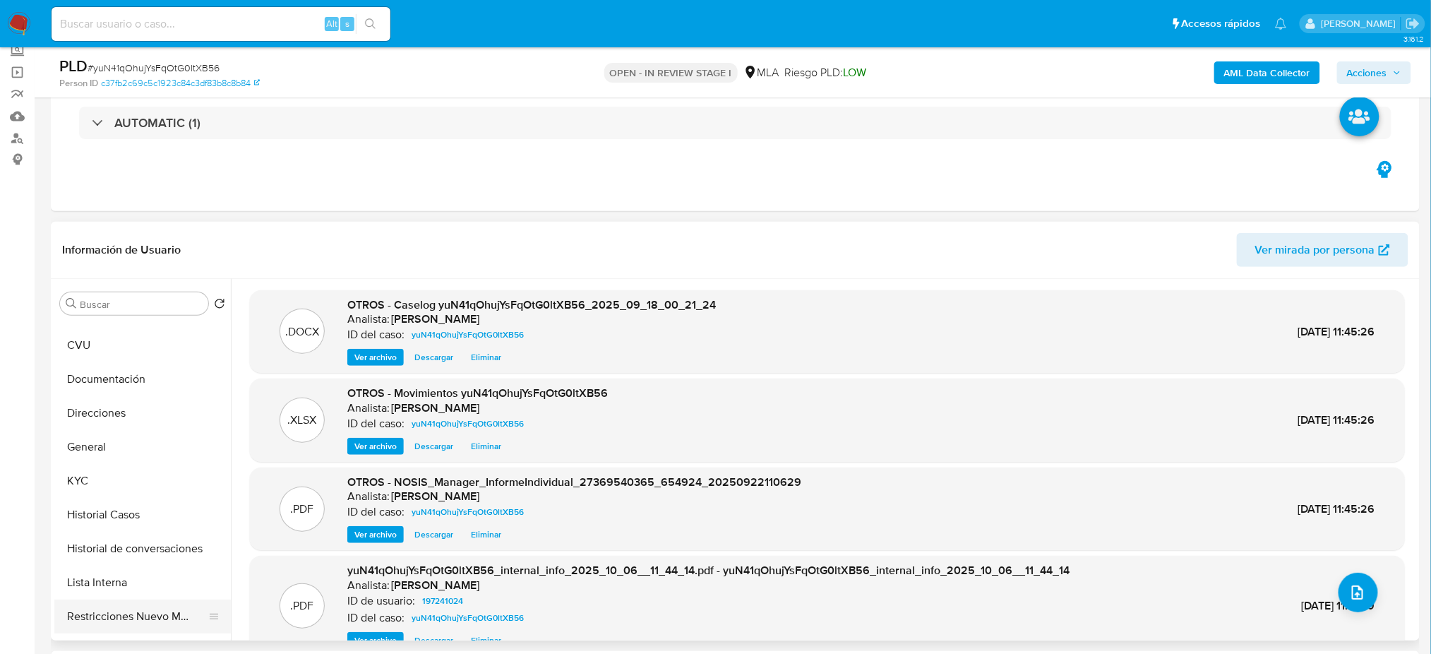
click at [145, 608] on button "Restricciones Nuevo Mundo" at bounding box center [136, 616] width 165 height 34
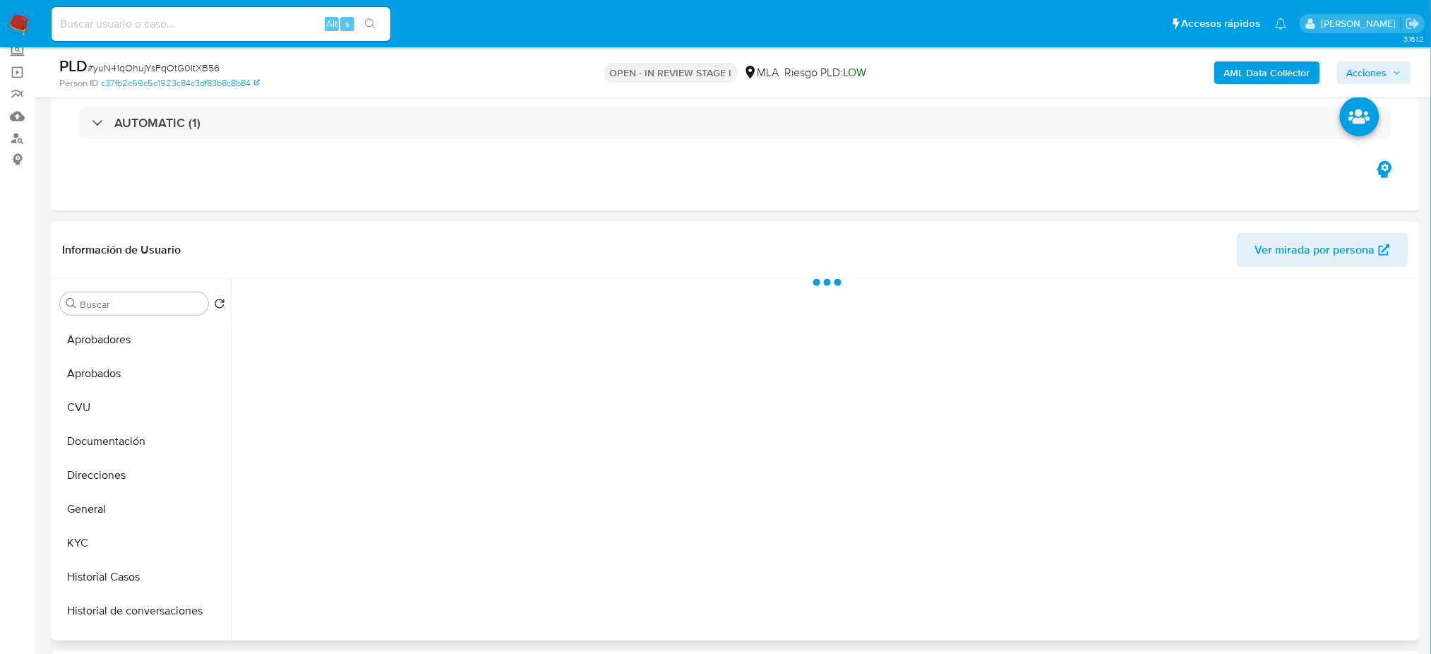
scroll to position [0, 0]
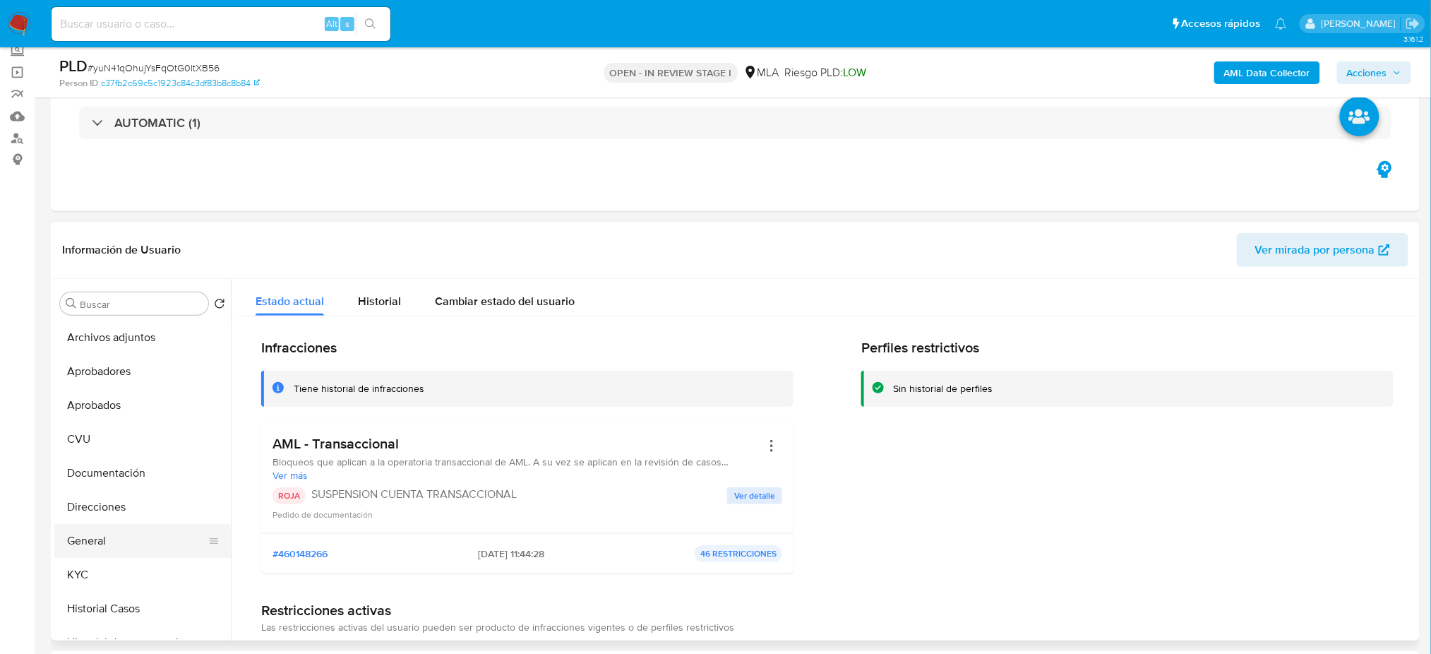
click at [125, 537] on button "General" at bounding box center [136, 541] width 165 height 34
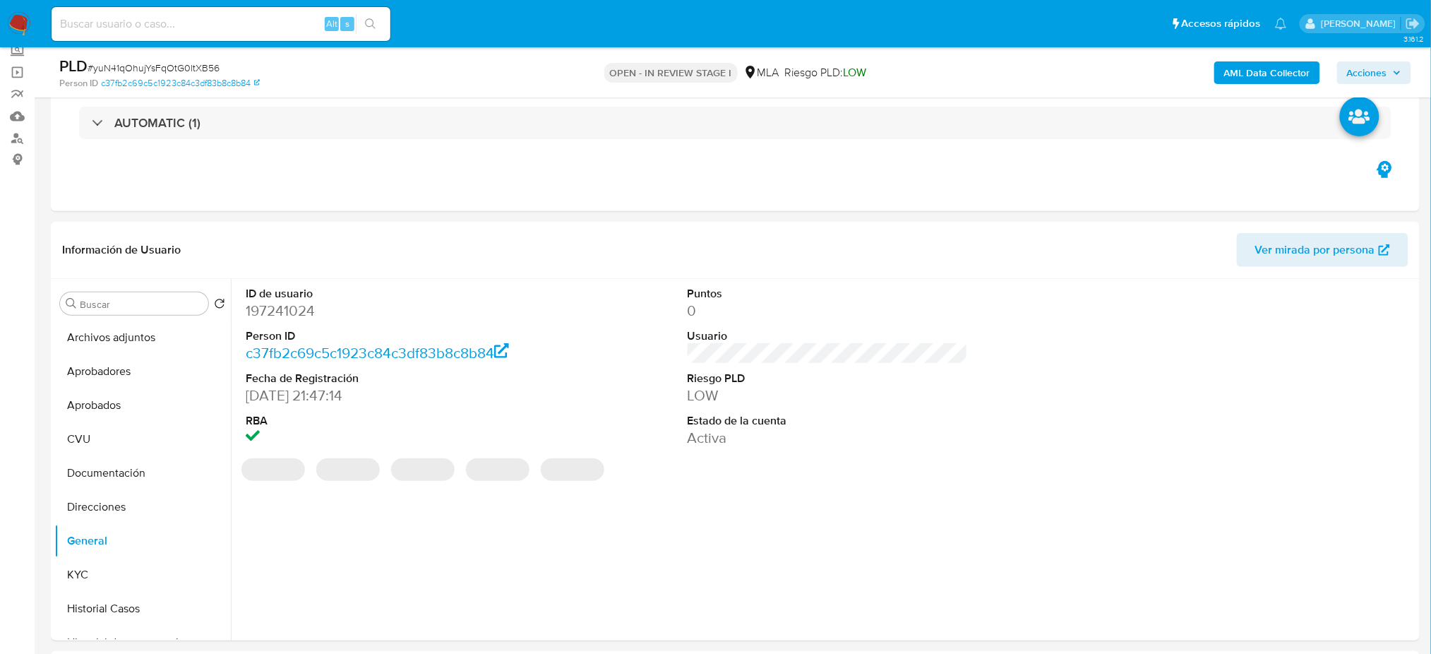
click at [273, 311] on dd "197241024" at bounding box center [386, 311] width 280 height 20
copy dd "197241024"
click at [1353, 80] on span "Acciones" at bounding box center [1367, 72] width 40 height 23
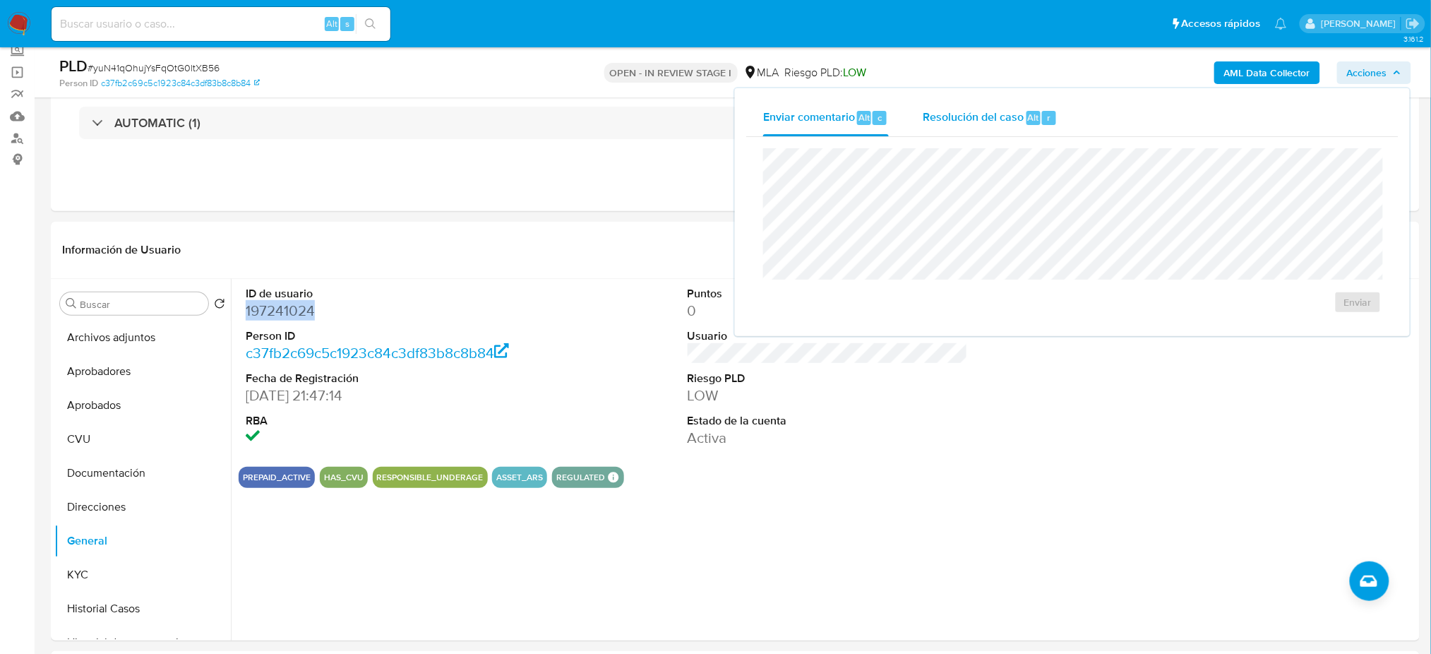
click at [928, 112] on span "Resolución del caso" at bounding box center [973, 117] width 101 height 16
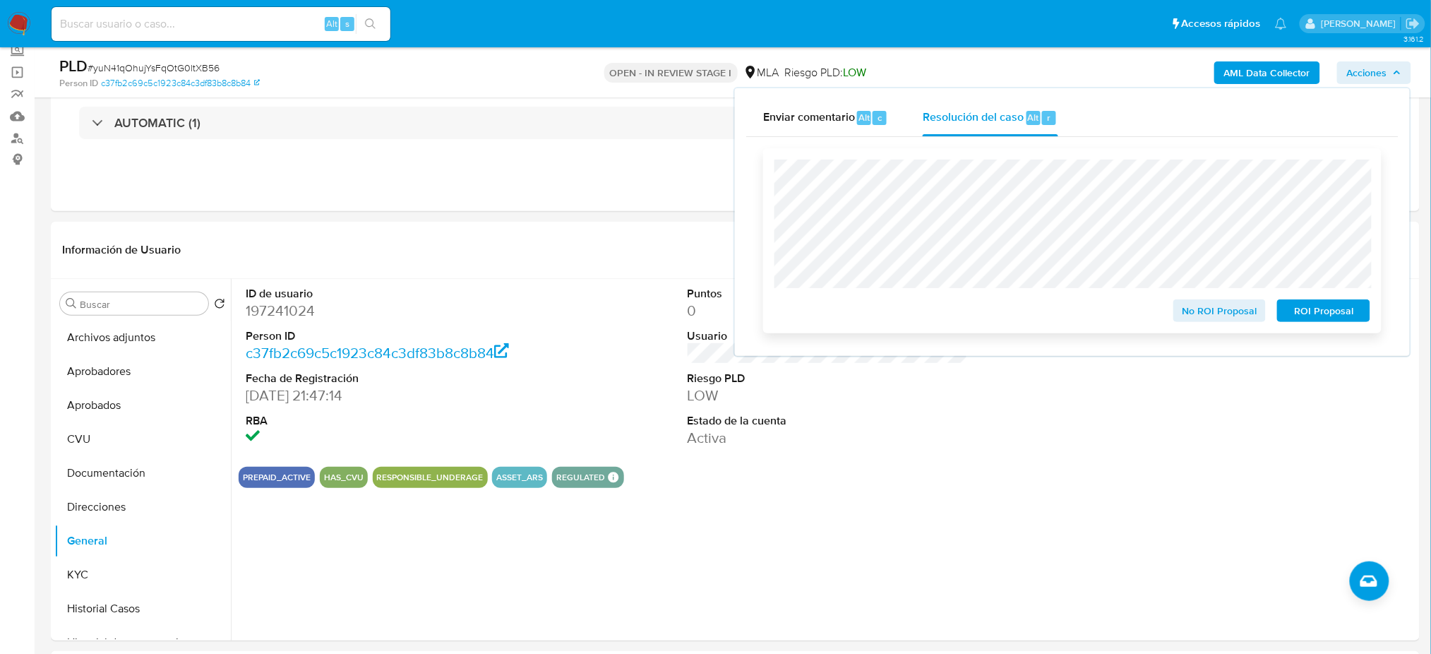
click at [1318, 302] on span "ROI Proposal" at bounding box center [1323, 311] width 73 height 20
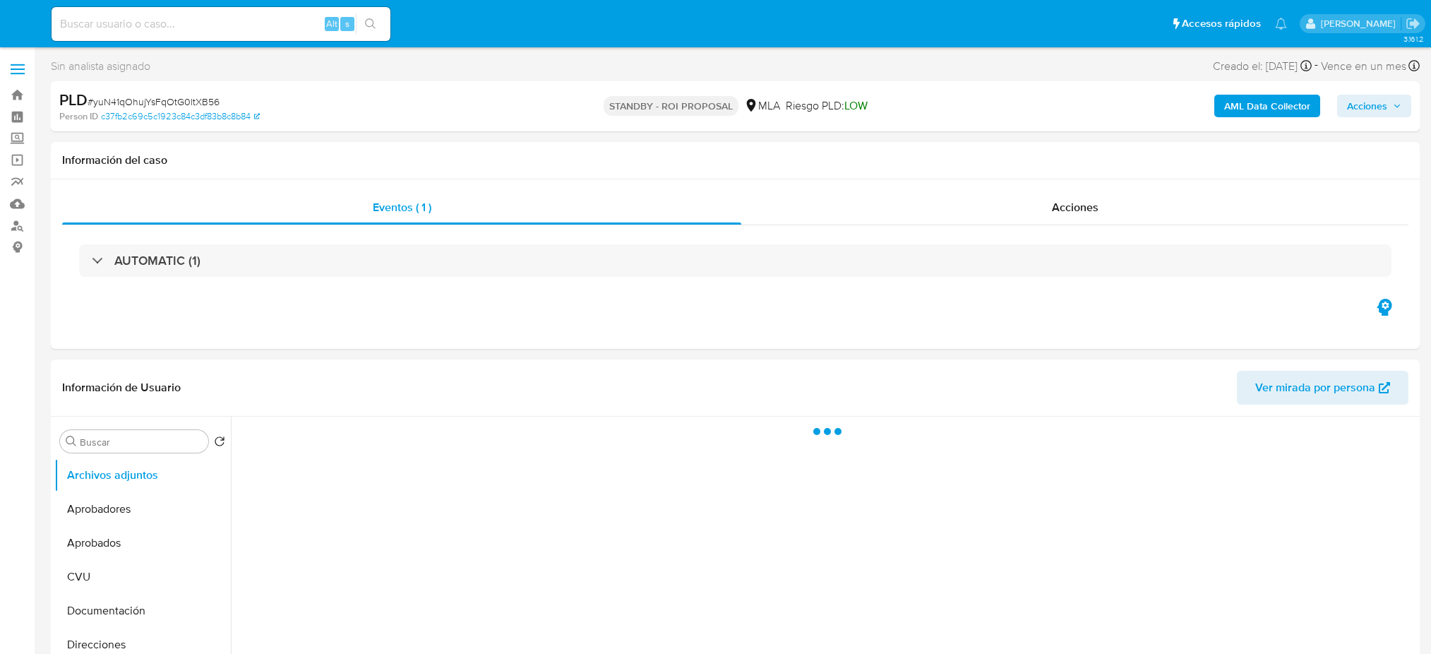
select select "10"
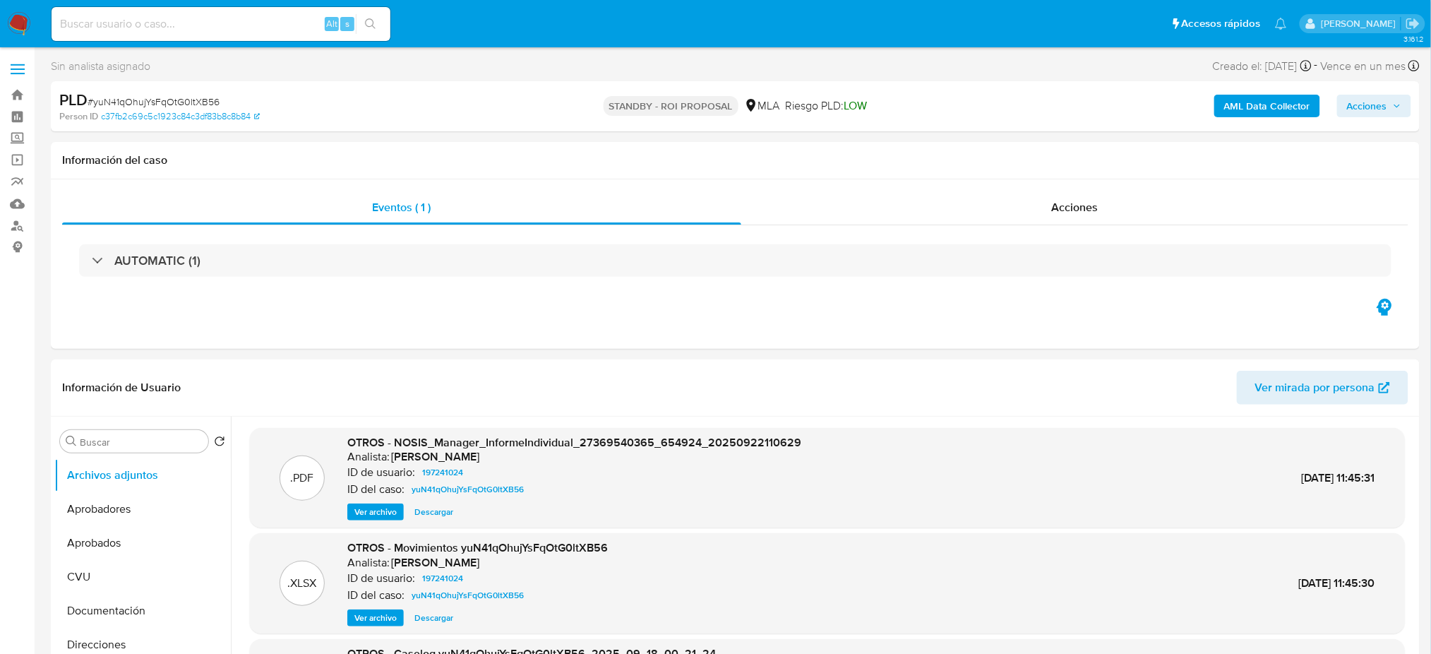
click at [16, 18] on img at bounding box center [19, 24] width 24 height 24
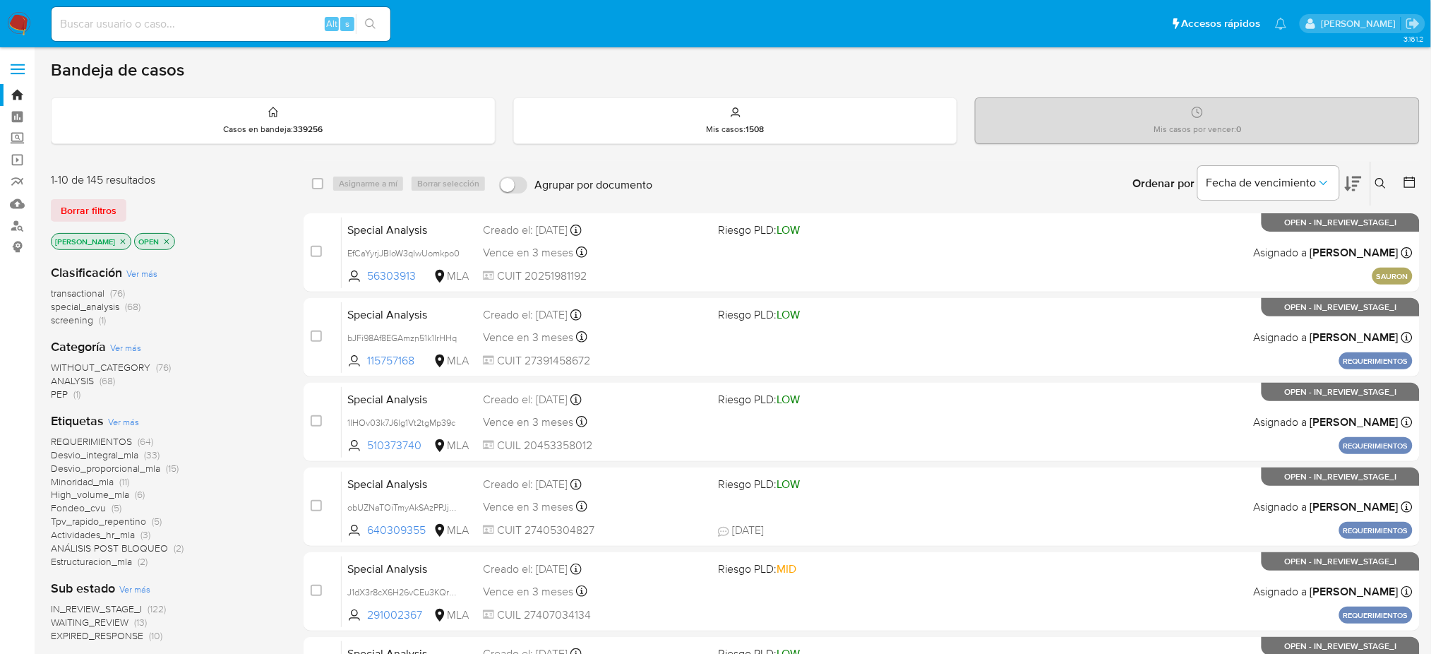
click at [209, 23] on input at bounding box center [221, 24] width 339 height 18
paste input "xePnot6OCjtUYojVOoZYF5ho"
type input "xePnot6OCjtUYojVOoZYF5ho"
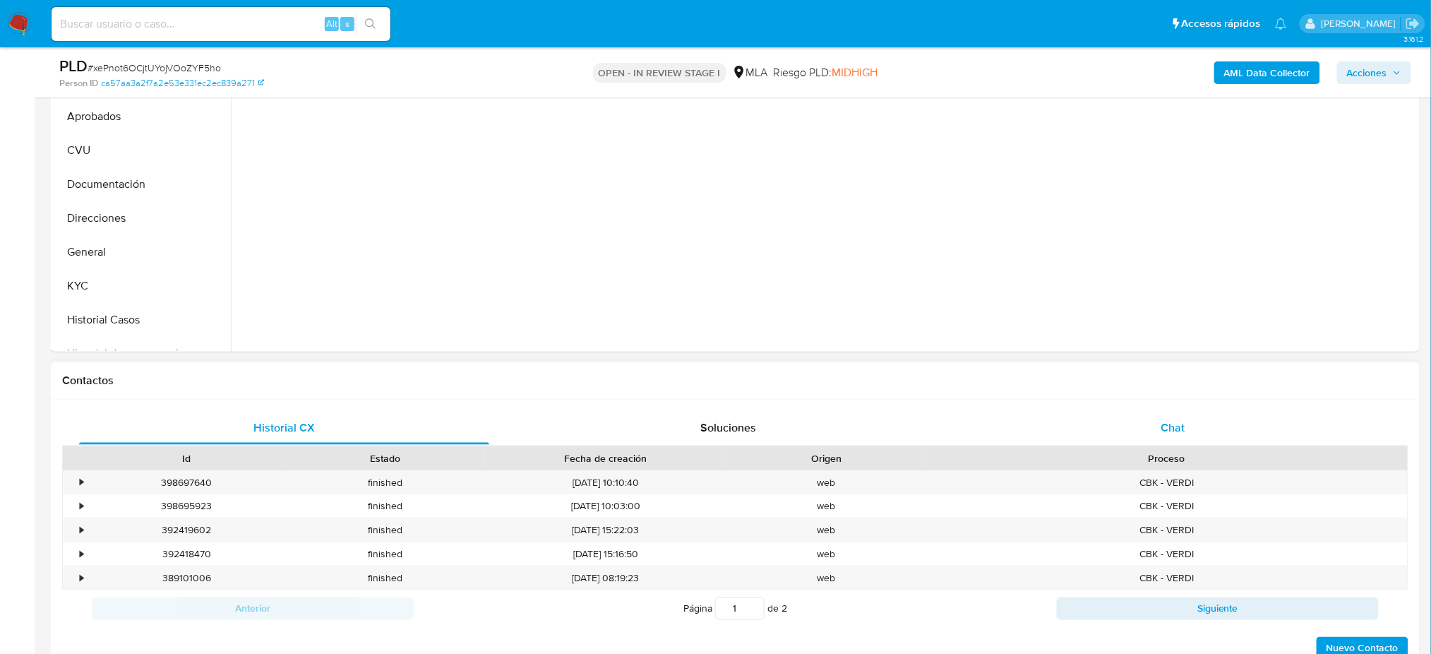
click at [1148, 427] on div "Chat" at bounding box center [1173, 428] width 410 height 34
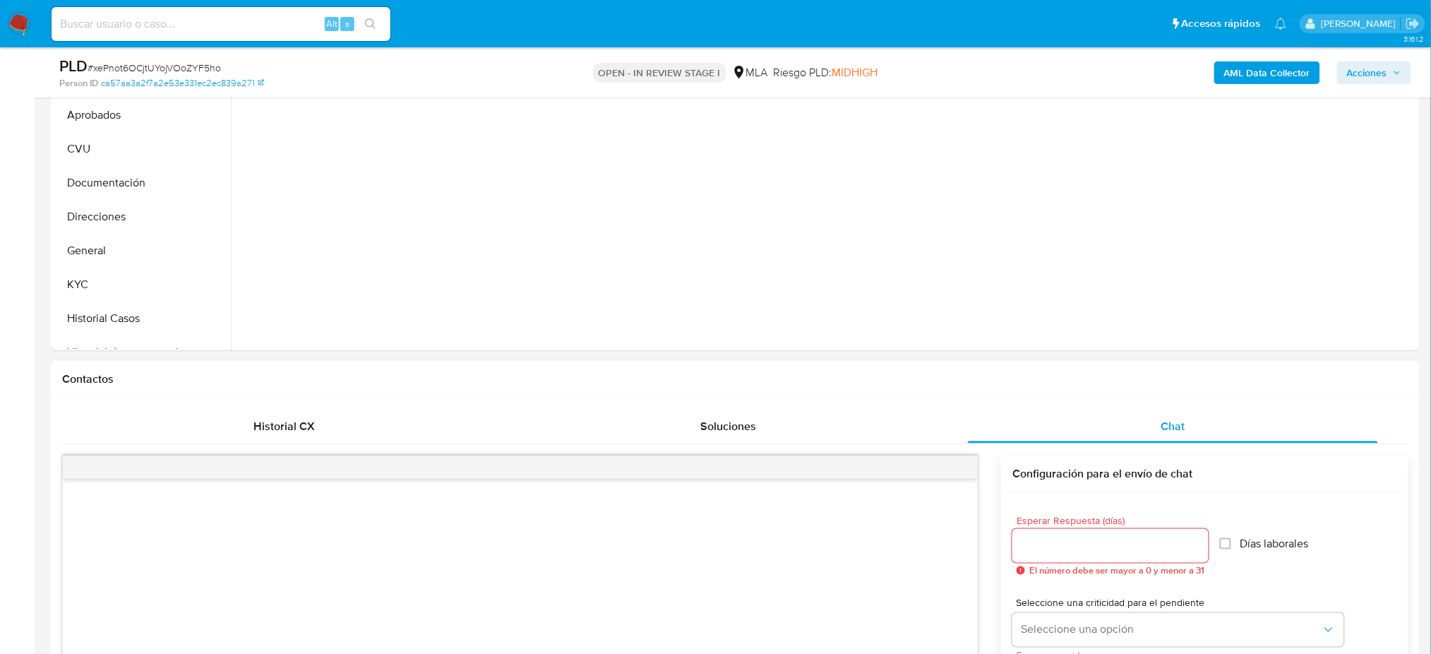
select select "10"
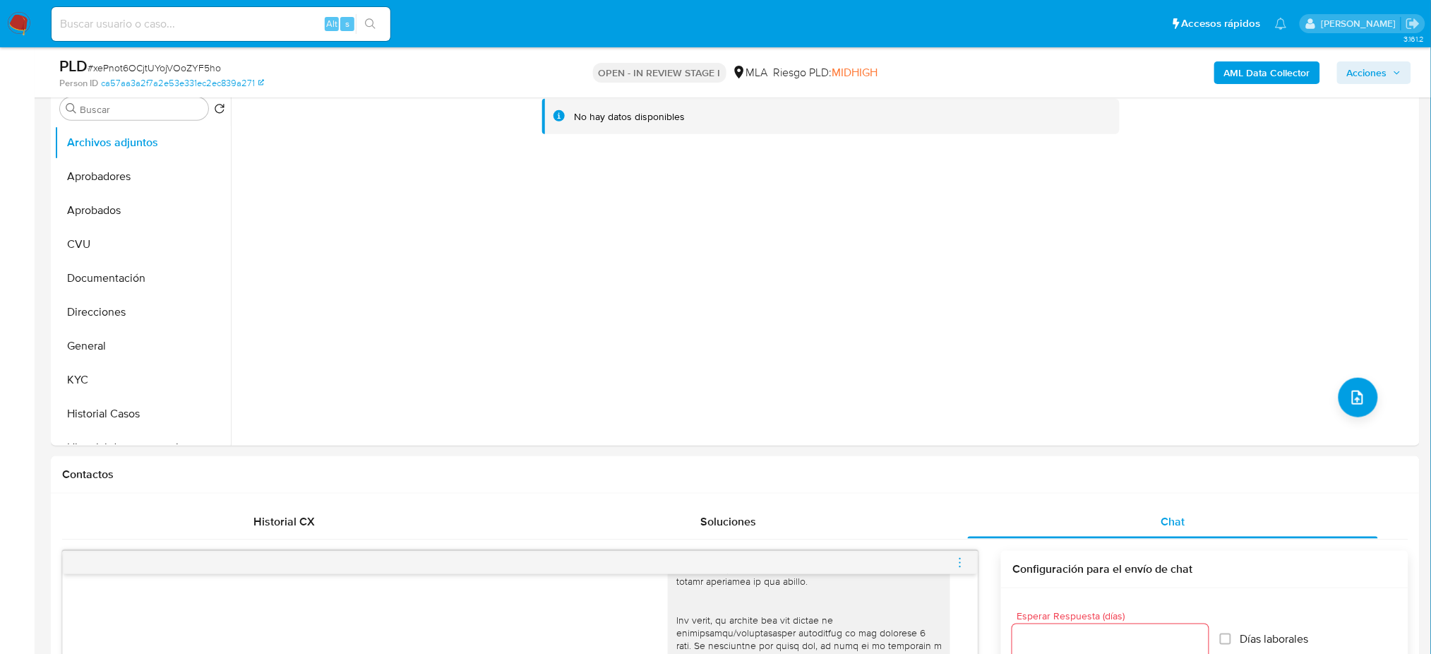
scroll to position [188, 0]
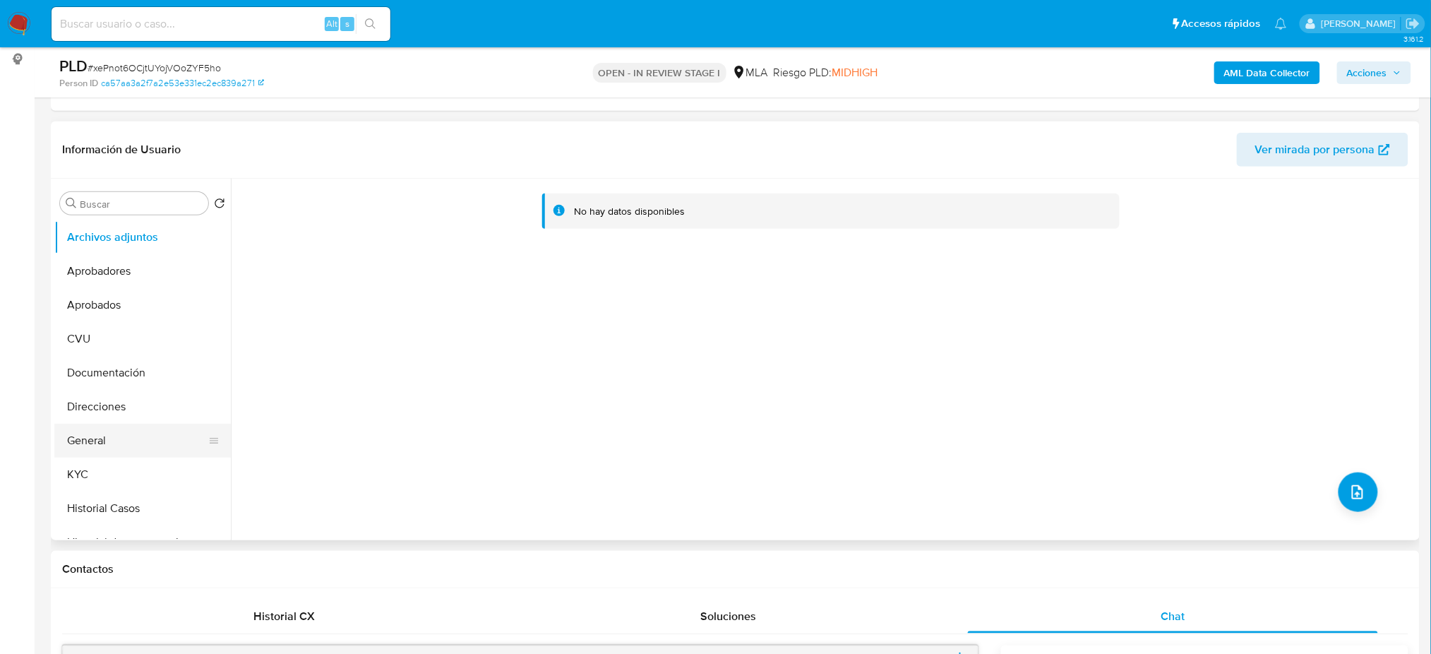
click at [113, 445] on button "General" at bounding box center [136, 440] width 165 height 34
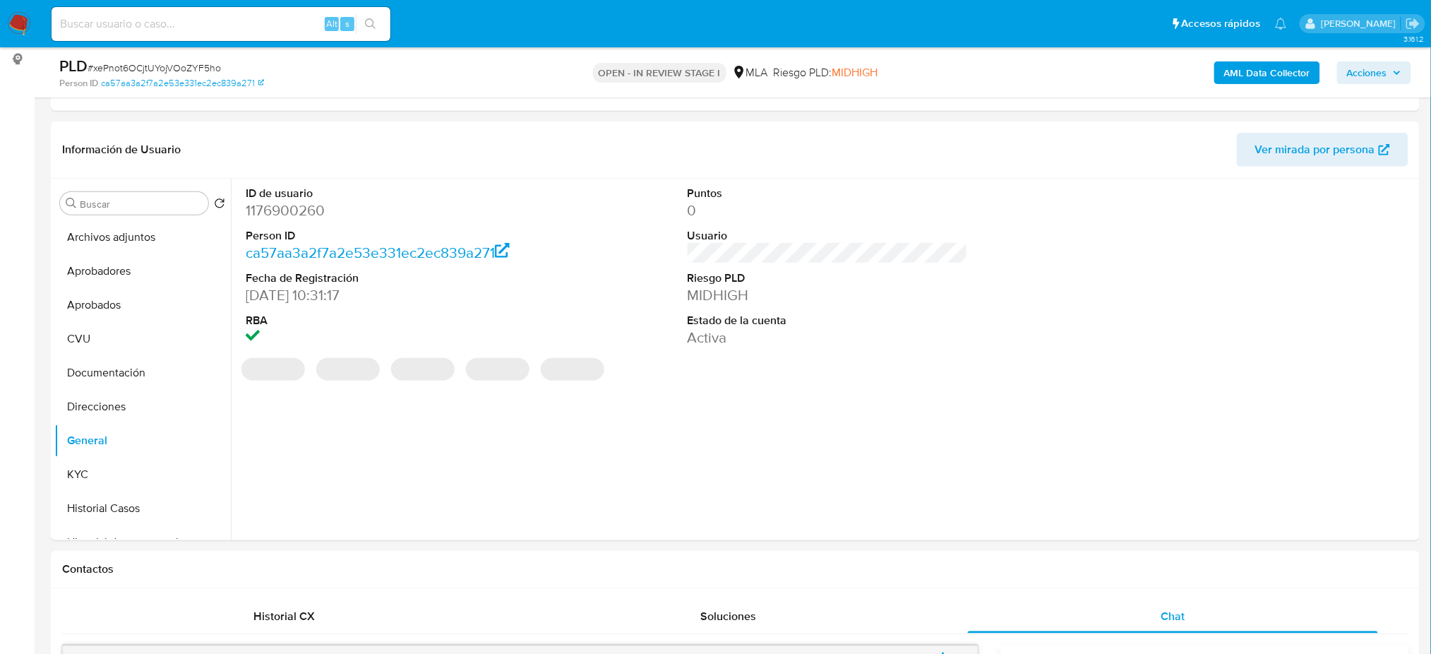
click at [250, 212] on dd "1176900260" at bounding box center [386, 210] width 280 height 20
copy dd "1176900260"
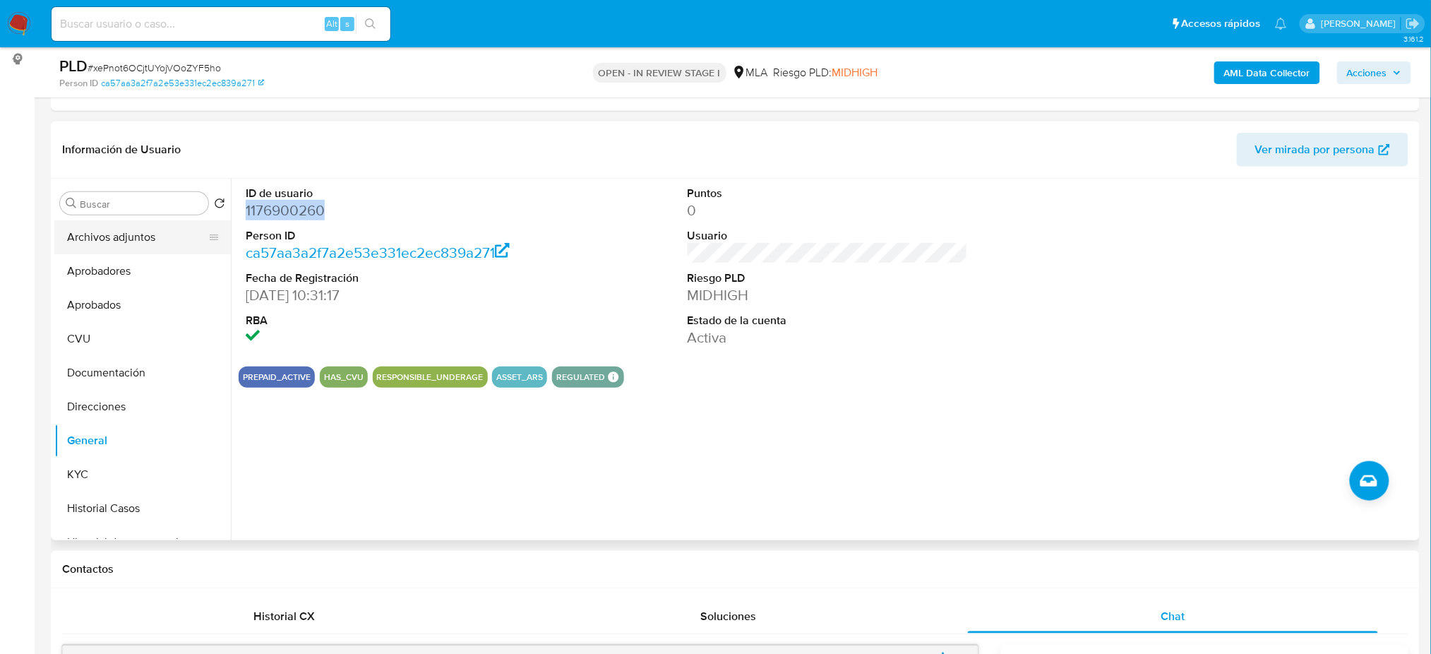
click at [140, 226] on button "Archivos adjuntos" at bounding box center [136, 237] width 165 height 34
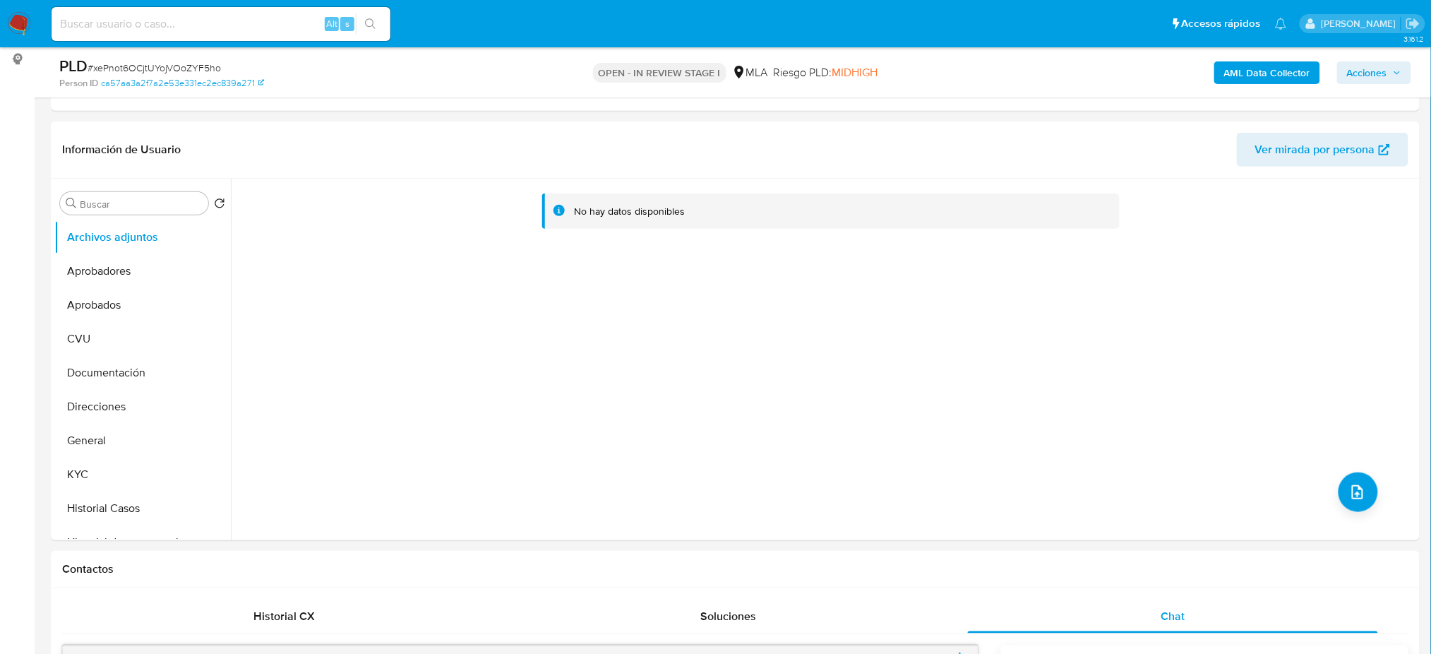
click at [1251, 64] on b "AML Data Collector" at bounding box center [1267, 72] width 86 height 23
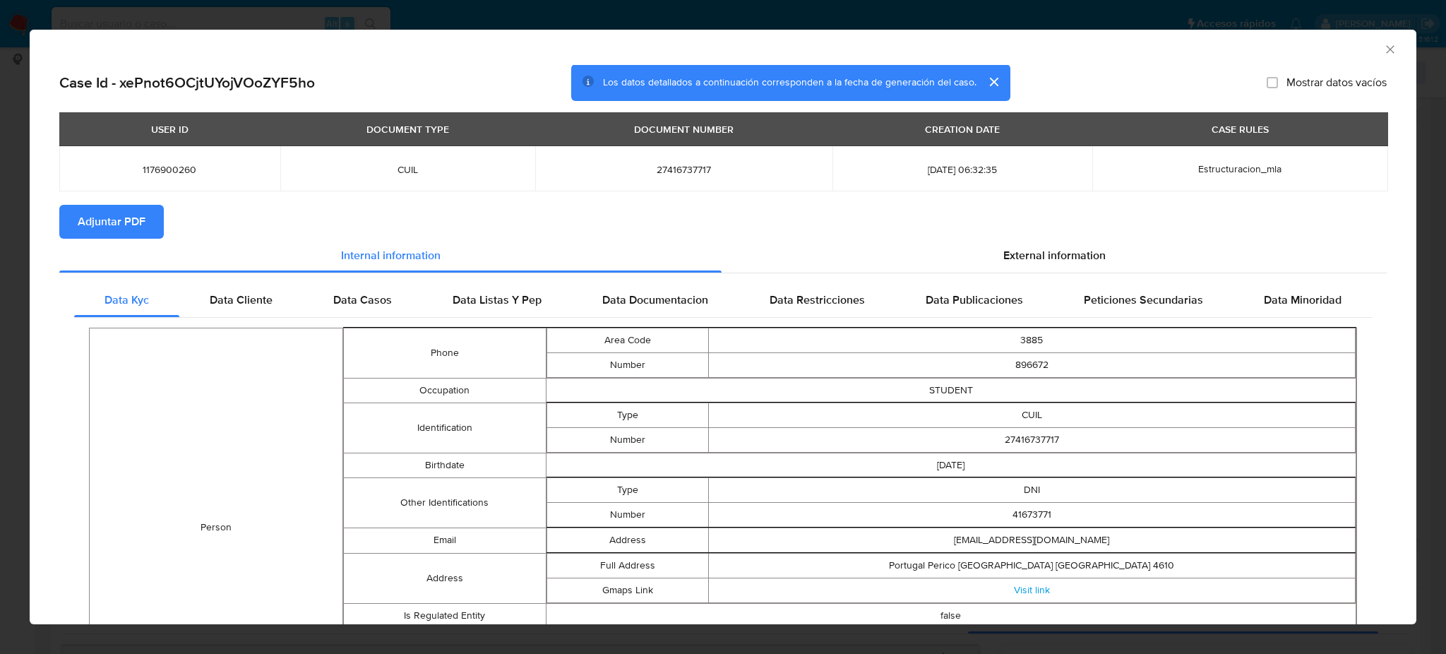
click at [124, 232] on span "Adjuntar PDF" at bounding box center [112, 221] width 68 height 31
click at [1383, 44] on icon "Cerrar ventana" at bounding box center [1390, 49] width 14 height 14
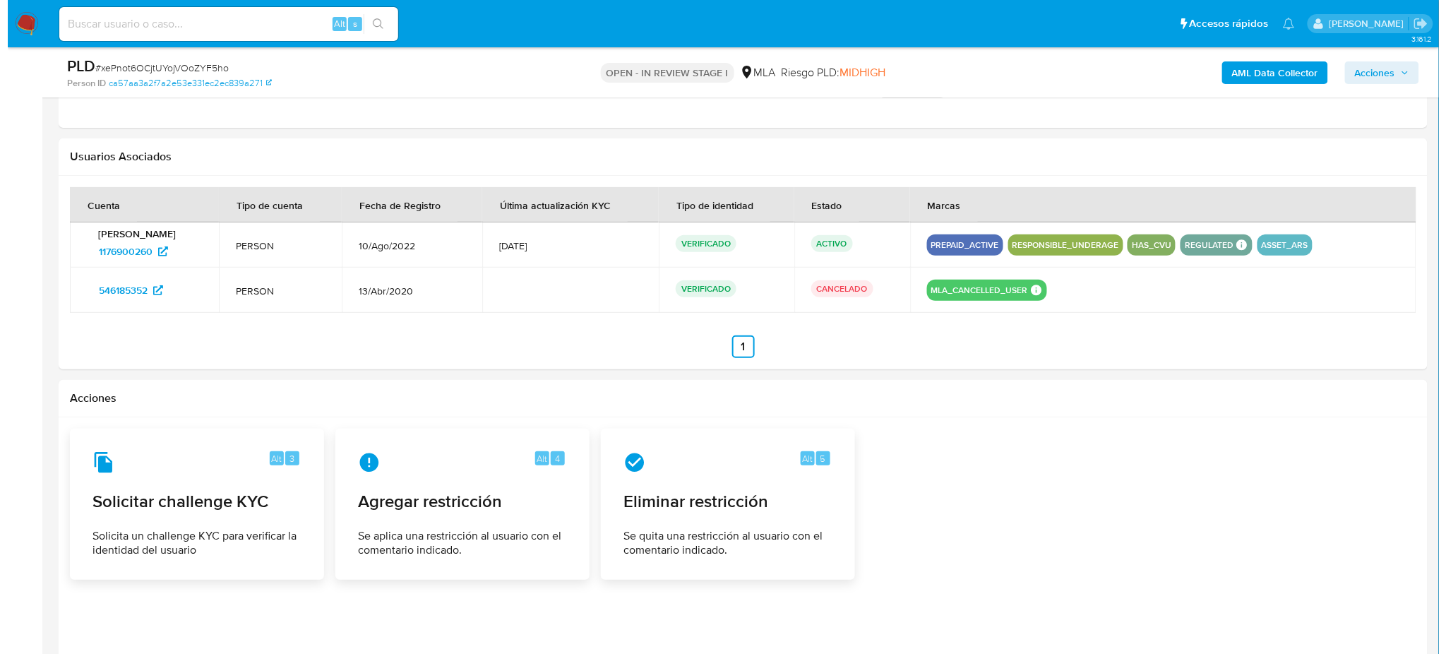
scroll to position [2207, 0]
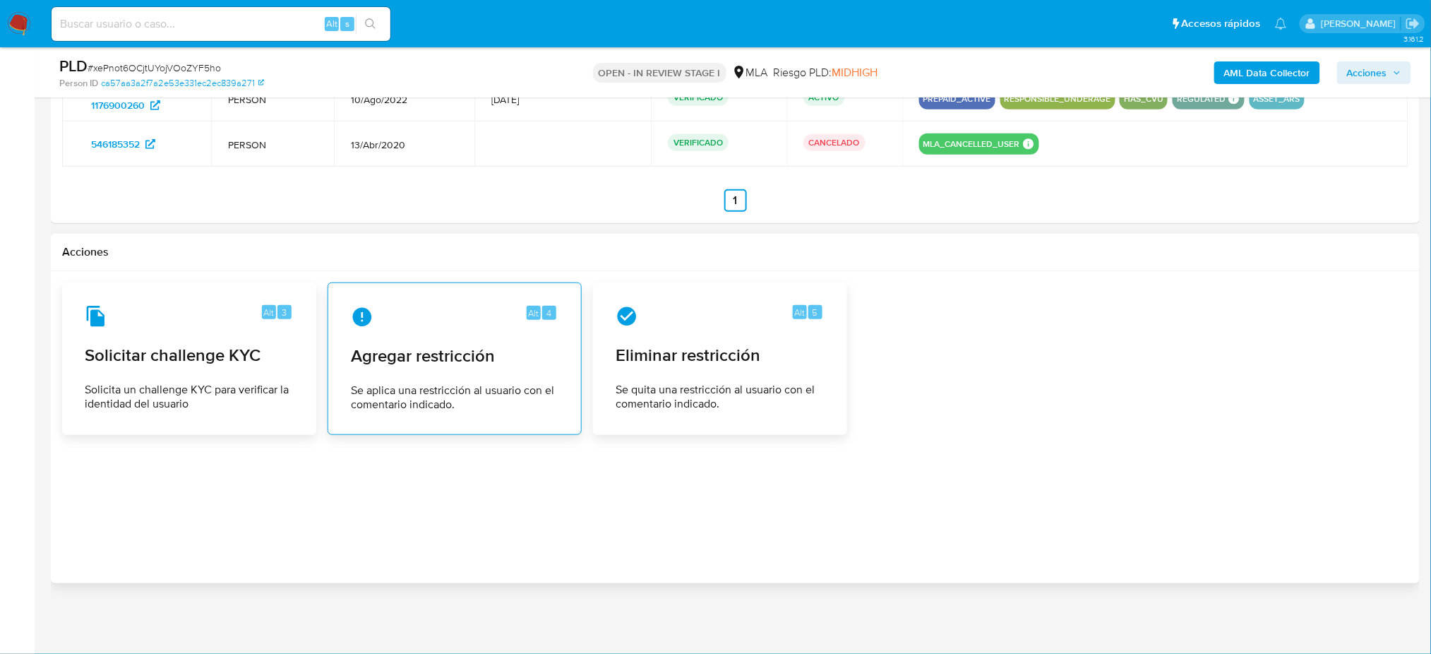
click at [460, 401] on span "Se aplica una restricción al usuario con el comentario indicado." at bounding box center [455, 397] width 208 height 28
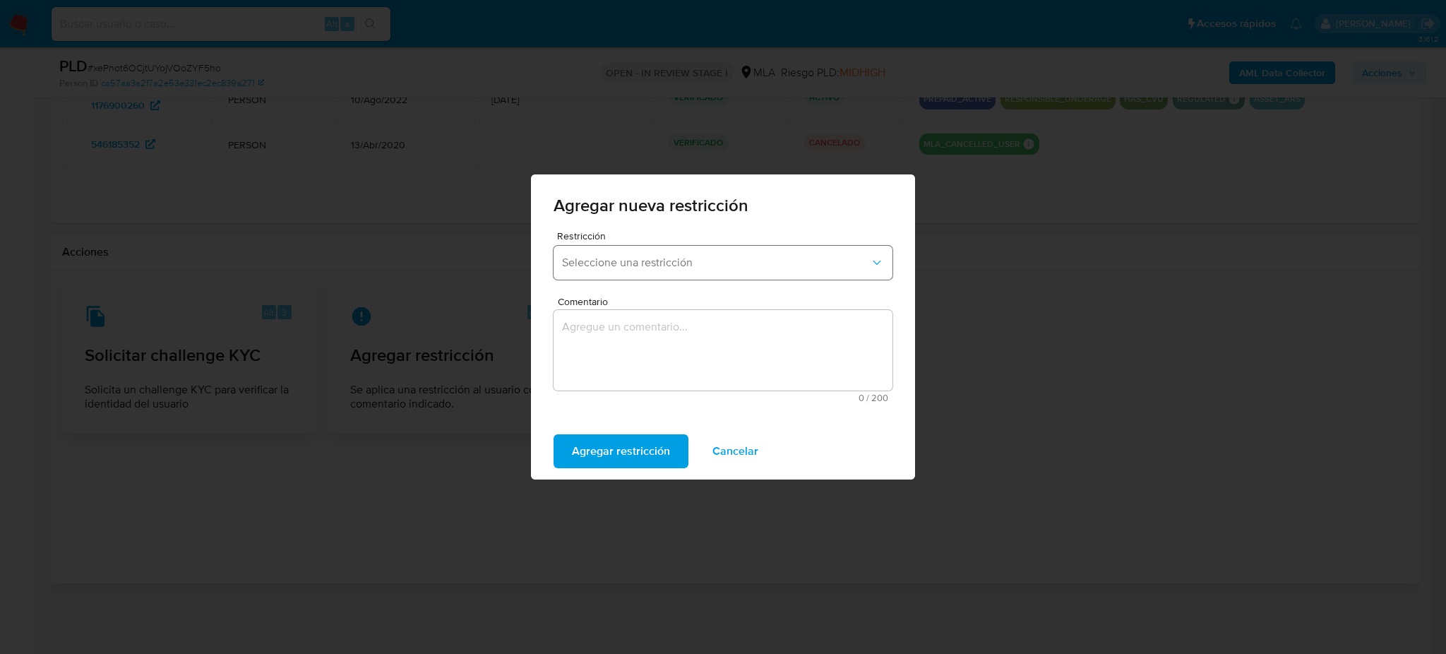
click at [615, 256] on span "Seleccione una restricción" at bounding box center [716, 263] width 308 height 14
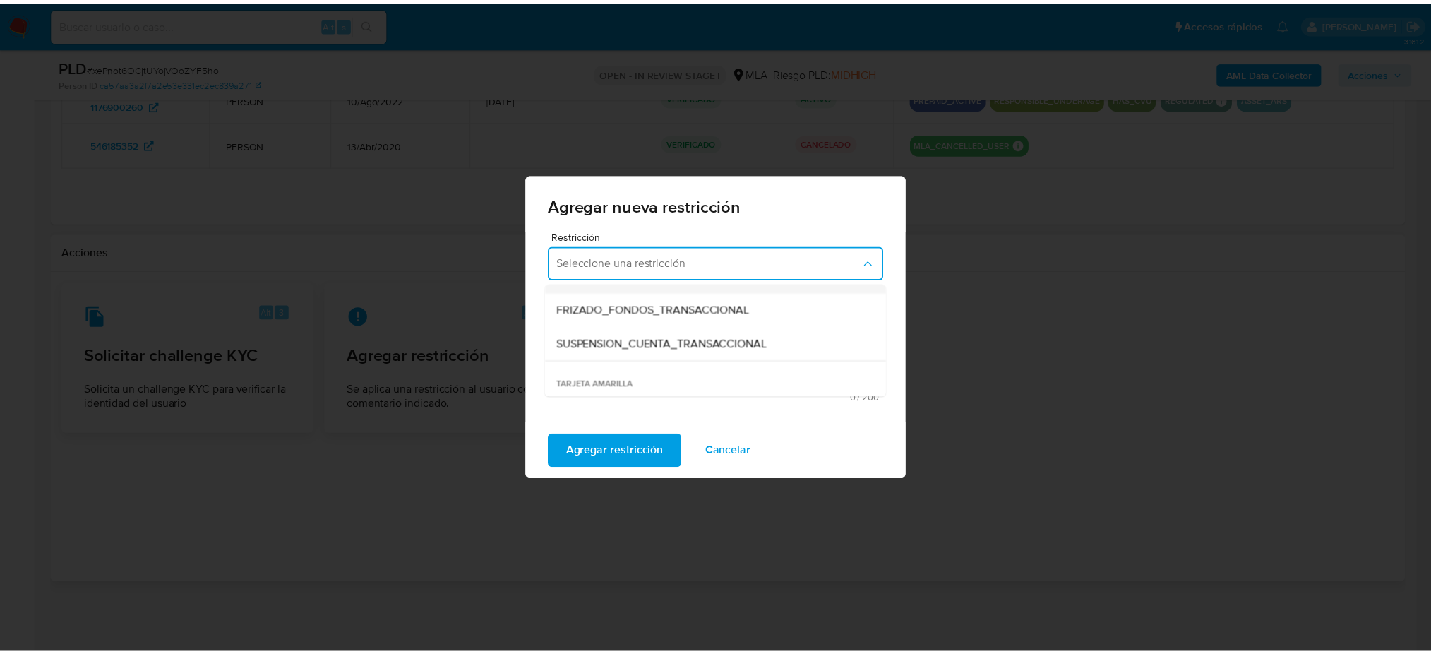
scroll to position [188, 0]
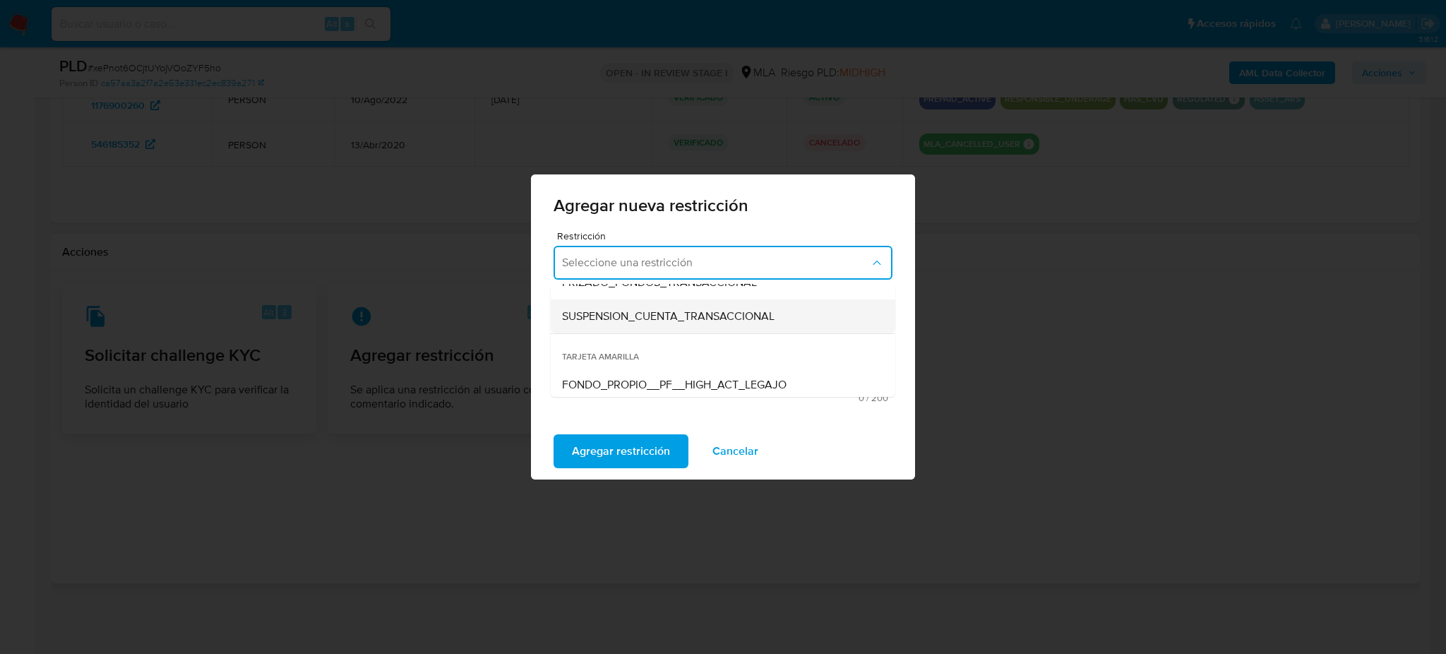
click at [635, 328] on div "SUSPENSION_CUENTA_TRANSACCIONAL" at bounding box center [718, 316] width 313 height 34
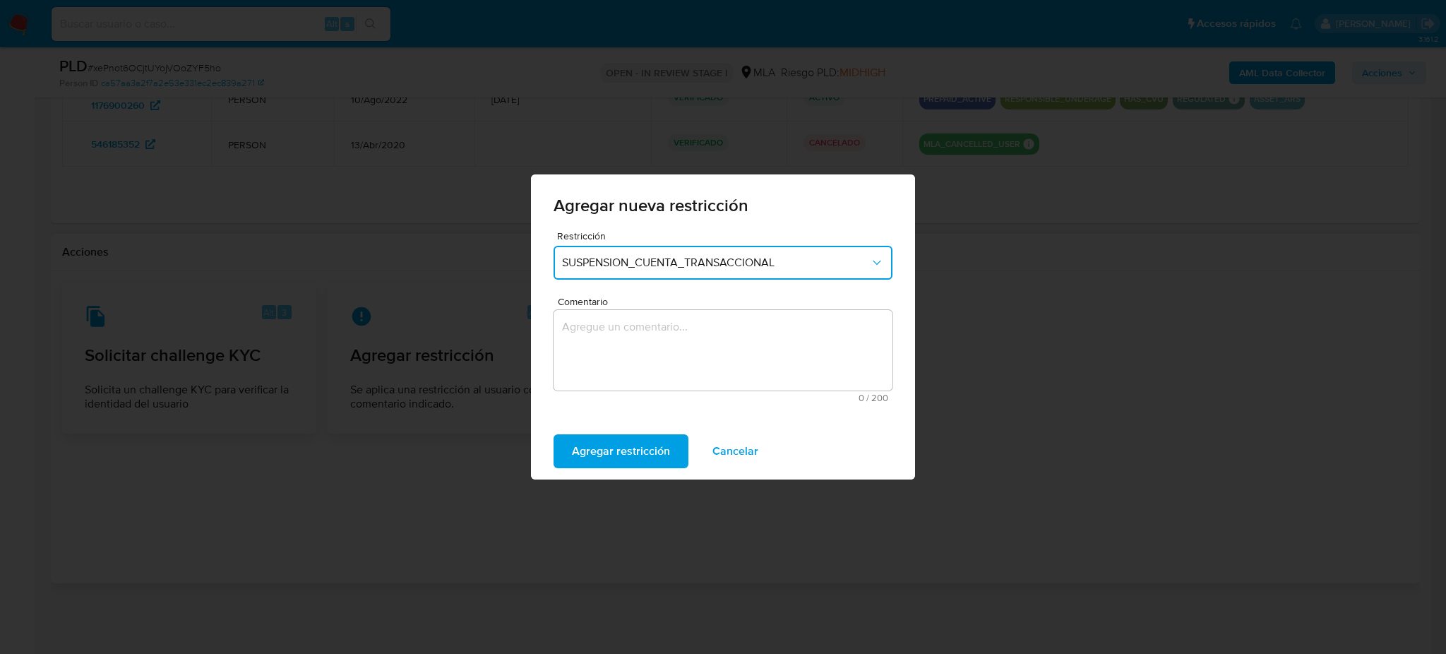
click at [651, 354] on textarea "Comentario" at bounding box center [722, 350] width 339 height 80
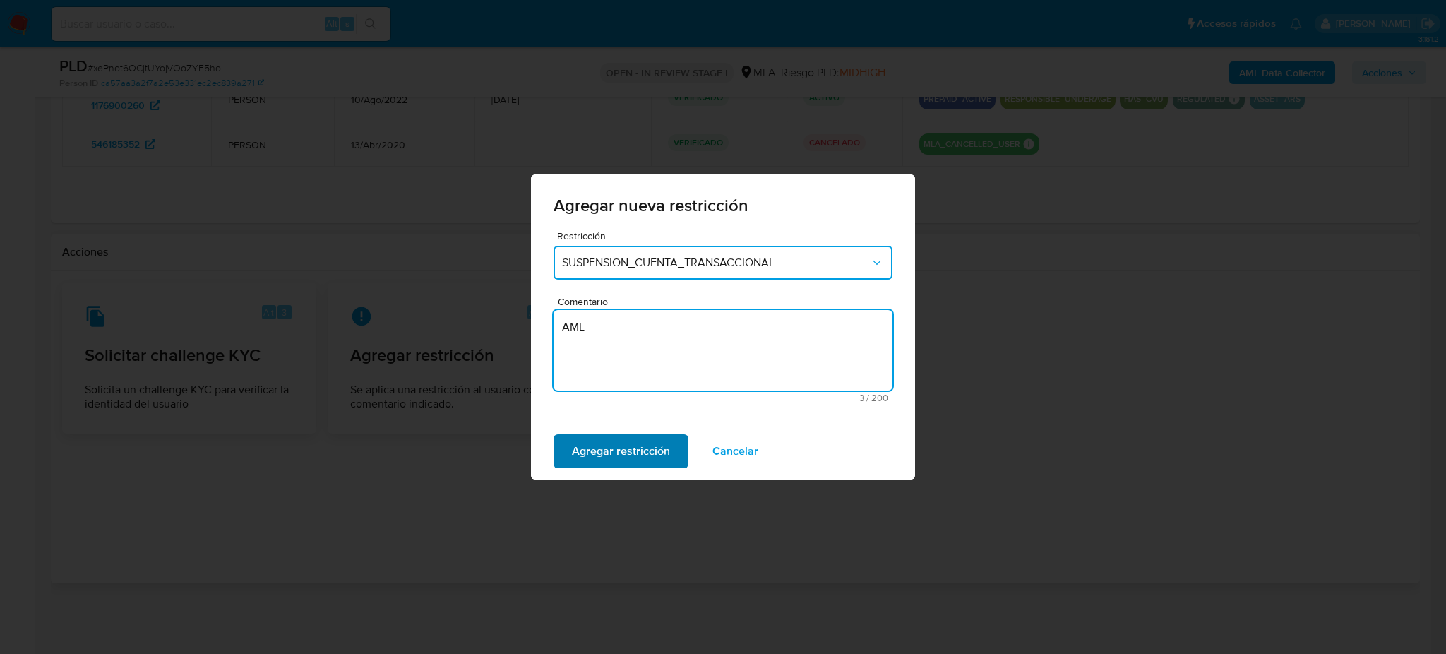
type textarea "AML"
click at [585, 445] on span "Agregar restricción" at bounding box center [621, 450] width 98 height 31
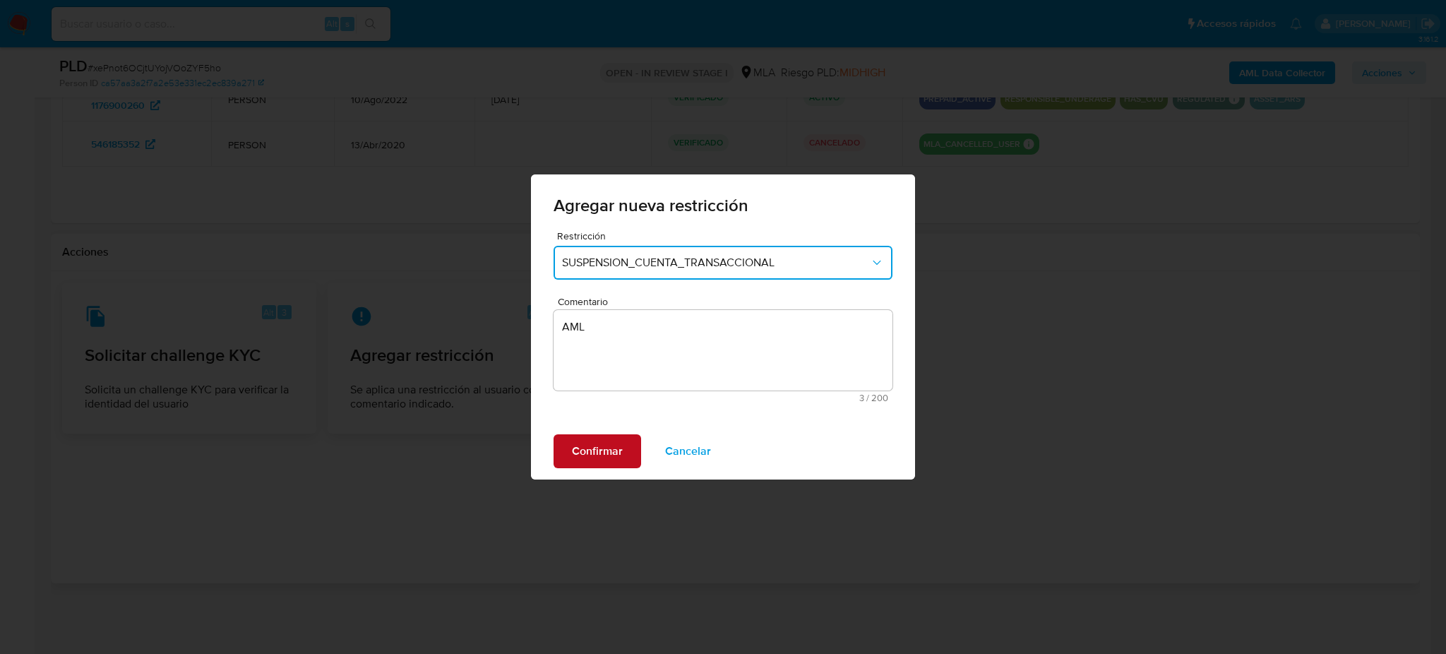
click at [585, 445] on span "Confirmar" at bounding box center [597, 450] width 51 height 31
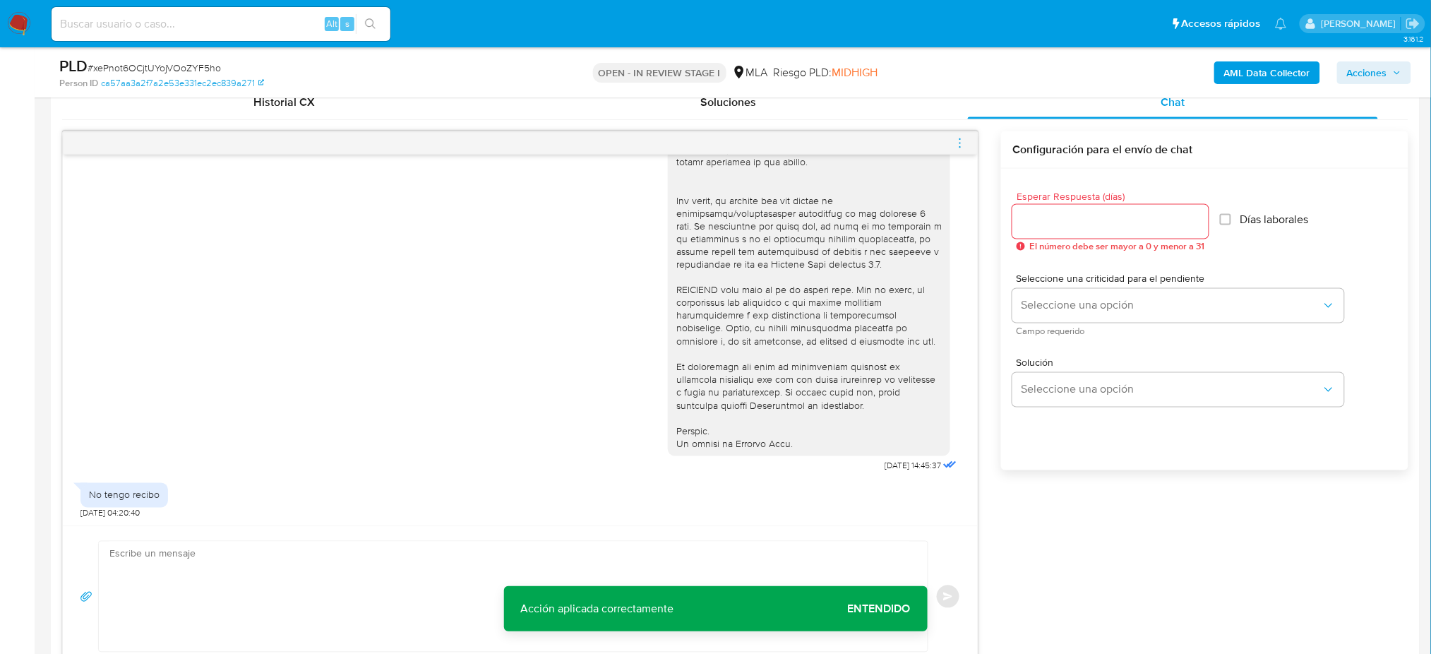
scroll to position [795, 0]
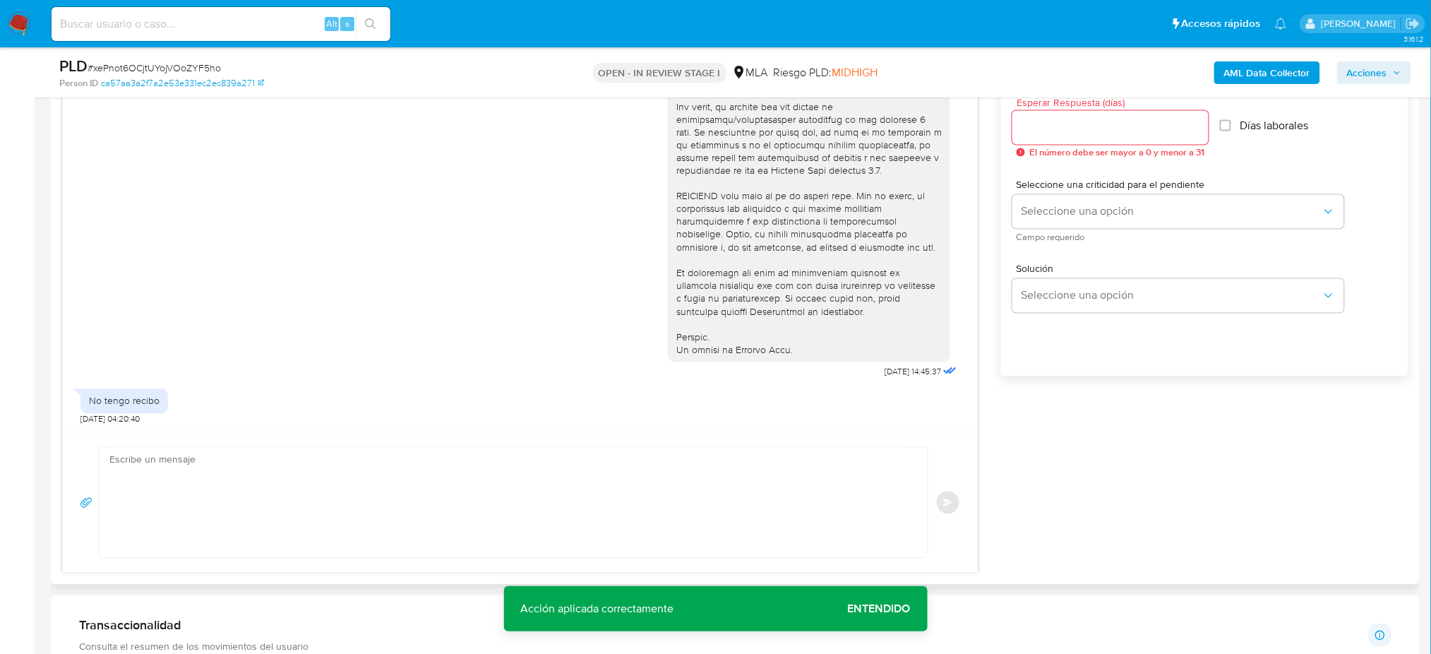
click at [174, 494] on textarea at bounding box center [509, 502] width 800 height 110
paste textarea "Hola XXX, Muchas gracias por tu respuesta. Analizamos tu caso y verificamos que…"
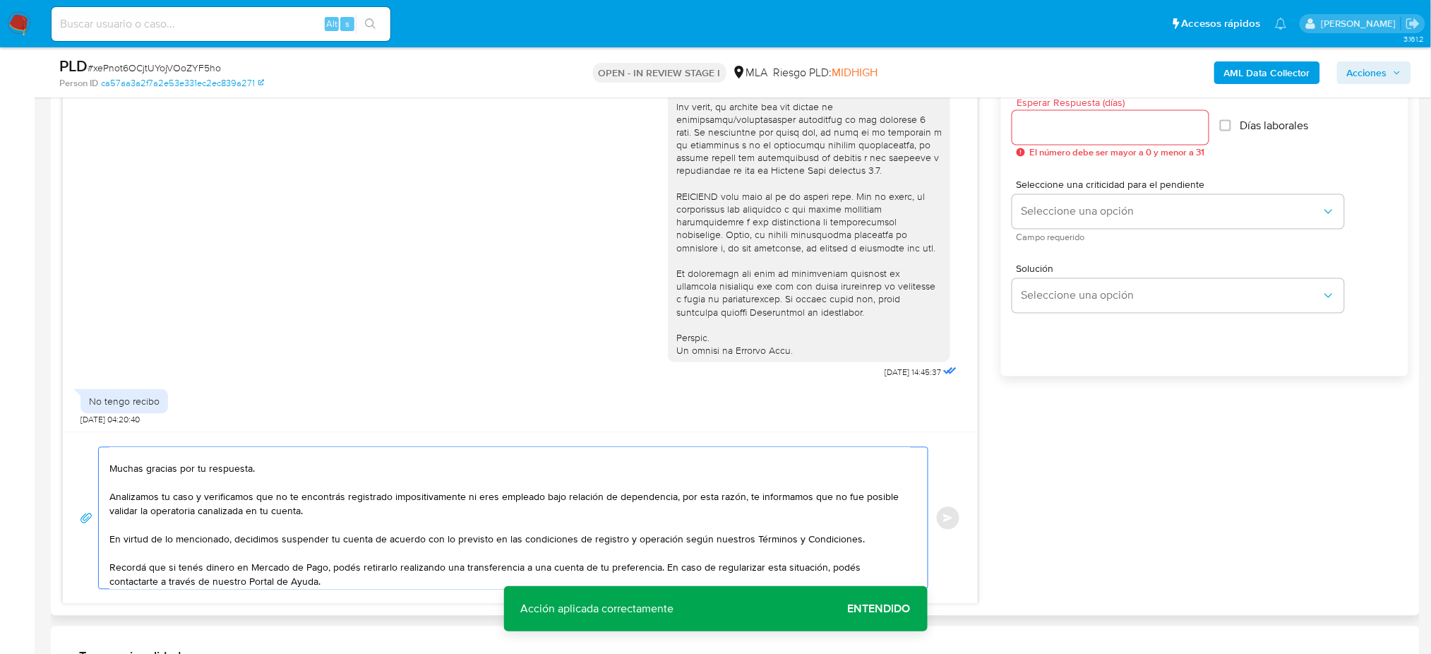
scroll to position [0, 0]
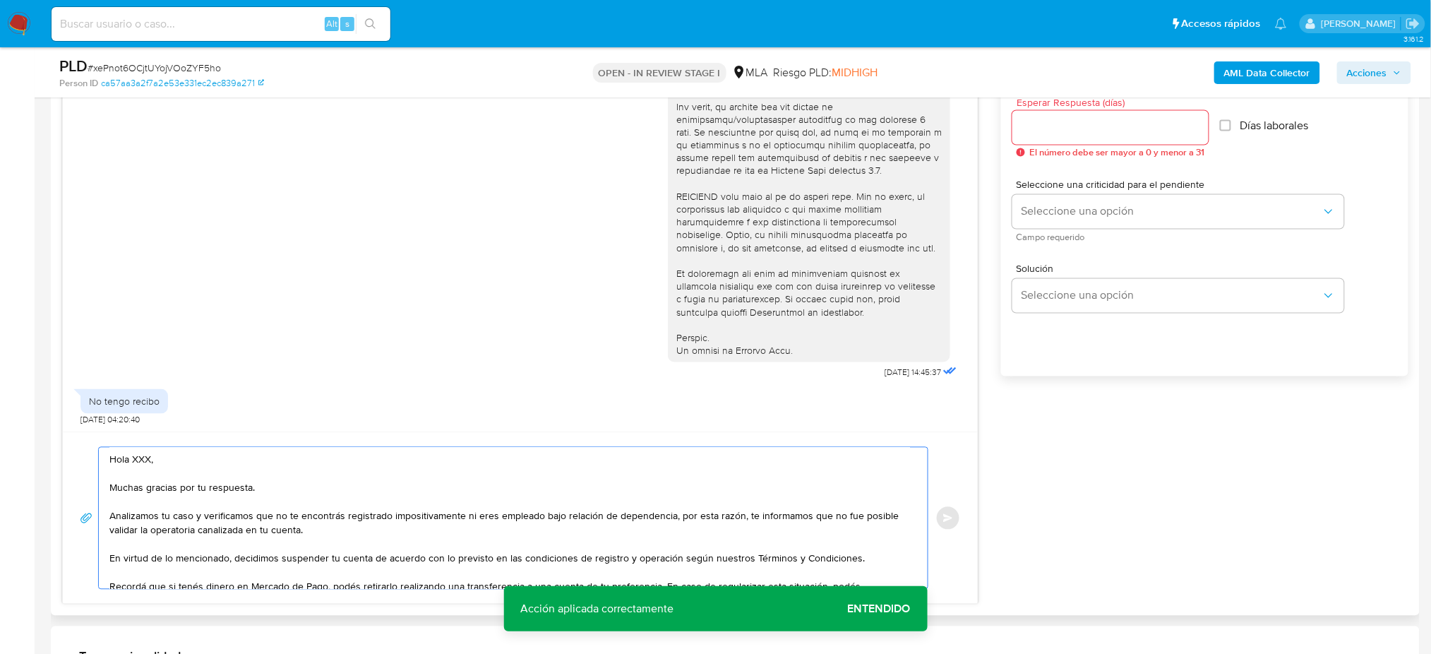
click at [151, 463] on textarea "Hola XXX, Muchas gracias por tu respuesta. Analizamos tu caso y verificamos que…" at bounding box center [509, 517] width 800 height 141
type textarea "Hola, Muchas gracias por tu respuesta. Analizamos tu caso y verificamos que no …"
click at [1042, 135] on input "Esperar Respuesta (días)" at bounding box center [1110, 128] width 196 height 18
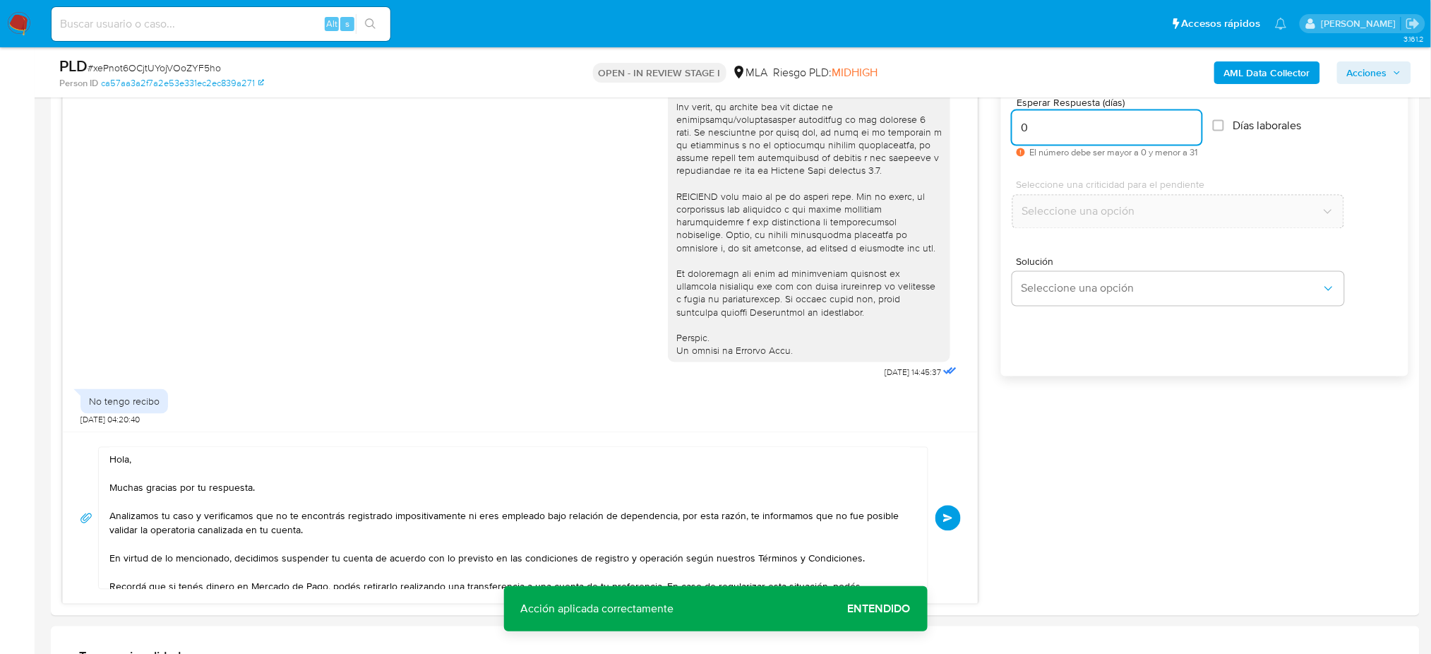
type input "0"
click at [190, 65] on span "# xePnot6OCjtUYojVOoZYF5ho" at bounding box center [154, 68] width 133 height 14
copy span "xePnot6OCjtUYojVOoZYF5ho"
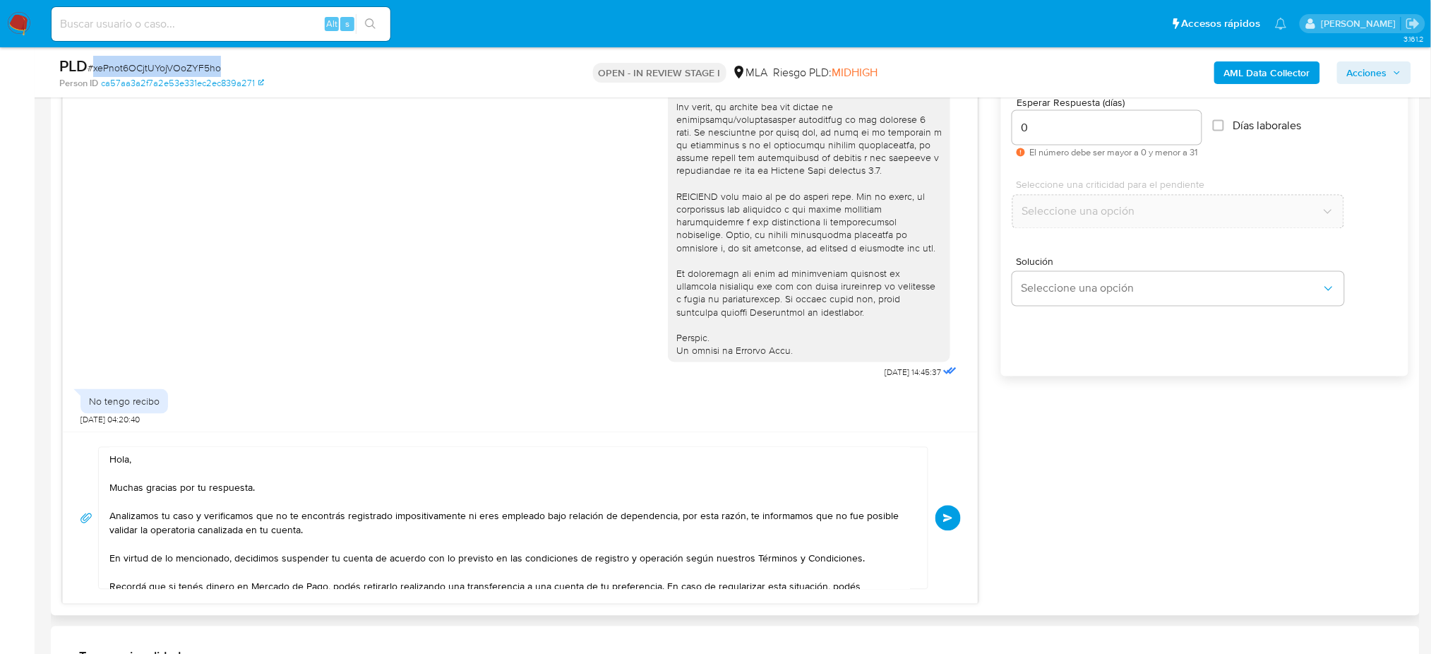
click at [947, 514] on span "Enviar" at bounding box center [948, 518] width 10 height 8
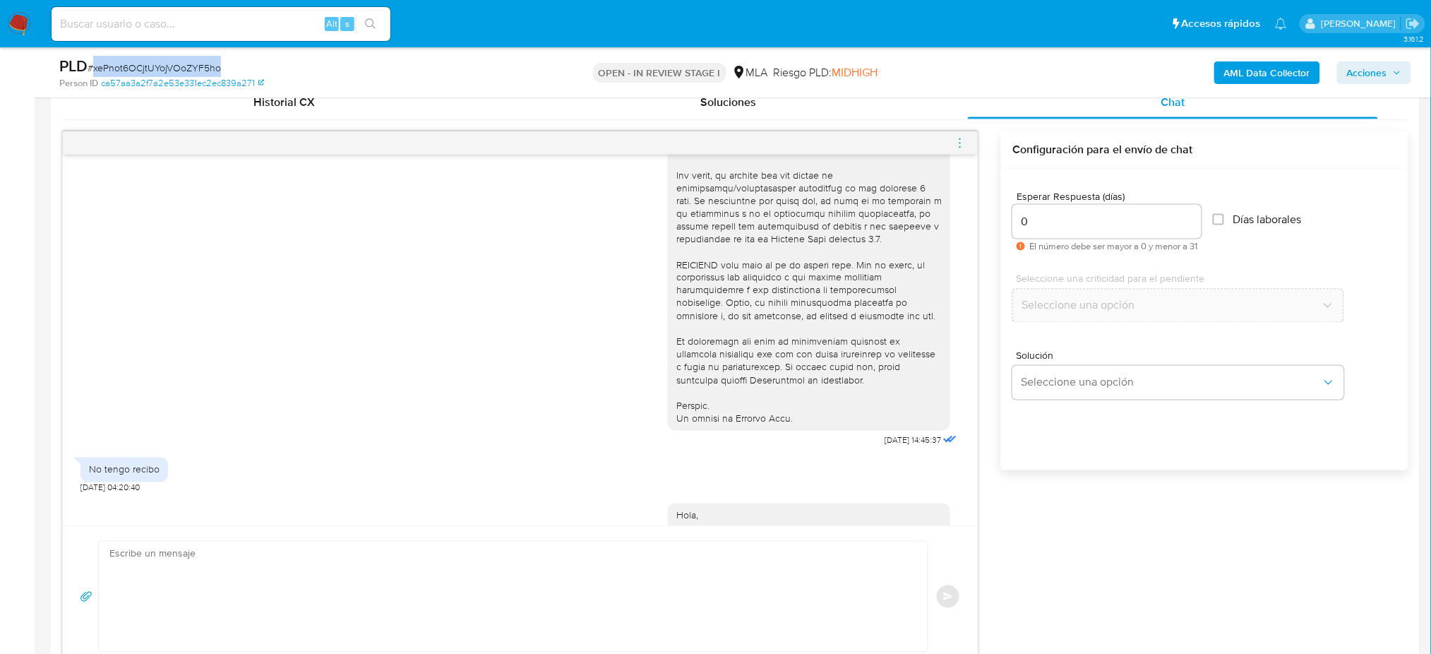
scroll to position [769, 0]
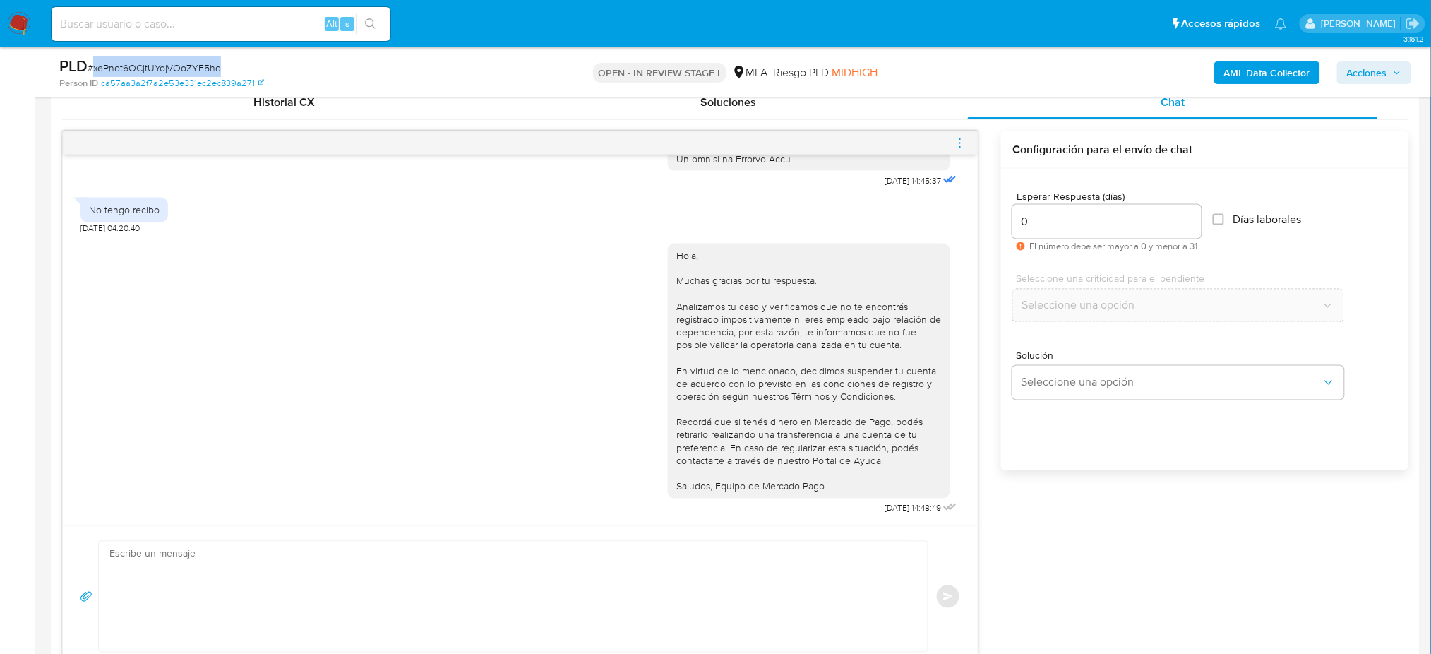
click at [959, 139] on icon "menu-action" at bounding box center [960, 143] width 13 height 13
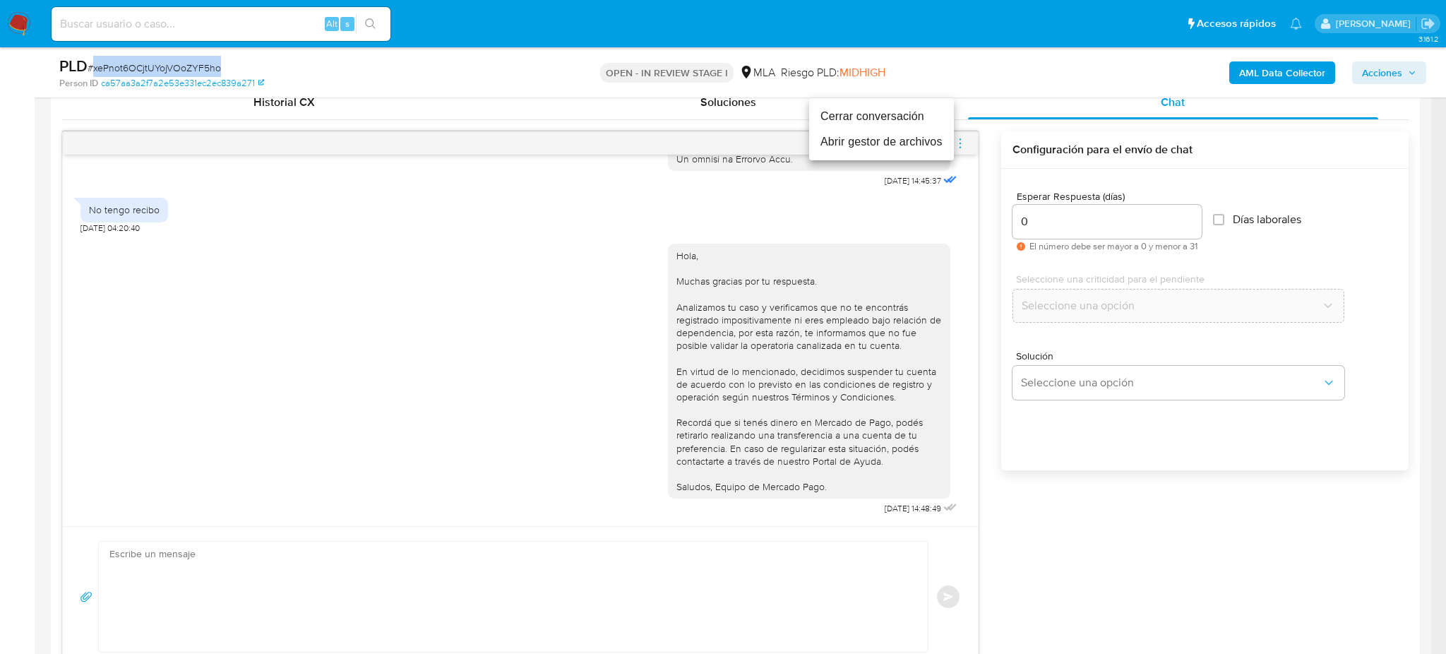
click at [864, 118] on li "Cerrar conversación" at bounding box center [881, 116] width 145 height 25
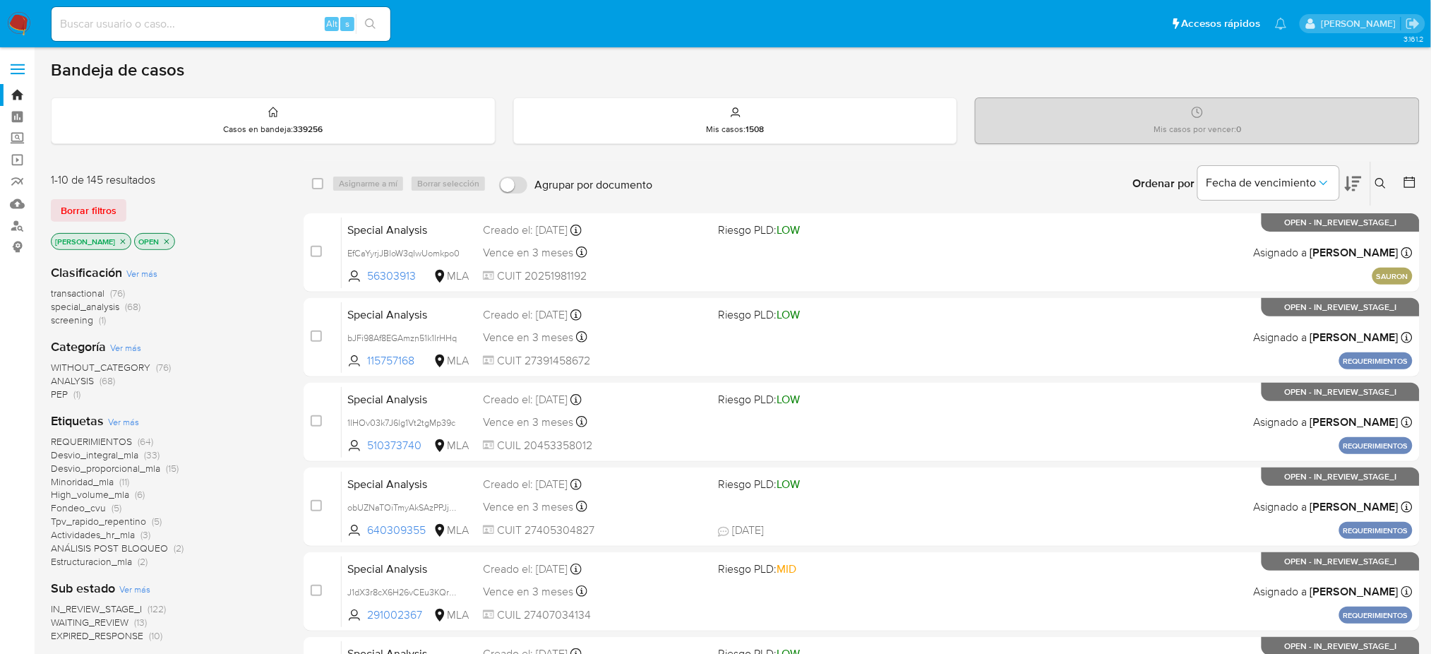
click at [1376, 186] on icon at bounding box center [1380, 183] width 11 height 11
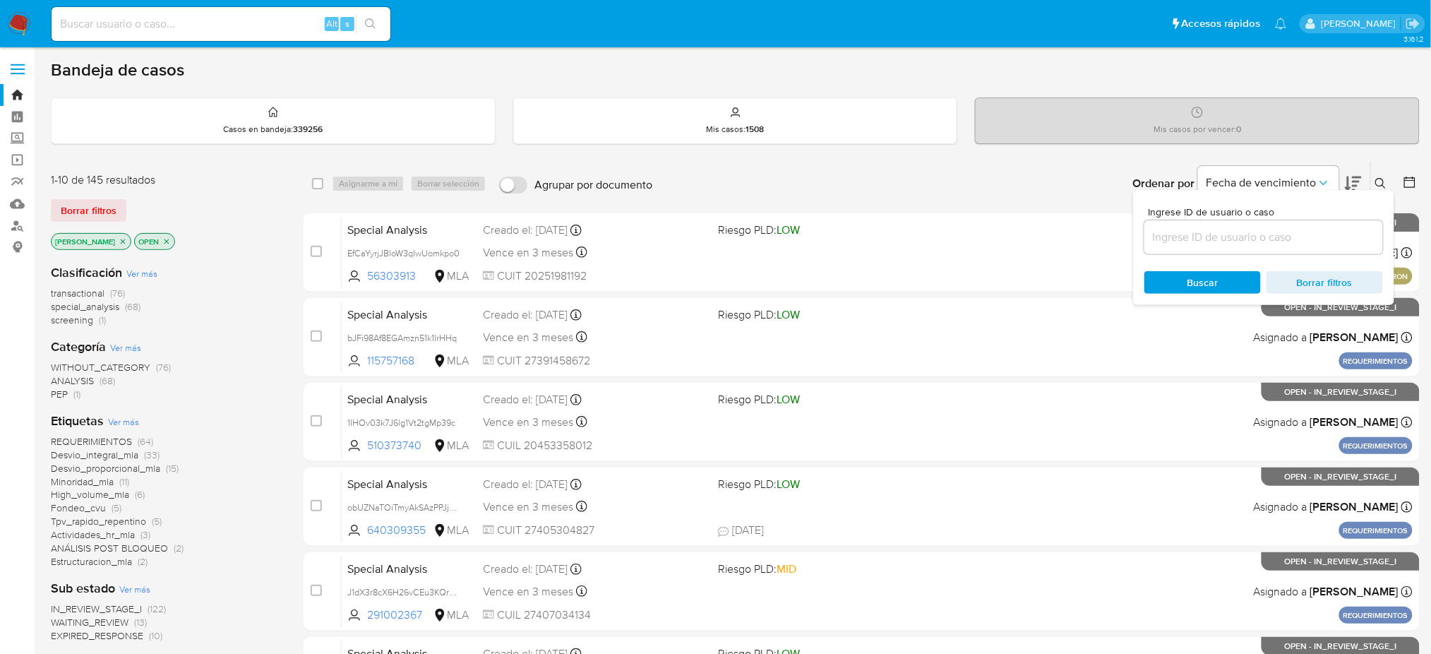
click at [1239, 241] on input at bounding box center [1263, 237] width 239 height 18
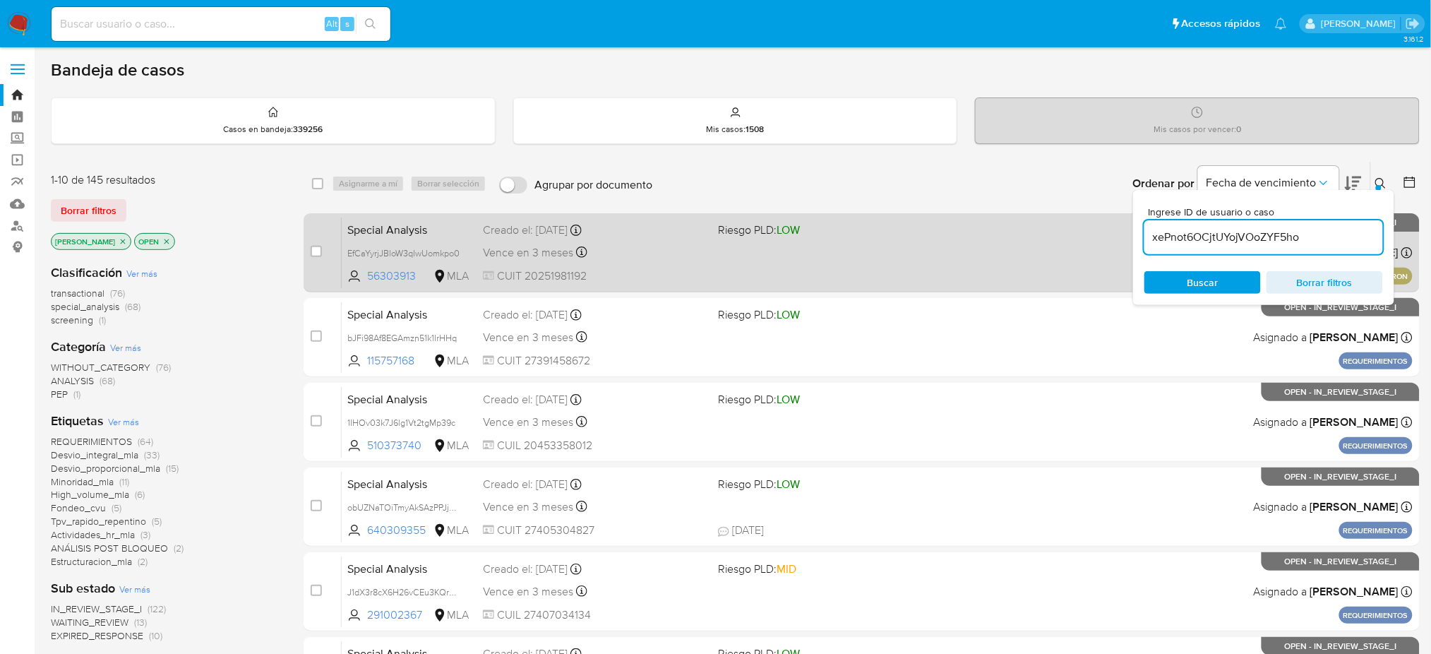
type input "xePnot6OCjtUYojVOoZYF5ho"
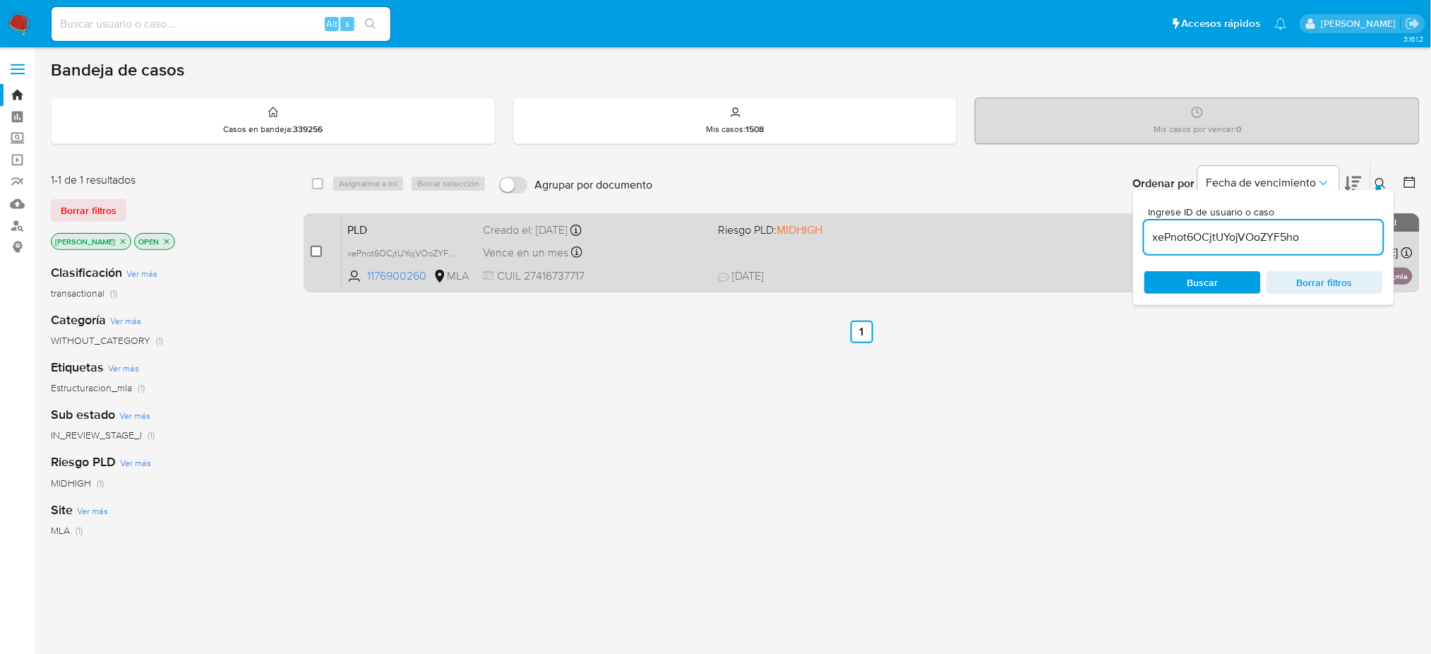
click at [318, 255] on input "checkbox" at bounding box center [316, 251] width 11 height 11
checkbox input "true"
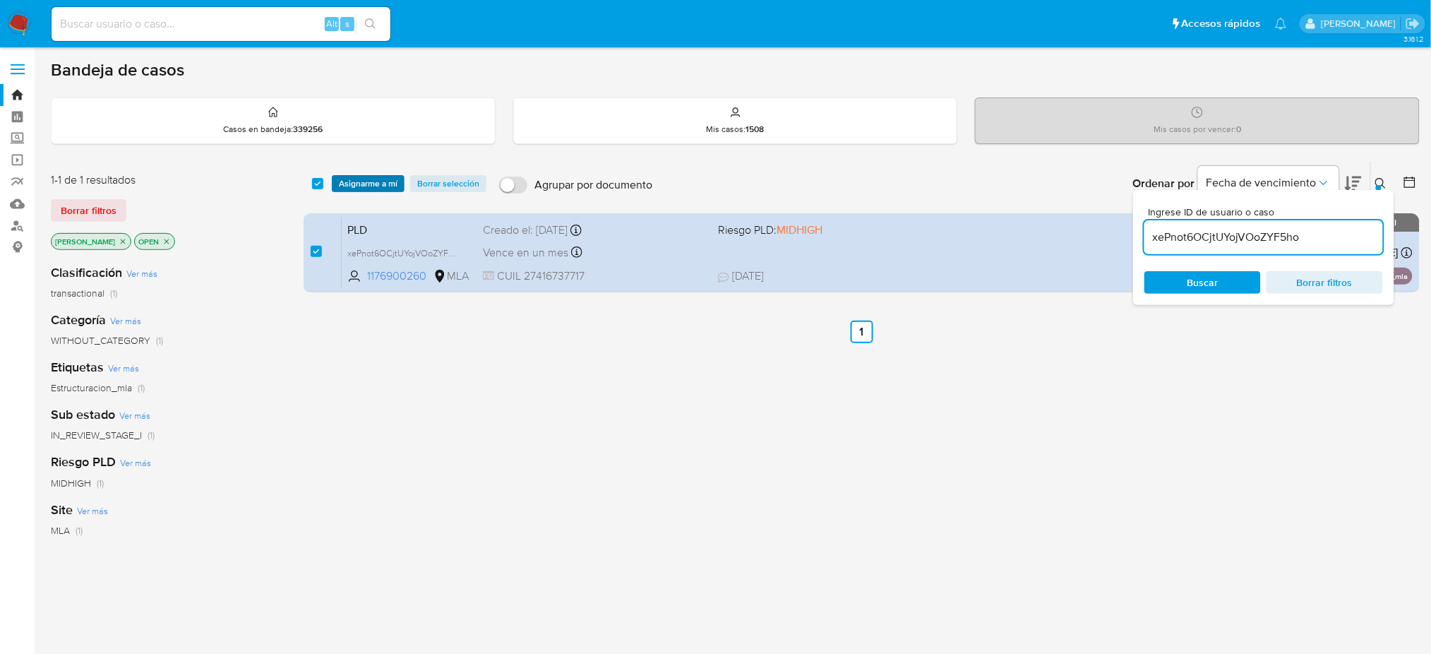
click at [354, 184] on span "Asignarme a mí" at bounding box center [368, 183] width 59 height 14
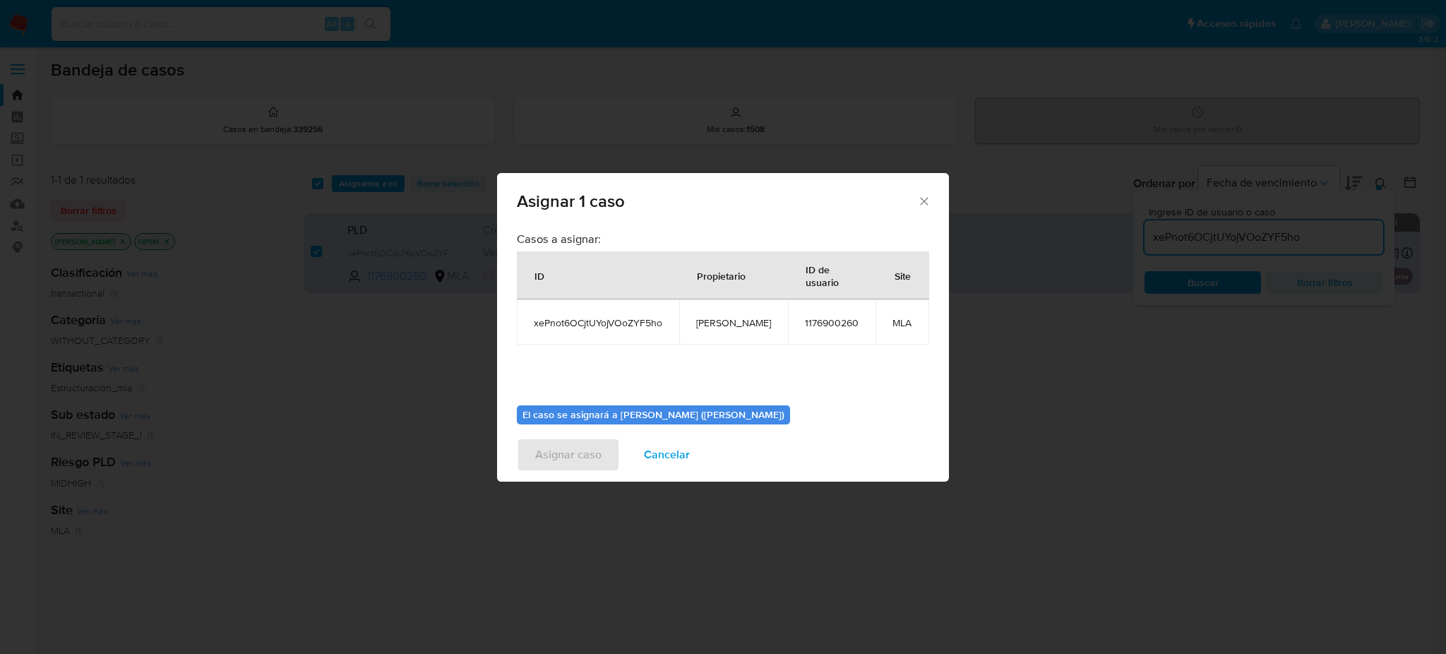
click at [714, 327] on span "[PERSON_NAME]" at bounding box center [733, 322] width 75 height 13
copy span "[PERSON_NAME]"
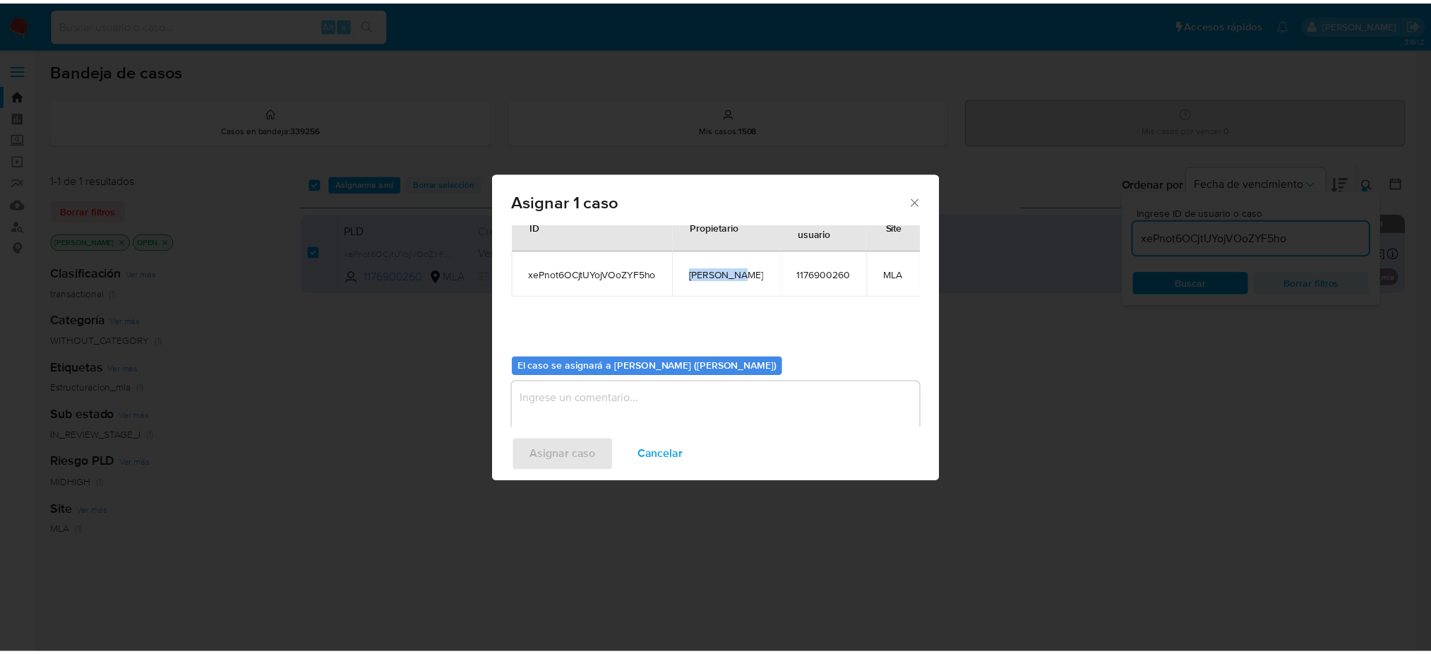
scroll to position [72, 0]
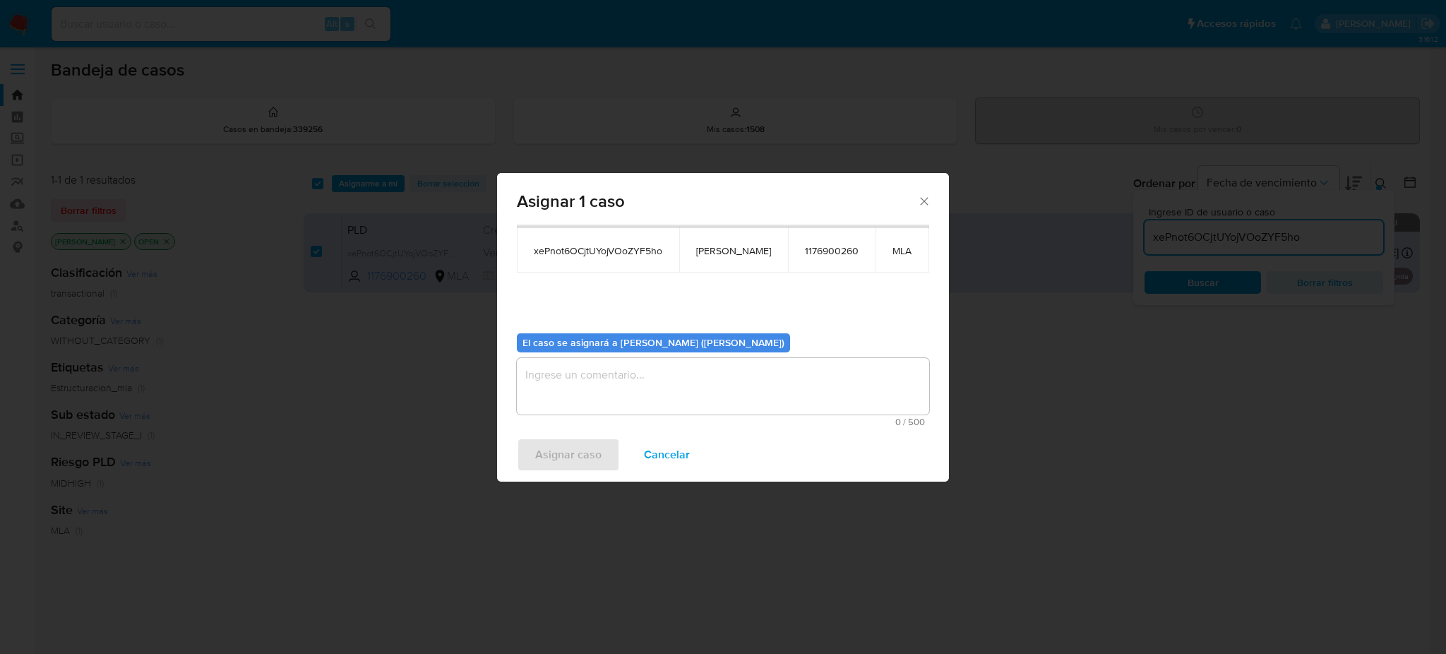
click at [637, 390] on textarea "assign-modal" at bounding box center [723, 386] width 412 height 56
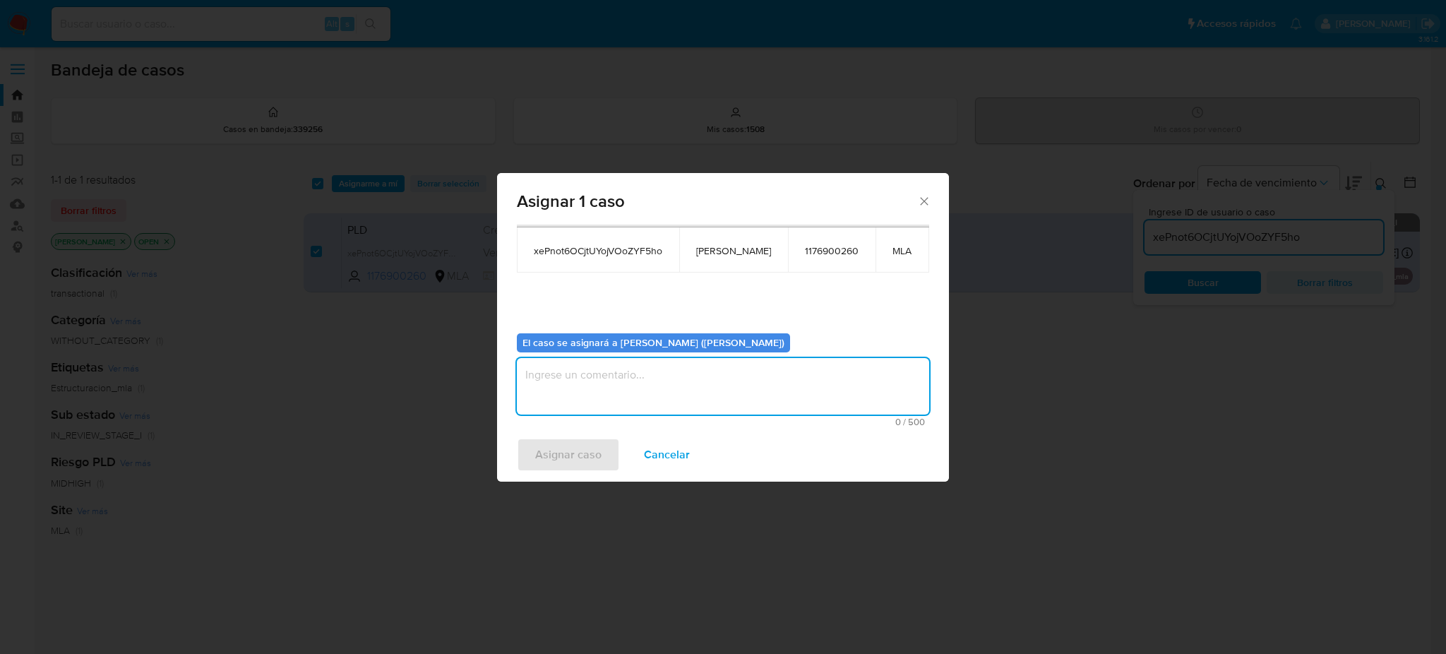
paste textarea "[PERSON_NAME]"
type textarea "[PERSON_NAME]"
click at [558, 459] on span "Asignar caso" at bounding box center [568, 454] width 66 height 31
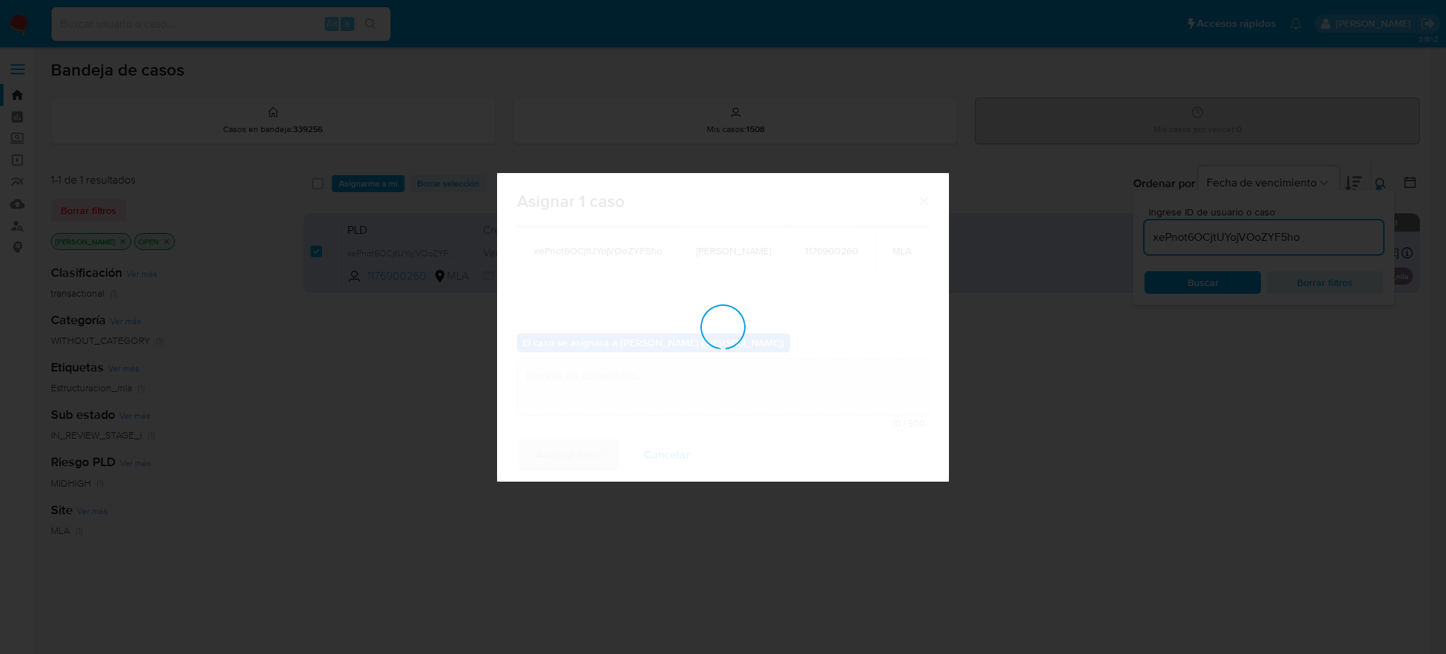
checkbox input "false"
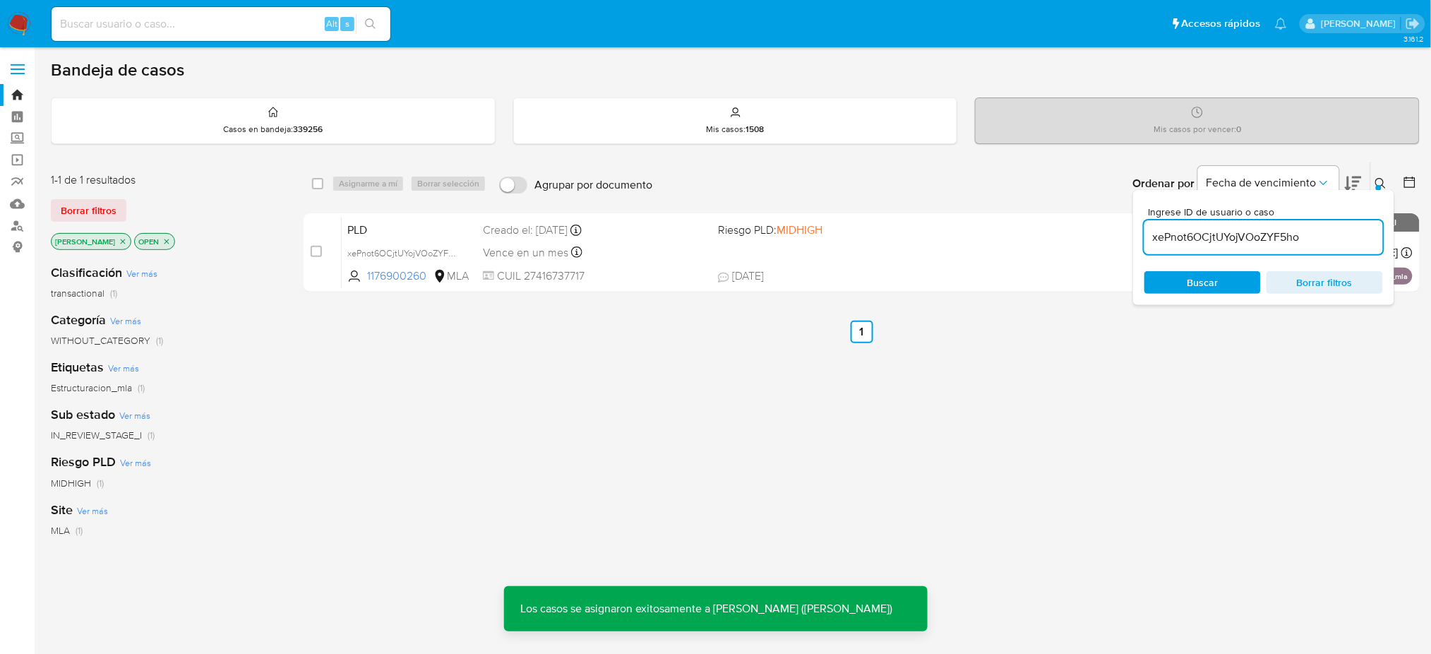
click at [412, 245] on div "xePnot6OCjtUYojVOoZYF5ho" at bounding box center [403, 253] width 113 height 16
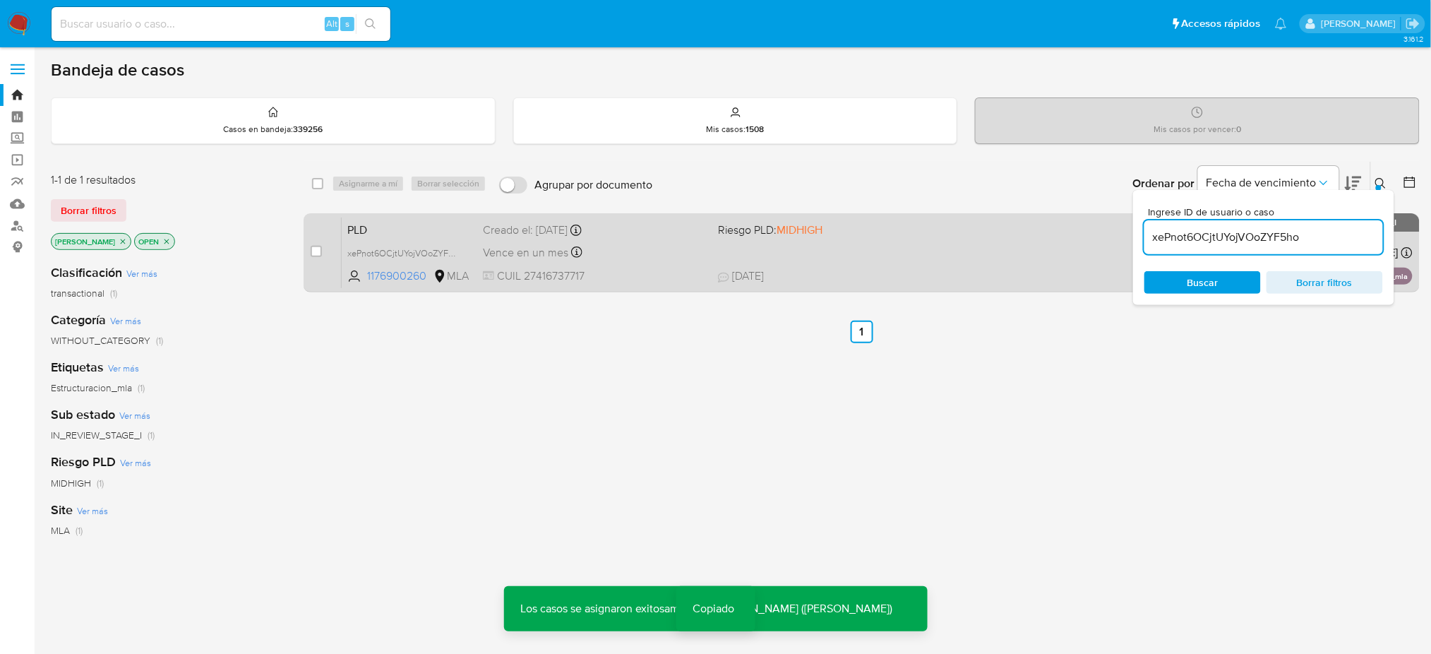
click at [397, 221] on span "PLD" at bounding box center [409, 229] width 124 height 18
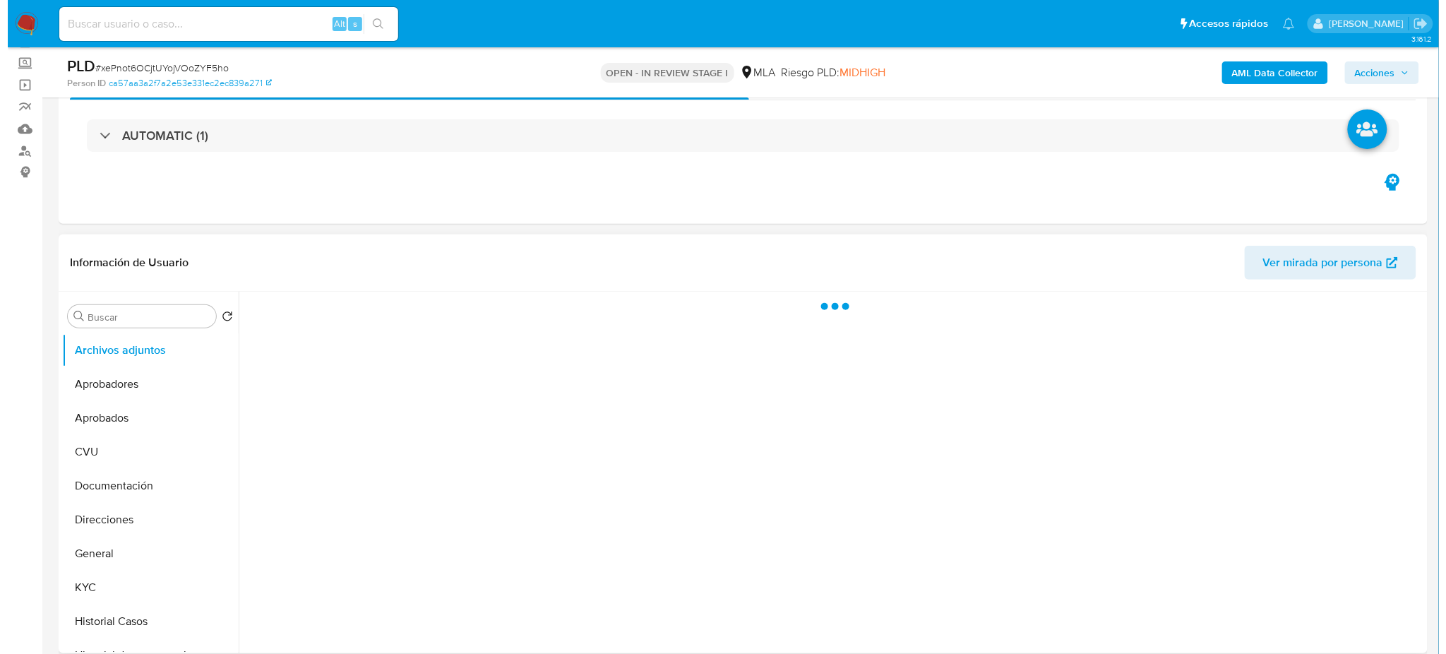
scroll to position [188, 0]
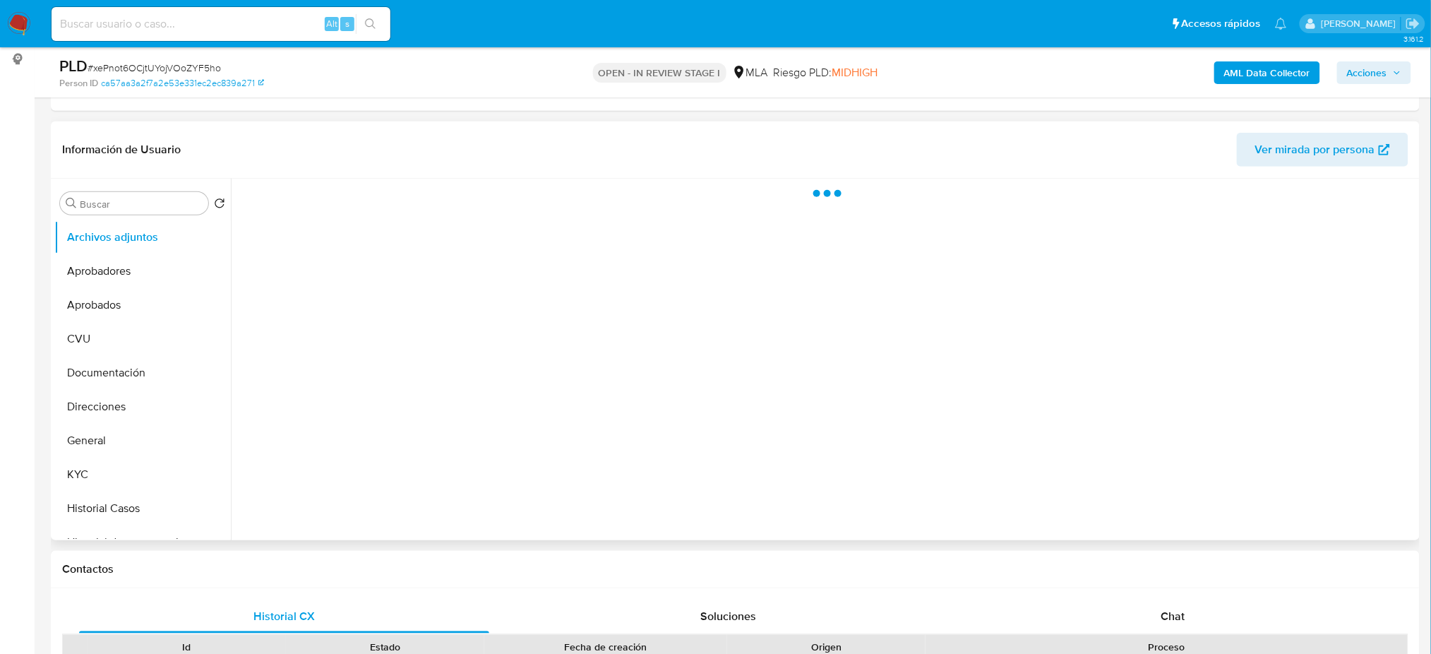
select select "10"
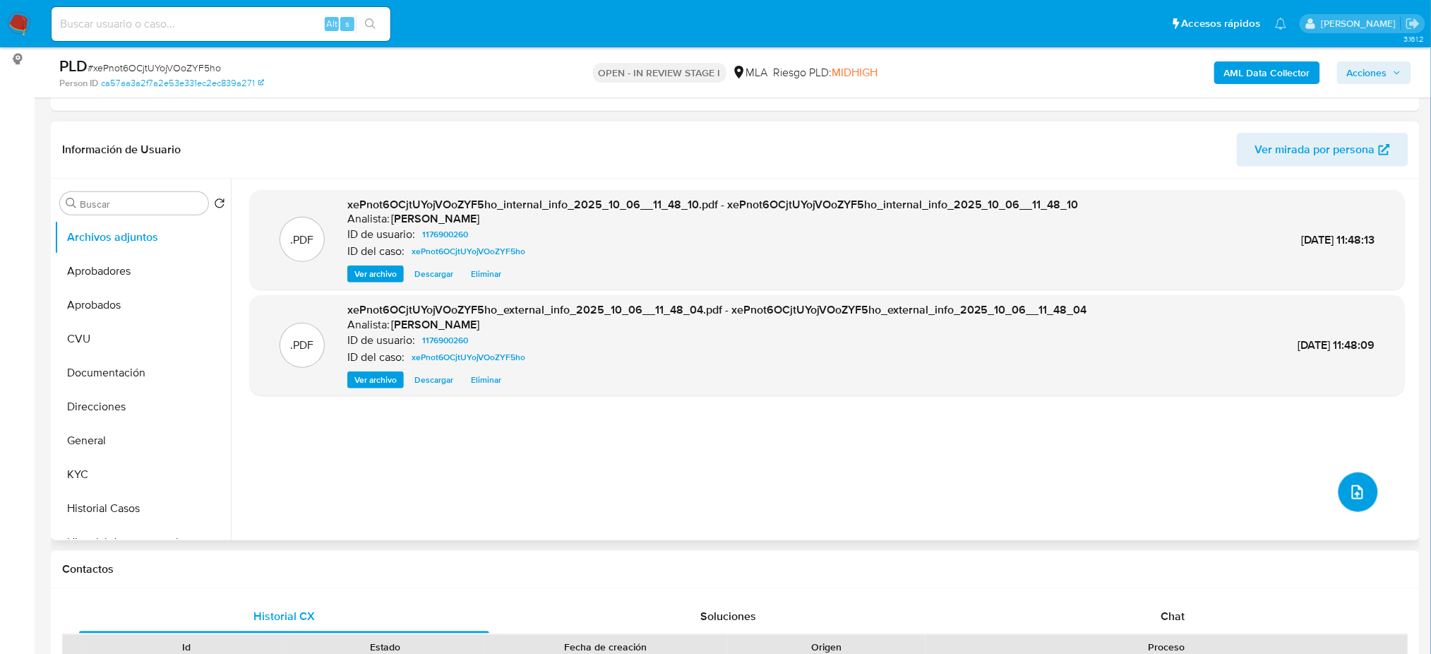
click at [1339, 483] on button "upload-file" at bounding box center [1358, 492] width 40 height 40
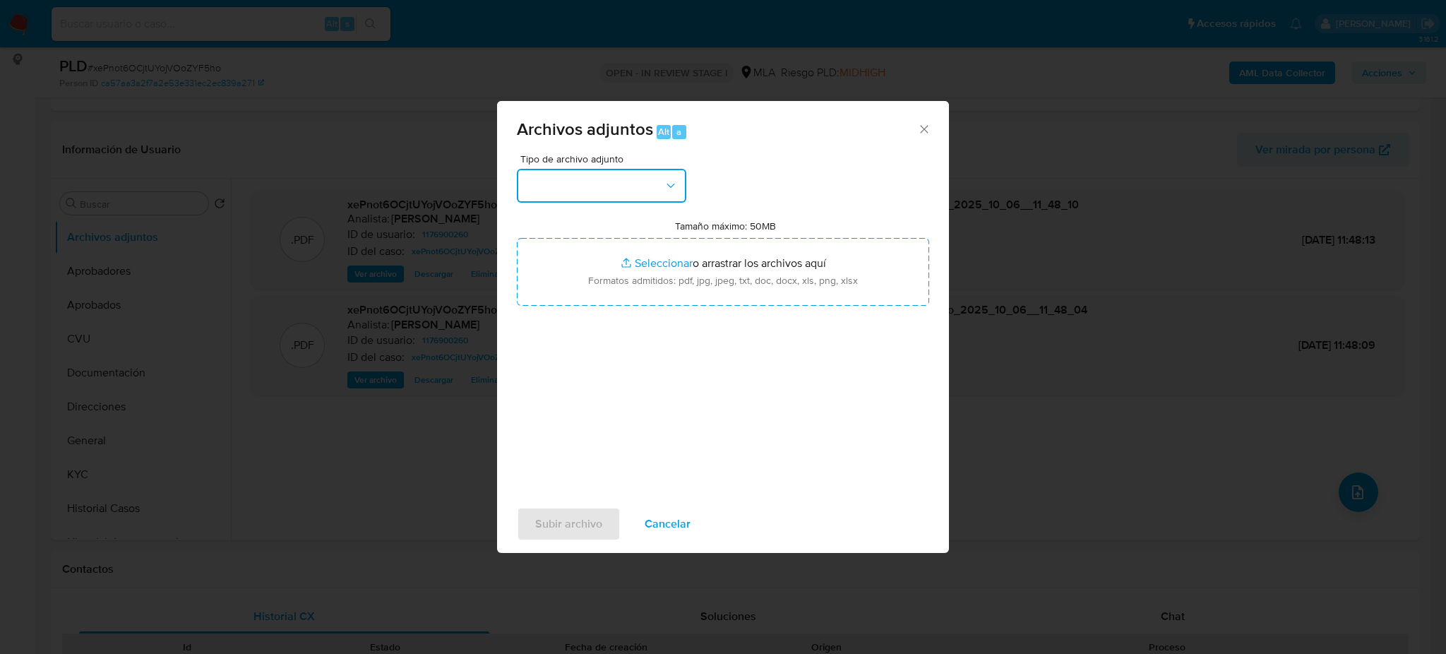
click at [602, 186] on button "button" at bounding box center [601, 186] width 169 height 34
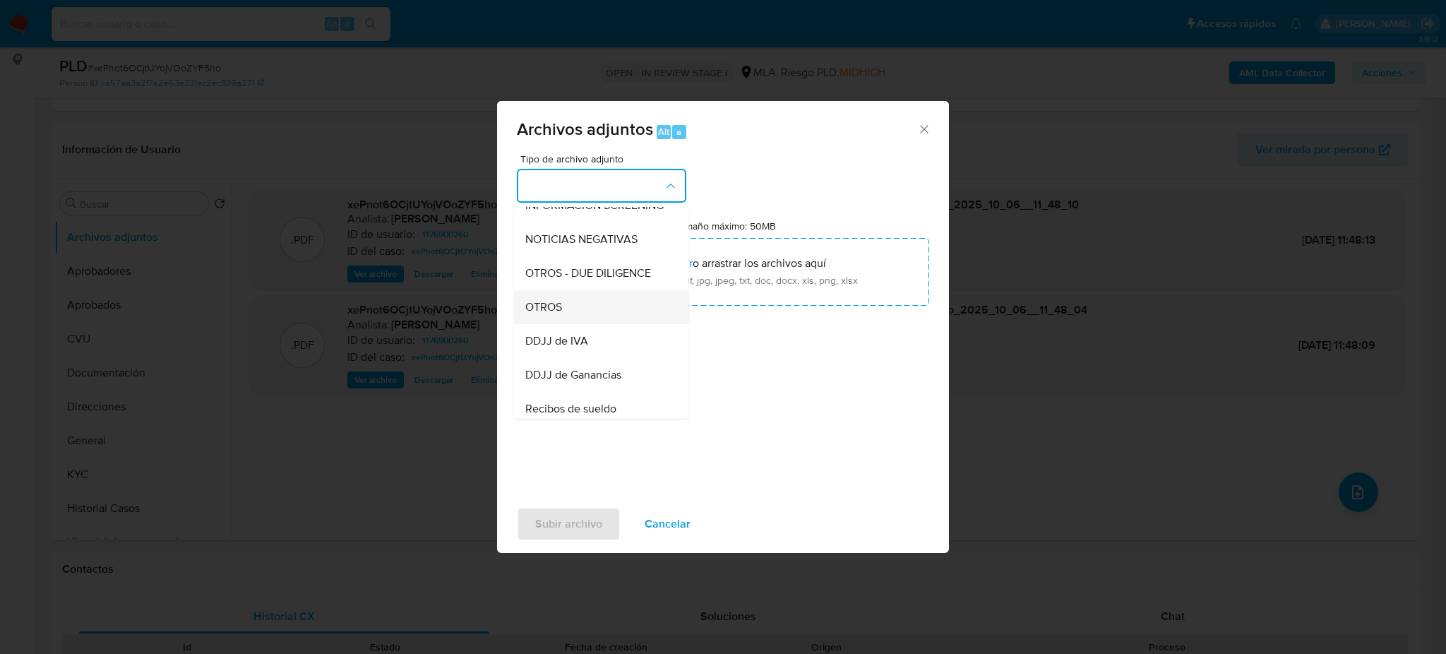
click at [586, 319] on div "OTROS" at bounding box center [597, 307] width 144 height 34
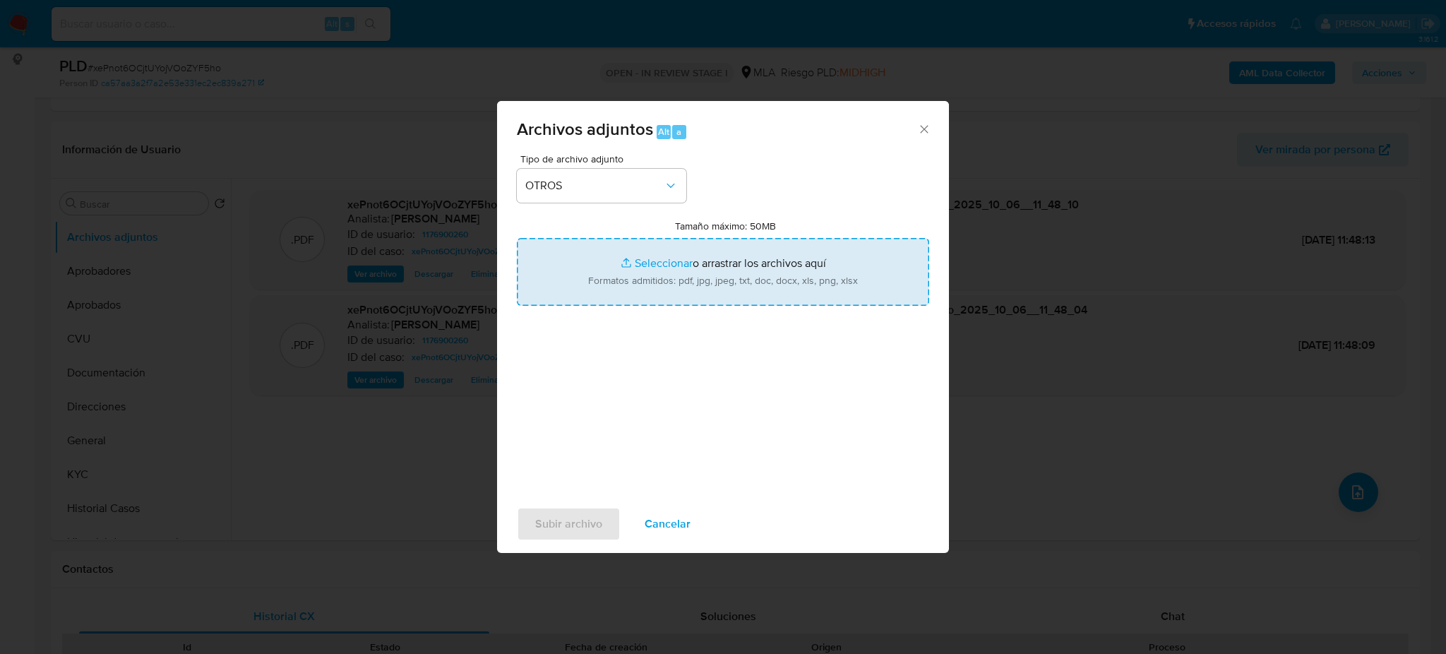
click at [642, 268] on input "Tamaño máximo: 50MB Seleccionar archivos" at bounding box center [723, 272] width 412 height 68
type input "C:\fakepath\Caselog xePnot6OCjtUYojVOoZYF5ho_2025_09_18_05_07_00.docx"
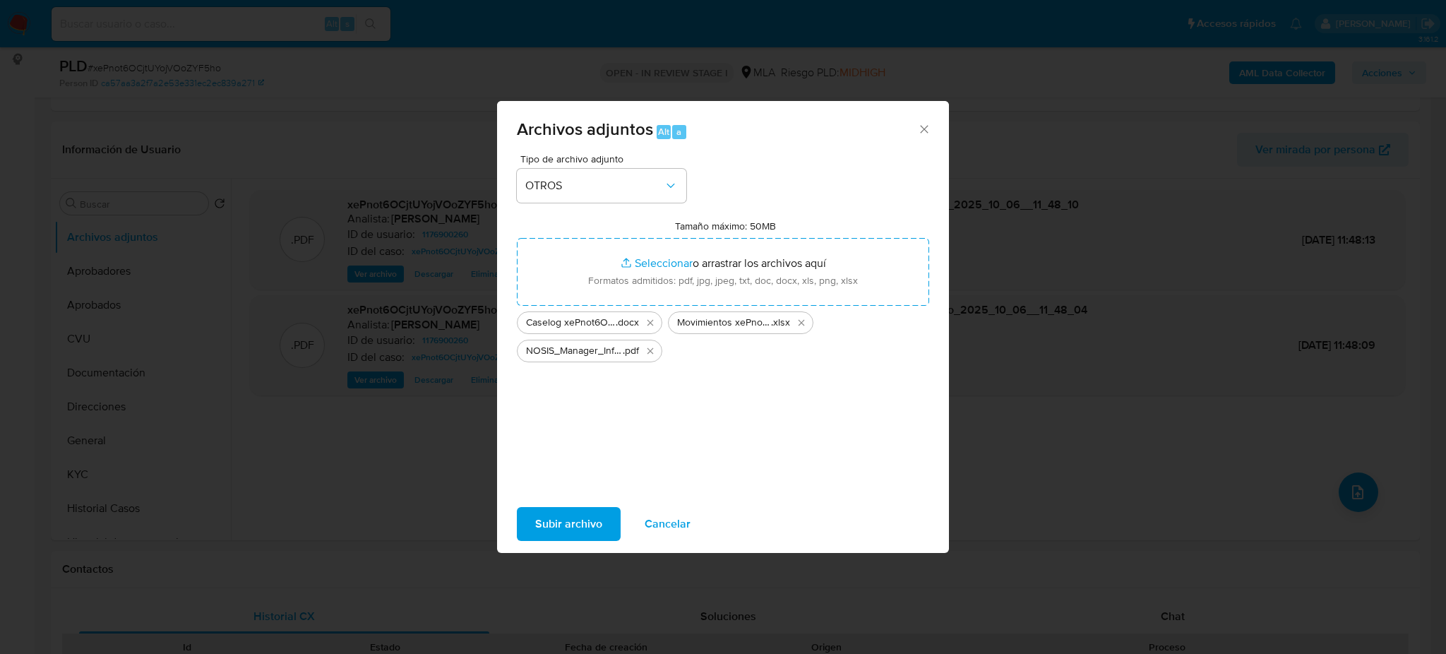
click at [553, 527] on span "Subir archivo" at bounding box center [568, 523] width 67 height 31
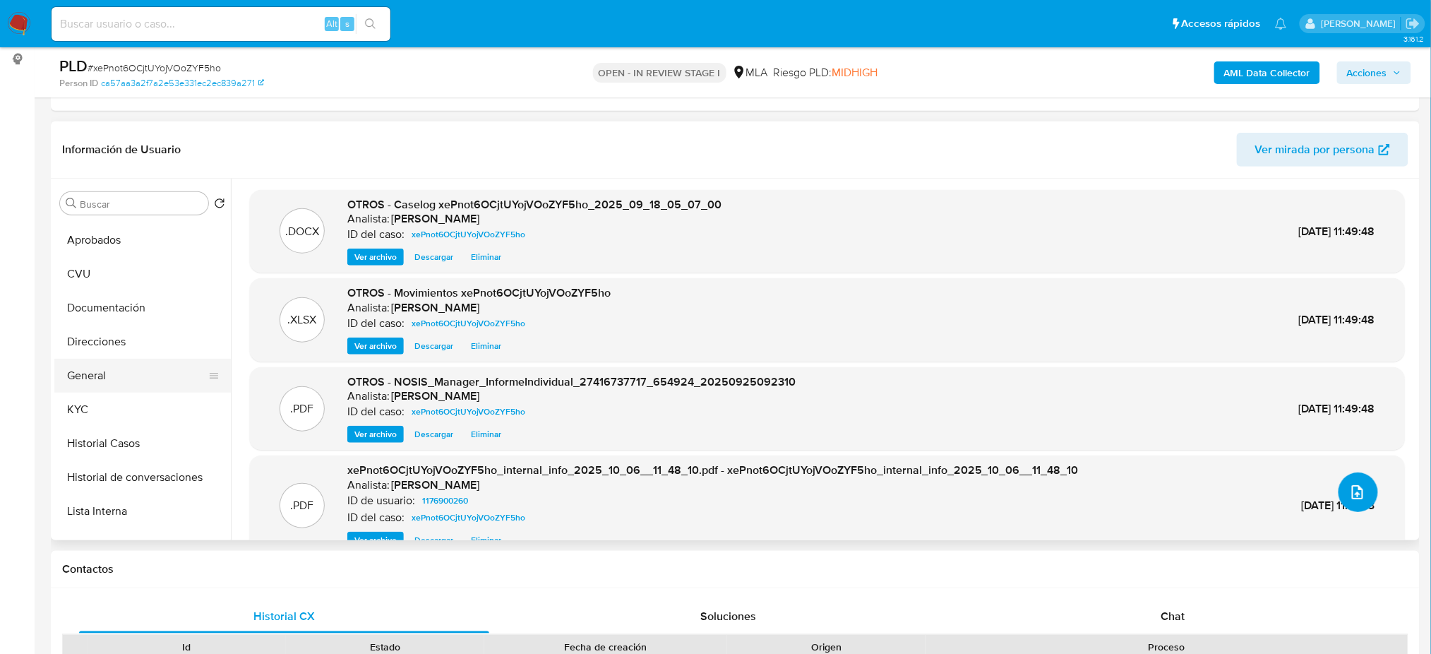
scroll to position [94, 0]
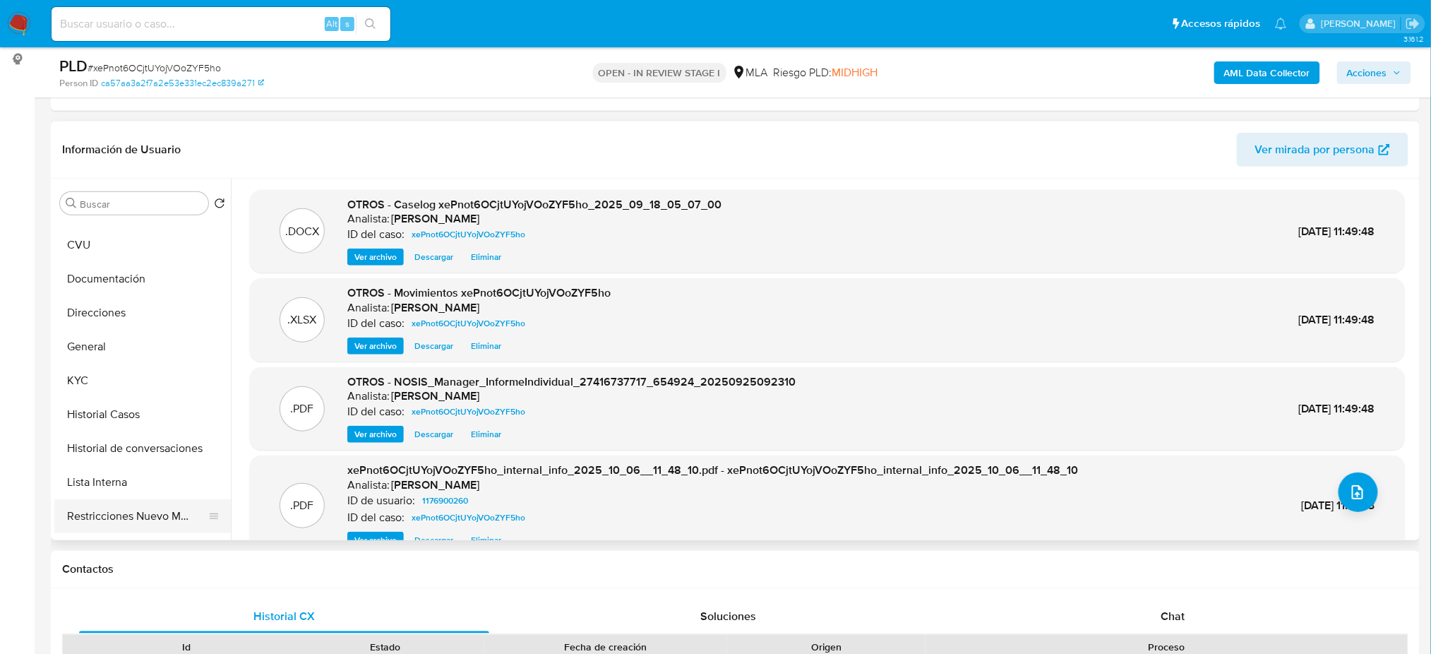
click at [128, 514] on button "Restricciones Nuevo Mundo" at bounding box center [136, 516] width 165 height 34
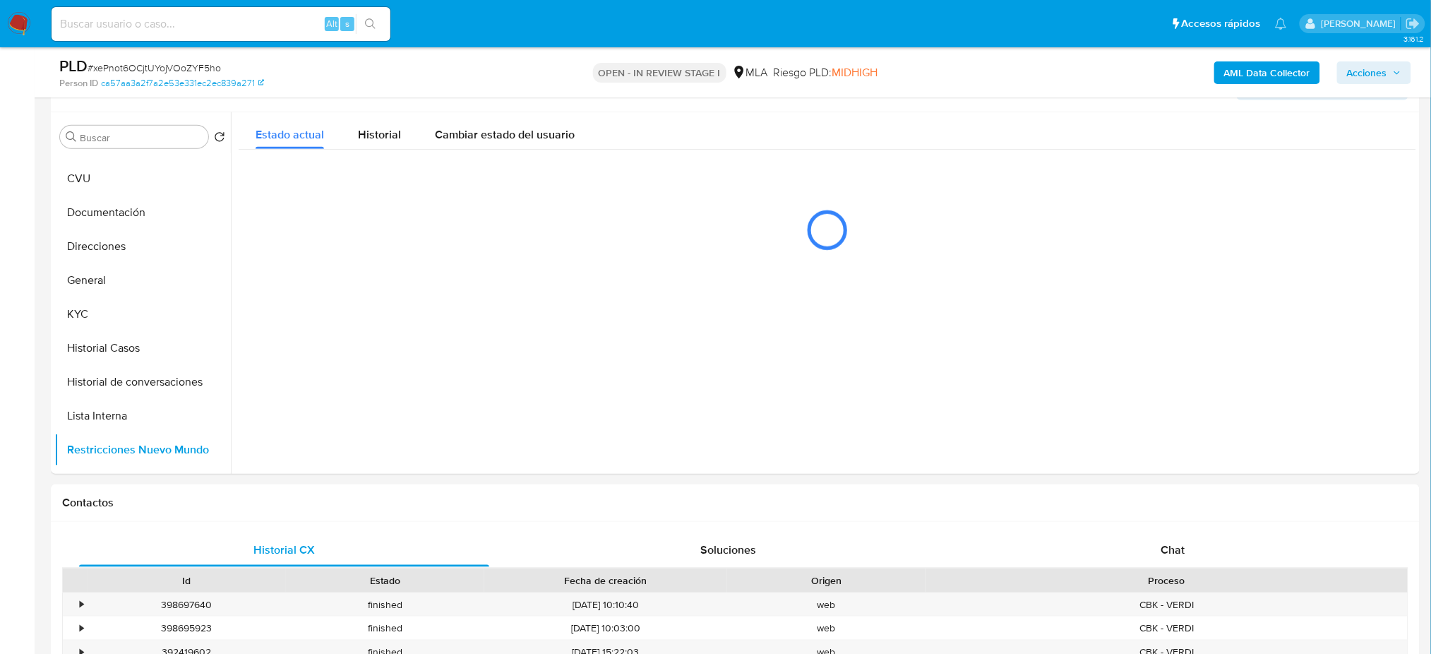
scroll to position [188, 0]
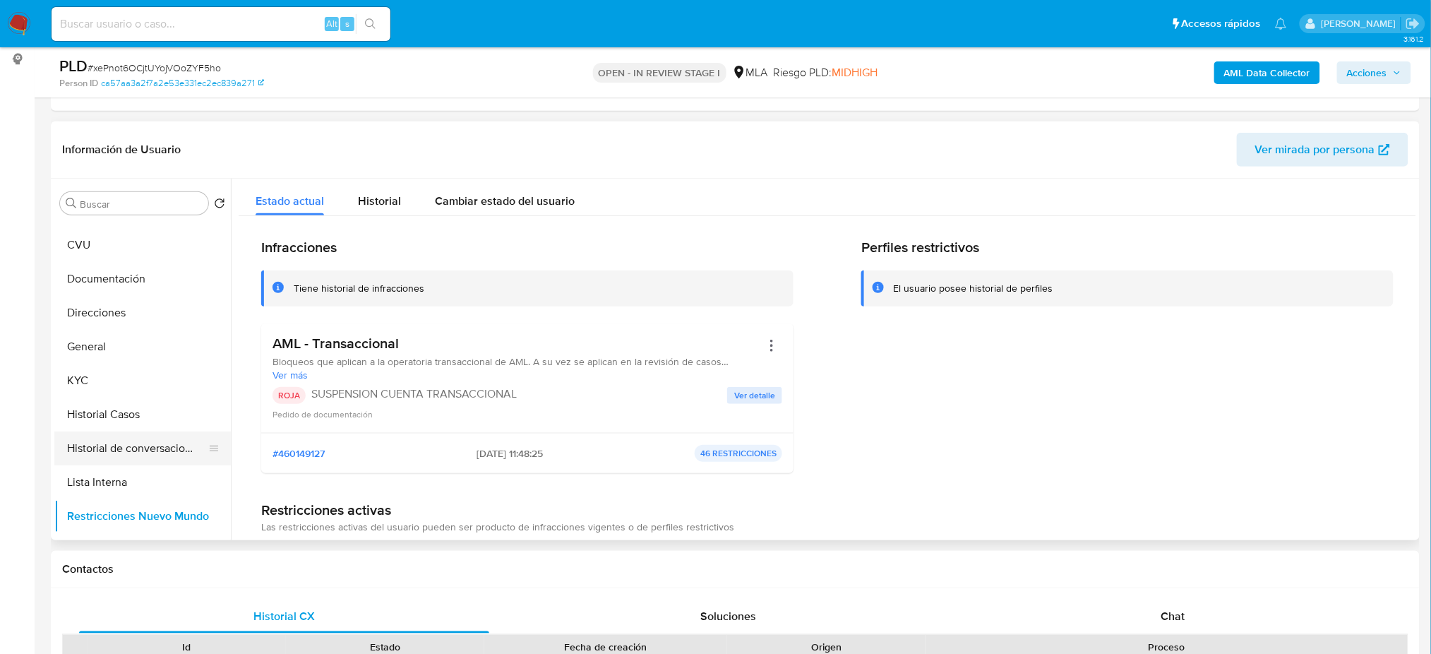
click at [128, 449] on button "Historial de conversaciones" at bounding box center [136, 448] width 165 height 34
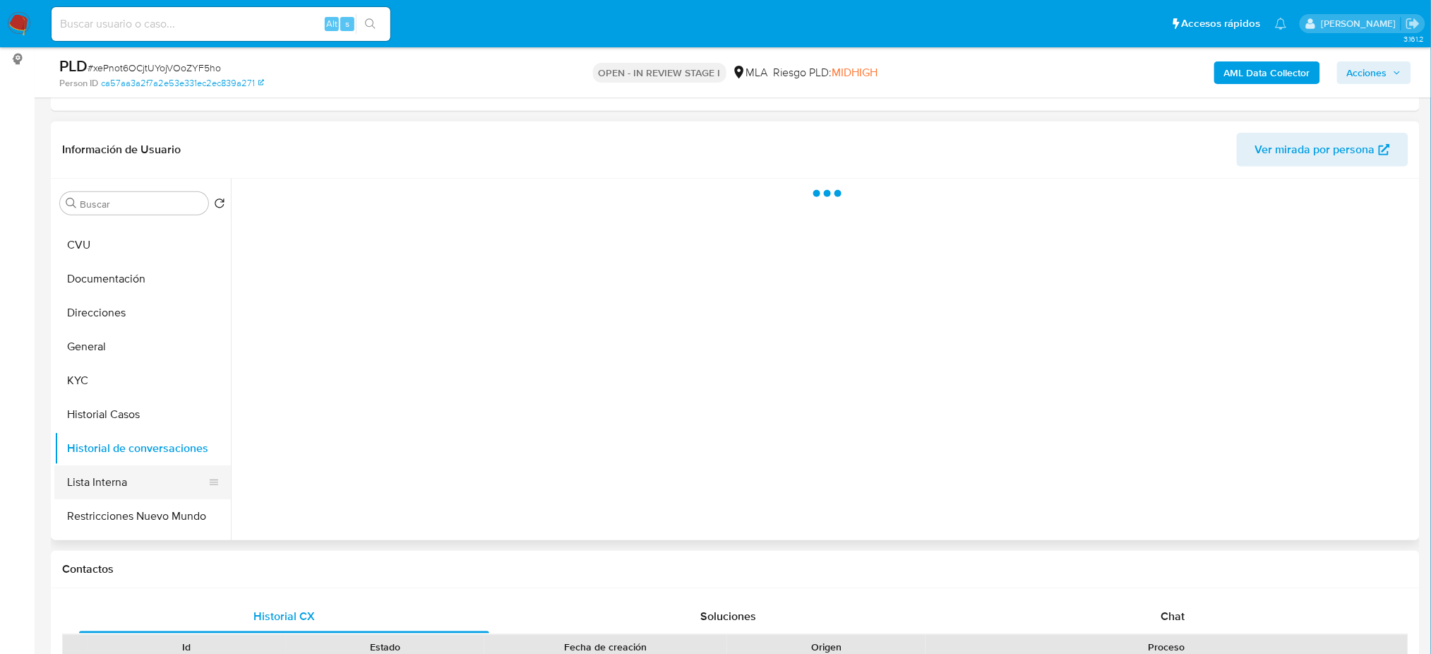
scroll to position [0, 0]
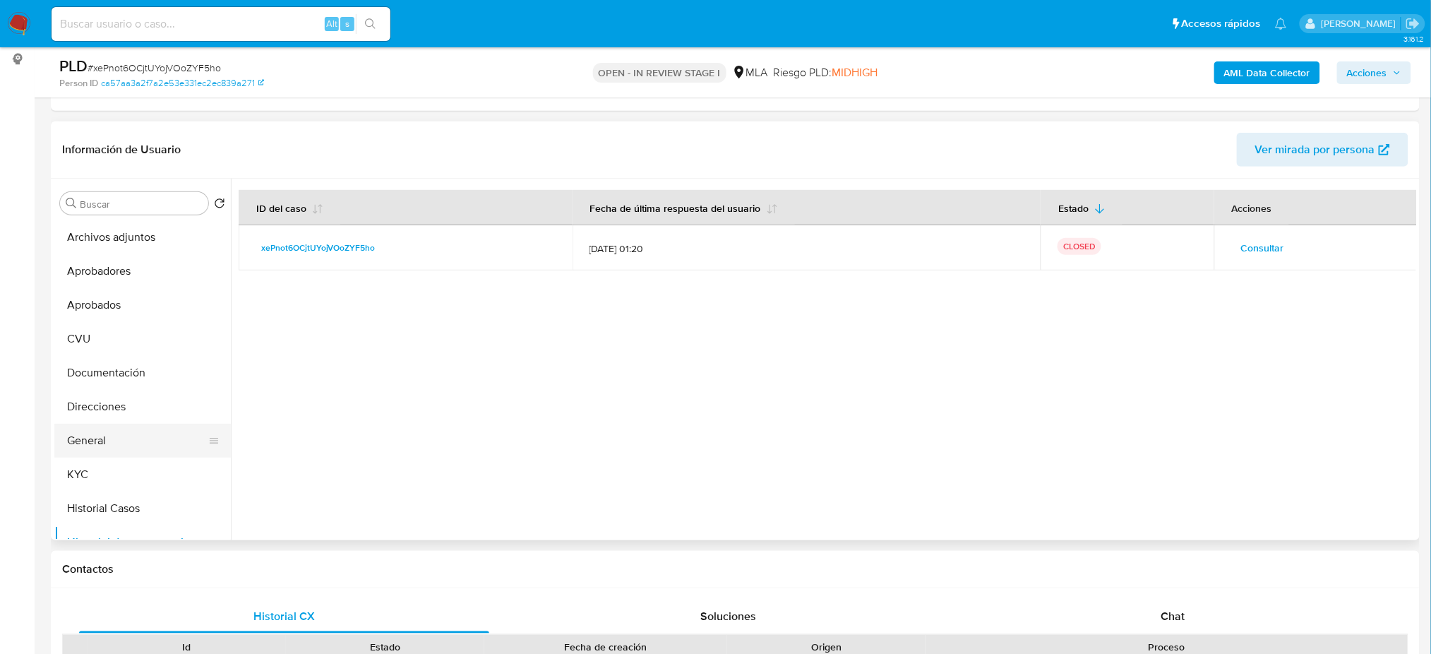
click at [95, 433] on button "General" at bounding box center [136, 440] width 165 height 34
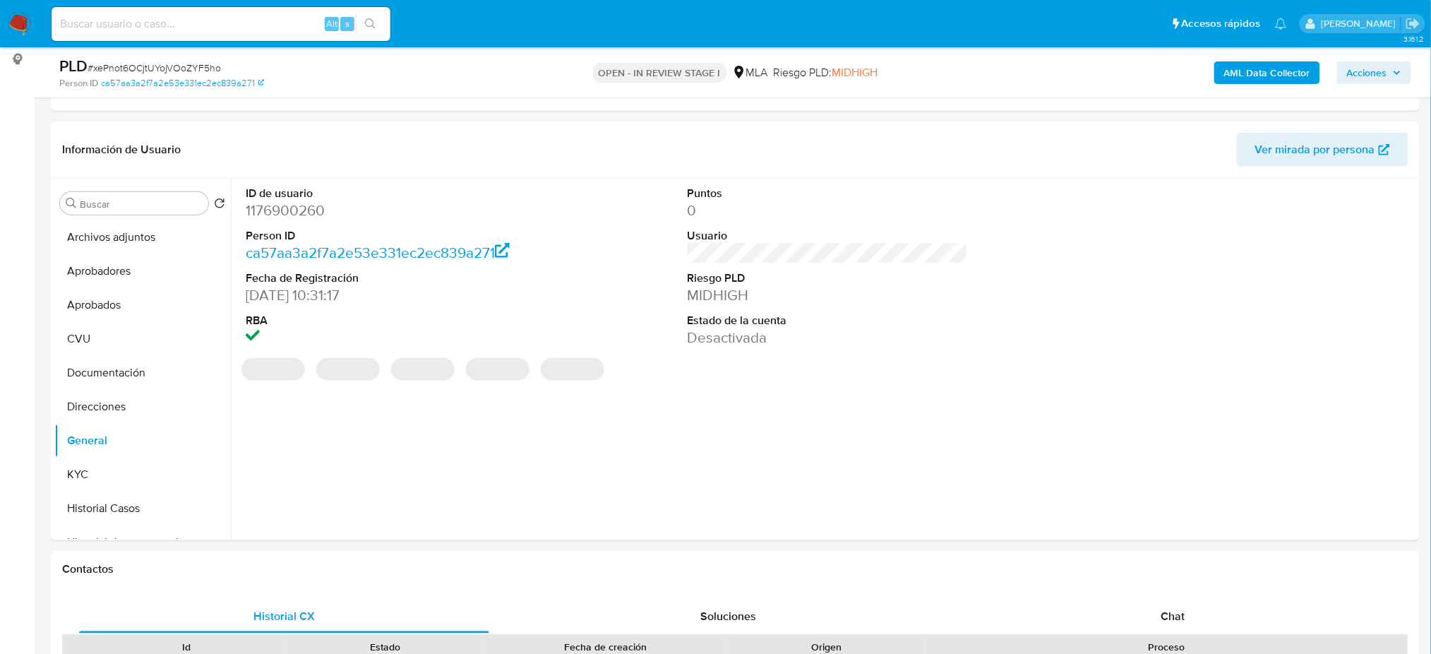
click at [264, 213] on dd "1176900260" at bounding box center [386, 210] width 280 height 20
copy dd "1176900260"
click at [1387, 68] on span "Acciones" at bounding box center [1367, 72] width 40 height 23
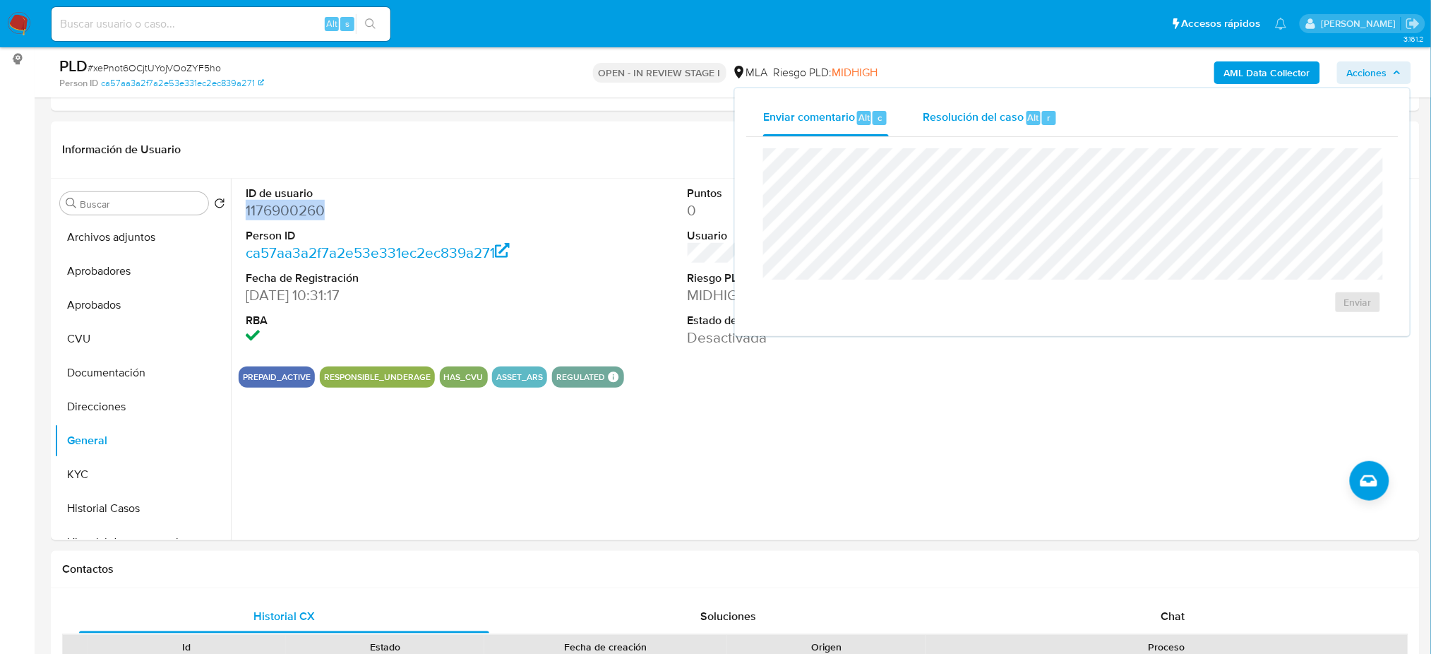
click at [1012, 105] on div "Resolución del caso Alt r" at bounding box center [990, 118] width 135 height 37
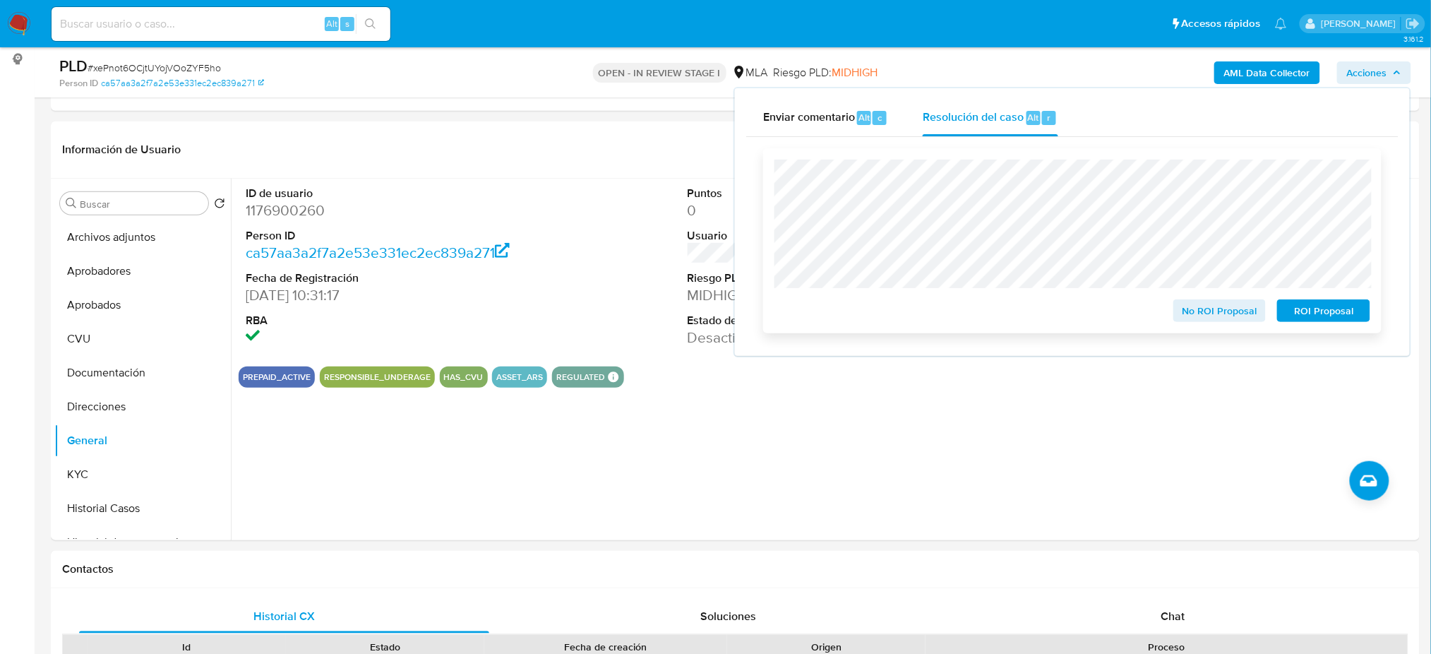
click at [1311, 306] on span "ROI Proposal" at bounding box center [1323, 311] width 73 height 20
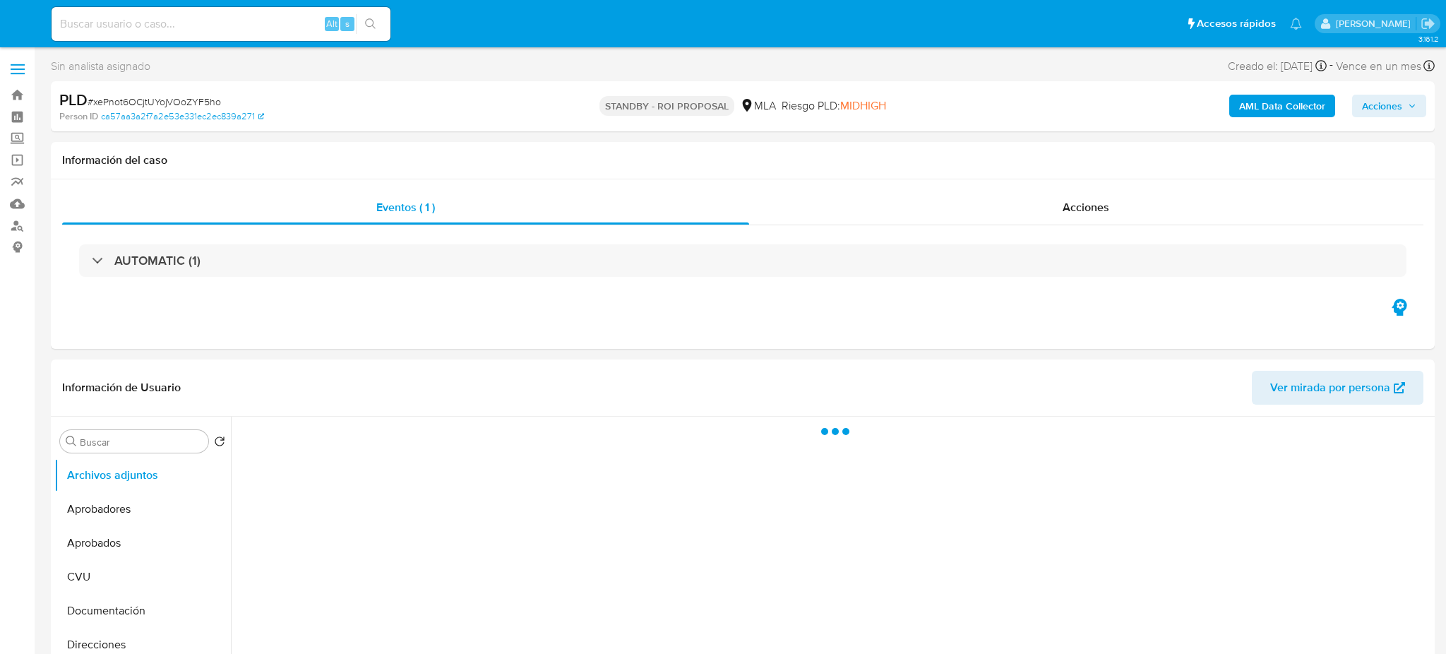
select select "10"
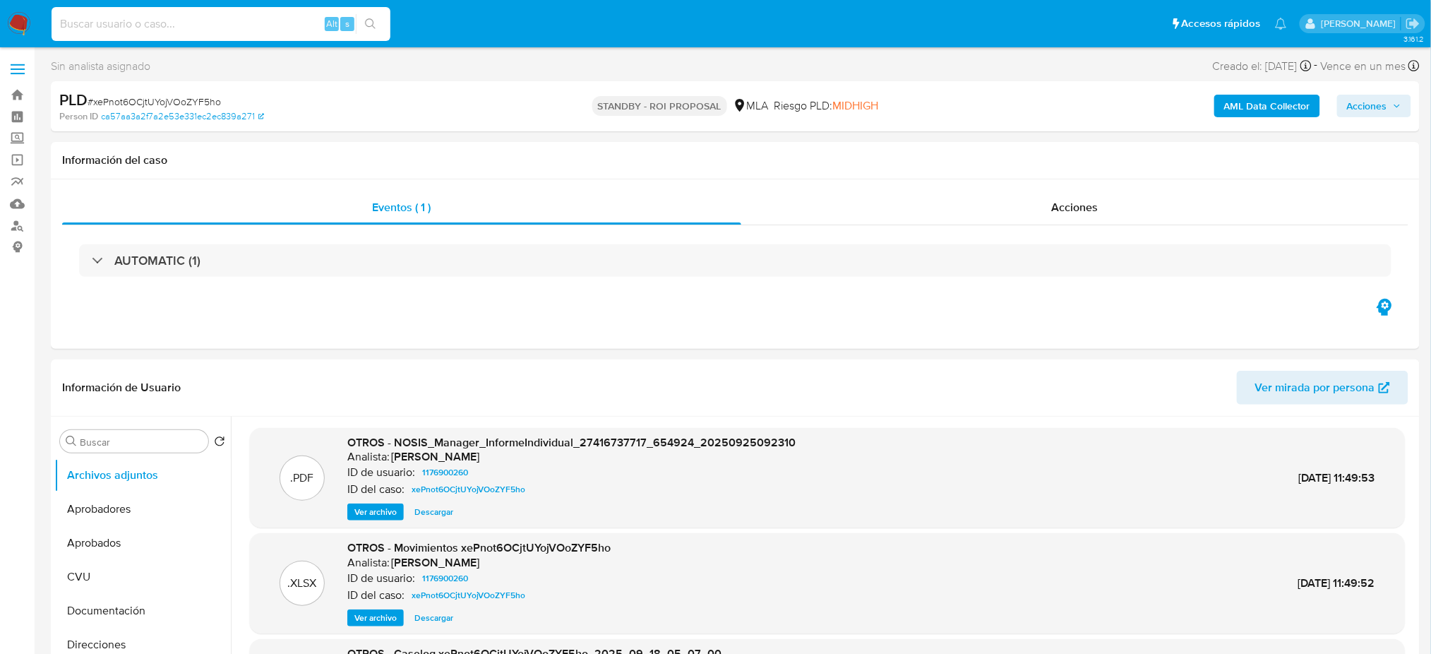
click at [289, 23] on input at bounding box center [221, 24] width 339 height 18
paste input "CMsYpKrSR6OeC0iJqNokJPxT"
type input "CMsYpKrSR6OeC0iJqNokJPxT"
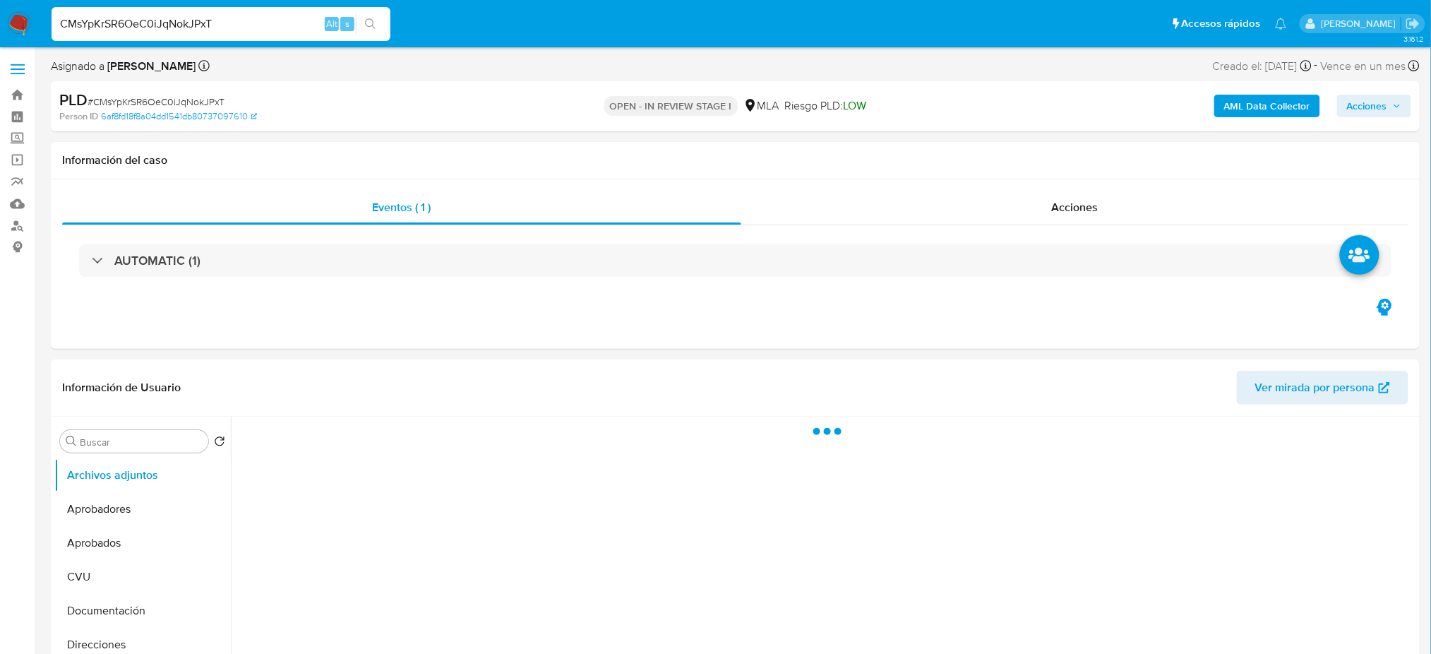
select select "10"
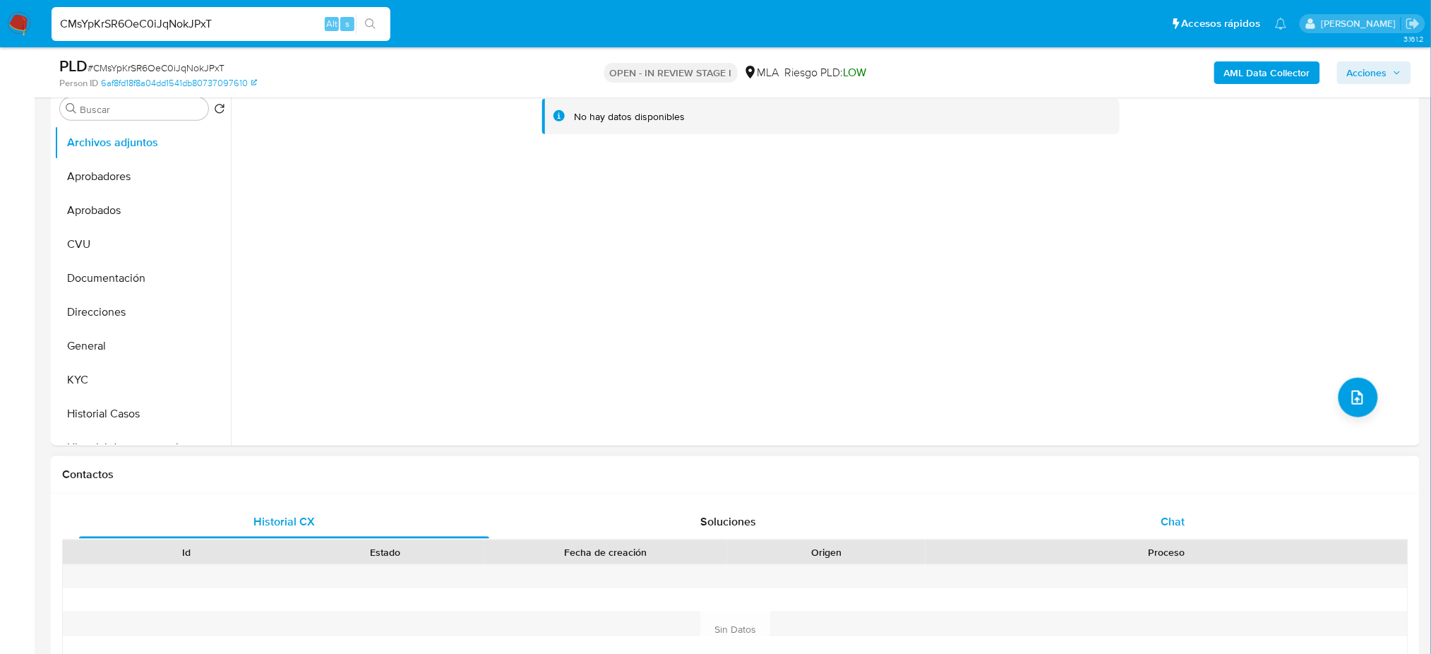
click at [1282, 526] on div "Chat" at bounding box center [1173, 522] width 410 height 34
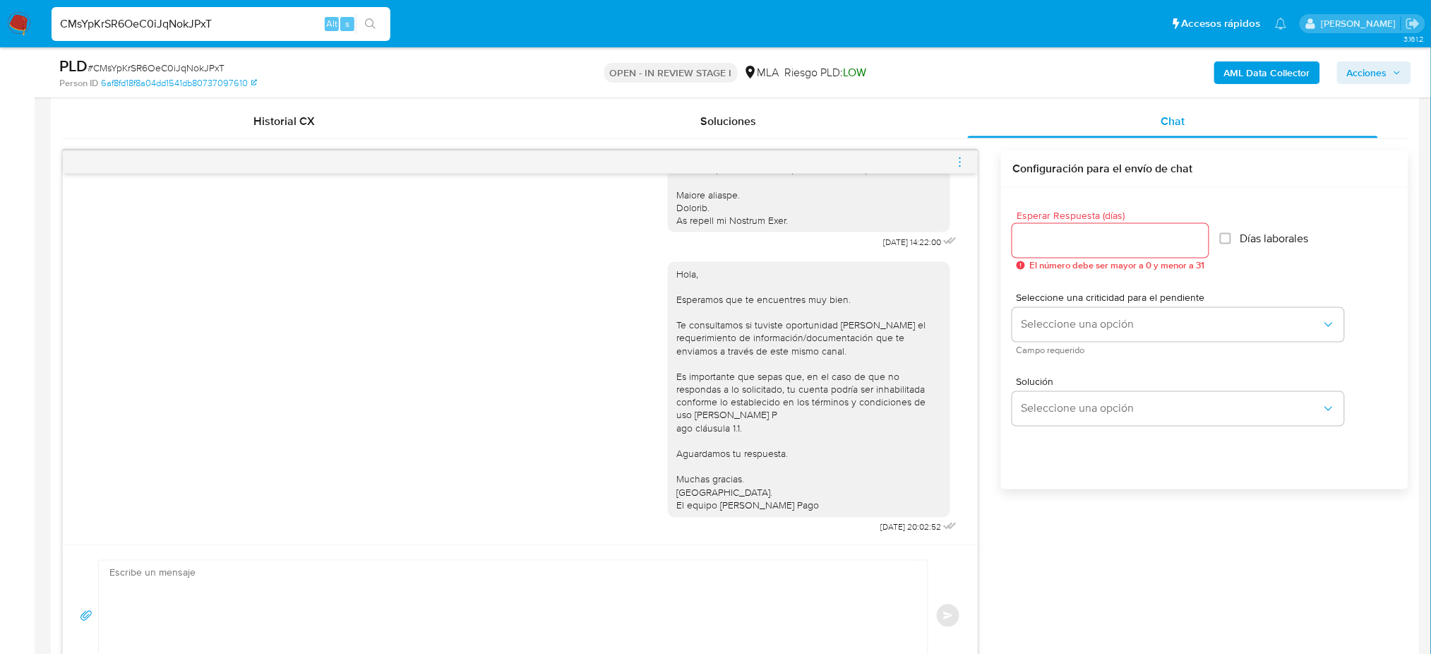
scroll to position [565, 0]
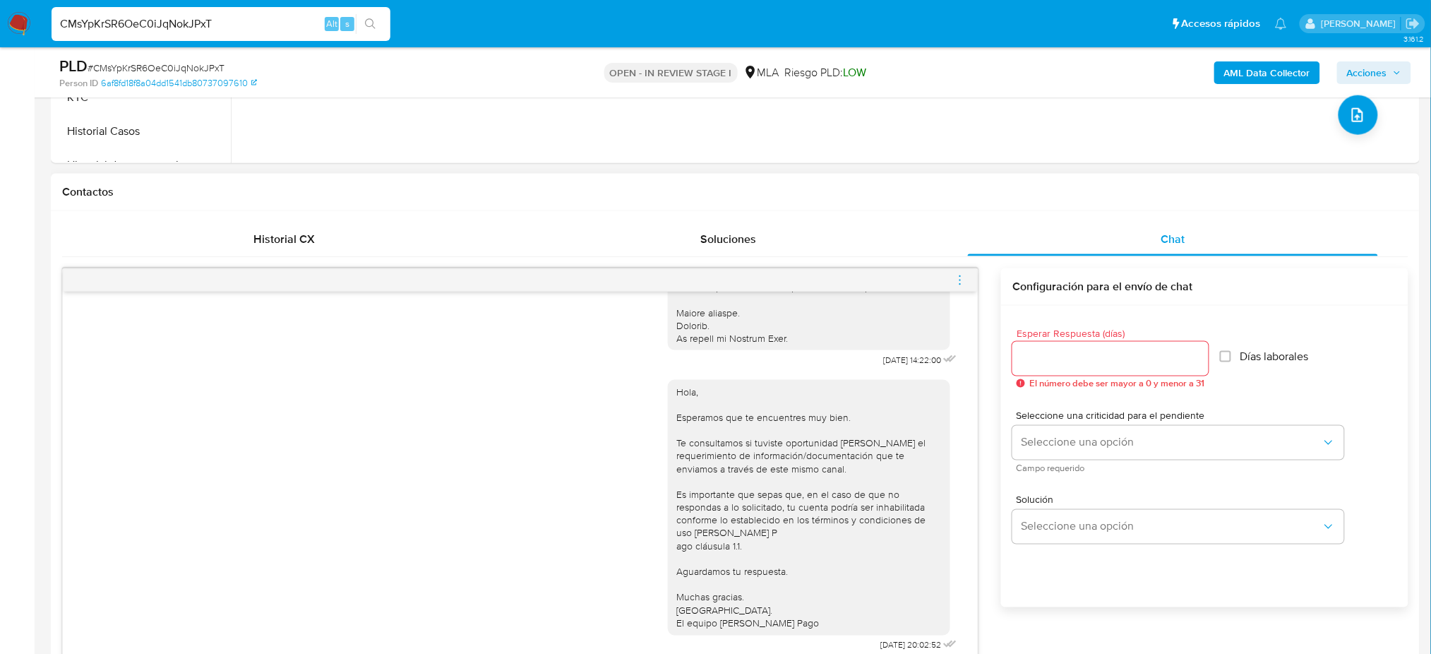
click at [957, 281] on icon "menu-action" at bounding box center [960, 280] width 13 height 13
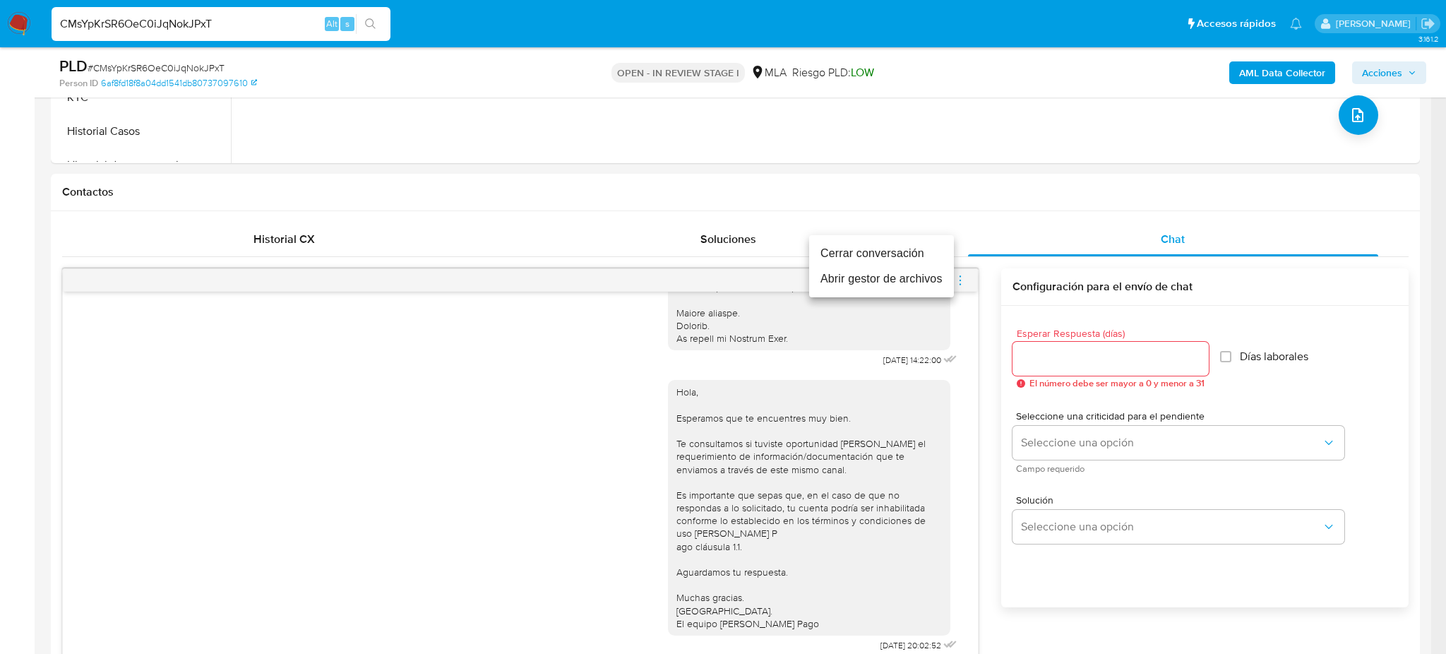
click at [834, 252] on li "Cerrar conversación" at bounding box center [881, 253] width 145 height 25
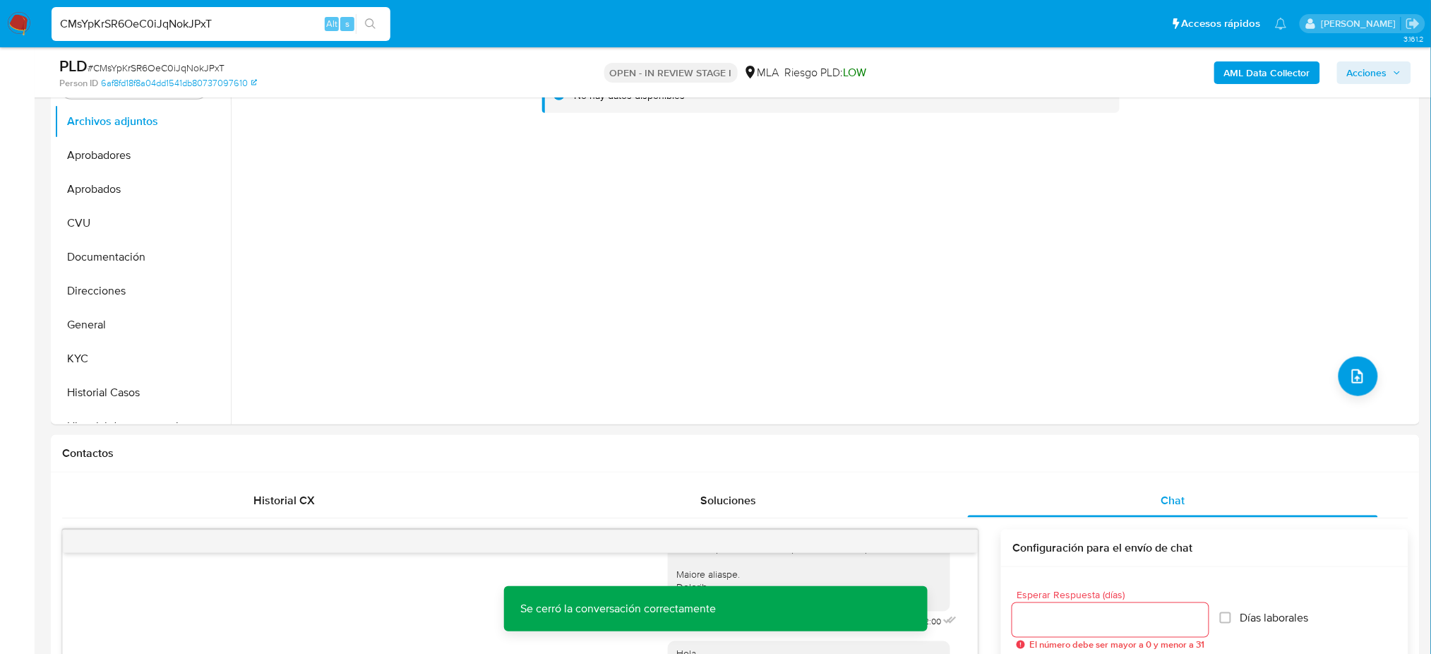
scroll to position [282, 0]
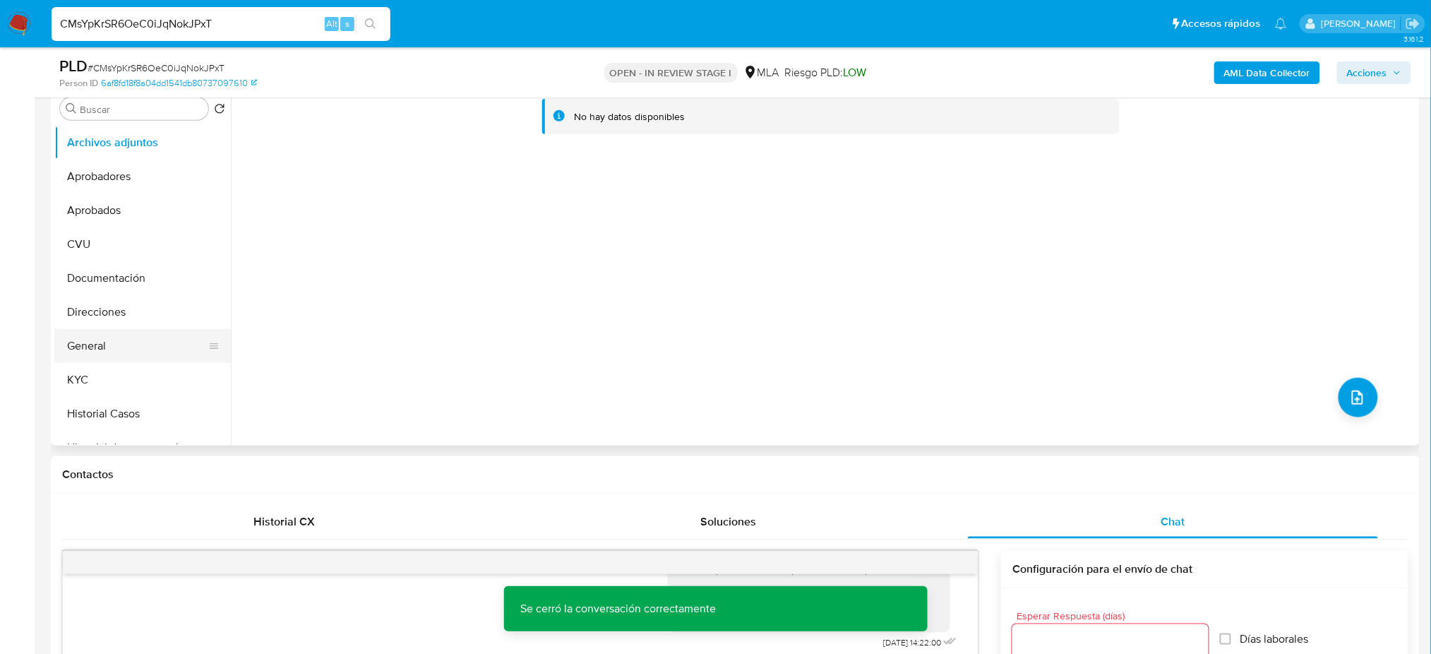
click at [102, 339] on button "General" at bounding box center [136, 346] width 165 height 34
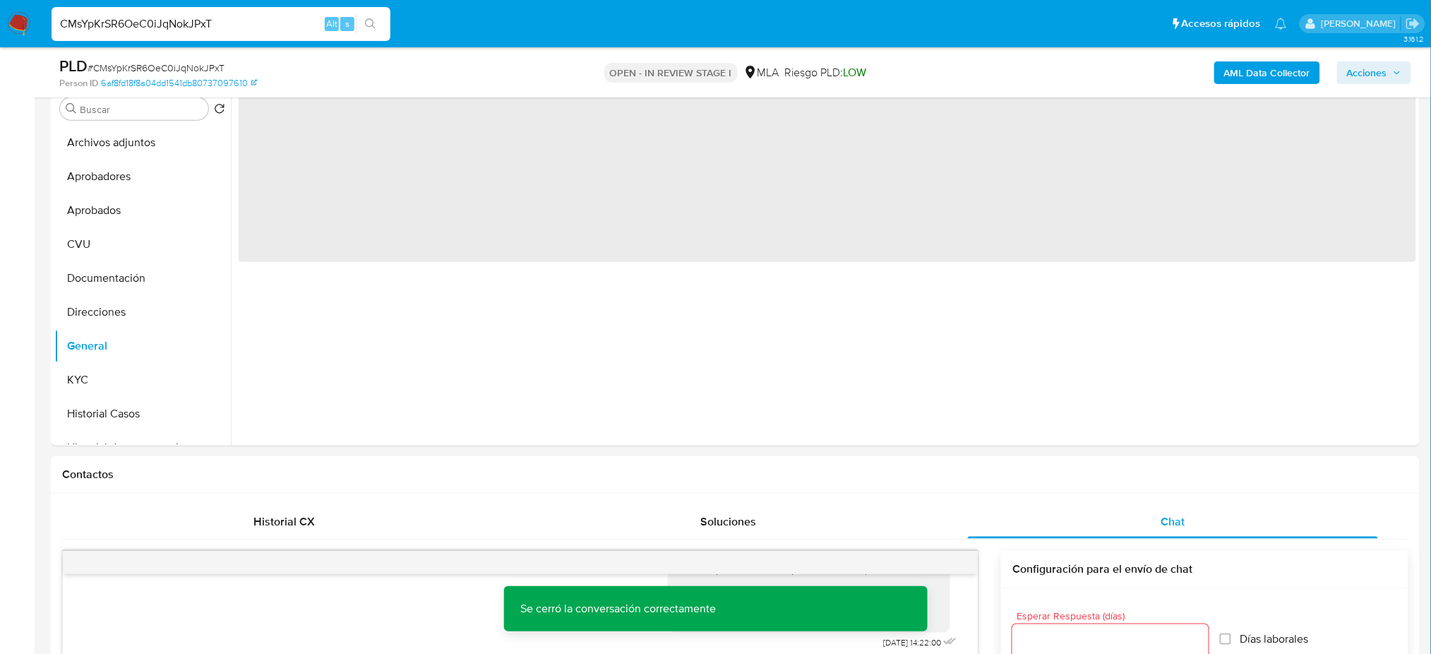
scroll to position [188, 0]
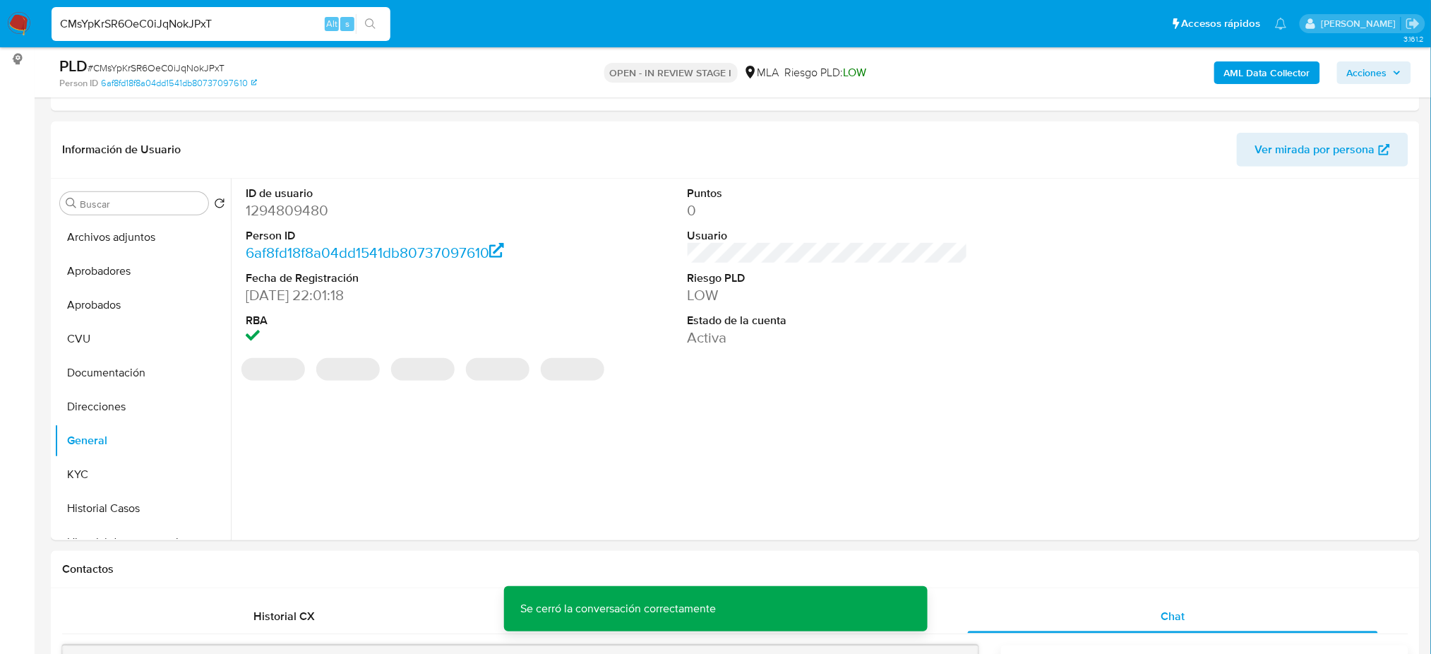
click at [268, 209] on dd "1294809480" at bounding box center [386, 210] width 280 height 20
copy dd "1294809480"
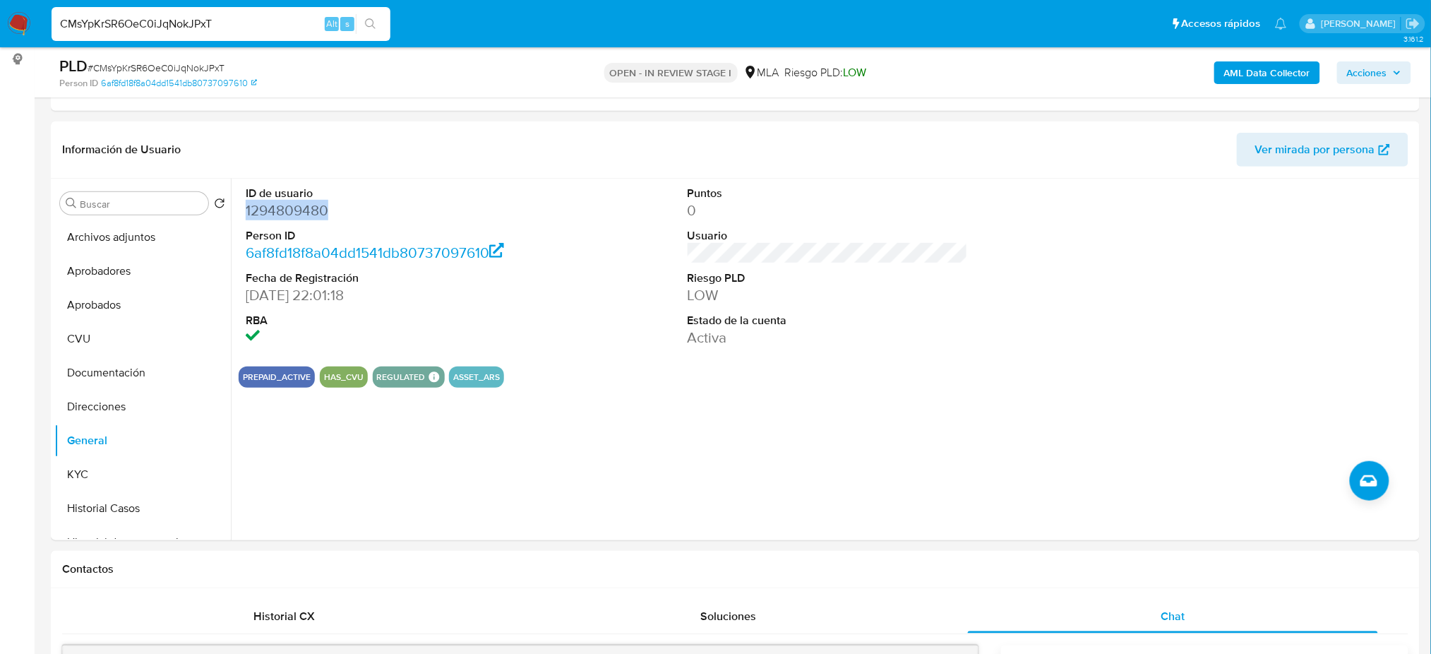
click at [1238, 64] on b "AML Data Collector" at bounding box center [1267, 72] width 86 height 23
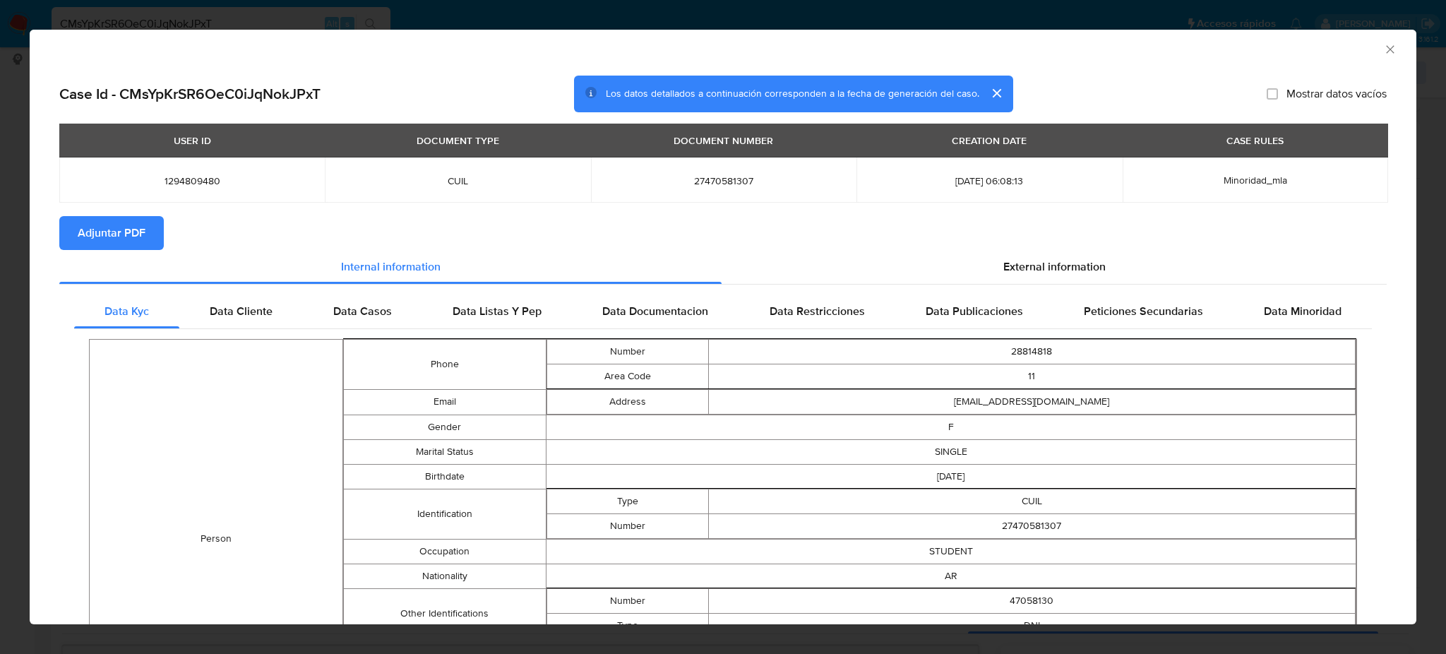
click at [85, 238] on span "Adjuntar PDF" at bounding box center [112, 232] width 68 height 31
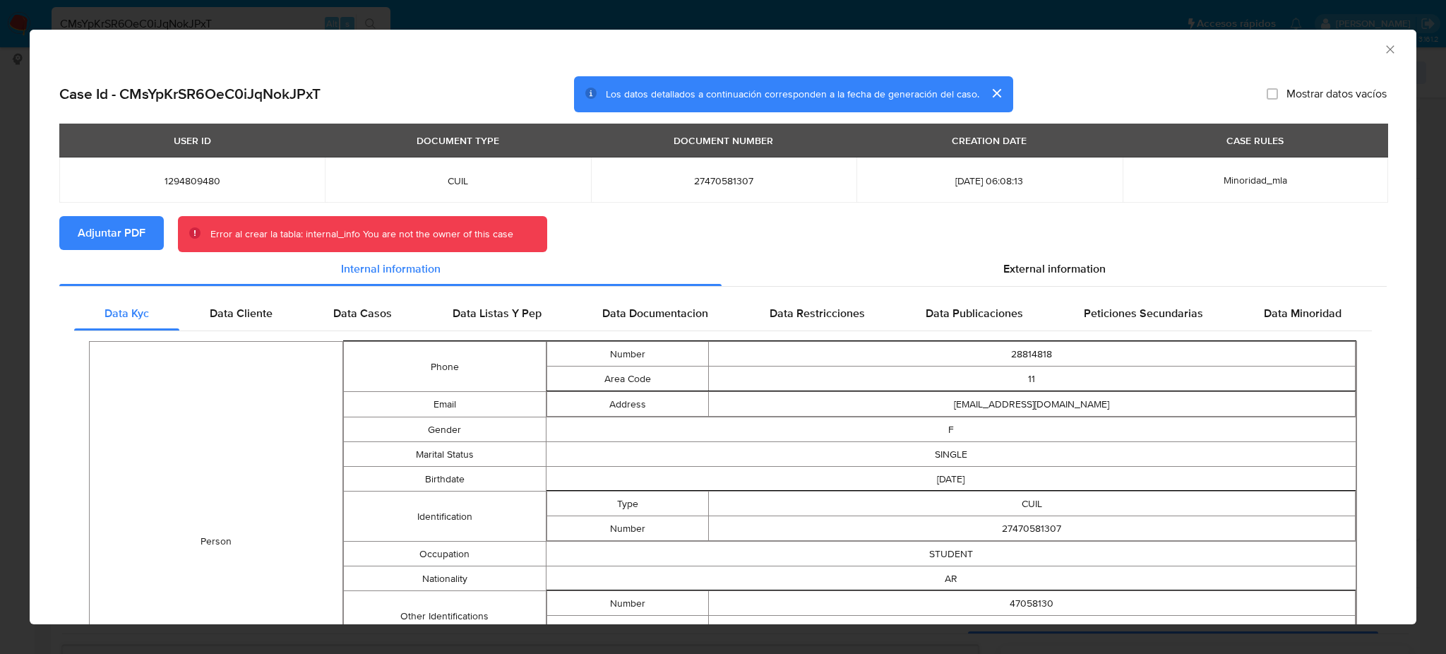
click at [1383, 52] on icon "Cerrar ventana" at bounding box center [1390, 49] width 14 height 14
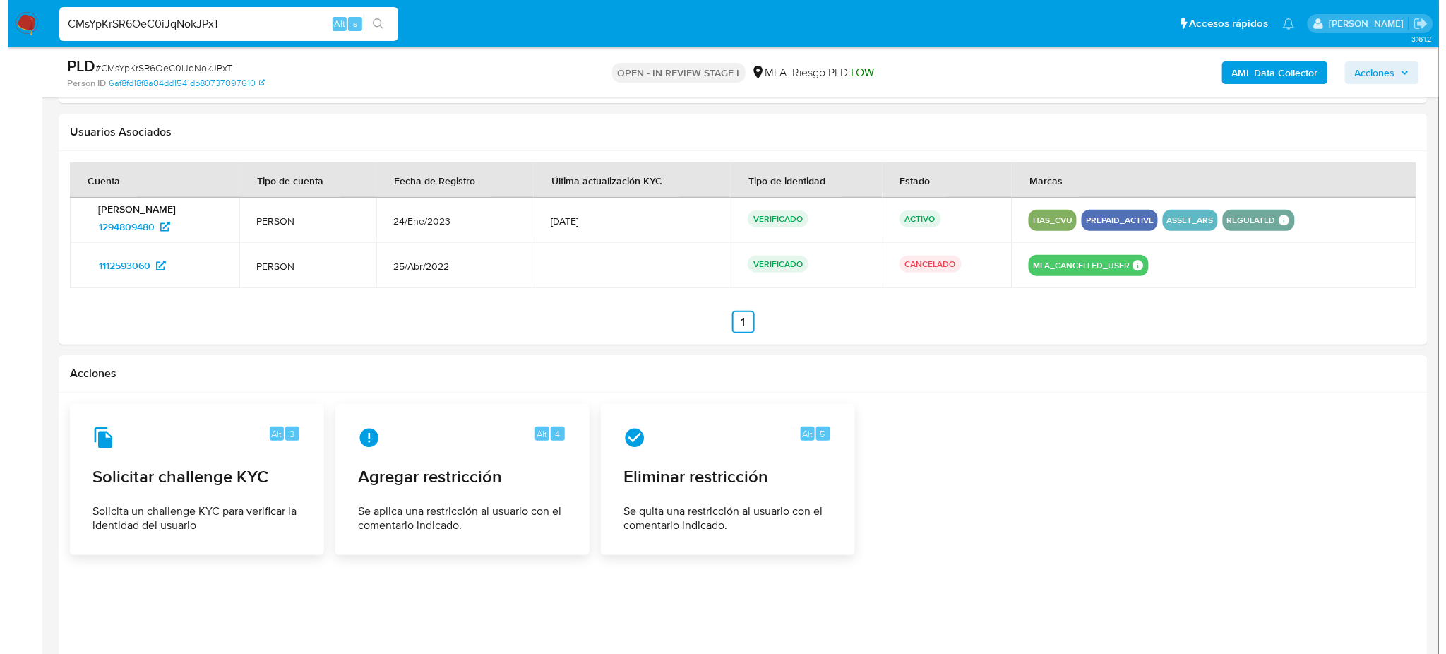
scroll to position [2207, 0]
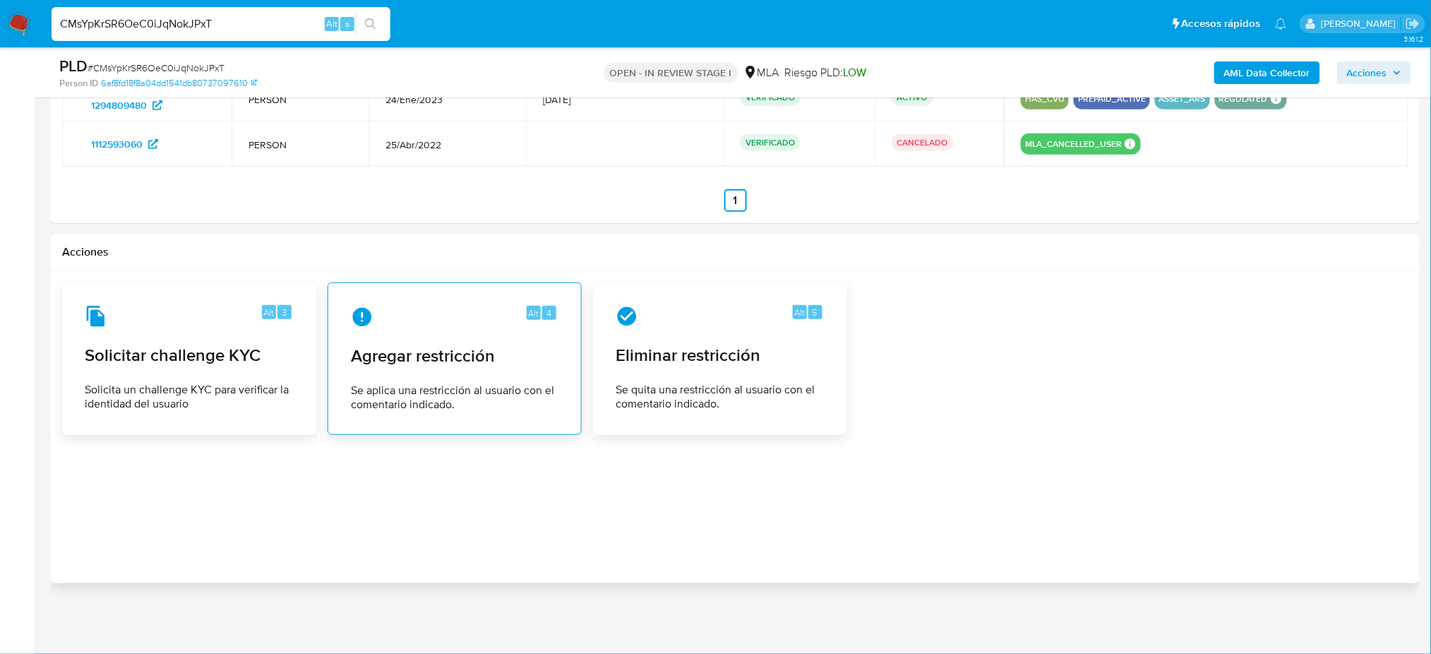
click at [580, 364] on div "Alt 4 Agregar restricción Se aplica una restricción al usuario con el comentari…" at bounding box center [455, 358] width 254 height 152
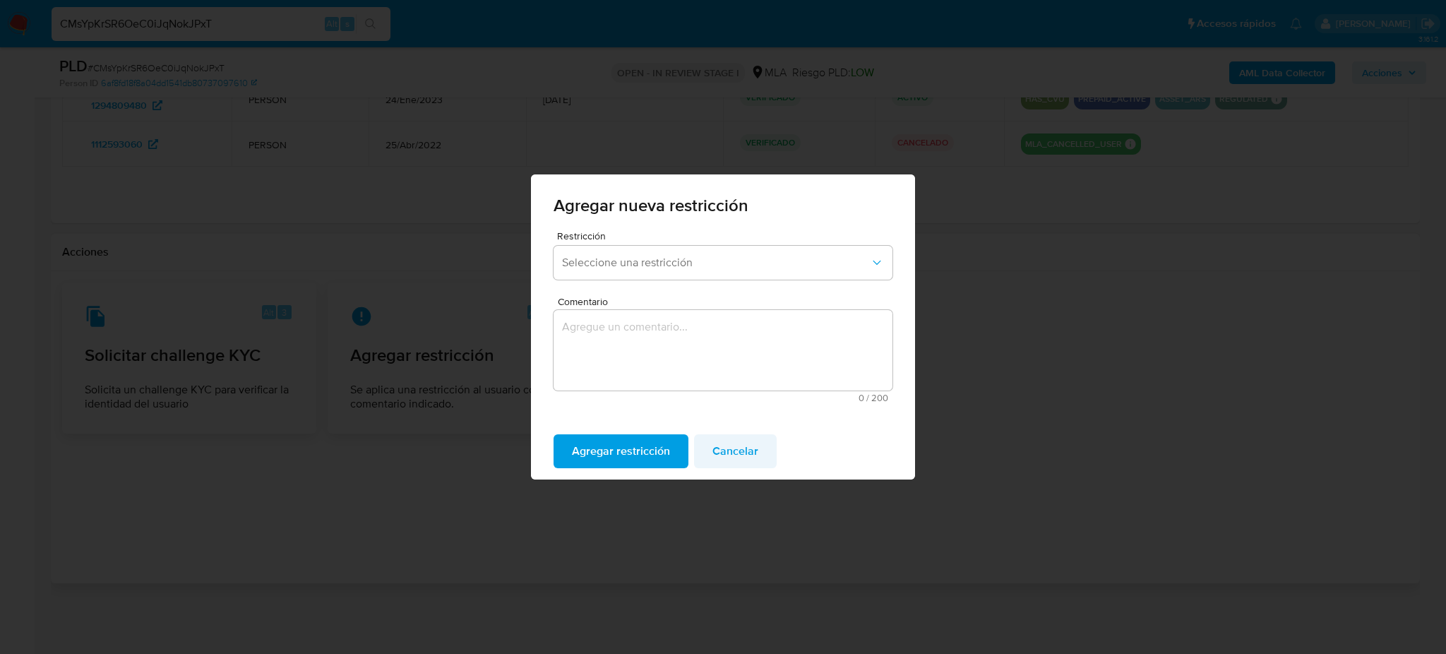
click at [740, 442] on span "Cancelar" at bounding box center [735, 450] width 46 height 31
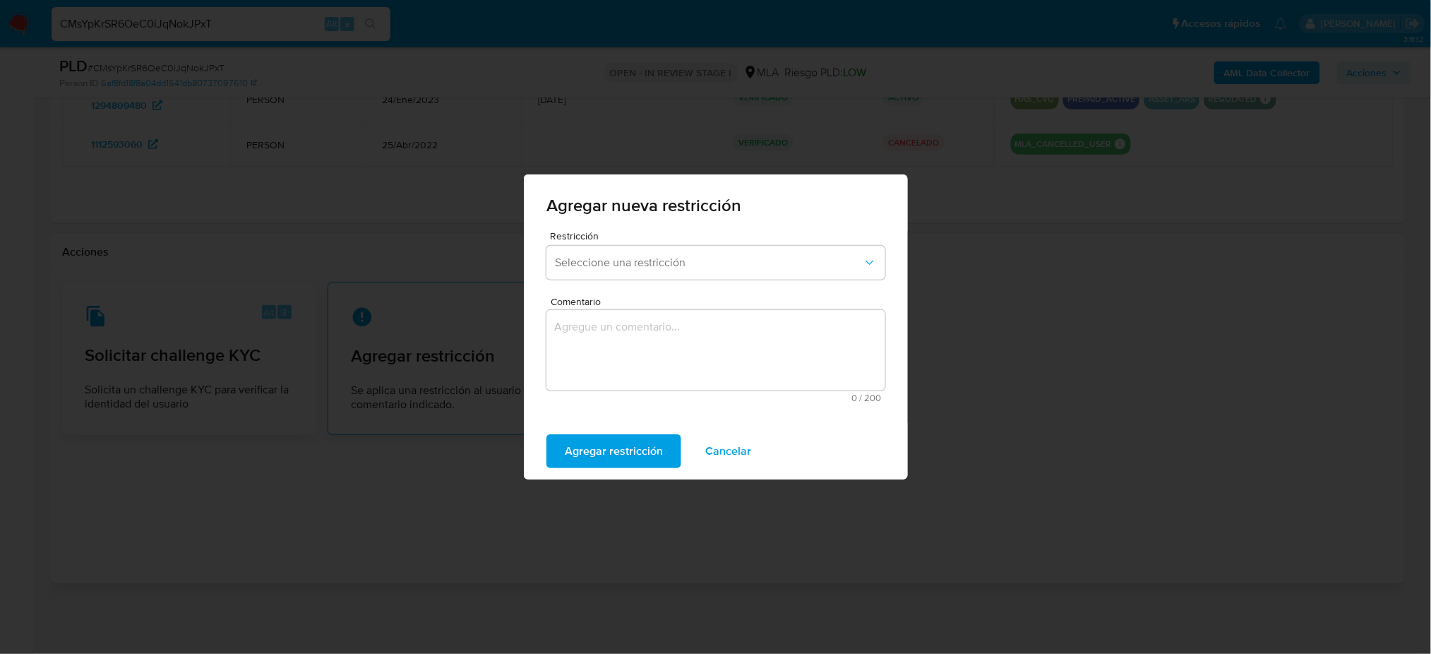
click at [455, 363] on span "Agregar restricción" at bounding box center [455, 355] width 208 height 21
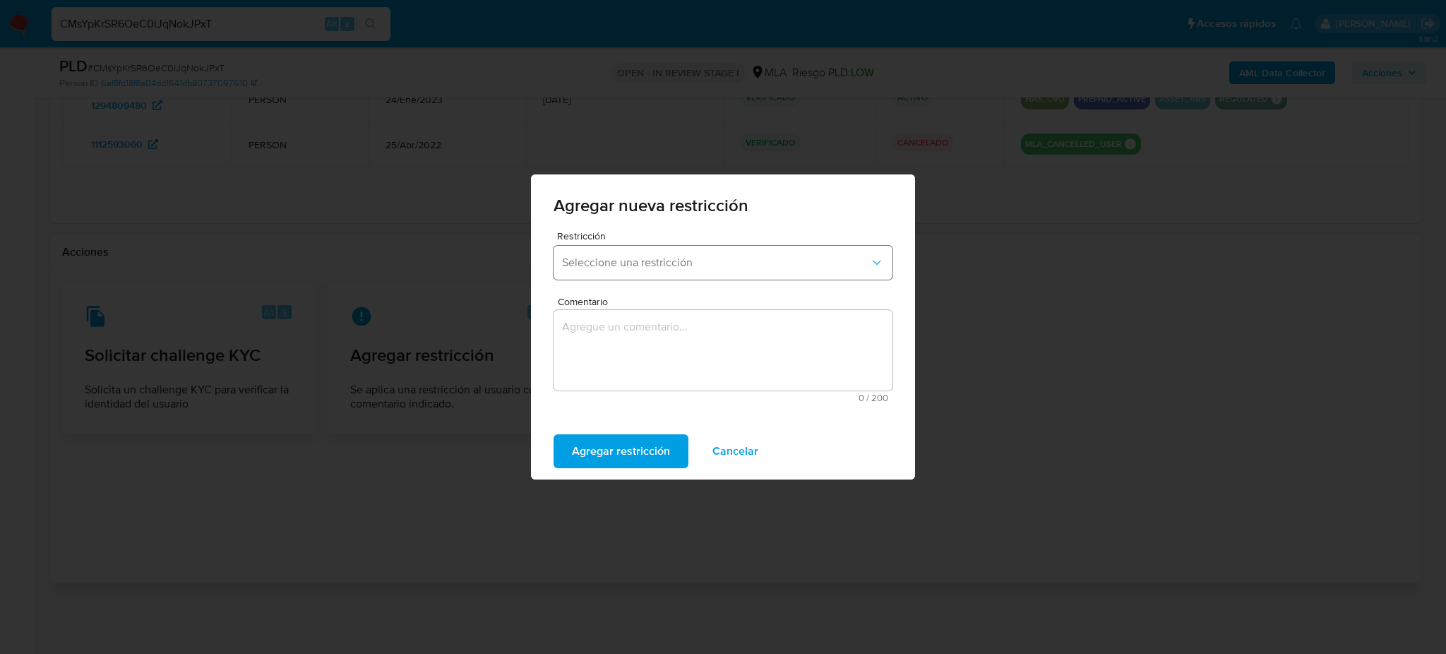
click at [613, 263] on span "Seleccione una restricción" at bounding box center [716, 263] width 308 height 14
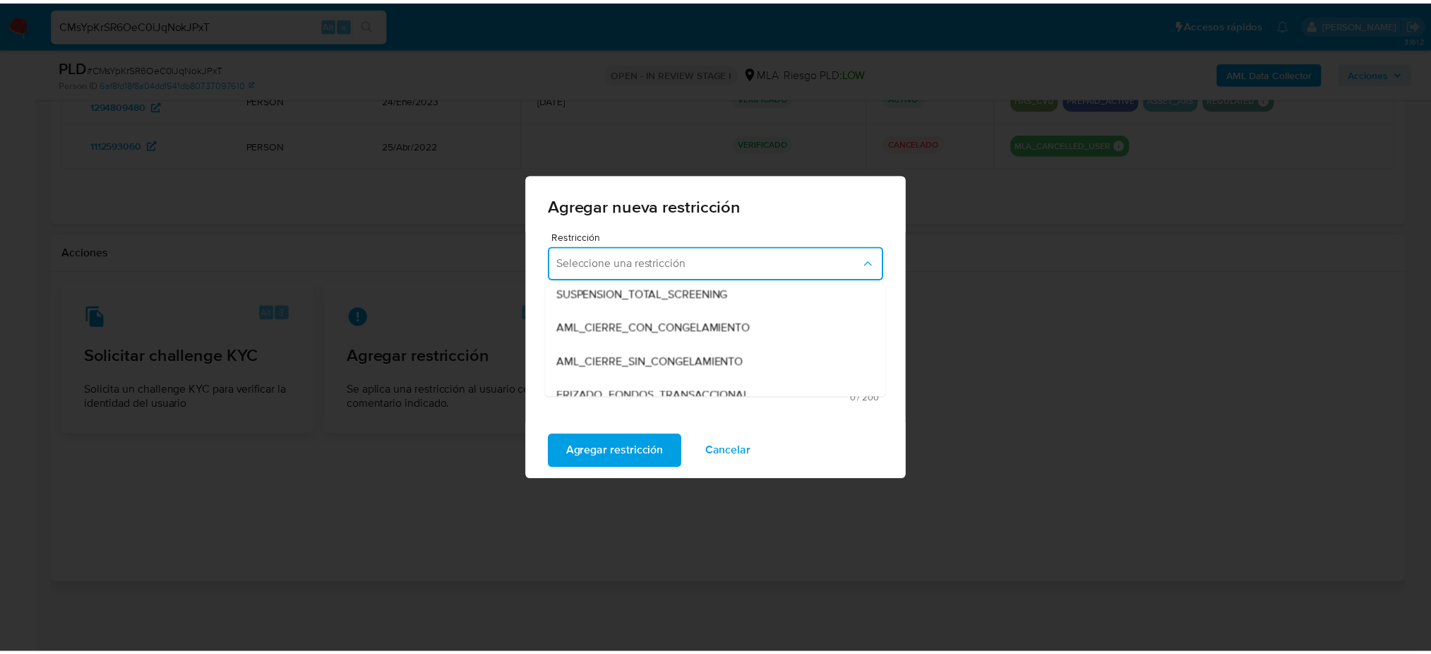
scroll to position [188, 0]
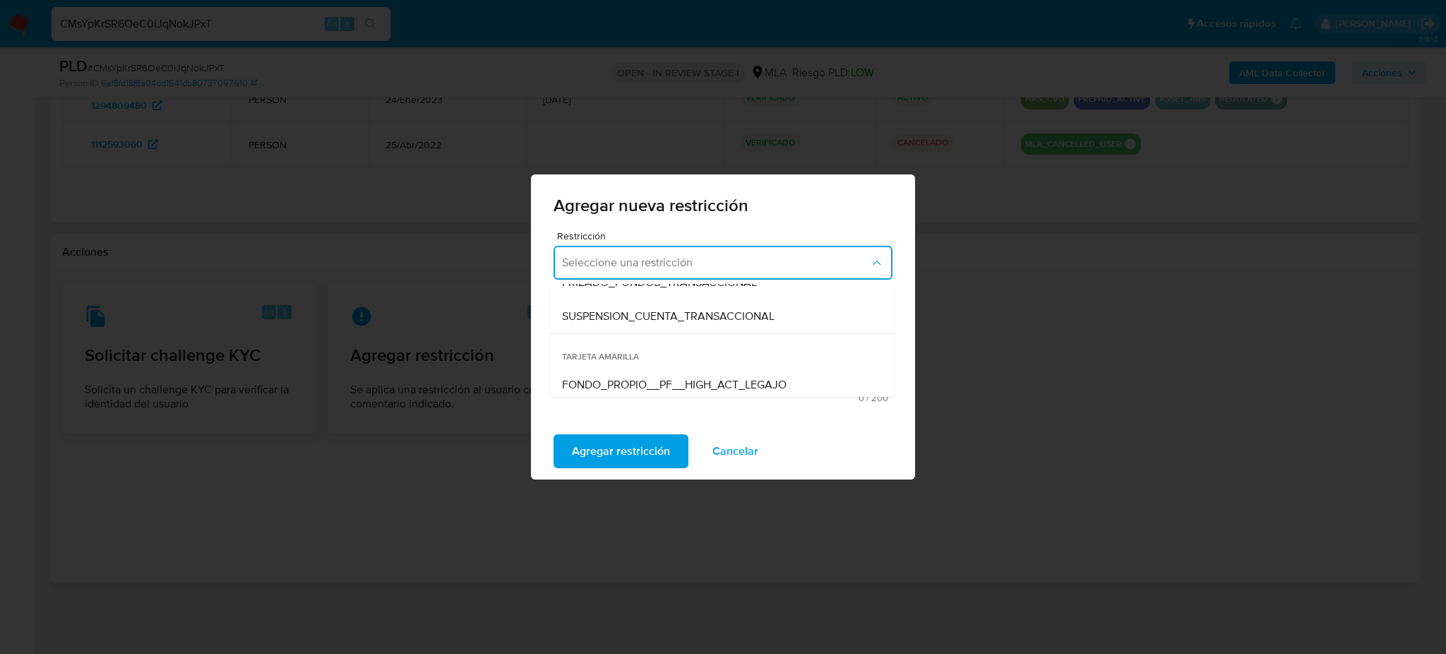
click at [601, 319] on span "SUSPENSION_CUENTA_TRANSACCIONAL" at bounding box center [668, 316] width 212 height 14
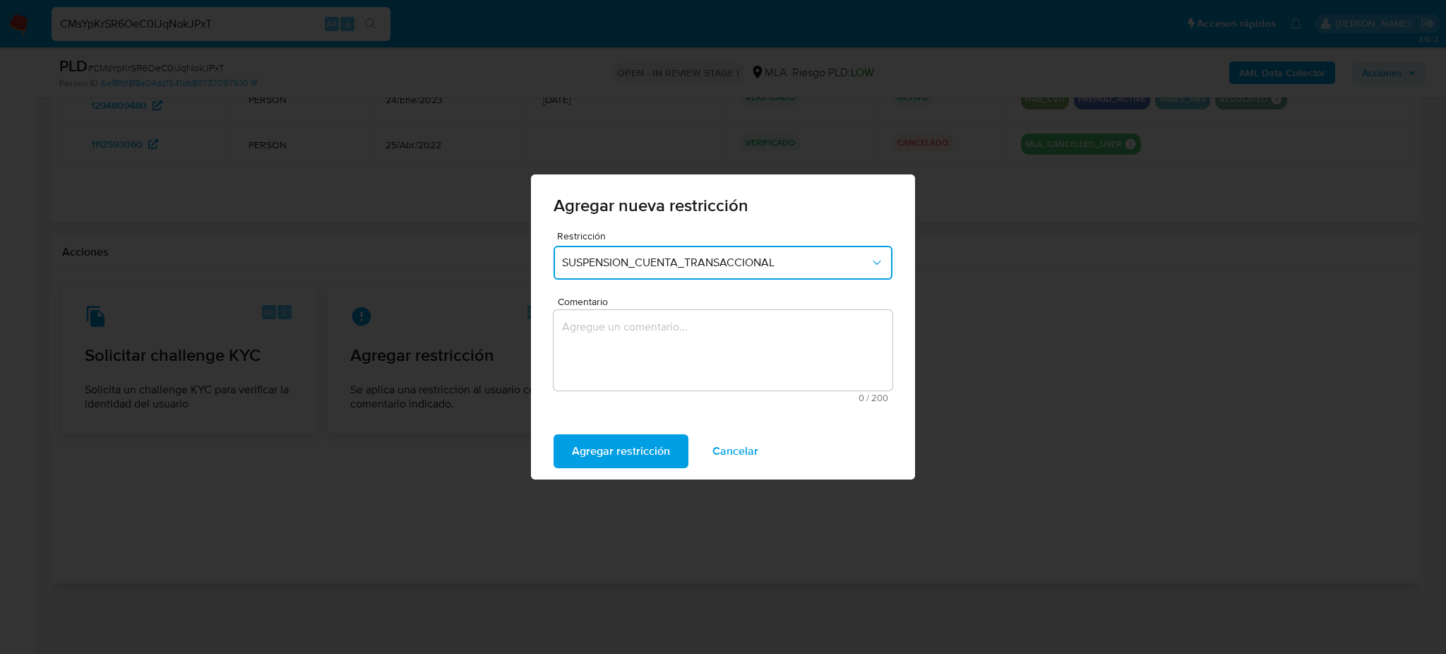
click at [618, 344] on textarea "Comentario" at bounding box center [722, 350] width 339 height 80
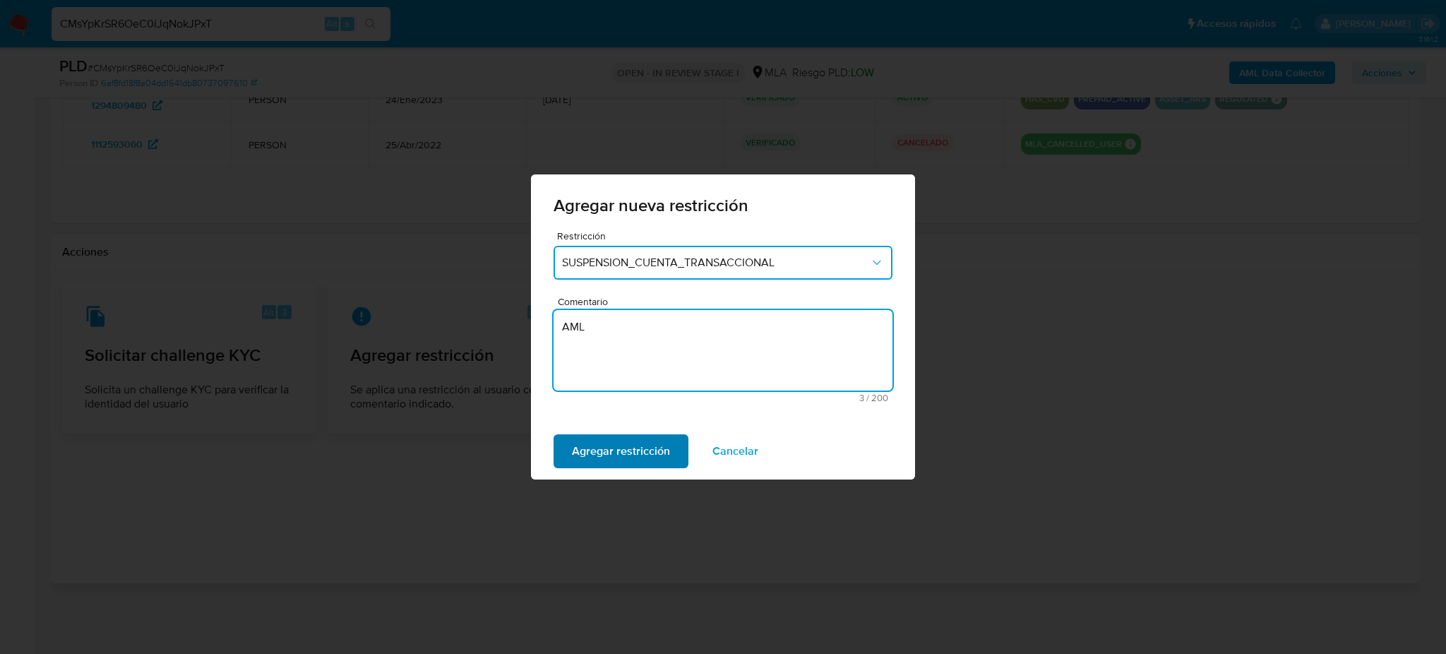
type textarea "AML"
click at [575, 452] on span "Agregar restricción" at bounding box center [621, 450] width 98 height 31
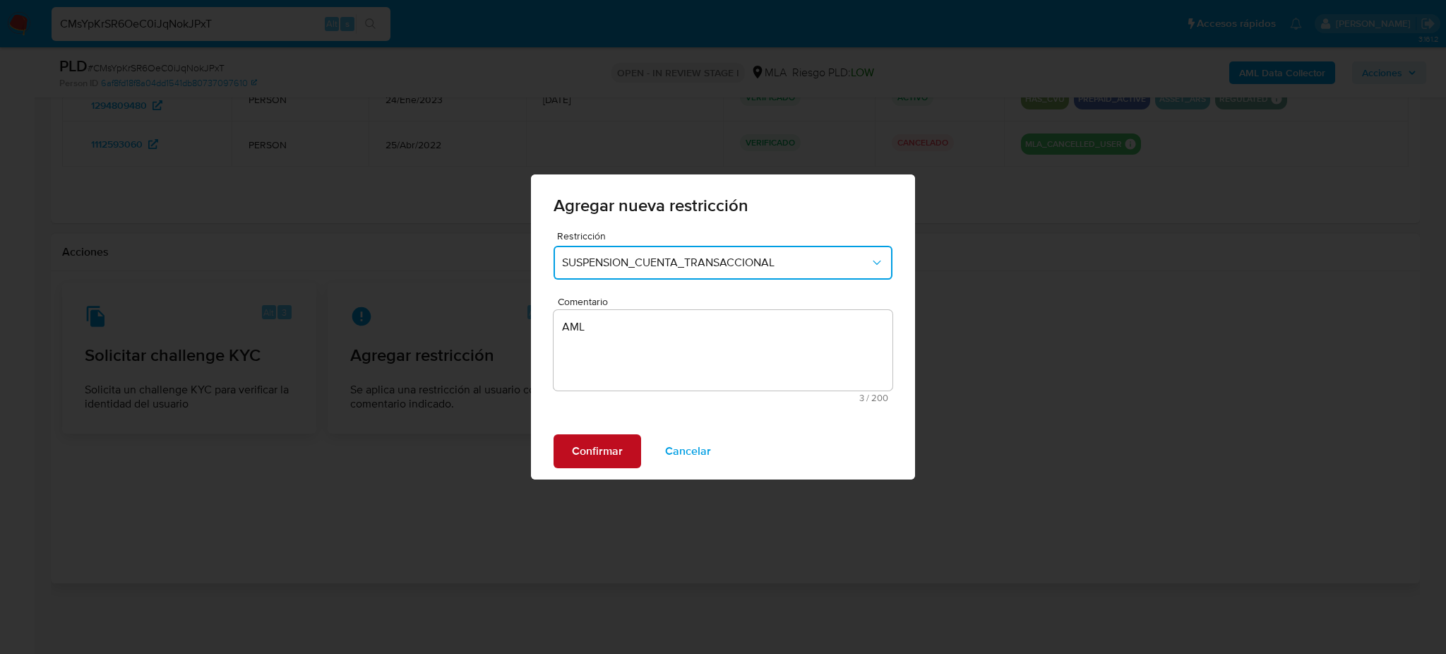
click at [575, 452] on span "Confirmar" at bounding box center [597, 450] width 51 height 31
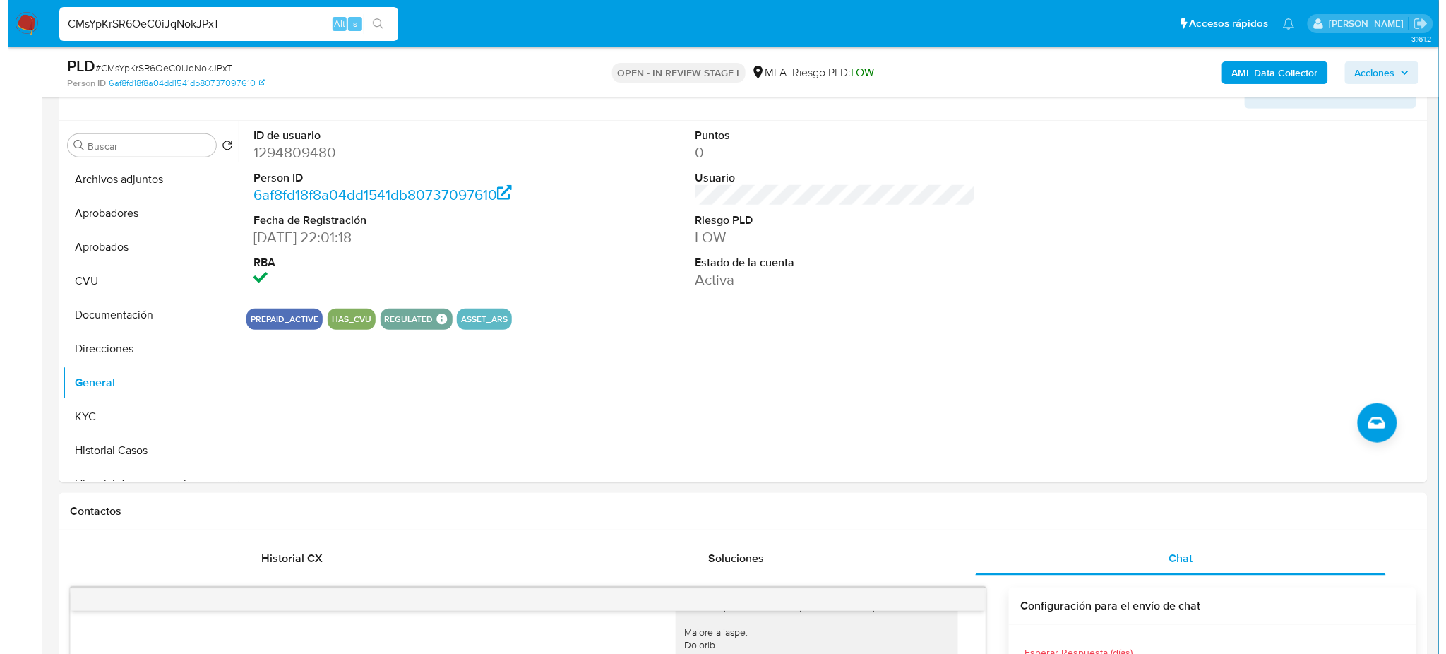
scroll to position [137, 0]
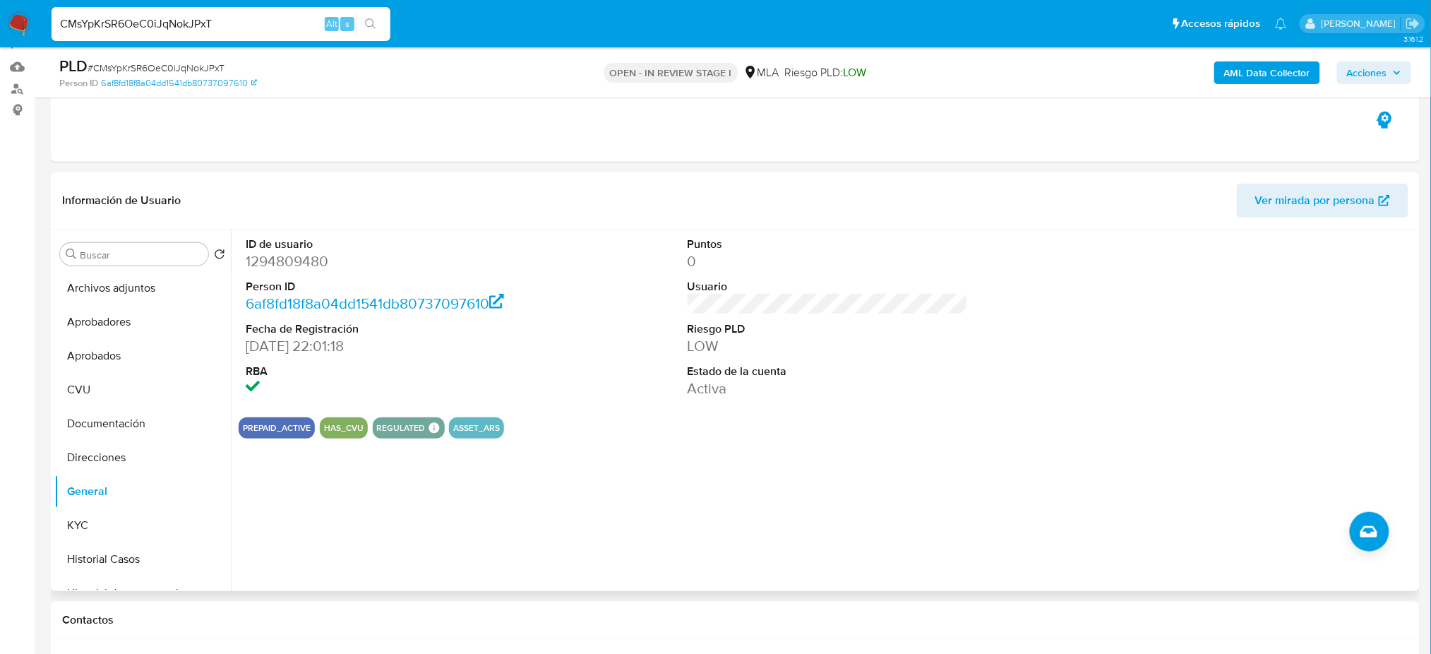
click at [267, 260] on dd "1294809480" at bounding box center [386, 261] width 280 height 20
copy dd "1294809480"
click at [125, 293] on button "Archivos adjuntos" at bounding box center [136, 288] width 165 height 34
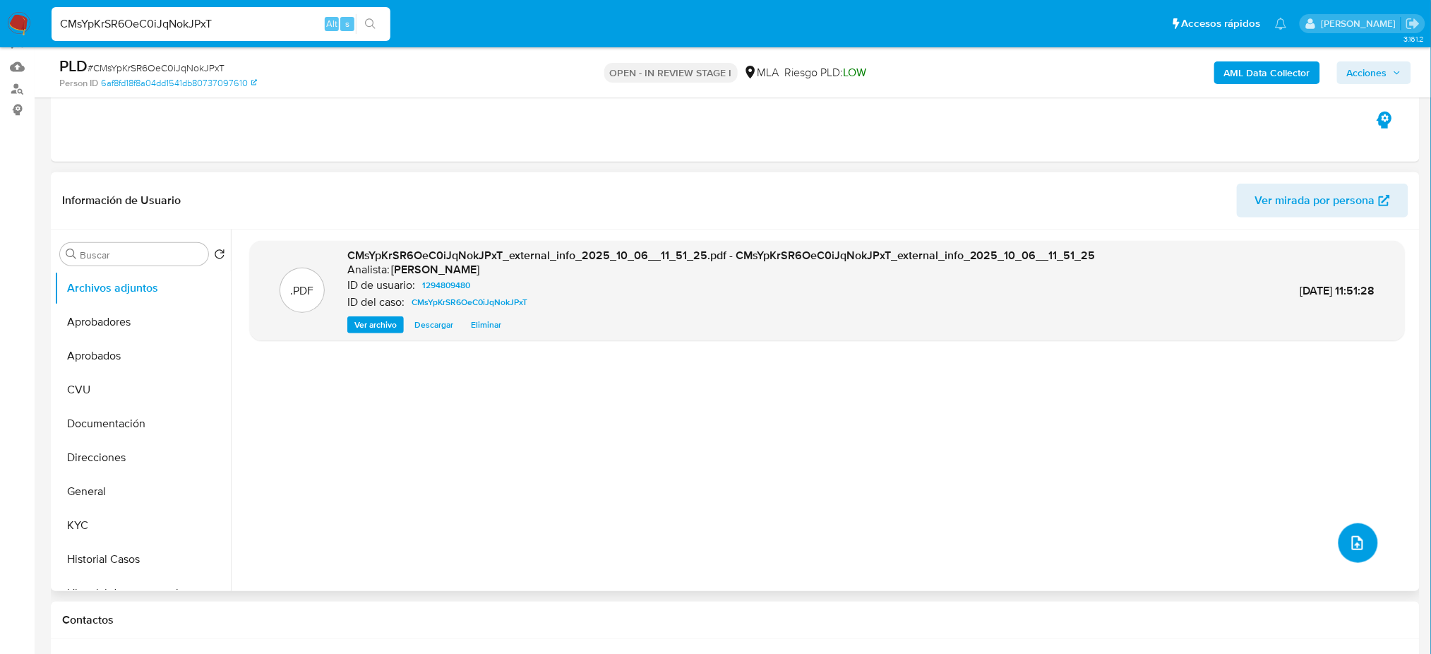
click at [1349, 548] on icon "upload-file" at bounding box center [1357, 542] width 17 height 17
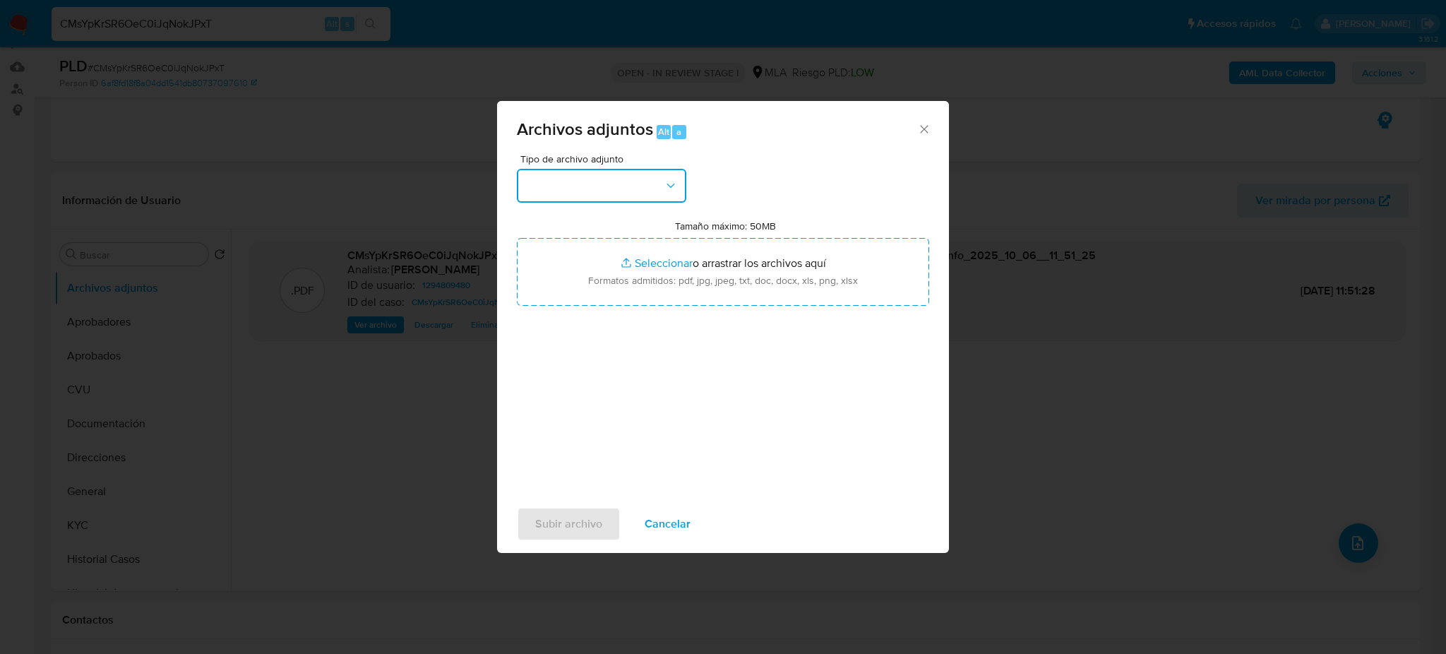
click at [586, 174] on button "button" at bounding box center [601, 186] width 169 height 34
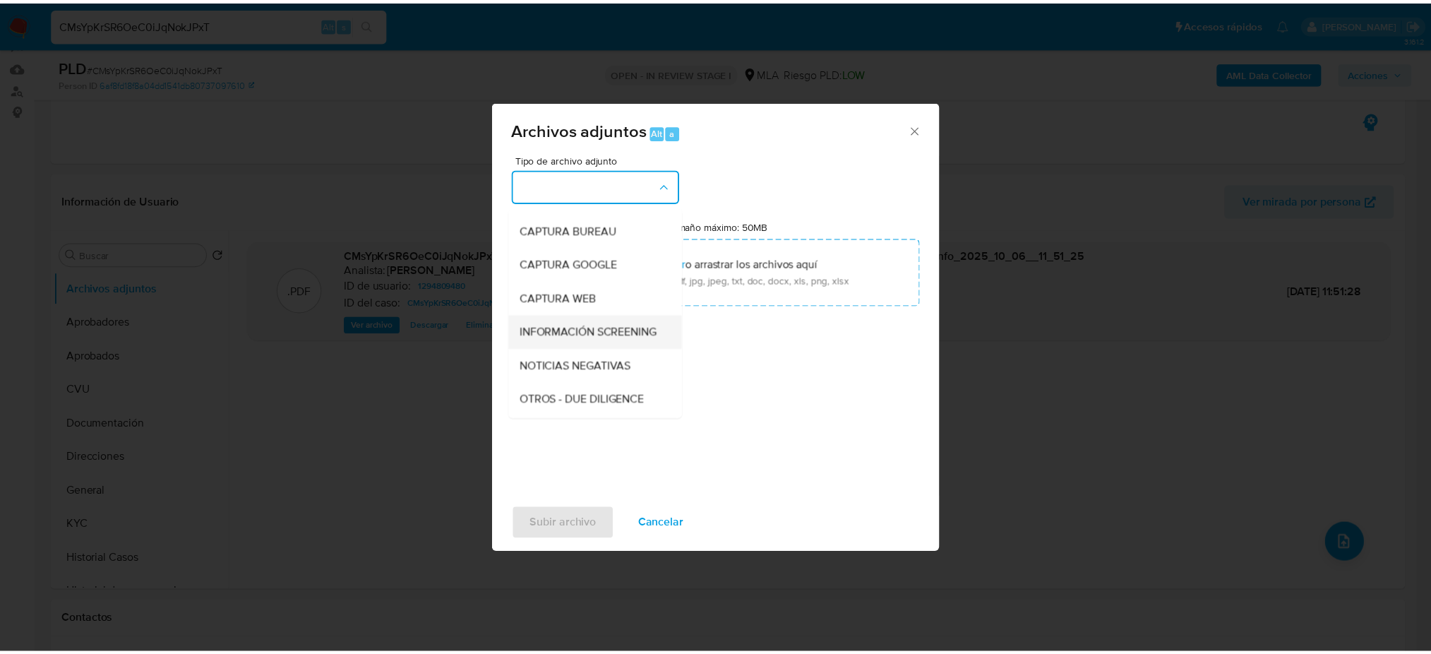
scroll to position [94, 0]
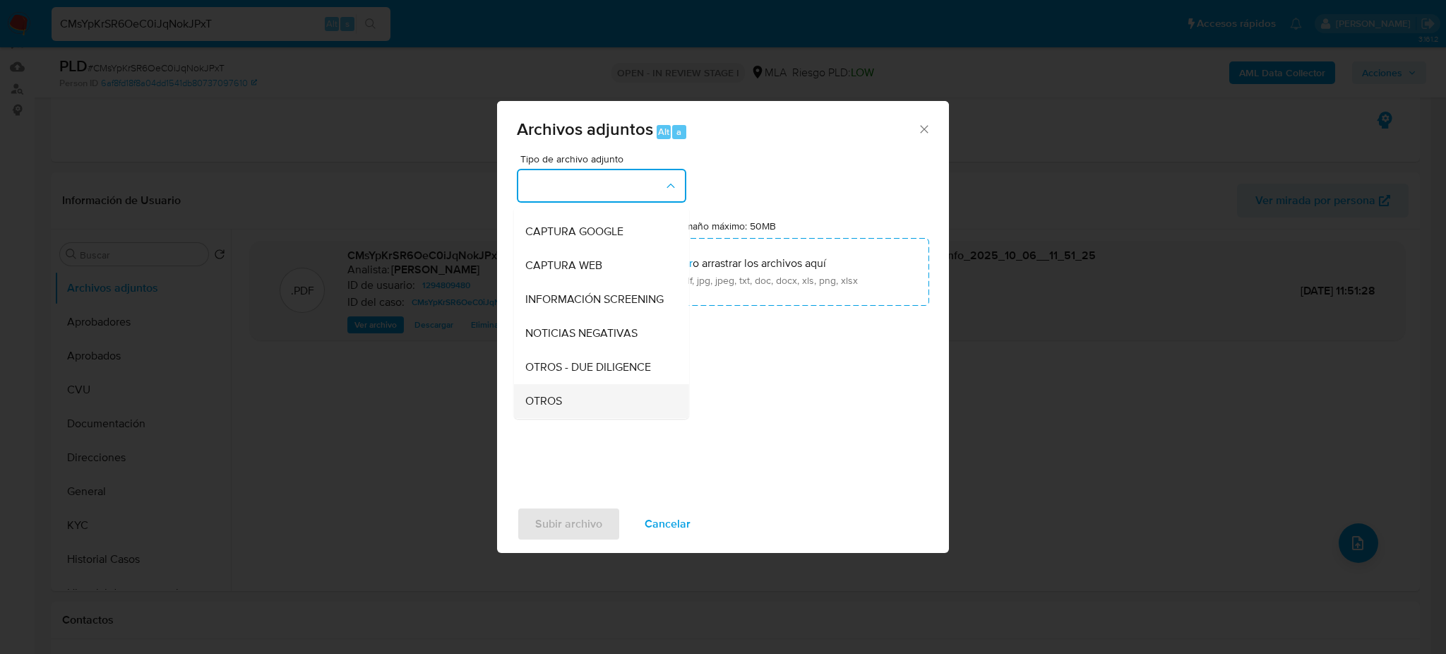
click at [555, 408] on span "OTROS" at bounding box center [543, 401] width 37 height 14
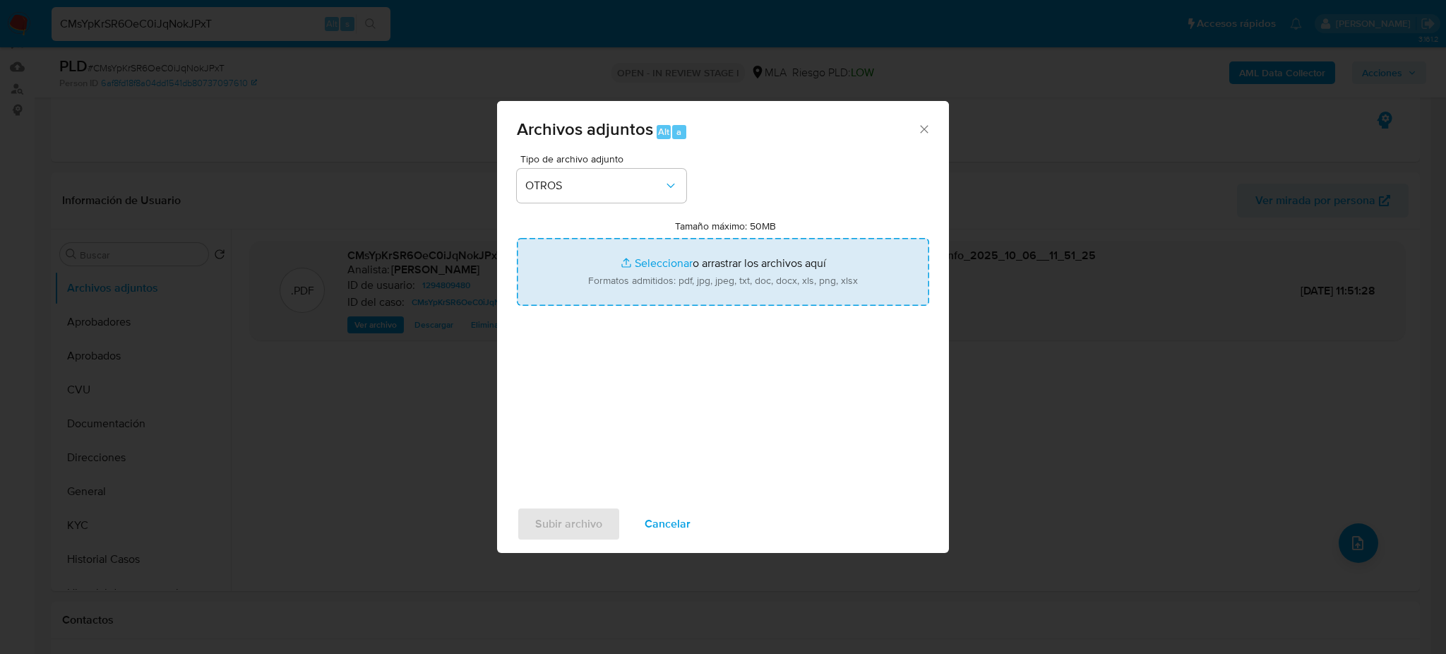
click at [613, 285] on input "Tamaño máximo: 50MB Seleccionar archivos" at bounding box center [723, 272] width 412 height 68
type input "C:\fakepath\Caselog CMsYpKrSR6OeC0iJqNokJPxT_2025_09_18_00_49_55.docx"
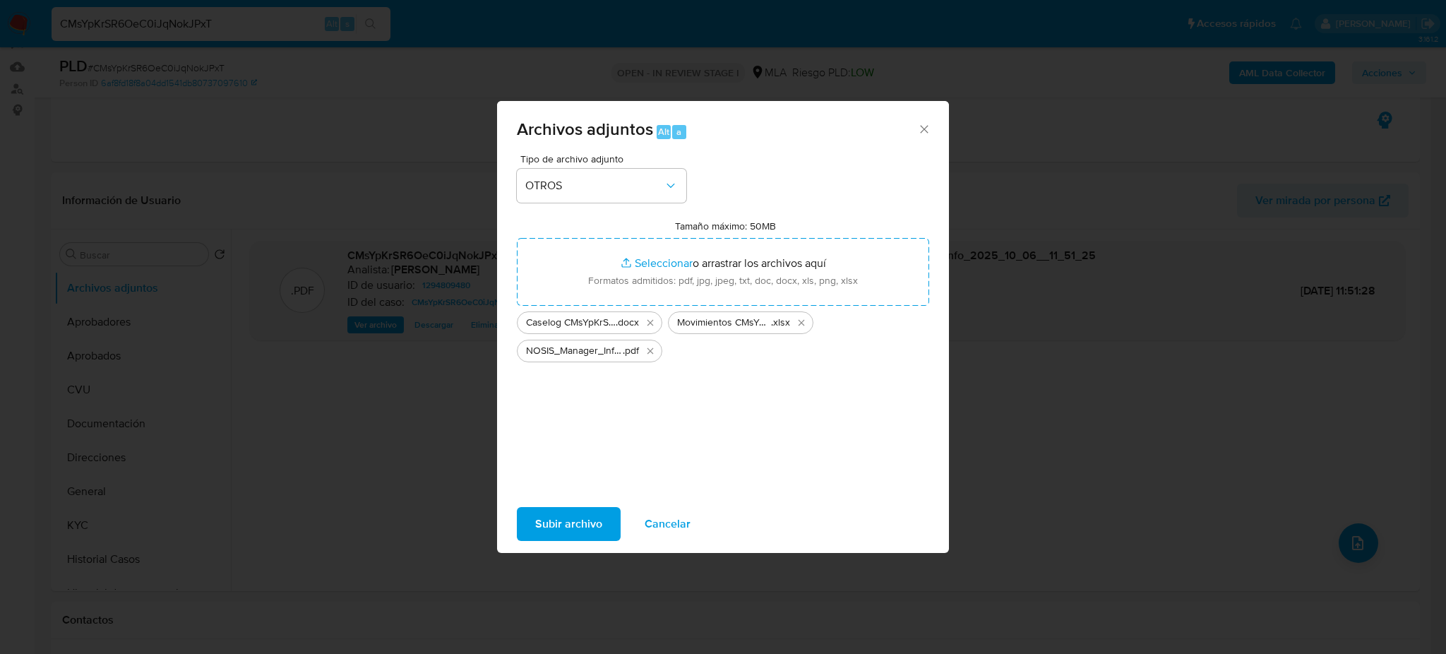
click at [591, 512] on span "Subir archivo" at bounding box center [568, 523] width 67 height 31
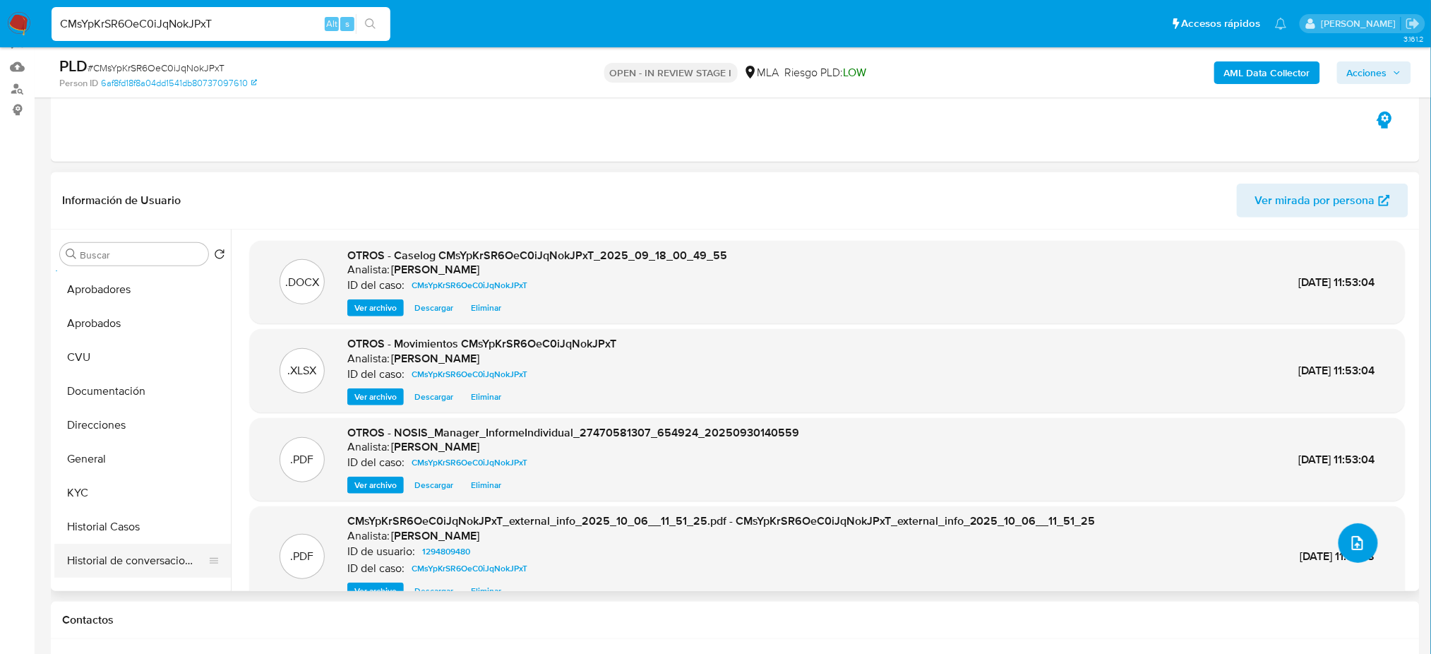
scroll to position [0, 0]
drag, startPoint x: 133, startPoint y: 483, endPoint x: 210, endPoint y: 435, distance: 90.3
click at [133, 483] on button "General" at bounding box center [142, 491] width 176 height 34
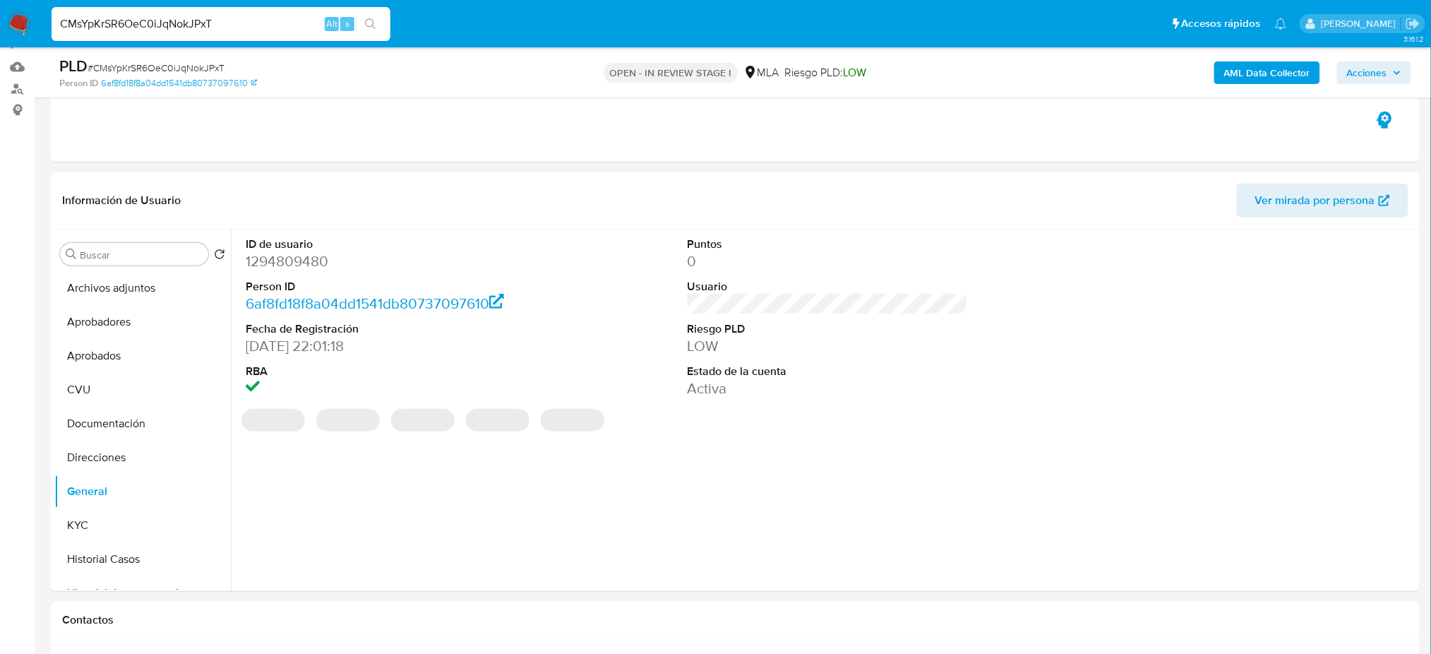
click at [278, 261] on dd "1294809480" at bounding box center [386, 261] width 280 height 20
copy dd "1294809480"
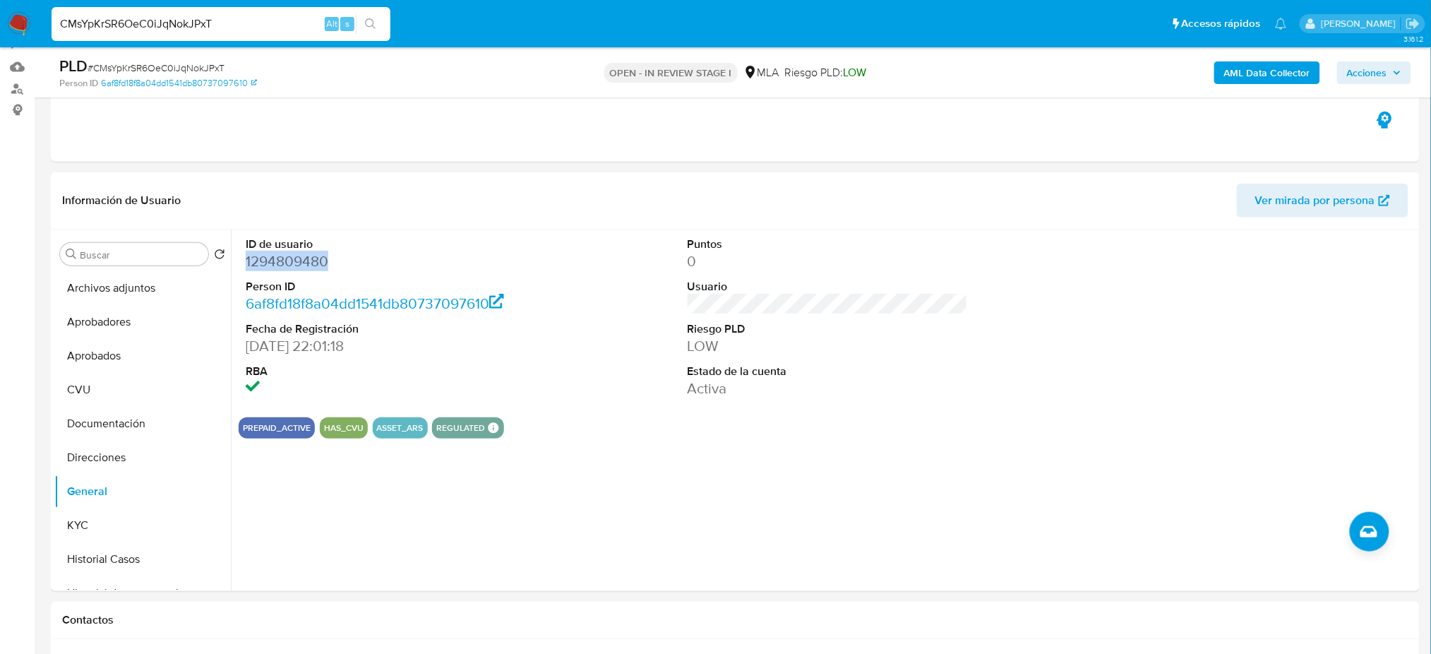
scroll to position [42, 0]
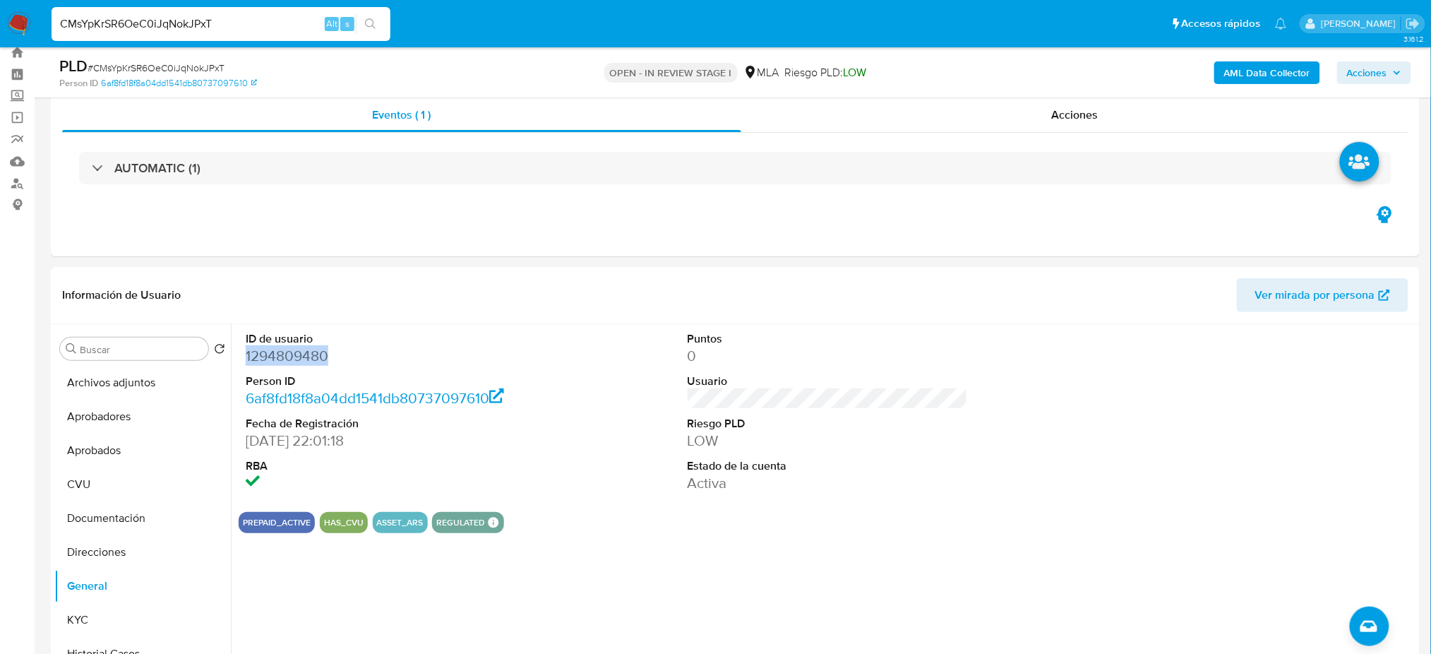
click at [1369, 61] on span "Acciones" at bounding box center [1367, 72] width 40 height 23
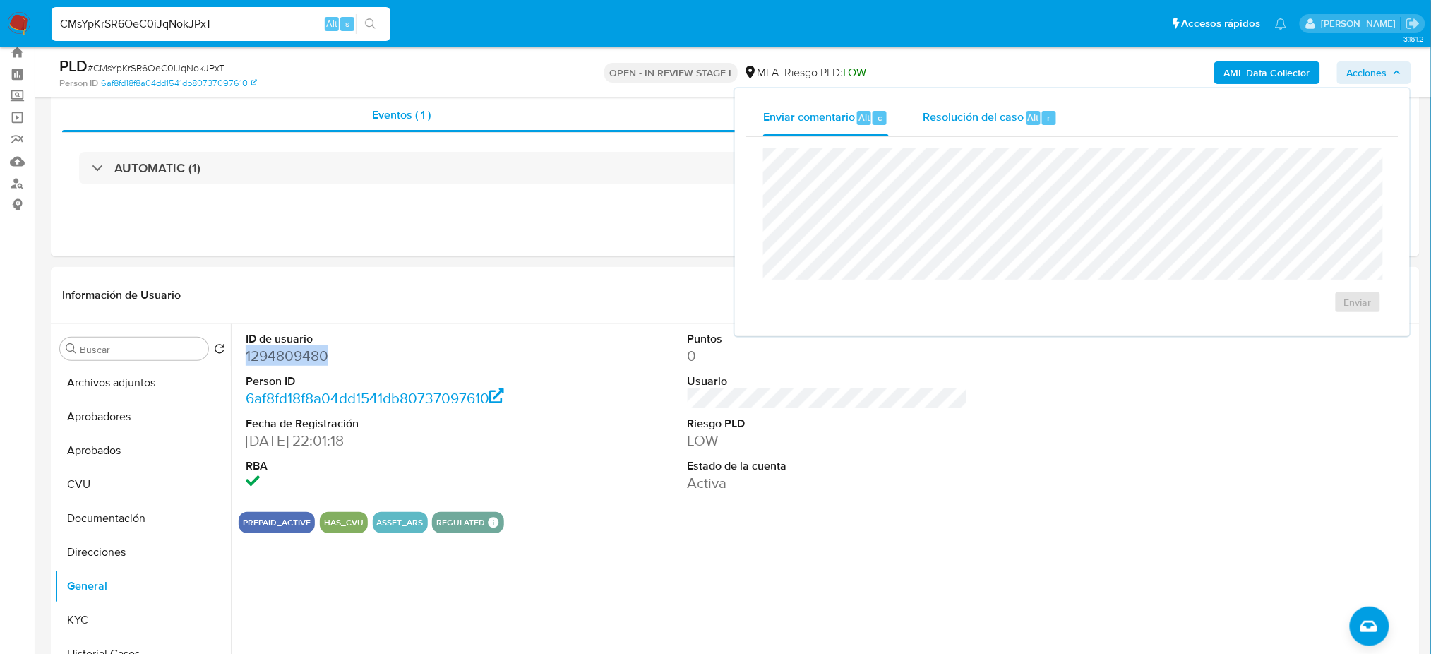
click at [978, 117] on span "Resolución del caso" at bounding box center [973, 117] width 101 height 16
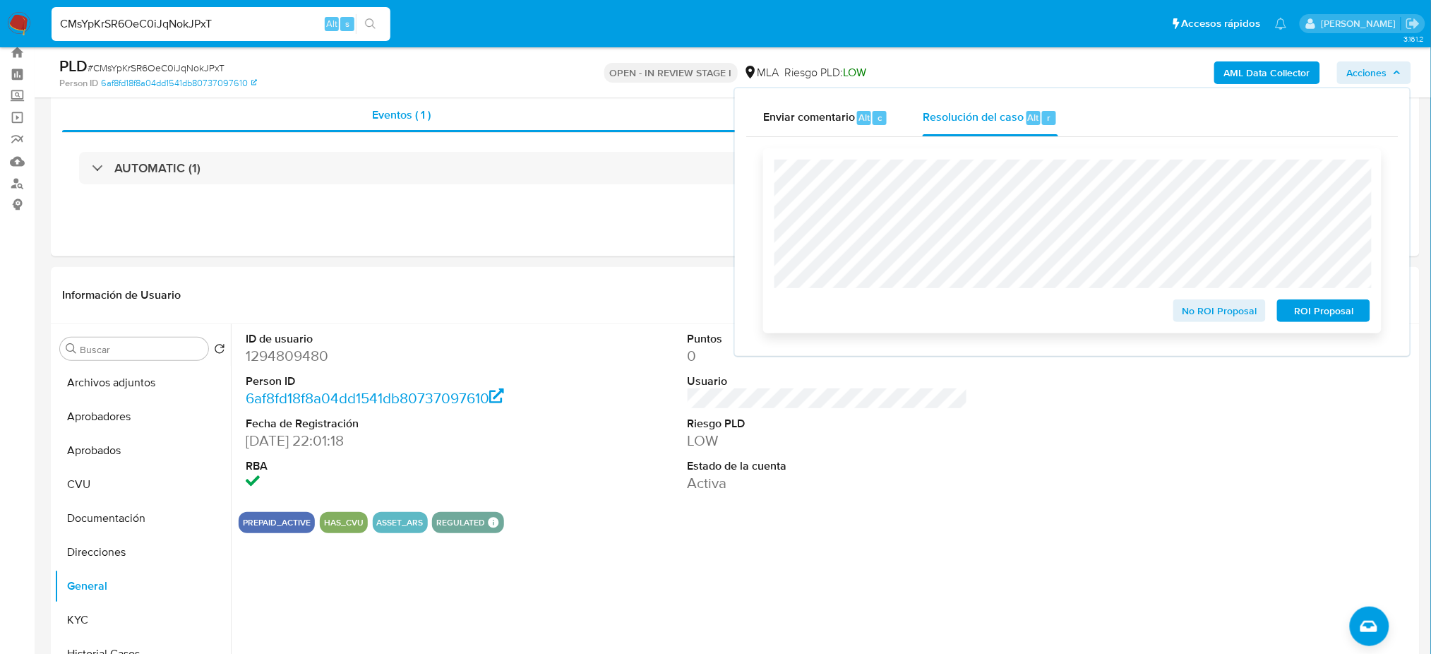
click at [1358, 316] on span "ROI Proposal" at bounding box center [1323, 311] width 73 height 20
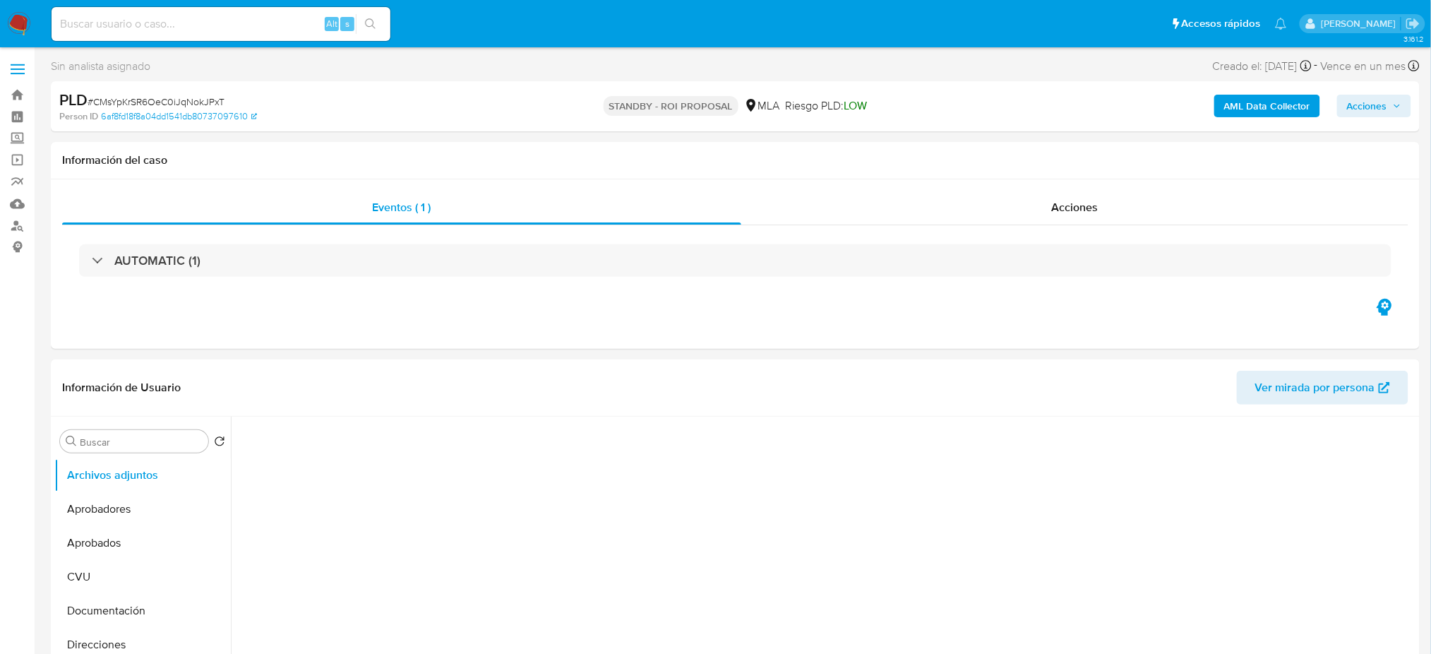
select select "10"
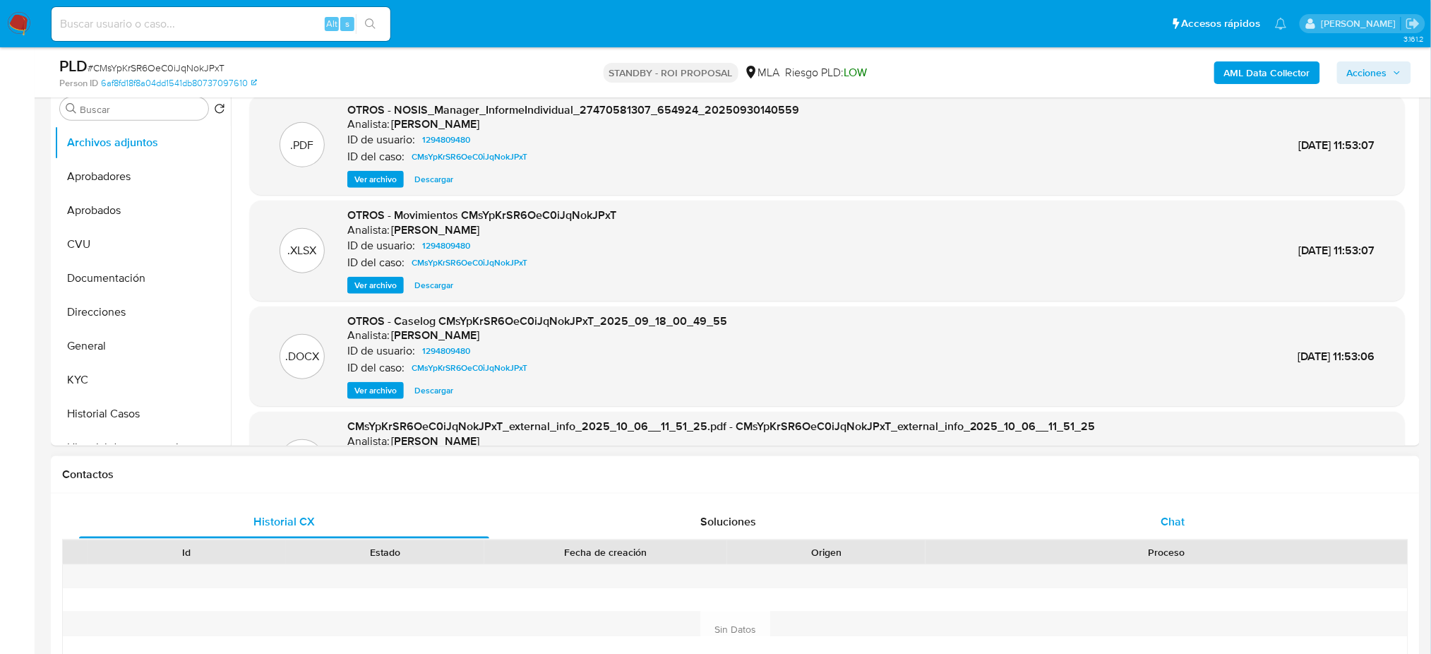
click at [1179, 527] on span "Chat" at bounding box center [1172, 521] width 24 height 16
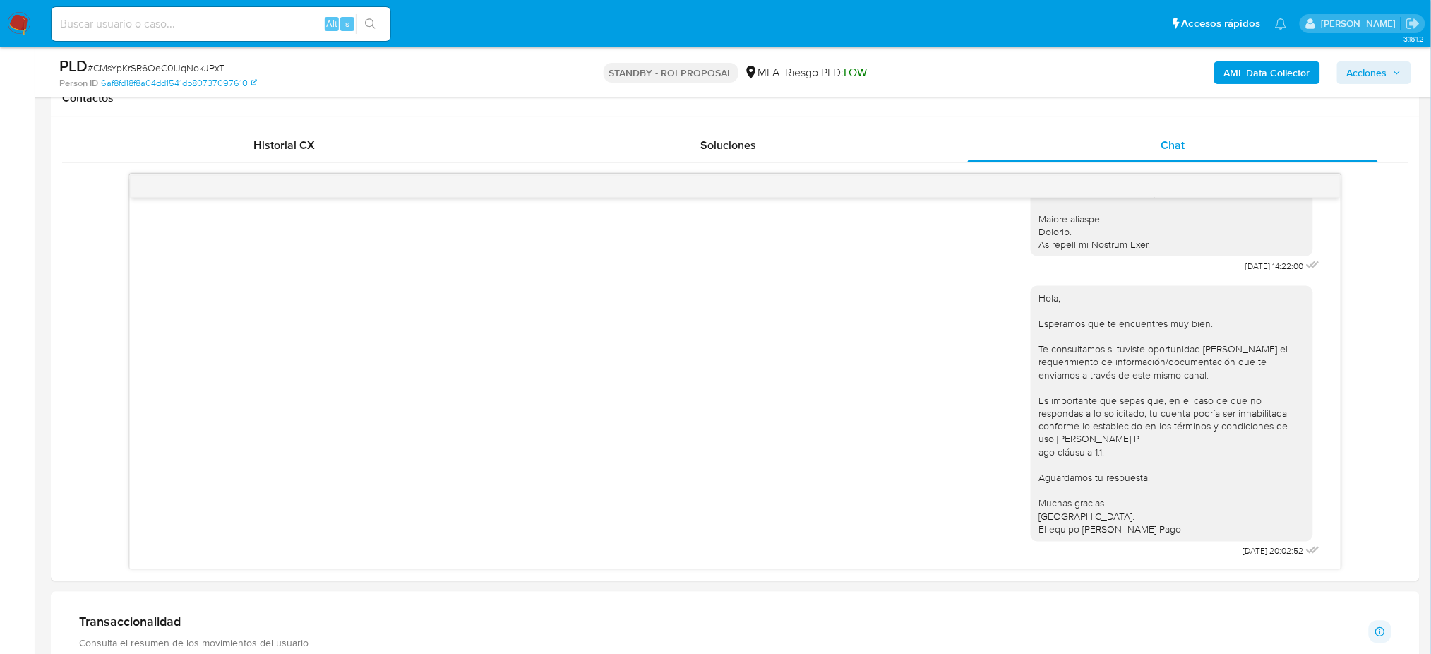
scroll to position [188, 0]
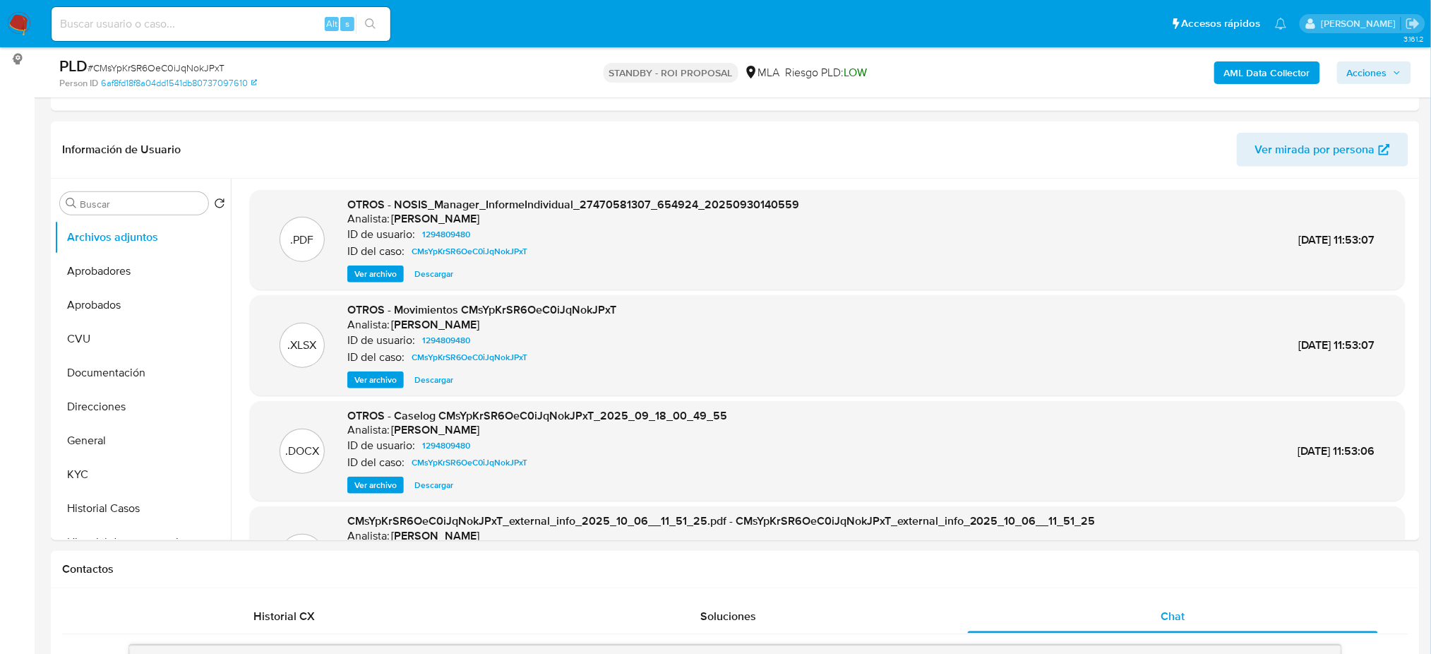
click at [238, 38] on div "Alt s" at bounding box center [221, 24] width 339 height 34
click at [229, 24] on input at bounding box center [221, 24] width 339 height 18
paste input "OwvGCcTLJKSPiG5COgDOpIMJ"
type input "OwvGCcTLJKSPiG5COgDOpIMJ"
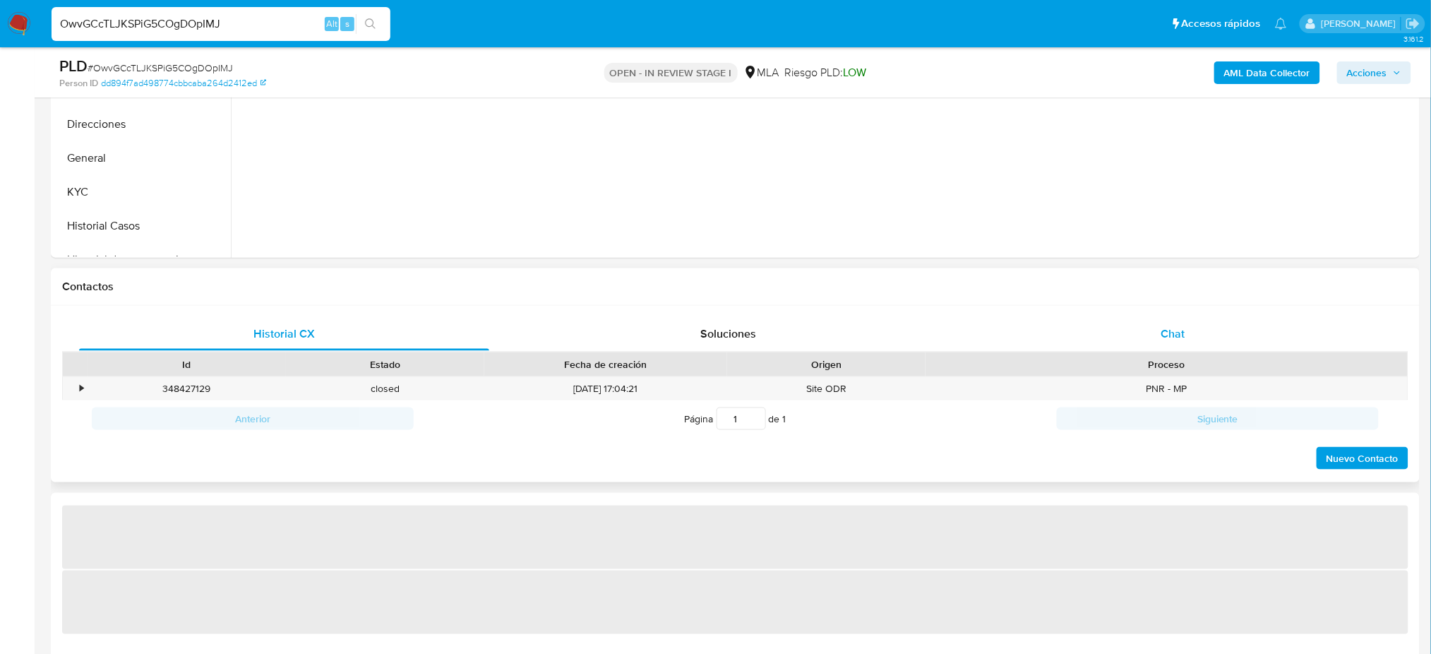
click at [1138, 326] on div "Chat" at bounding box center [1173, 334] width 410 height 34
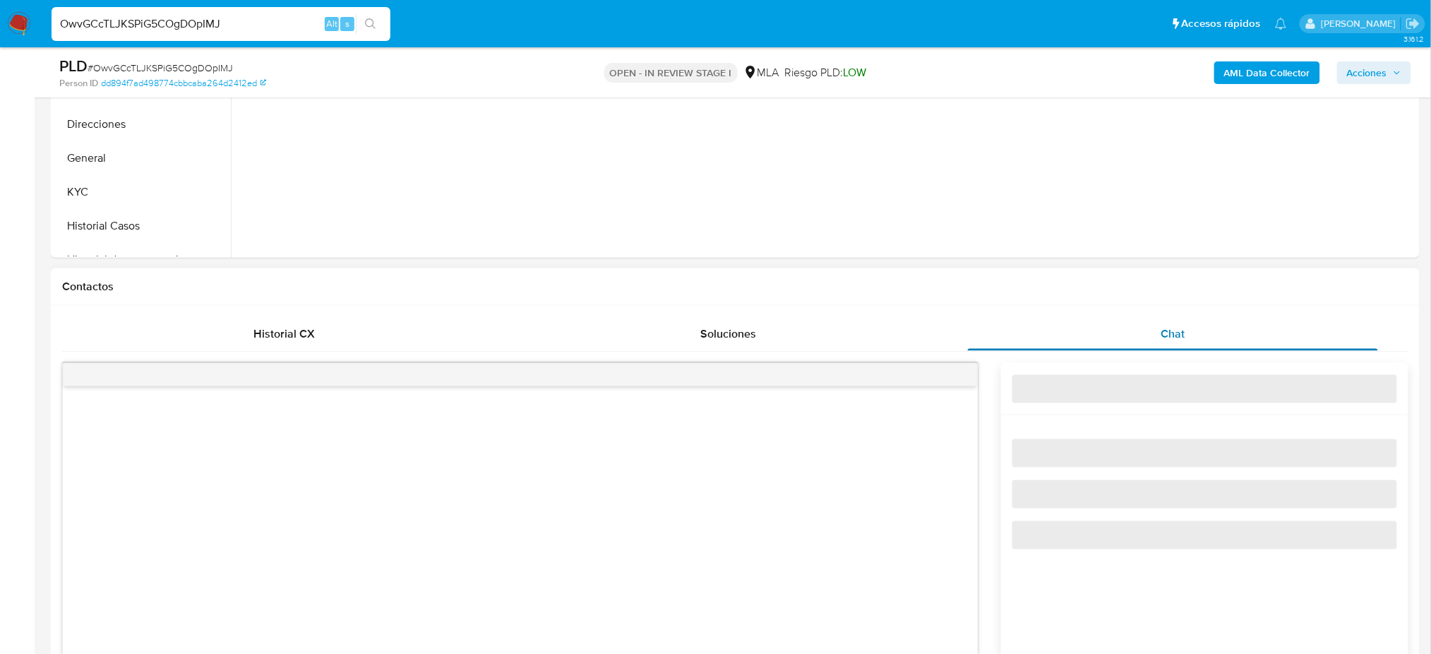
select select "10"
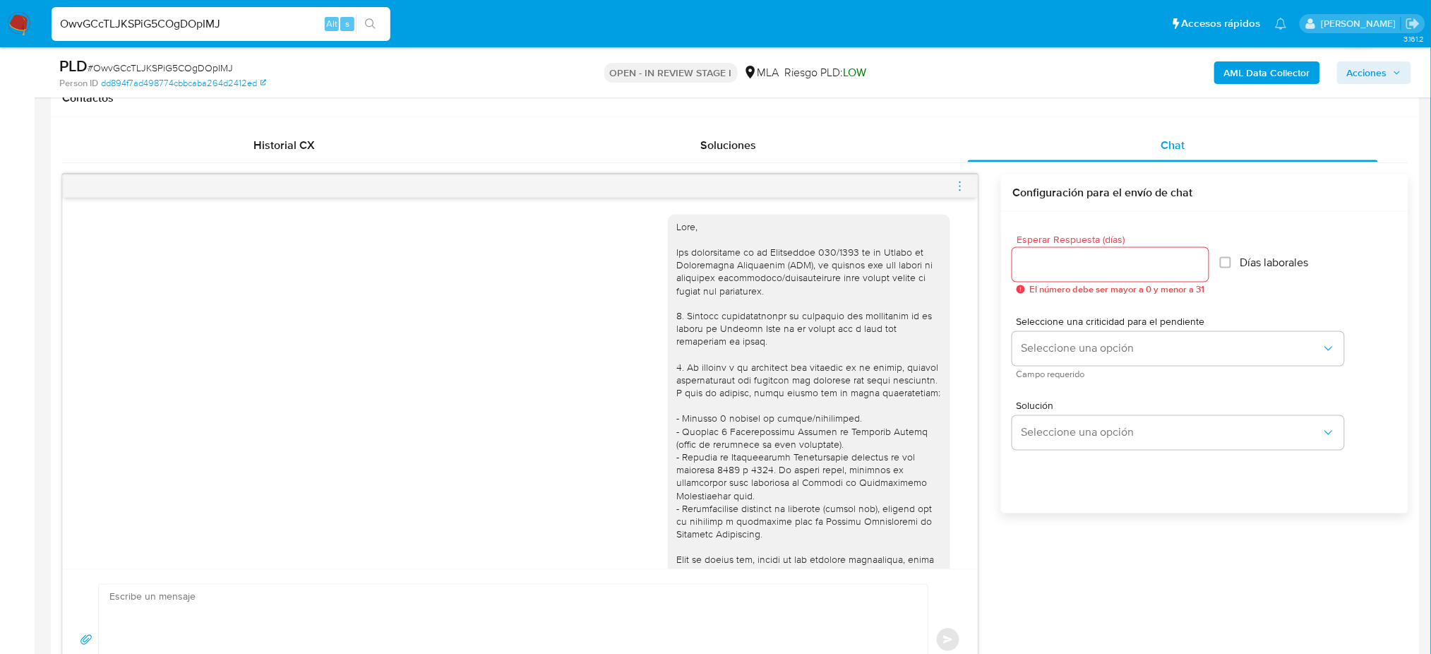
scroll to position [1291, 0]
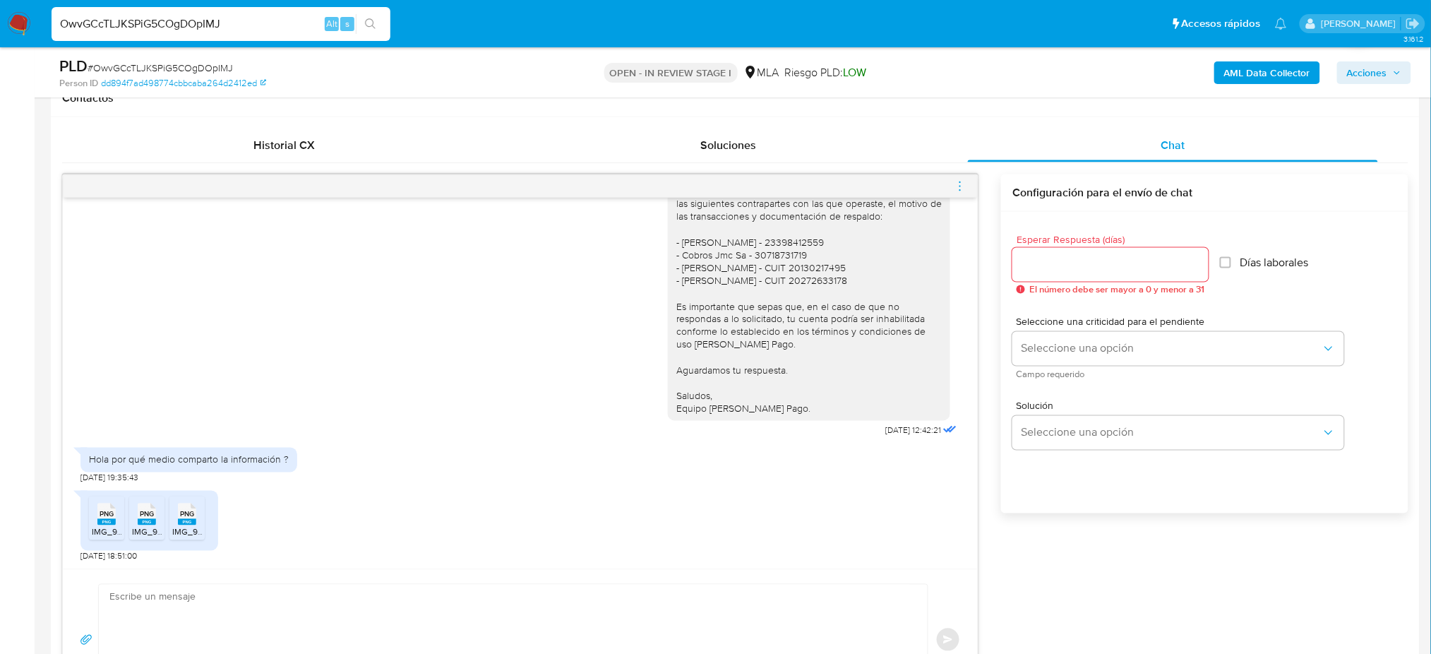
drag, startPoint x: 238, startPoint y: 21, endPoint x: 0, endPoint y: 30, distance: 238.0
click at [0, 30] on nav "Pausado Ver notificaciones OwvGCcTLJKSPiG5COgDOpIMJ Alt s Accesos rápidos Presi…" at bounding box center [715, 23] width 1431 height 47
paste input "G48785wFnFjqUKxdWX7Wgt7k"
type input "G48785wFnFjqUKxdWX7Wgt7k"
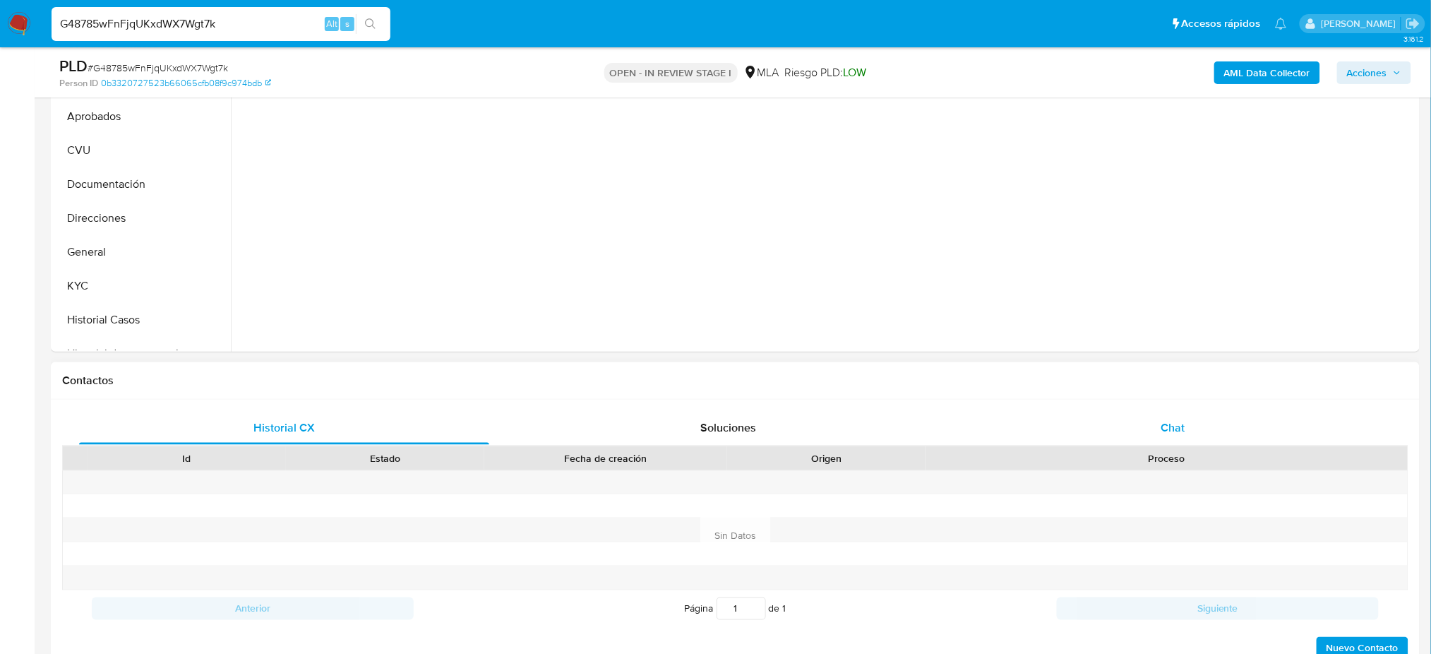
click at [1184, 421] on span "Chat" at bounding box center [1172, 427] width 24 height 16
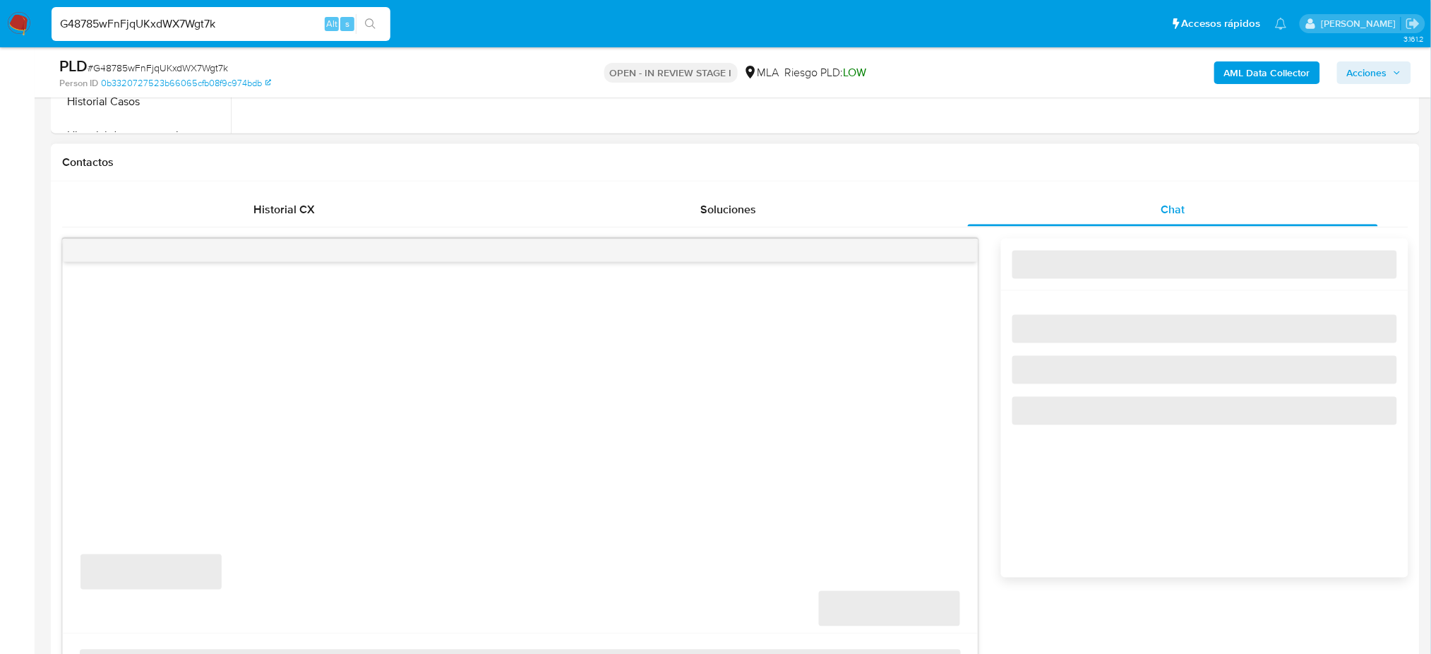
scroll to position [659, 0]
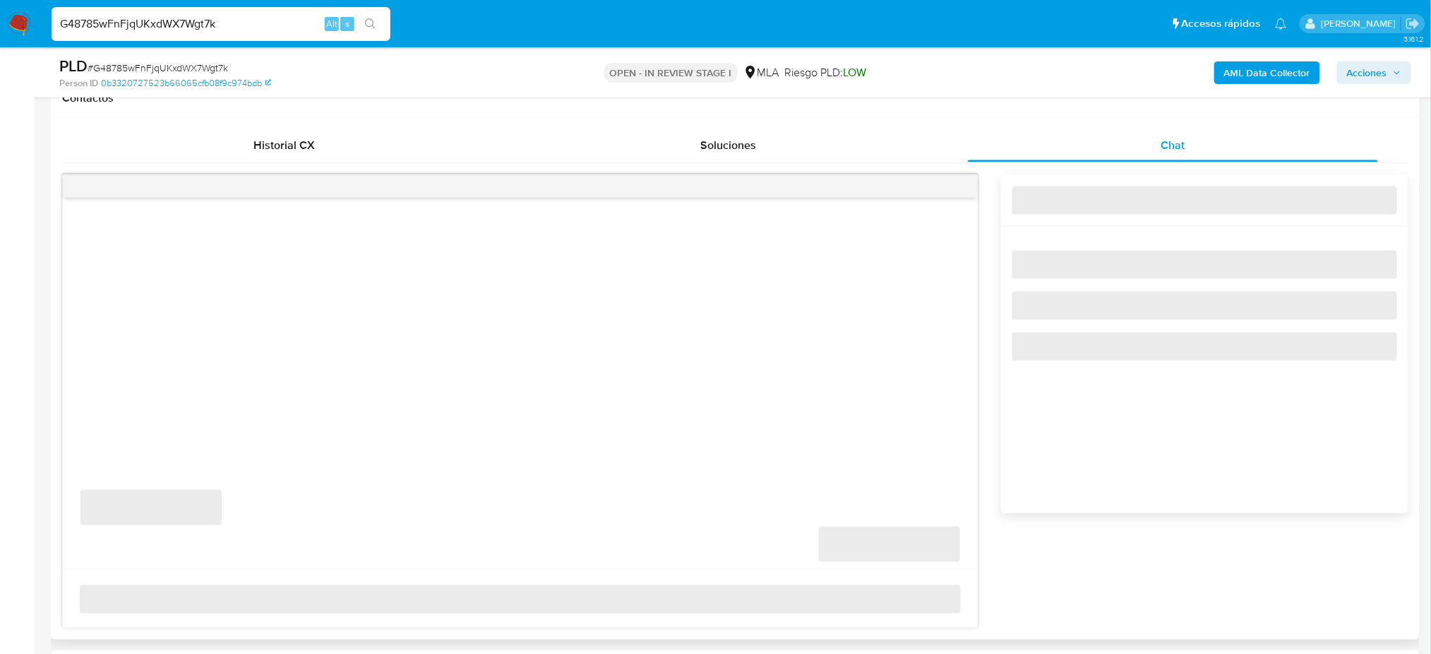
select select "10"
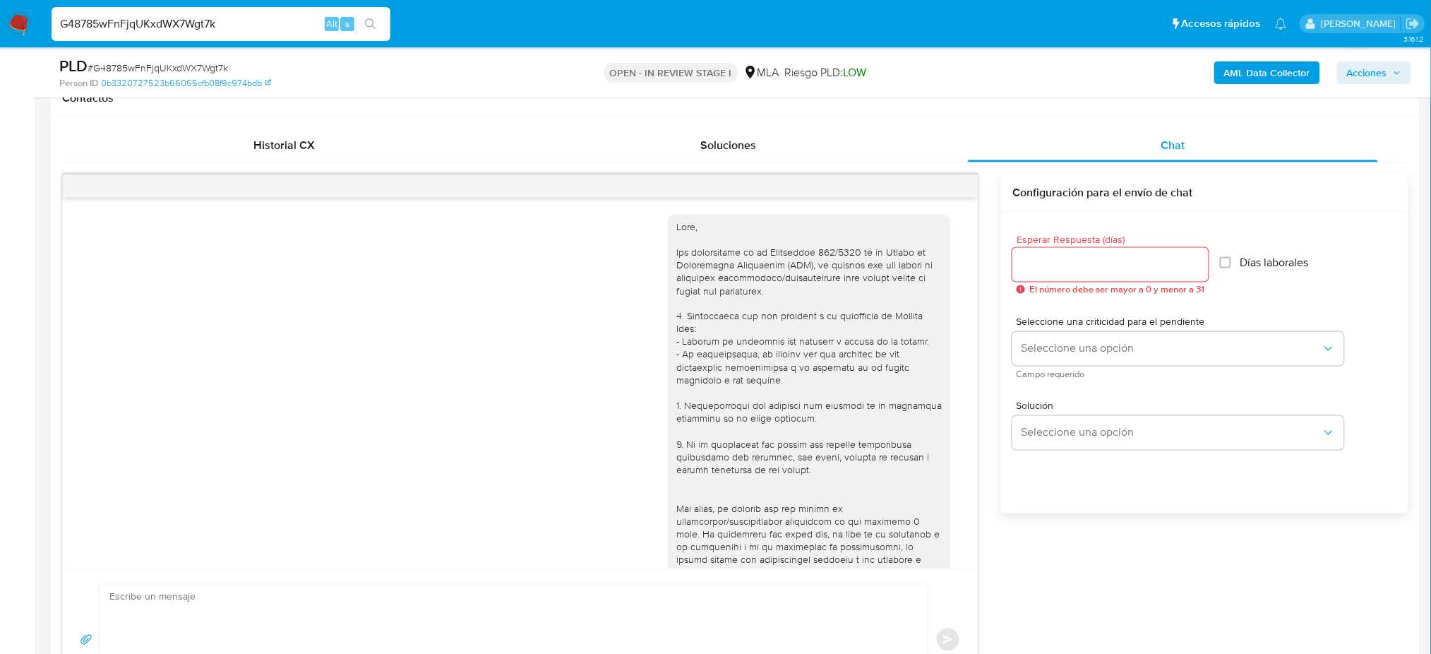
scroll to position [816, 0]
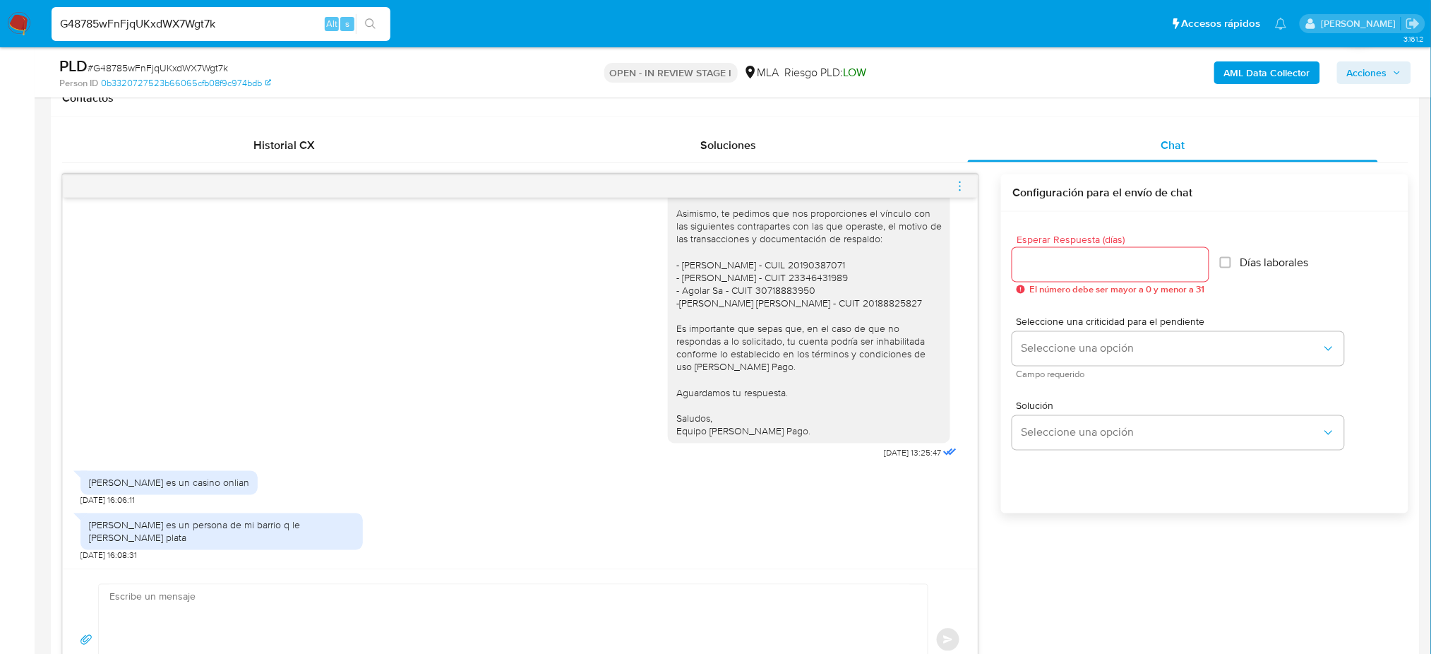
drag, startPoint x: 229, startPoint y: 21, endPoint x: 0, endPoint y: 28, distance: 229.5
click at [0, 28] on nav "Pausado Ver notificaciones G48785wFnFjqUKxdWX7Wgt7k Alt s Accesos rápidos Presi…" at bounding box center [715, 23] width 1431 height 47
paste input "jfynDmMXORDmVerjQdMTop5q"
type input "jfynDmMXORDmVerjQdMTop5q"
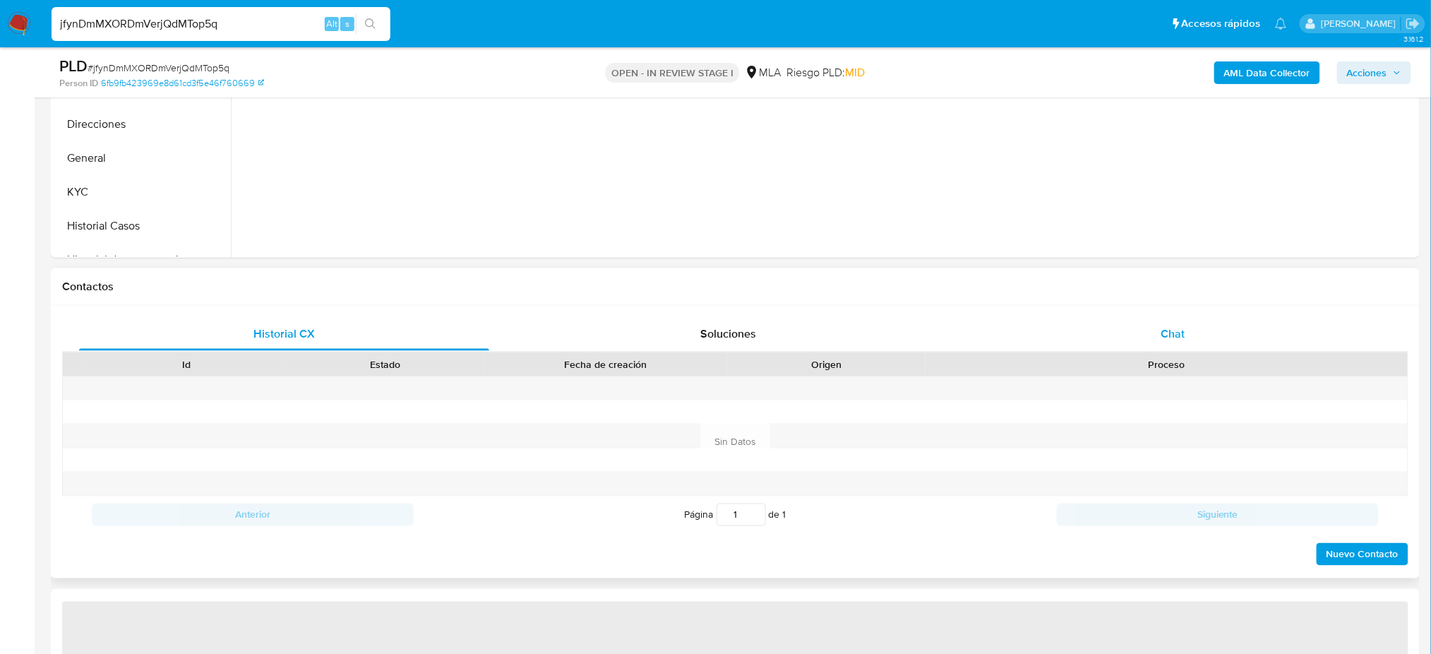
click at [1177, 332] on span "Chat" at bounding box center [1172, 333] width 24 height 16
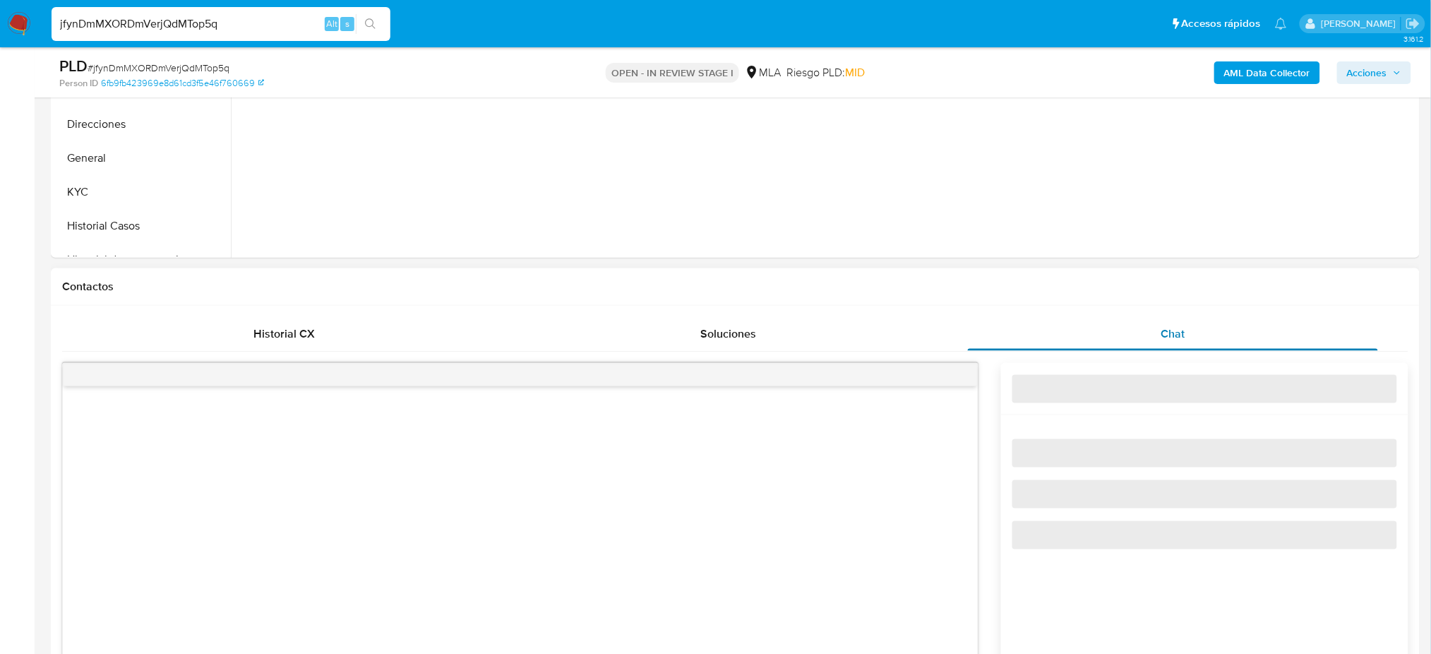
select select "10"
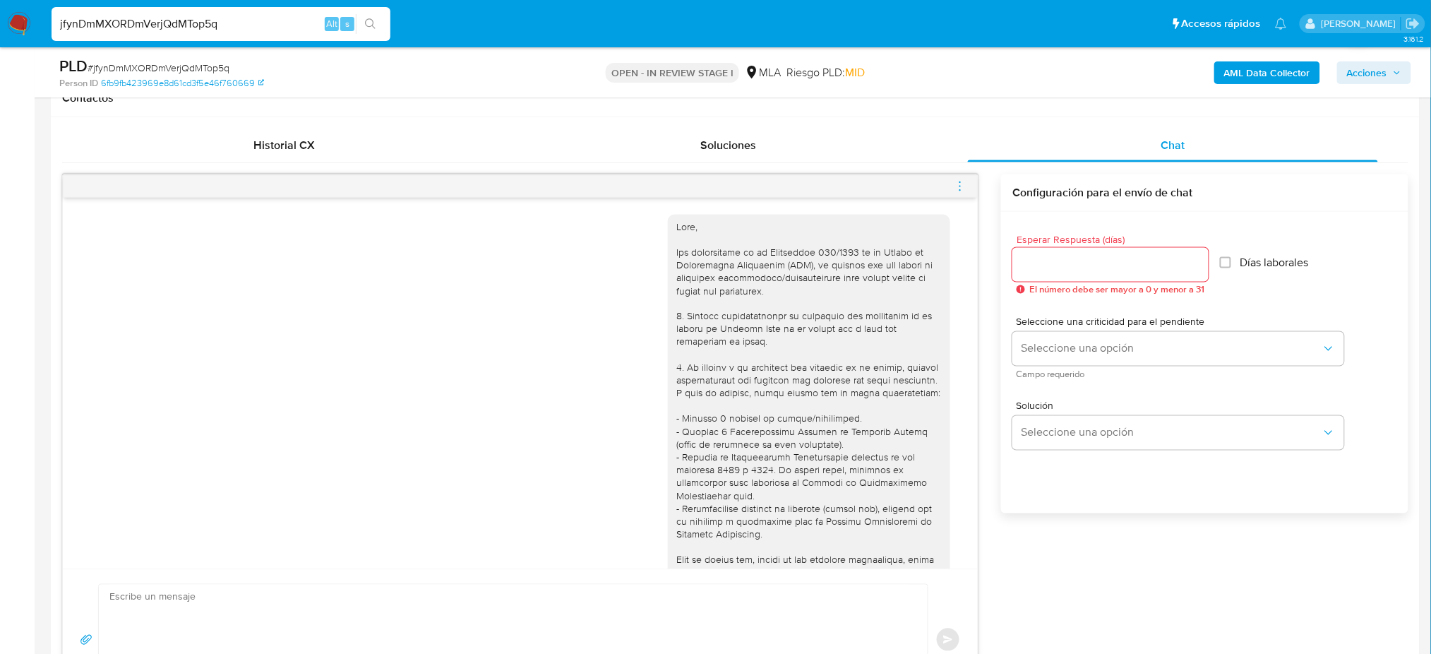
scroll to position [739, 0]
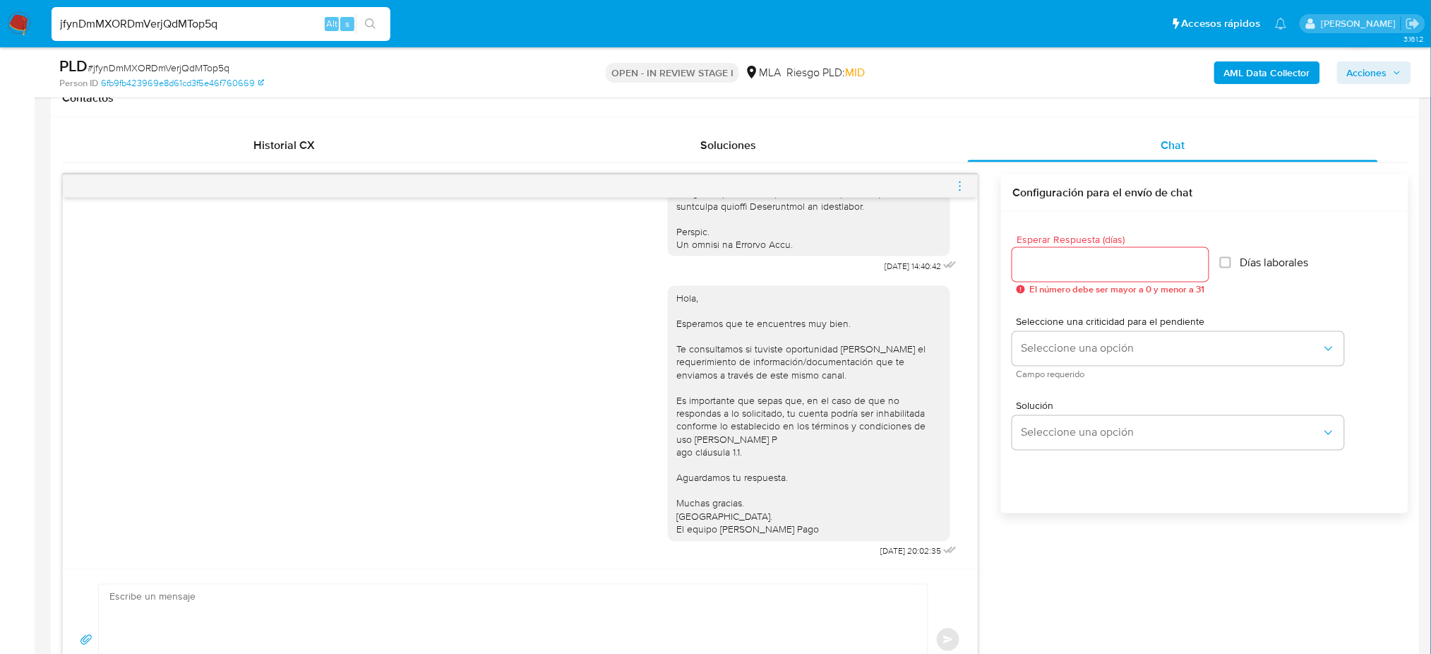
drag, startPoint x: 283, startPoint y: 30, endPoint x: 0, endPoint y: 33, distance: 283.1
click at [0, 33] on nav "Pausado Ver notificaciones jfynDmMXORDmVerjQdMTop5q Alt s Accesos rápidos Presi…" at bounding box center [715, 23] width 1431 height 47
paste input "0eJoBcT0VHnItU5eeHTcatbb"
type input "0eJoBcT0VHnItU5eeHTcatbb"
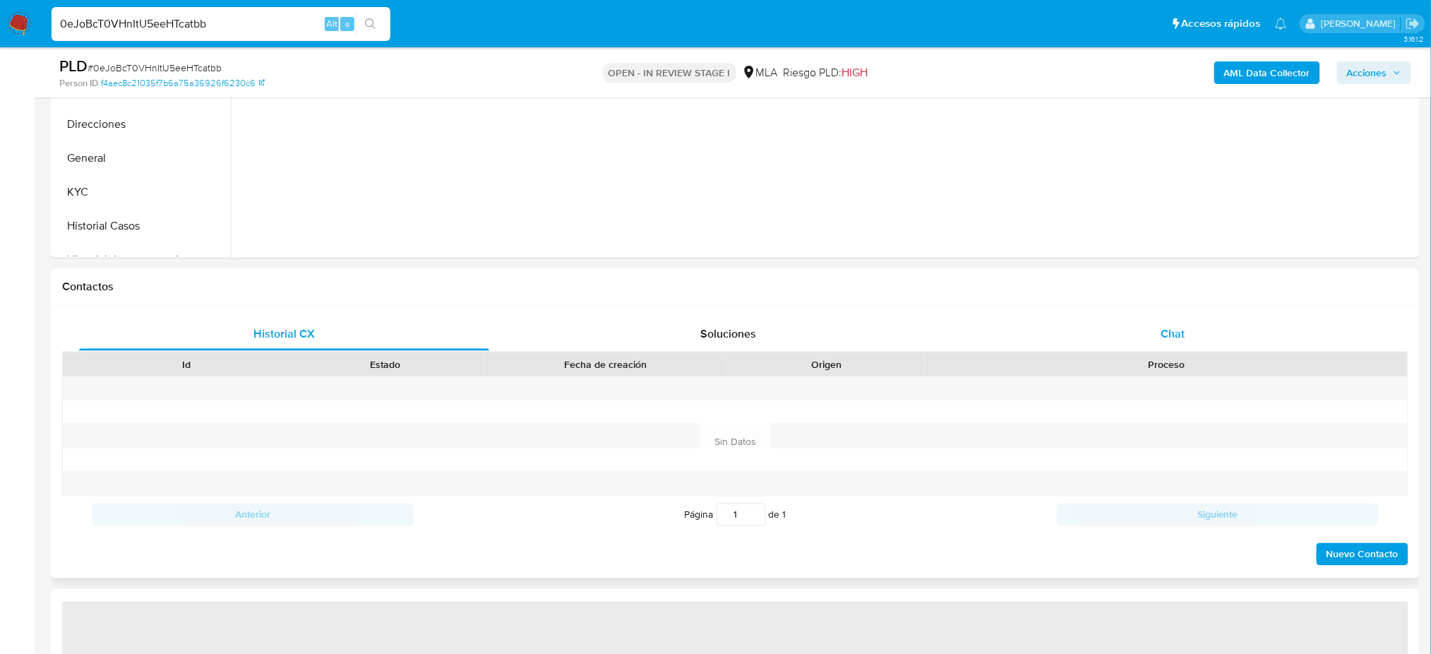
click at [1186, 324] on div "Chat" at bounding box center [1173, 334] width 410 height 34
select select "10"
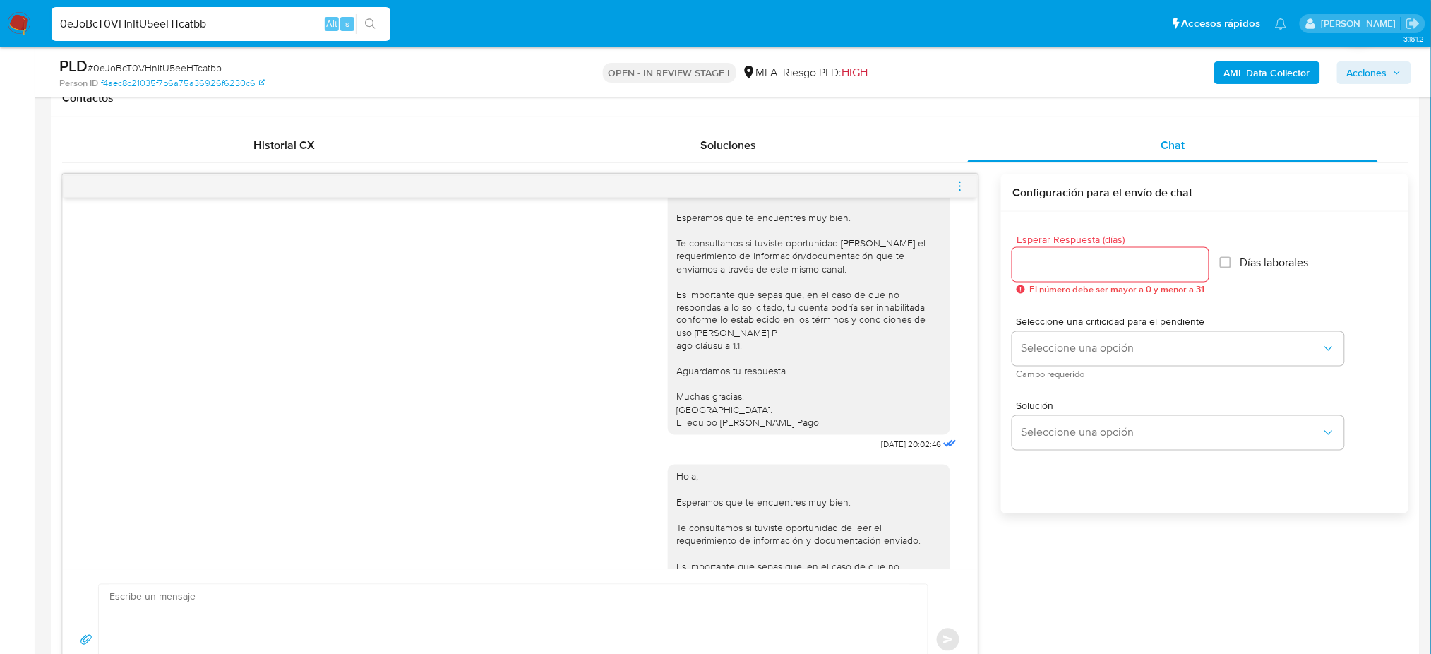
scroll to position [999, 0]
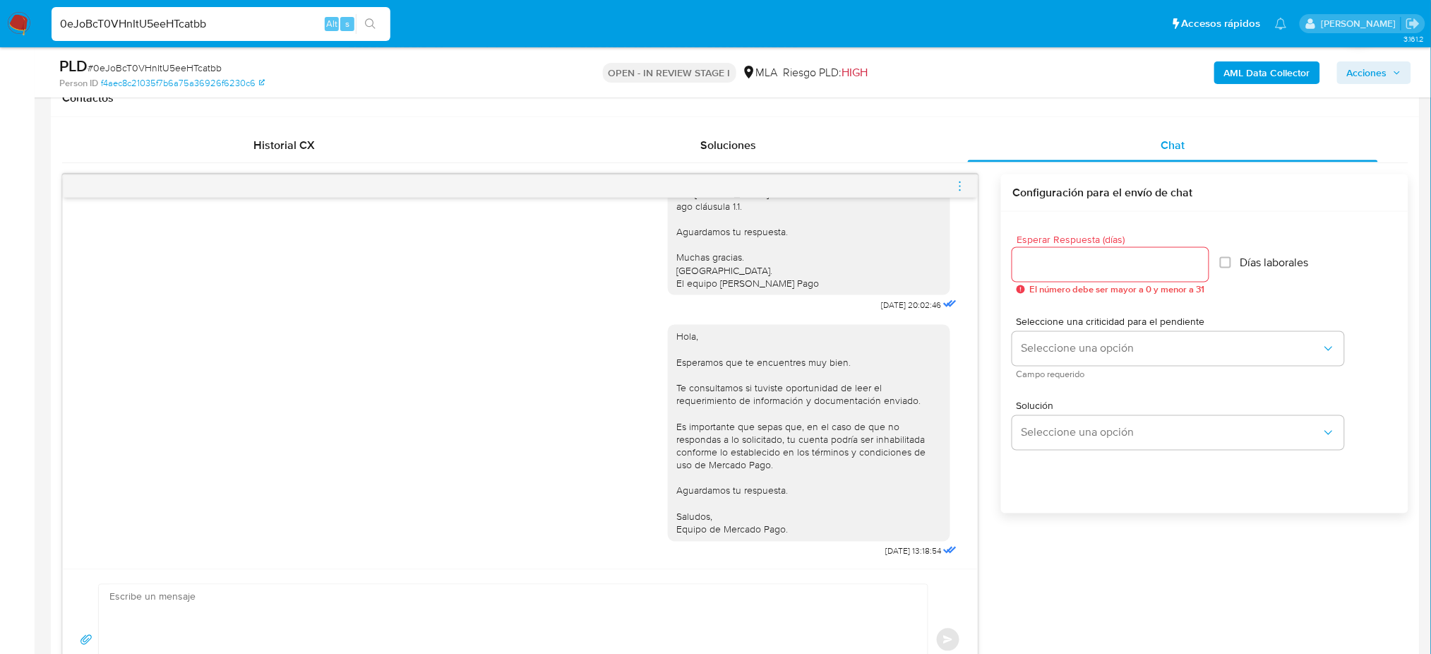
click at [958, 192] on span "menu-action" at bounding box center [960, 186] width 13 height 34
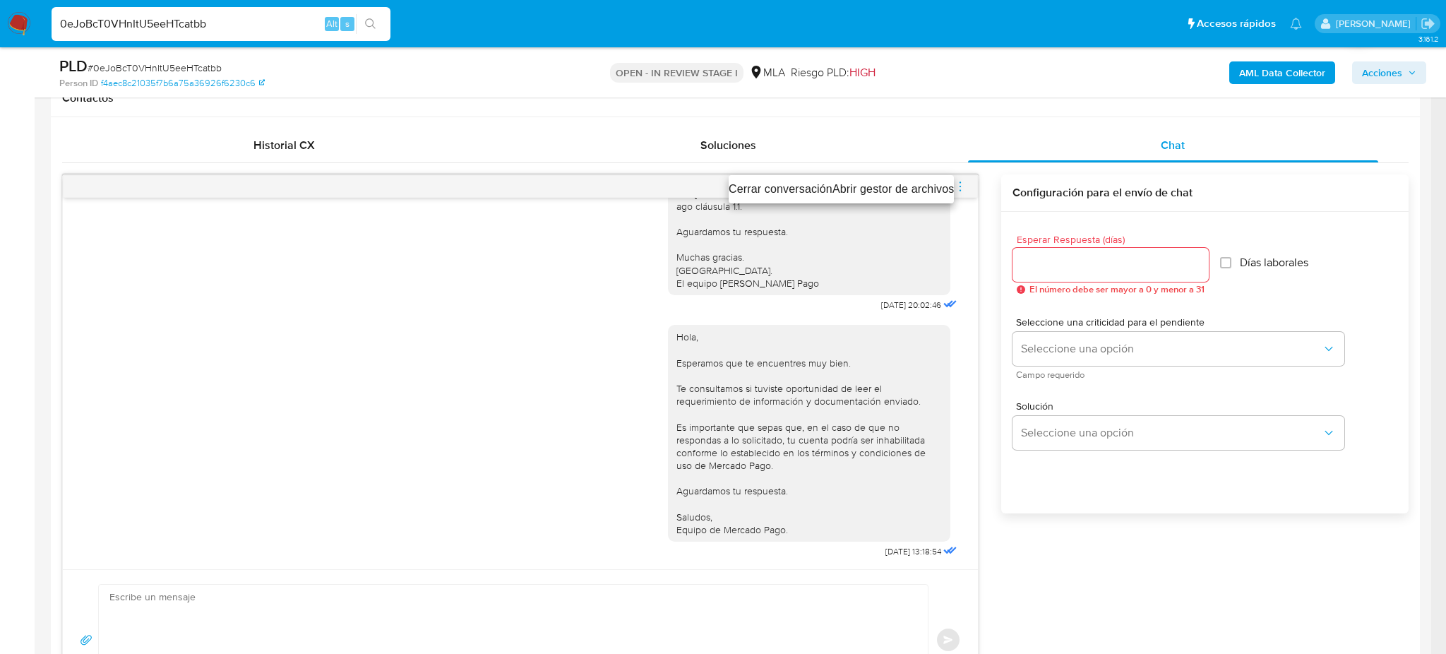
click at [773, 186] on li "Cerrar conversación" at bounding box center [780, 189] width 104 height 17
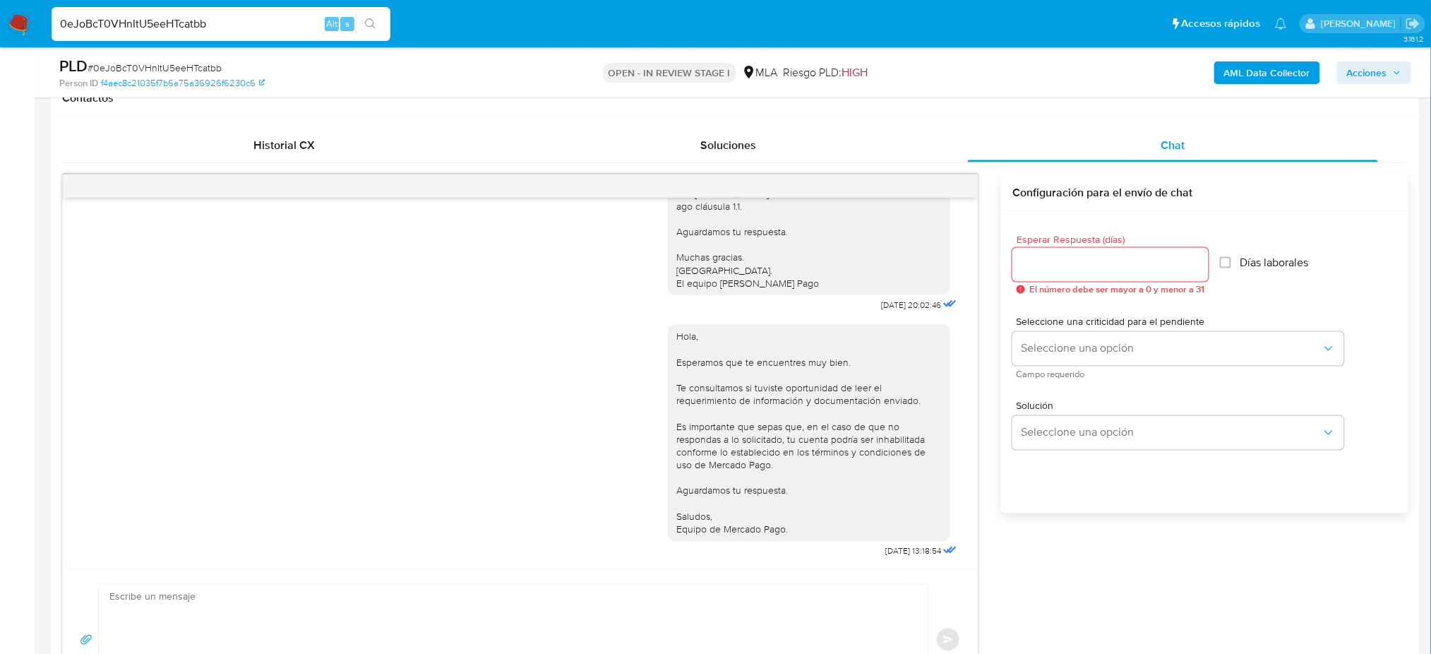
drag, startPoint x: 208, startPoint y: 24, endPoint x: 2, endPoint y: 39, distance: 206.6
click at [2, 39] on nav "Pausado Ver notificaciones 0eJoBcT0VHnItU5eeHTcatbb Alt s Accesos rápidos Presi…" at bounding box center [715, 23] width 1431 height 47
paste input "CXEJfDXgrWVM1fTU6snWIw5M"
type input "CXEJfDXgrWVM1fTU6snWIw5M"
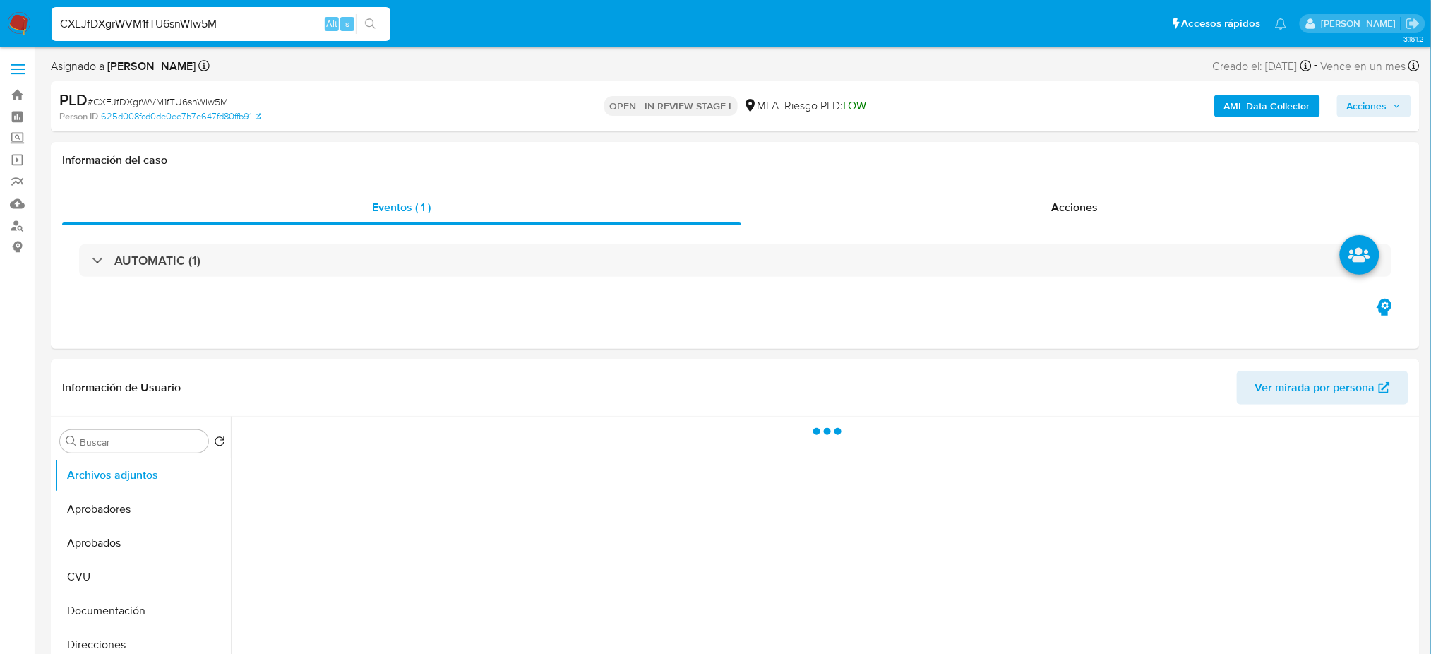
select select "10"
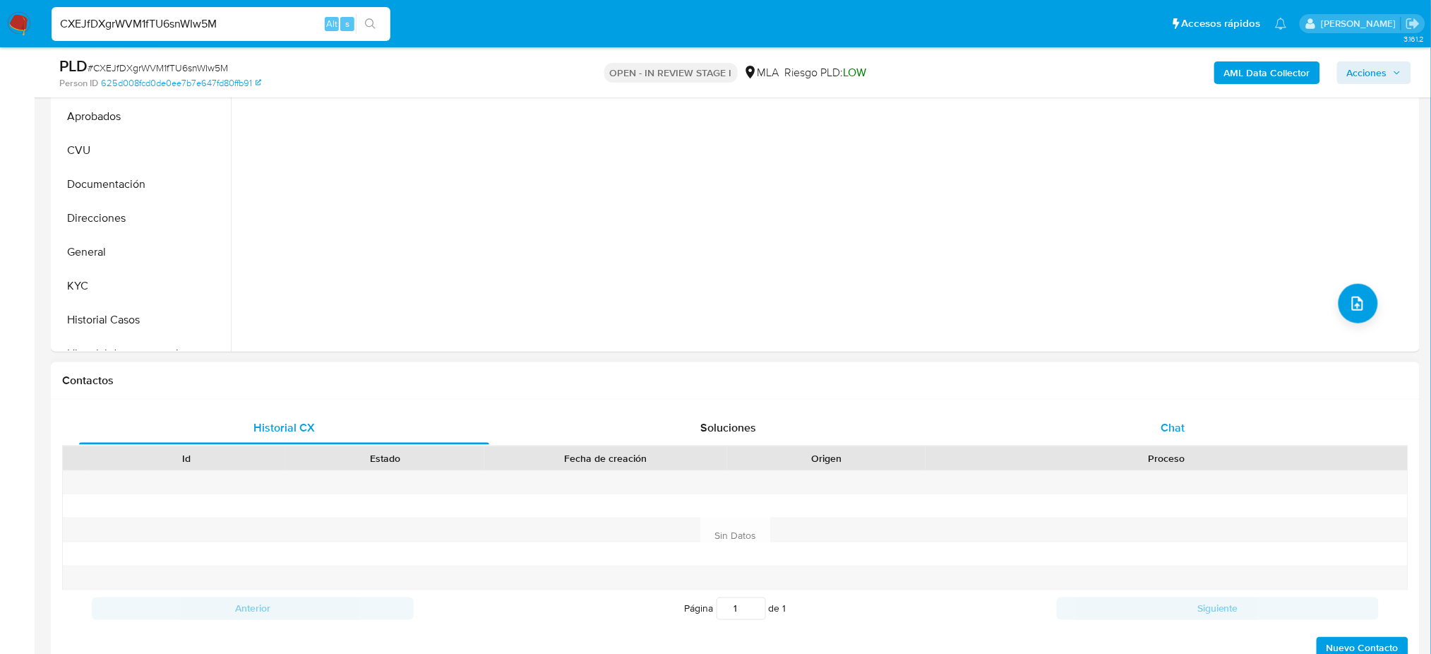
click at [1191, 421] on div "Chat" at bounding box center [1173, 428] width 410 height 34
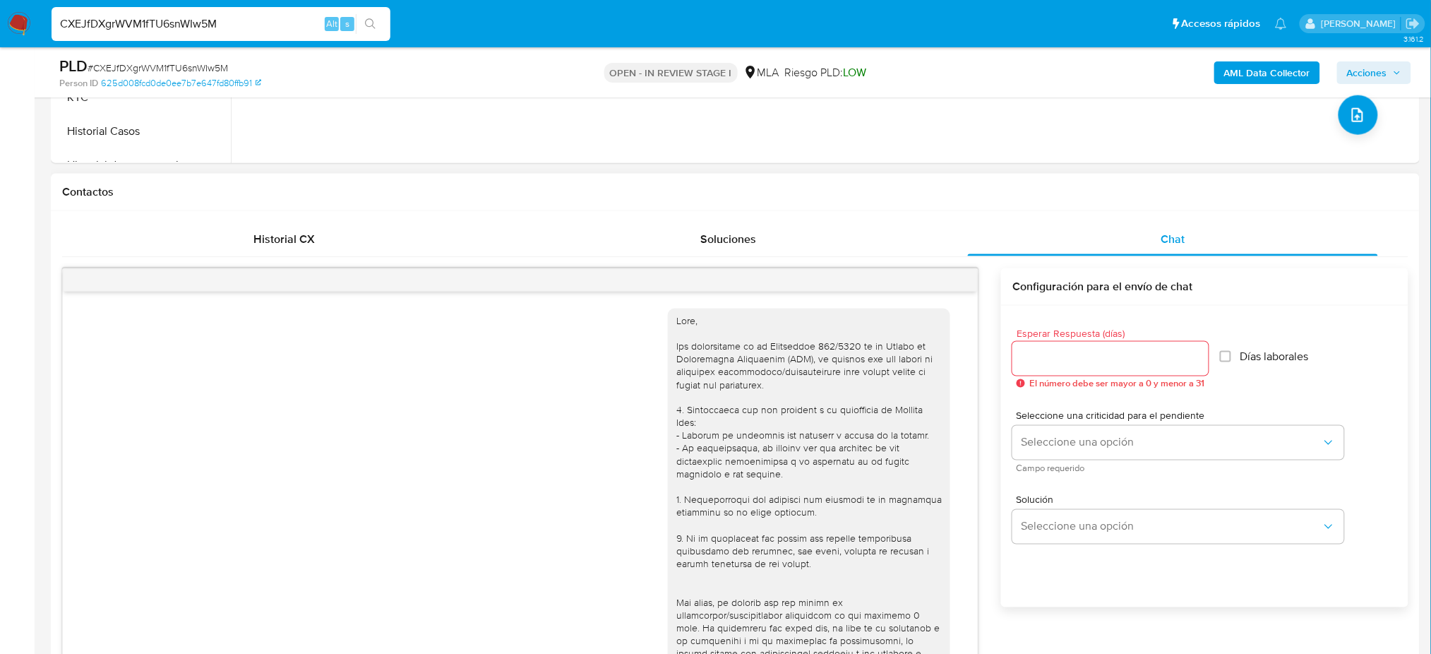
scroll to position [585, 0]
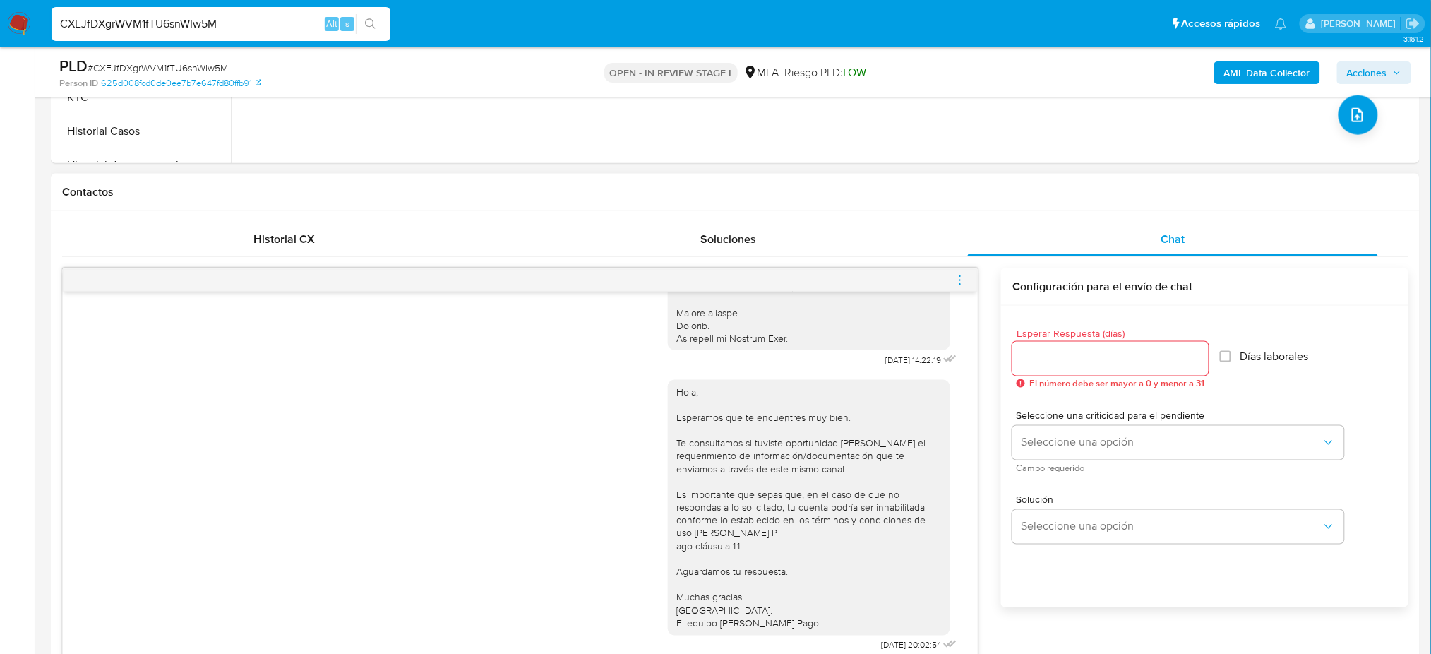
click at [963, 274] on icon "menu-action" at bounding box center [960, 280] width 13 height 13
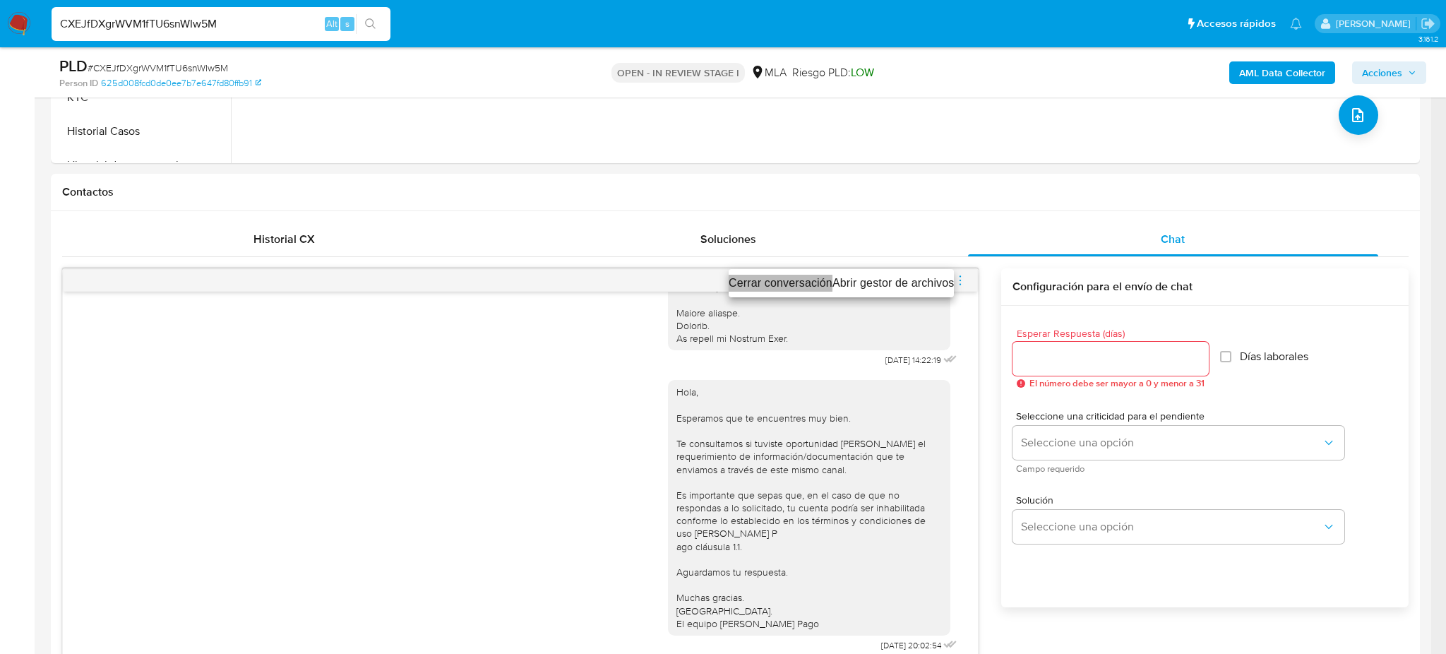
click at [763, 280] on li "Cerrar conversación" at bounding box center [780, 283] width 104 height 17
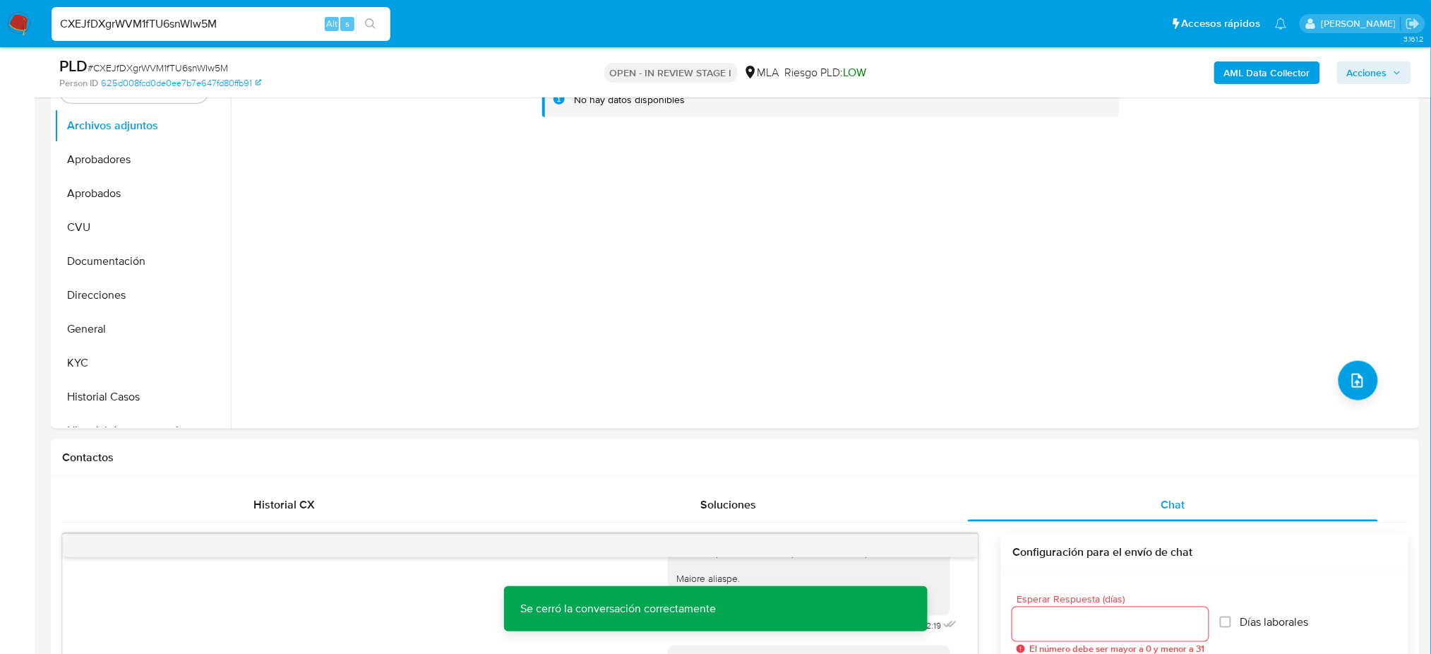
scroll to position [188, 0]
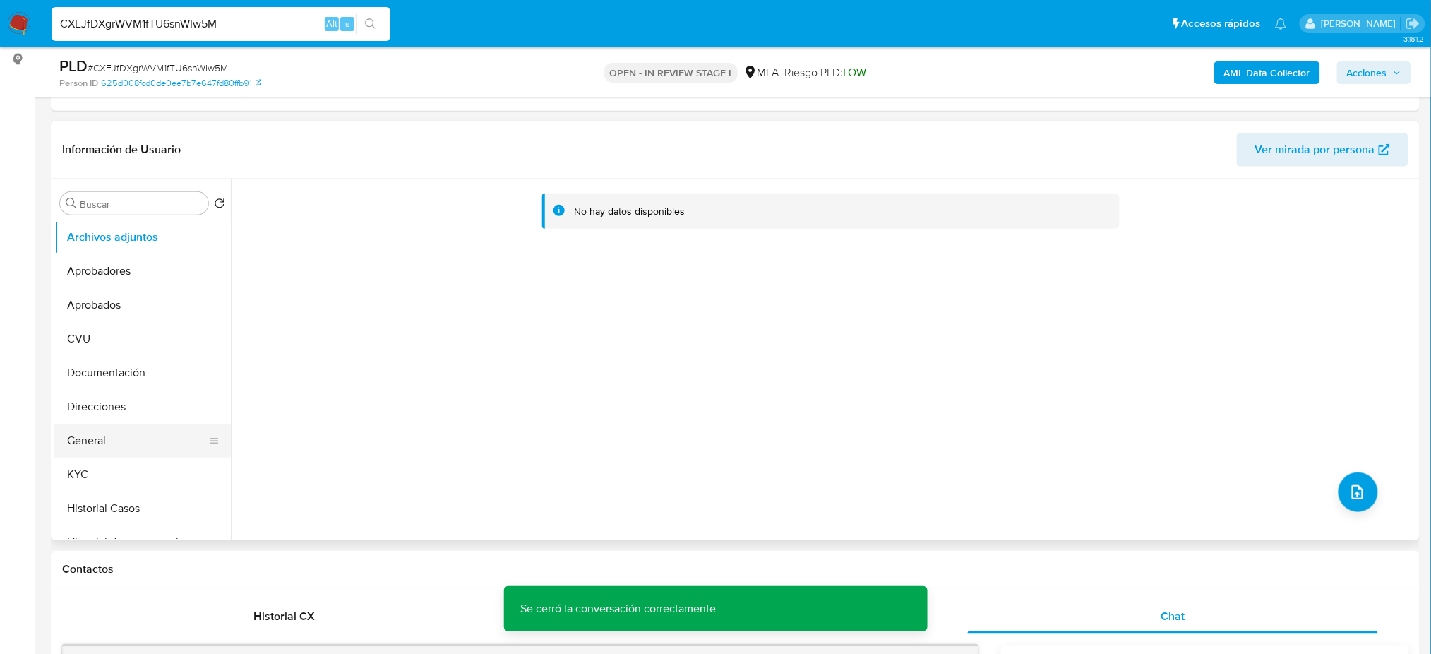
click at [121, 440] on button "General" at bounding box center [136, 440] width 165 height 34
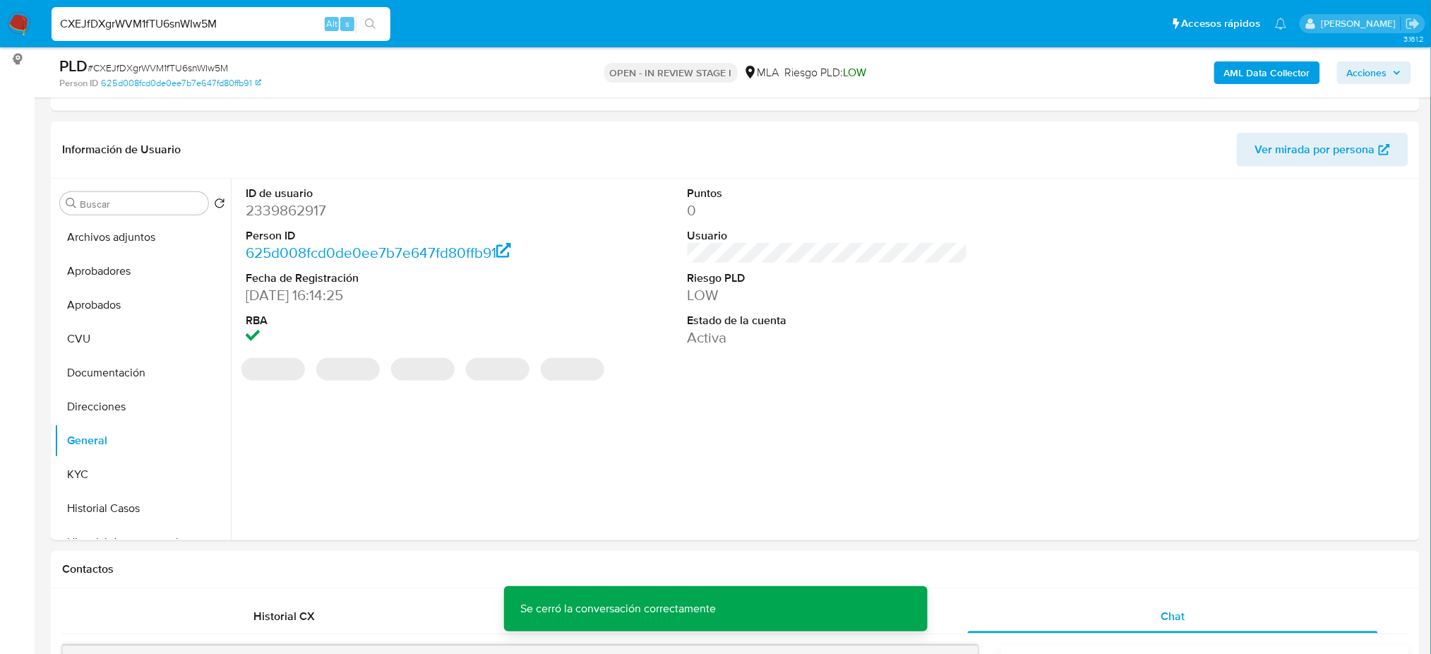
click at [265, 212] on dd "2339862917" at bounding box center [386, 210] width 280 height 20
copy dd "2339862917"
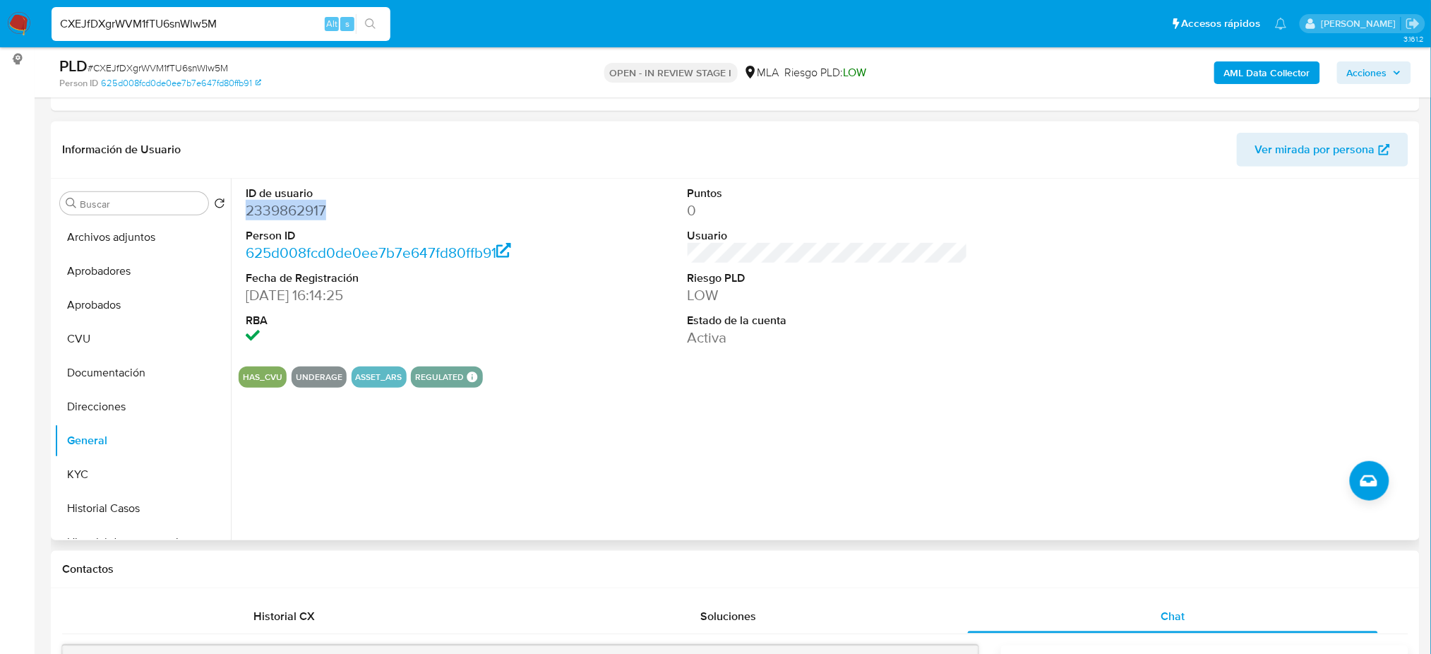
click at [1256, 77] on b "AML Data Collector" at bounding box center [1267, 72] width 86 height 23
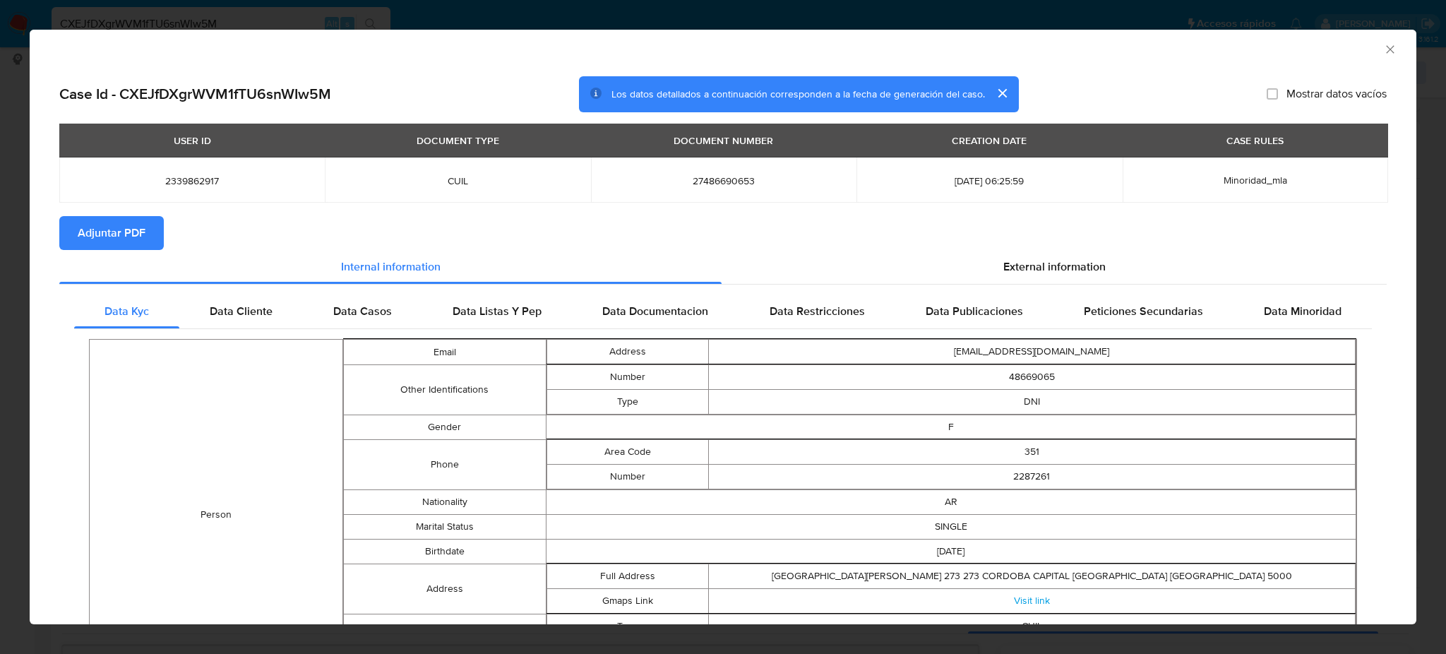
click at [140, 243] on span "Adjuntar PDF" at bounding box center [112, 232] width 68 height 31
click at [1383, 49] on icon "Cerrar ventana" at bounding box center [1390, 49] width 14 height 14
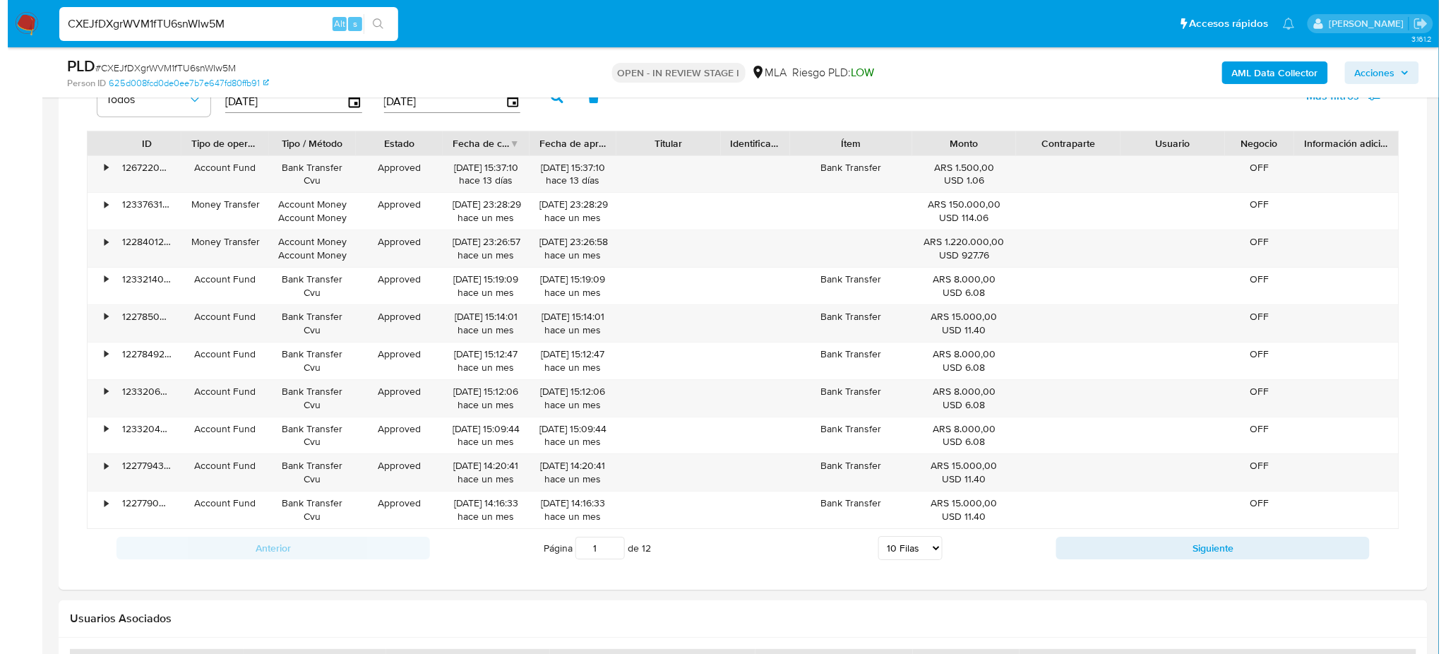
scroll to position [2164, 0]
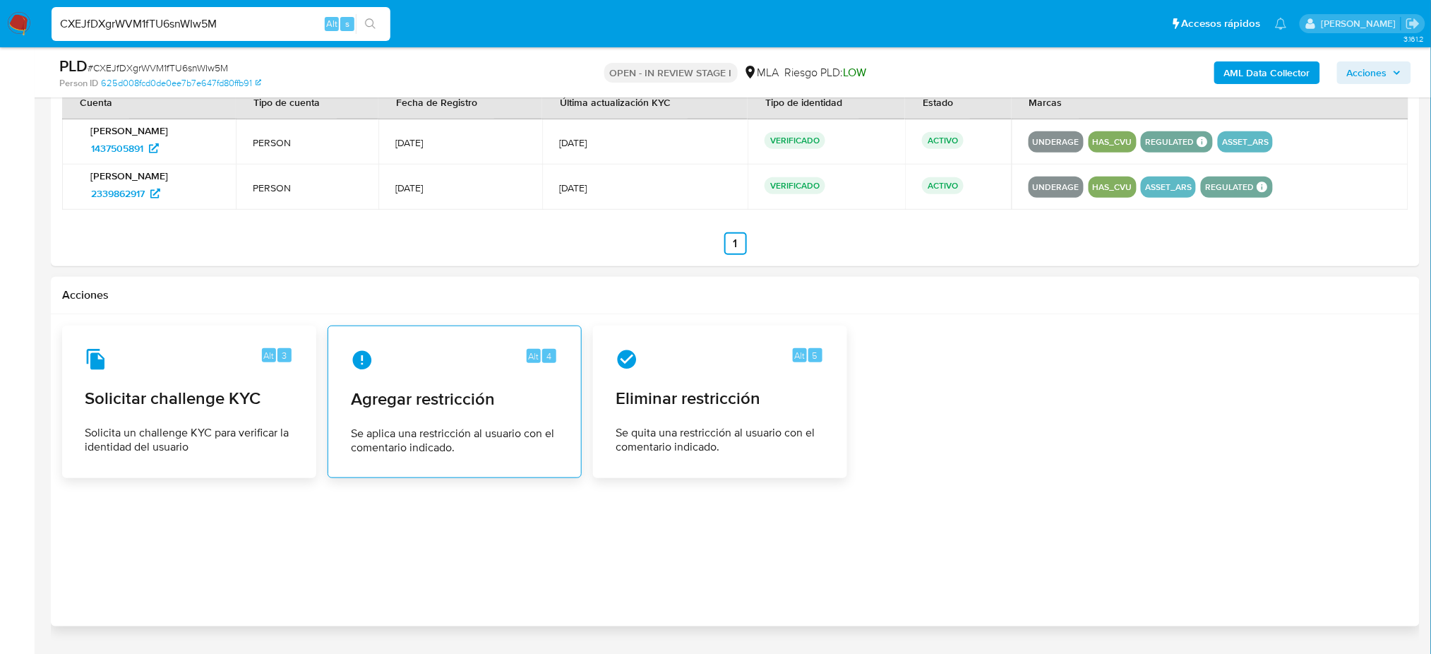
click at [461, 383] on div "Alt 4 Agregar restricción Se aplica una restricción al usuario con el comentari…" at bounding box center [455, 401] width 230 height 128
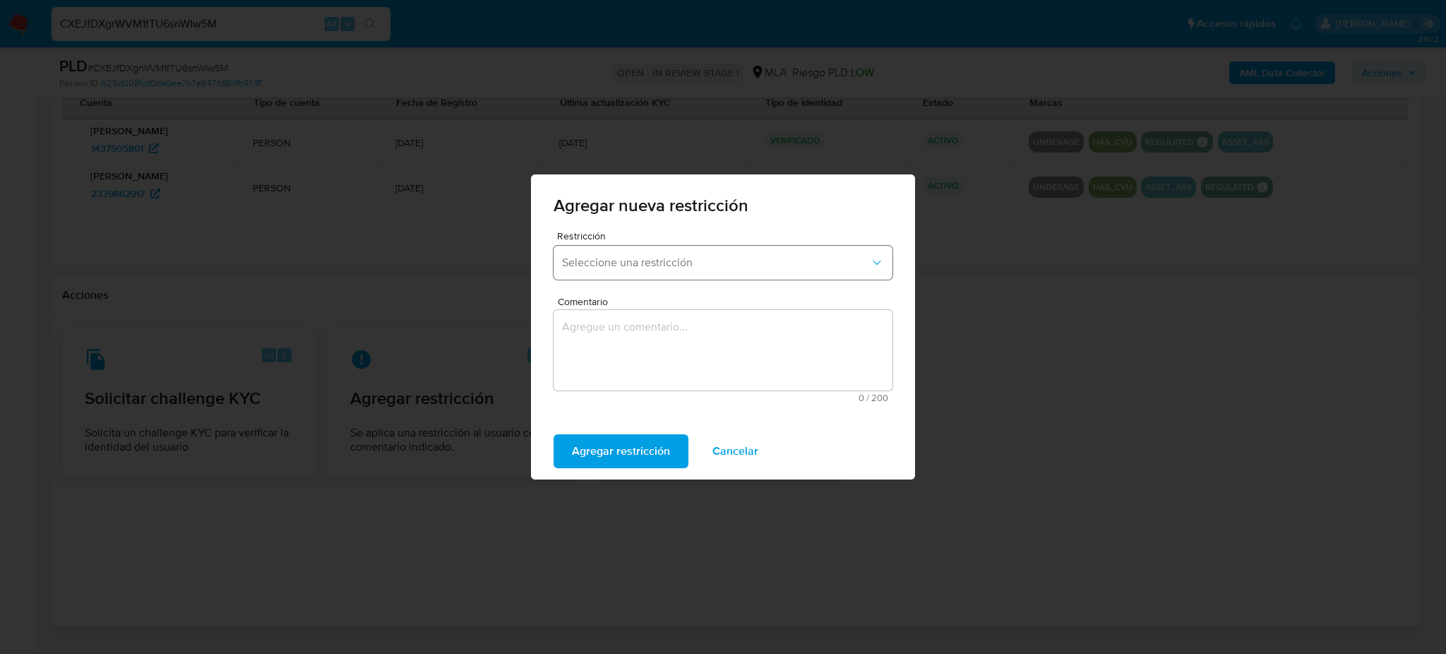
click at [601, 258] on span "Seleccione una restricción" at bounding box center [716, 263] width 308 height 14
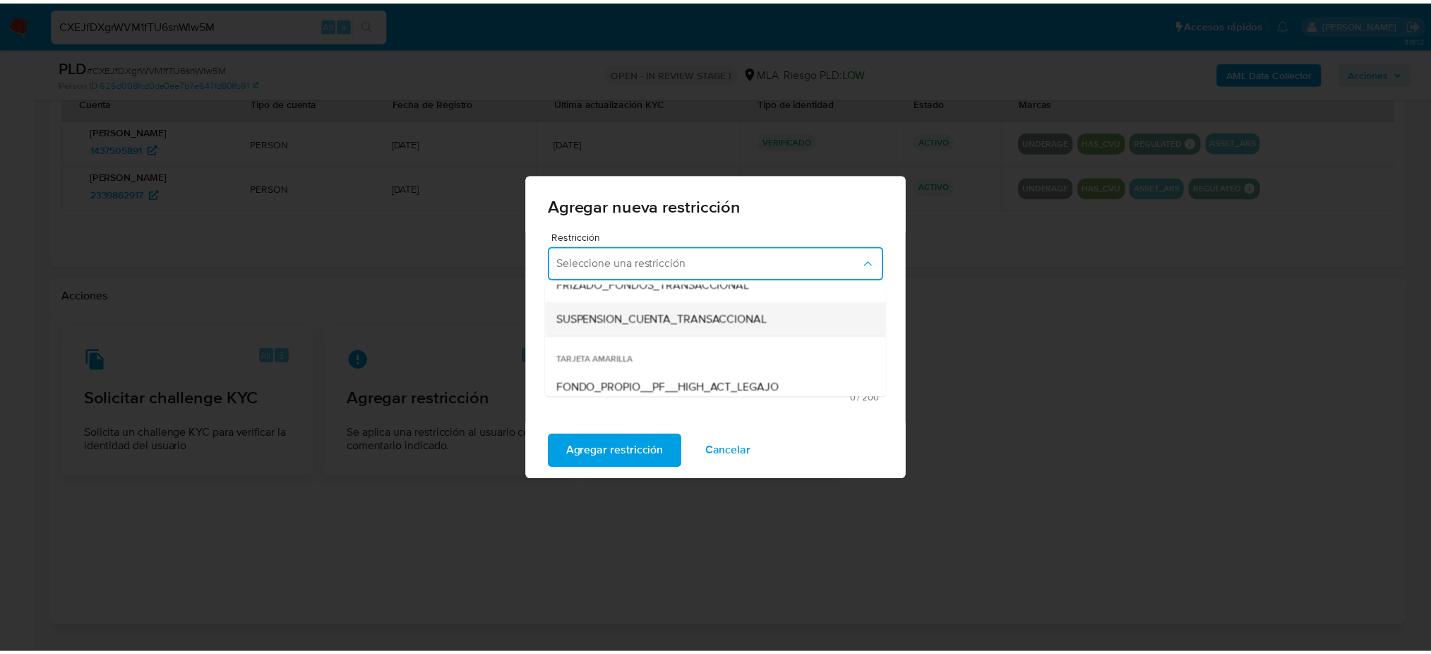
scroll to position [188, 0]
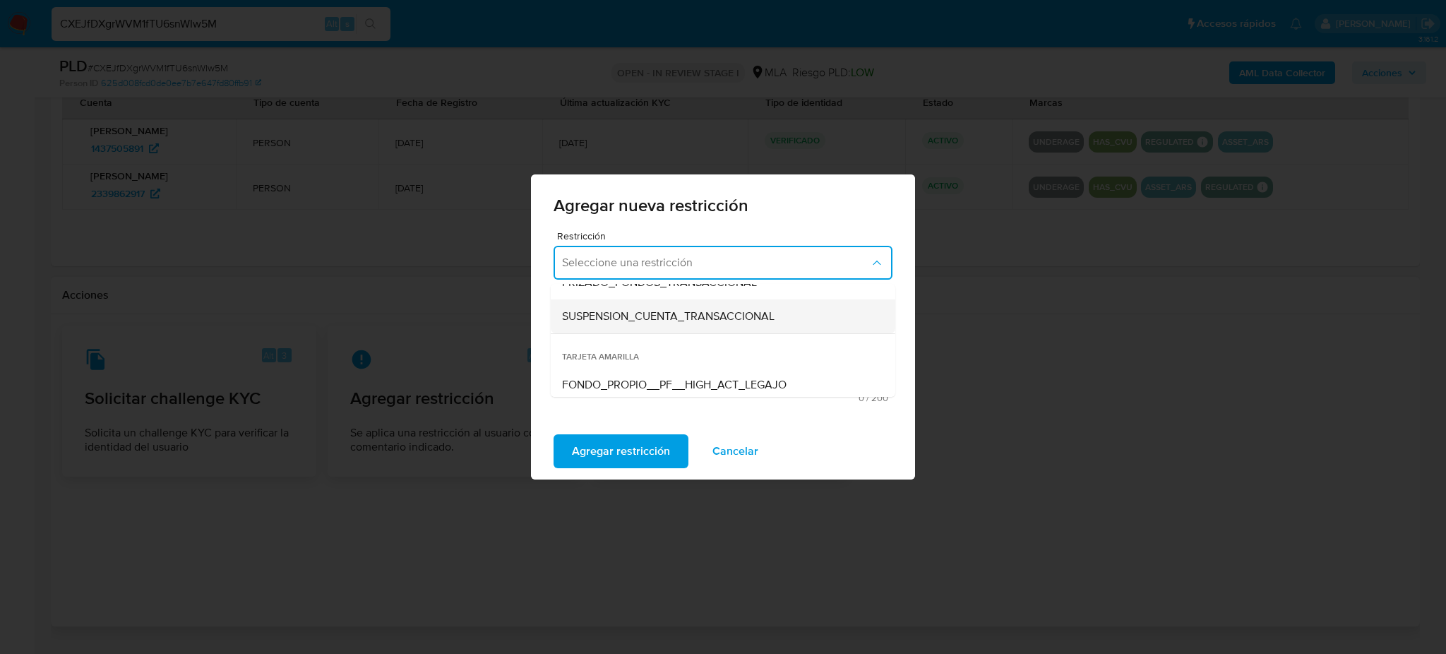
click at [623, 320] on span "SUSPENSION_CUENTA_TRANSACCIONAL" at bounding box center [668, 316] width 212 height 14
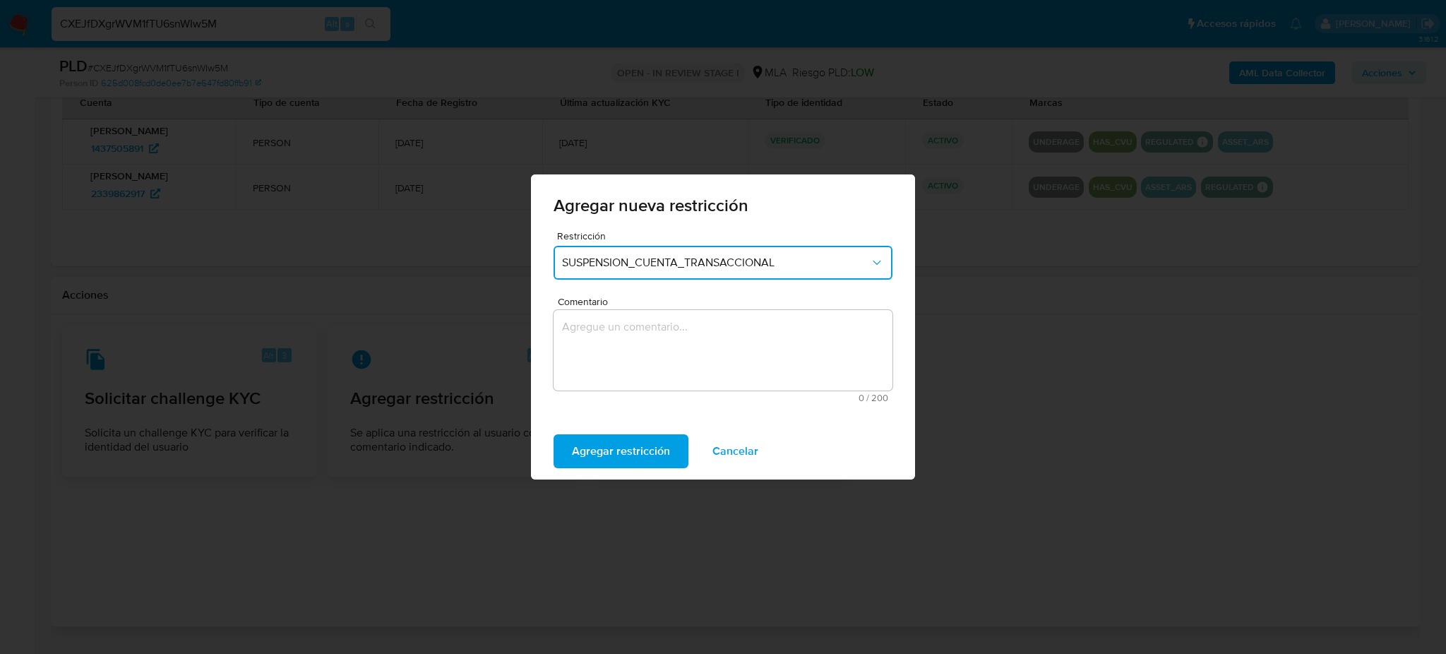
click at [632, 345] on textarea "Comentario" at bounding box center [722, 350] width 339 height 80
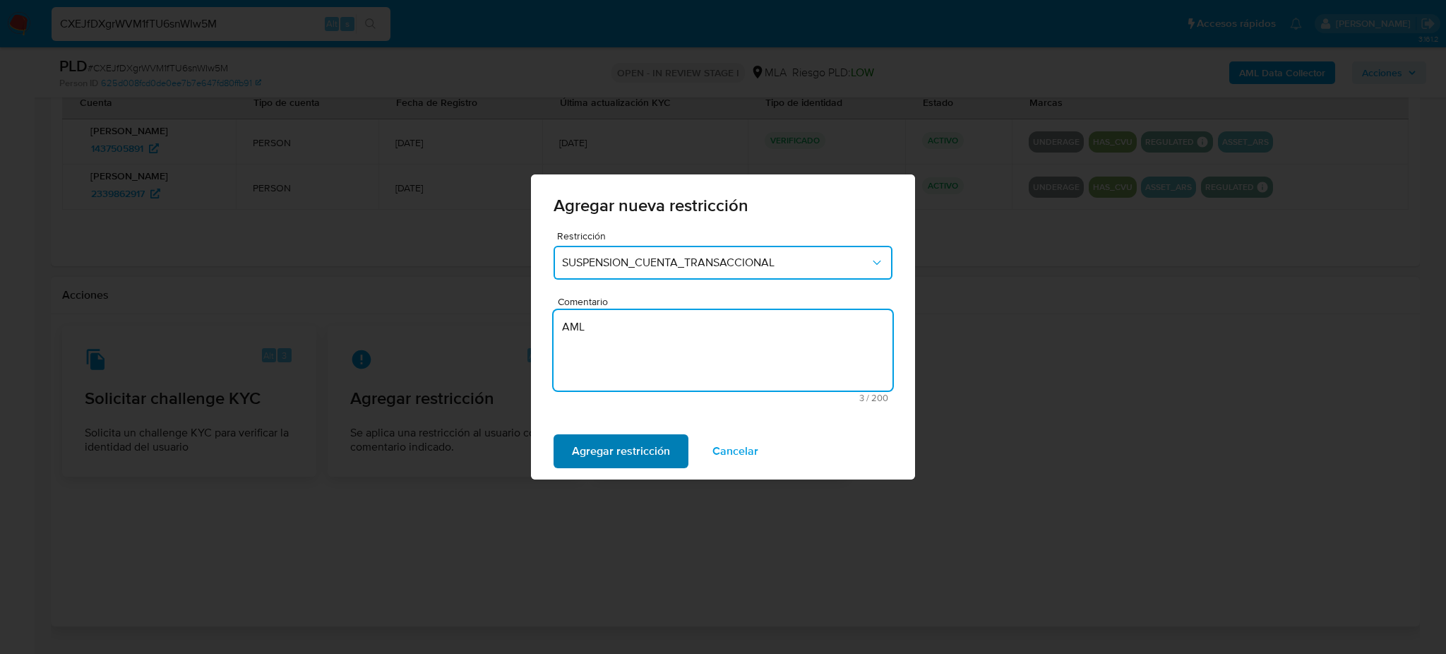
type textarea "AML"
click at [600, 447] on span "Agregar restricción" at bounding box center [621, 450] width 98 height 31
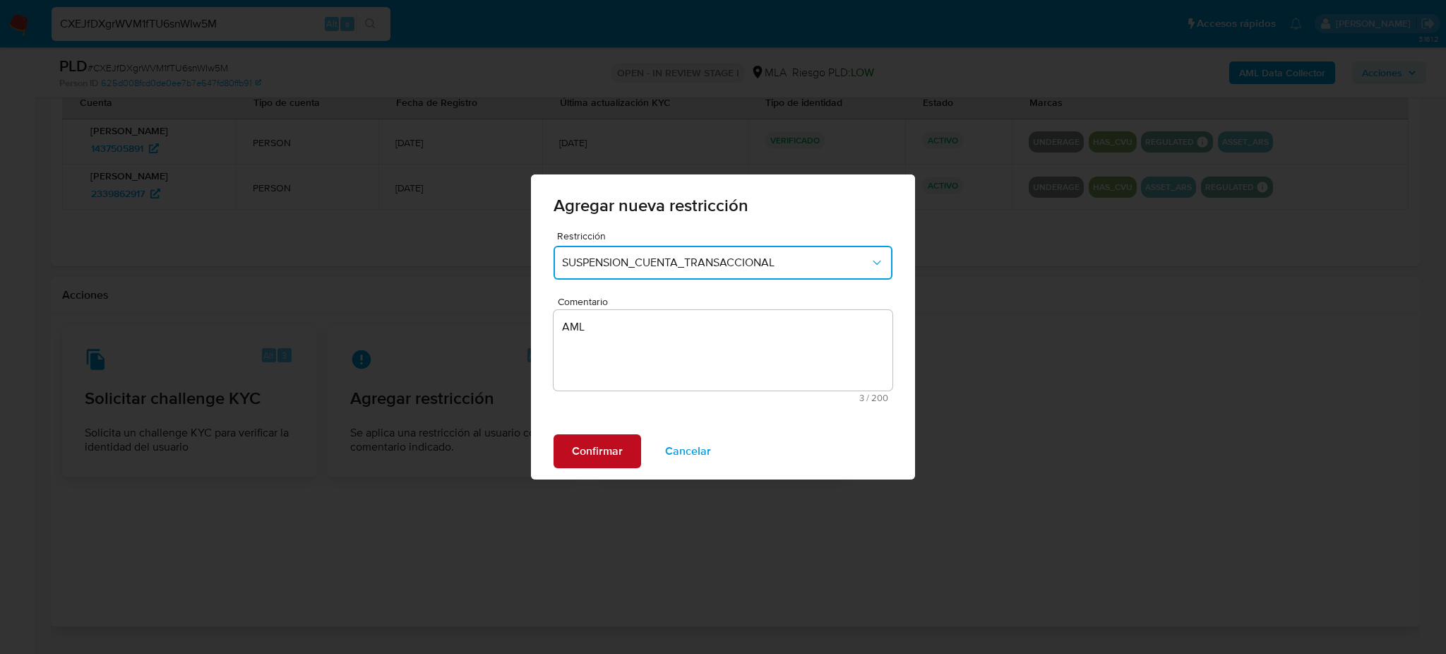
click at [600, 447] on span "Confirmar" at bounding box center [597, 450] width 51 height 31
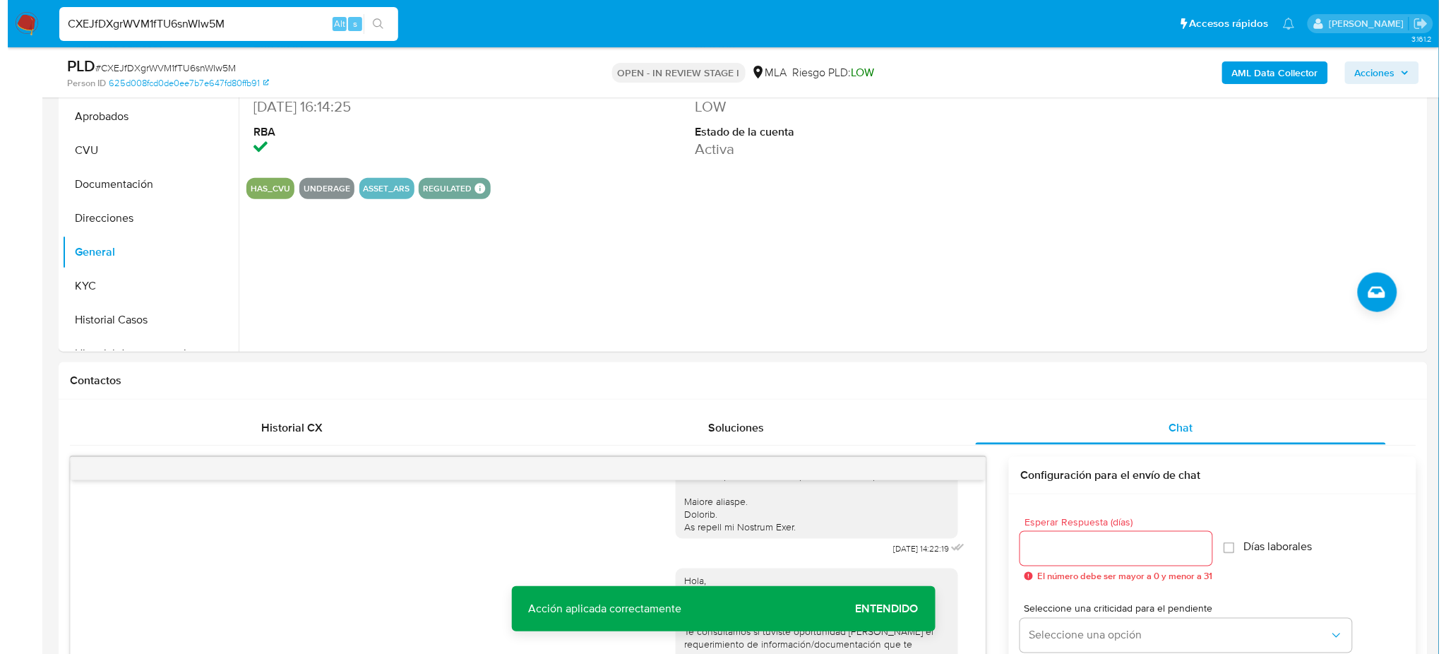
scroll to position [94, 0]
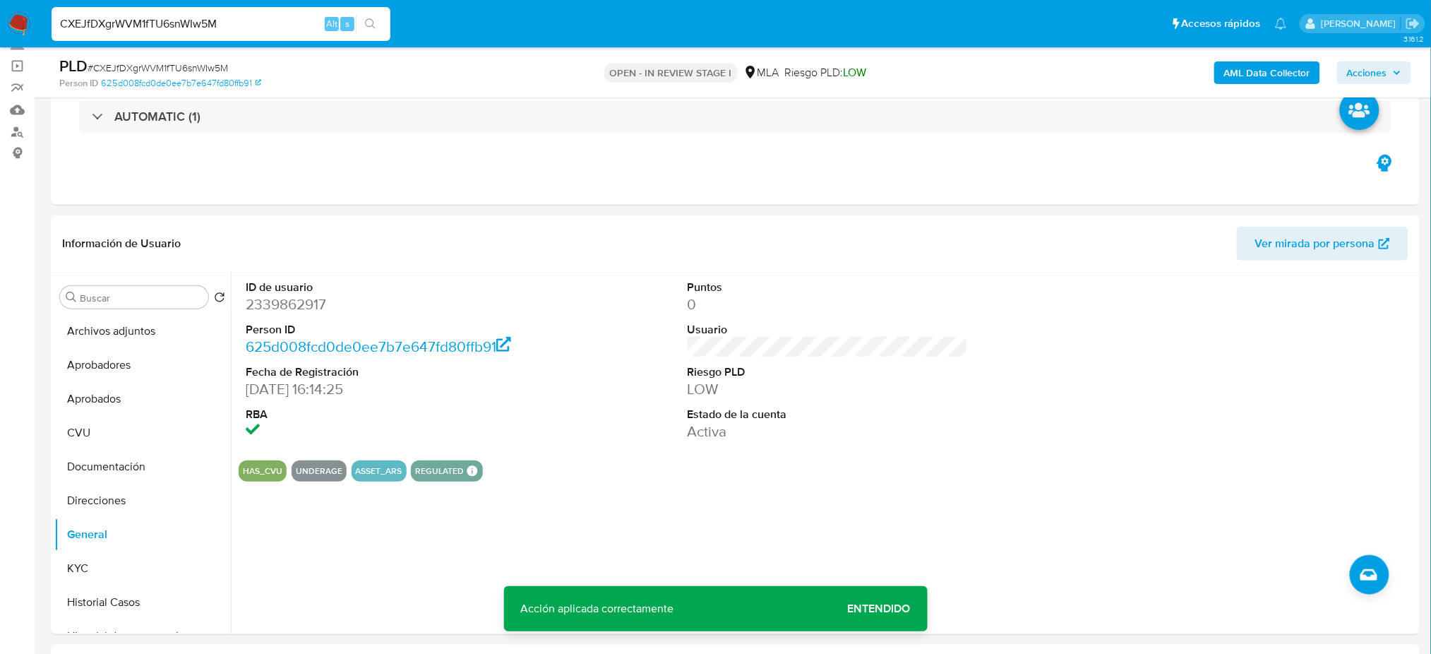
click at [261, 305] on dd "2339862917" at bounding box center [386, 304] width 280 height 20
copy dd "2339862917"
click at [131, 330] on button "Archivos adjuntos" at bounding box center [136, 331] width 165 height 34
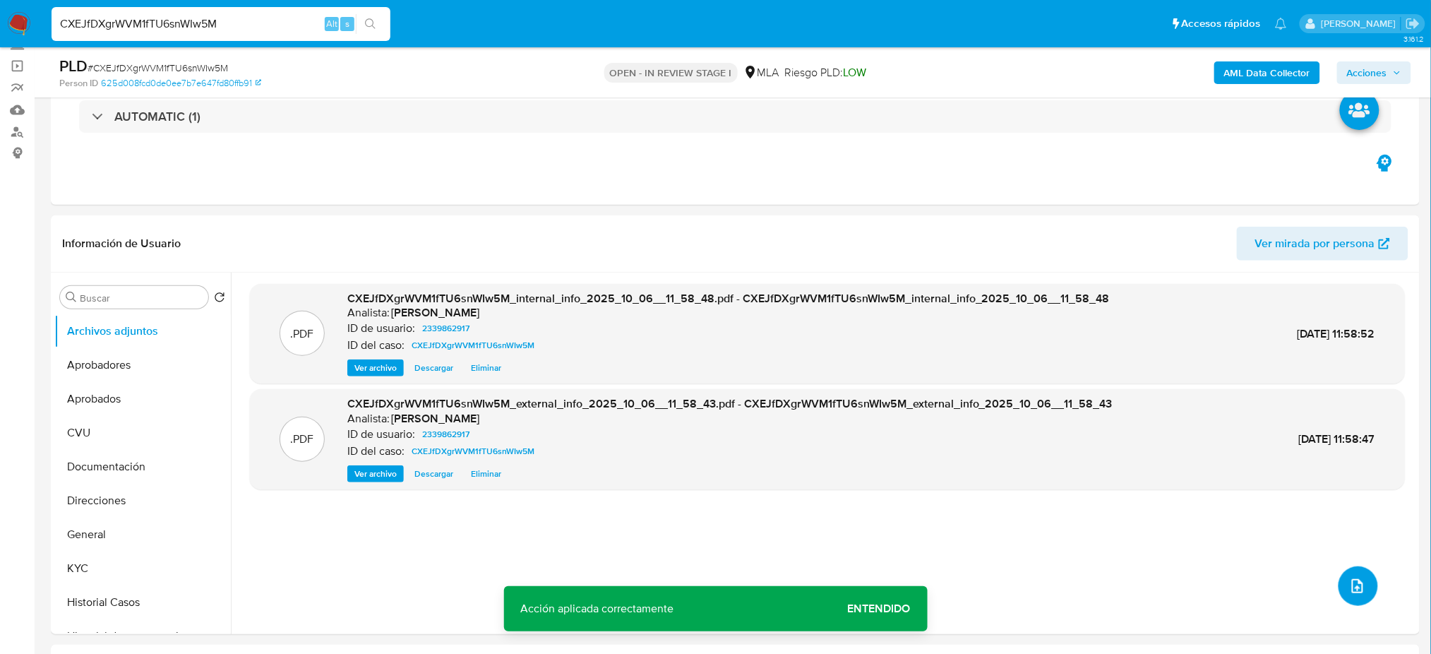
click at [1364, 590] on button "upload-file" at bounding box center [1358, 586] width 40 height 40
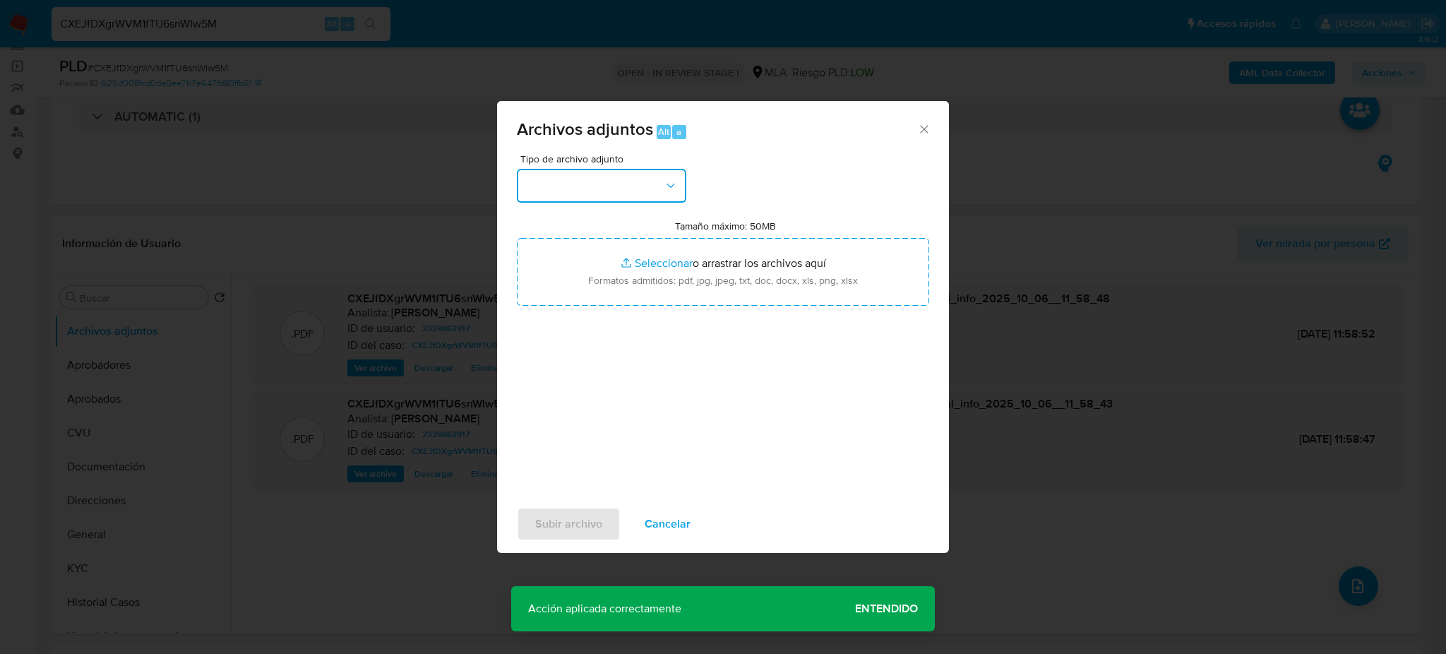
click at [585, 185] on button "button" at bounding box center [601, 186] width 169 height 34
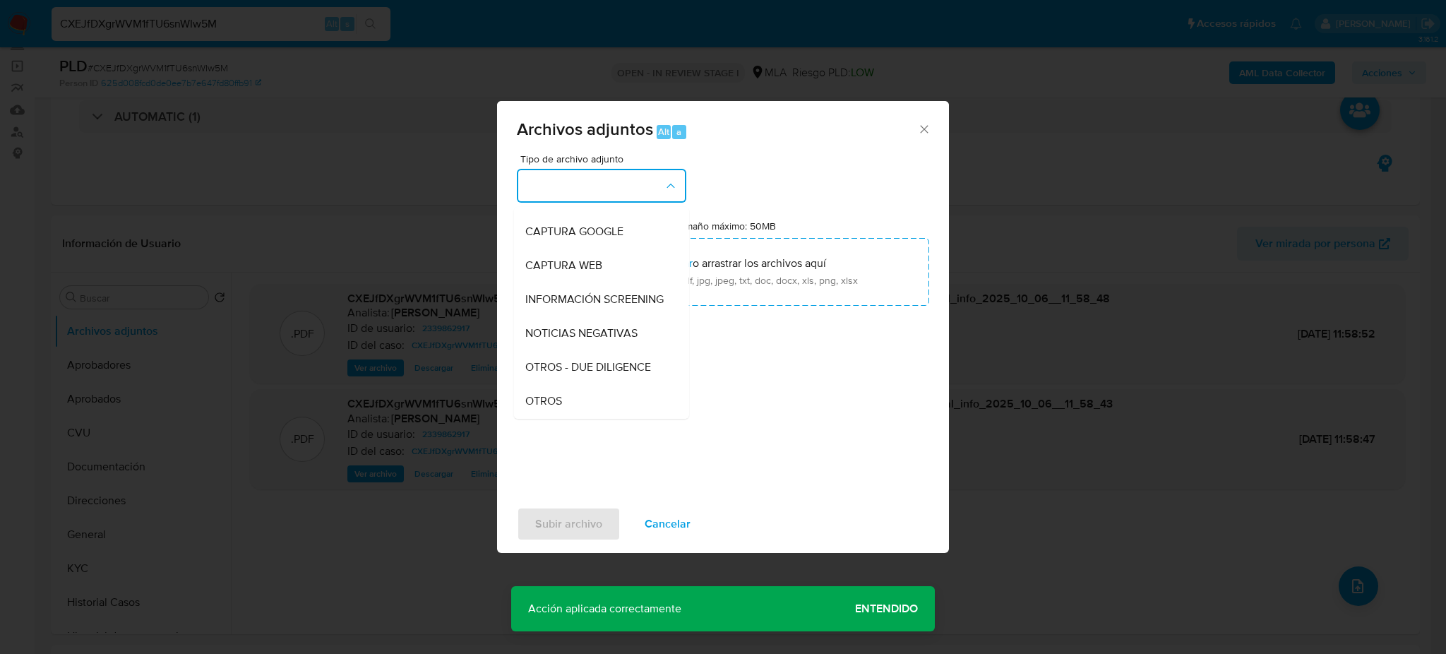
click at [556, 405] on div "OTROS" at bounding box center [597, 401] width 144 height 34
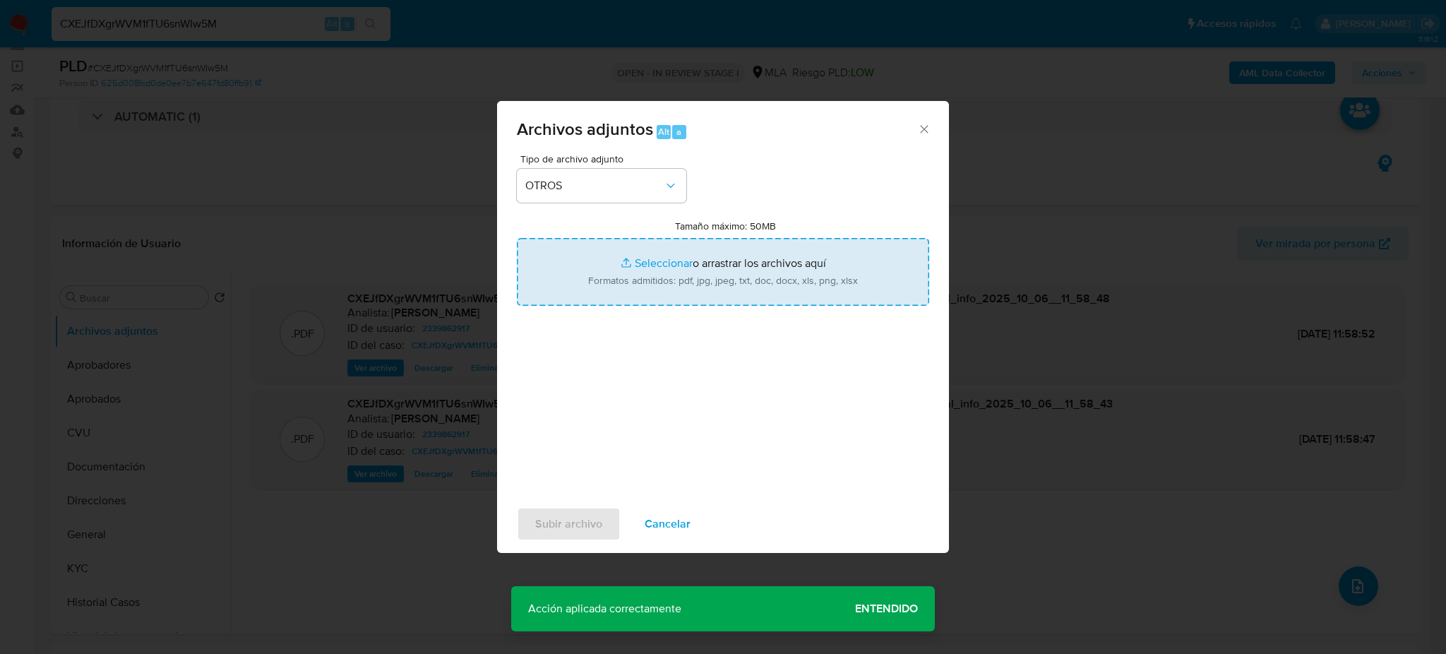
click at [618, 280] on input "Tamaño máximo: 50MB Seleccionar archivos" at bounding box center [723, 272] width 412 height 68
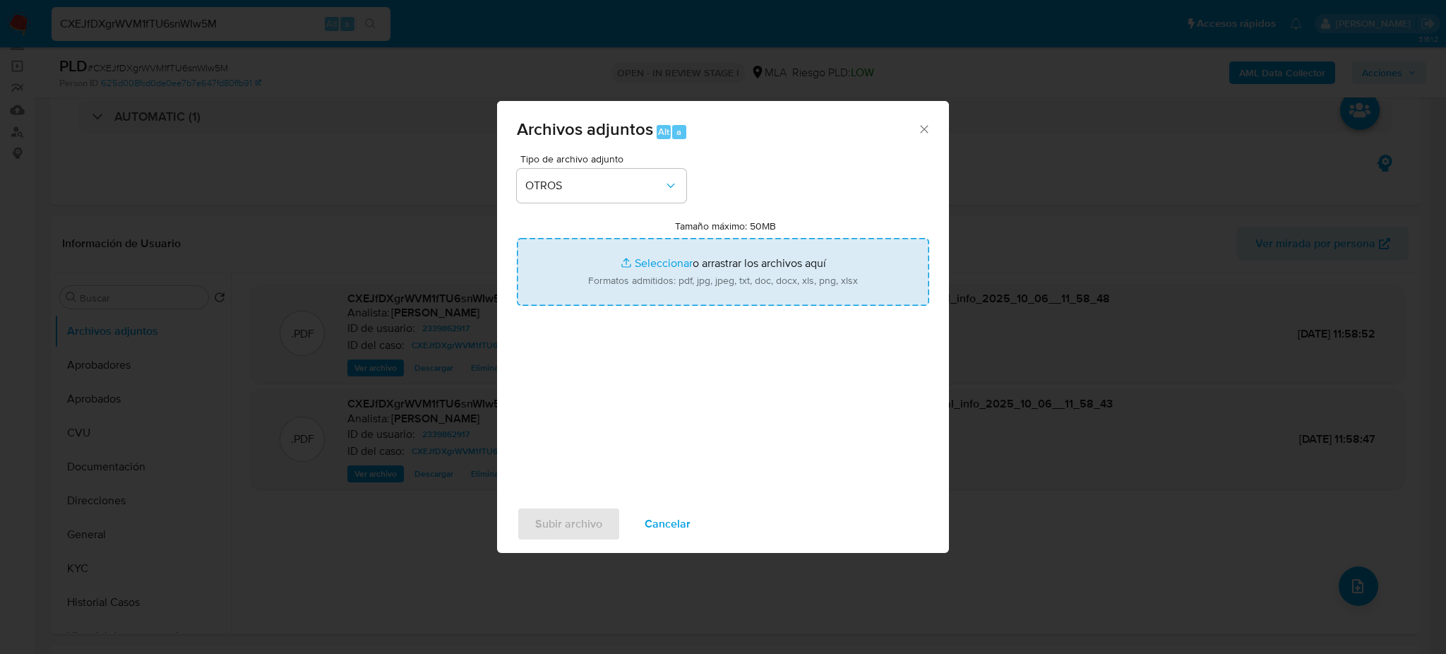
type input "C:\fakepath\Caselog CXEJfDXgrWVM1fTU6snWIw5M_2025_09_17_18_01_51.docx"
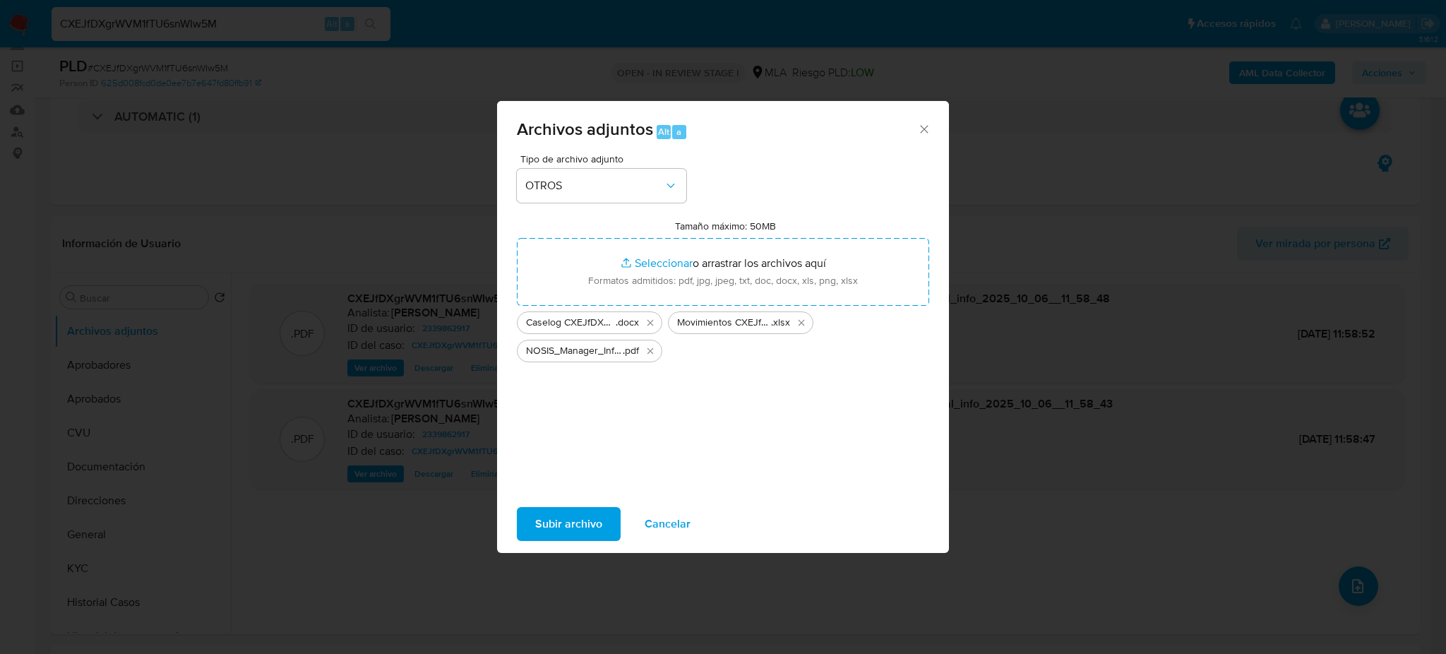
click at [528, 530] on button "Subir archivo" at bounding box center [569, 524] width 104 height 34
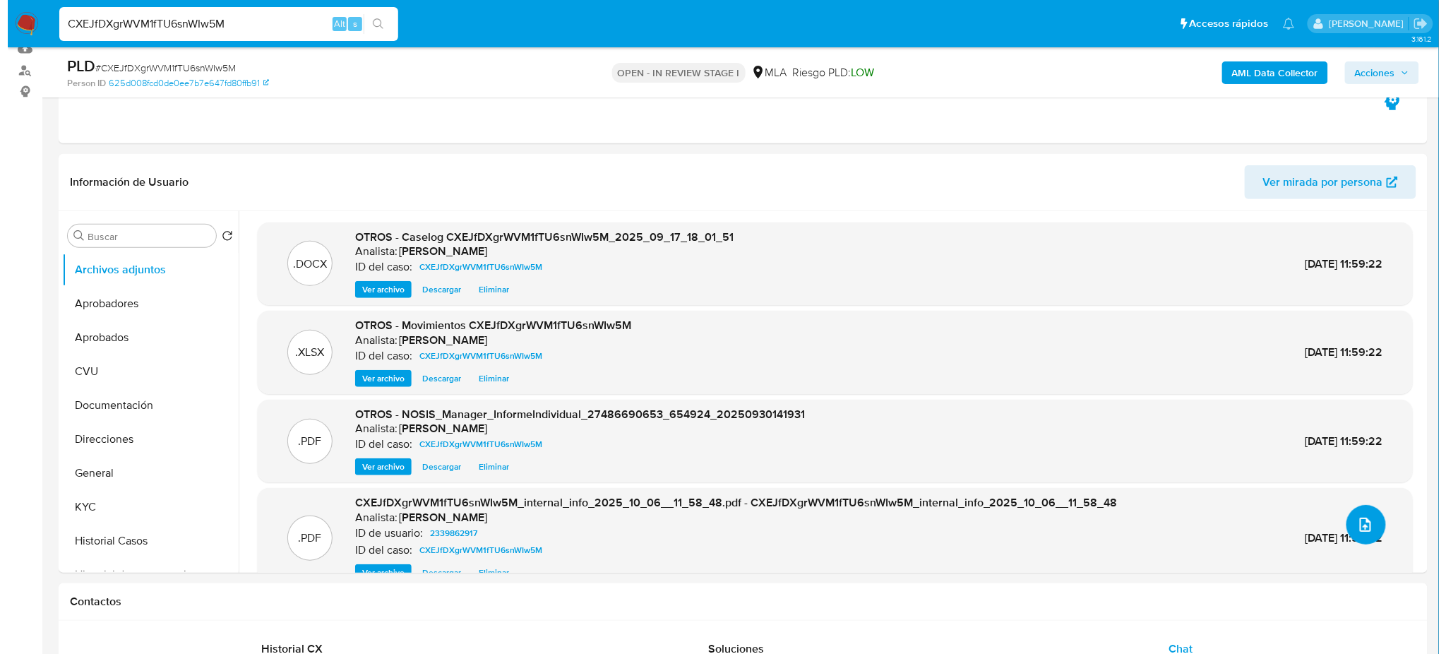
scroll to position [188, 0]
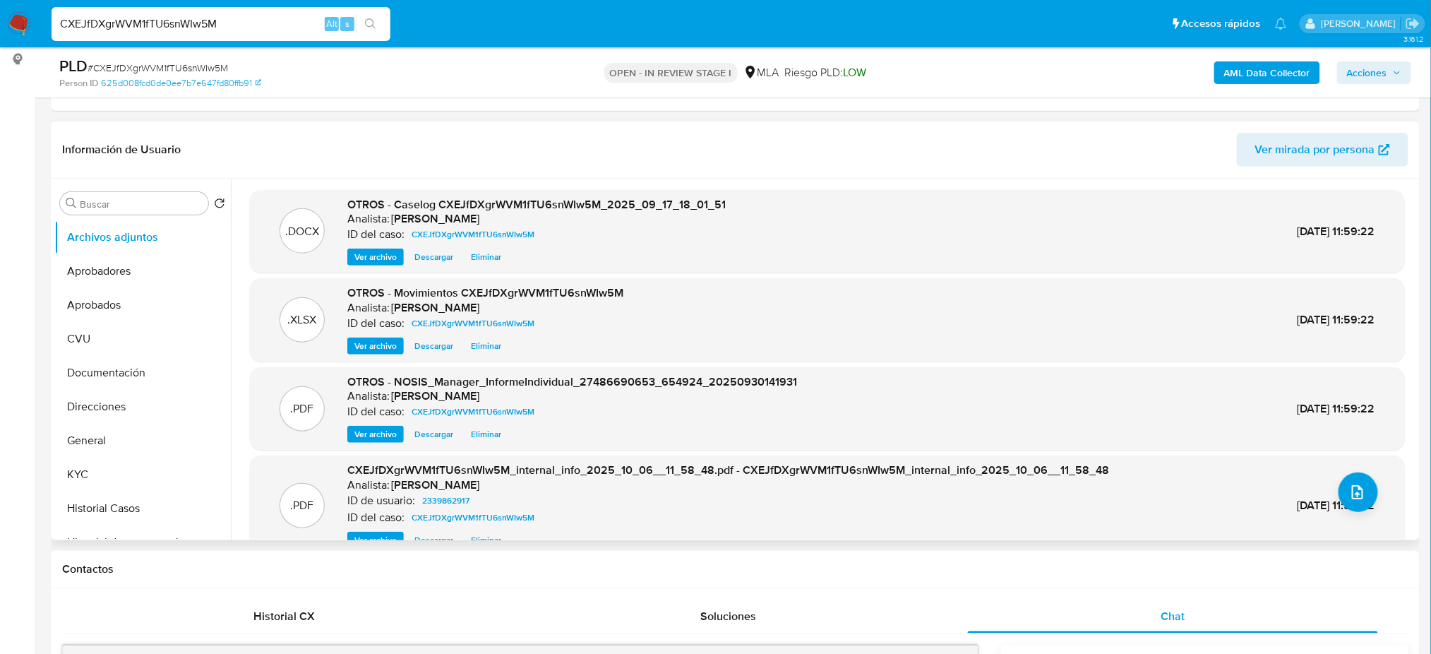
click at [367, 260] on span "Ver archivo" at bounding box center [375, 257] width 42 height 14
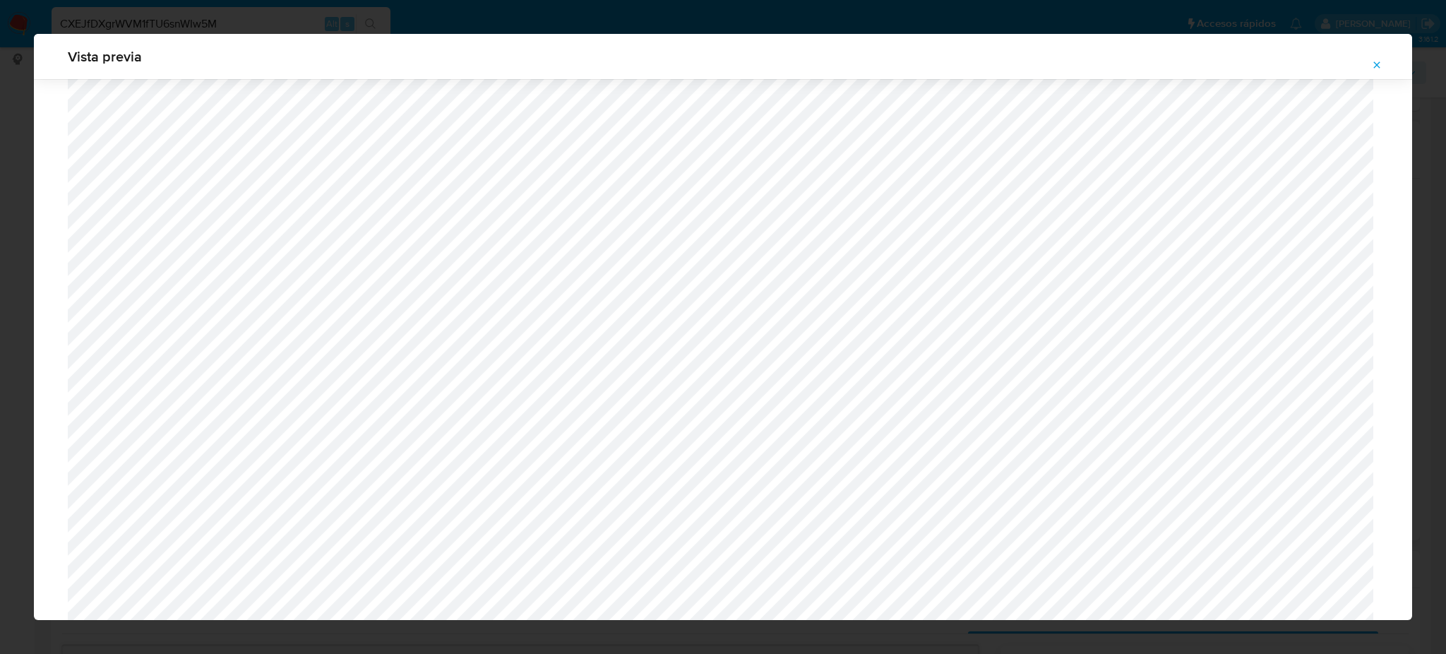
scroll to position [1195, 0]
drag, startPoint x: 1376, startPoint y: 61, endPoint x: 945, endPoint y: 188, distance: 449.4
click at [1376, 61] on icon "Attachment preview" at bounding box center [1376, 64] width 11 height 11
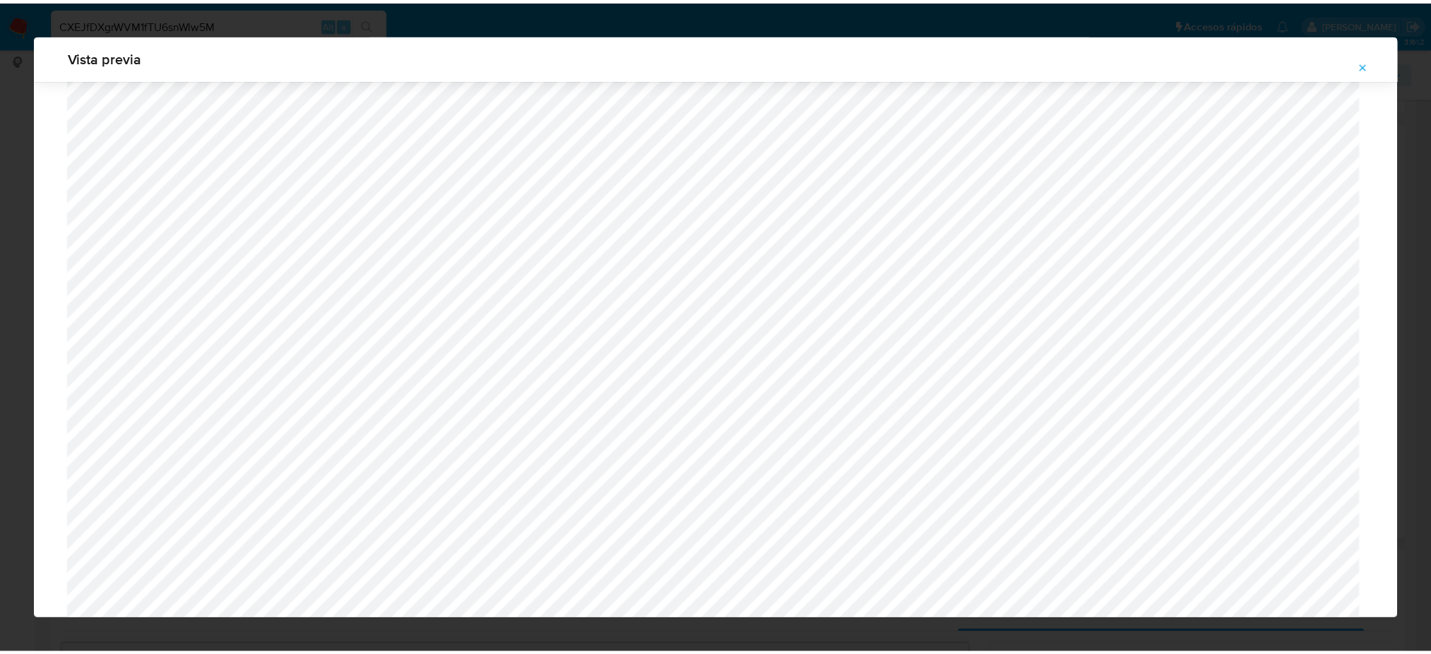
scroll to position [0, 0]
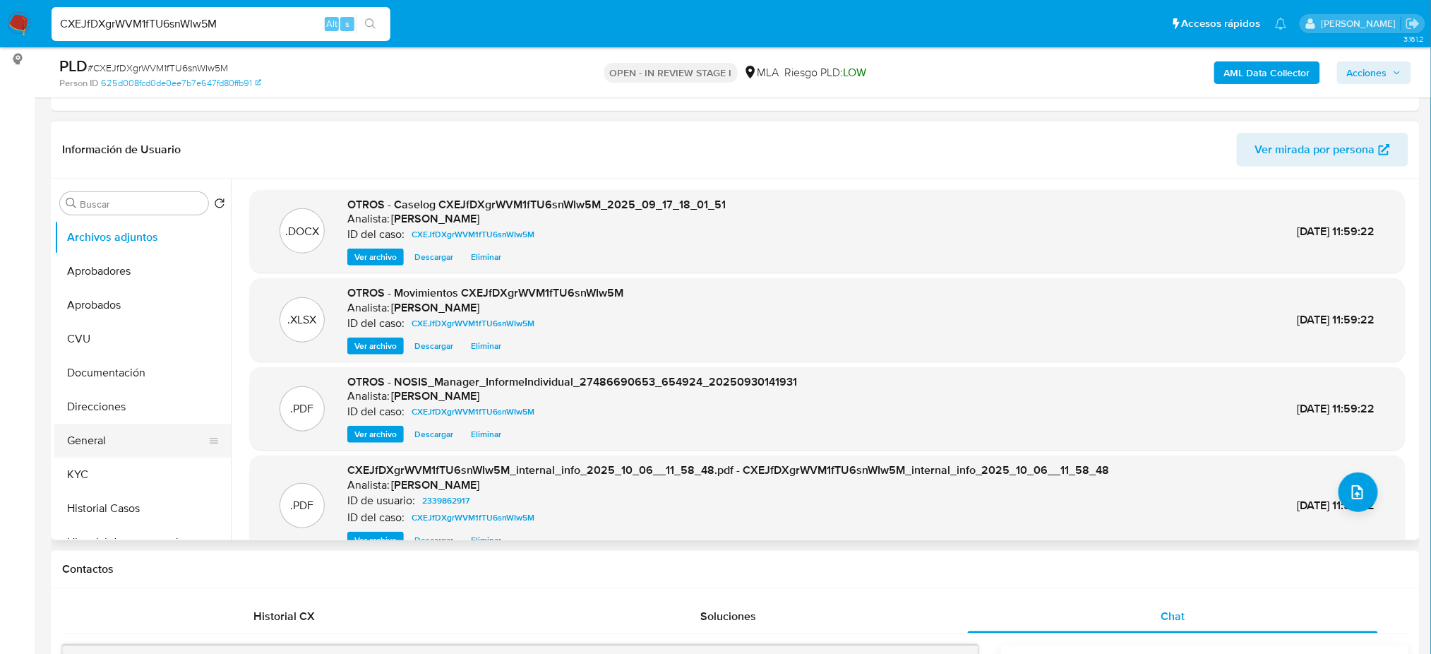
click at [136, 445] on button "General" at bounding box center [136, 440] width 165 height 34
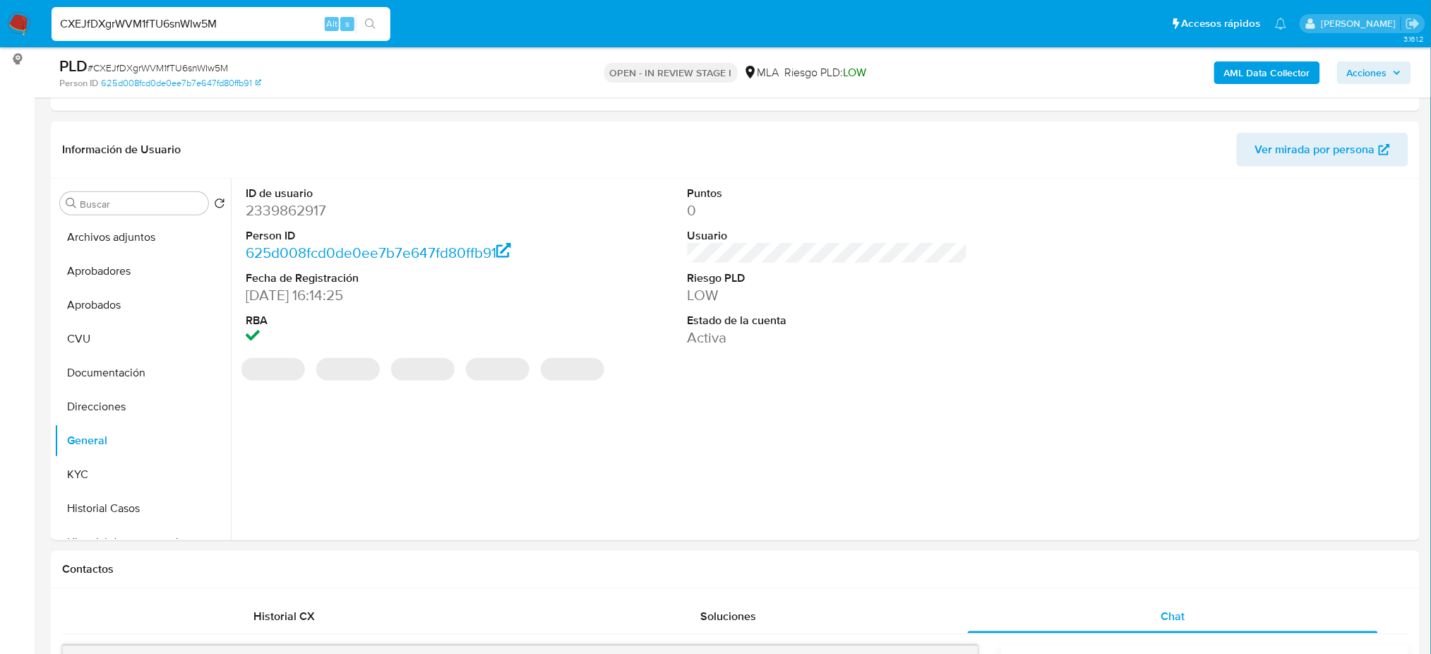
click at [268, 212] on dd "2339862917" at bounding box center [386, 210] width 280 height 20
copy dd "2339862917"
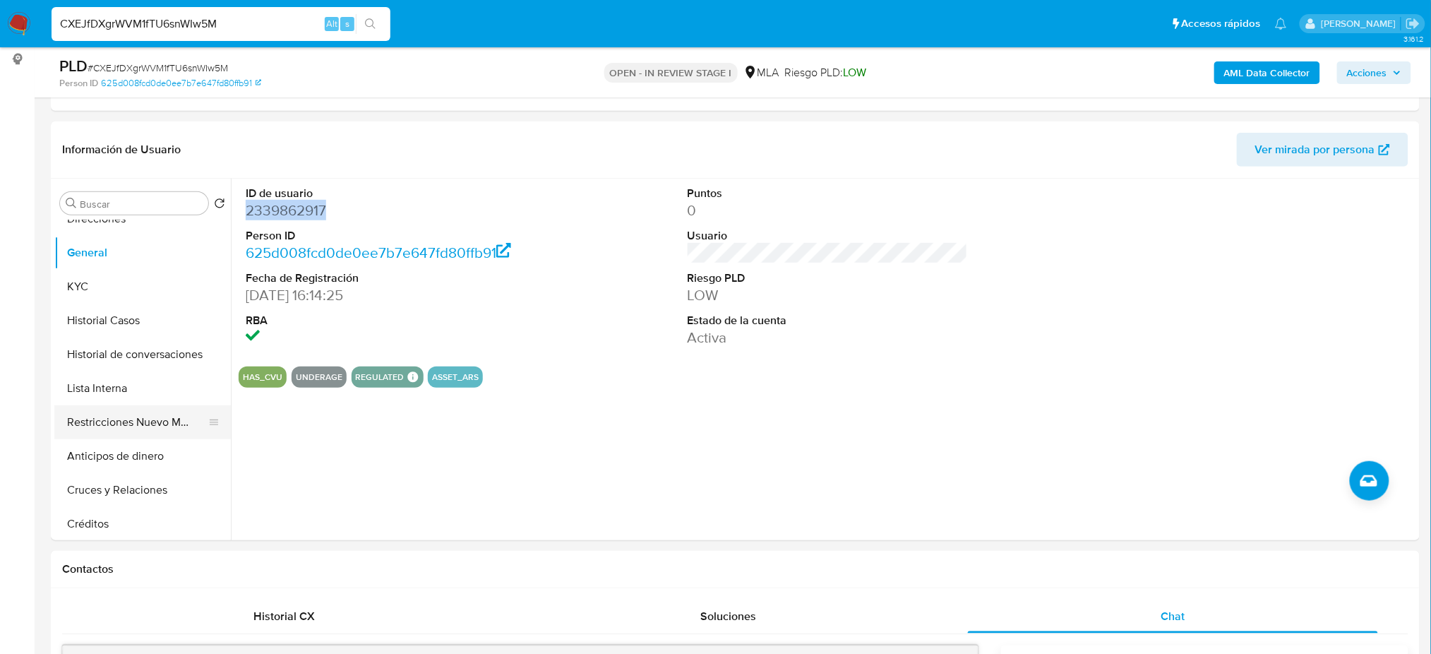
click at [125, 421] on button "Restricciones Nuevo Mundo" at bounding box center [136, 422] width 165 height 34
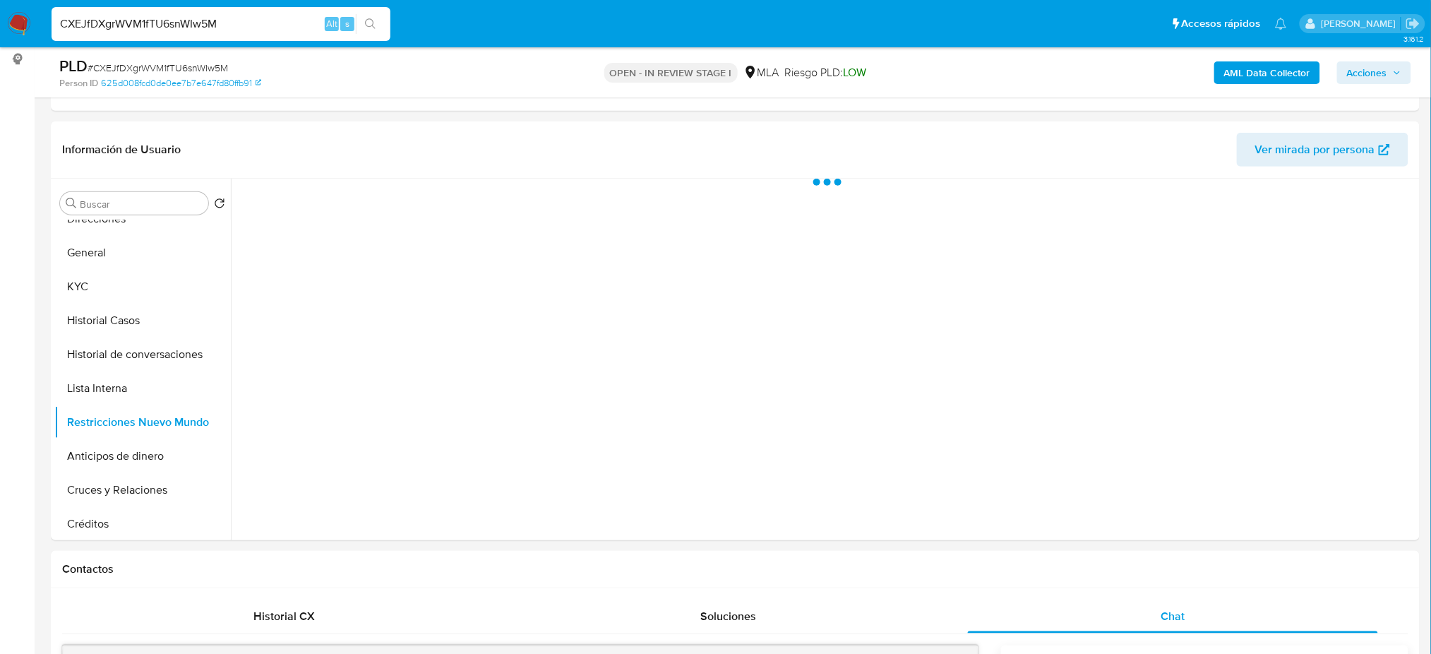
scroll to position [94, 0]
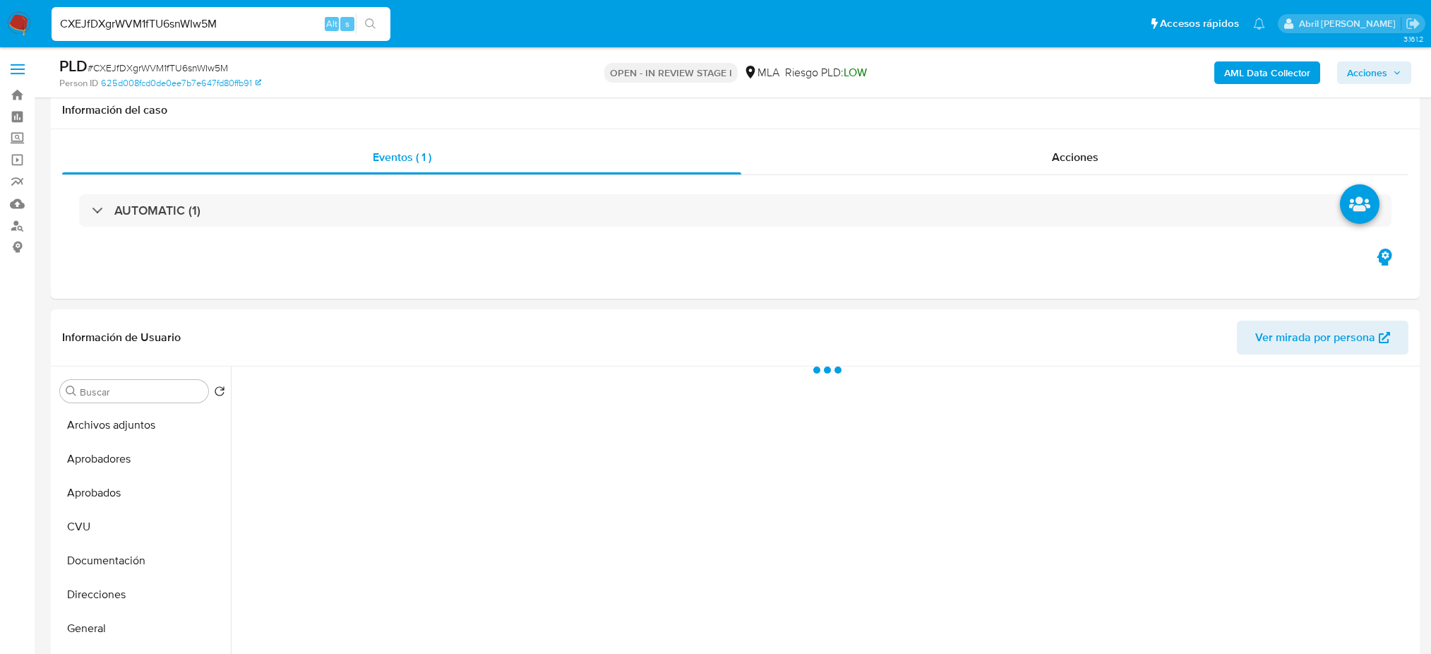
select select "10"
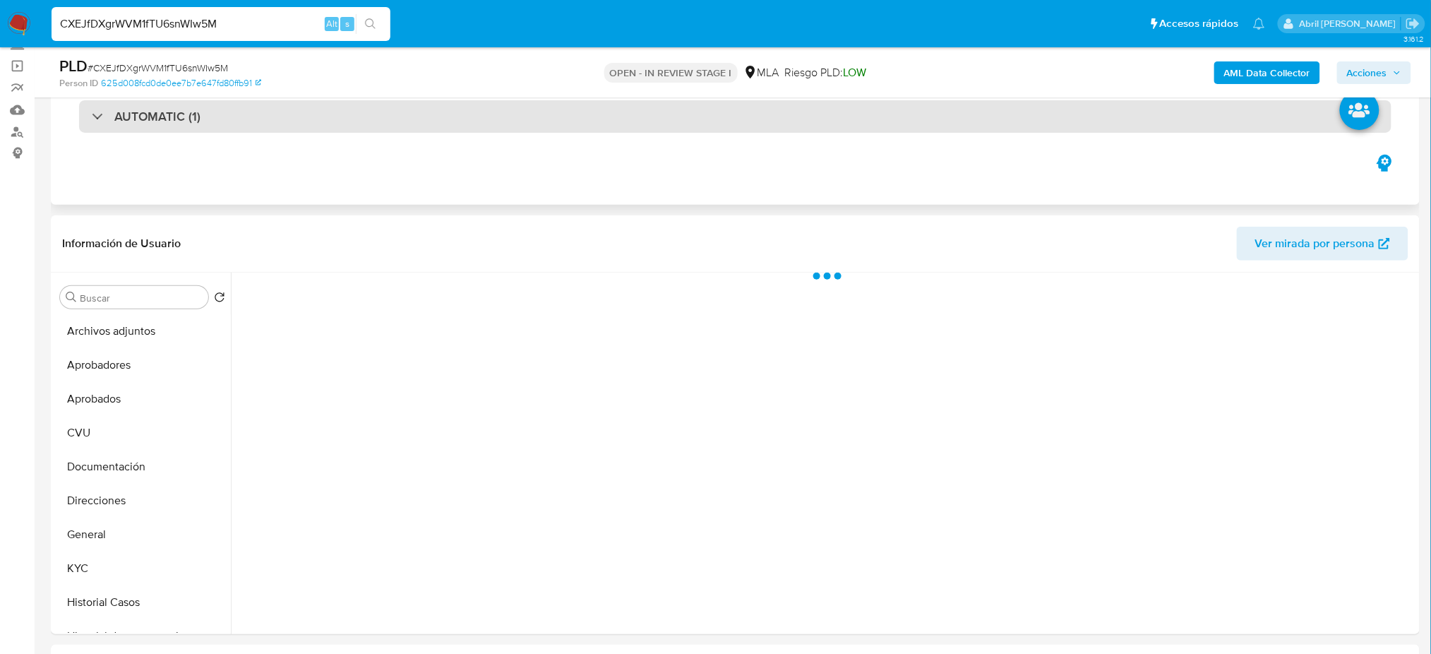
scroll to position [585, 0]
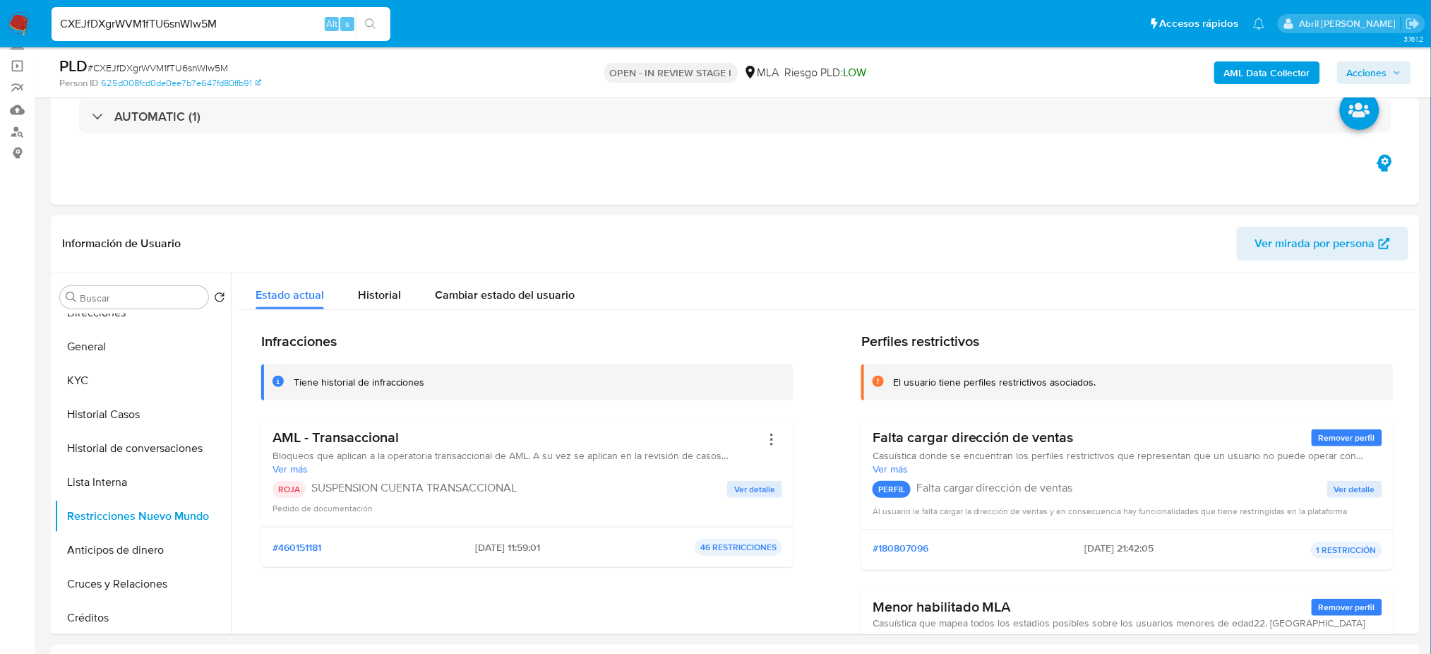
click at [1373, 73] on span "Acciones" at bounding box center [1367, 72] width 40 height 23
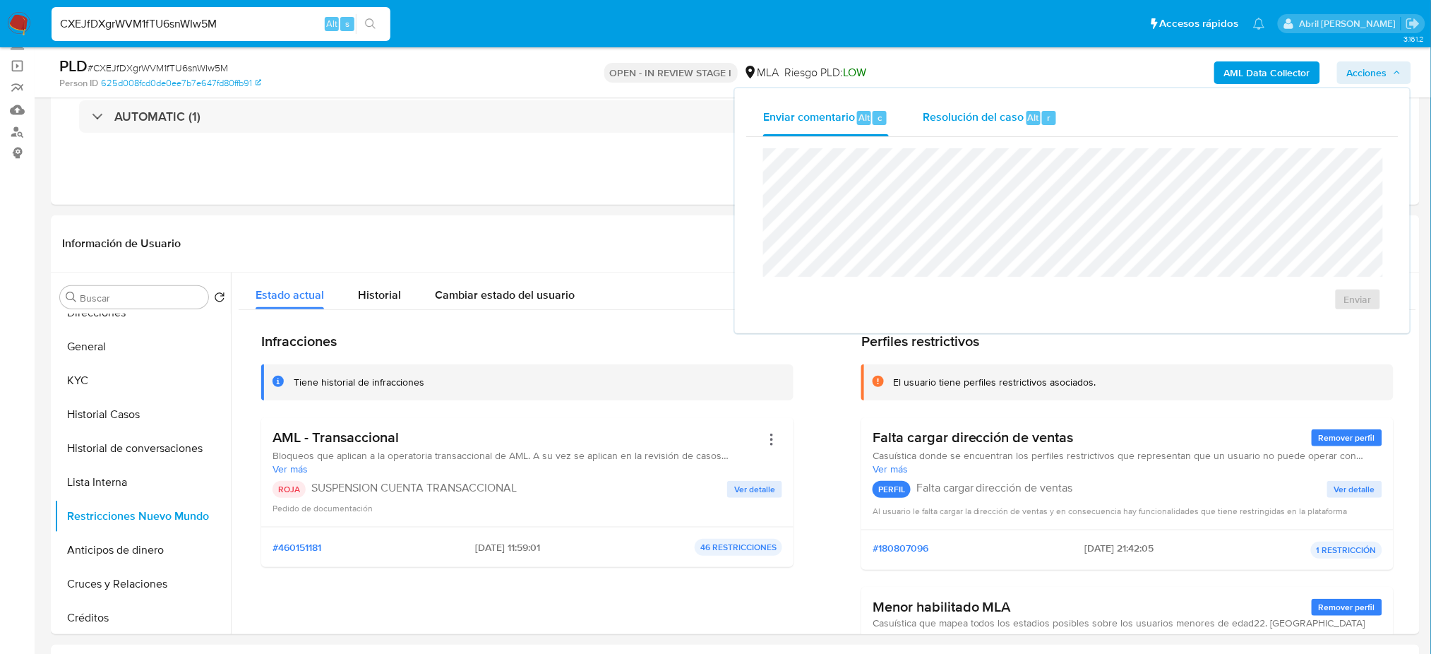
click at [973, 124] on span "Resolución del caso" at bounding box center [973, 117] width 101 height 16
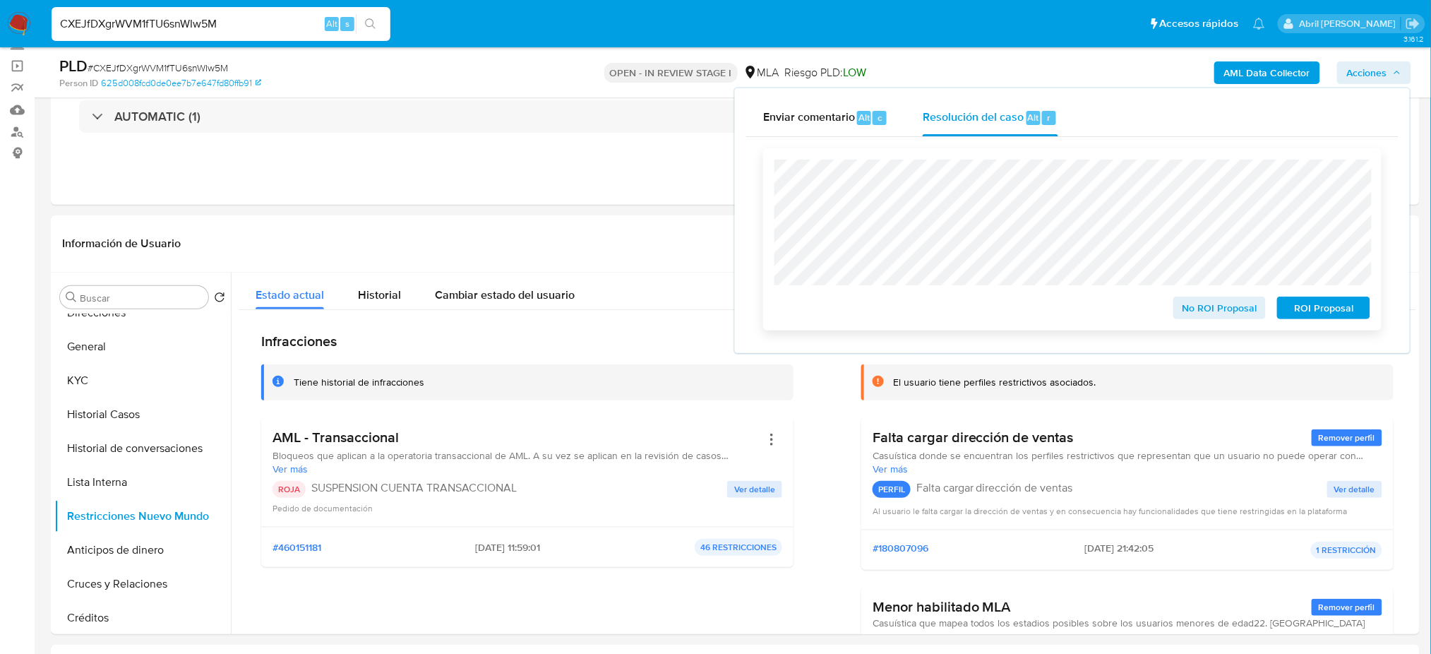
click at [1350, 302] on span "ROI Proposal" at bounding box center [1323, 308] width 73 height 20
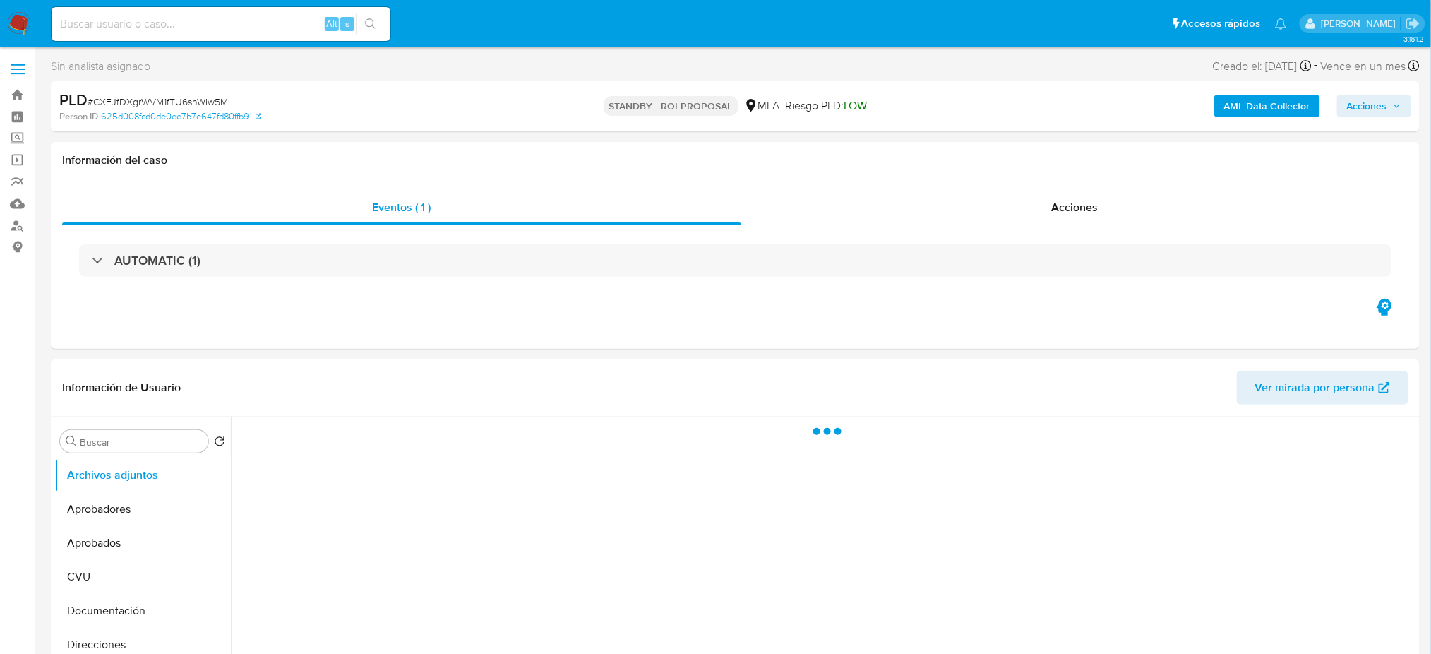
select select "10"
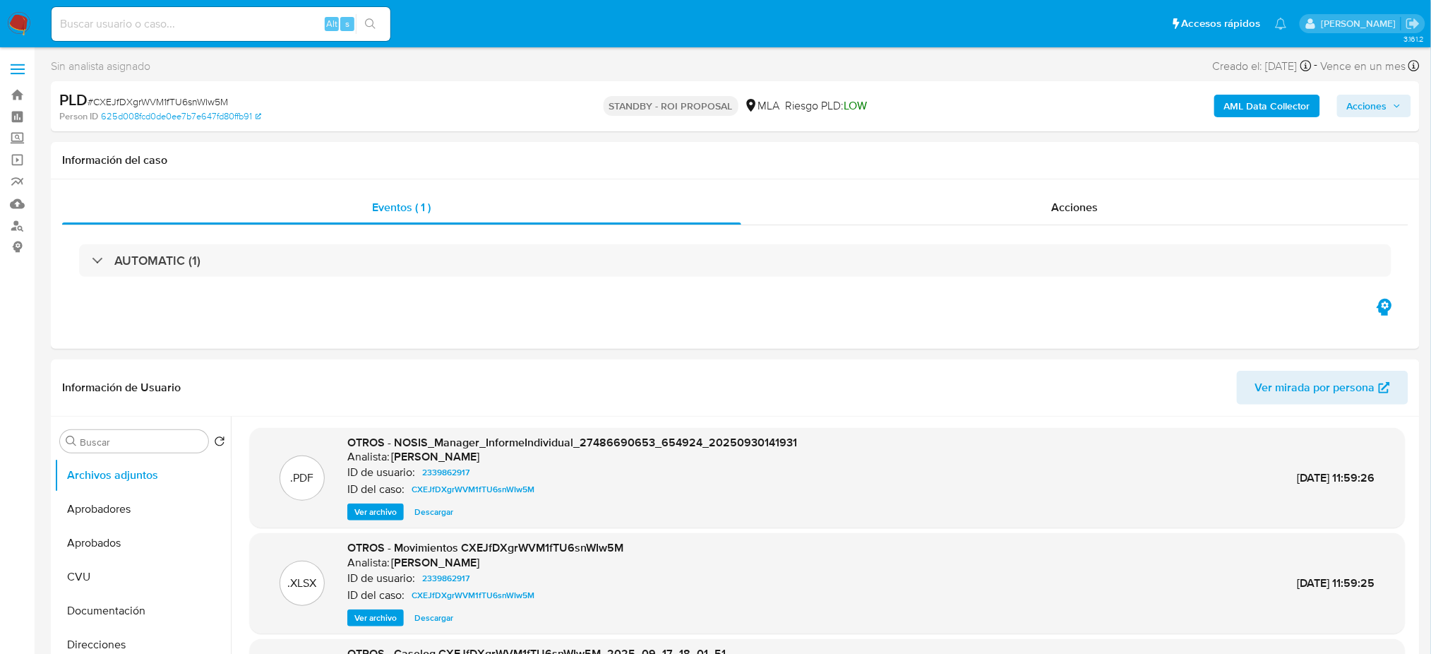
click at [25, 22] on img at bounding box center [19, 24] width 24 height 24
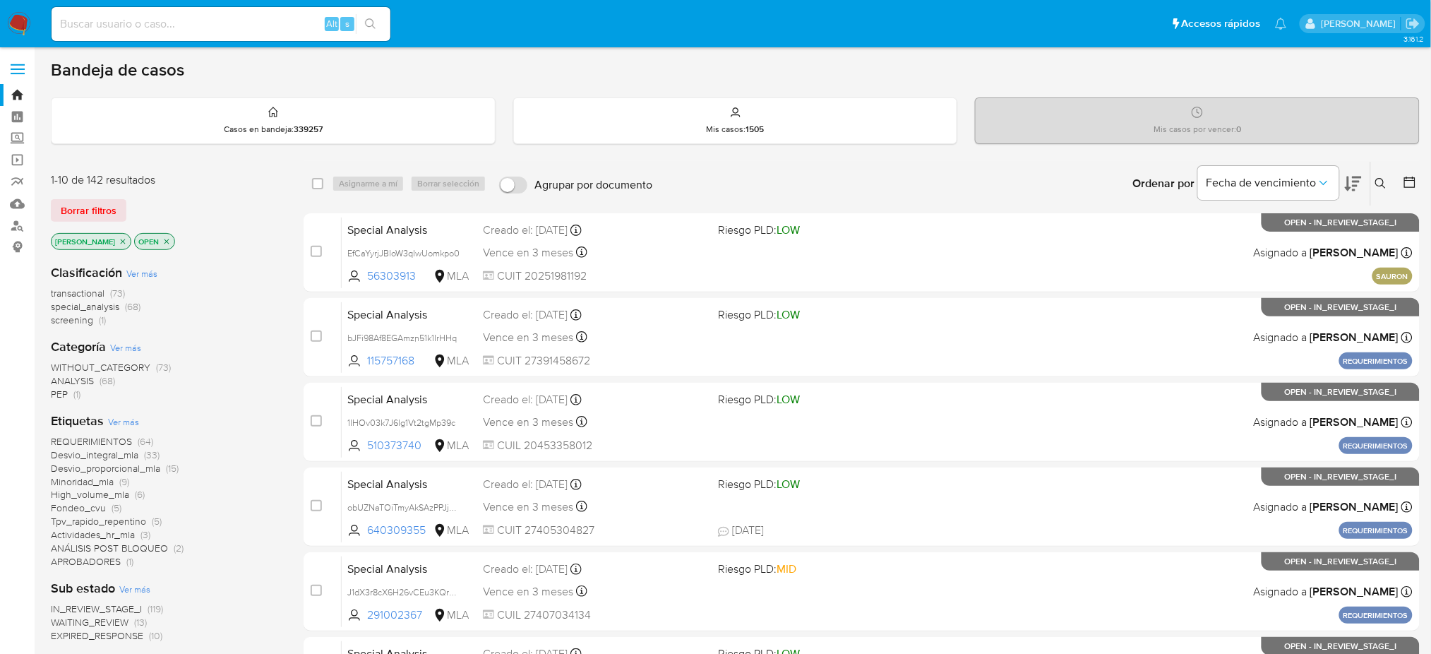
click at [228, 450] on div "REQUERIMIENTOS (64) Desvio_integral_mla (33) Desvio_proporcional_mla (15) Minor…" at bounding box center [166, 501] width 230 height 133
click at [183, 30] on input at bounding box center [221, 24] width 339 height 18
paste input "8BXdsRzZfsxF9SbIkqgZubV7"
type input "8BXdsRzZfsxF9SbIkqgZubV7"
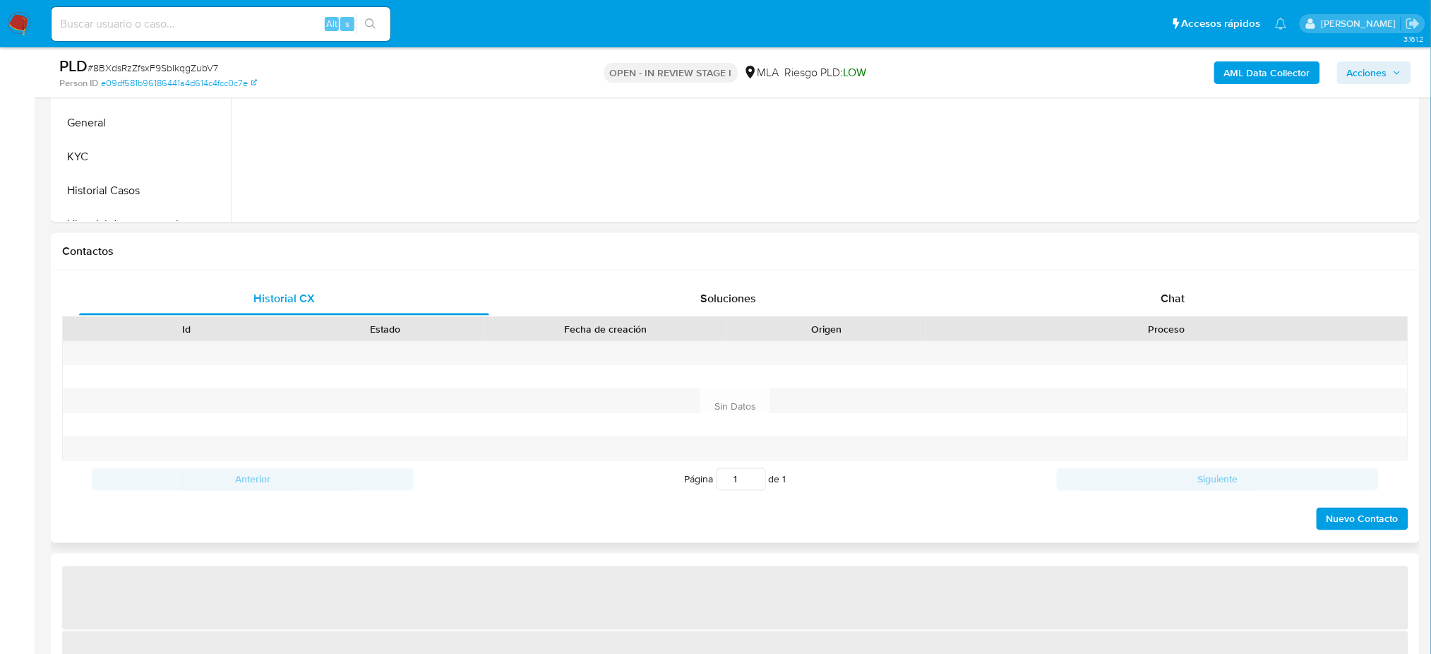
scroll to position [565, 0]
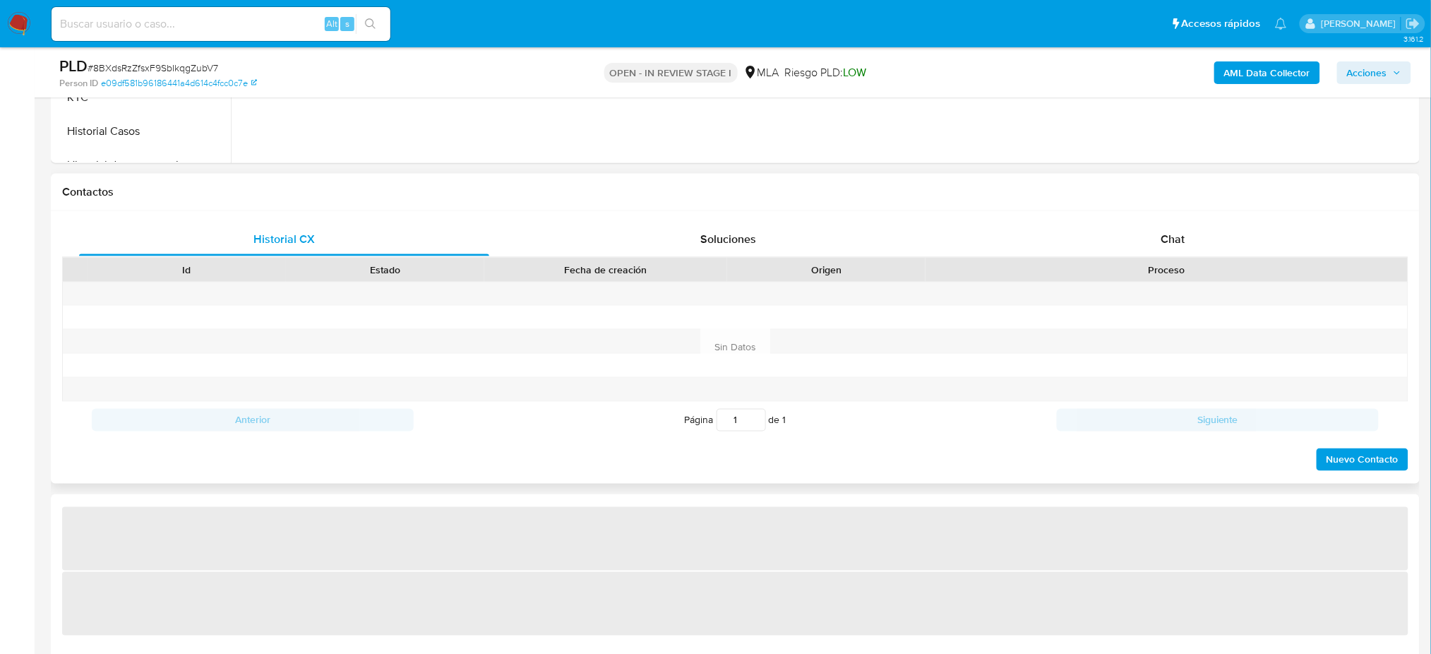
click at [1184, 216] on div "Historial CX Soluciones Chat Id Estado Fecha de creación Origen Proceso Anterio…" at bounding box center [735, 347] width 1369 height 272
select select "10"
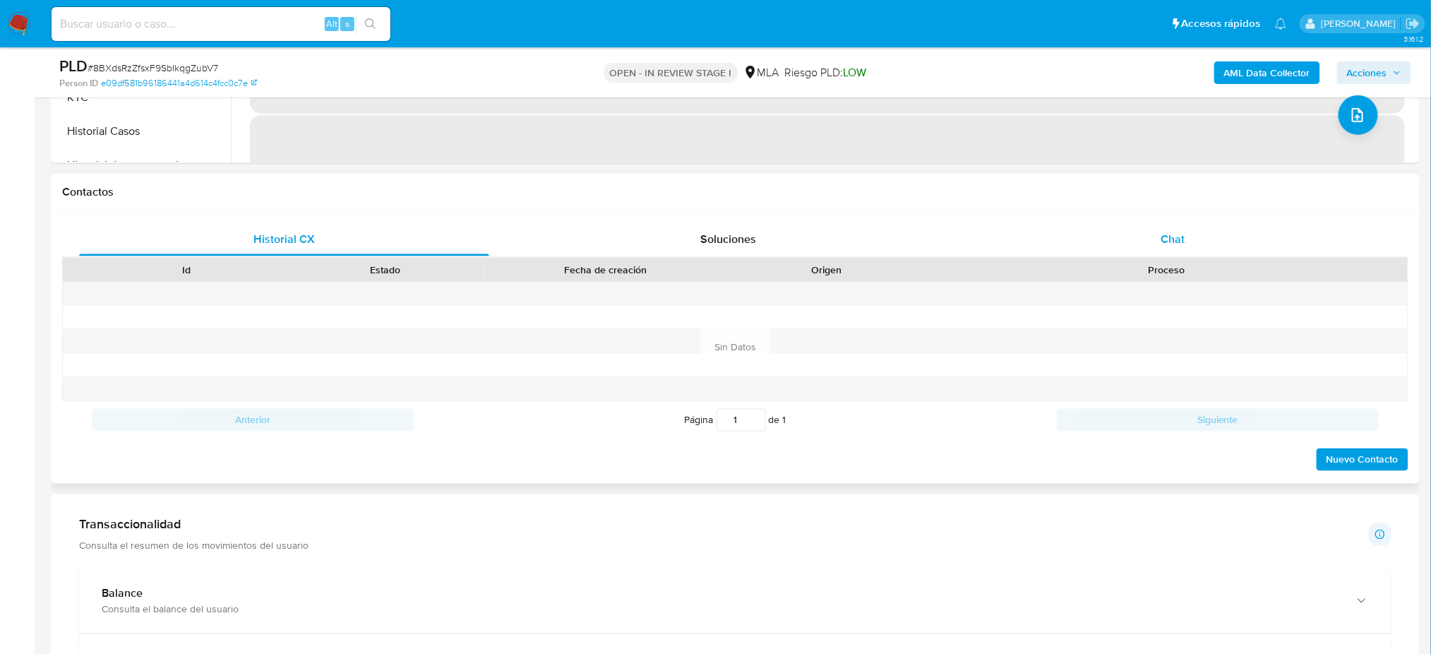
click at [1166, 241] on span "Chat" at bounding box center [1172, 239] width 24 height 16
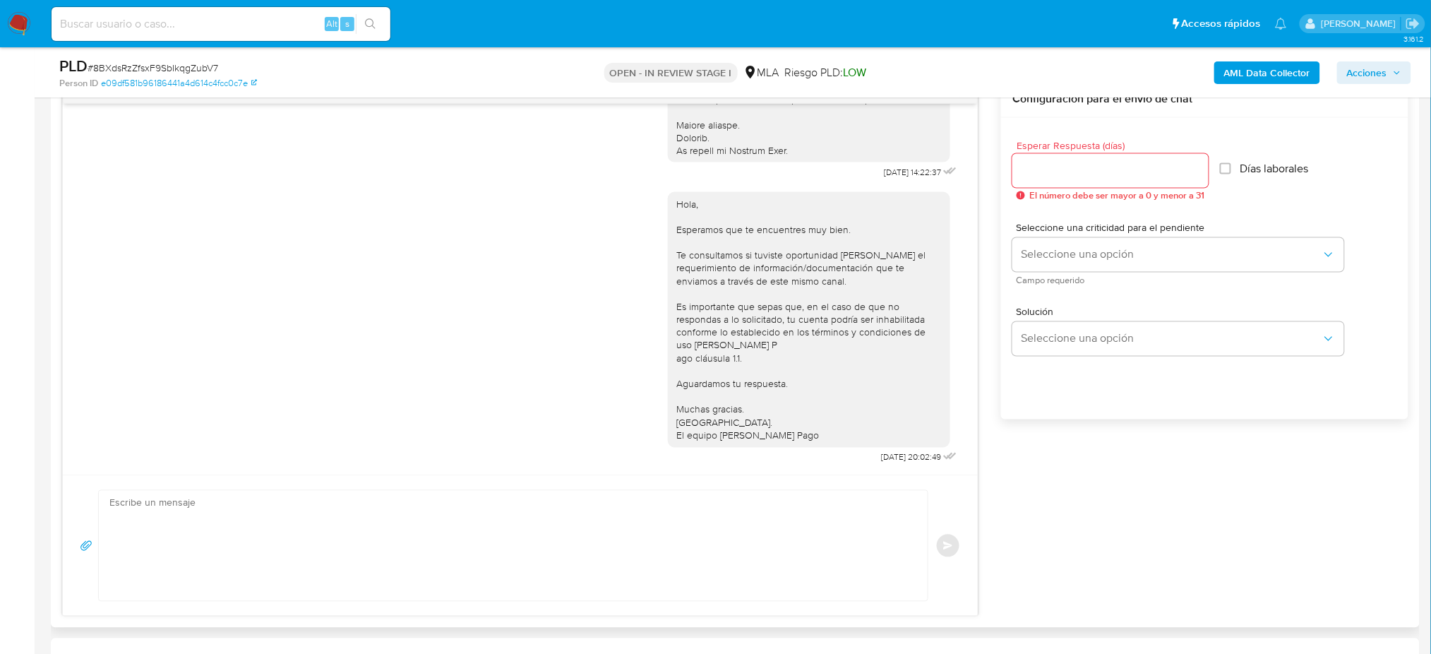
scroll to position [659, 0]
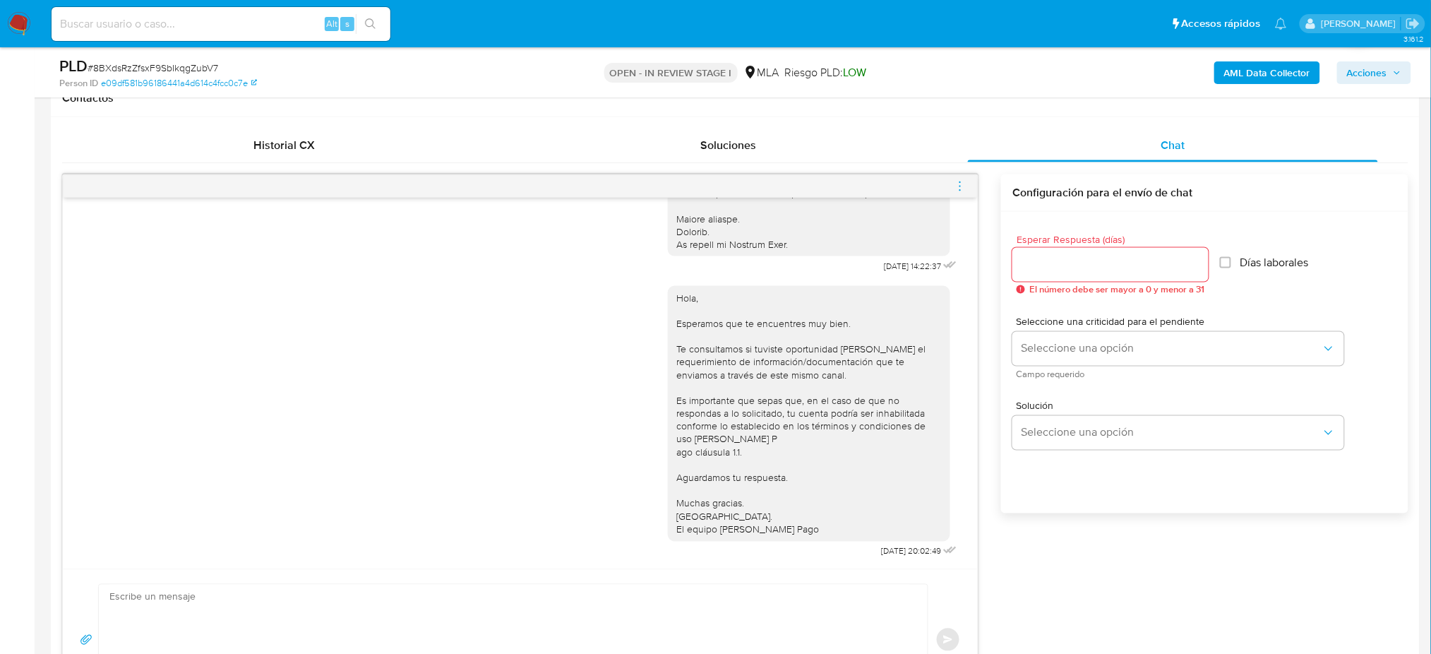
click at [963, 182] on icon "menu-action" at bounding box center [960, 186] width 13 height 13
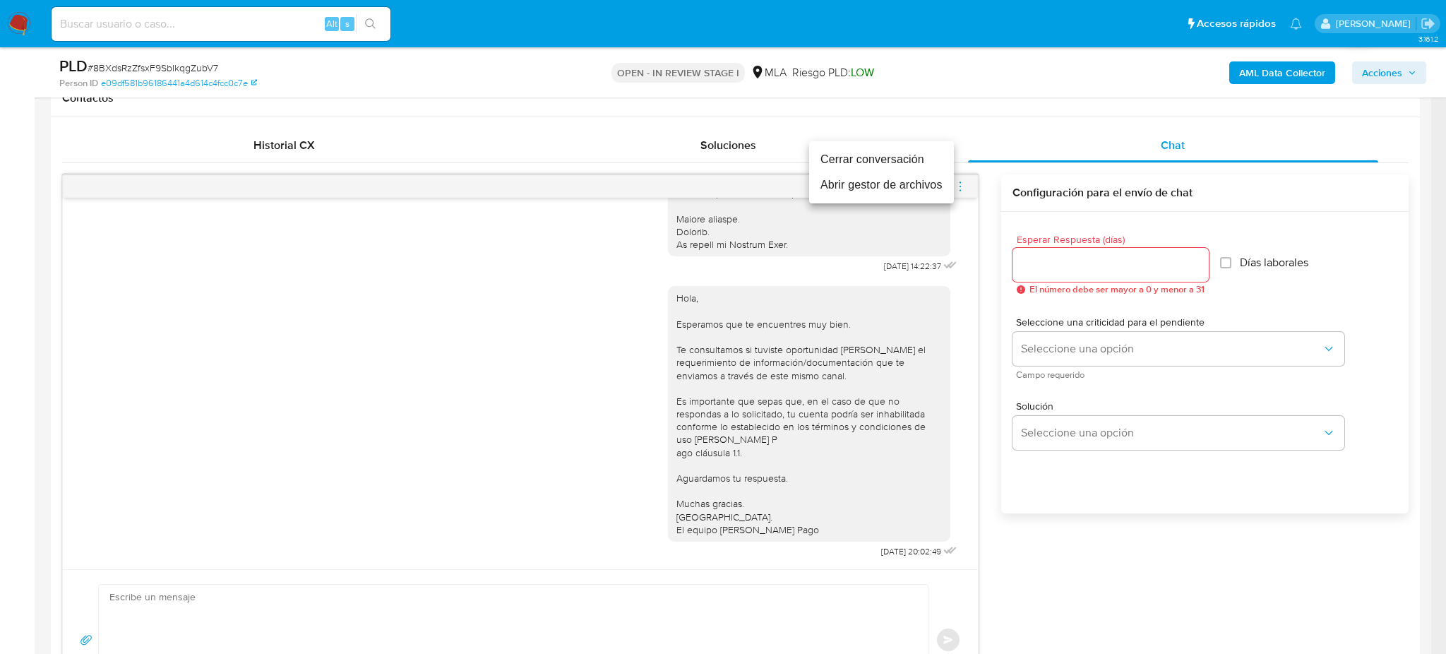
click at [855, 162] on li "Cerrar conversación" at bounding box center [881, 159] width 145 height 25
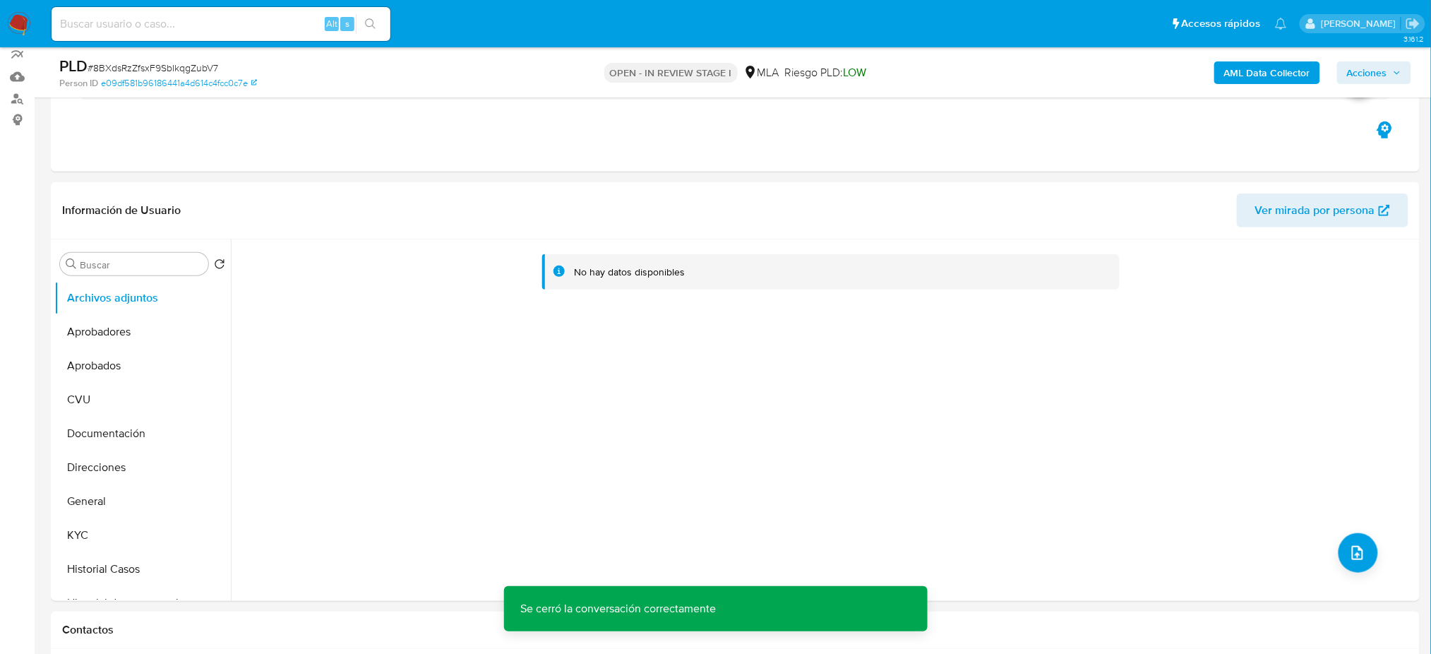
scroll to position [94, 0]
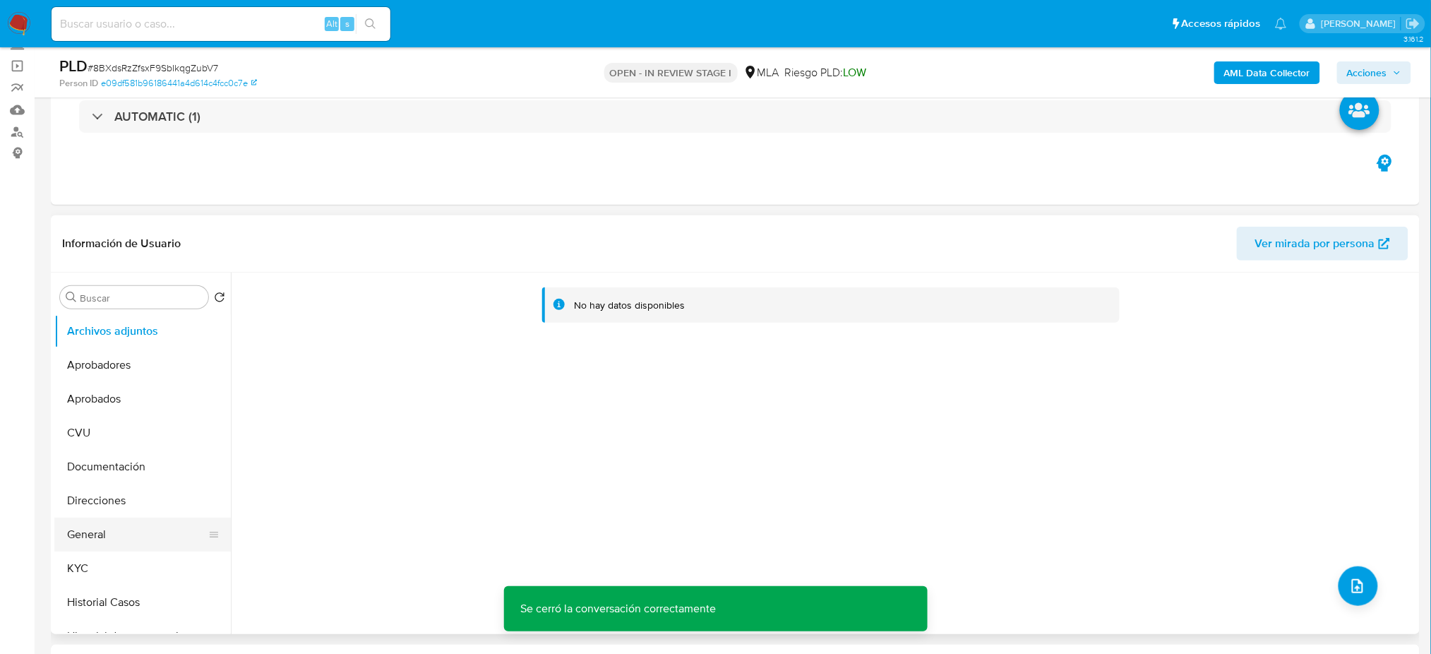
click at [131, 534] on button "General" at bounding box center [136, 534] width 165 height 34
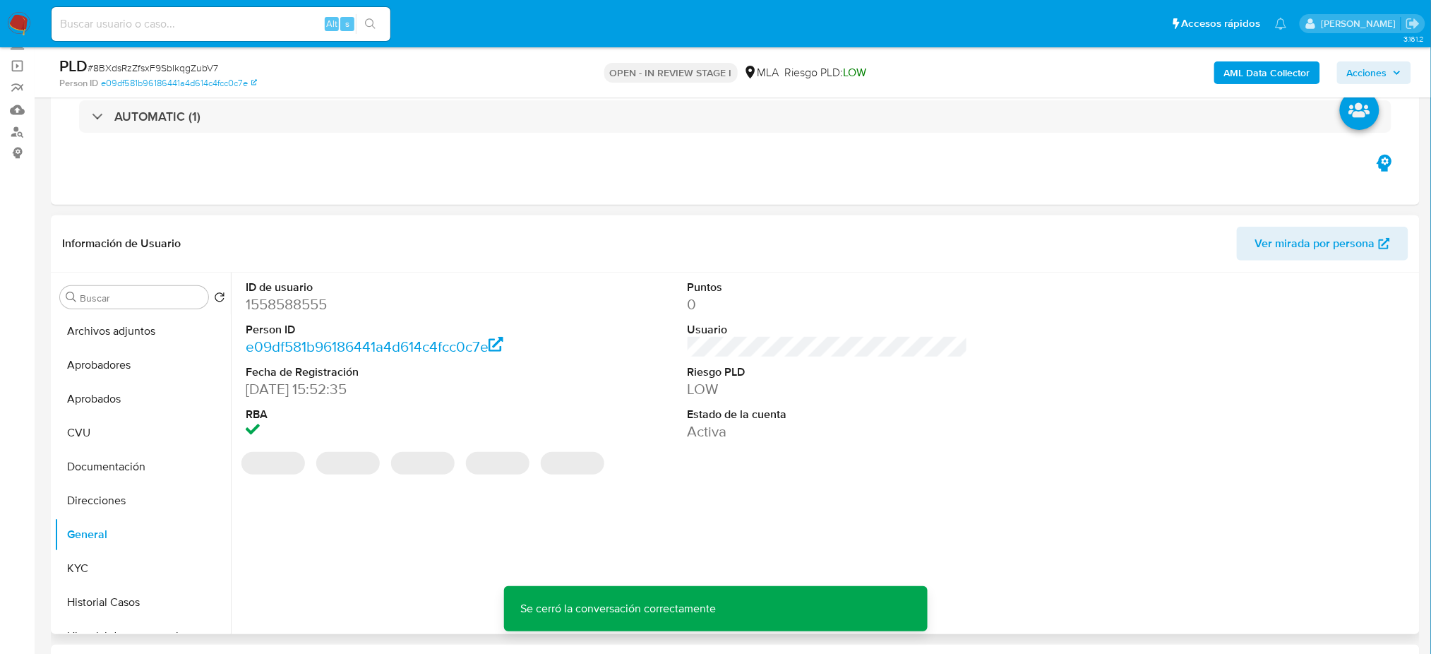
click at [272, 311] on dd "1558588555" at bounding box center [386, 304] width 280 height 20
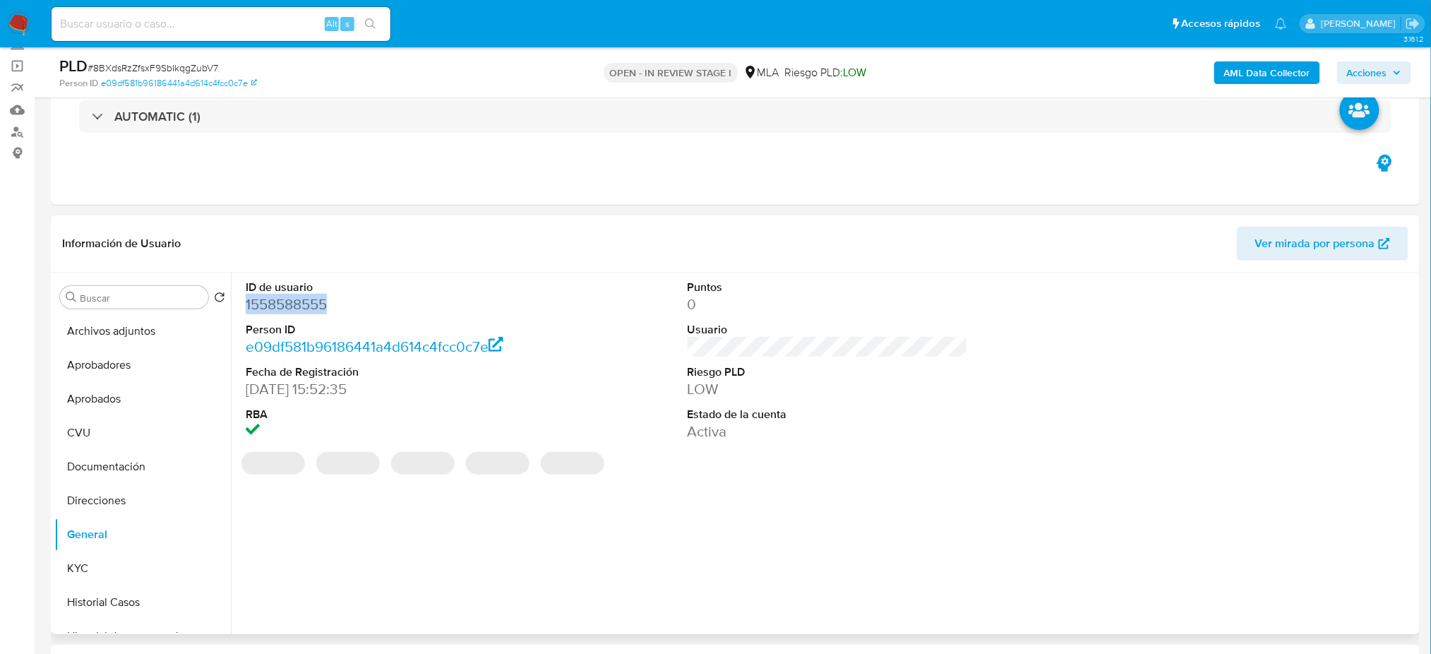
copy dd "1558588555"
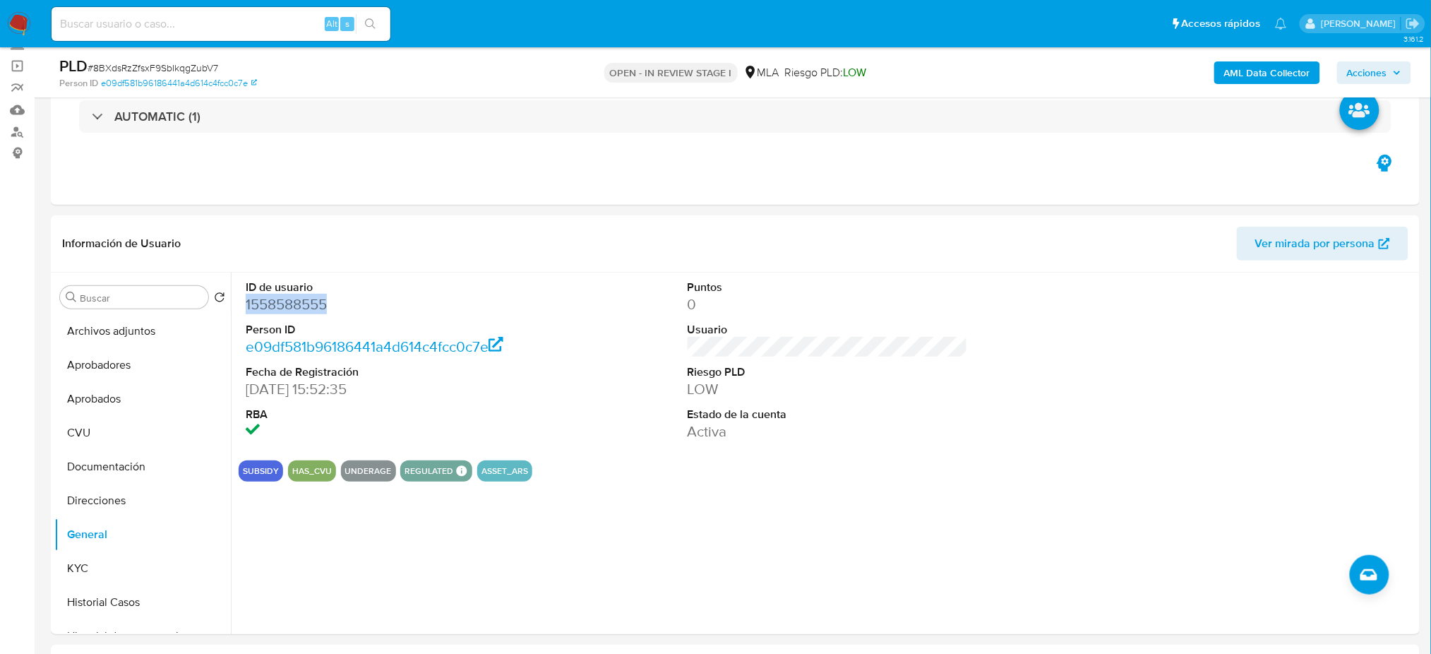
click at [1243, 64] on b "AML Data Collector" at bounding box center [1267, 72] width 86 height 23
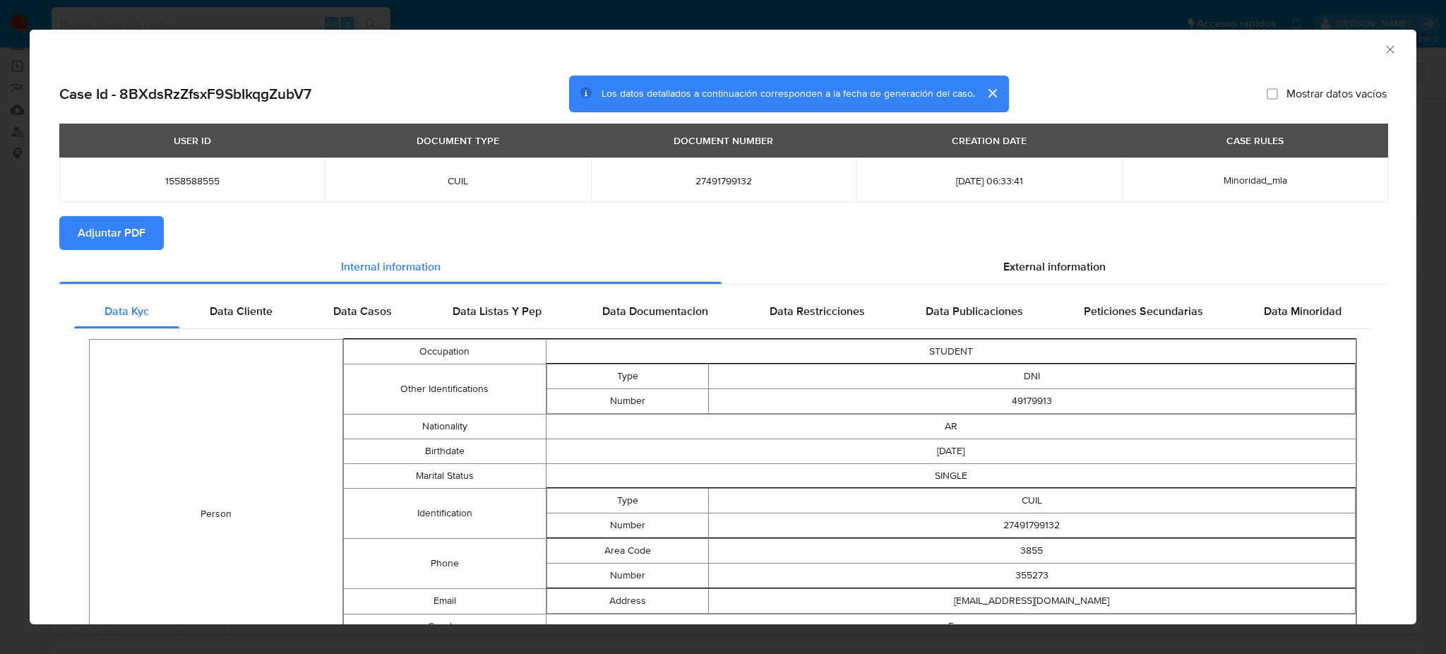
click at [72, 222] on button "Adjuntar PDF" at bounding box center [111, 233] width 104 height 34
click at [1386, 50] on icon "Cerrar ventana" at bounding box center [1390, 49] width 8 height 8
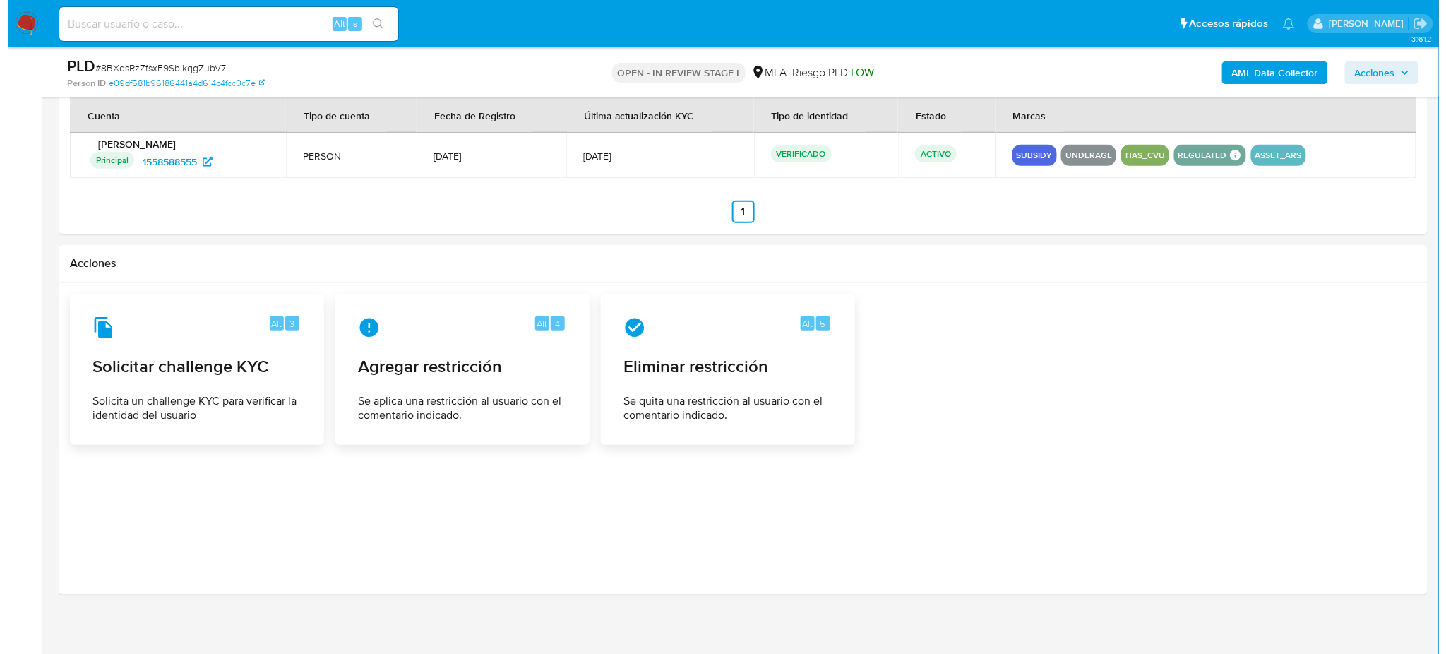
scroll to position [2162, 0]
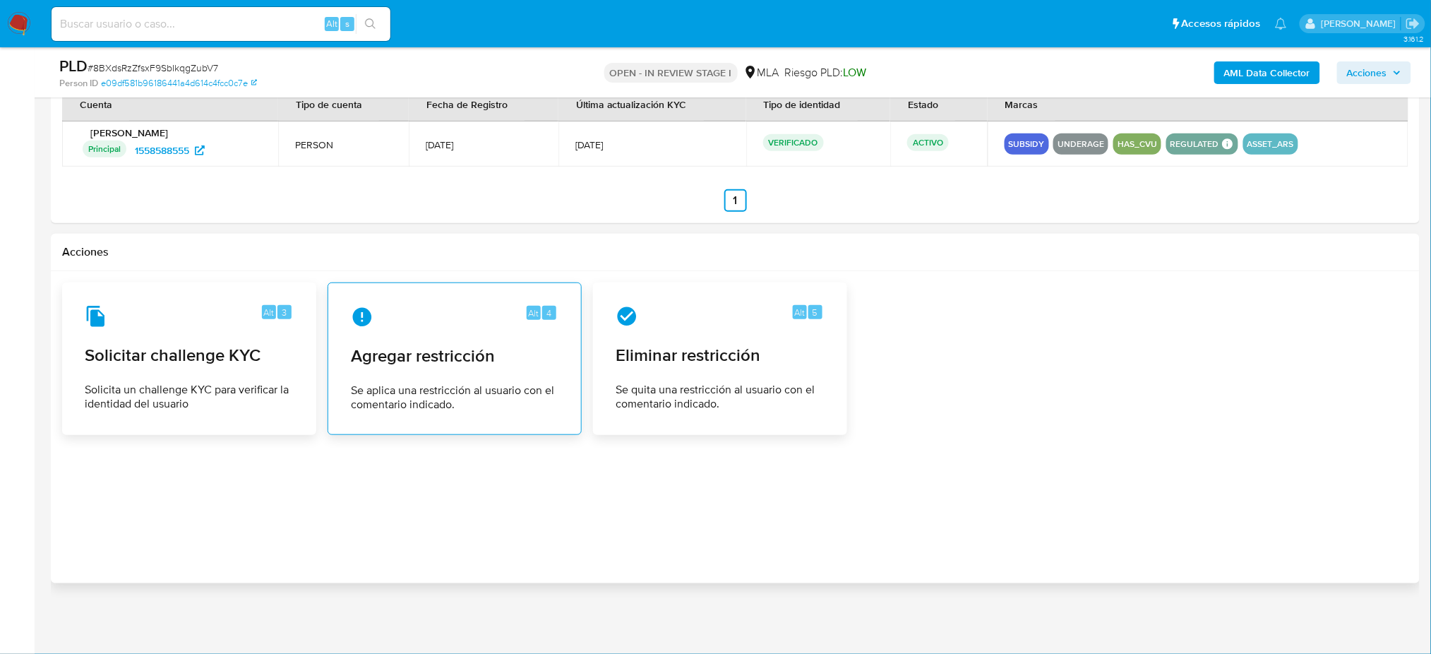
click at [440, 297] on div "Alt 4 Agregar restricción Se aplica una restricción al usuario con el comentari…" at bounding box center [455, 358] width 230 height 128
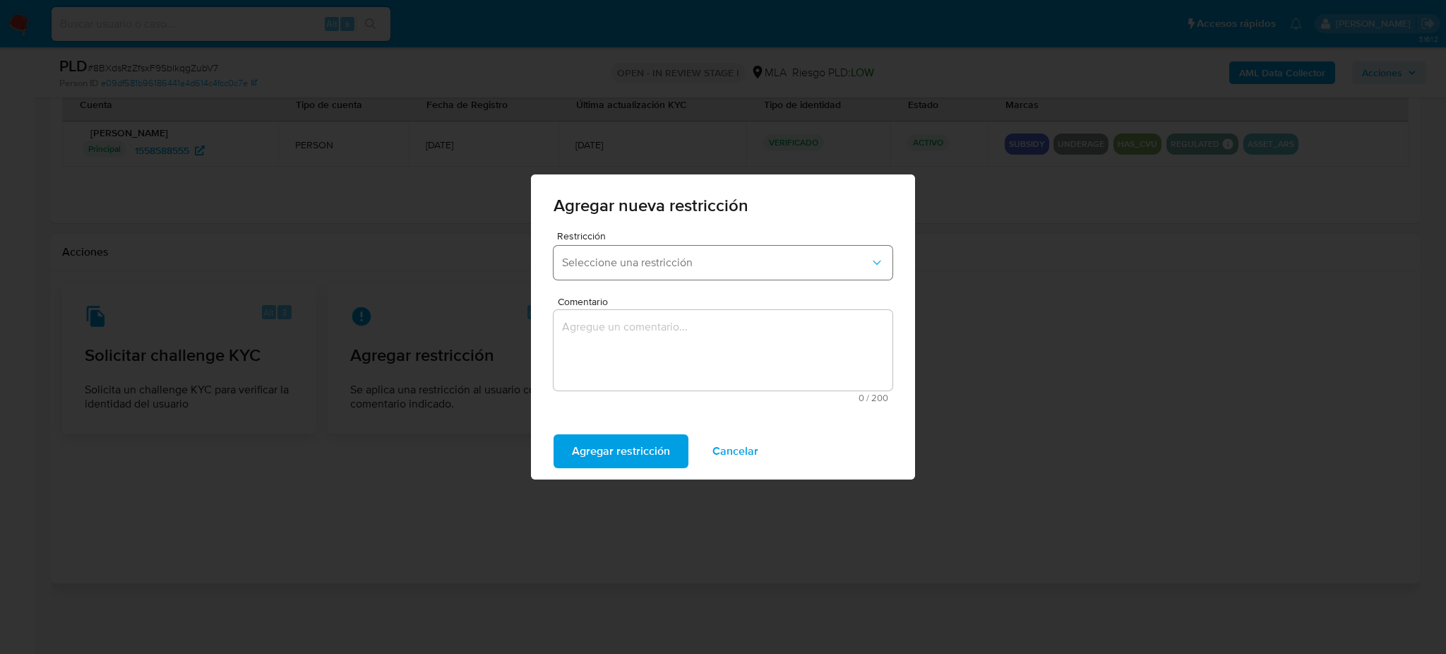
click at [626, 263] on span "Seleccione una restricción" at bounding box center [716, 263] width 308 height 14
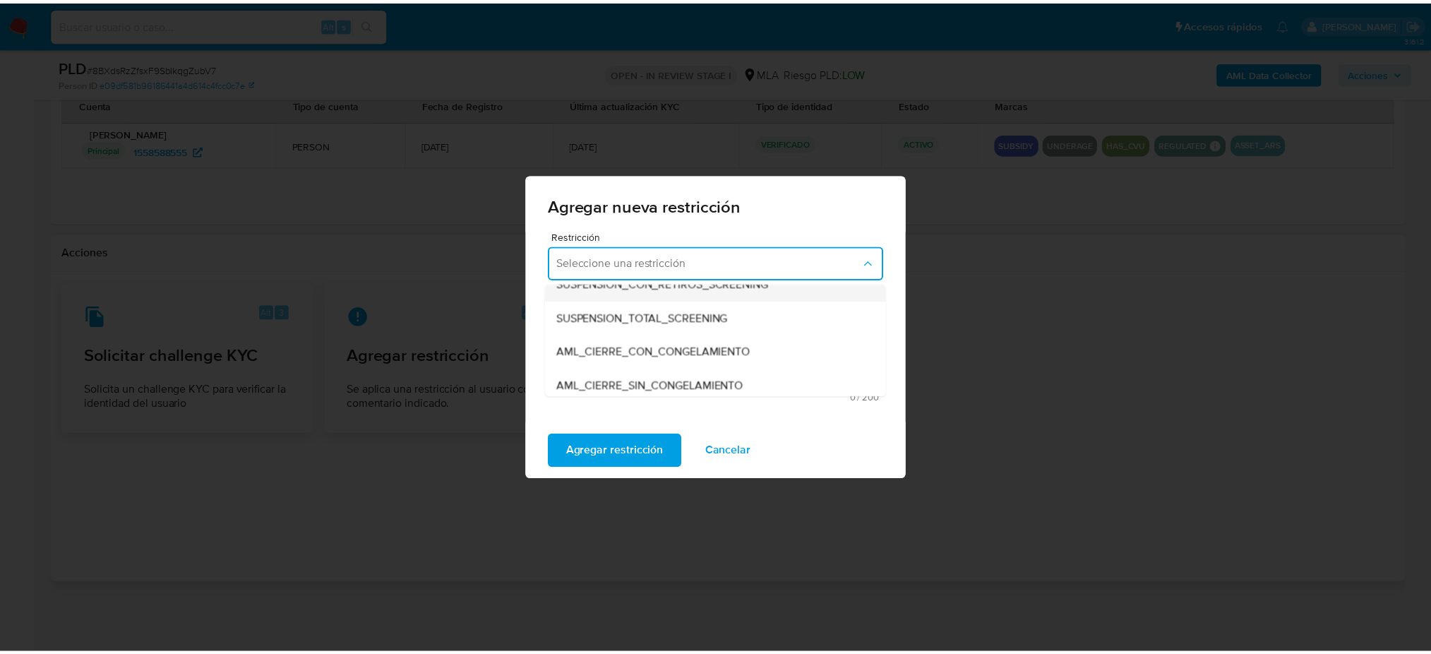
scroll to position [188, 0]
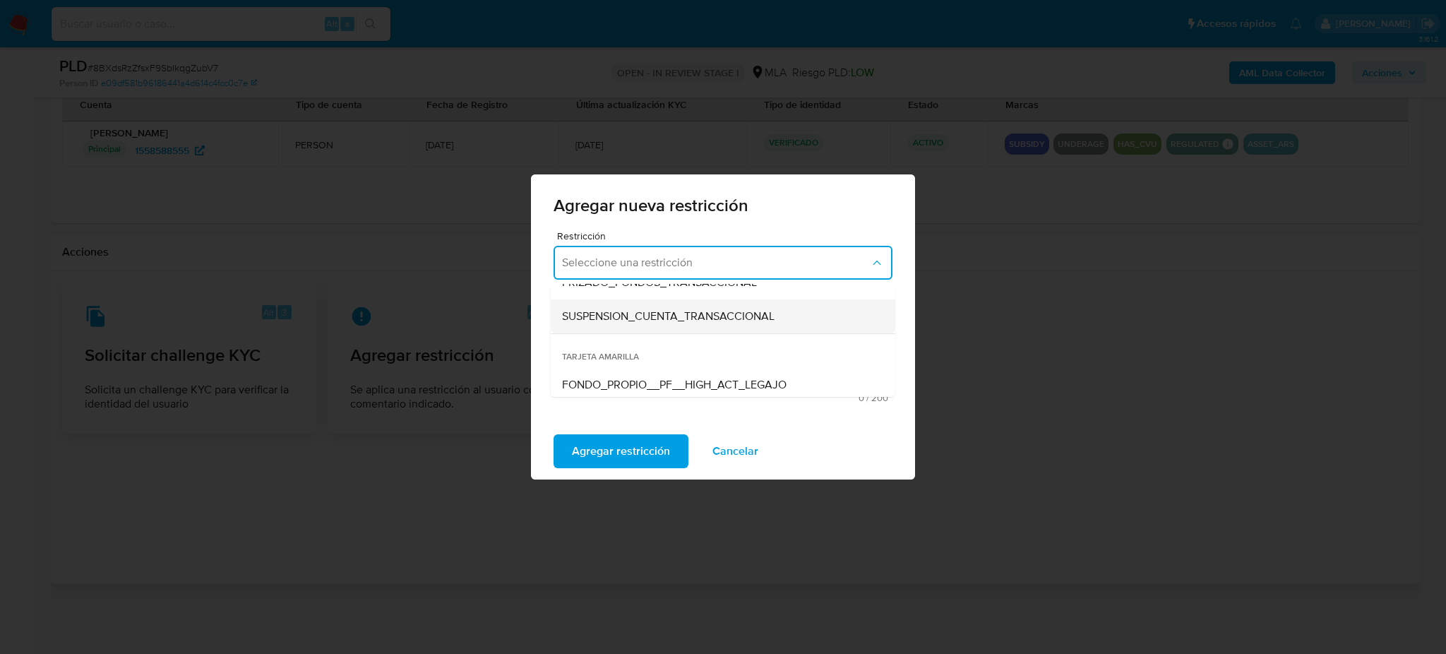
click at [605, 312] on span "SUSPENSION_CUENTA_TRANSACCIONAL" at bounding box center [668, 316] width 212 height 14
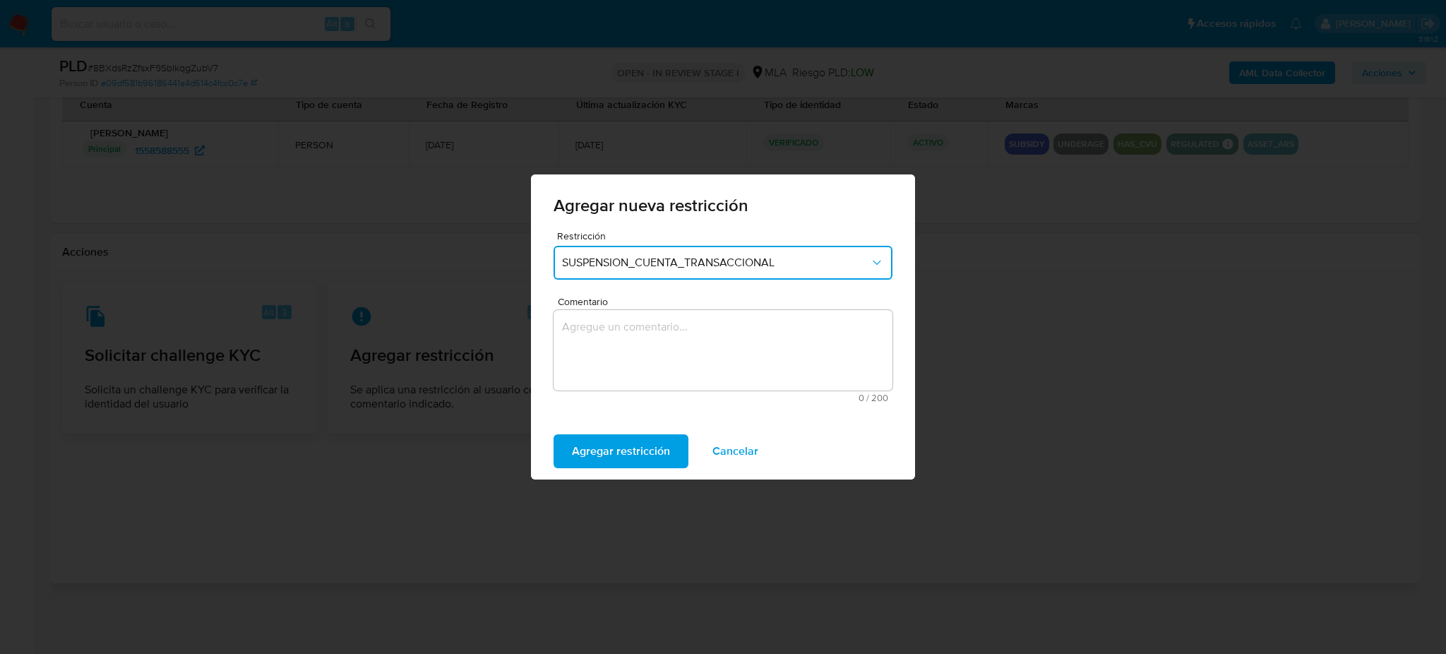
click at [624, 347] on textarea "Comentario" at bounding box center [722, 350] width 339 height 80
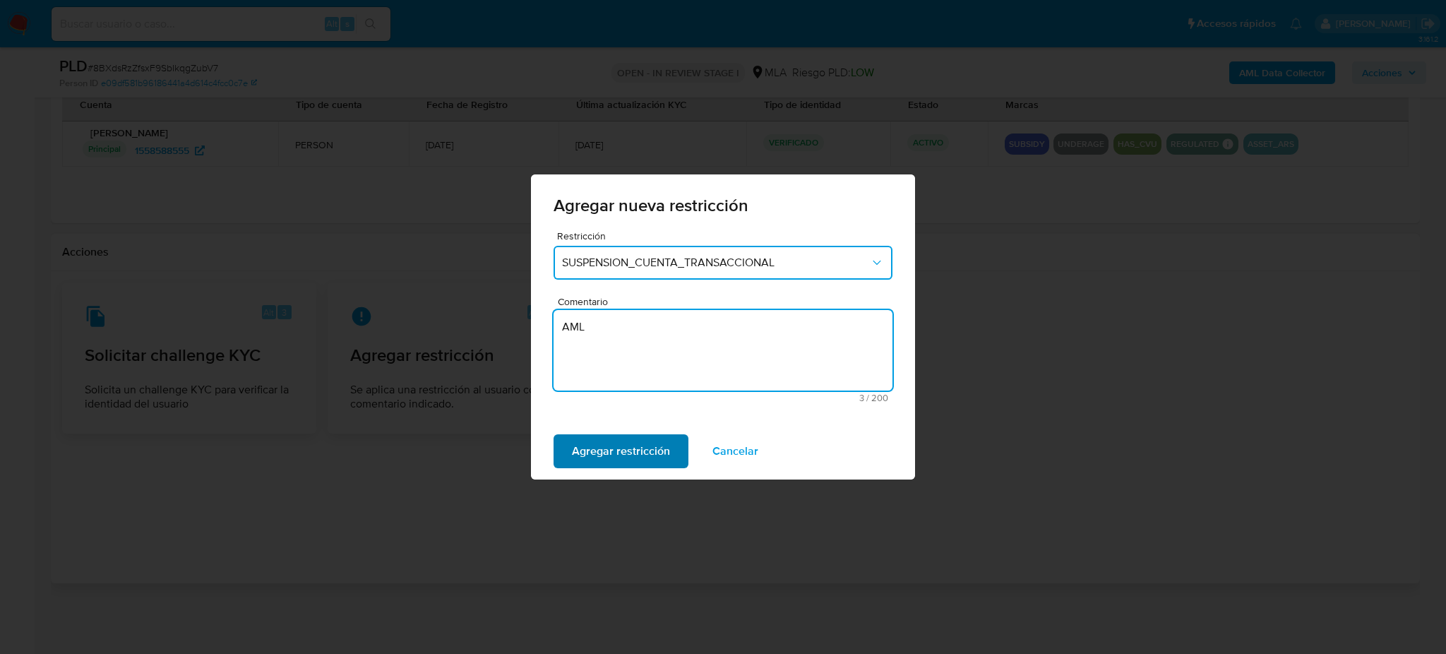
type textarea "AML"
click at [582, 435] on span "Agregar restricción" at bounding box center [621, 450] width 98 height 31
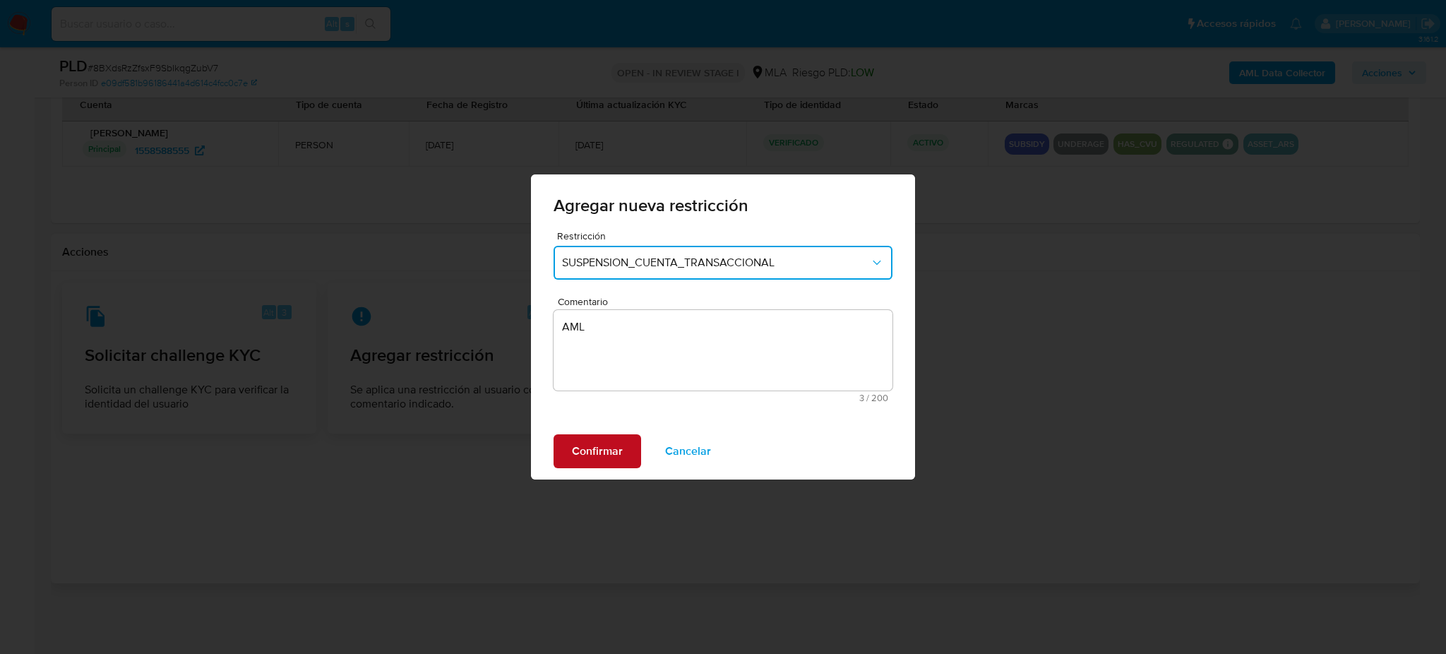
click at [587, 452] on span "Confirmar" at bounding box center [597, 450] width 51 height 31
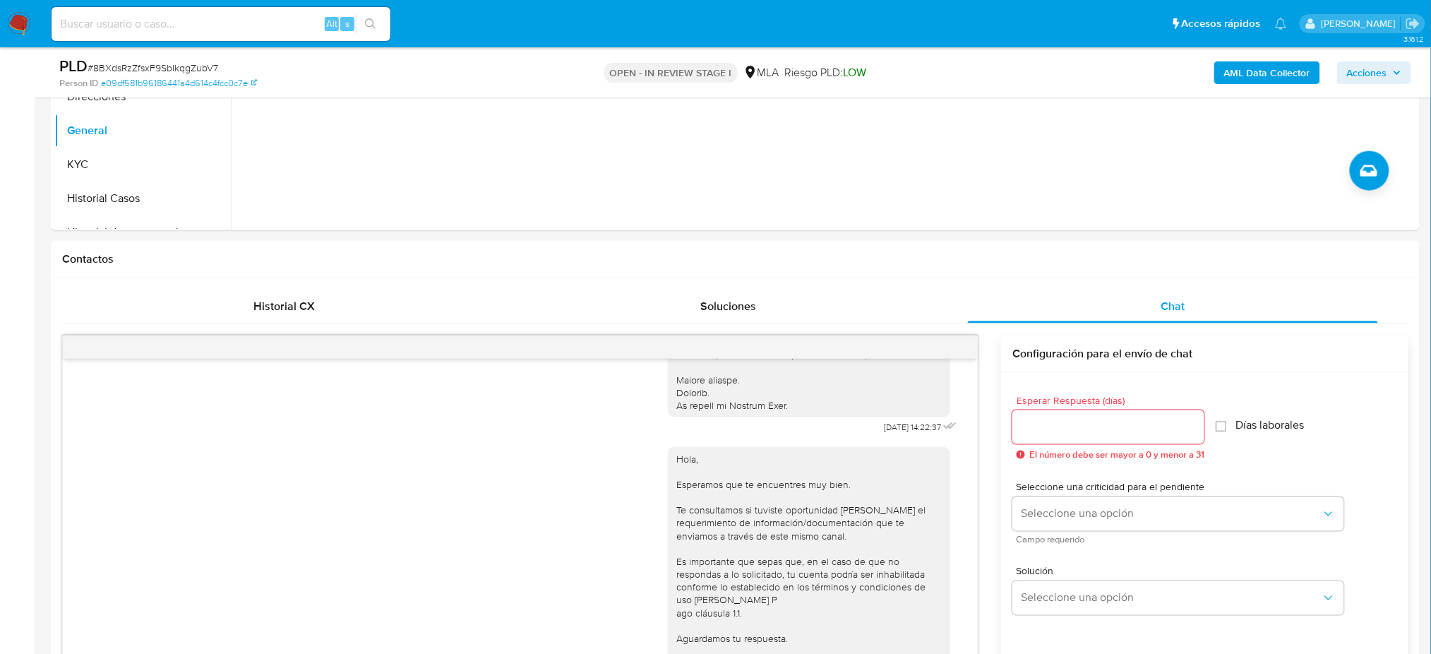
scroll to position [186, 0]
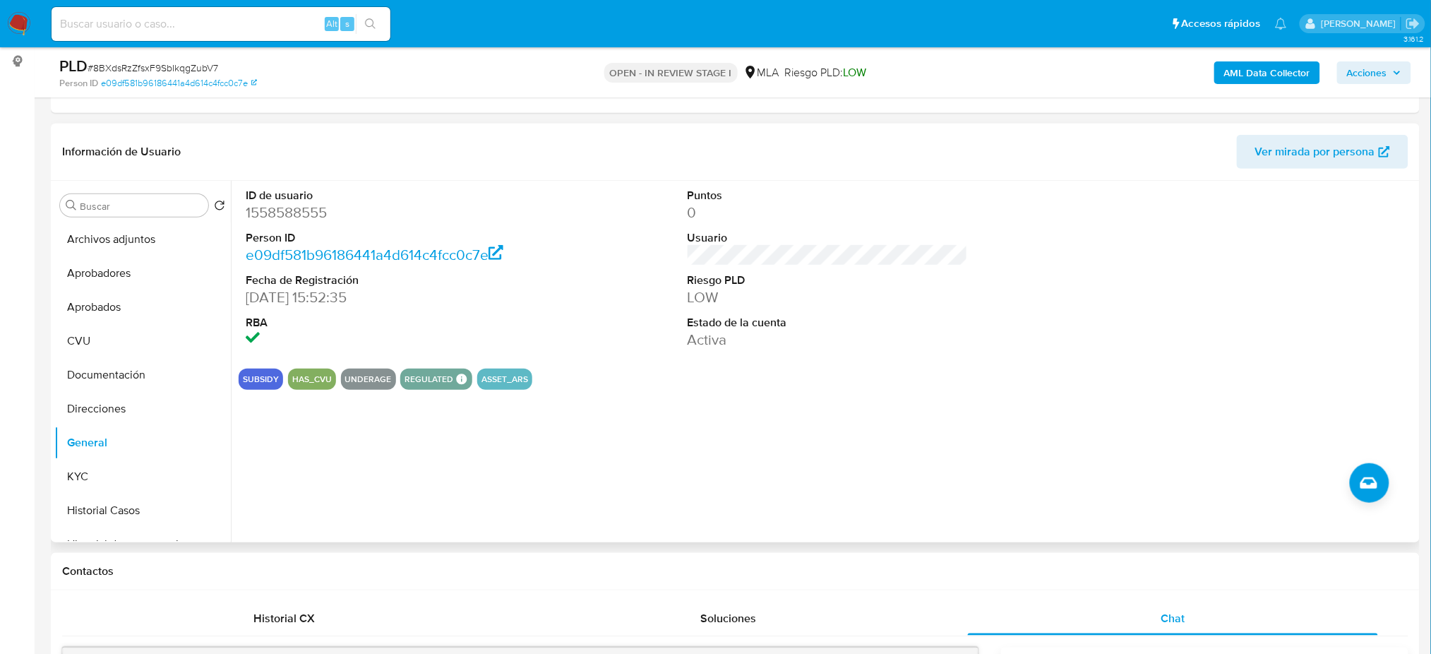
click at [270, 214] on dd "1558588555" at bounding box center [386, 213] width 280 height 20
copy dd "1558588555"
click at [110, 241] on button "Archivos adjuntos" at bounding box center [136, 239] width 165 height 34
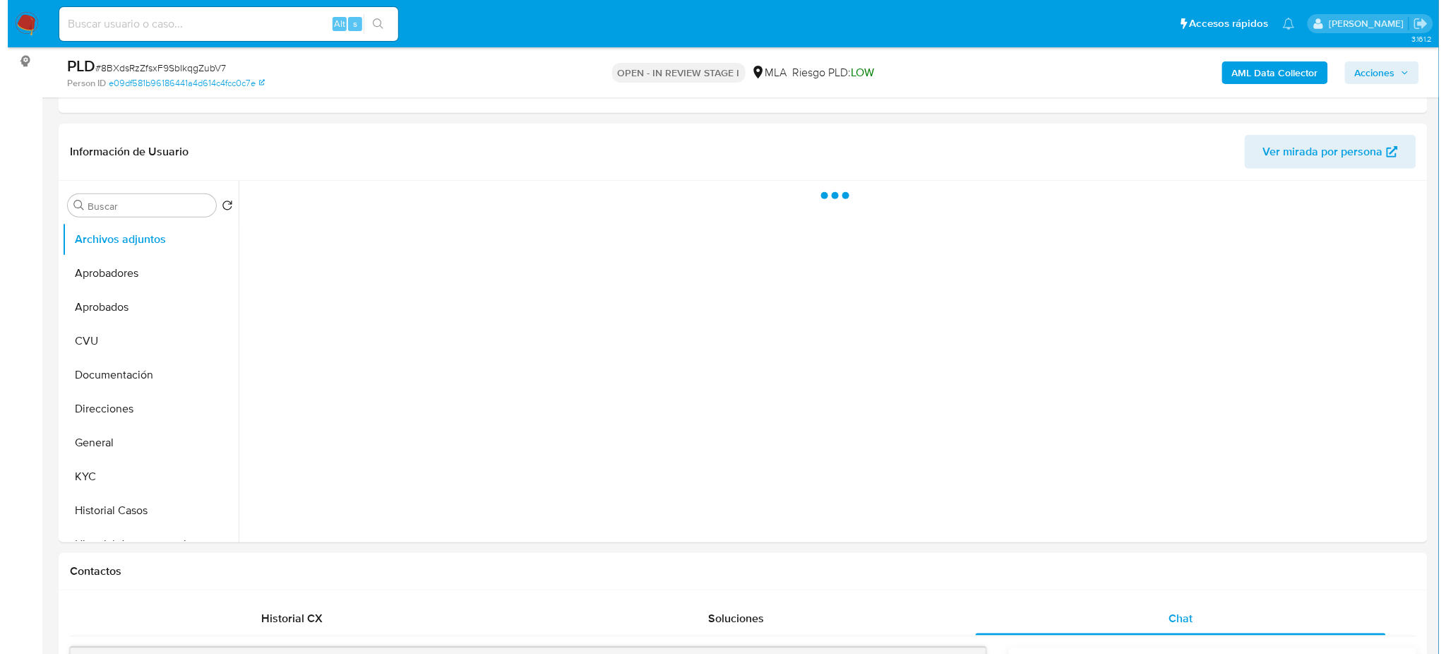
scroll to position [92, 0]
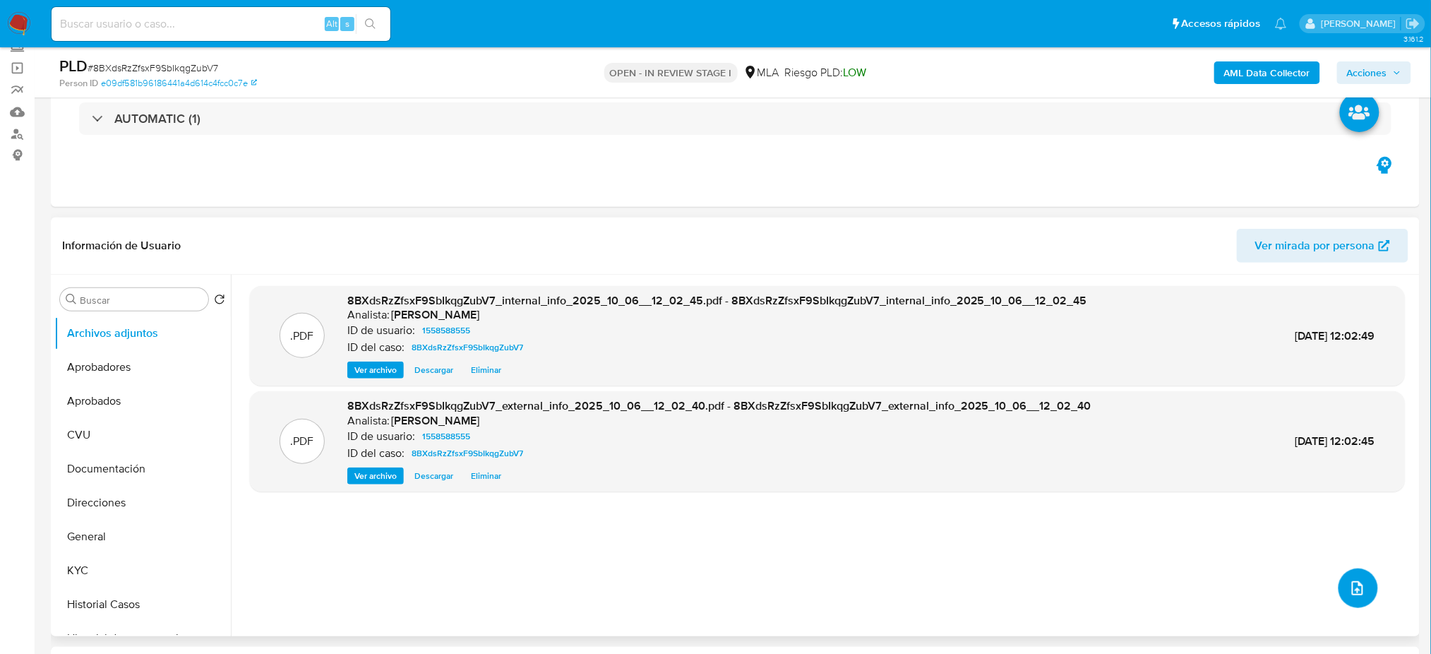
click at [1349, 579] on span "upload-file" at bounding box center [1357, 587] width 17 height 17
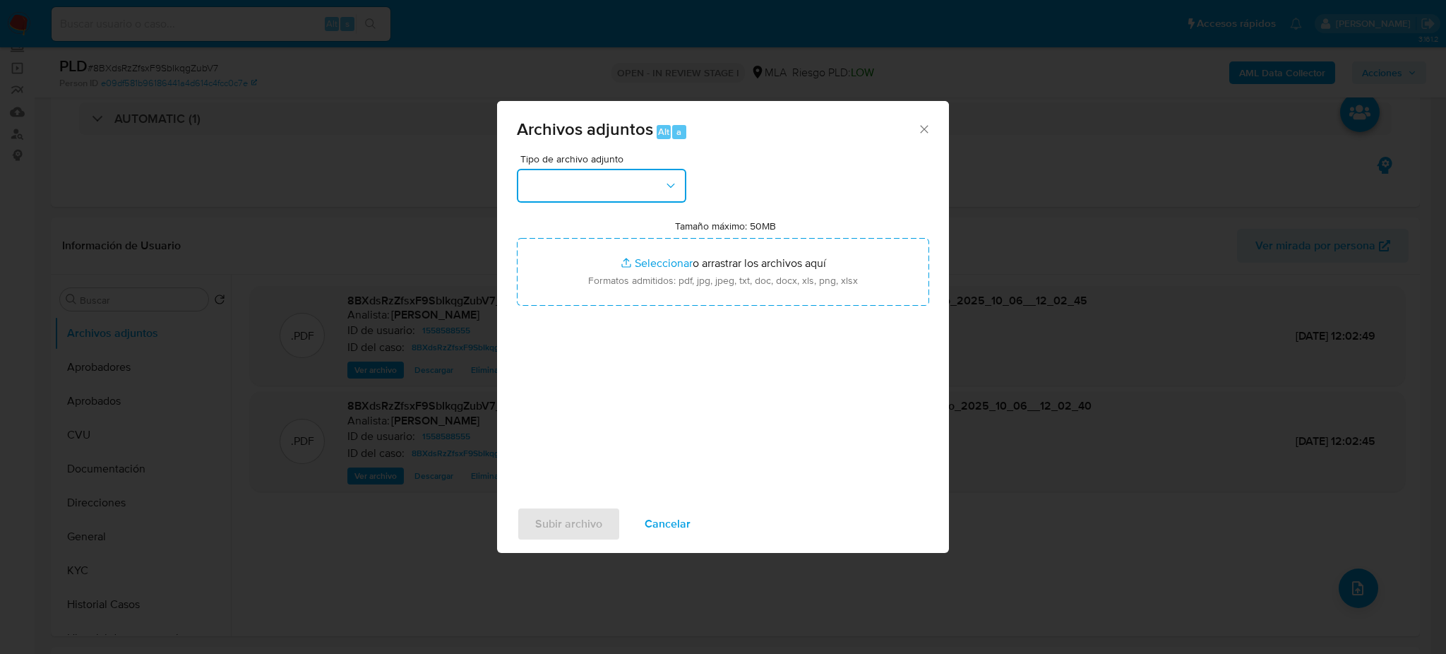
click at [608, 174] on button "button" at bounding box center [601, 186] width 169 height 34
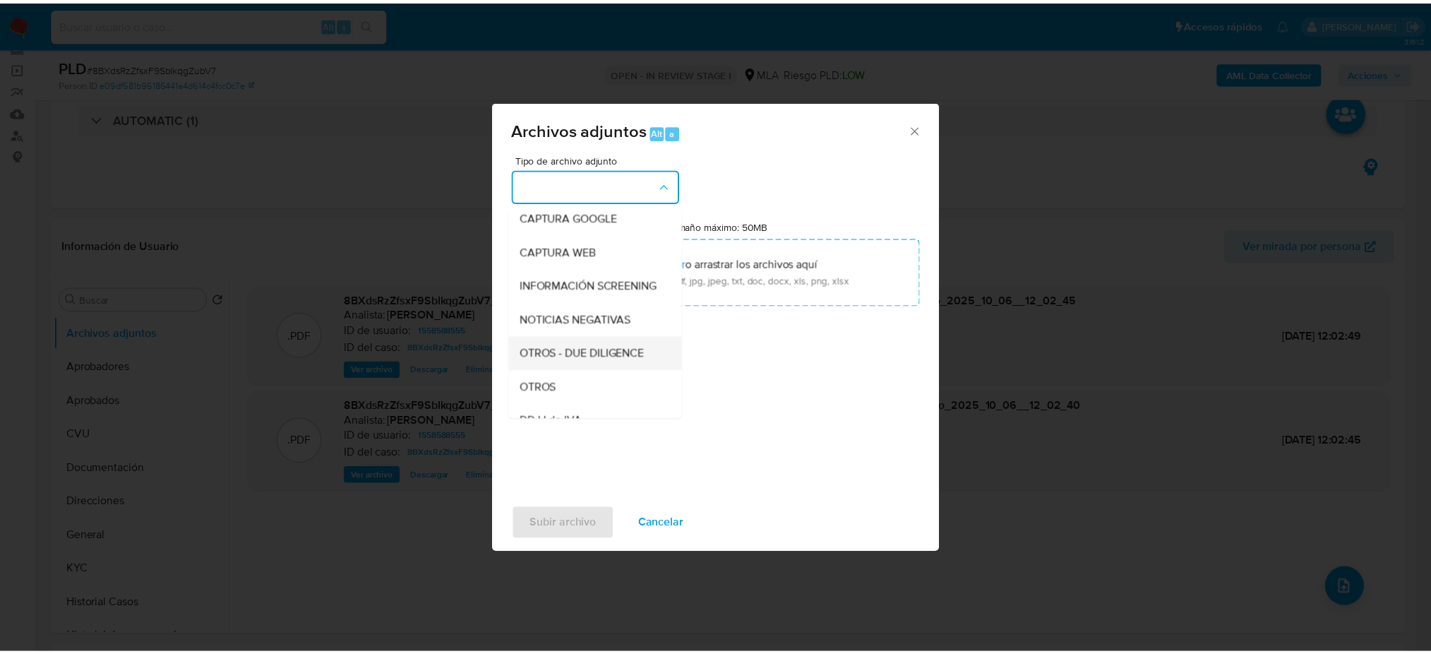
scroll to position [188, 0]
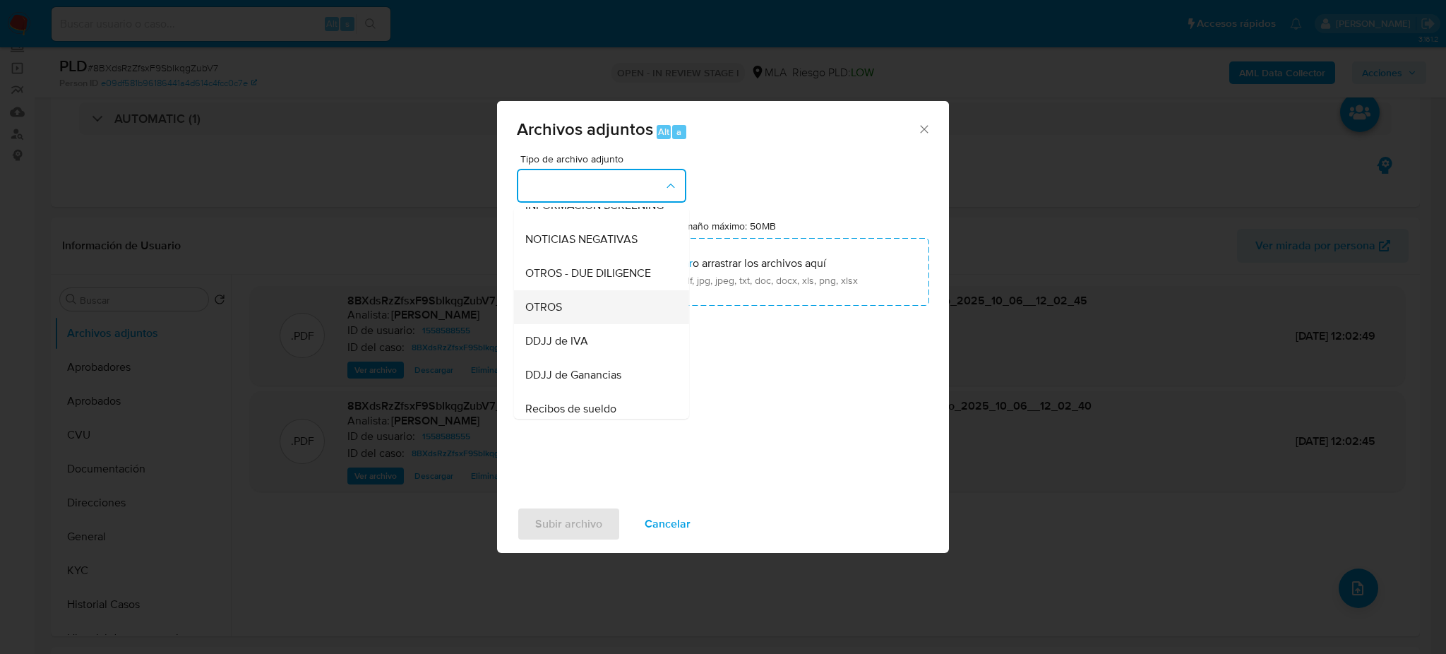
click at [570, 320] on div "OTROS" at bounding box center [597, 307] width 144 height 34
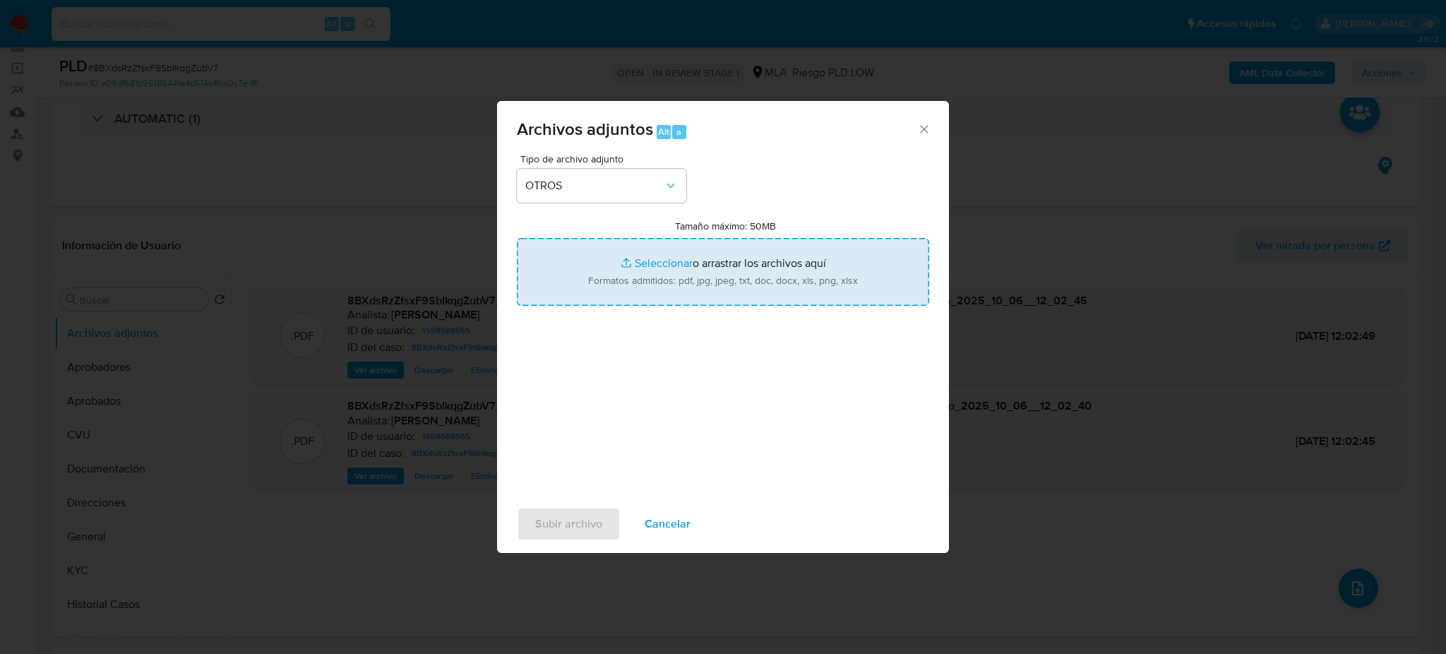
click at [594, 267] on input "Tamaño máximo: 50MB Seleccionar archivos" at bounding box center [723, 272] width 412 height 68
type input "C:\fakepath\Caselog 8BXdsRzZfsxF9SbIkqgZubV7_2025_09_18_07_47_50.docx"
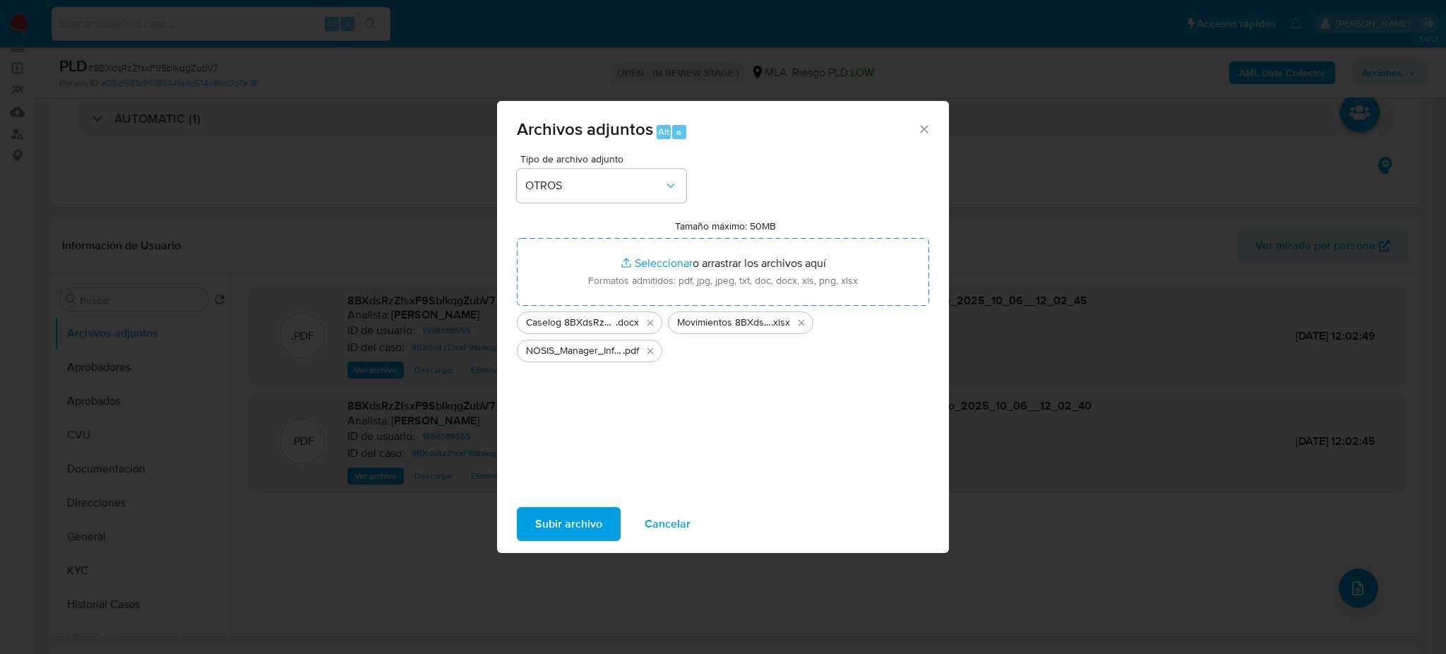
click at [563, 527] on span "Subir archivo" at bounding box center [568, 523] width 67 height 31
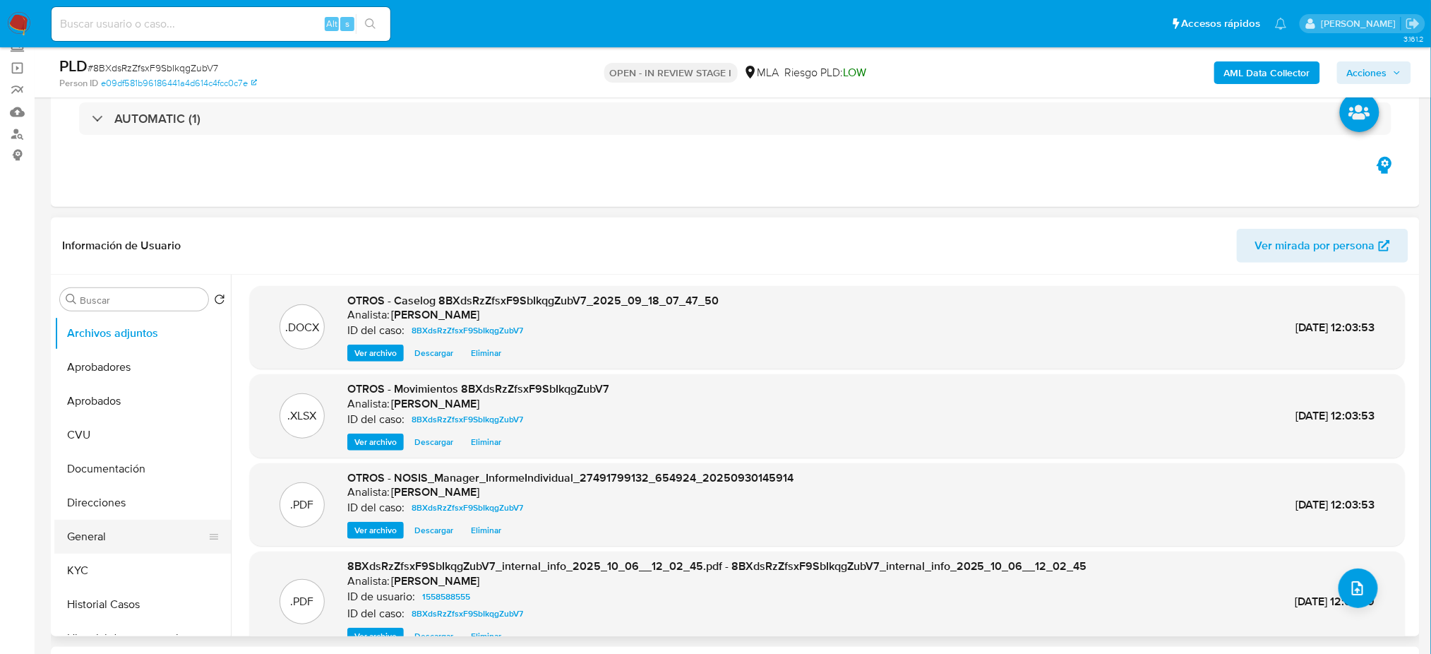
click at [104, 545] on button "General" at bounding box center [136, 536] width 165 height 34
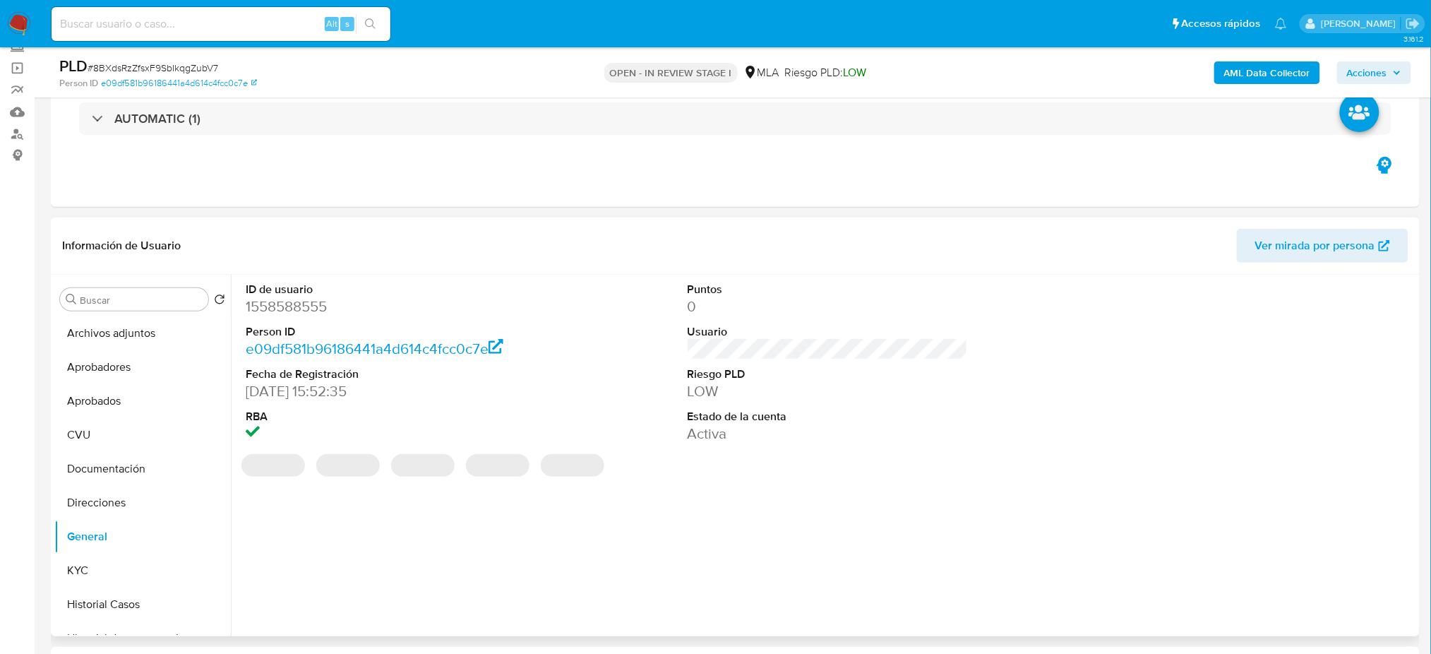
click at [275, 309] on dd "1558588555" at bounding box center [386, 306] width 280 height 20
copy dd "1558588555"
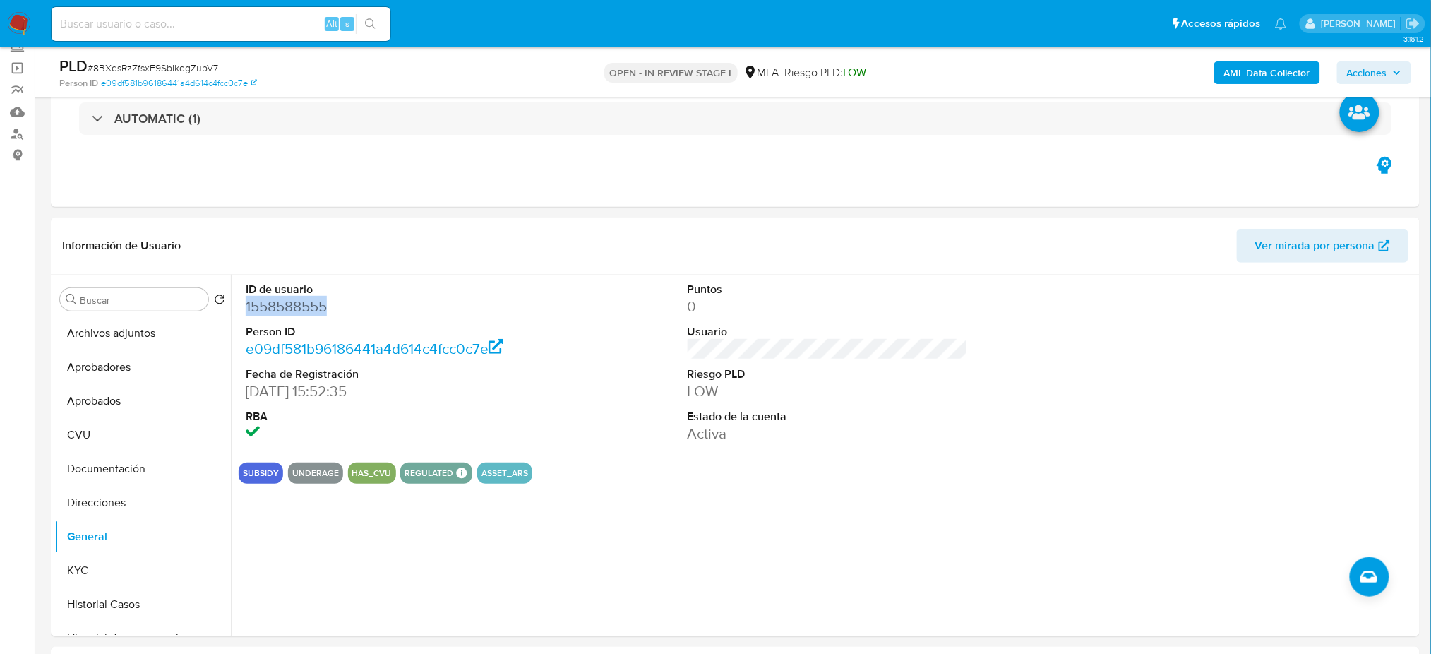
click at [1405, 78] on button "Acciones" at bounding box center [1374, 72] width 74 height 23
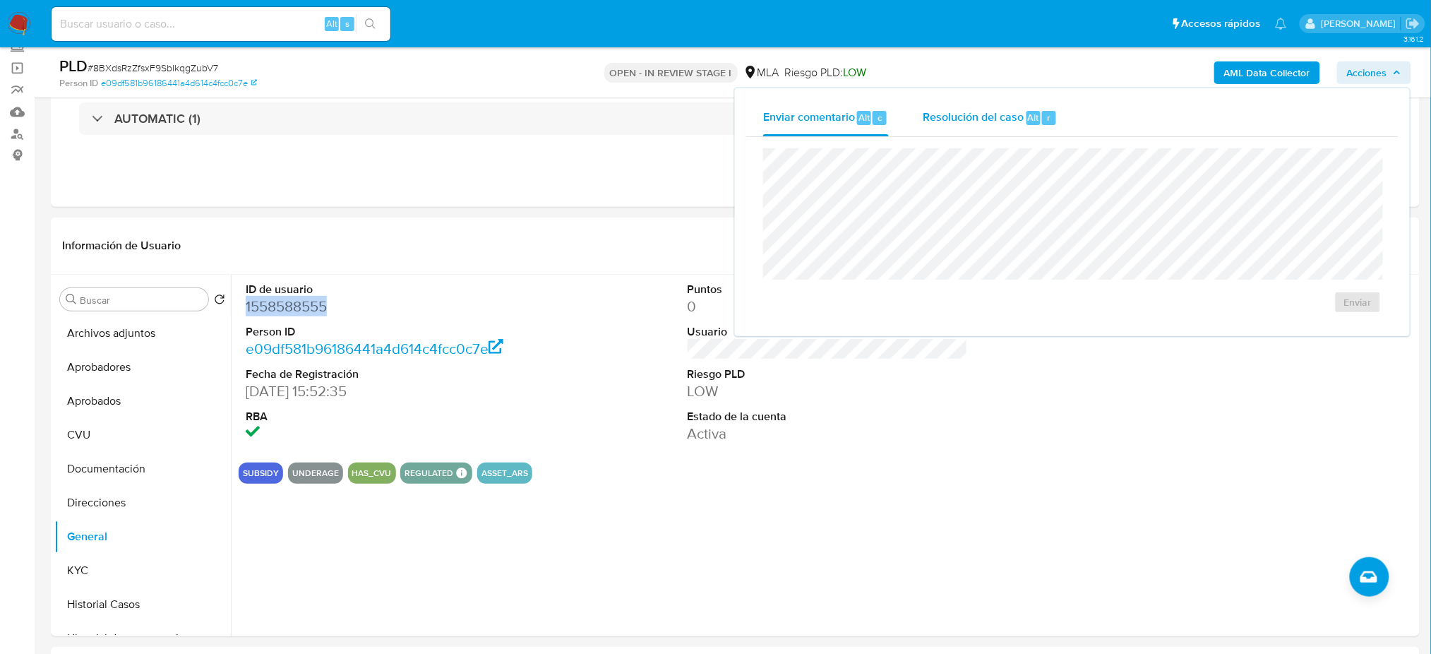
click at [946, 122] on span "Resolución del caso" at bounding box center [973, 117] width 101 height 16
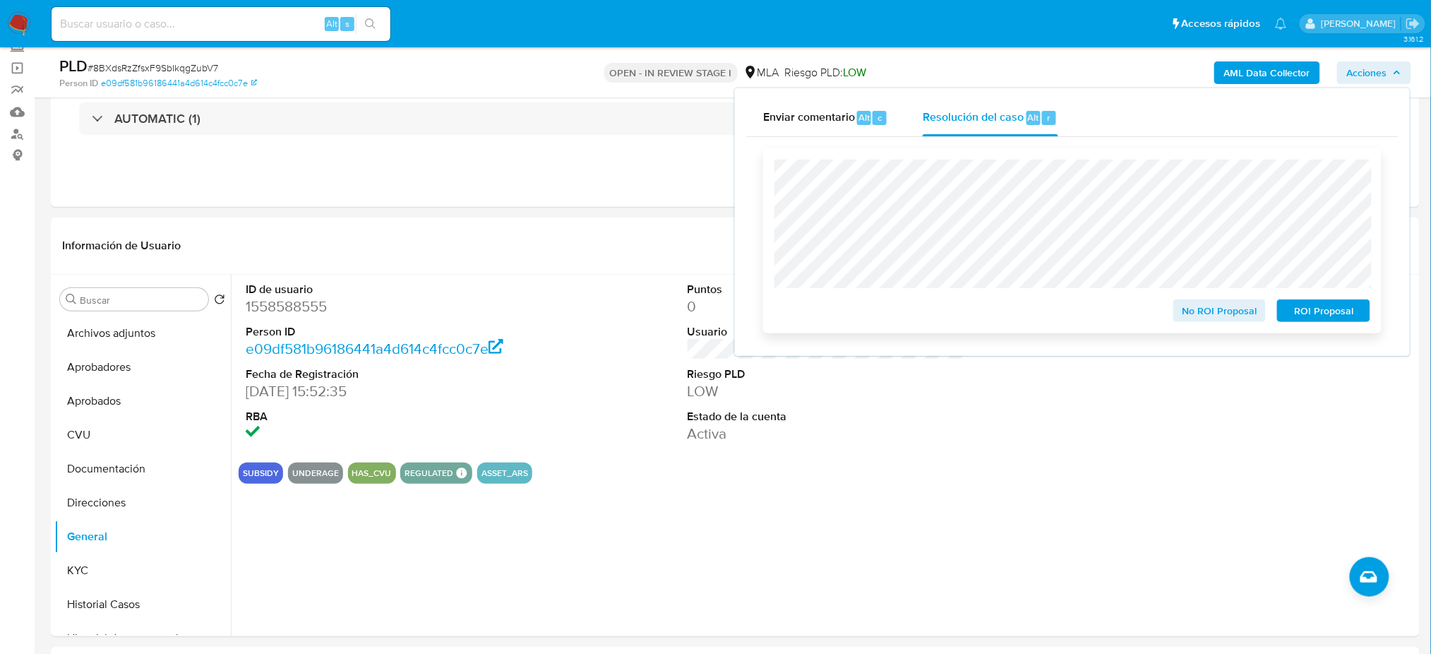
click at [1360, 308] on span "ROI Proposal" at bounding box center [1323, 311] width 73 height 20
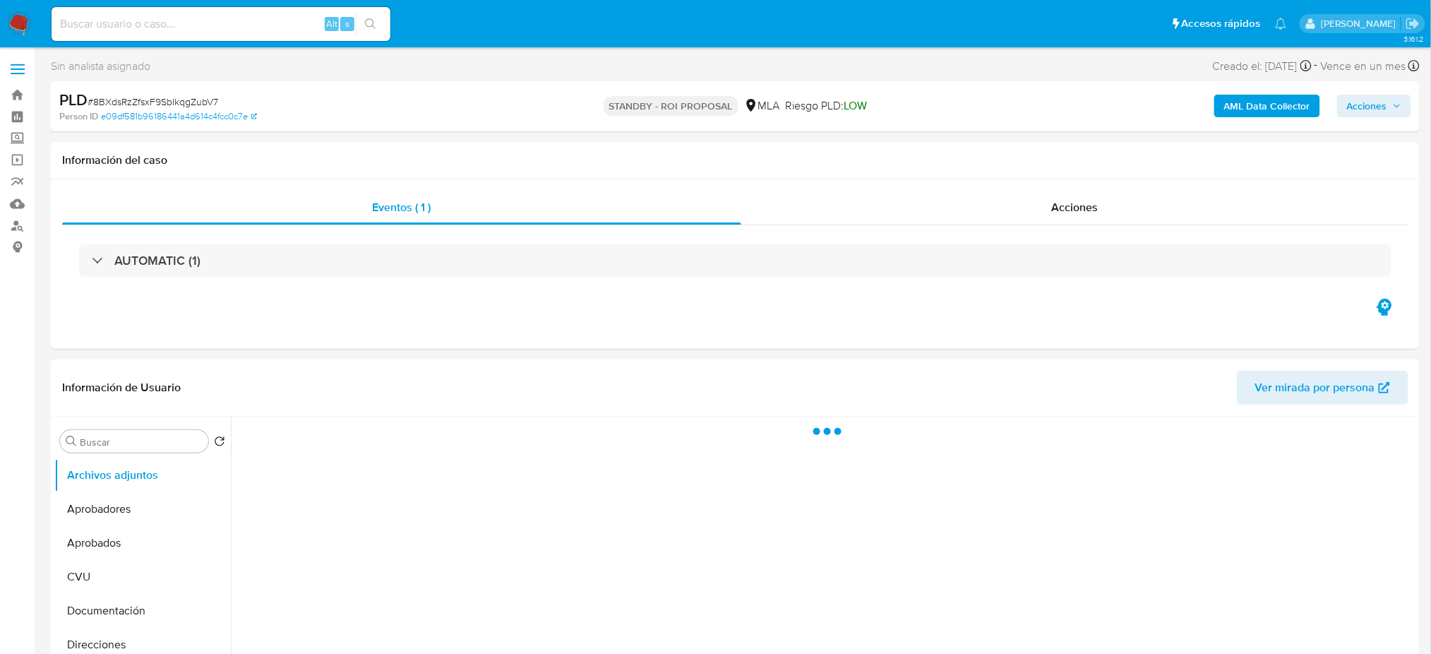
select select "10"
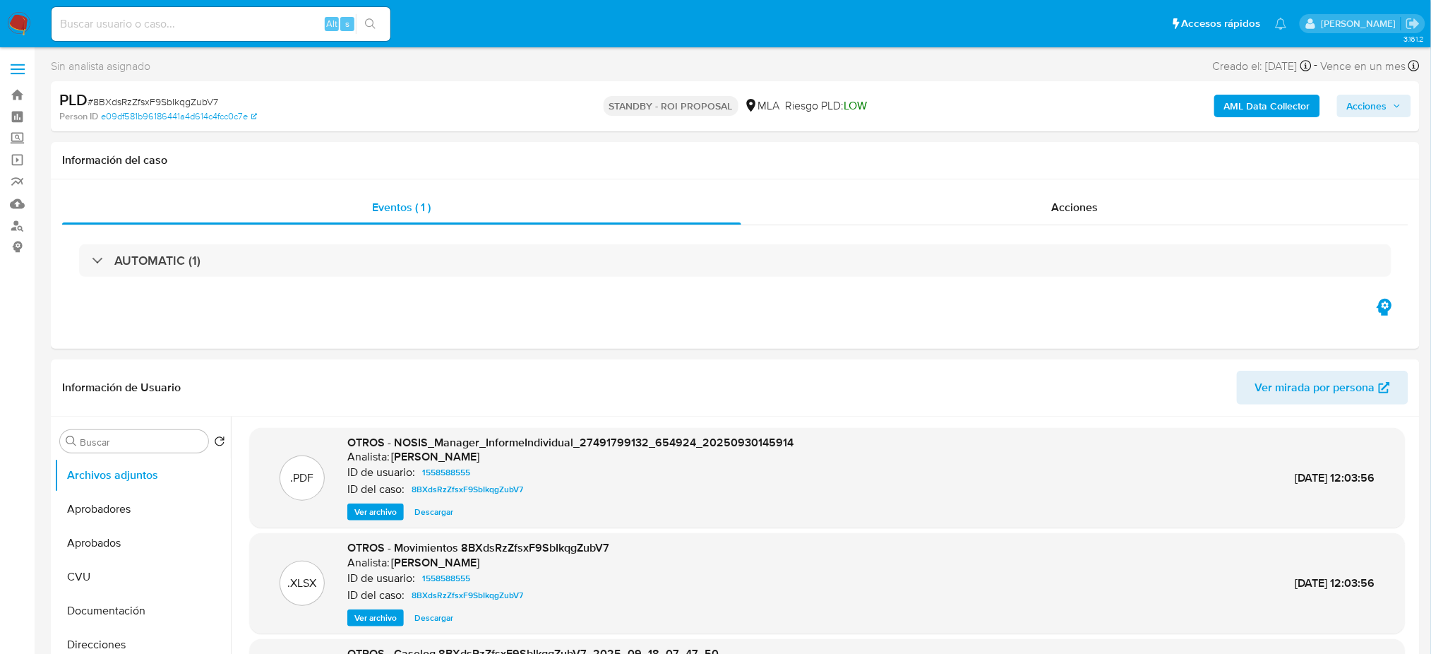
click at [27, 18] on img at bounding box center [19, 24] width 24 height 24
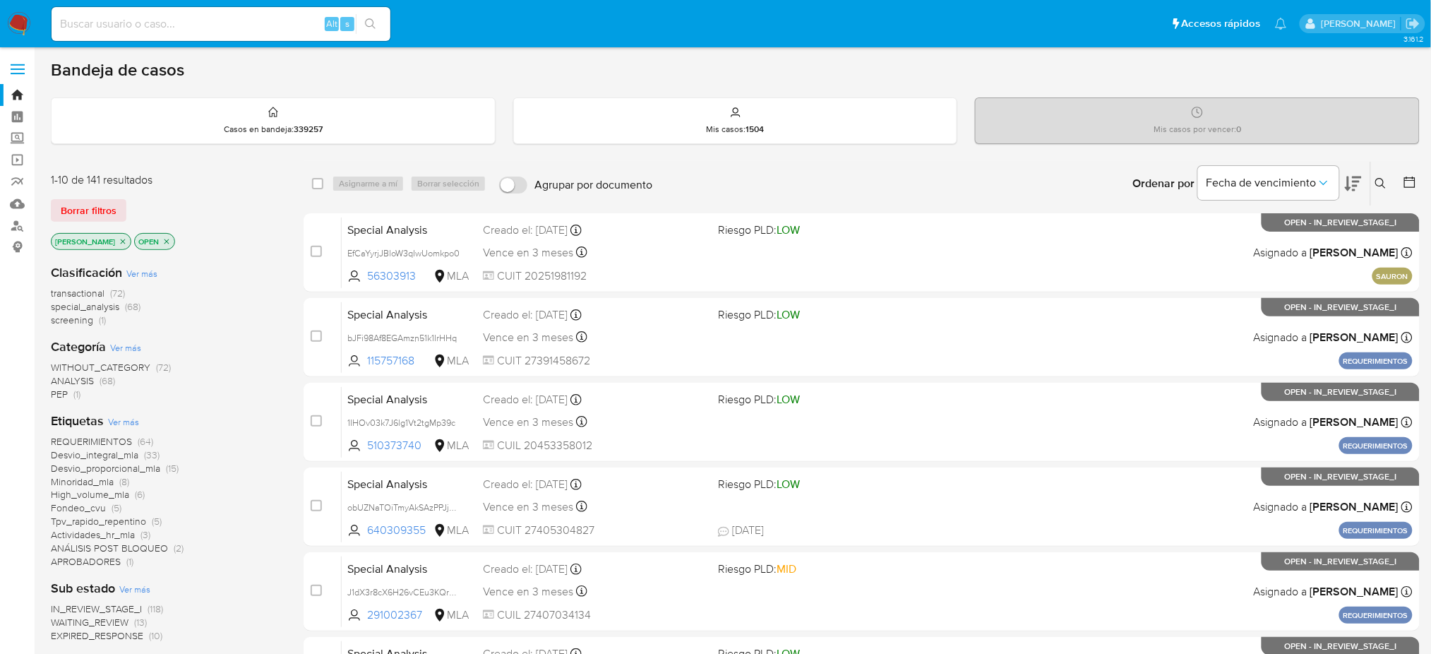
click at [237, 42] on div "Alt s" at bounding box center [221, 24] width 339 height 40
click at [227, 23] on input at bounding box center [221, 24] width 339 height 18
paste input "3oQPnUAEwzcJL4bU06XzUon6"
type input "3oQPnUAEwzcJL4bU06XzUon6"
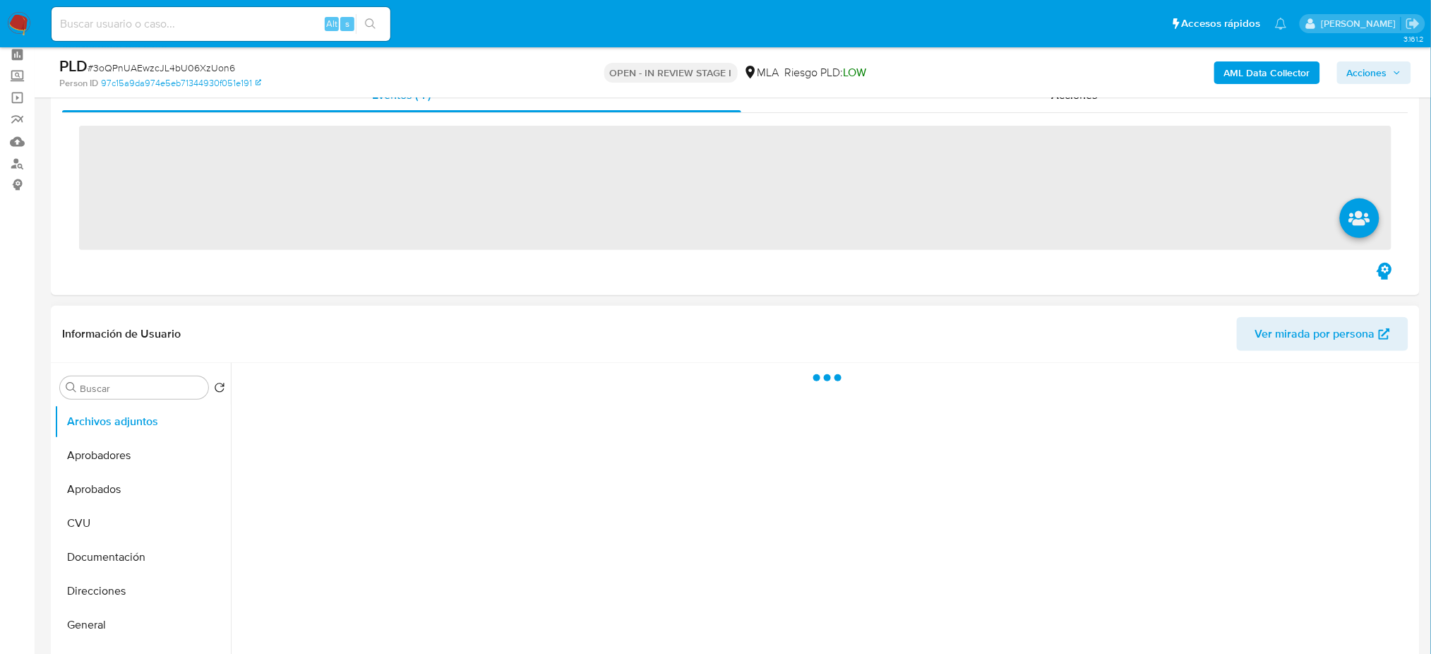
scroll to position [565, 0]
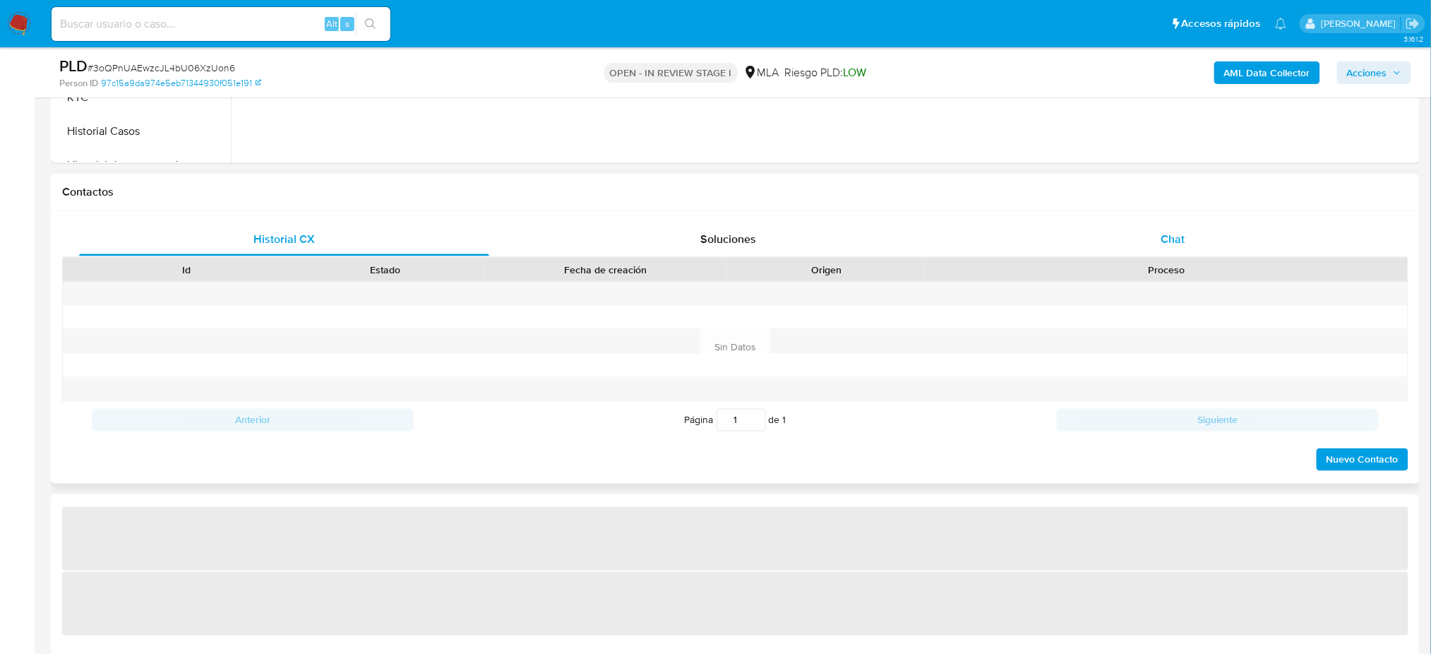
click at [1191, 232] on div "Chat" at bounding box center [1173, 239] width 410 height 34
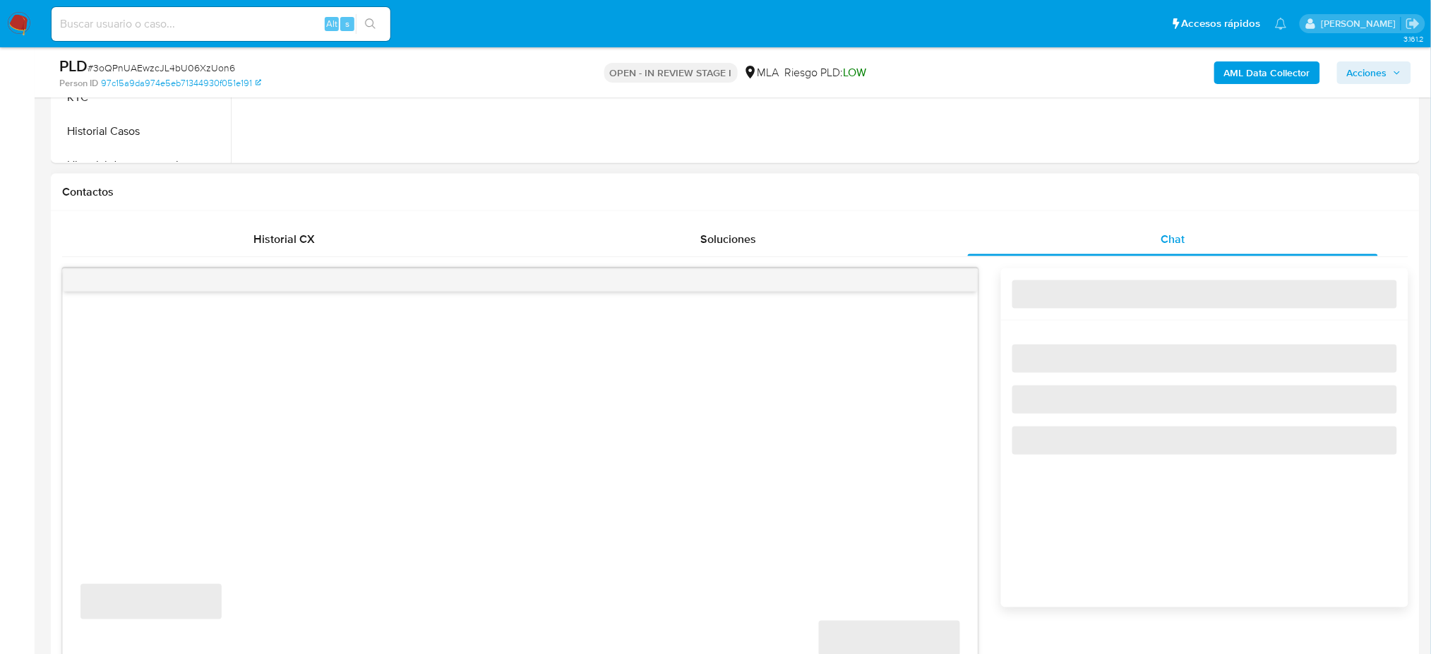
select select "10"
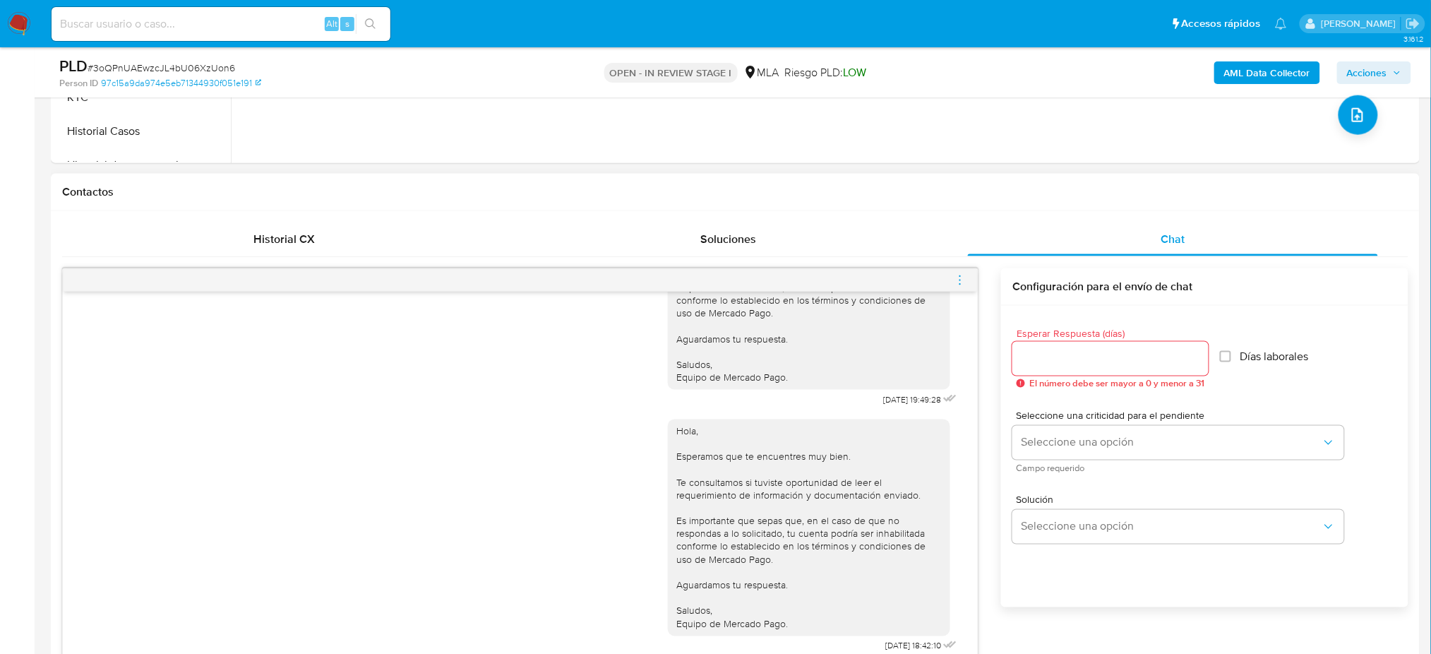
click at [253, 24] on input at bounding box center [221, 24] width 339 height 18
paste input "di5KOP7EJjixEyIGwNPThF2H"
type input "di5KOP7EJjixEyIGwNPThF2H"
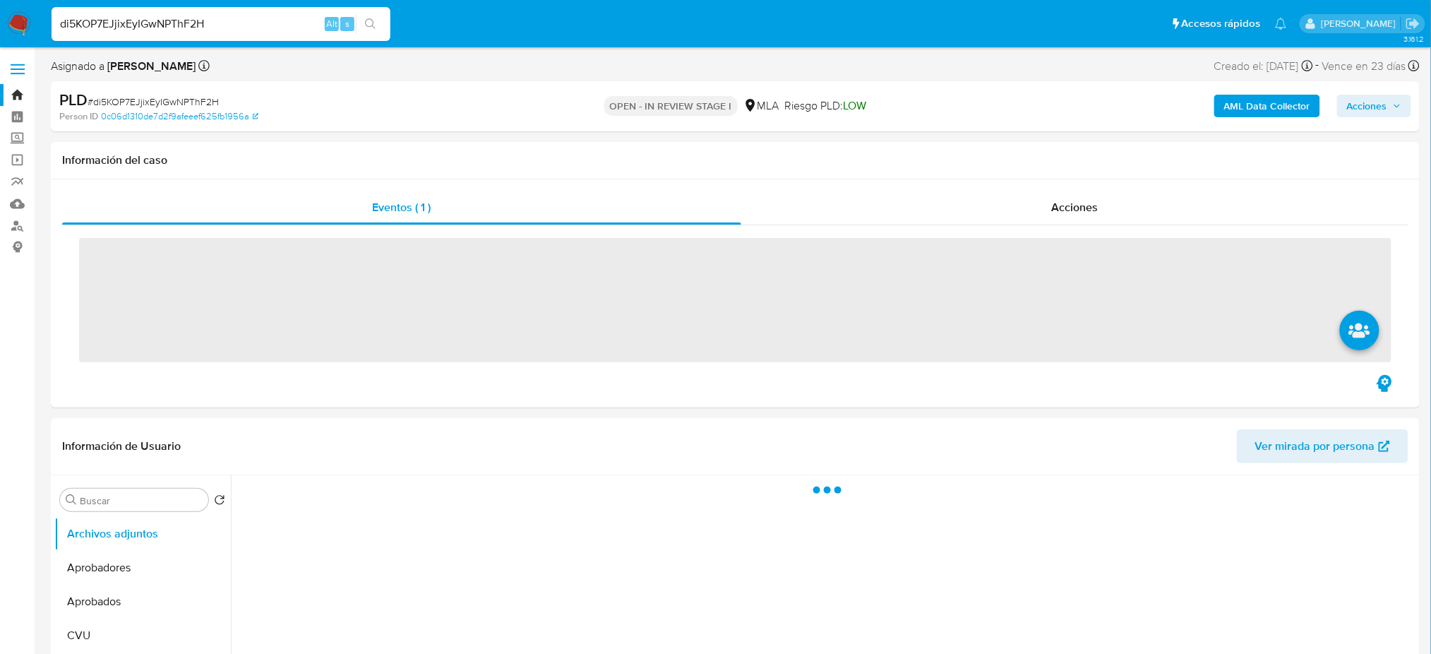
scroll to position [470, 0]
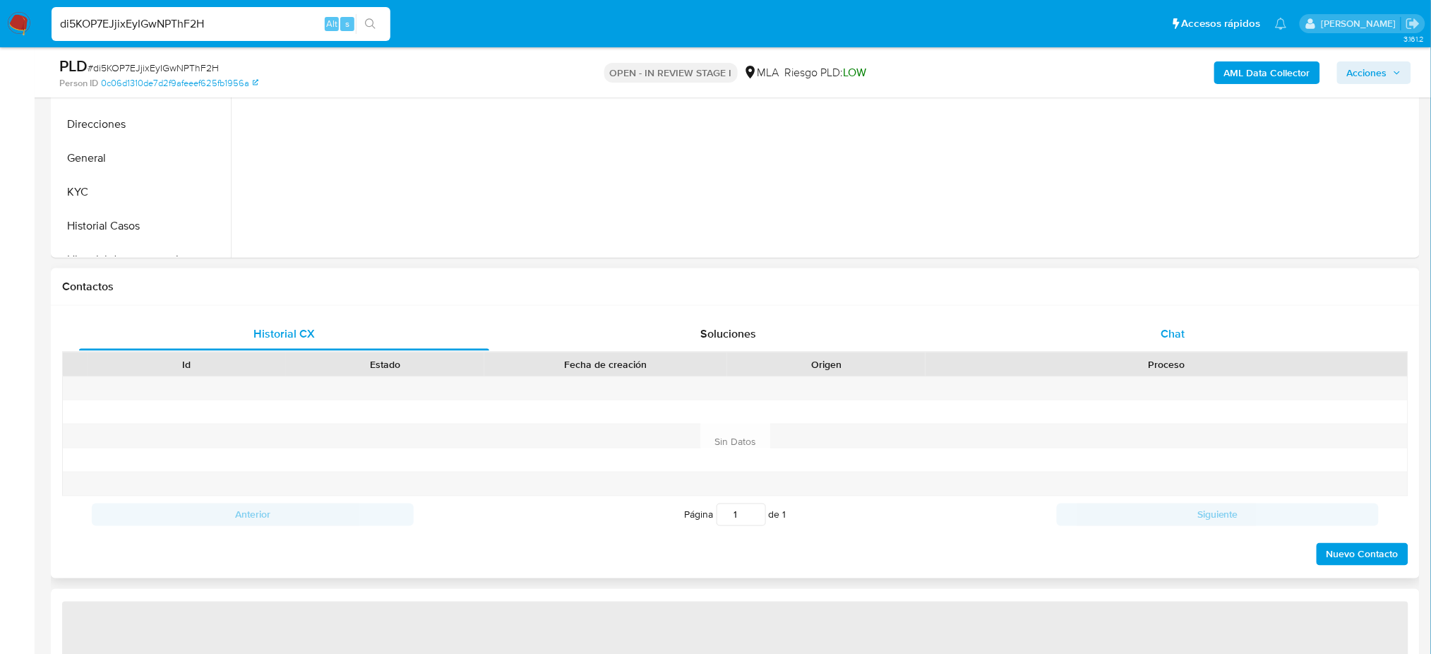
click at [1213, 332] on div "Chat" at bounding box center [1173, 334] width 410 height 34
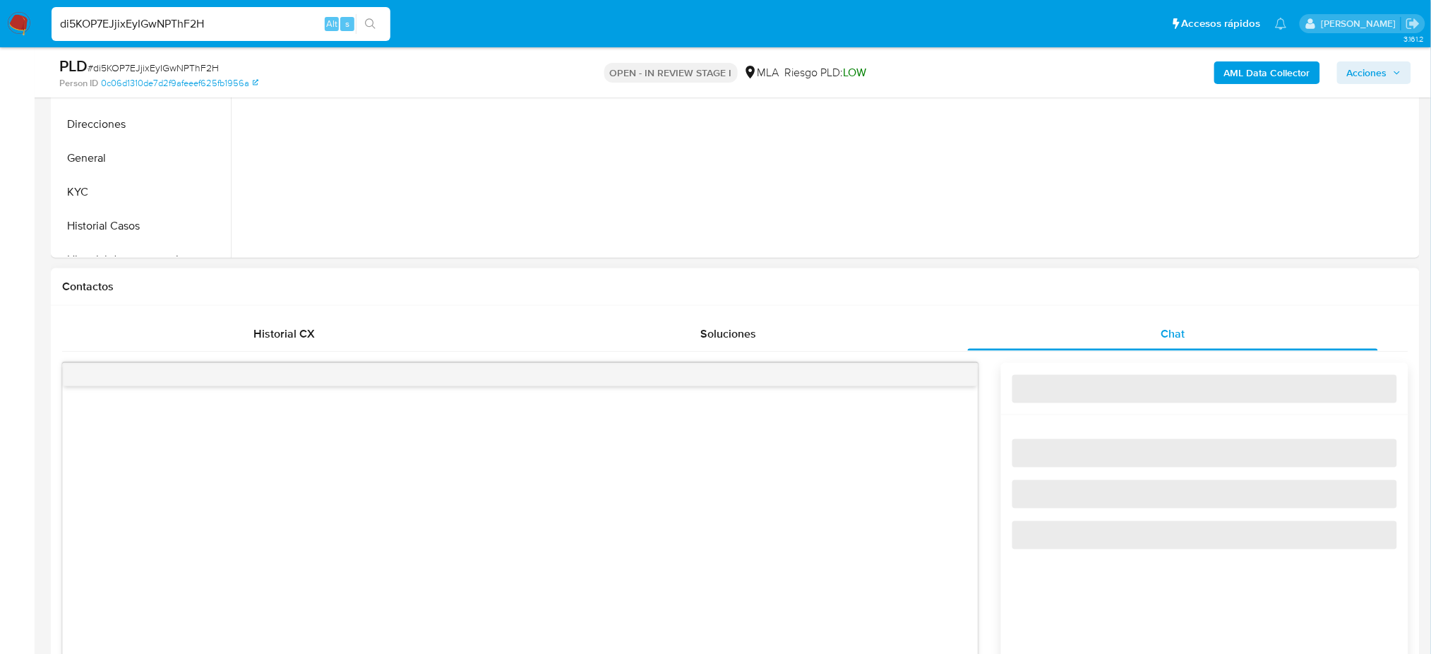
select select "10"
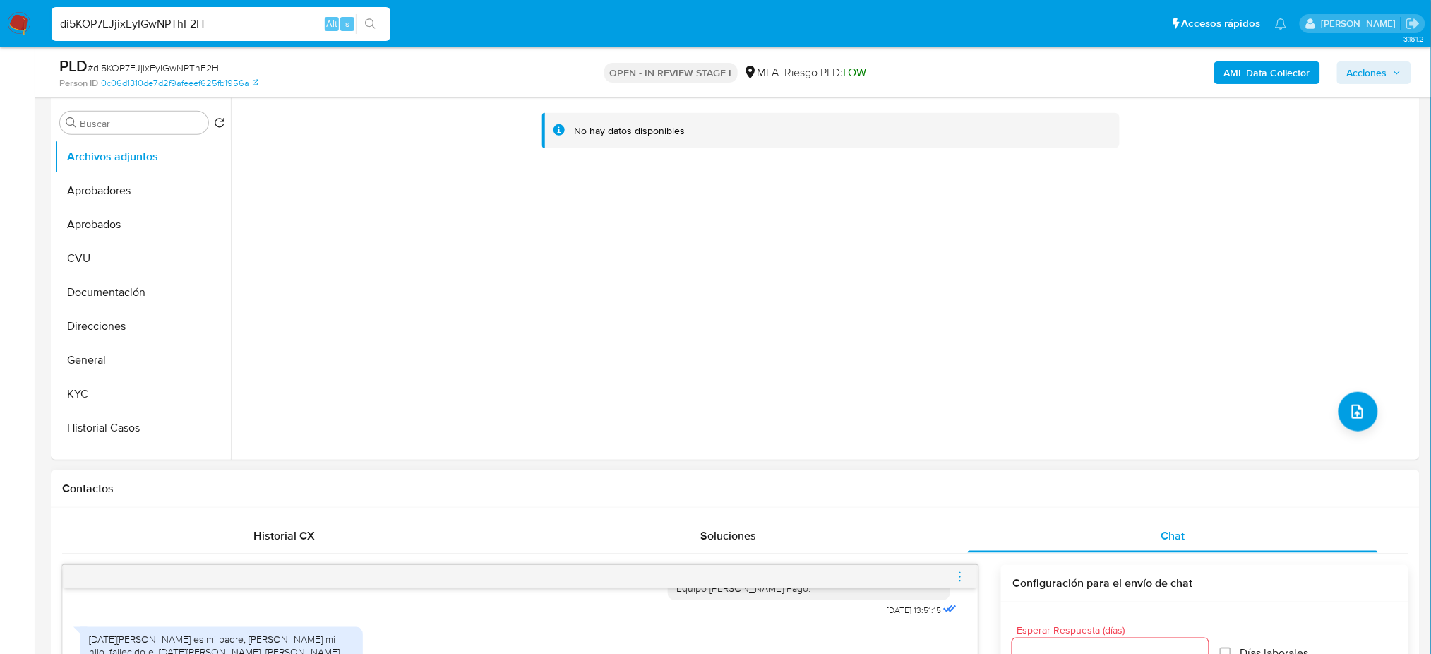
scroll to position [188, 0]
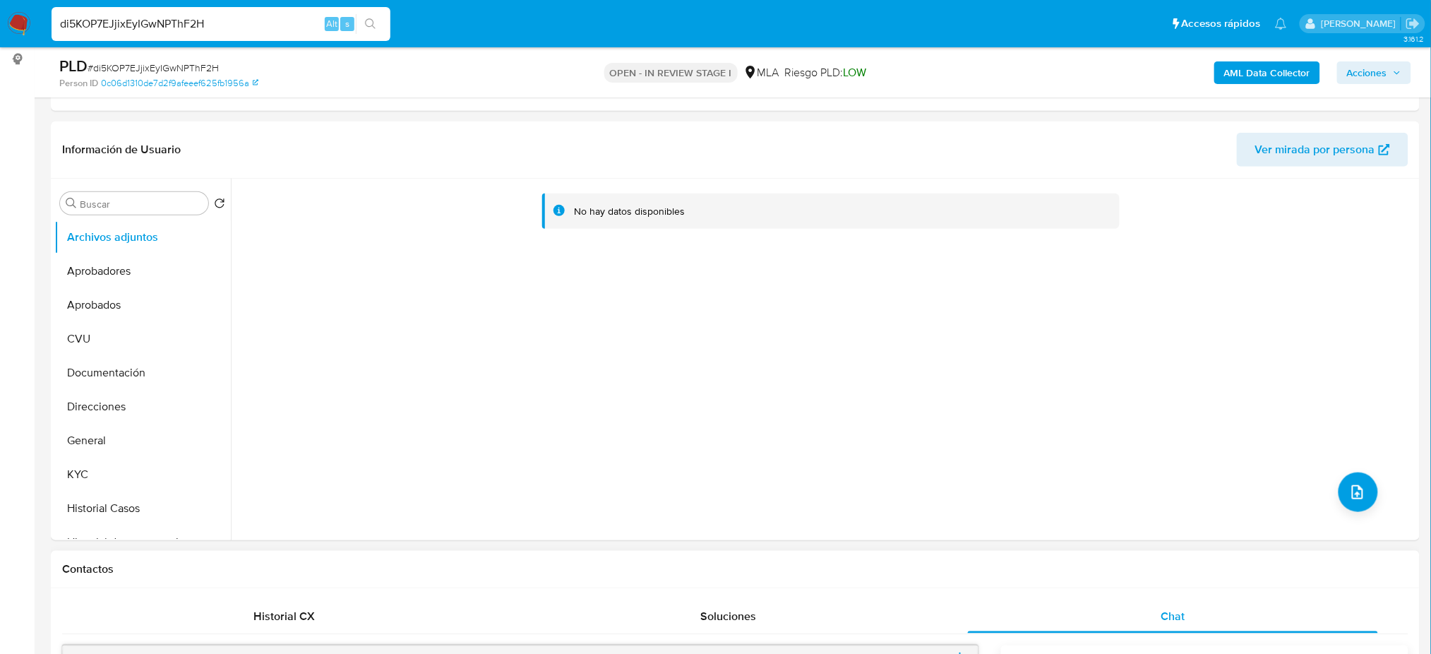
click at [17, 23] on img at bounding box center [19, 24] width 24 height 24
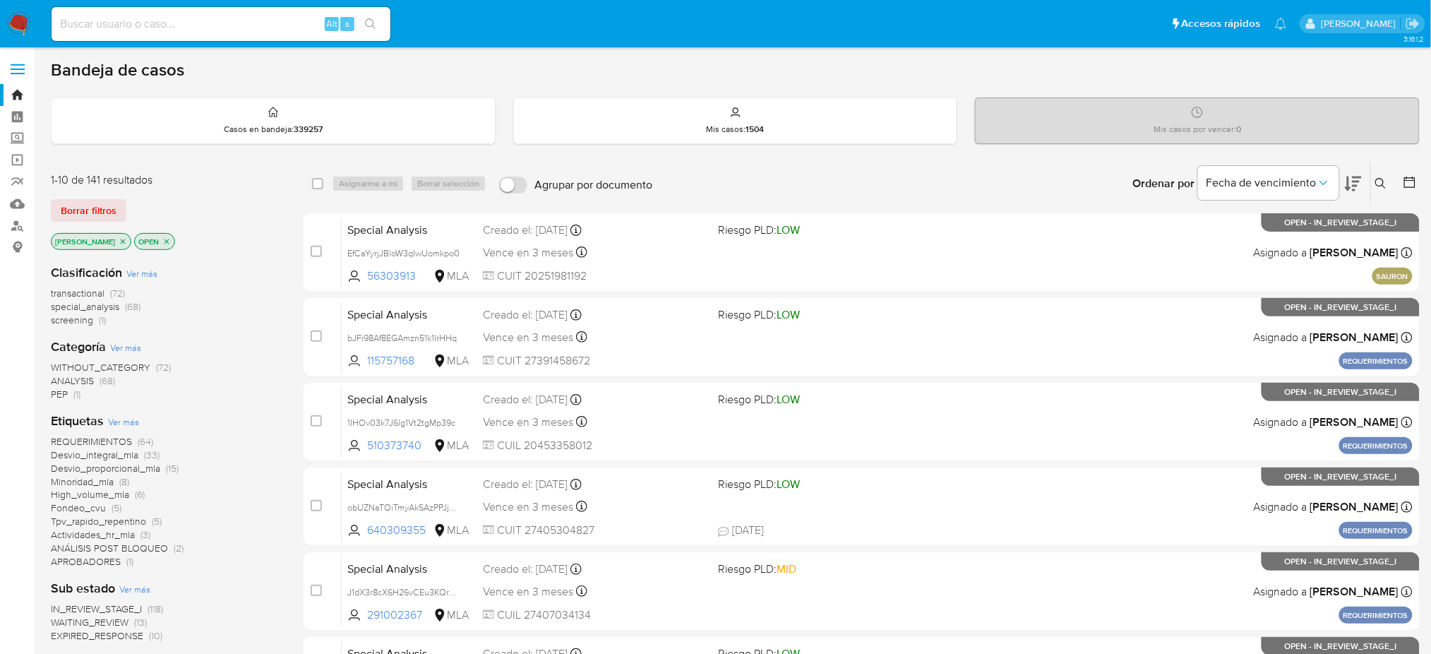
click at [129, 16] on input at bounding box center [221, 24] width 339 height 18
paste input "AFdw37HA0WksmBNWcXt0DiDZ"
type input "AFdw37HA0WksmBNWcXt0DiDZ"
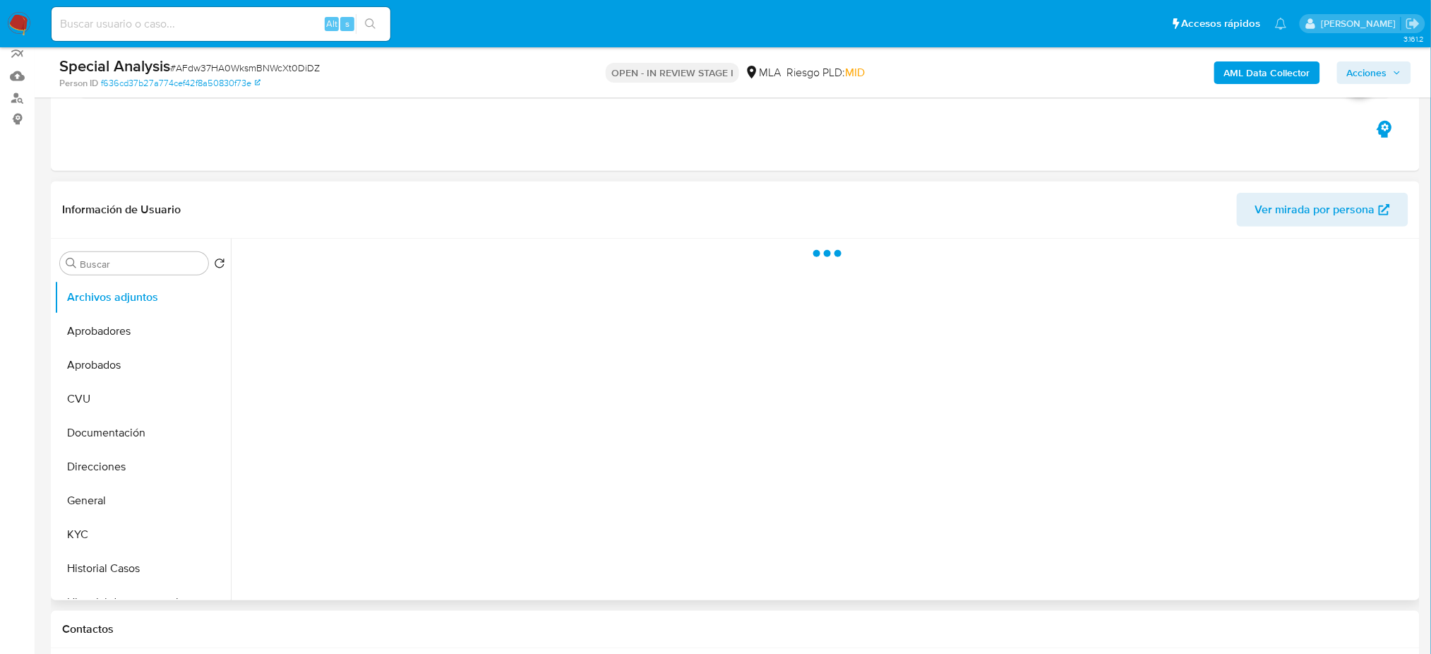
scroll to position [282, 0]
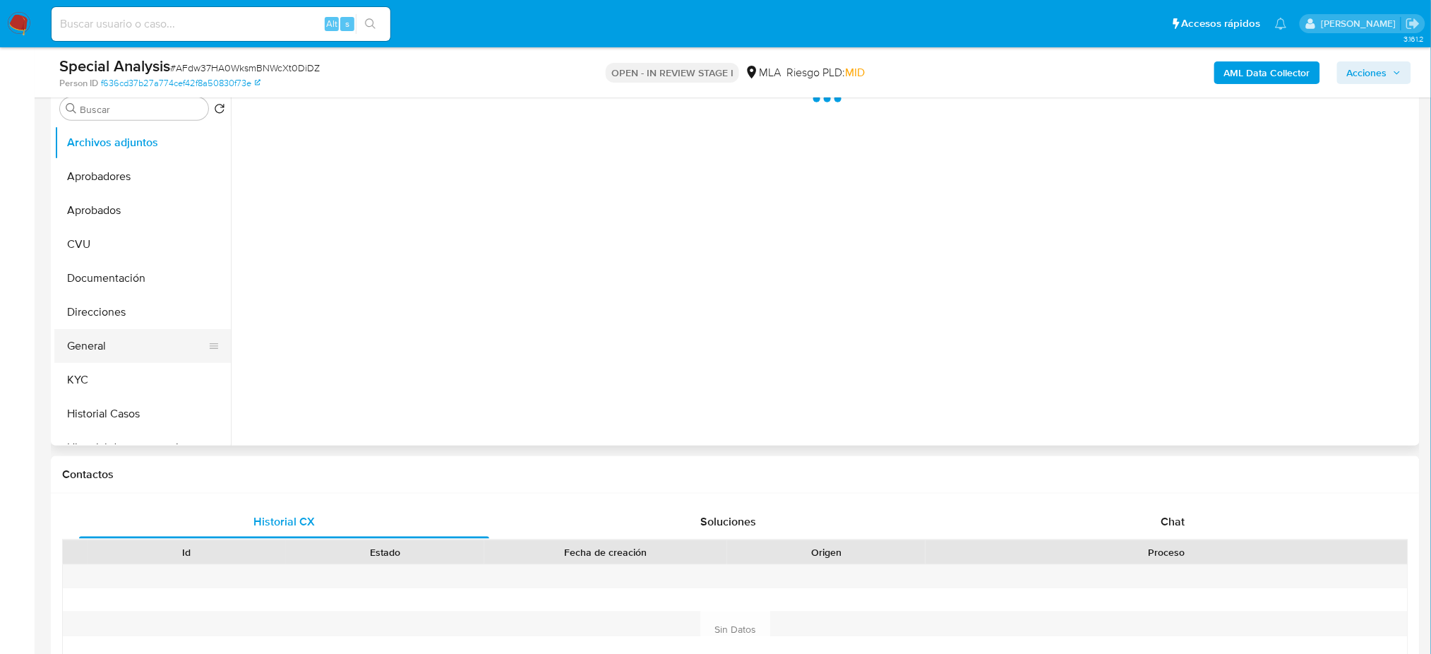
click at [119, 356] on button "General" at bounding box center [136, 346] width 165 height 34
select select "10"
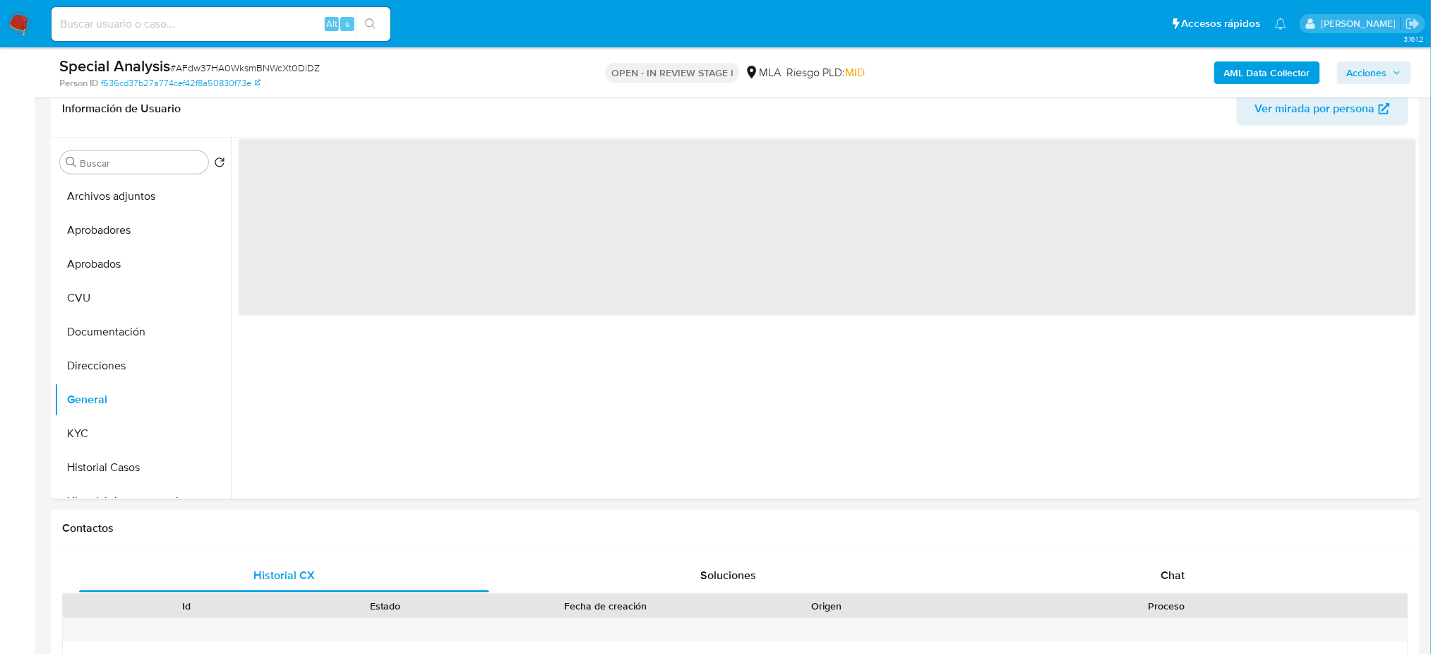
scroll to position [188, 0]
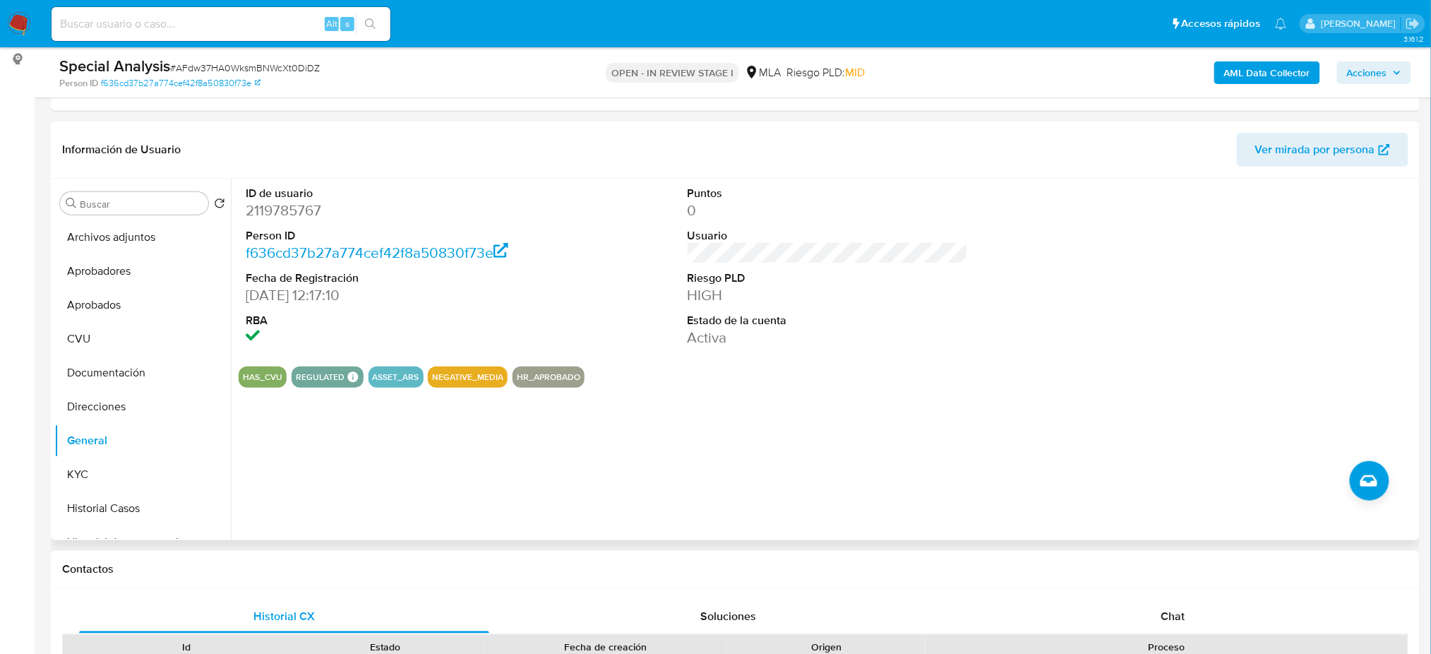
click at [243, 202] on div "ID de usuario 2119785767 Person ID f636cd37b27a774cef42f8a50830f73e Fecha de Re…" at bounding box center [386, 267] width 294 height 176
click at [263, 203] on dd "2119785767" at bounding box center [386, 210] width 280 height 20
copy dd "2119785767"
click at [130, 471] on button "KYC" at bounding box center [136, 474] width 165 height 34
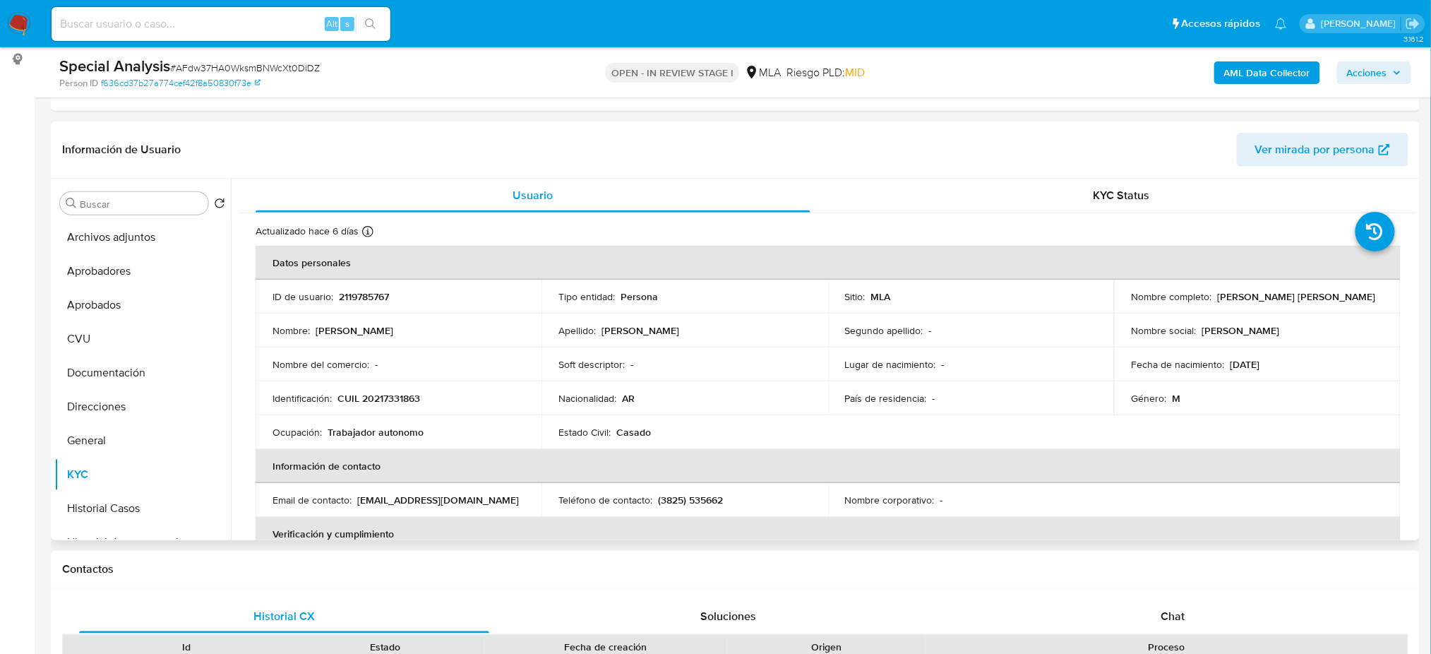
click at [380, 395] on p "CUIL 20217331863" at bounding box center [378, 398] width 83 height 13
copy p "20217331863"
click at [369, 396] on p "CUIL 20217331863" at bounding box center [378, 398] width 83 height 13
drag, startPoint x: 375, startPoint y: 396, endPoint x: 414, endPoint y: 415, distance: 43.2
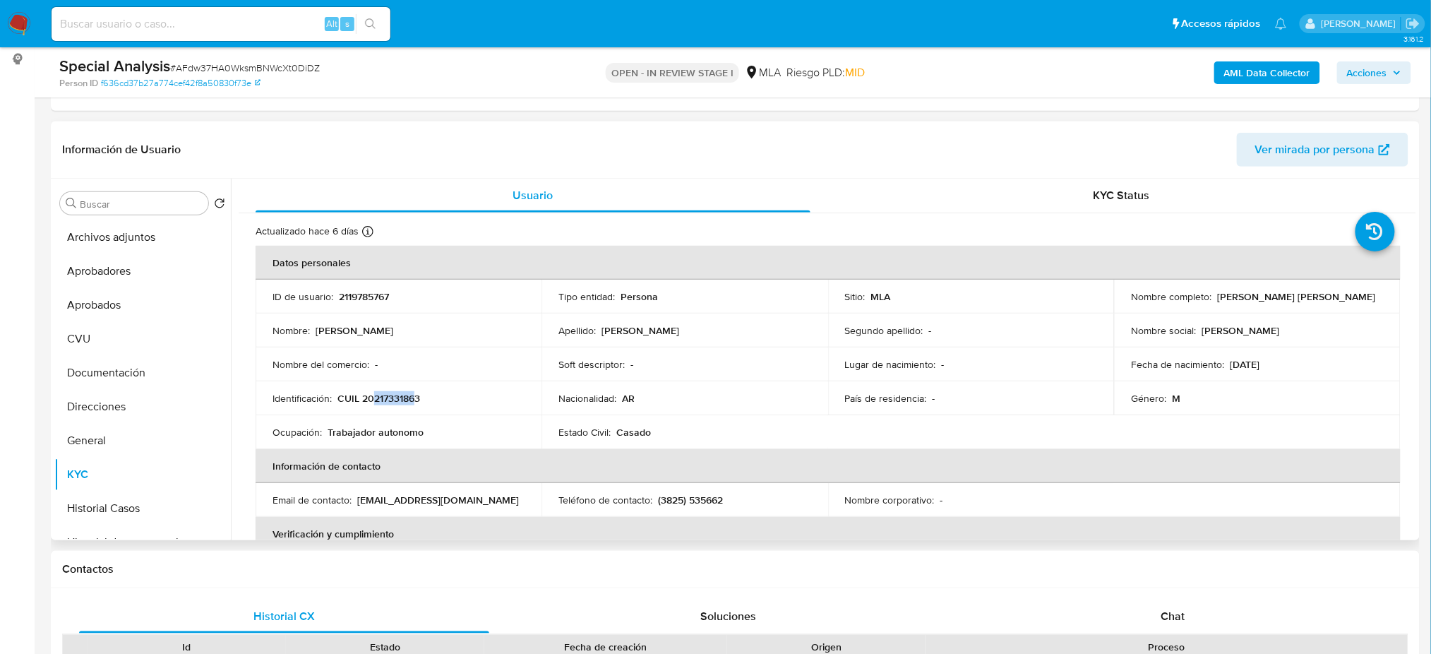
click at [416, 400] on p "CUIL 20217331863" at bounding box center [378, 398] width 83 height 13
copy p "21733186"
click at [256, 66] on span "# AFdw37HA0WksmBNWcXt0DiDZ" at bounding box center [245, 68] width 150 height 14
drag, startPoint x: 256, startPoint y: 66, endPoint x: 299, endPoint y: 99, distance: 53.8
click at [256, 66] on span "# AFdw37HA0WksmBNWcXt0DiDZ" at bounding box center [245, 68] width 150 height 14
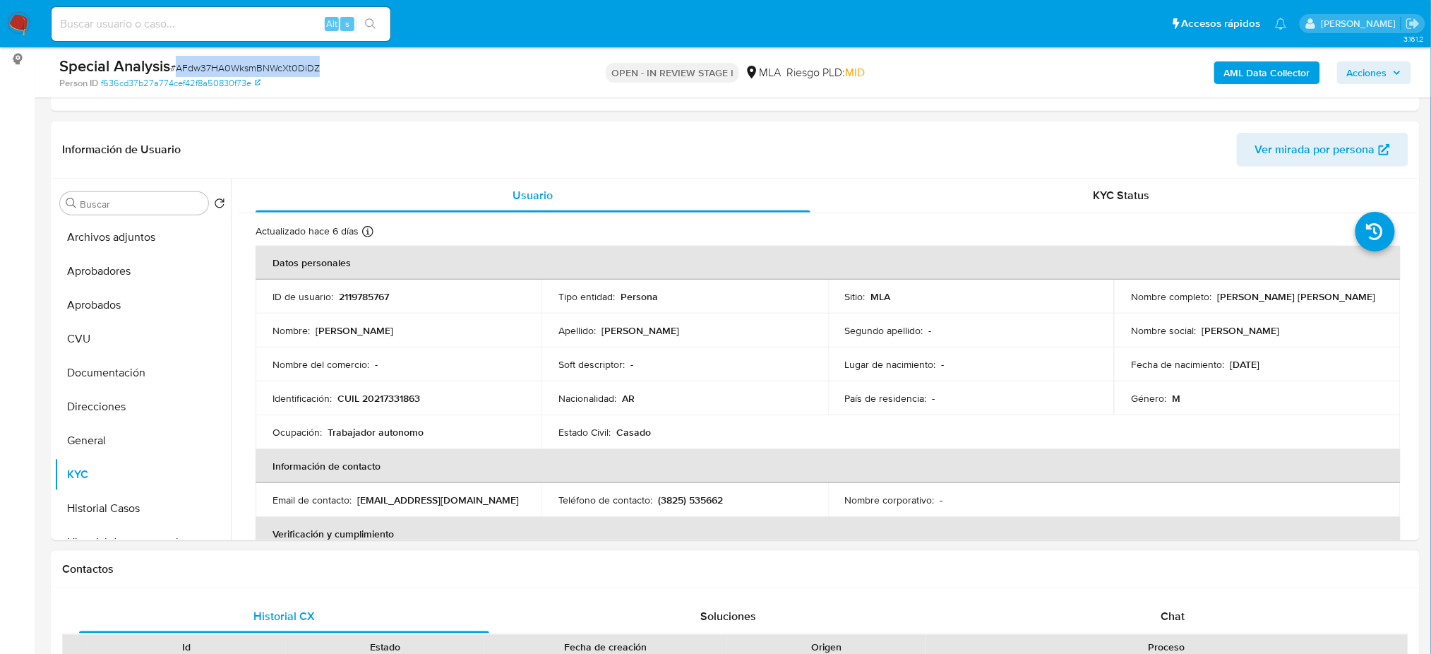
copy span "AFdw37HA0WksmBNWcXt0DiDZ"
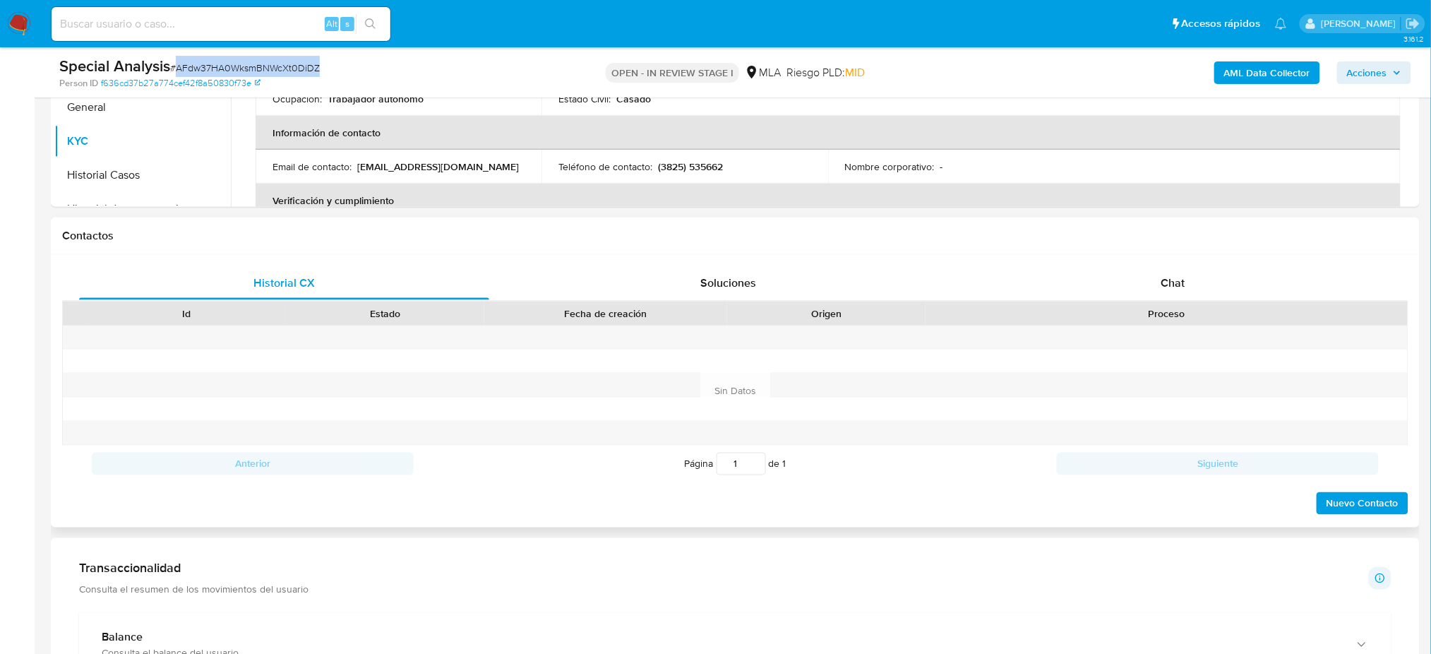
scroll to position [565, 0]
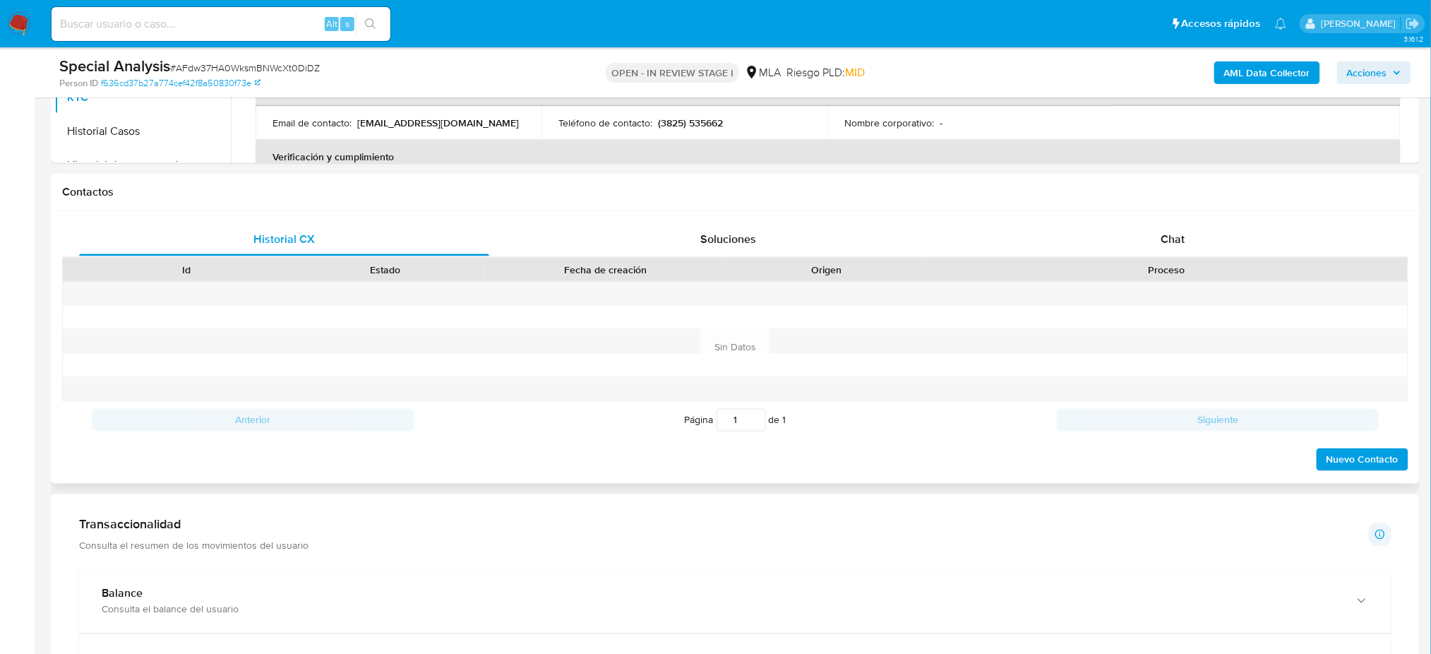
click at [1153, 220] on div "Historial CX Soluciones Chat Id Estado Fecha de creación Origen Proceso Anterio…" at bounding box center [735, 347] width 1369 height 272
click at [1150, 229] on div "Chat" at bounding box center [1173, 239] width 410 height 34
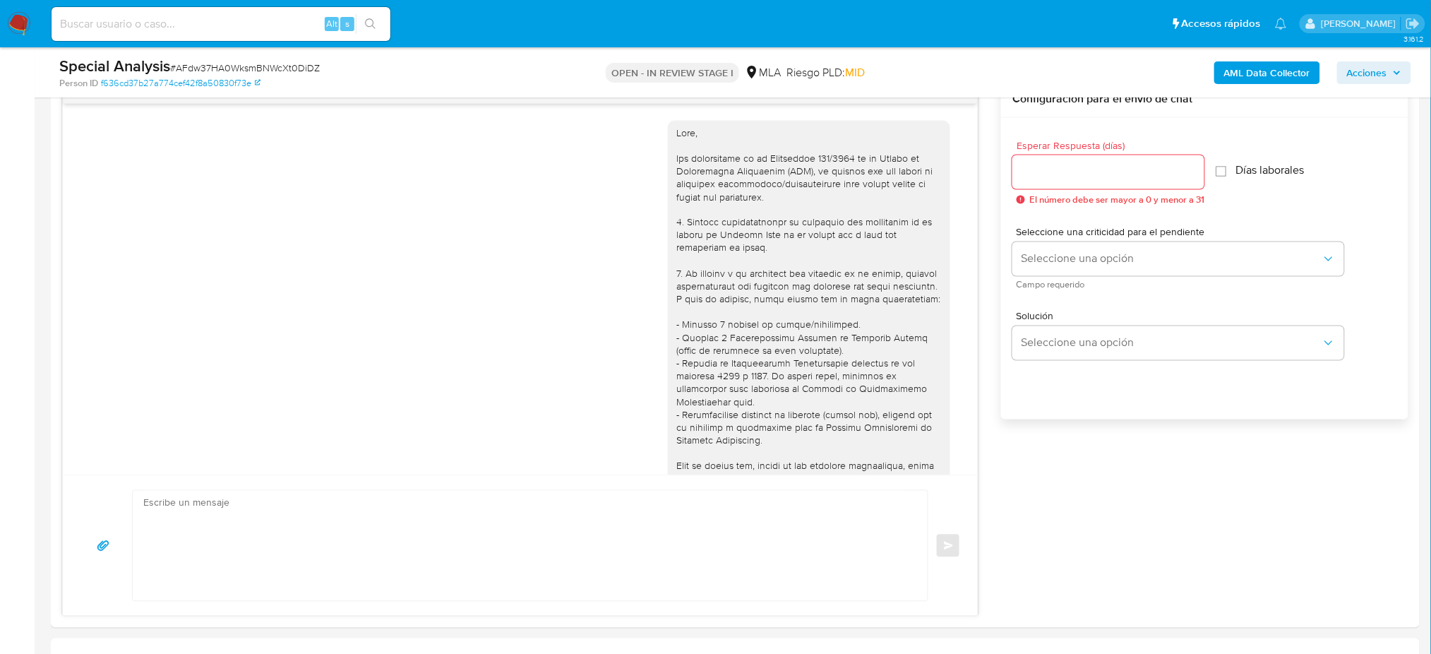
scroll to position [687, 0]
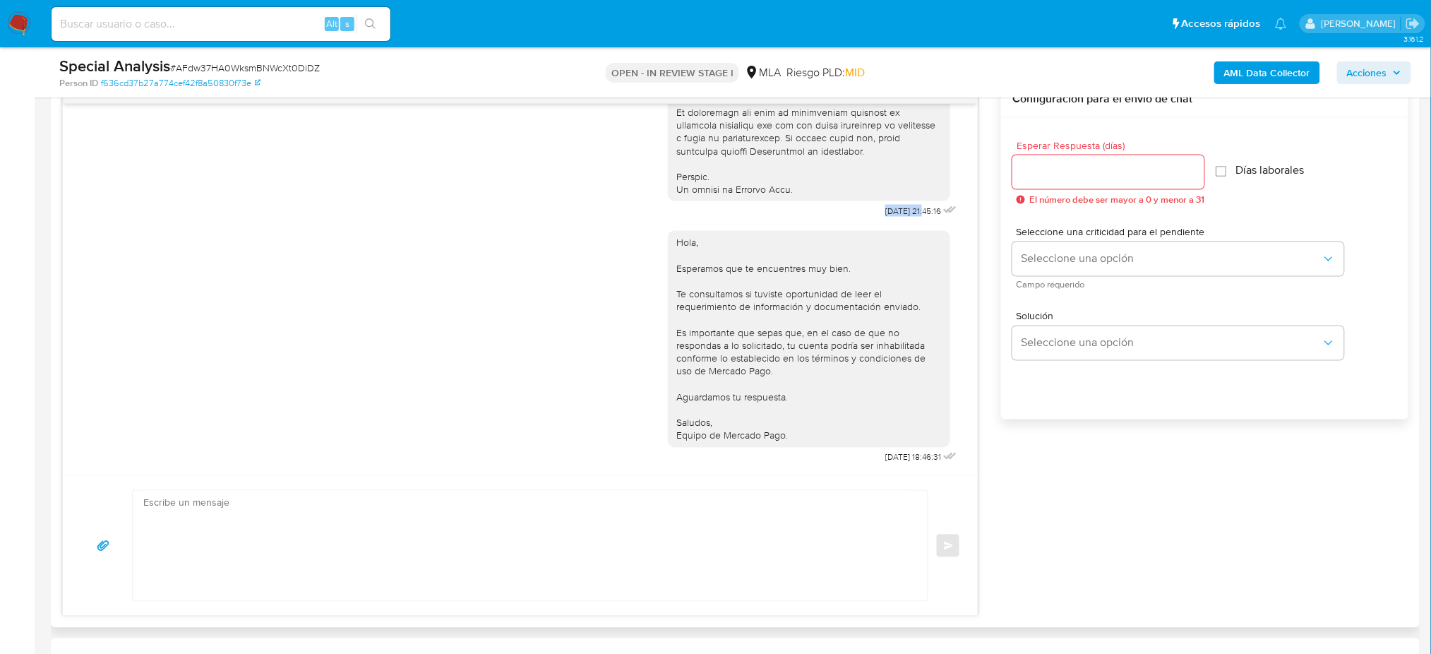
drag, startPoint x: 851, startPoint y: 209, endPoint x: 896, endPoint y: 213, distance: 44.7
copy span "[DATE]"
drag, startPoint x: 853, startPoint y: 463, endPoint x: 896, endPoint y: 464, distance: 42.4
click at [896, 464] on div "Hola, Esperamos que te encuentres muy bien. Te consultamos si tuviste oportunid…" at bounding box center [814, 344] width 292 height 246
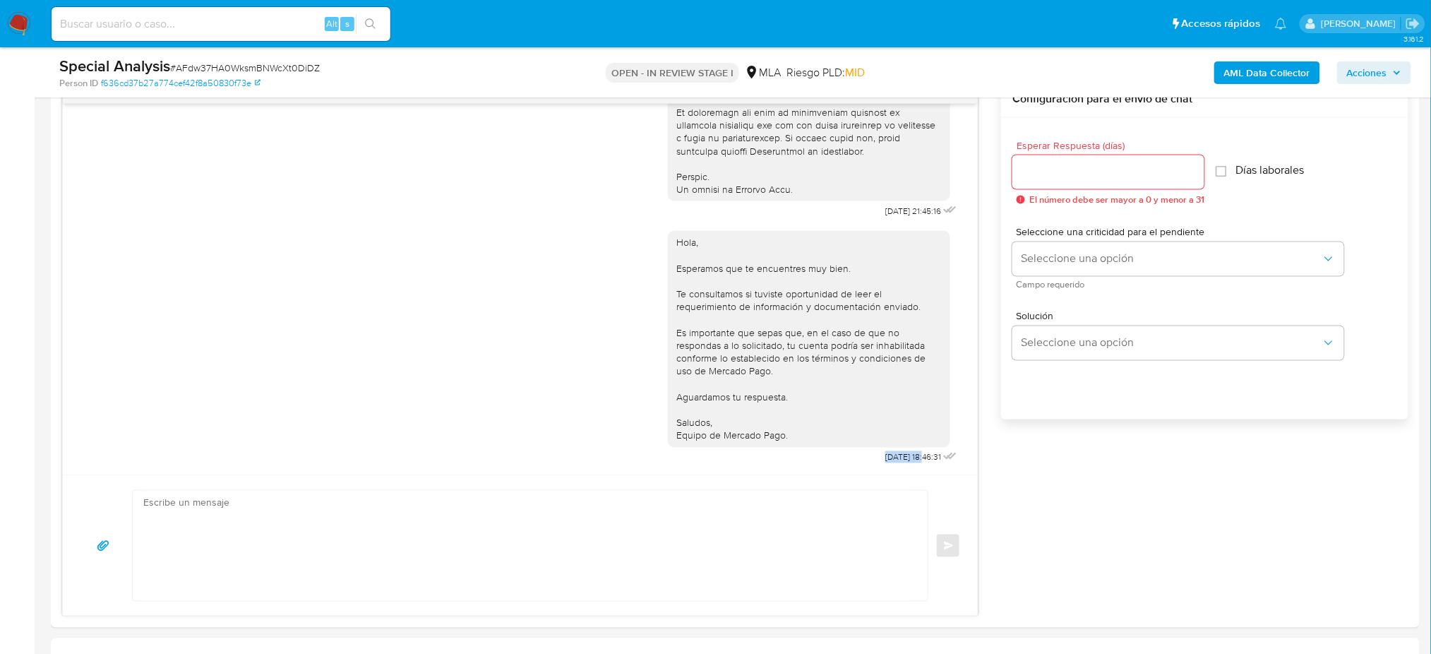
copy span "03/10/2025"
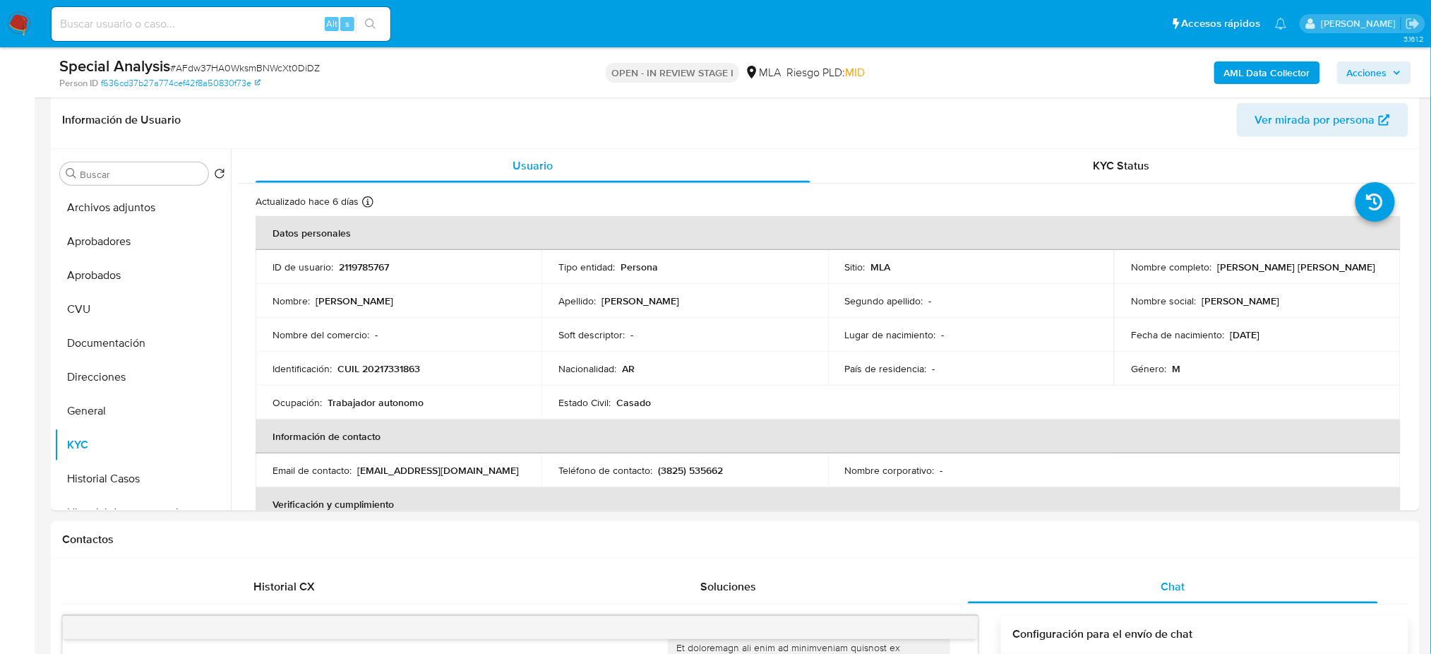
scroll to position [188, 0]
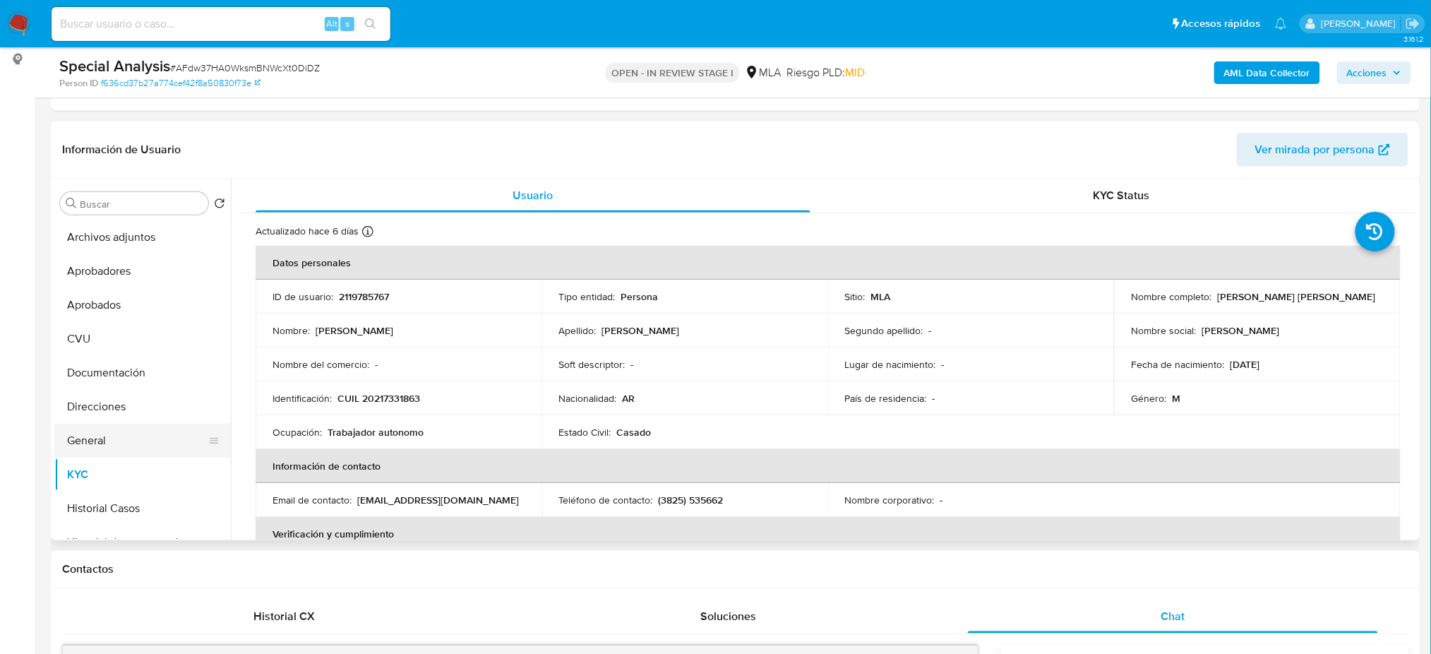
click at [137, 433] on button "General" at bounding box center [136, 440] width 165 height 34
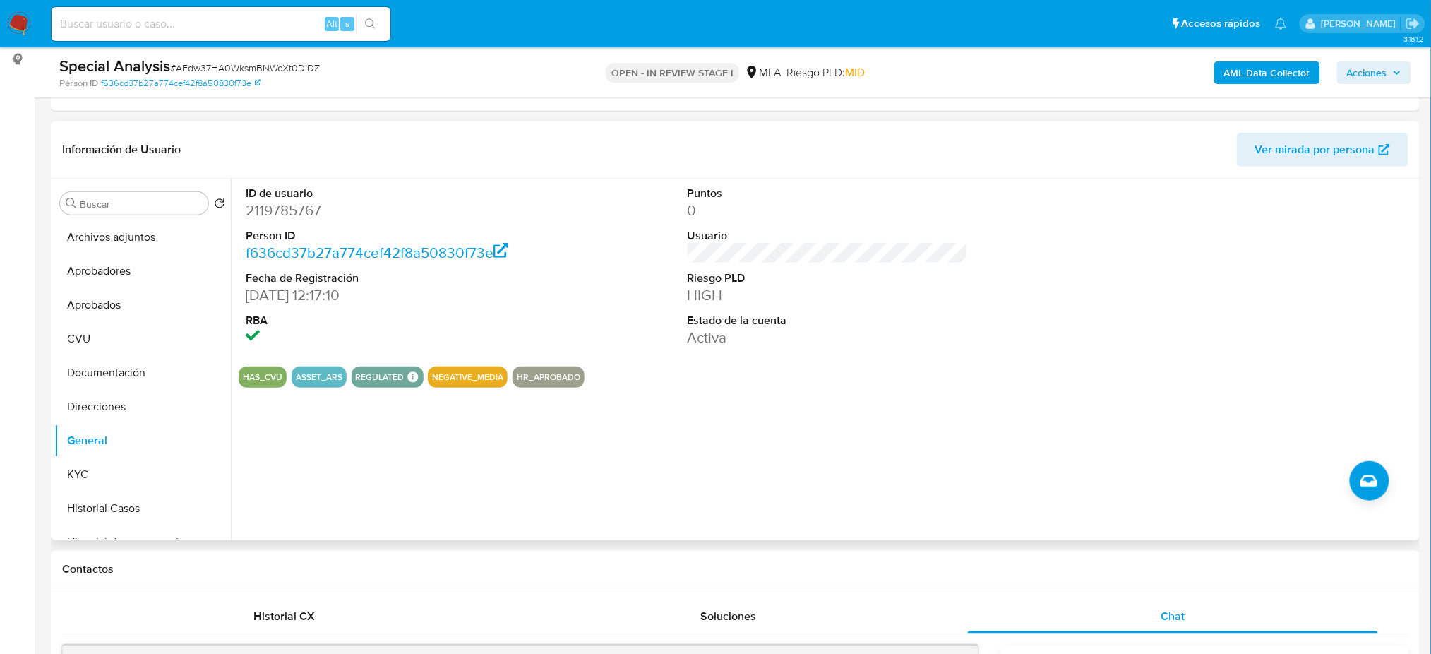
click at [1284, 139] on span "Ver mirada por persona" at bounding box center [1315, 150] width 120 height 34
click at [116, 477] on button "KYC" at bounding box center [136, 474] width 165 height 34
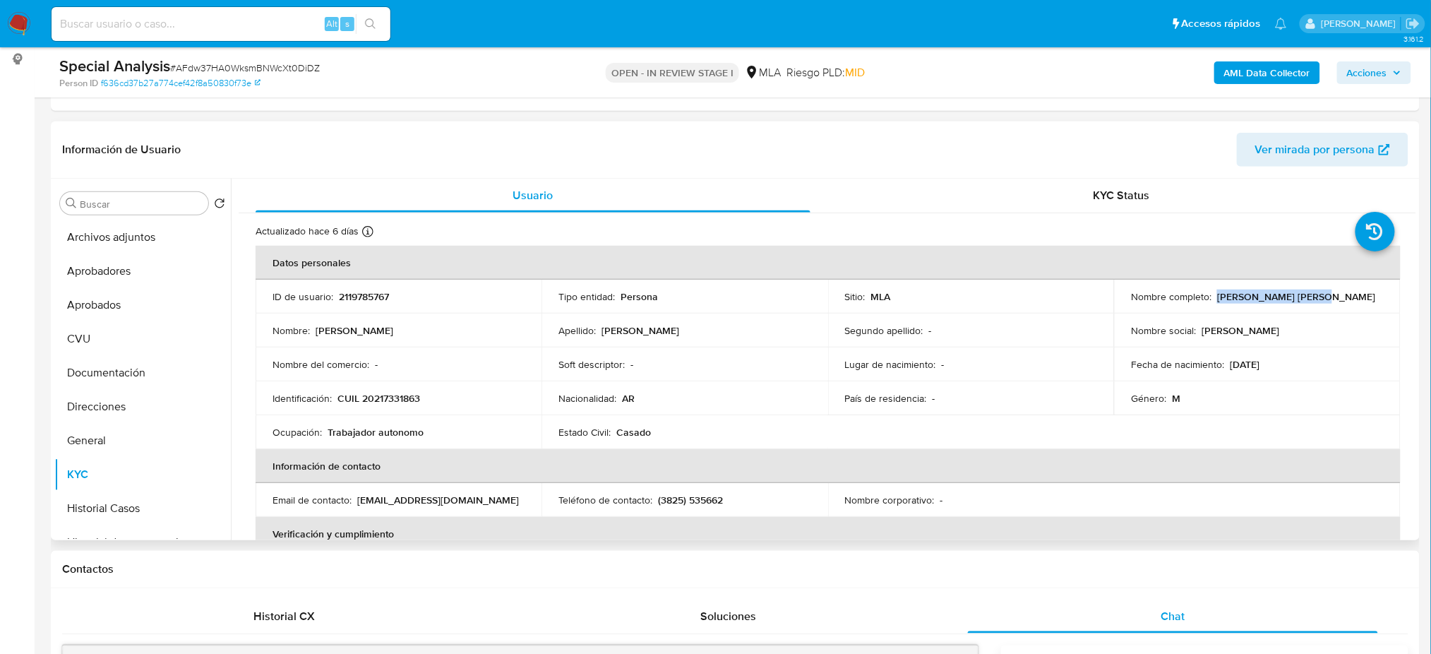
drag, startPoint x: 1213, startPoint y: 292, endPoint x: 1310, endPoint y: 298, distance: 97.6
click at [1310, 298] on div "Nombre completo : [PERSON_NAME] [PERSON_NAME]" at bounding box center [1257, 296] width 252 height 13
copy p "[PERSON_NAME] [PERSON_NAME]"
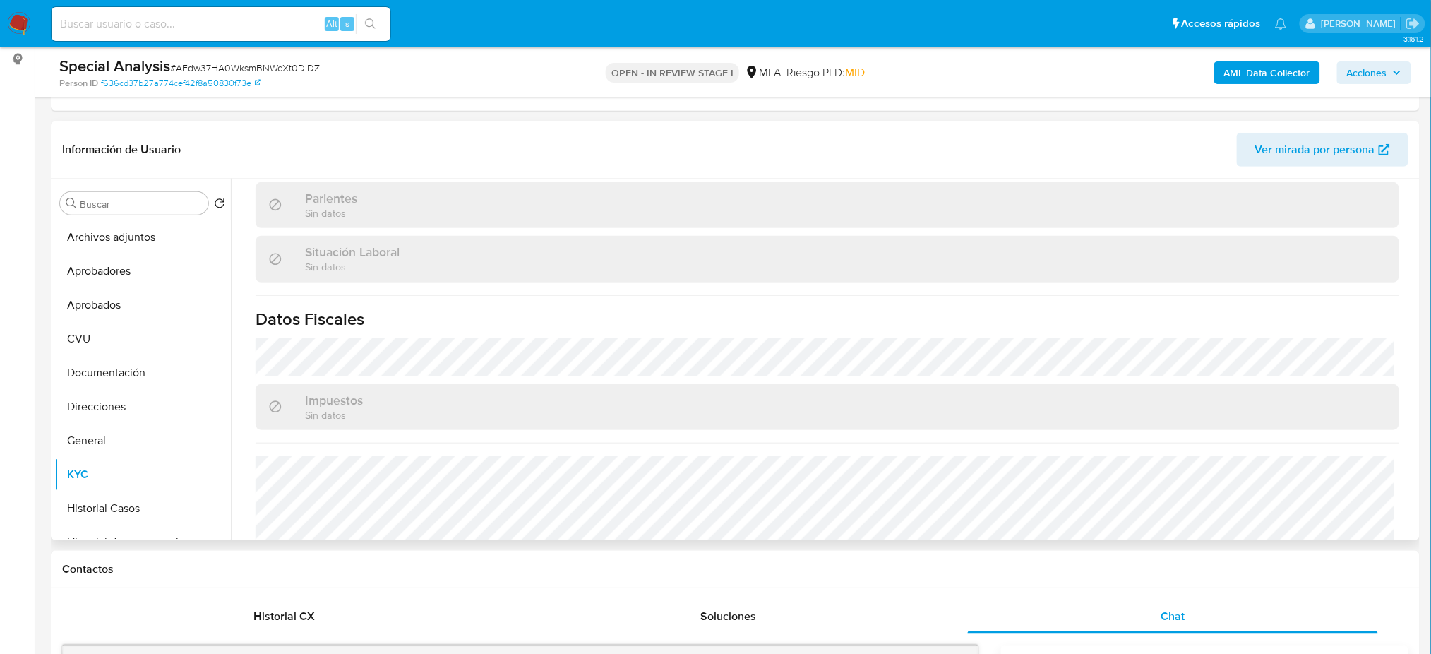
scroll to position [731, 0]
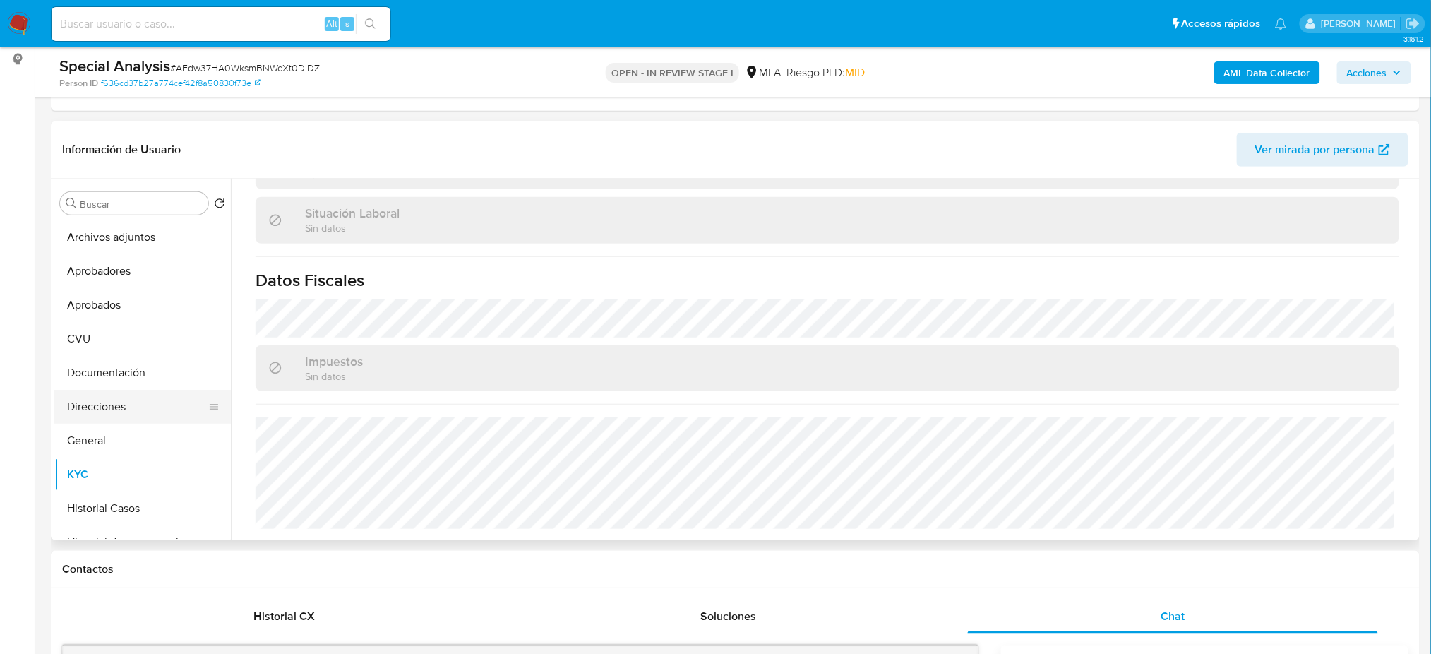
click at [110, 401] on button "Direcciones" at bounding box center [136, 407] width 165 height 34
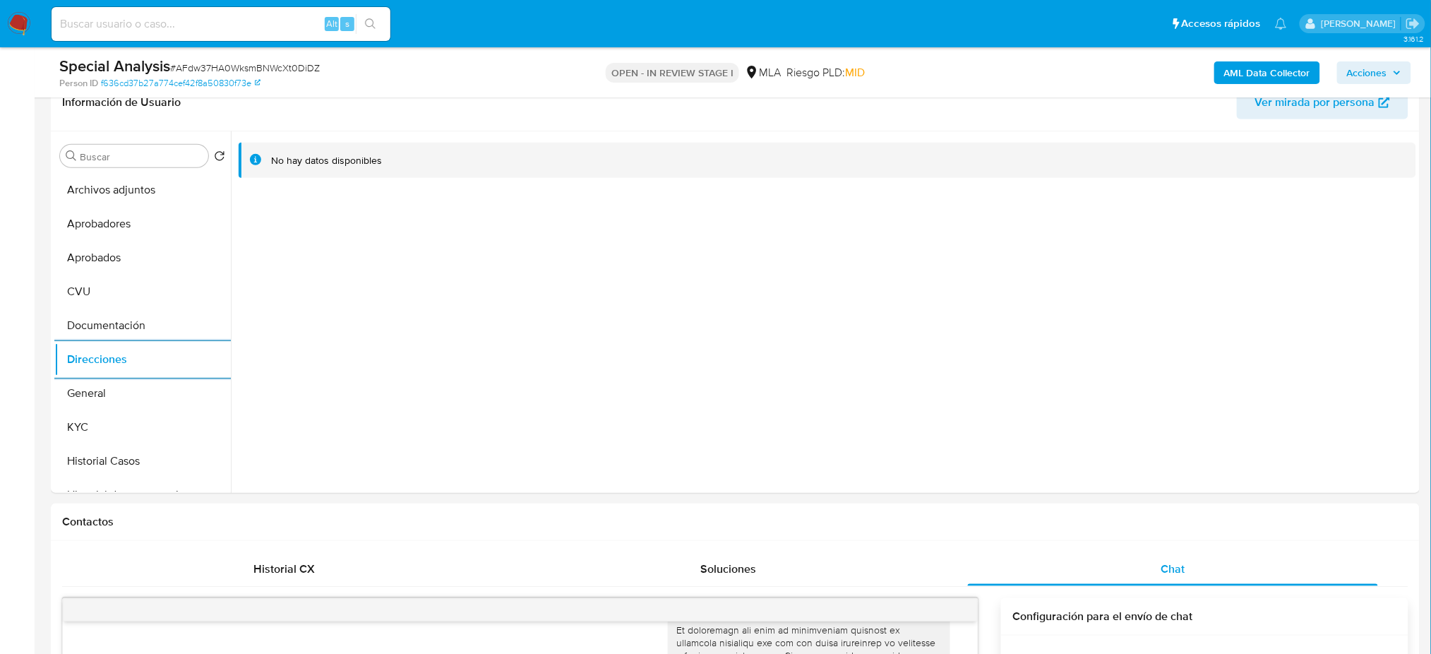
scroll to position [188, 0]
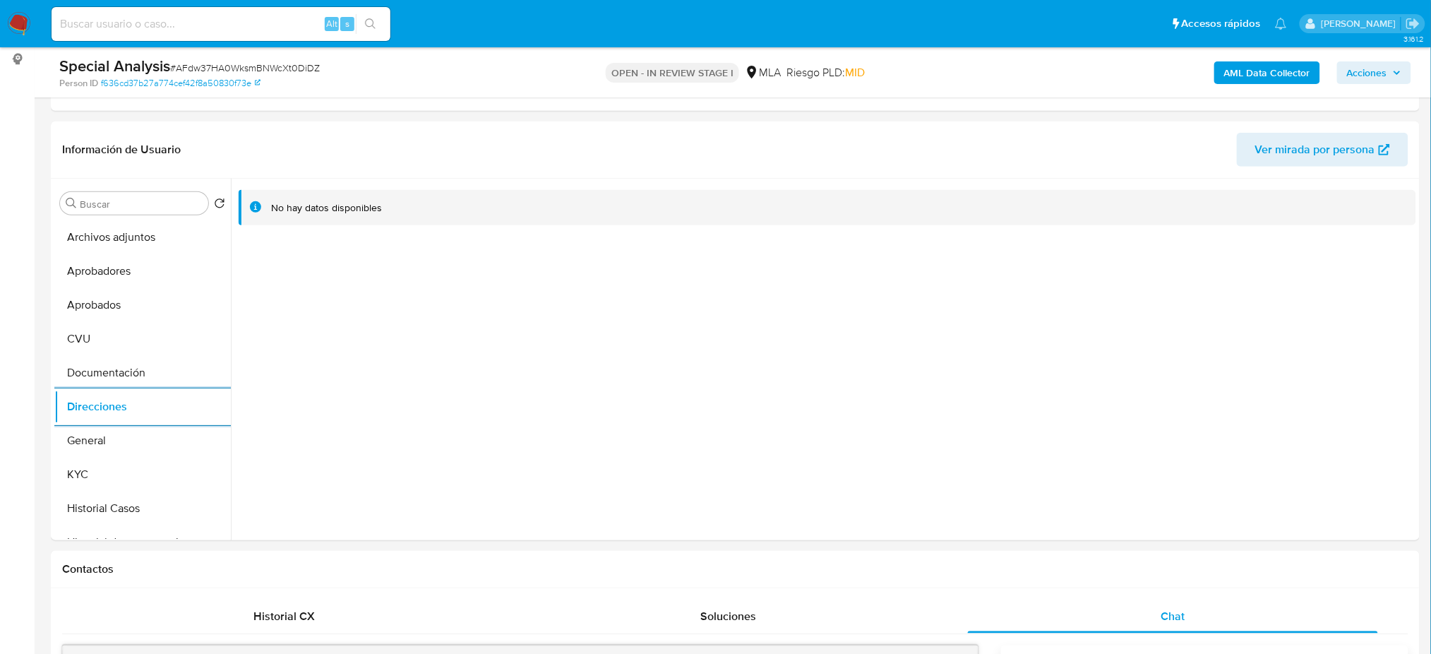
click at [152, 34] on div "Alt s" at bounding box center [221, 24] width 339 height 34
click at [138, 18] on input at bounding box center [221, 24] width 339 height 18
paste input "lpG9GtQQZzNq3EcLrbmdQL7W"
type input "lpG9GtQQZzNq3EcLrbmdQL7W"
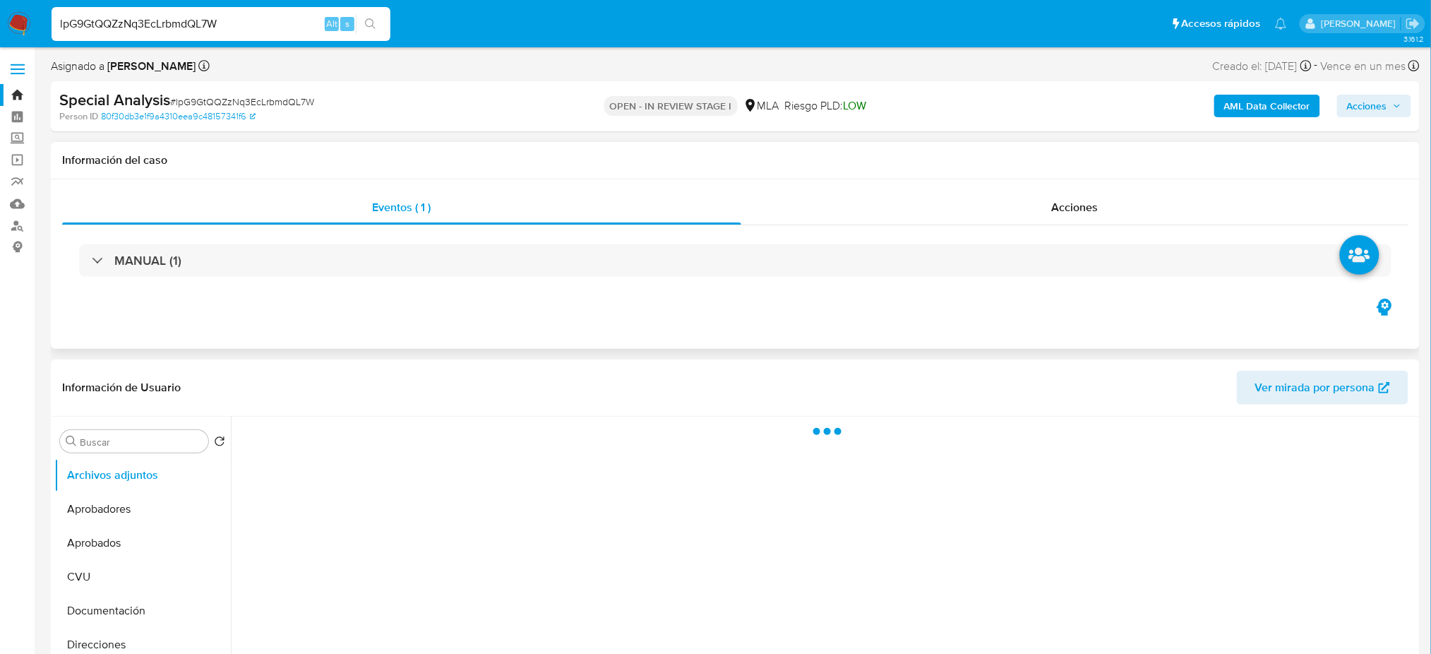
select select "10"
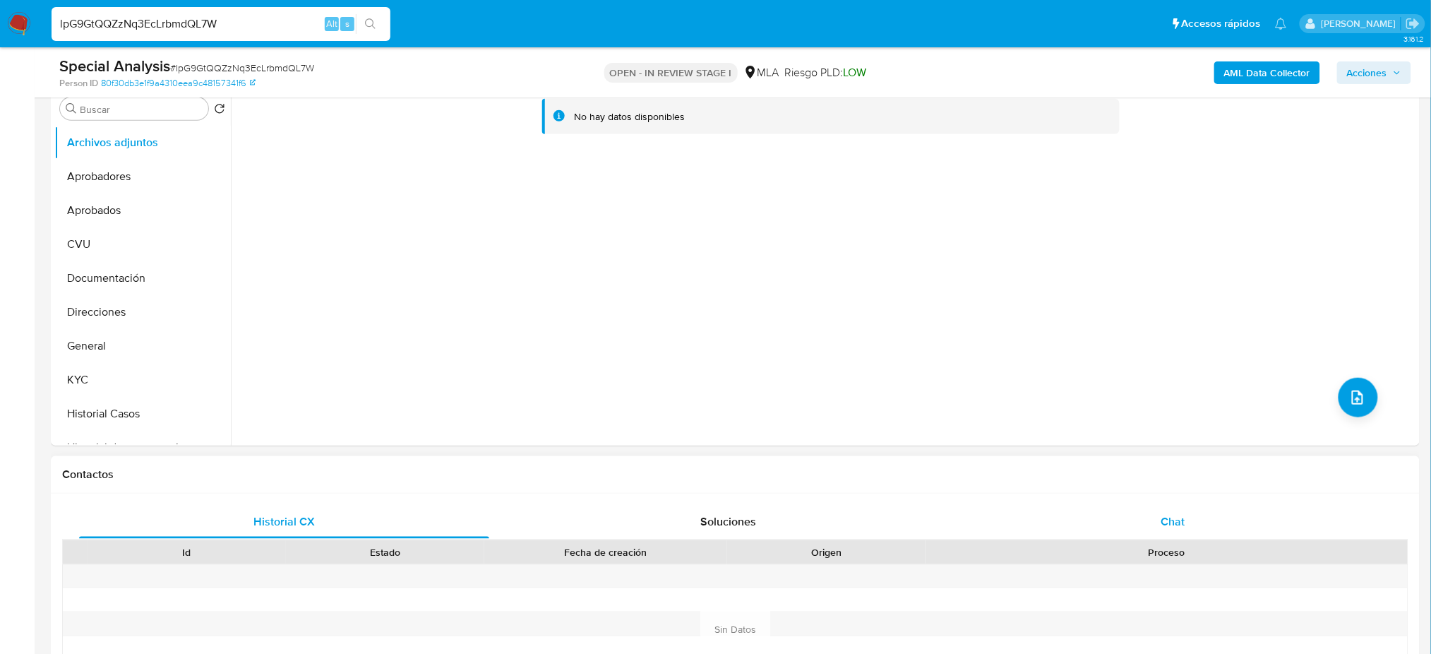
click at [1186, 519] on div "Chat" at bounding box center [1173, 522] width 410 height 34
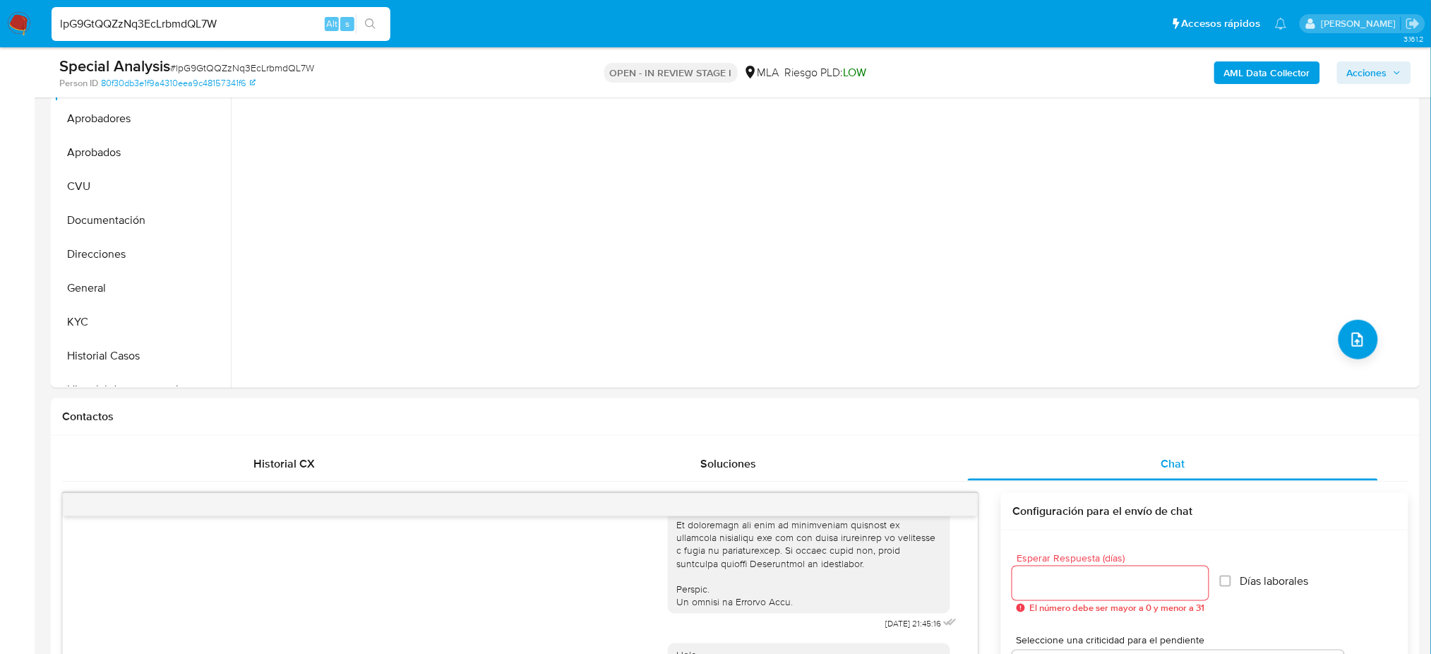
scroll to position [94, 0]
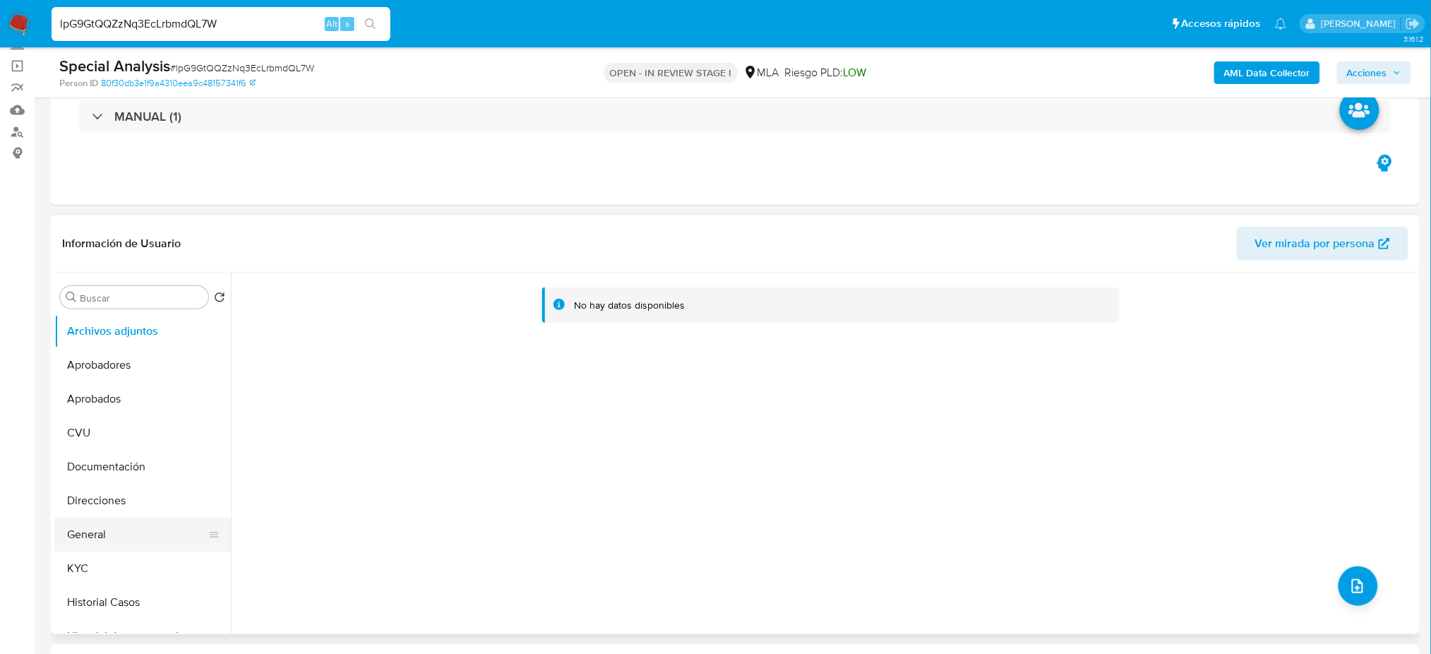
click at [108, 540] on button "General" at bounding box center [136, 534] width 165 height 34
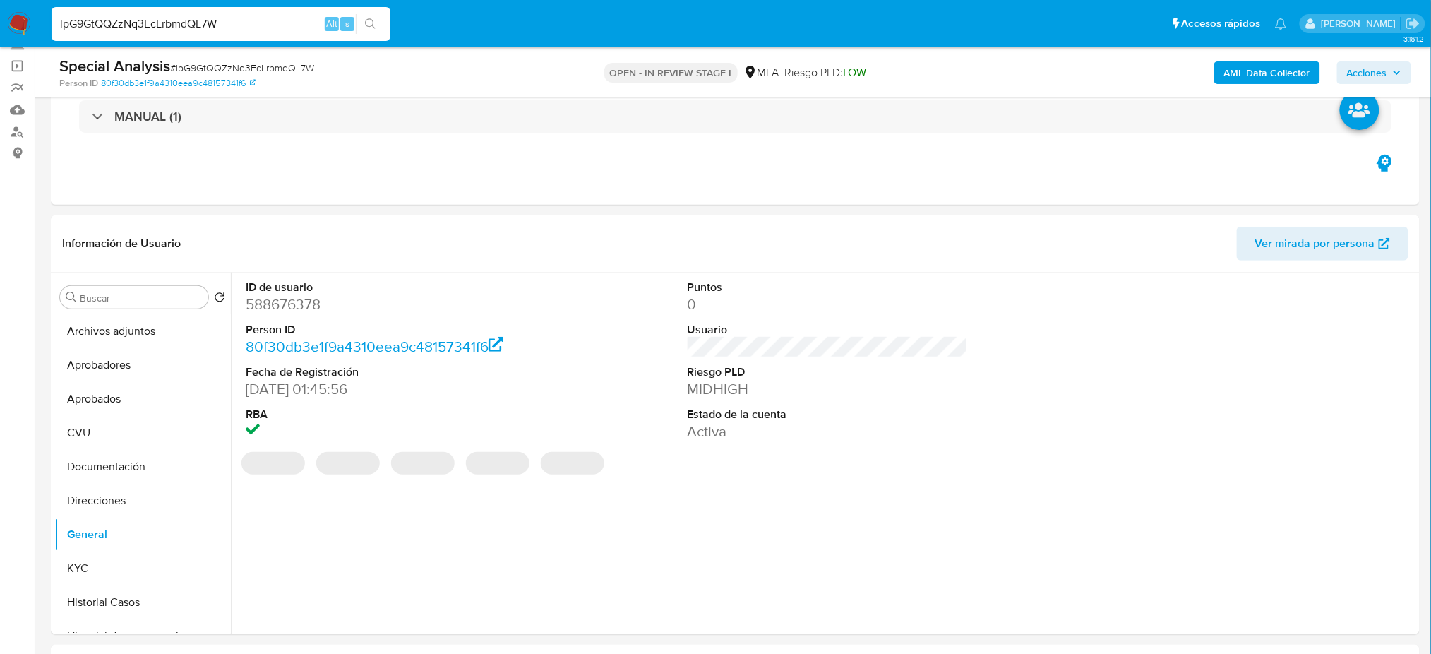
click at [282, 292] on dt "ID de usuario" at bounding box center [386, 288] width 280 height 16
click at [272, 310] on dd "588676378" at bounding box center [386, 304] width 280 height 20
copy dd "588676378"
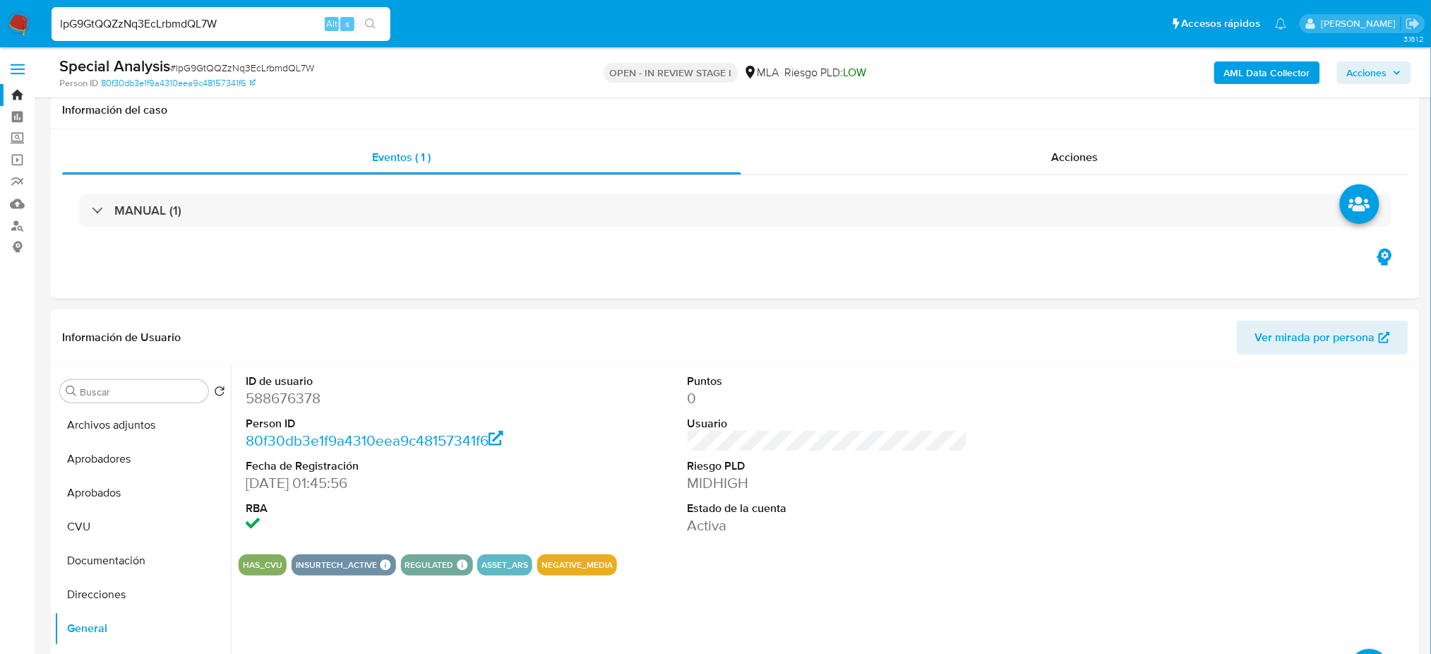
scroll to position [188, 0]
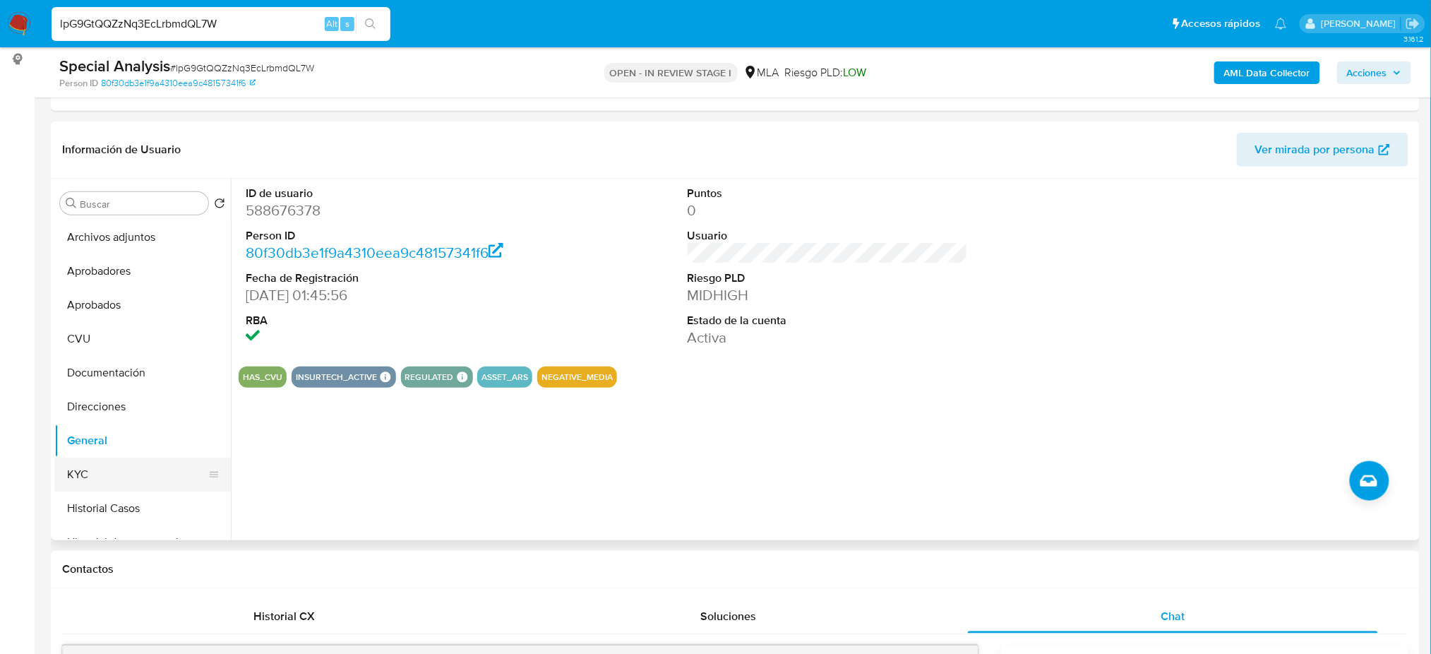
click at [96, 478] on button "KYC" at bounding box center [136, 474] width 165 height 34
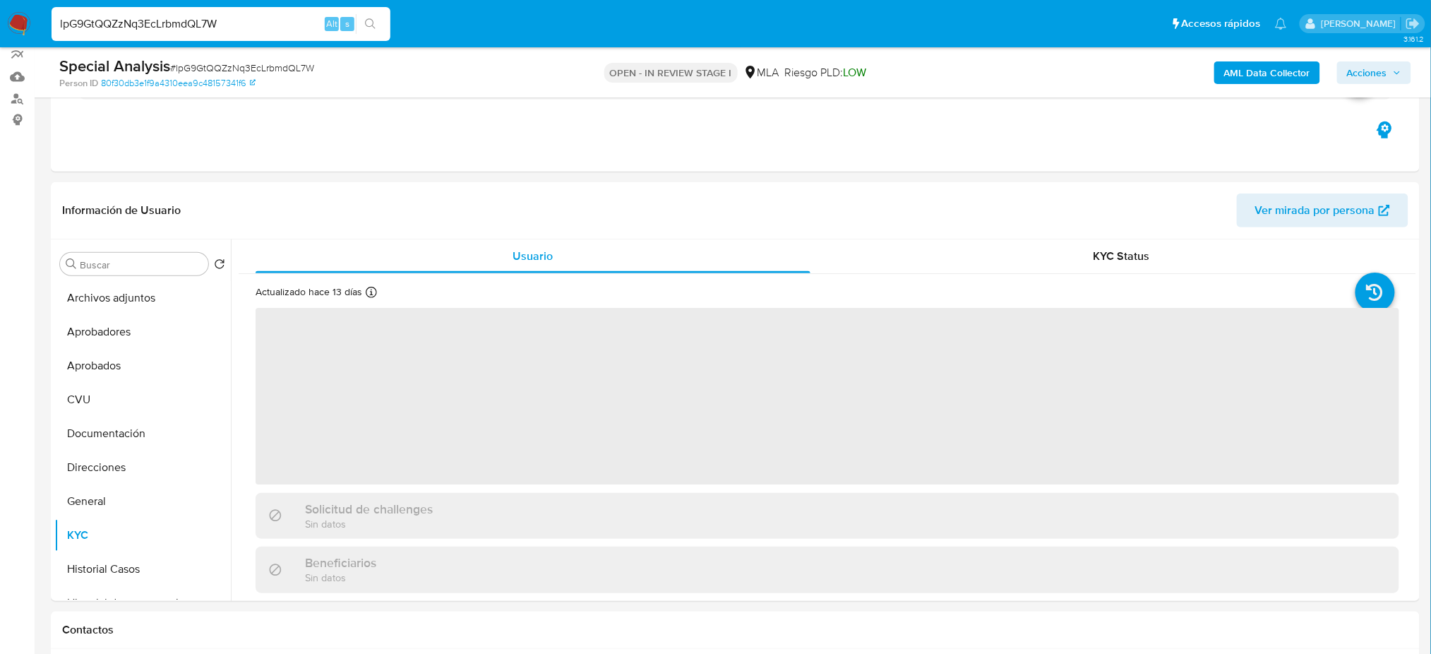
scroll to position [94, 0]
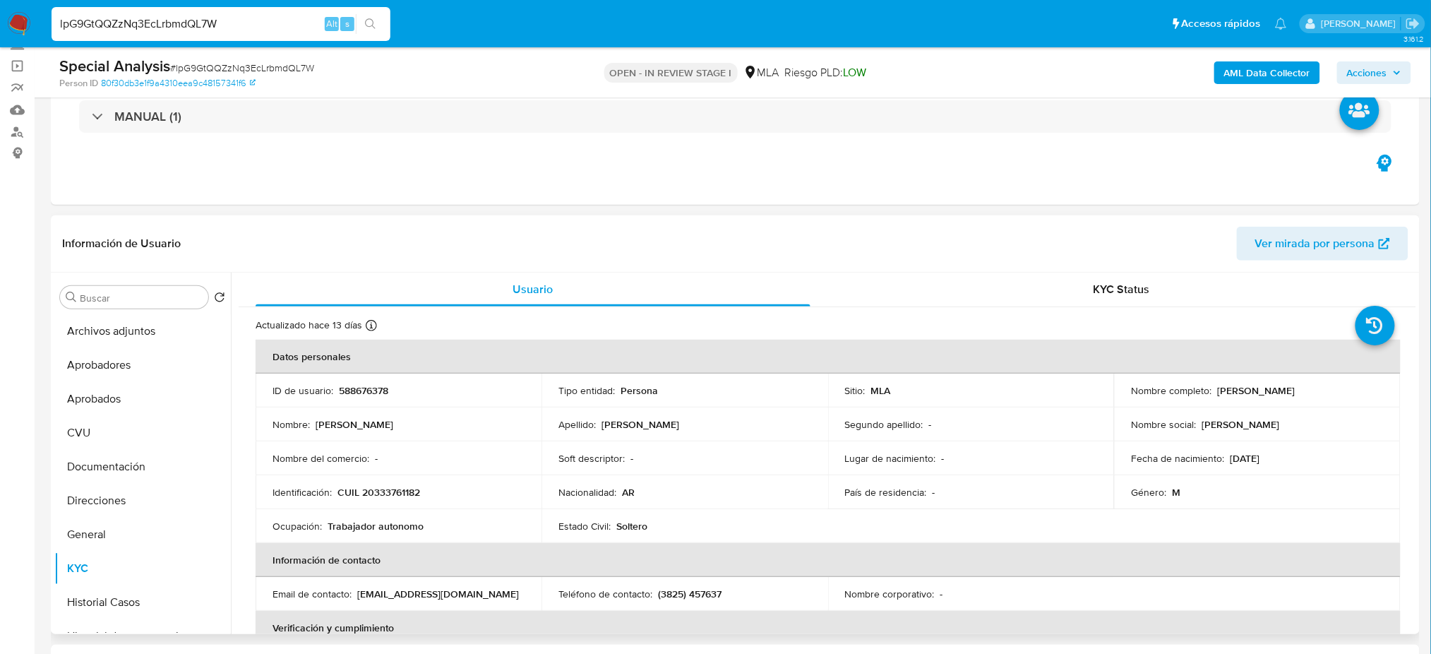
click at [378, 486] on p "CUIL 20333761182" at bounding box center [378, 492] width 83 height 13
copy p "20333761182"
click at [420, 462] on div "Nombre del comercio : -" at bounding box center [398, 458] width 252 height 13
drag, startPoint x: 373, startPoint y: 492, endPoint x: 415, endPoint y: 493, distance: 42.4
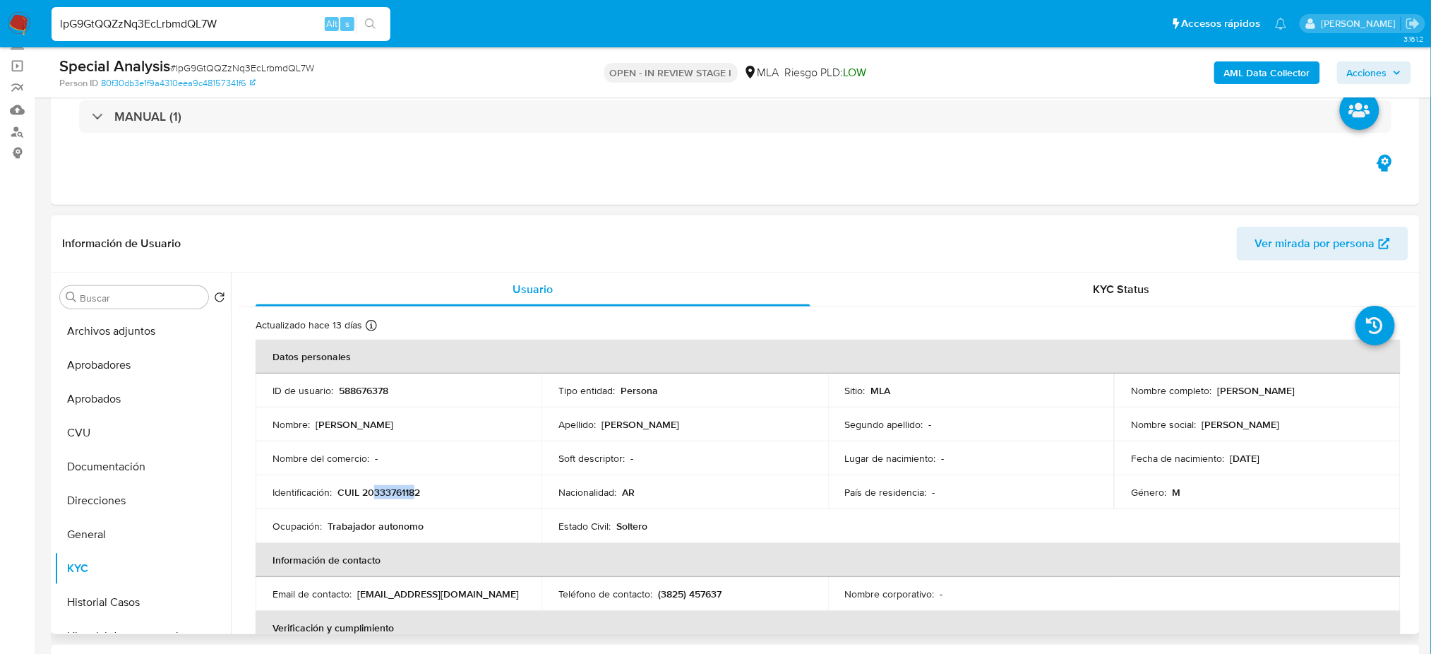
click at [415, 493] on p "CUIL 20333761182" at bounding box center [378, 492] width 83 height 13
copy p "33376118"
click at [194, 58] on div "Special Analysis # lpG9GtQQZzNq3EcLrbmdQL7W" at bounding box center [281, 66] width 445 height 21
click at [206, 66] on span "# lpG9GtQQZzNq3EcLrbmdQL7W" at bounding box center [242, 68] width 144 height 14
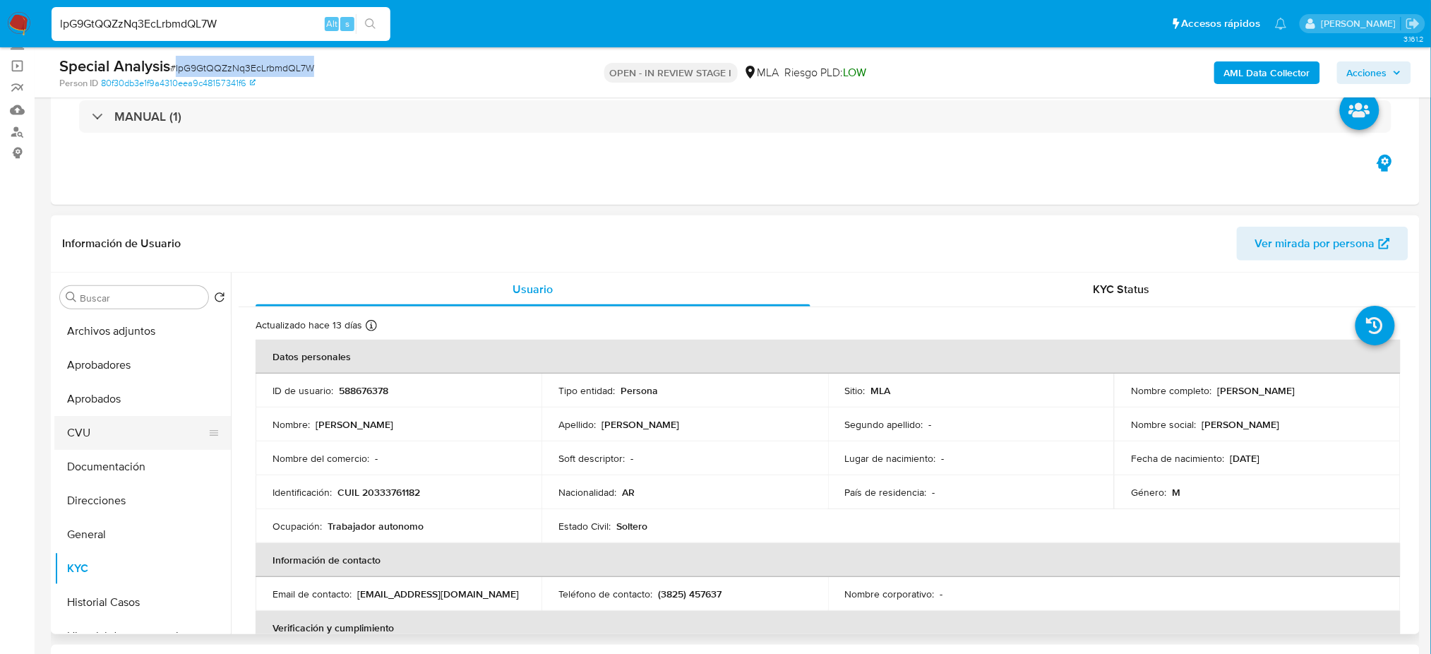
click at [95, 438] on button "CVU" at bounding box center [136, 433] width 165 height 34
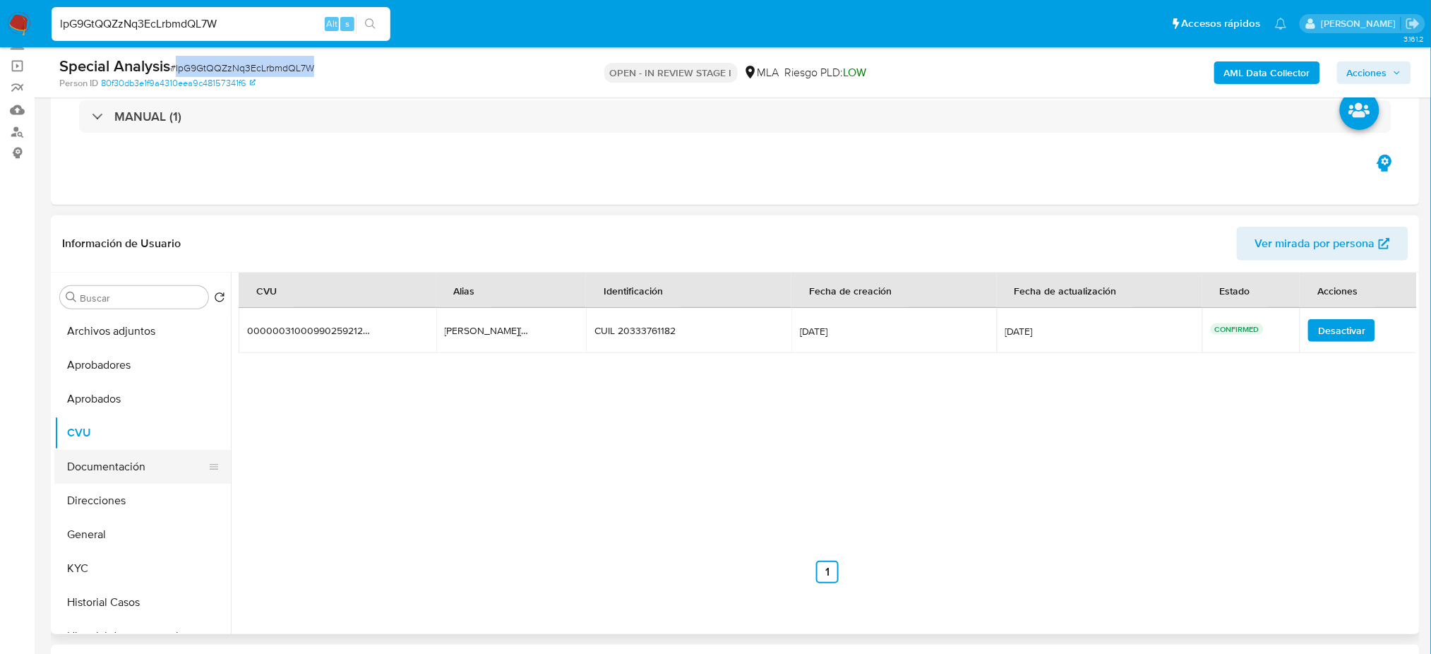
click at [107, 471] on button "Documentación" at bounding box center [136, 467] width 165 height 34
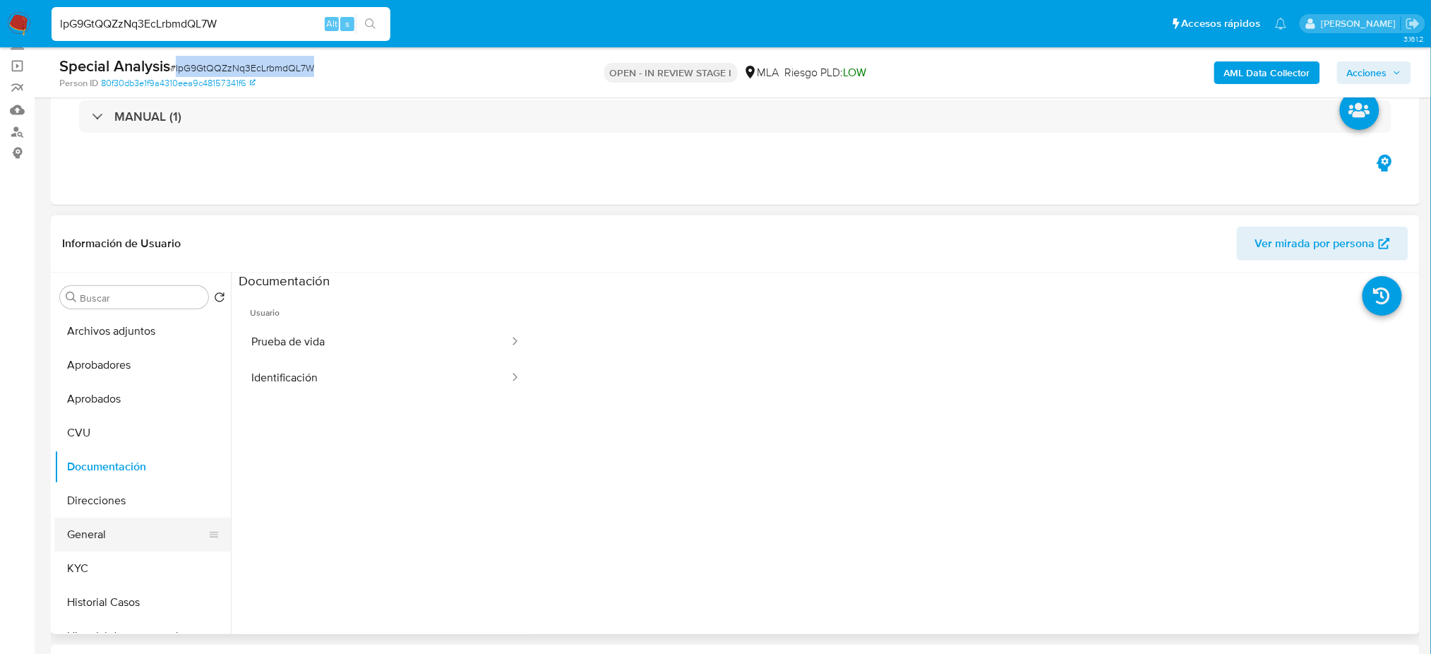
click at [111, 546] on button "General" at bounding box center [136, 534] width 165 height 34
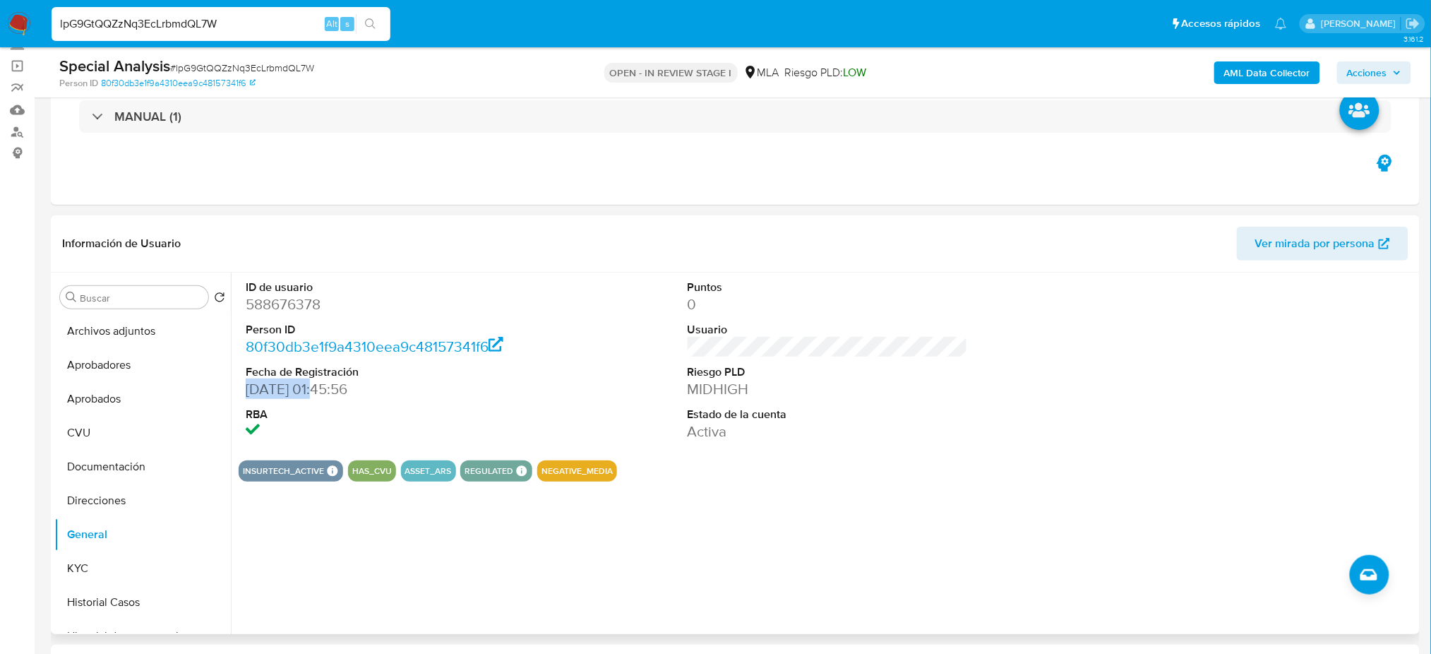
drag, startPoint x: 322, startPoint y: 390, endPoint x: 243, endPoint y: 395, distance: 79.3
click at [243, 395] on div "ID de usuario 588676378 Person ID 80f30db3e1f9a4310eea9c48157341f6 Fecha de Reg…" at bounding box center [386, 360] width 294 height 176
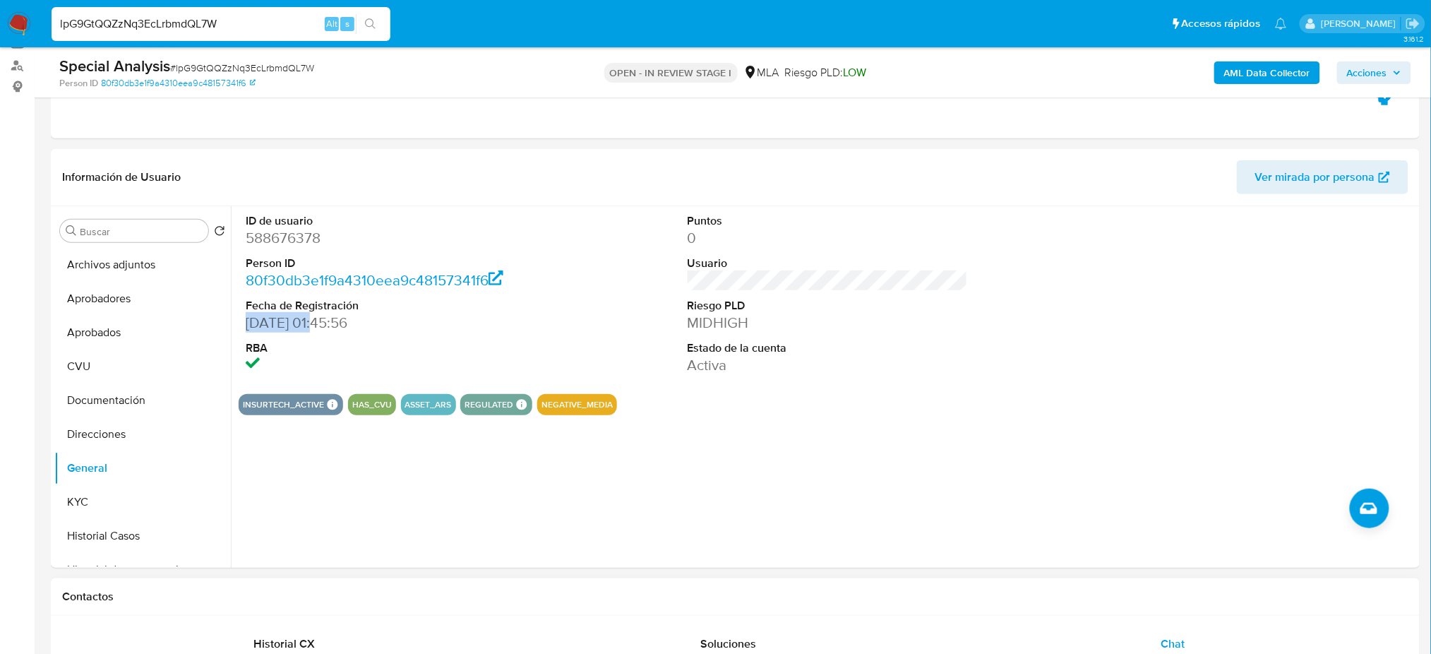
scroll to position [188, 0]
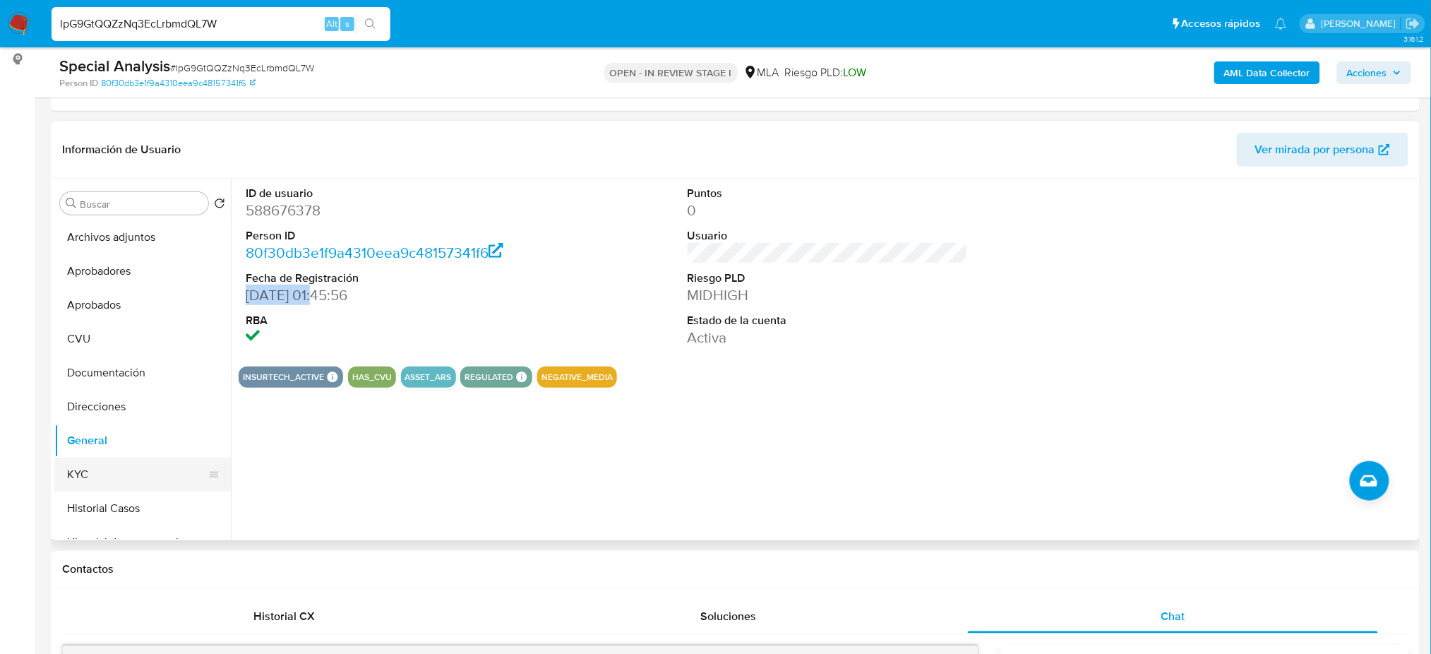
click at [103, 480] on button "KYC" at bounding box center [136, 474] width 165 height 34
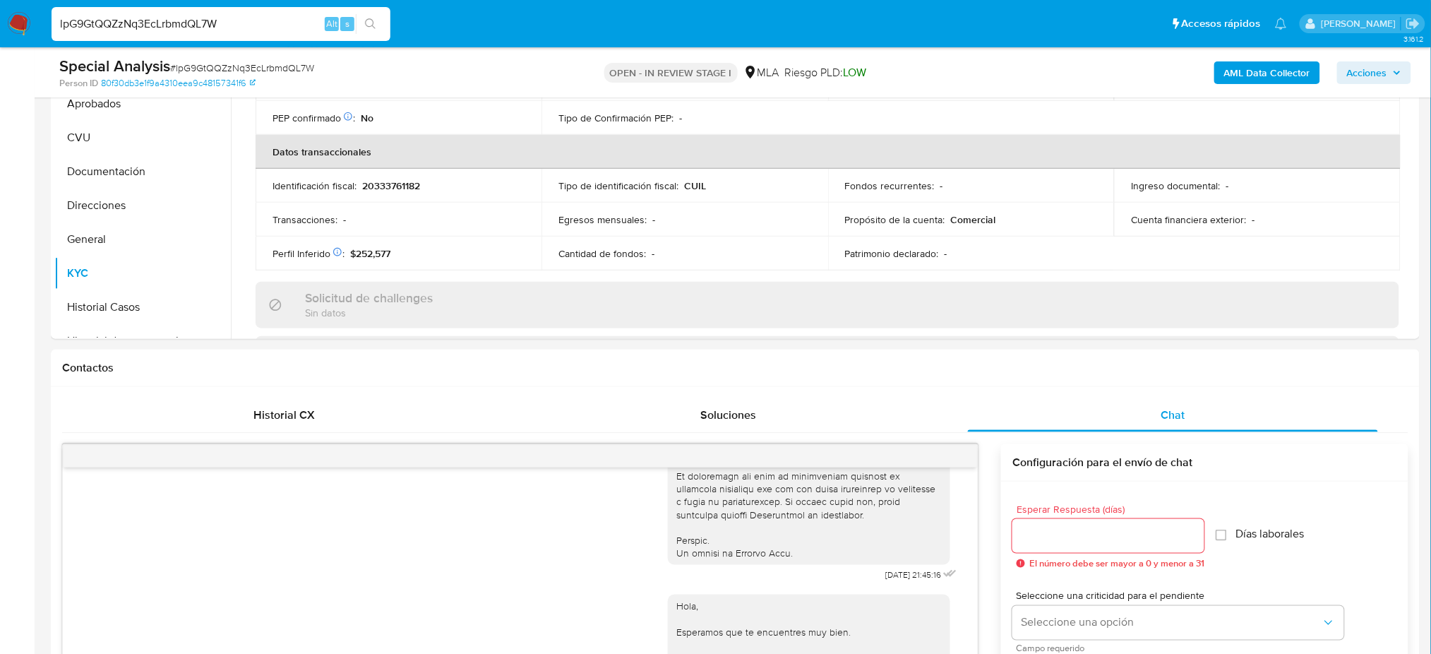
scroll to position [659, 0]
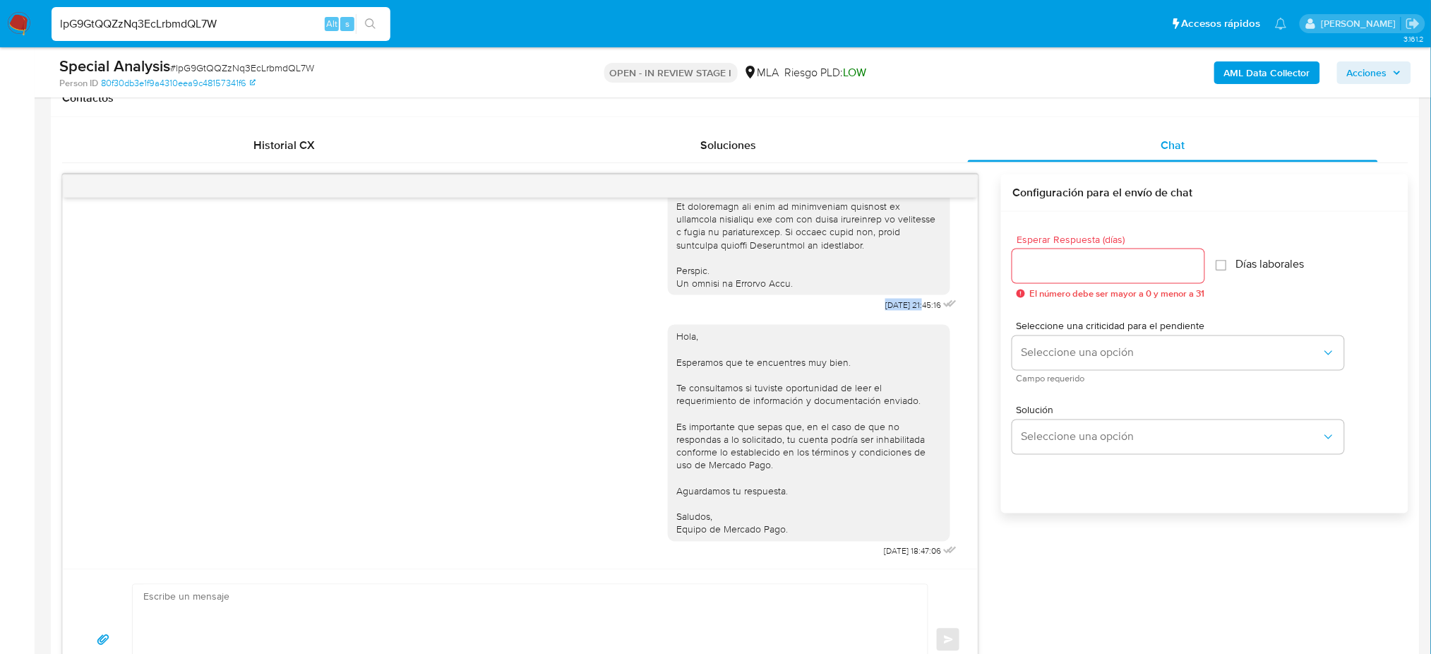
drag, startPoint x: 867, startPoint y: 309, endPoint x: 895, endPoint y: 308, distance: 28.2
drag, startPoint x: 849, startPoint y: 552, endPoint x: 893, endPoint y: 555, distance: 43.9
click at [893, 555] on div "Hola, Esperamos que te encuentres muy bien. Te consultamos si tuviste oportunid…" at bounding box center [814, 438] width 292 height 246
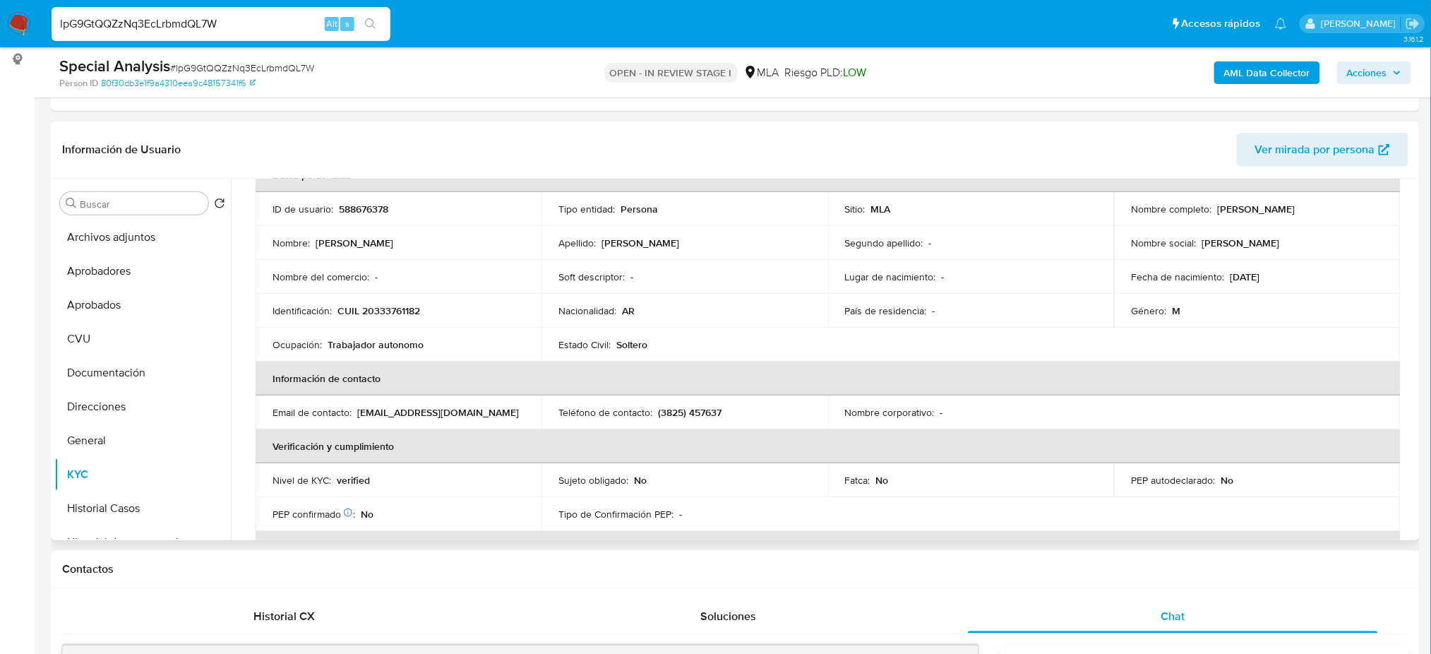
scroll to position [0, 0]
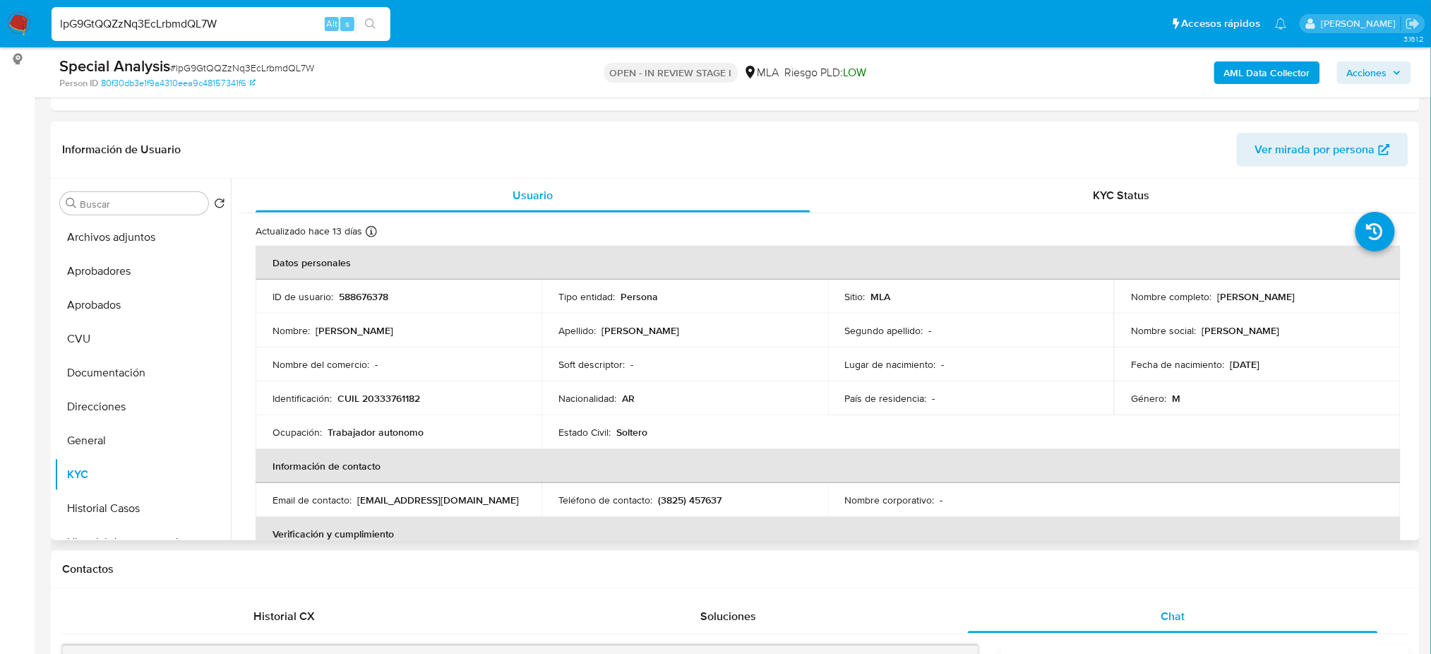
drag, startPoint x: 1297, startPoint y: 299, endPoint x: 1337, endPoint y: 299, distance: 39.5
click at [1337, 299] on div "Nombre completo : Norberto Jose Quinteros" at bounding box center [1257, 296] width 252 height 13
click at [122, 395] on button "Direcciones" at bounding box center [136, 407] width 165 height 34
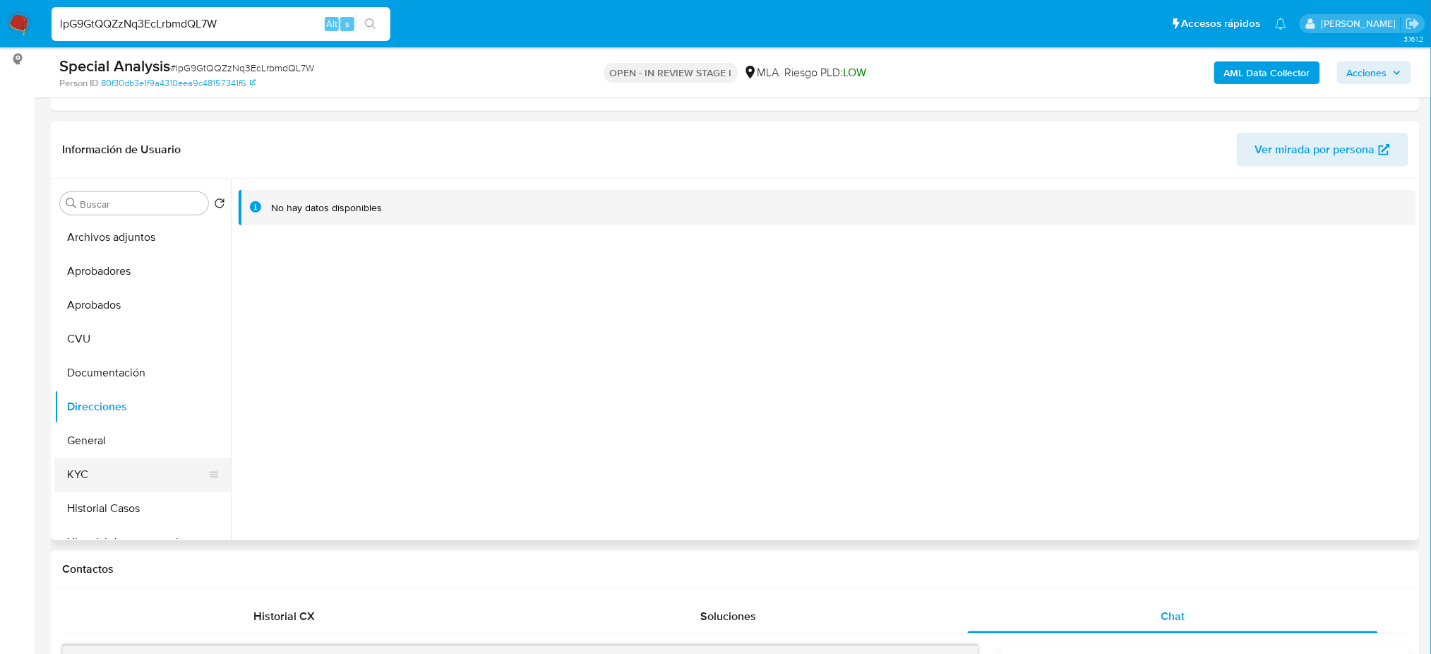
click at [186, 474] on button "KYC" at bounding box center [136, 474] width 165 height 34
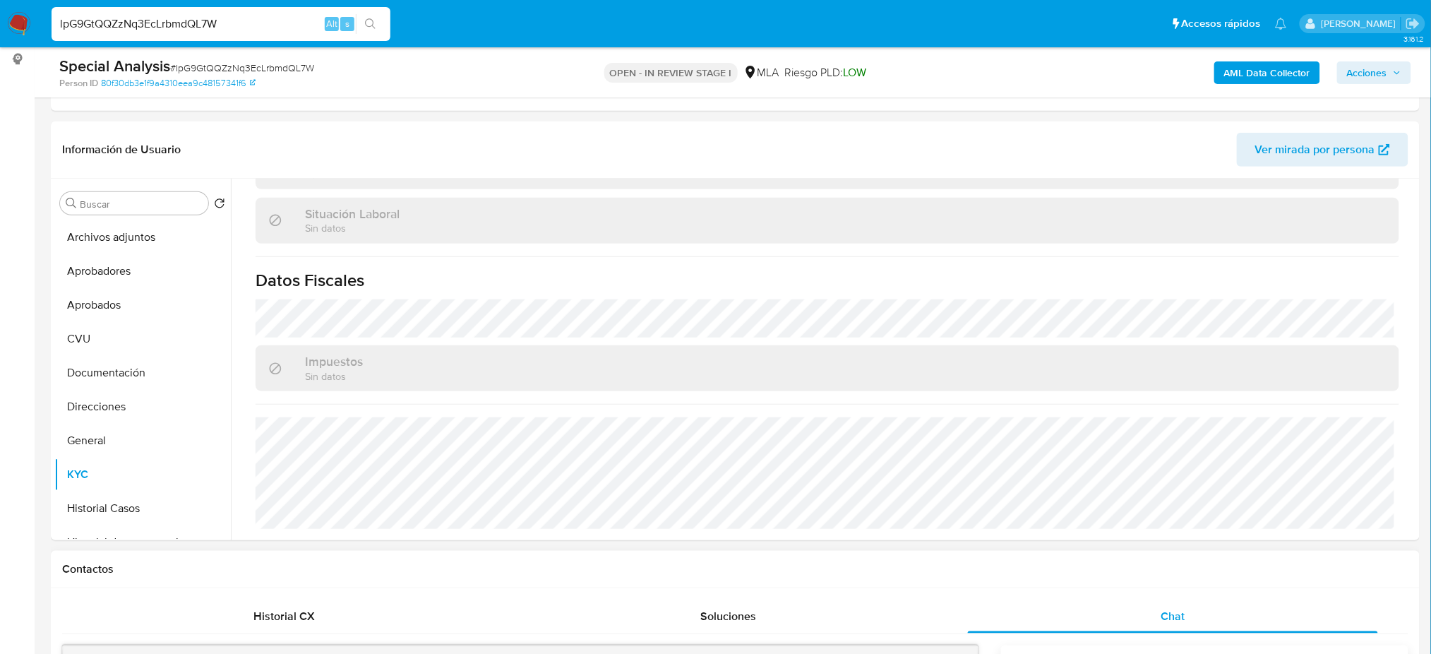
scroll to position [731, 0]
click at [16, 17] on img at bounding box center [19, 24] width 24 height 24
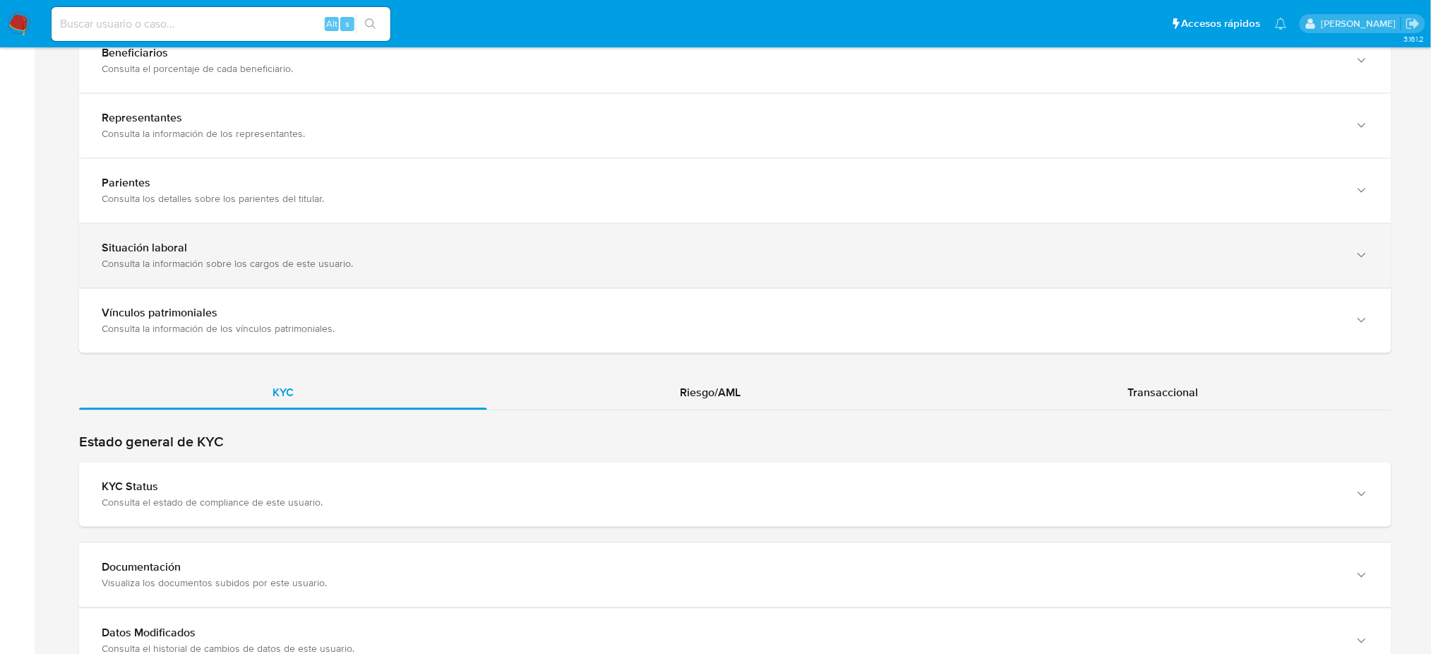
scroll to position [1035, 0]
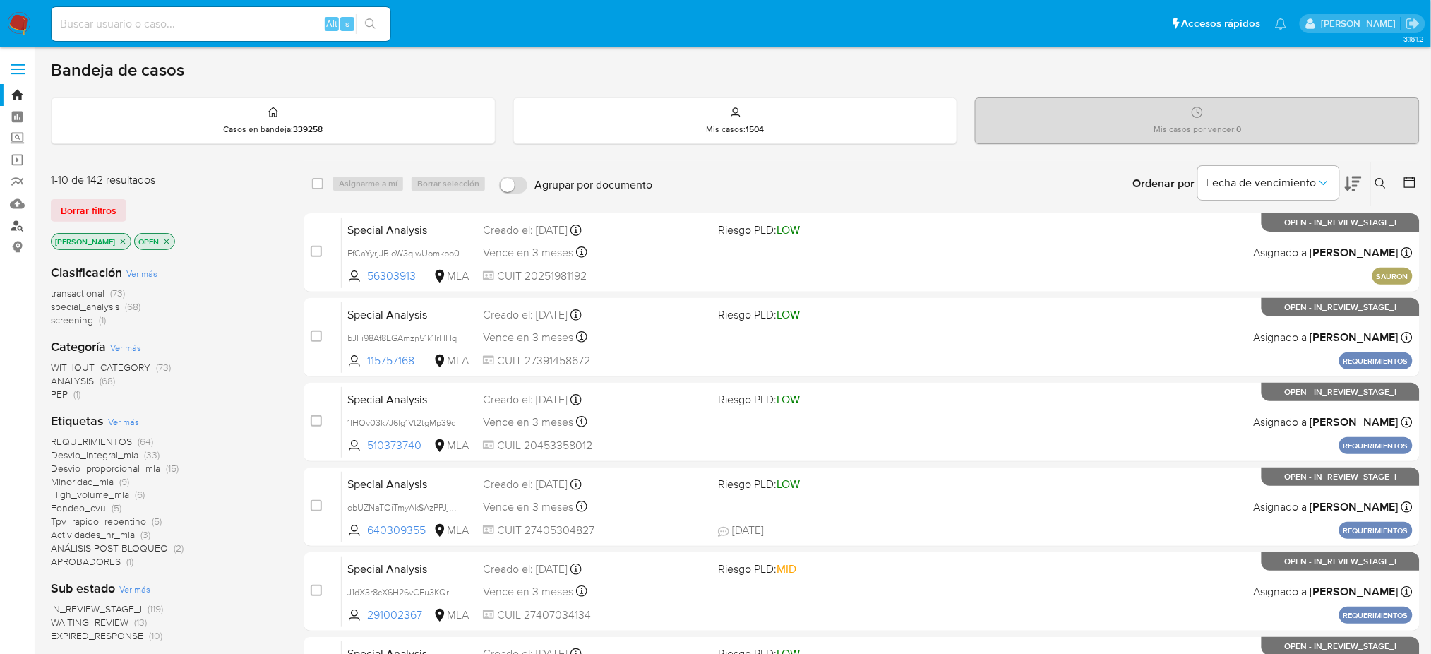
click at [13, 224] on link "Buscador de personas" at bounding box center [84, 226] width 168 height 22
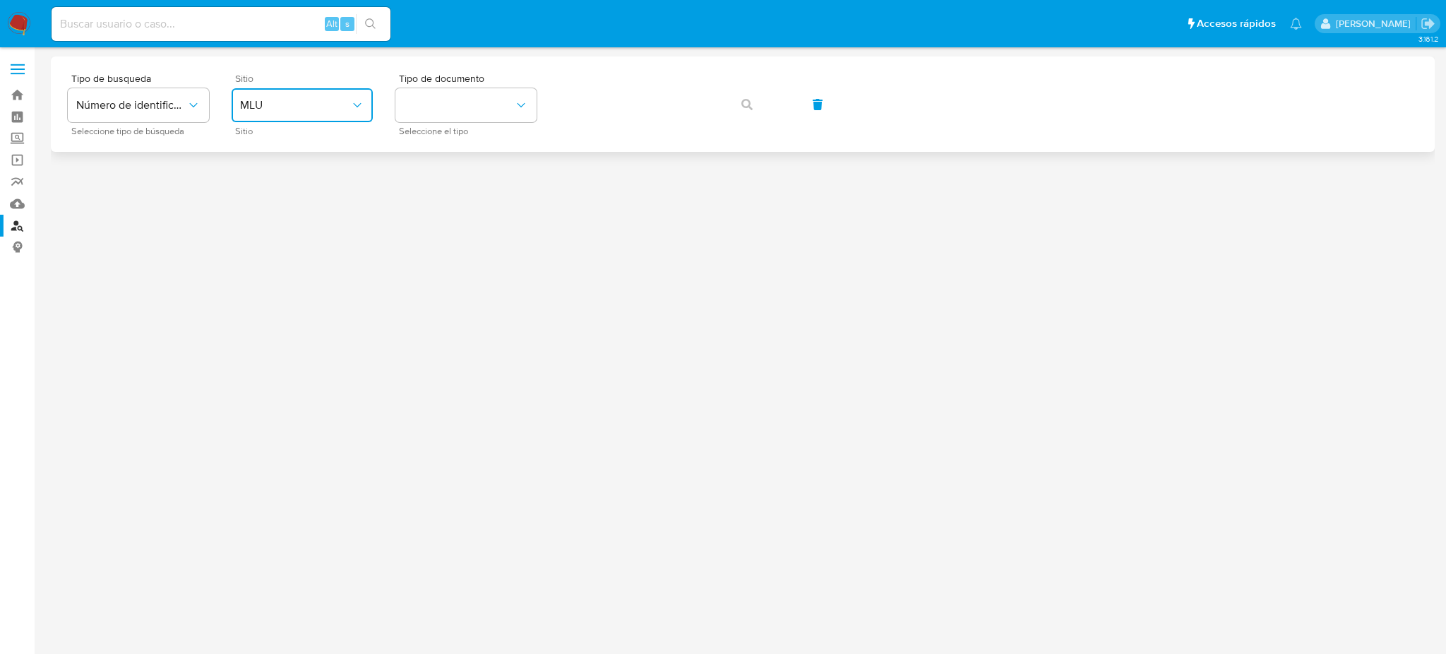
click at [292, 98] on span "MLU" at bounding box center [295, 105] width 110 height 14
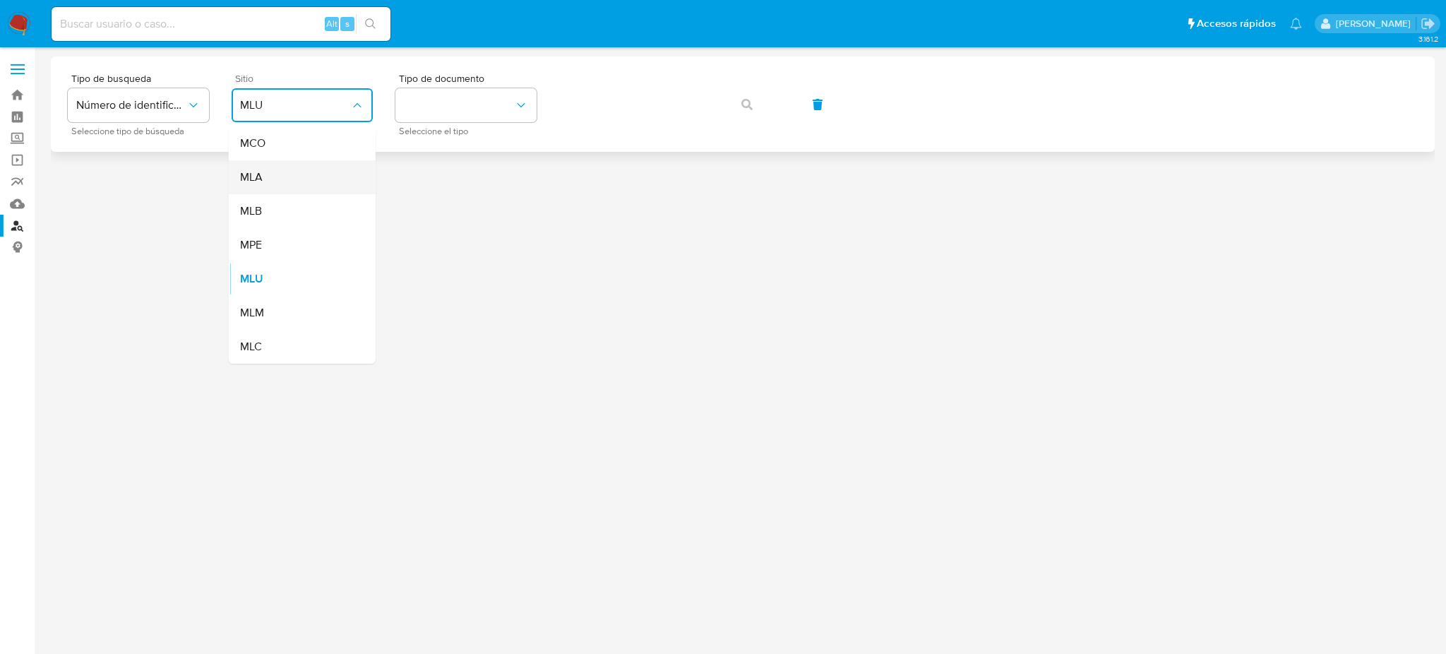
click at [310, 170] on div "MLA" at bounding box center [298, 177] width 116 height 34
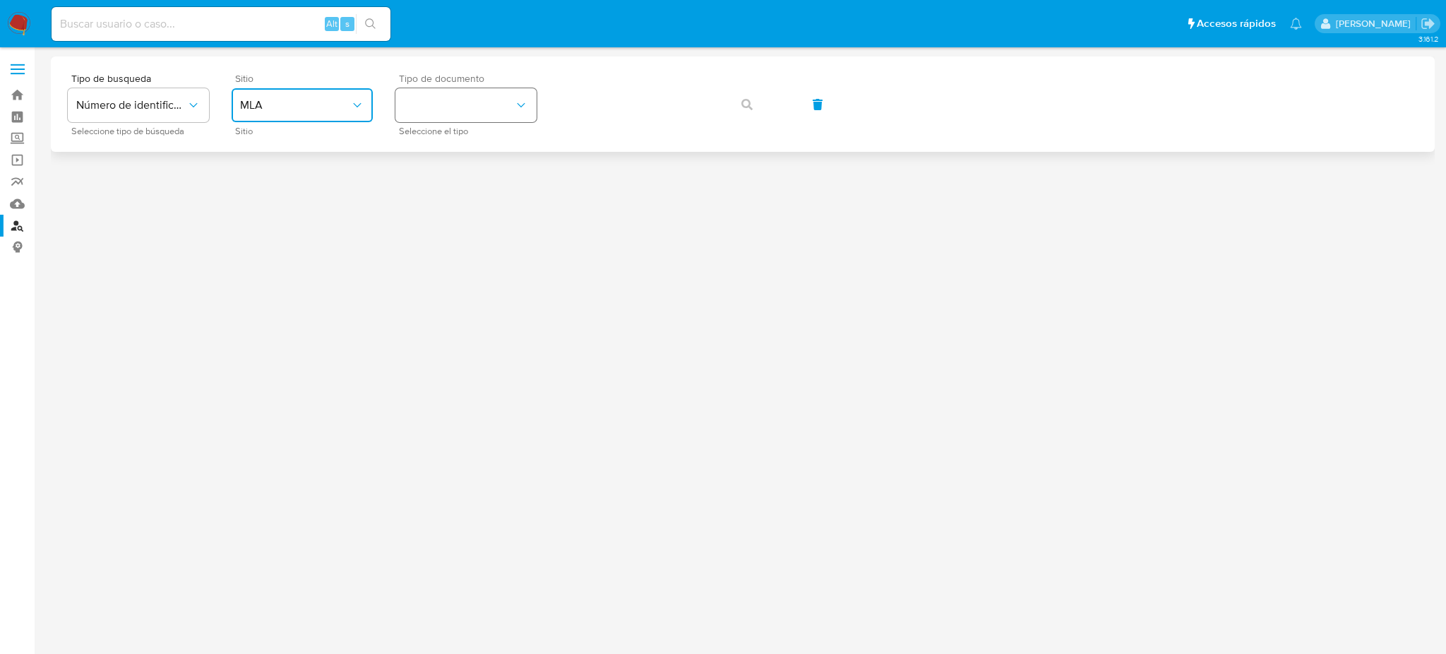
click at [445, 96] on button "identificationType" at bounding box center [465, 105] width 141 height 34
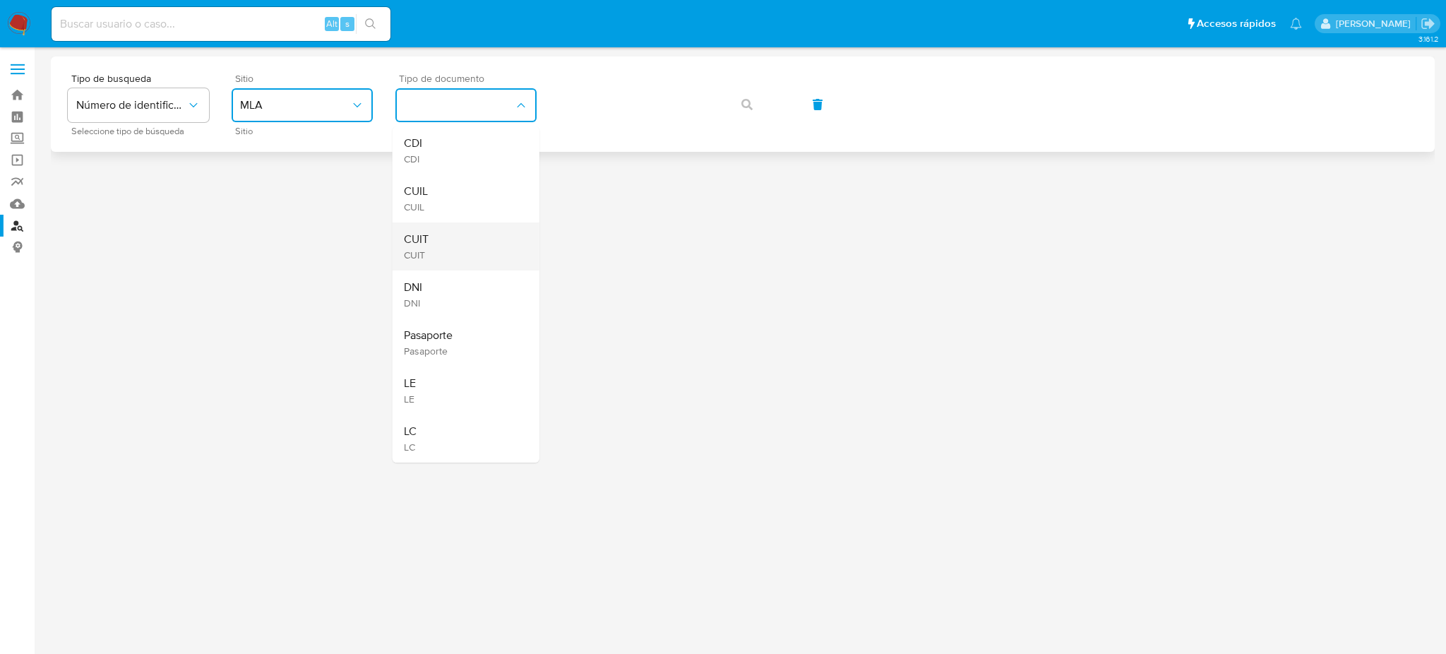
click at [450, 244] on div "CUIT CUIT" at bounding box center [462, 246] width 116 height 48
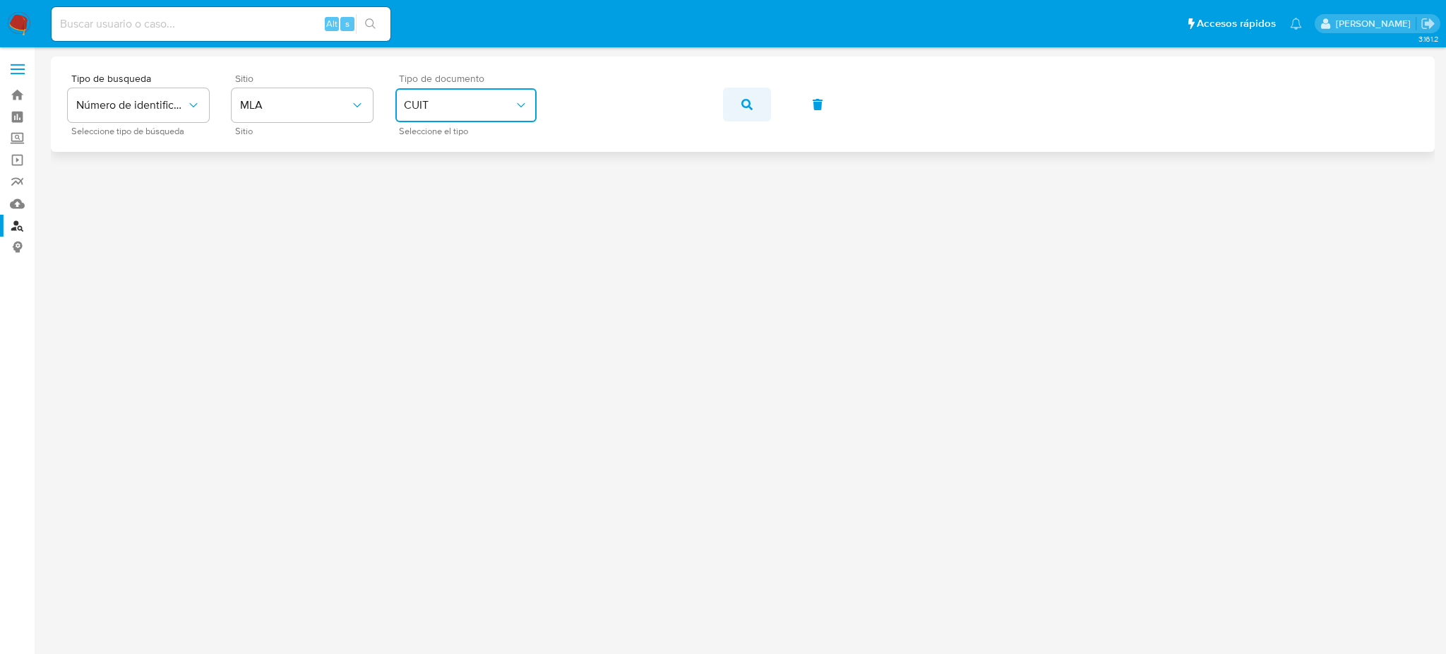
click at [741, 104] on icon "button" at bounding box center [746, 104] width 11 height 11
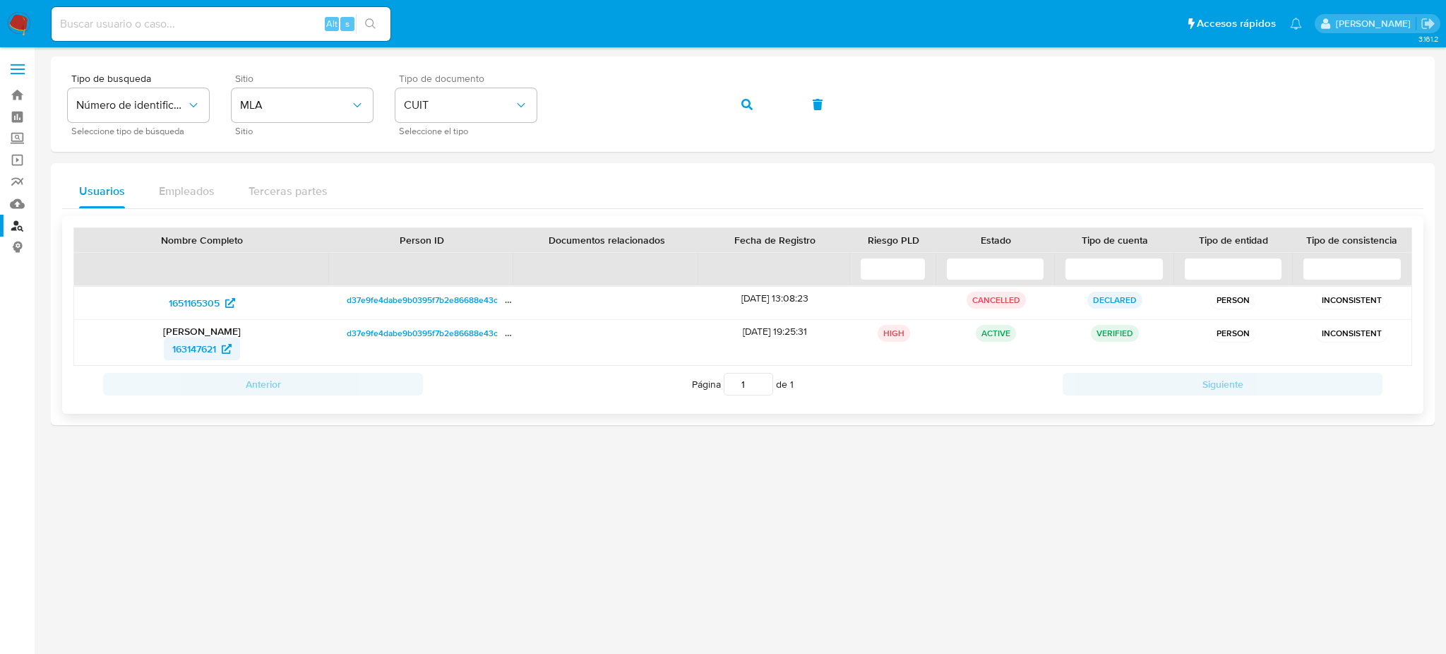
click at [193, 351] on span "163147621" at bounding box center [194, 348] width 44 height 23
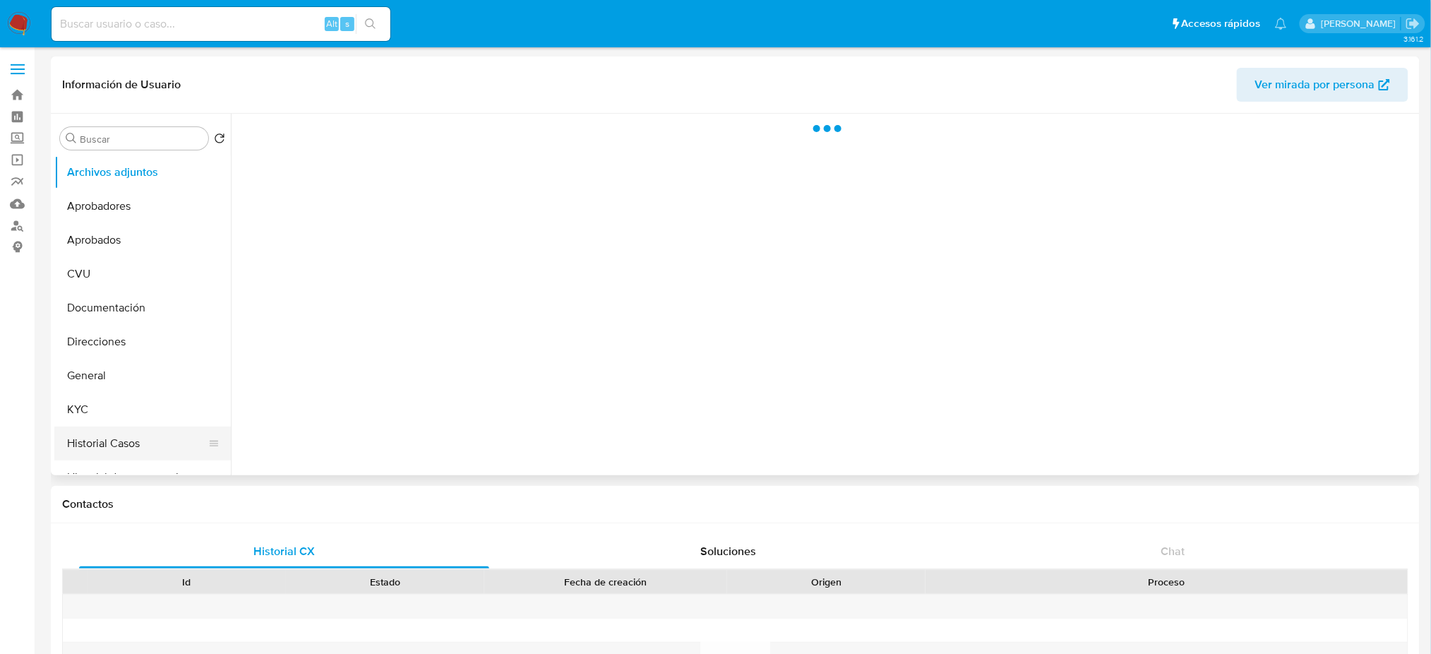
select select "10"
click at [126, 445] on button "Historial Casos" at bounding box center [136, 443] width 165 height 34
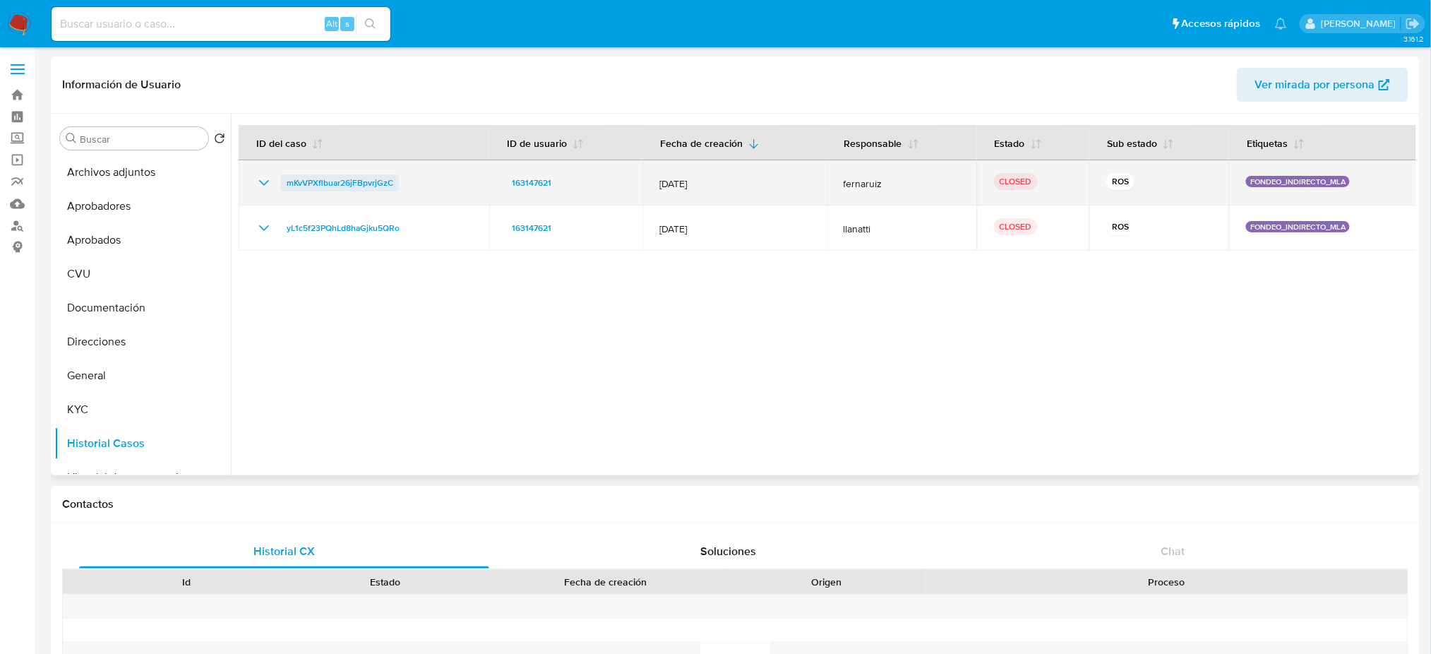
click at [368, 181] on span "mKvVPXflbuar26jFBpvrjGzC" at bounding box center [340, 182] width 107 height 17
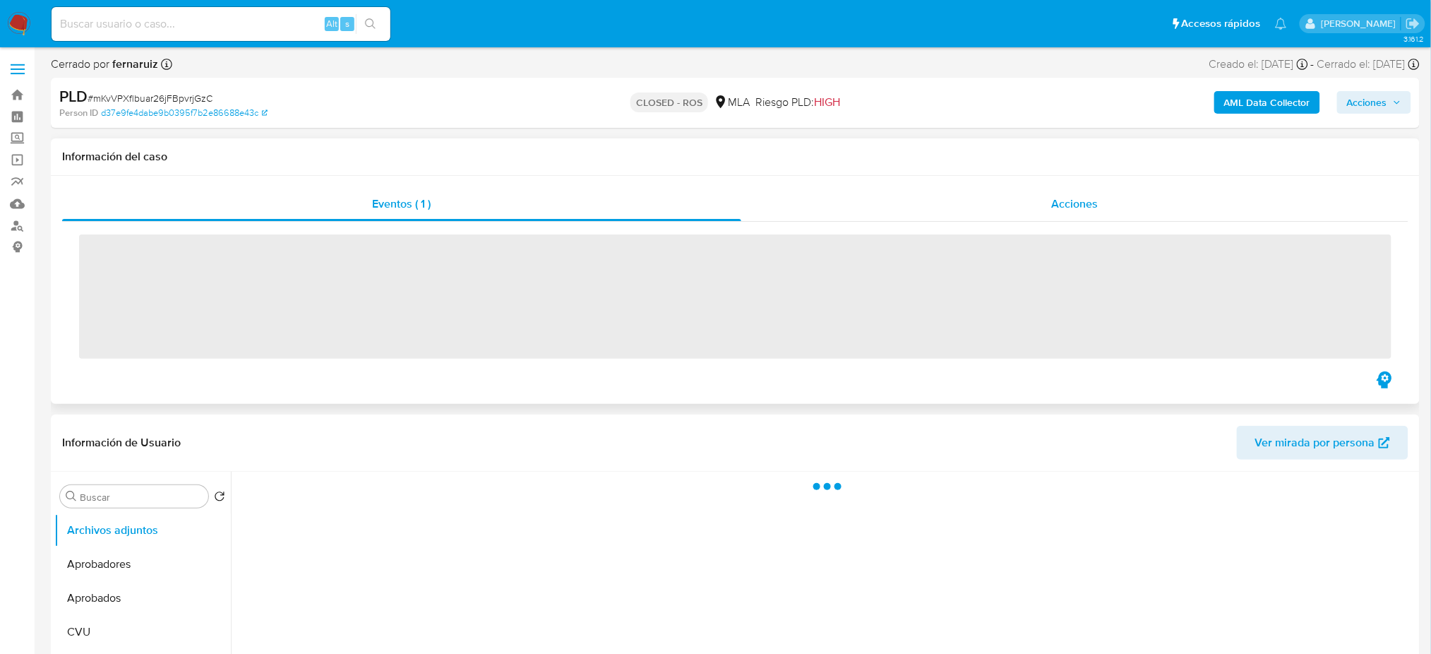
click at [1103, 208] on div "Acciones" at bounding box center [1074, 204] width 667 height 34
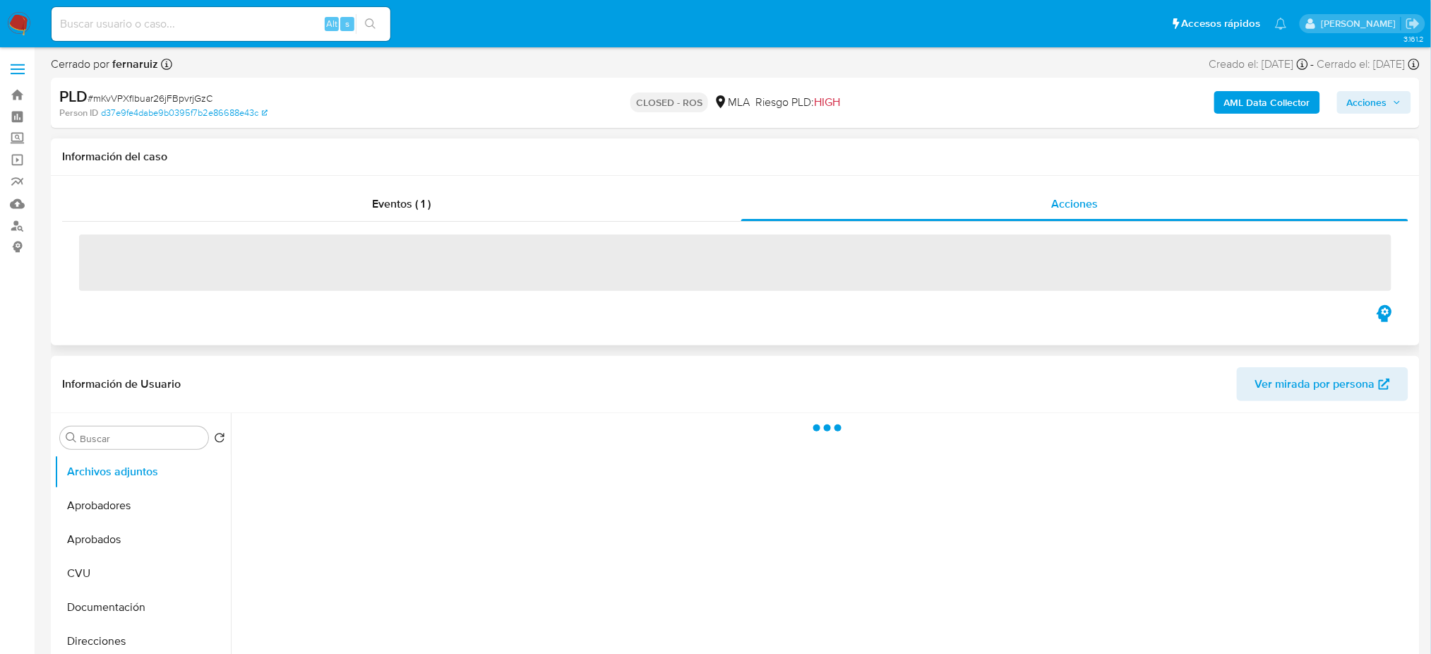
select select "10"
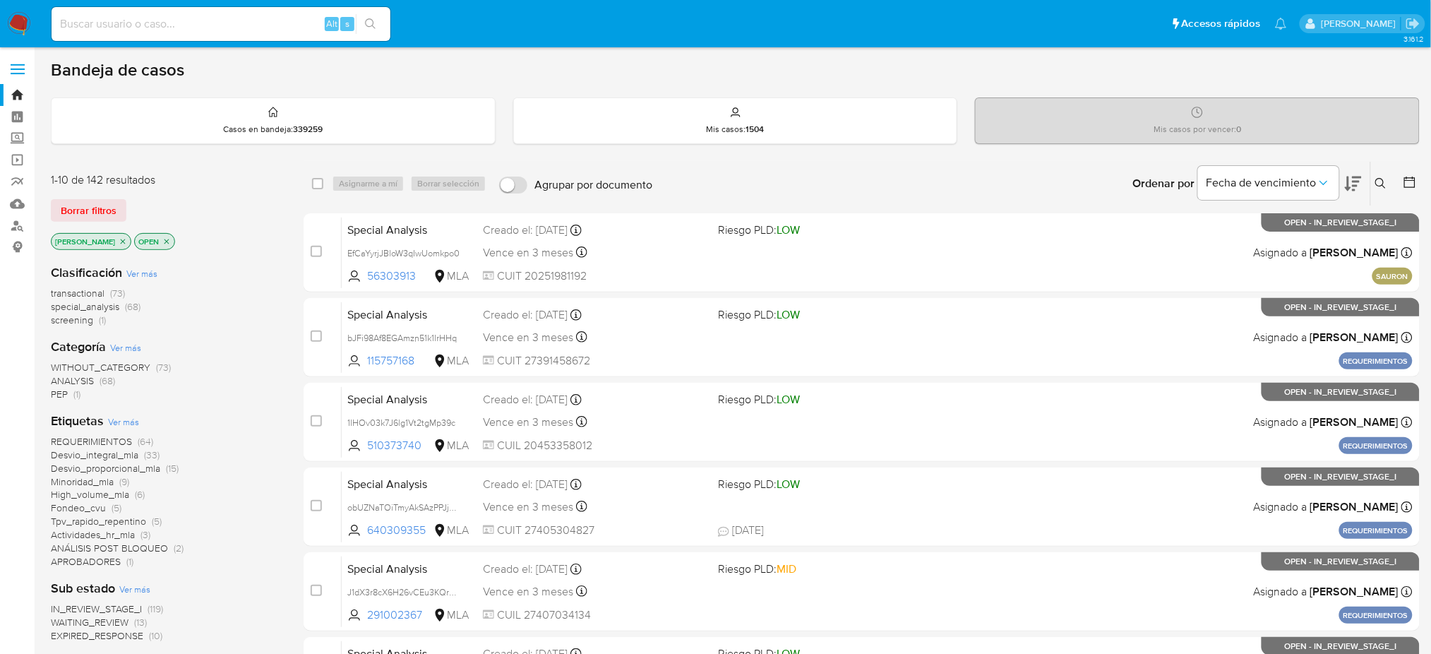
click at [197, 279] on div "Clasificación Ver más transactional (73) special_analysis (68) screening (1)" at bounding box center [166, 295] width 230 height 63
